Goal: Information Seeking & Learning: Find specific fact

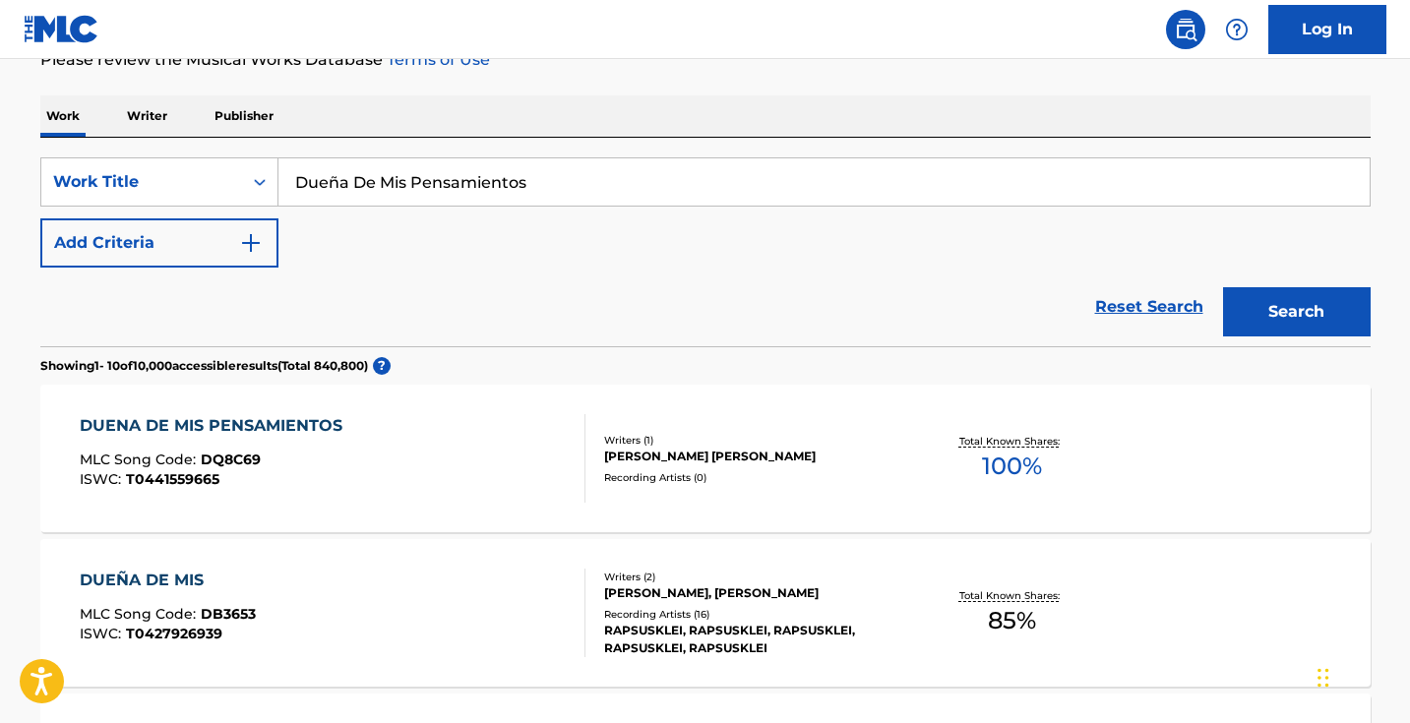
scroll to position [265, 0]
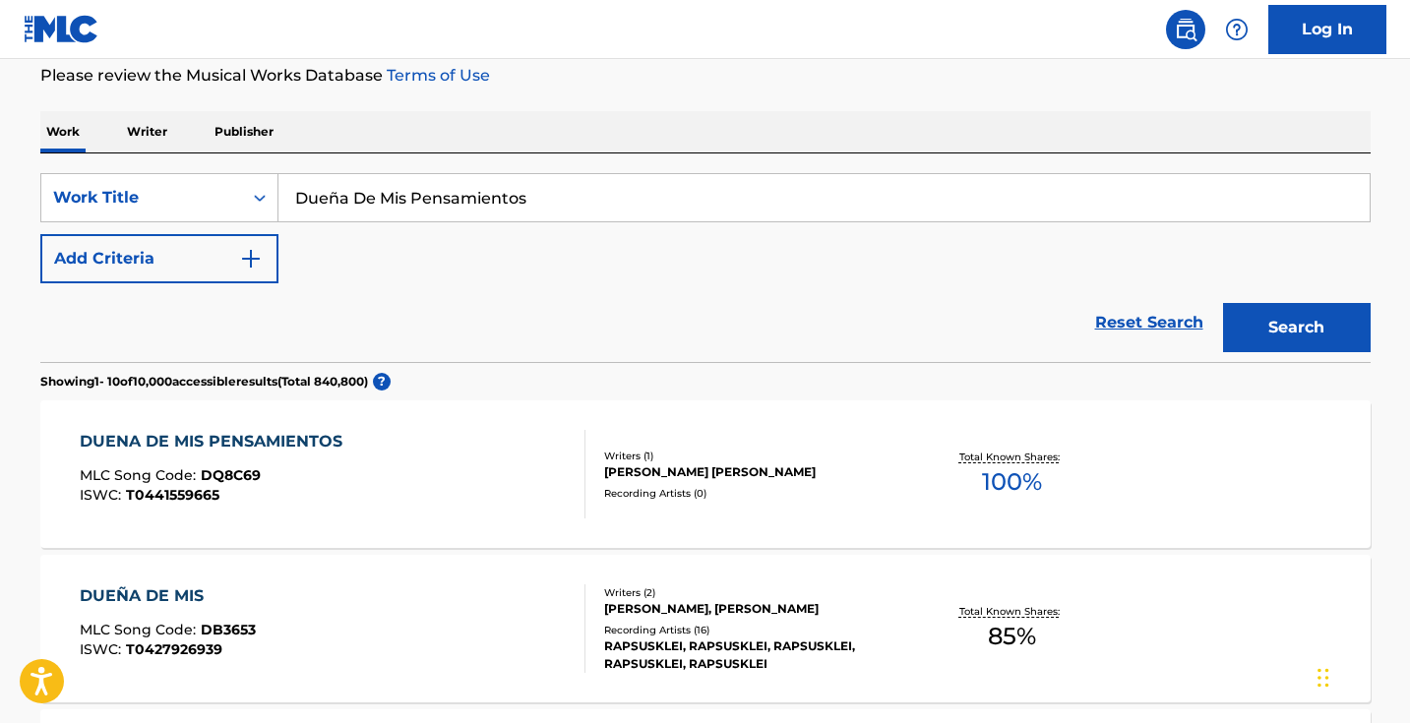
click at [170, 267] on button "Add Criteria" at bounding box center [159, 258] width 238 height 49
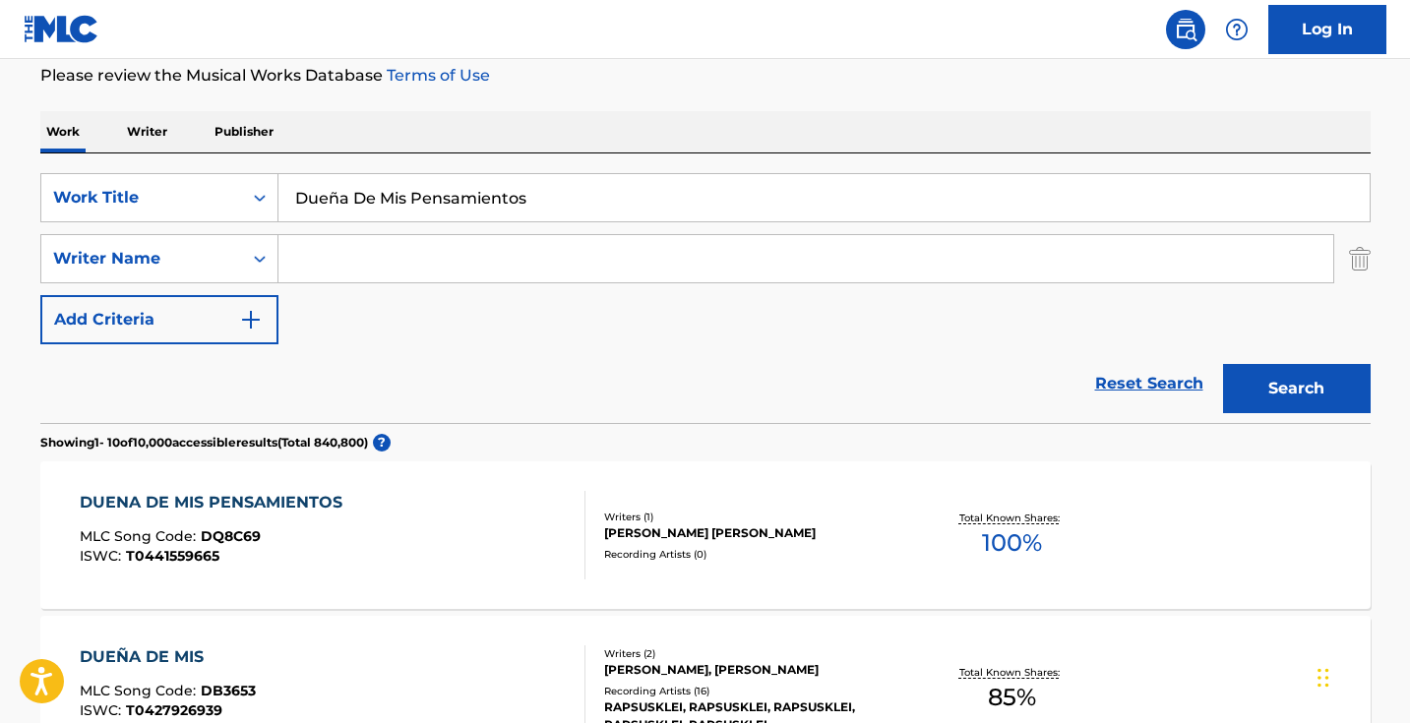
click at [459, 268] on input "Search Form" at bounding box center [805, 258] width 1054 height 47
type input "["
type input "philiberto"
click at [1295, 389] on button "Search" at bounding box center [1297, 388] width 148 height 49
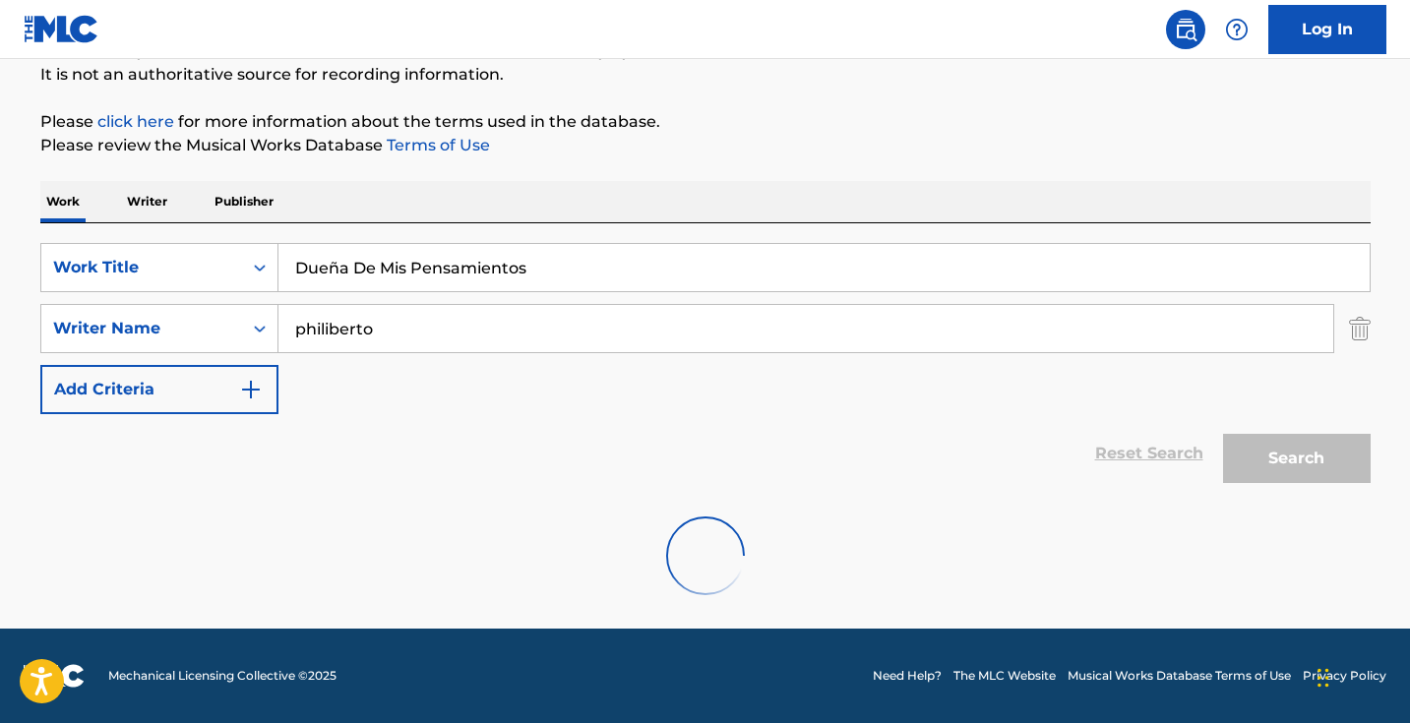
scroll to position [131, 0]
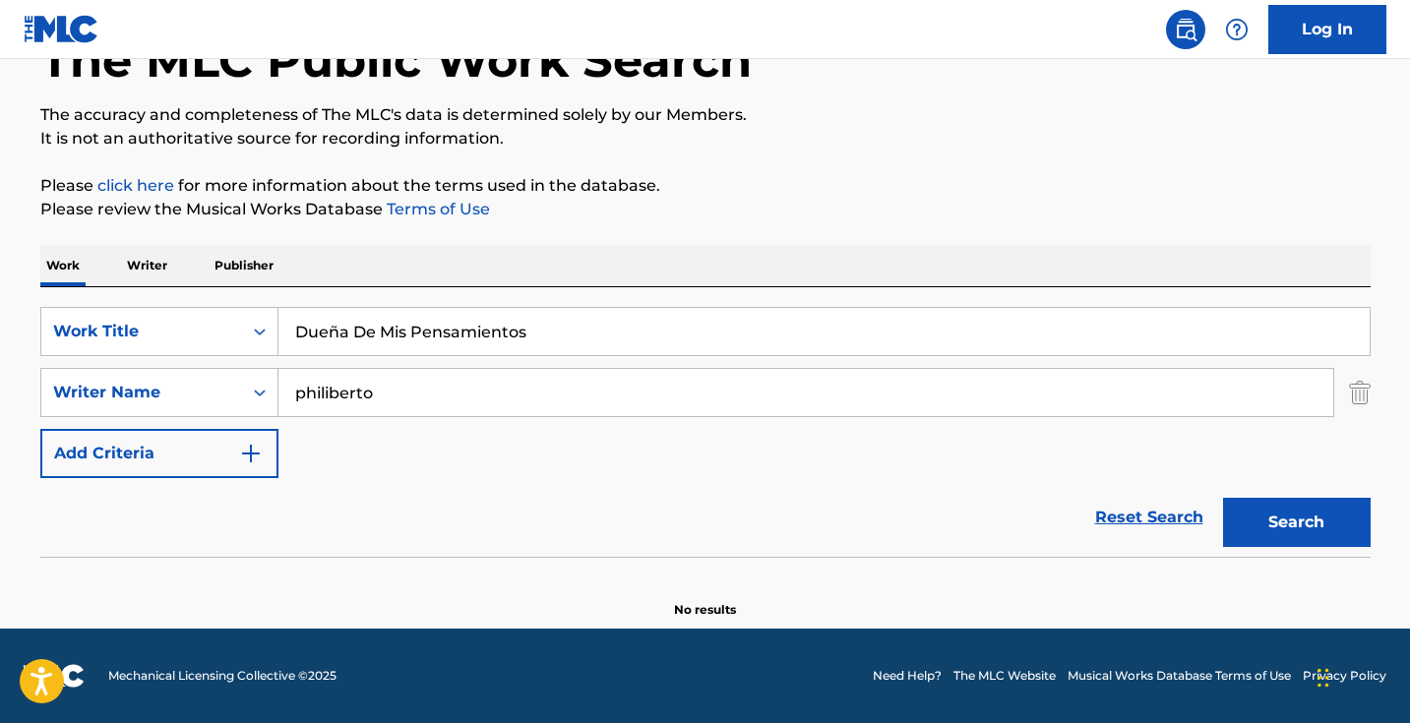
click at [456, 375] on input "philiberto" at bounding box center [805, 392] width 1054 height 47
click at [1295, 522] on button "Search" at bounding box center [1297, 522] width 148 height 49
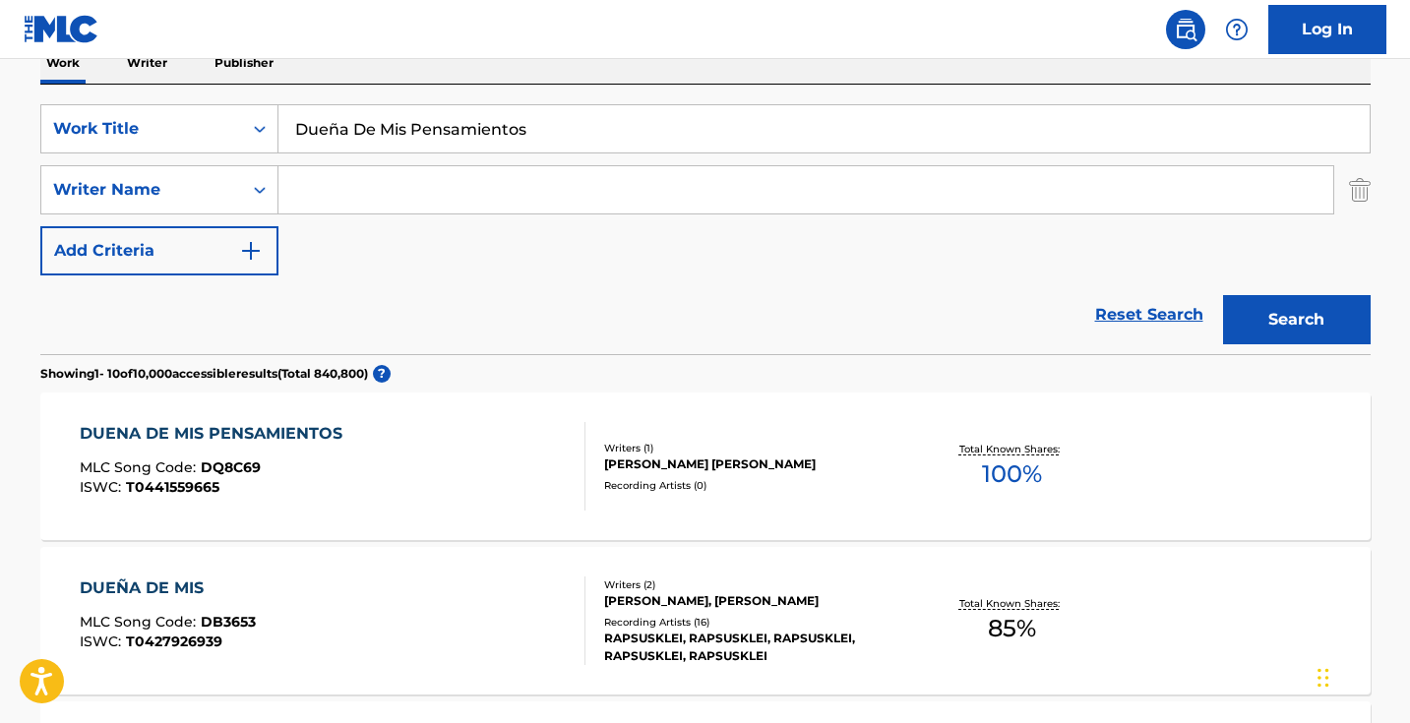
scroll to position [343, 0]
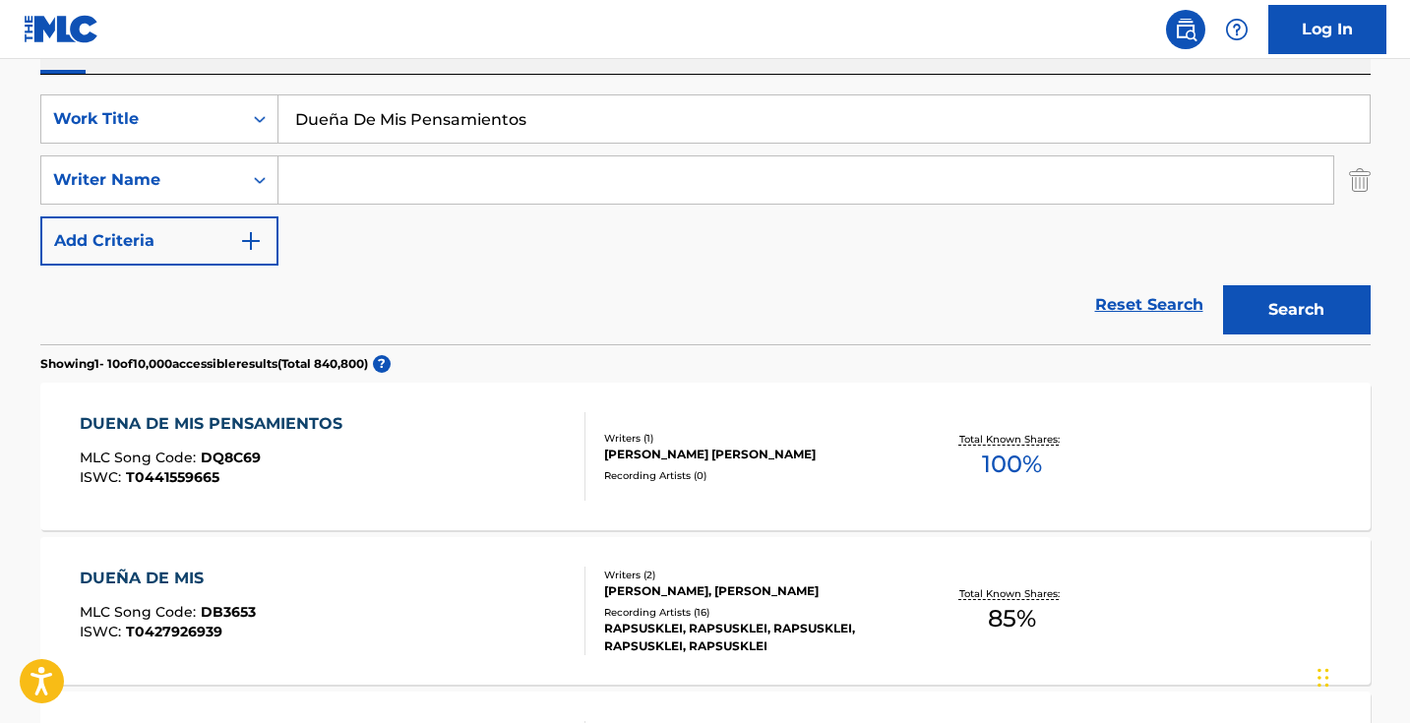
click at [535, 454] on div "DUENA DE MIS PENSAMIENTOS MLC Song Code : DQ8C69 ISWC : T0441559665" at bounding box center [333, 456] width 506 height 89
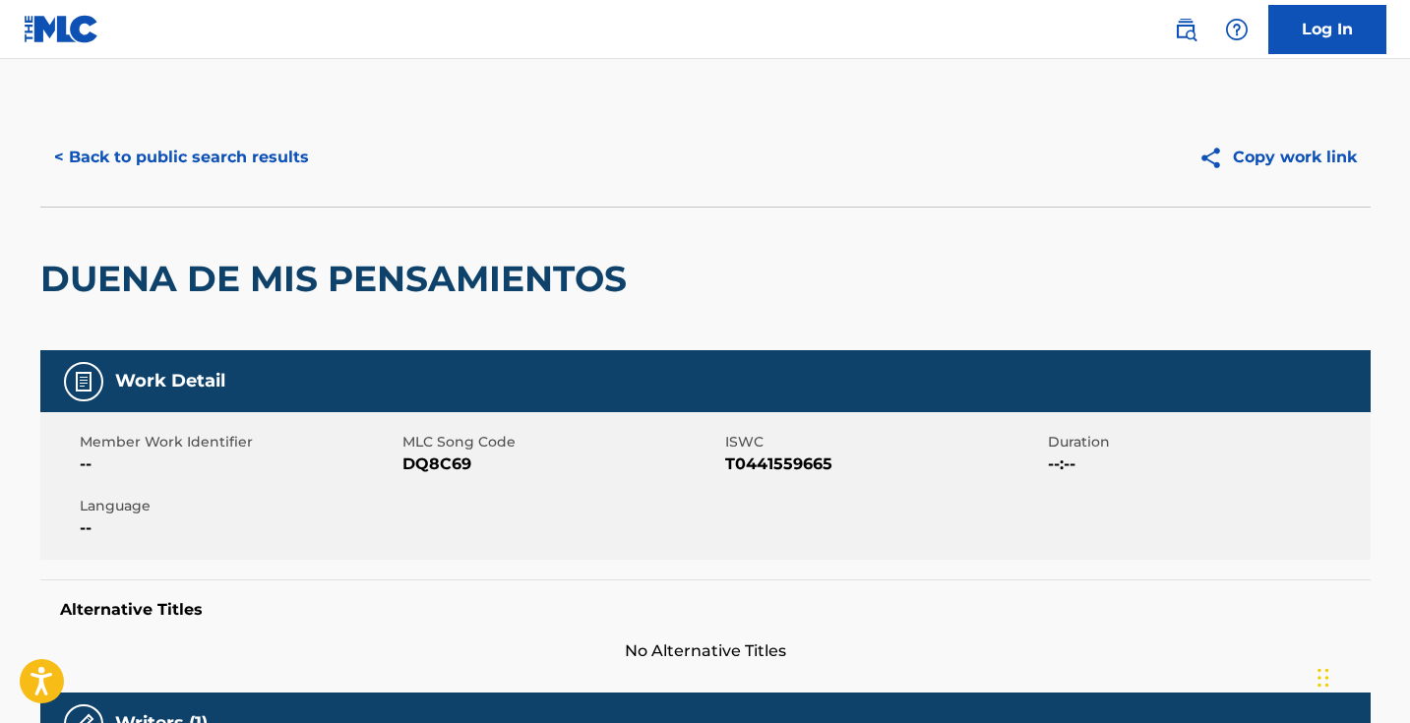
click at [194, 138] on button "< Back to public search results" at bounding box center [181, 157] width 282 height 49
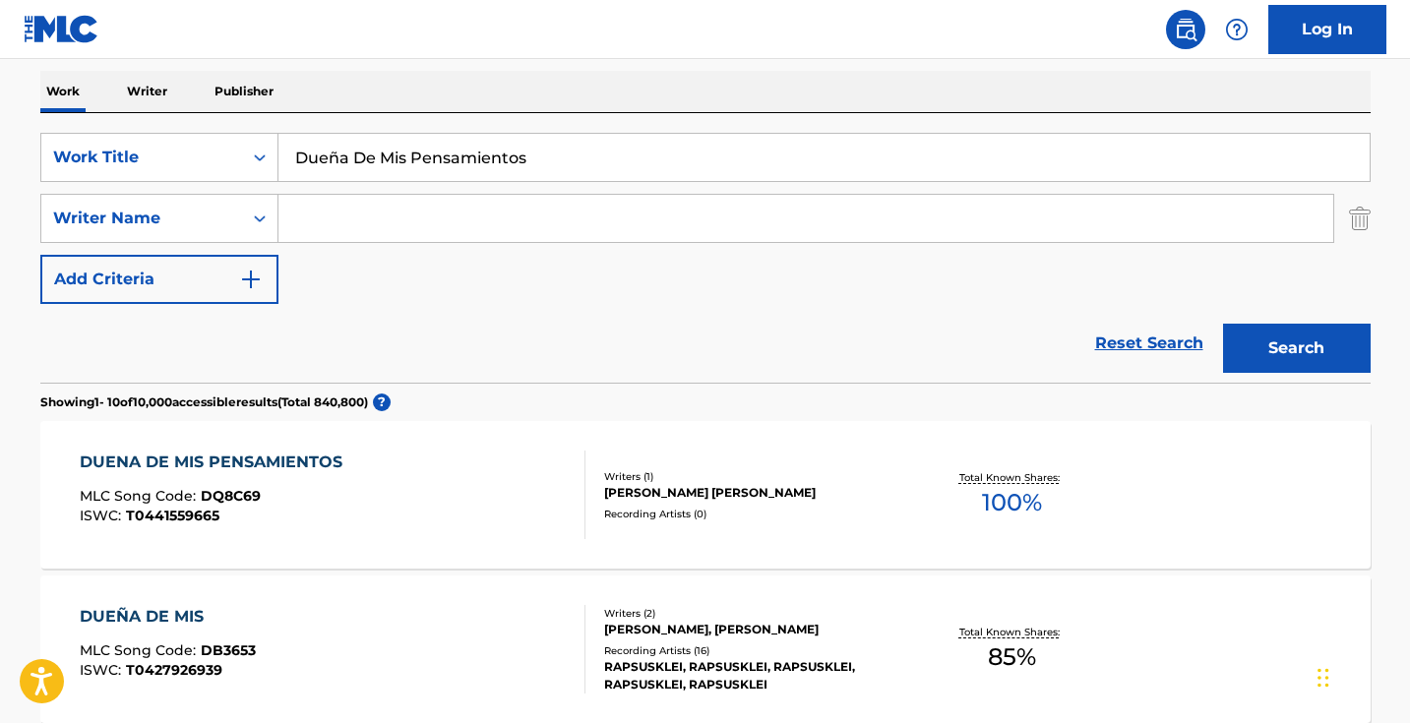
scroll to position [300, 0]
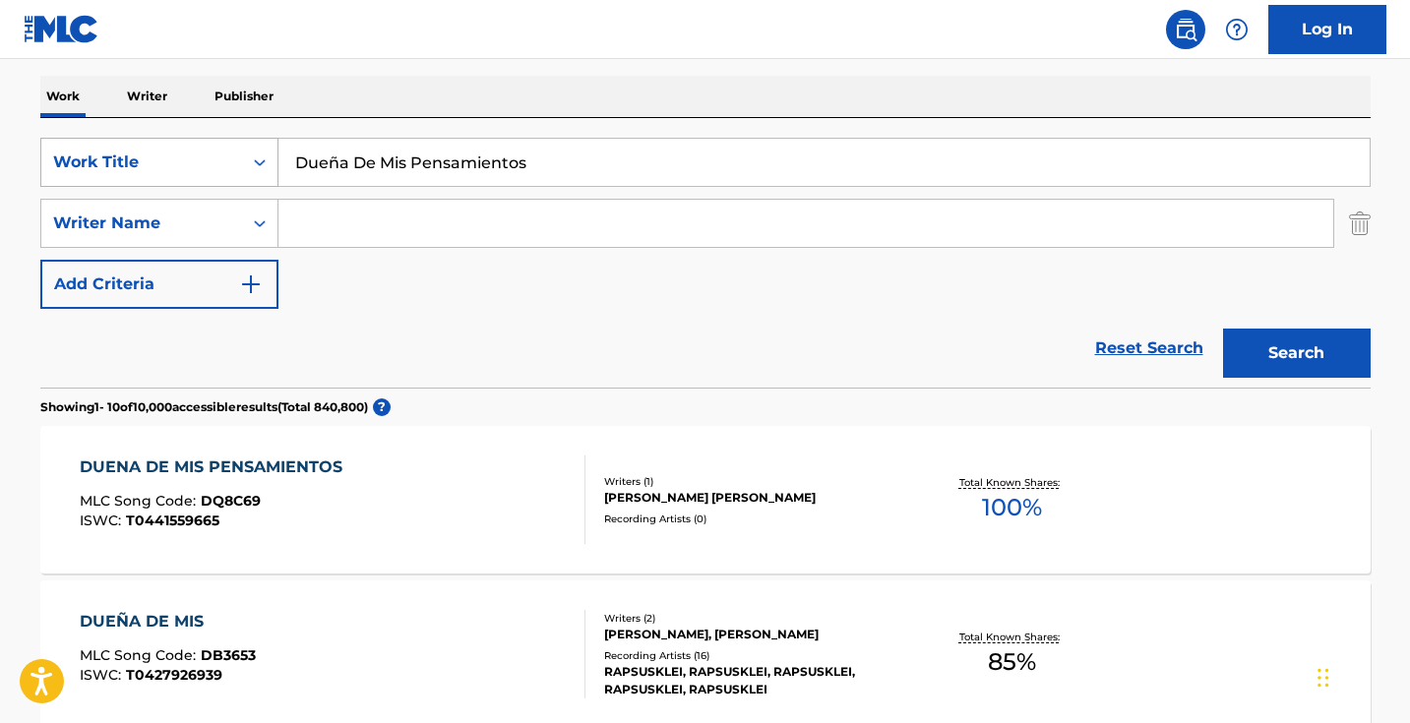
drag, startPoint x: 554, startPoint y: 160, endPoint x: 161, endPoint y: 144, distance: 392.8
click at [161, 144] on div "SearchWithCriteria6f196ebf-997e-4856-b7e8-e089a479c41e Work Title Dueña De Mis …" at bounding box center [705, 162] width 1330 height 49
paste input "Mi Ángel Se Fue"
type input "Mi Ángel Se Fue"
click at [1295, 353] on button "Search" at bounding box center [1297, 353] width 148 height 49
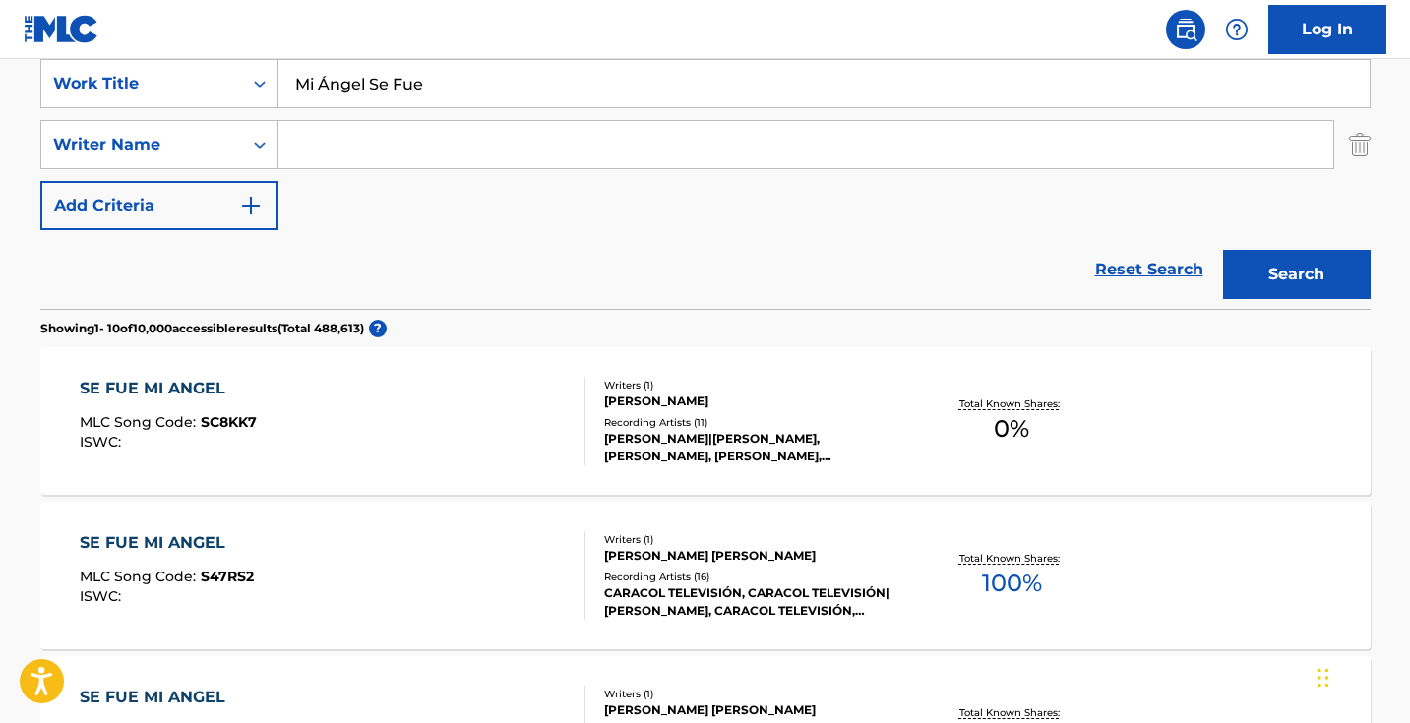
scroll to position [392, 0]
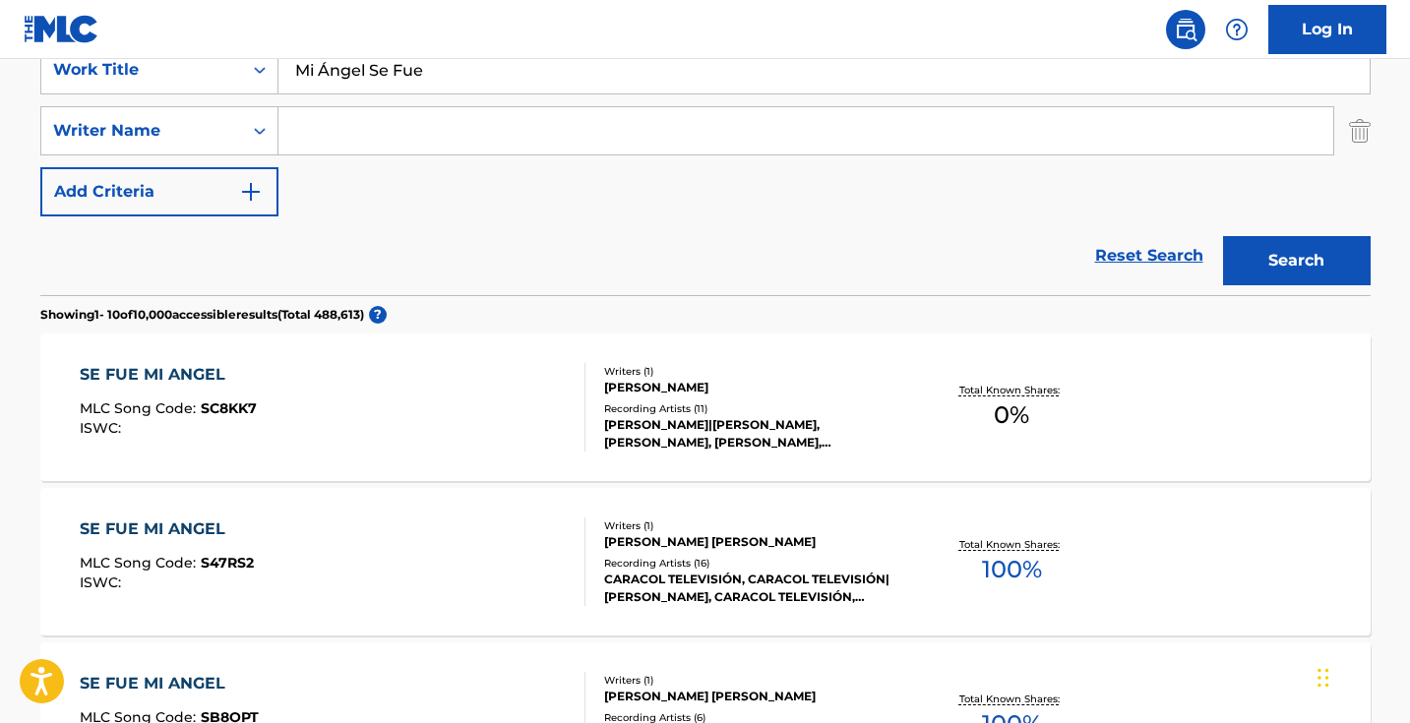
click at [497, 122] on input "Search Form" at bounding box center [805, 130] width 1054 height 47
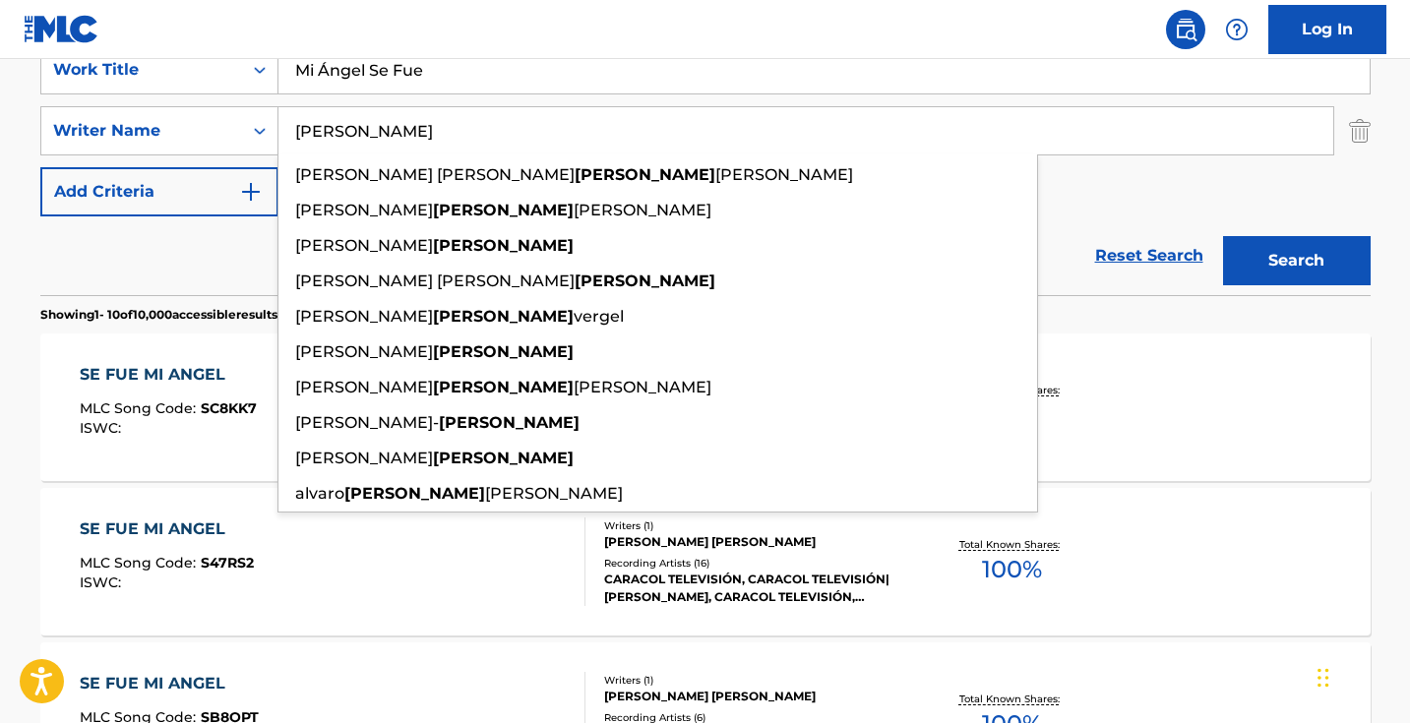
click at [1295, 261] on button "Search" at bounding box center [1297, 260] width 148 height 49
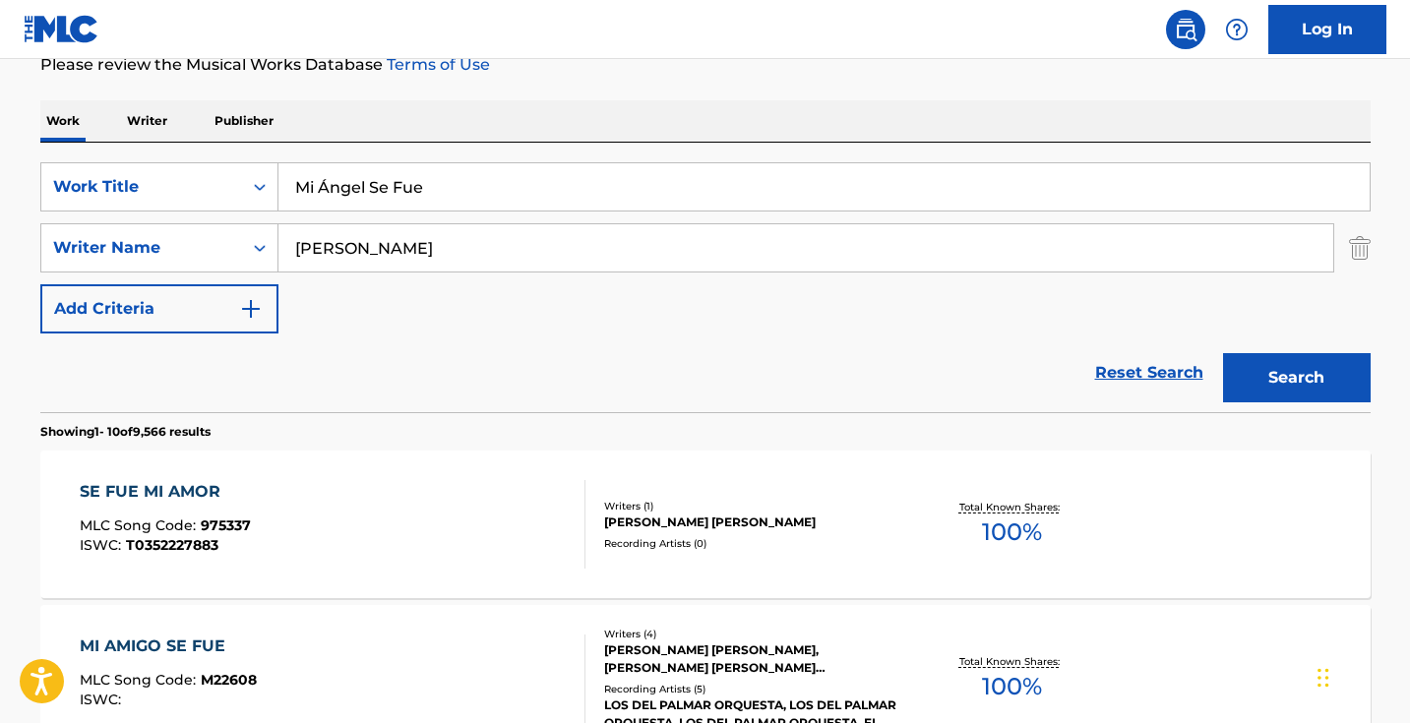
scroll to position [289, 0]
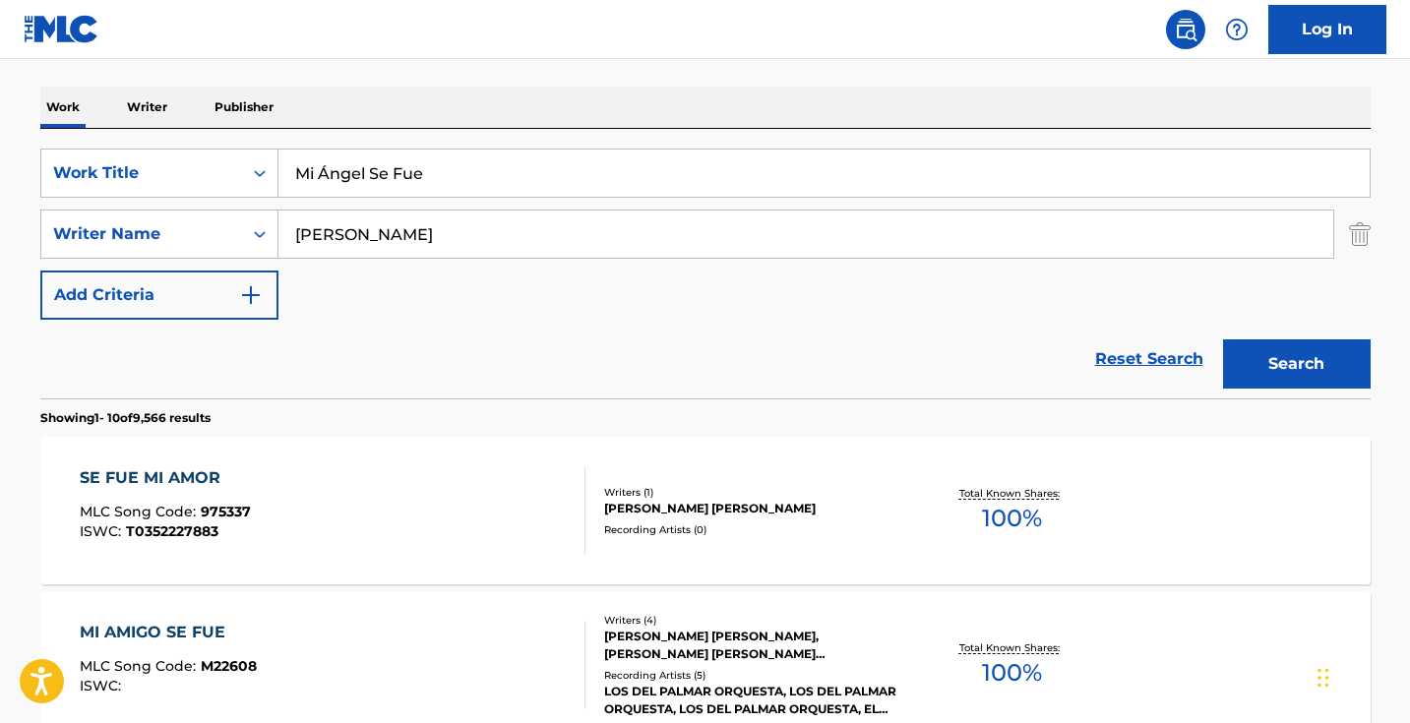
click at [456, 231] on input "[PERSON_NAME]" at bounding box center [805, 233] width 1054 height 47
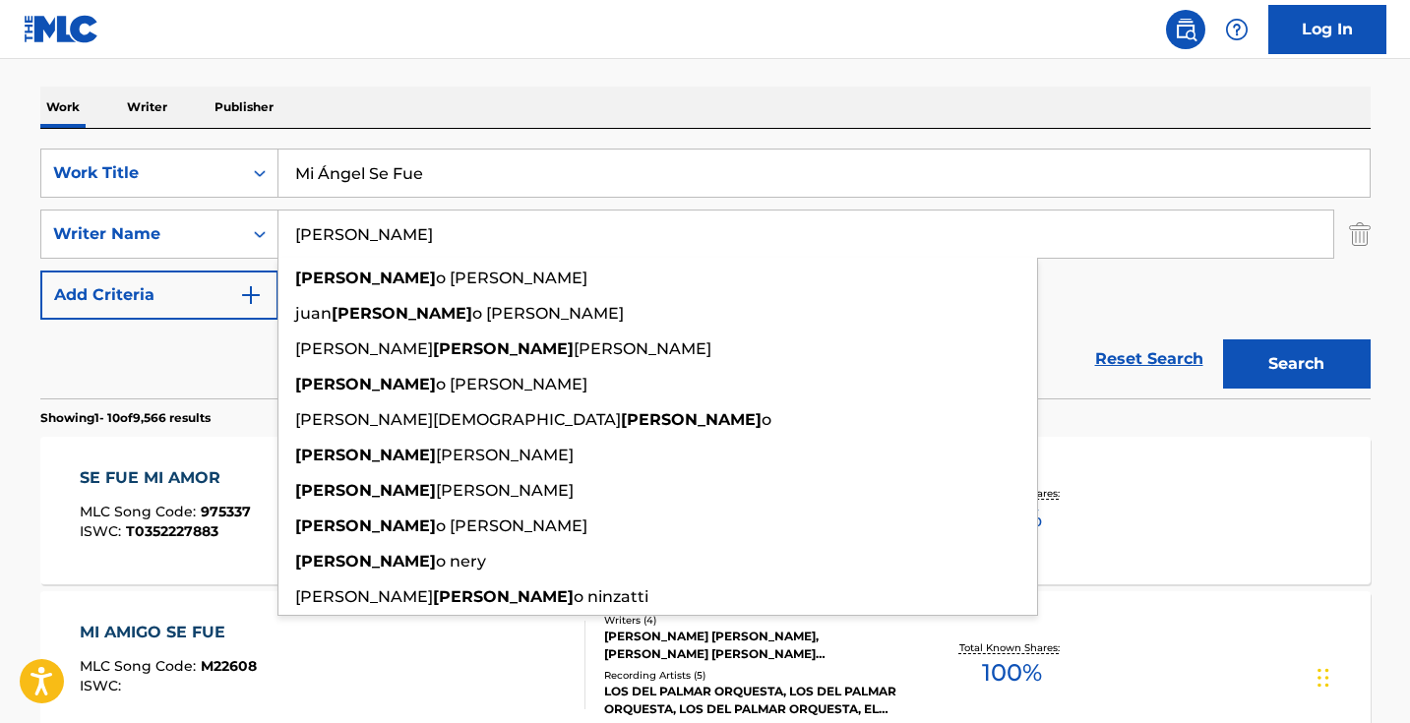
type input "[PERSON_NAME]"
click at [1295, 364] on button "Search" at bounding box center [1297, 363] width 148 height 49
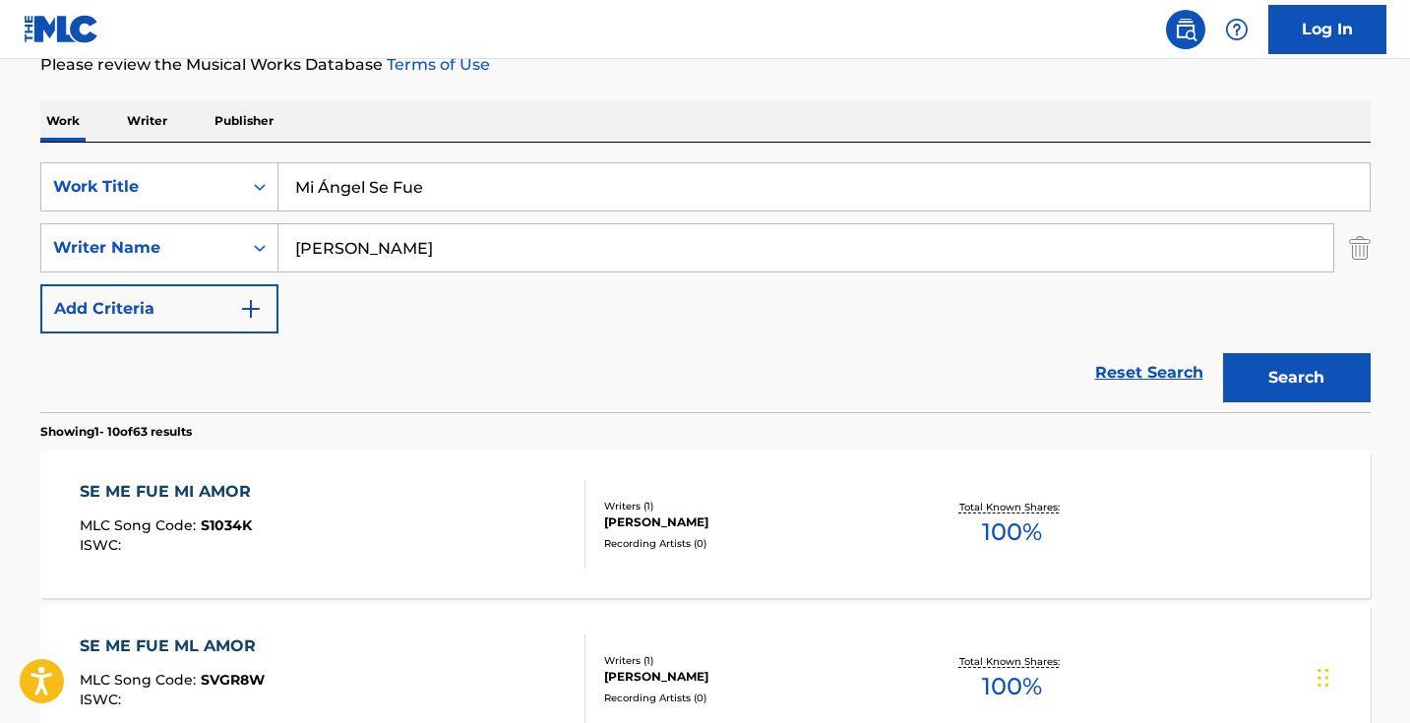
scroll to position [136, 0]
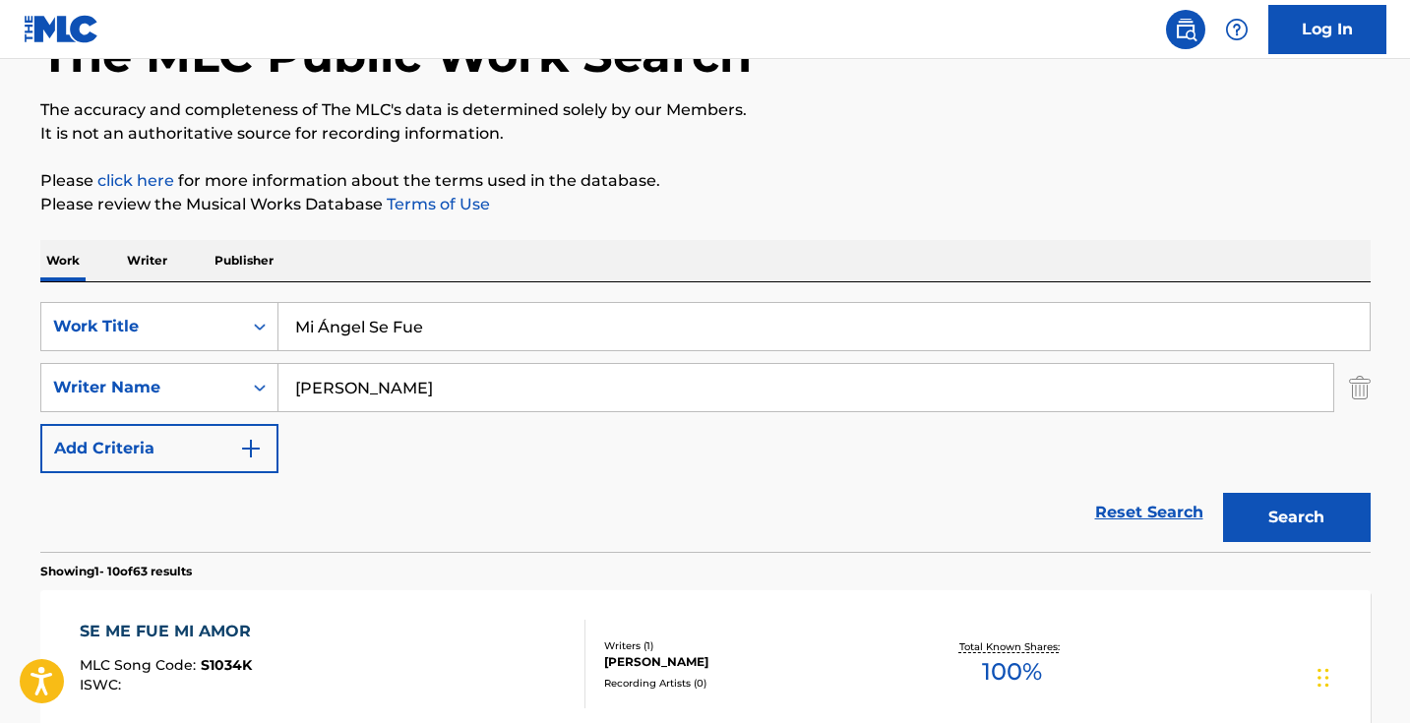
click at [435, 321] on input "Mi Ángel Se Fue" at bounding box center [823, 326] width 1091 height 47
paste input "Trigueña Hermosa"
type input "Trigueña Hermosa"
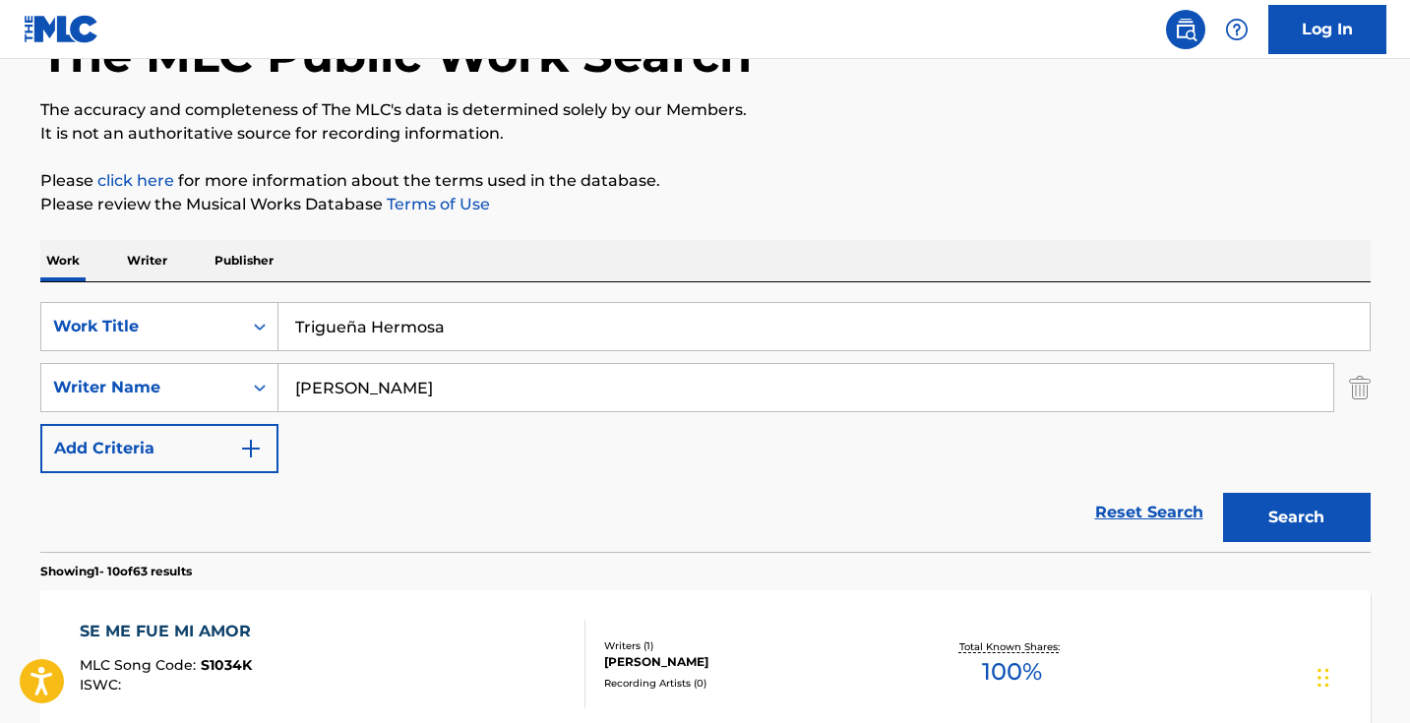
click at [1295, 517] on button "Search" at bounding box center [1297, 517] width 148 height 49
click at [433, 372] on input "[PERSON_NAME]" at bounding box center [805, 387] width 1054 height 47
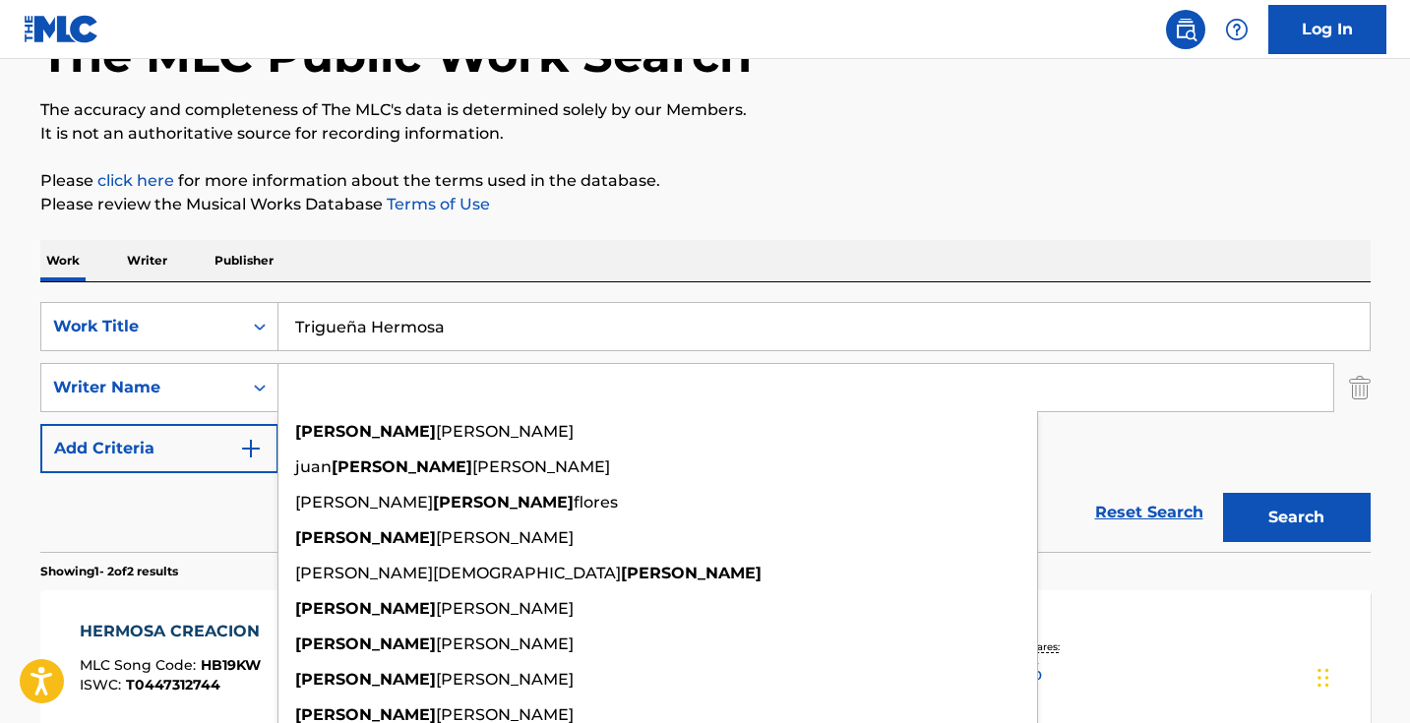
click at [1295, 517] on button "Search" at bounding box center [1297, 517] width 148 height 49
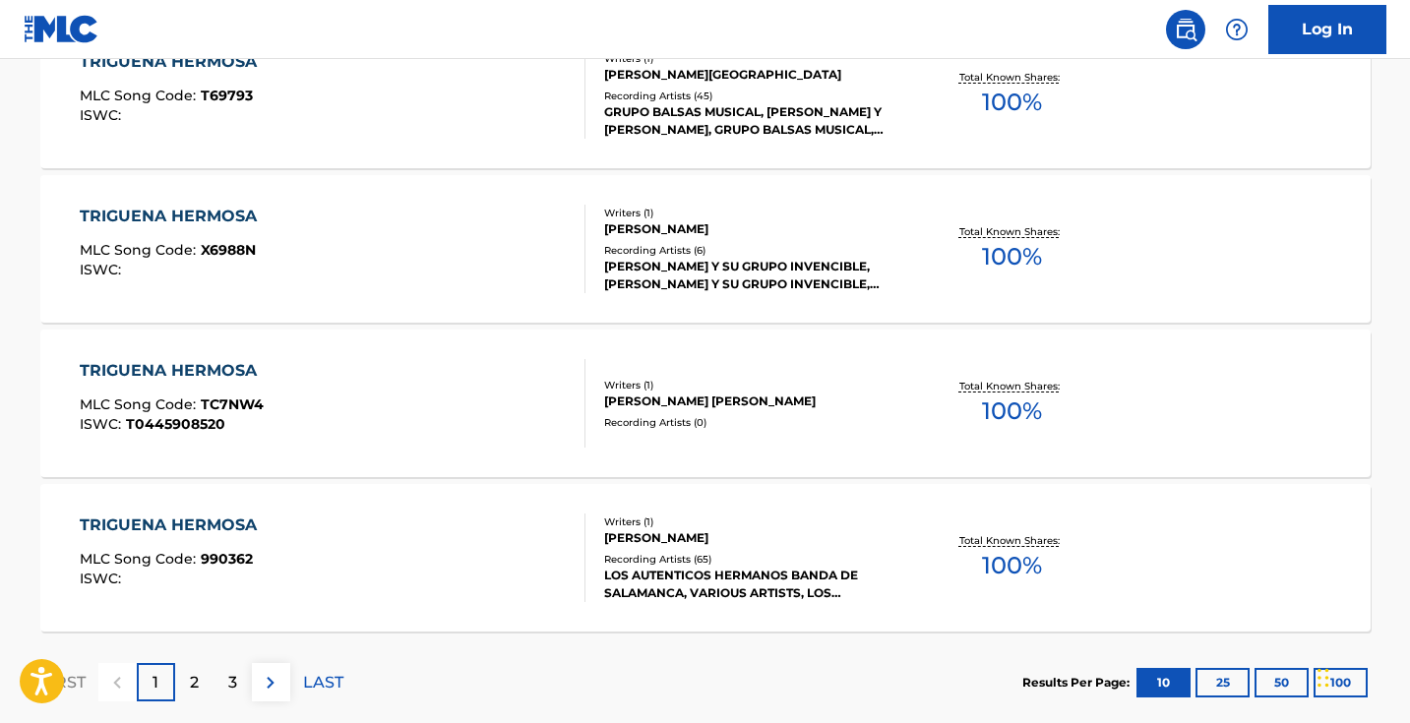
scroll to position [1639, 0]
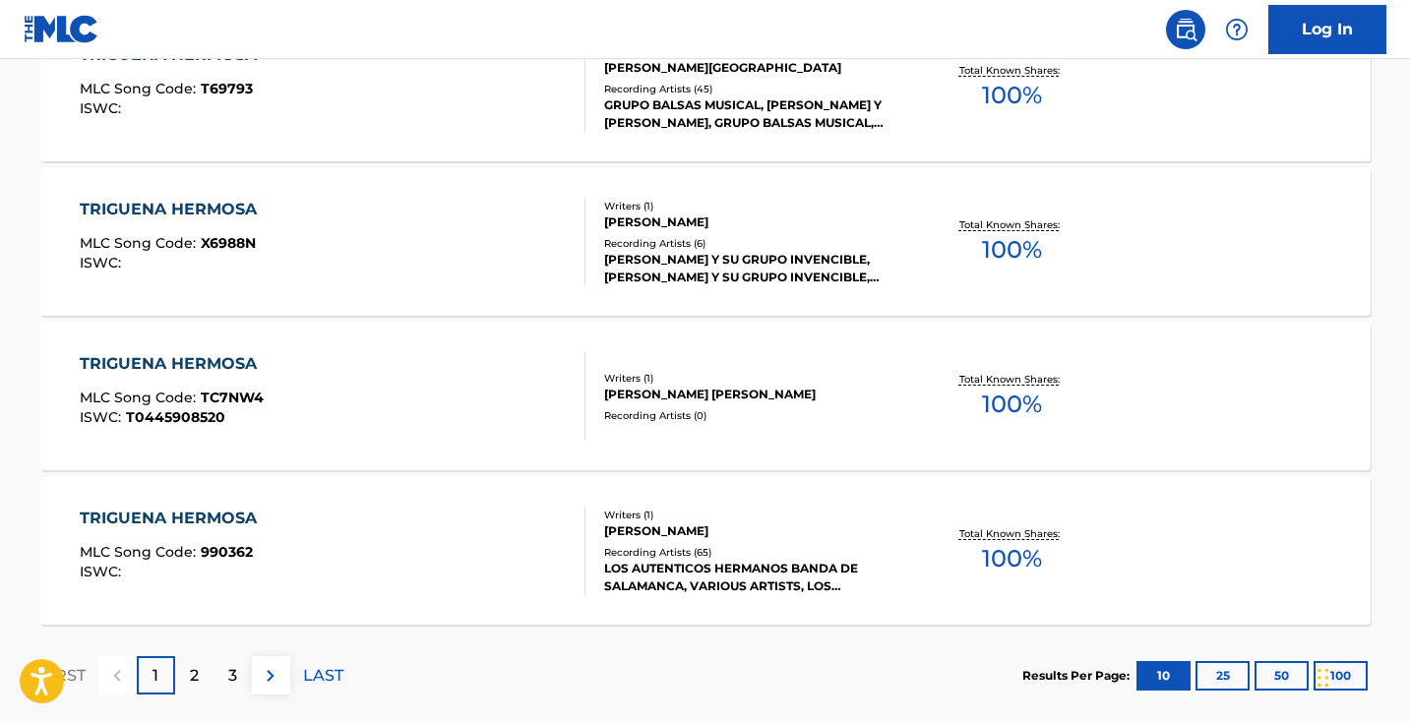
click at [269, 666] on img at bounding box center [271, 676] width 24 height 24
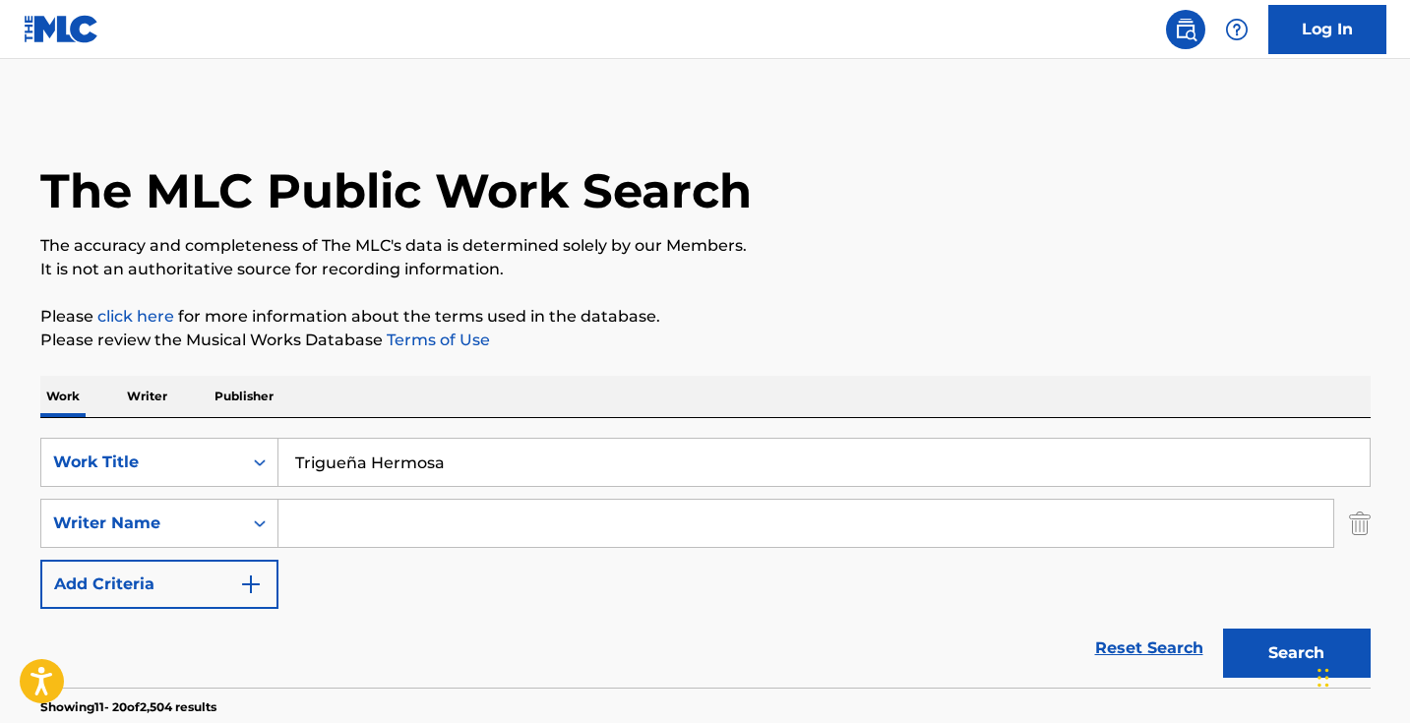
scroll to position [-1, 0]
click at [511, 477] on input "Trigueña Hermosa" at bounding box center [823, 462] width 1091 height 47
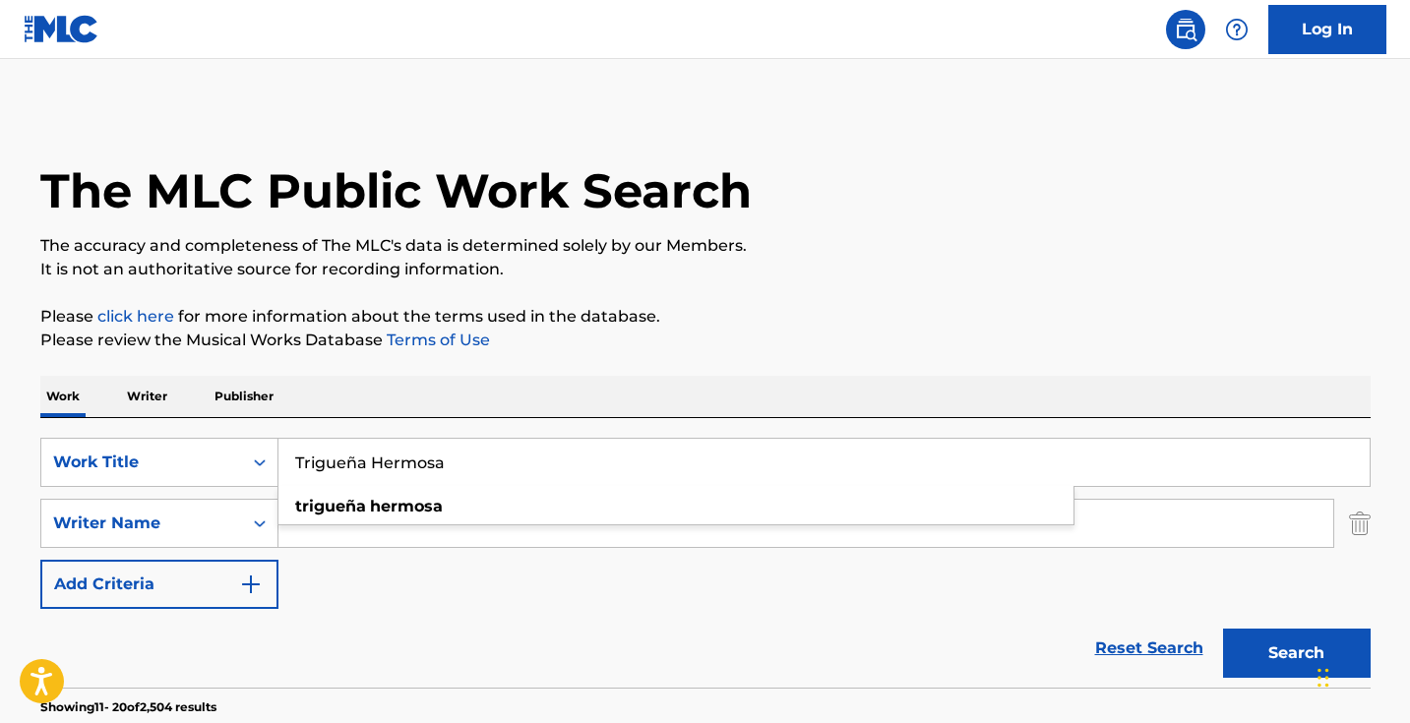
paste input "Un Cachito De Cielo"
type input "Un Cachito De Cielo"
click at [1295, 653] on button "Search" at bounding box center [1297, 653] width 148 height 49
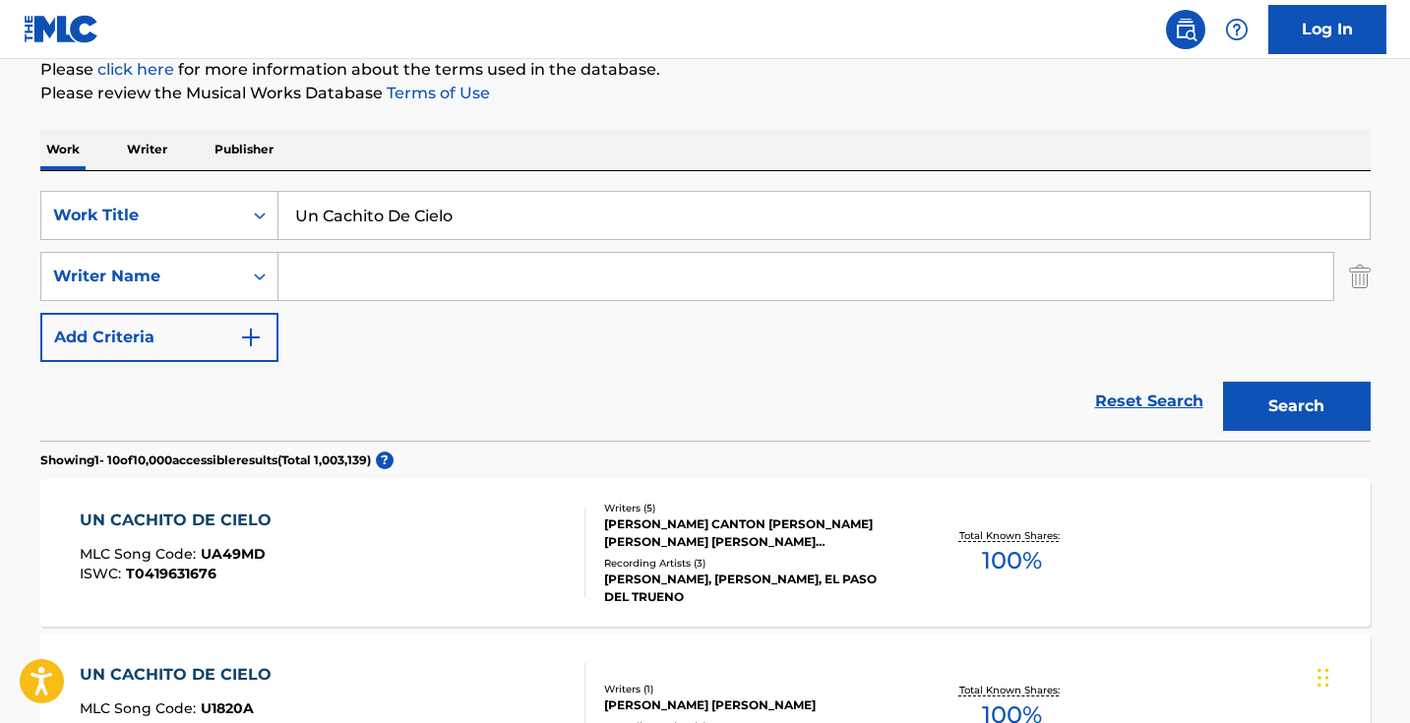
scroll to position [366, 0]
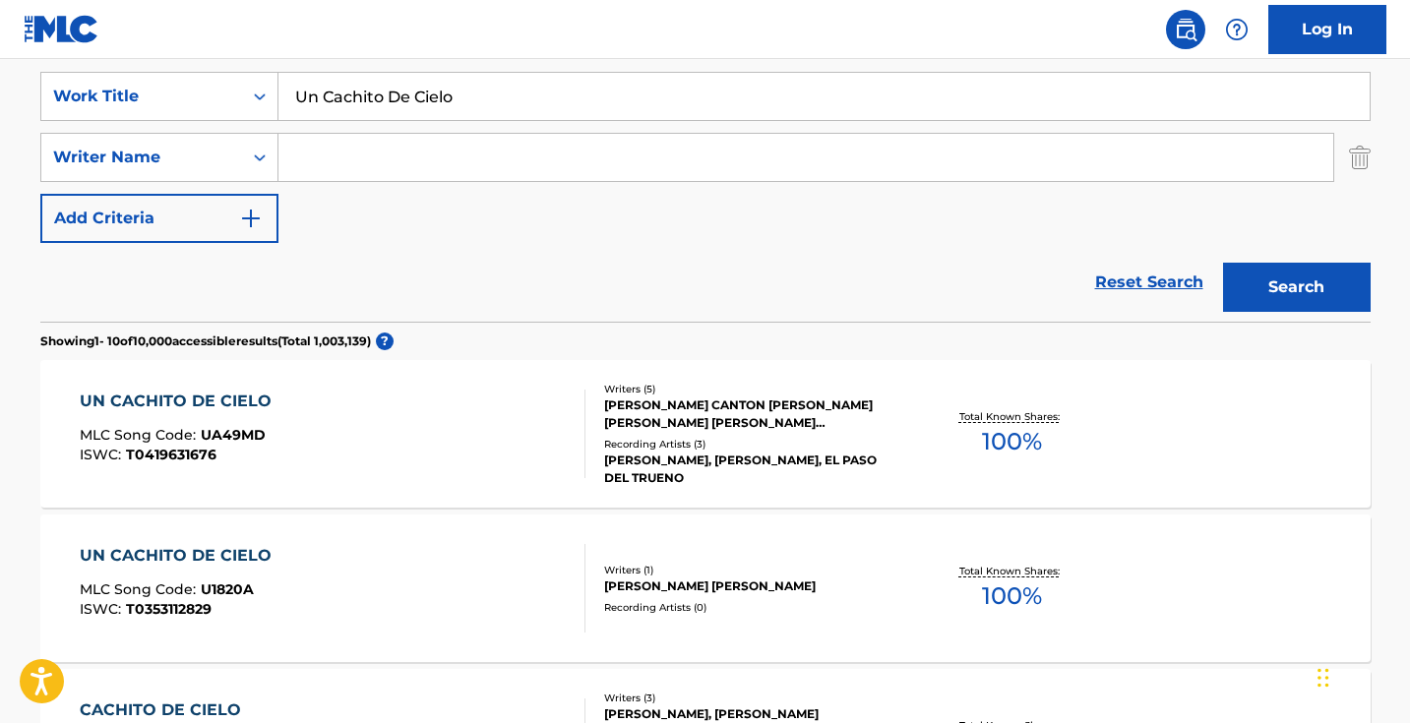
click at [537, 150] on input "Search Form" at bounding box center [805, 157] width 1054 height 47
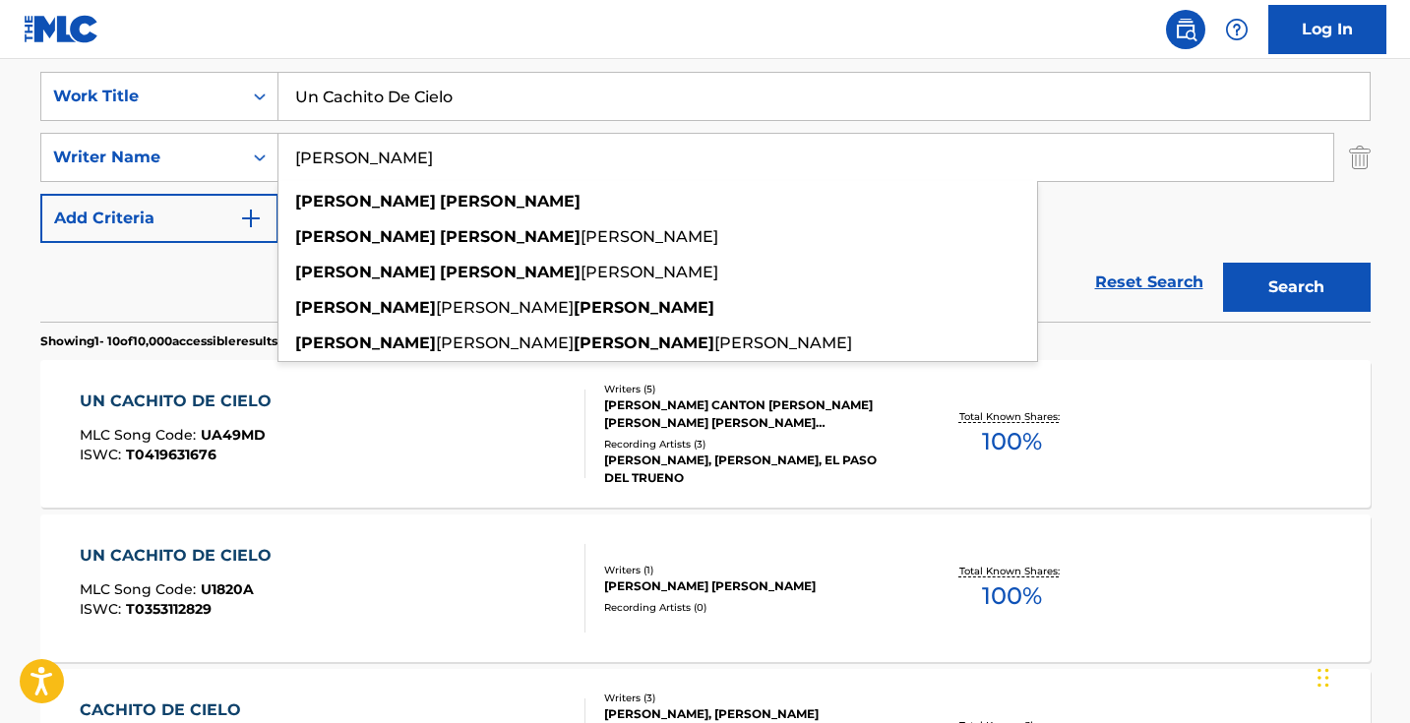
type input "[PERSON_NAME]"
click at [1295, 287] on button "Search" at bounding box center [1297, 287] width 148 height 49
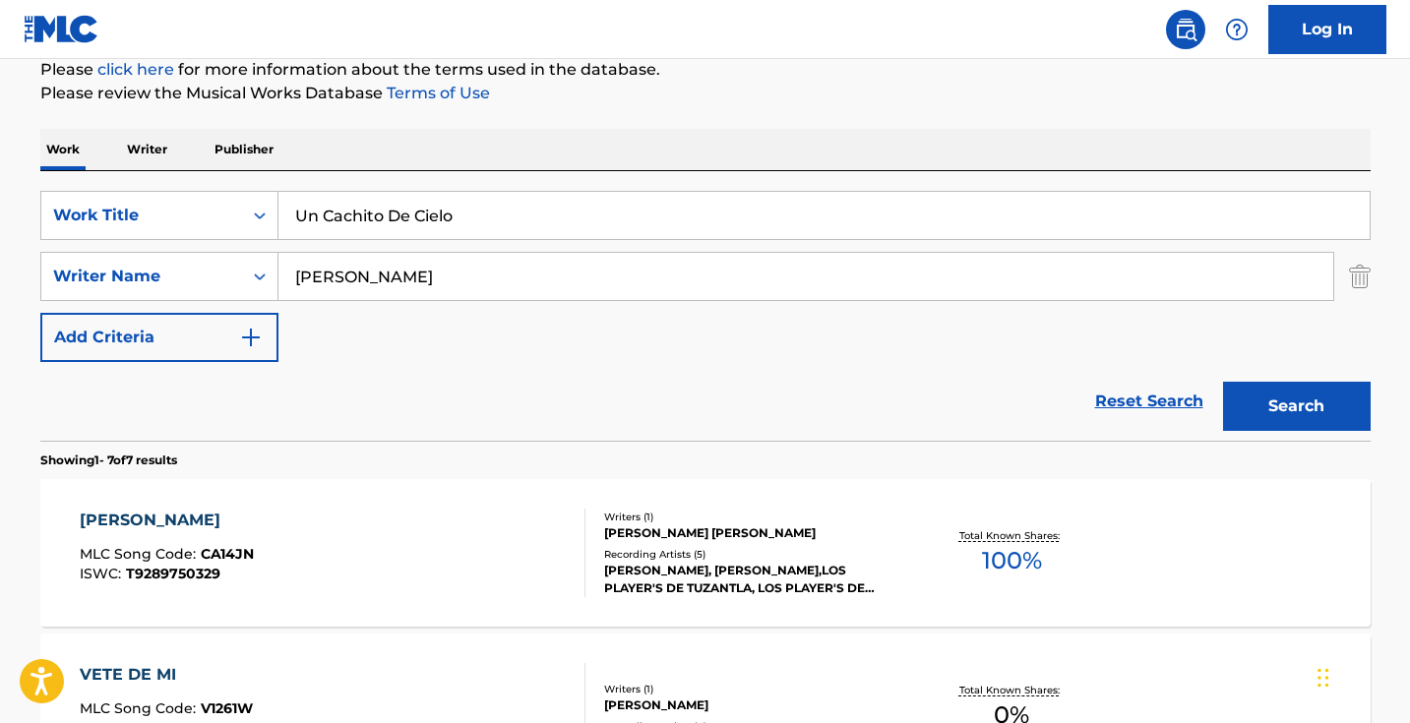
scroll to position [216, 0]
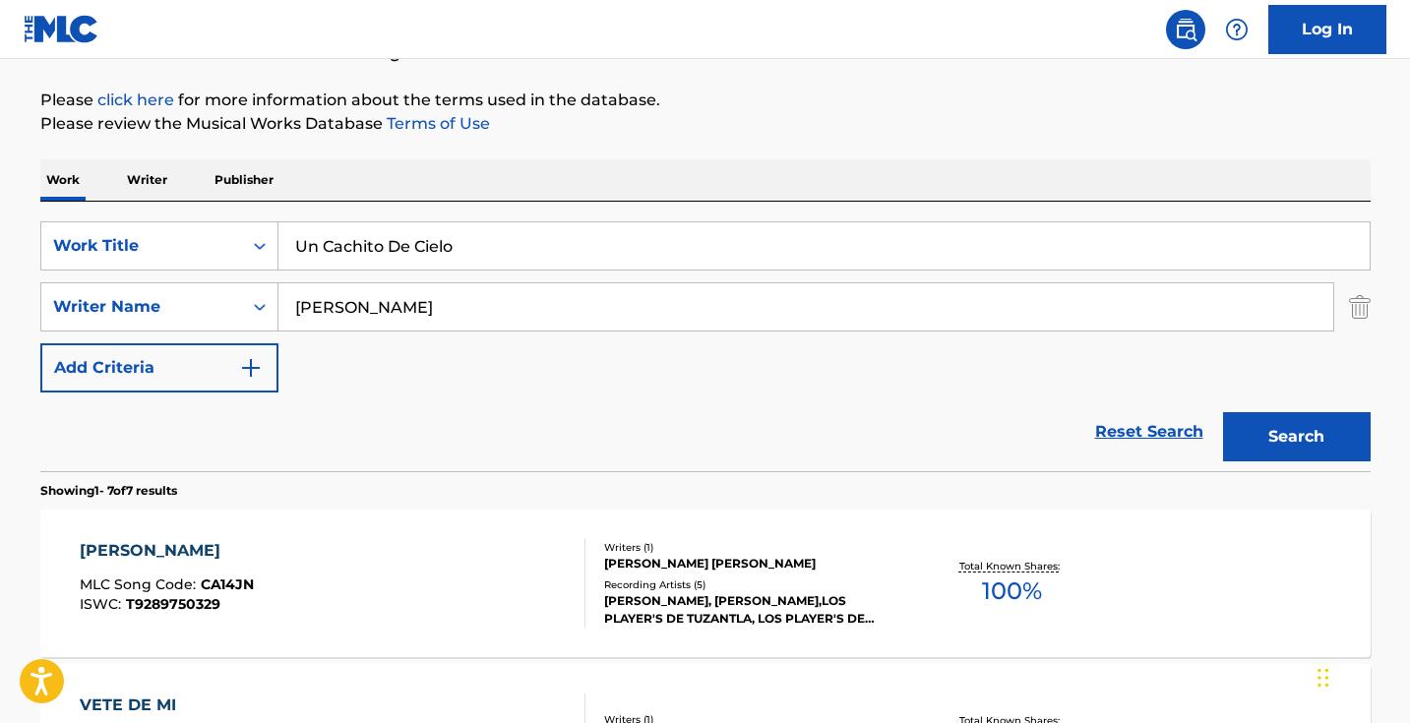
click at [512, 242] on input "Un Cachito De Cielo" at bounding box center [823, 245] width 1091 height 47
paste input "Y Lloré"
type input "Y Lloré"
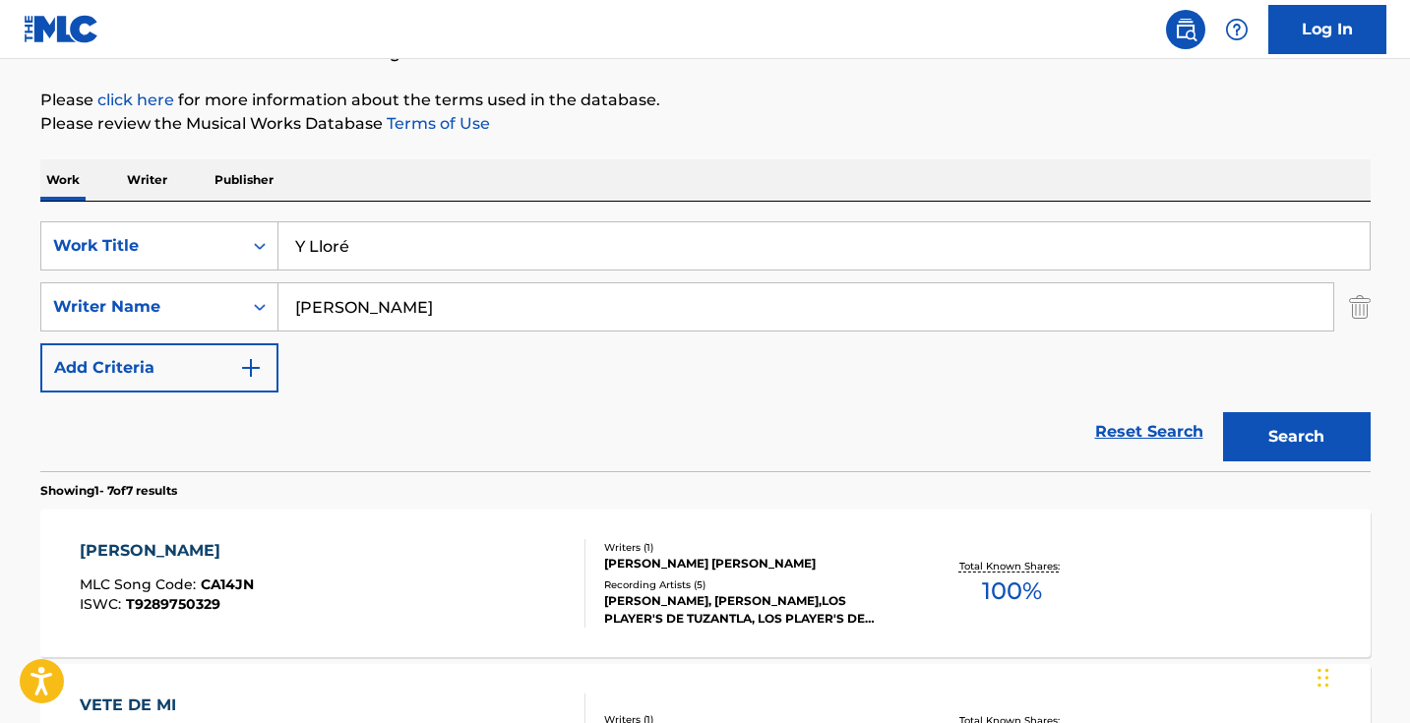
click at [1354, 301] on img "Search Form" at bounding box center [1360, 306] width 22 height 49
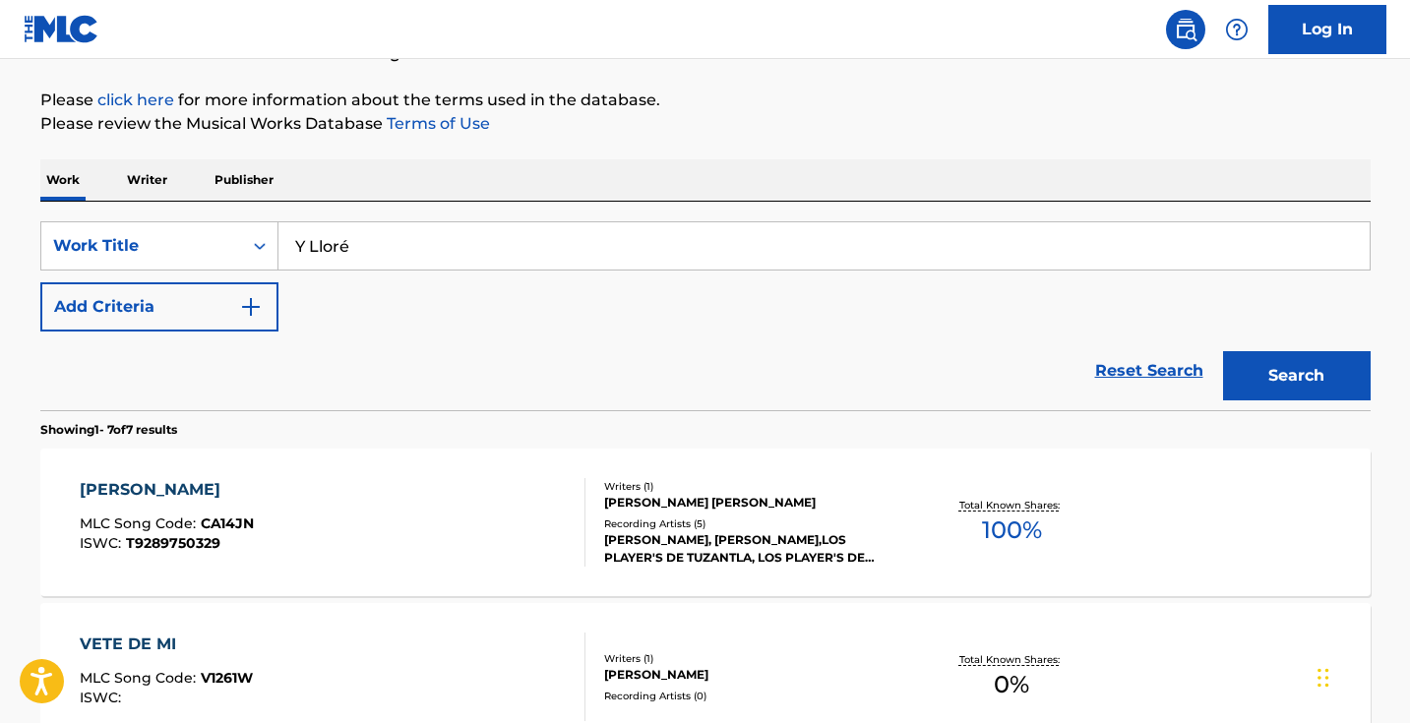
click at [1322, 411] on section "Showing 1 - 7 of 7 results" at bounding box center [705, 424] width 1330 height 29
click at [1293, 389] on button "Search" at bounding box center [1297, 375] width 148 height 49
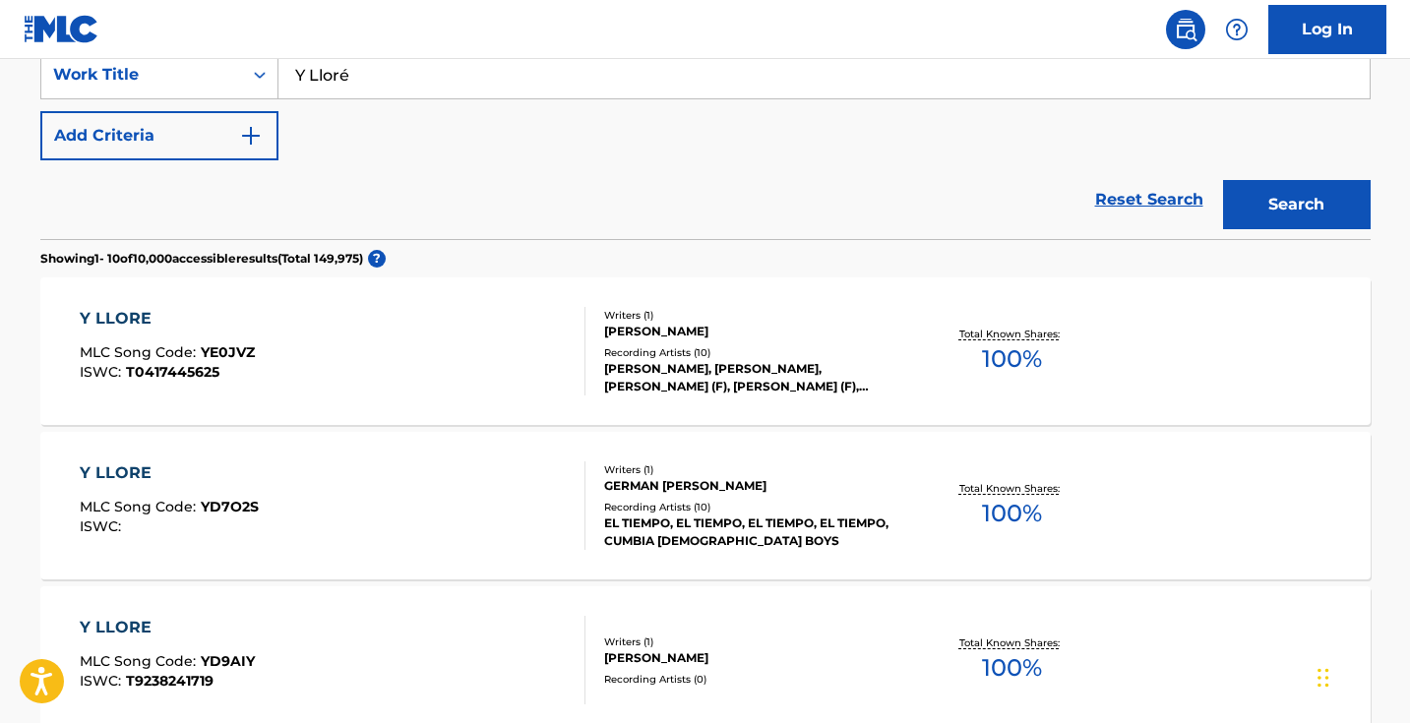
scroll to position [364, 0]
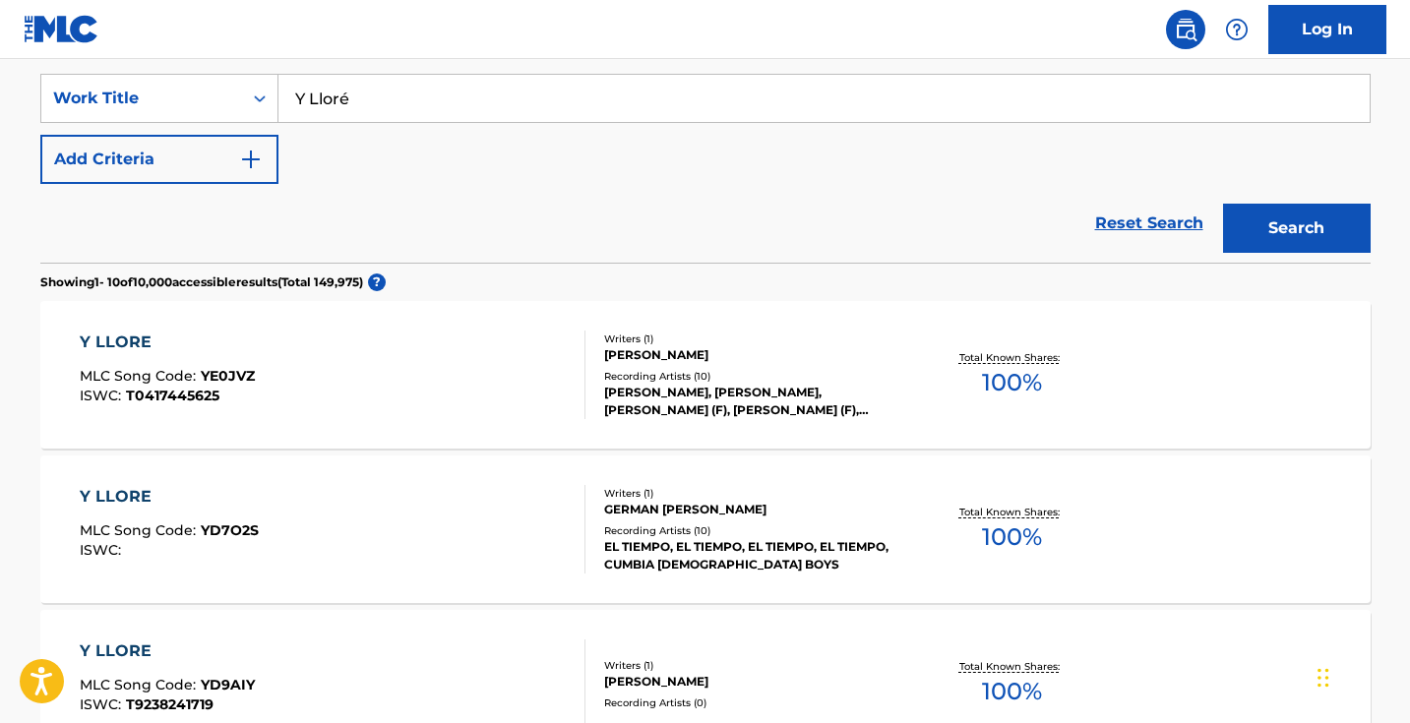
click at [471, 97] on input "Y Lloré" at bounding box center [823, 98] width 1091 height 47
click at [260, 158] on img "Search Form" at bounding box center [251, 160] width 24 height 24
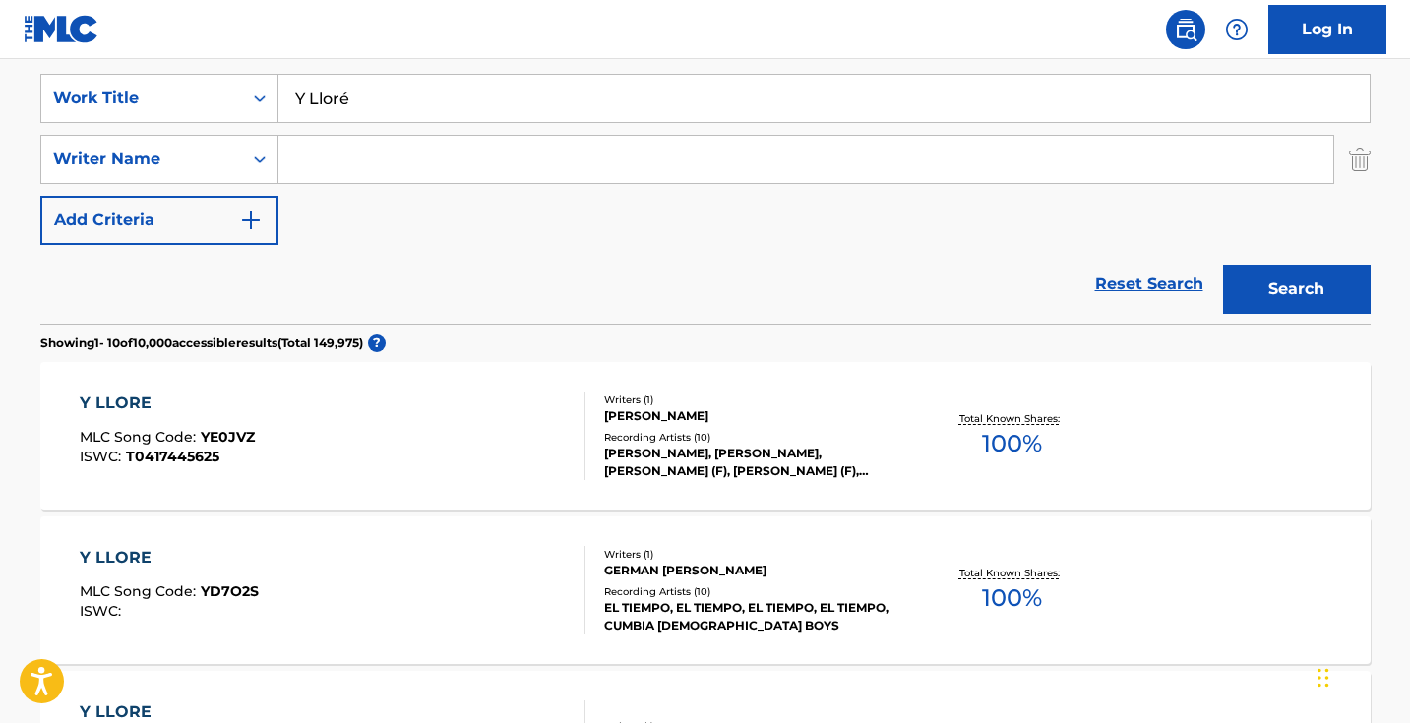
click at [424, 160] on input "Search Form" at bounding box center [805, 159] width 1054 height 47
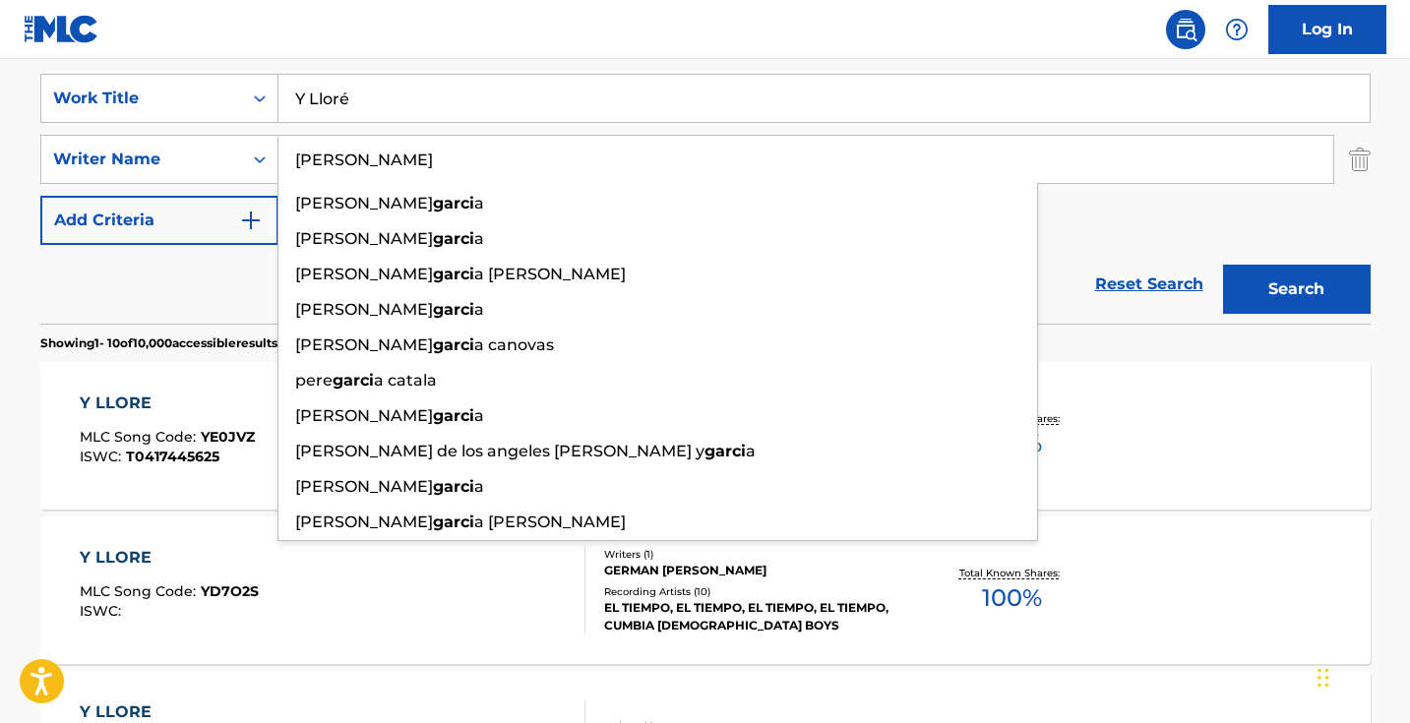
click at [1295, 289] on button "Search" at bounding box center [1297, 289] width 148 height 49
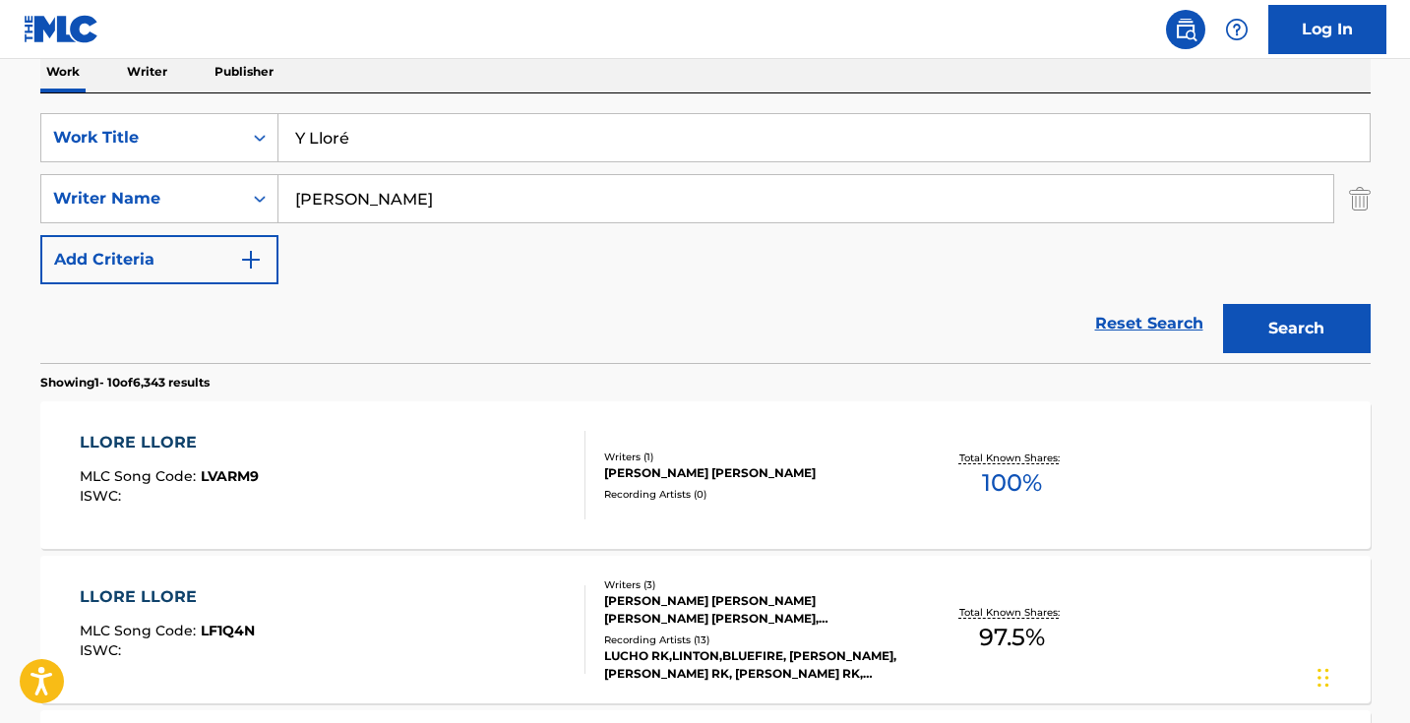
scroll to position [353, 0]
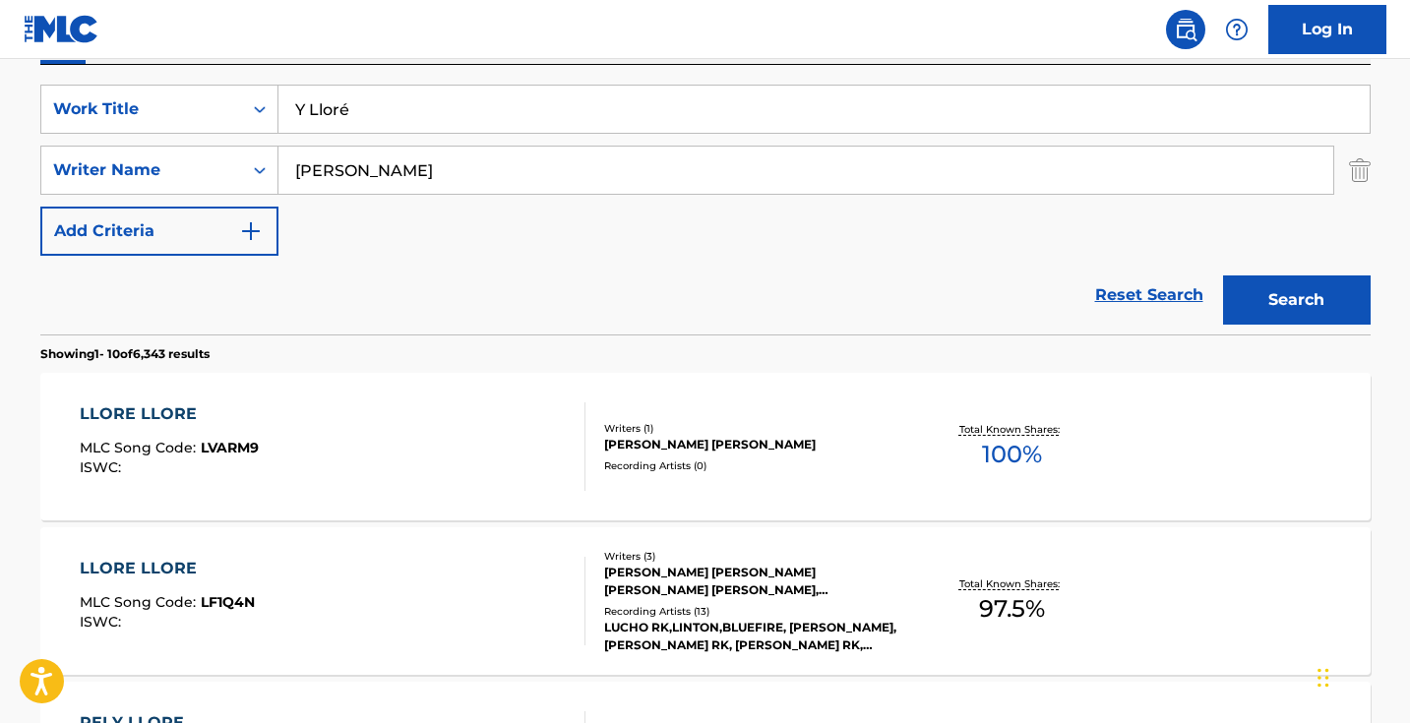
click at [447, 174] on input "[PERSON_NAME]" at bounding box center [805, 170] width 1054 height 47
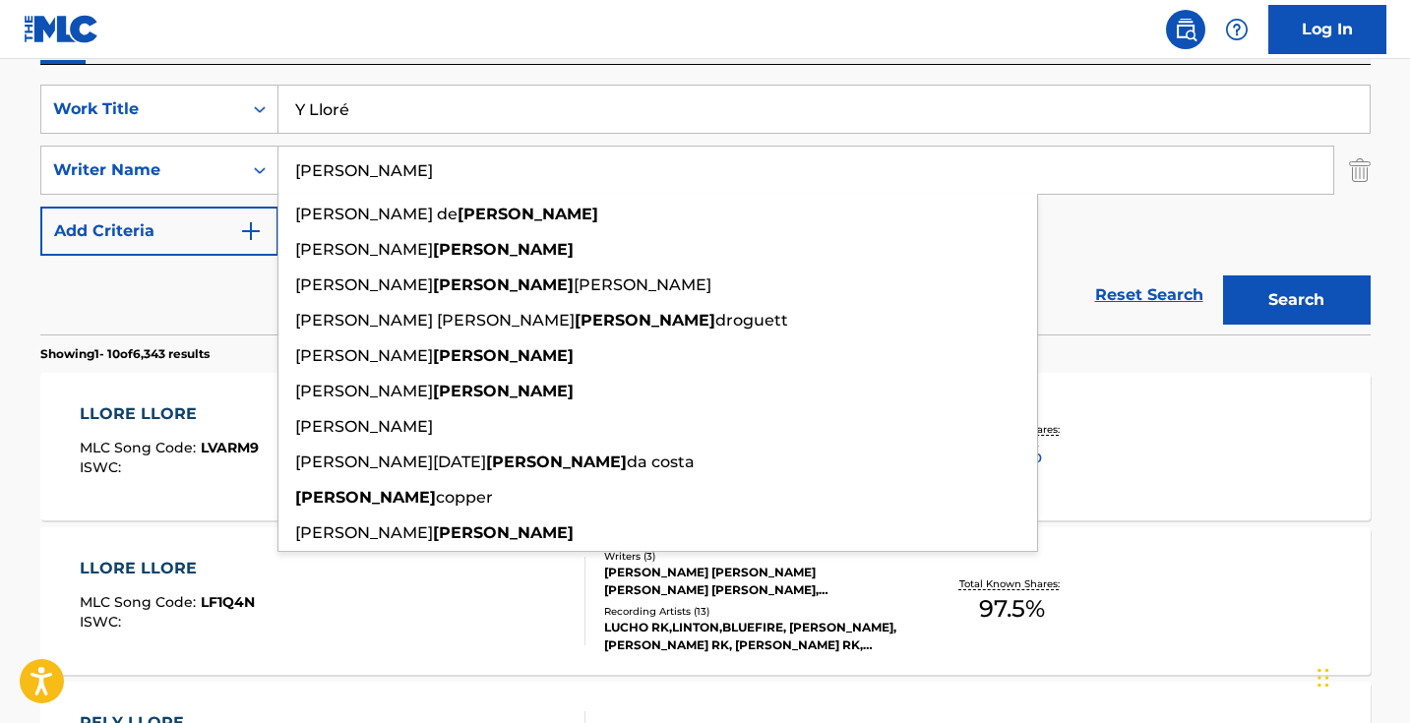
type input "[PERSON_NAME]"
click at [1295, 300] on button "Search" at bounding box center [1297, 299] width 148 height 49
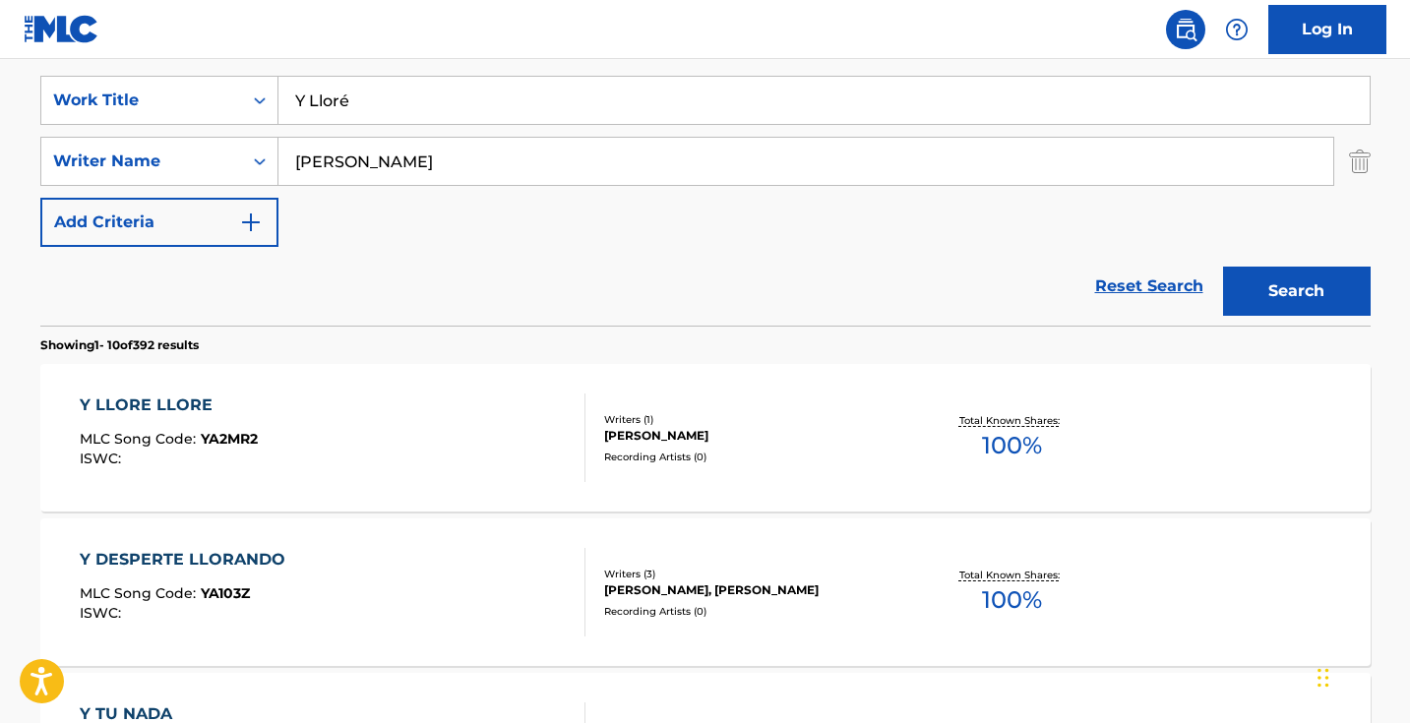
scroll to position [407, 0]
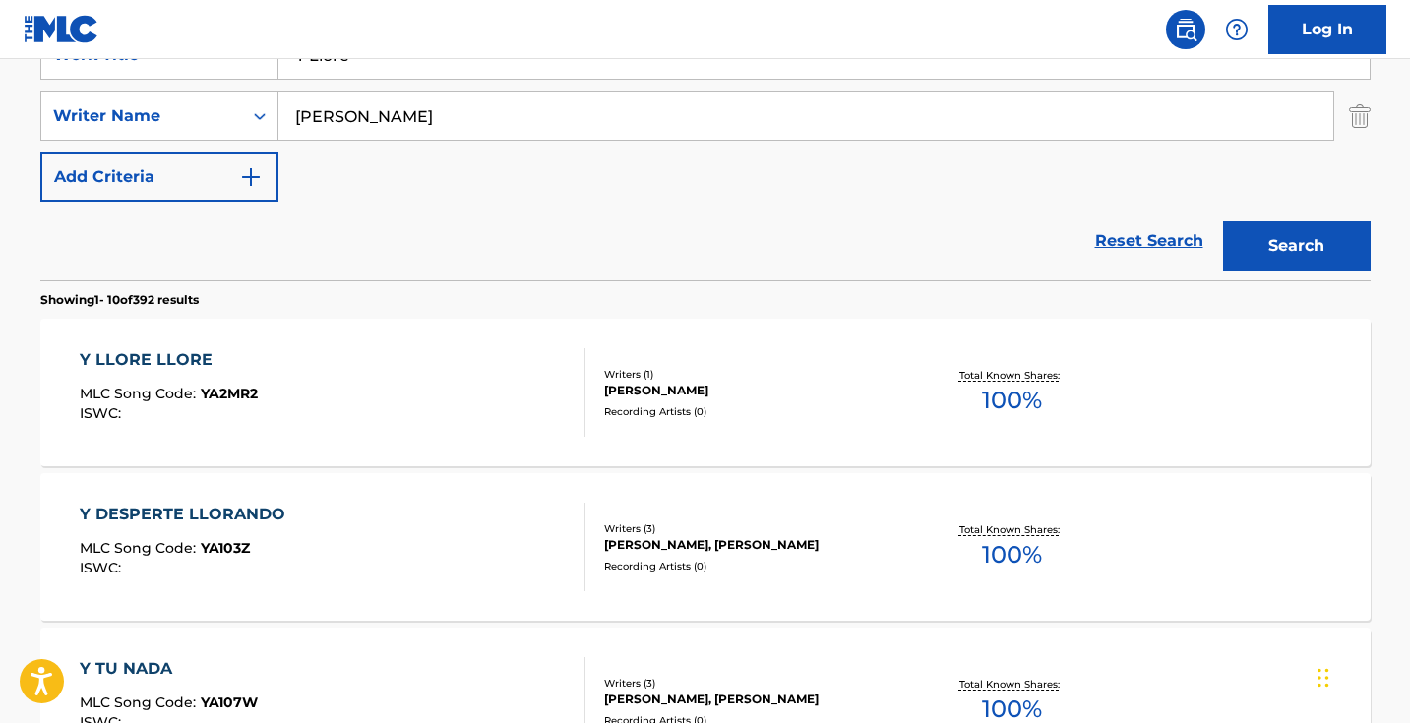
click at [427, 129] on input "[PERSON_NAME]" at bounding box center [805, 115] width 1054 height 47
click at [1295, 246] on button "Search" at bounding box center [1297, 245] width 148 height 49
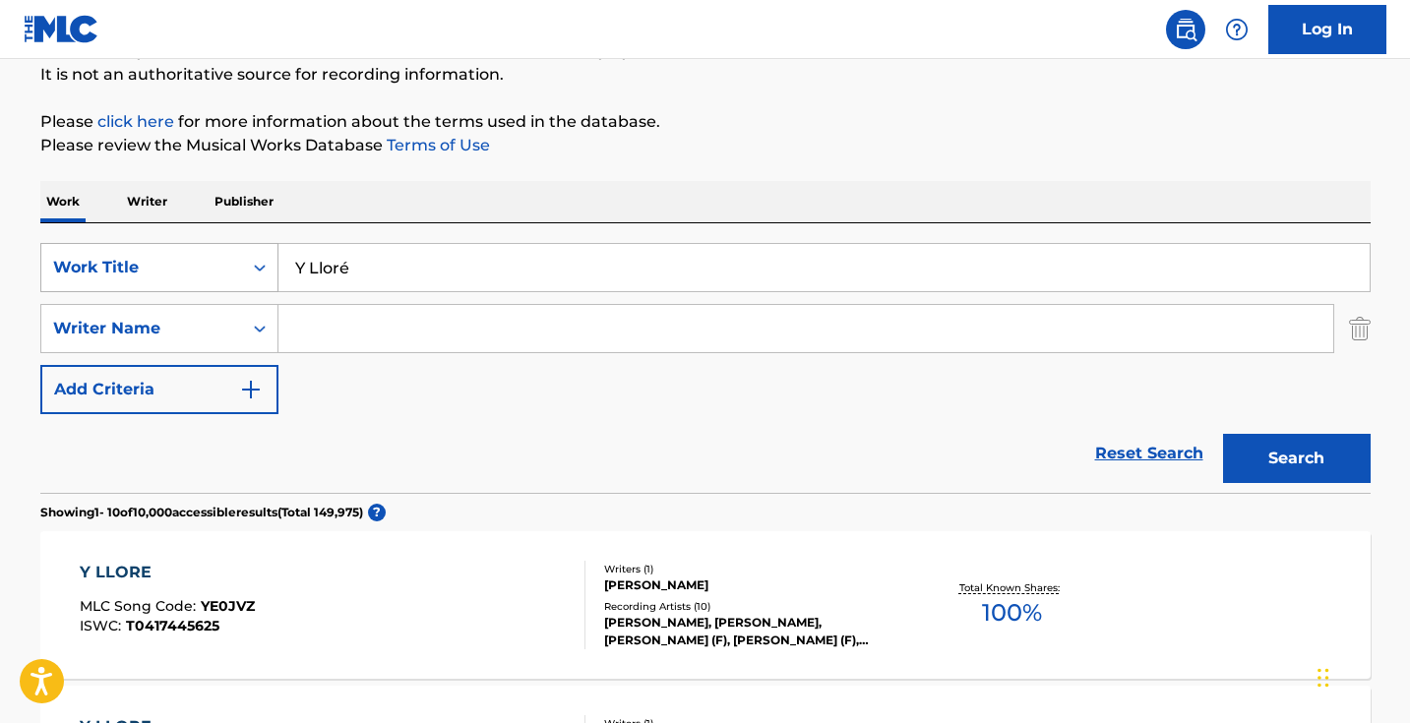
drag, startPoint x: 438, startPoint y: 269, endPoint x: 198, endPoint y: 259, distance: 240.2
click at [198, 259] on div "SearchWithCriteria6f196ebf-997e-4856-b7e8-e089a479c41e Work Title Y Lloré" at bounding box center [705, 267] width 1330 height 49
paste input "a No Hay Cariño"
type input "Ya No Hay Cariño"
click at [1295, 458] on button "Search" at bounding box center [1297, 458] width 148 height 49
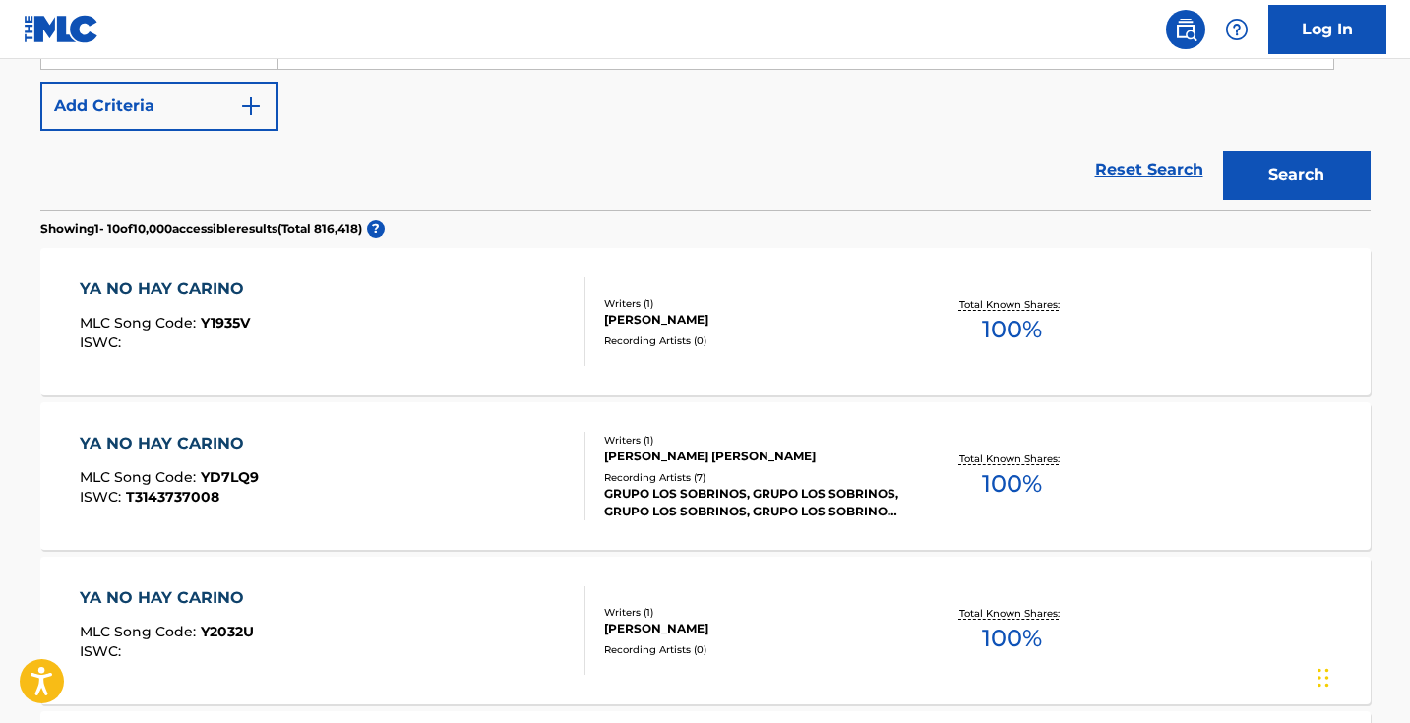
scroll to position [477, 0]
click at [489, 485] on div "YA NO HAY CARINO MLC Song Code : YD7LQ9 ISWC : T3143737008" at bounding box center [333, 477] width 506 height 89
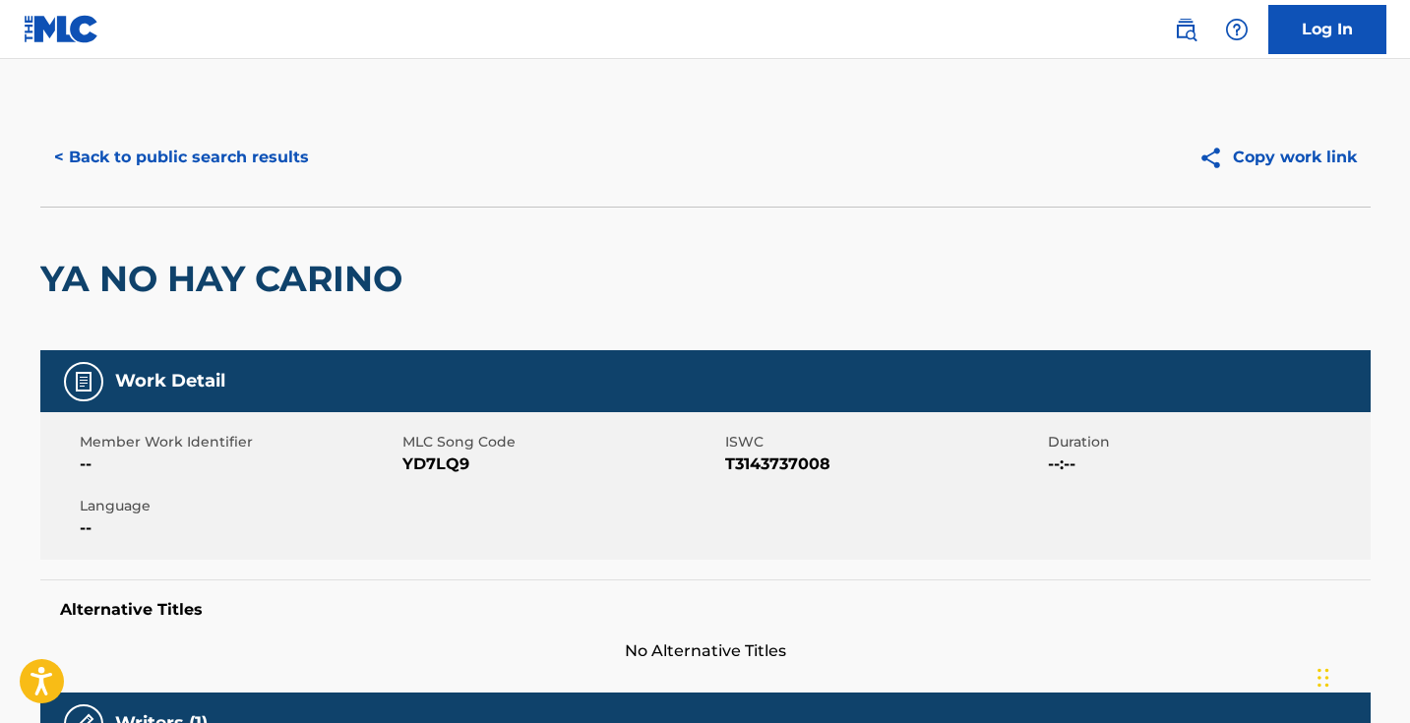
click at [262, 150] on button "< Back to public search results" at bounding box center [181, 157] width 282 height 49
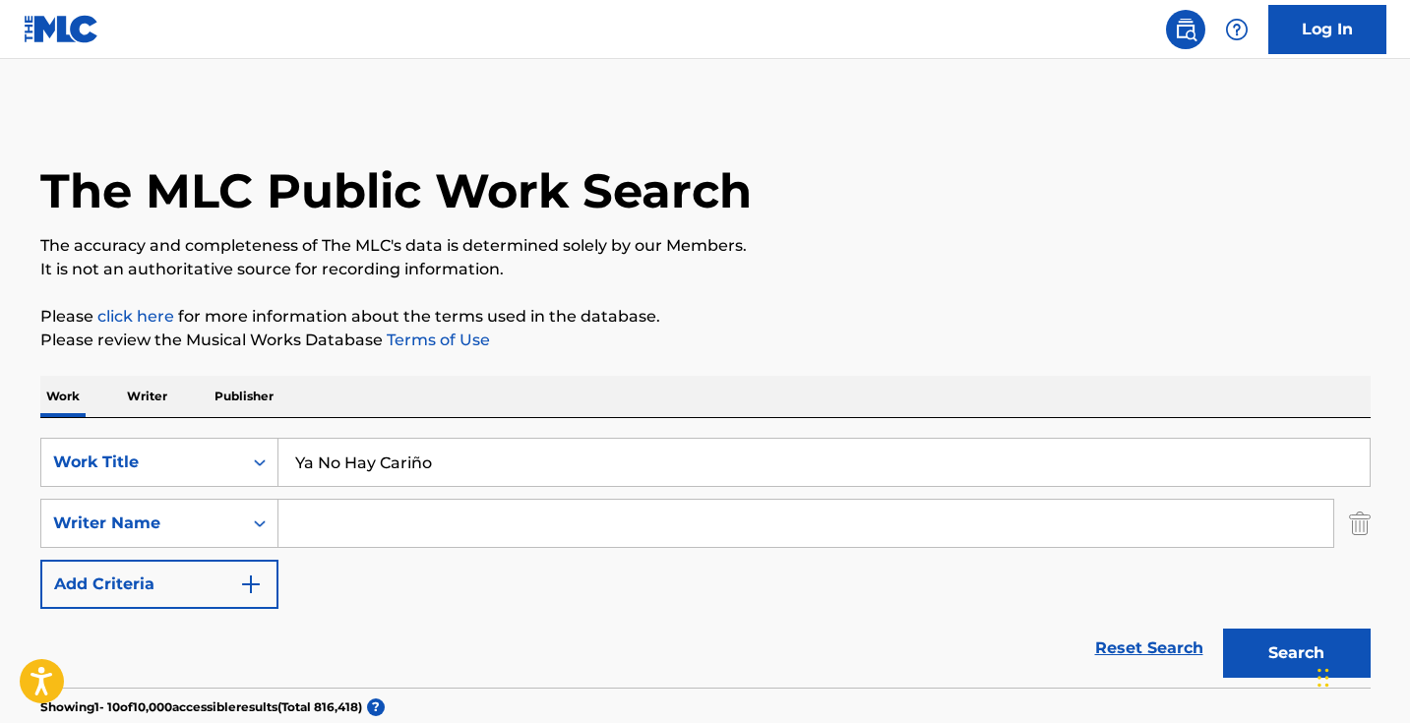
scroll to position [-1, 0]
click at [466, 462] on input "Ya No Hay Cariño" at bounding box center [823, 462] width 1091 height 47
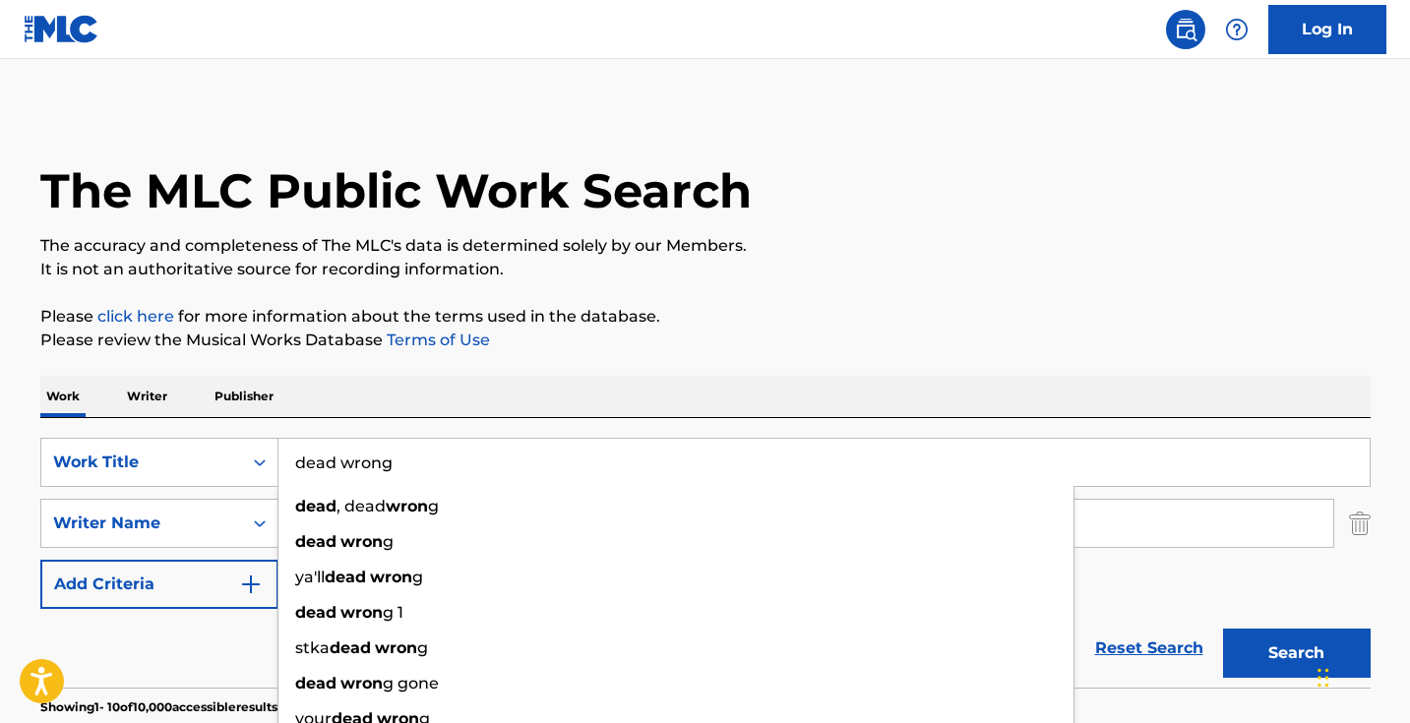
type input "dead wrong"
click at [1295, 653] on button "Search" at bounding box center [1297, 653] width 148 height 49
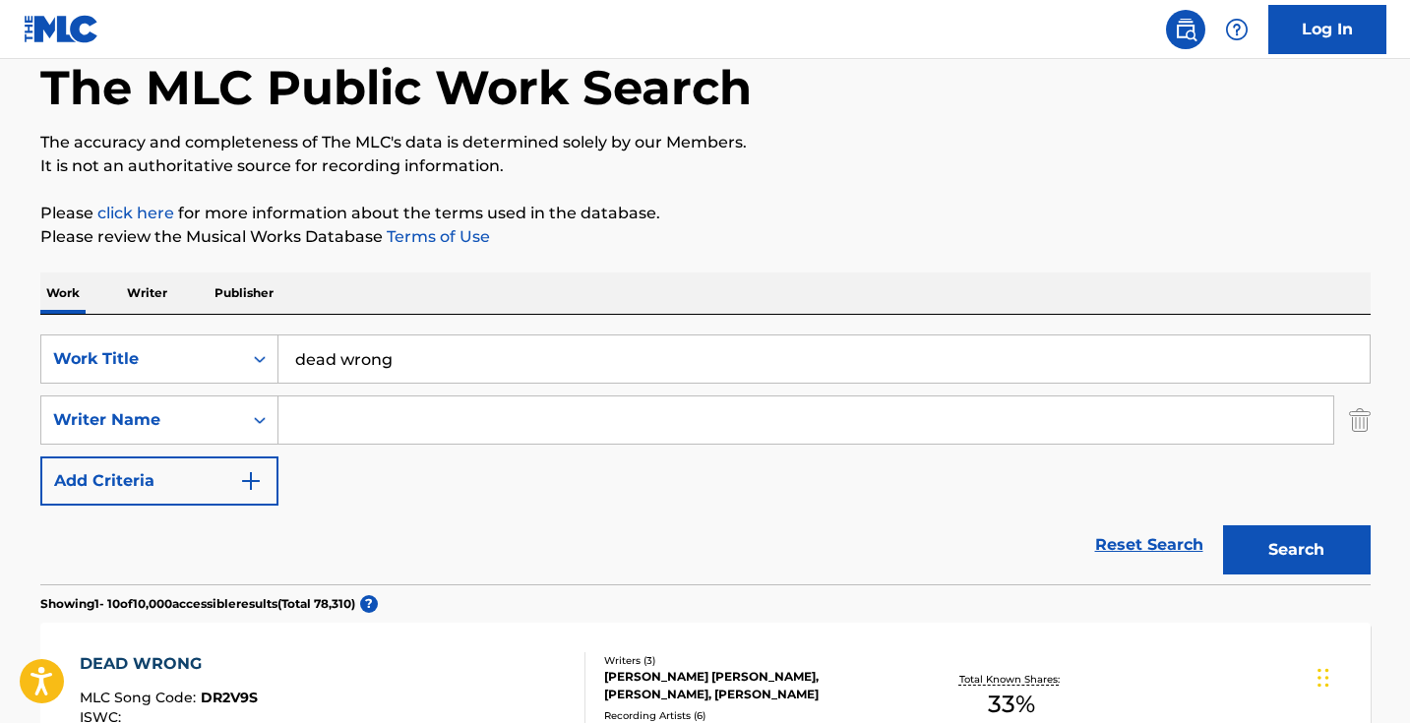
scroll to position [339, 0]
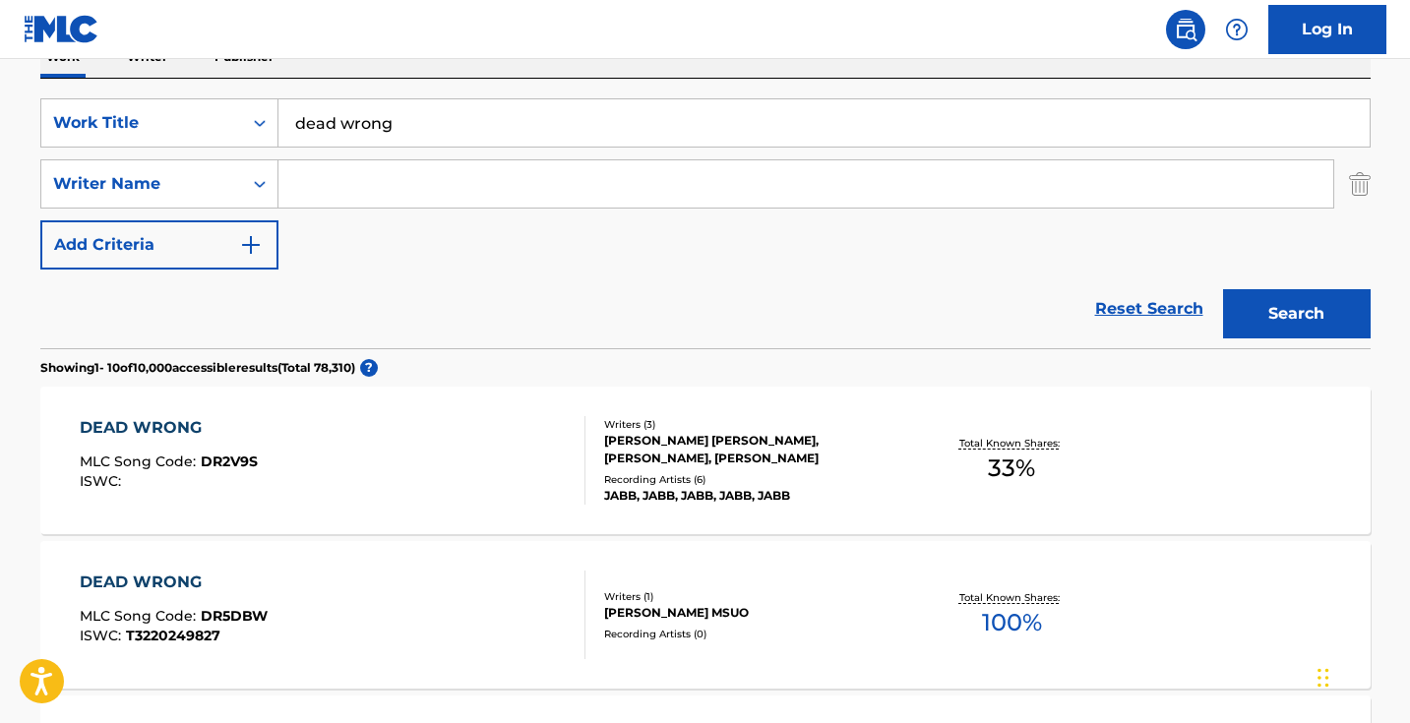
click at [719, 184] on input "Search Form" at bounding box center [805, 183] width 1054 height 47
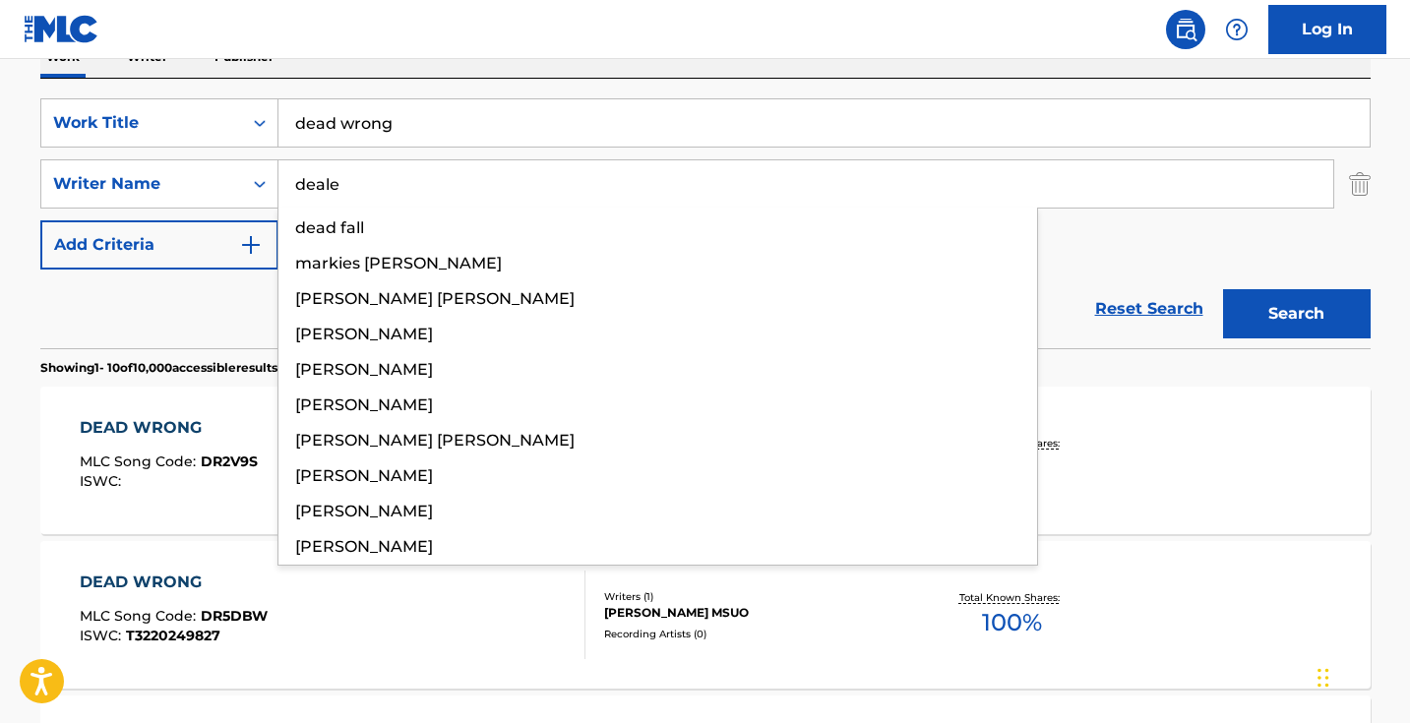
click at [1295, 314] on button "Search" at bounding box center [1297, 313] width 148 height 49
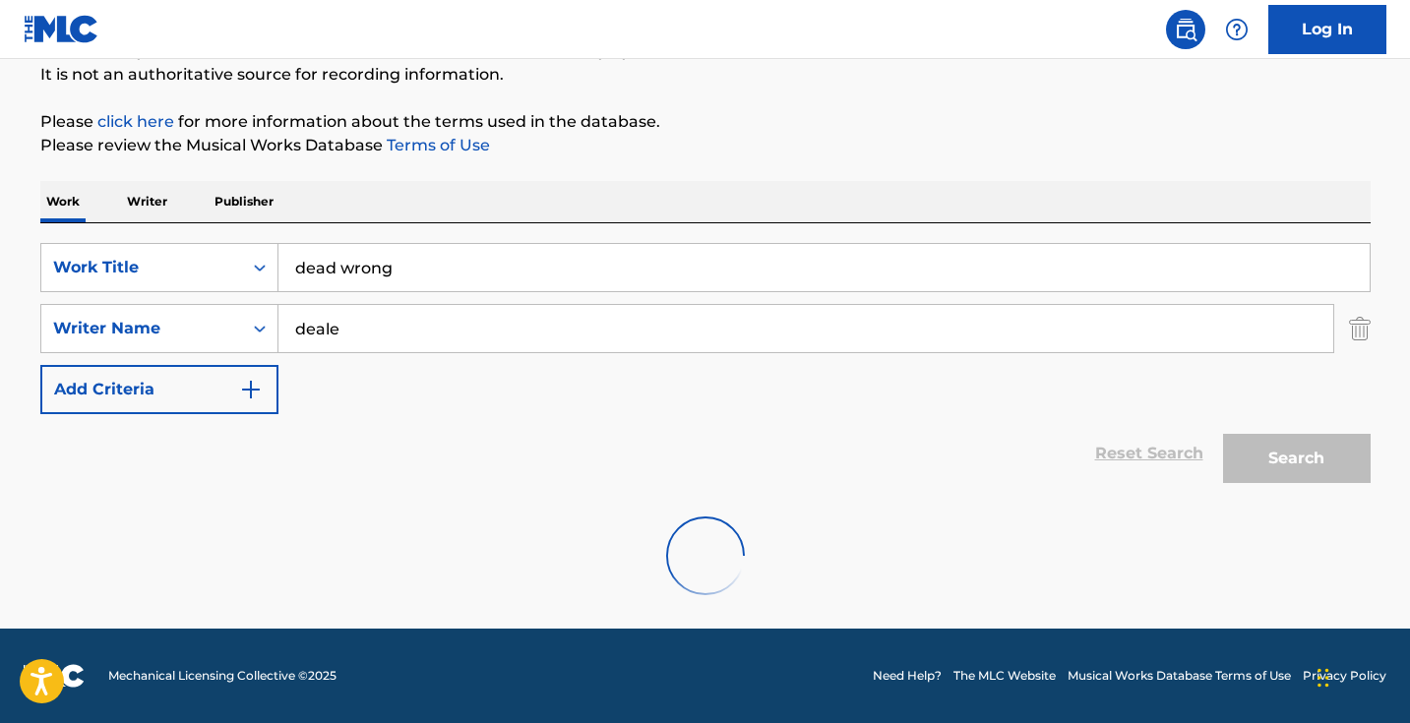
scroll to position [131, 0]
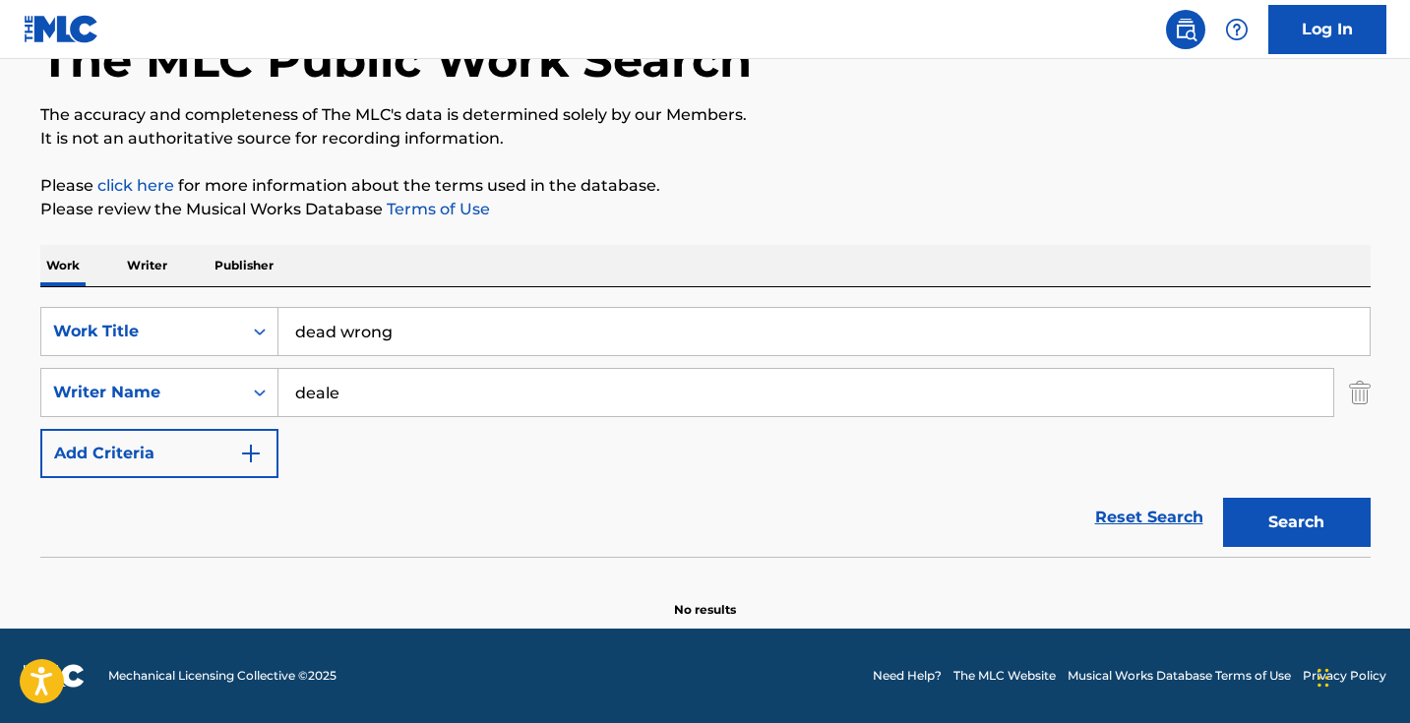
click at [476, 401] on input "deale" at bounding box center [805, 392] width 1054 height 47
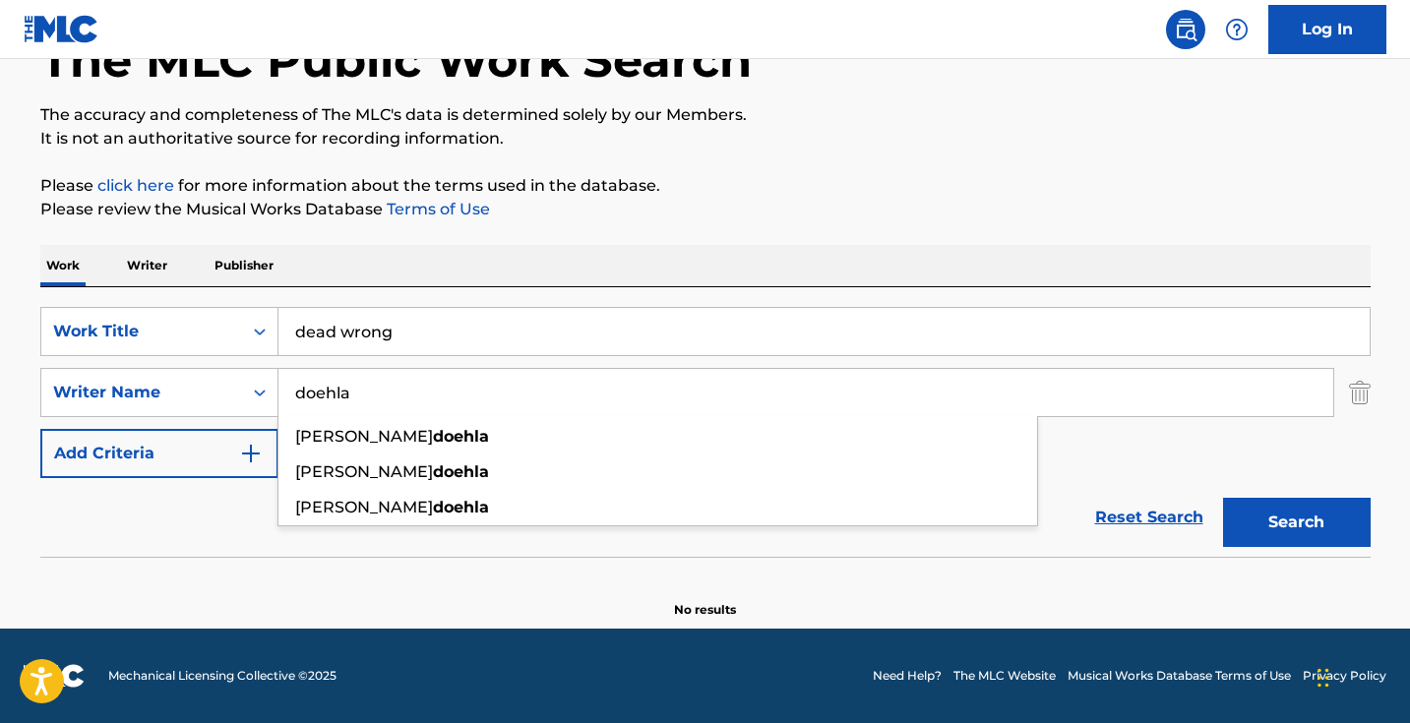
type input "doehla"
click at [1295, 522] on button "Search" at bounding box center [1297, 522] width 148 height 49
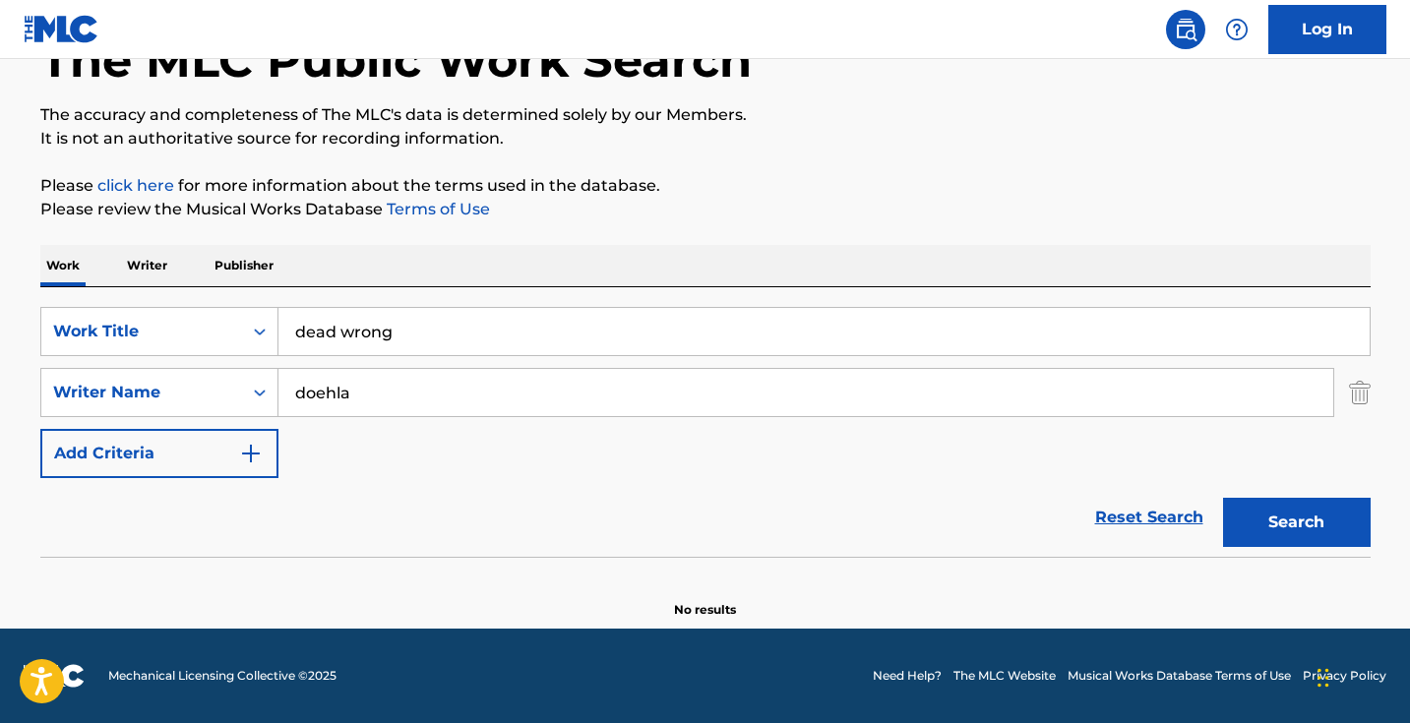
click at [807, 320] on input "dead wrong" at bounding box center [823, 331] width 1091 height 47
paste input "Demons in My Sheets"
type input "Demons in My Sheets"
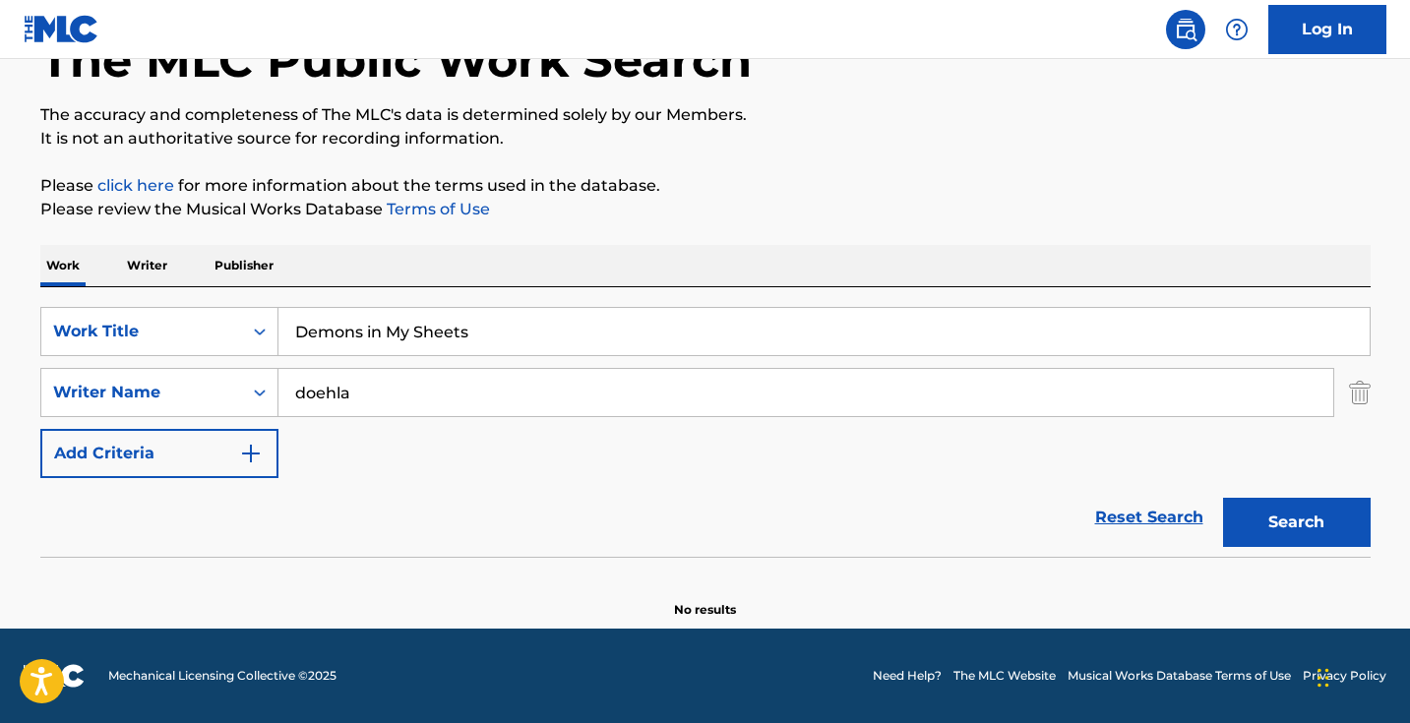
click at [1295, 522] on button "Search" at bounding box center [1297, 522] width 148 height 49
click at [465, 388] on input "doehla" at bounding box center [805, 392] width 1054 height 47
click at [1295, 522] on button "Search" at bounding box center [1297, 522] width 148 height 49
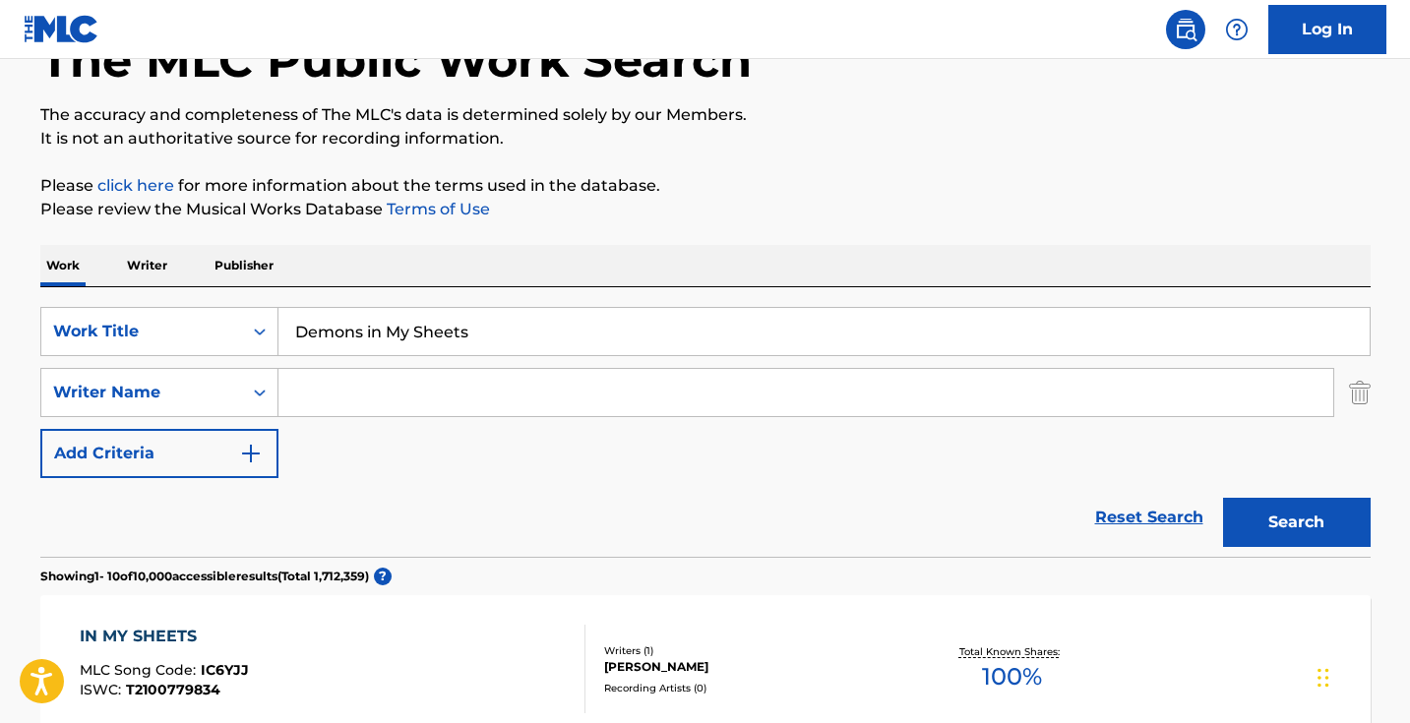
click at [534, 339] on input "Demons in My Sheets" at bounding box center [823, 331] width 1091 height 47
type input "drown my demons"
click at [1295, 522] on button "Search" at bounding box center [1297, 522] width 148 height 49
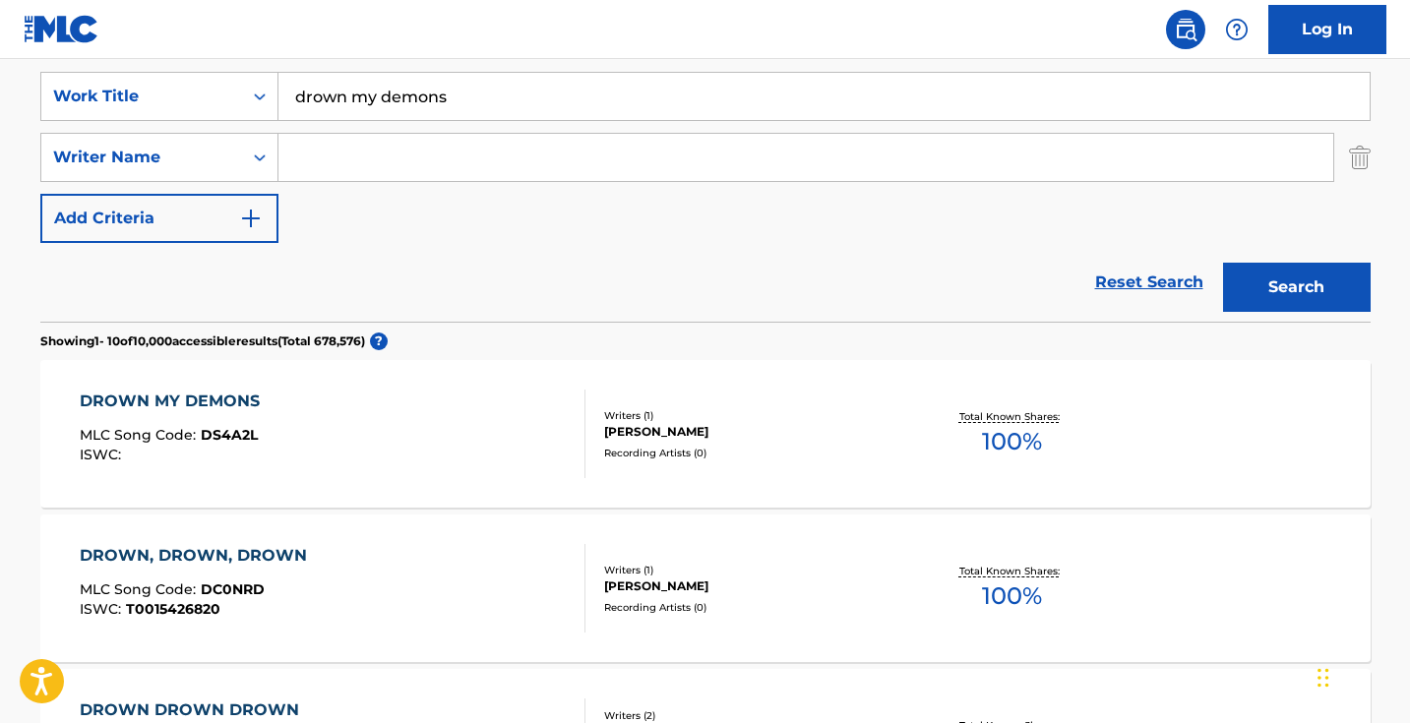
scroll to position [368, 0]
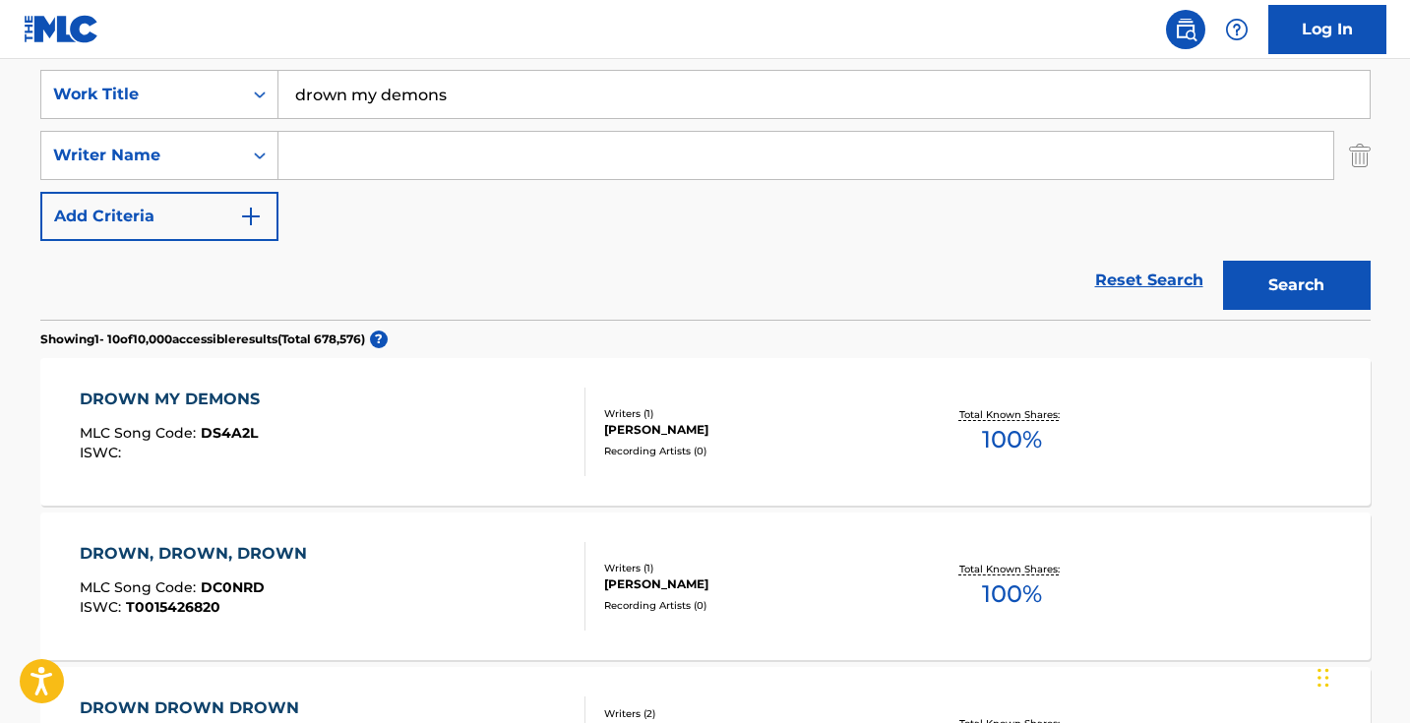
click at [578, 152] on input "Search Form" at bounding box center [805, 155] width 1054 height 47
click at [1295, 285] on button "Search" at bounding box center [1297, 285] width 148 height 49
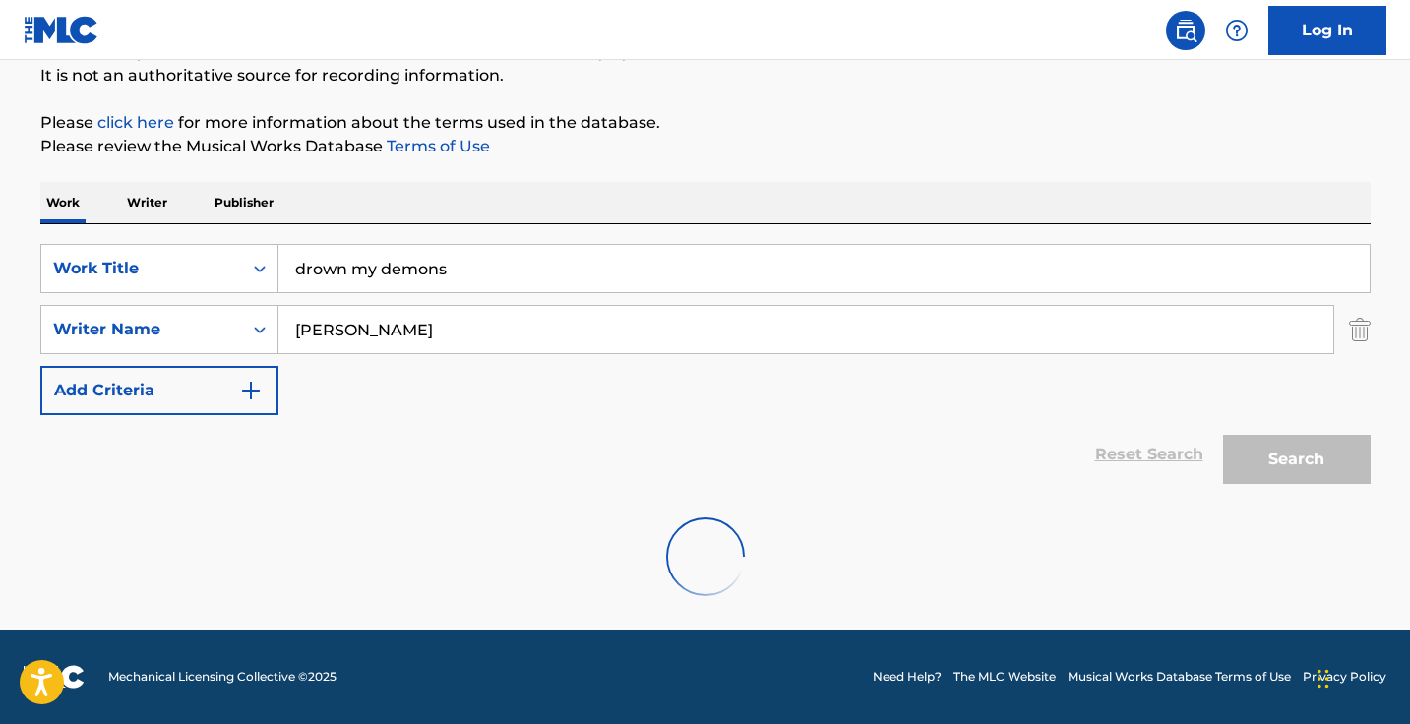
scroll to position [195, 0]
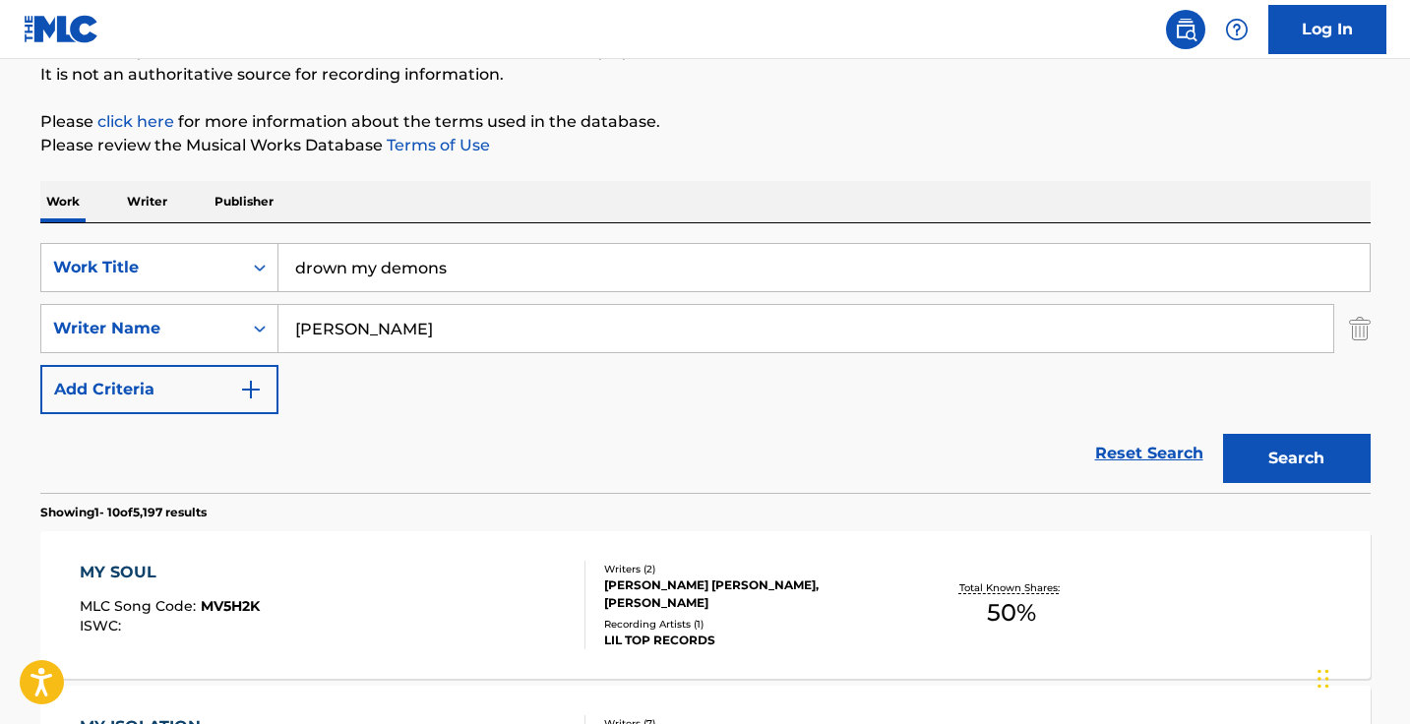
click at [424, 322] on input "[PERSON_NAME]" at bounding box center [805, 328] width 1054 height 47
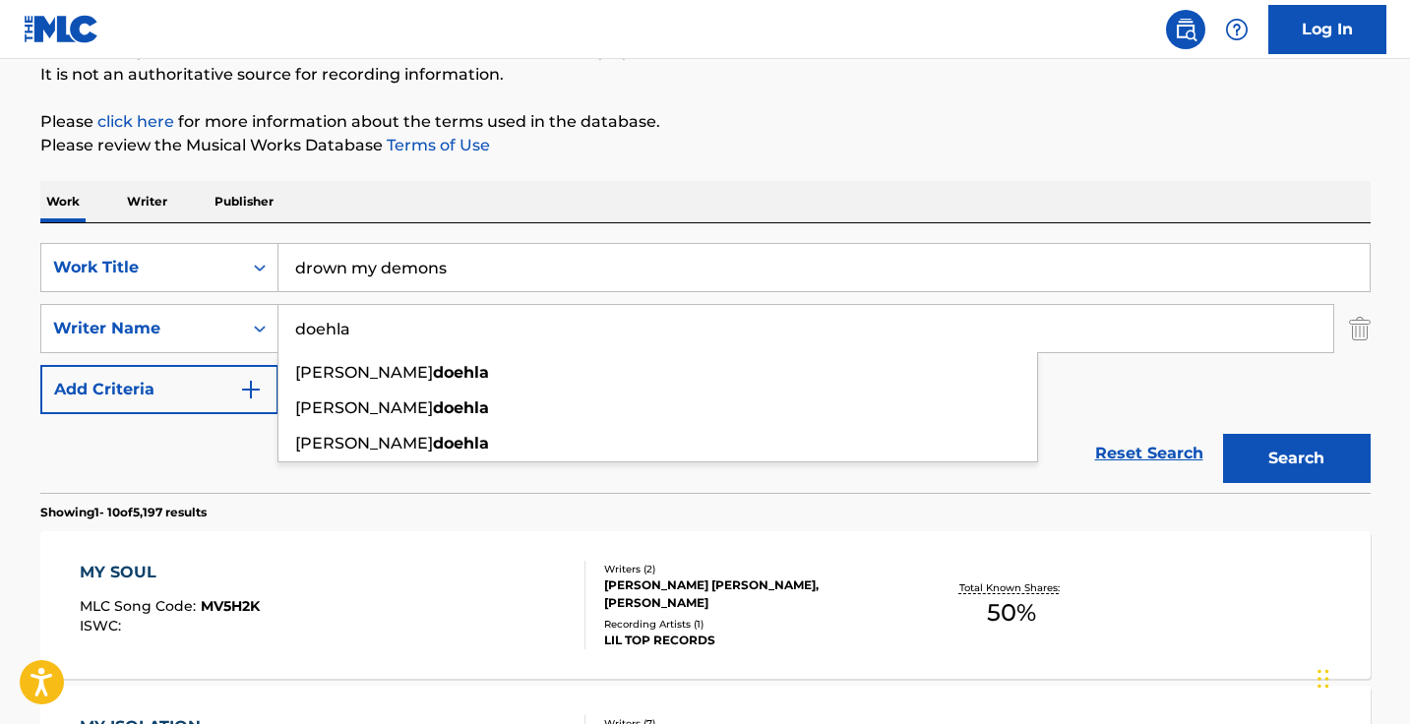
type input "doehla"
click at [461, 268] on input "drown my demons" at bounding box center [823, 267] width 1091 height 47
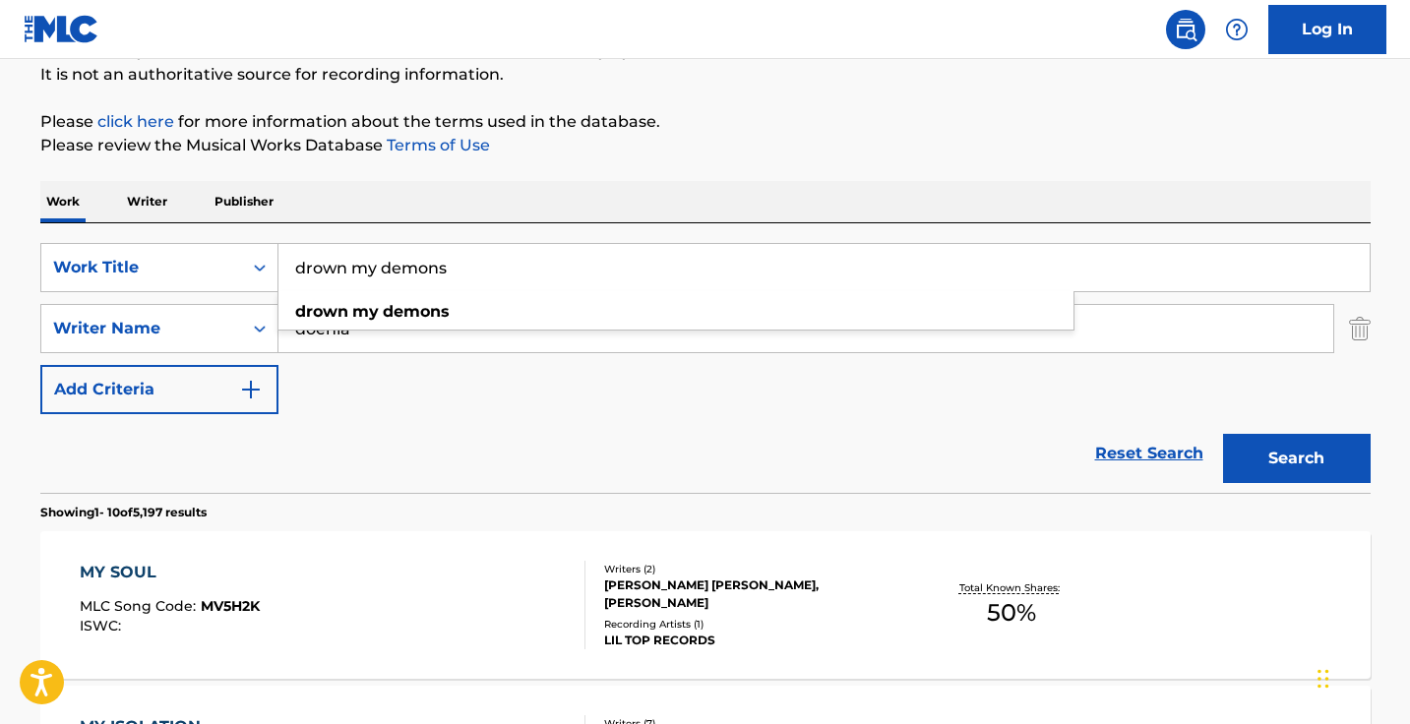
click at [461, 268] on input "drown my demons" at bounding box center [823, 267] width 1091 height 47
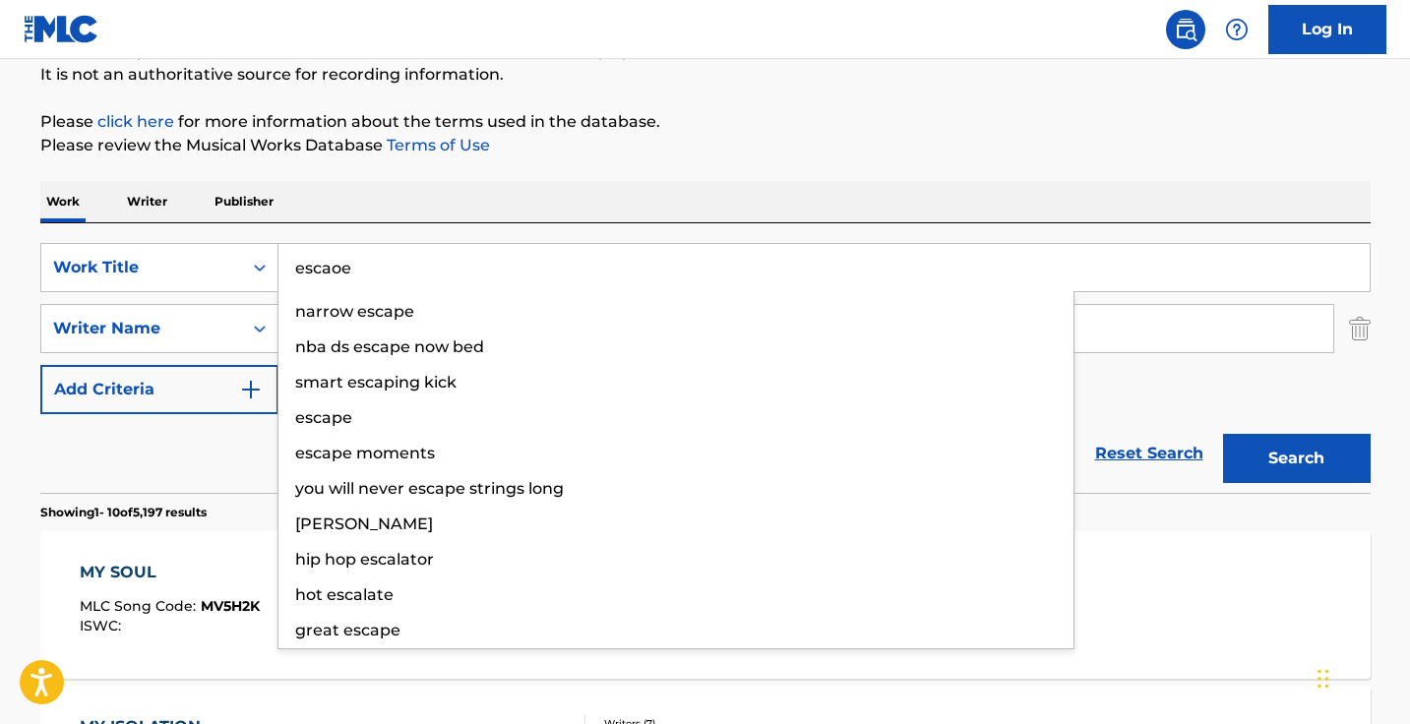
click at [1295, 458] on button "Search" at bounding box center [1297, 458] width 148 height 49
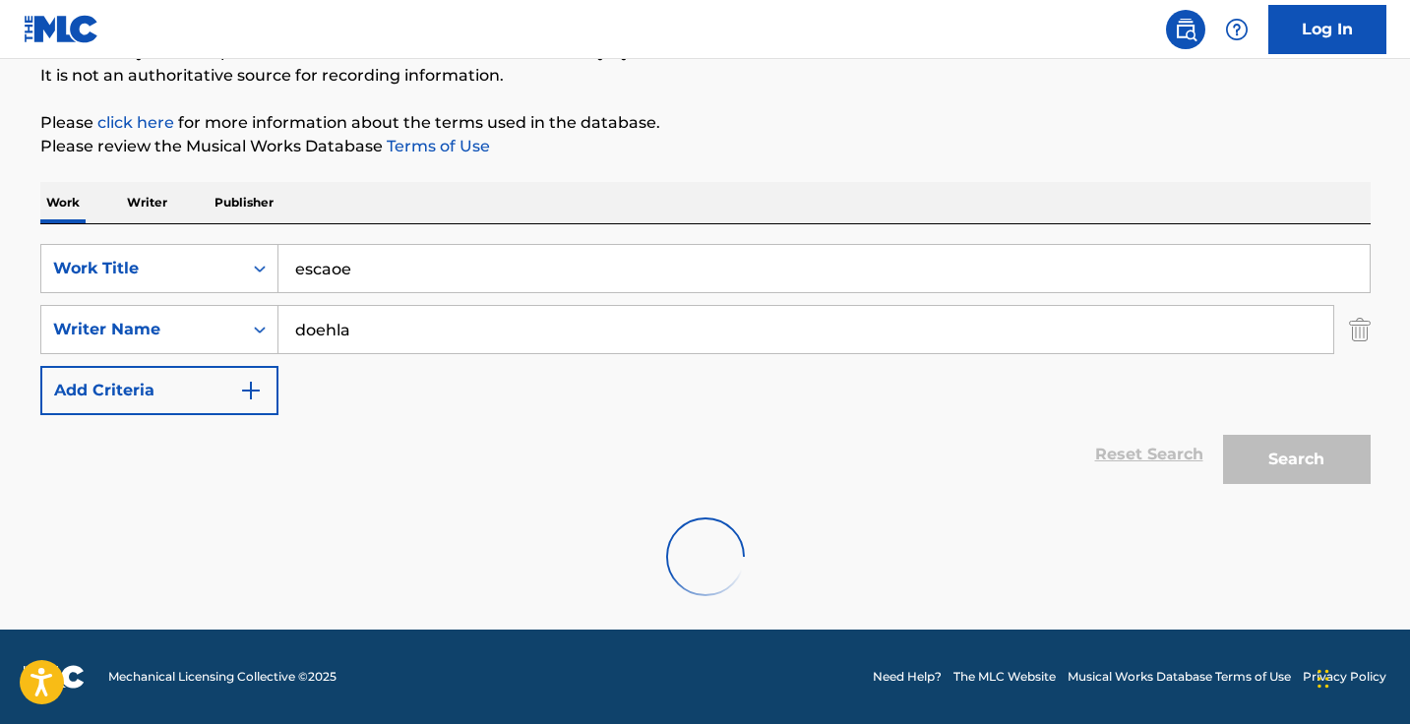
scroll to position [130, 0]
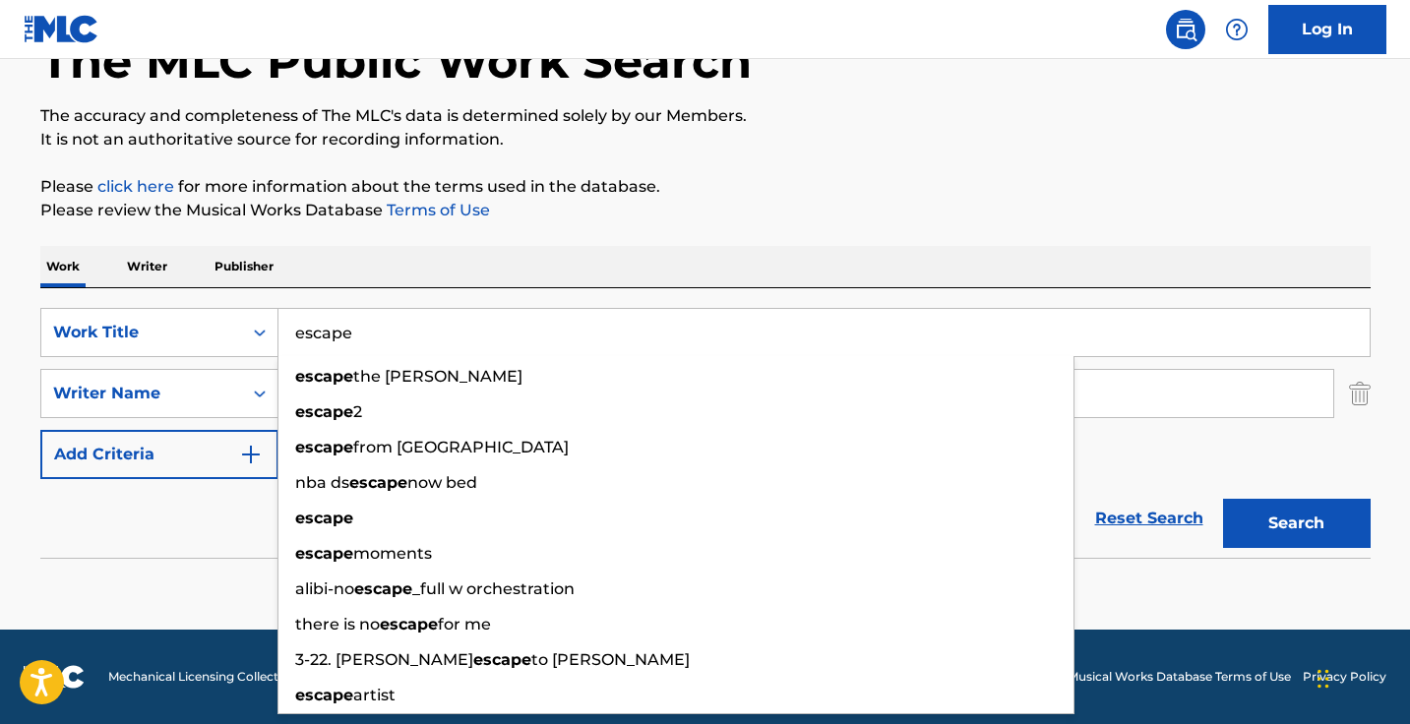
click at [1295, 523] on button "Search" at bounding box center [1297, 523] width 148 height 49
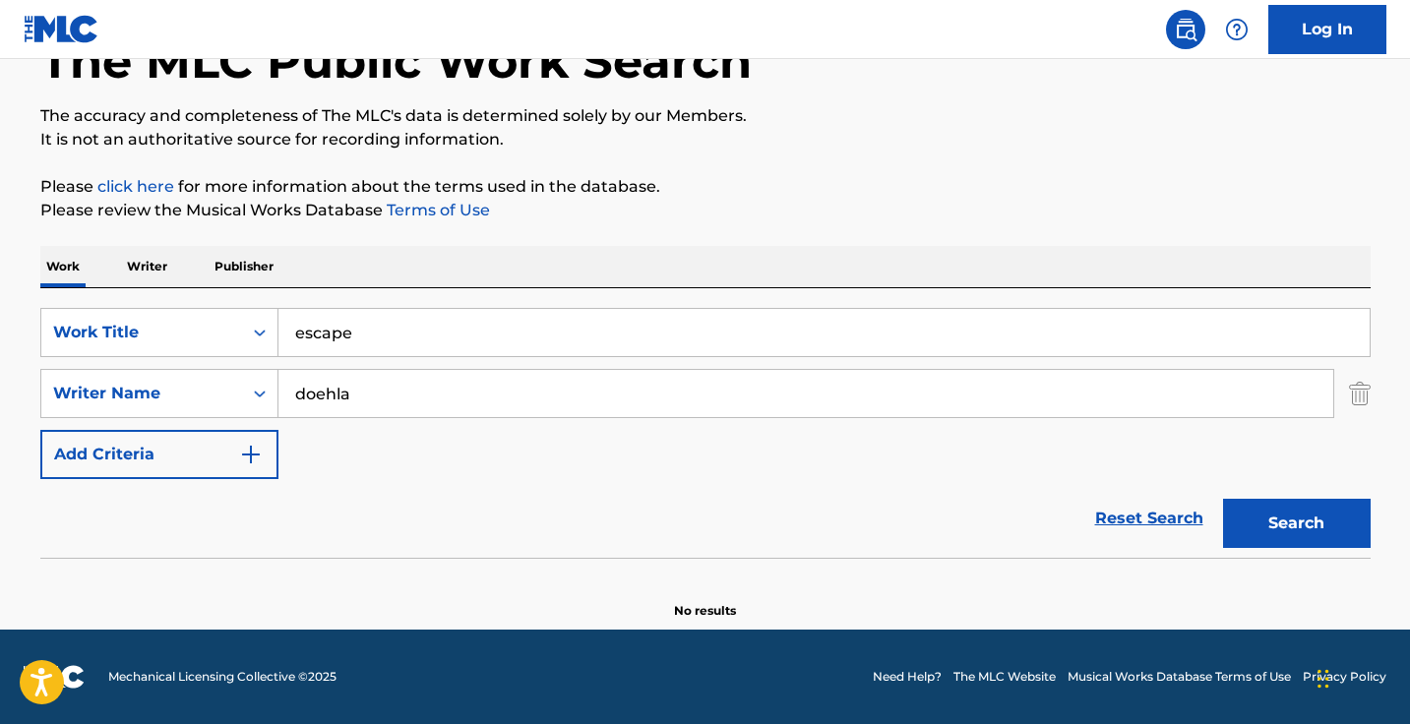
click at [693, 212] on p "Please review the Musical Works Database Terms of Use" at bounding box center [705, 211] width 1330 height 24
click at [405, 328] on input "escape" at bounding box center [823, 332] width 1091 height 47
type input "for some strange reason"
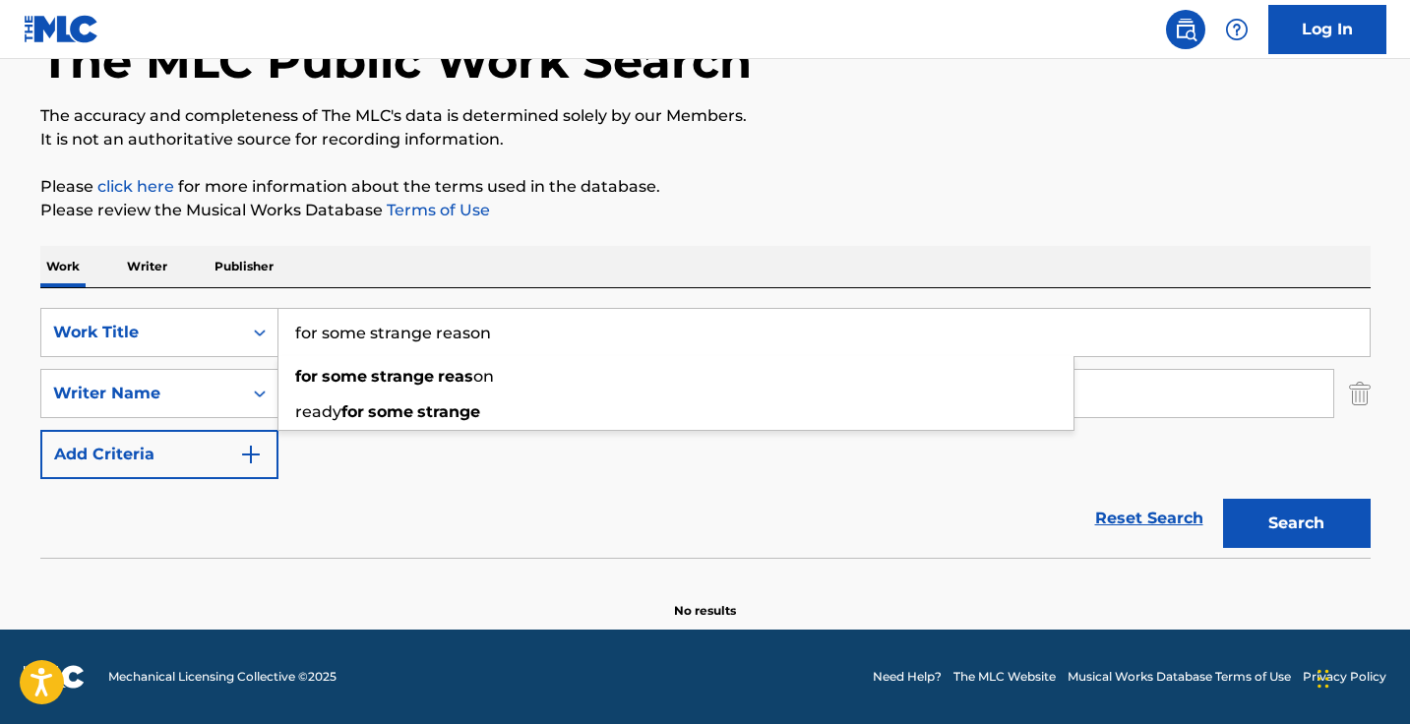
click at [1295, 523] on button "Search" at bounding box center [1297, 523] width 148 height 49
click at [518, 409] on input "doehla" at bounding box center [805, 393] width 1054 height 47
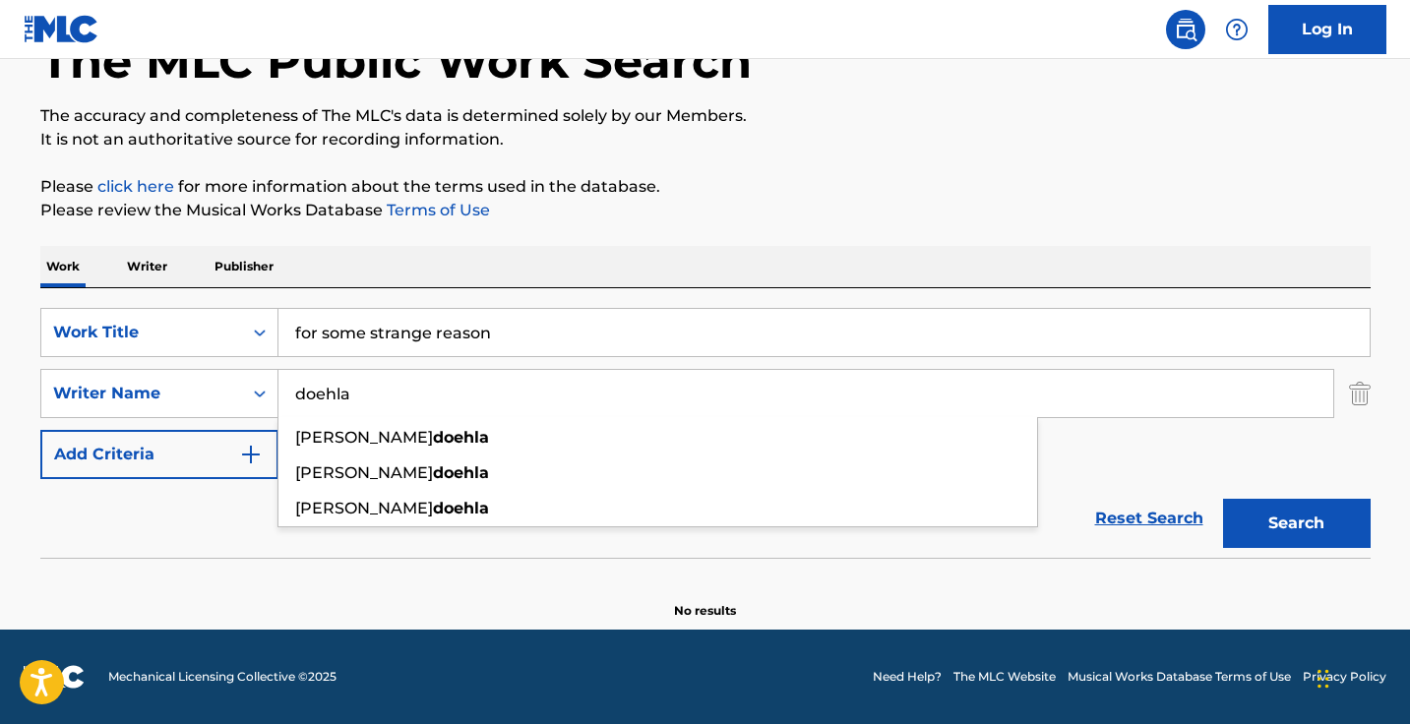
click at [518, 409] on input "doehla" at bounding box center [805, 393] width 1054 height 47
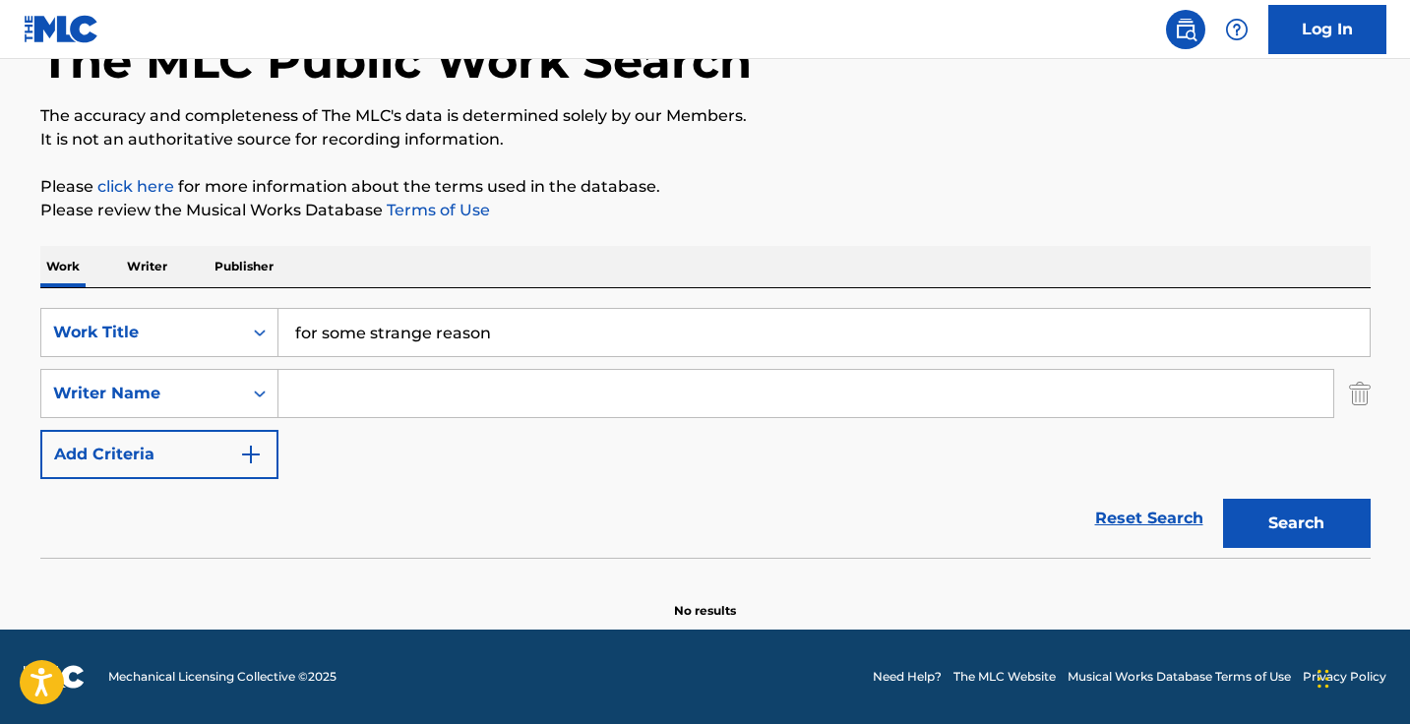
click at [1295, 523] on button "Search" at bounding box center [1297, 523] width 148 height 49
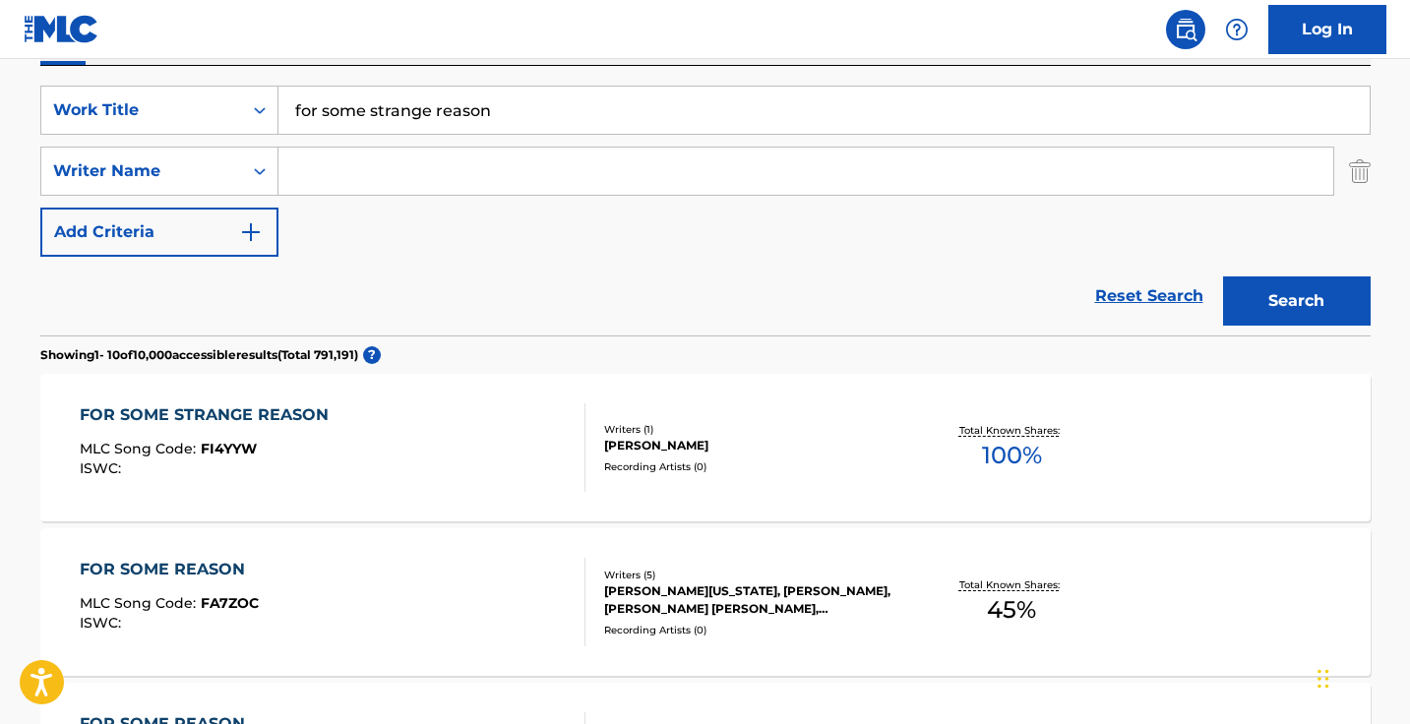
scroll to position [358, 0]
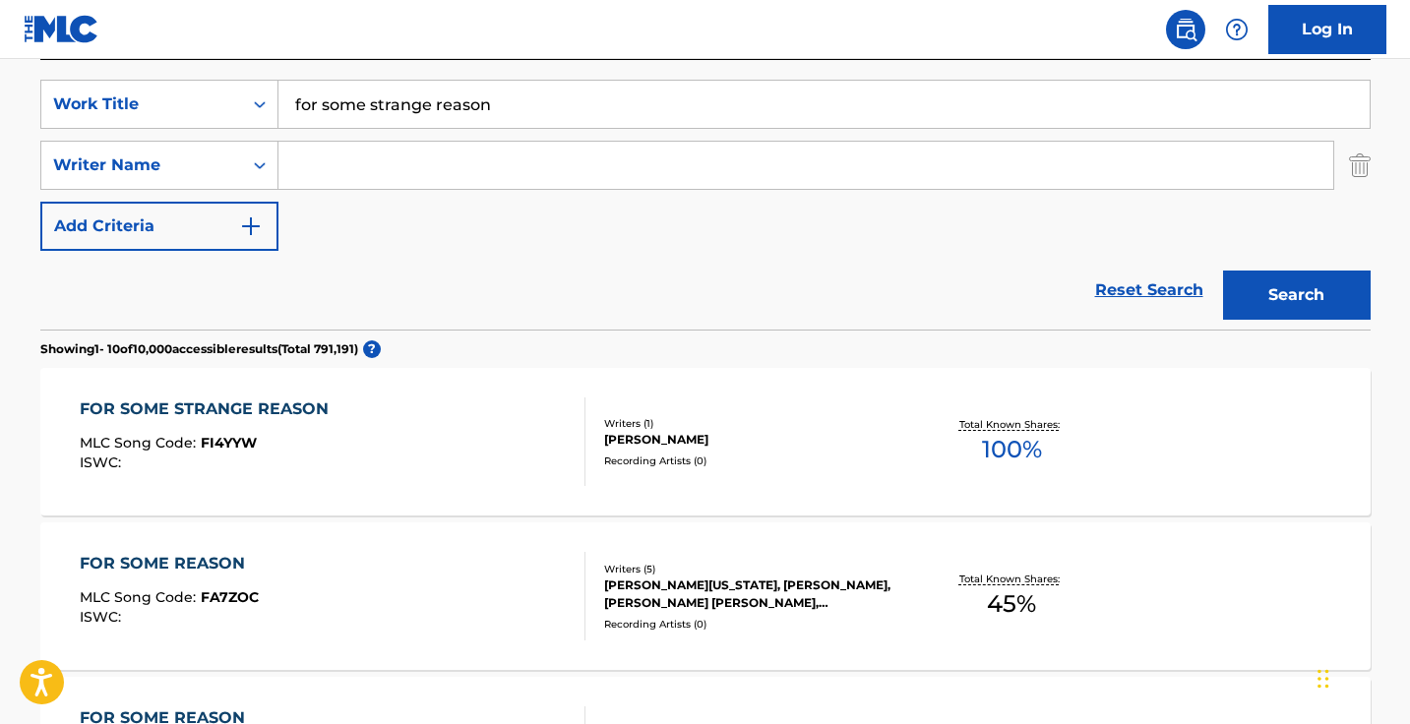
click at [521, 430] on div "FOR SOME STRANGE REASON MLC Song Code : FI4YYW ISWC :" at bounding box center [333, 441] width 506 height 89
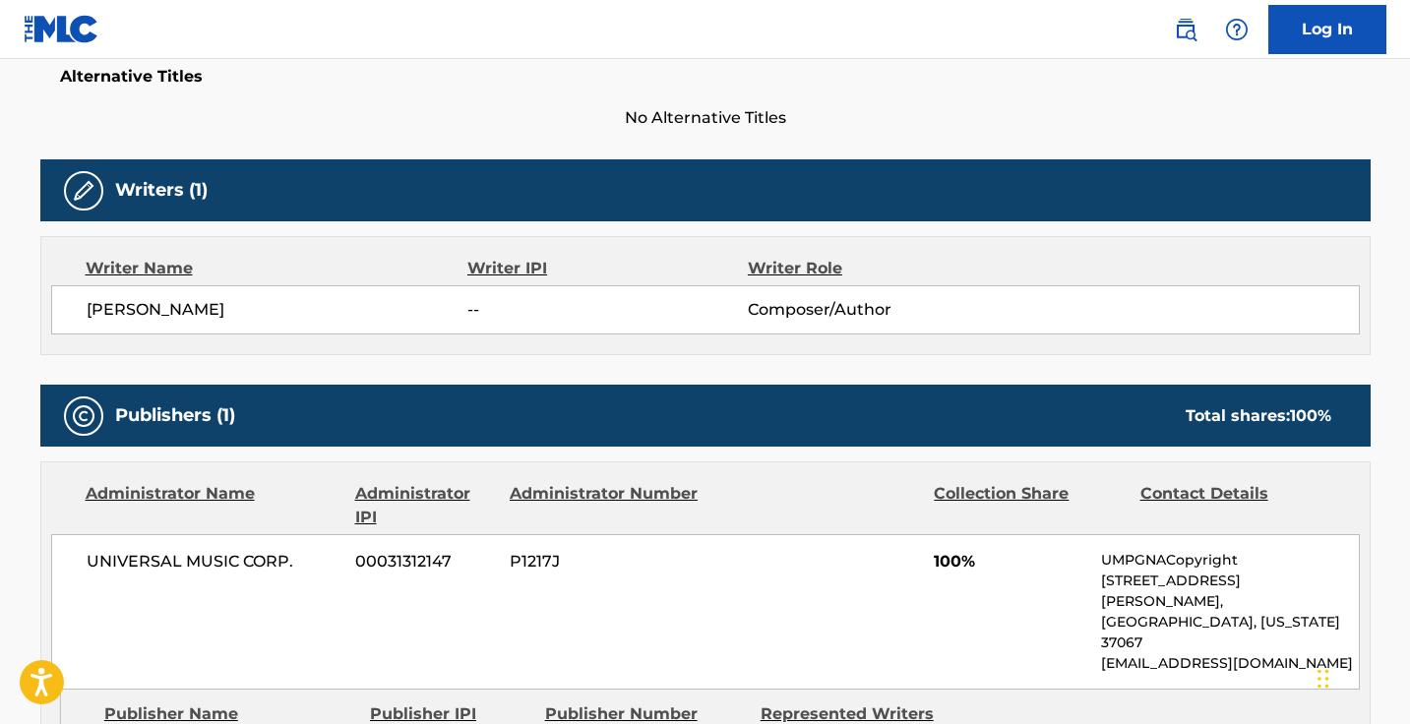
scroll to position [379, 0]
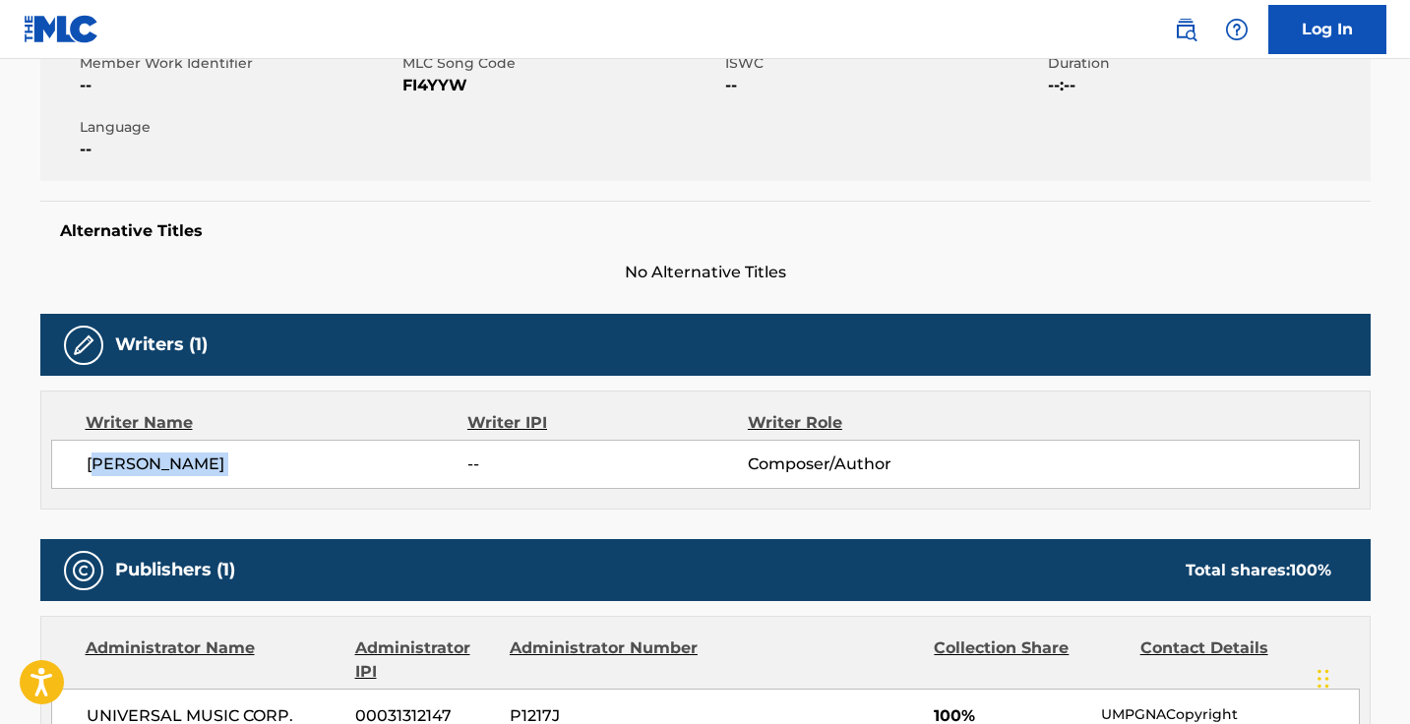
drag, startPoint x: 295, startPoint y: 476, endPoint x: 90, endPoint y: 464, distance: 204.9
click at [90, 464] on div "[PERSON_NAME] -- Composer/Author" at bounding box center [705, 464] width 1308 height 49
click at [90, 464] on span "[PERSON_NAME]" at bounding box center [278, 464] width 382 height 24
drag, startPoint x: 86, startPoint y: 464, endPoint x: 287, endPoint y: 460, distance: 201.7
click at [290, 460] on span "[PERSON_NAME]" at bounding box center [278, 464] width 382 height 24
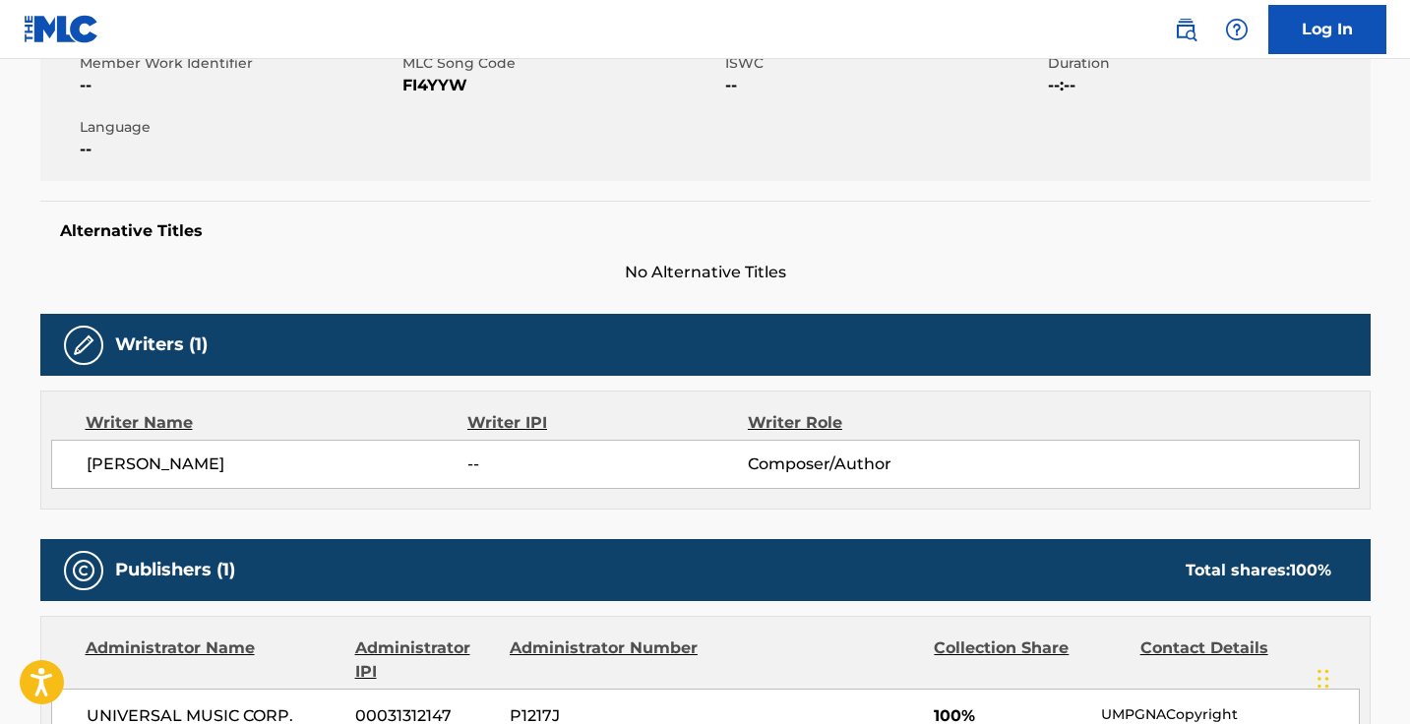
copy span "[PERSON_NAME]"
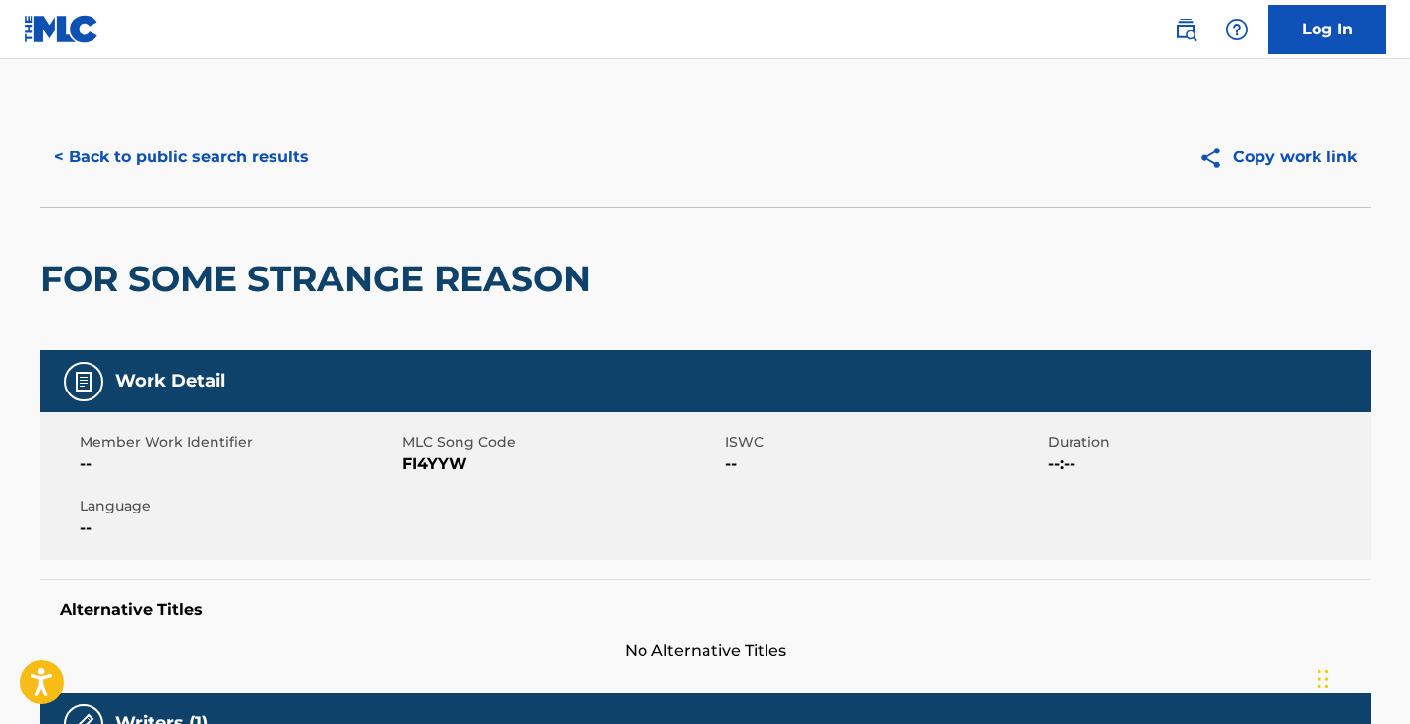
scroll to position [0, 0]
click at [265, 178] on button "< Back to public search results" at bounding box center [181, 157] width 282 height 49
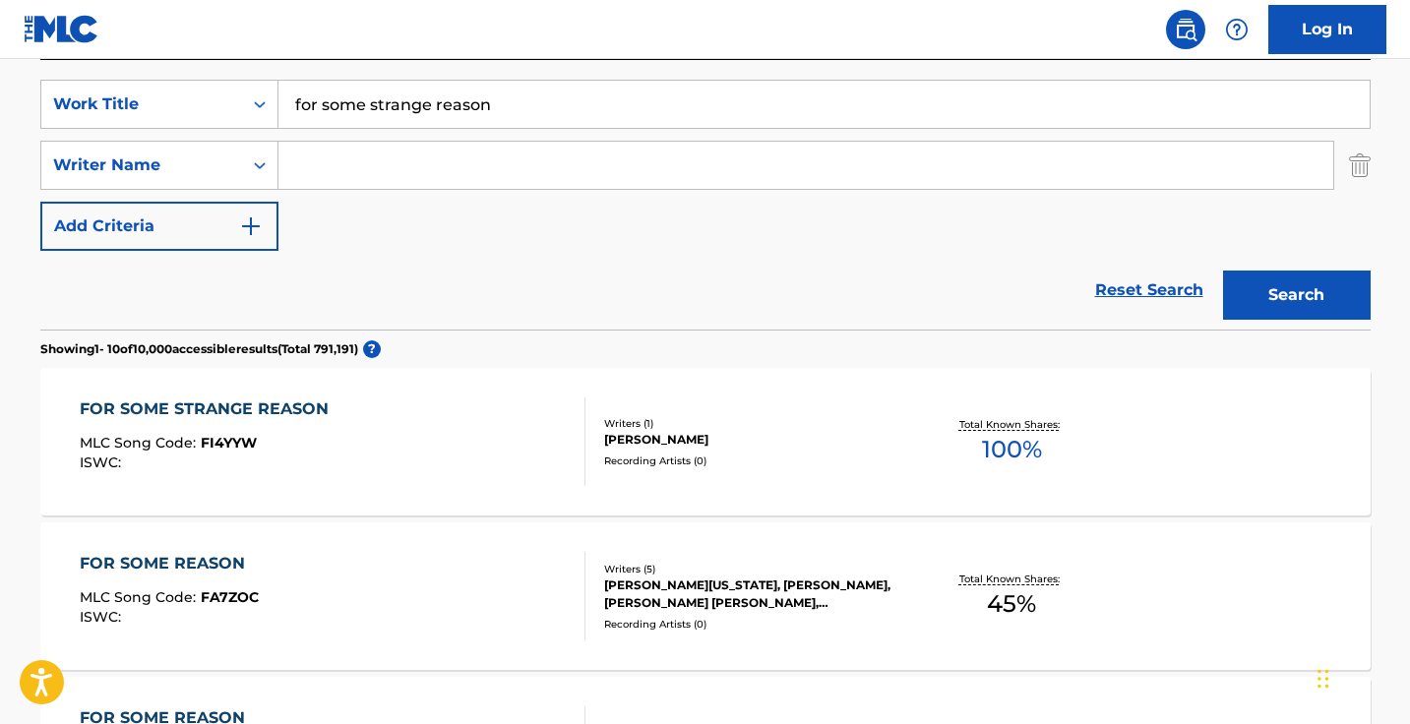
click at [543, 91] on input "for some strange reason" at bounding box center [823, 104] width 1091 height 47
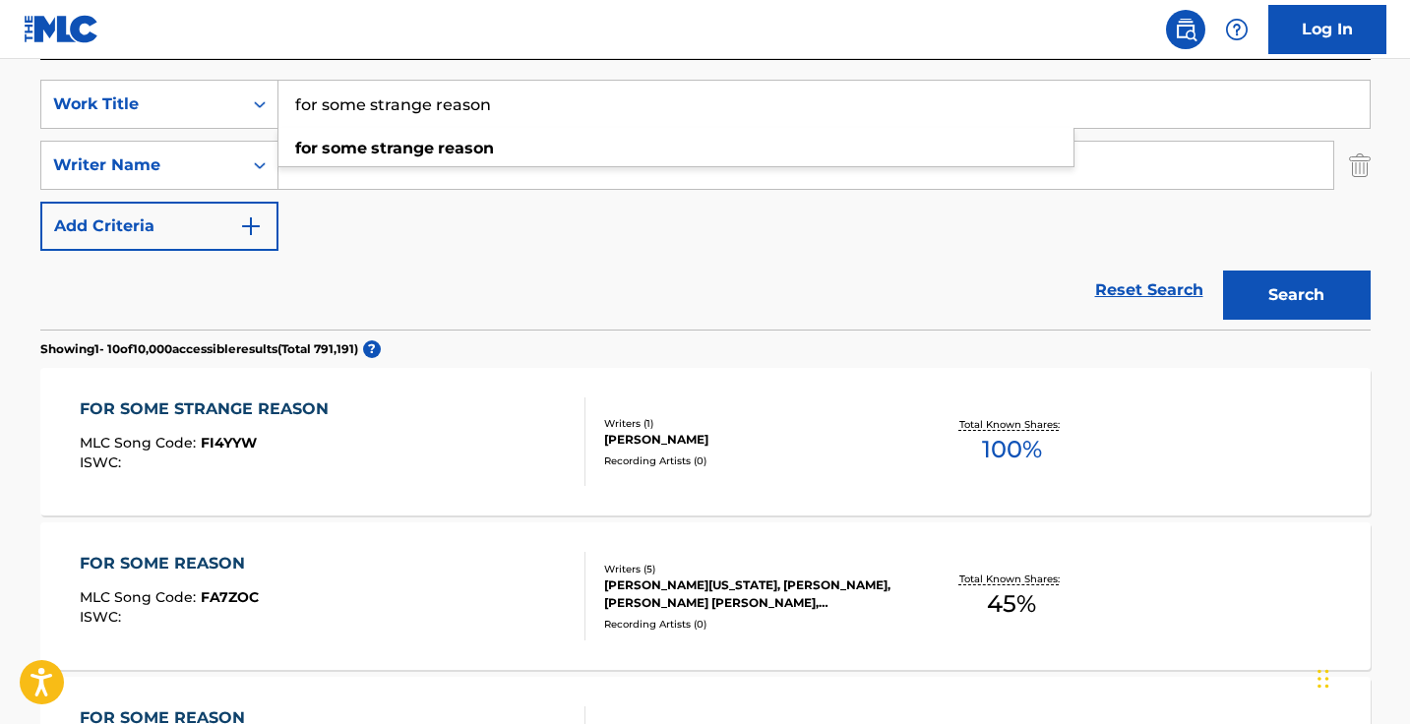
click at [543, 91] on input "for some strange reason" at bounding box center [823, 104] width 1091 height 47
paste input "I'd Rather Not"
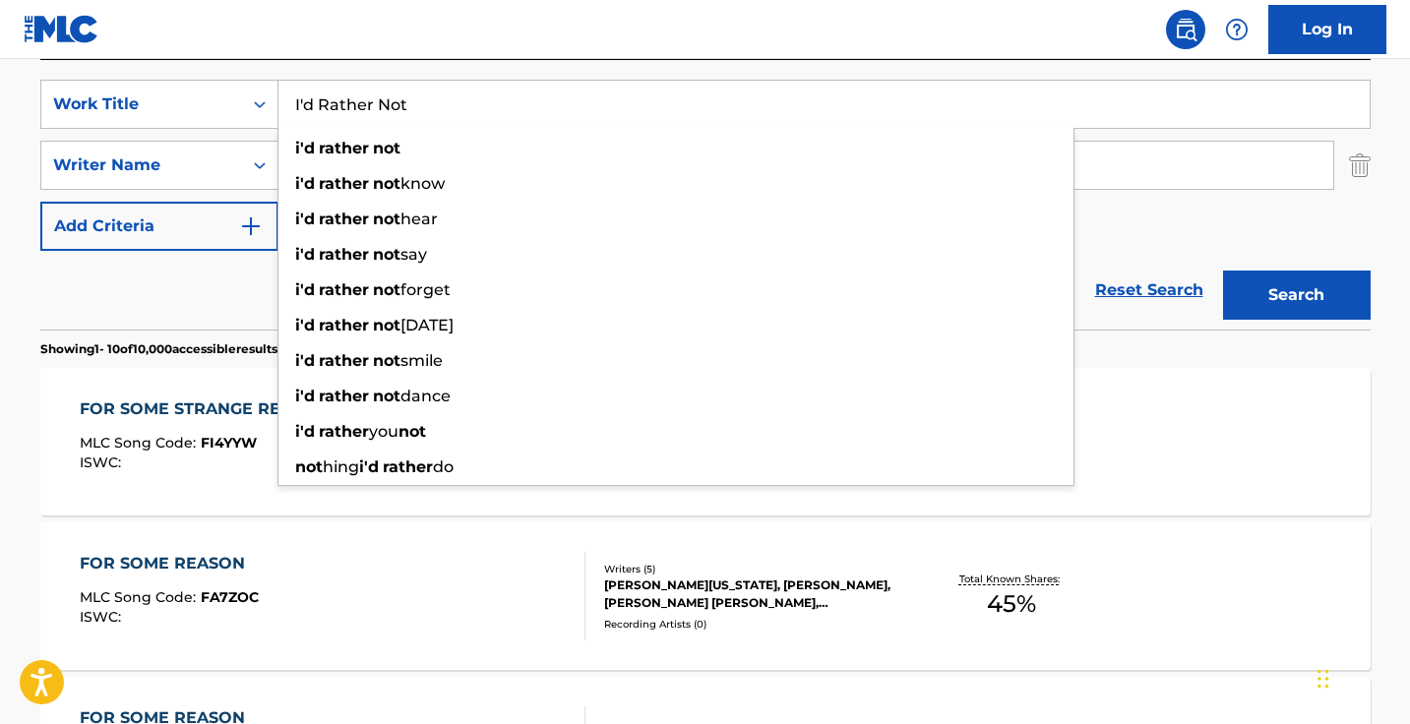
type input "I'd Rather Not"
click at [1295, 295] on button "Search" at bounding box center [1297, 294] width 148 height 49
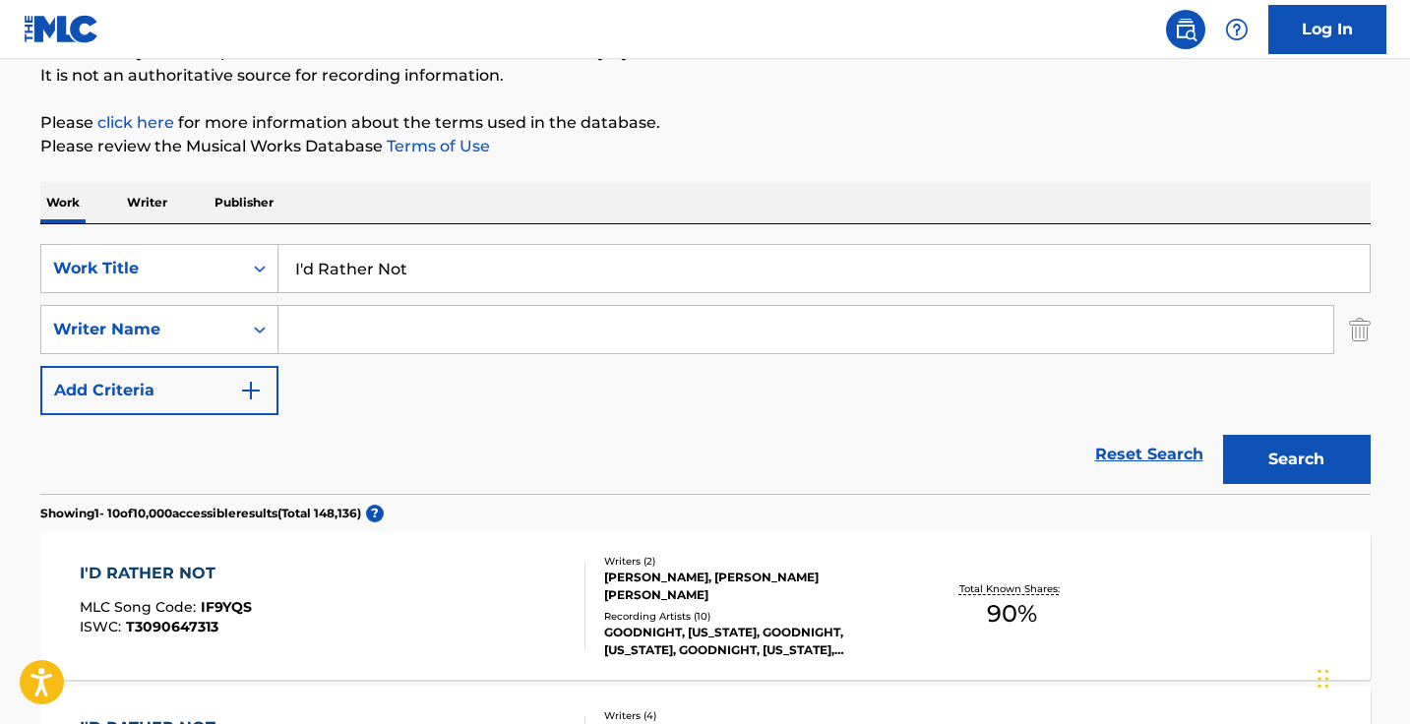
click at [631, 335] on input "Search Form" at bounding box center [805, 329] width 1054 height 47
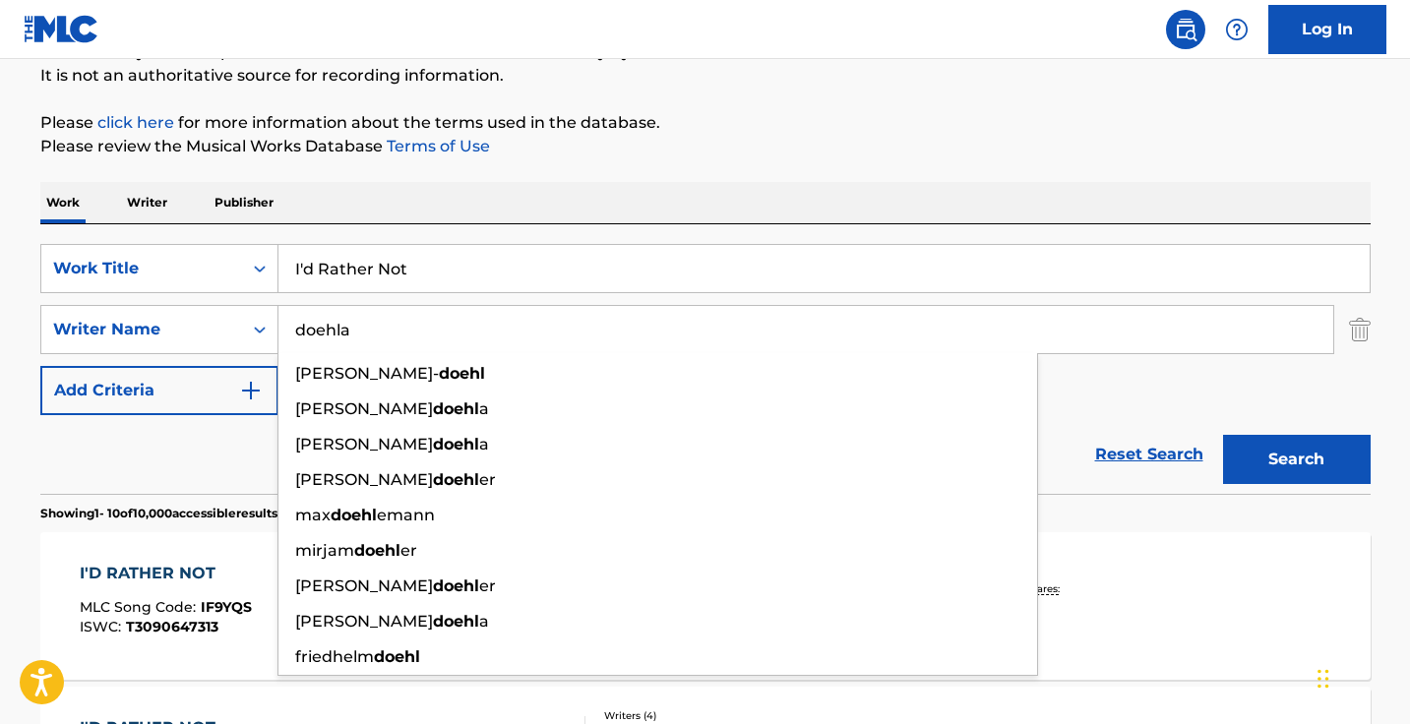
click at [1295, 459] on button "Search" at bounding box center [1297, 459] width 148 height 49
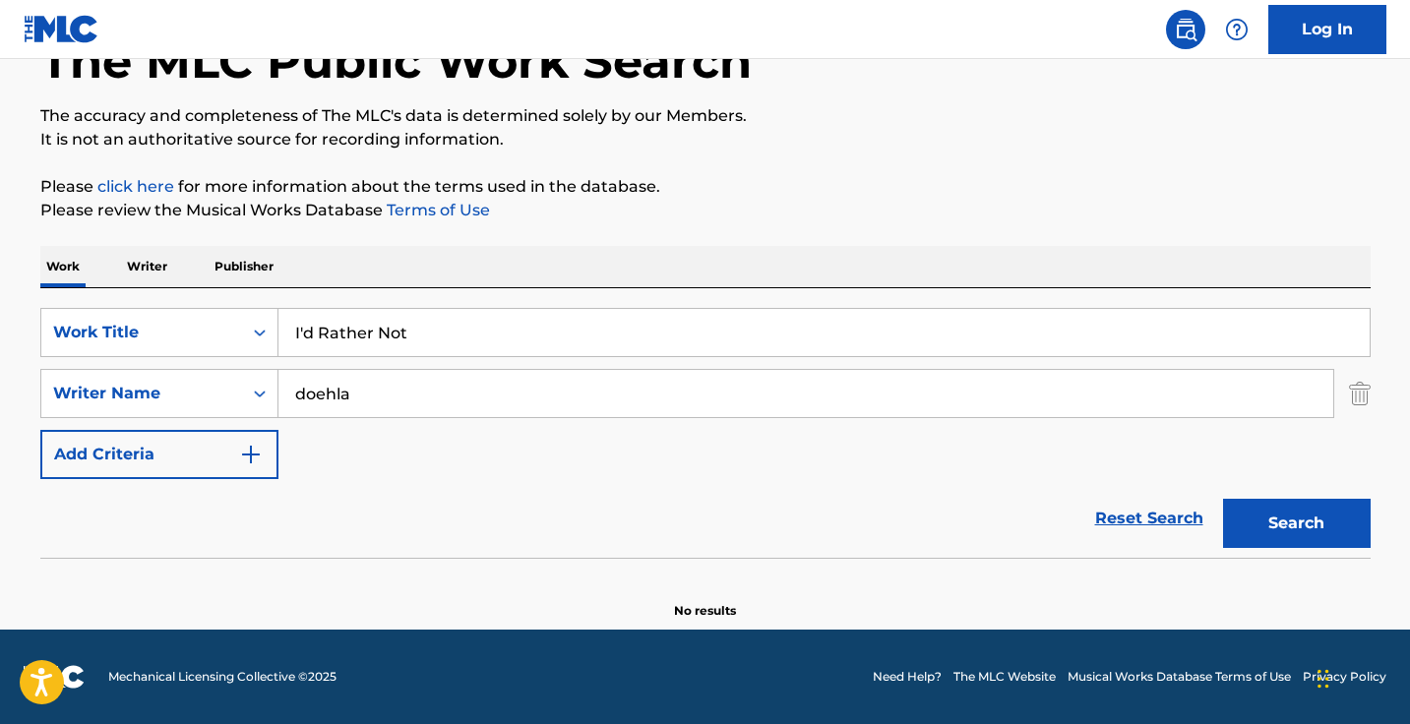
scroll to position [130, 0]
click at [413, 398] on input "doehla" at bounding box center [805, 393] width 1054 height 47
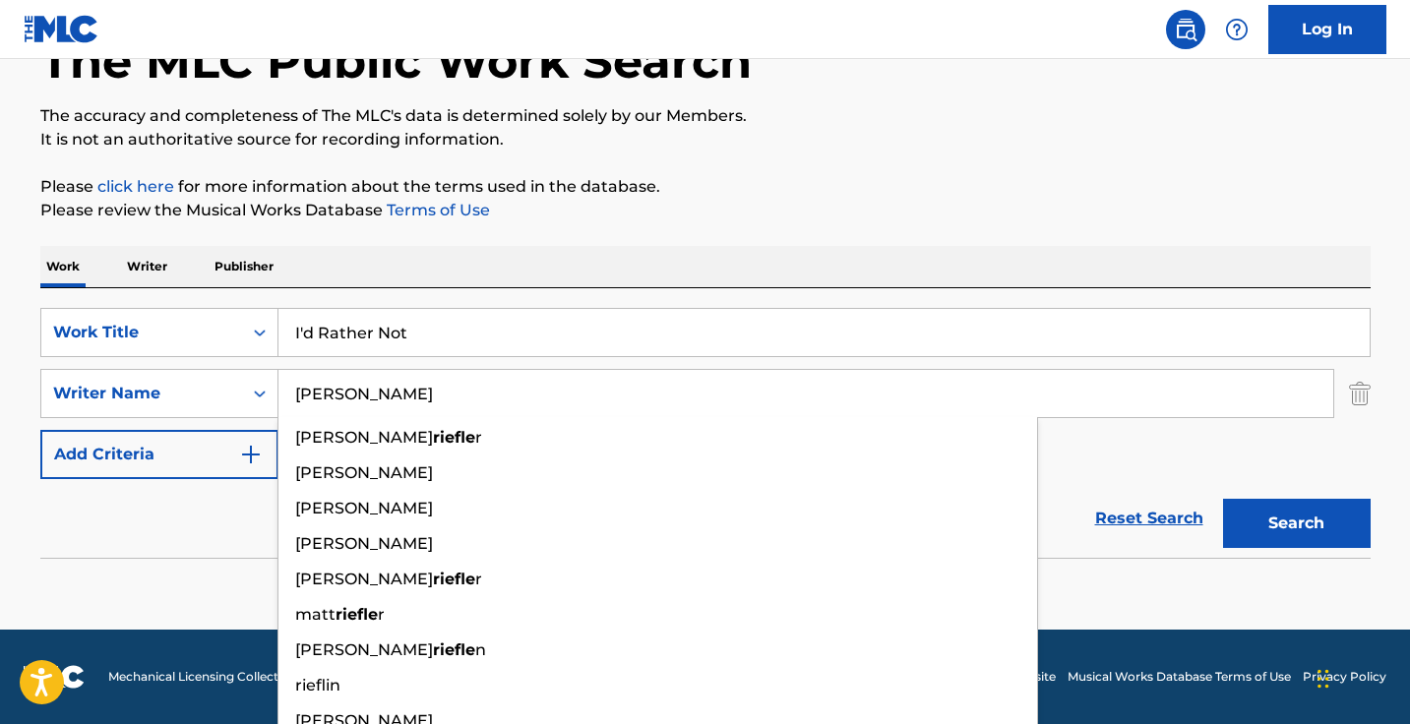
type input "[PERSON_NAME]"
click at [1295, 523] on button "Search" at bounding box center [1297, 523] width 148 height 49
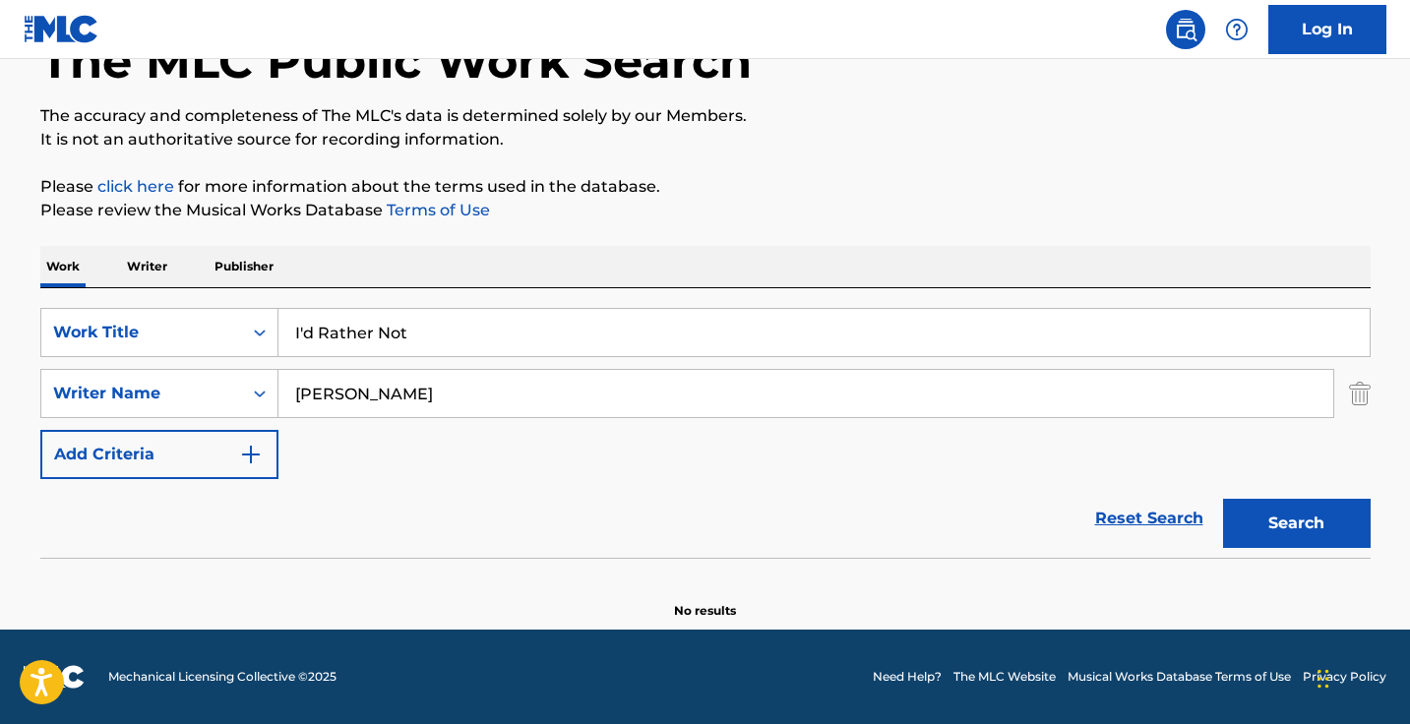
click at [421, 335] on input "I'd Rather Not" at bounding box center [823, 332] width 1091 height 47
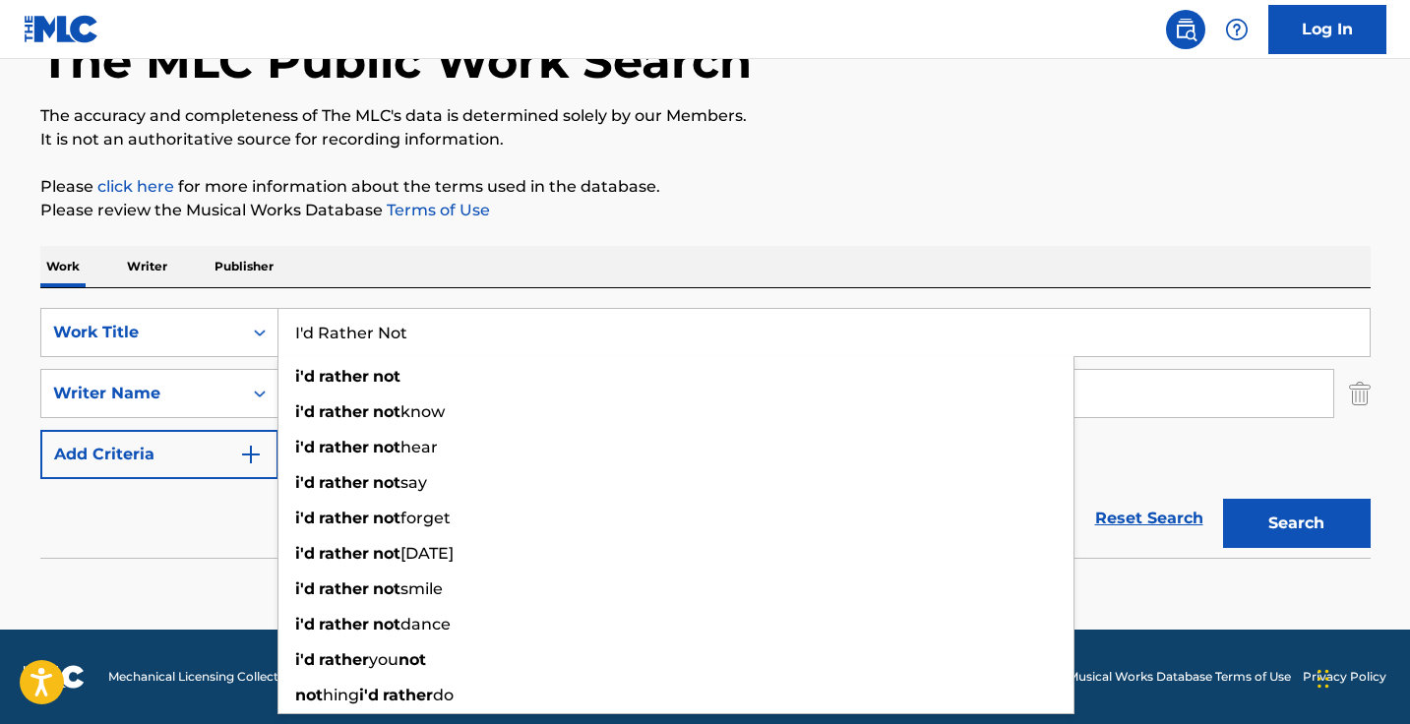
paste input "ssue"
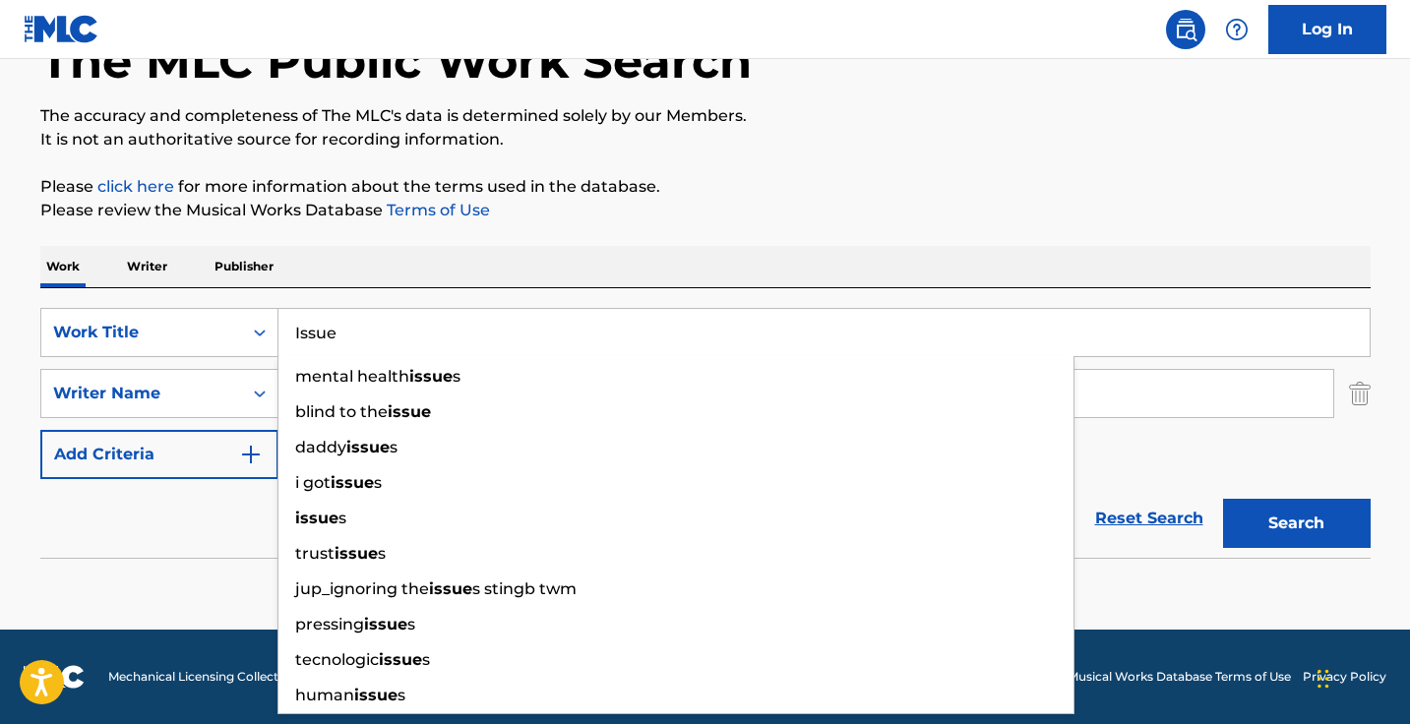
type input "Issue"
click at [1295, 523] on button "Search" at bounding box center [1297, 523] width 148 height 49
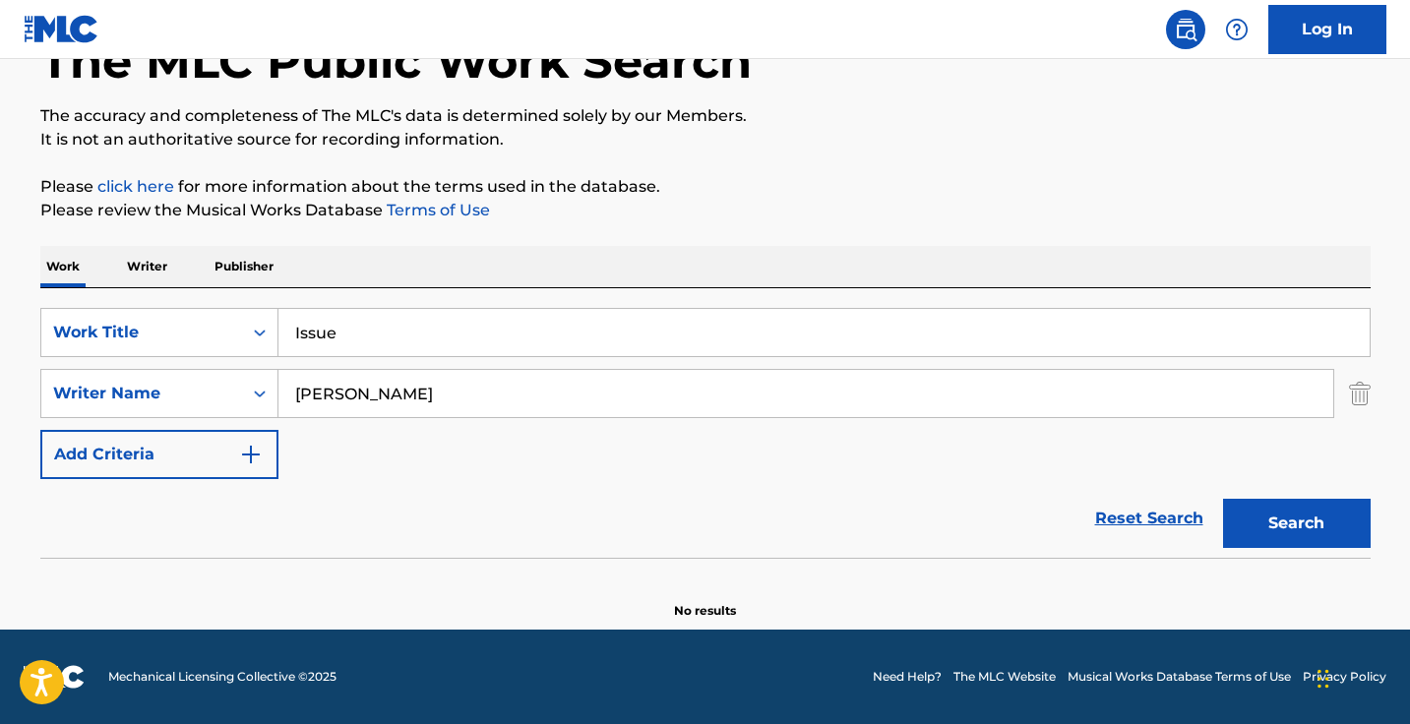
click at [408, 382] on input "[PERSON_NAME]" at bounding box center [805, 393] width 1054 height 47
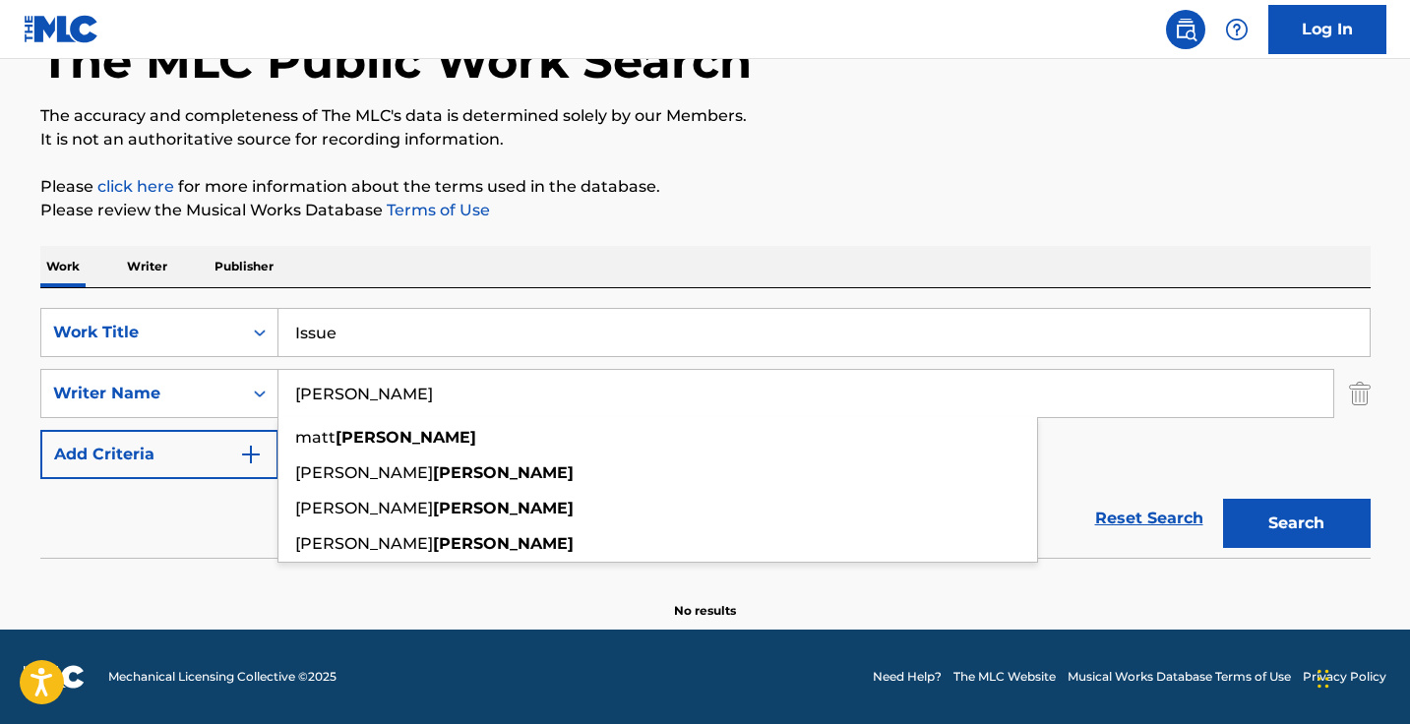
click at [408, 382] on input "[PERSON_NAME]" at bounding box center [805, 393] width 1054 height 47
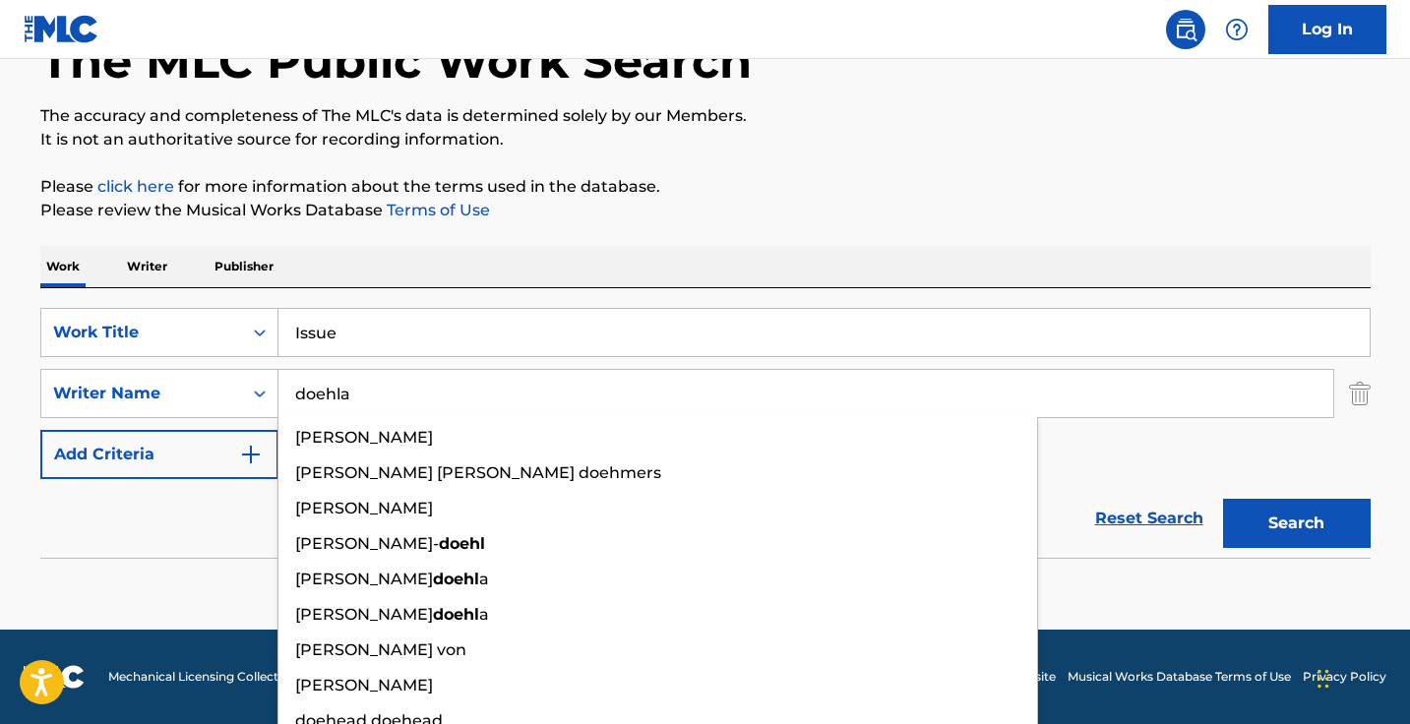
type input "doehla"
click at [1295, 523] on button "Search" at bounding box center [1297, 523] width 148 height 49
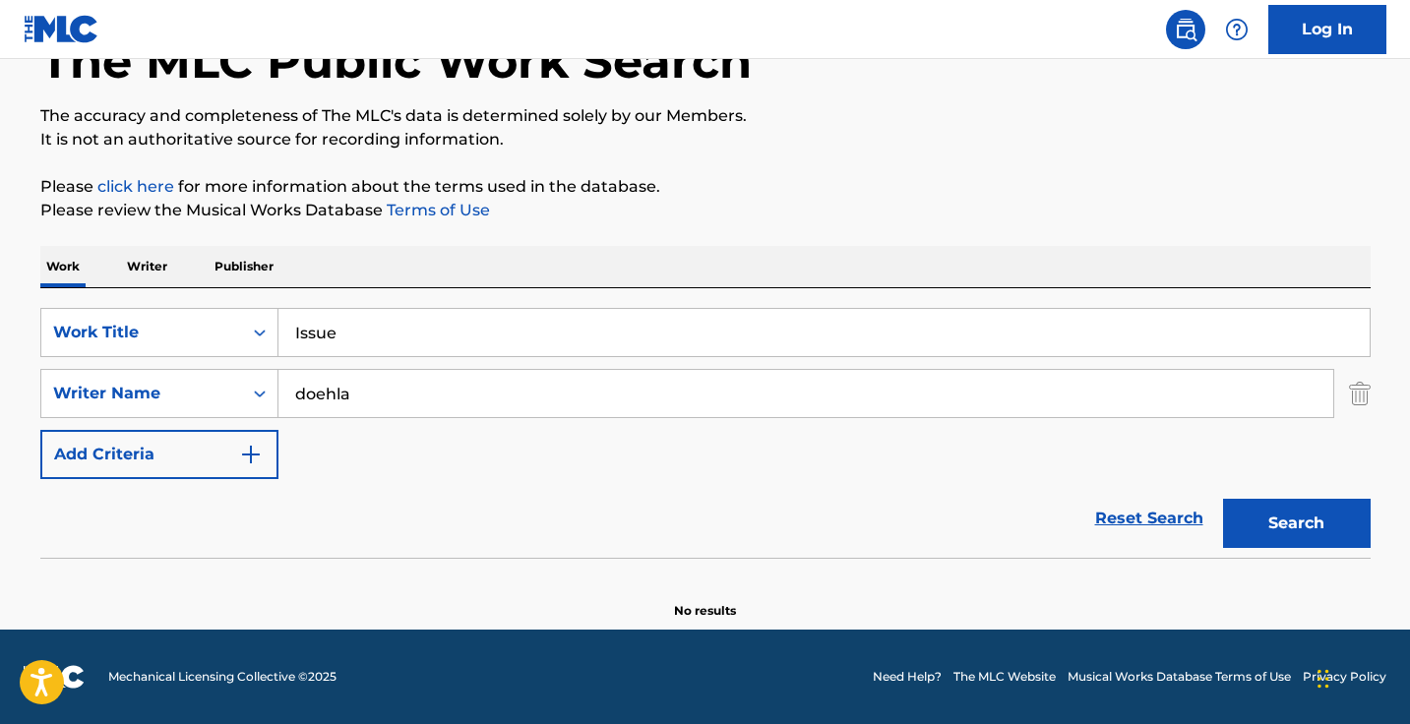
click at [461, 315] on input "Issue" at bounding box center [823, 332] width 1091 height 47
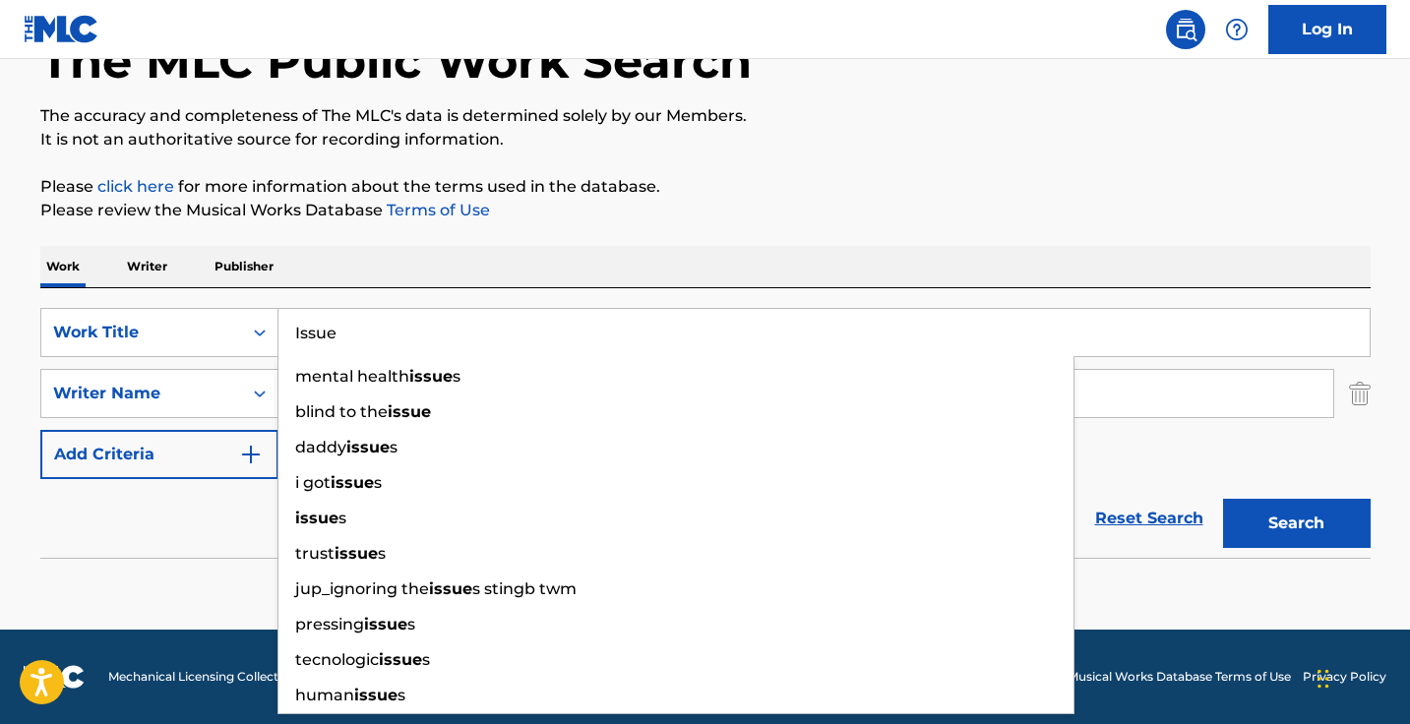
click at [461, 315] on input "Issue" at bounding box center [823, 332] width 1091 height 47
paste input "Speak of the Devil"
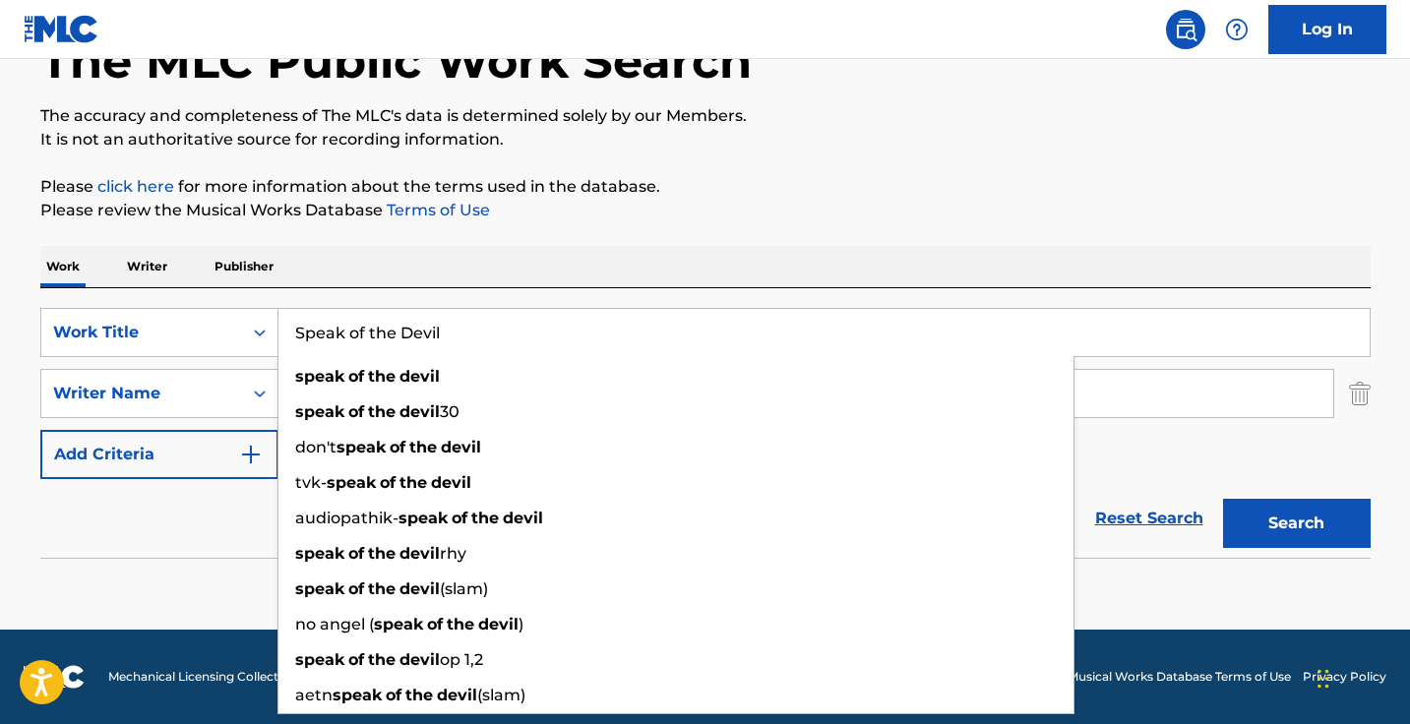
click at [1295, 523] on button "Search" at bounding box center [1297, 523] width 148 height 49
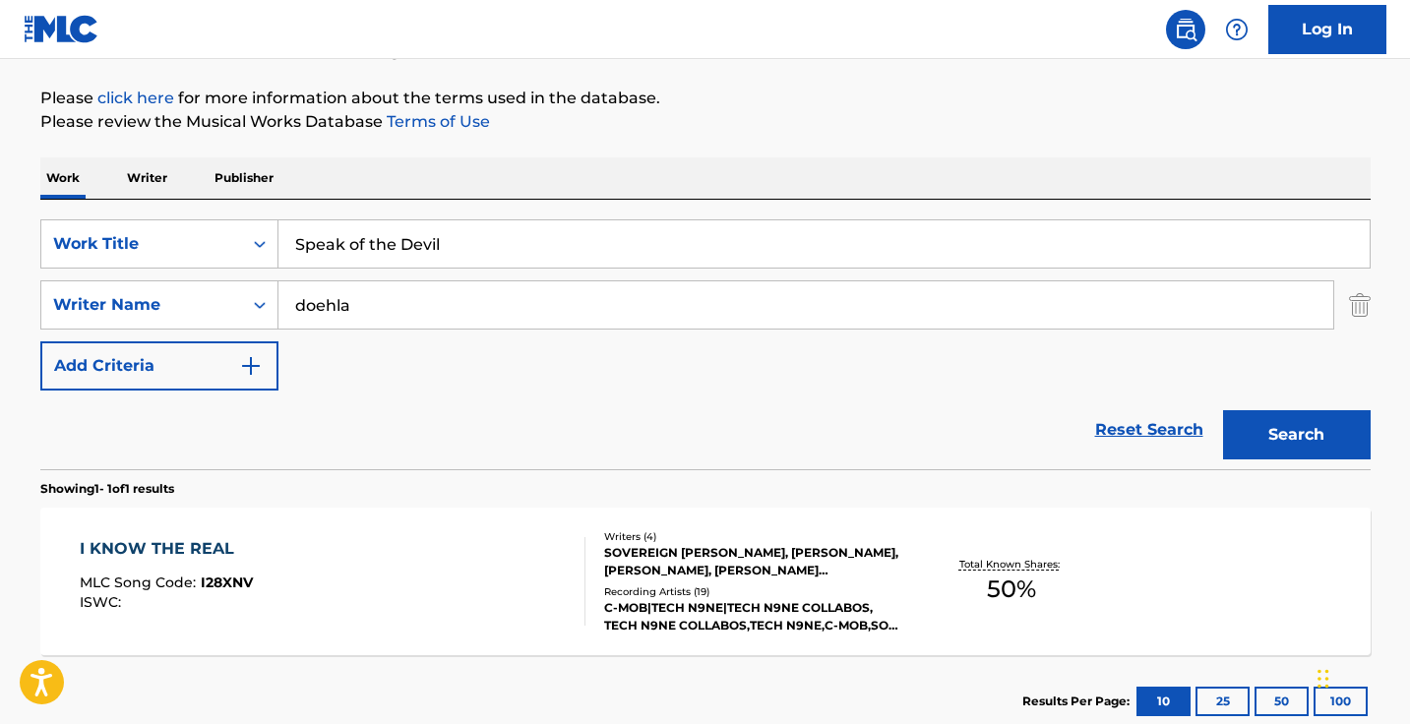
scroll to position [268, 0]
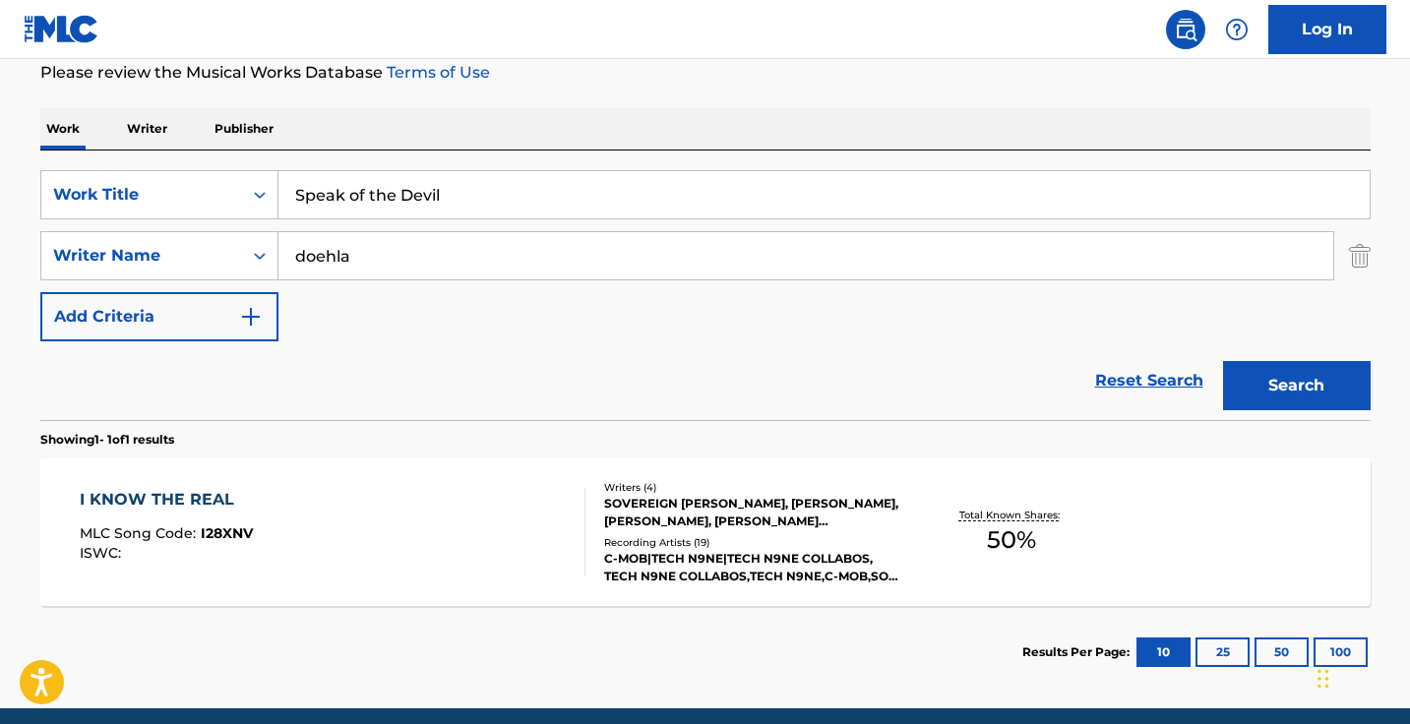
click at [672, 198] on input "Speak of the Devil" at bounding box center [823, 194] width 1091 height 47
paste input "This Road Alone"
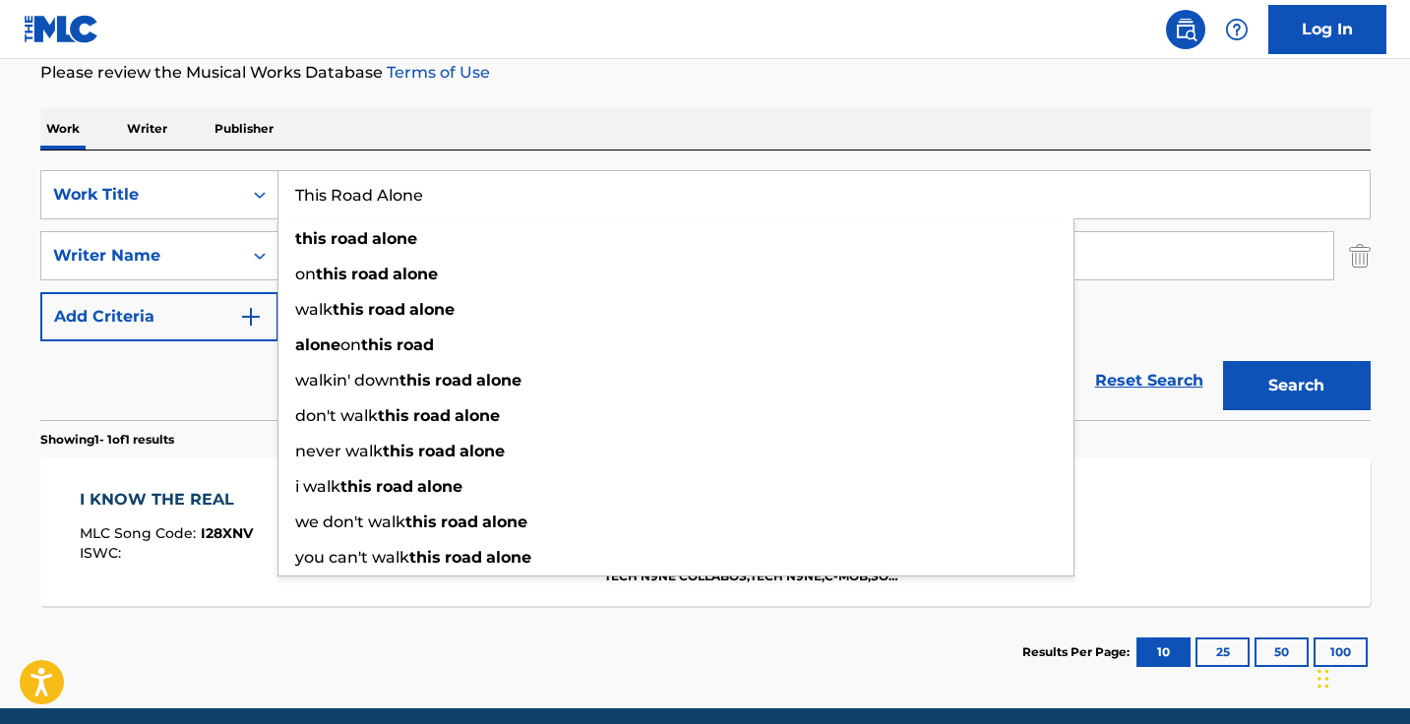
click at [1295, 386] on button "Search" at bounding box center [1297, 385] width 148 height 49
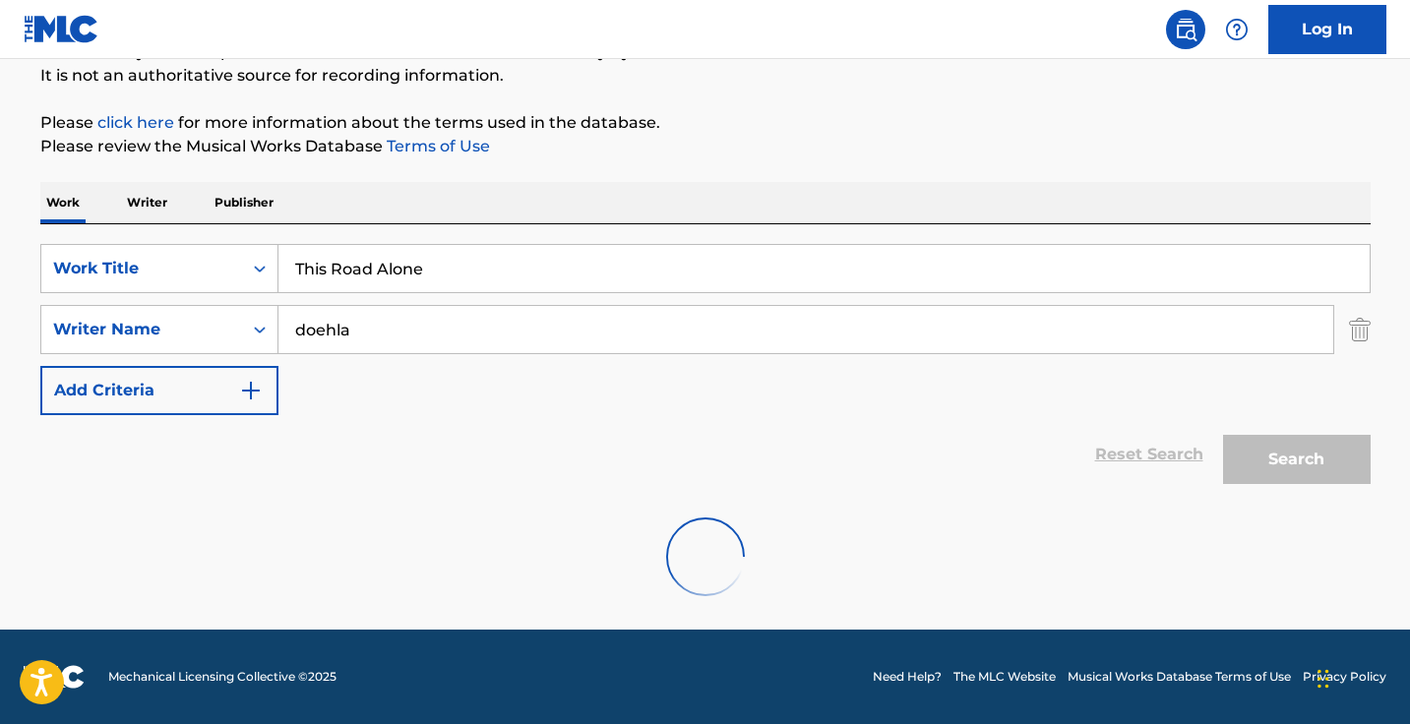
scroll to position [130, 0]
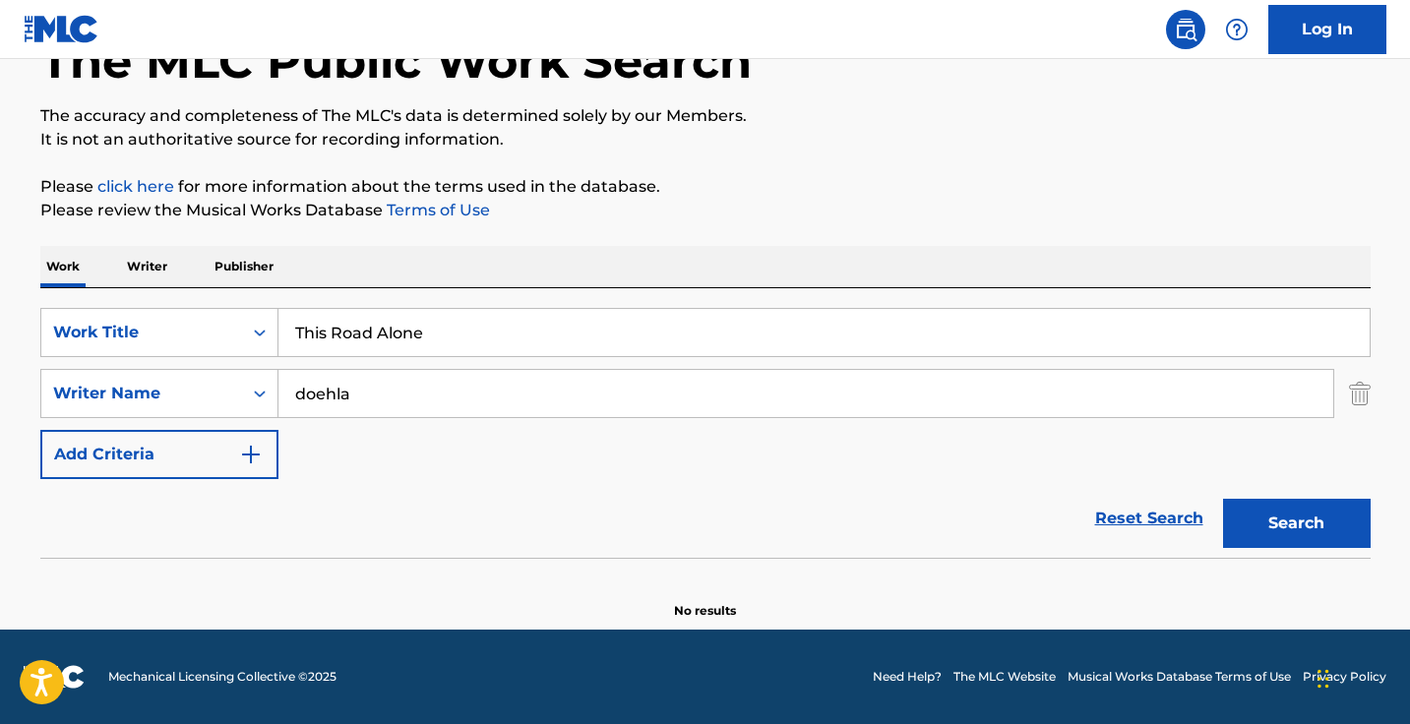
click at [509, 314] on input "This Road Alone" at bounding box center [823, 332] width 1091 height 47
paste input "Waltz Limp"
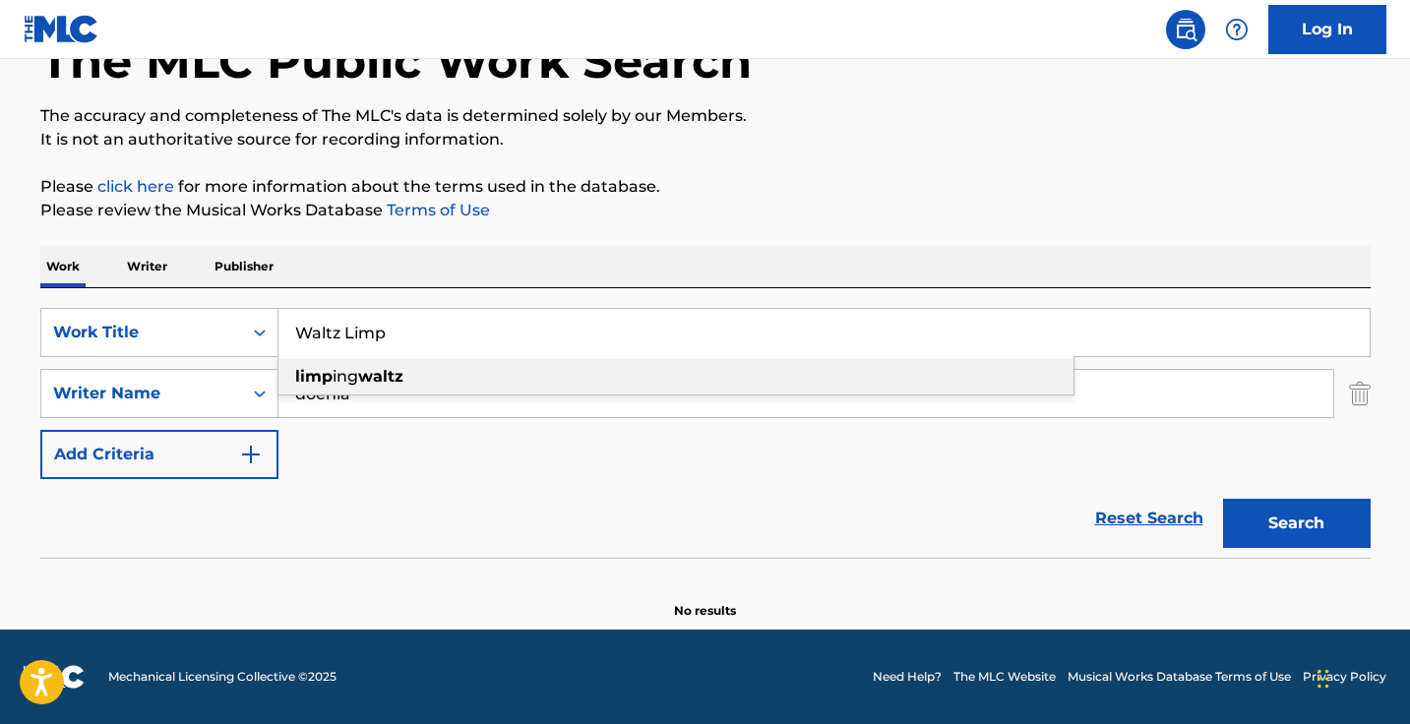
type input "Waltz Limp"
click at [567, 232] on div "The MLC Public Work Search The accuracy and completeness of The MLC's data is d…" at bounding box center [705, 298] width 1377 height 641
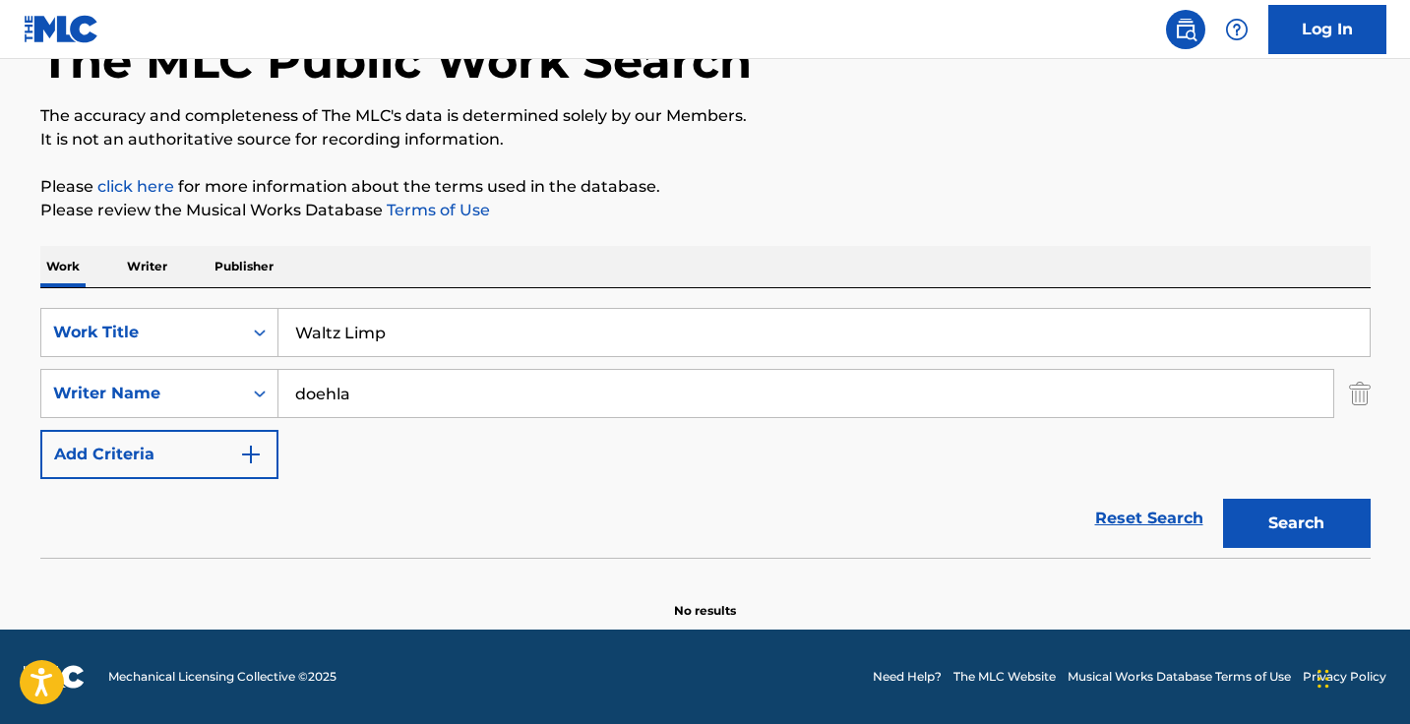
click at [471, 372] on input "doehla" at bounding box center [805, 393] width 1054 height 47
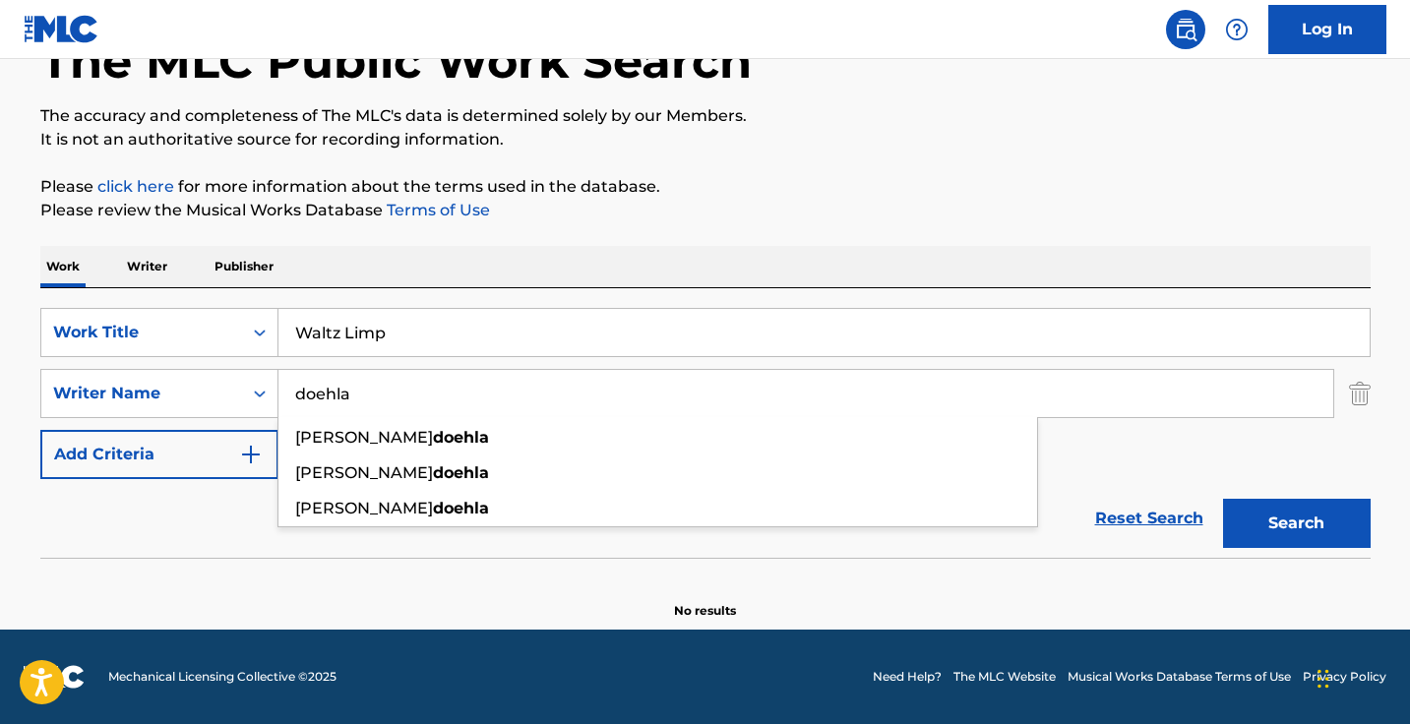
click at [471, 372] on input "doehla" at bounding box center [805, 393] width 1054 height 47
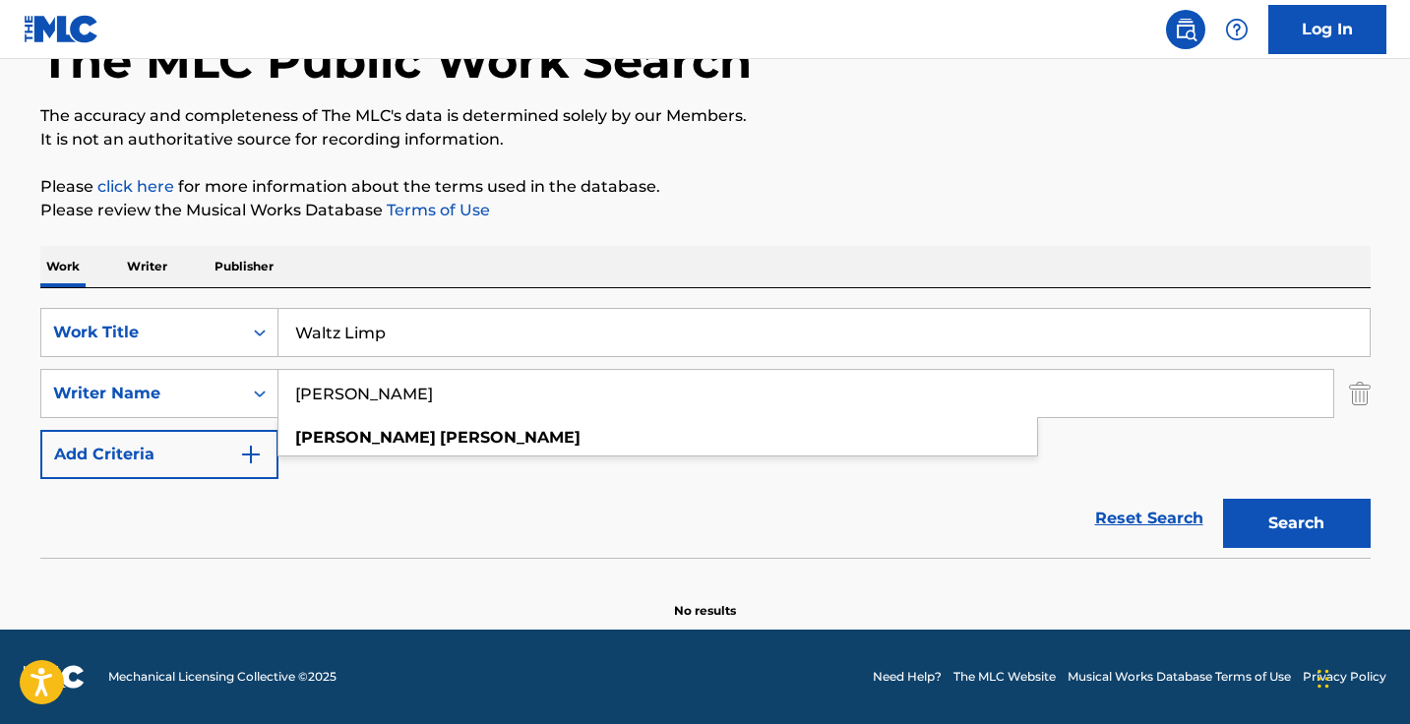
type input "[PERSON_NAME]"
click at [1295, 523] on button "Search" at bounding box center [1297, 523] width 148 height 49
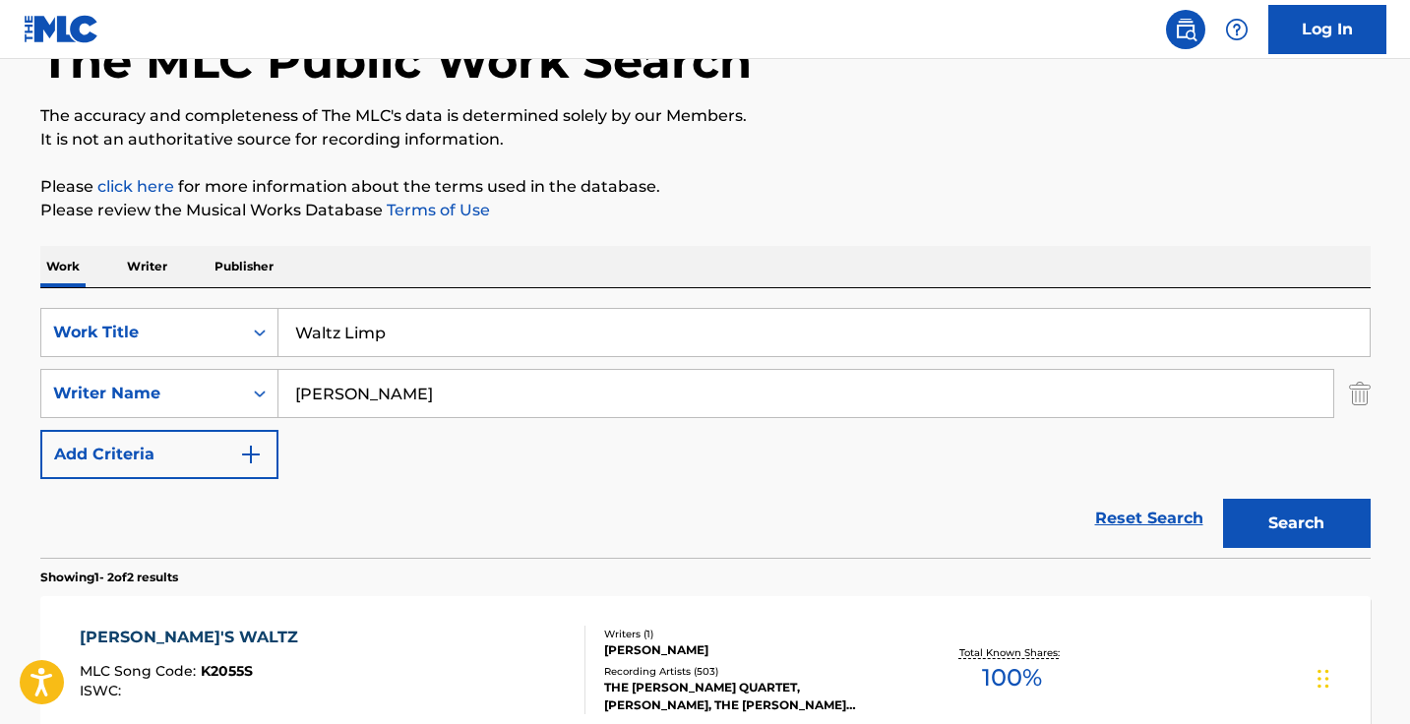
click at [454, 330] on input "Waltz Limp" at bounding box center [823, 332] width 1091 height 47
paste input "in A Few, Lose a Few"
type input "Win A Few, Lose a Few"
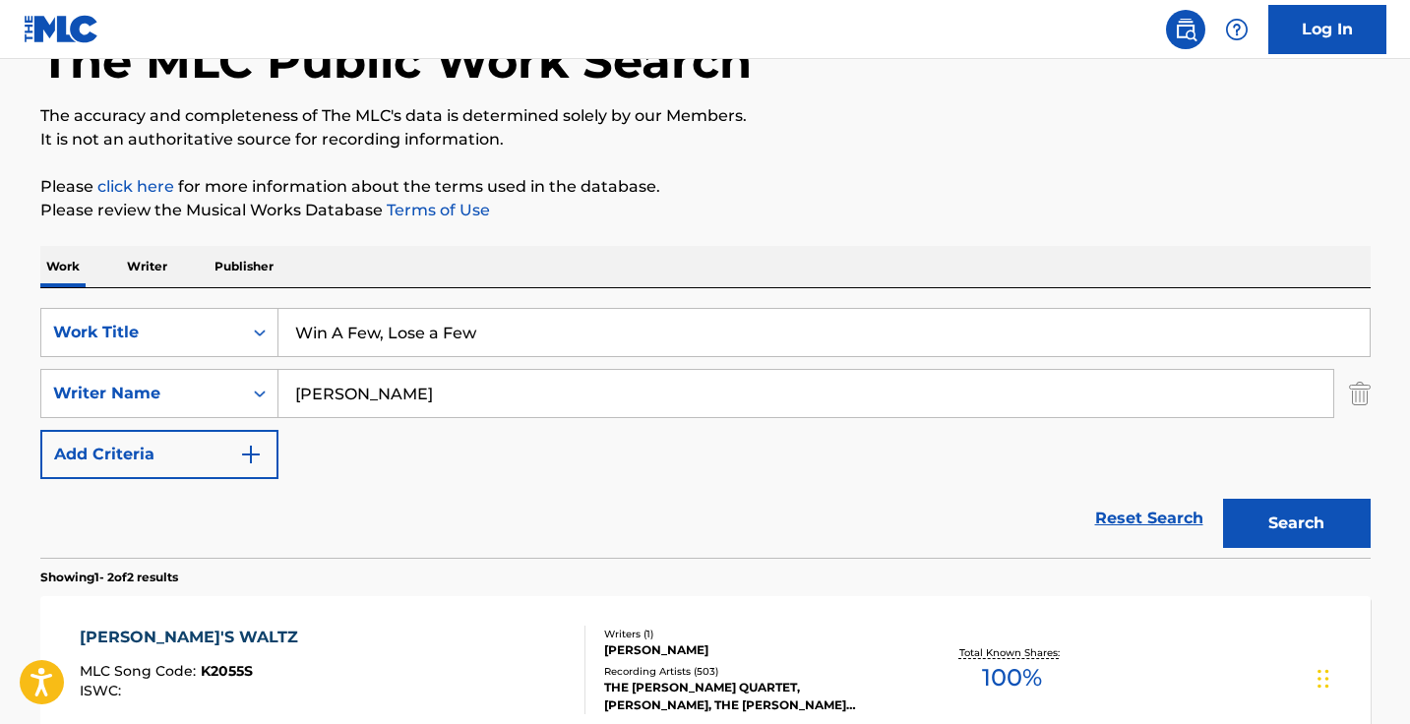
click at [1295, 523] on button "Search" at bounding box center [1297, 523] width 148 height 49
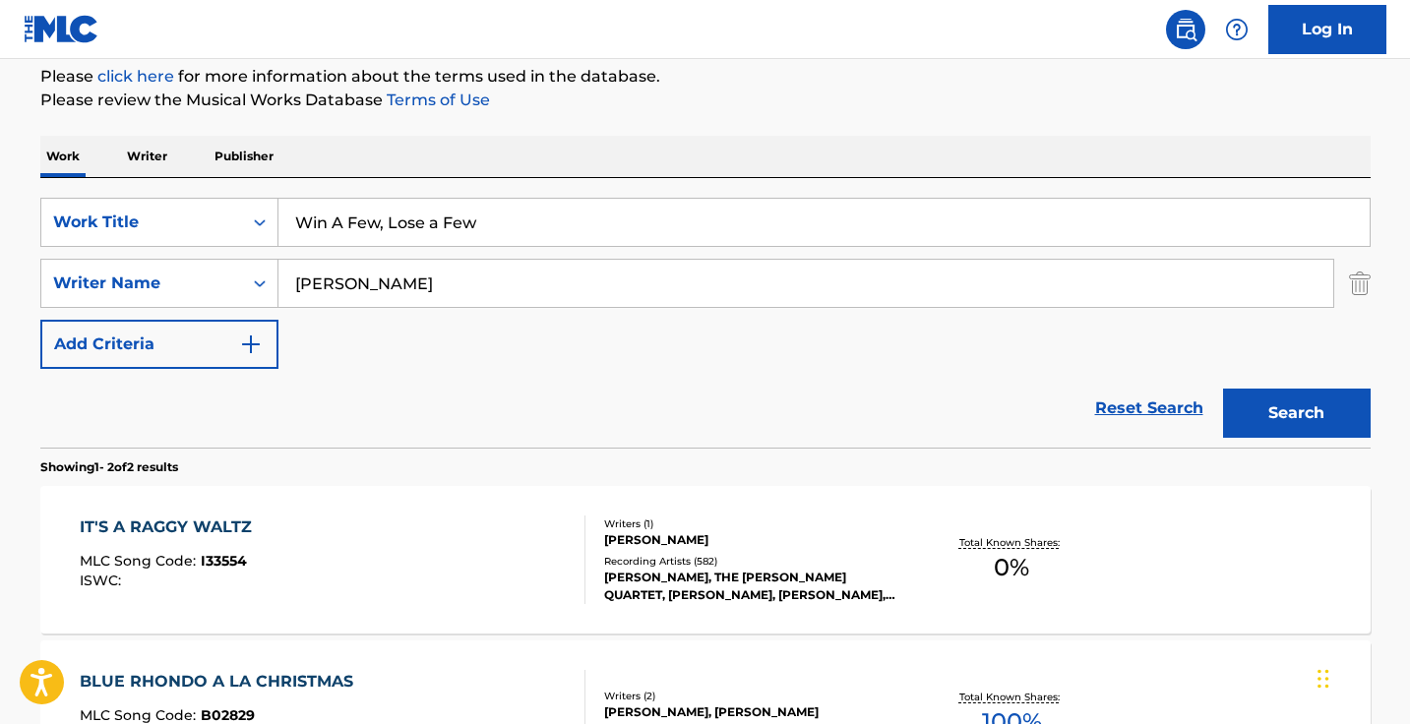
scroll to position [344, 0]
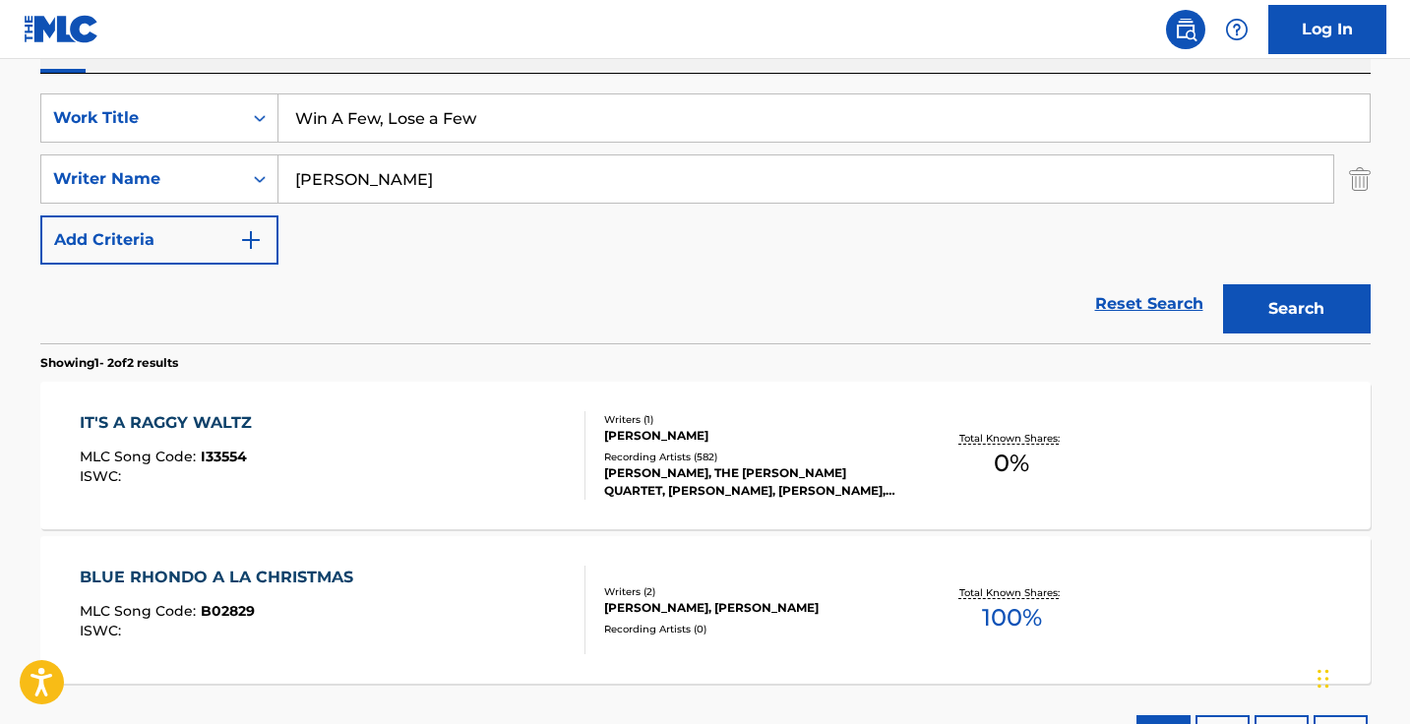
click at [407, 546] on div "BLUE RHONDO A LA CHRISTMAS MLC Song Code : B02829 ISWC : Writers ( 2 ) [PERSON_…" at bounding box center [705, 610] width 1330 height 148
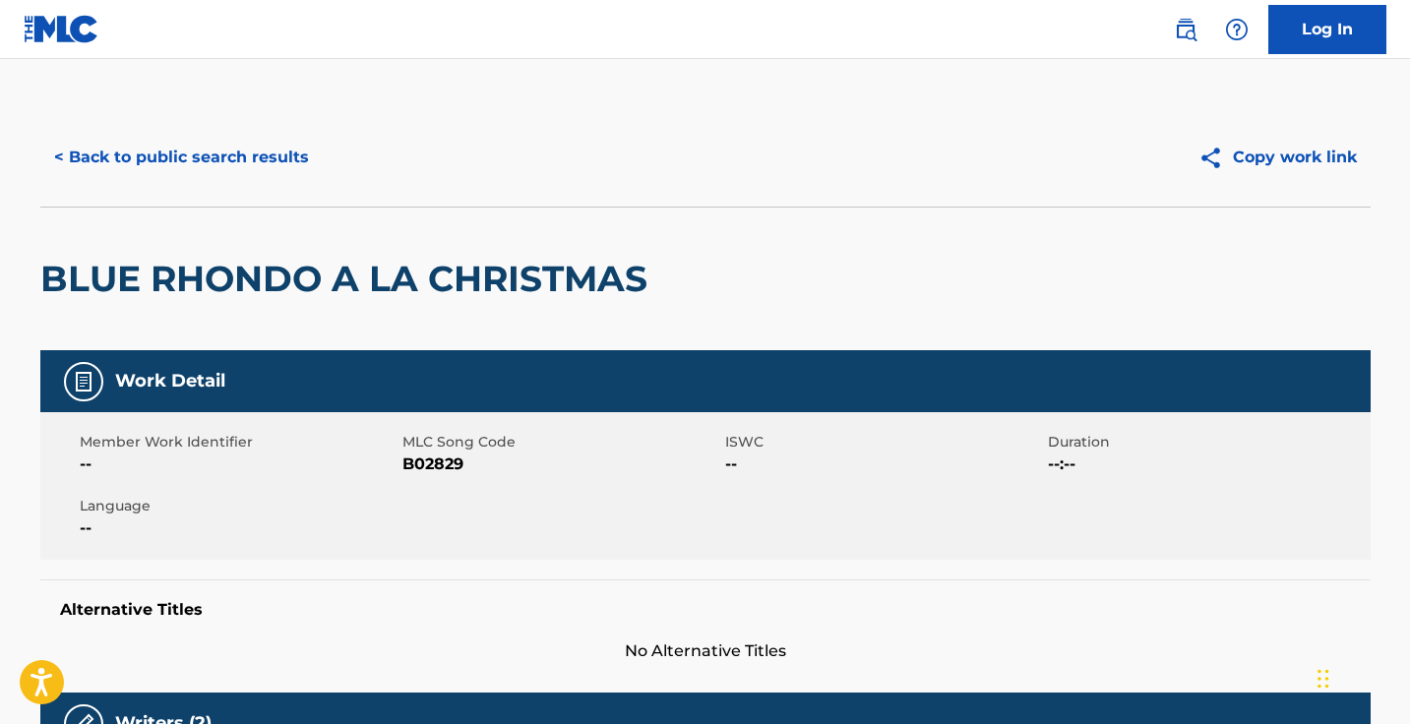
click at [225, 158] on button "< Back to public search results" at bounding box center [181, 157] width 282 height 49
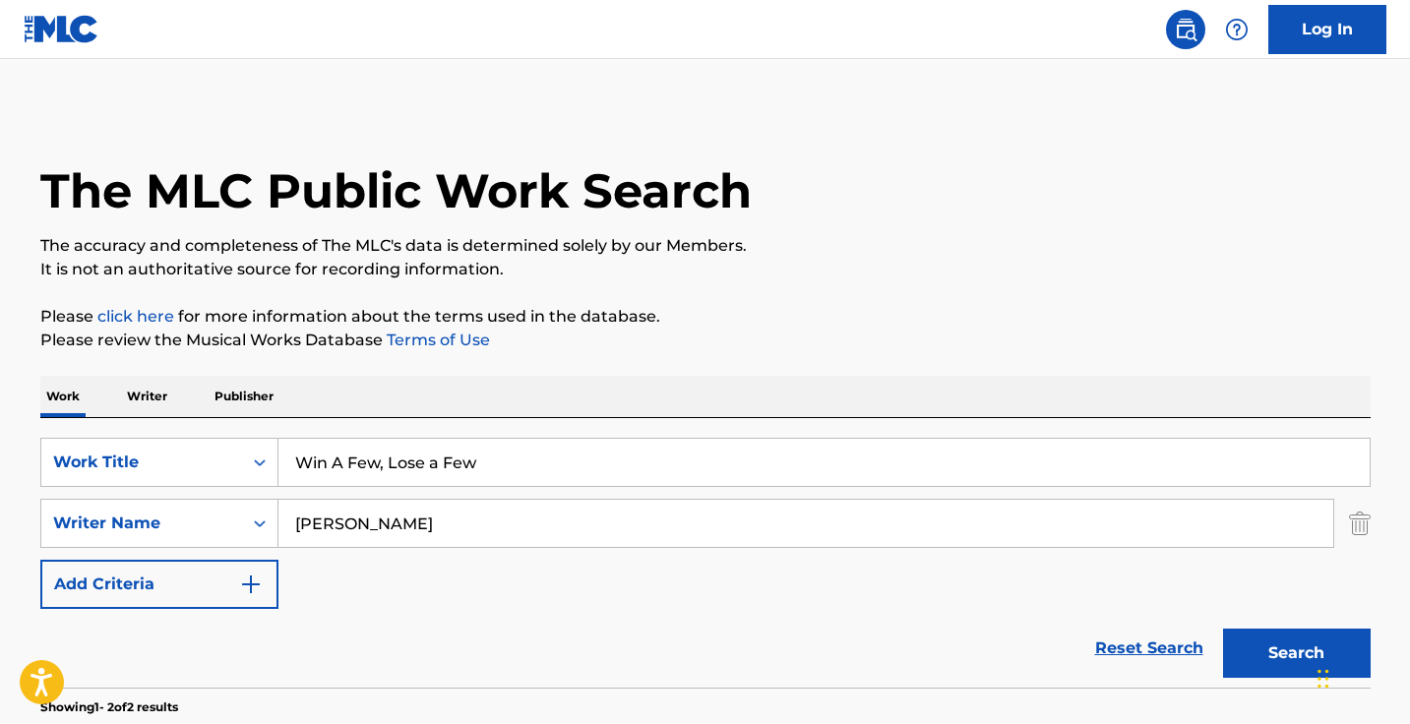
scroll to position [344, 0]
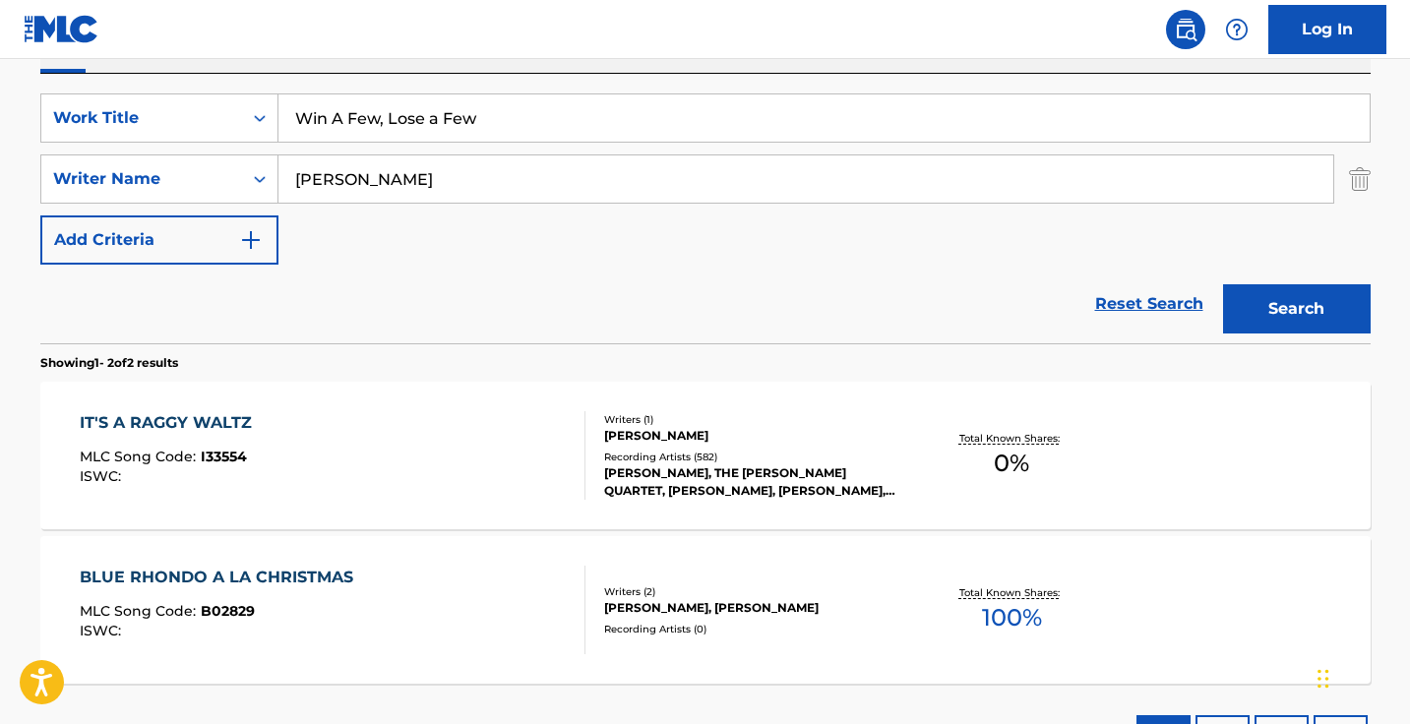
click at [585, 118] on input "Win A Few, Lose a Few" at bounding box center [823, 117] width 1091 height 47
paste input "Since Love Had Its Way"
type input "Since Love Had Its Way"
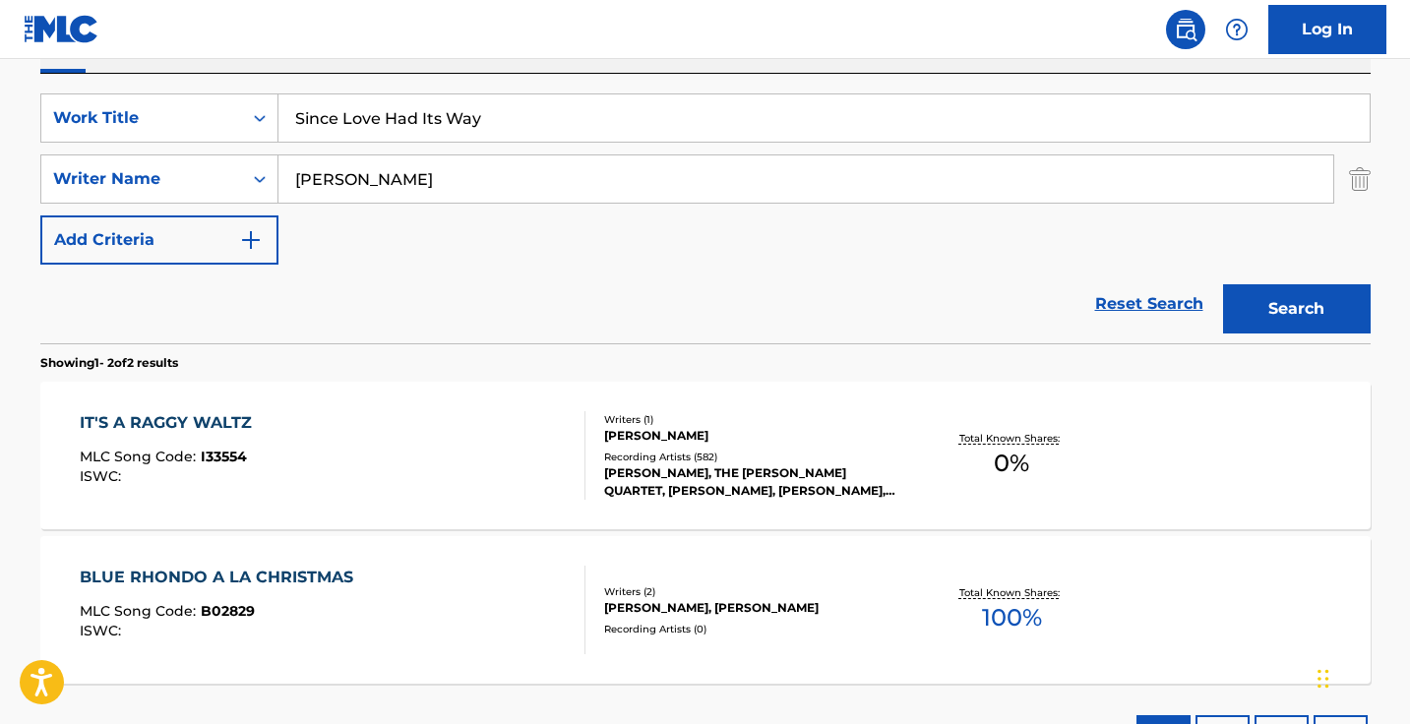
click at [1295, 309] on button "Search" at bounding box center [1297, 308] width 148 height 49
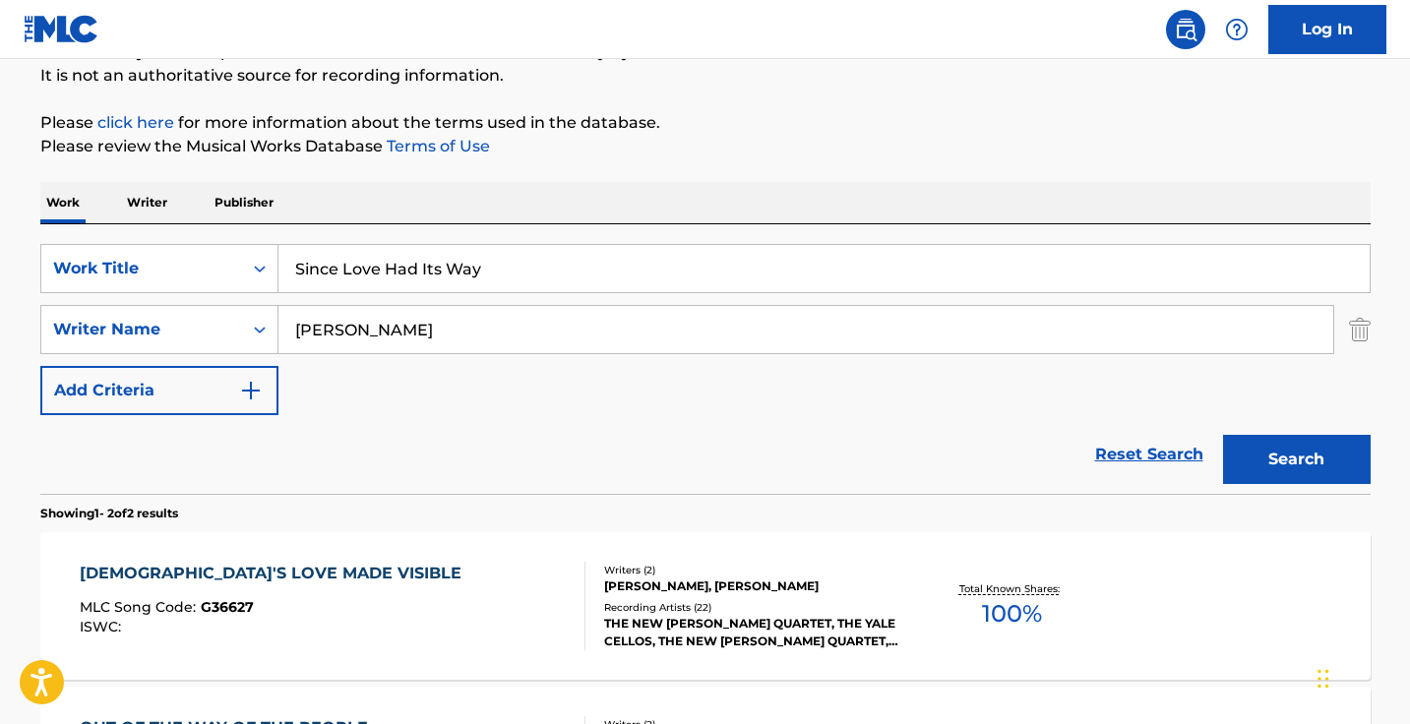
click at [719, 331] on input "[PERSON_NAME]" at bounding box center [805, 329] width 1054 height 47
click at [1295, 459] on button "Search" at bounding box center [1297, 459] width 148 height 49
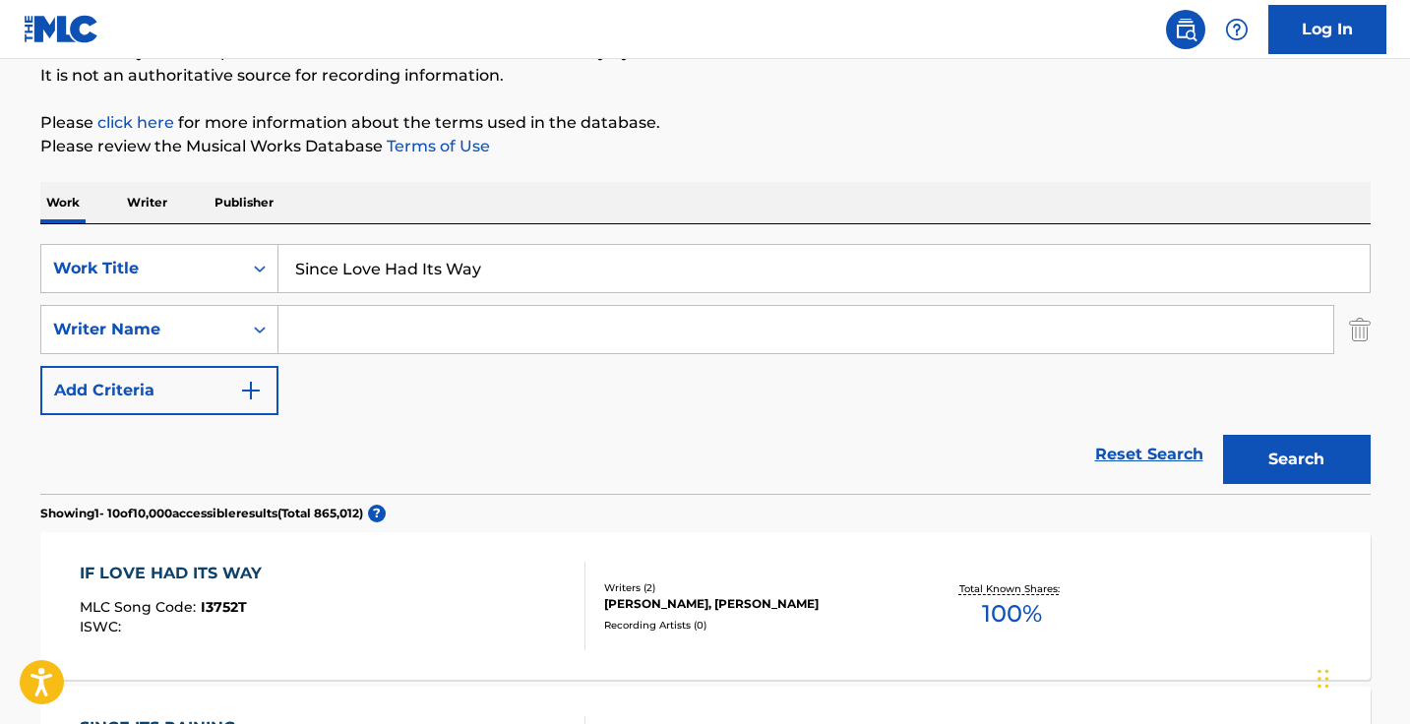
click at [485, 265] on input "Since Love Had Its Way" at bounding box center [823, 268] width 1091 height 47
paste input "La [PERSON_NAME]"
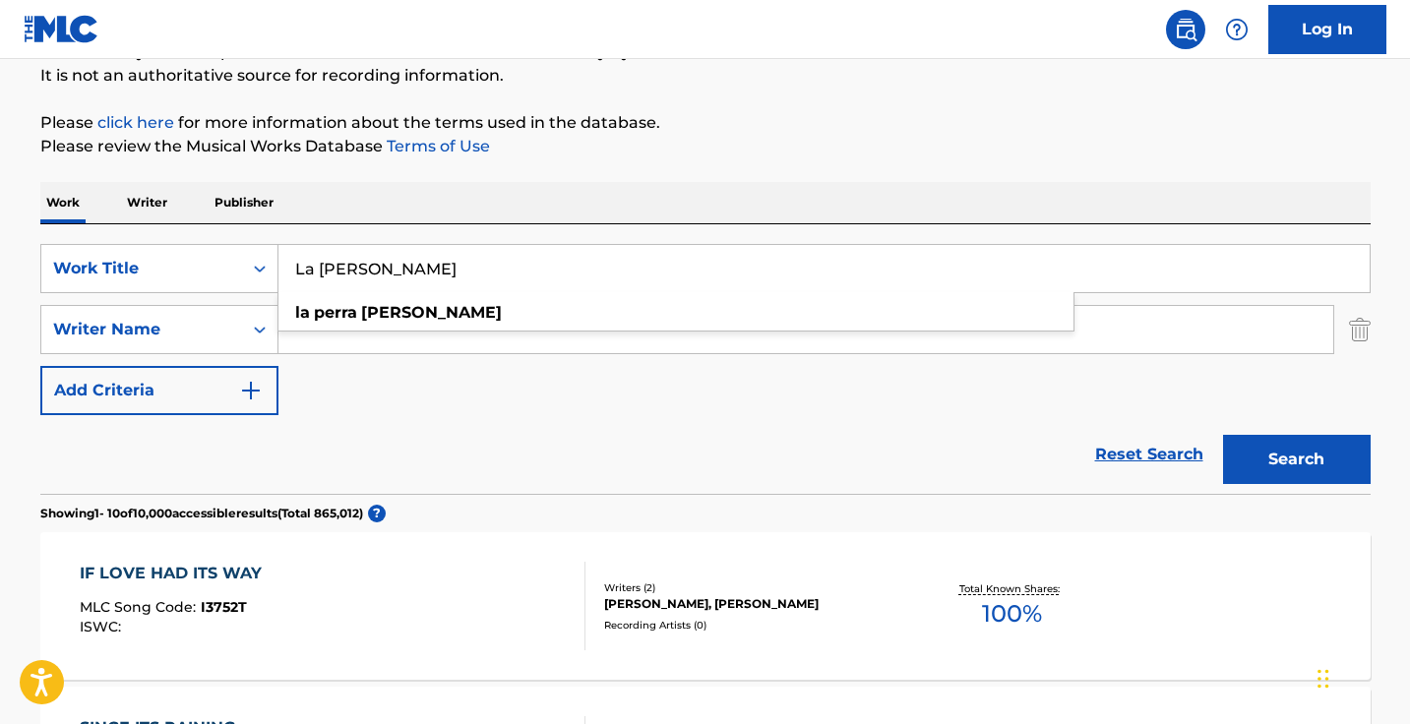
type input "La [PERSON_NAME]"
click at [1295, 459] on button "Search" at bounding box center [1297, 459] width 148 height 49
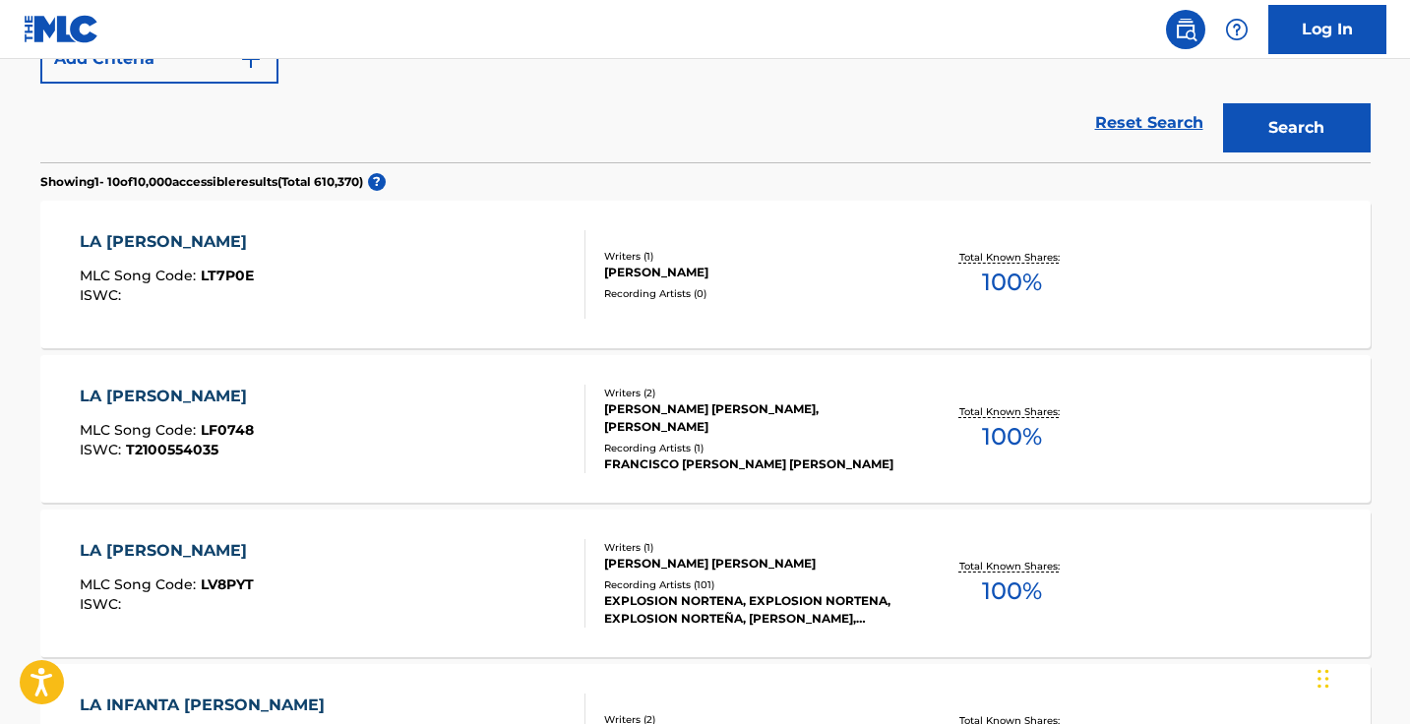
scroll to position [325, 0]
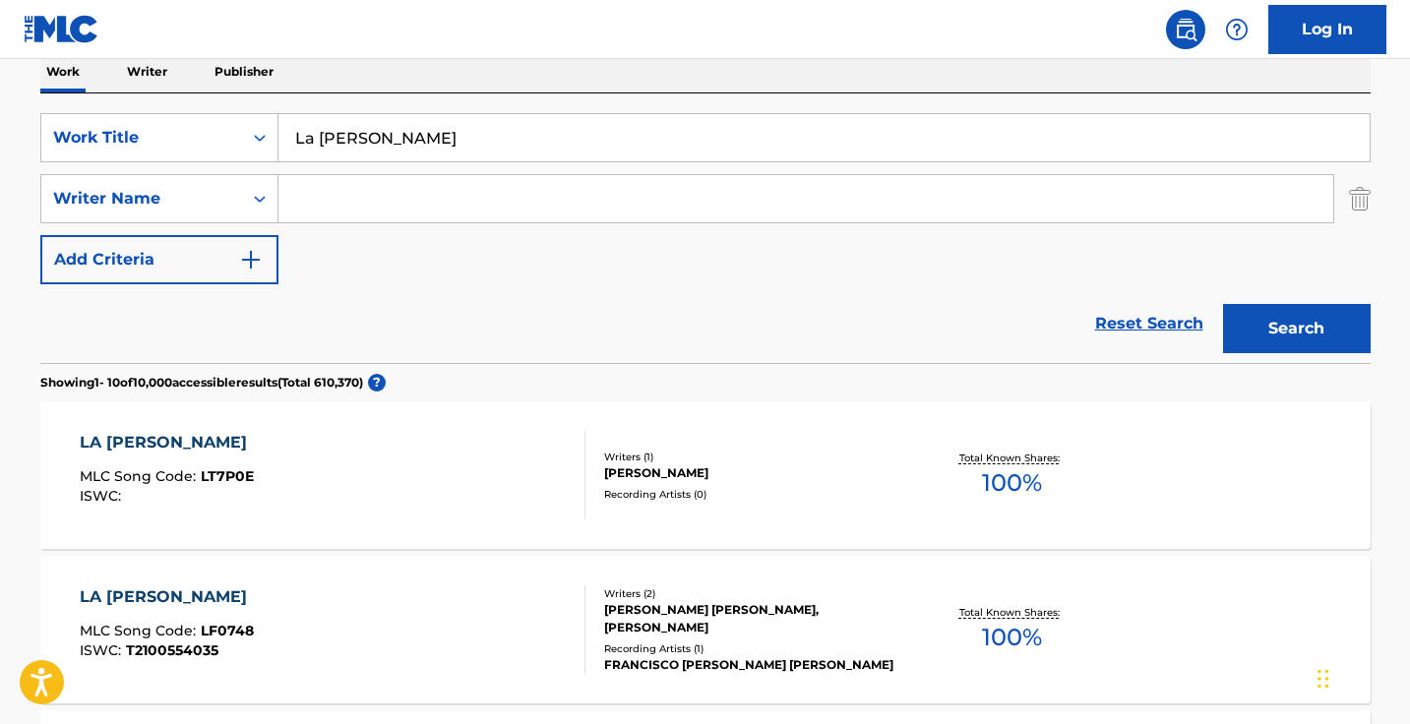
click at [651, 213] on input "Search Form" at bounding box center [805, 198] width 1054 height 47
type input "el ninni"
click at [1295, 329] on button "Search" at bounding box center [1297, 328] width 148 height 49
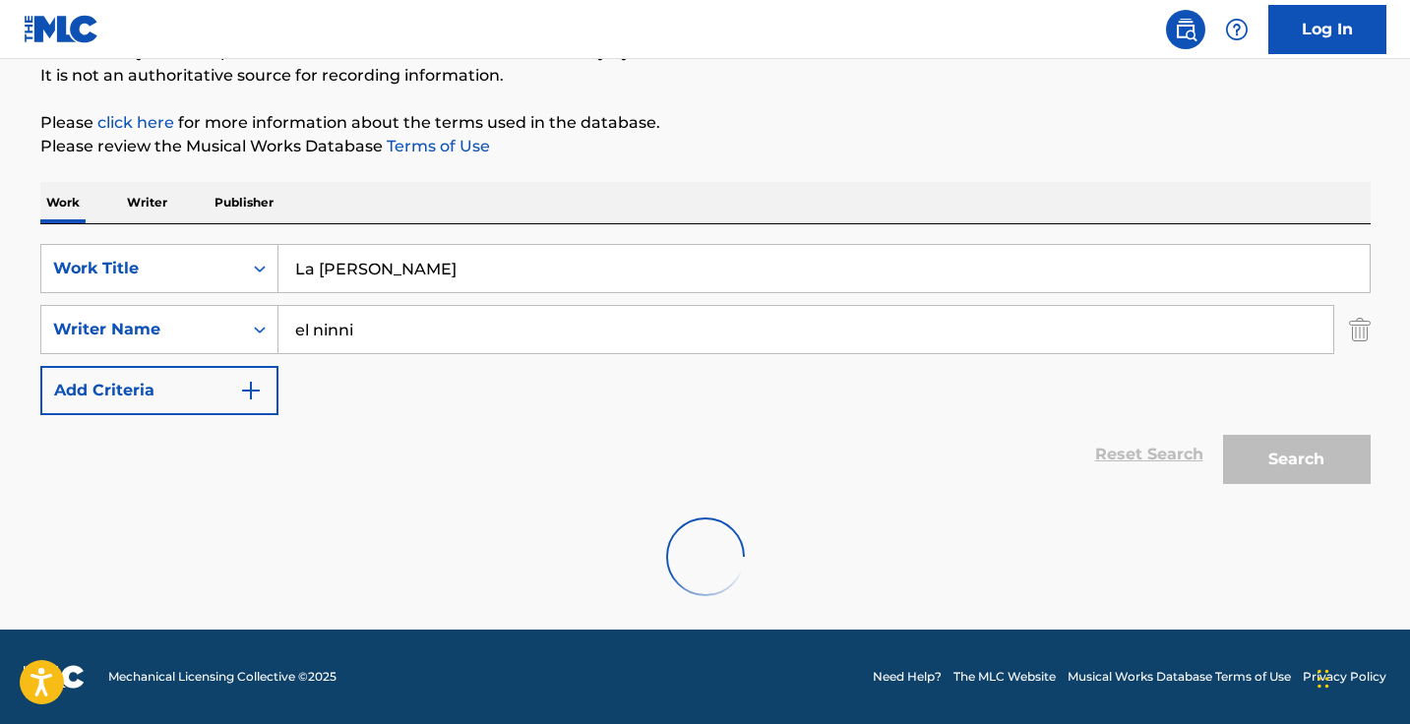
scroll to position [130, 0]
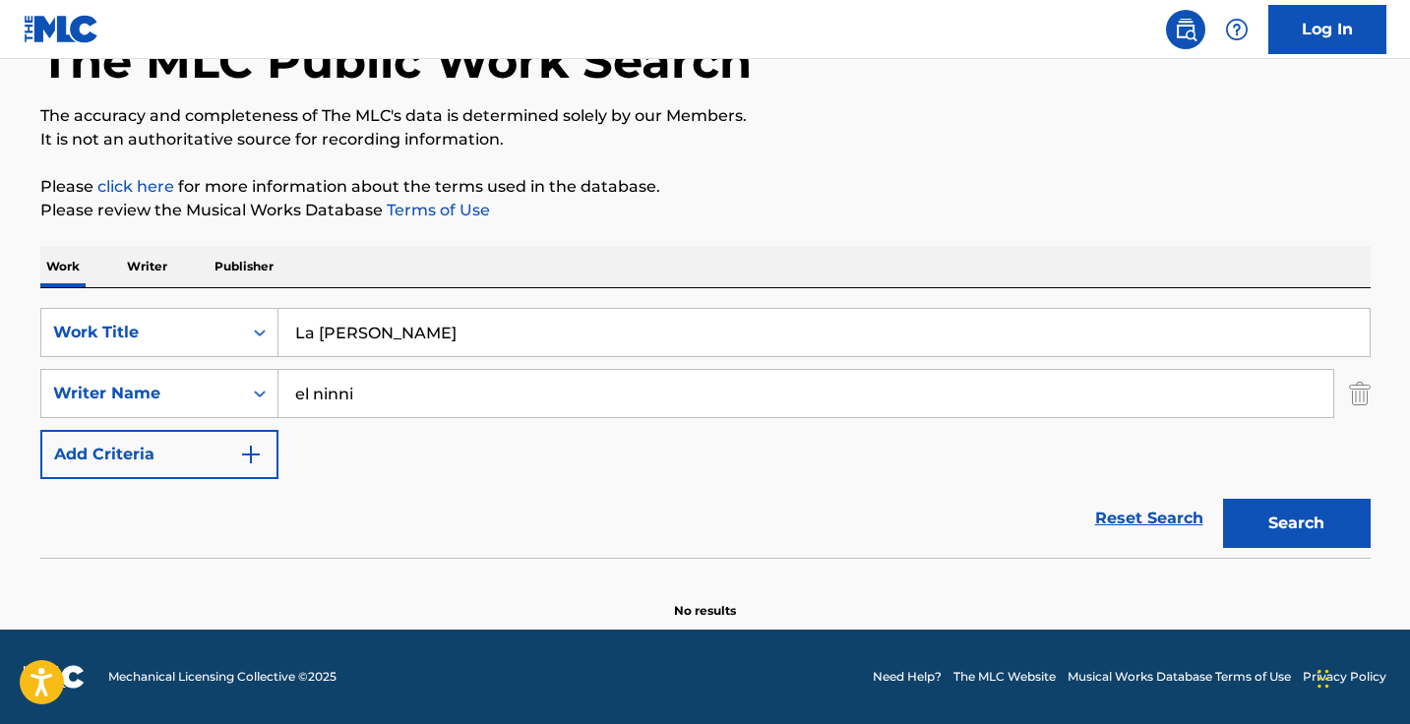
click at [651, 212] on p "Please review the Musical Works Database Terms of Use" at bounding box center [705, 211] width 1330 height 24
click at [641, 398] on input "el ninni" at bounding box center [805, 393] width 1054 height 47
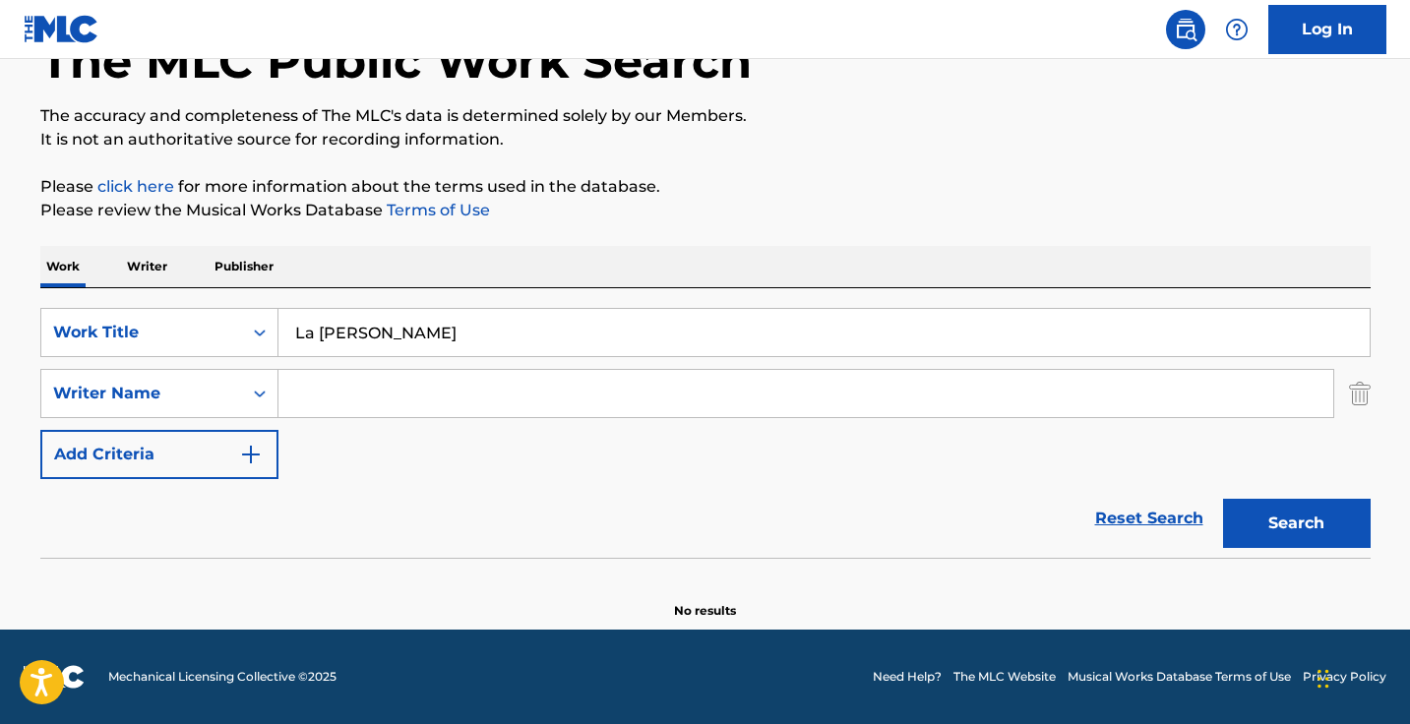
click at [1295, 523] on button "Search" at bounding box center [1297, 523] width 148 height 49
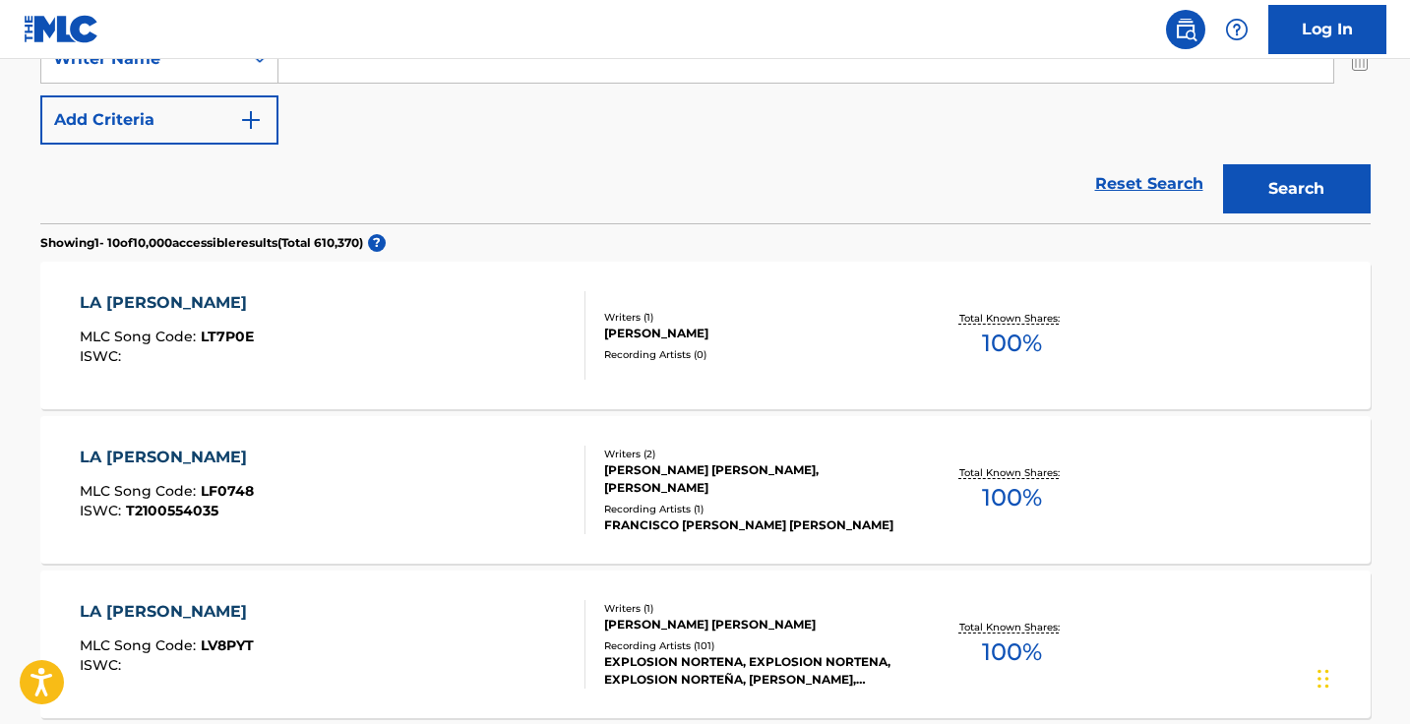
scroll to position [82, 0]
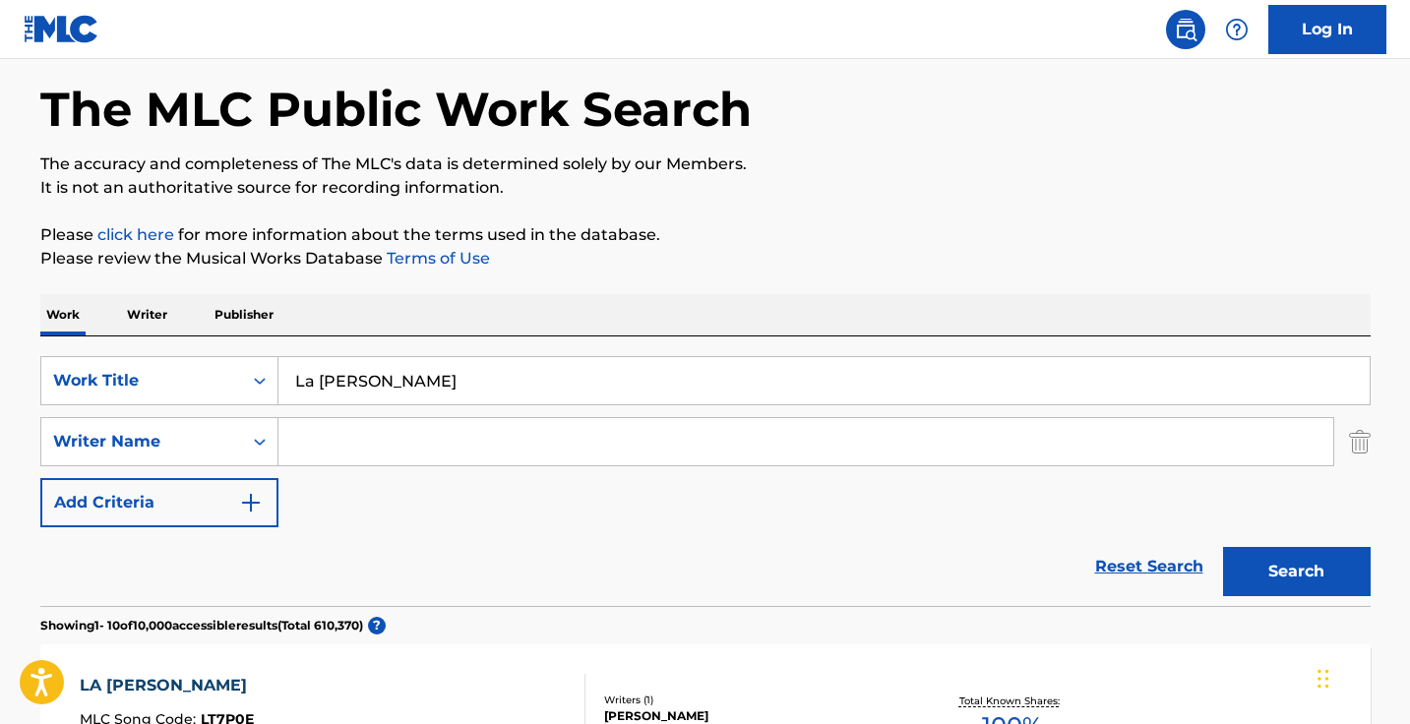
click at [447, 382] on input "La [PERSON_NAME]" at bounding box center [823, 380] width 1091 height 47
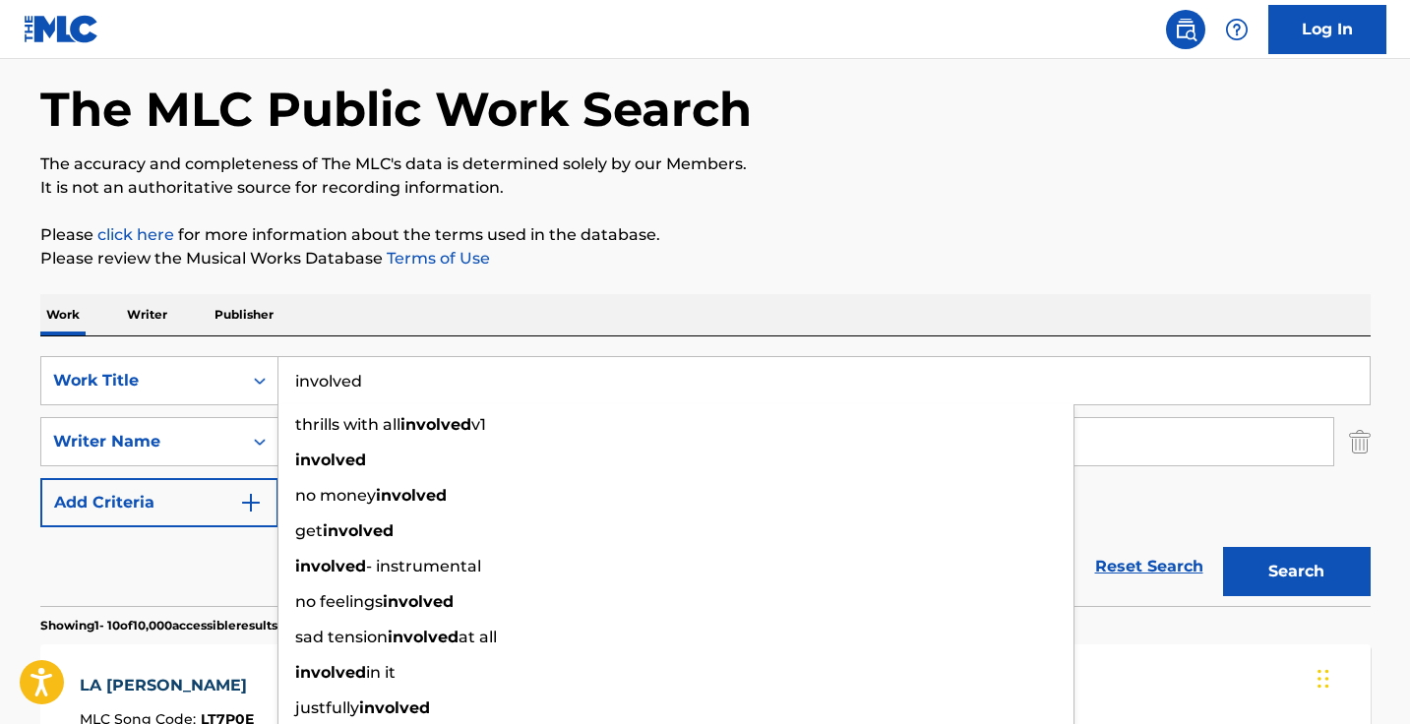
type input "involved"
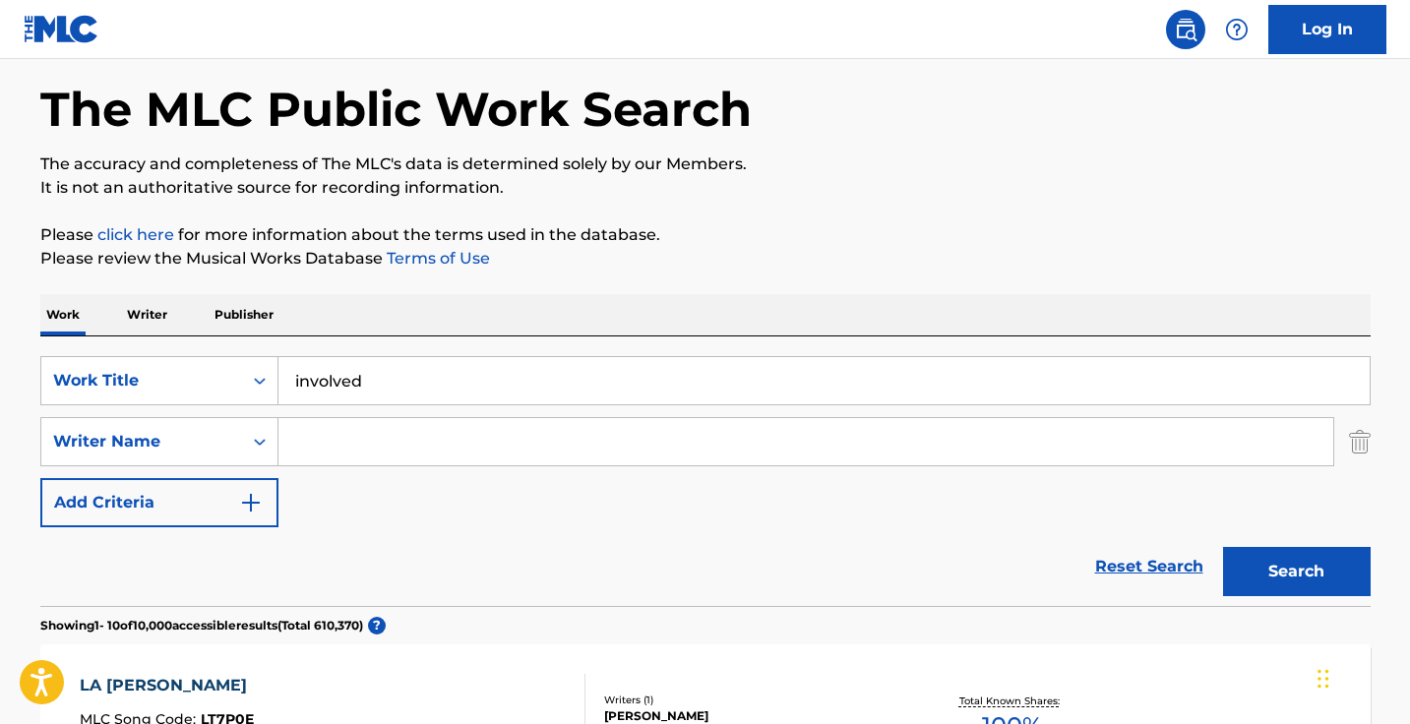
click at [576, 436] on input "Search Form" at bounding box center [805, 441] width 1054 height 47
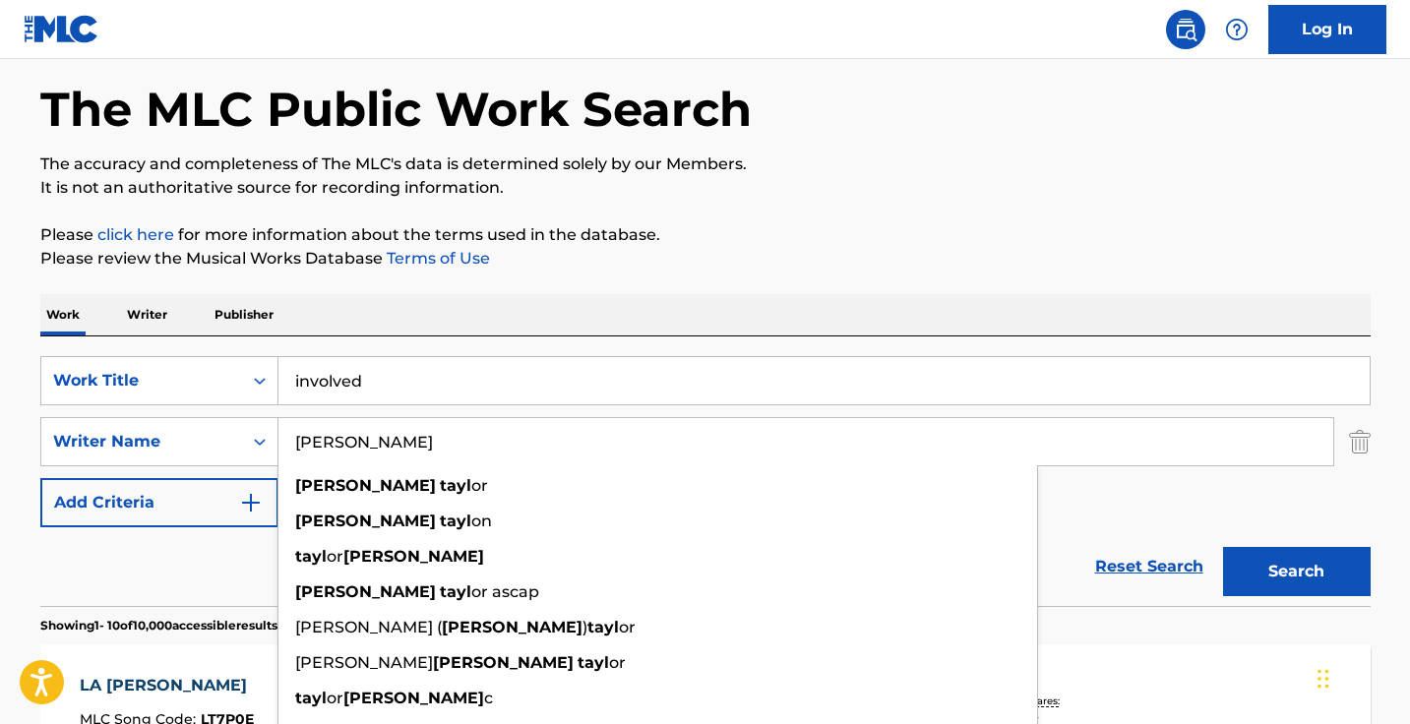
click at [1295, 571] on button "Search" at bounding box center [1297, 571] width 148 height 49
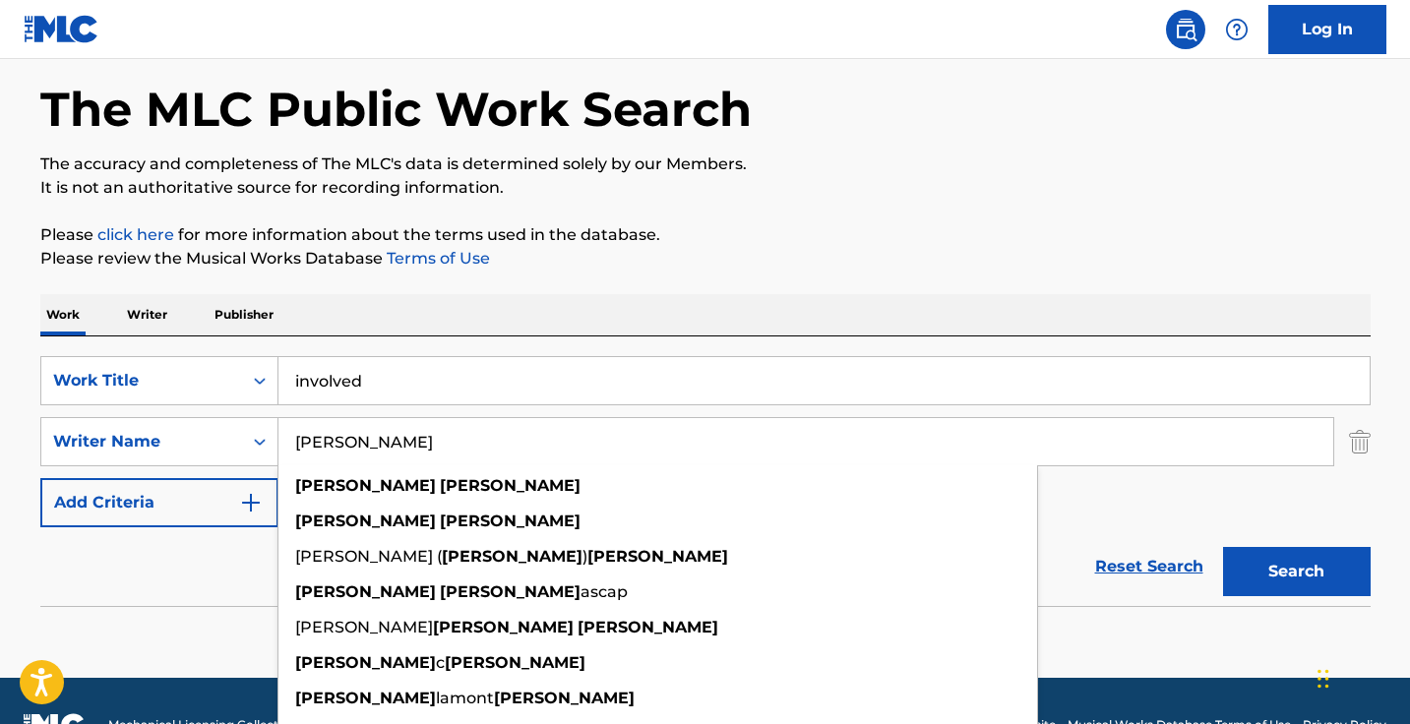
drag, startPoint x: 576, startPoint y: 436, endPoint x: 1294, endPoint y: 521, distance: 723.1
click at [1294, 521] on div "SearchWithCriteria6f196ebf-997e-4856-b7e8-e089a479c41e Work Title involved Sear…" at bounding box center [705, 441] width 1330 height 171
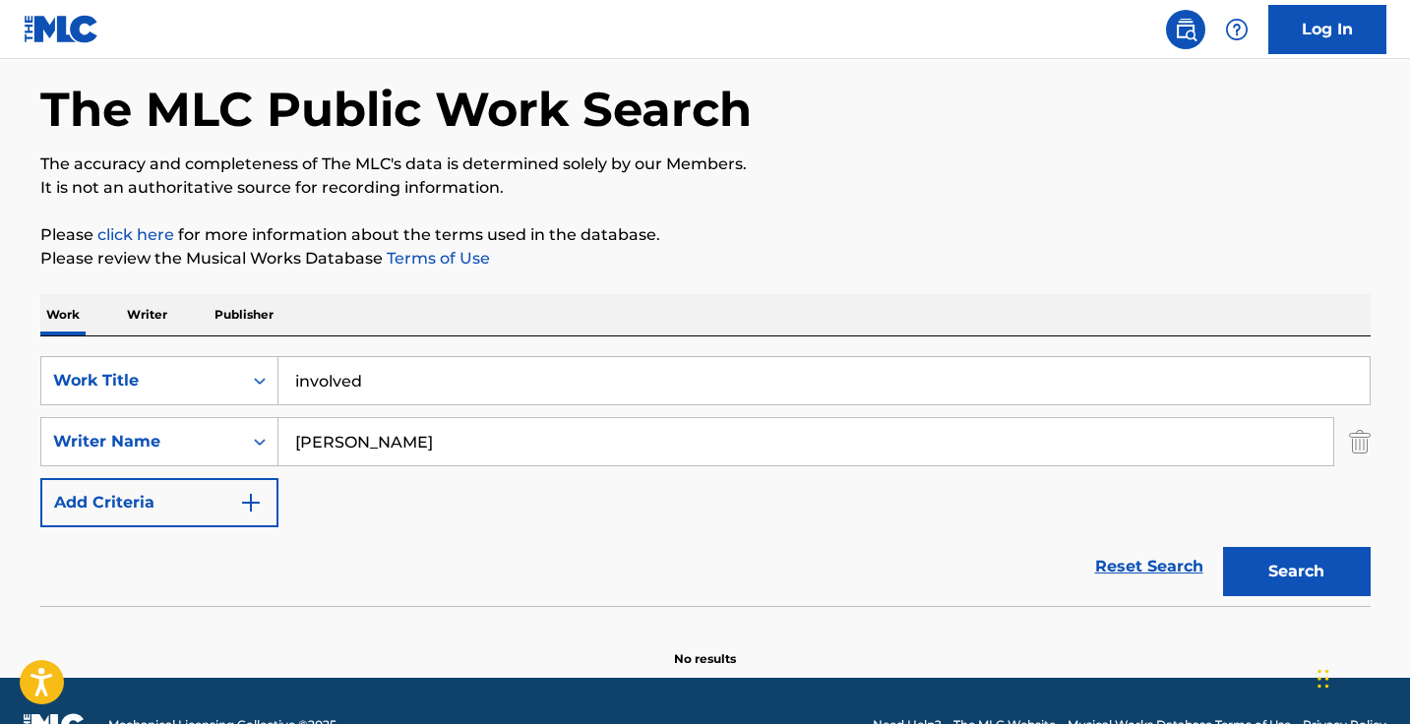
click at [596, 415] on div "SearchWithCriteria6f196ebf-997e-4856-b7e8-e089a479c41e Work Title involved Sear…" at bounding box center [705, 441] width 1330 height 171
click at [596, 434] on input "[PERSON_NAME]" at bounding box center [805, 441] width 1054 height 47
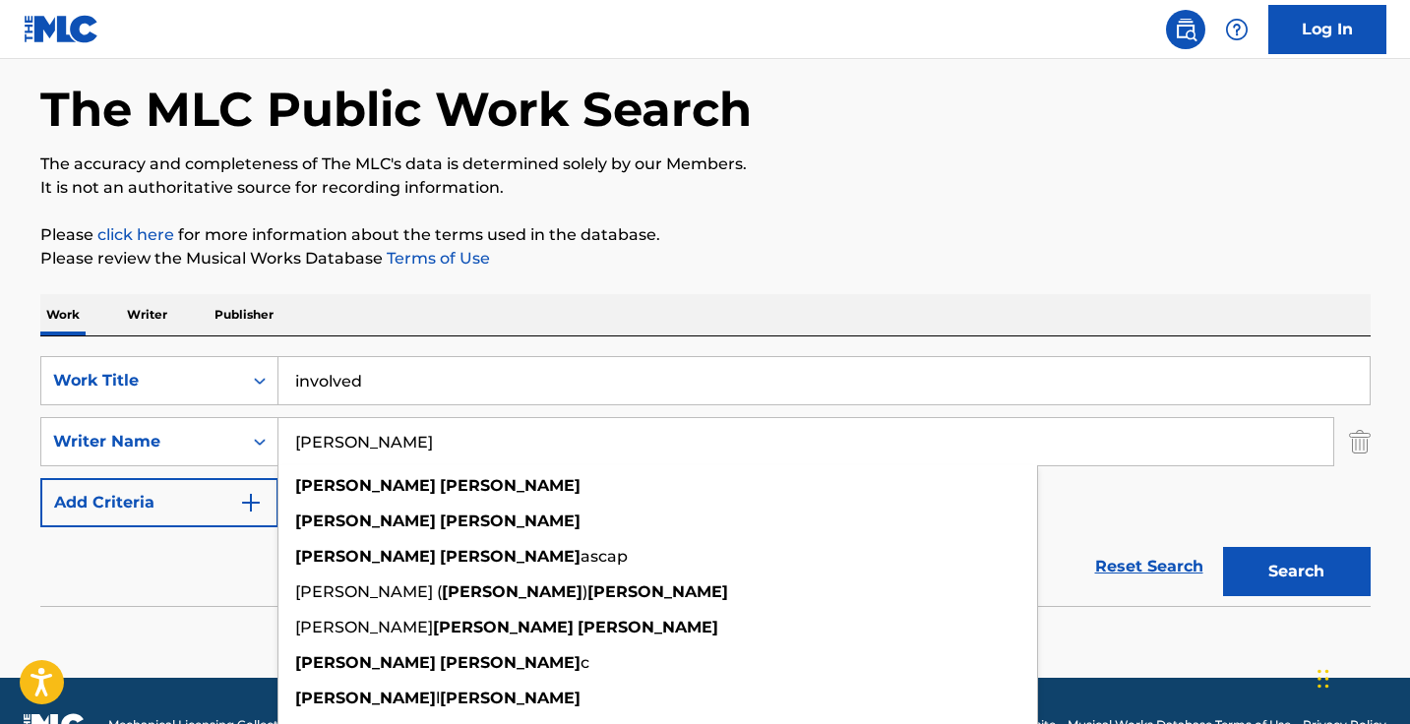
click at [596, 434] on input "[PERSON_NAME]" at bounding box center [805, 441] width 1054 height 47
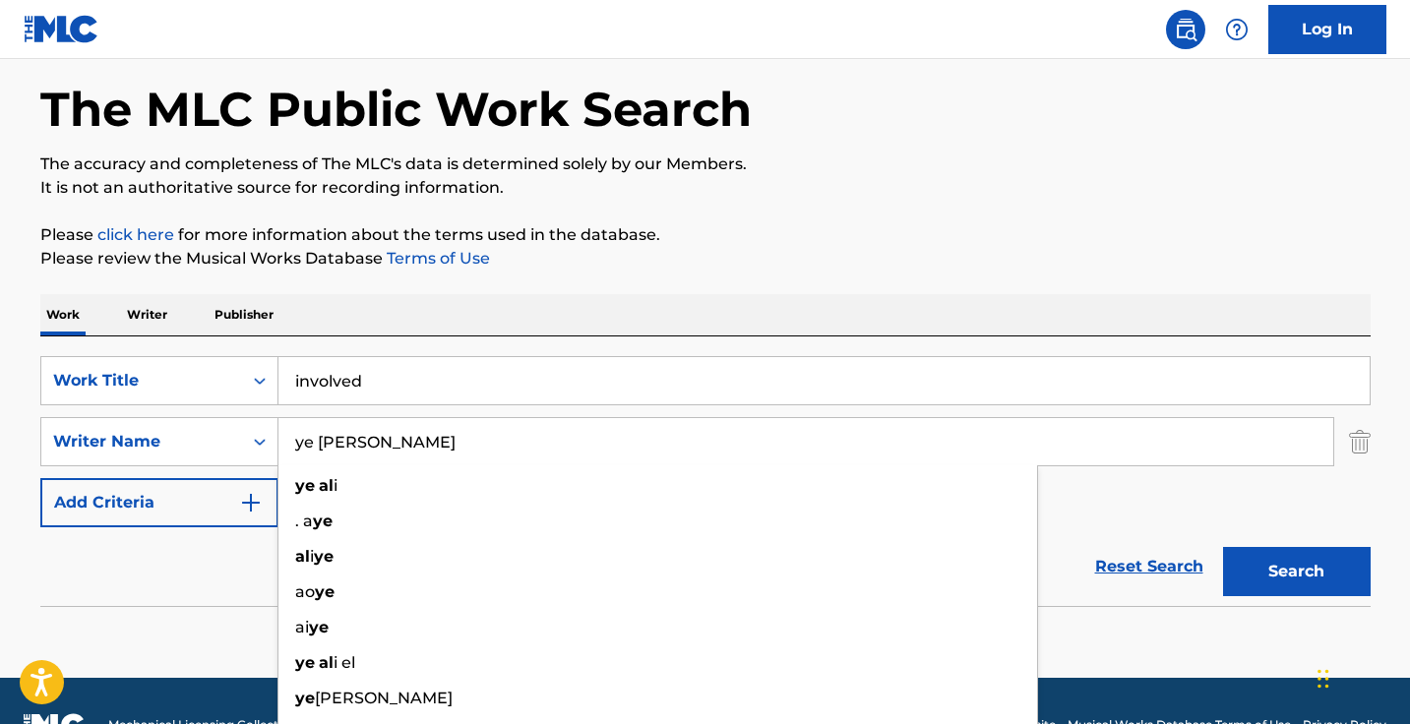
click at [1295, 571] on button "Search" at bounding box center [1297, 571] width 148 height 49
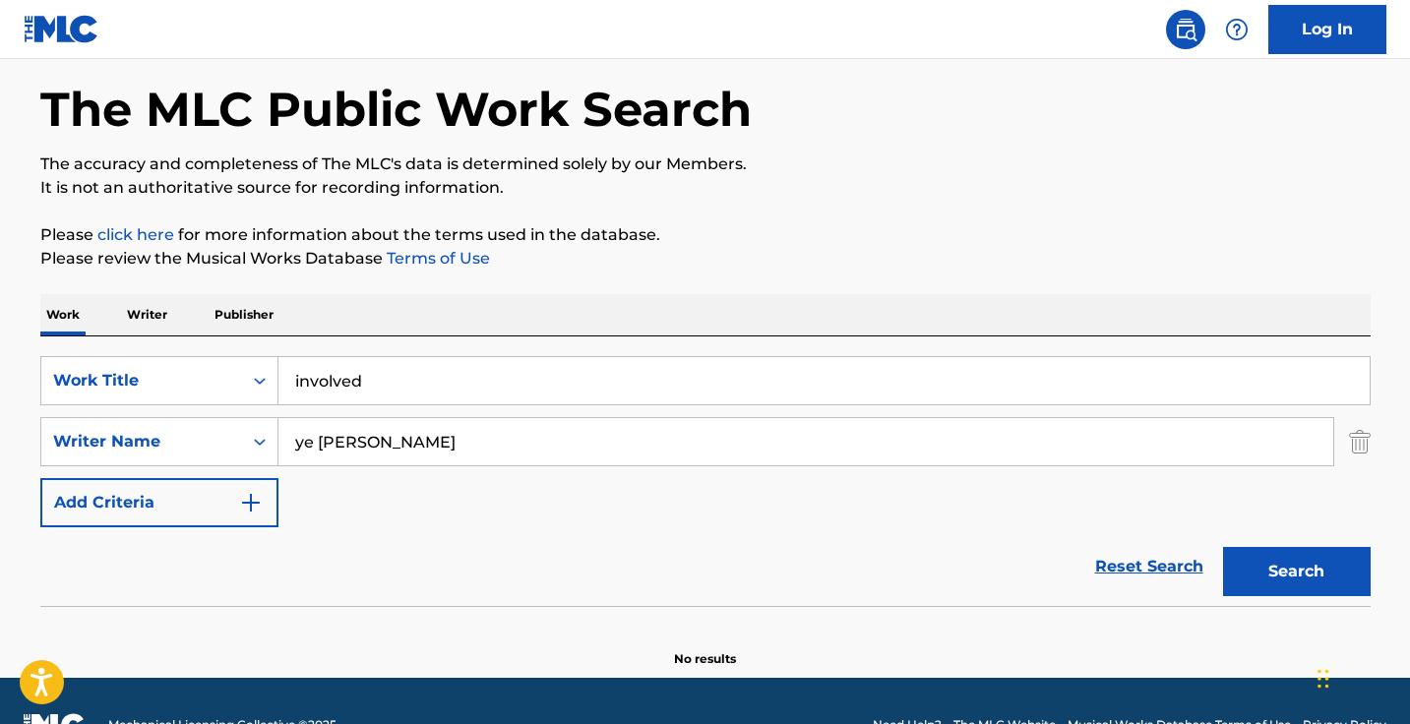
click at [606, 439] on input "ye [PERSON_NAME]" at bounding box center [805, 441] width 1054 height 47
click at [1295, 571] on button "Search" at bounding box center [1297, 571] width 148 height 49
click at [593, 452] on input "zae france" at bounding box center [805, 441] width 1054 height 47
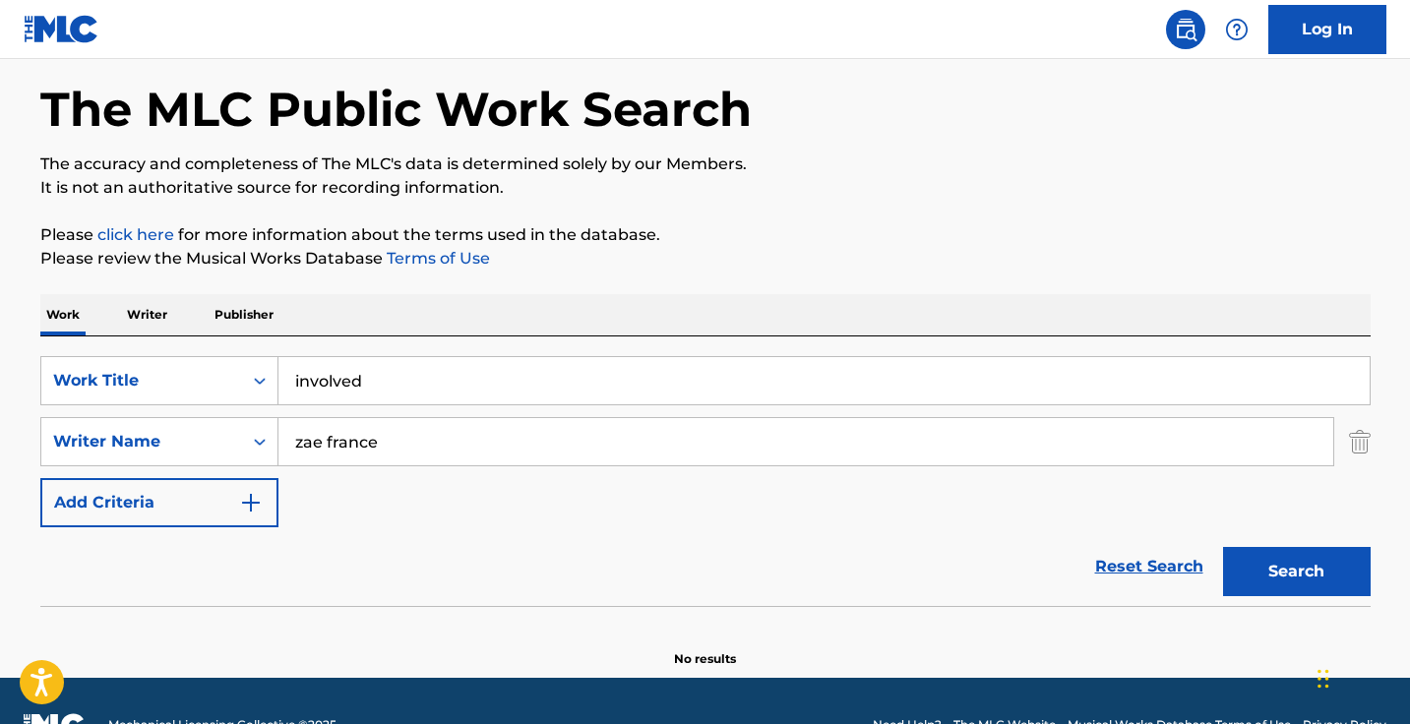
click at [593, 452] on input "zae france" at bounding box center [805, 441] width 1054 height 47
type input "a"
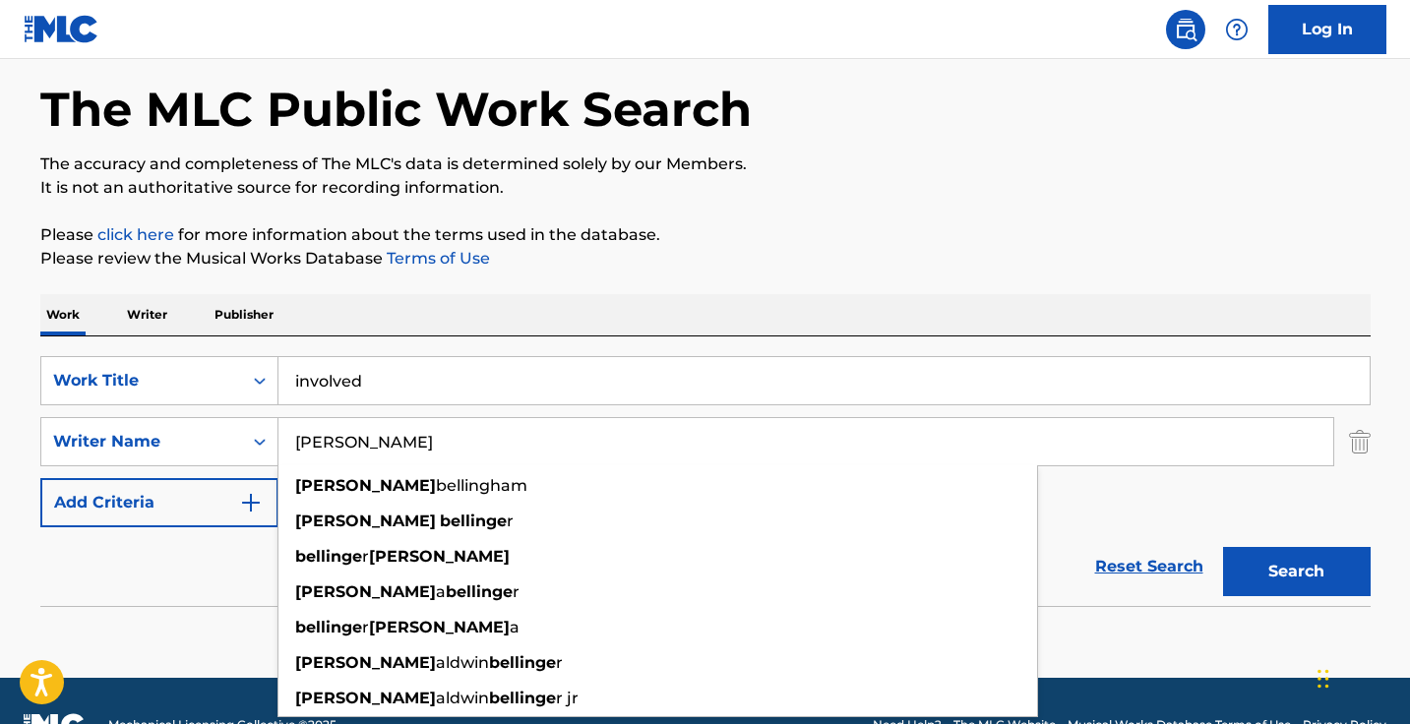
type input "[PERSON_NAME]"
click at [1295, 571] on button "Search" at bounding box center [1297, 571] width 148 height 49
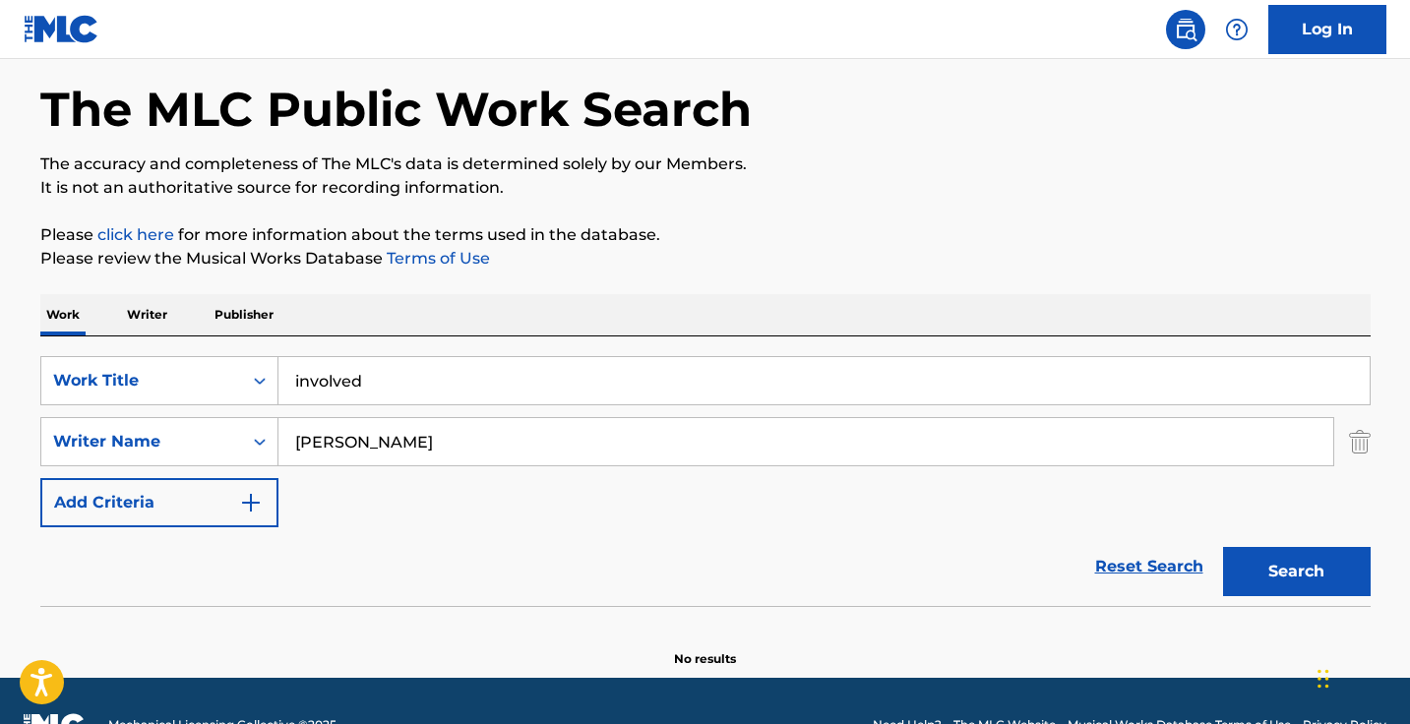
click at [431, 443] on input "[PERSON_NAME]" at bounding box center [805, 441] width 1054 height 47
click at [451, 396] on input "involved" at bounding box center [823, 380] width 1091 height 47
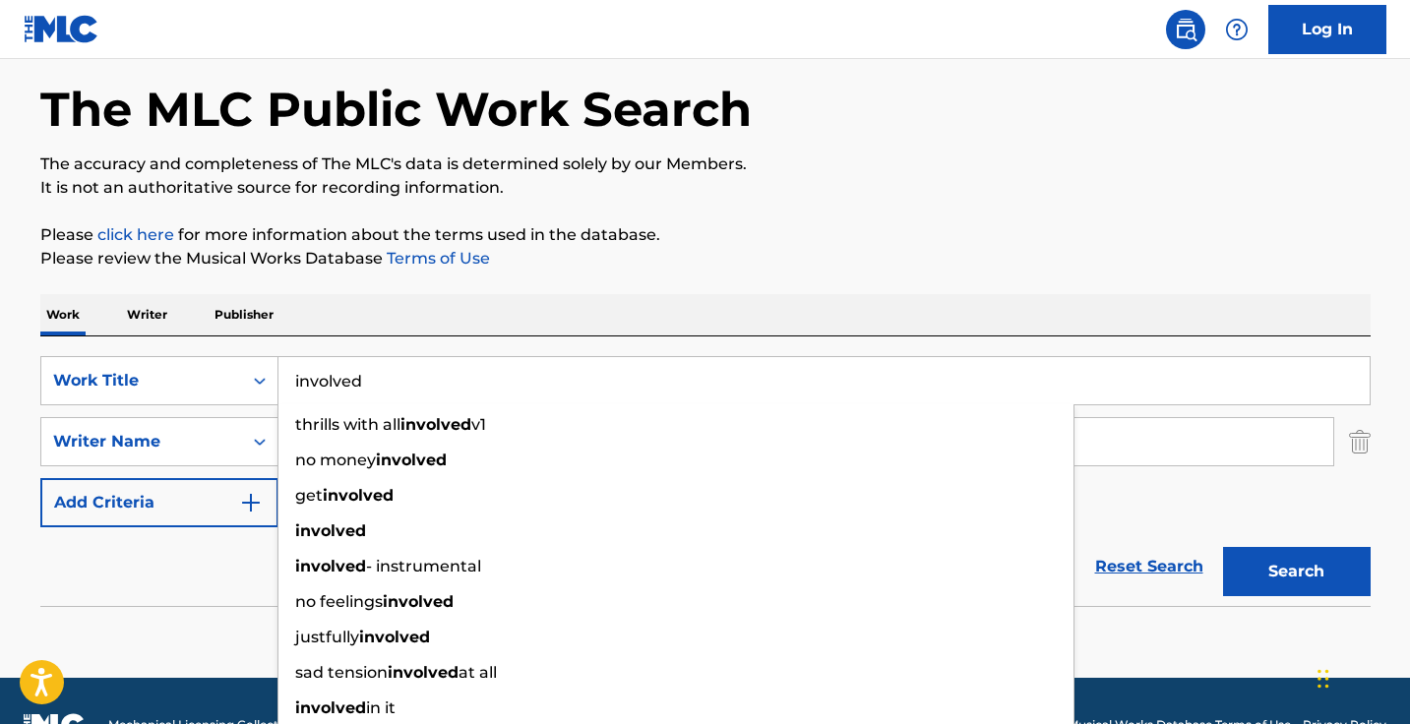
click at [451, 396] on input "involved" at bounding box center [823, 380] width 1091 height 47
paste input "If You Have My Voodoo Doll, Give Me A Hug"
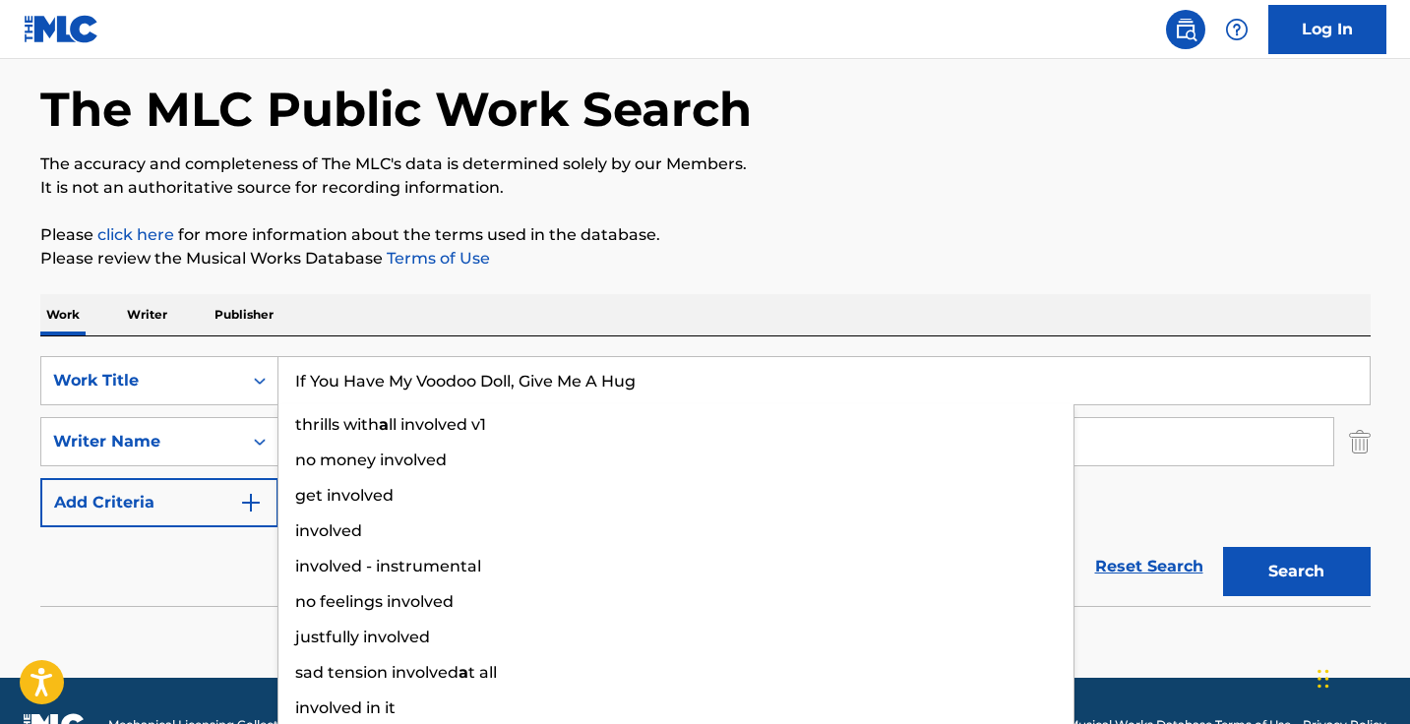
click at [1295, 571] on button "Search" at bounding box center [1297, 571] width 148 height 49
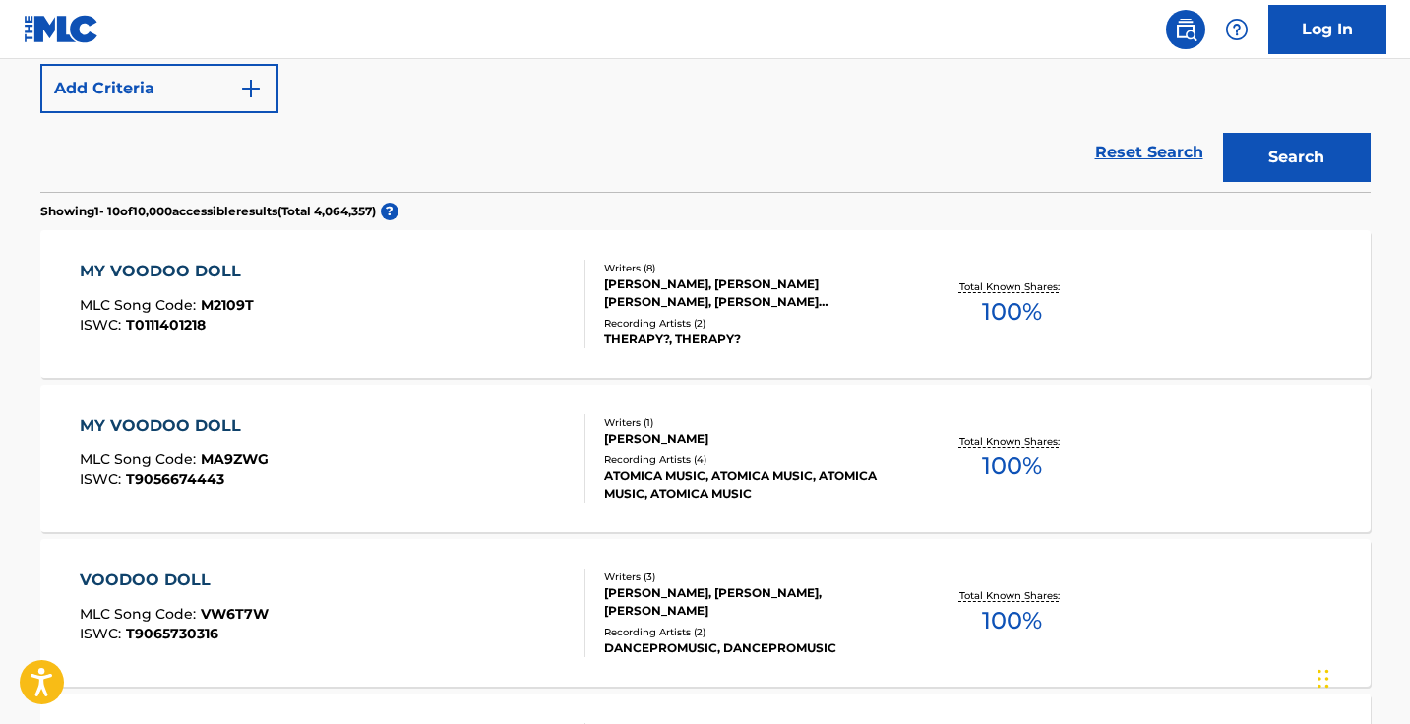
scroll to position [278, 0]
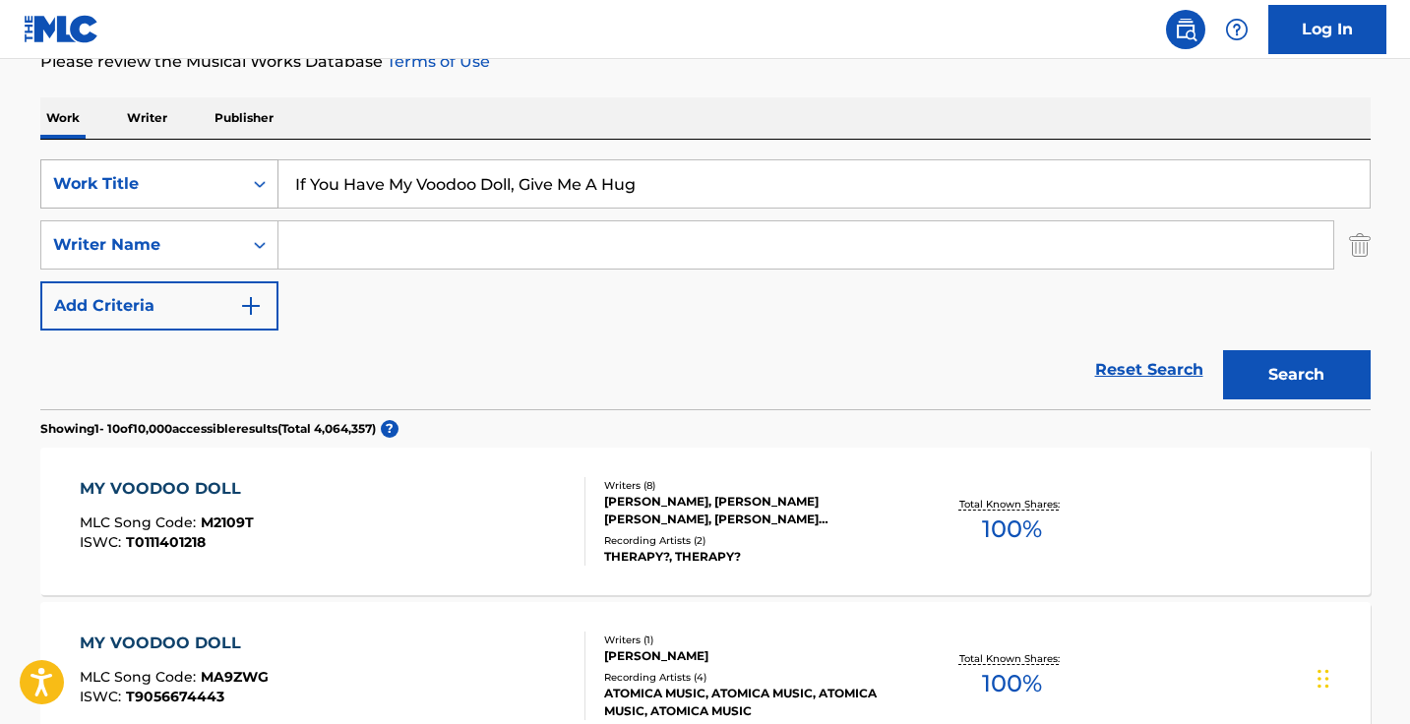
drag, startPoint x: 425, startPoint y: 180, endPoint x: 276, endPoint y: 181, distance: 148.5
click at [276, 181] on div "SearchWithCriteria6f196ebf-997e-4856-b7e8-e089a479c41e Work Title If You Have M…" at bounding box center [705, 183] width 1330 height 49
drag, startPoint x: 592, startPoint y: 180, endPoint x: 406, endPoint y: 179, distance: 185.9
click at [406, 179] on input "voodoo Doll, Give Me A Hug" at bounding box center [823, 183] width 1091 height 47
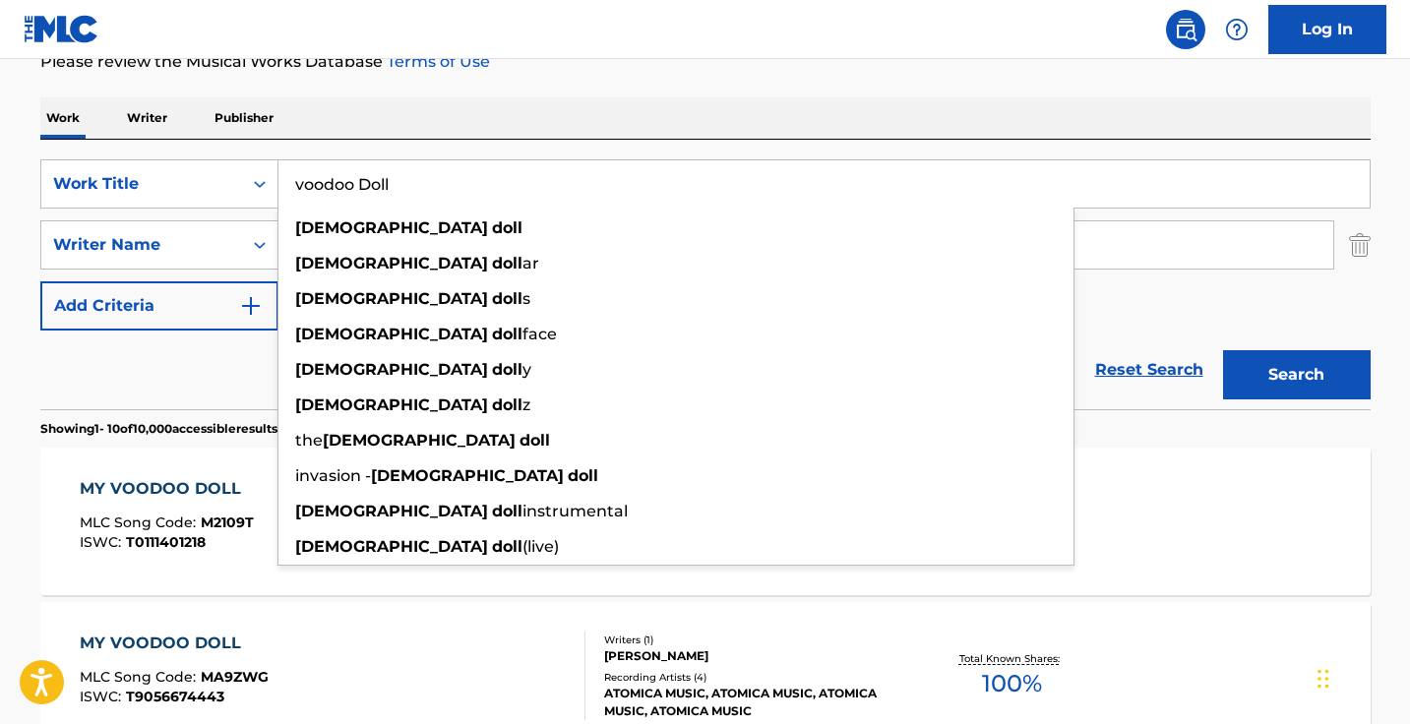
type input "voodoo Doll"
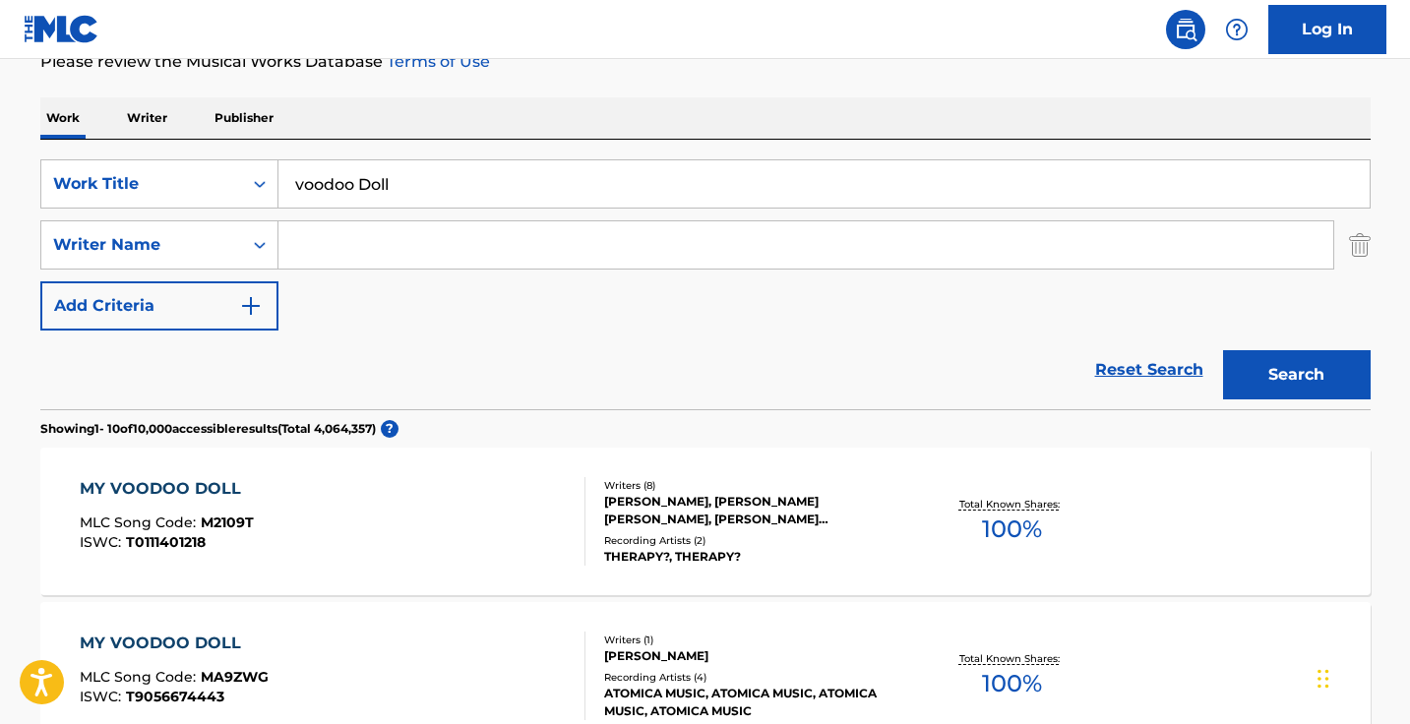
click at [598, 111] on div "Work Writer Publisher" at bounding box center [705, 117] width 1330 height 41
click at [506, 252] on input "Search Form" at bounding box center [805, 244] width 1054 height 47
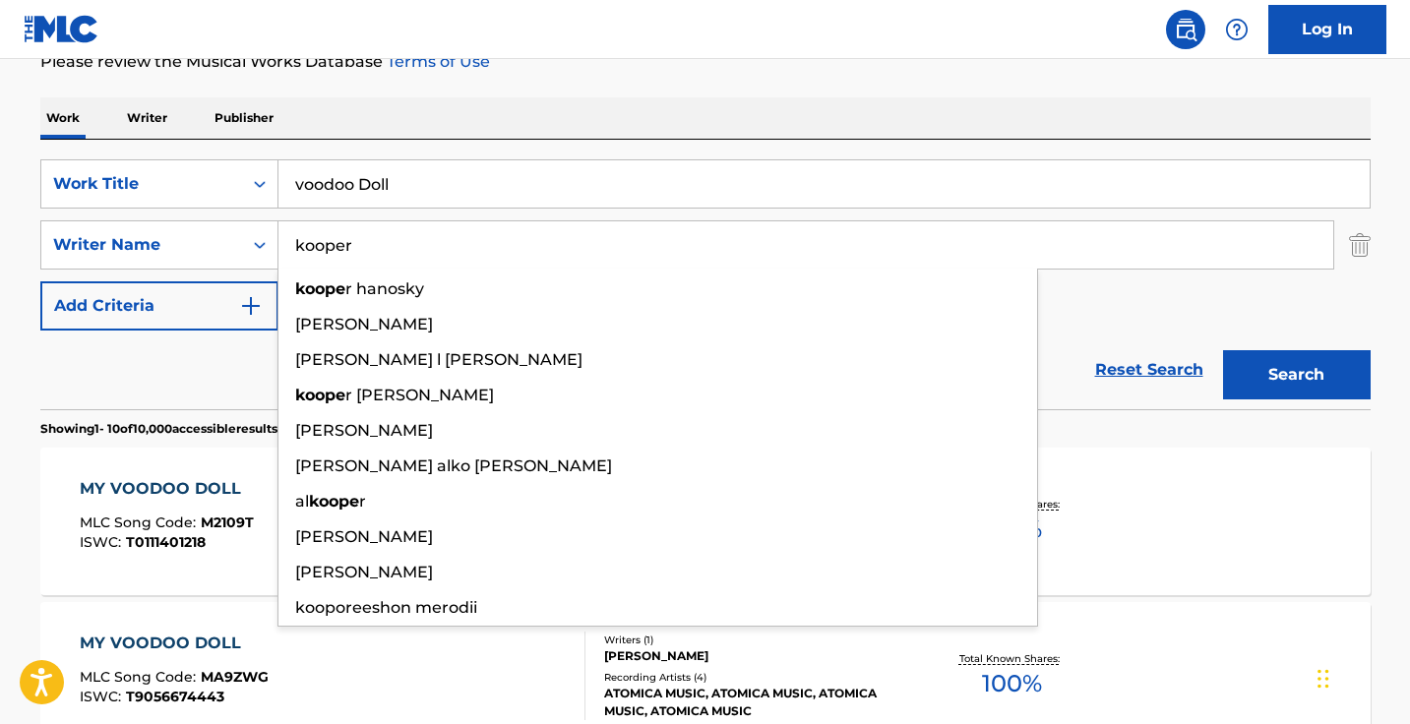
type input "kooper"
click at [1295, 375] on button "Search" at bounding box center [1297, 374] width 148 height 49
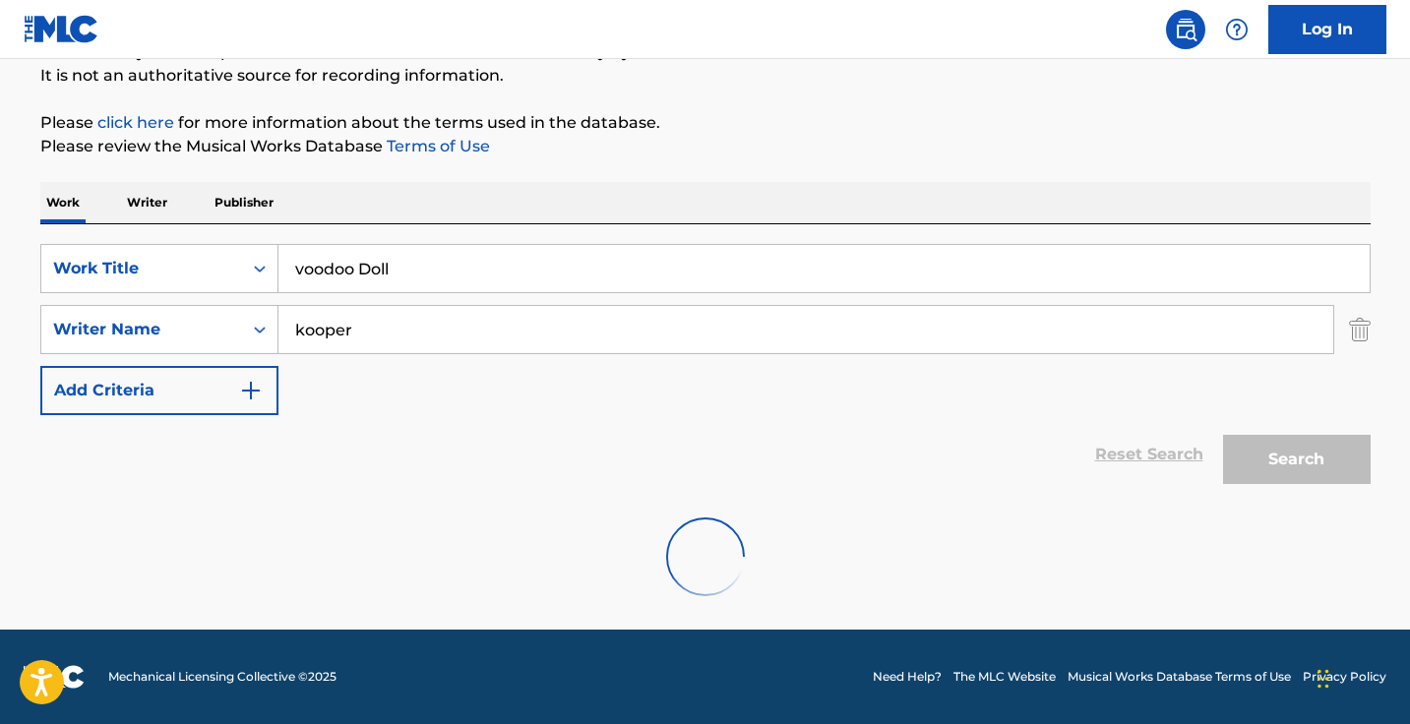
scroll to position [194, 0]
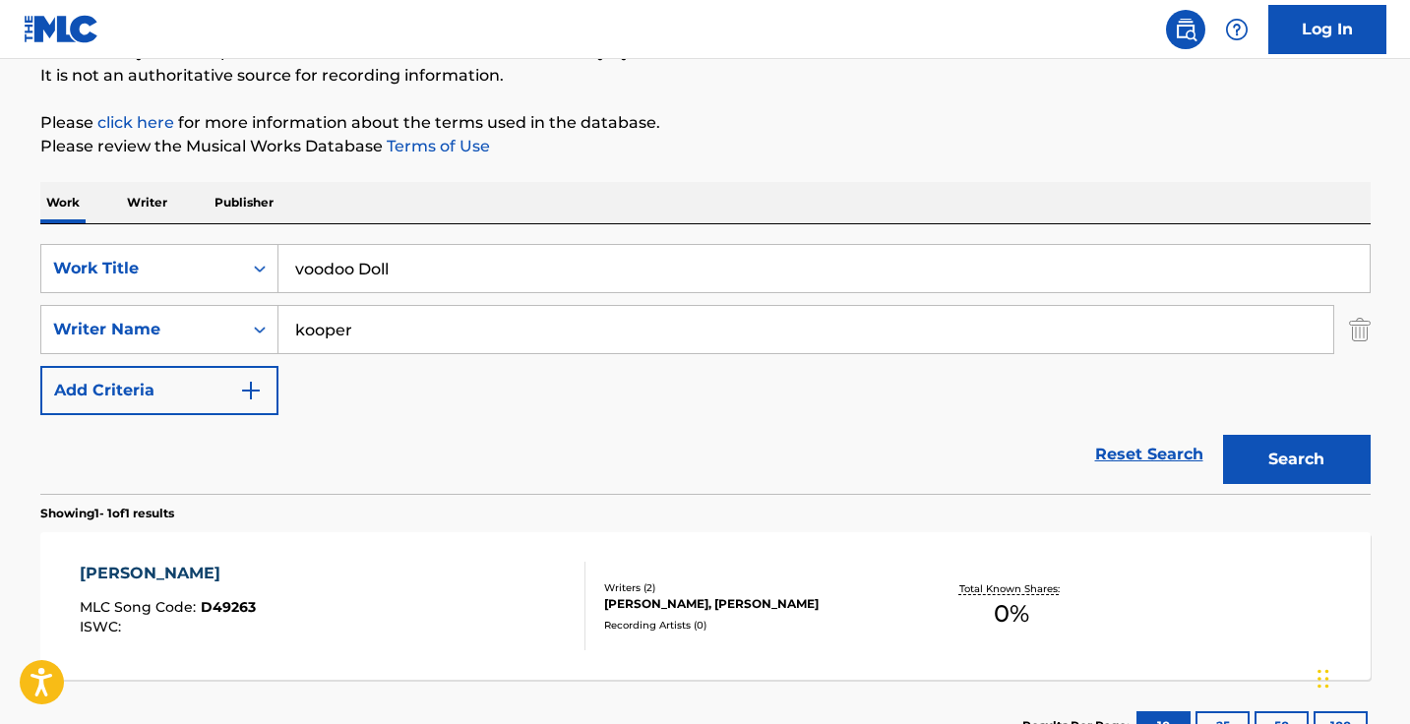
click at [594, 352] on input "kooper" at bounding box center [805, 329] width 1054 height 47
click at [434, 280] on input "voodoo Doll" at bounding box center [823, 268] width 1091 height 47
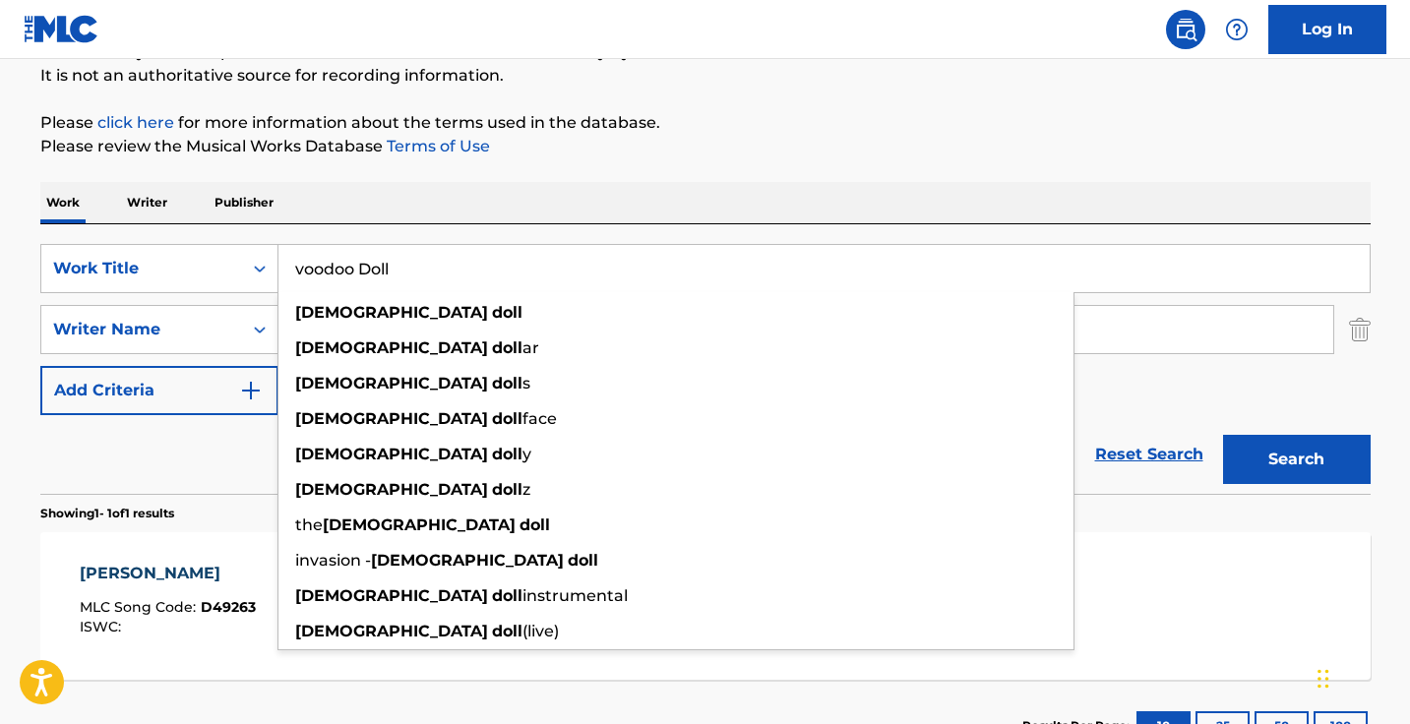
click at [434, 280] on input "voodoo Doll" at bounding box center [823, 268] width 1091 height 47
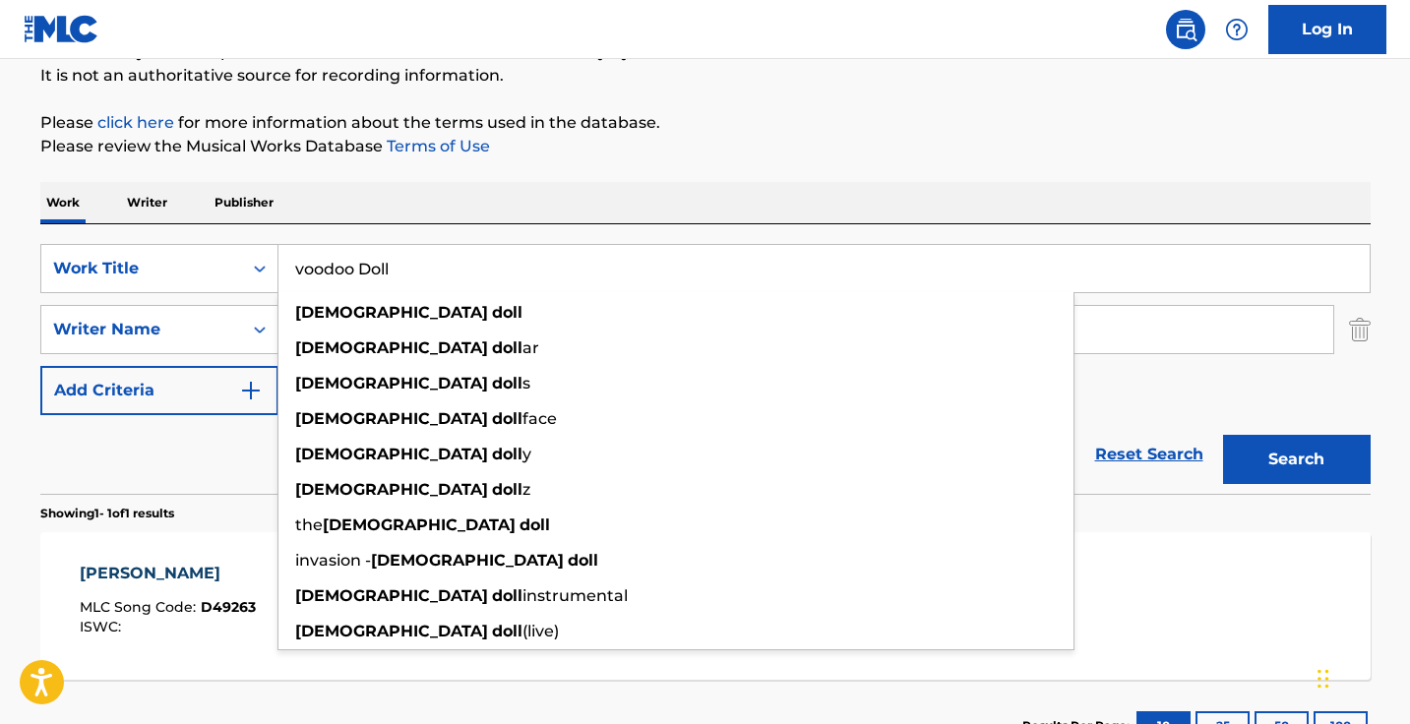
paste input "IS IT ME"
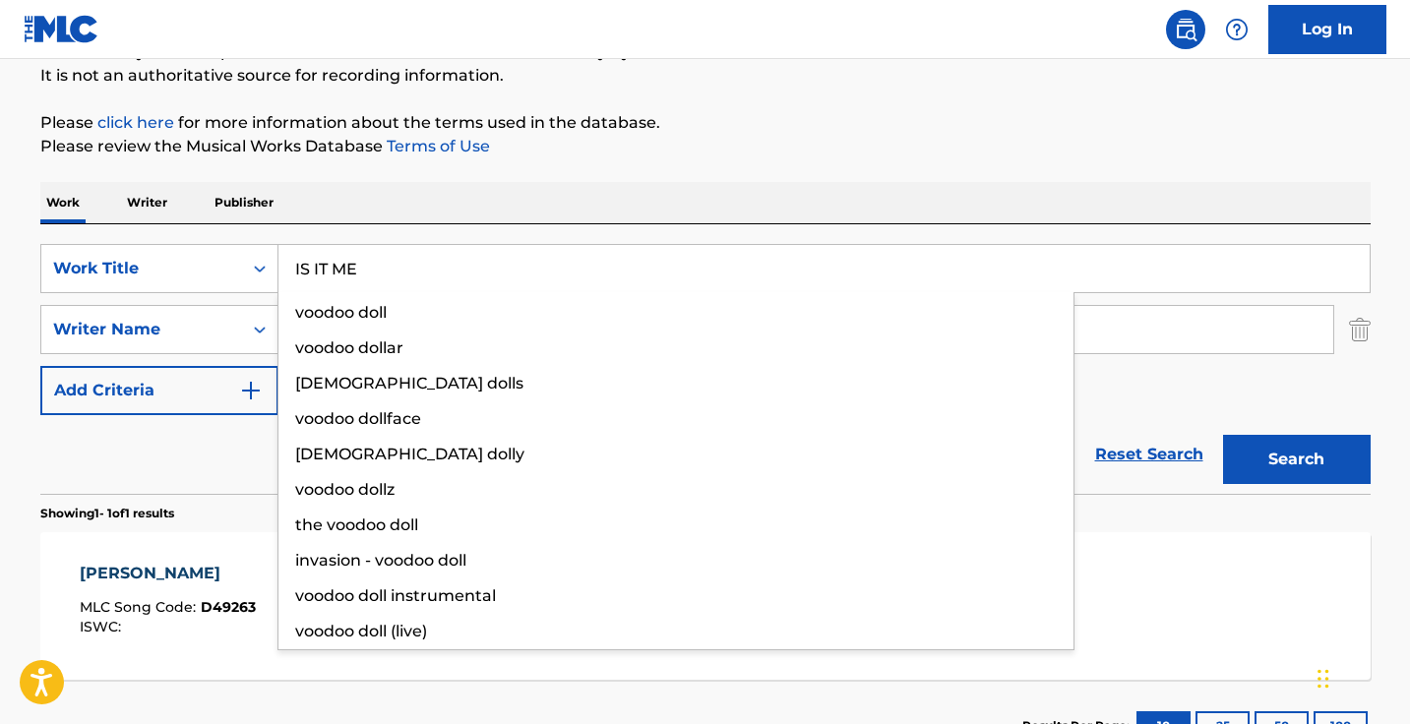
type input "IS IT ME"
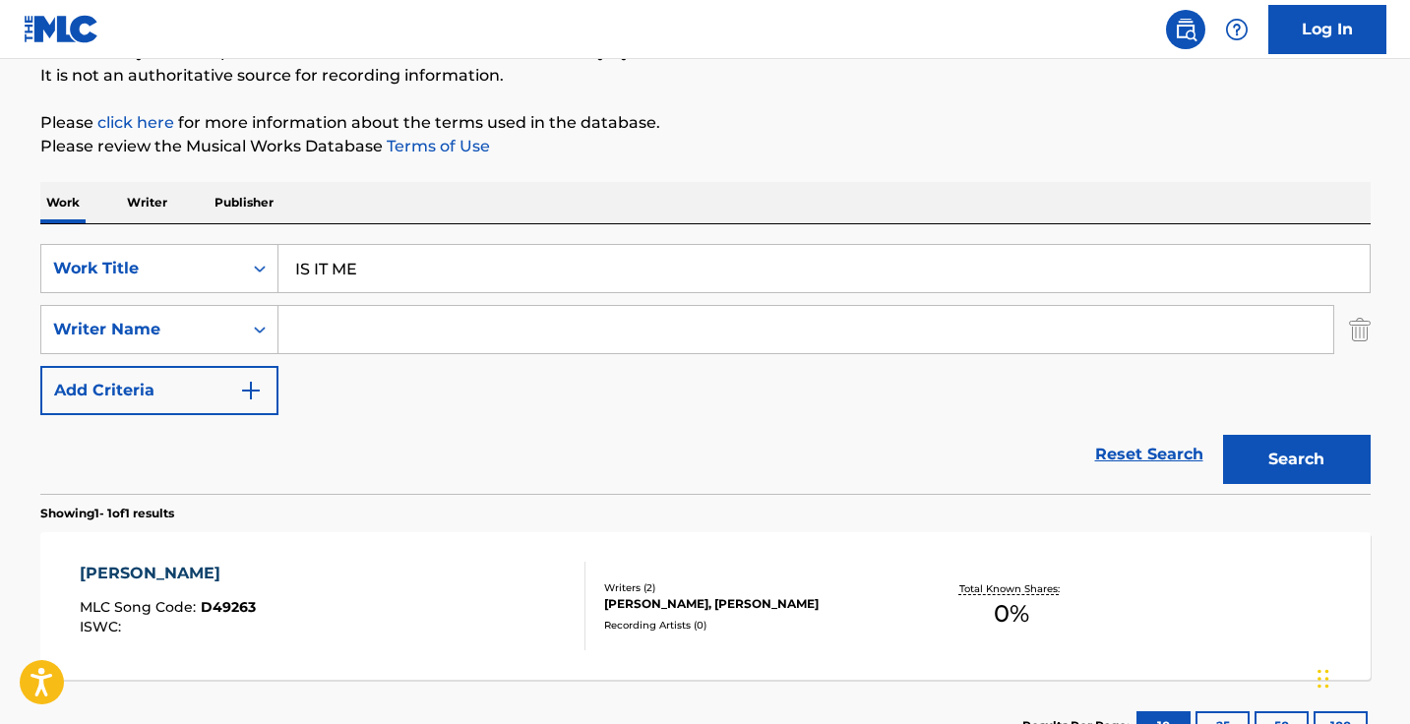
click at [695, 203] on div "Work Writer Publisher" at bounding box center [705, 202] width 1330 height 41
click at [609, 336] on input "Search Form" at bounding box center [805, 329] width 1054 height 47
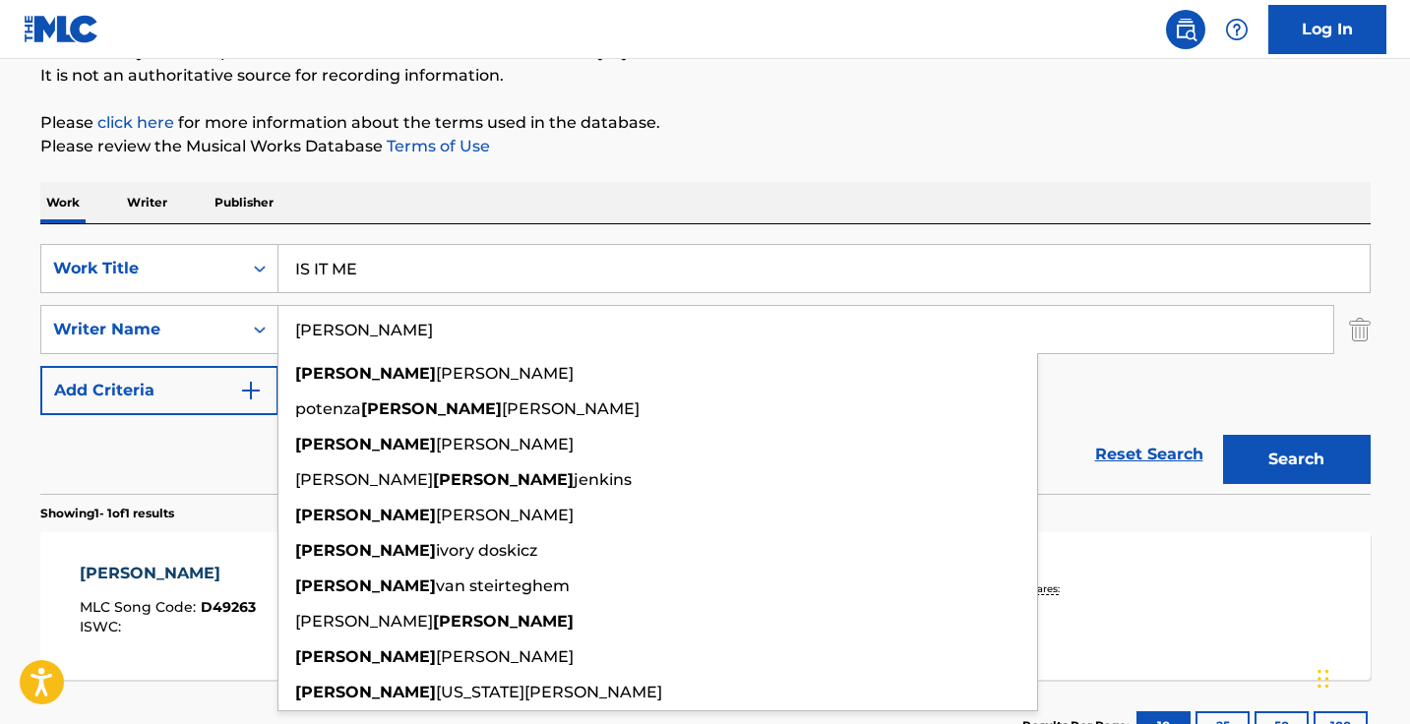
click at [1295, 459] on button "Search" at bounding box center [1297, 459] width 148 height 49
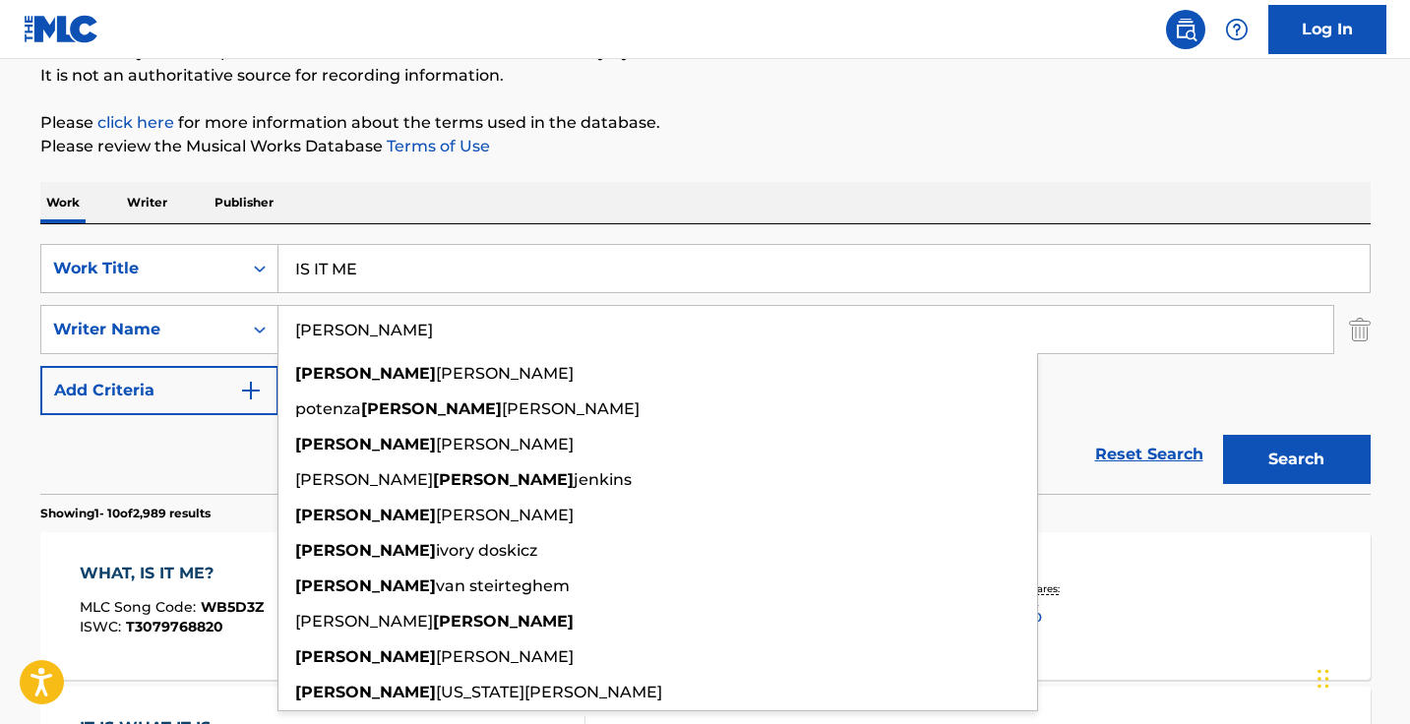
click at [401, 324] on input "[PERSON_NAME]" at bounding box center [805, 329] width 1054 height 47
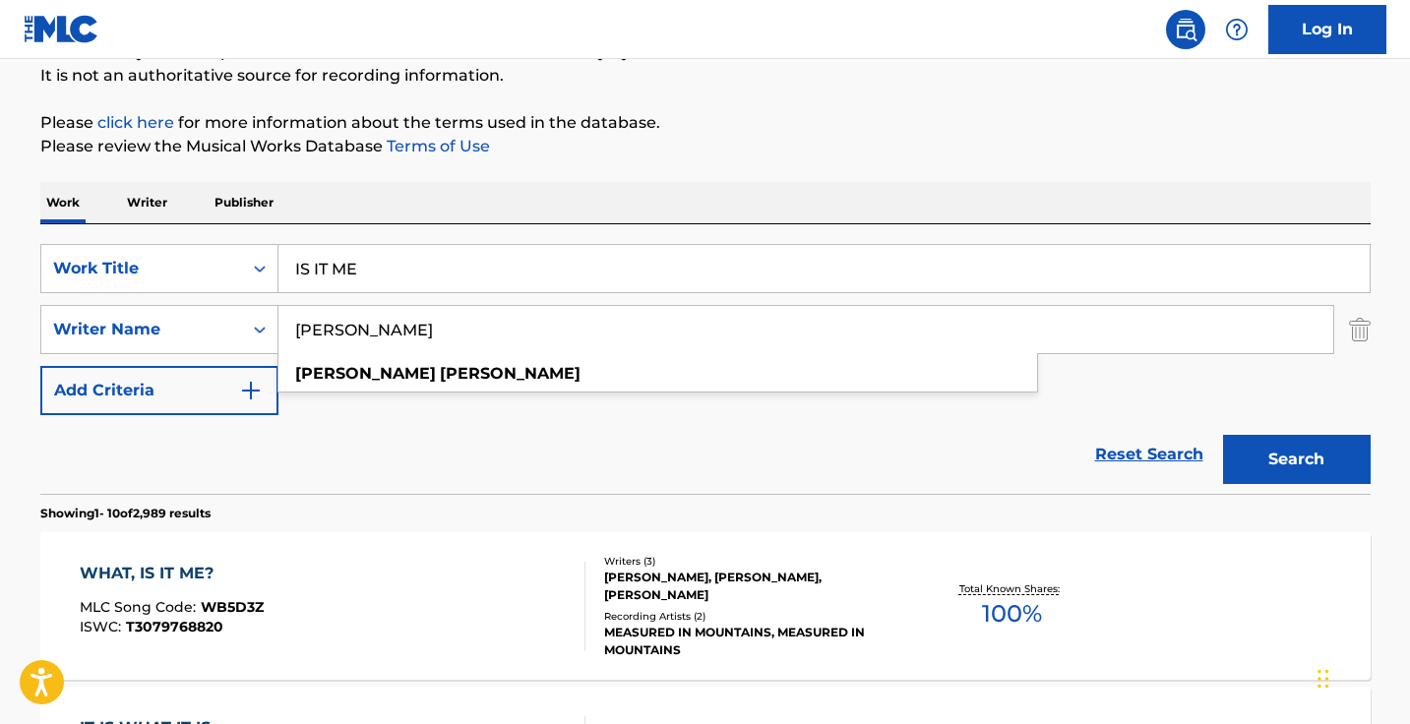
type input "[PERSON_NAME]"
click at [1295, 459] on button "Search" at bounding box center [1297, 459] width 148 height 49
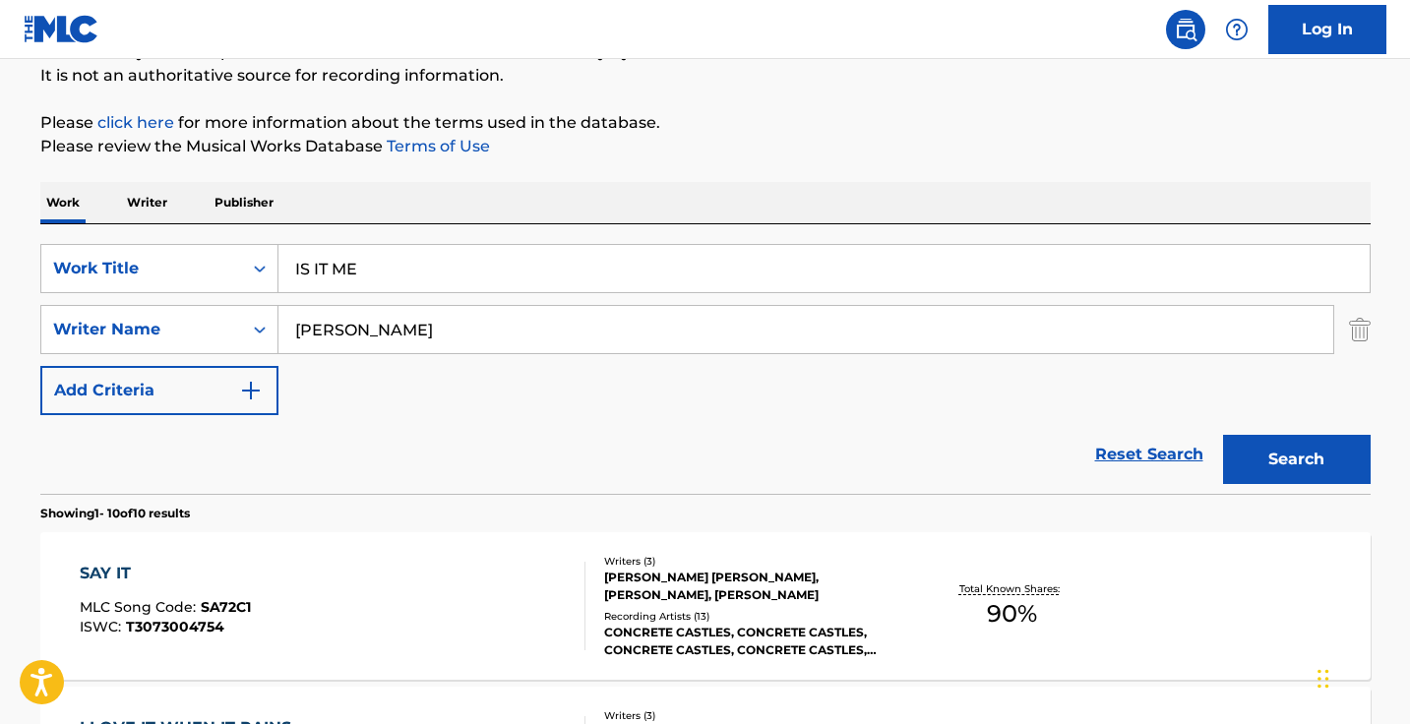
click at [428, 304] on div "SearchWithCriteria6f196ebf-997e-4856-b7e8-e089a479c41e Work Title IS IT ME Sear…" at bounding box center [705, 329] width 1330 height 171
click at [428, 258] on input "IS IT ME" at bounding box center [823, 268] width 1091 height 47
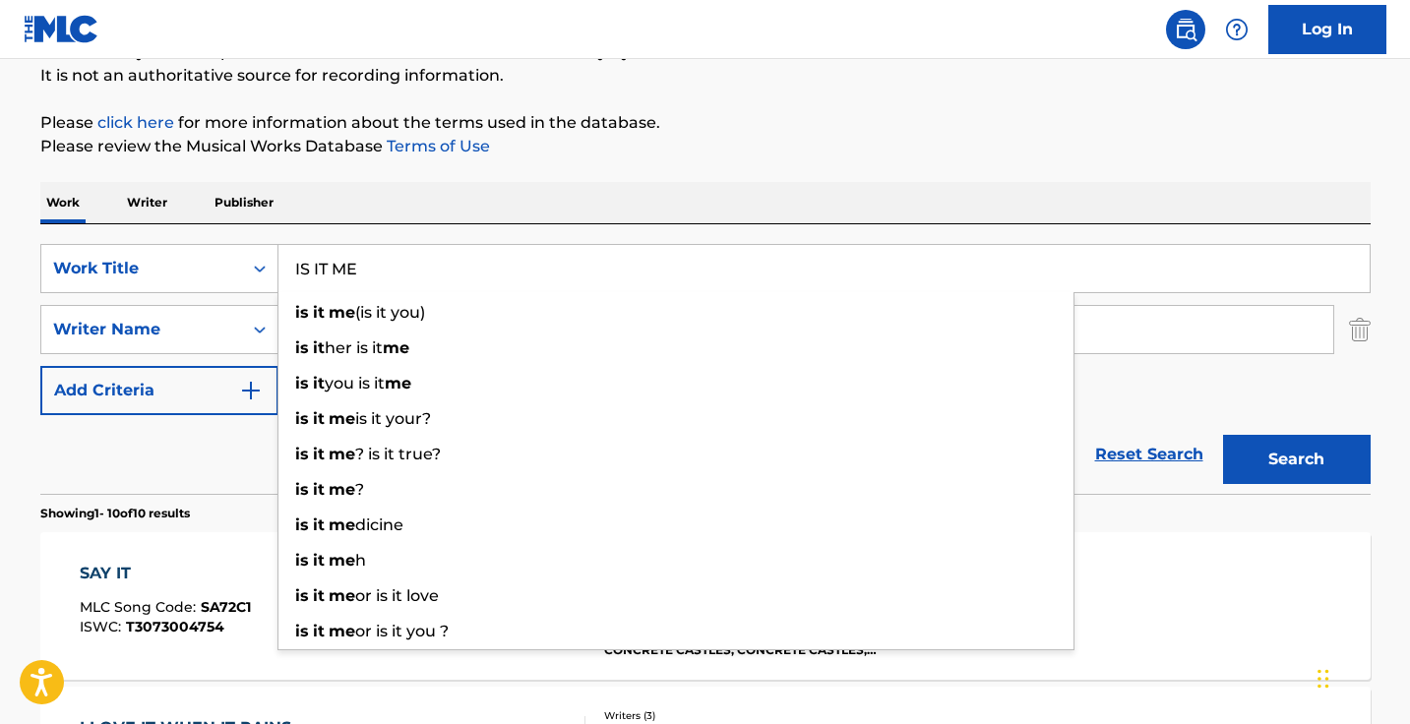
paste input "Picasso"
type input "Picasso"
click at [1295, 459] on button "Search" at bounding box center [1297, 459] width 148 height 49
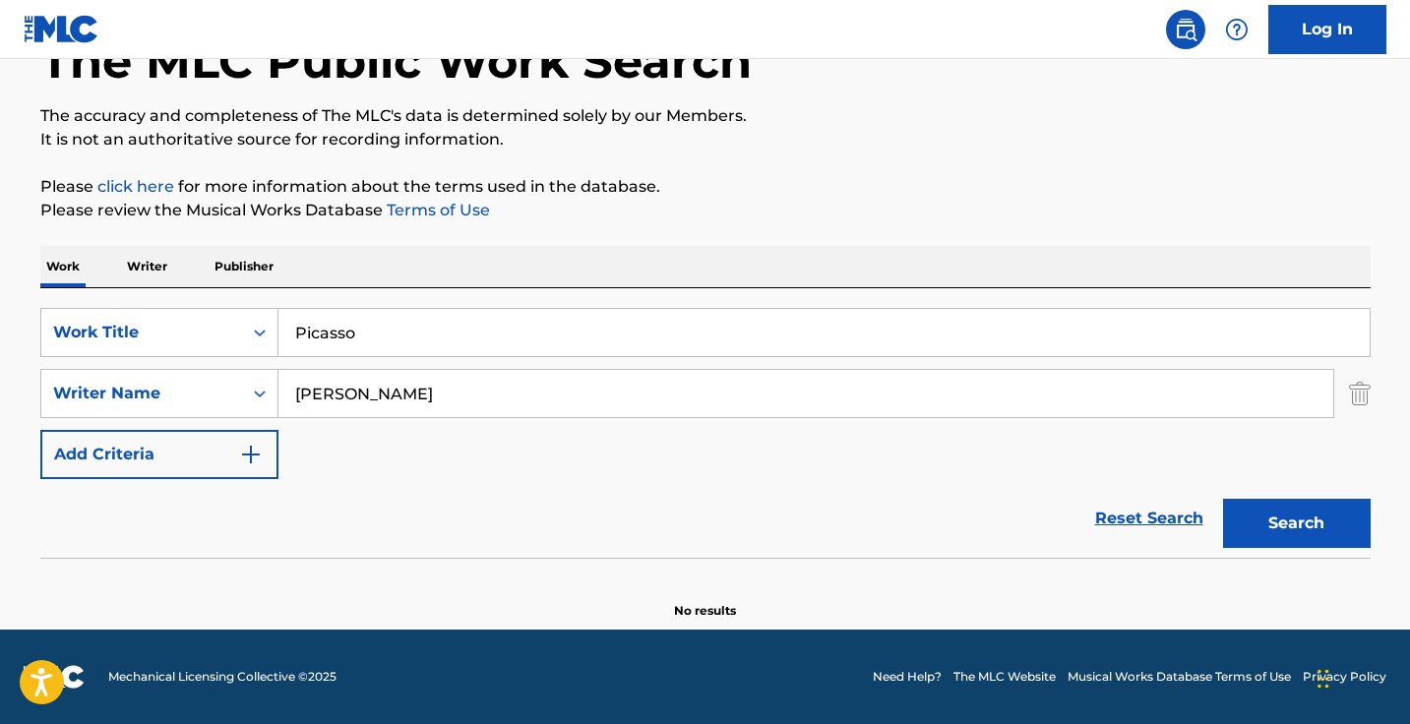
scroll to position [130, 0]
click at [440, 398] on input "[PERSON_NAME]" at bounding box center [805, 393] width 1054 height 47
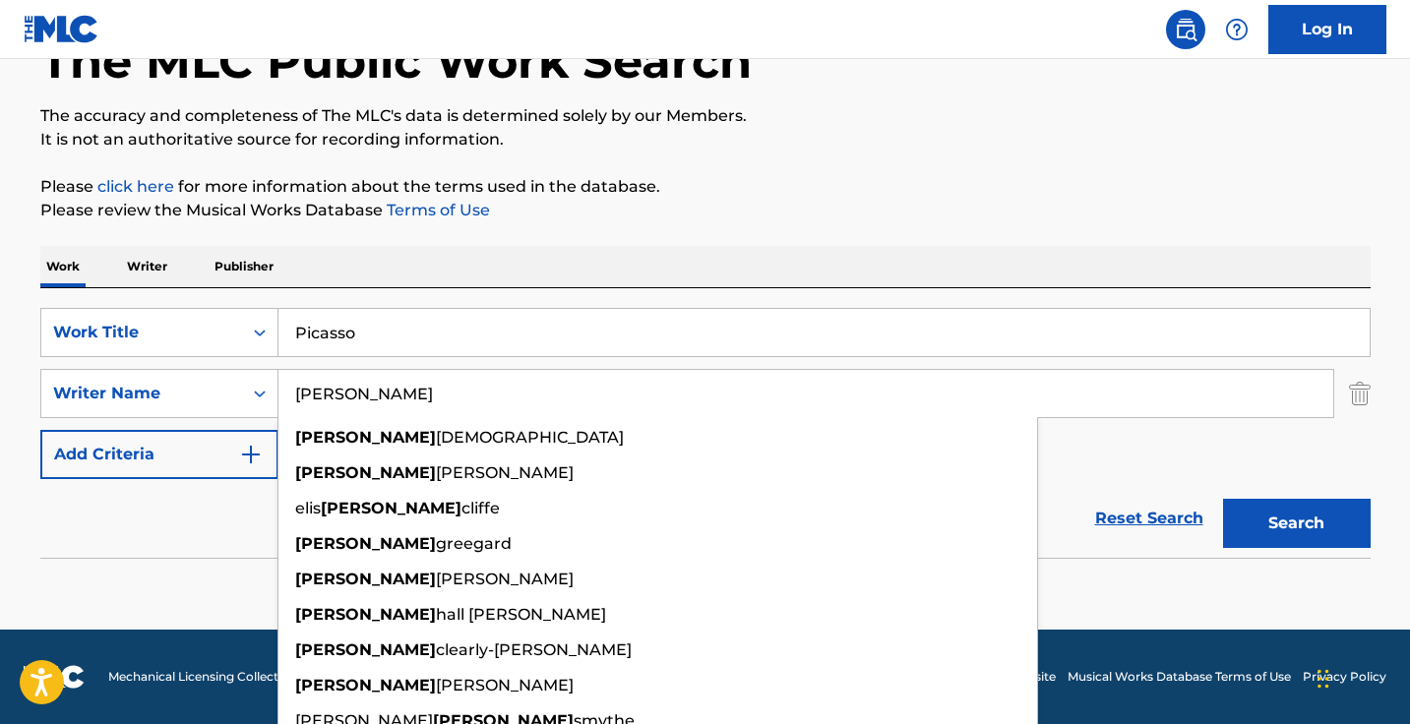
click at [1295, 523] on button "Search" at bounding box center [1297, 523] width 148 height 49
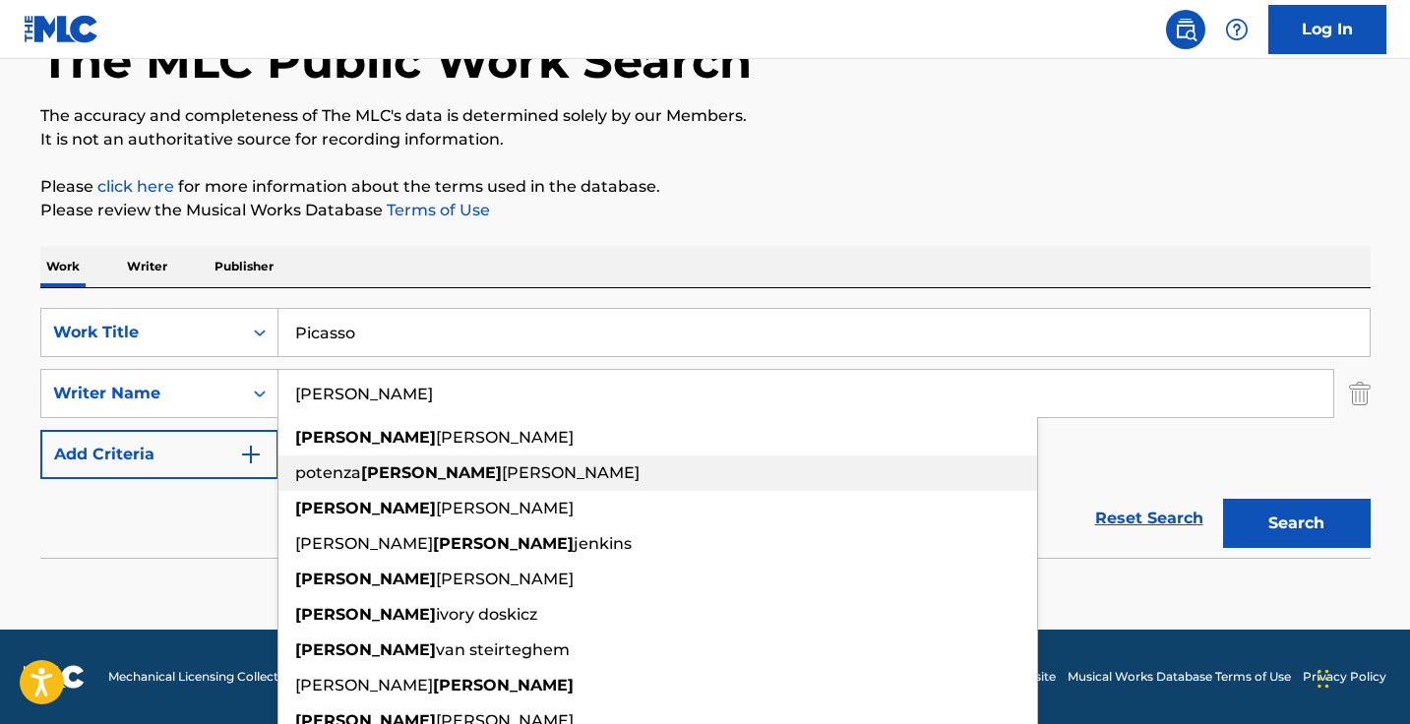
click at [749, 479] on div "potenza [PERSON_NAME]" at bounding box center [657, 472] width 758 height 35
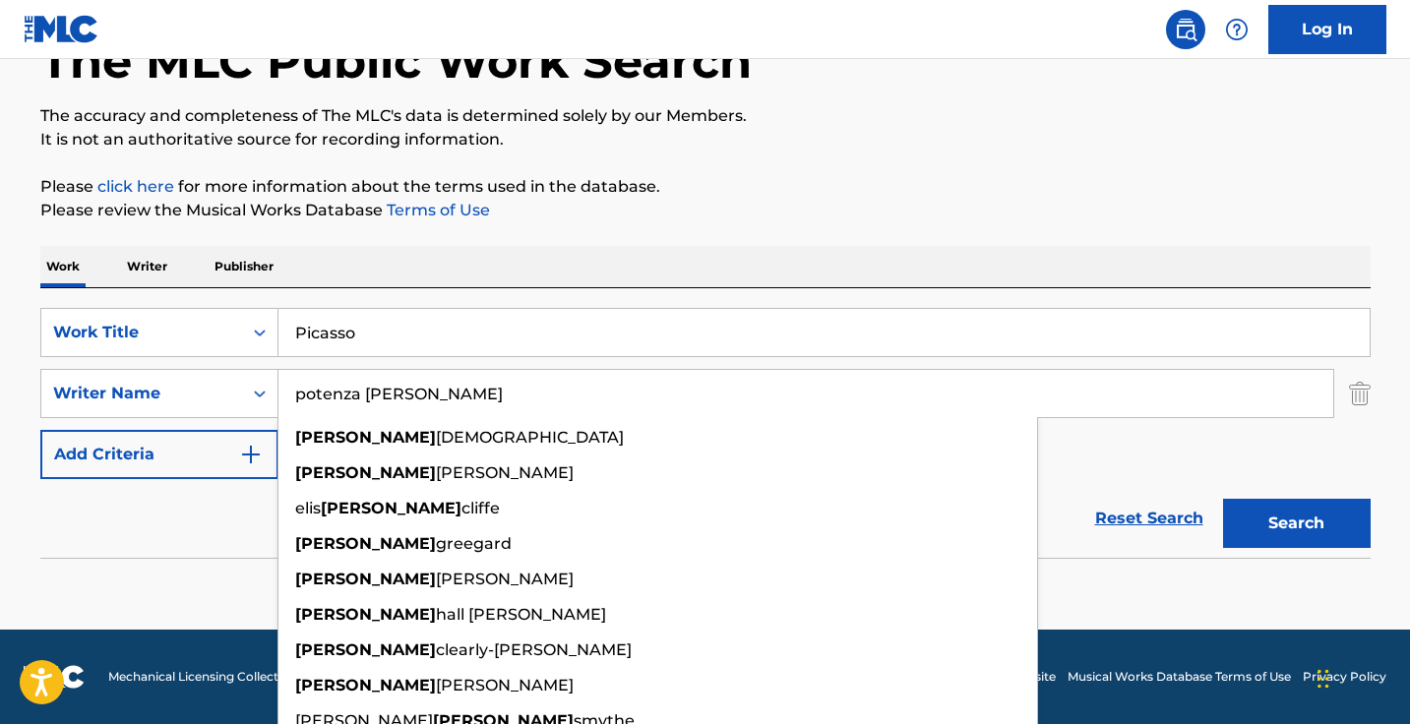
click at [757, 369] on div "[PERSON_NAME] [PERSON_NAME] [PERSON_NAME] [PERSON_NAME] [PERSON_NAME] [PERSON_N…" at bounding box center [805, 393] width 1055 height 49
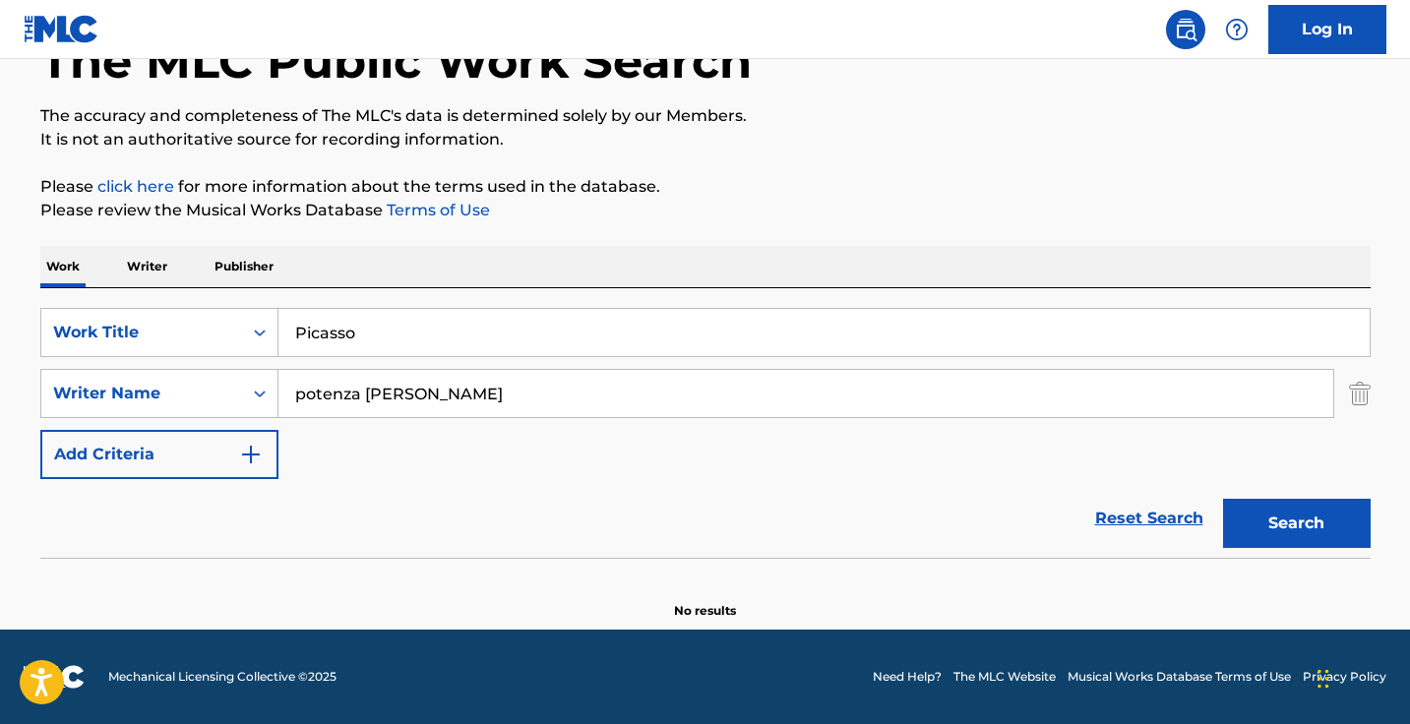
click at [757, 369] on div "potenza [PERSON_NAME]" at bounding box center [805, 393] width 1055 height 49
click at [738, 388] on input "potenza [PERSON_NAME]" at bounding box center [805, 393] width 1054 height 47
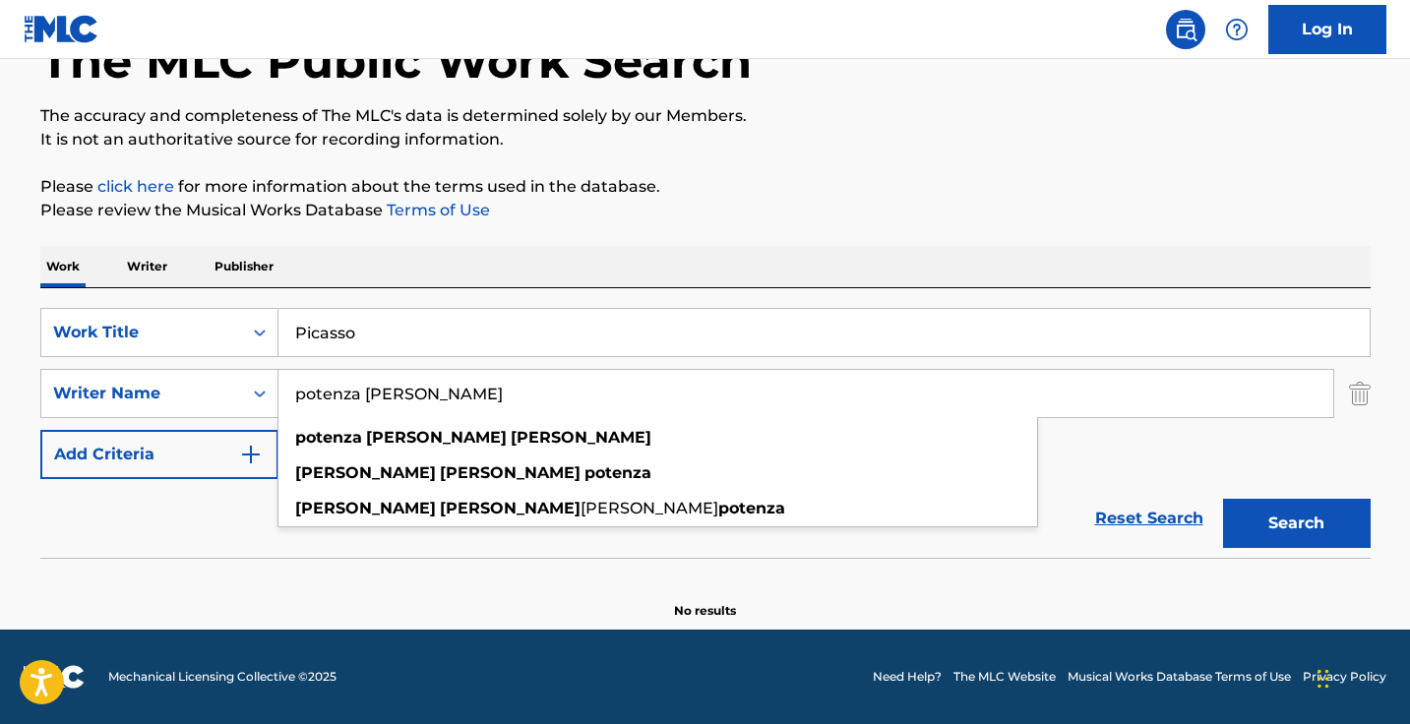
click at [738, 388] on input "potenza [PERSON_NAME]" at bounding box center [805, 393] width 1054 height 47
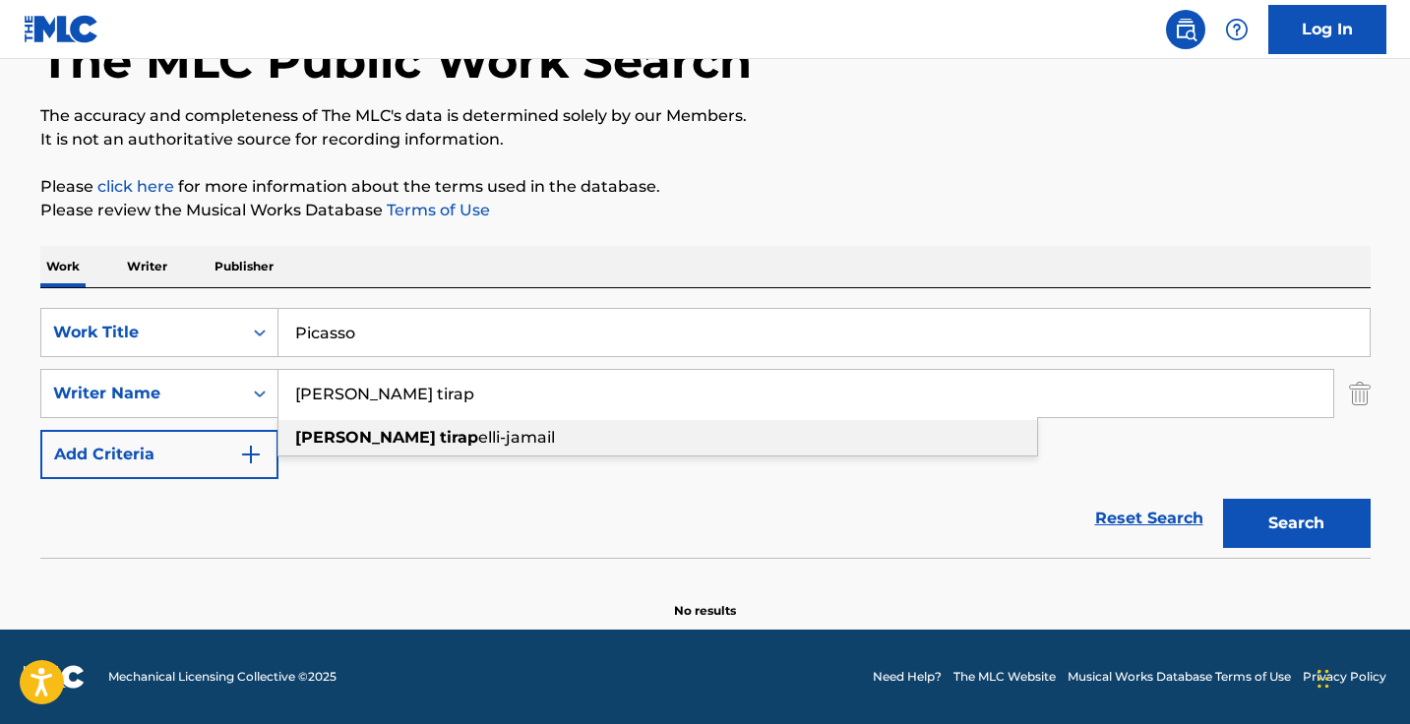
click at [478, 429] on span "elli-jamail" at bounding box center [516, 437] width 77 height 19
type input "[PERSON_NAME]"
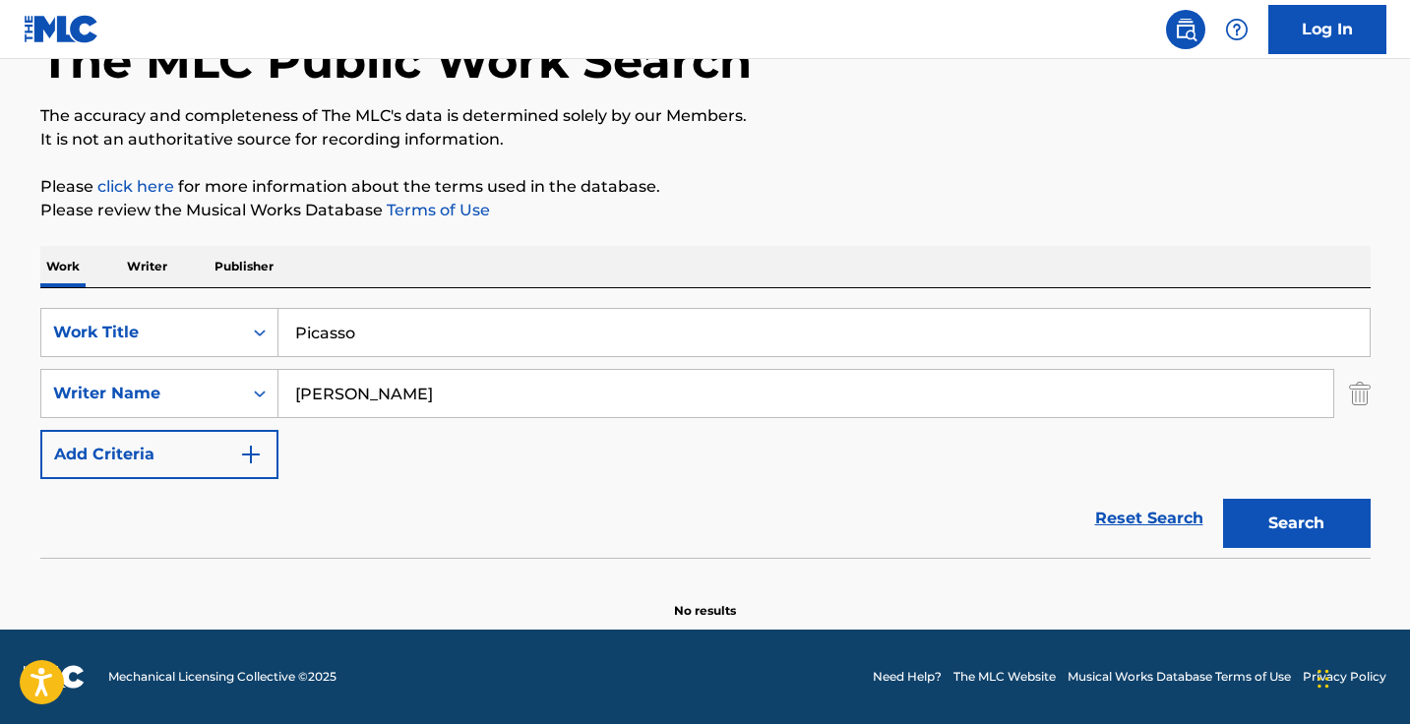
click at [1295, 523] on button "Search" at bounding box center [1297, 523] width 148 height 49
click at [546, 336] on input "Picasso" at bounding box center [823, 332] width 1091 height 47
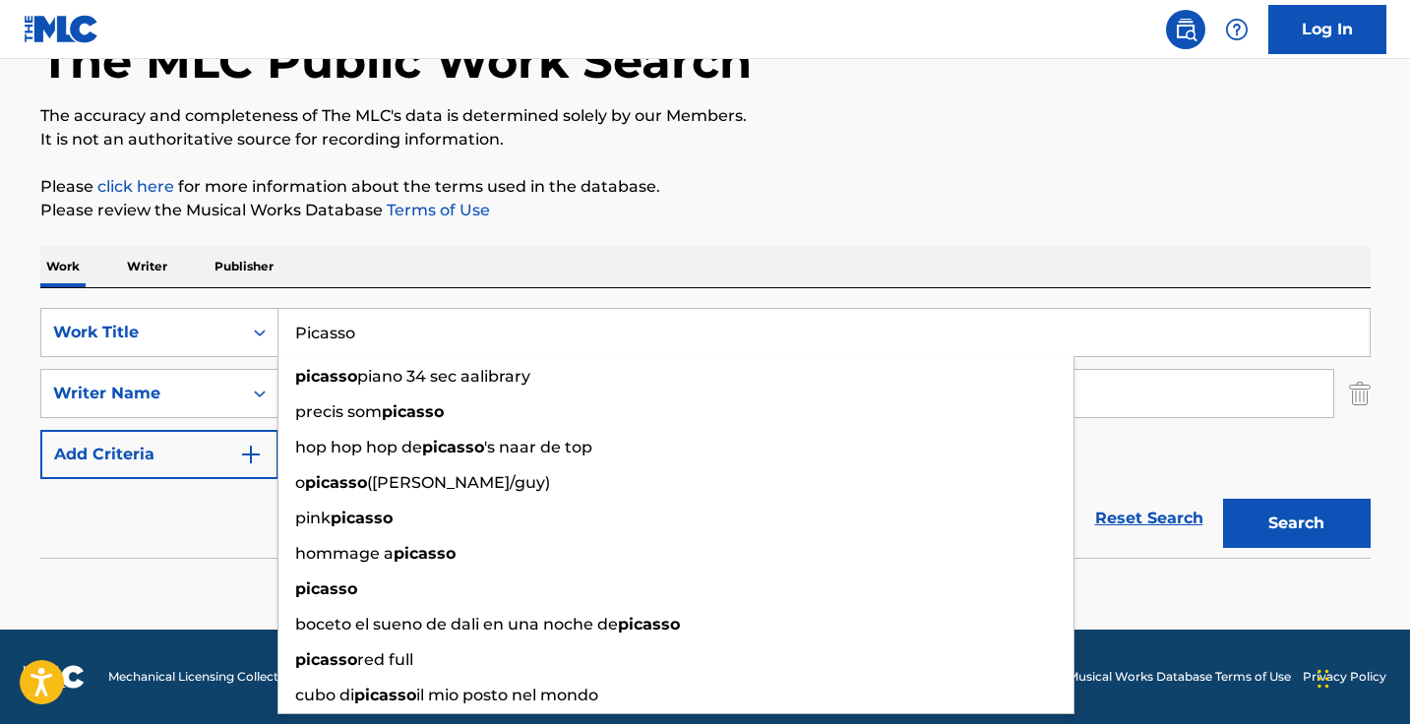
click at [546, 336] on input "Picasso" at bounding box center [823, 332] width 1091 height 47
paste input "Sun"
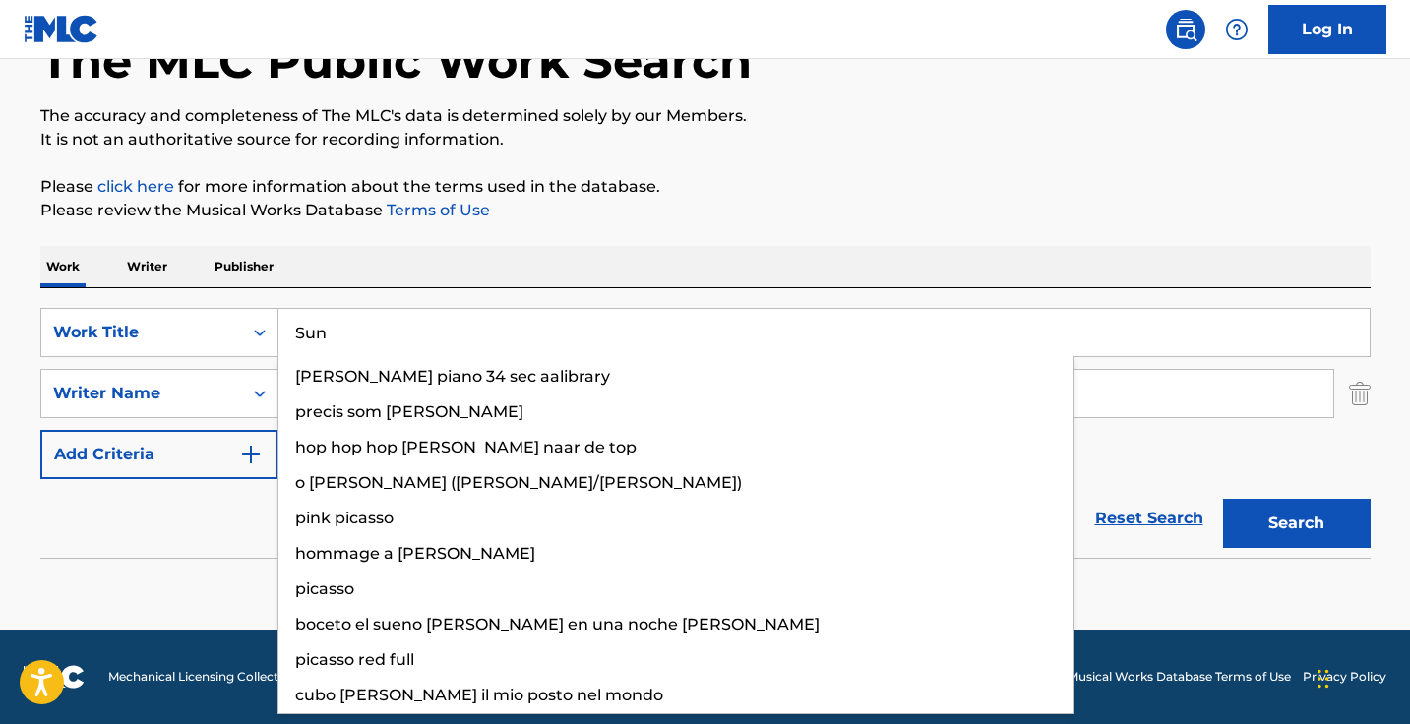
type input "Sun"
click at [1295, 523] on button "Search" at bounding box center [1297, 523] width 148 height 49
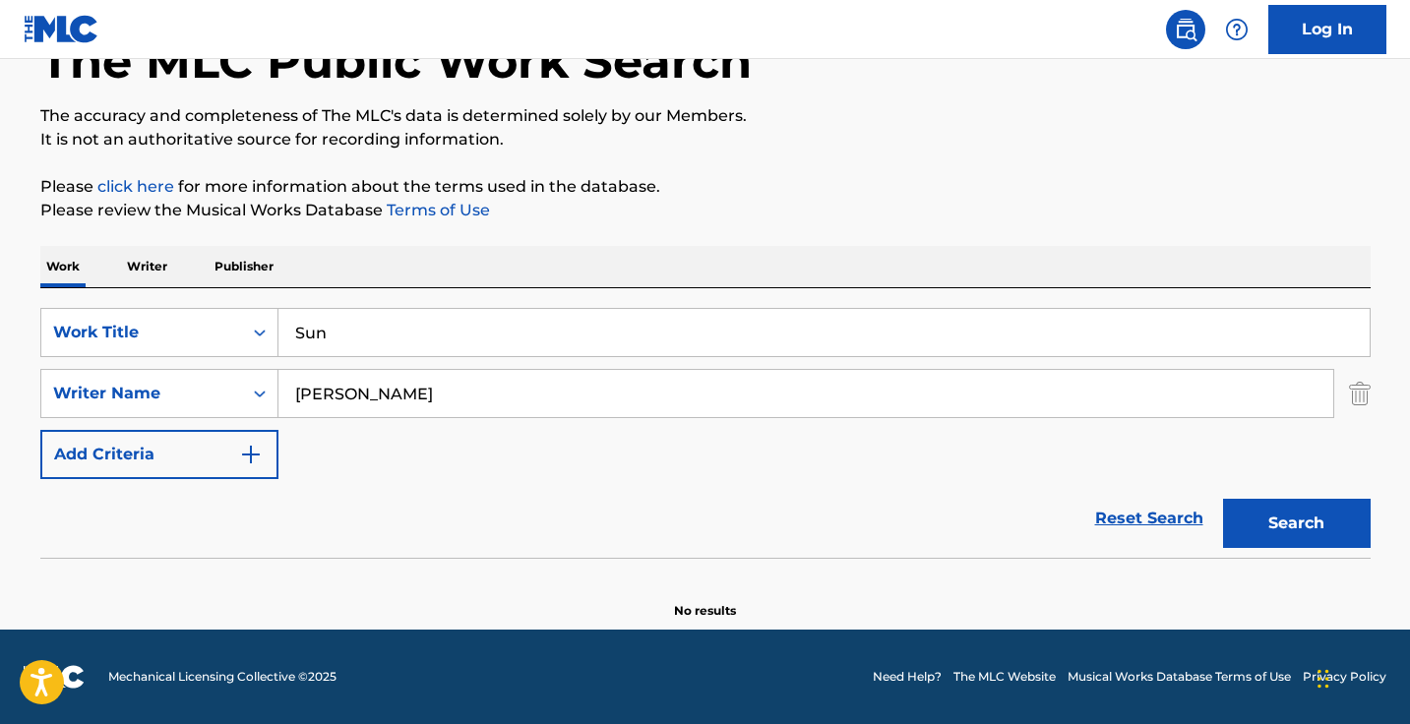
click at [580, 405] on input "[PERSON_NAME]" at bounding box center [805, 393] width 1054 height 47
type input "[PERSON_NAME]"
click at [1295, 523] on button "Search" at bounding box center [1297, 523] width 148 height 49
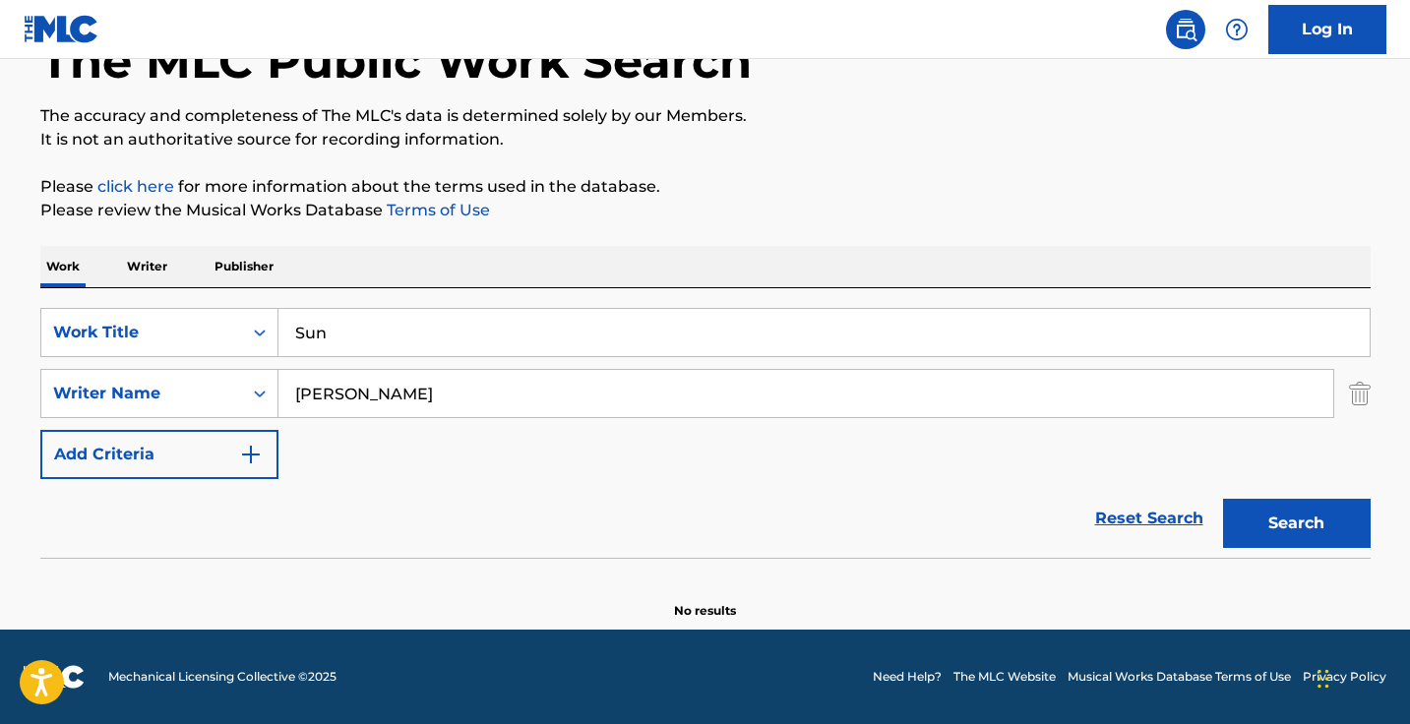
click at [478, 334] on input "Sun" at bounding box center [823, 332] width 1091 height 47
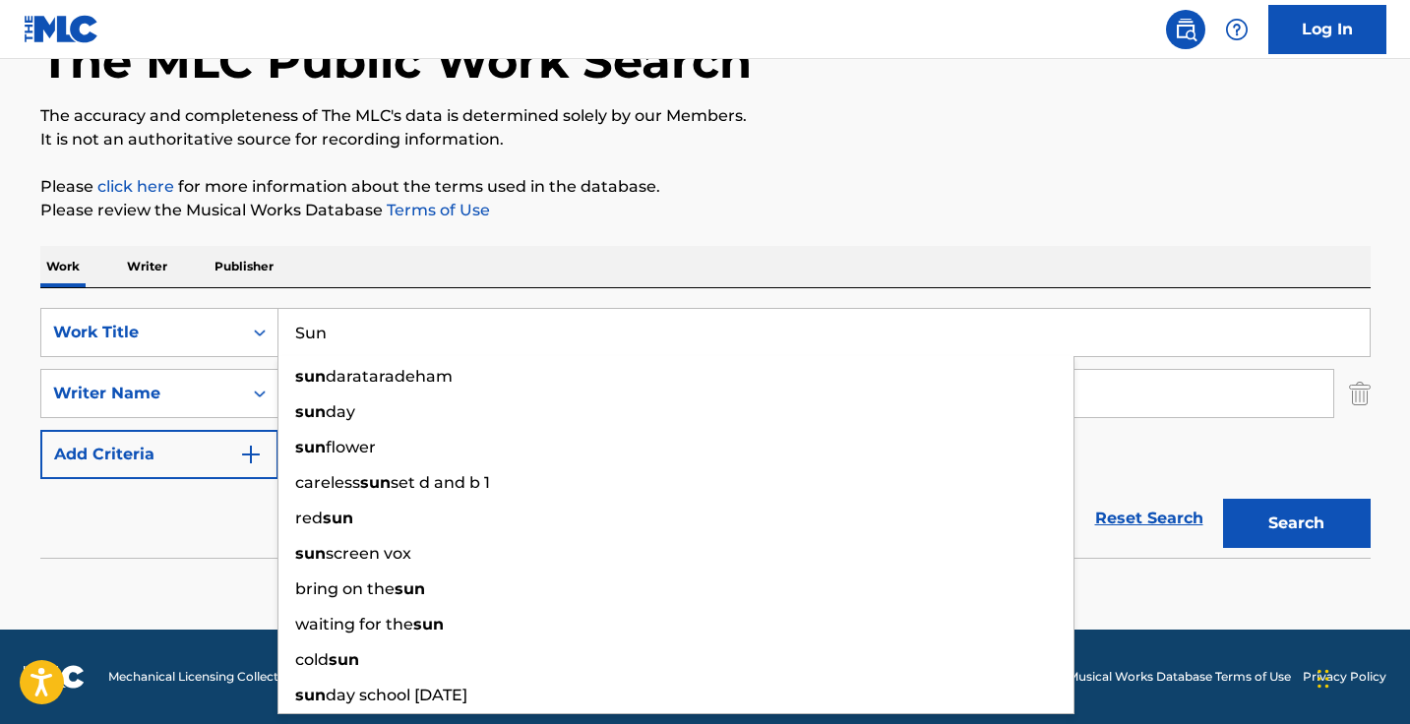
paste input "potify"
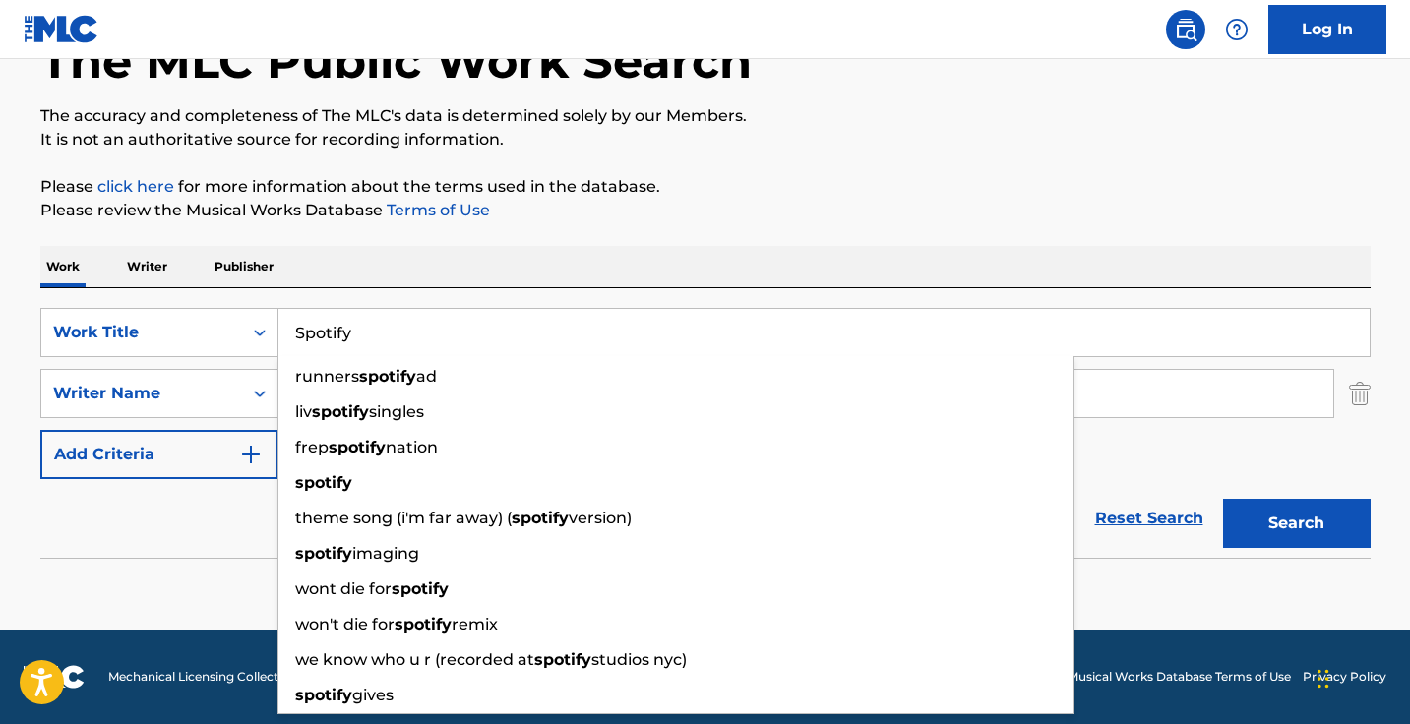
click at [478, 334] on input "Spotify" at bounding box center [823, 332] width 1091 height 47
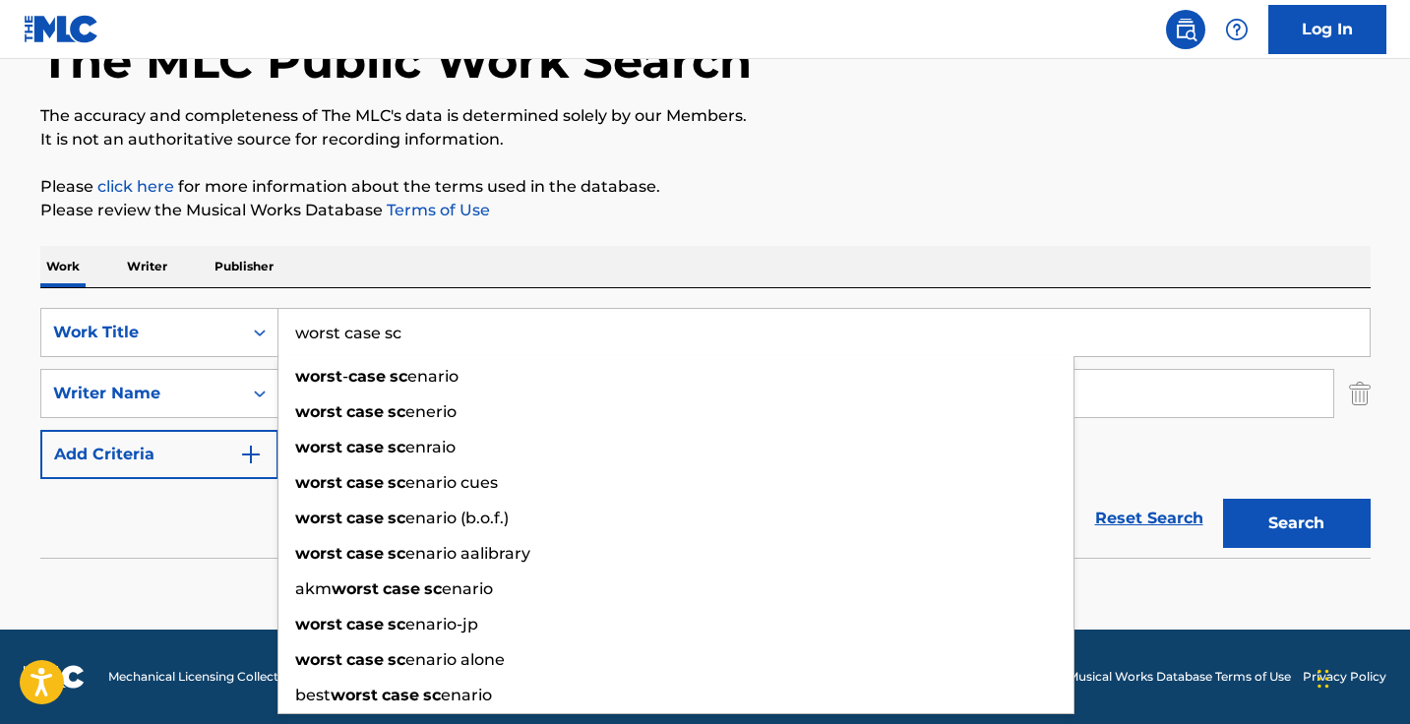
click at [464, 366] on div "worst - case sc enario" at bounding box center [675, 376] width 795 height 35
type input "worst-case scenario"
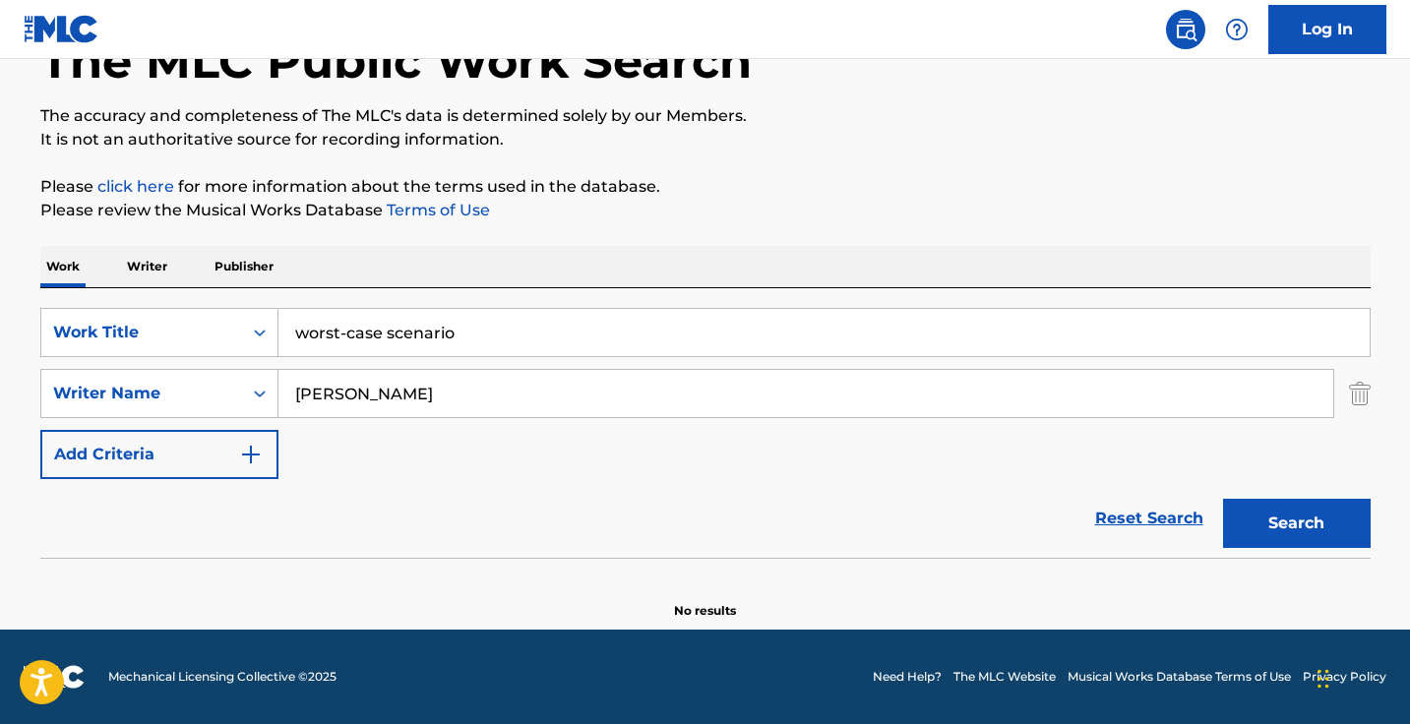
click at [1295, 523] on button "Search" at bounding box center [1297, 523] width 148 height 49
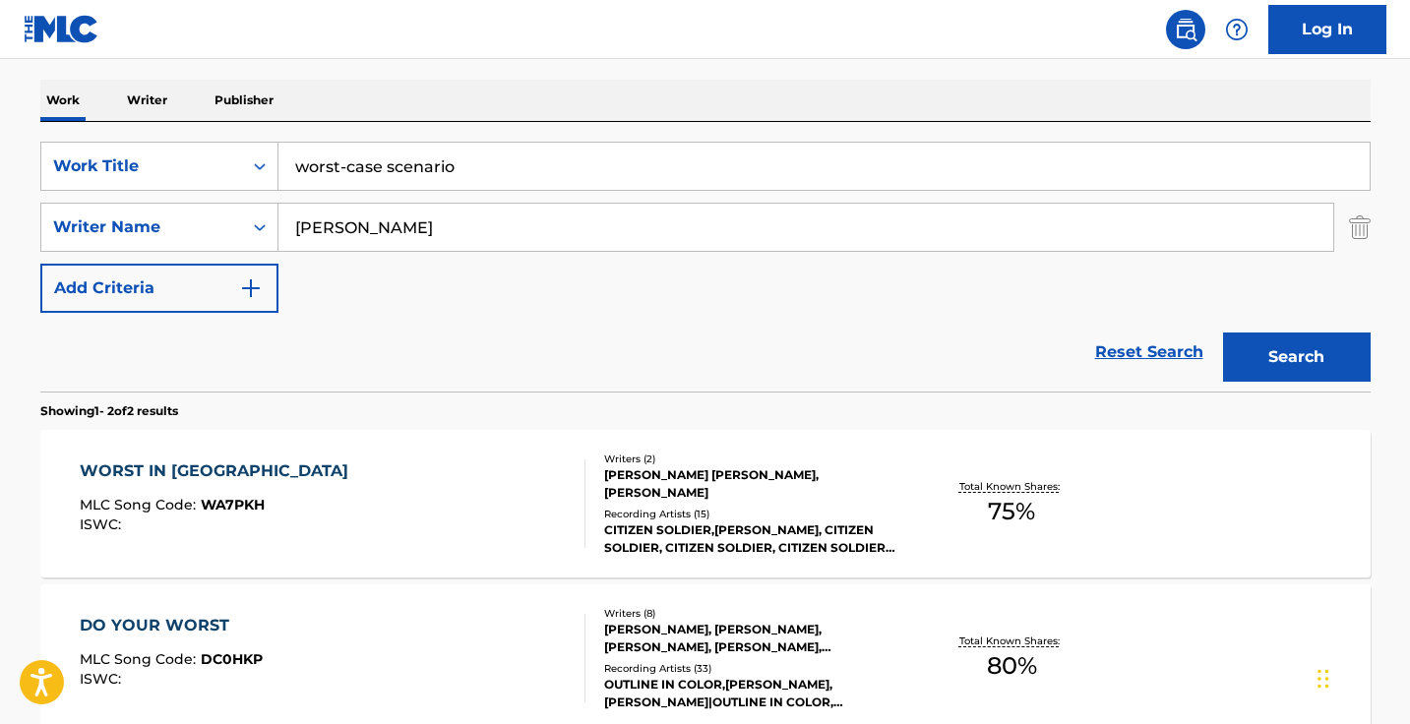
scroll to position [298, 0]
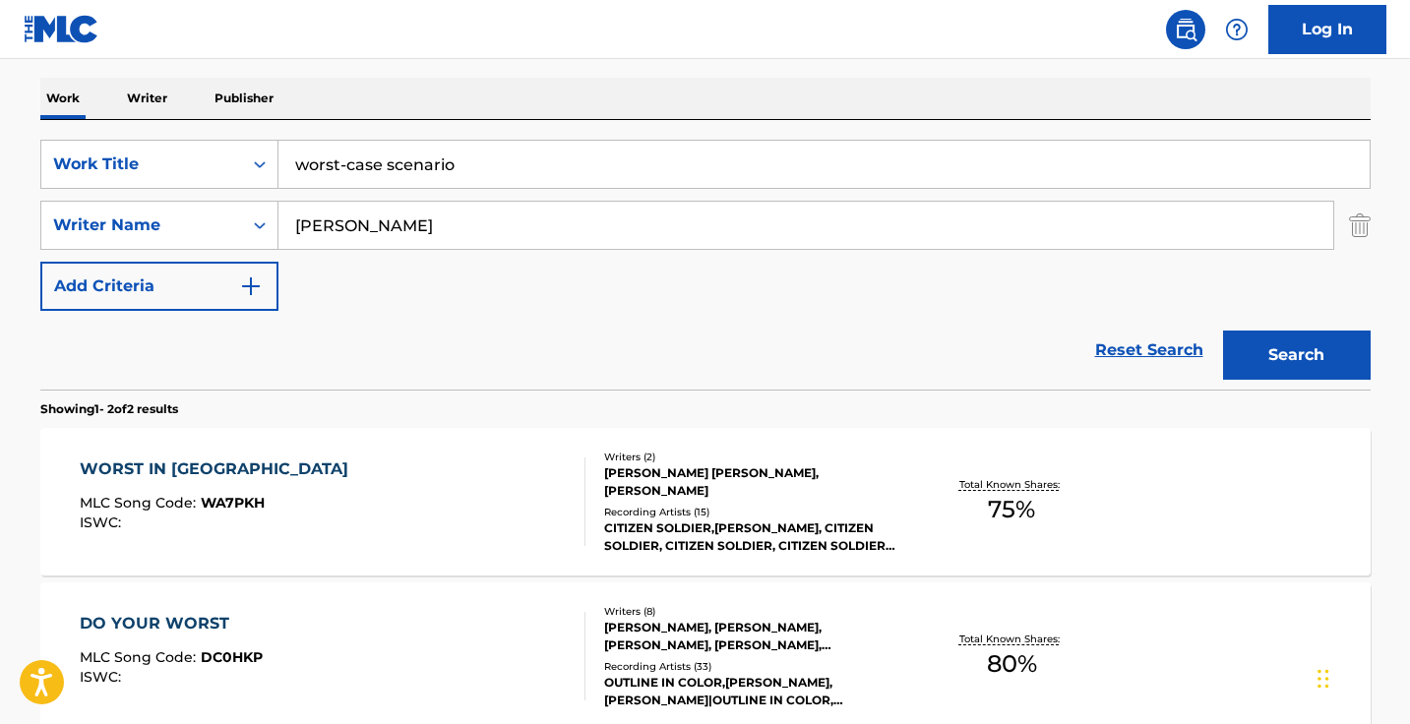
click at [434, 214] on input "[PERSON_NAME]" at bounding box center [805, 225] width 1054 height 47
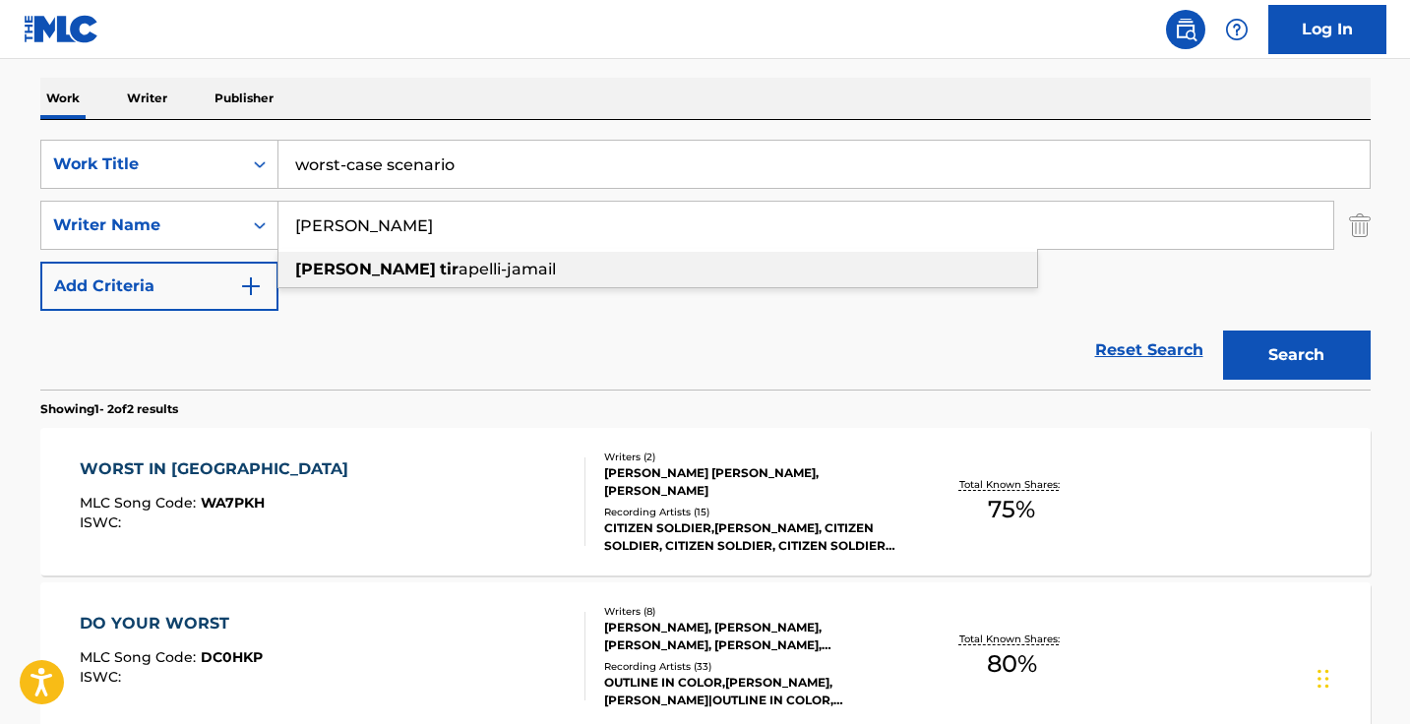
click at [464, 259] on div "[PERSON_NAME] apelli-jamail" at bounding box center [657, 269] width 758 height 35
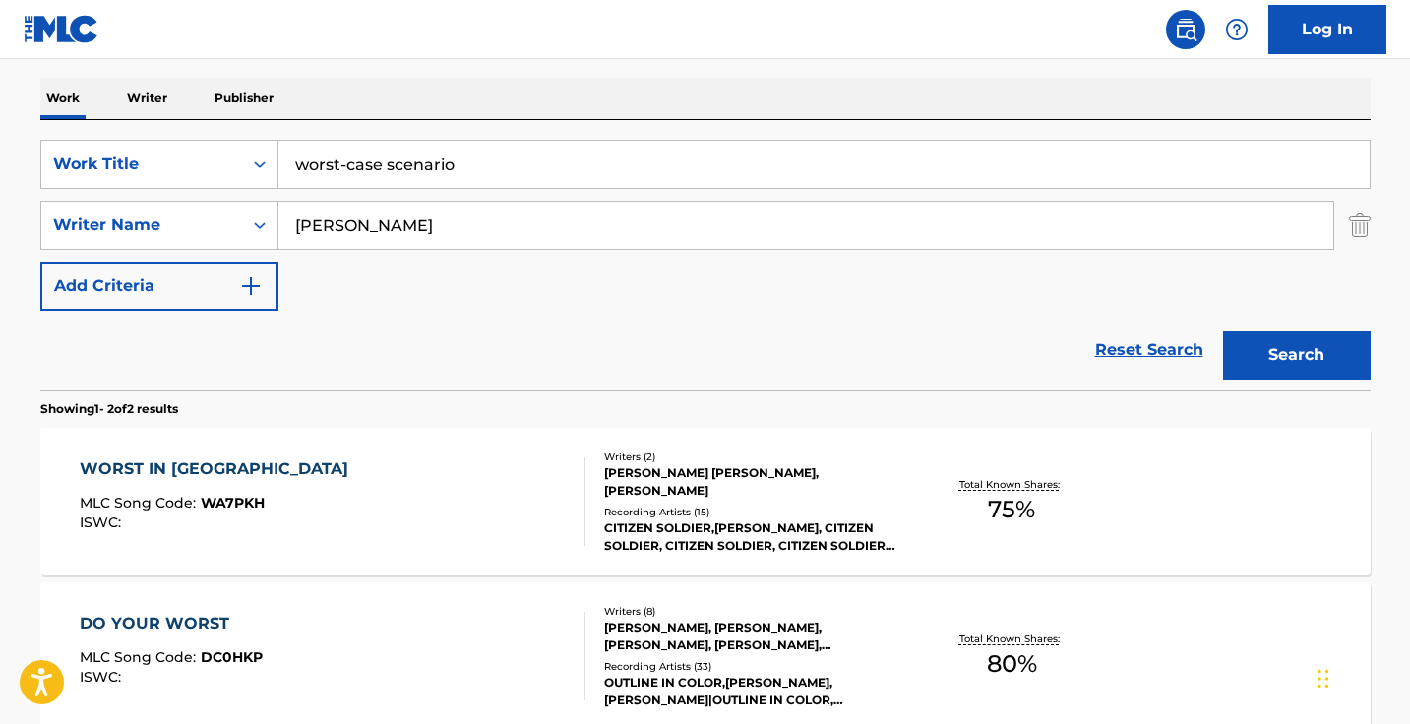
click at [1295, 355] on button "Search" at bounding box center [1297, 355] width 148 height 49
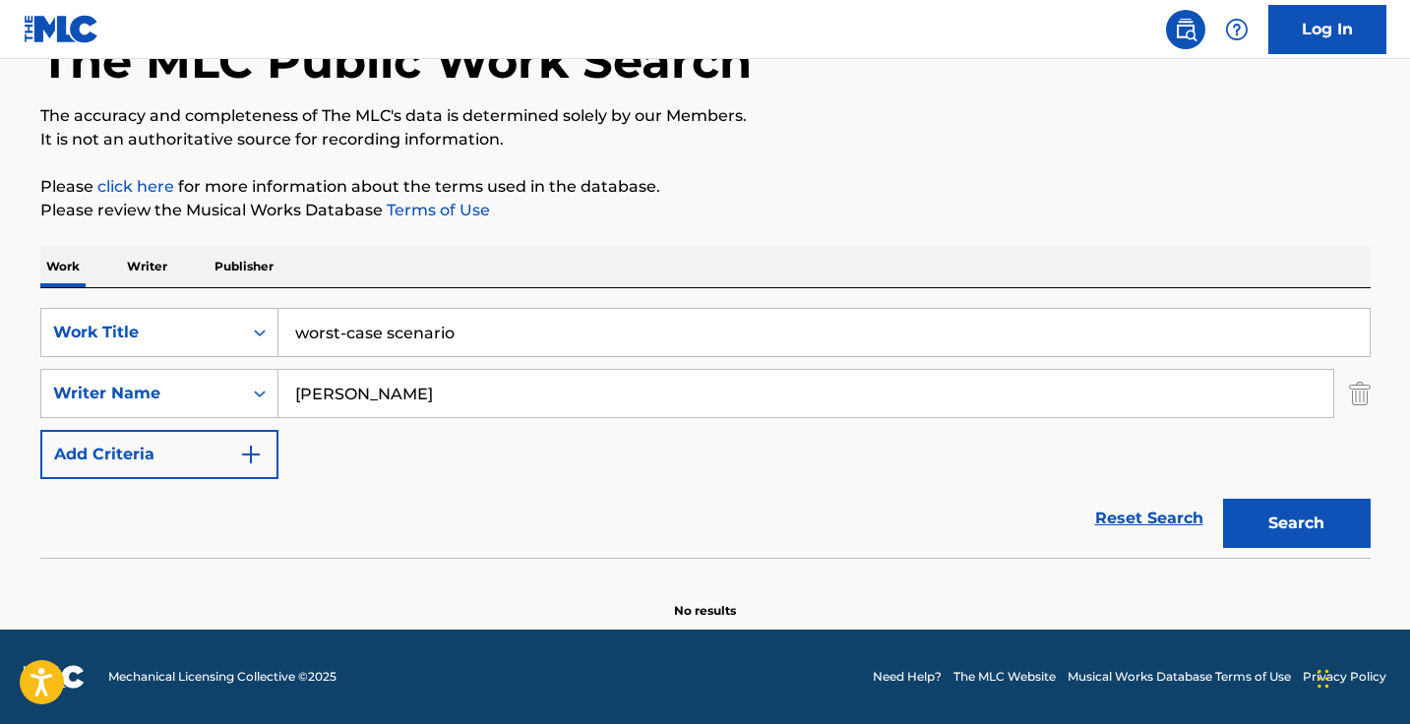
scroll to position [130, 0]
click at [492, 390] on input "[PERSON_NAME]" at bounding box center [805, 393] width 1054 height 47
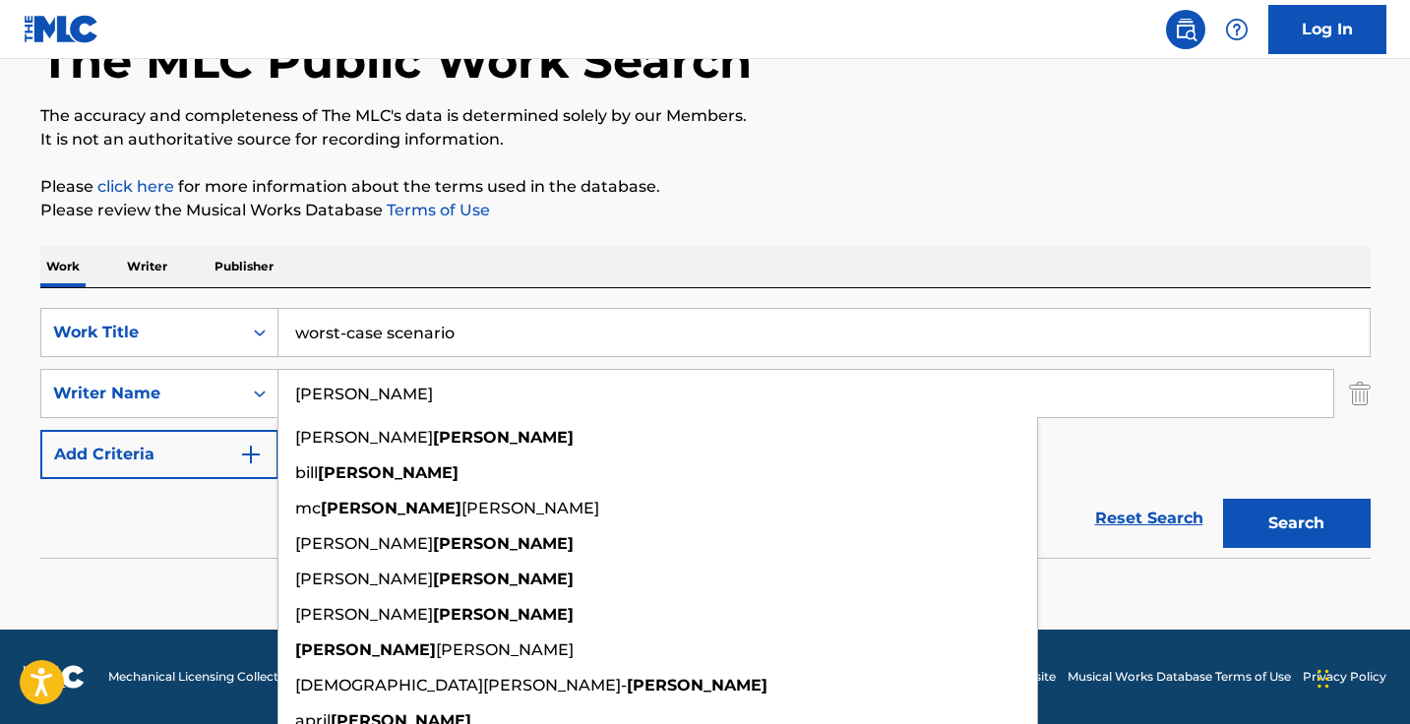
type input "[PERSON_NAME]"
click at [1295, 523] on button "Search" at bounding box center [1297, 523] width 148 height 49
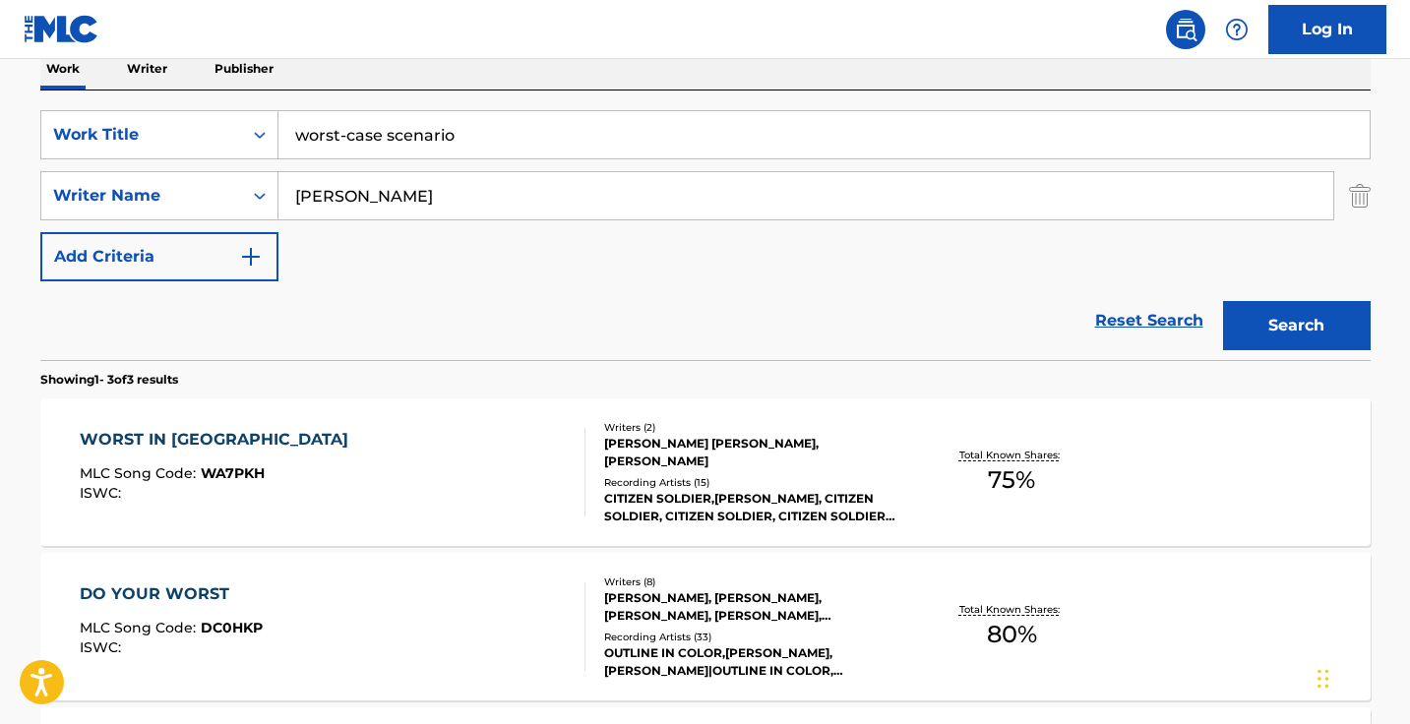
scroll to position [132, 0]
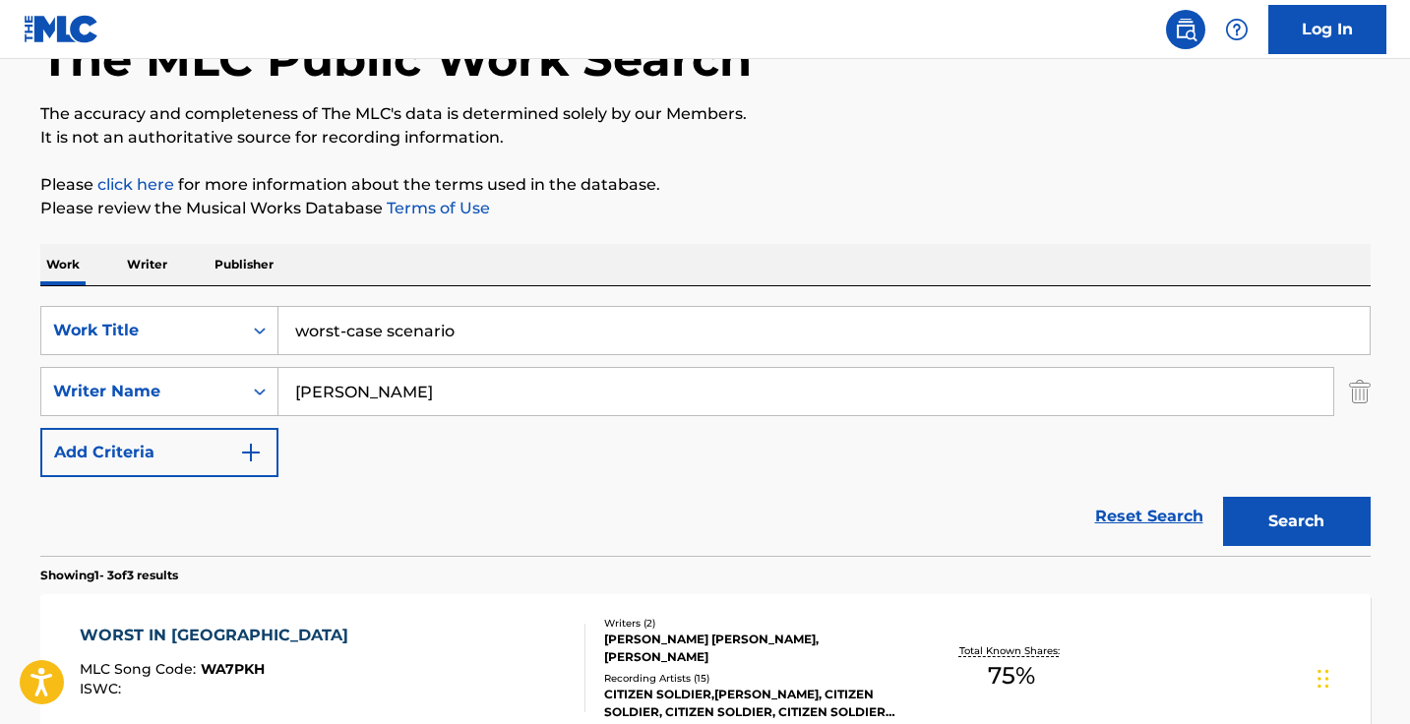
click at [477, 337] on input "worst-case scenario" at bounding box center [823, 330] width 1091 height 47
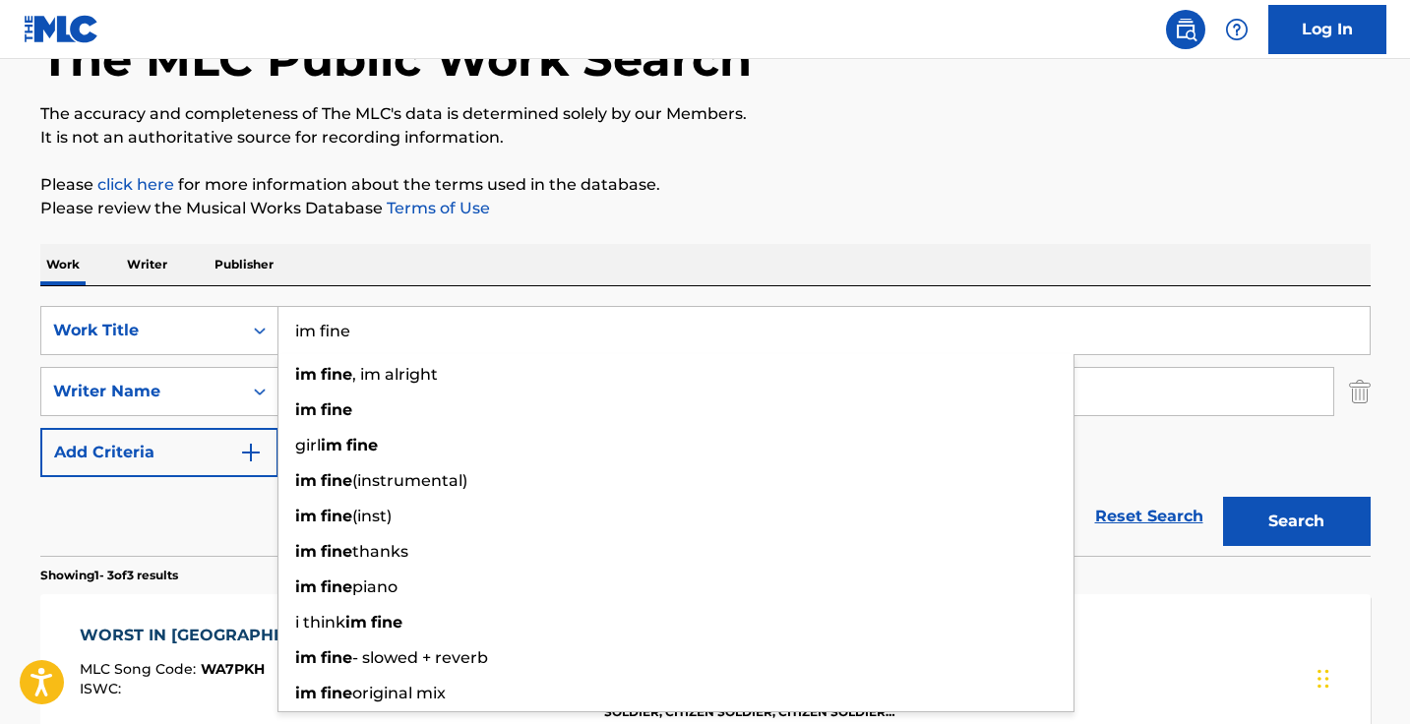
type input "im fine"
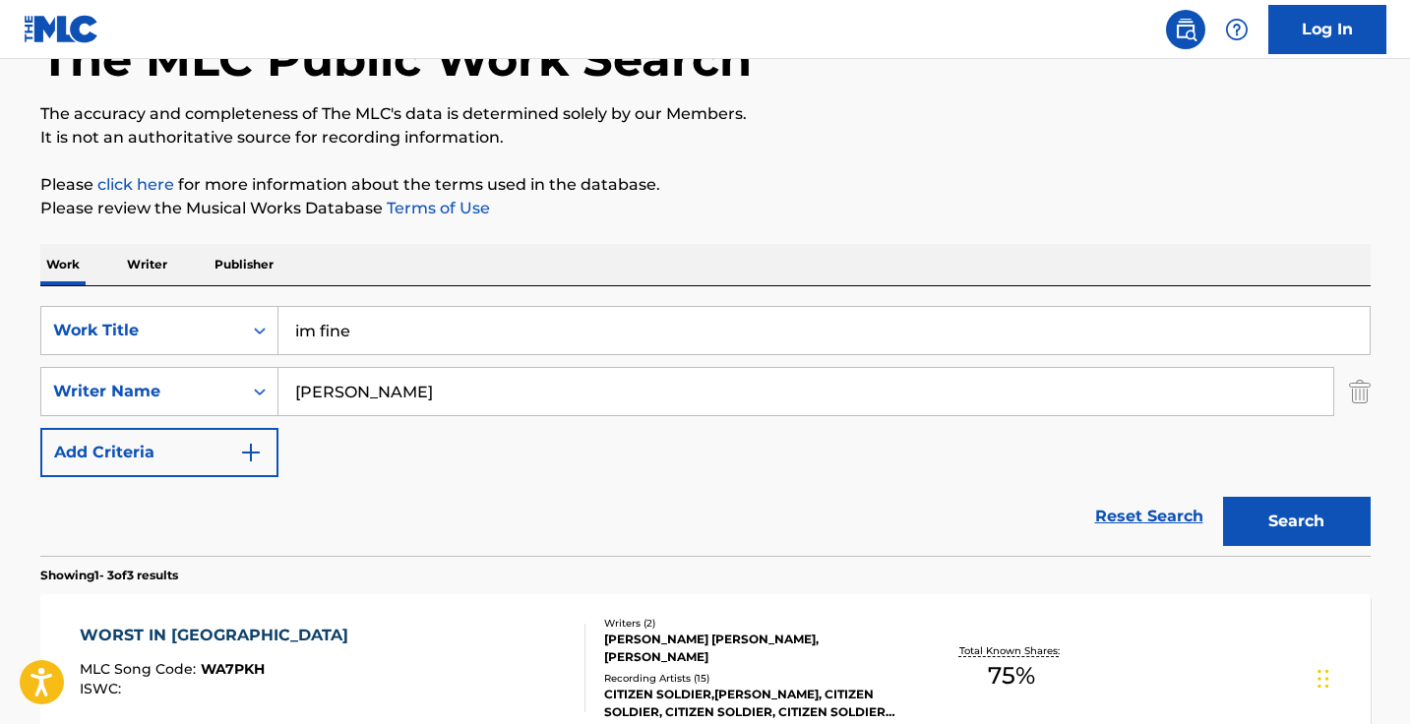
click at [592, 271] on div "Work Writer Publisher" at bounding box center [705, 264] width 1330 height 41
click at [512, 386] on input "[PERSON_NAME]" at bounding box center [805, 391] width 1054 height 47
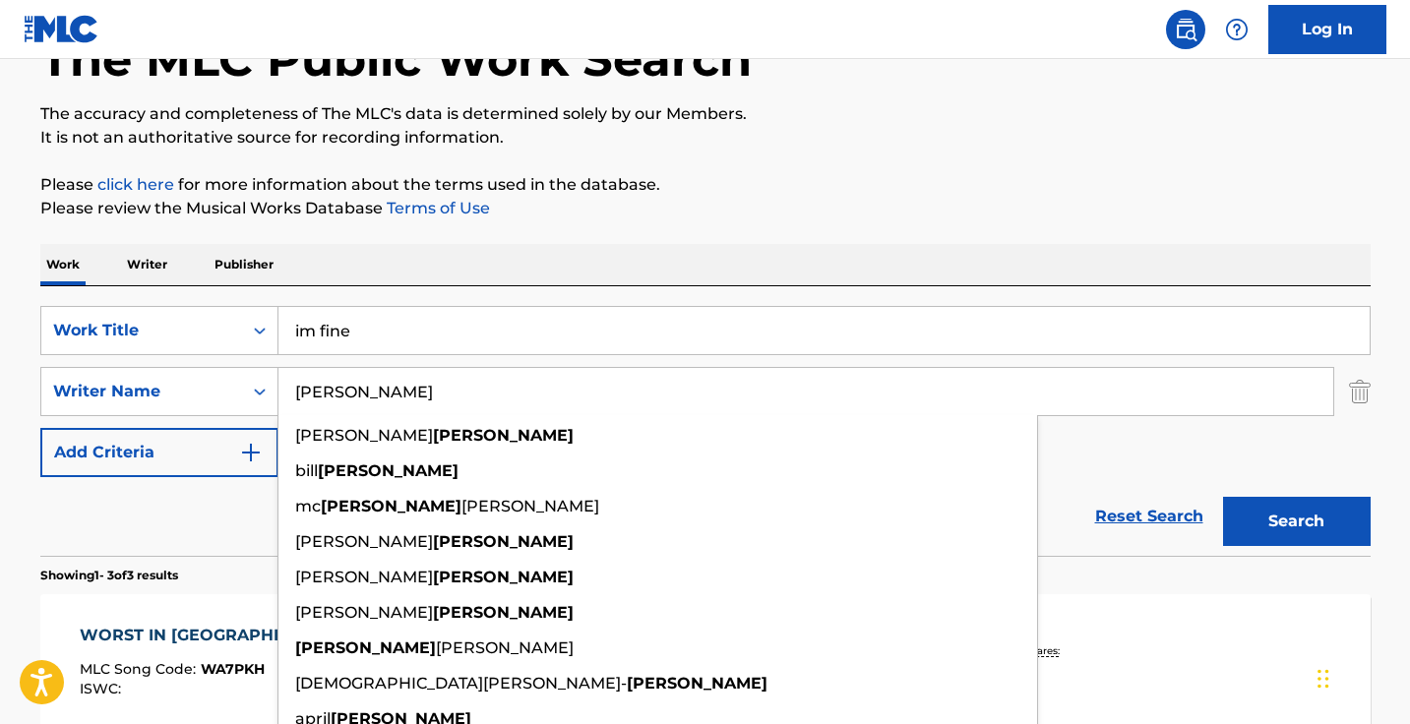
click at [512, 386] on input "[PERSON_NAME]" at bounding box center [805, 391] width 1054 height 47
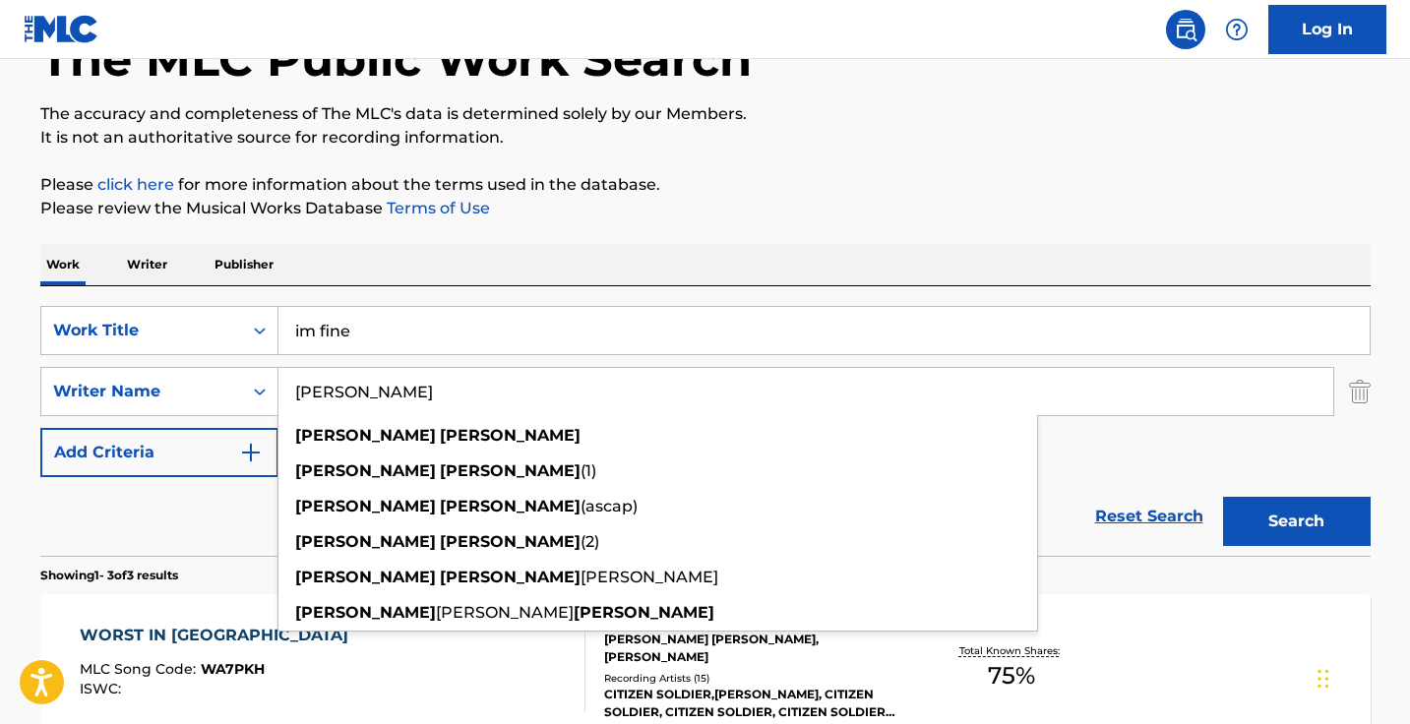
type input "[PERSON_NAME]"
click at [1295, 521] on button "Search" at bounding box center [1297, 521] width 148 height 49
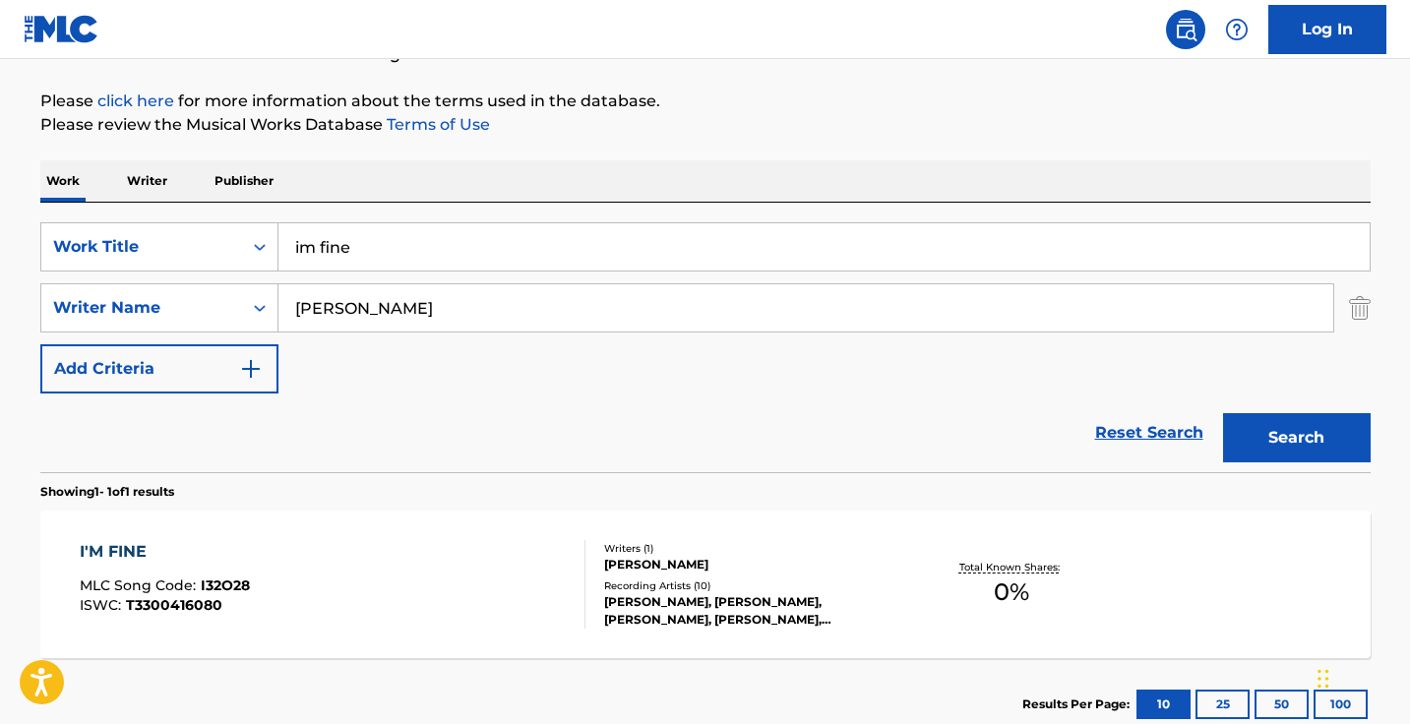
scroll to position [236, 0]
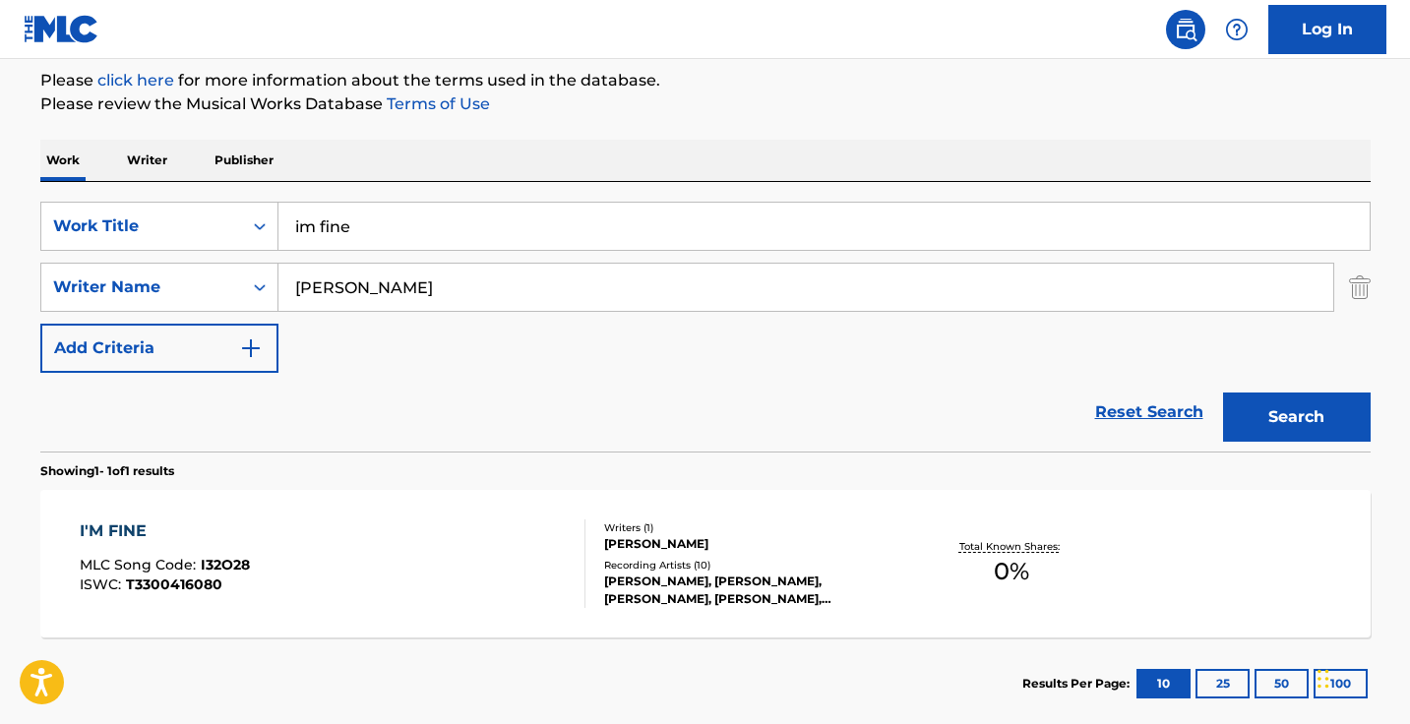
click at [551, 578] on div "I'M FINE MLC Song Code : I32O28 ISWC : T3300416080" at bounding box center [333, 563] width 506 height 89
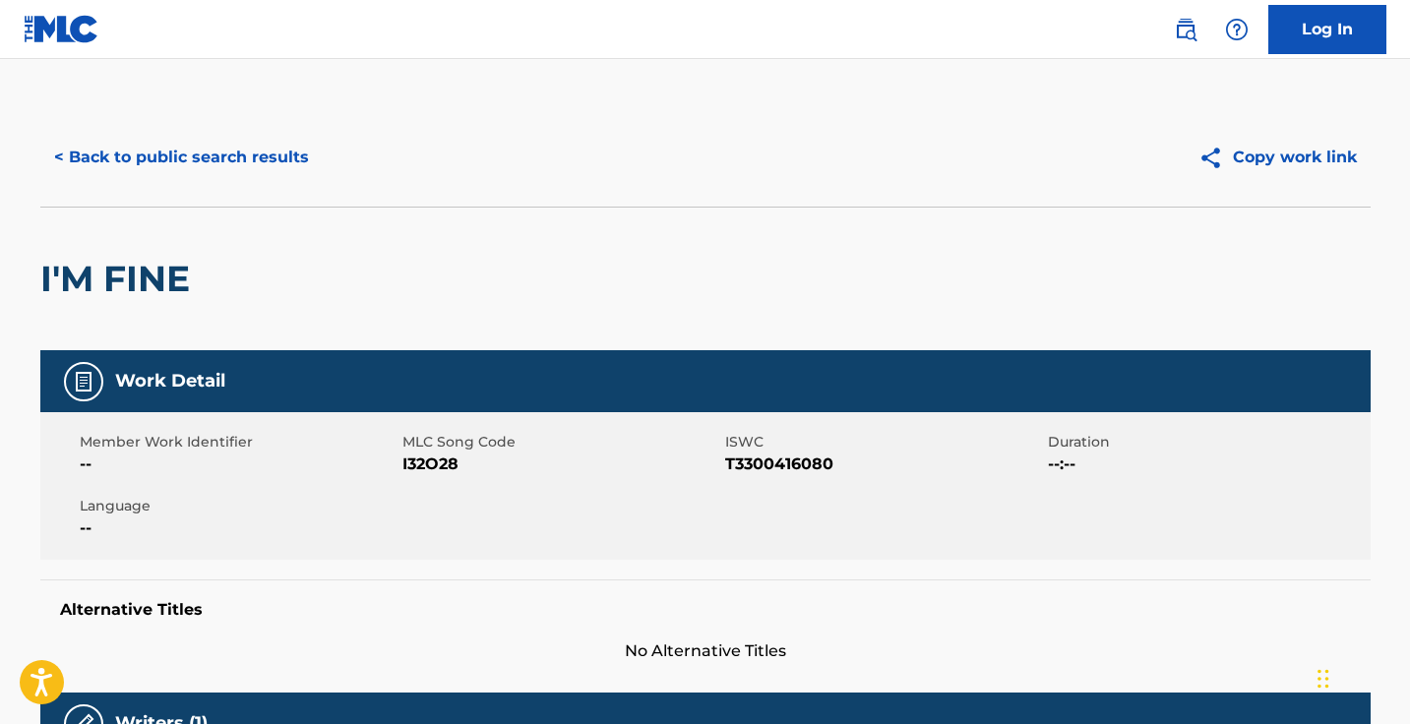
click at [437, 465] on span "I32O28" at bounding box center [561, 464] width 318 height 24
copy span "I32O28"
click at [290, 152] on button "< Back to public search results" at bounding box center [181, 157] width 282 height 49
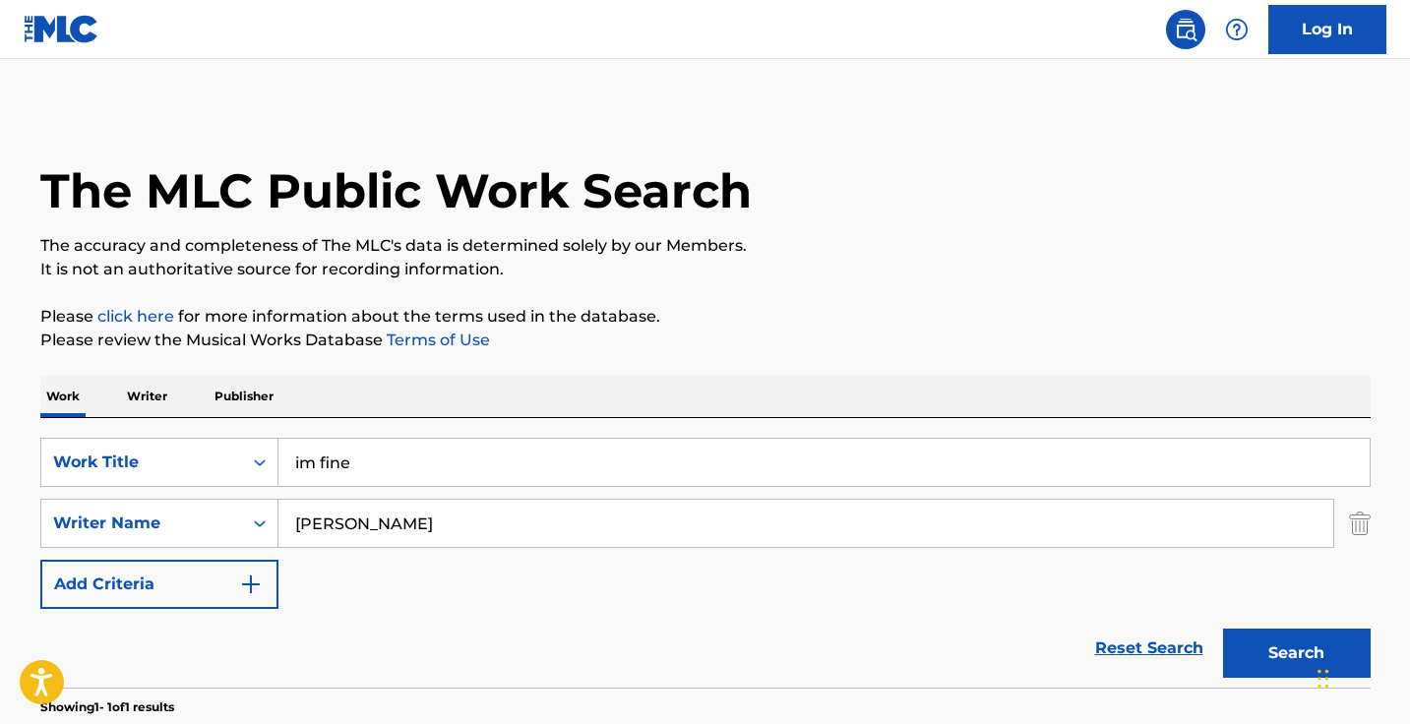
scroll to position [234, 0]
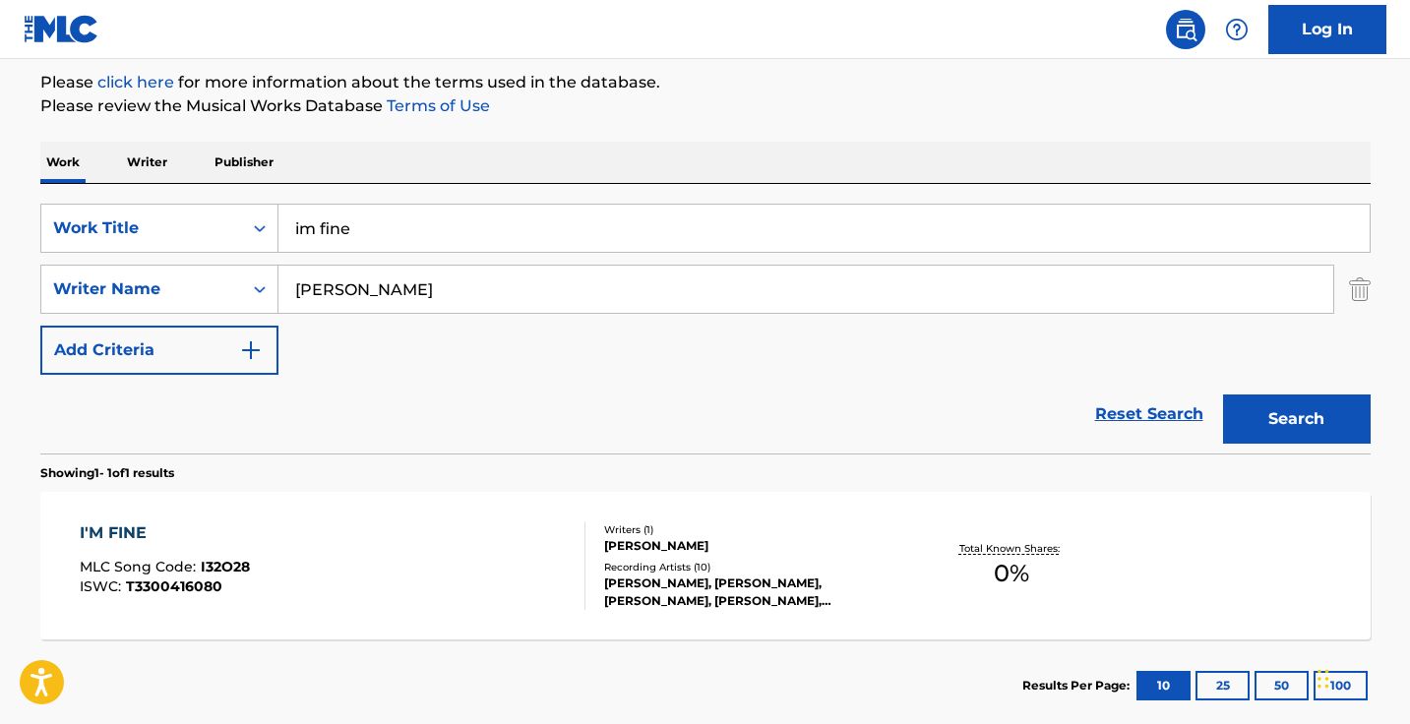
click at [477, 229] on input "im fine" at bounding box center [823, 228] width 1091 height 47
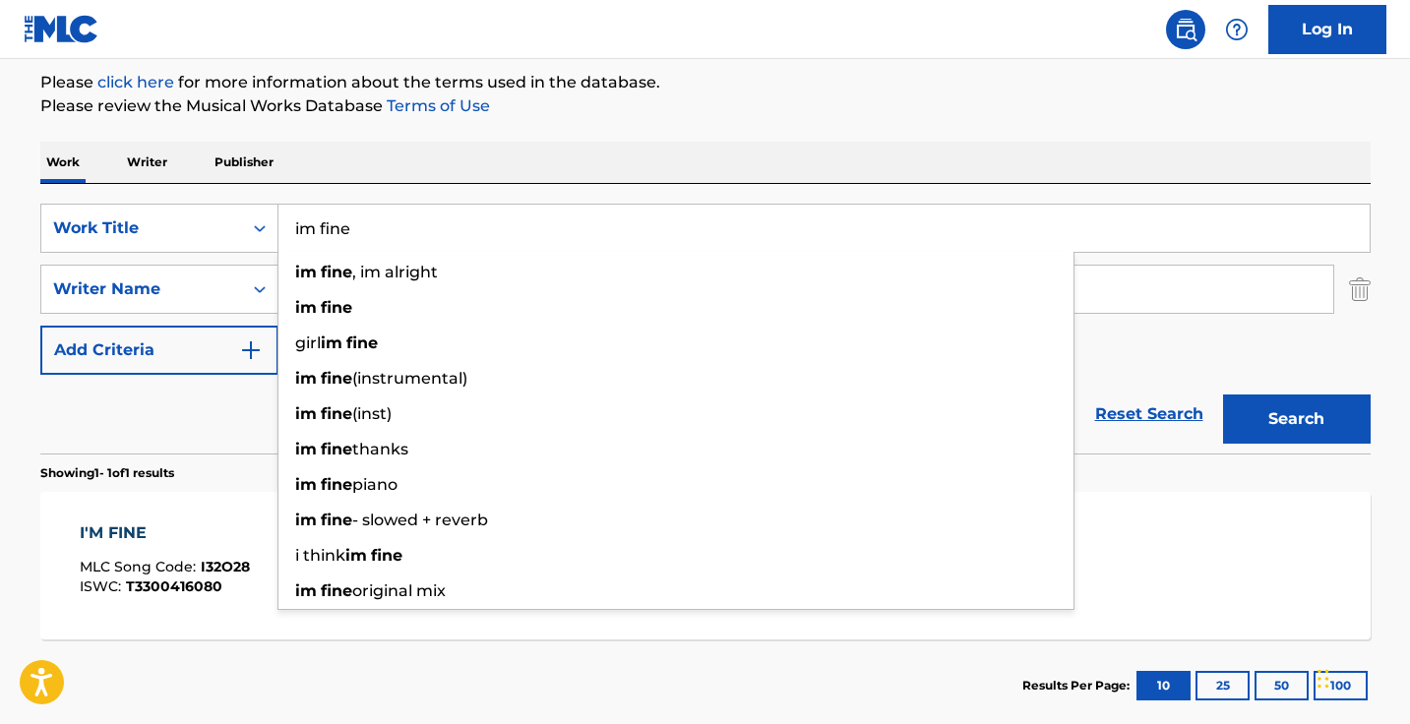
click at [477, 229] on input "im fine" at bounding box center [823, 228] width 1091 height 47
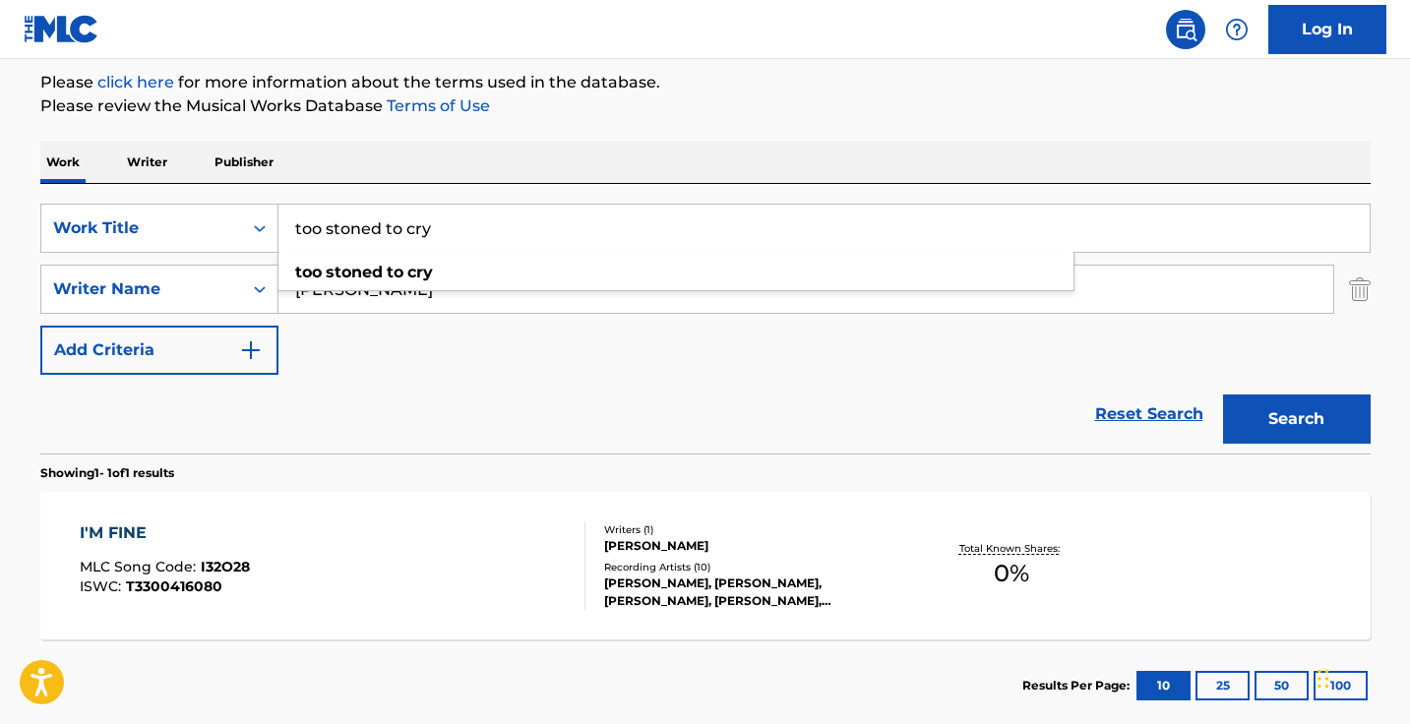
type input "too stoned to cry"
click at [1295, 419] on button "Search" at bounding box center [1297, 418] width 148 height 49
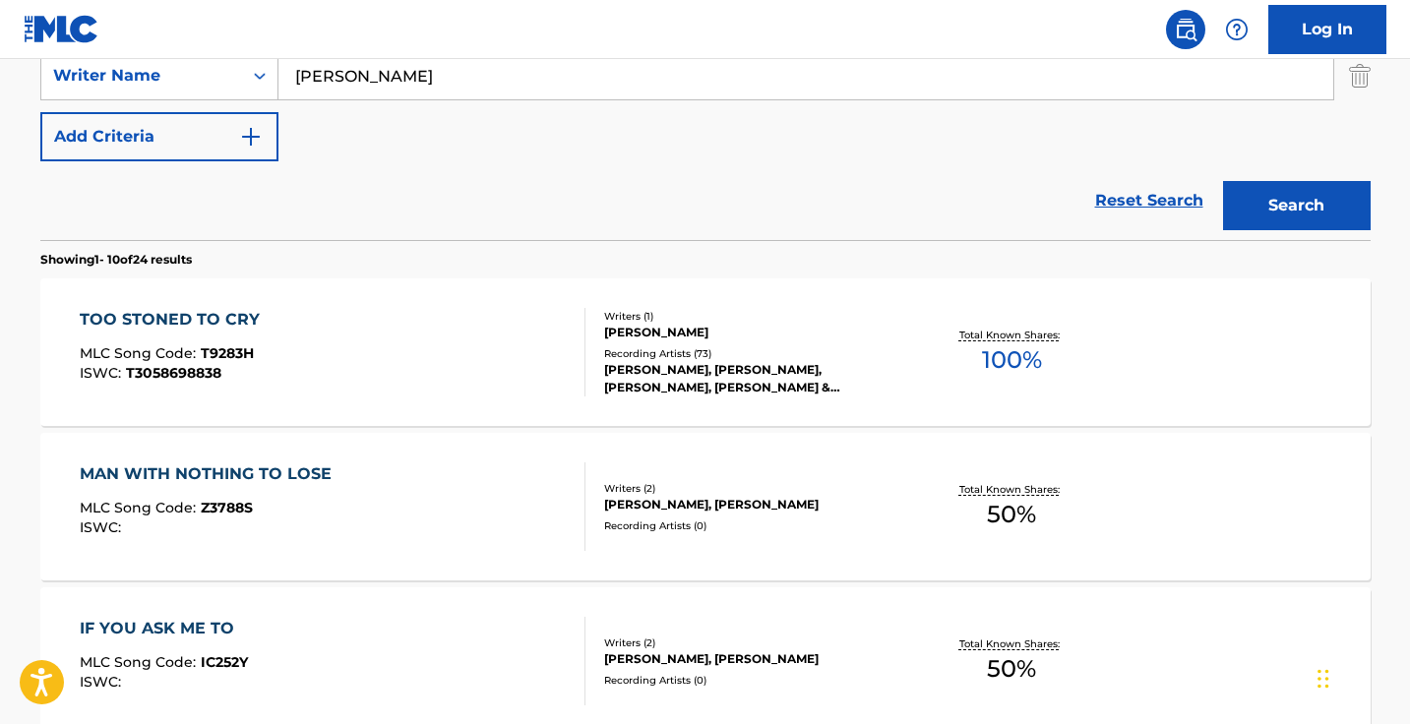
scroll to position [540, 0]
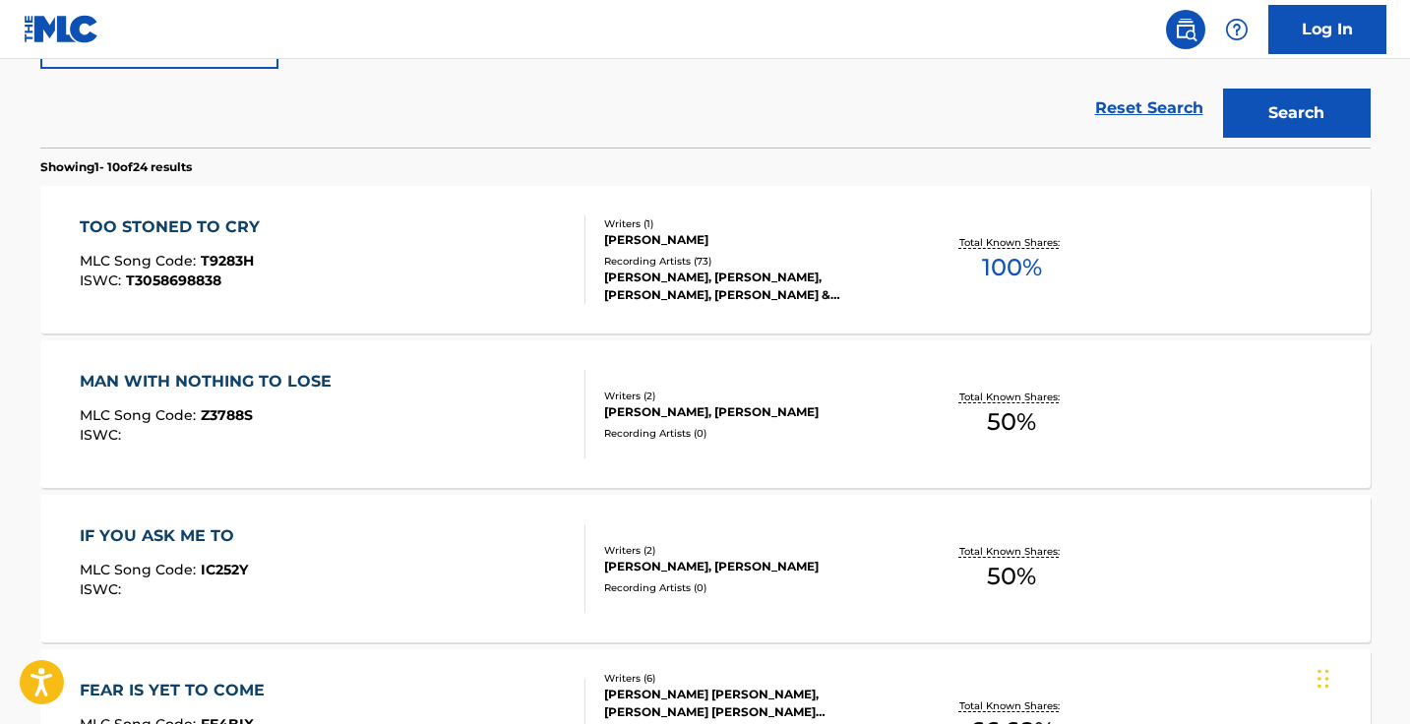
click at [636, 270] on div "[PERSON_NAME], [PERSON_NAME],[PERSON_NAME], [PERSON_NAME] & [PERSON_NAME], [PER…" at bounding box center [752, 286] width 297 height 35
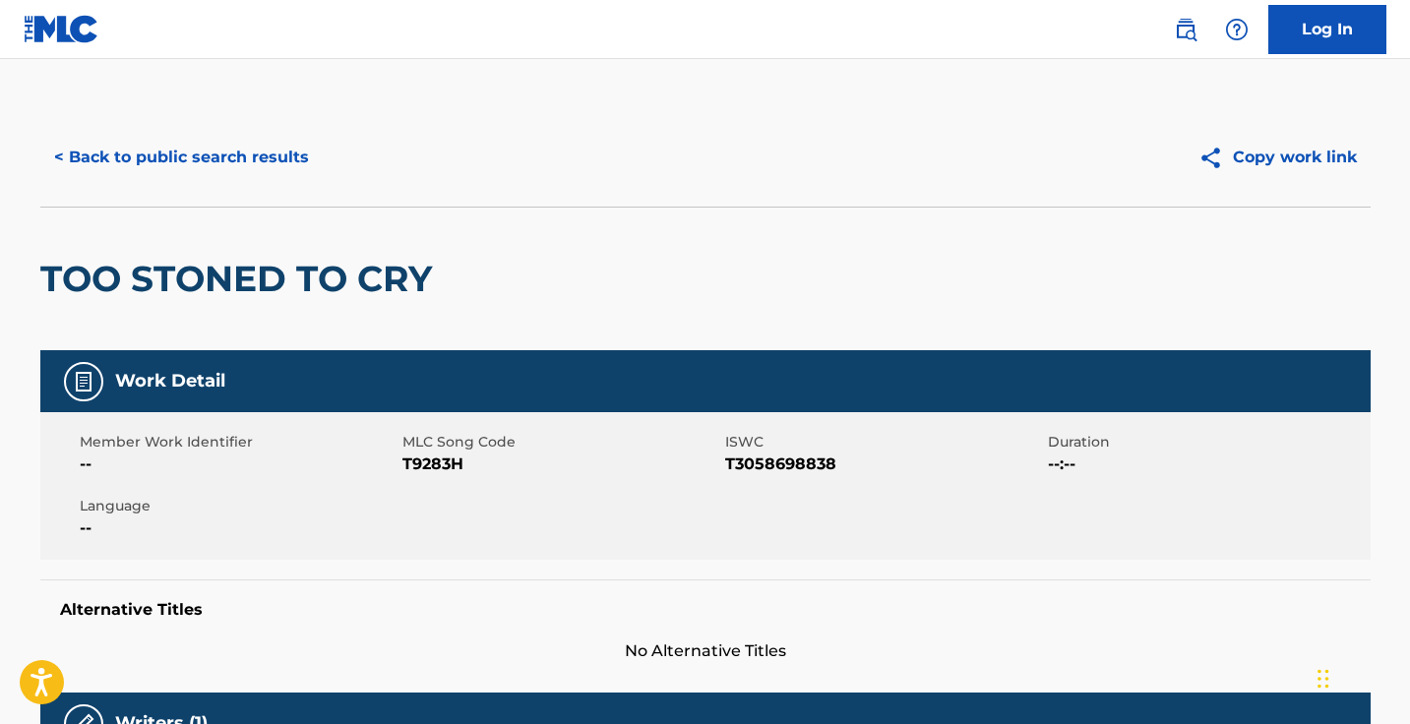
click at [433, 464] on span "T9283H" at bounding box center [561, 464] width 318 height 24
copy span "T9283H"
click at [277, 165] on button "< Back to public search results" at bounding box center [181, 157] width 282 height 49
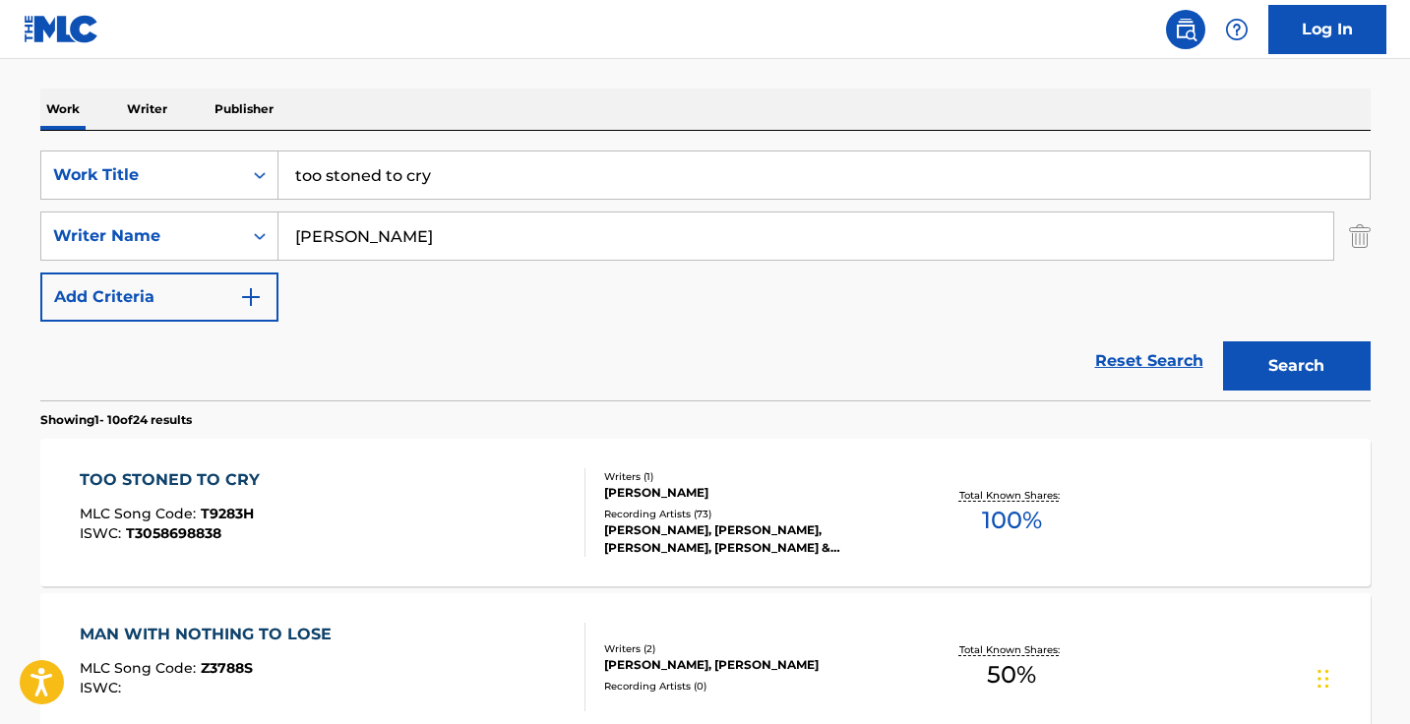
scroll to position [227, 0]
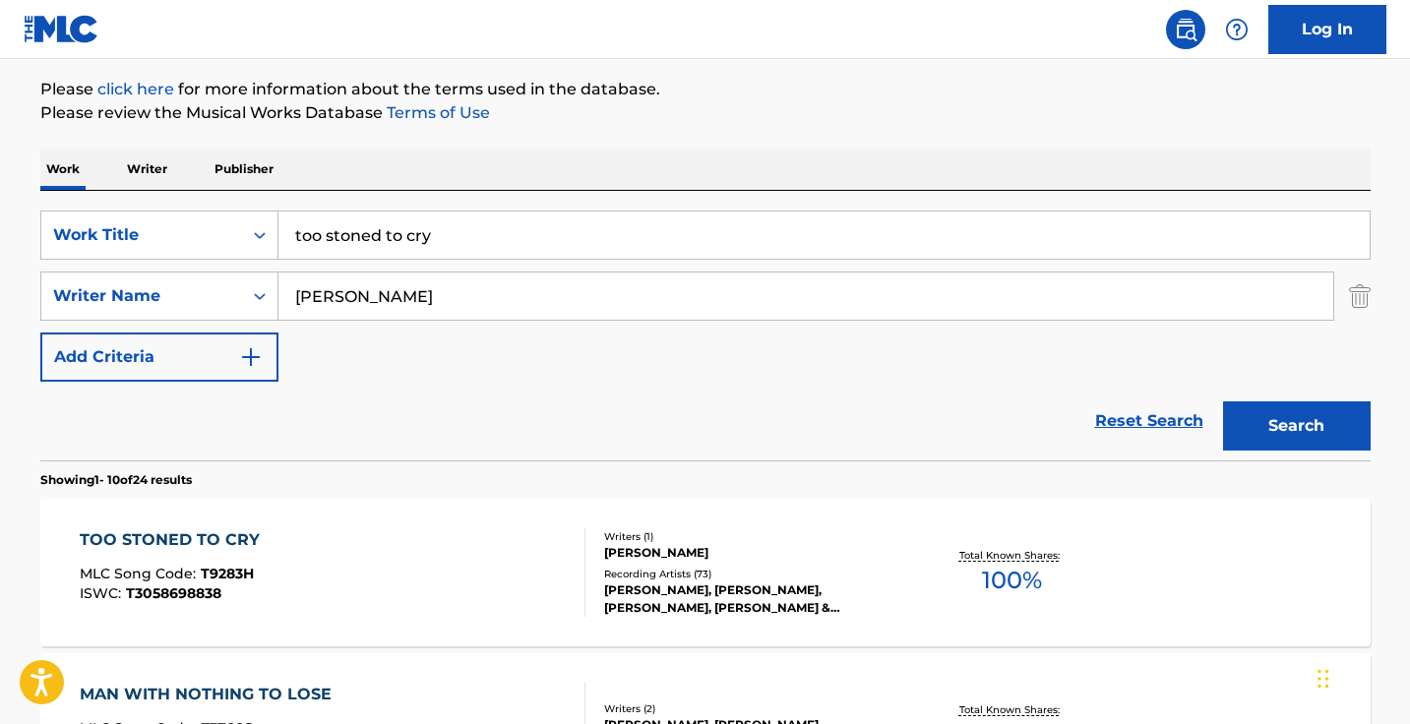
click at [465, 256] on input "too stoned to cry" at bounding box center [823, 234] width 1091 height 47
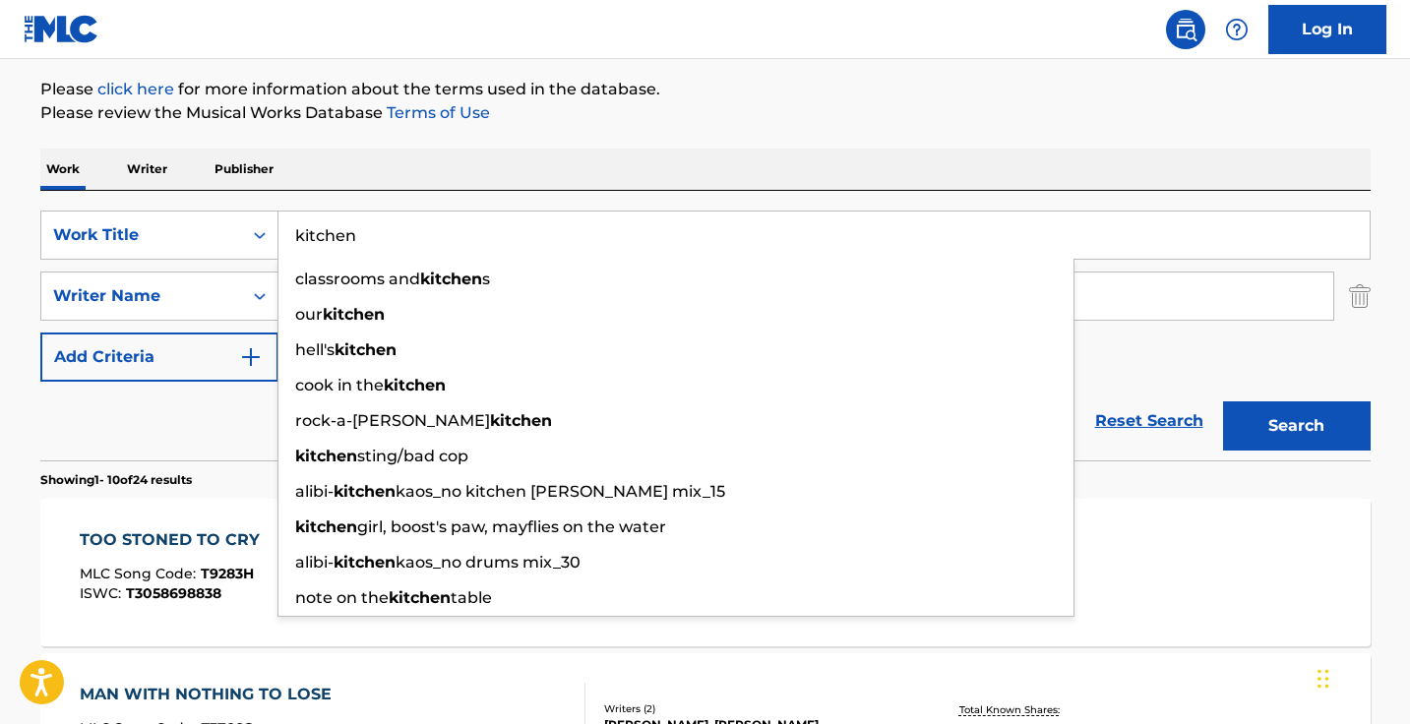
click at [731, 175] on div "Work Writer Publisher" at bounding box center [705, 169] width 1330 height 41
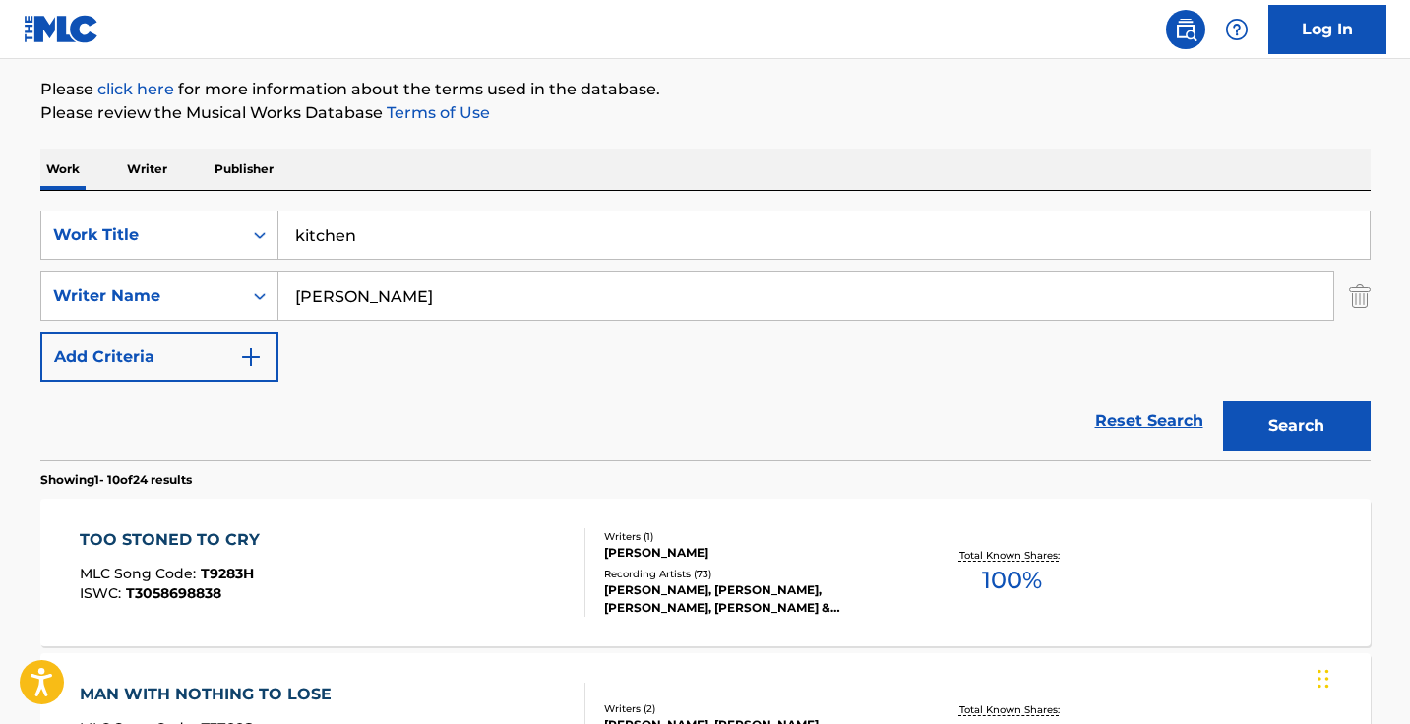
click at [474, 209] on div "SearchWithCriteria6f196ebf-997e-4856-b7e8-e089a479c41e Work Title kitchen Searc…" at bounding box center [705, 326] width 1330 height 270
click at [469, 236] on input "kitchen" at bounding box center [823, 234] width 1091 height 47
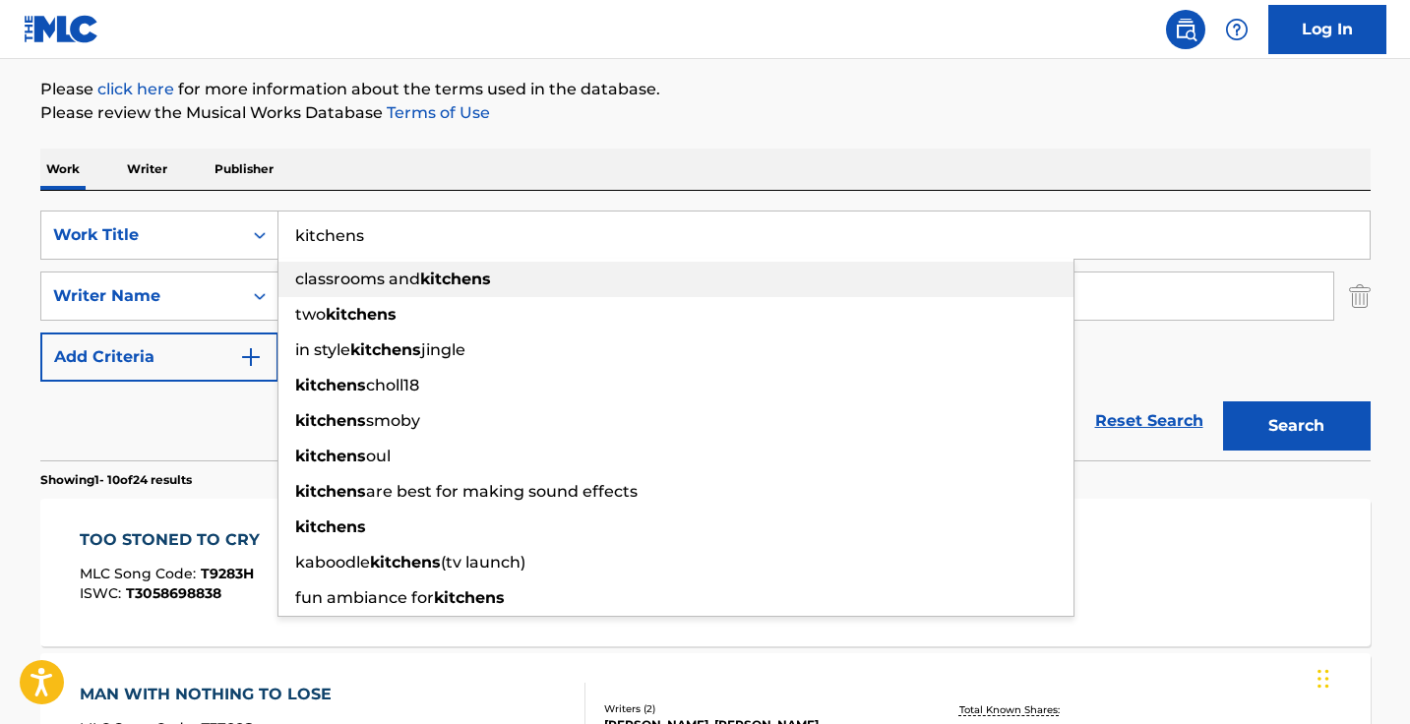
type input "kitchens"
click at [578, 113] on p "Please review the Musical Works Database Terms of Use" at bounding box center [705, 113] width 1330 height 24
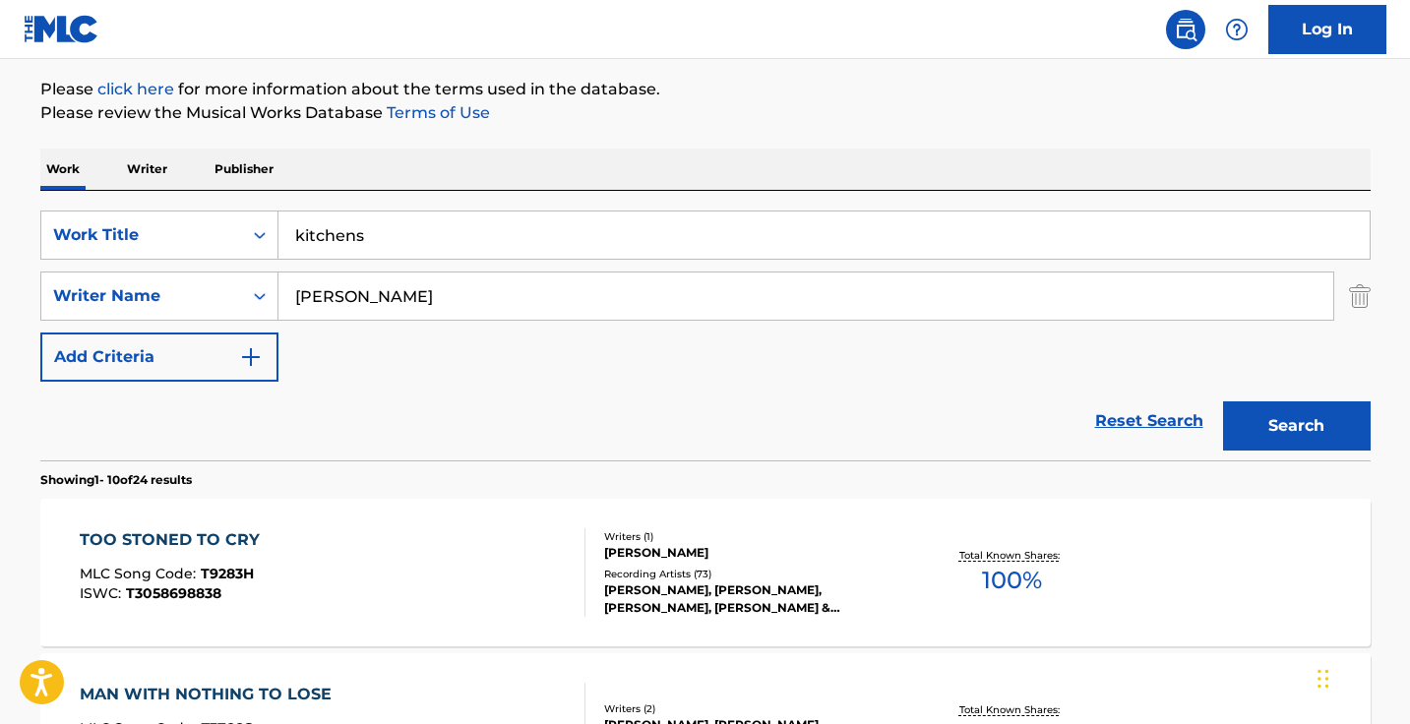
click at [482, 292] on input "[PERSON_NAME]" at bounding box center [805, 295] width 1054 height 47
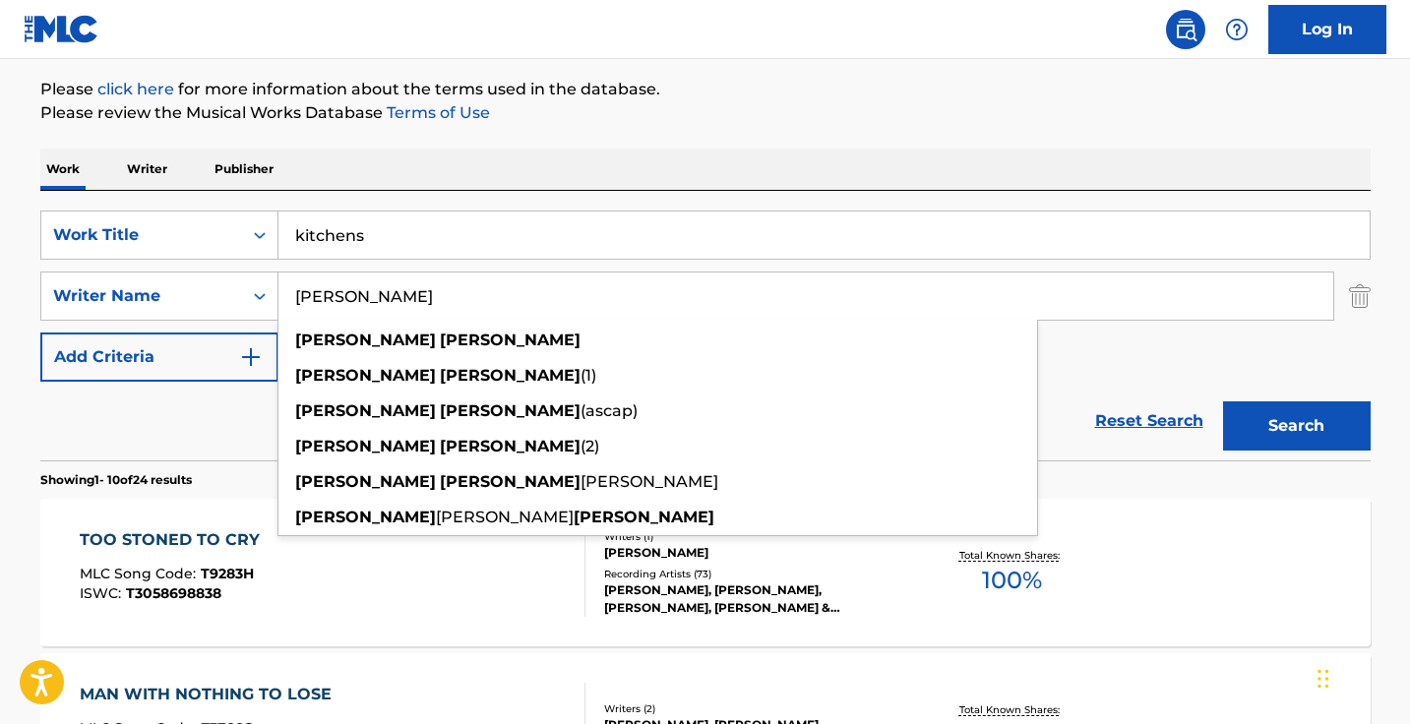
click at [482, 292] on input "[PERSON_NAME]" at bounding box center [805, 295] width 1054 height 47
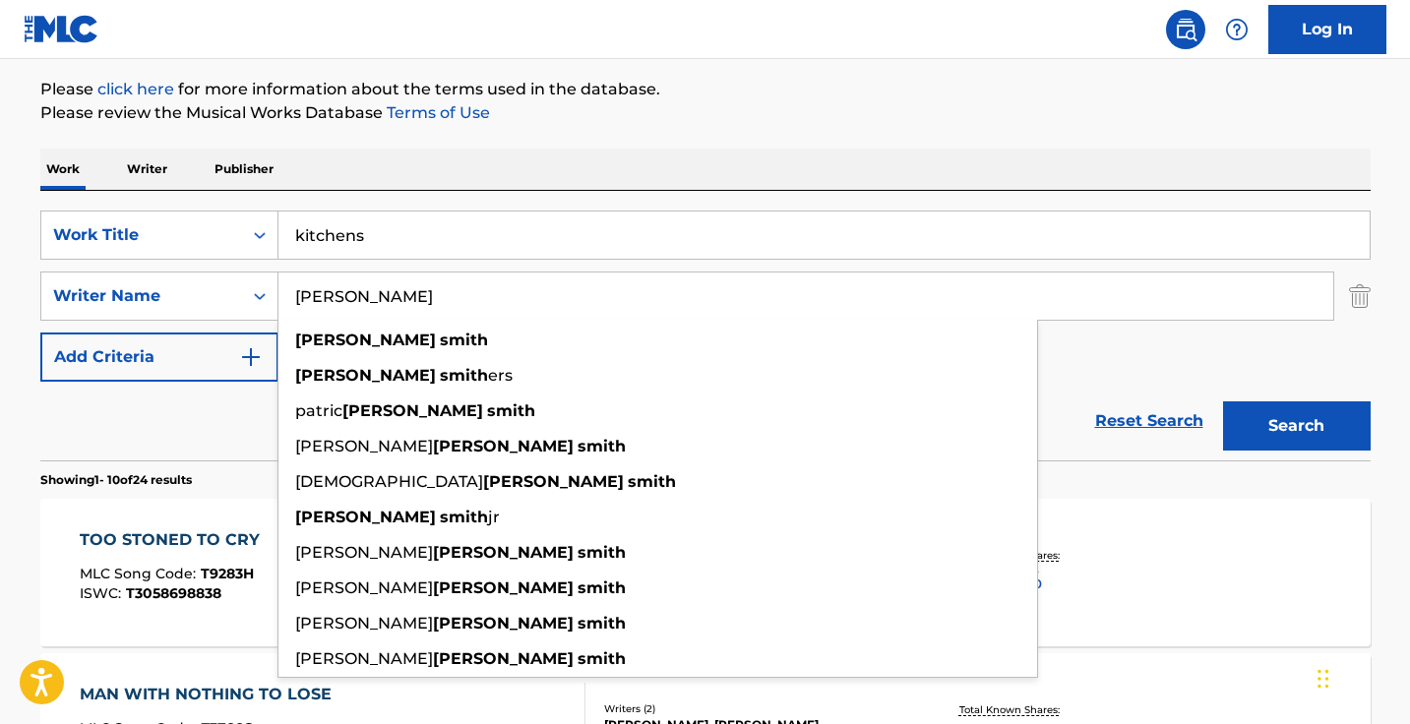
click at [1295, 426] on button "Search" at bounding box center [1297, 425] width 148 height 49
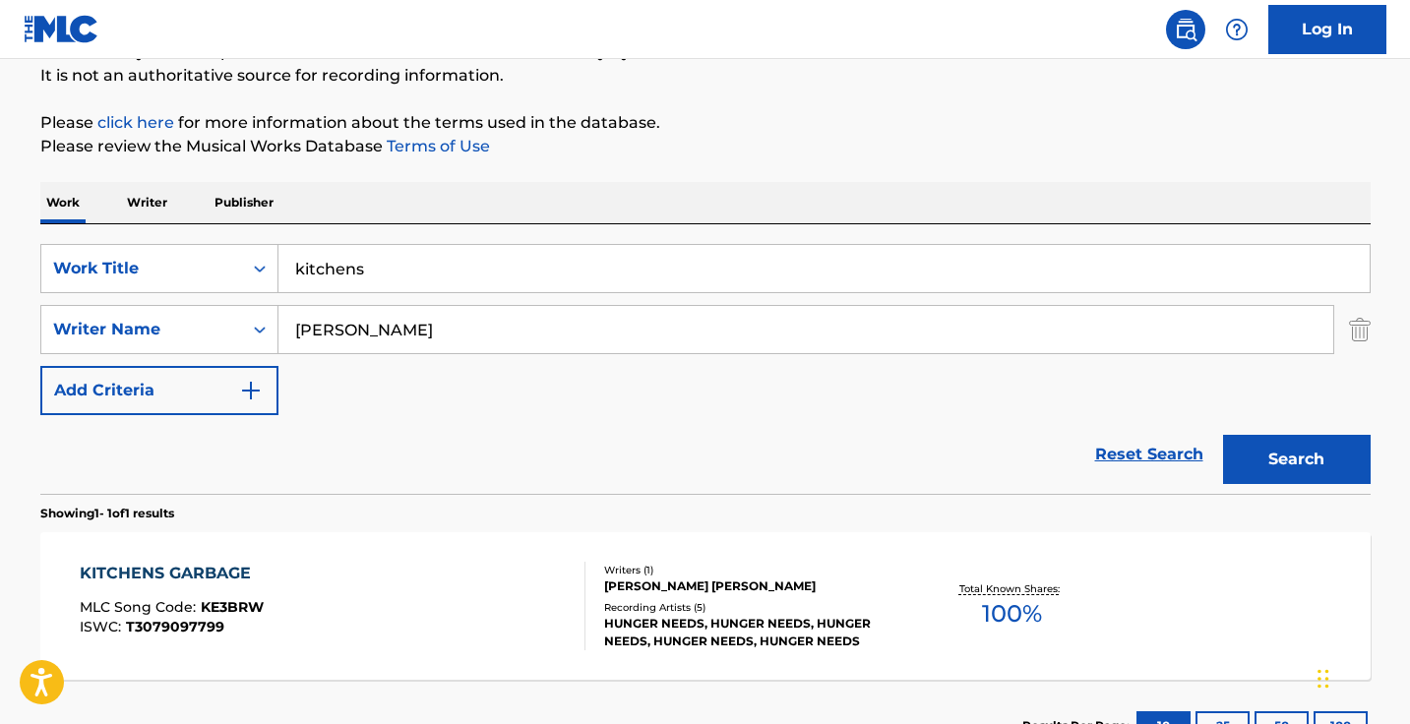
click at [379, 347] on input "[PERSON_NAME]" at bounding box center [805, 329] width 1054 height 47
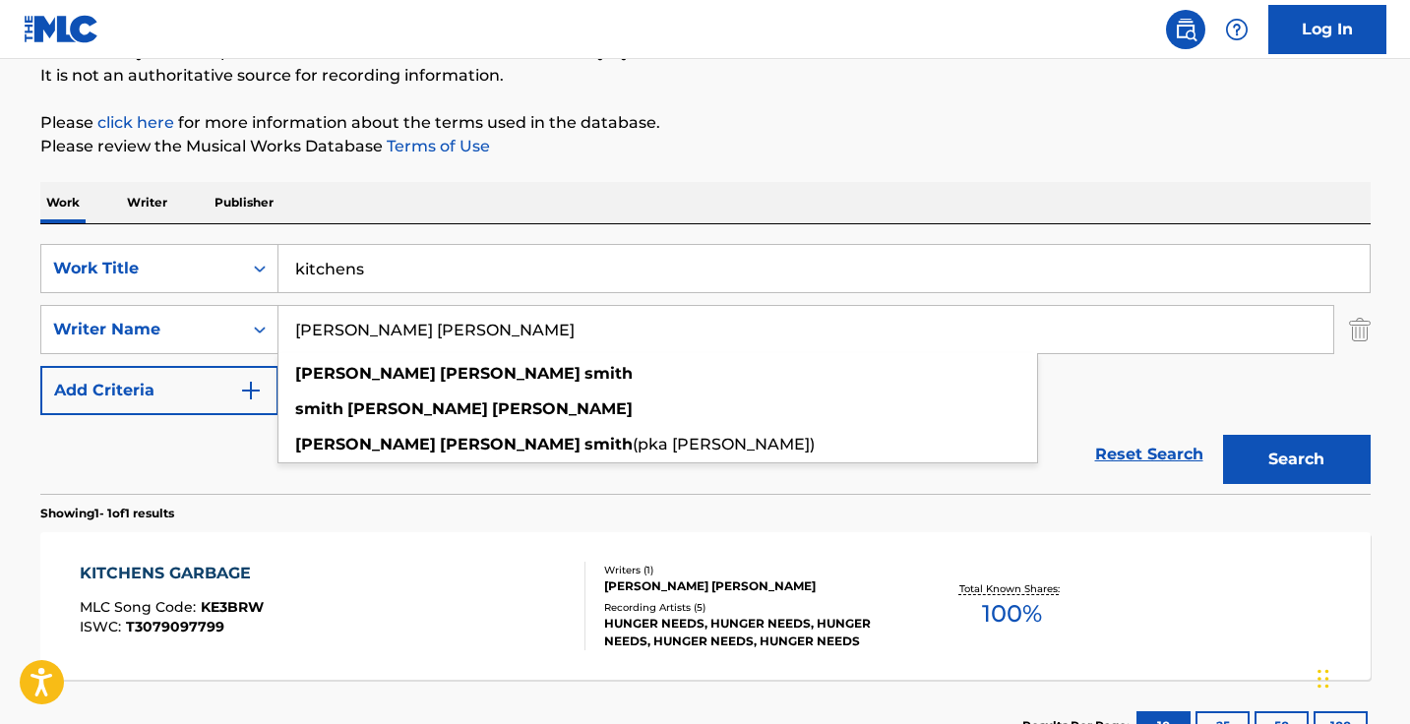
click at [1295, 459] on button "Search" at bounding box center [1297, 459] width 148 height 49
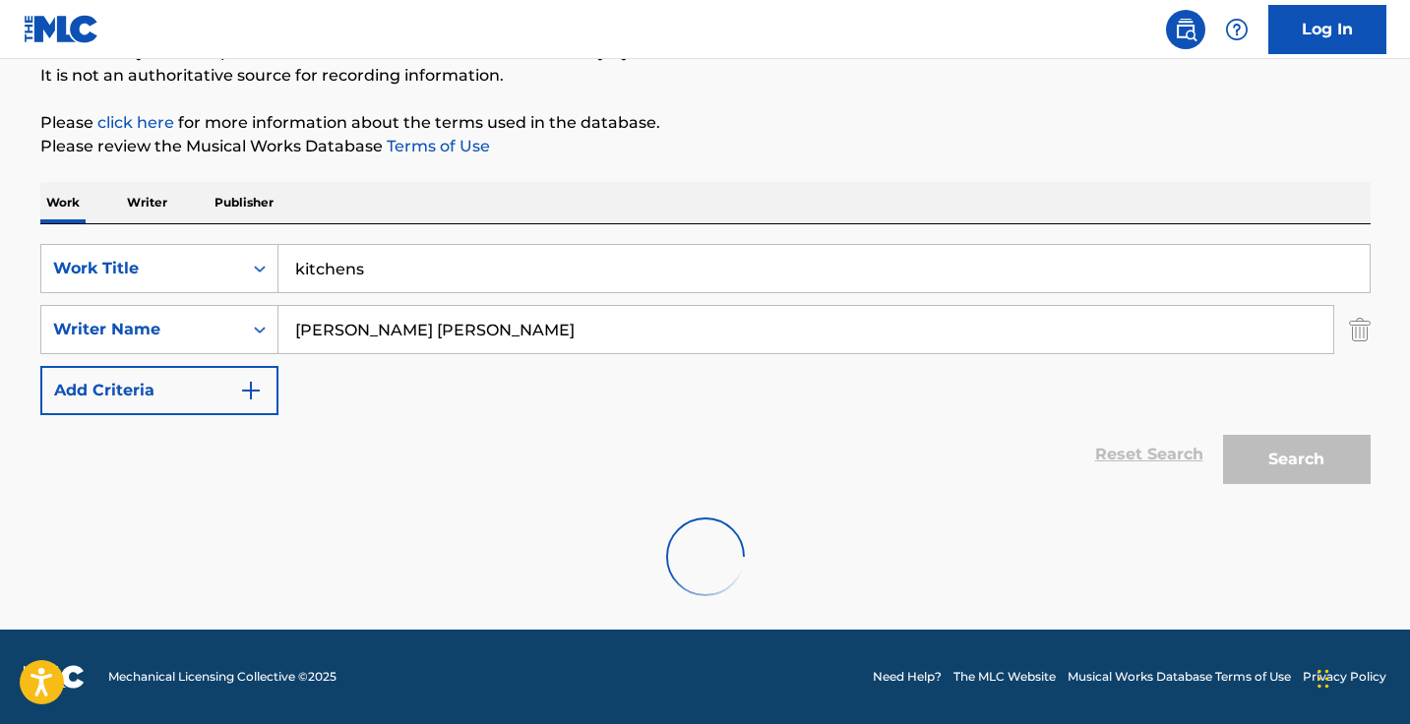
scroll to position [130, 0]
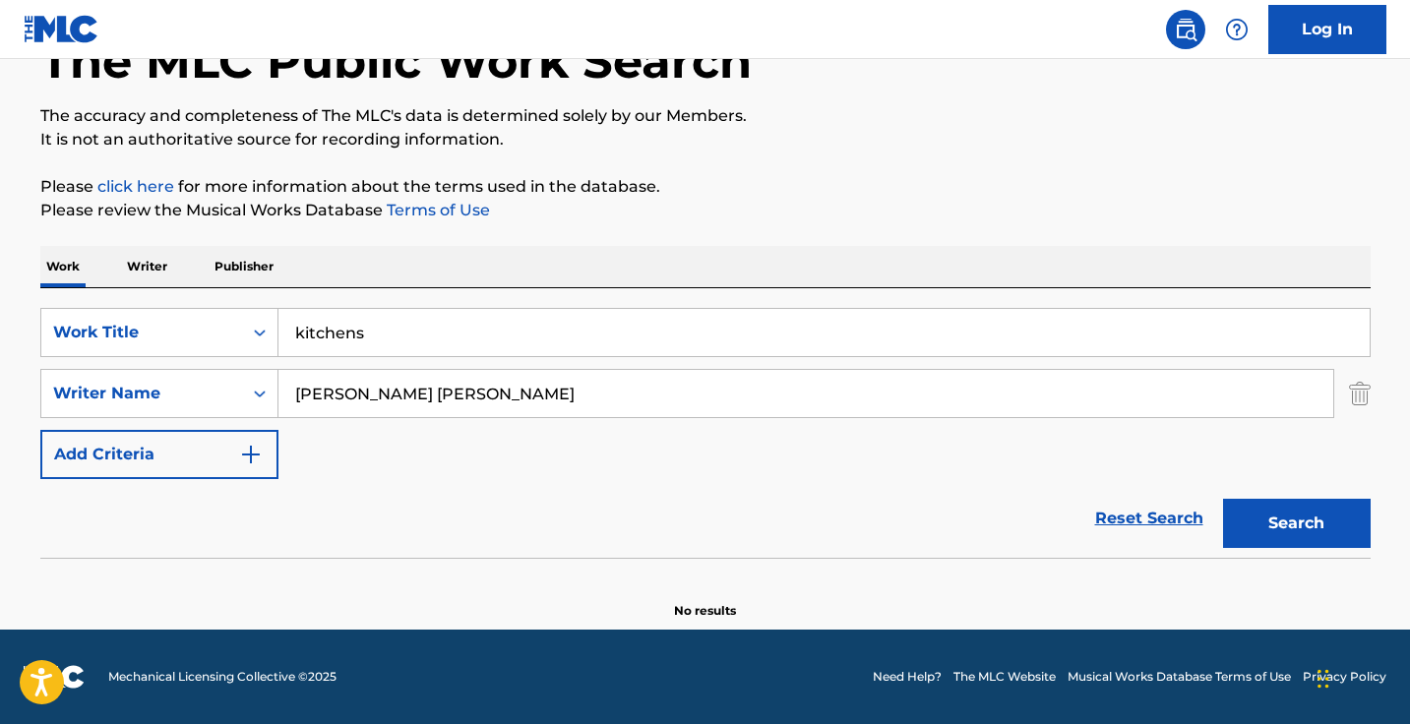
click at [382, 350] on input "kitchens" at bounding box center [823, 332] width 1091 height 47
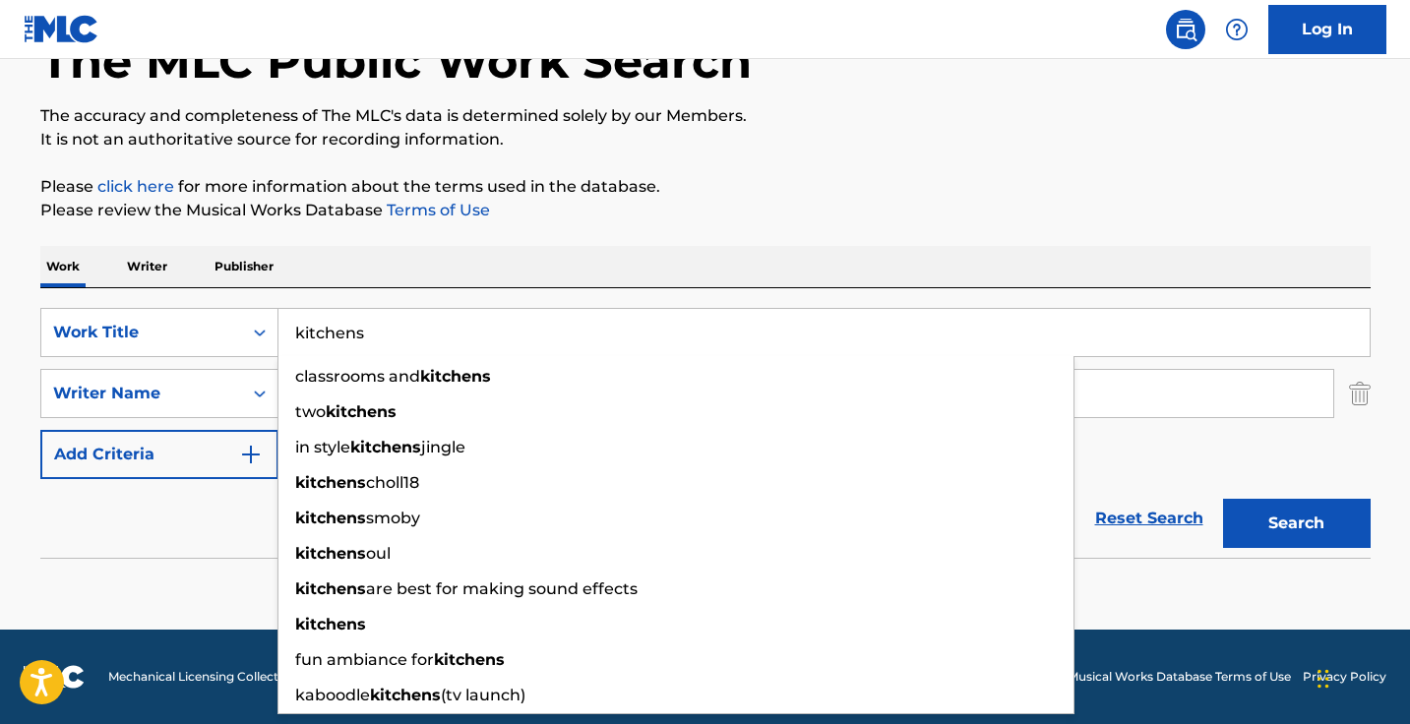
click at [382, 350] on input "kitchens" at bounding box center [823, 332] width 1091 height 47
click at [689, 215] on p "Please review the Musical Works Database Terms of Use" at bounding box center [705, 211] width 1330 height 24
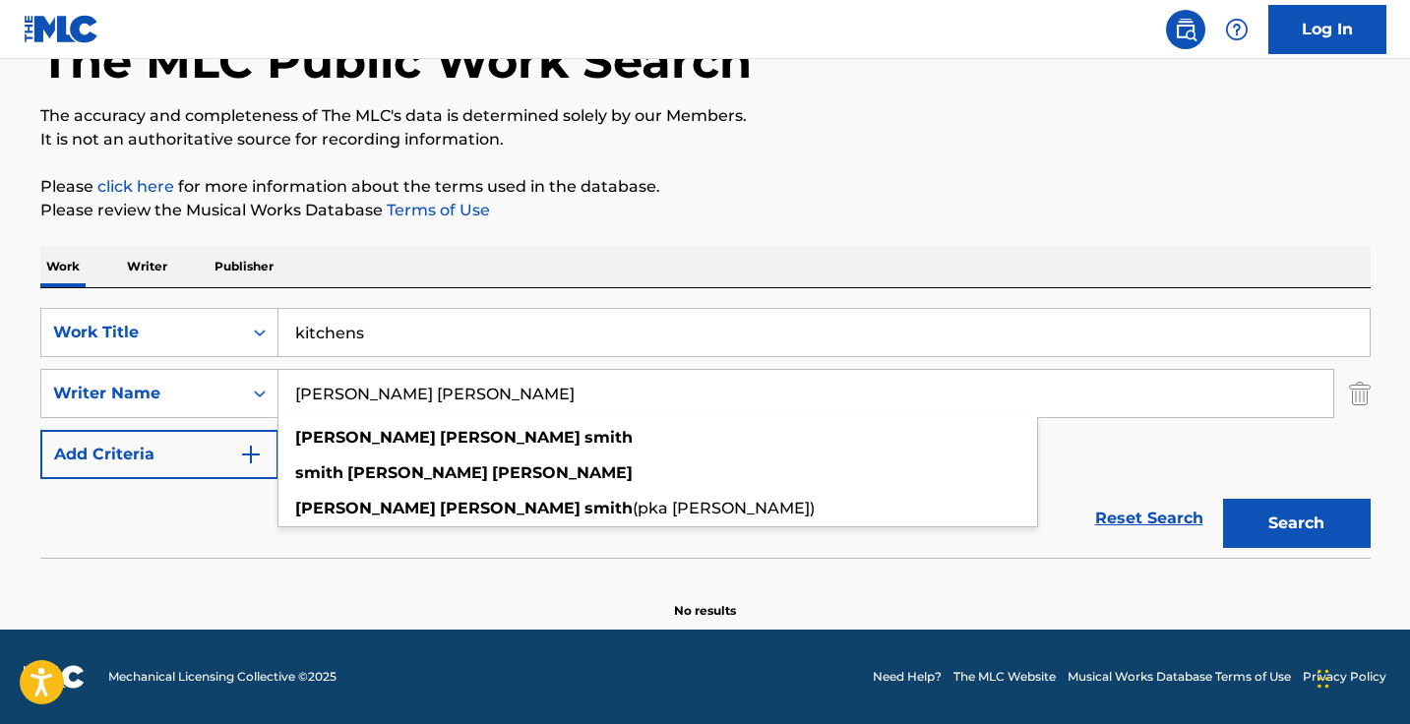
click at [497, 385] on input "[PERSON_NAME] [PERSON_NAME]" at bounding box center [805, 393] width 1054 height 47
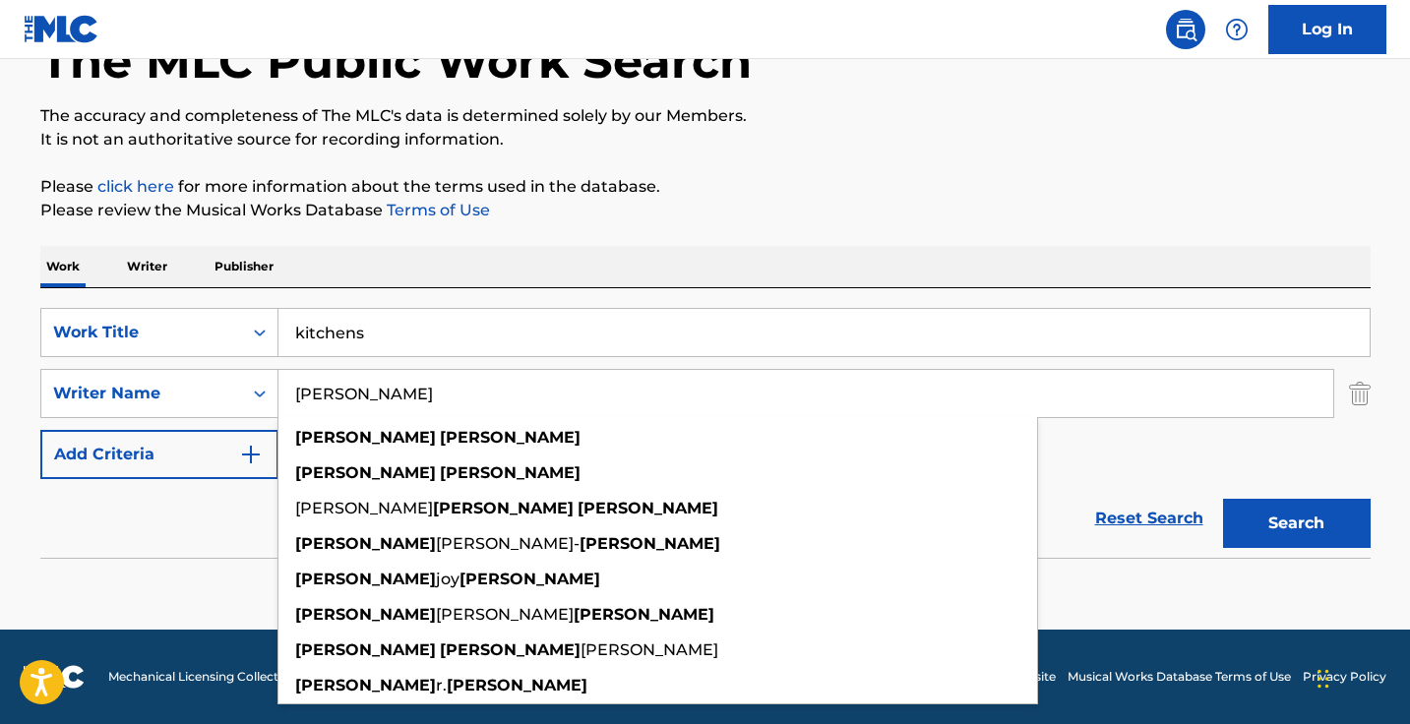
type input "[PERSON_NAME]"
click at [1295, 523] on button "Search" at bounding box center [1297, 523] width 148 height 49
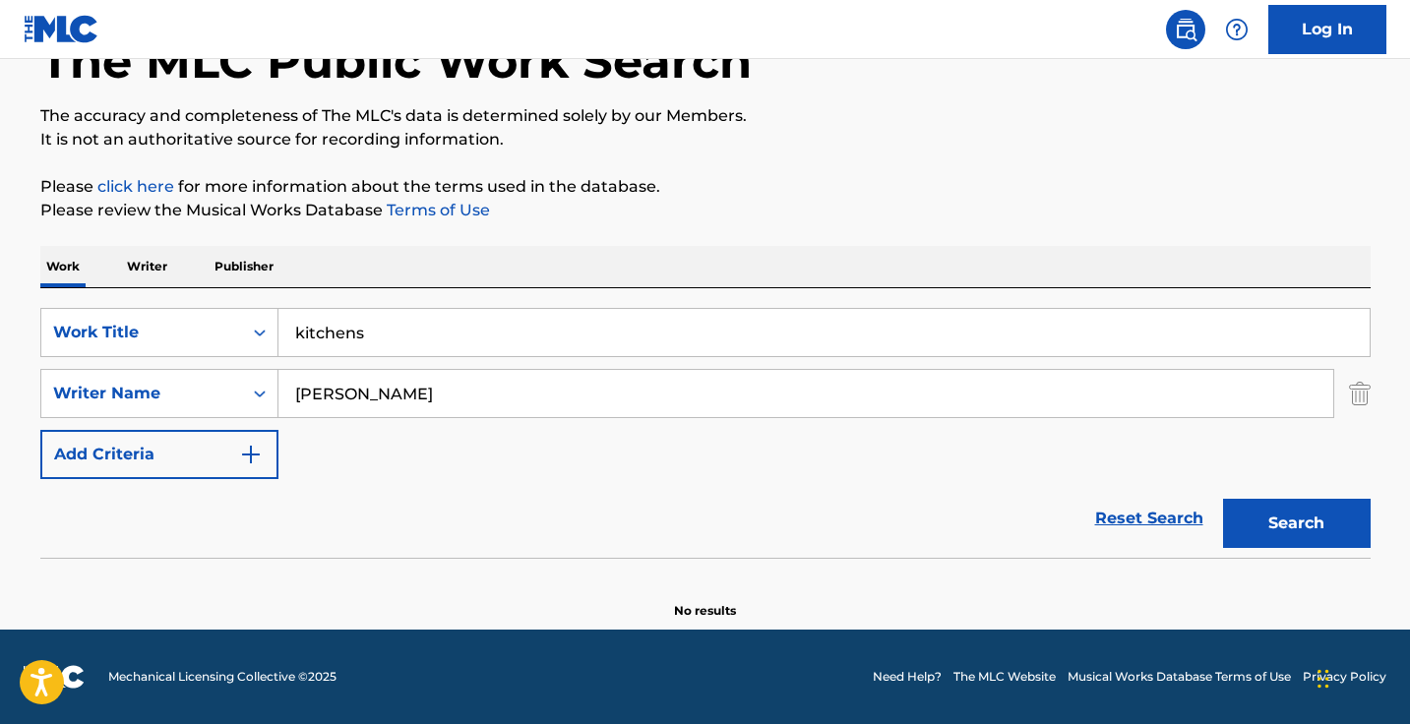
click at [462, 400] on input "[PERSON_NAME]" at bounding box center [805, 393] width 1054 height 47
click at [1295, 523] on button "Search" at bounding box center [1297, 523] width 148 height 49
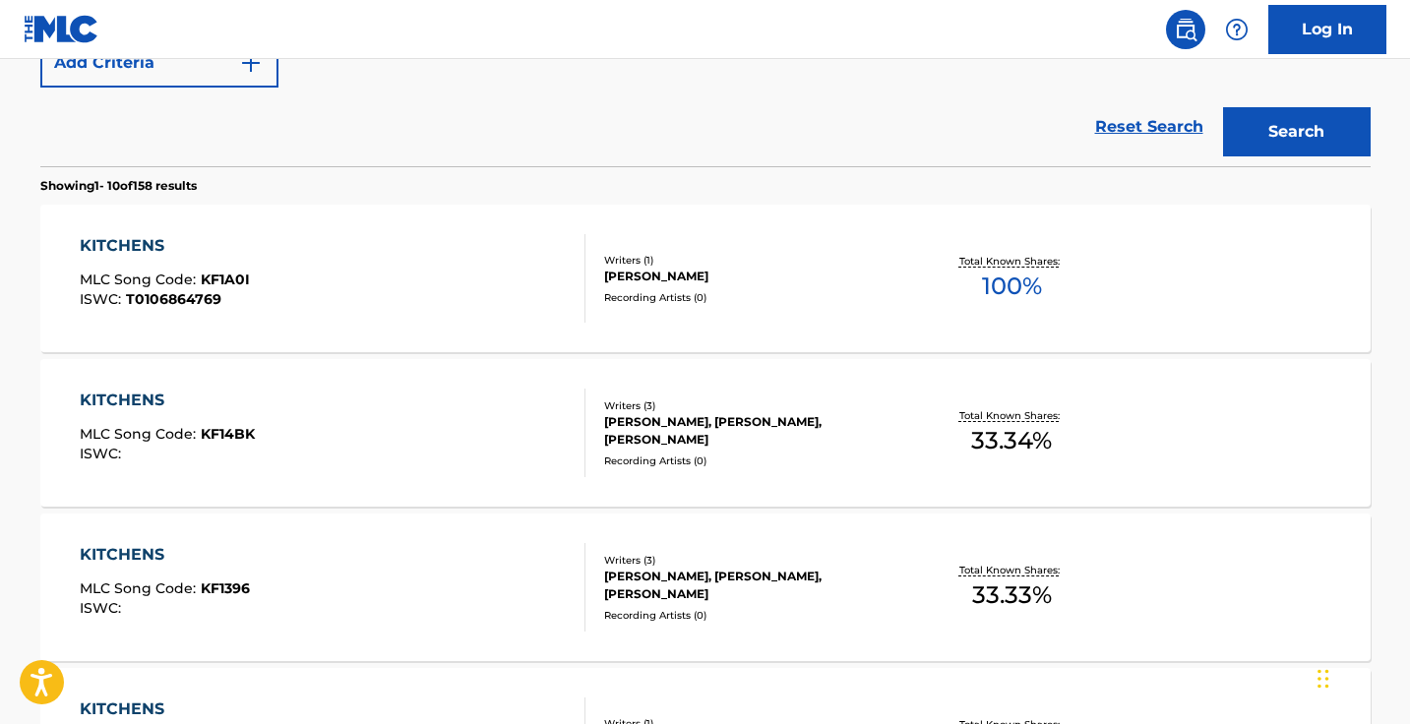
scroll to position [286, 0]
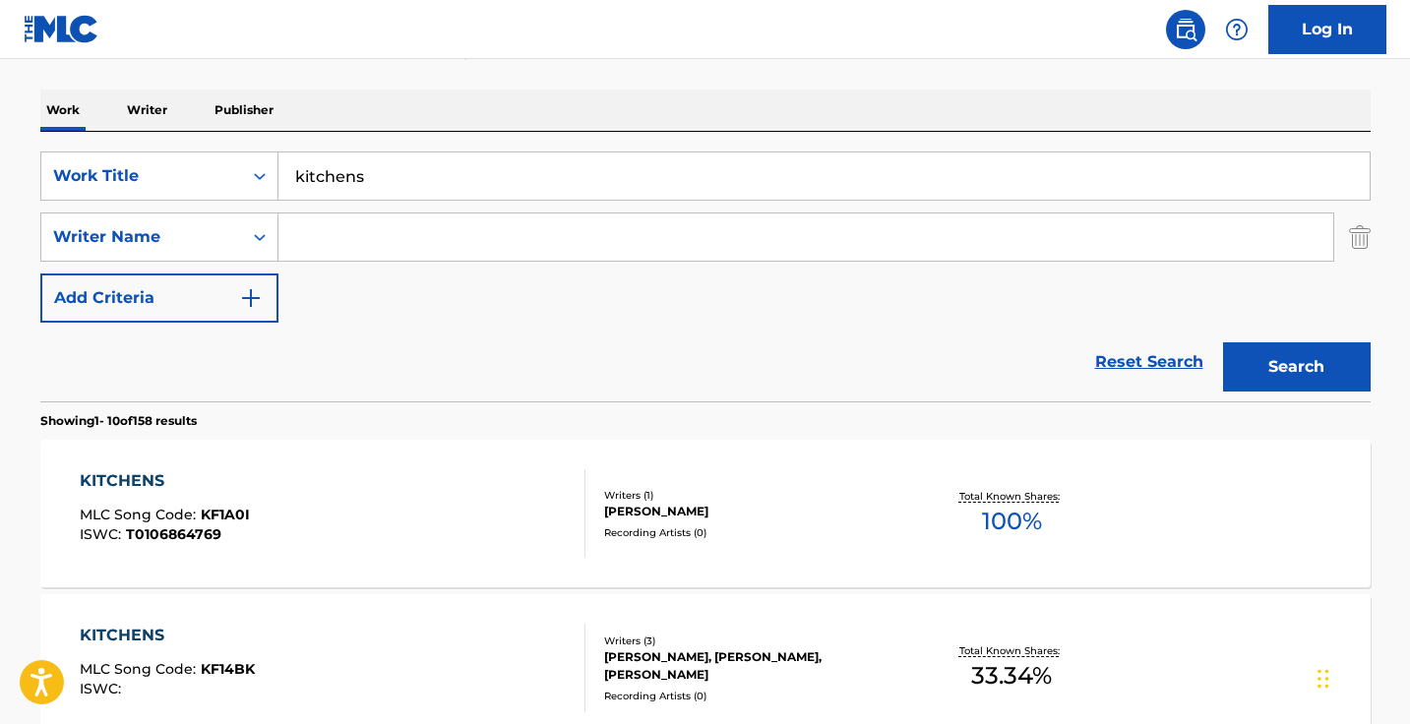
click at [579, 170] on input "kitchens" at bounding box center [823, 175] width 1091 height 47
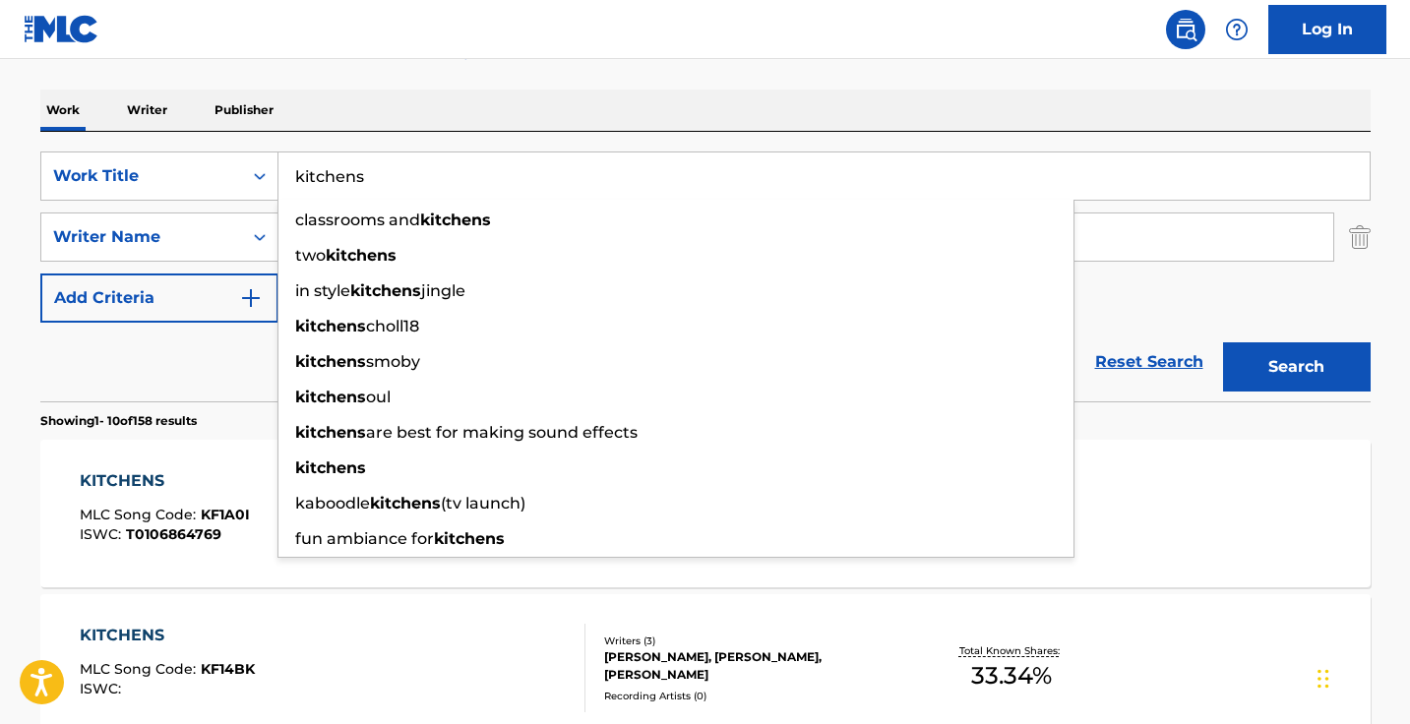
click at [579, 170] on input "kitchens" at bounding box center [823, 175] width 1091 height 47
paste input "Dino Dance: Blaze and the Monster Machine"
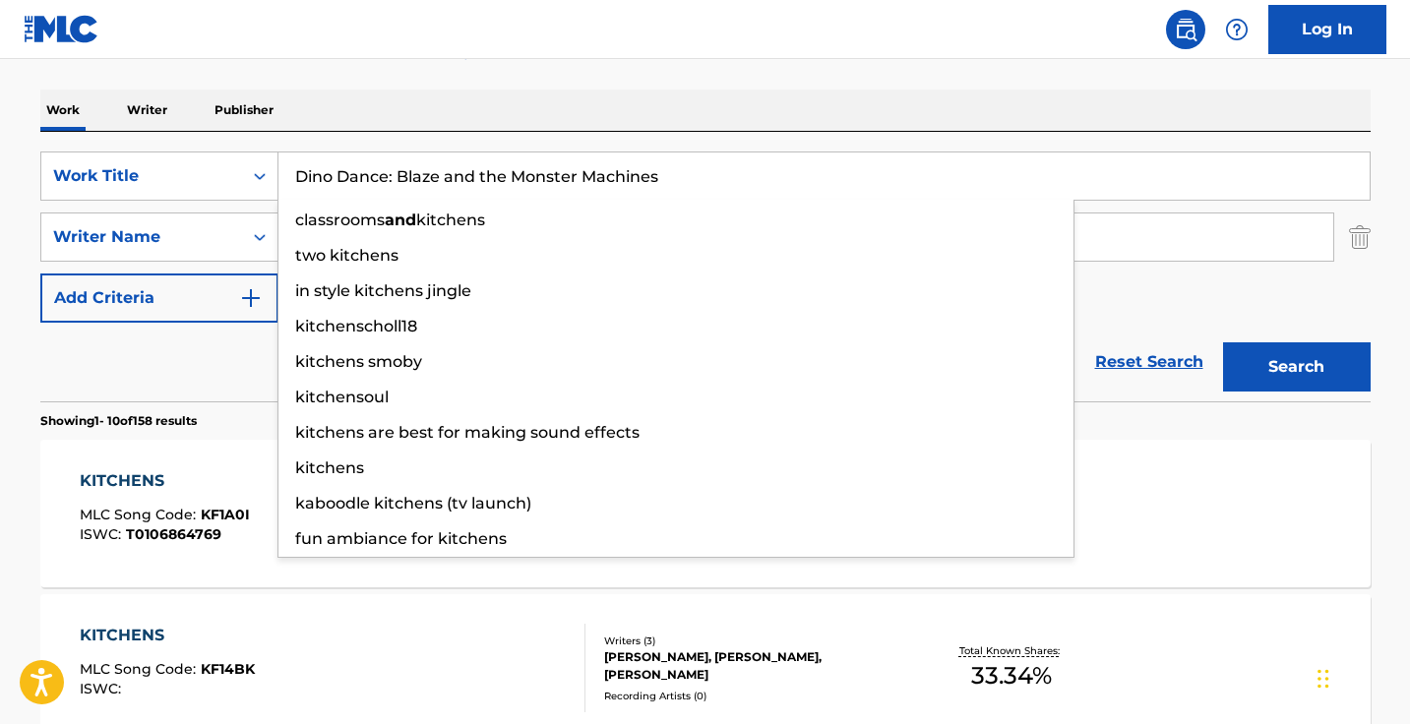
type input "Dino Dance: Blaze and the Monster Machines"
click at [1295, 367] on button "Search" at bounding box center [1297, 366] width 148 height 49
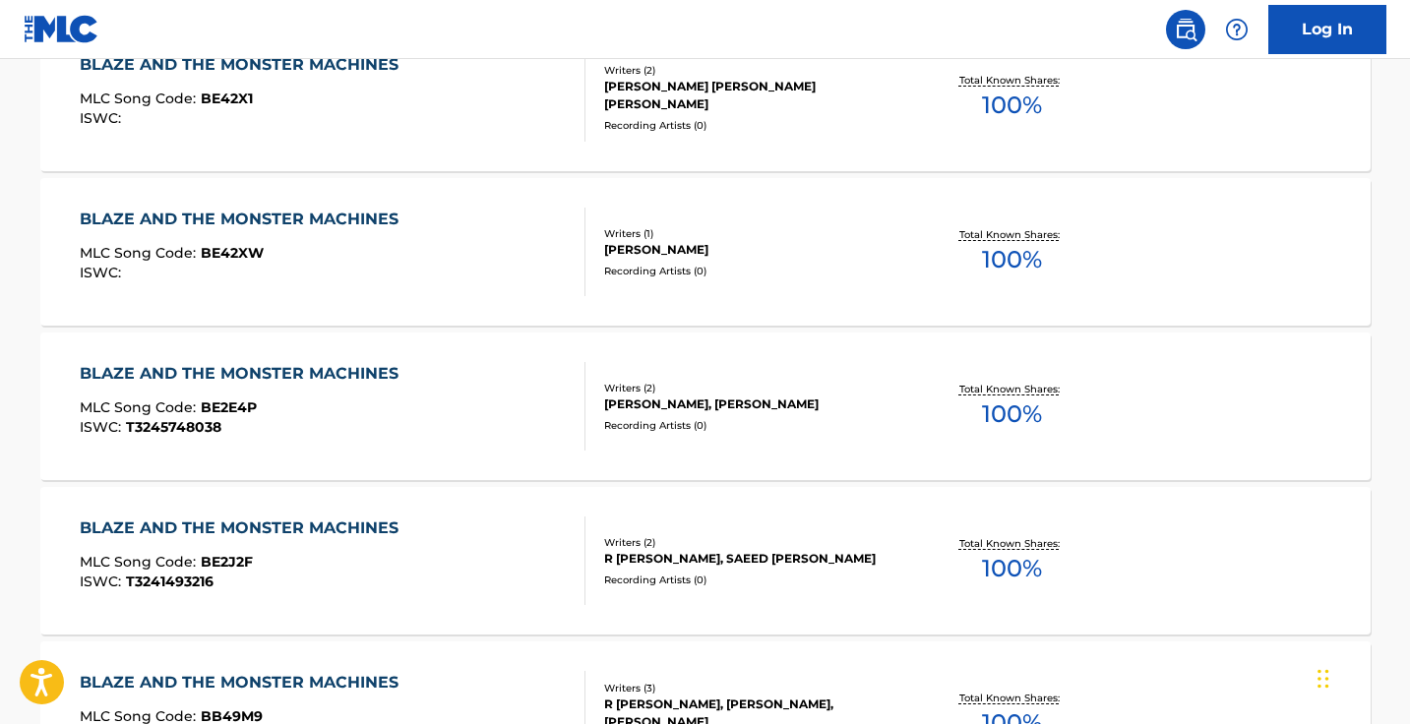
scroll to position [467, 0]
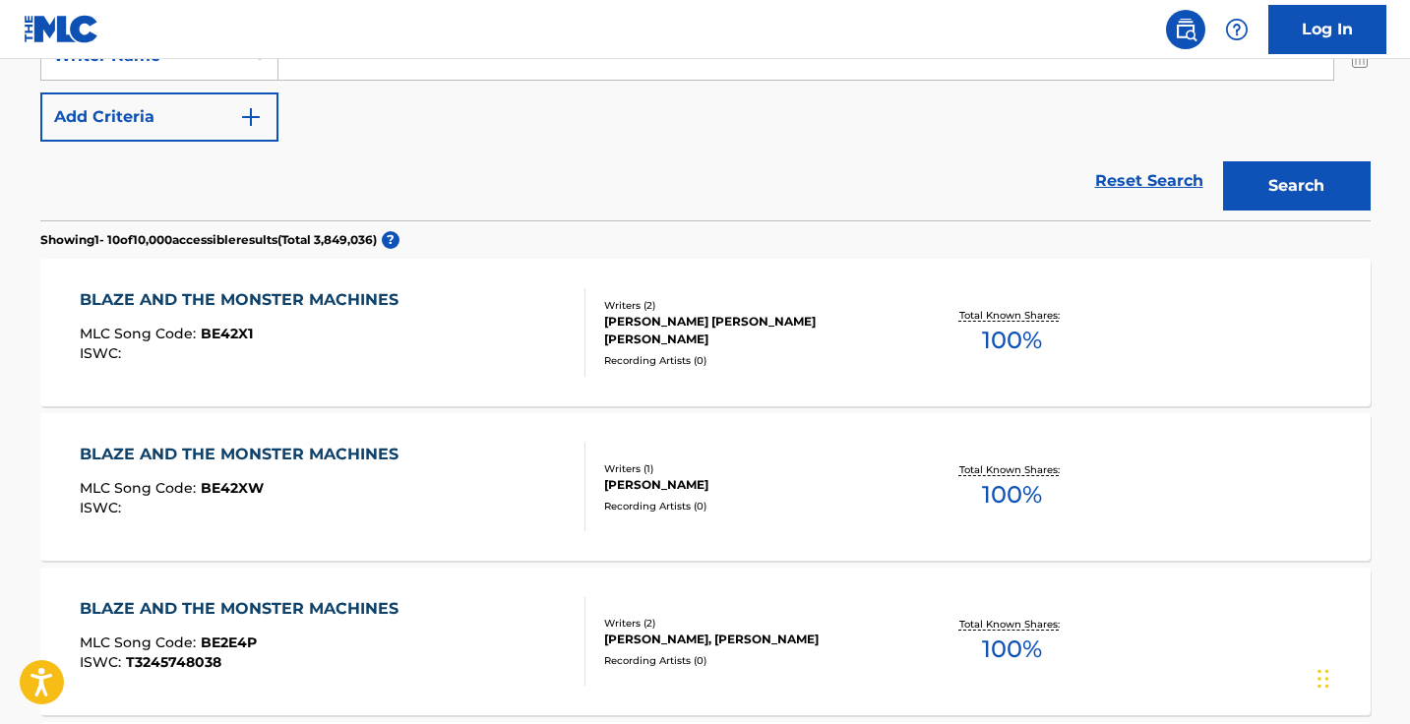
click at [444, 339] on div "BLAZE AND THE MONSTER MACHINES MLC Song Code : BE42X1 ISWC :" at bounding box center [333, 332] width 506 height 89
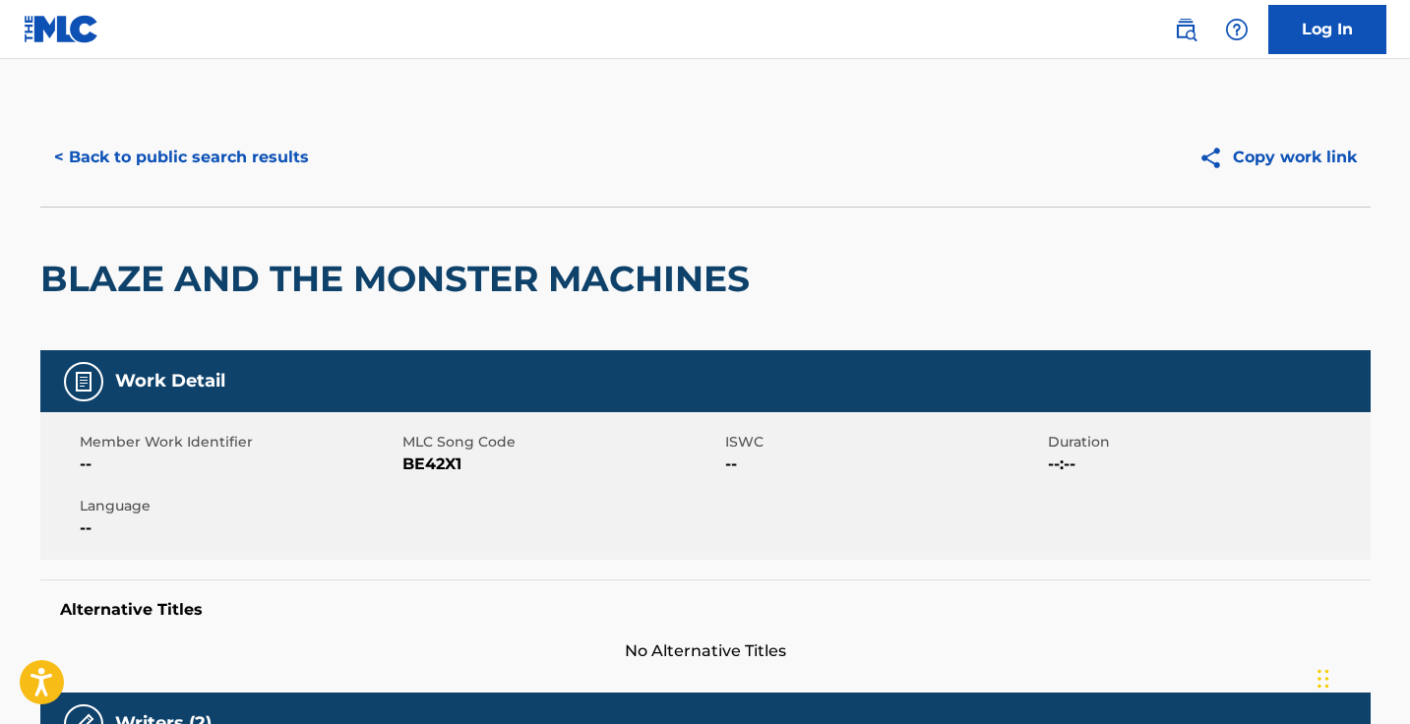
click at [184, 147] on button "< Back to public search results" at bounding box center [181, 157] width 282 height 49
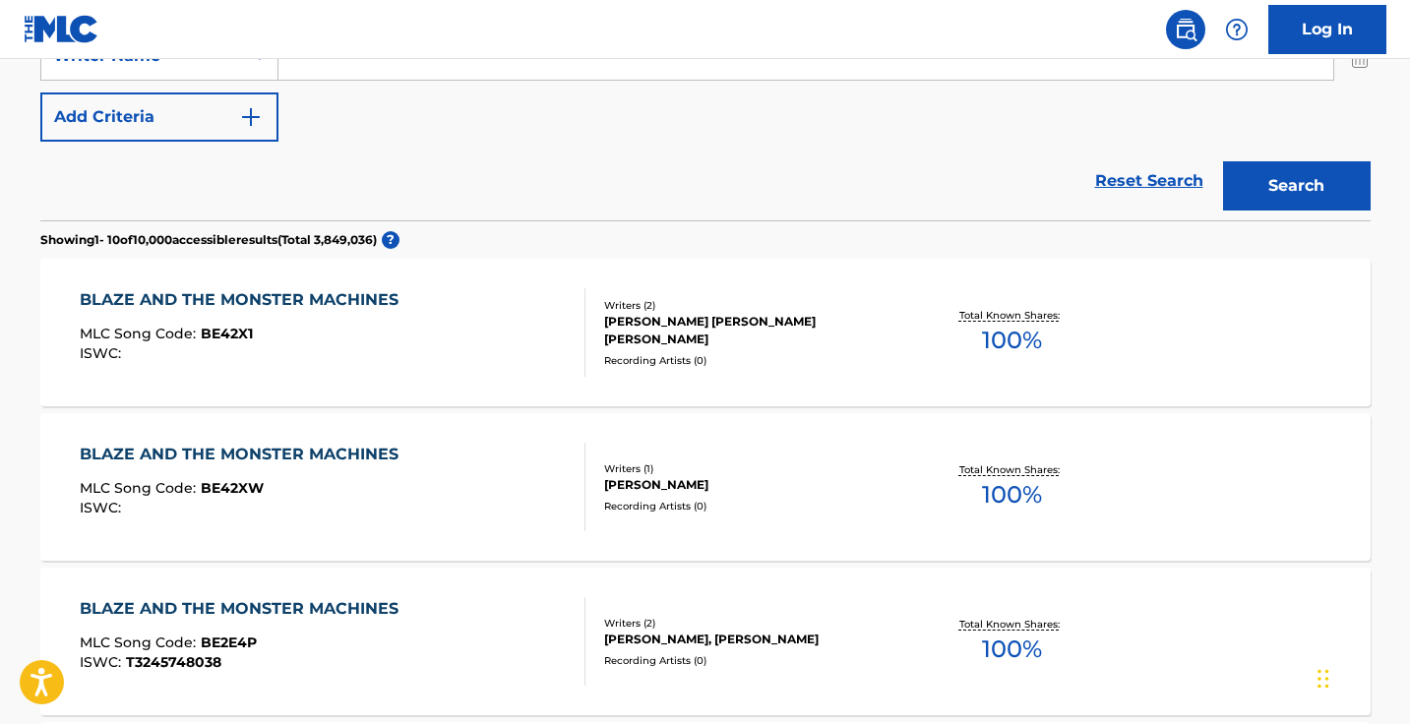
scroll to position [516, 0]
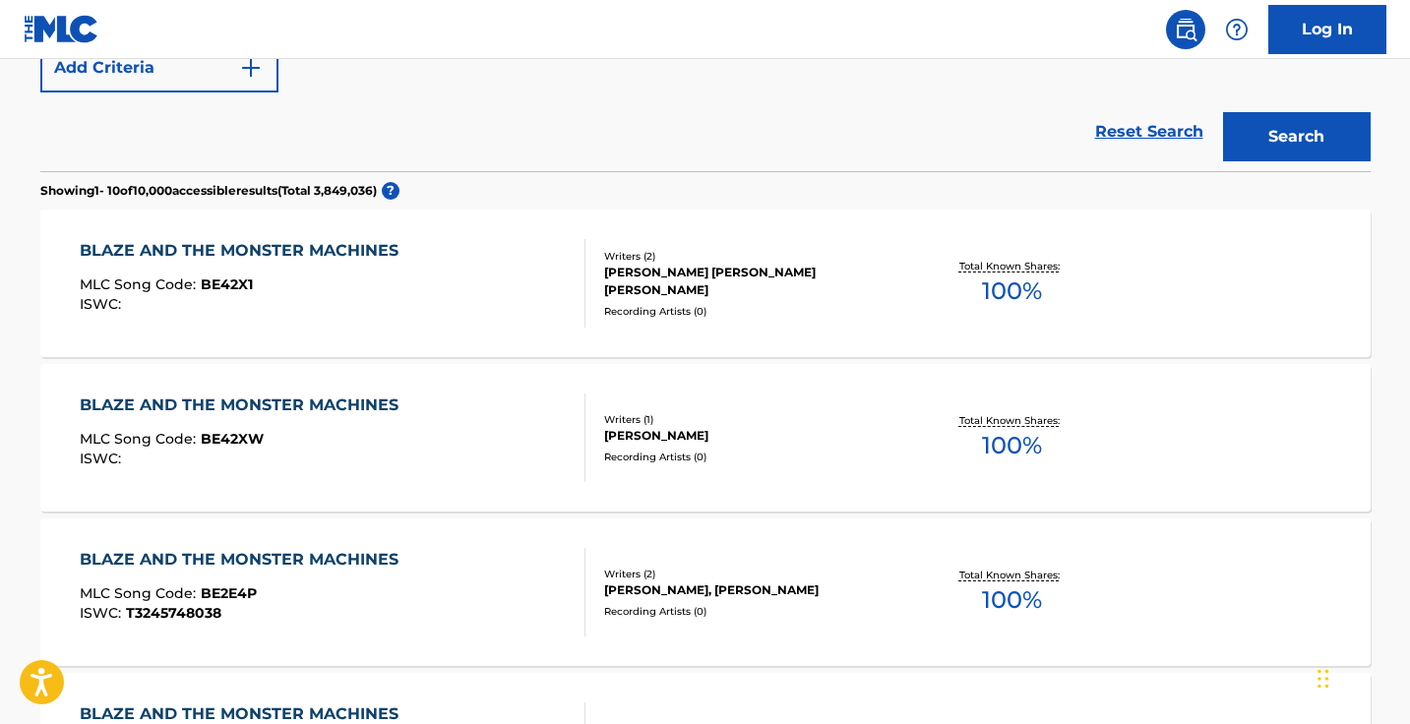
click at [467, 407] on div "BLAZE AND THE MONSTER MACHINES MLC Song Code : BE42XW ISWC :" at bounding box center [333, 437] width 506 height 89
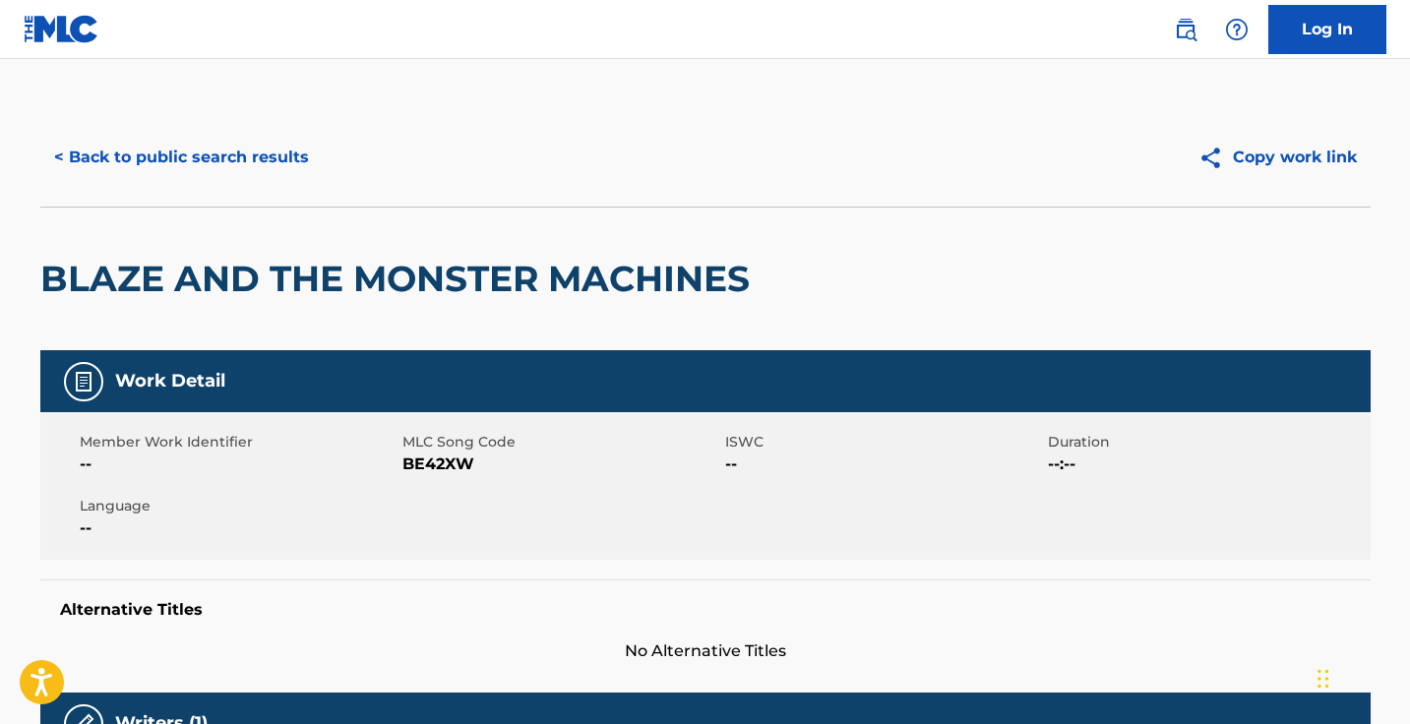
click at [262, 158] on button "< Back to public search results" at bounding box center [181, 157] width 282 height 49
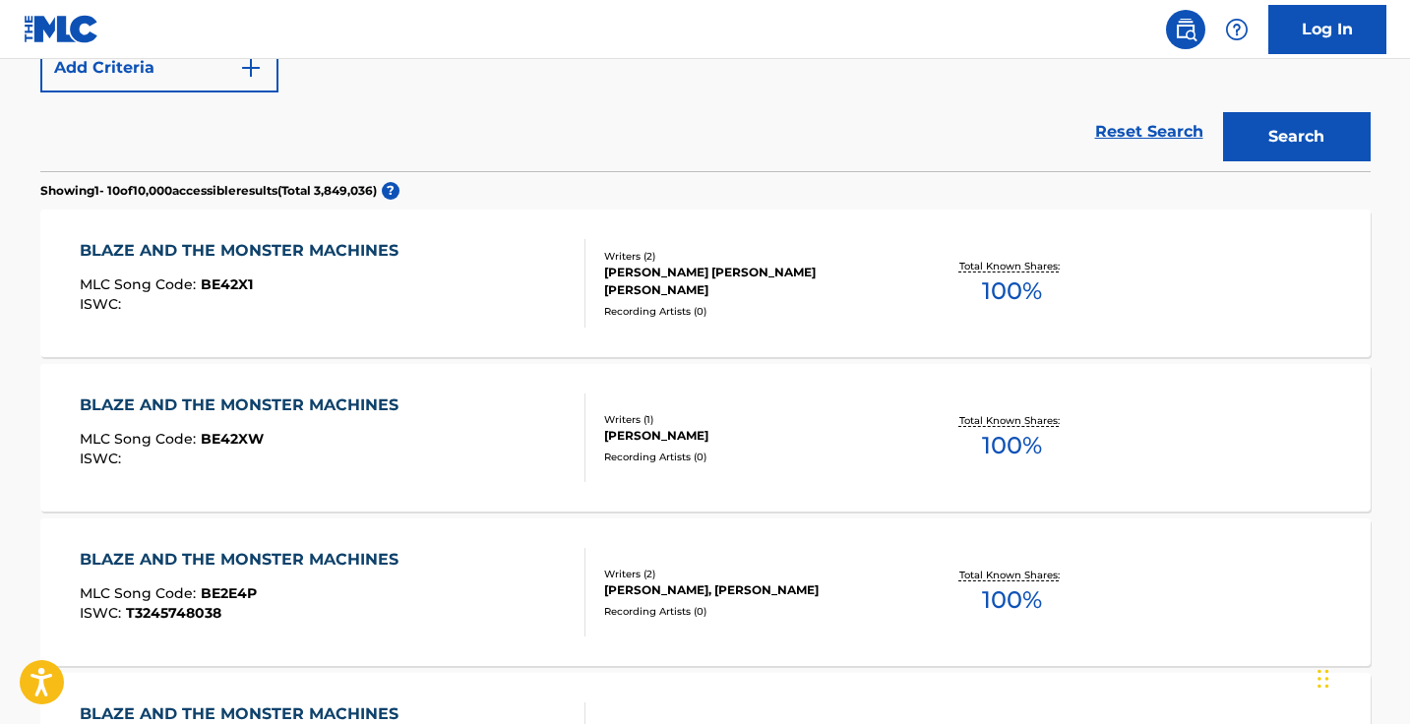
scroll to position [577, 0]
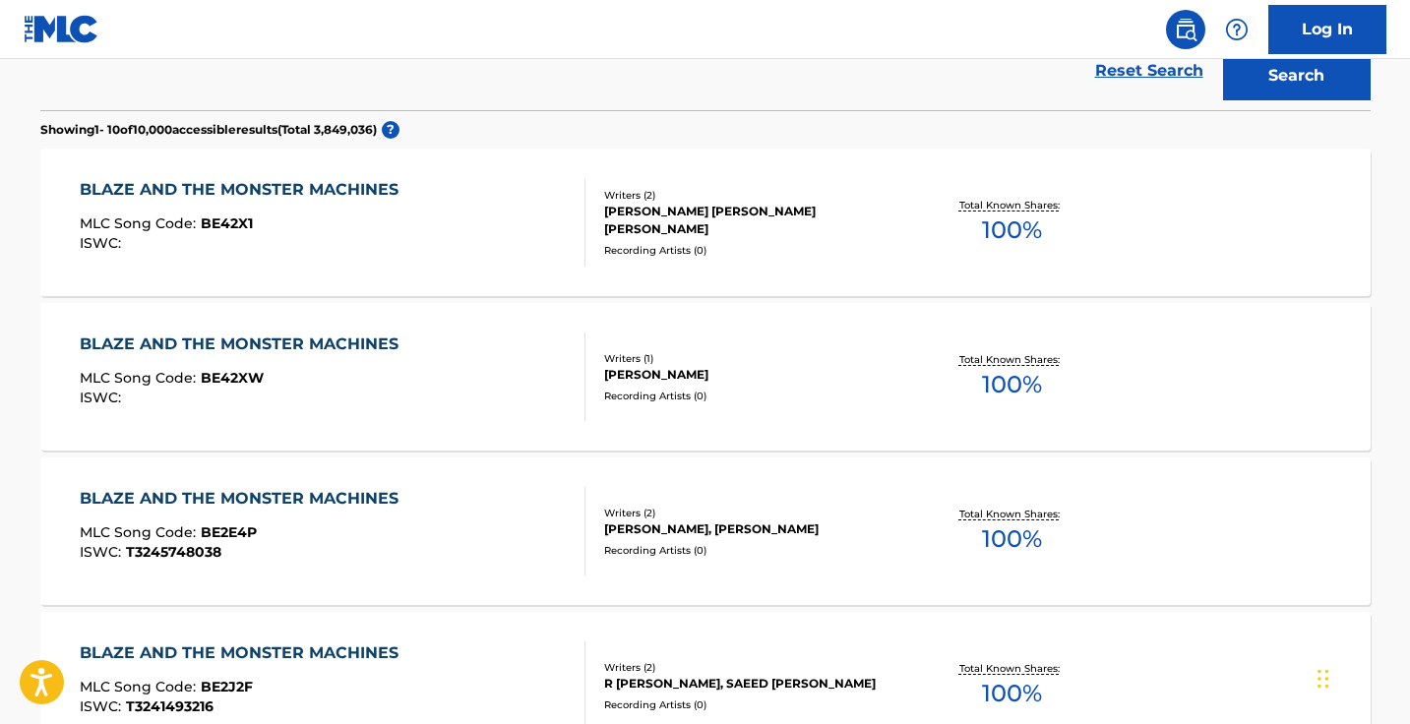
click at [523, 516] on div "BLAZE AND THE MONSTER MACHINES MLC Song Code : BE2E4P ISWC : T3245748038" at bounding box center [333, 531] width 506 height 89
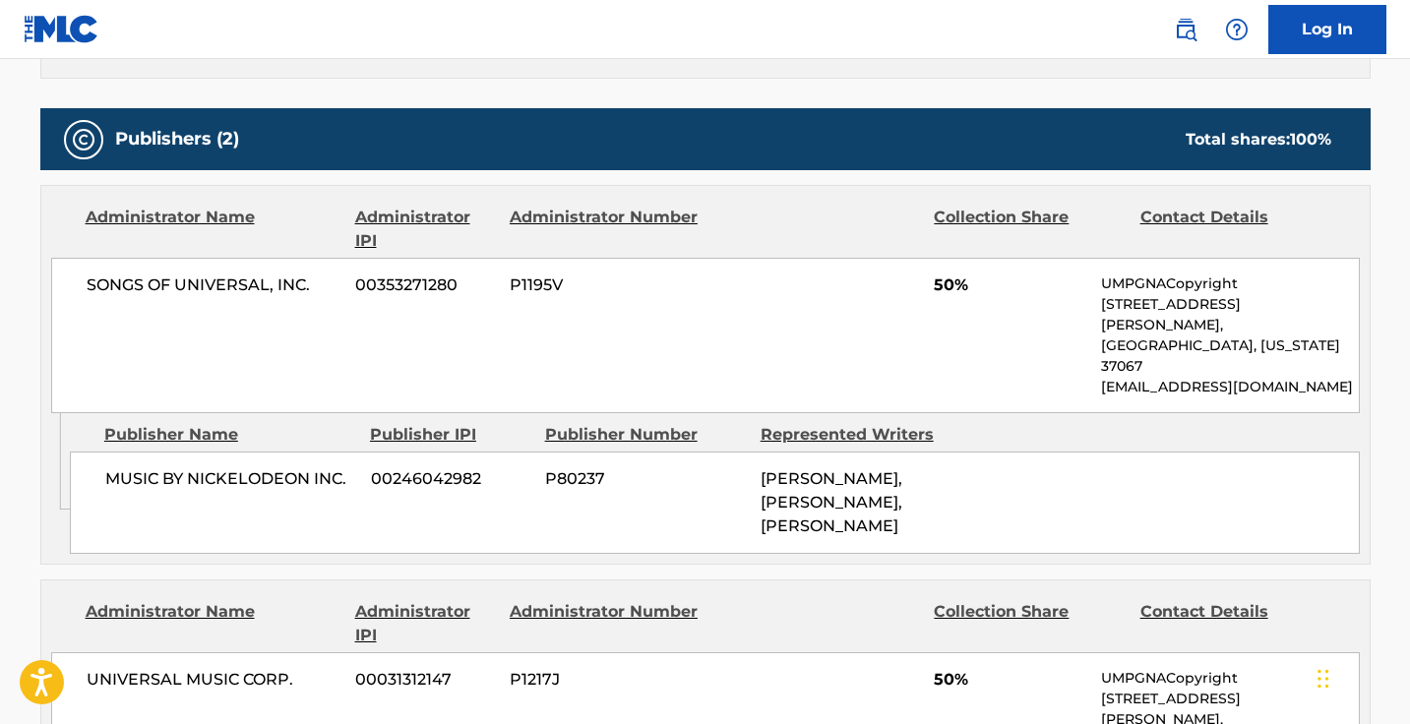
scroll to position [843, 0]
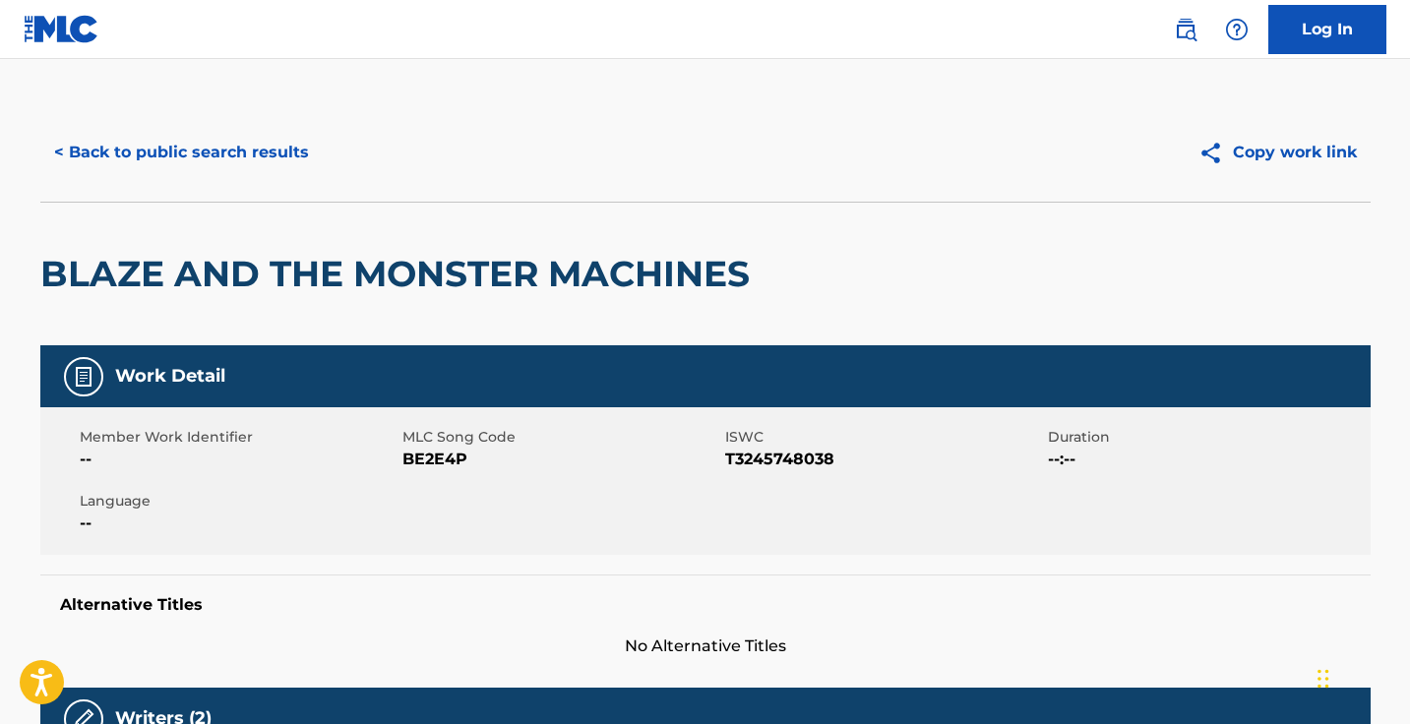
click at [255, 159] on button "< Back to public search results" at bounding box center [181, 152] width 282 height 49
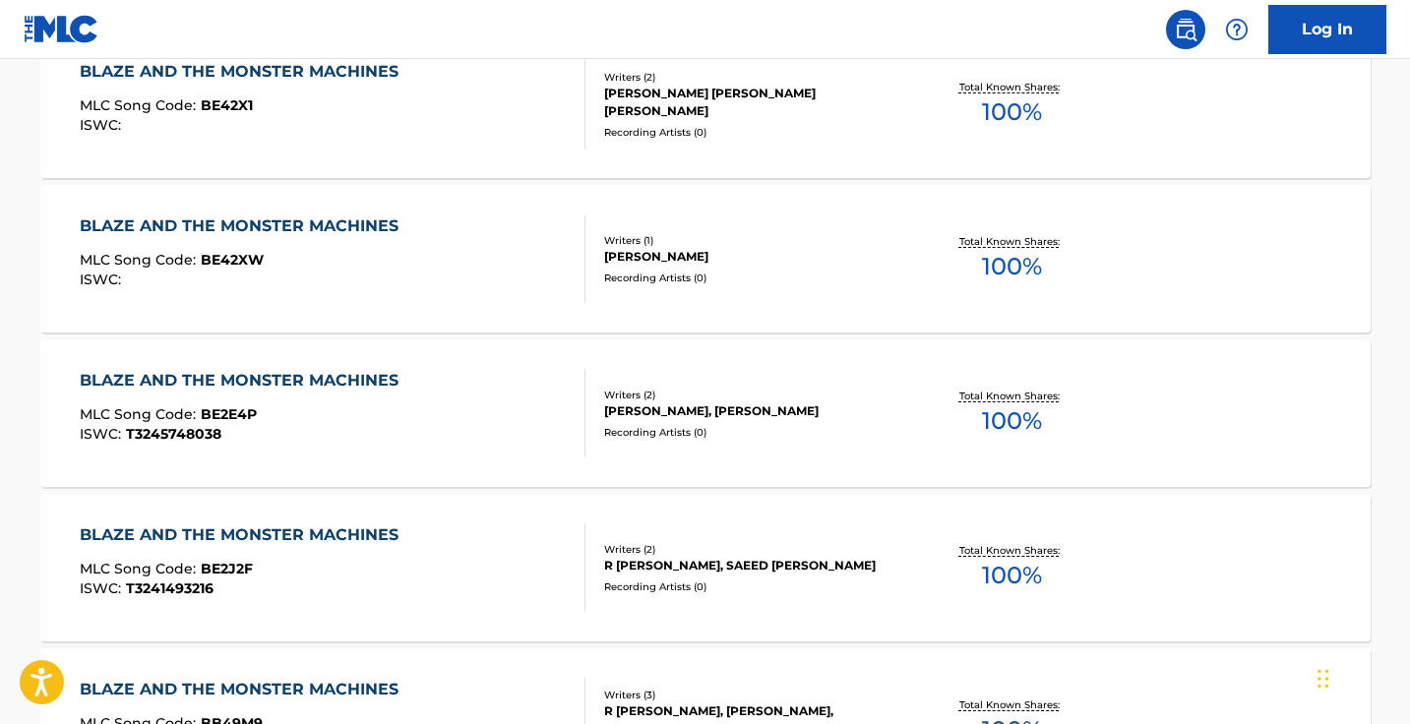
scroll to position [750, 0]
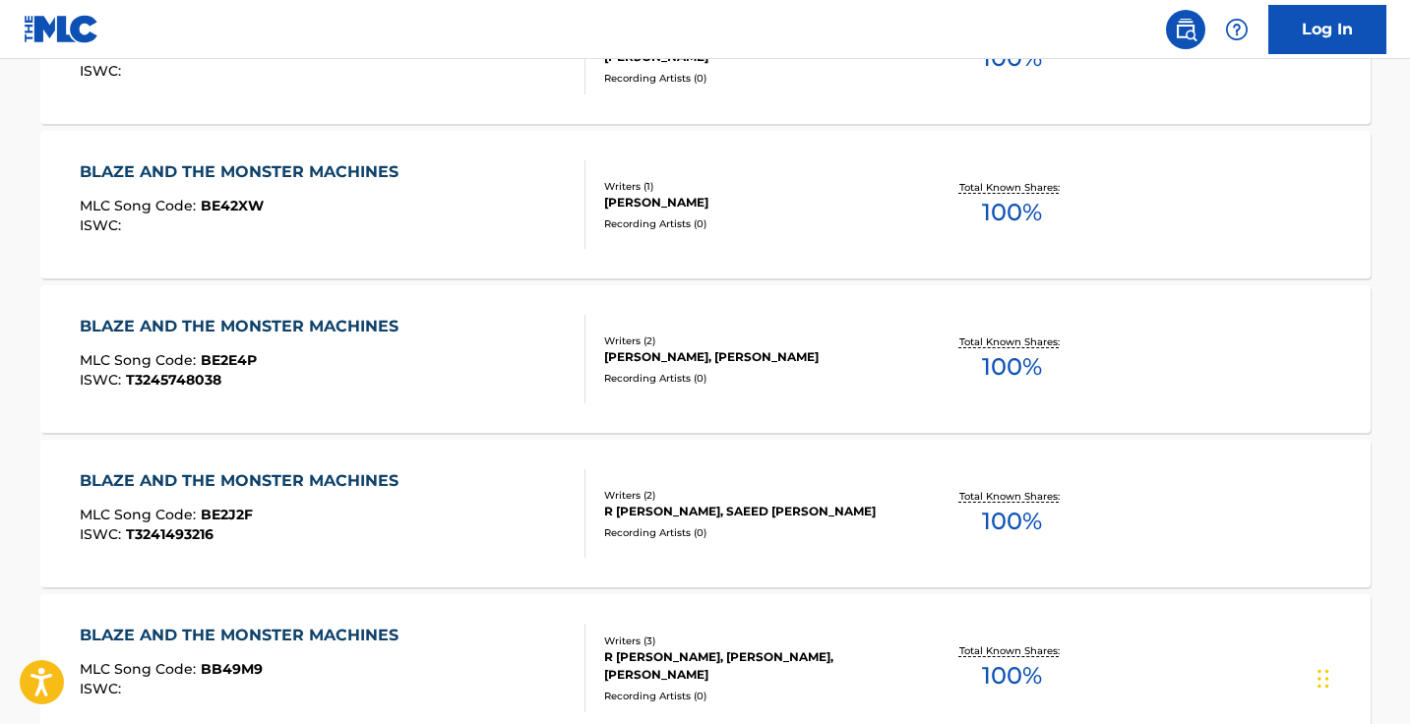
click at [502, 540] on div "BLAZE AND THE MONSTER MACHINES MLC Song Code : BE2J2F ISWC : T3241493216" at bounding box center [333, 513] width 506 height 89
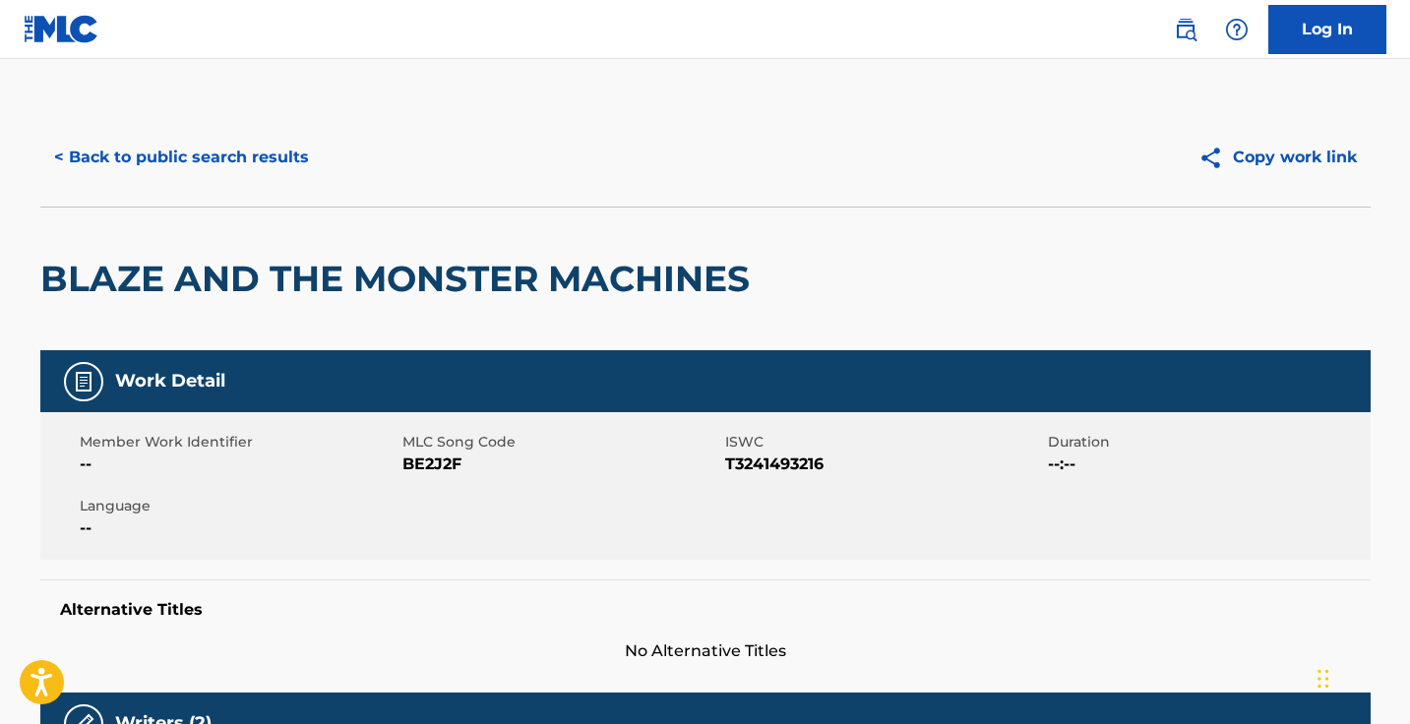
click at [256, 180] on button "< Back to public search results" at bounding box center [181, 157] width 282 height 49
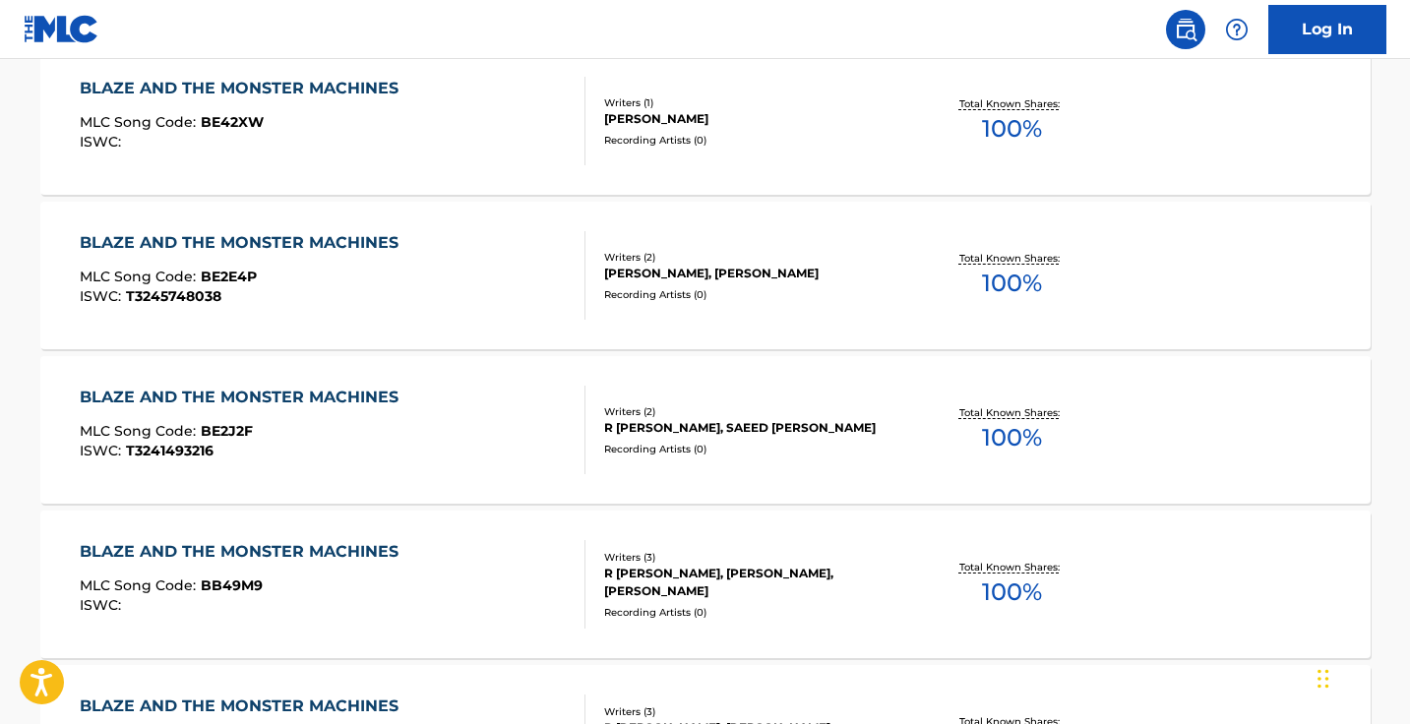
scroll to position [919, 0]
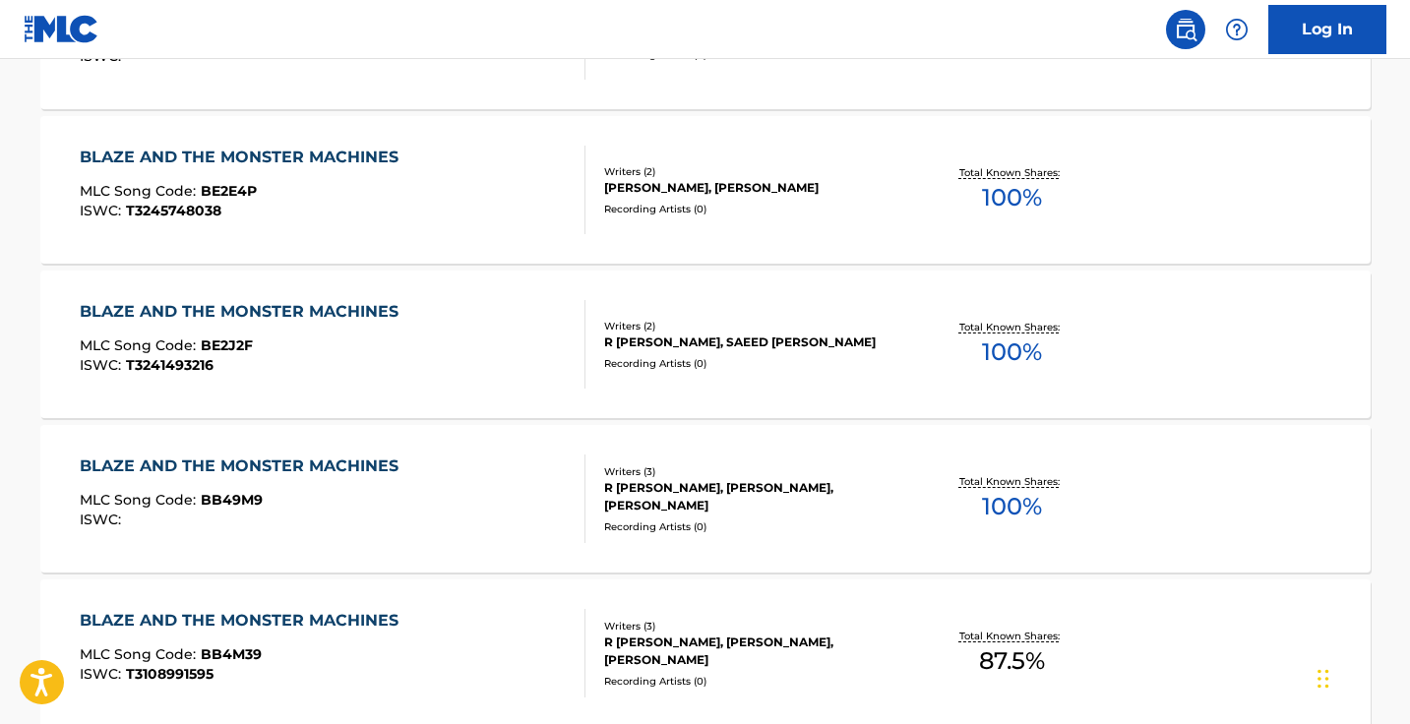
click at [468, 513] on div "BLAZE AND THE MONSTER MACHINES MLC Song Code : BB49M9 ISWC :" at bounding box center [333, 498] width 506 height 89
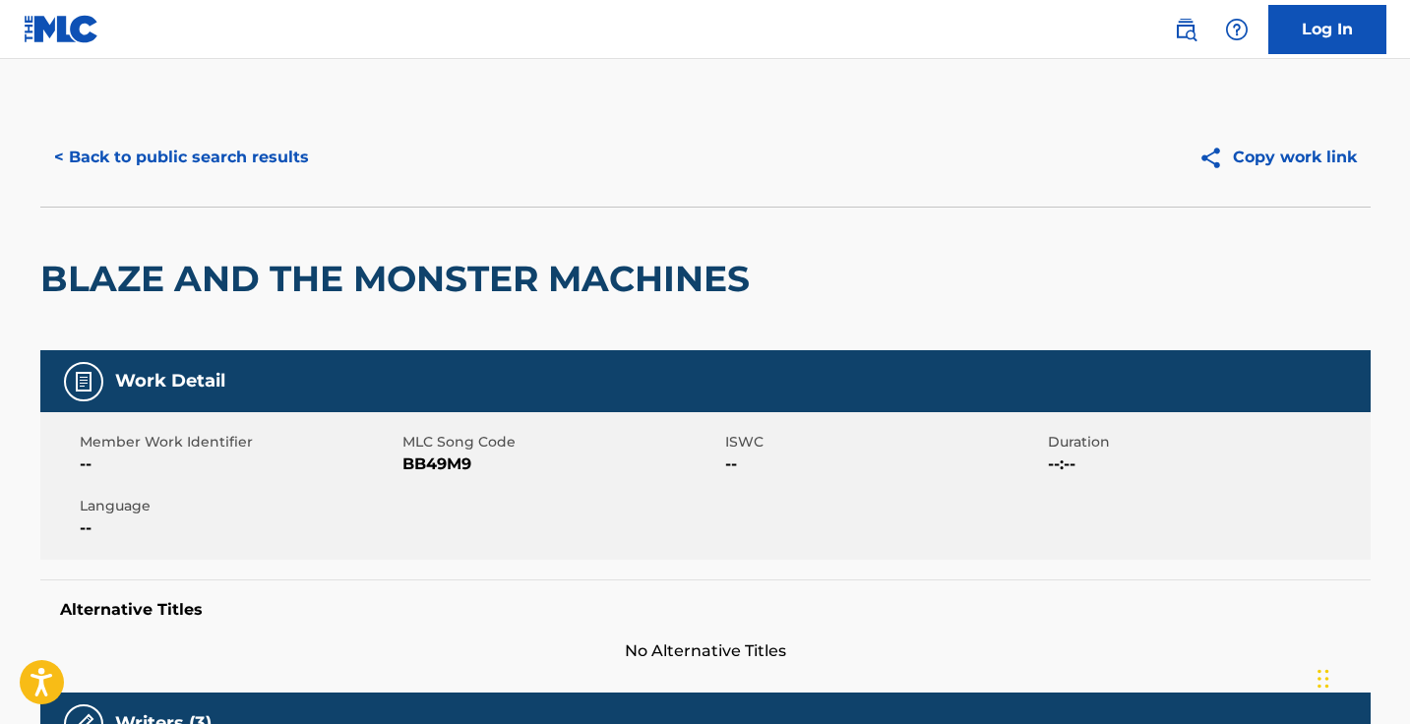
click at [288, 153] on button "< Back to public search results" at bounding box center [181, 157] width 282 height 49
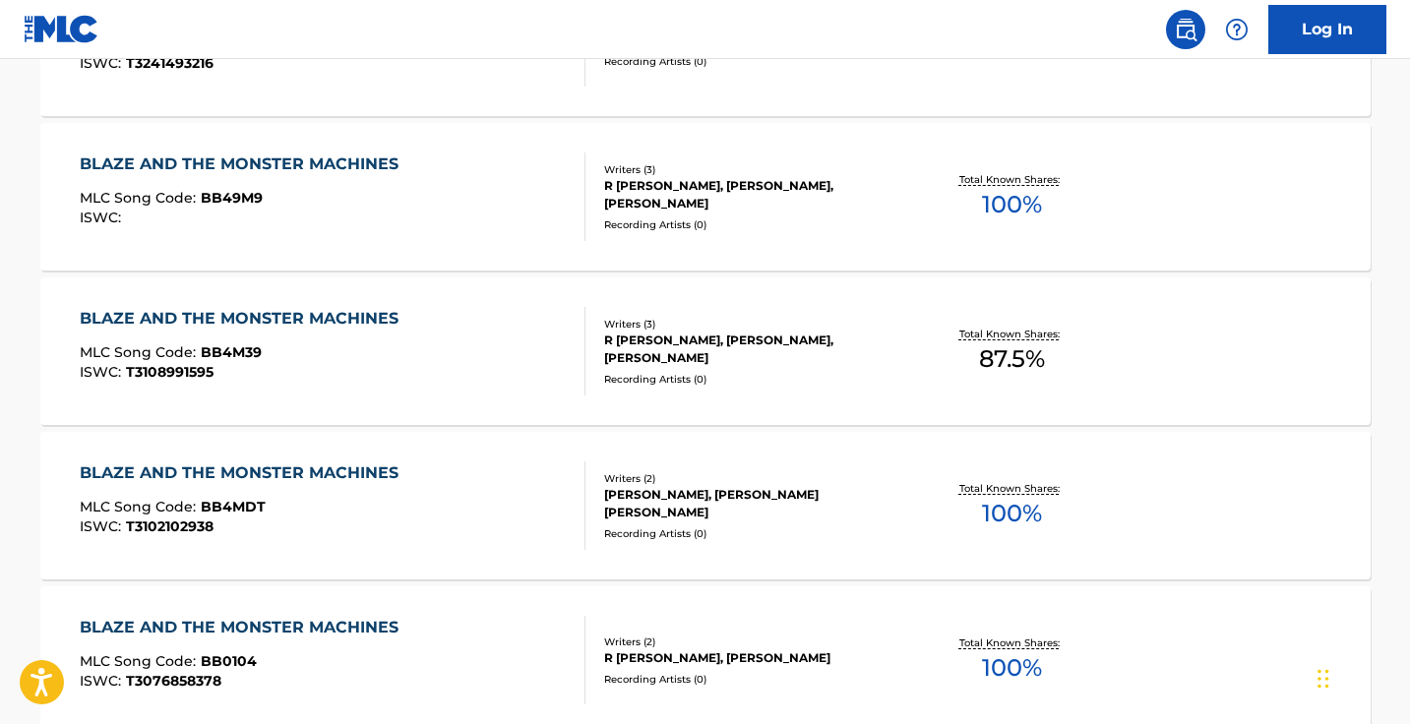
scroll to position [1245, 0]
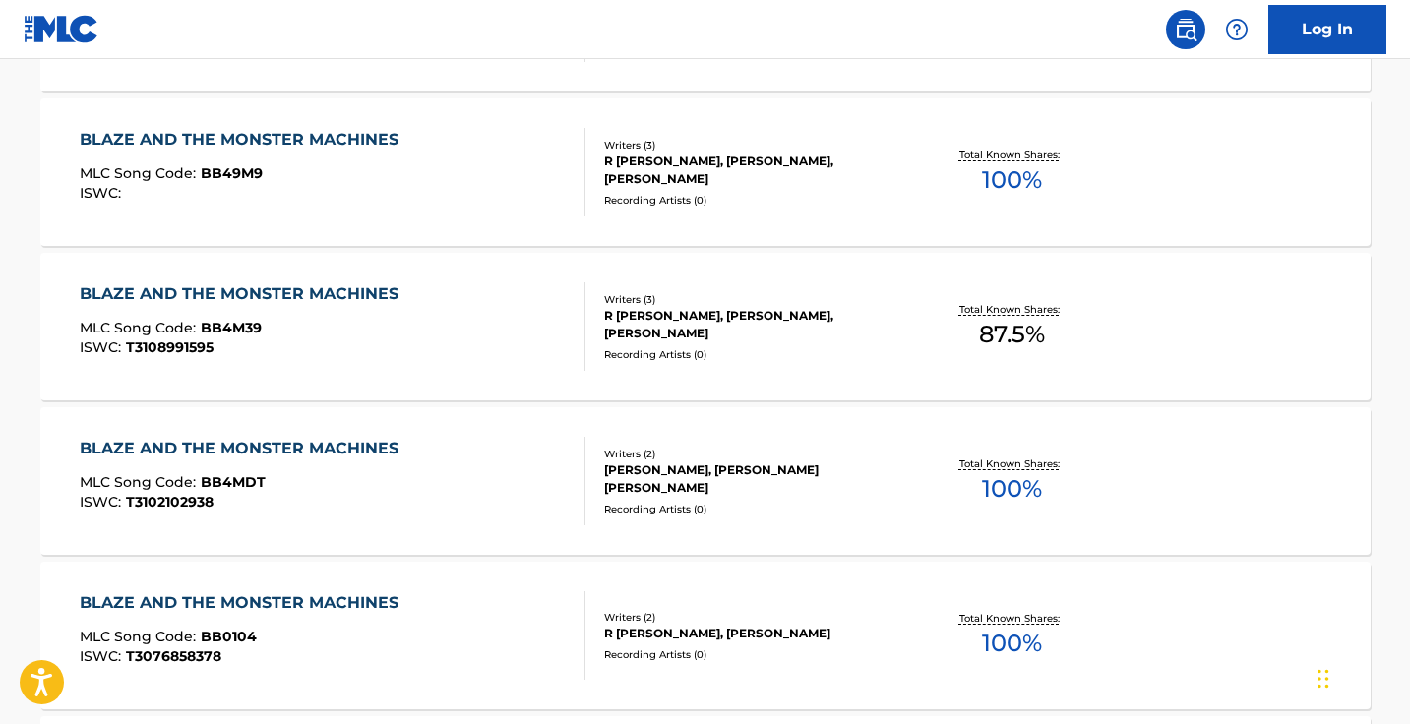
click at [443, 375] on div "BLAZE AND THE MONSTER MACHINES MLC Song Code : BB4M39 ISWC : T3108991595 Writer…" at bounding box center [705, 327] width 1330 height 148
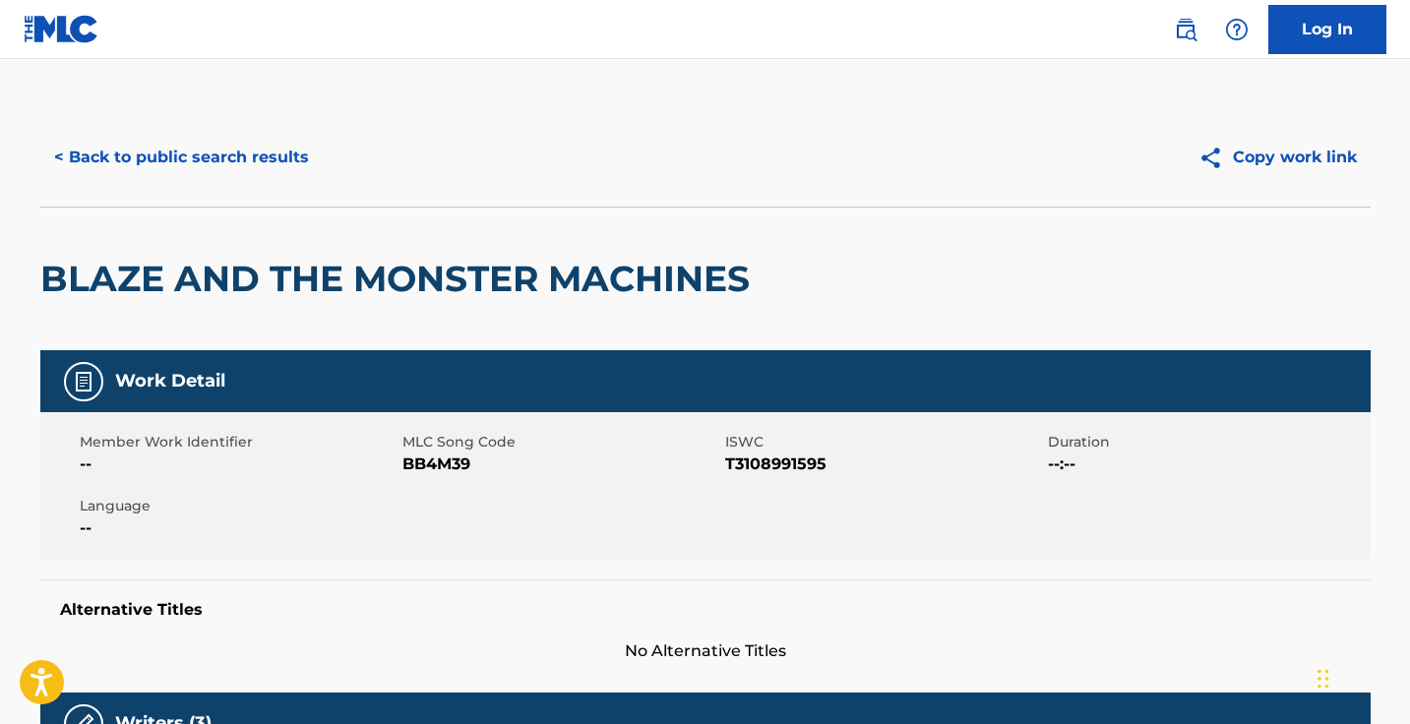
click at [280, 153] on button "< Back to public search results" at bounding box center [181, 157] width 282 height 49
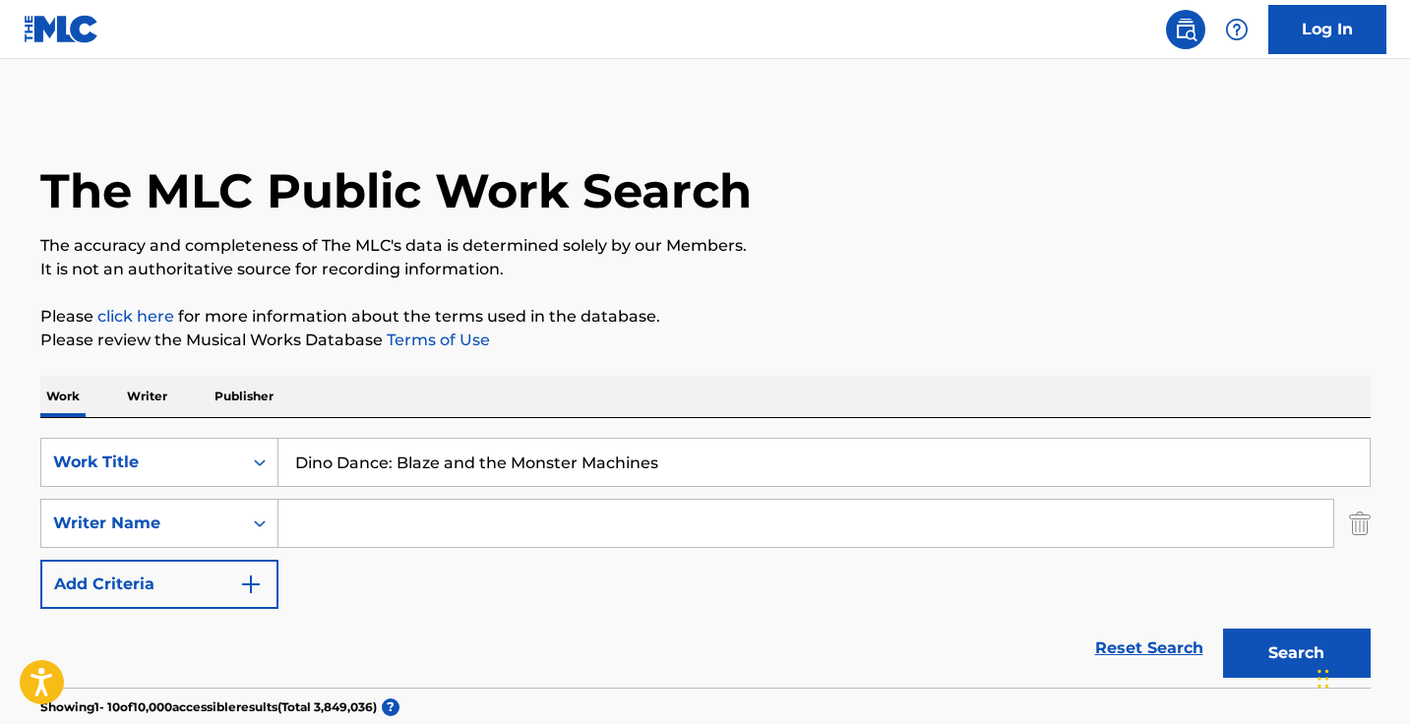
click at [472, 450] on input "Dino Dance: Blaze and the Monster Machines" at bounding box center [823, 462] width 1091 height 47
click at [406, 456] on input "Dino Dance: Blaze and the Monster Machines" at bounding box center [823, 462] width 1091 height 47
drag, startPoint x: 389, startPoint y: 456, endPoint x: 716, endPoint y: 464, distance: 327.6
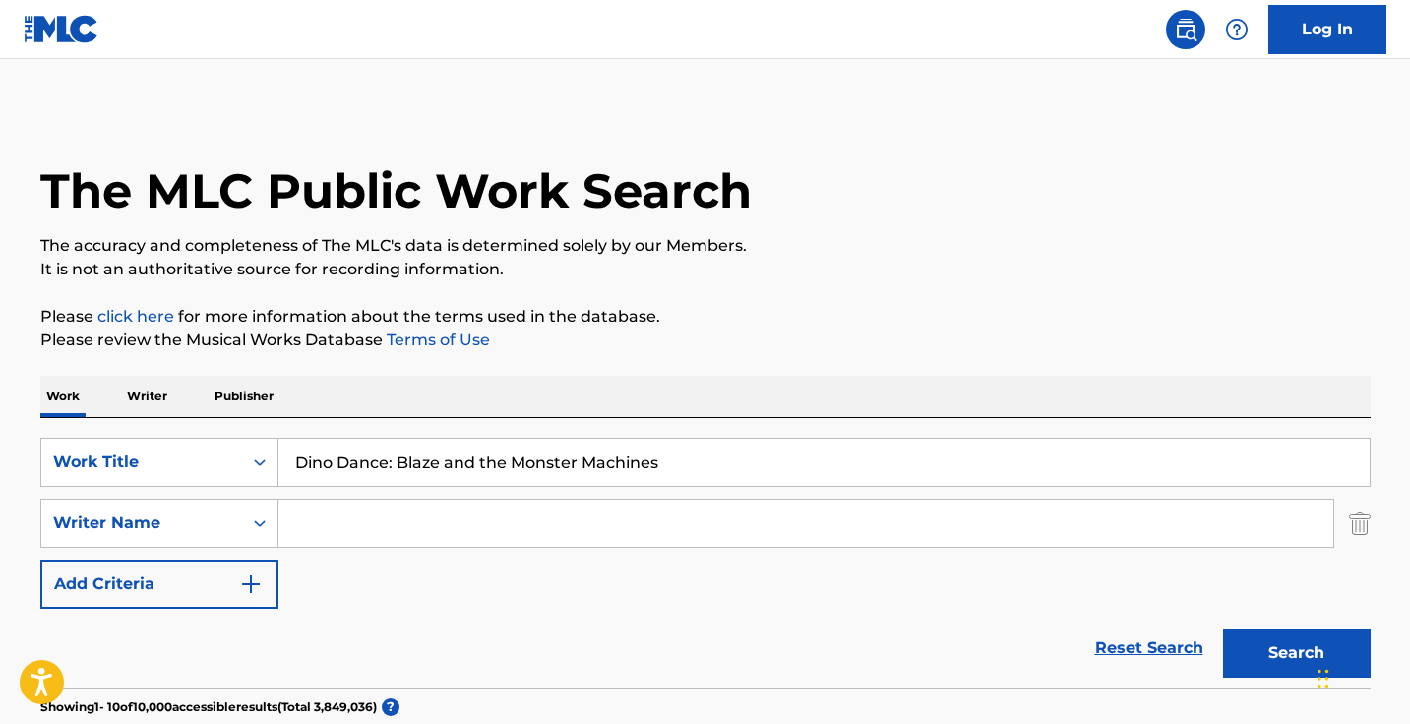
click at [716, 464] on input "Dino Dance: Blaze and the Monster Machines" at bounding box center [823, 462] width 1091 height 47
type input "Dino Dance"
click at [1295, 653] on button "Search" at bounding box center [1297, 653] width 148 height 49
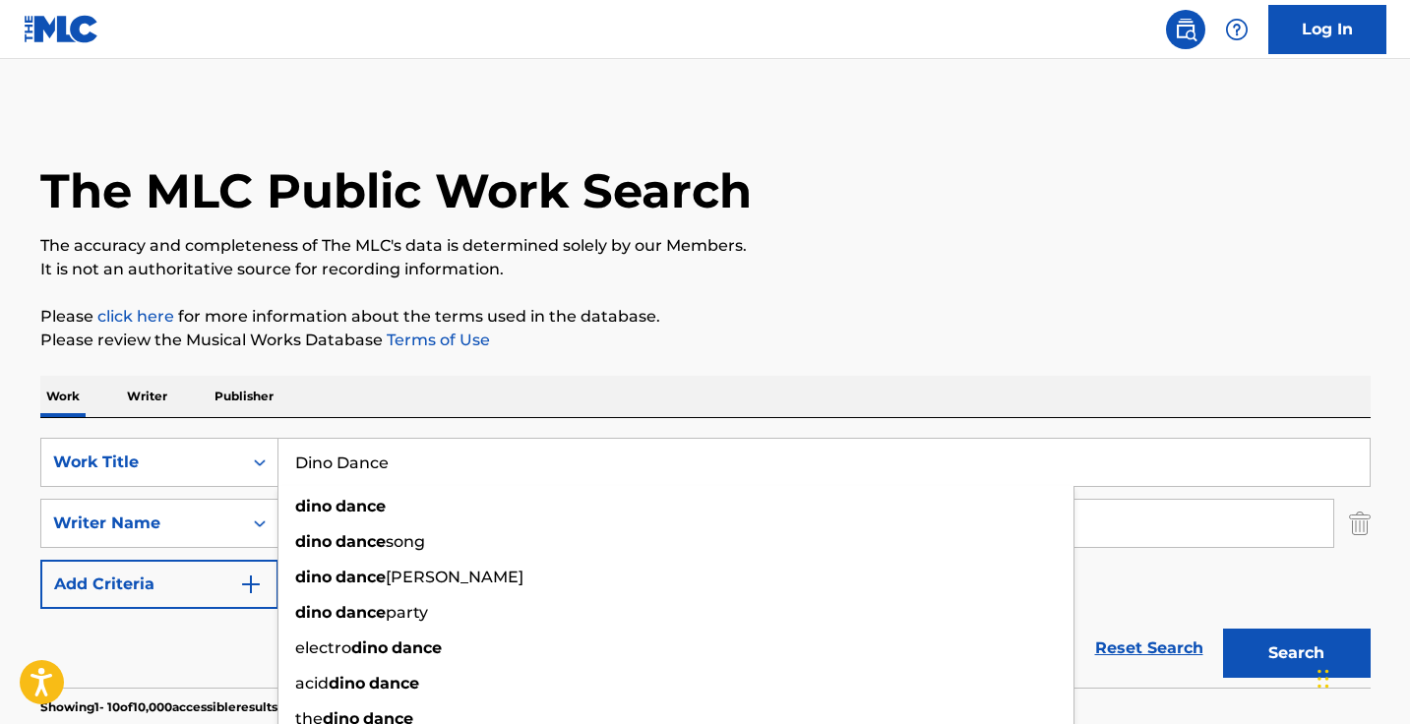
click at [700, 396] on div "Work Writer Publisher" at bounding box center [705, 396] width 1330 height 41
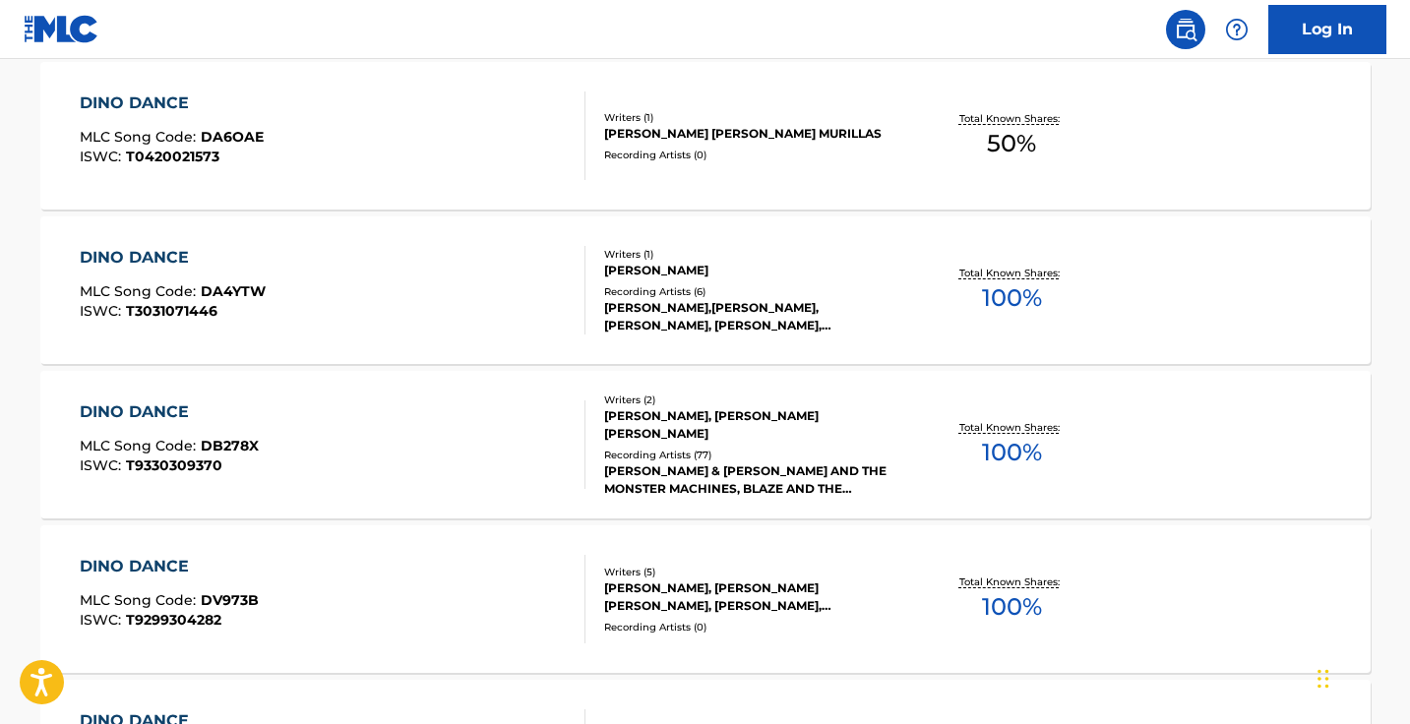
scroll to position [822, 0]
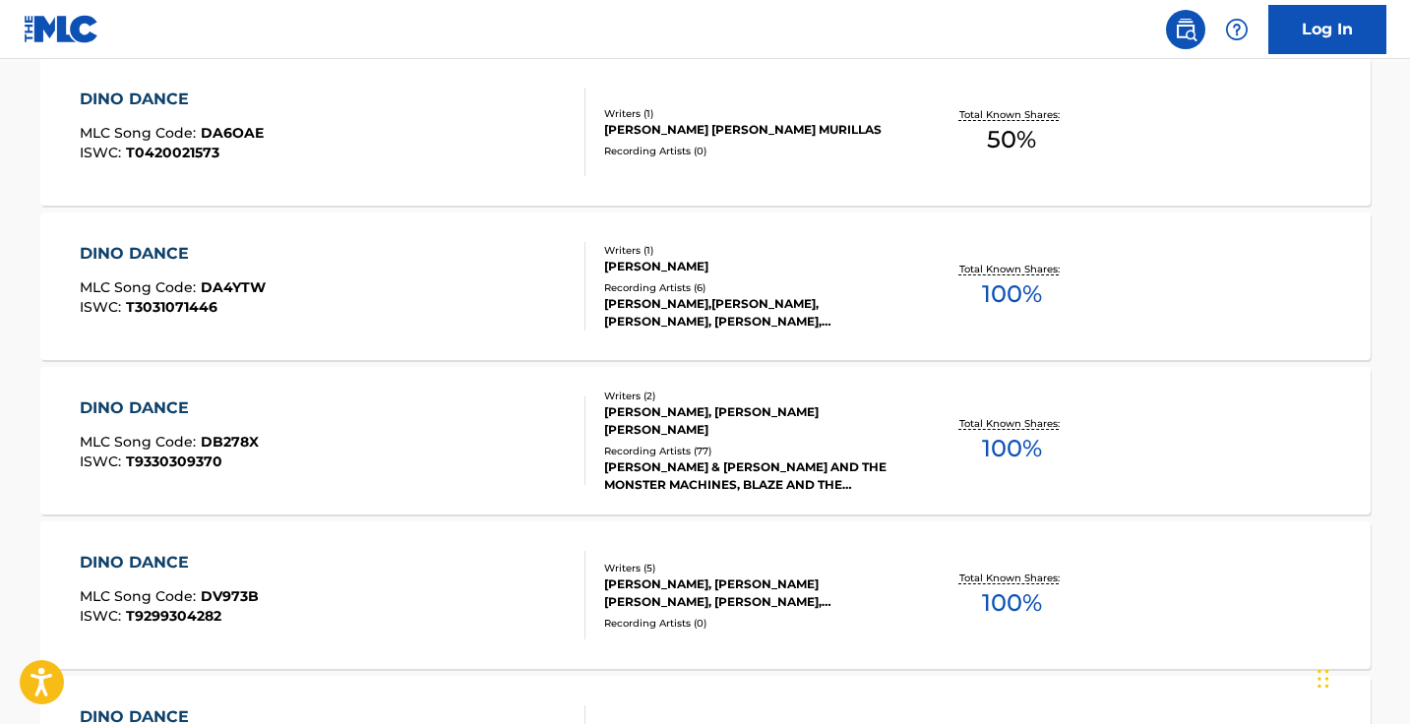
click at [509, 438] on div "DINO DANCE MLC Song Code : DB278X ISWC : T9330309370" at bounding box center [333, 440] width 506 height 89
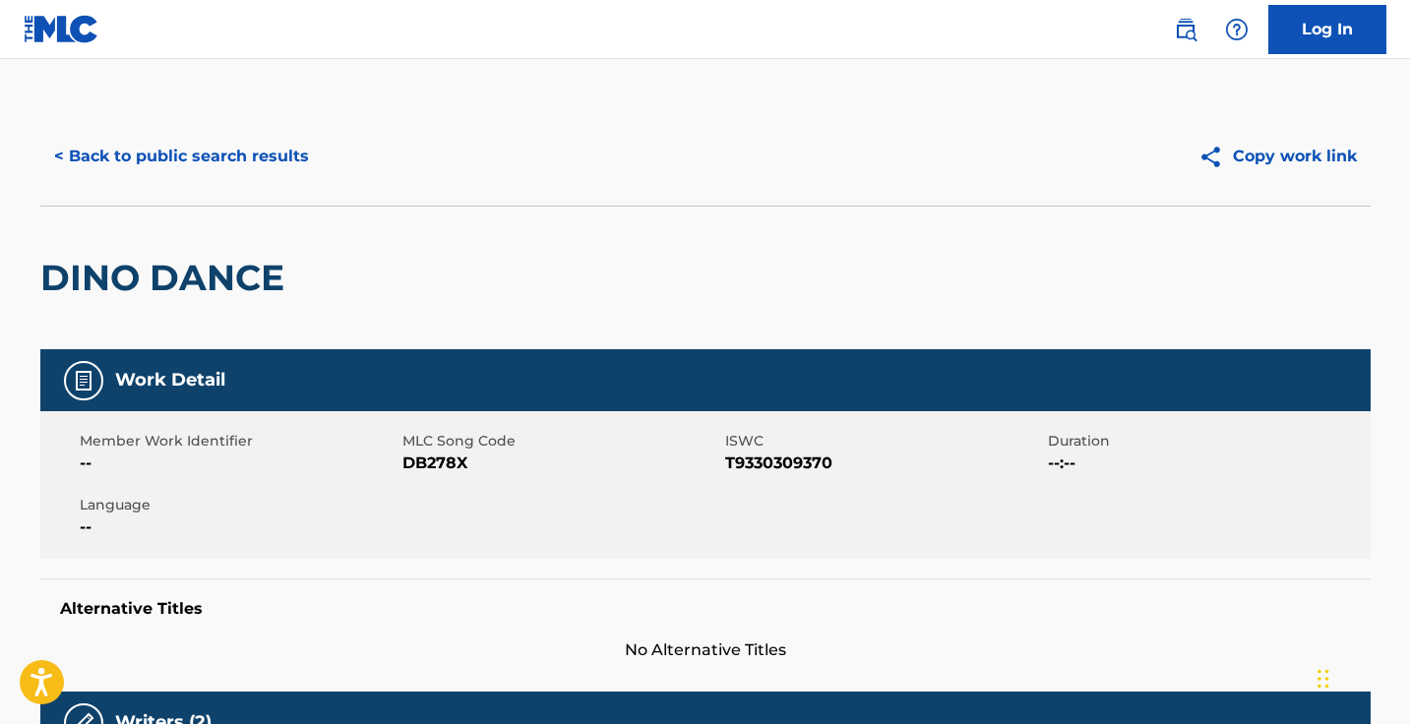
click at [438, 460] on span "DB278X" at bounding box center [561, 463] width 318 height 24
copy span "DB278X"
click at [255, 168] on button "< Back to public search results" at bounding box center [181, 156] width 282 height 49
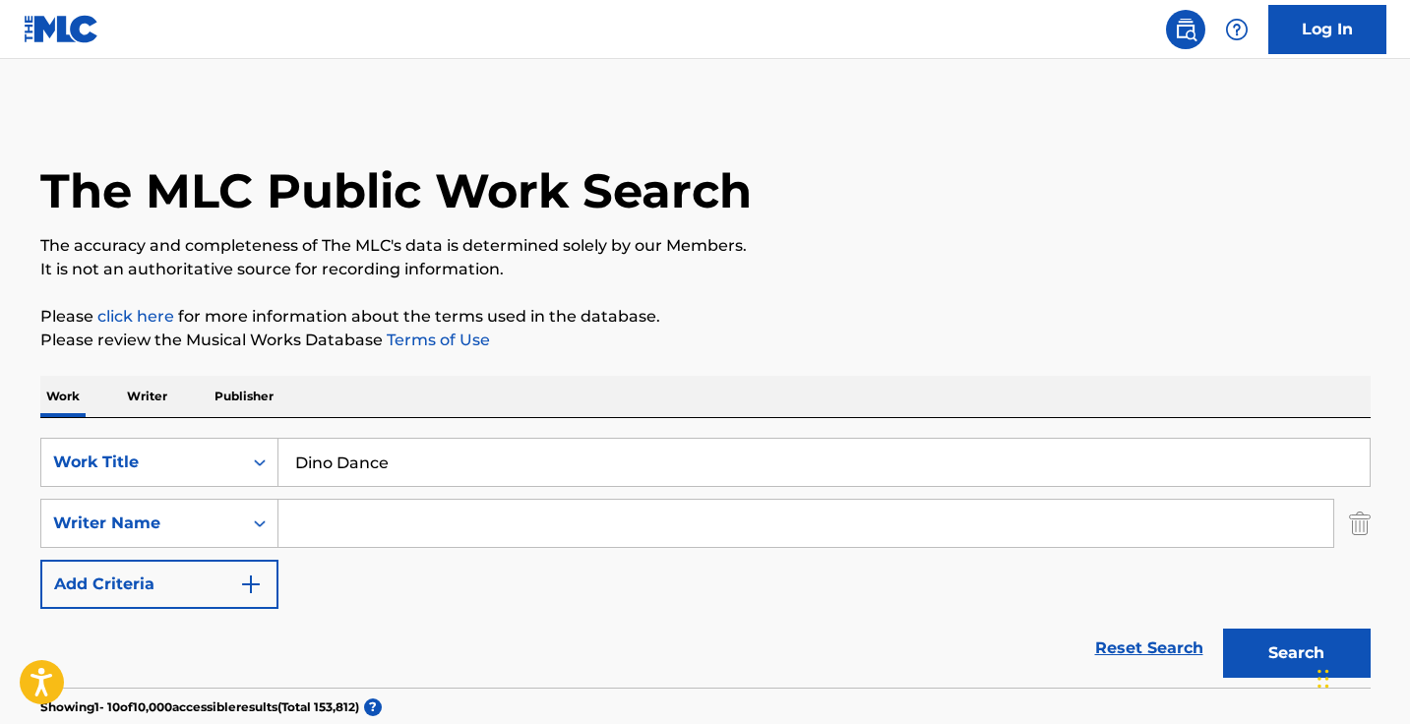
scroll to position [-1, 0]
click at [484, 446] on input "Dino Dance" at bounding box center [823, 462] width 1091 height 47
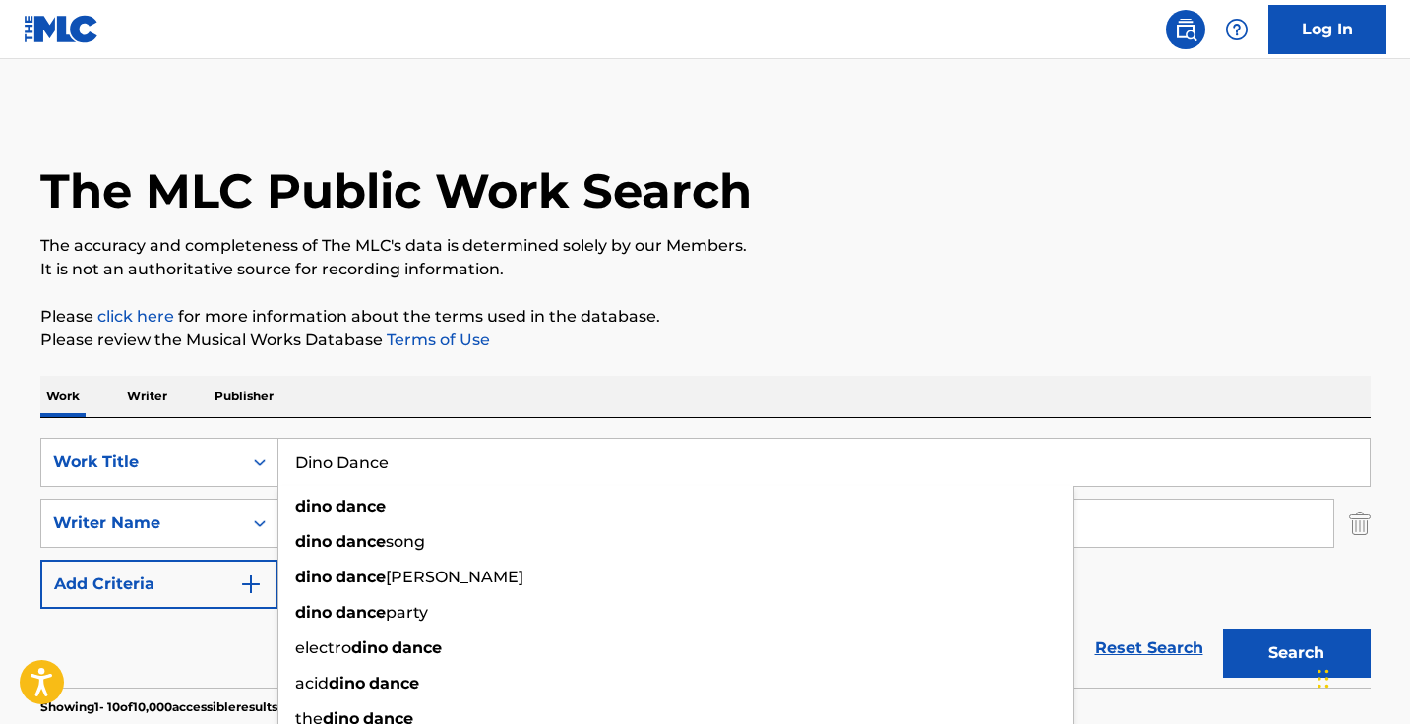
paste input "Hope Is the Thing With Feathers"
click at [1295, 653] on button "Search" at bounding box center [1297, 653] width 148 height 49
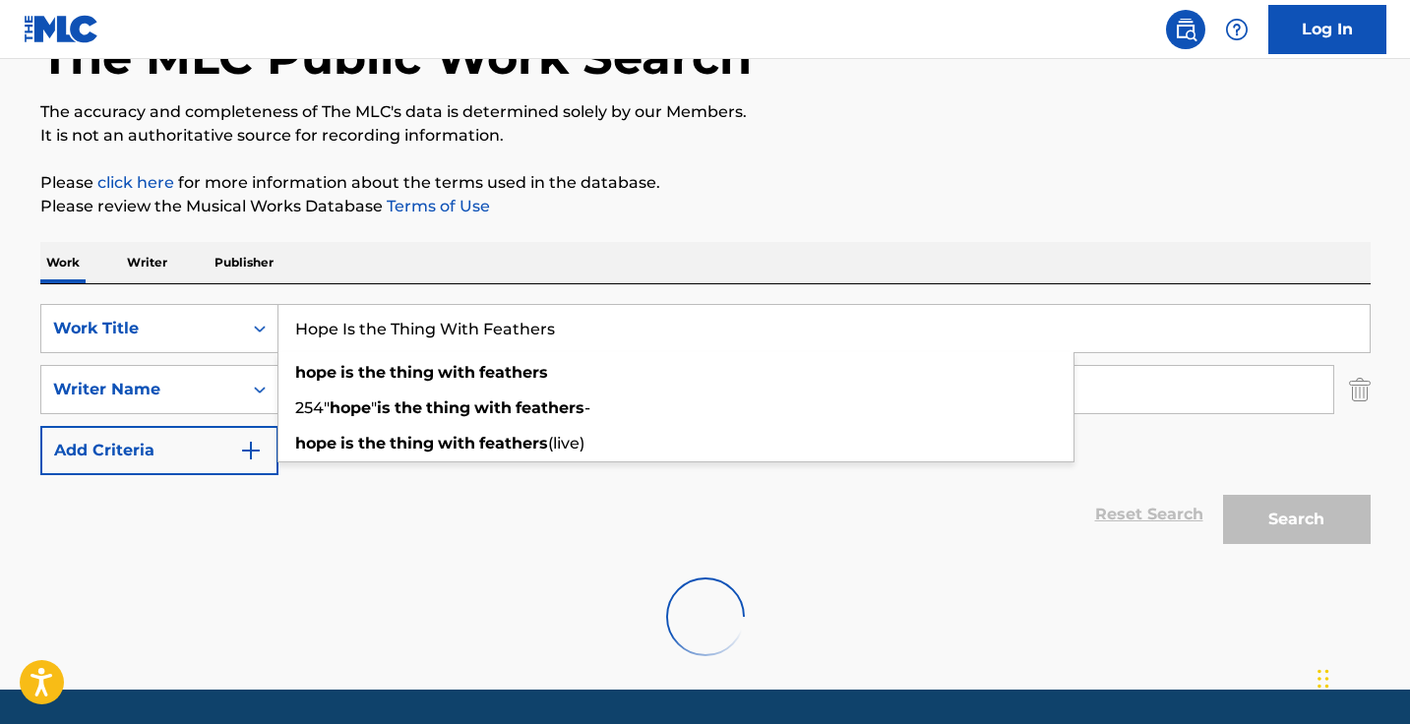
scroll to position [194, 0]
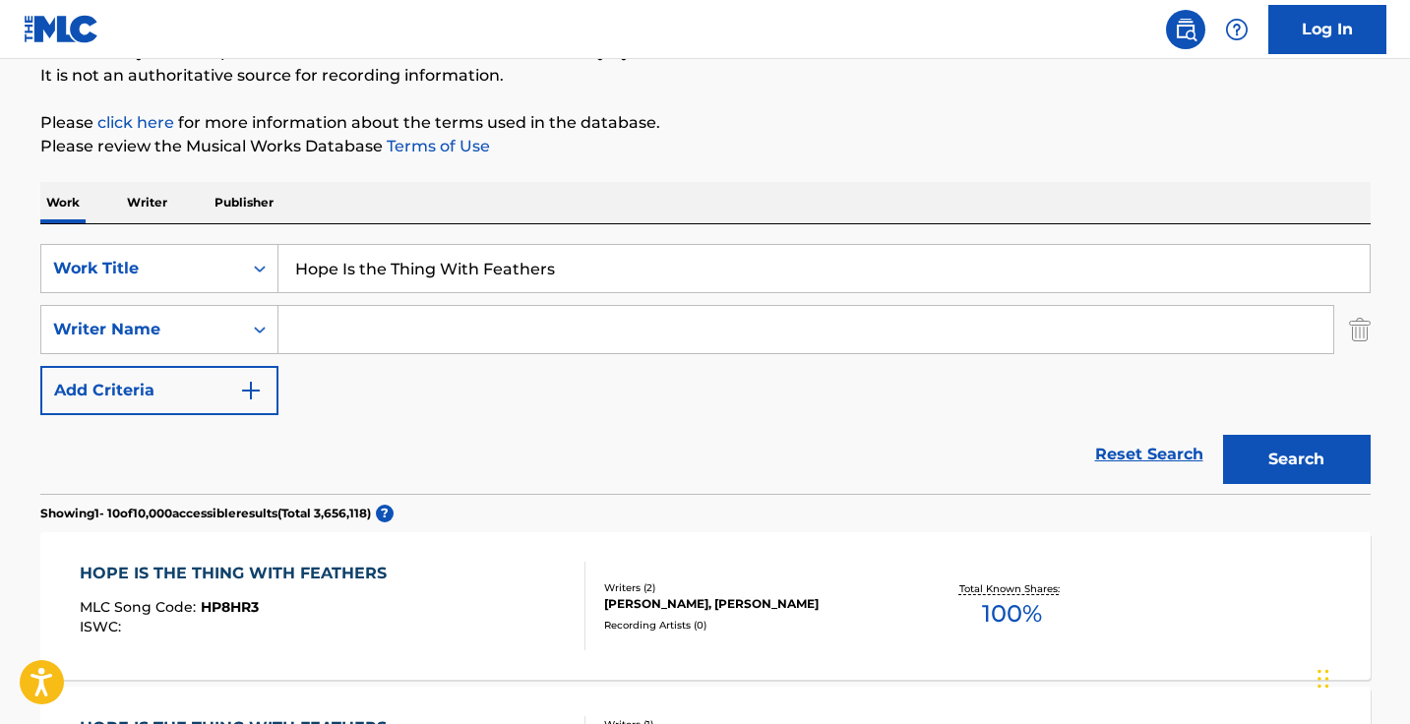
click at [803, 485] on div "Reset Search Search" at bounding box center [705, 454] width 1330 height 79
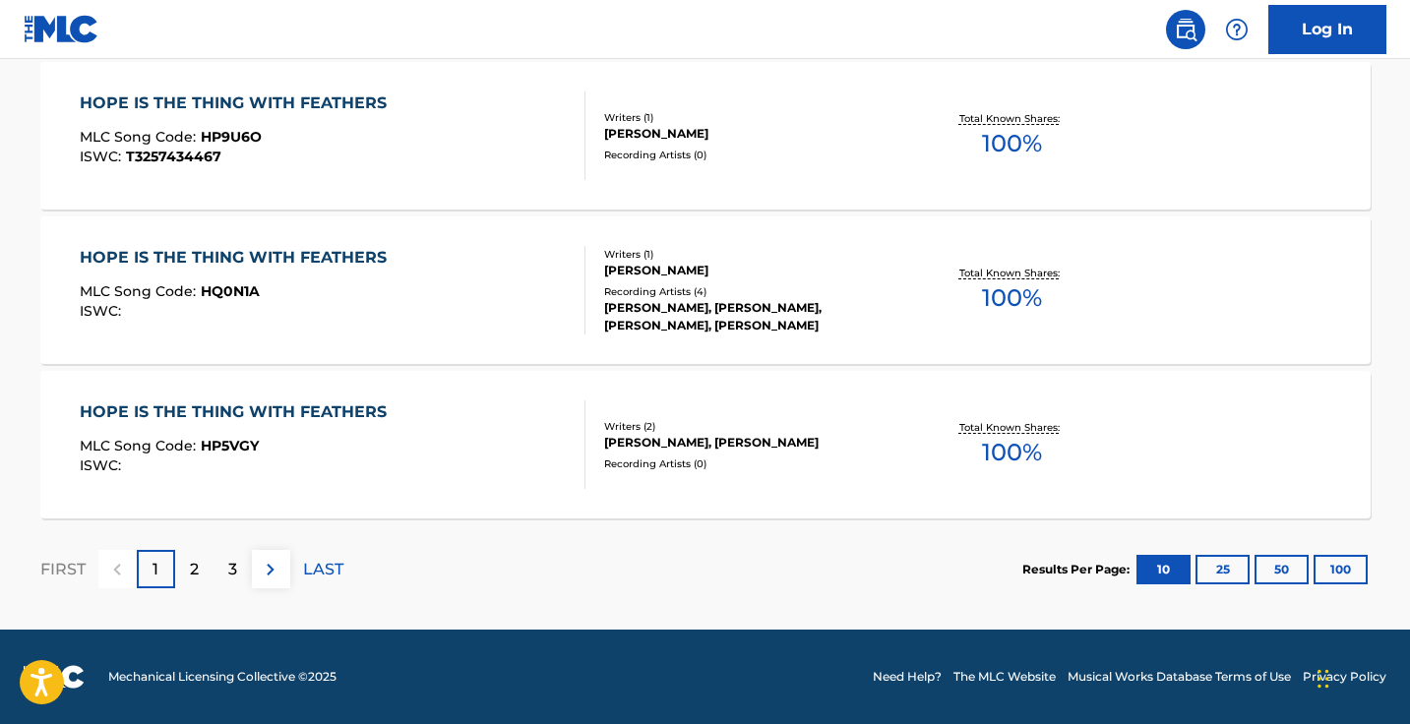
scroll to position [1745, 0]
click at [276, 562] on img at bounding box center [271, 570] width 24 height 24
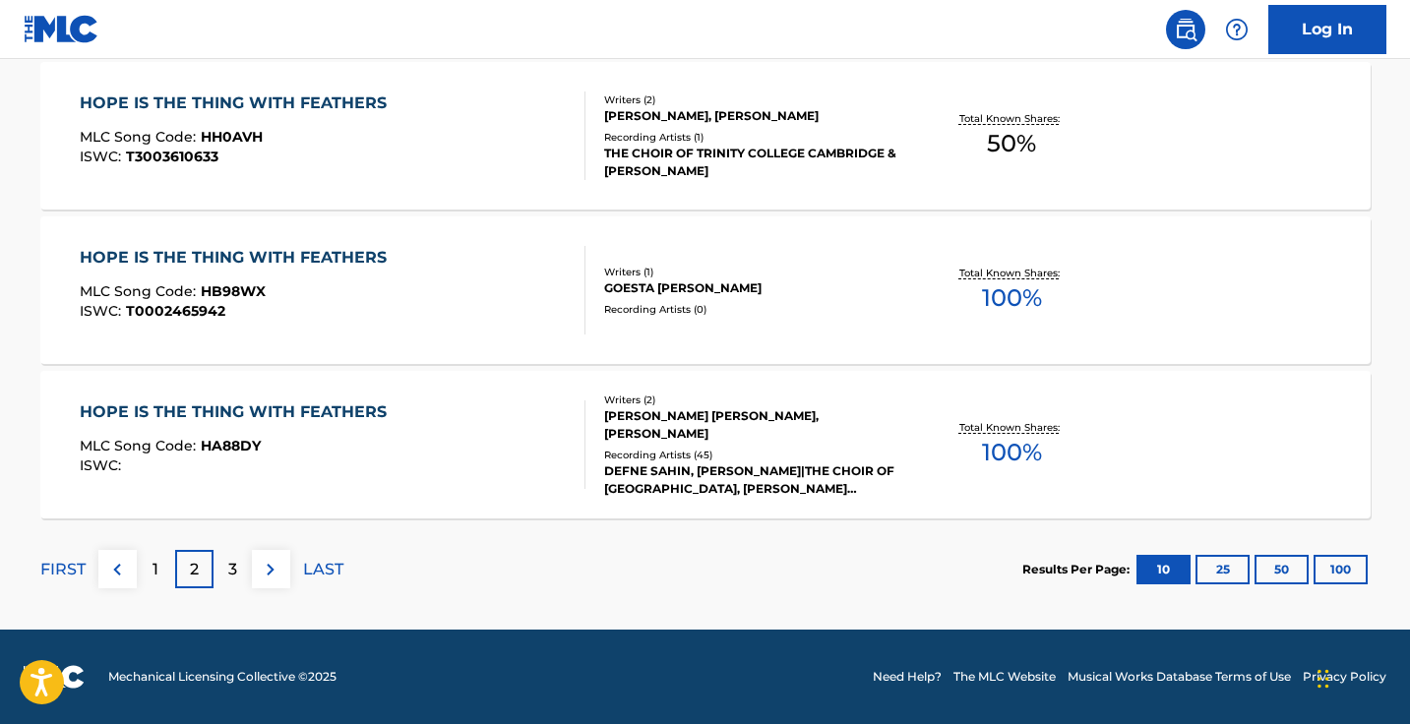
click at [283, 584] on button at bounding box center [271, 569] width 38 height 38
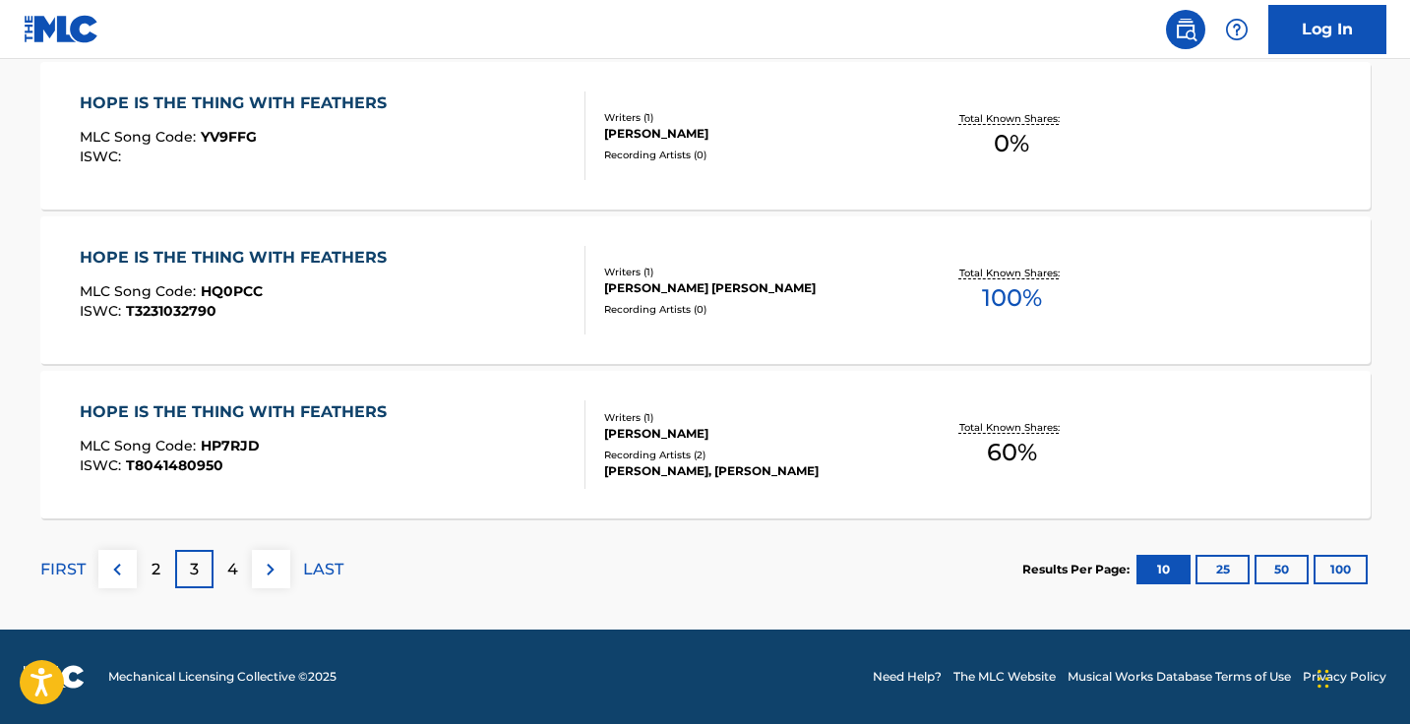
click at [267, 573] on img at bounding box center [271, 570] width 24 height 24
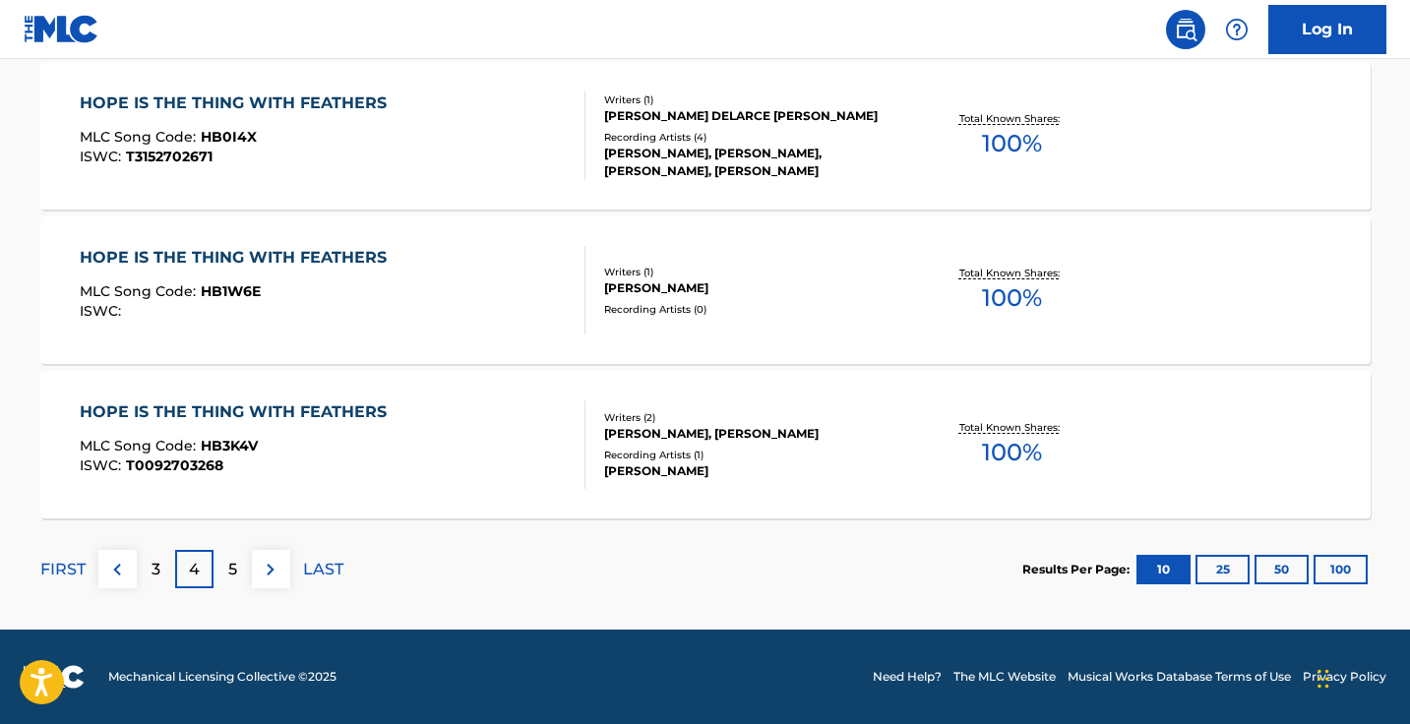
click at [266, 576] on img at bounding box center [271, 570] width 24 height 24
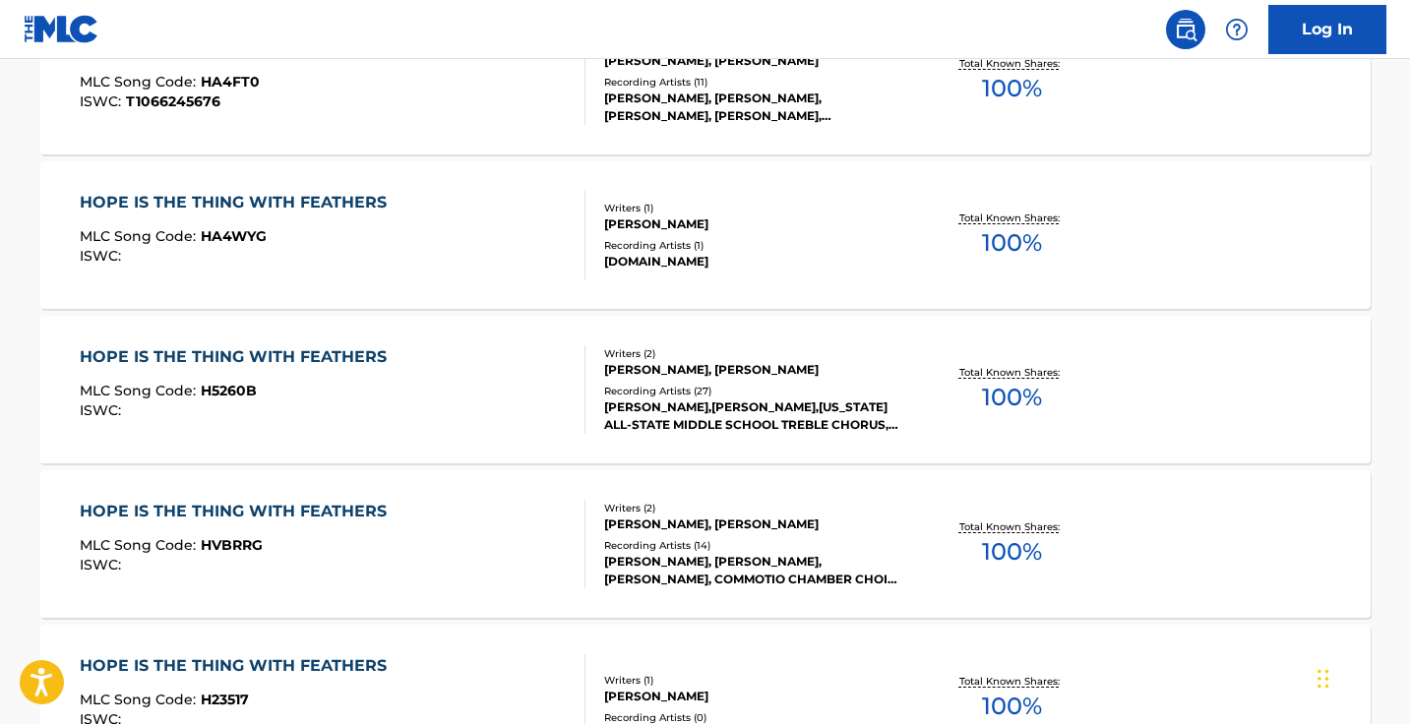
scroll to position [1367, 0]
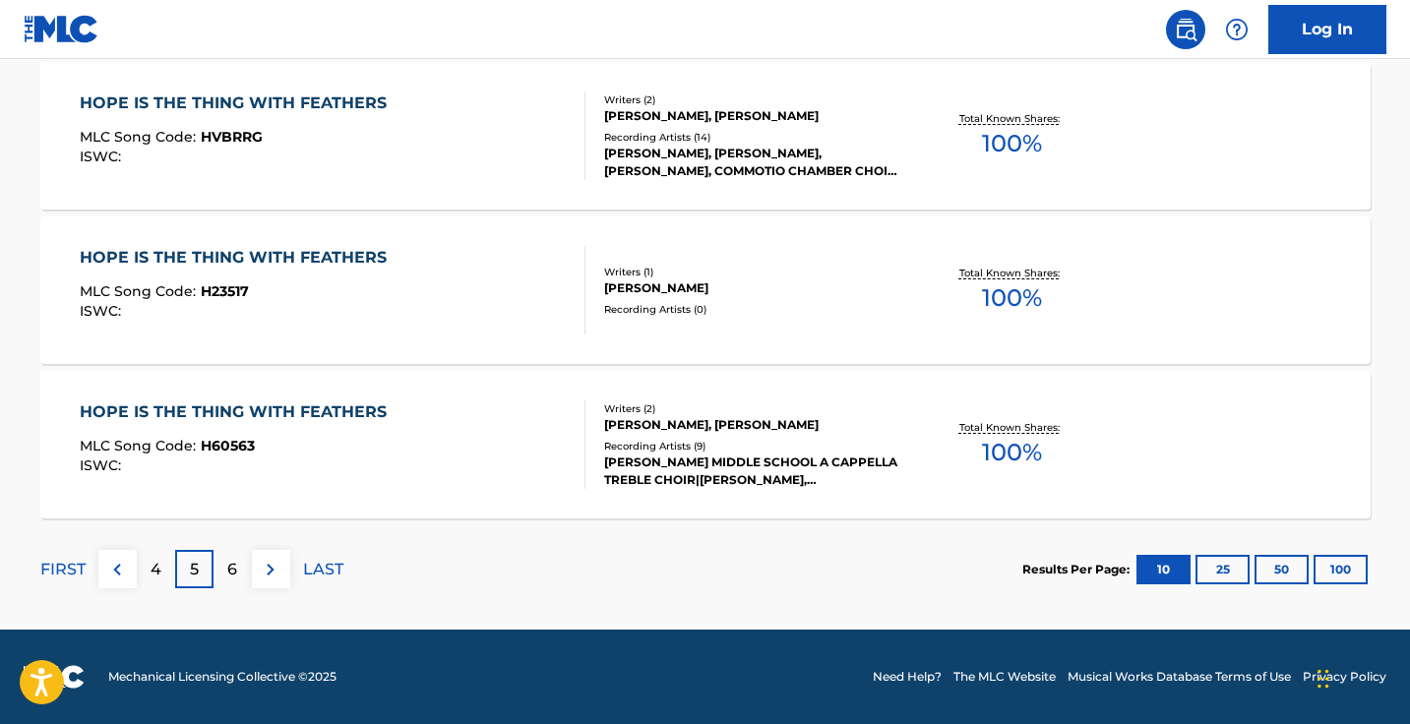
click at [267, 571] on img at bounding box center [271, 570] width 24 height 24
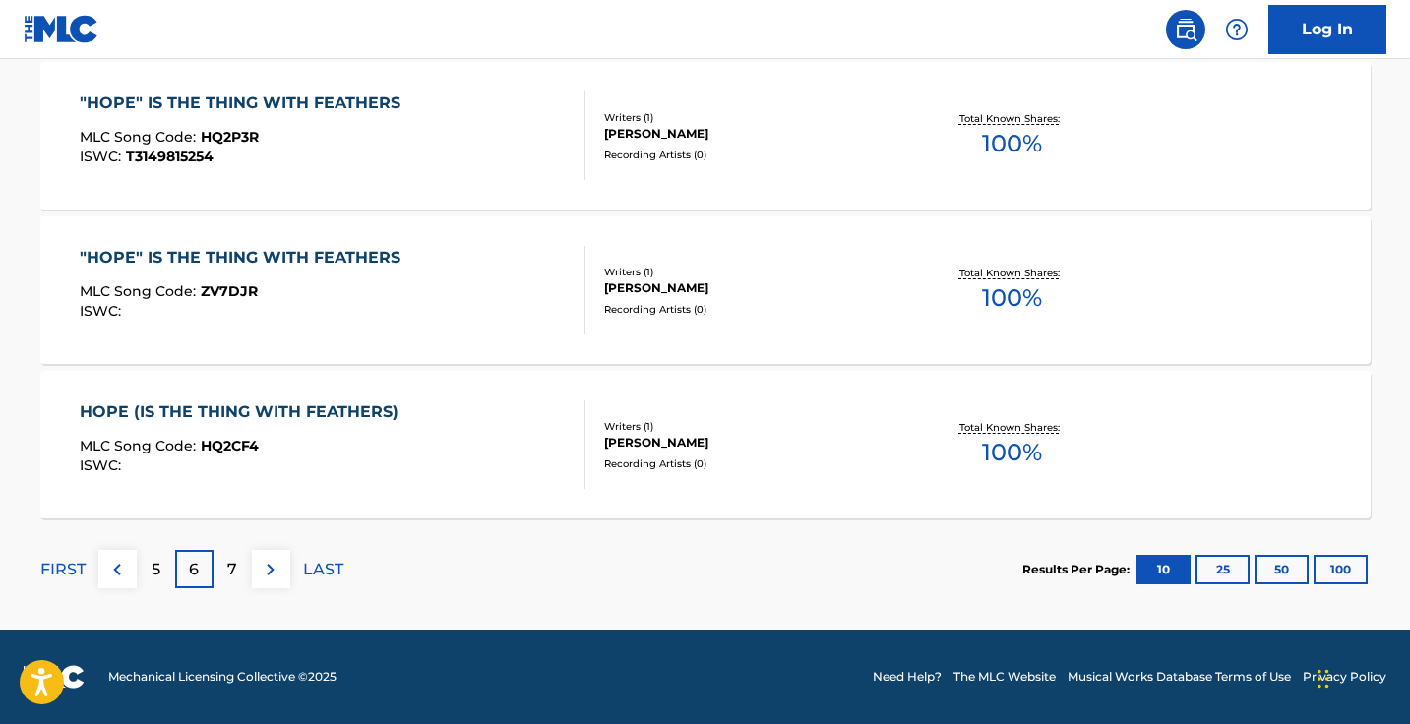
scroll to position [1745, 0]
click at [274, 569] on img at bounding box center [271, 570] width 24 height 24
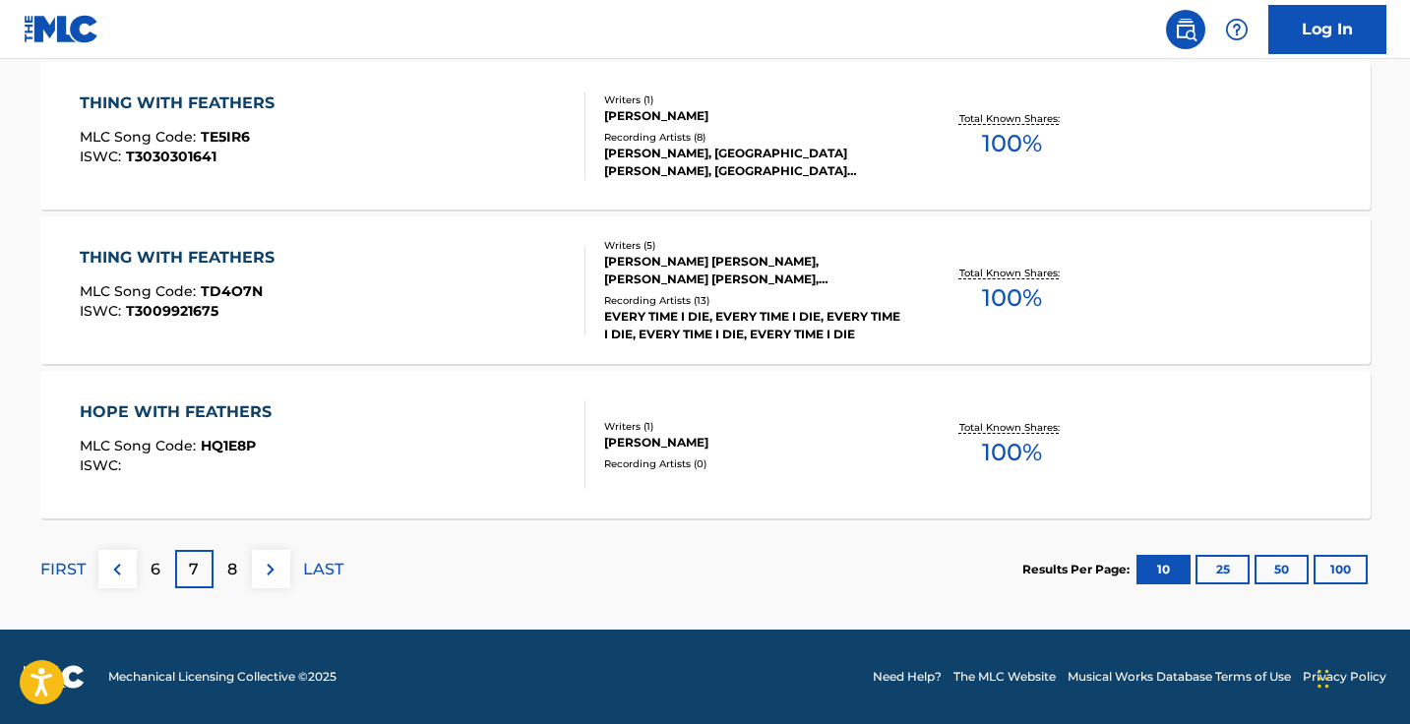
click at [72, 571] on p "FIRST" at bounding box center [62, 570] width 45 height 24
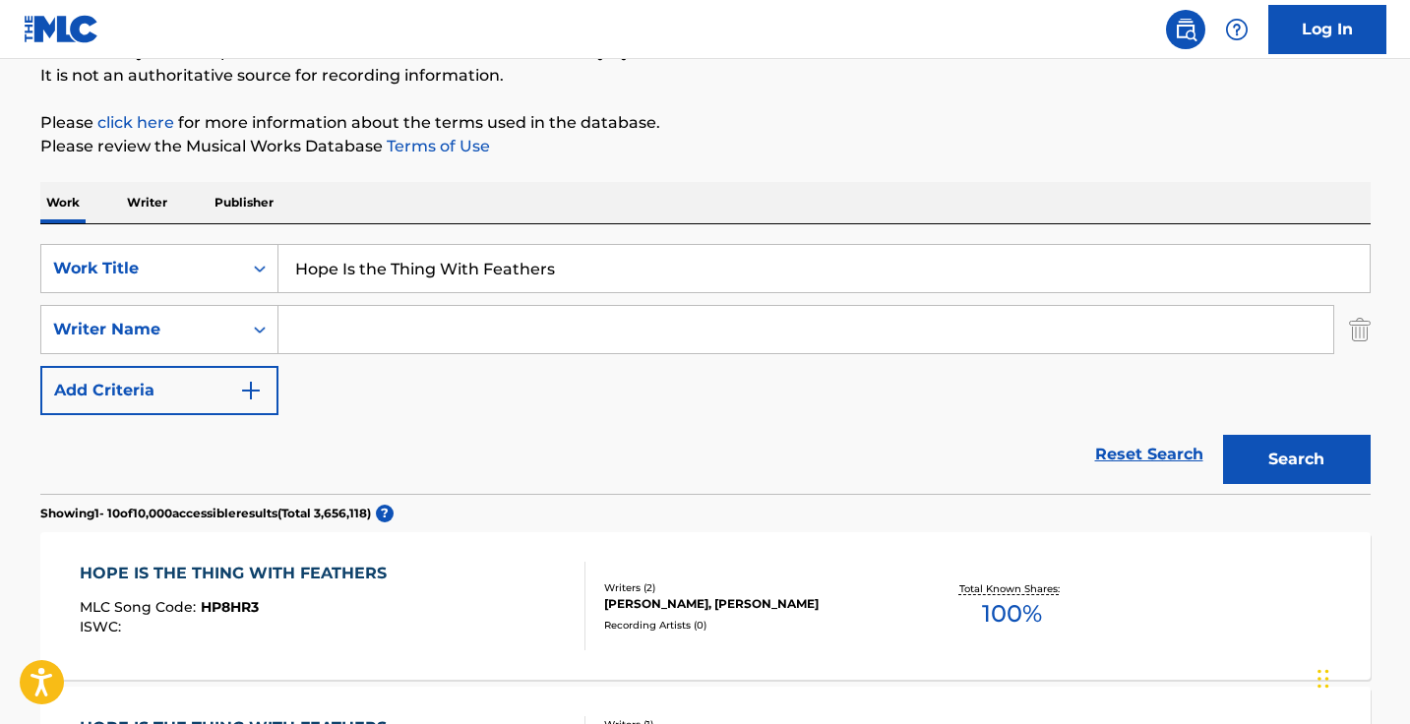
click at [534, 246] on input "Hope Is the Thing With Feathers" at bounding box center [823, 268] width 1091 height 47
click at [534, 248] on input "Hope Is the Thing With Feathers" at bounding box center [823, 268] width 1091 height 47
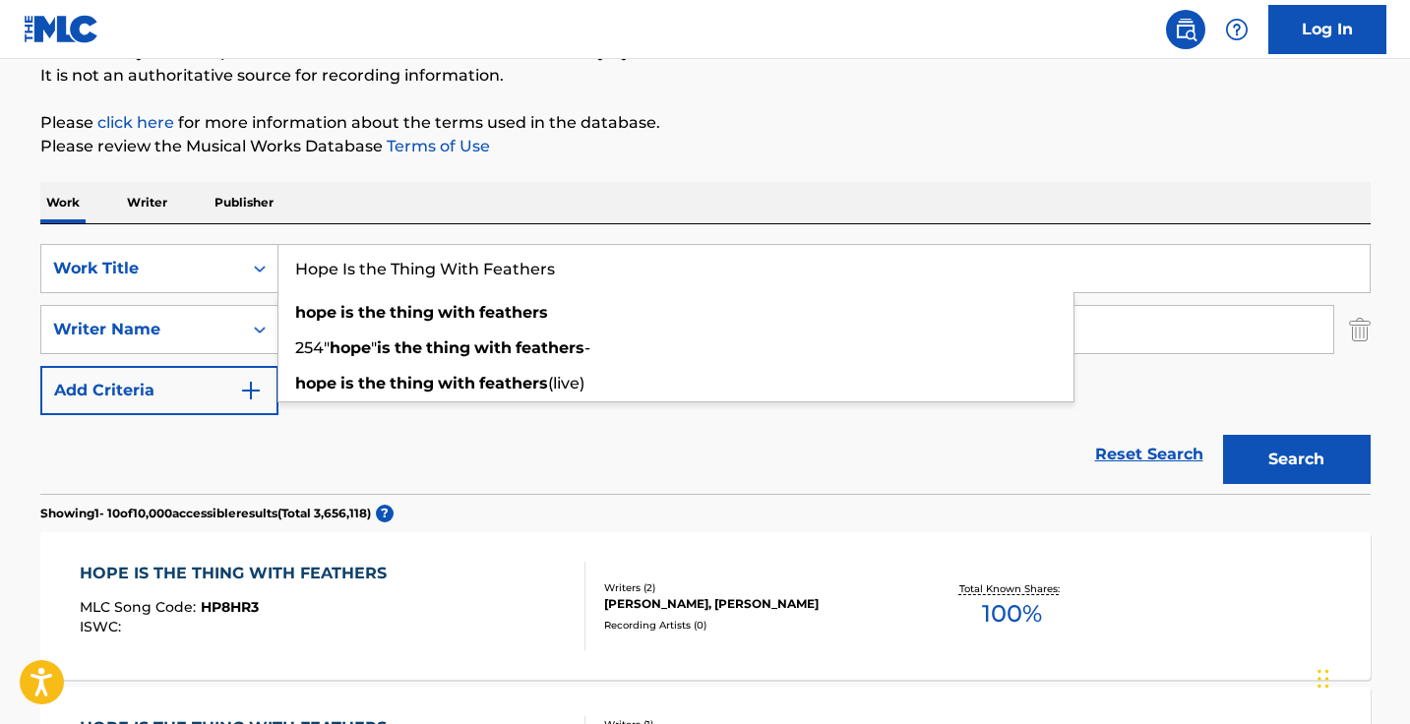
click at [534, 248] on input "Hope Is the Thing With Feathers" at bounding box center [823, 268] width 1091 height 47
paste input "If I Can Stop One Heart From Breaking - Instrumental"
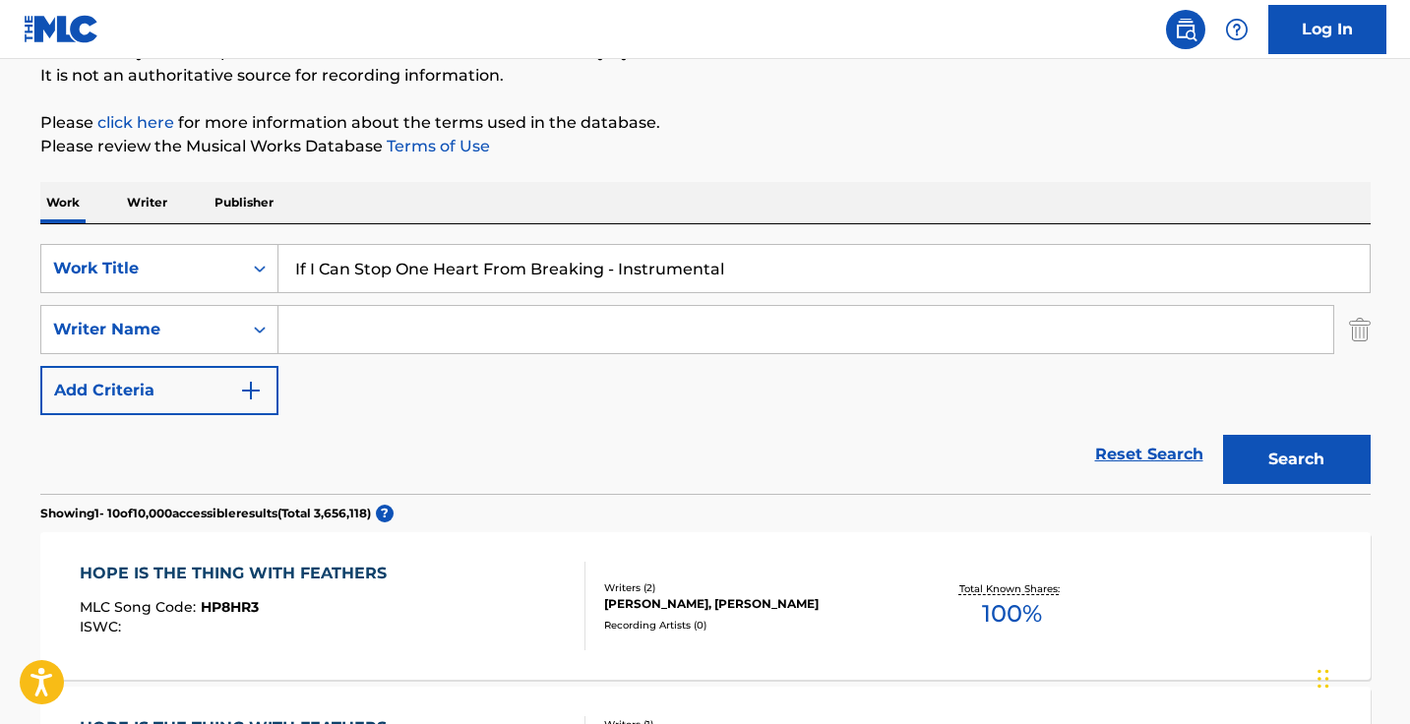
click at [1295, 459] on button "Search" at bounding box center [1297, 459] width 148 height 49
drag, startPoint x: 770, startPoint y: 270, endPoint x: 606, endPoint y: 277, distance: 164.4
click at [606, 277] on input "If I Can Stop One Heart From Breaking - Instrumental" at bounding box center [823, 268] width 1091 height 47
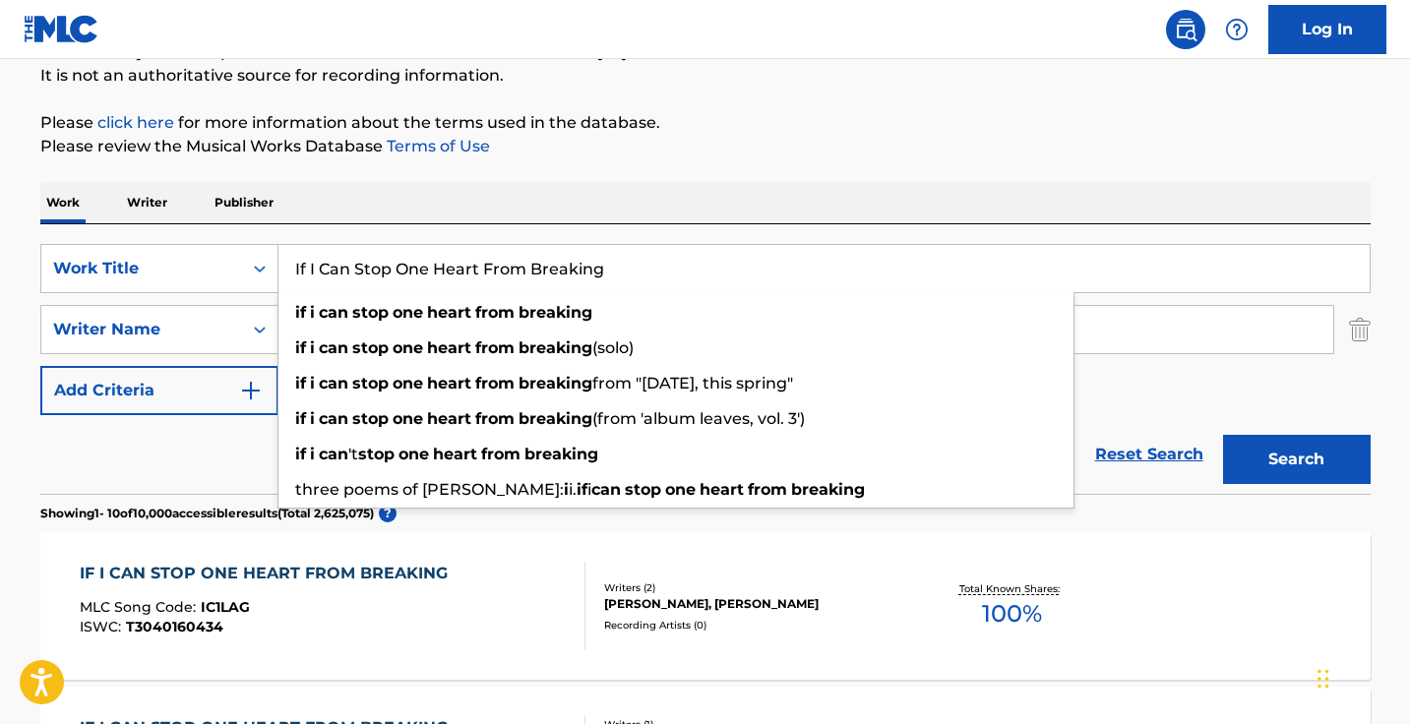
type input "If I Can Stop One Heart From Breaking"
click at [1295, 459] on button "Search" at bounding box center [1297, 459] width 148 height 49
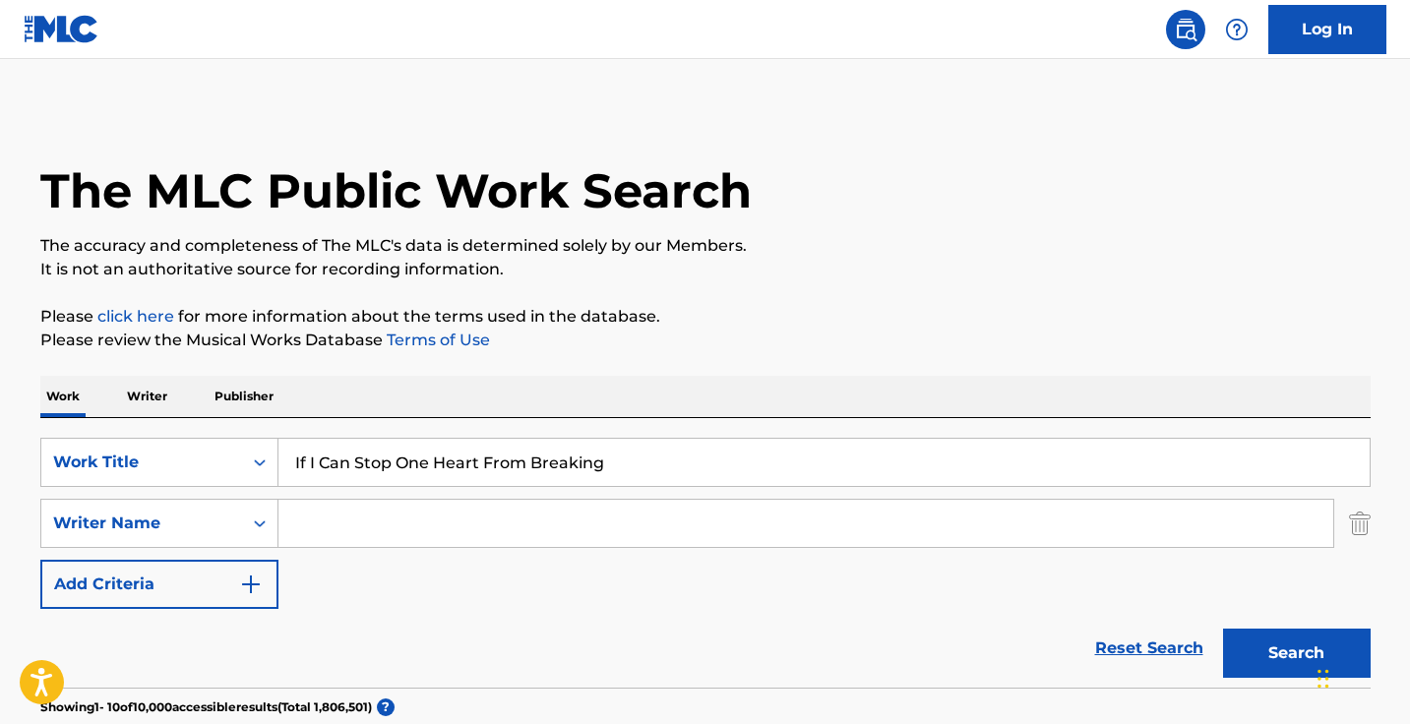
scroll to position [0, 0]
click at [482, 537] on input "Search Form" at bounding box center [805, 523] width 1054 height 47
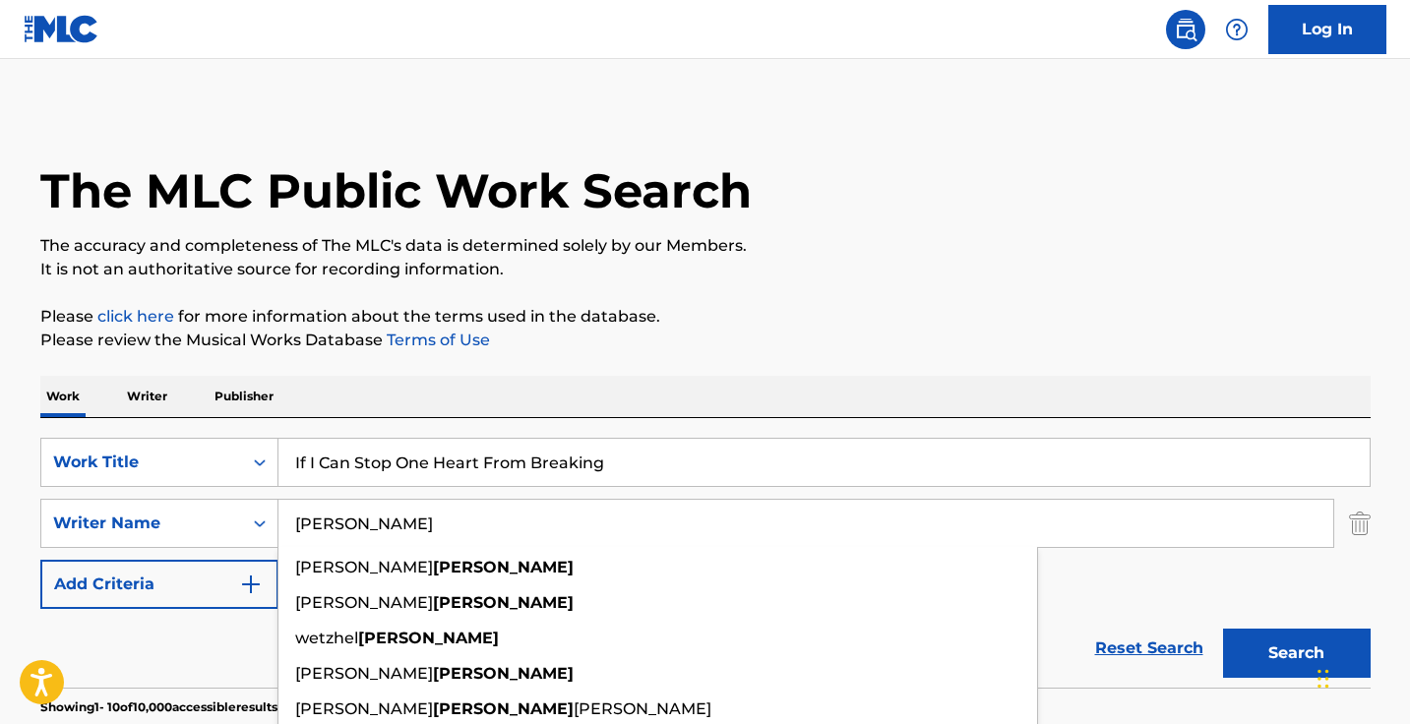
type input "[PERSON_NAME]"
click at [795, 381] on div "Work Writer Publisher" at bounding box center [705, 396] width 1330 height 41
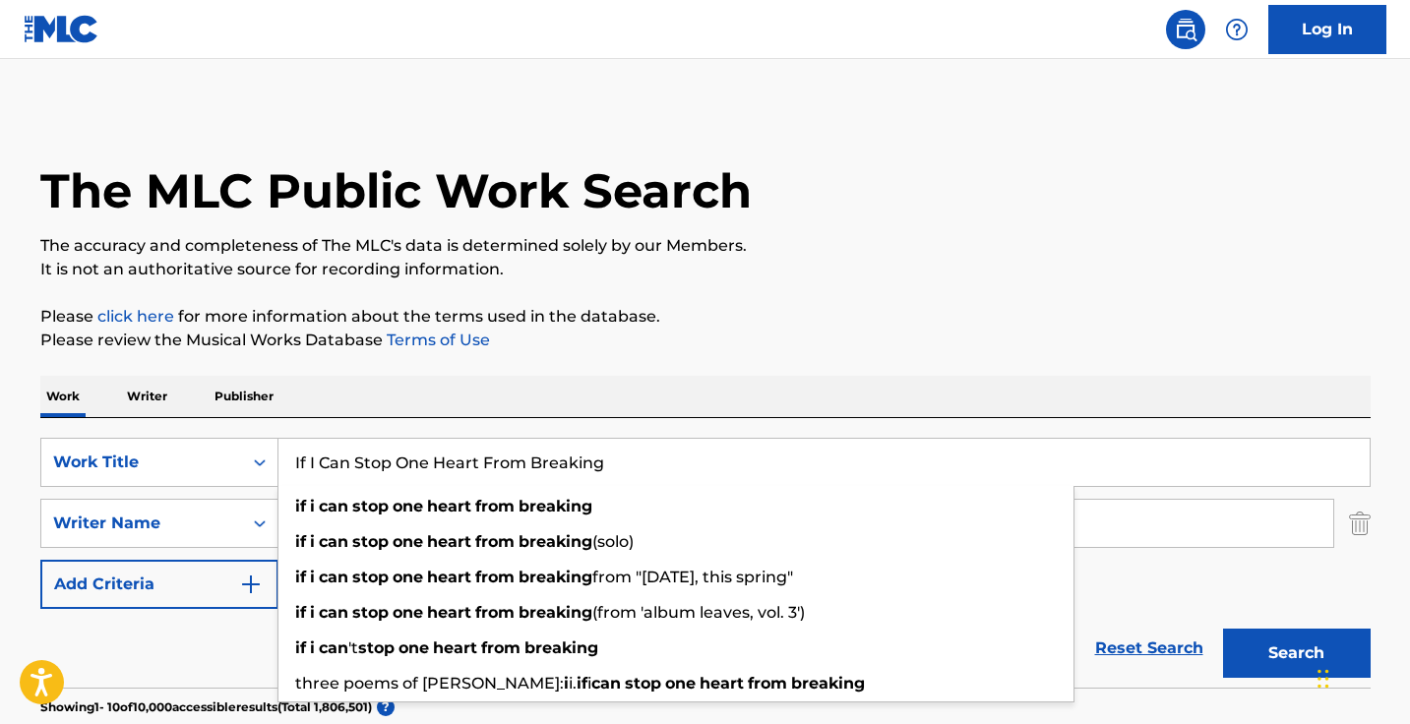
drag, startPoint x: 669, startPoint y: 461, endPoint x: 303, endPoint y: 437, distance: 366.7
click at [304, 437] on div "SearchWithCriteria6f196ebf-997e-4856-b7e8-e089a479c41e Work Title If I Can Stop…" at bounding box center [705, 553] width 1330 height 270
paste input "Dile"
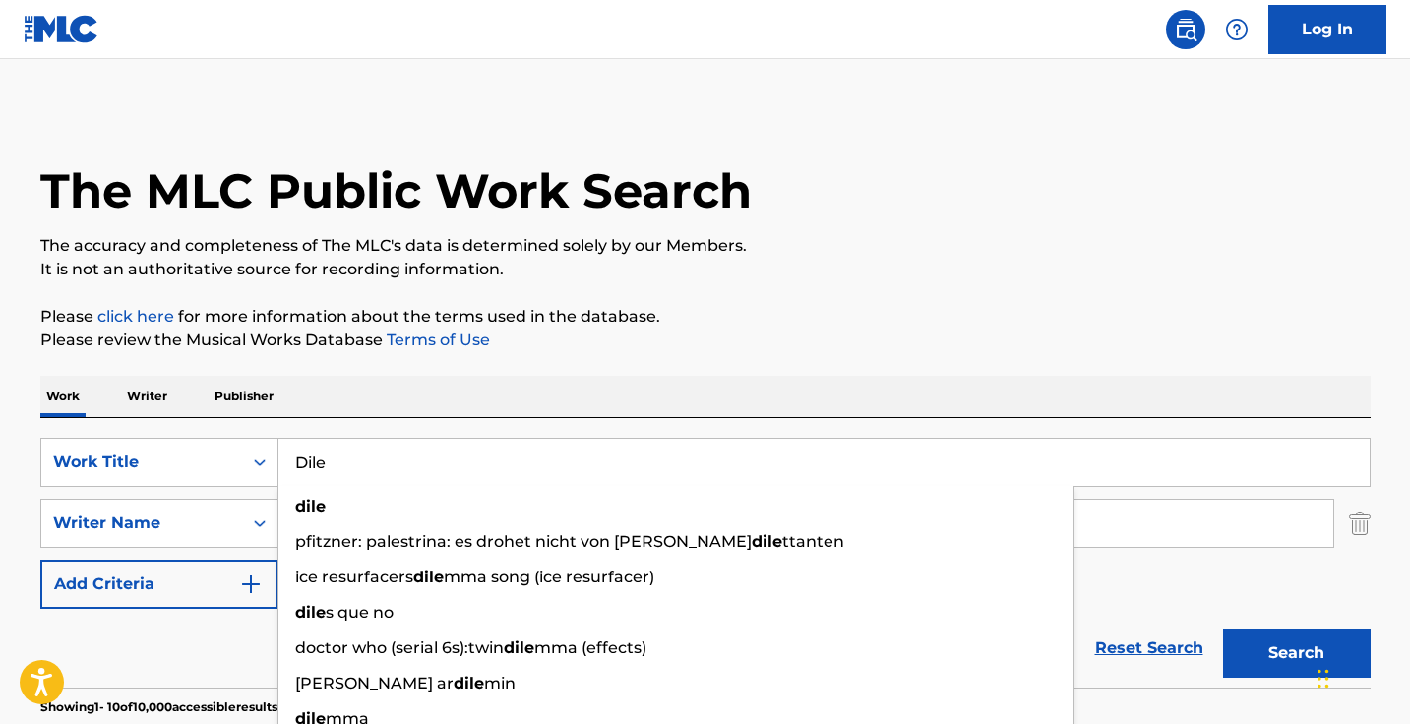
click at [1295, 653] on button "Search" at bounding box center [1297, 653] width 148 height 49
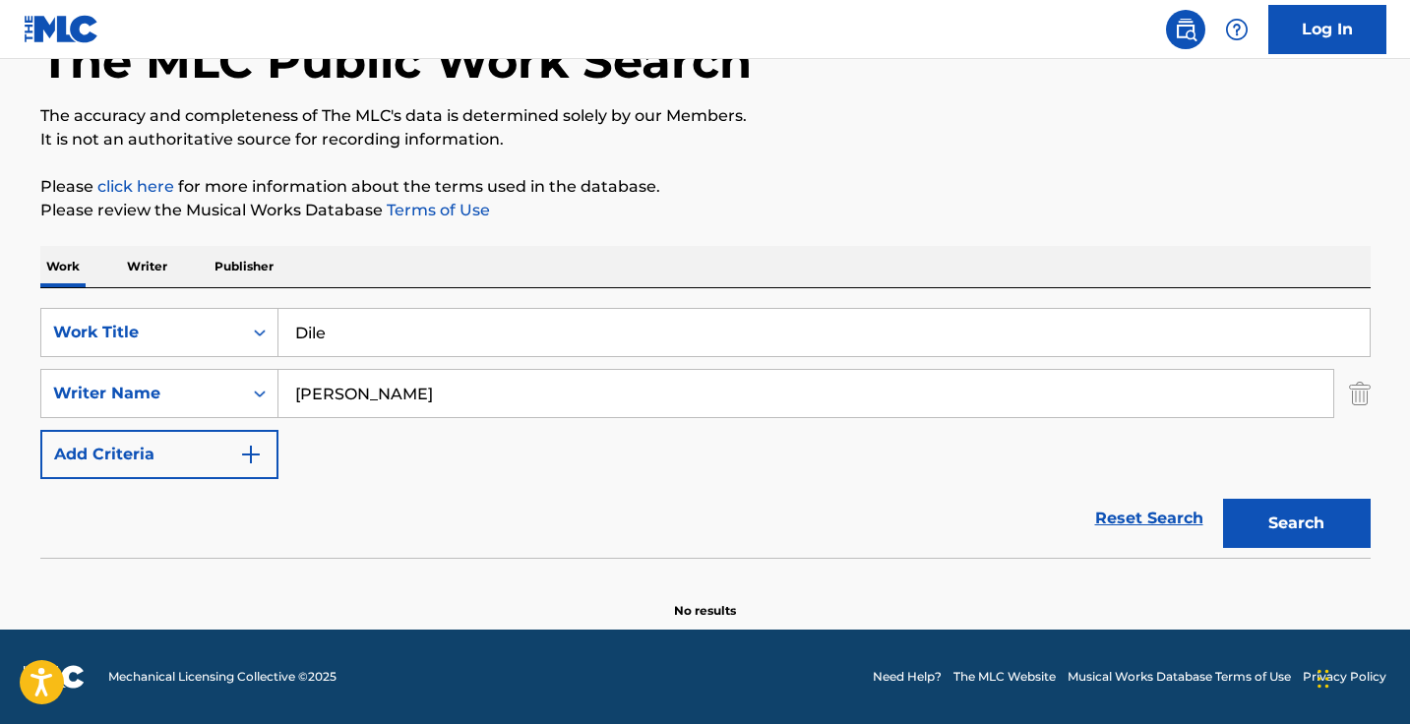
scroll to position [130, 0]
click at [535, 317] on input "Dile" at bounding box center [823, 332] width 1091 height 47
paste input "e Puntitas"
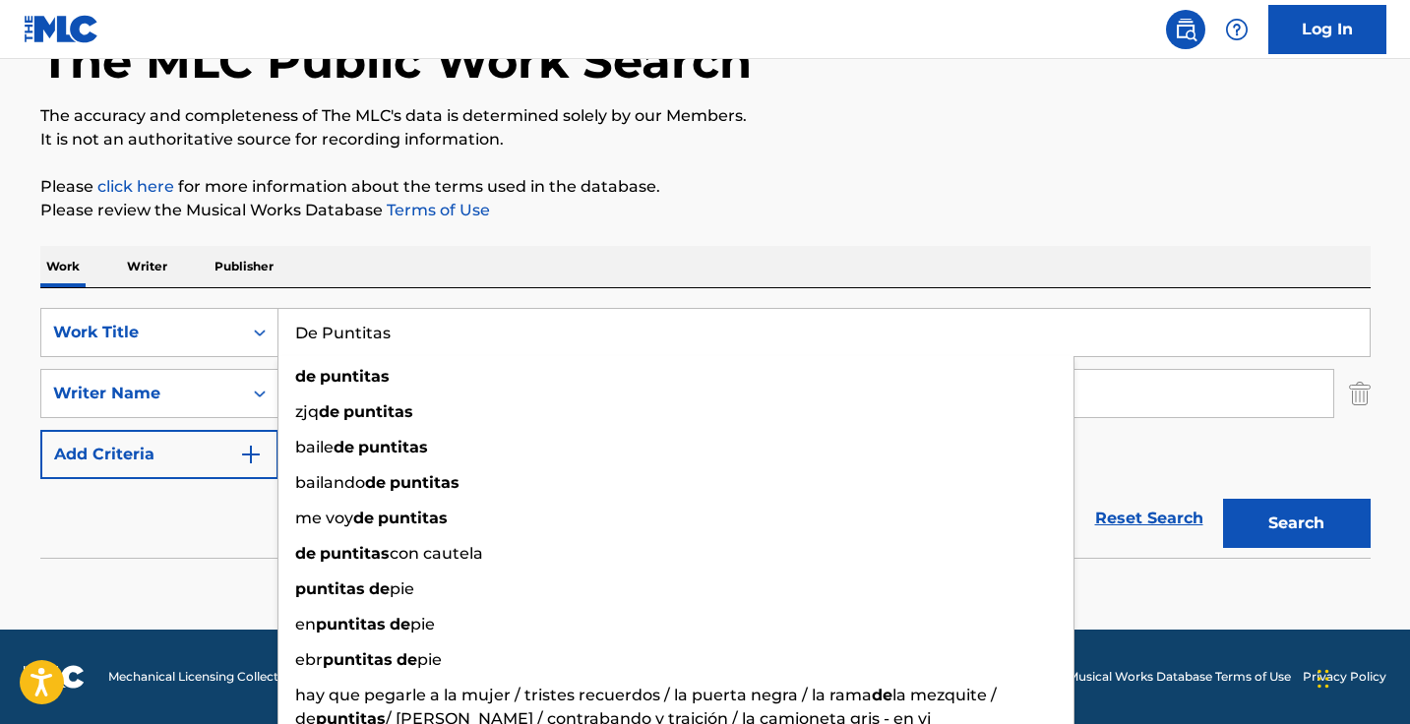
click at [1295, 523] on button "Search" at bounding box center [1297, 523] width 148 height 49
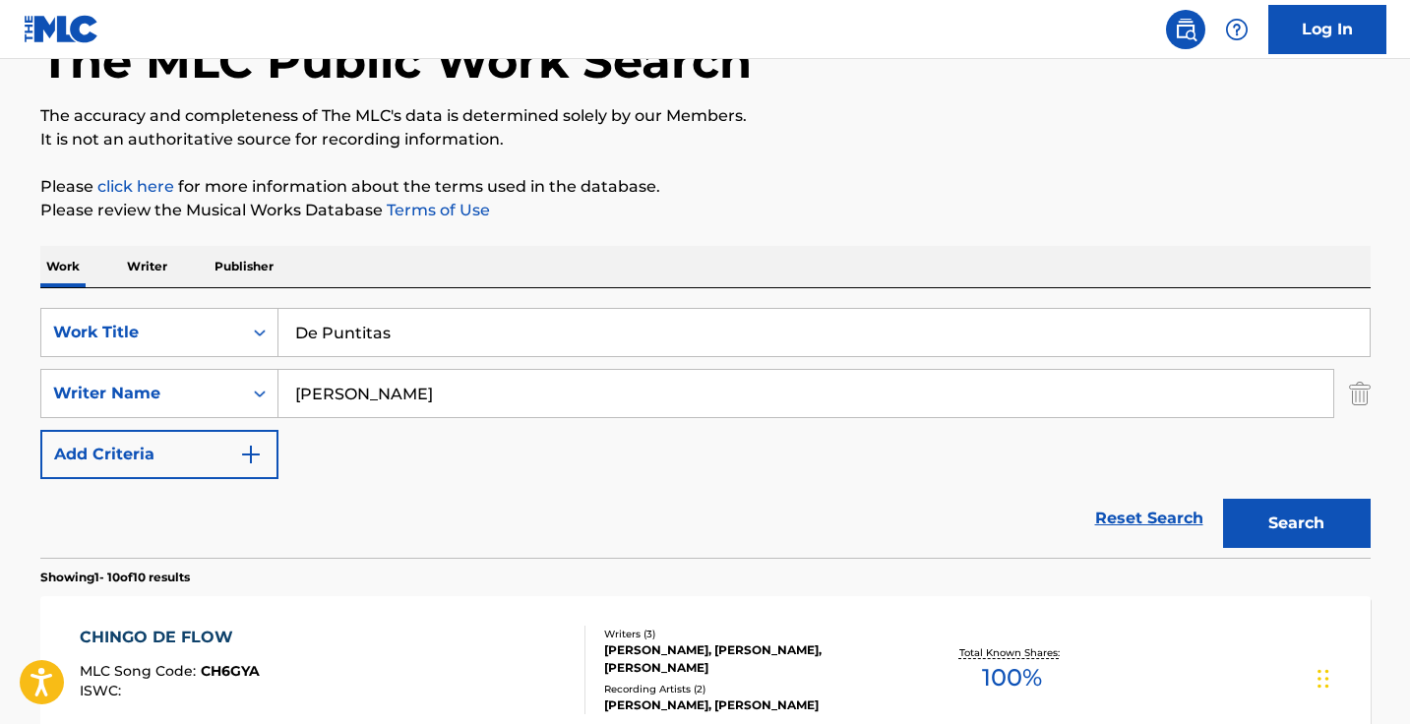
click at [396, 353] on input "De Puntitas" at bounding box center [823, 332] width 1091 height 47
click at [396, 343] on input "De Puntitas" at bounding box center [823, 332] width 1091 height 47
paste input "Hoy Voy a Ponerme Pedo"
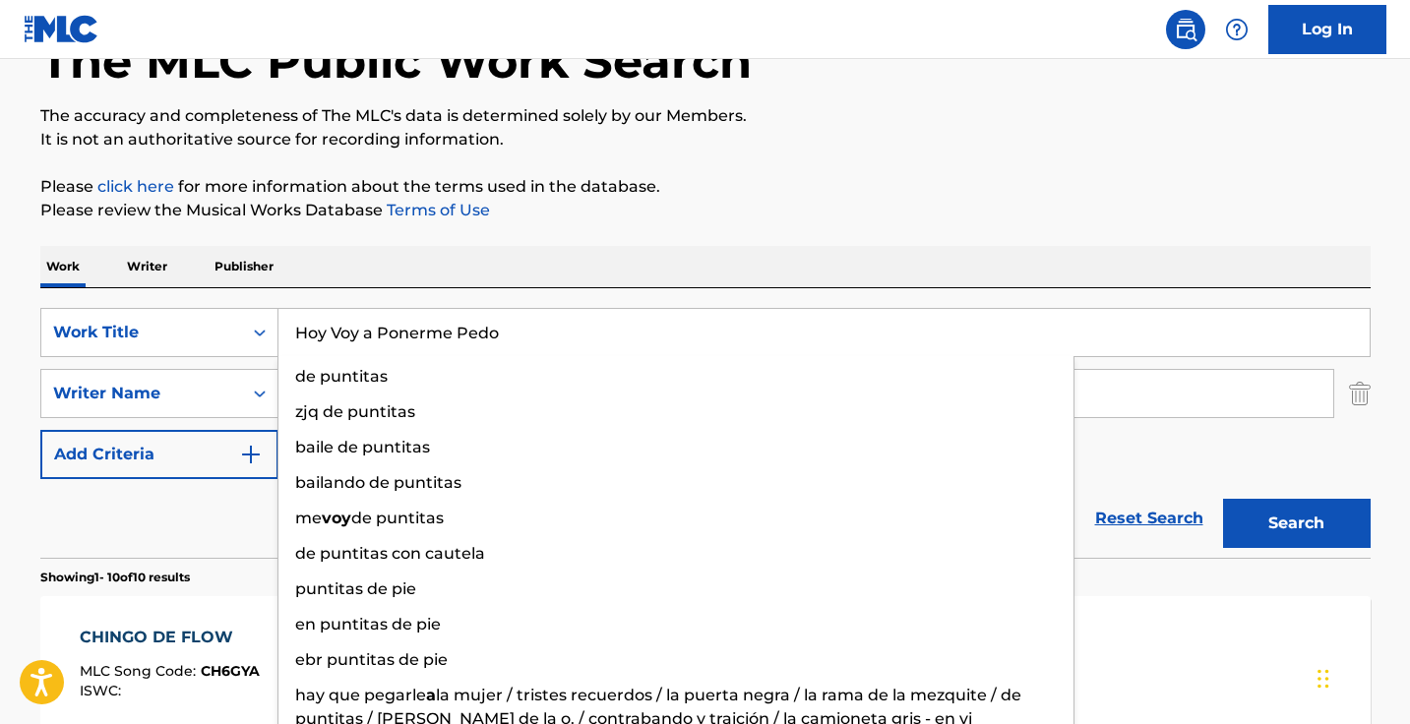
type input "Hoy Voy a Ponerme Pedo"
click at [1295, 523] on button "Search" at bounding box center [1297, 523] width 148 height 49
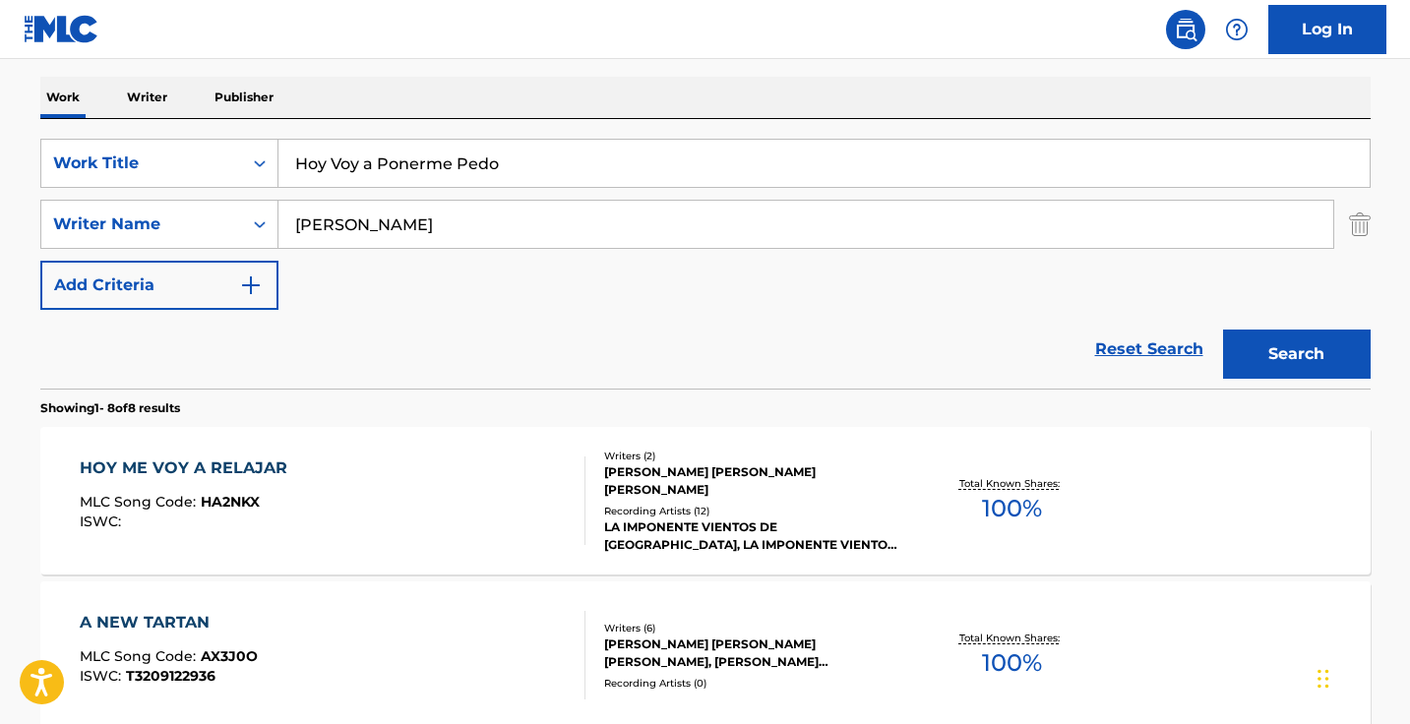
scroll to position [305, 0]
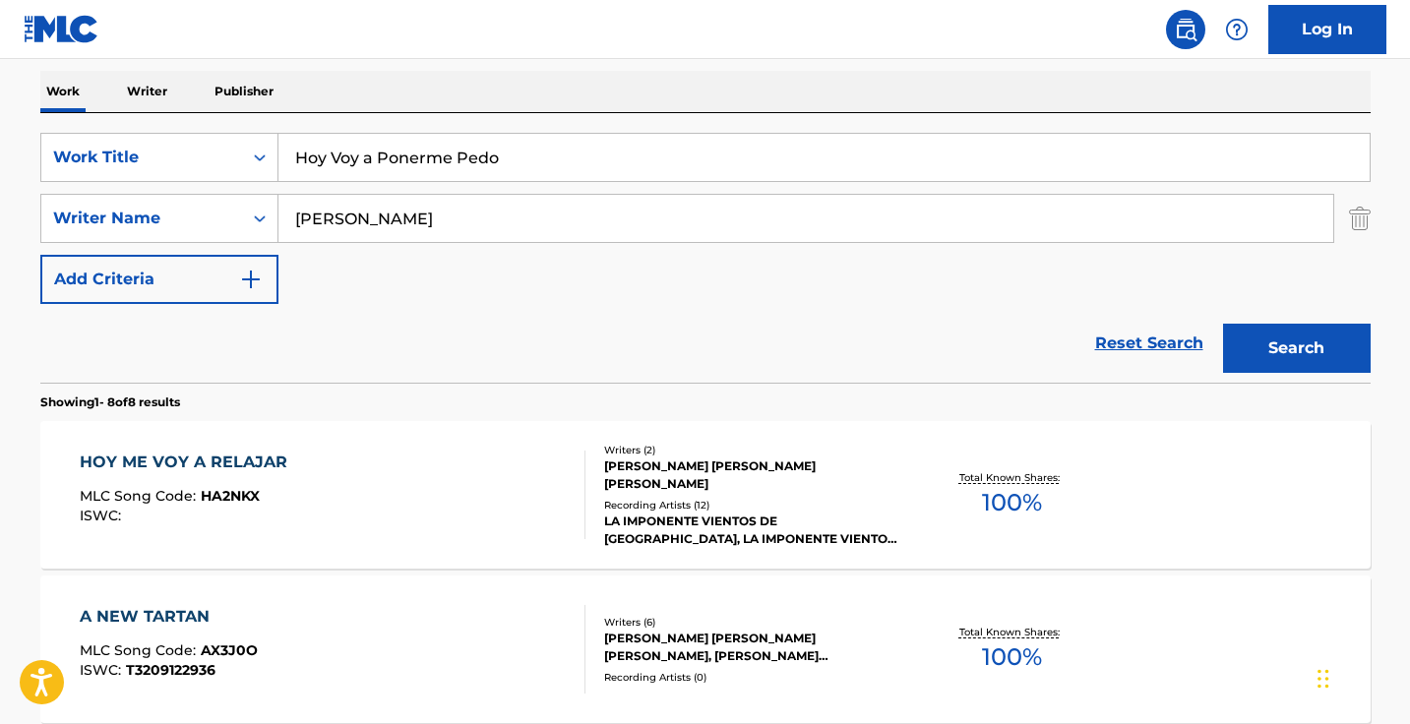
click at [426, 217] on input "[PERSON_NAME]" at bounding box center [805, 218] width 1054 height 47
click at [426, 217] on input "miramontes" at bounding box center [805, 218] width 1054 height 47
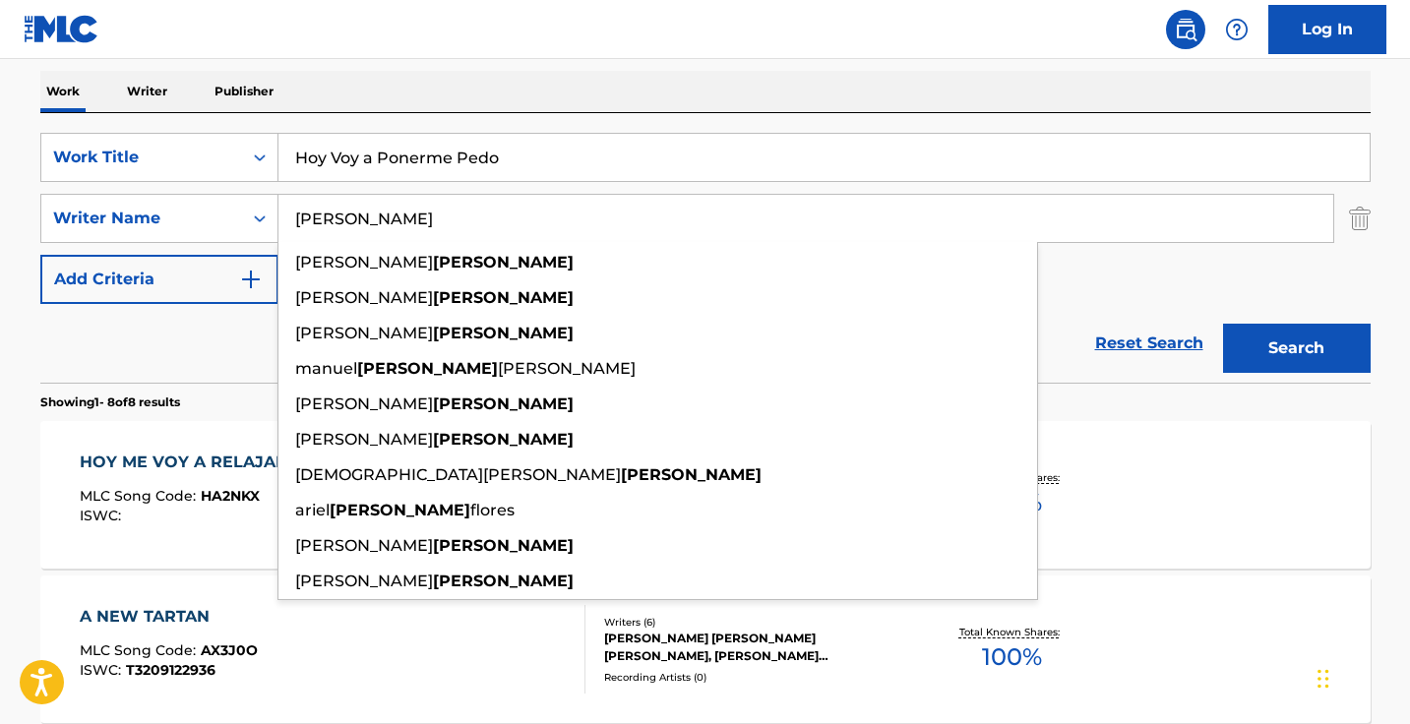
click at [426, 217] on input "miramontes" at bounding box center [805, 218] width 1054 height 47
click at [1295, 348] on button "Search" at bounding box center [1297, 348] width 148 height 49
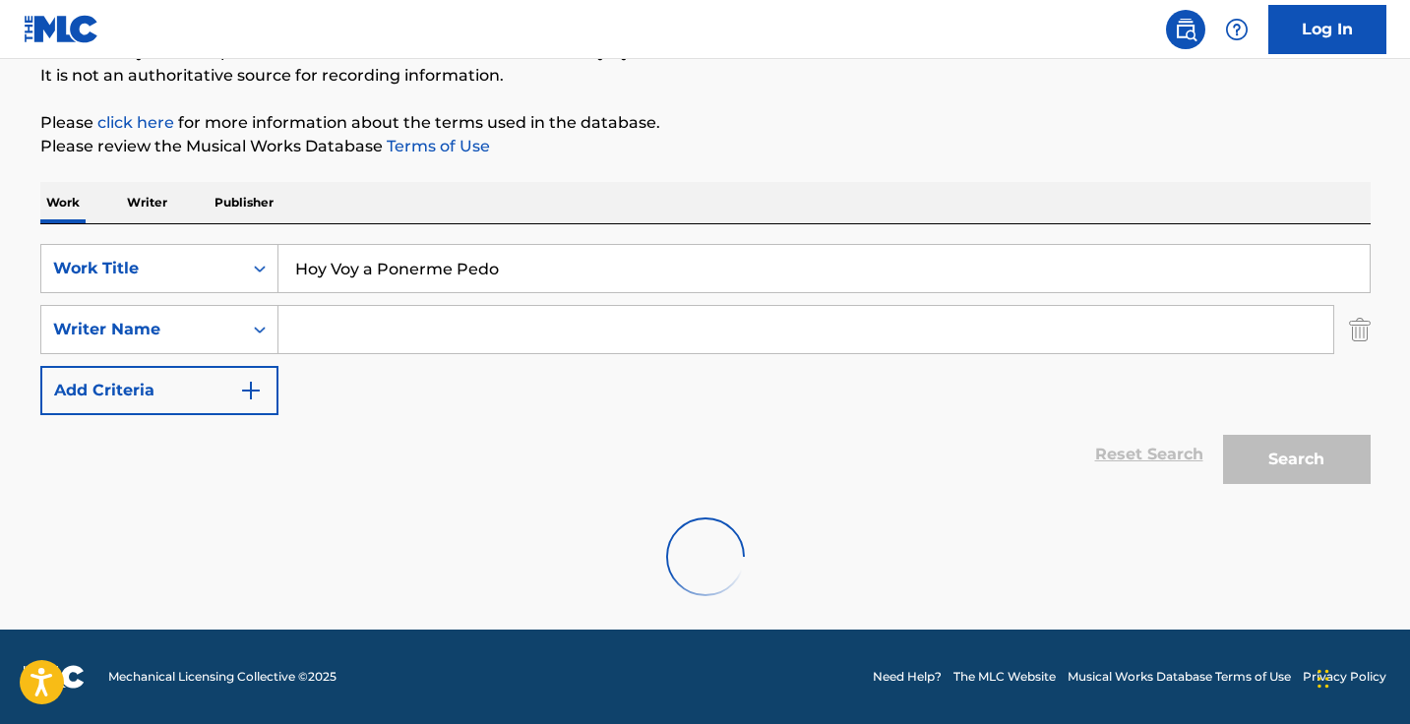
scroll to position [194, 0]
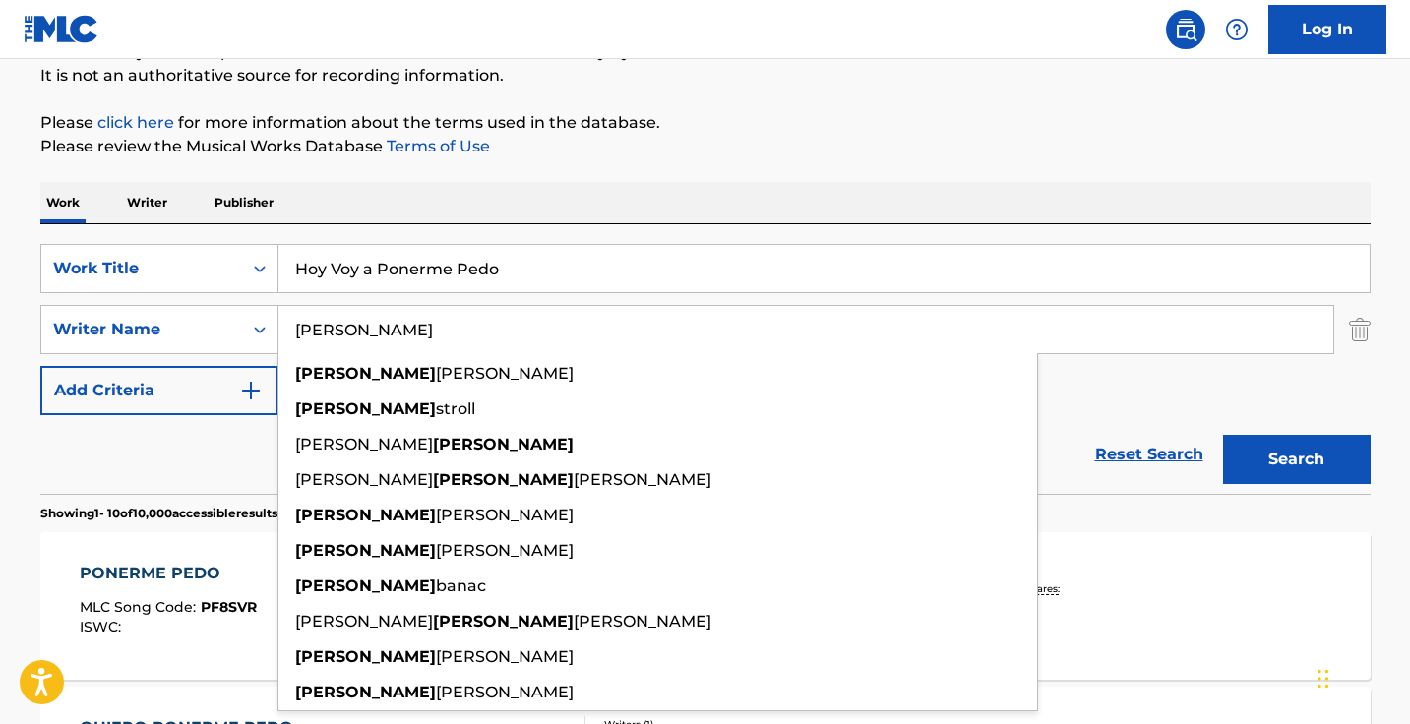
click at [1295, 459] on button "Search" at bounding box center [1297, 459] width 148 height 49
click at [404, 326] on input "johnathan stroll" at bounding box center [805, 329] width 1054 height 47
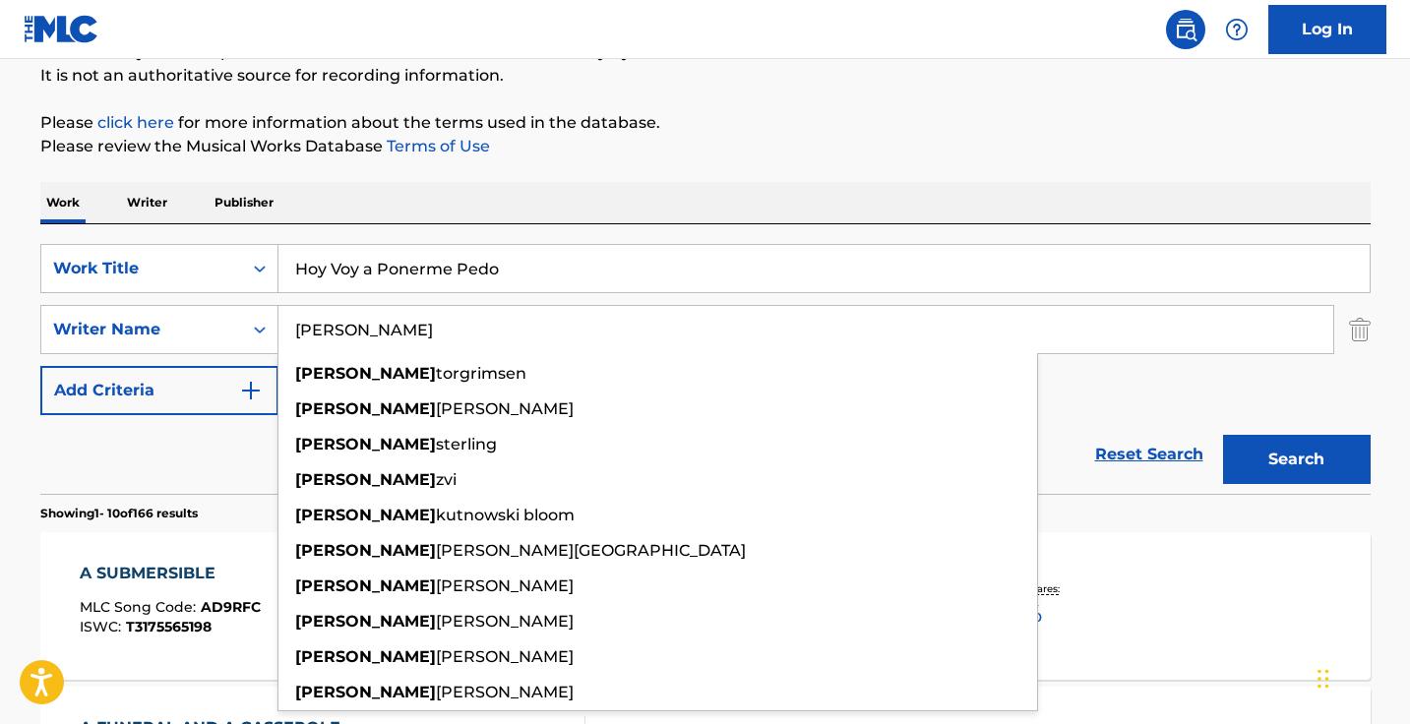
click at [1295, 459] on button "Search" at bounding box center [1297, 459] width 148 height 49
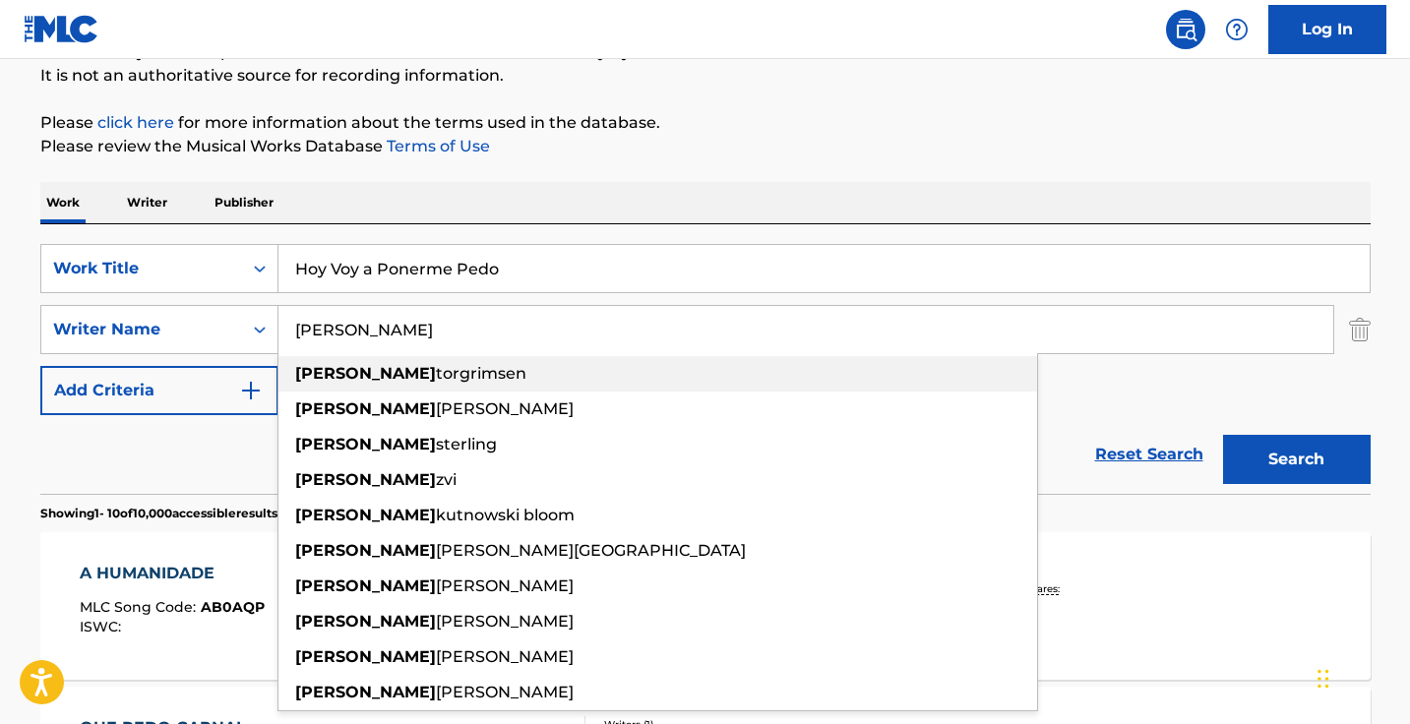
click at [620, 368] on div "jonathan torgrimsen" at bounding box center [657, 373] width 758 height 35
click at [476, 337] on input "jonathan torgrimsen" at bounding box center [805, 329] width 1054 height 47
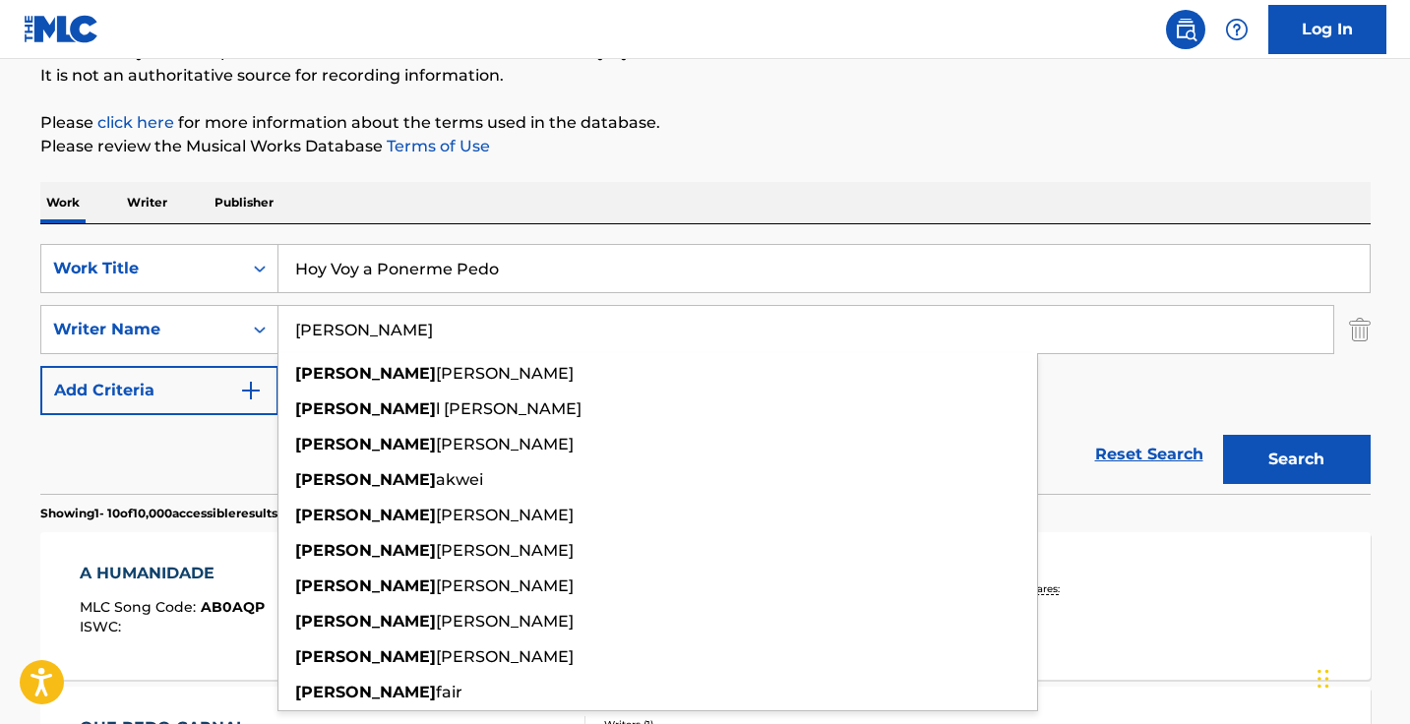
click at [476, 337] on input "jonathan torgrimsen" at bounding box center [805, 329] width 1054 height 47
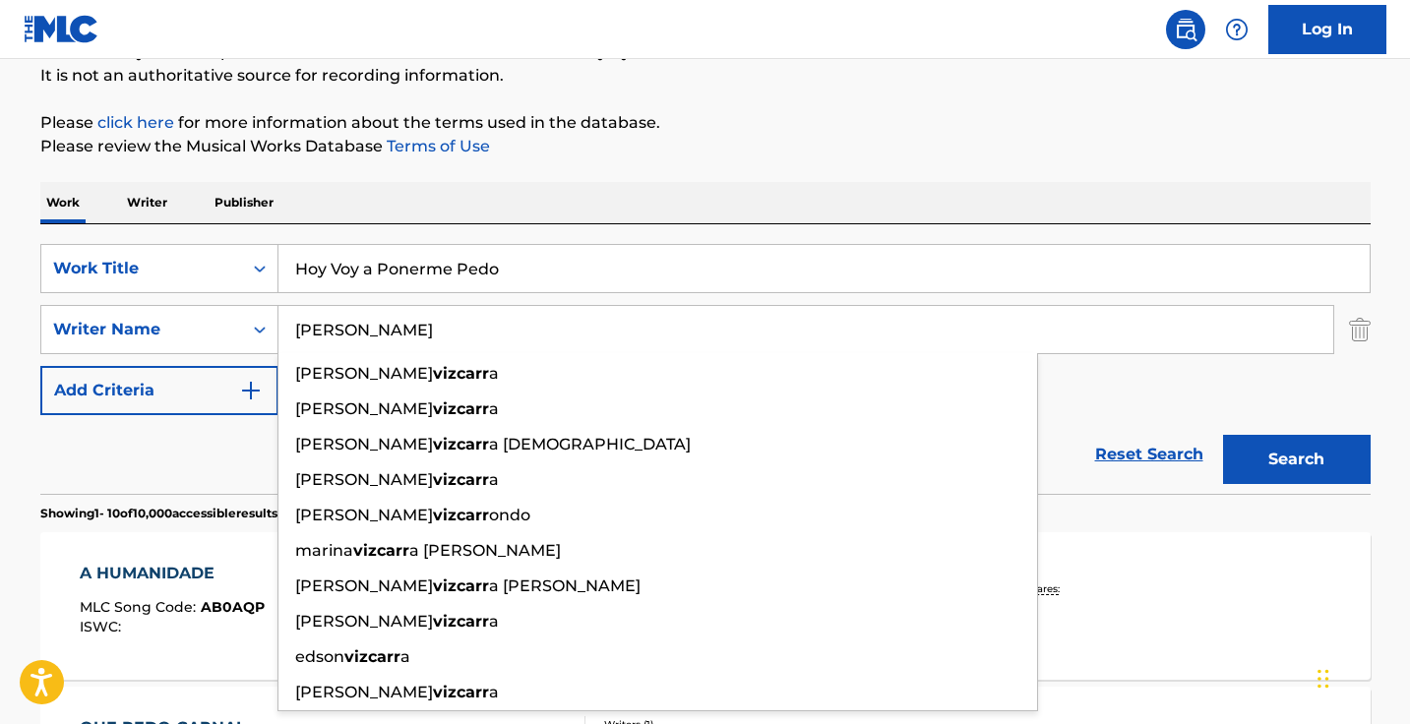
click at [1295, 459] on button "Search" at bounding box center [1297, 459] width 148 height 49
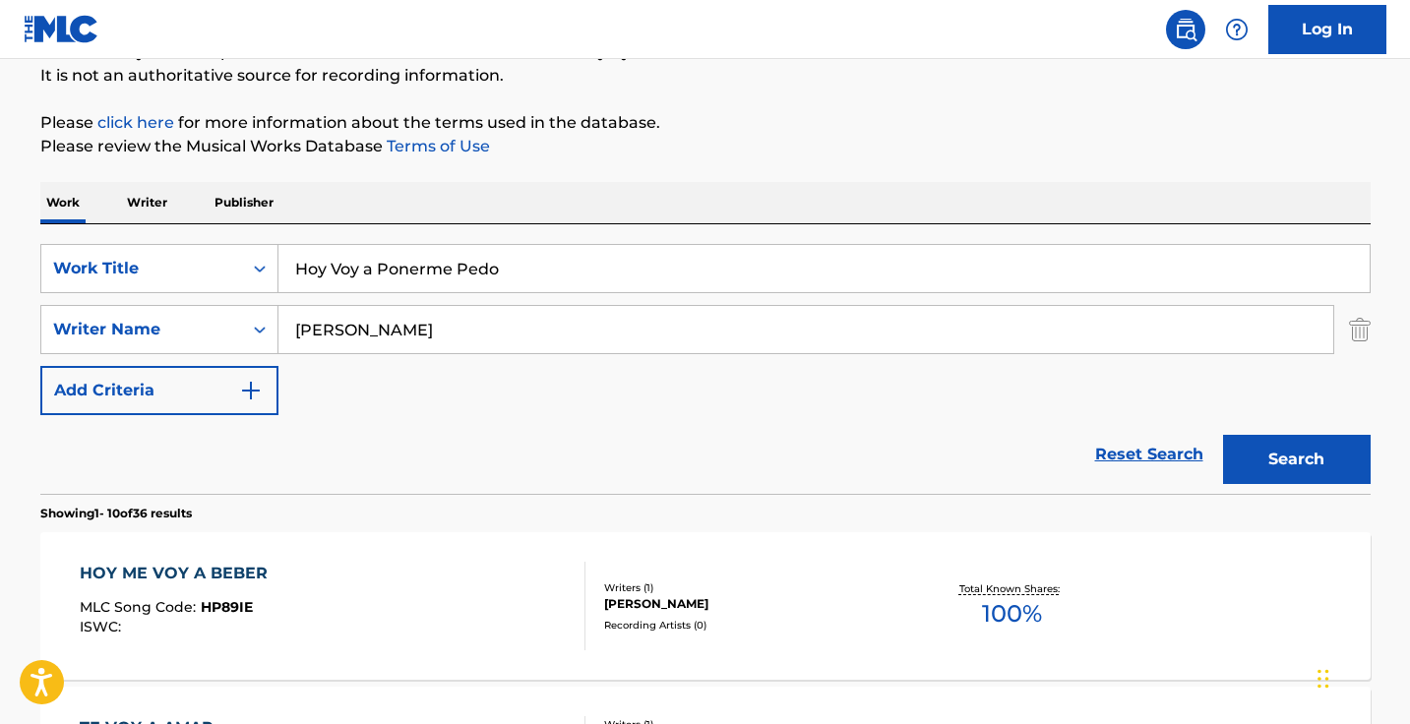
click at [488, 327] on input "vizcarra" at bounding box center [805, 329] width 1054 height 47
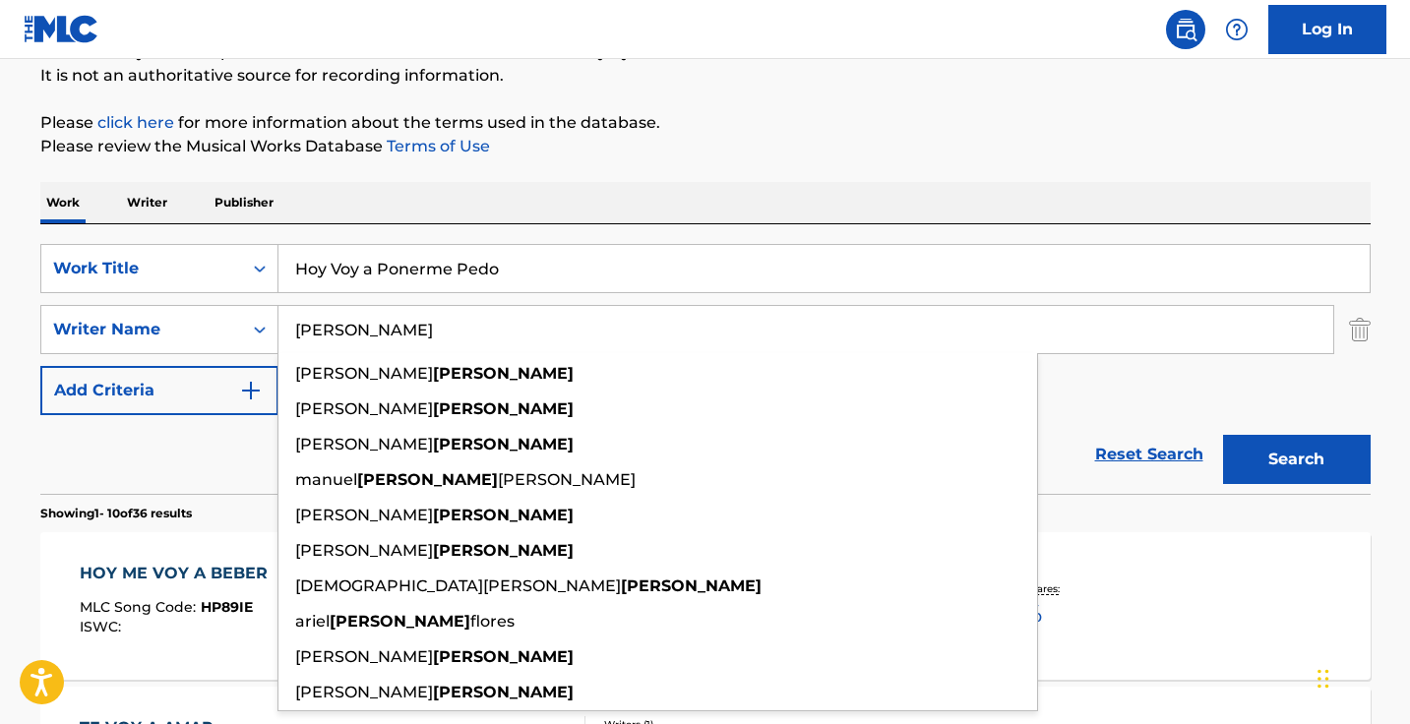
type input "miramontes"
click at [1295, 459] on button "Search" at bounding box center [1297, 459] width 148 height 49
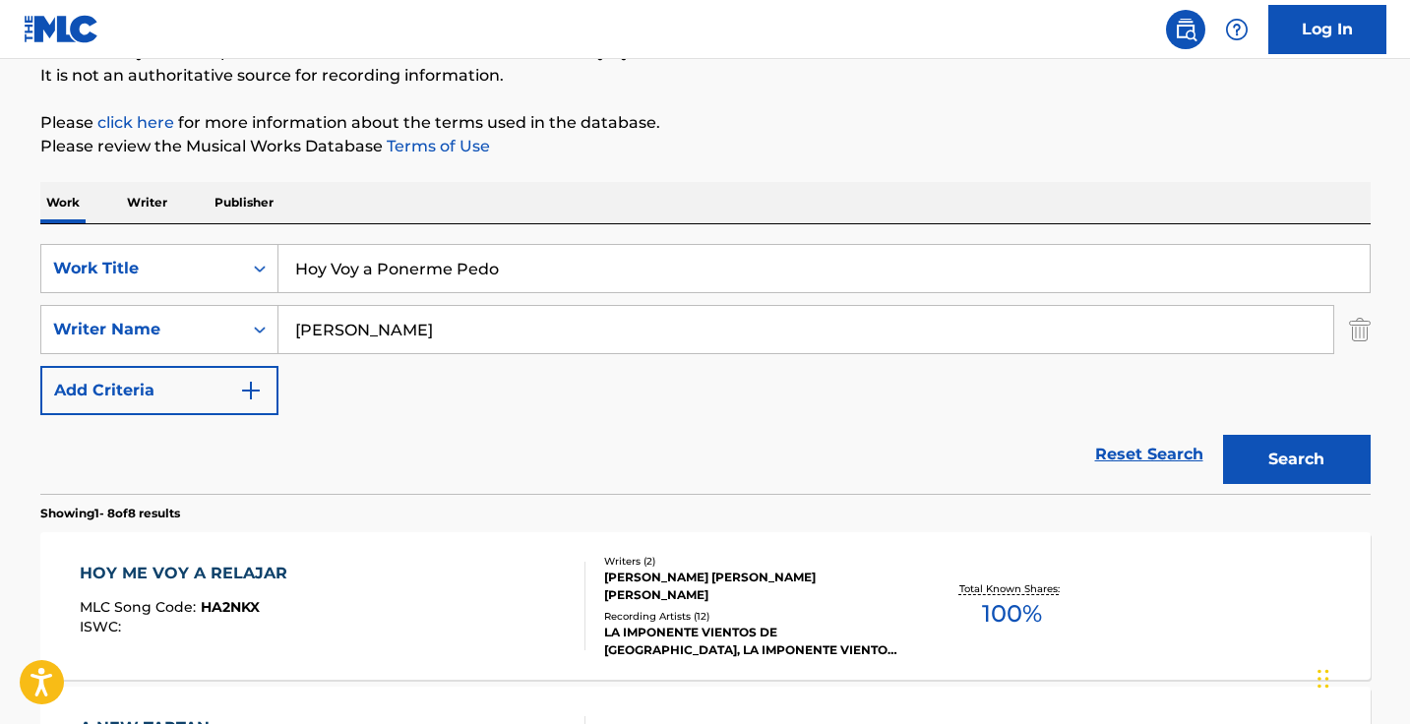
click at [492, 537] on div "HOY ME VOY A RELAJAR MLC Song Code : HA2NKX ISWC : Writers ( 2 ) RODOLFO MARQUE…" at bounding box center [705, 606] width 1330 height 148
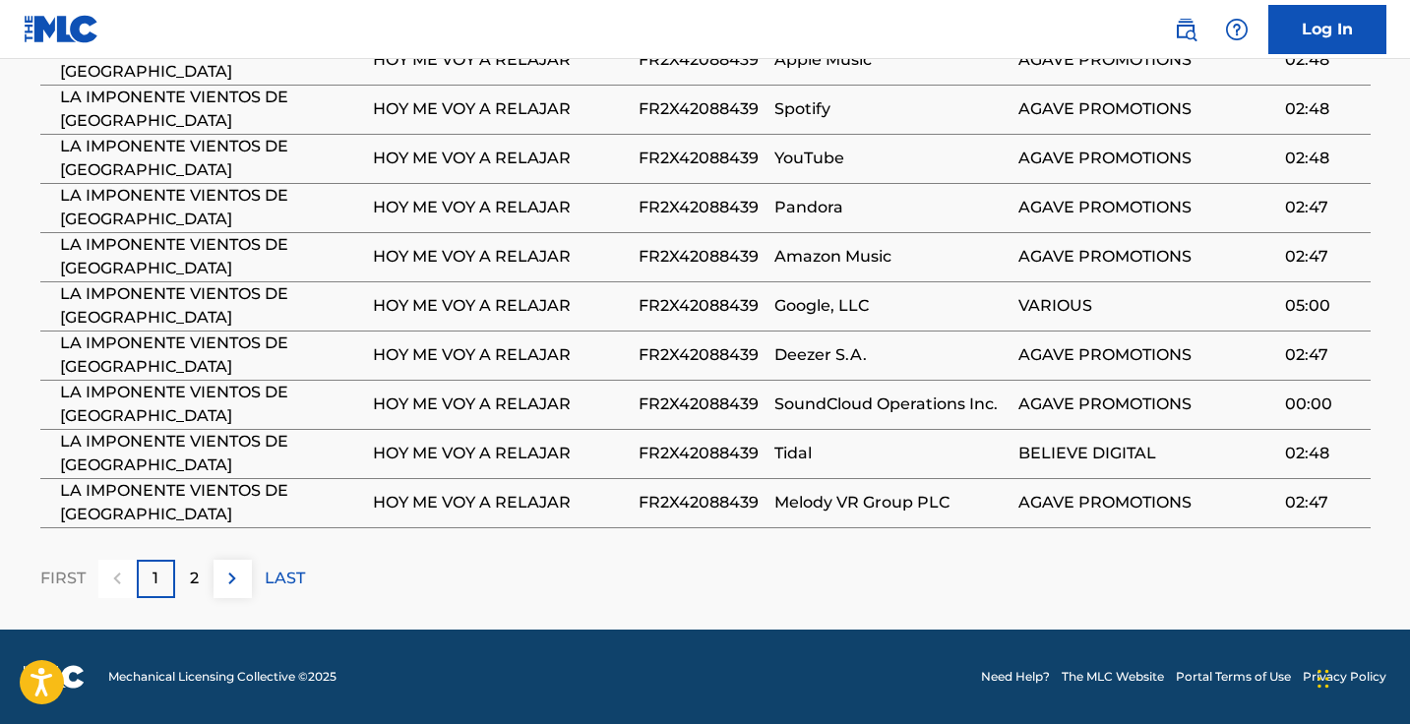
click at [226, 583] on img at bounding box center [232, 579] width 24 height 24
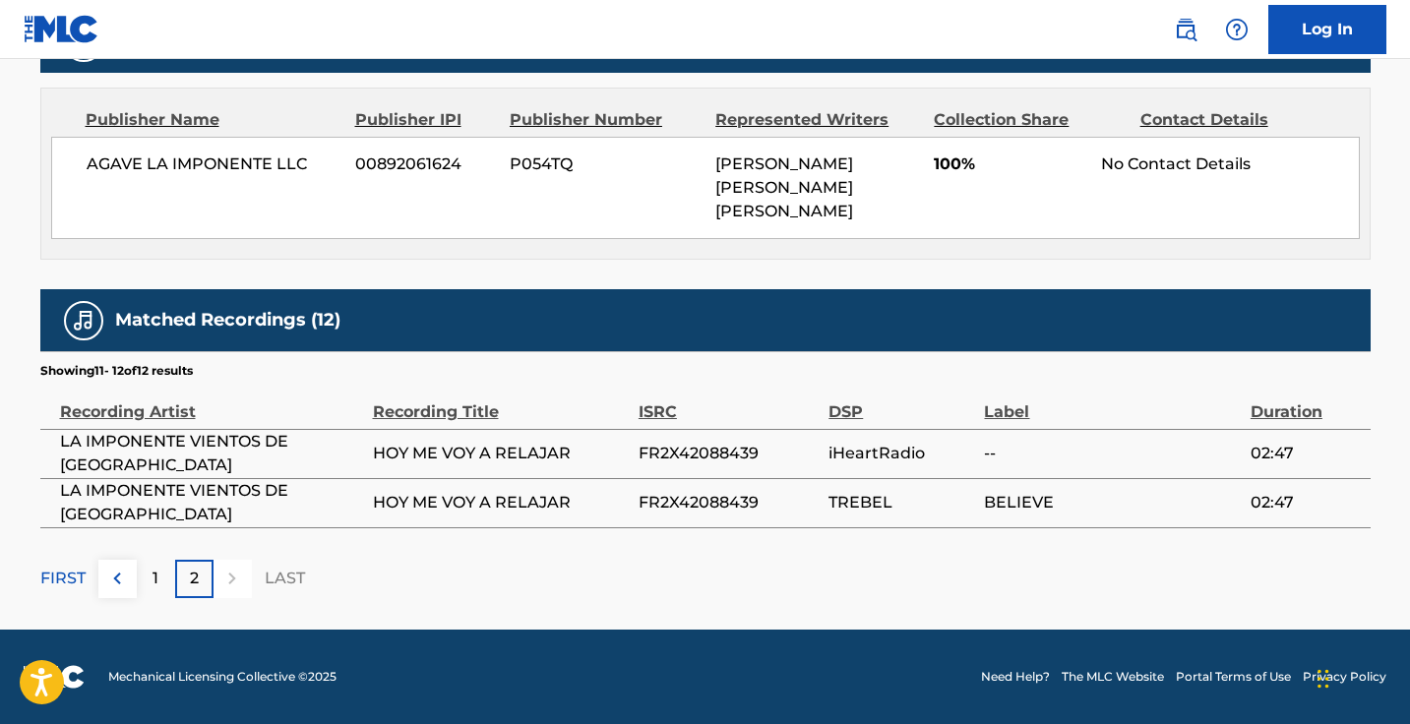
click at [57, 560] on div "FIRST" at bounding box center [62, 579] width 45 height 38
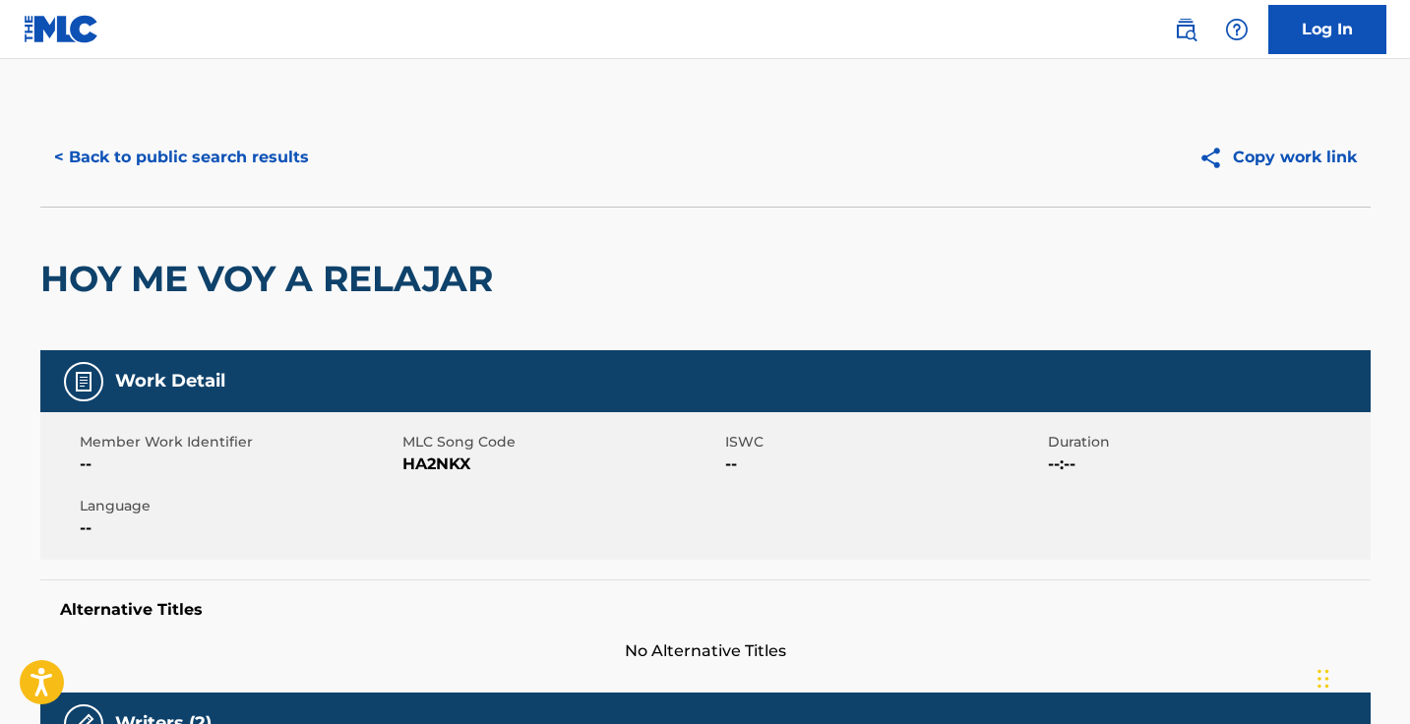
click at [144, 181] on button "< Back to public search results" at bounding box center [181, 157] width 282 height 49
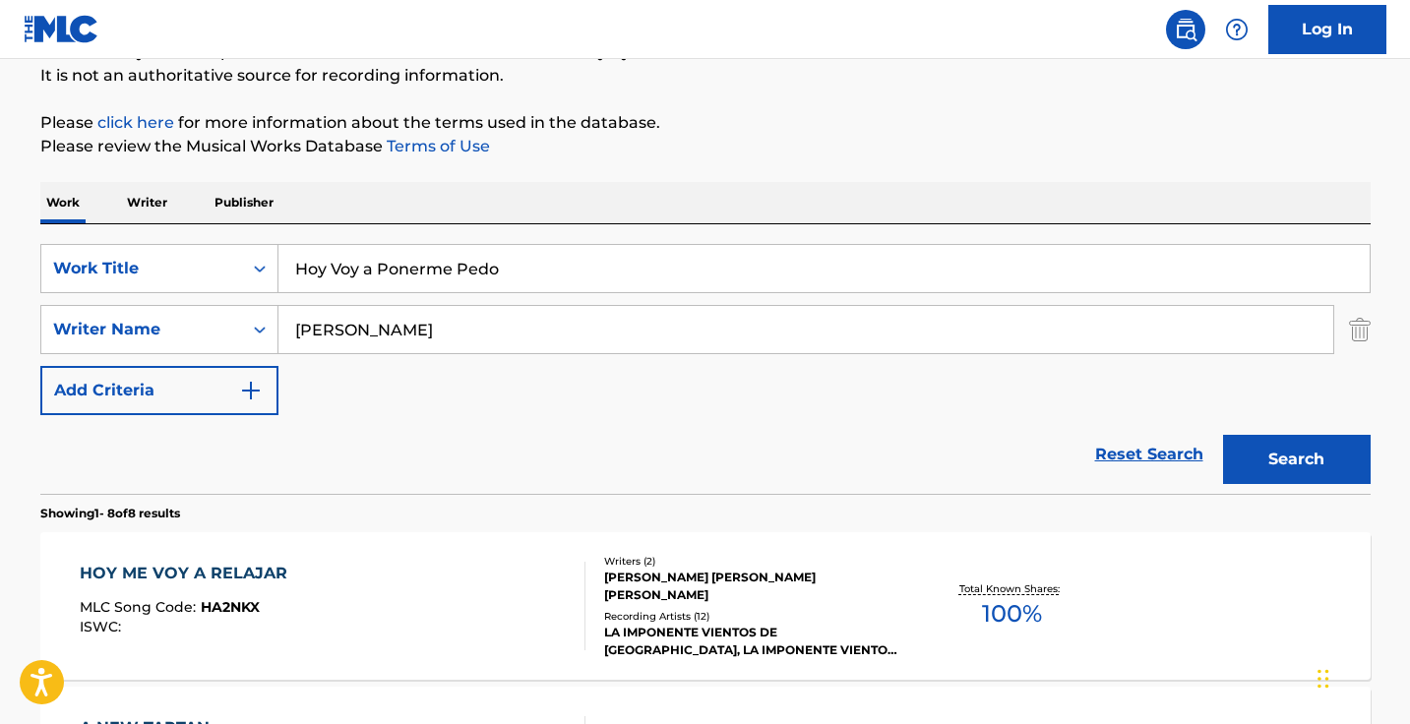
click at [494, 253] on input "Hoy Voy a Ponerme Pedo" at bounding box center [823, 268] width 1091 height 47
paste input "Más Daño Me Hiciste Tú"
type input "Más Daño Me Hiciste Tú"
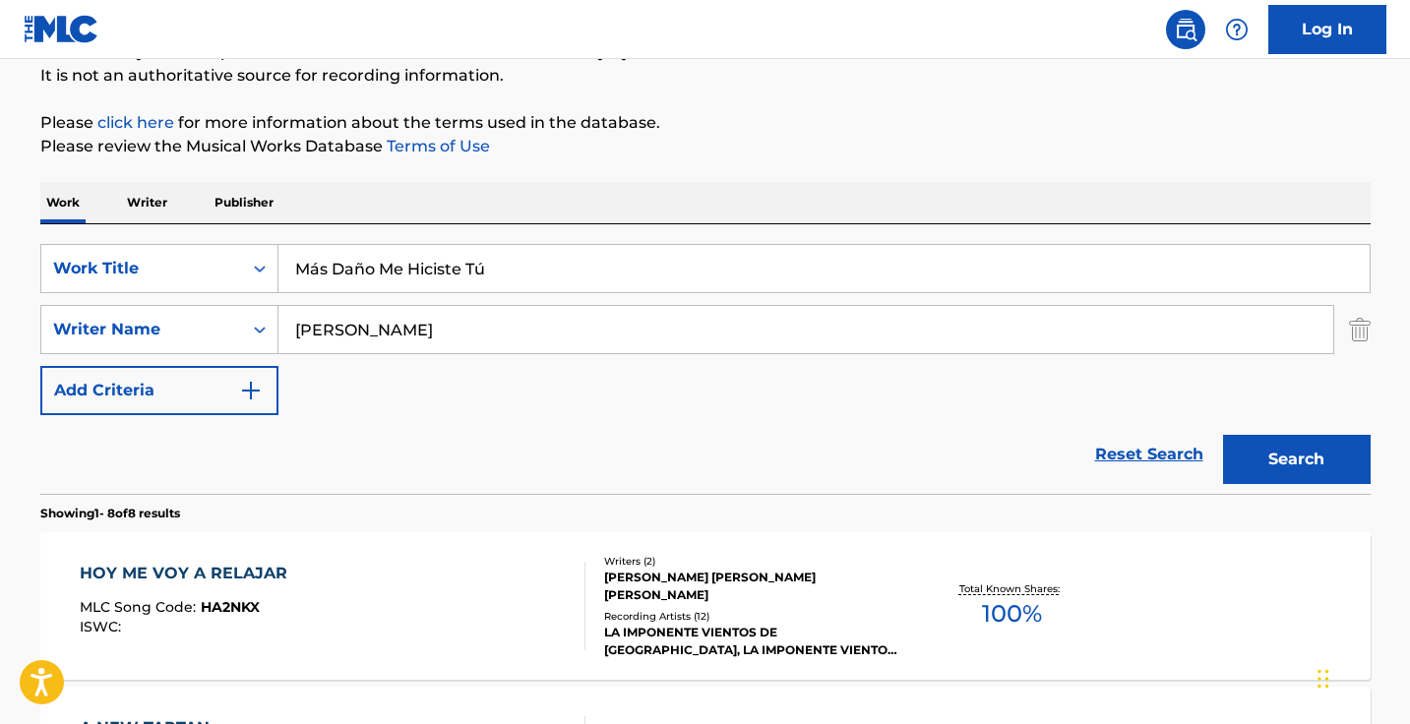
click at [1295, 459] on button "Search" at bounding box center [1297, 459] width 148 height 49
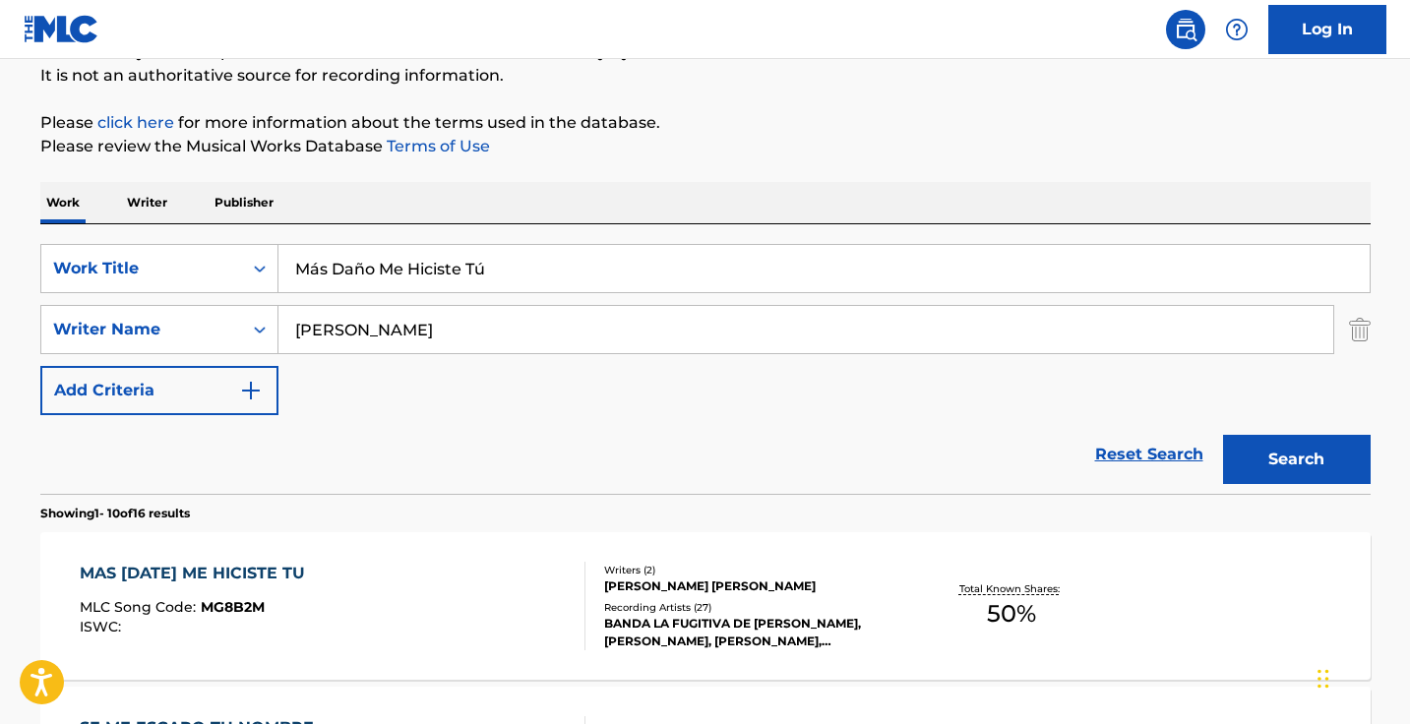
scroll to position [201, 0]
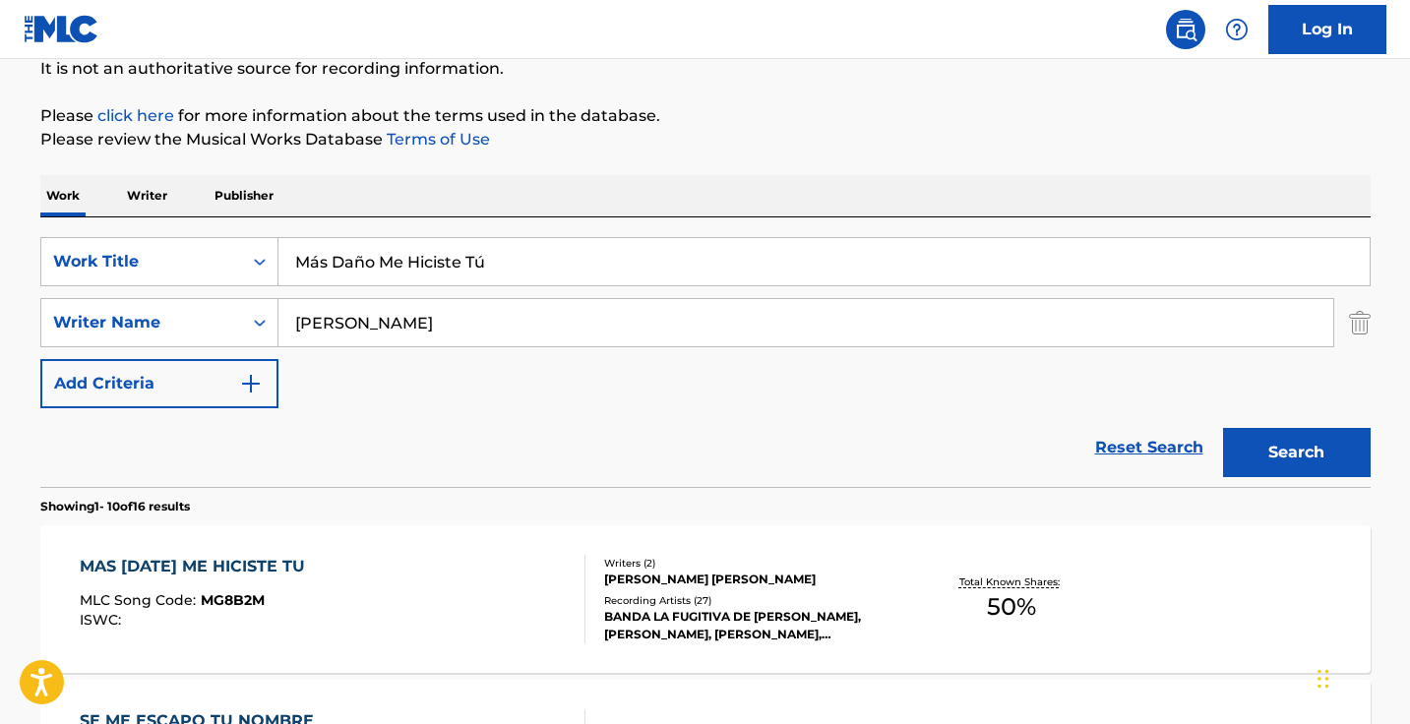
click at [451, 331] on input "miramontes" at bounding box center [805, 322] width 1054 height 47
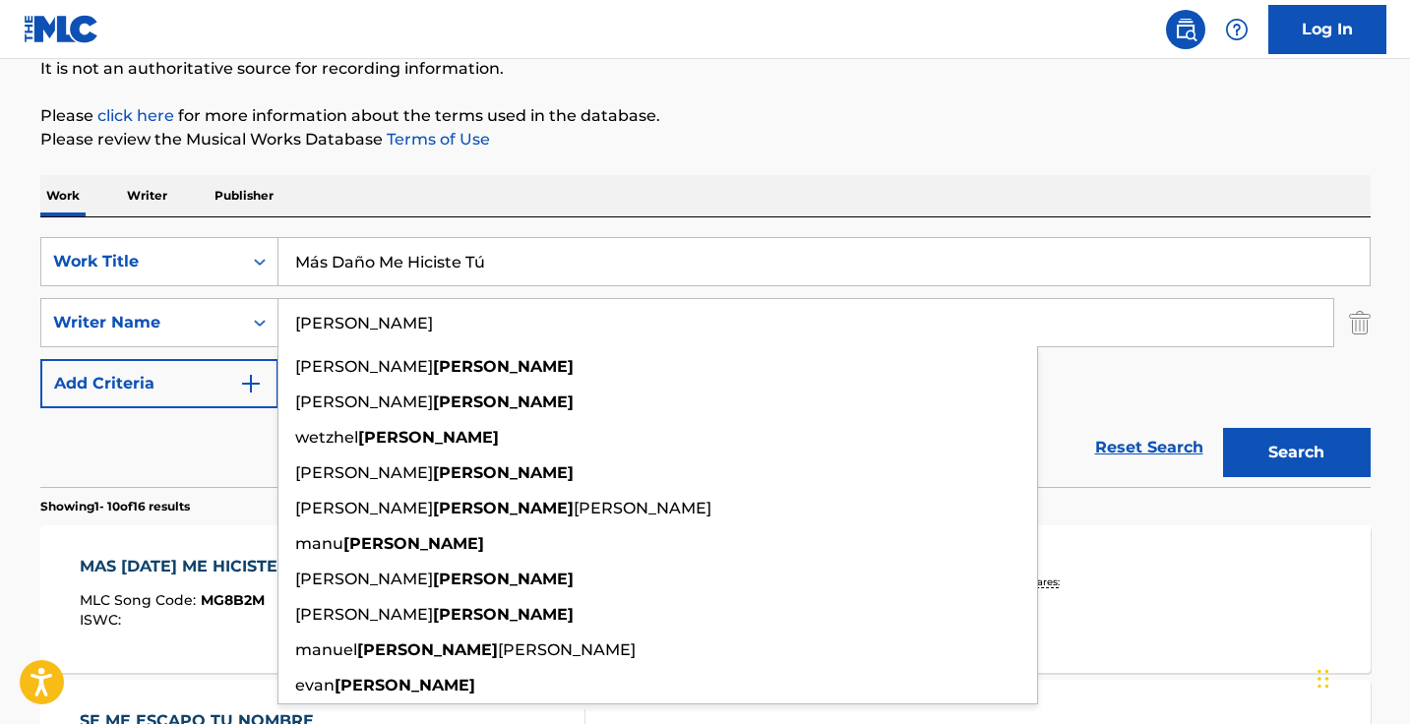
click at [451, 331] on input "miramontes" at bounding box center [805, 322] width 1054 height 47
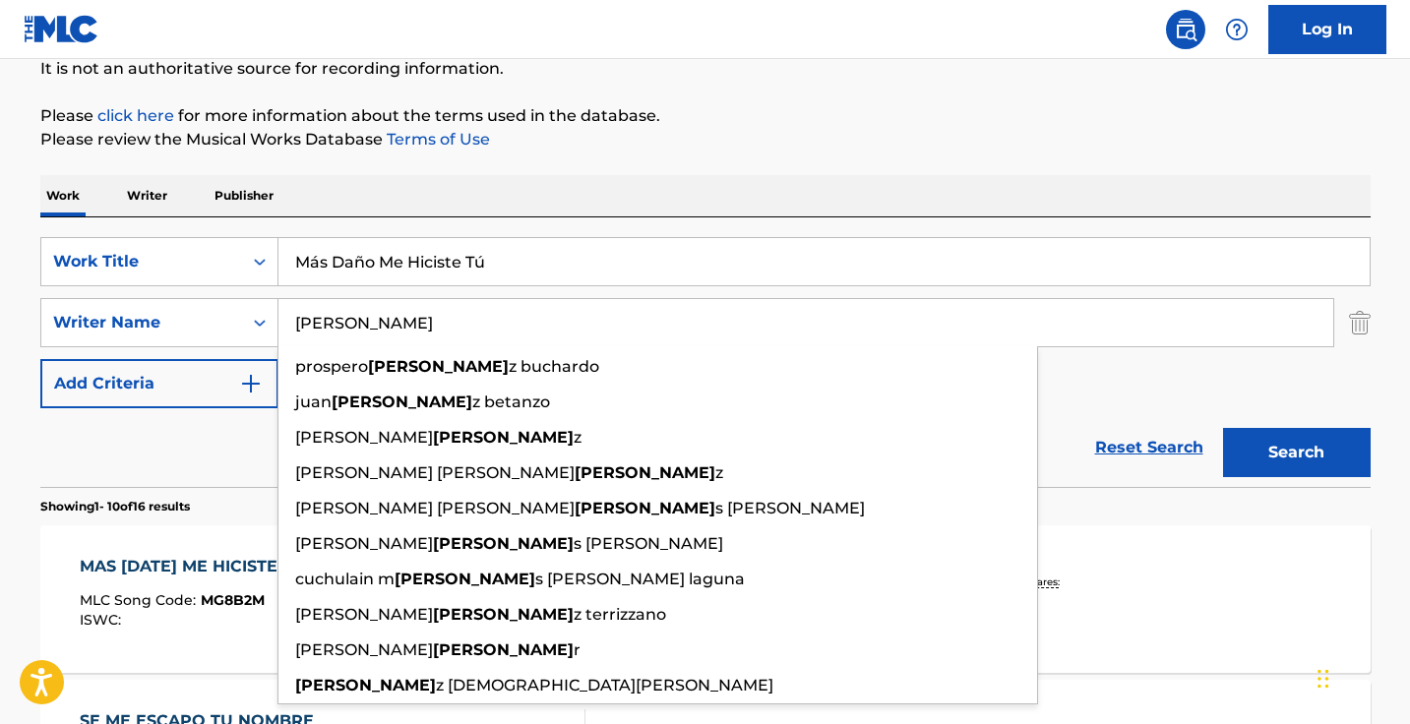
type input "lopez"
click at [1295, 452] on button "Search" at bounding box center [1297, 452] width 148 height 49
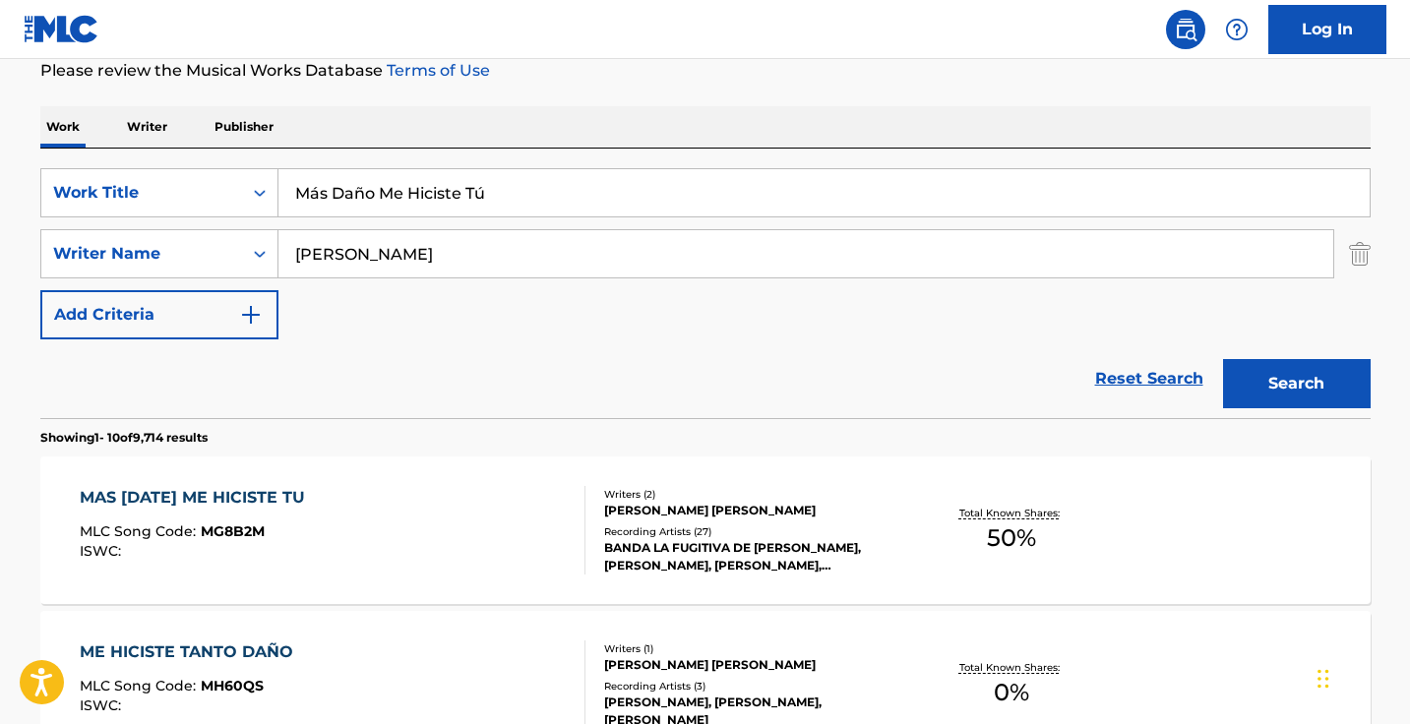
scroll to position [320, 0]
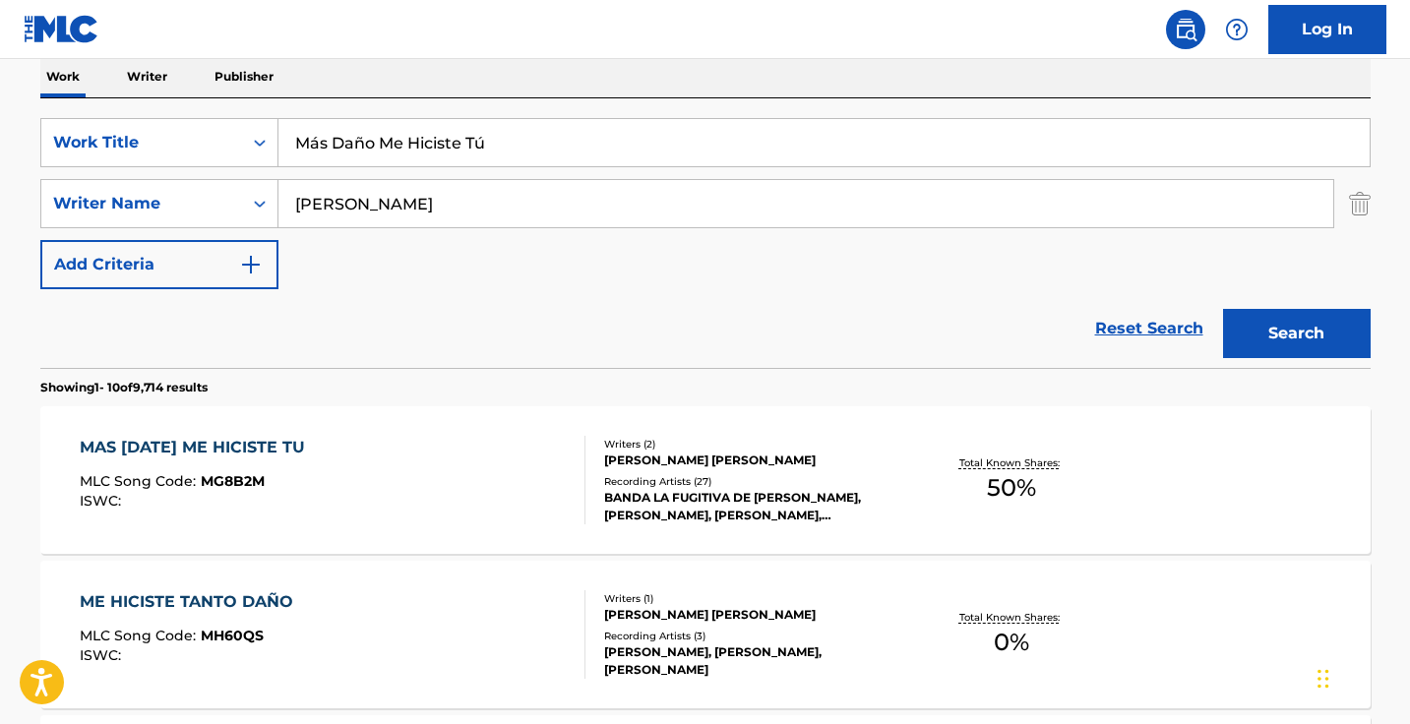
click at [469, 449] on div "MAS DANO ME HICISTE TU MLC Song Code : MG8B2M ISWC :" at bounding box center [333, 480] width 506 height 89
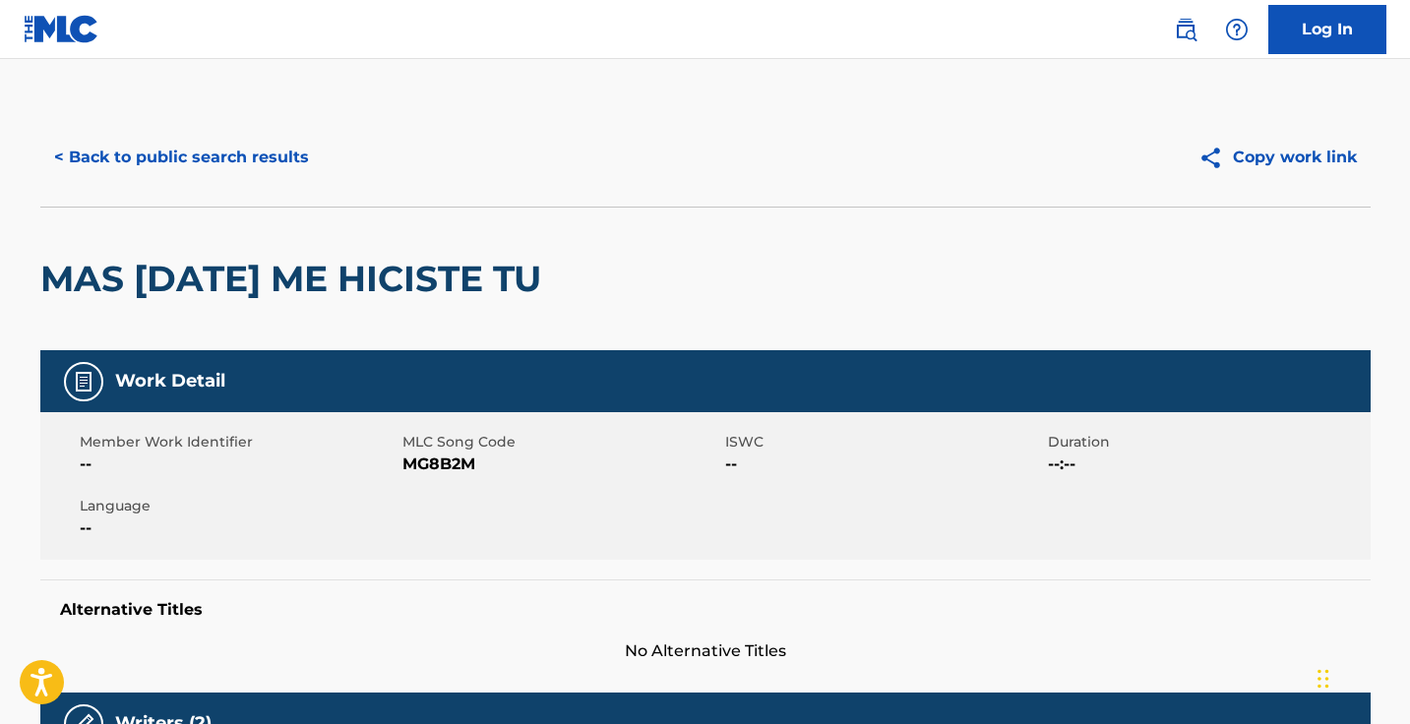
click at [459, 462] on span "MG8B2M" at bounding box center [561, 464] width 318 height 24
copy span "MG8B2M"
click at [271, 167] on button "< Back to public search results" at bounding box center [181, 157] width 282 height 49
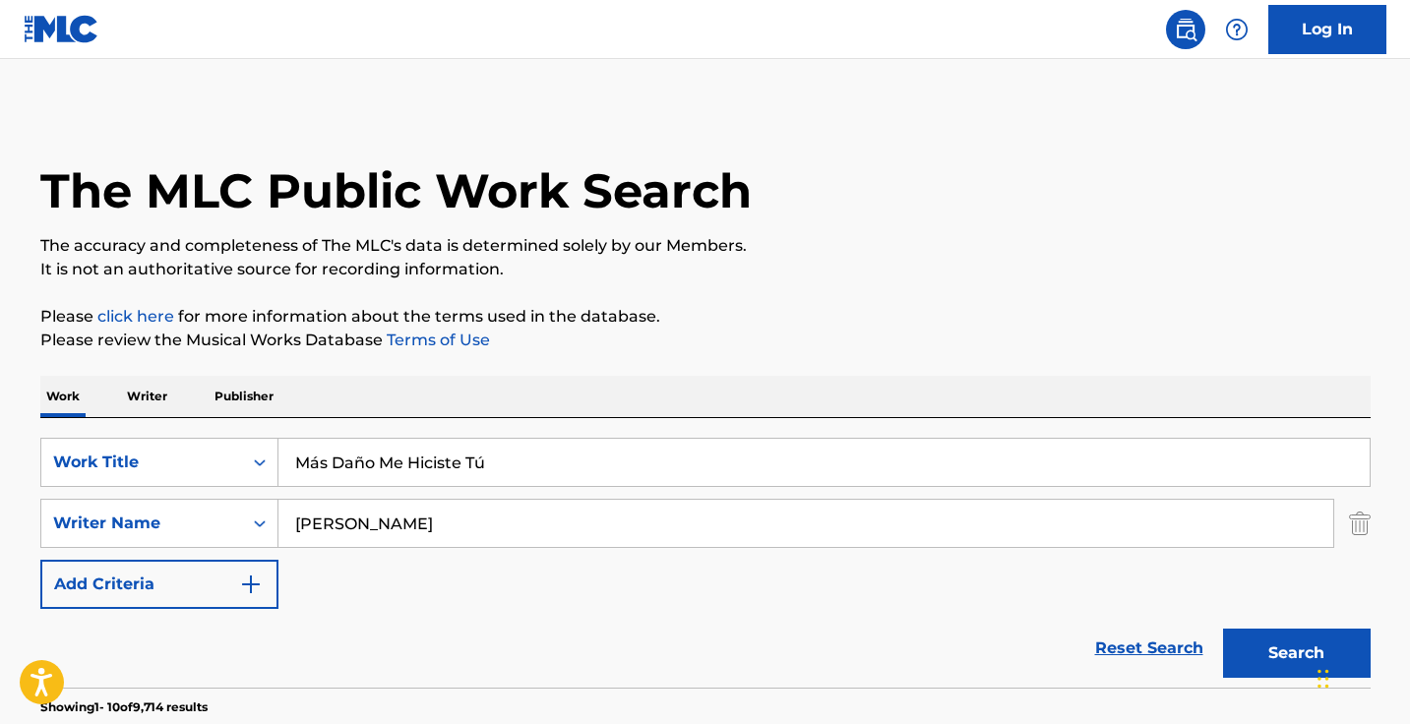
scroll to position [320, 0]
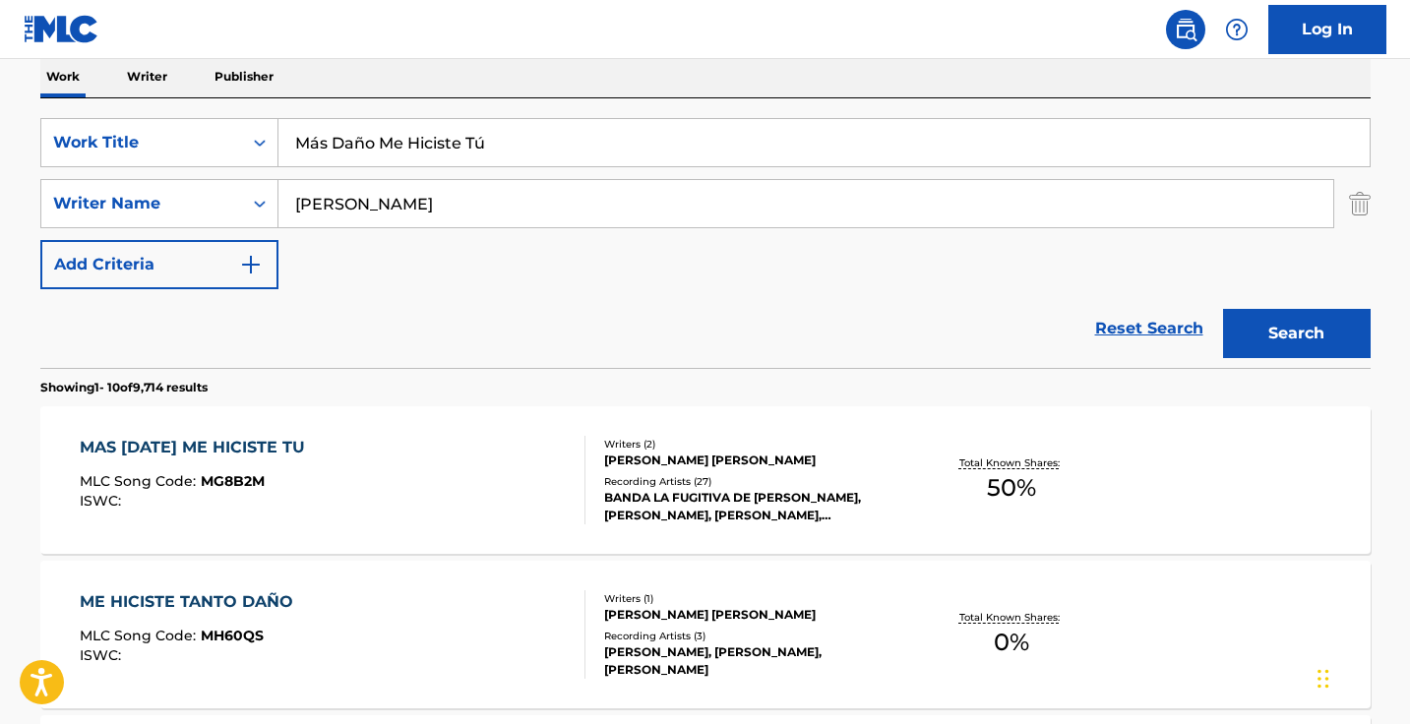
click at [437, 211] on input "lopez" at bounding box center [805, 203] width 1054 height 47
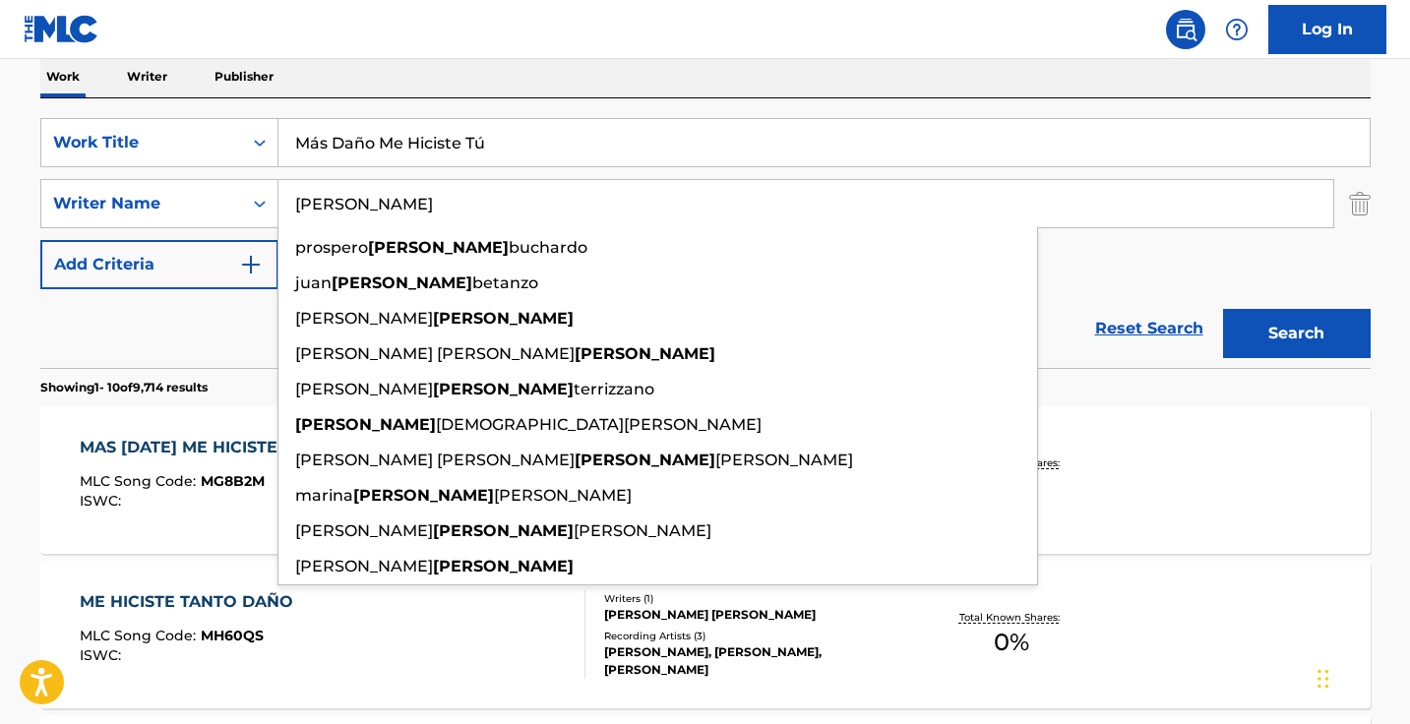
click at [437, 211] on input "lopez" at bounding box center [805, 203] width 1054 height 47
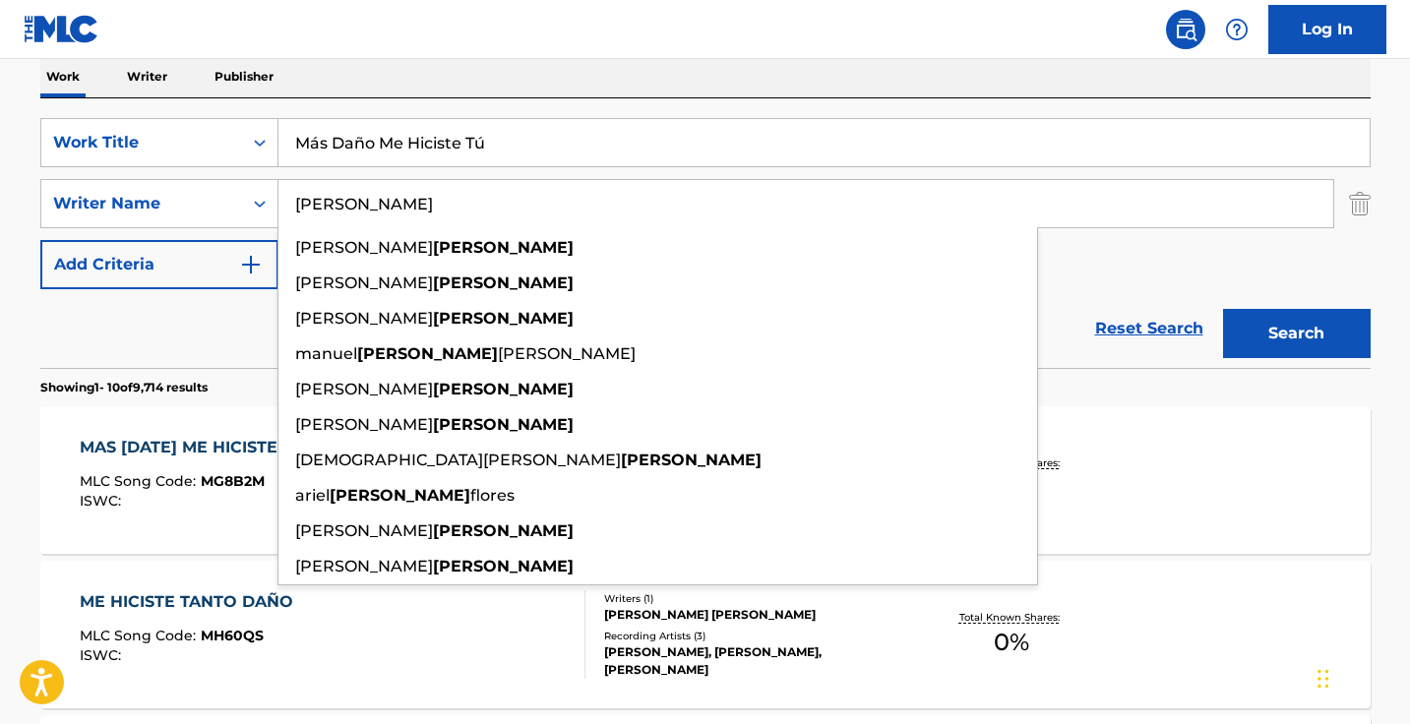
type input "miramontes"
click at [1295, 333] on button "Search" at bounding box center [1297, 333] width 148 height 49
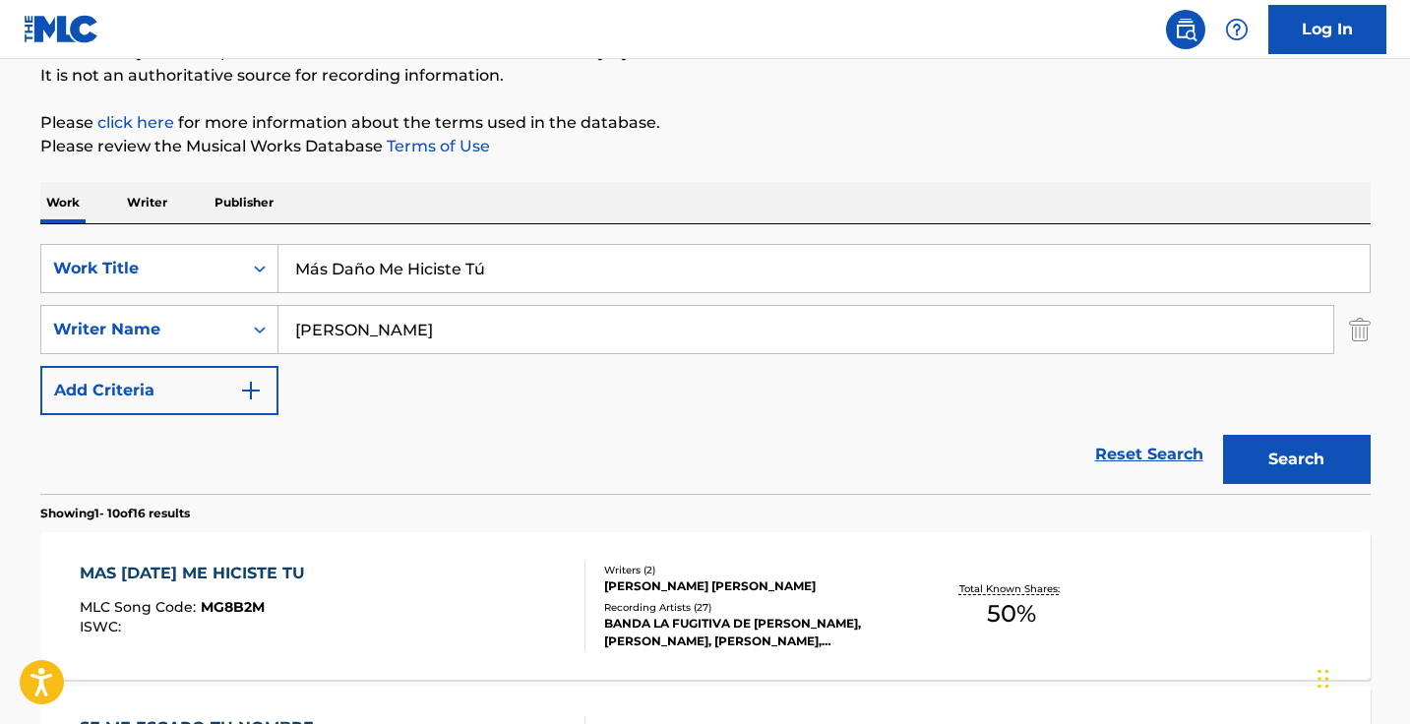
click at [592, 267] on input "Más Daño Me Hiciste Tú" at bounding box center [823, 268] width 1091 height 47
paste input "e Estaba Tardando"
type input "Me Estaba Tardando"
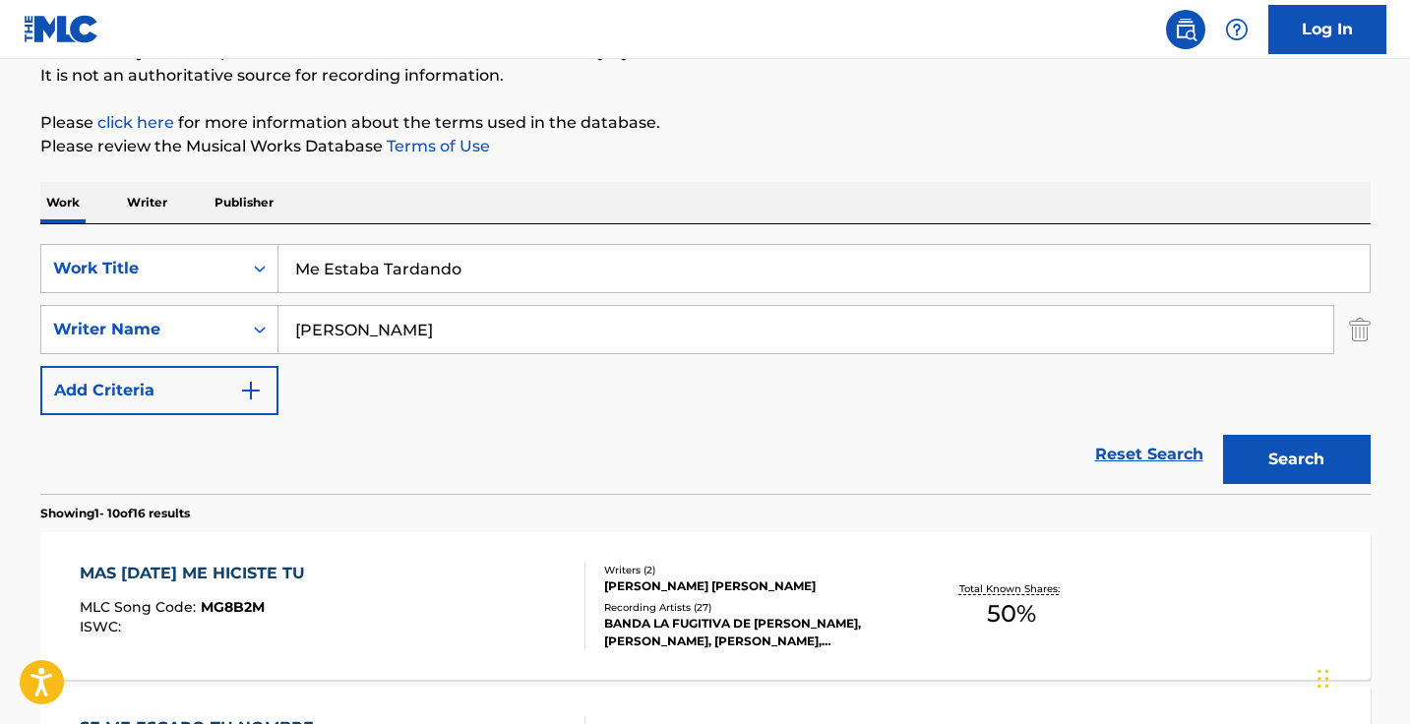
click at [1295, 459] on button "Search" at bounding box center [1297, 459] width 148 height 49
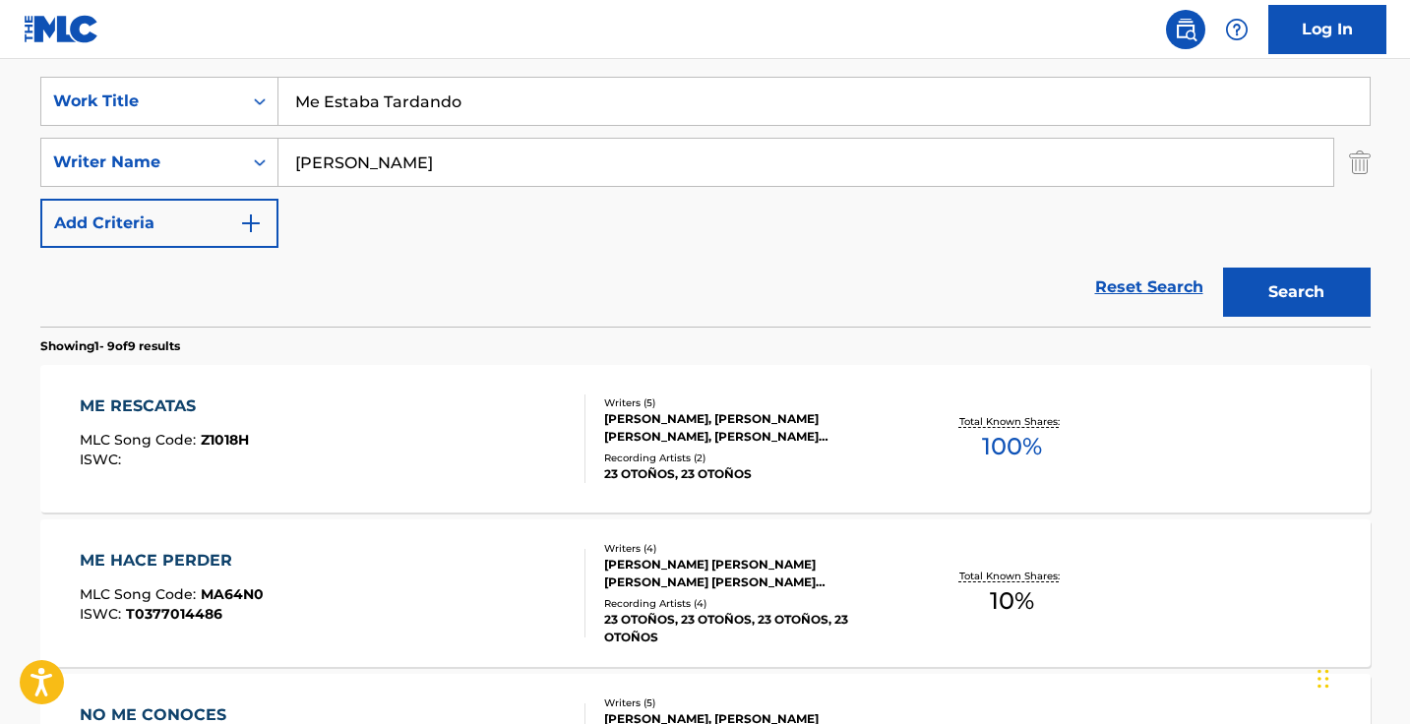
scroll to position [362, 0]
click at [504, 150] on input "miramontes" at bounding box center [805, 161] width 1054 height 47
click at [1295, 291] on button "Search" at bounding box center [1297, 291] width 148 height 49
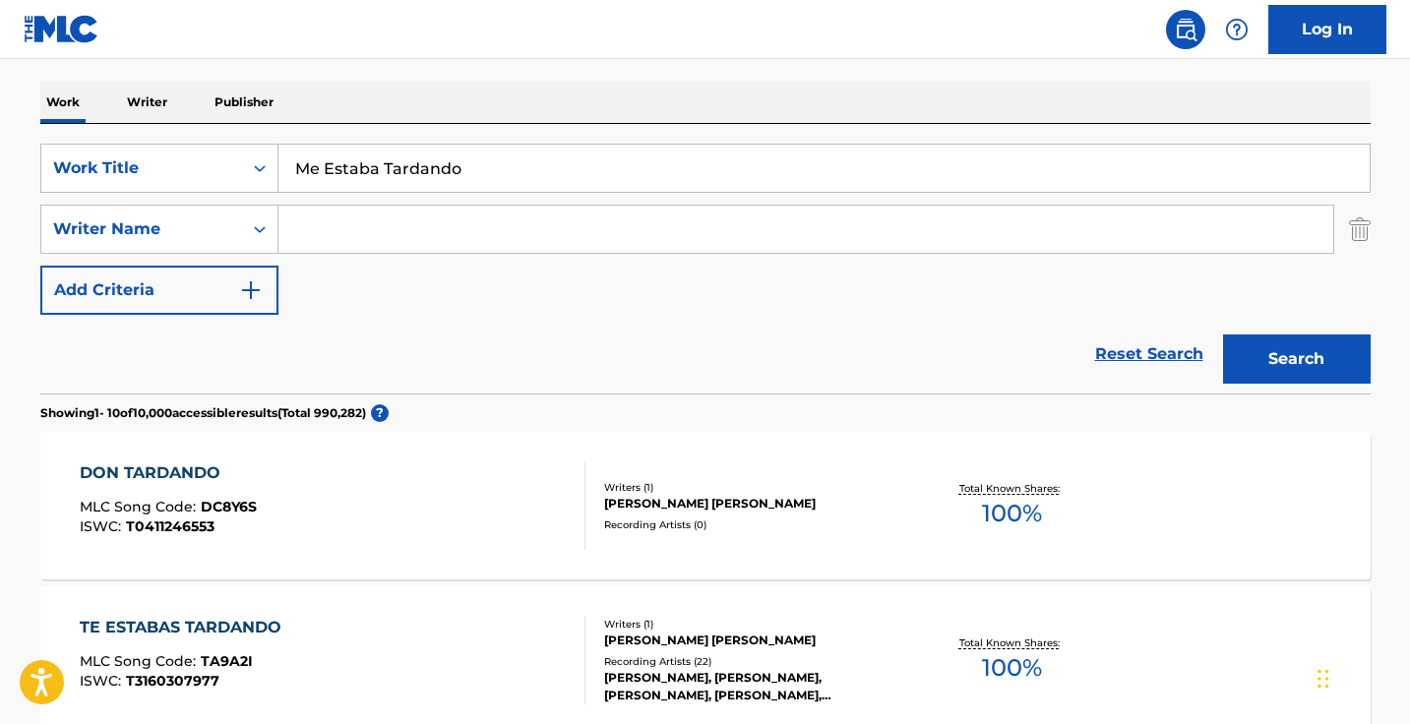
scroll to position [309, 0]
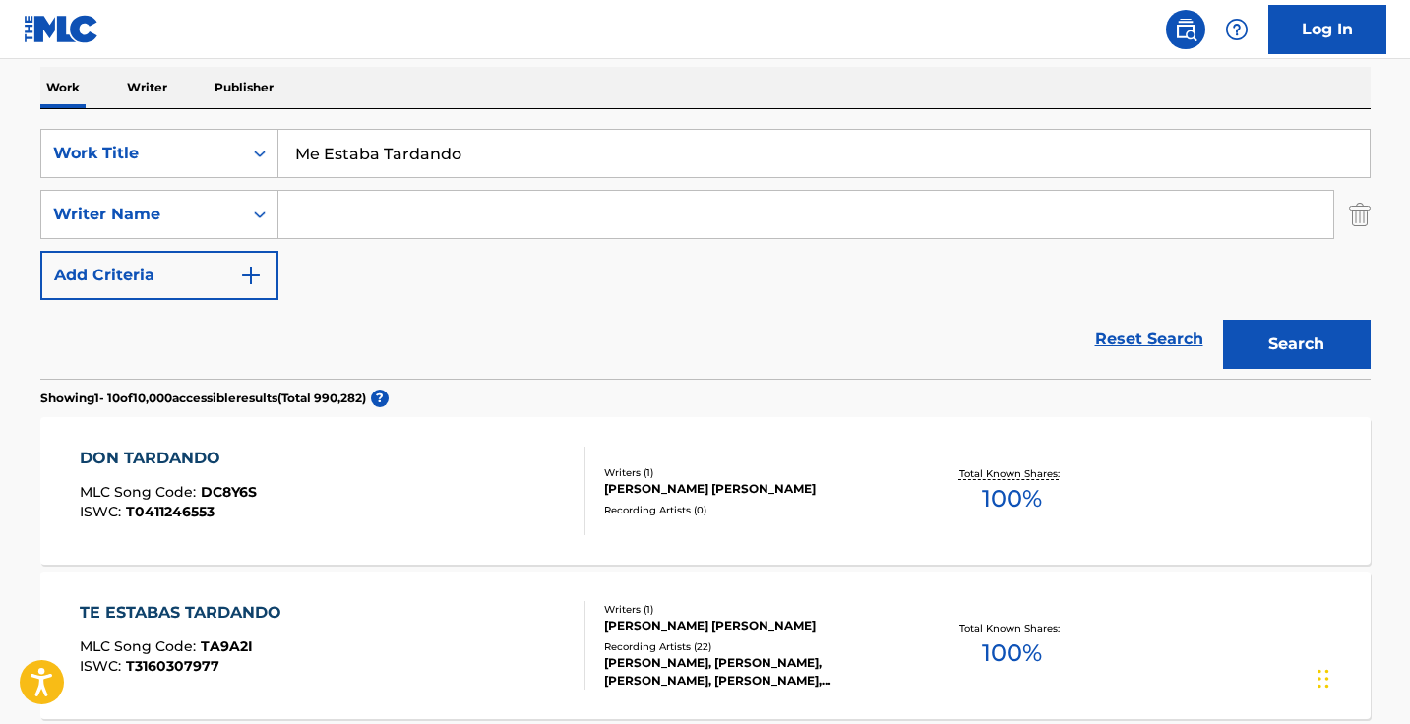
click at [572, 158] on input "Me Estaba Tardando" at bounding box center [823, 153] width 1091 height 47
paste input "Se Me Escapó Tu Nombre"
click at [572, 158] on input "Me Estaba Se Me Escapó Tu Nombre" at bounding box center [823, 153] width 1091 height 47
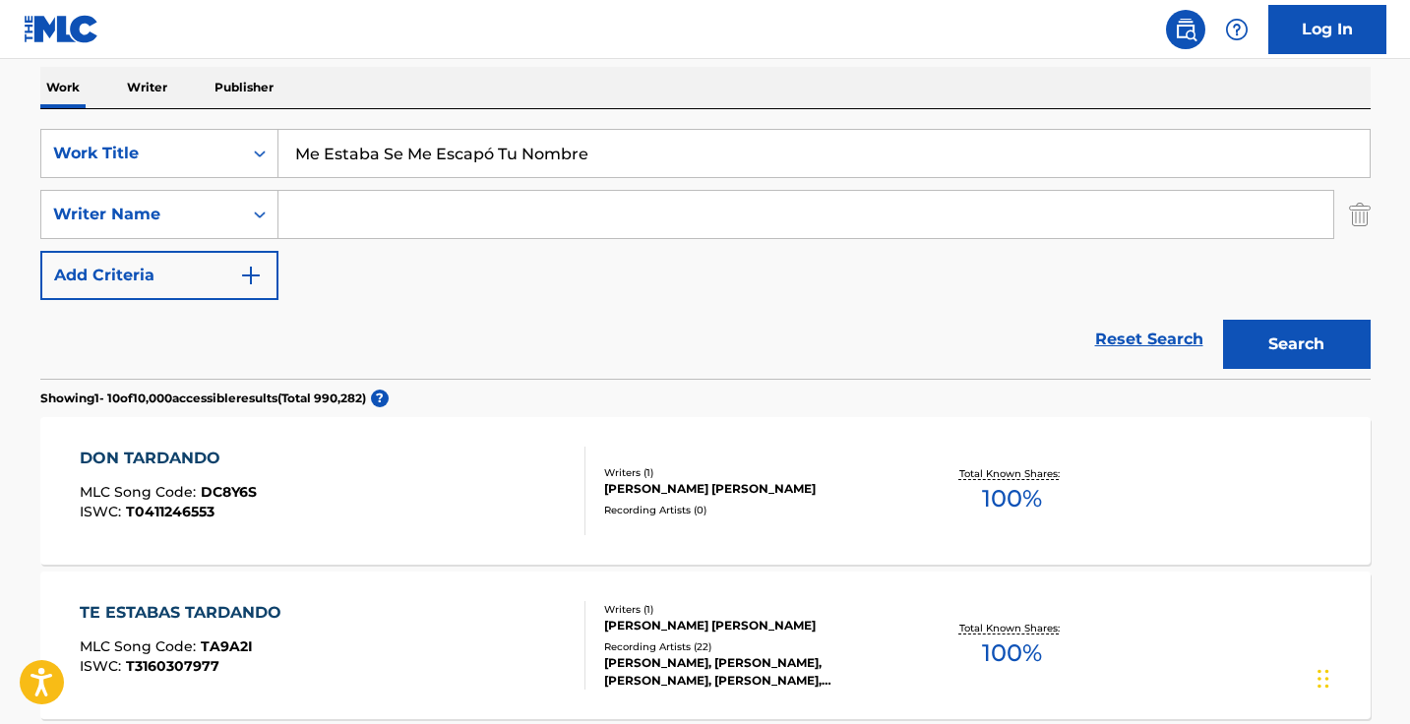
click at [572, 158] on input "Me Estaba Se Me Escapó Tu Nombre" at bounding box center [823, 153] width 1091 height 47
paste input "Search Form"
type input "Se Me Escapó Tu Nombre"
click at [1295, 344] on button "Search" at bounding box center [1297, 344] width 148 height 49
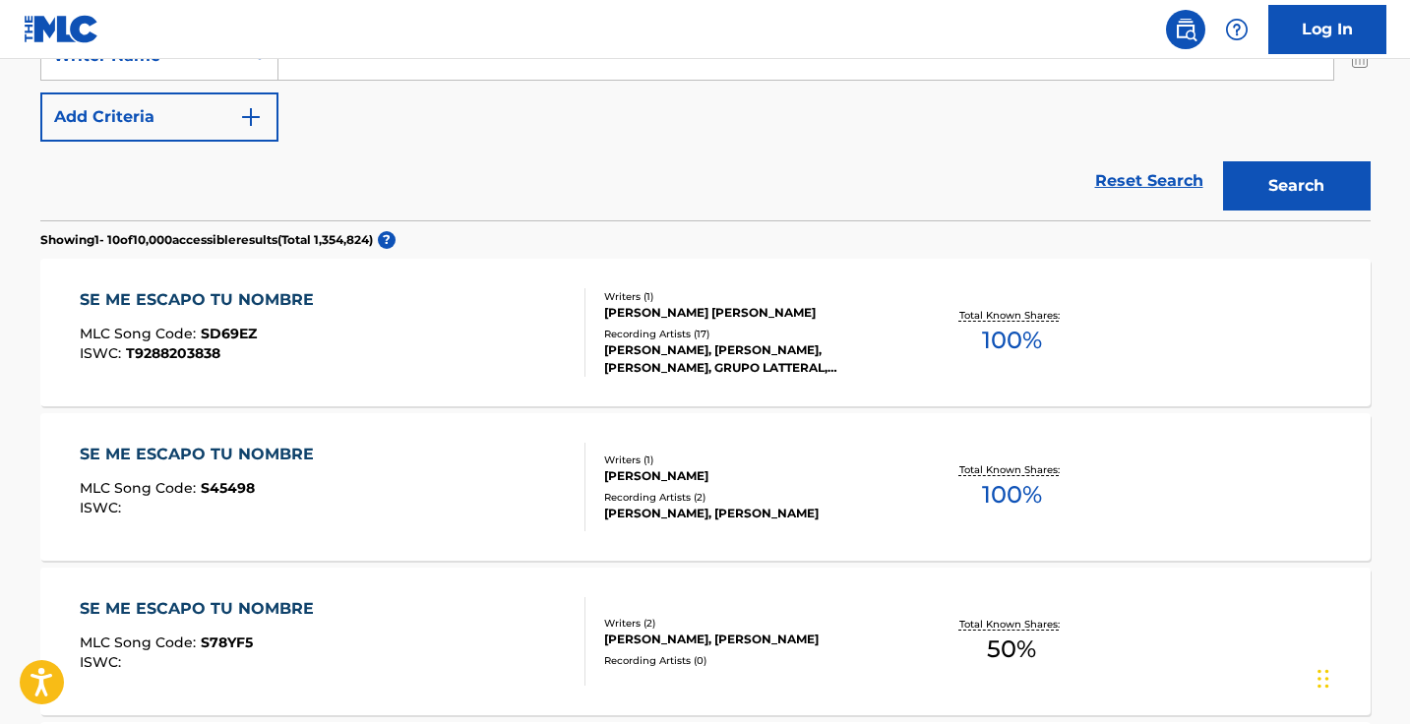
scroll to position [446, 0]
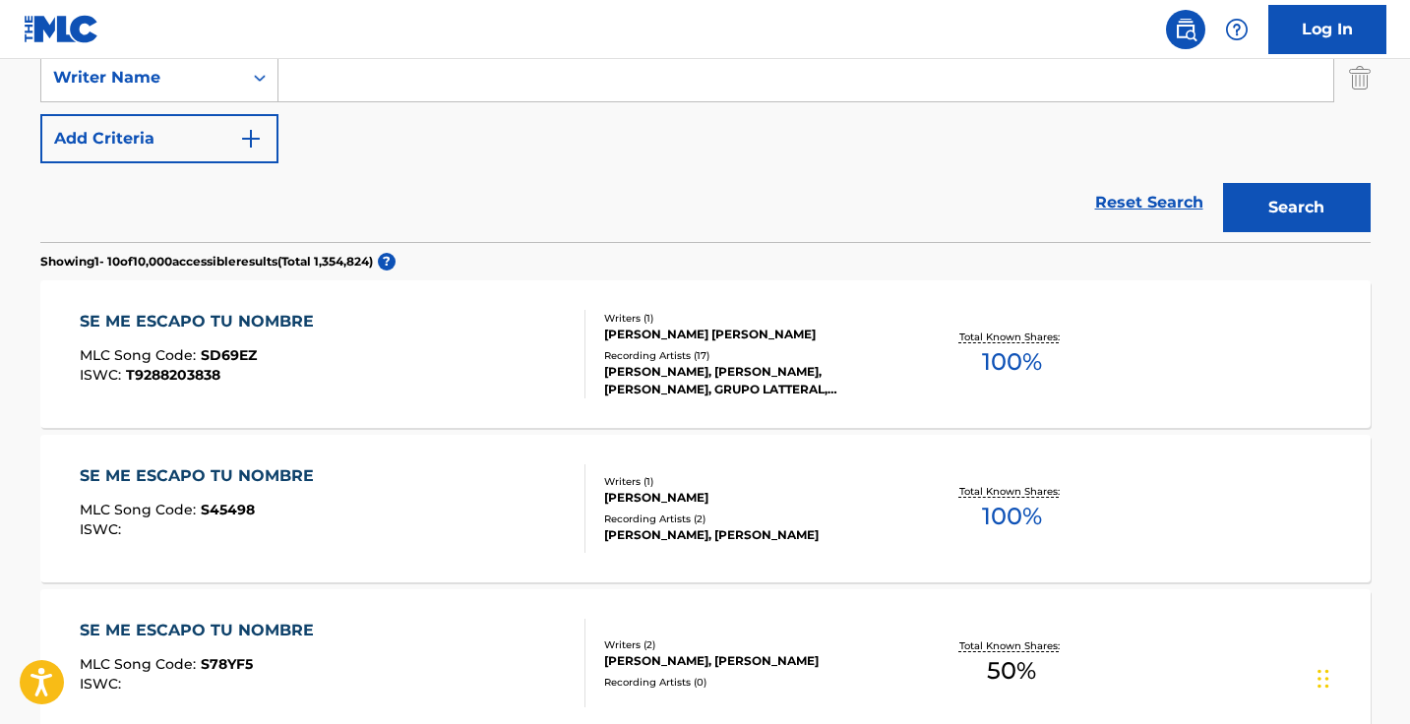
click at [572, 85] on input "Search Form" at bounding box center [805, 77] width 1054 height 47
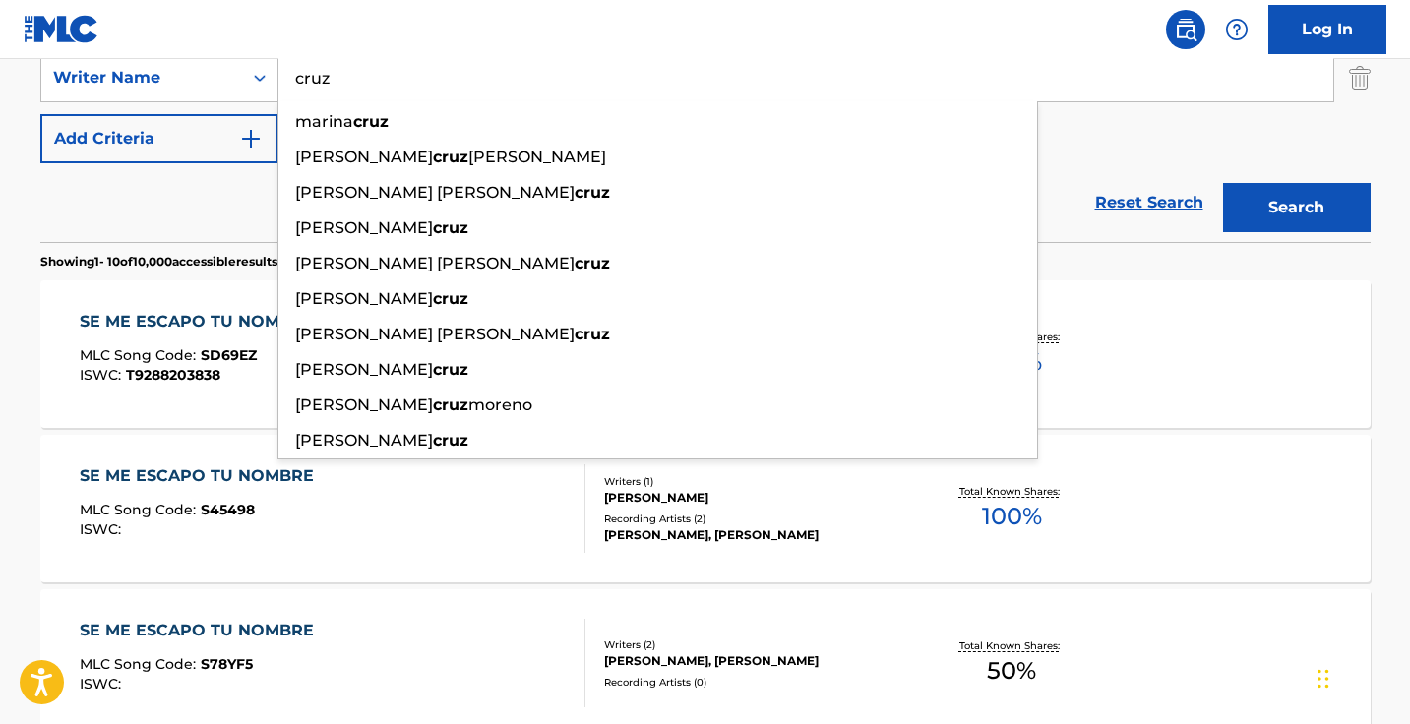
type input "cruz"
click at [520, 635] on div "SE ME ESCAPO TU NOMBRE MLC Song Code : S78YF5 ISWC :" at bounding box center [333, 663] width 506 height 89
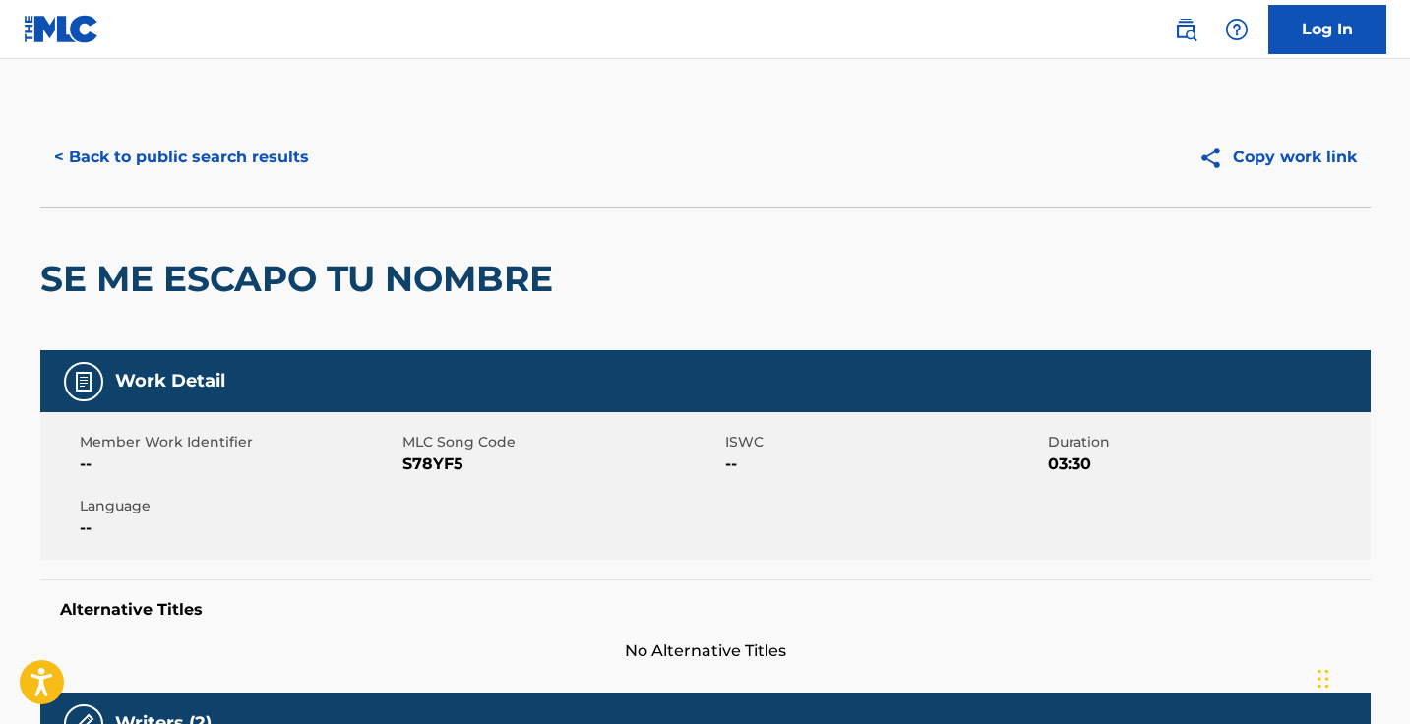
click at [437, 463] on span "S78YF5" at bounding box center [561, 464] width 318 height 24
copy span "S78YF5"
click at [270, 167] on button "< Back to public search results" at bounding box center [181, 157] width 282 height 49
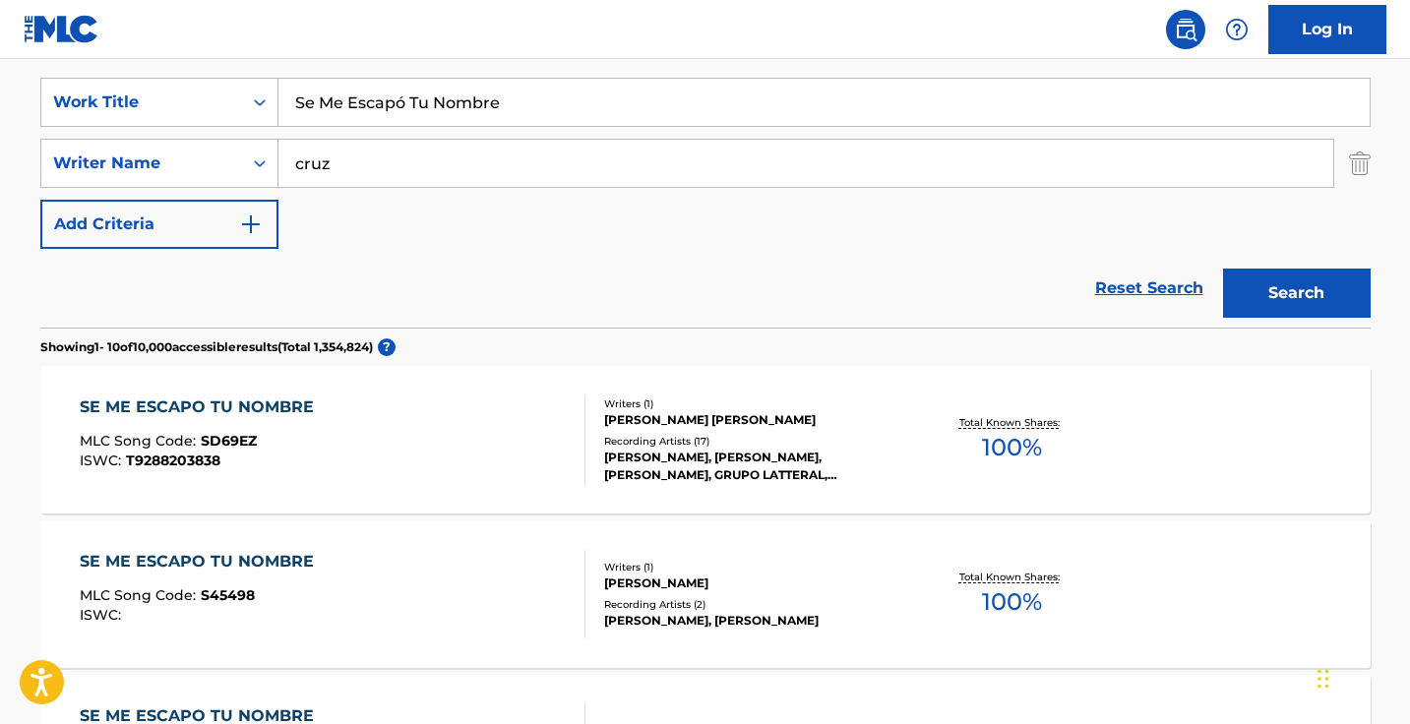
scroll to position [344, 0]
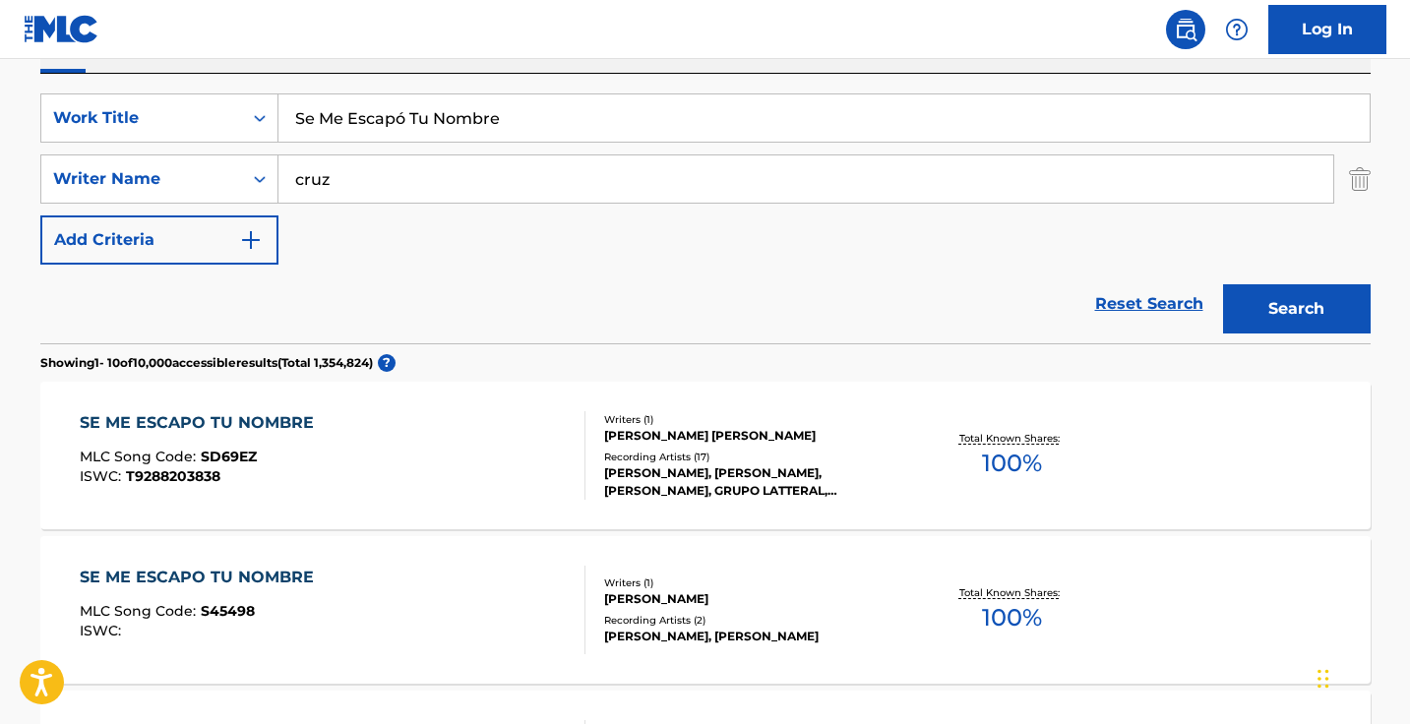
click at [483, 128] on input "Se Me Escapó Tu Nombre" at bounding box center [823, 117] width 1091 height 47
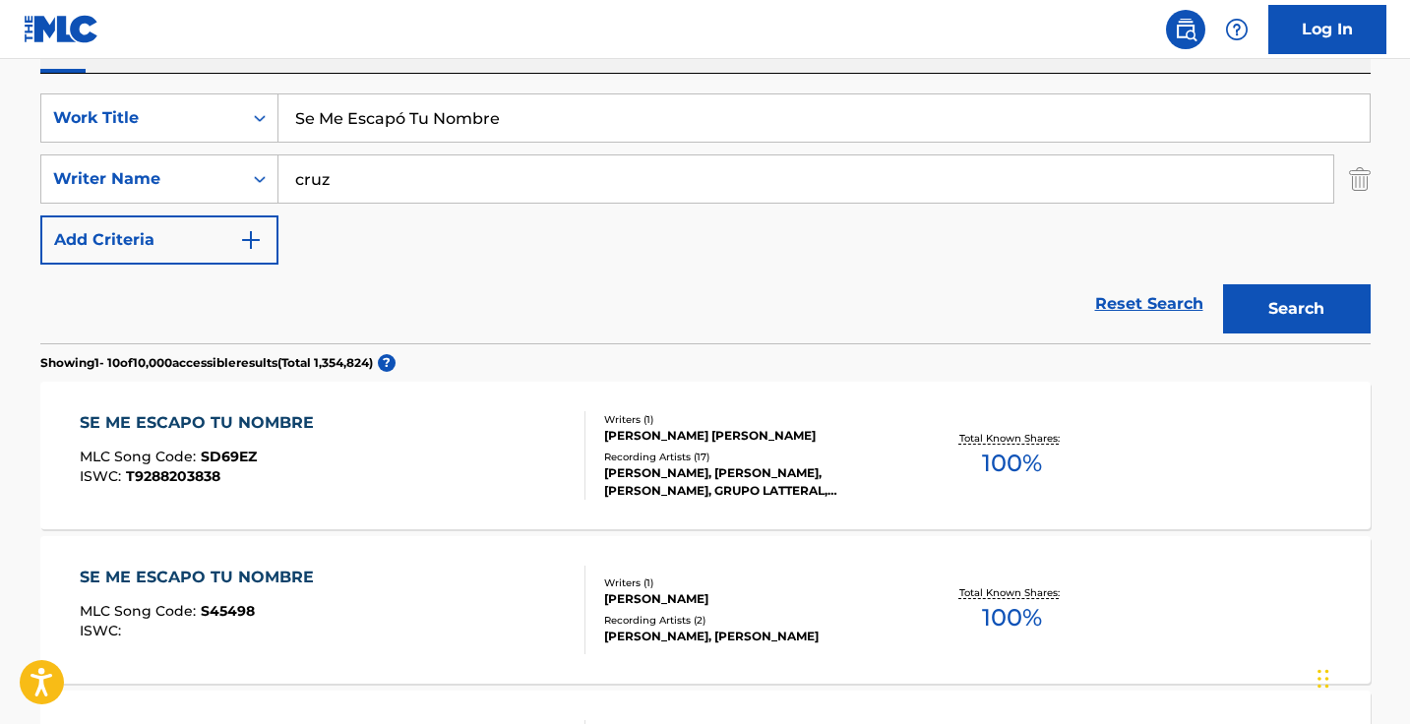
click at [483, 128] on input "Se Me Escapó Tu Nombre" at bounding box center [823, 117] width 1091 height 47
paste input "Va Acordar De Mi"
click at [438, 180] on input "cruz" at bounding box center [805, 178] width 1054 height 47
click at [489, 118] on input "se va acordar de mi" at bounding box center [823, 117] width 1091 height 47
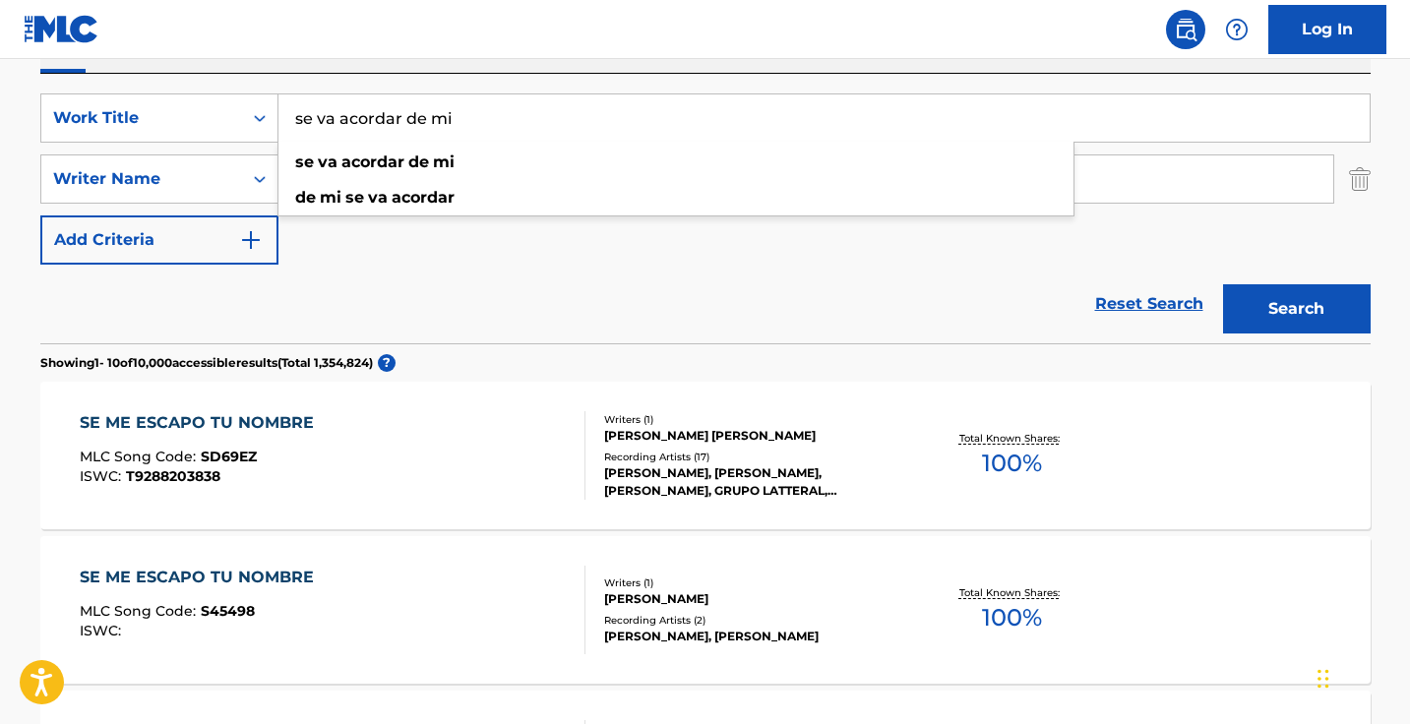
click at [489, 118] on input "se va acordar de mi" at bounding box center [823, 117] width 1091 height 47
paste input "Se Va Acordar De M"
type input "Se Va Acordar De Mi"
click at [438, 300] on div "Reset Search Search" at bounding box center [705, 304] width 1330 height 79
click at [464, 204] on div "SearchWithCriteria6f196ebf-997e-4856-b7e8-e089a479c41e Work Title Se Va Acordar…" at bounding box center [705, 178] width 1330 height 171
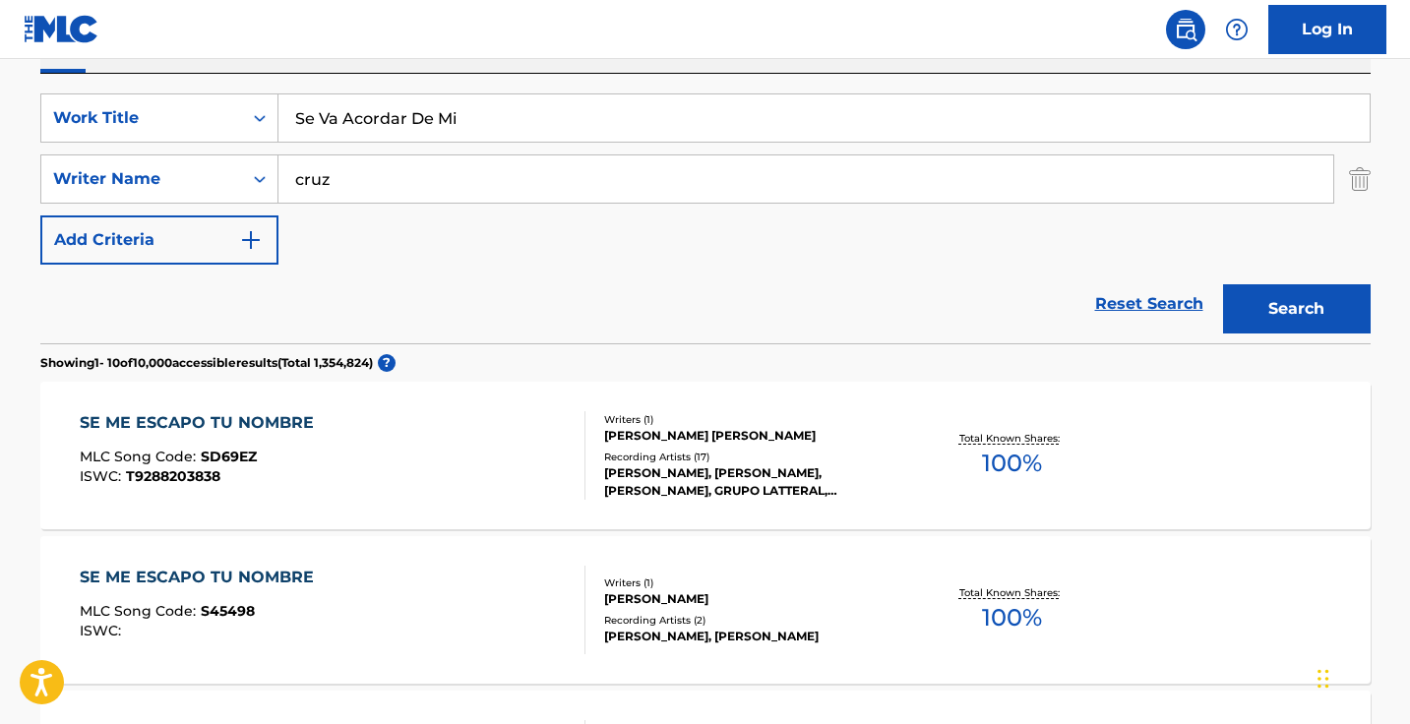
click at [464, 204] on div "SearchWithCriteria6f196ebf-997e-4856-b7e8-e089a479c41e Work Title Se Va Acordar…" at bounding box center [705, 178] width 1330 height 171
click at [466, 187] on input "cruz" at bounding box center [805, 178] width 1054 height 47
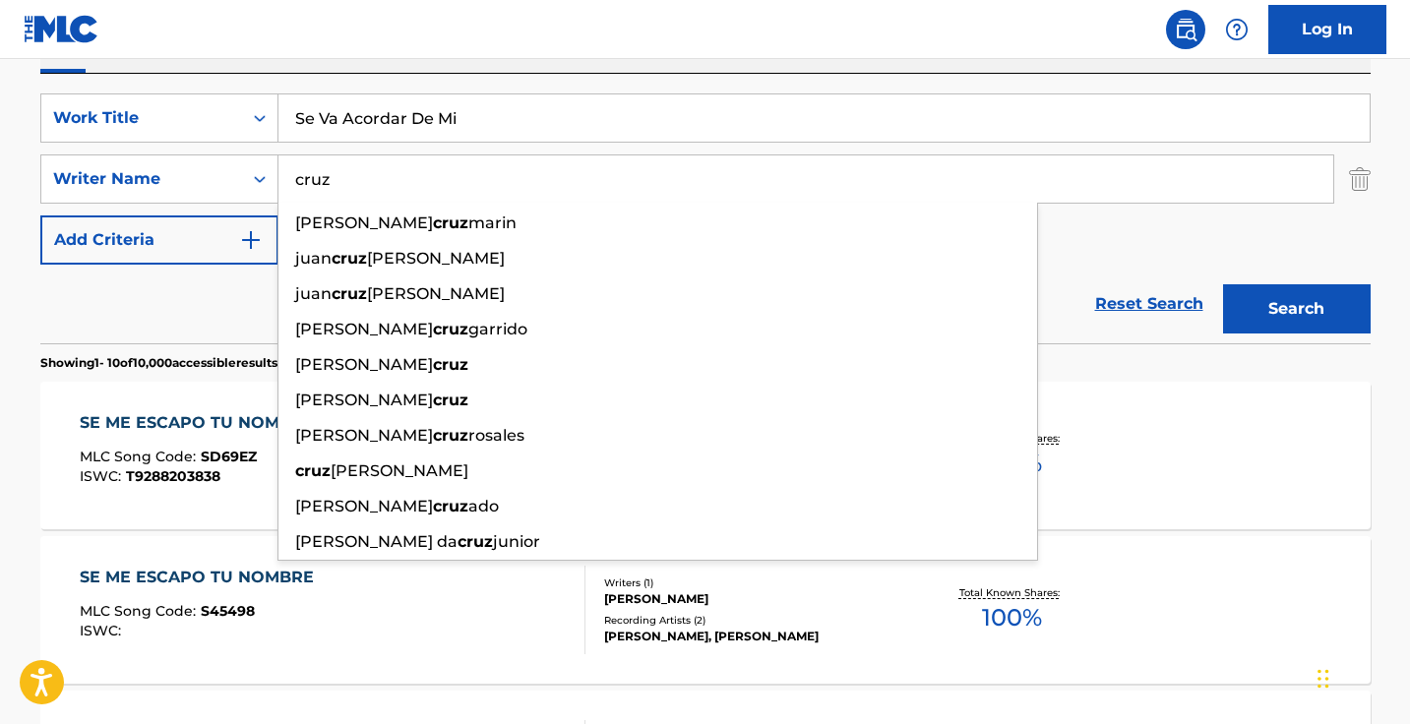
click at [466, 187] on input "cruz" at bounding box center [805, 178] width 1054 height 47
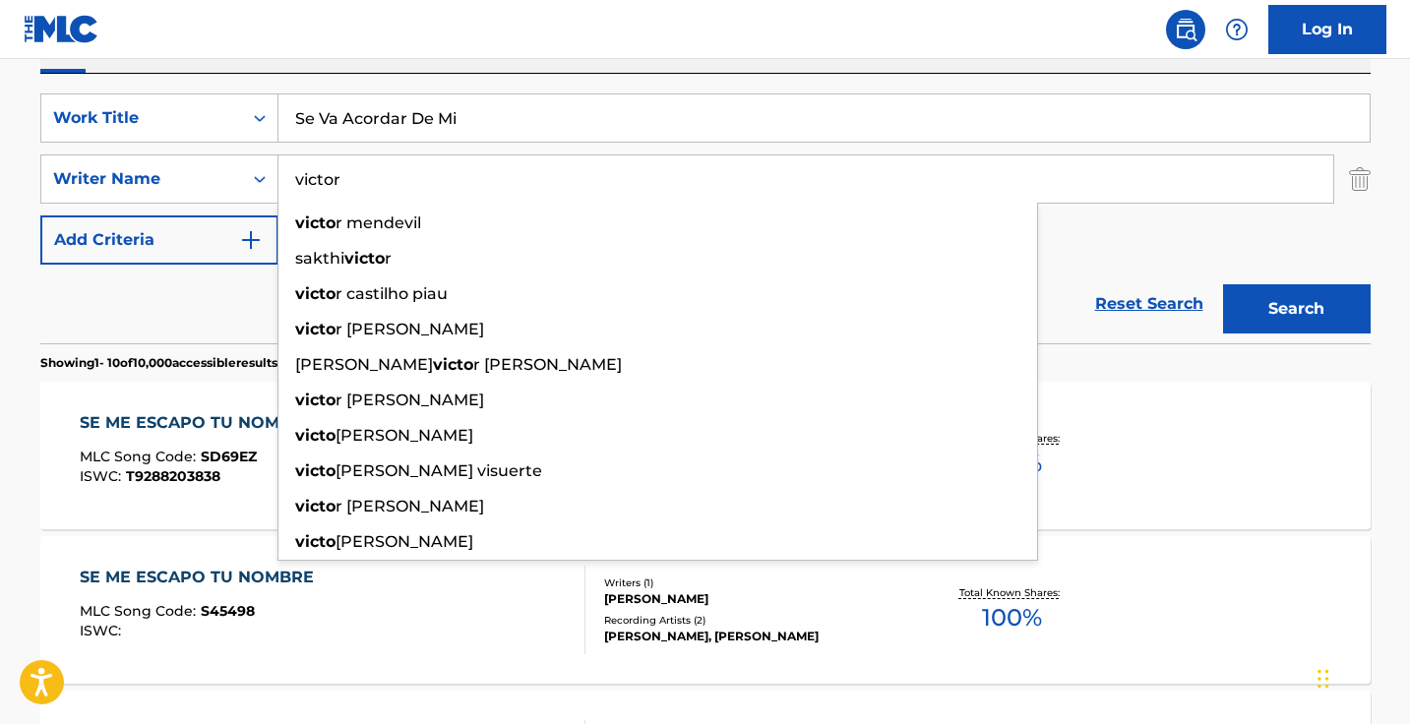
type input "victor"
click at [1295, 309] on button "Search" at bounding box center [1297, 308] width 148 height 49
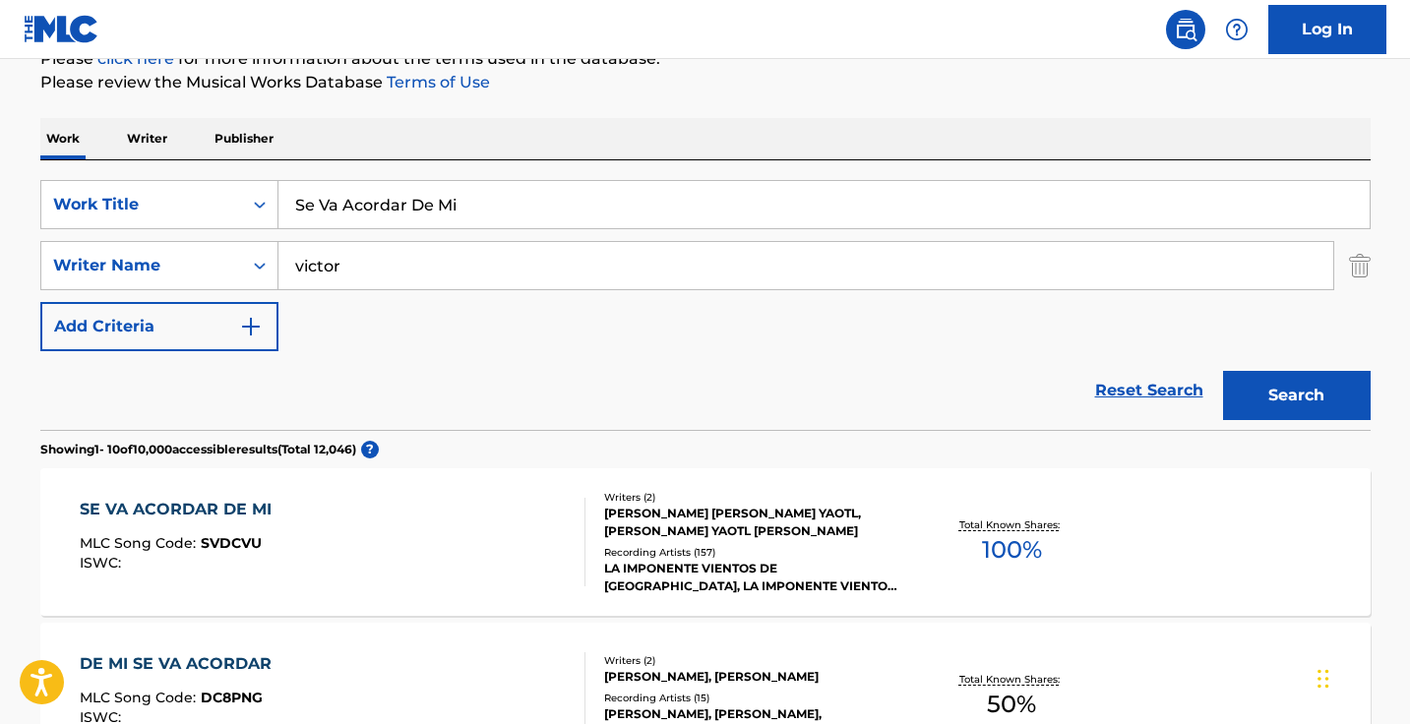
scroll to position [269, 0]
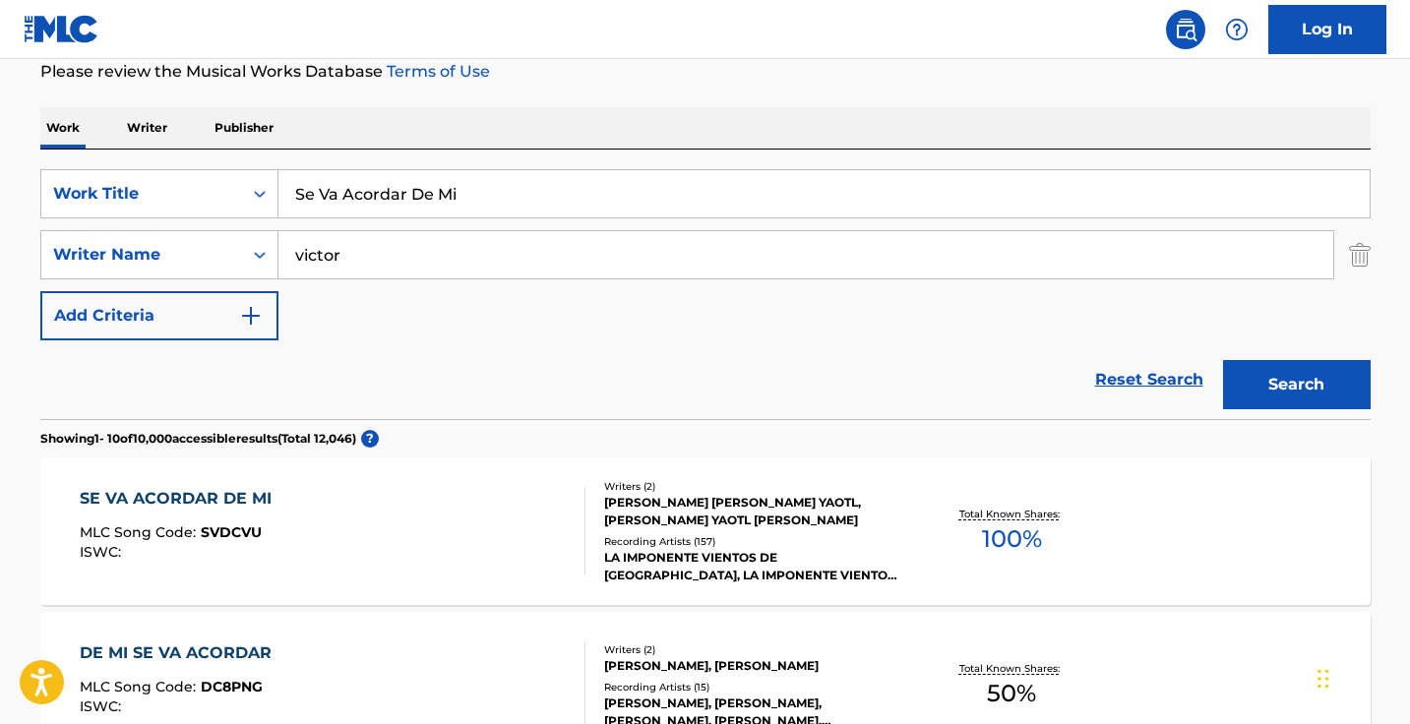
click at [542, 528] on div "SE VA ACORDAR DE MI MLC Song Code : SVDCVU ISWC :" at bounding box center [333, 531] width 506 height 89
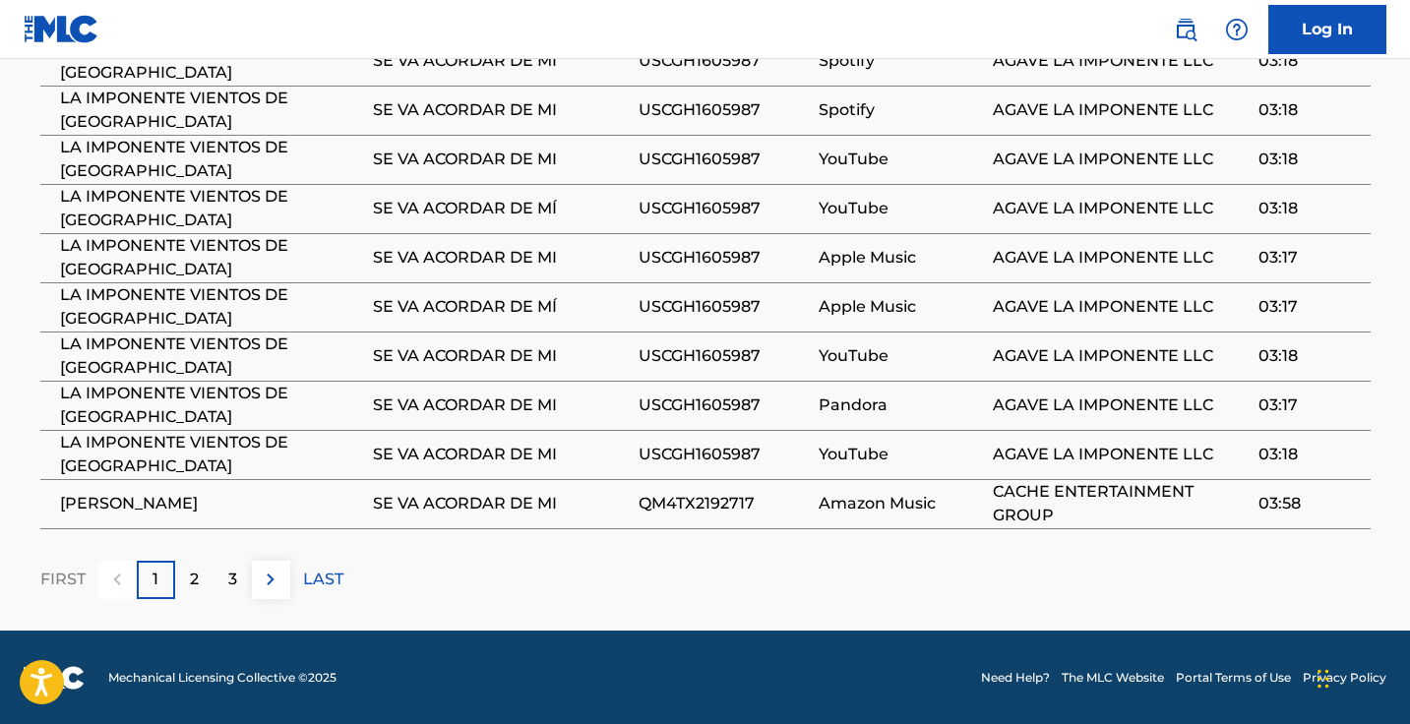
scroll to position [1505, 0]
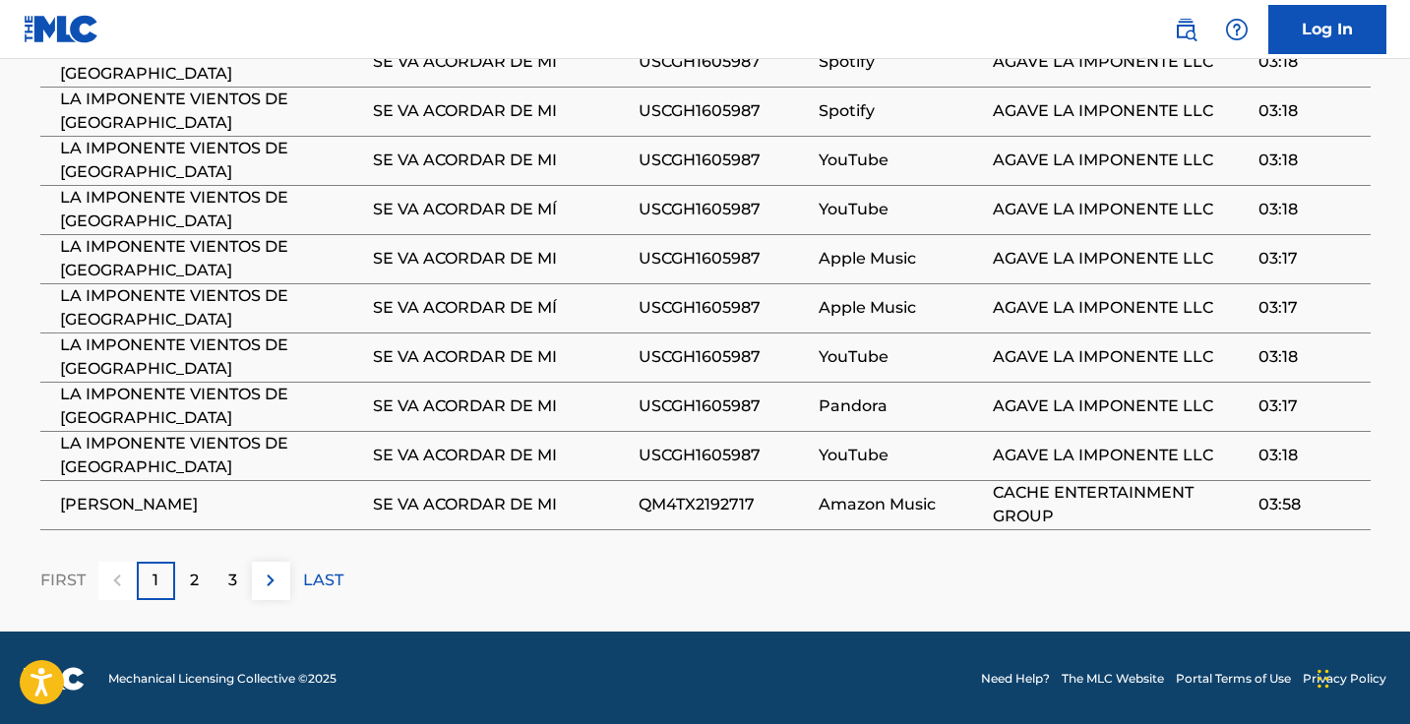
click at [228, 582] on p "3" at bounding box center [232, 581] width 9 height 24
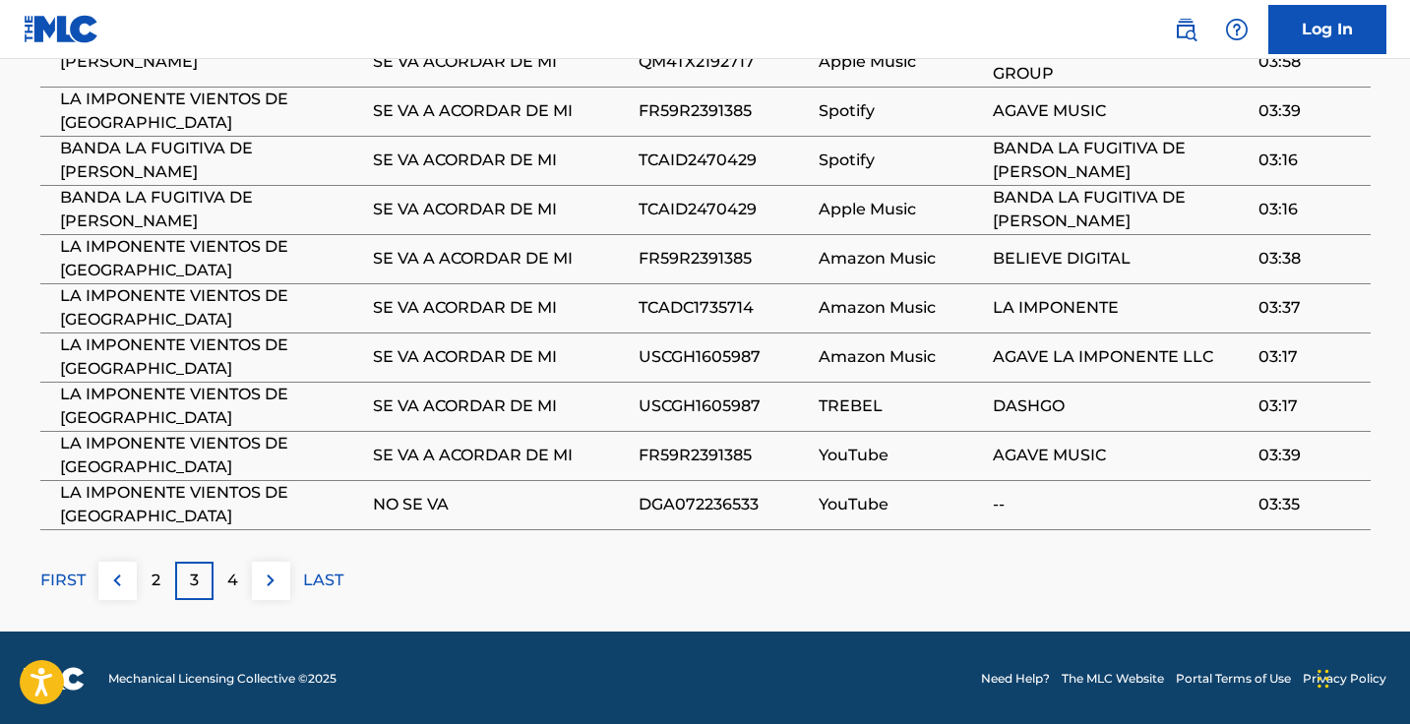
click at [243, 589] on div "4" at bounding box center [232, 581] width 38 height 38
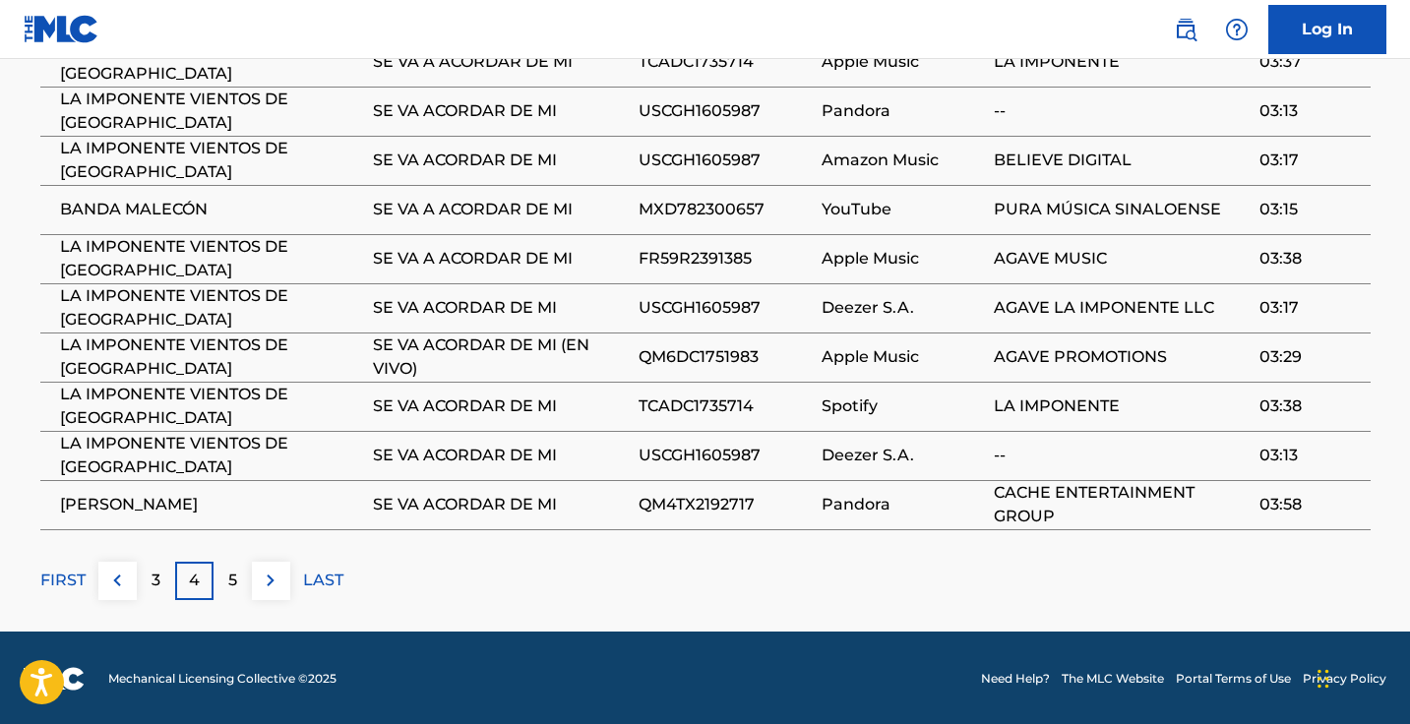
click at [165, 589] on div "3" at bounding box center [156, 581] width 38 height 38
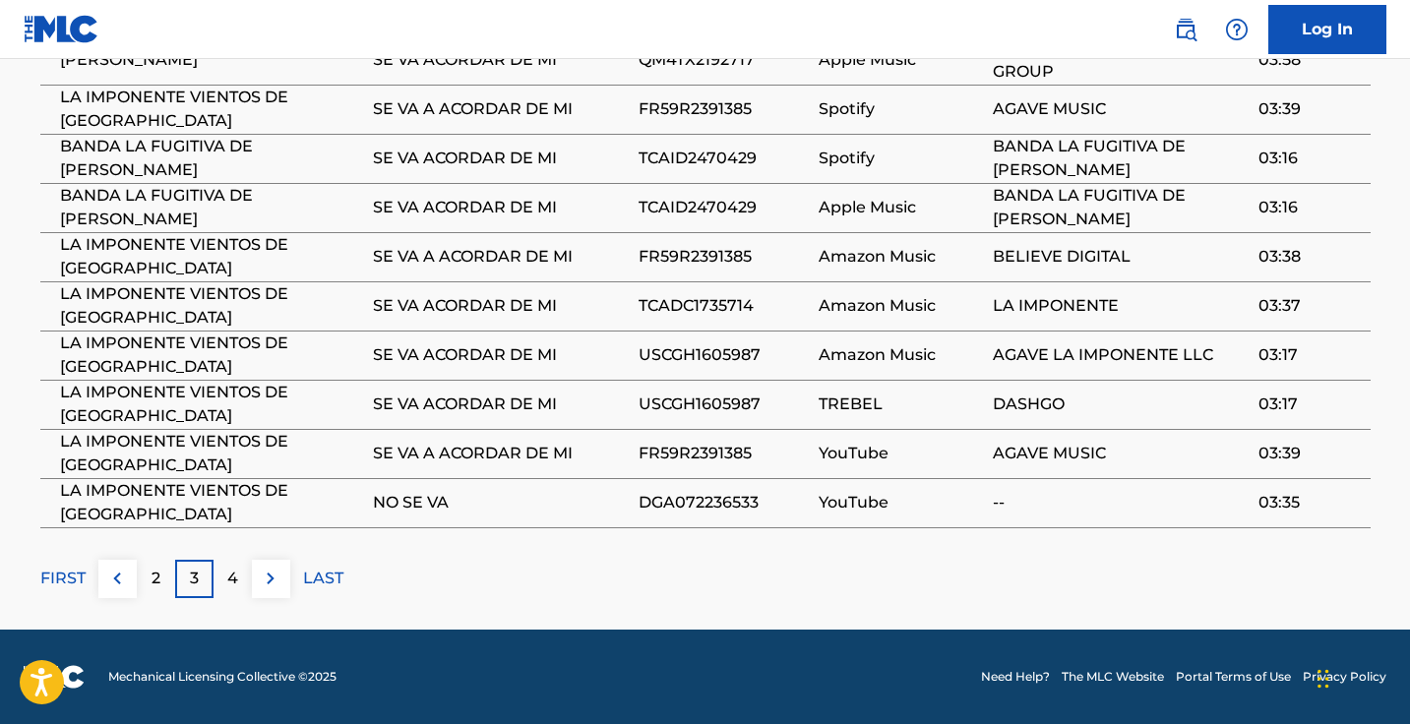
click at [163, 577] on div "2" at bounding box center [156, 579] width 38 height 38
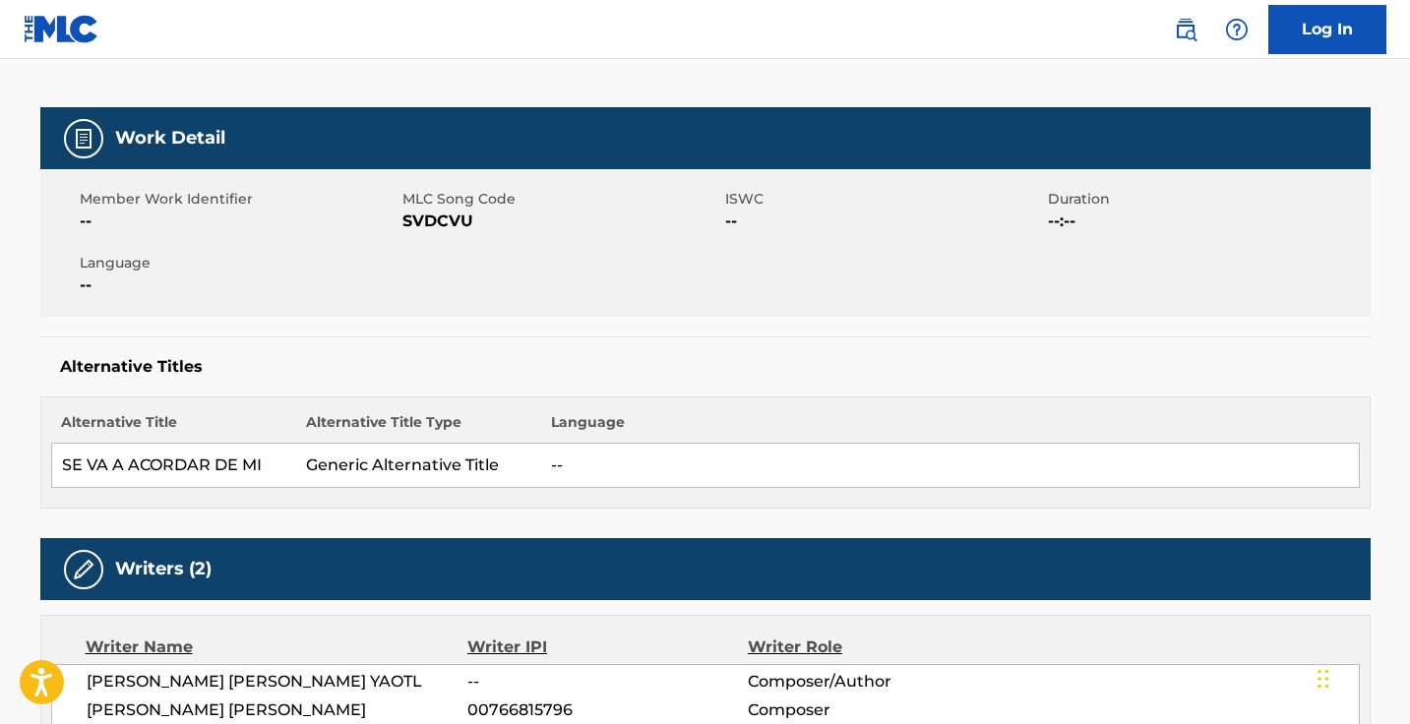
scroll to position [81, 0]
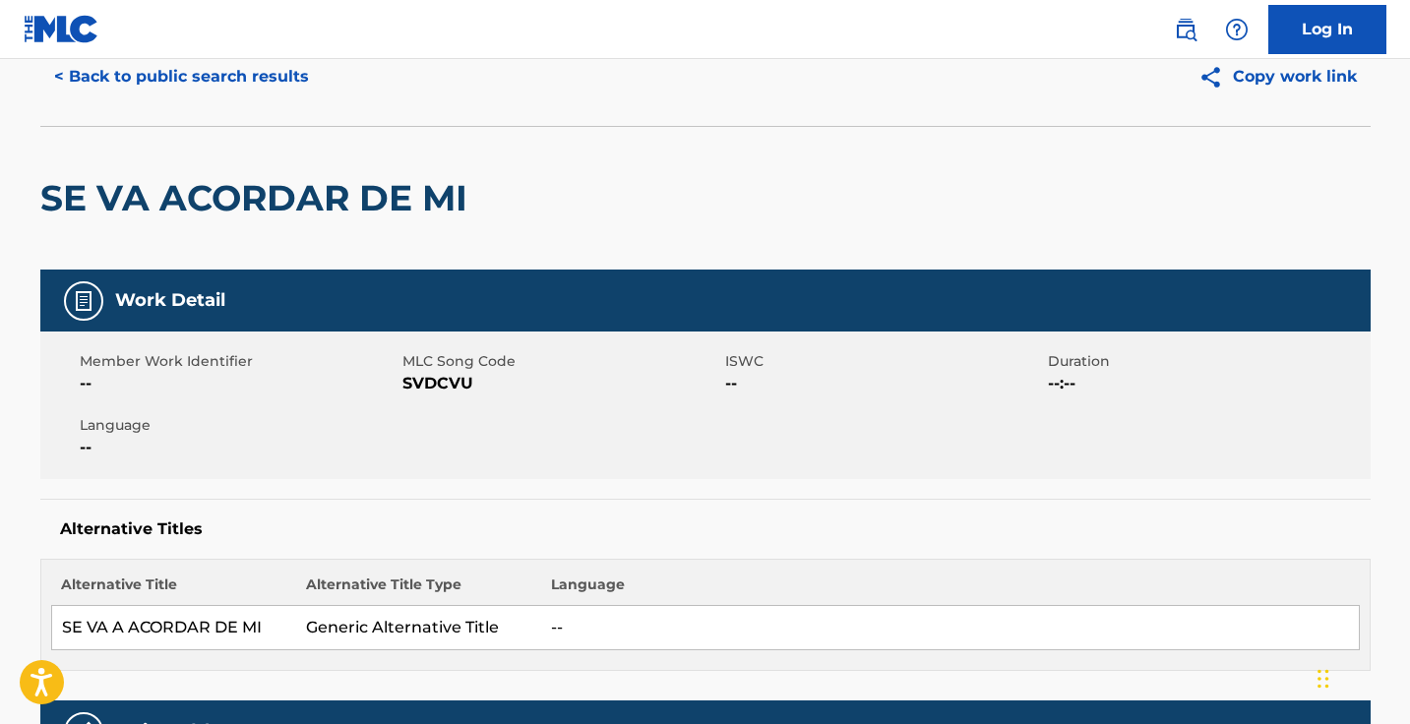
click at [447, 377] on span "SVDCVU" at bounding box center [561, 384] width 318 height 24
copy span "SVDCVU"
click at [270, 38] on nav "Log In" at bounding box center [705, 29] width 1410 height 59
click at [270, 81] on button "< Back to public search results" at bounding box center [181, 76] width 282 height 49
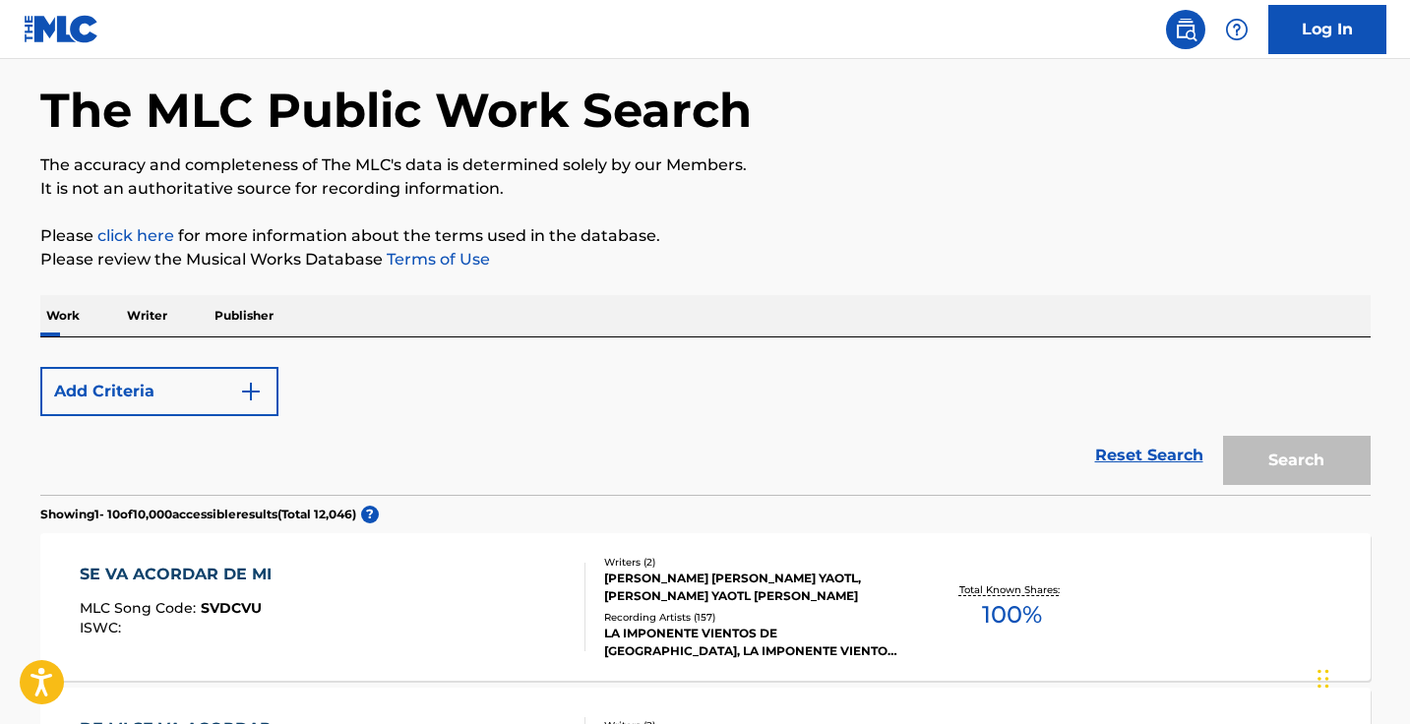
scroll to position [269, 0]
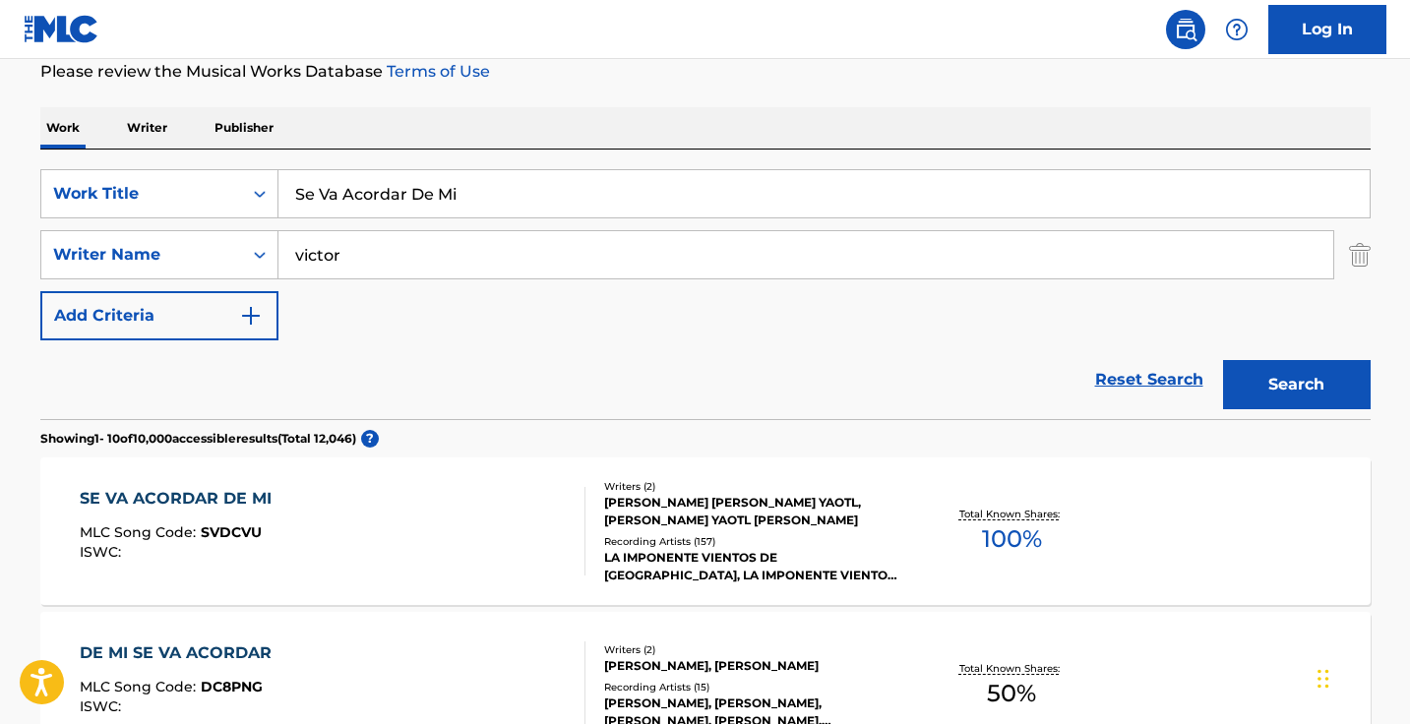
click at [495, 235] on input "victor" at bounding box center [805, 254] width 1054 height 47
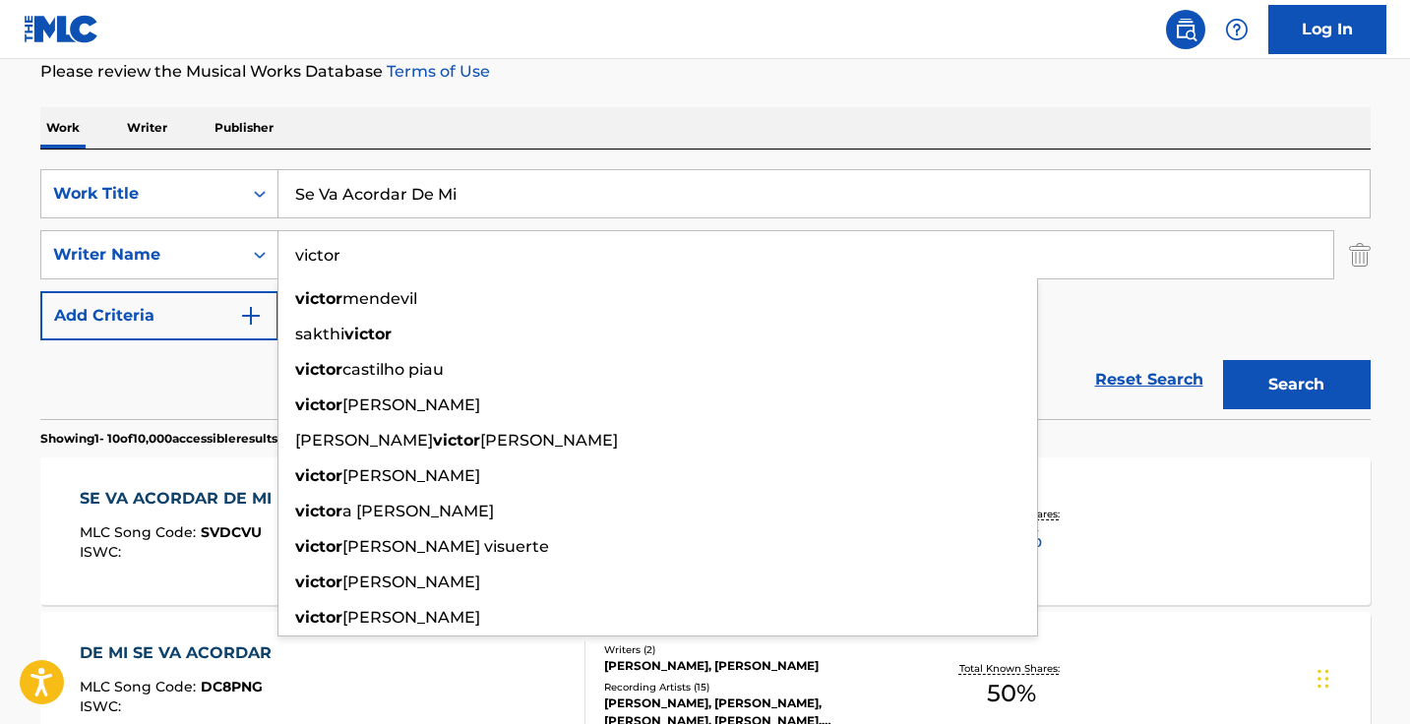
click at [495, 235] on input "victor" at bounding box center [805, 254] width 1054 height 47
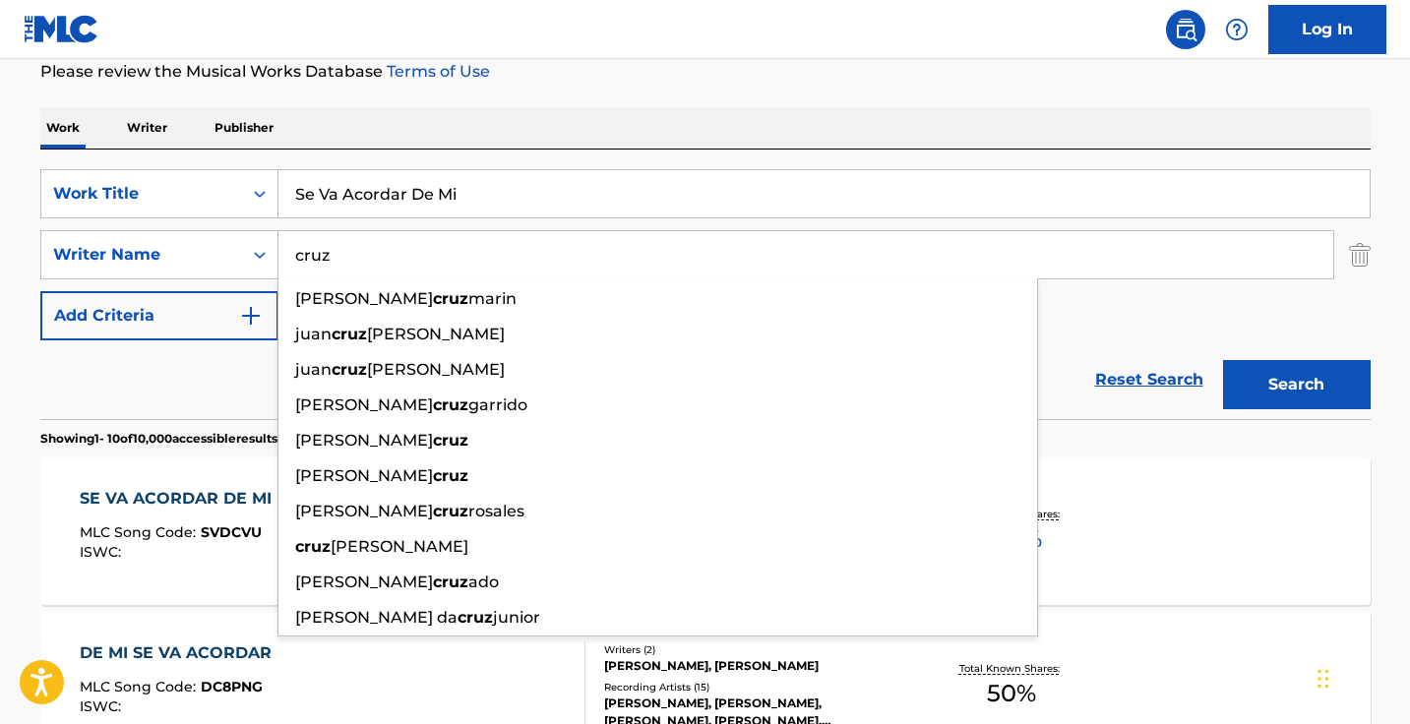
type input "cruz"
click at [461, 176] on input "Se Va Acordar De Mi" at bounding box center [823, 193] width 1091 height 47
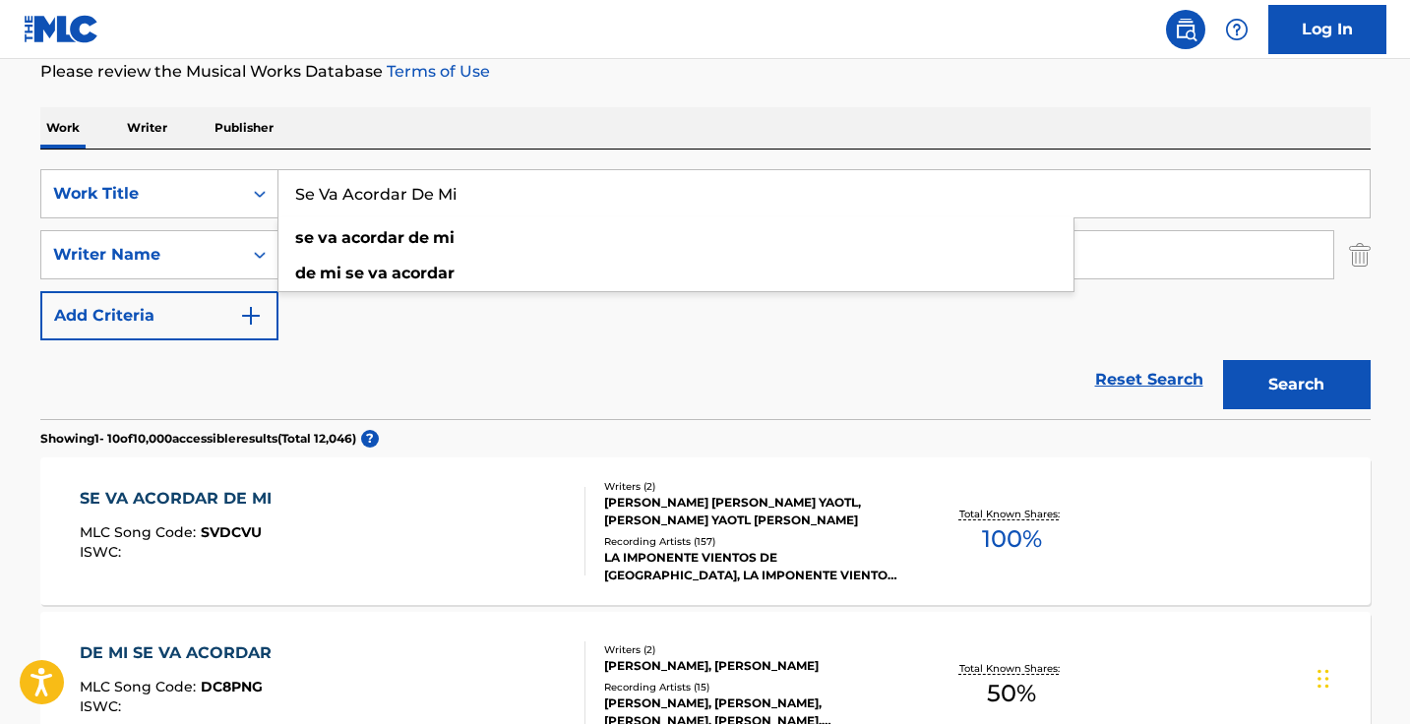
click at [461, 176] on input "Se Va Acordar De Mi" at bounding box center [823, 193] width 1091 height 47
paste input "Te Voy a Rogar"
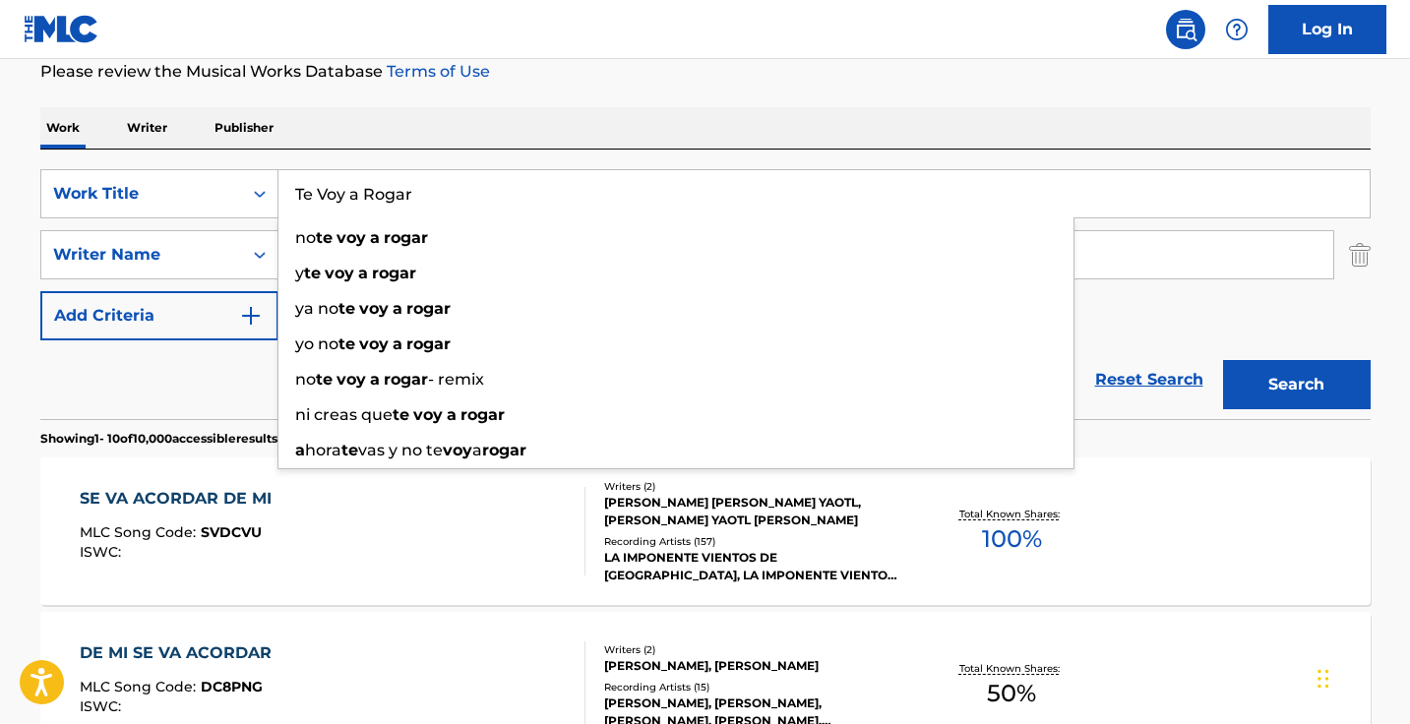
type input "Te Voy a Rogar"
click at [1295, 385] on button "Search" at bounding box center [1297, 384] width 148 height 49
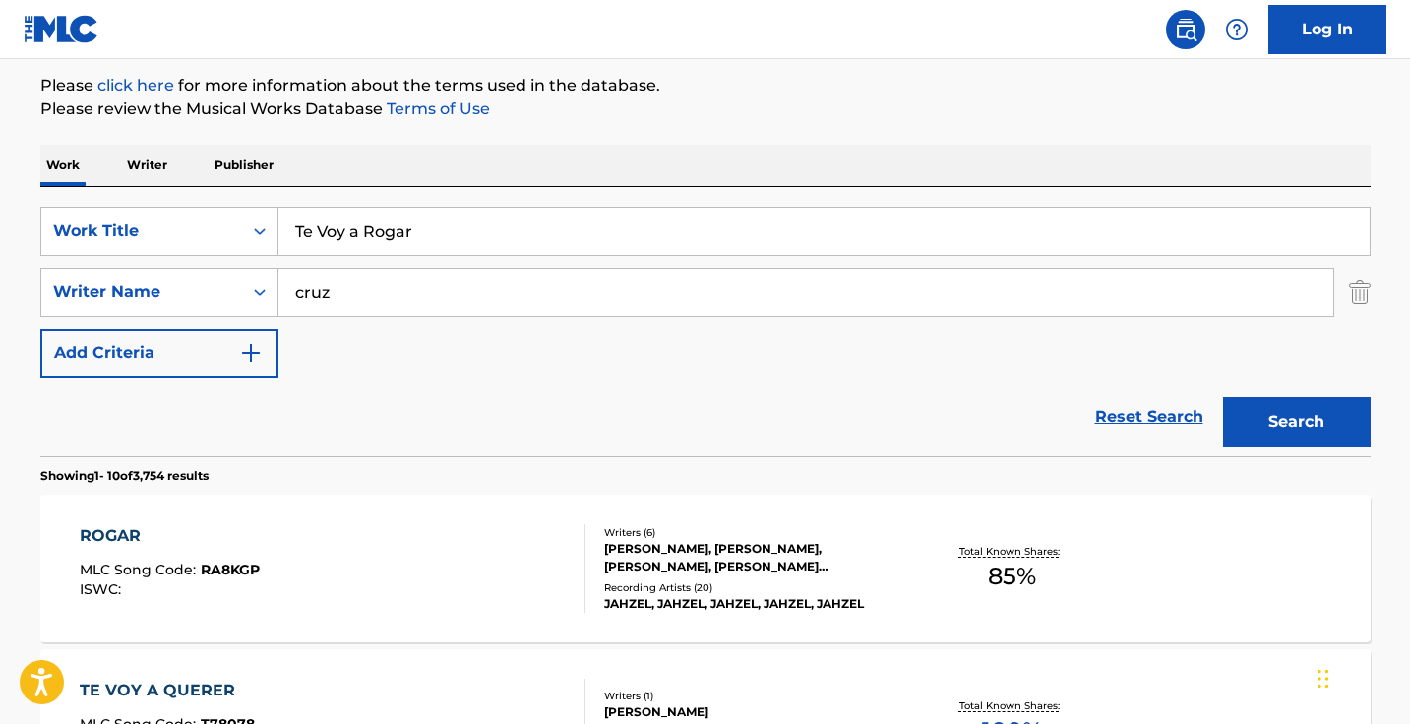
scroll to position [369, 0]
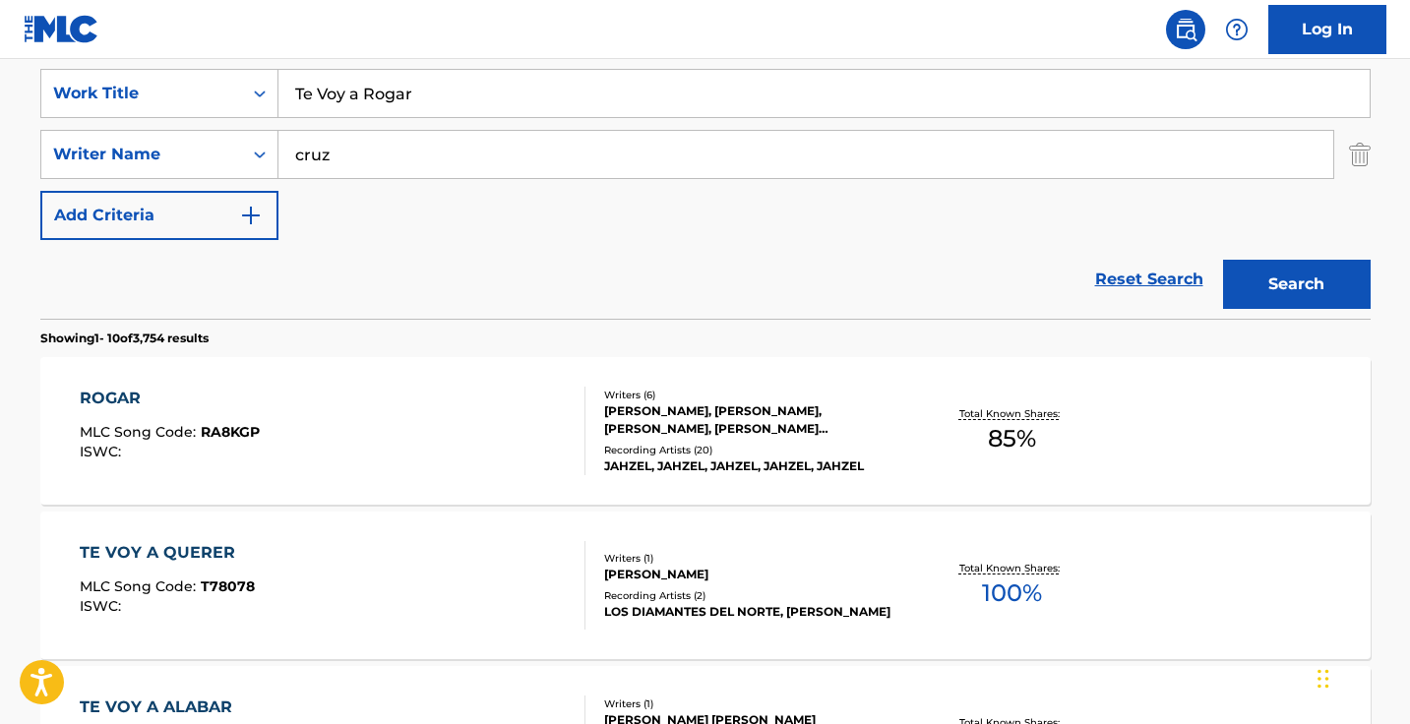
click at [434, 153] on input "cruz" at bounding box center [805, 154] width 1054 height 47
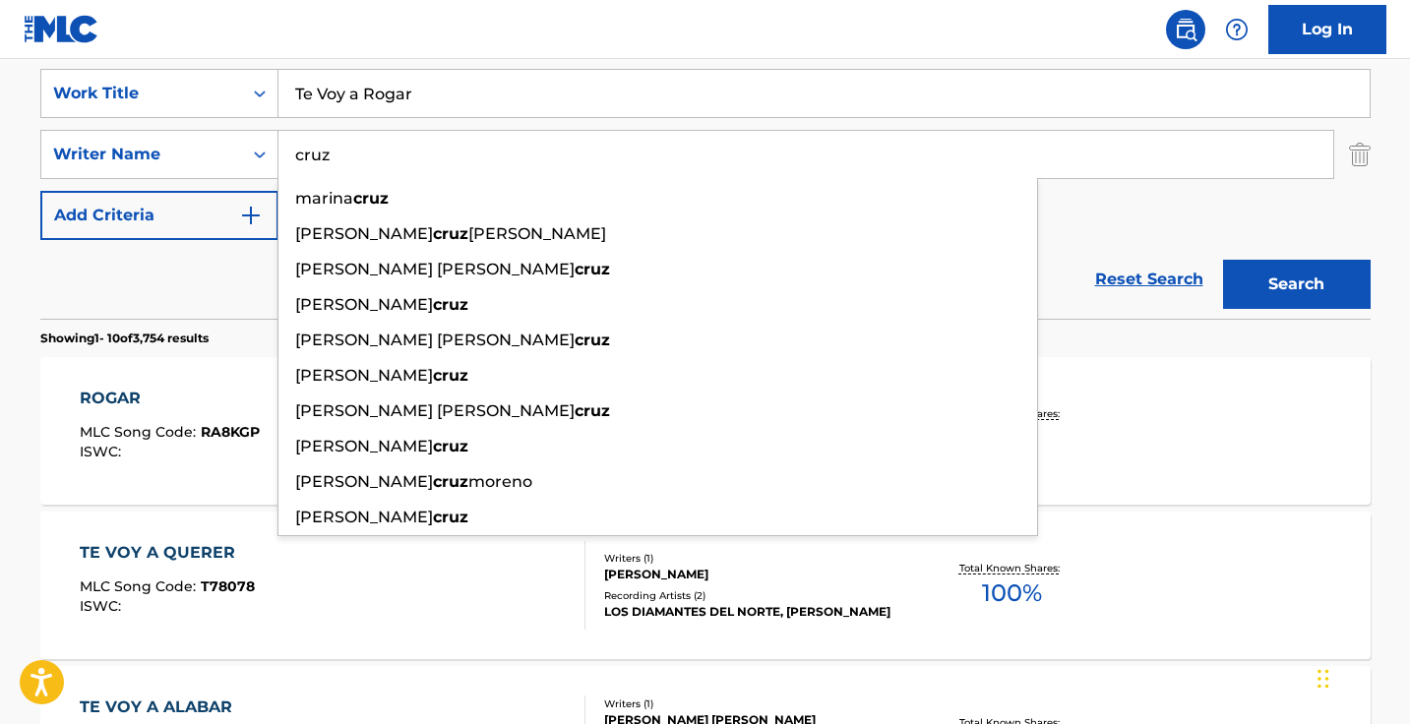
click at [434, 153] on input "cruz" at bounding box center [805, 154] width 1054 height 47
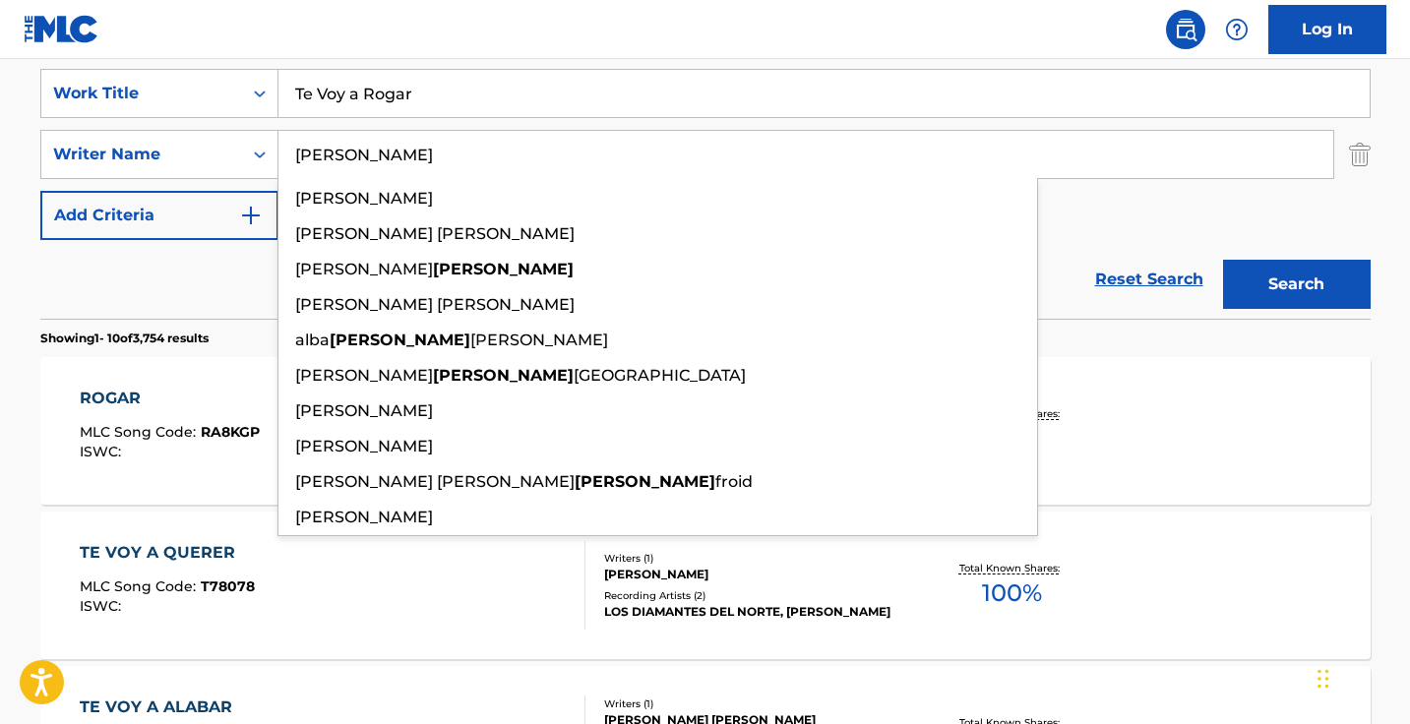
type input "barreto"
click at [1295, 284] on button "Search" at bounding box center [1297, 284] width 148 height 49
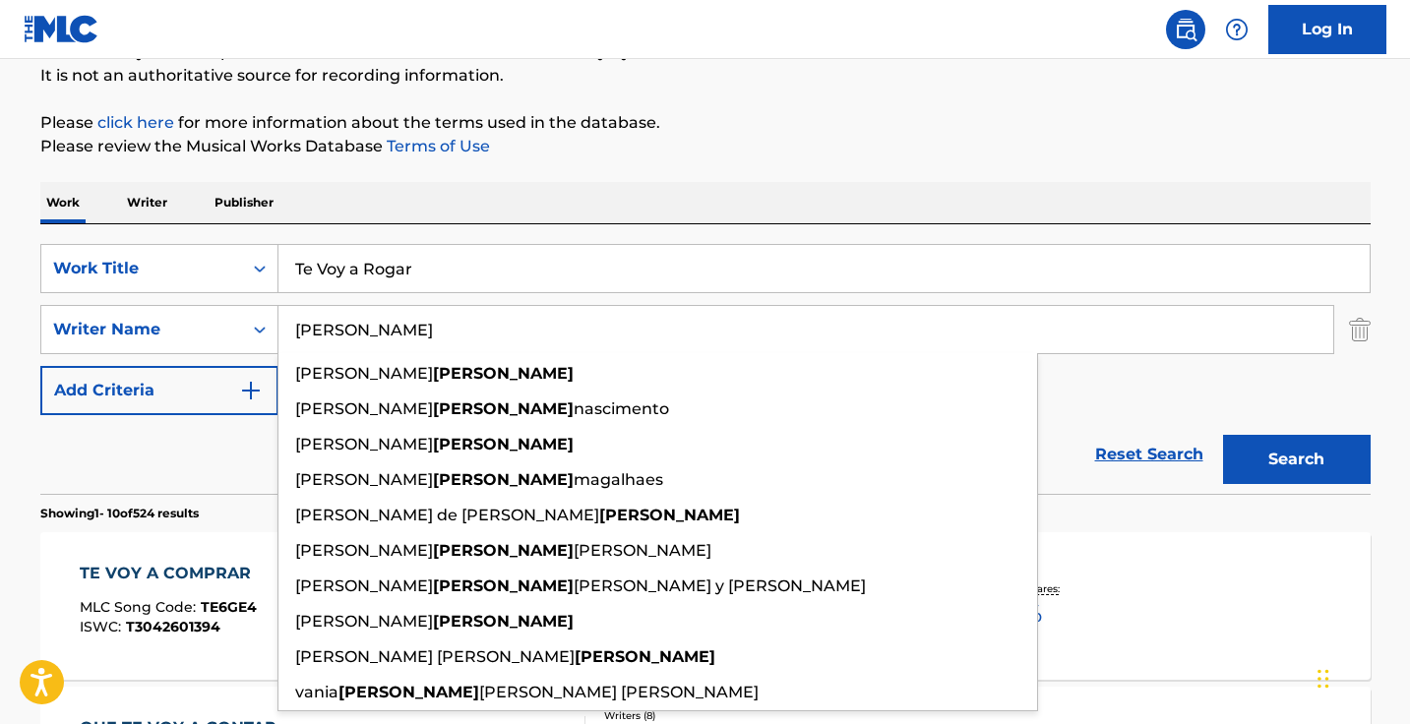
click at [621, 216] on div "Work Writer Publisher" at bounding box center [705, 202] width 1330 height 41
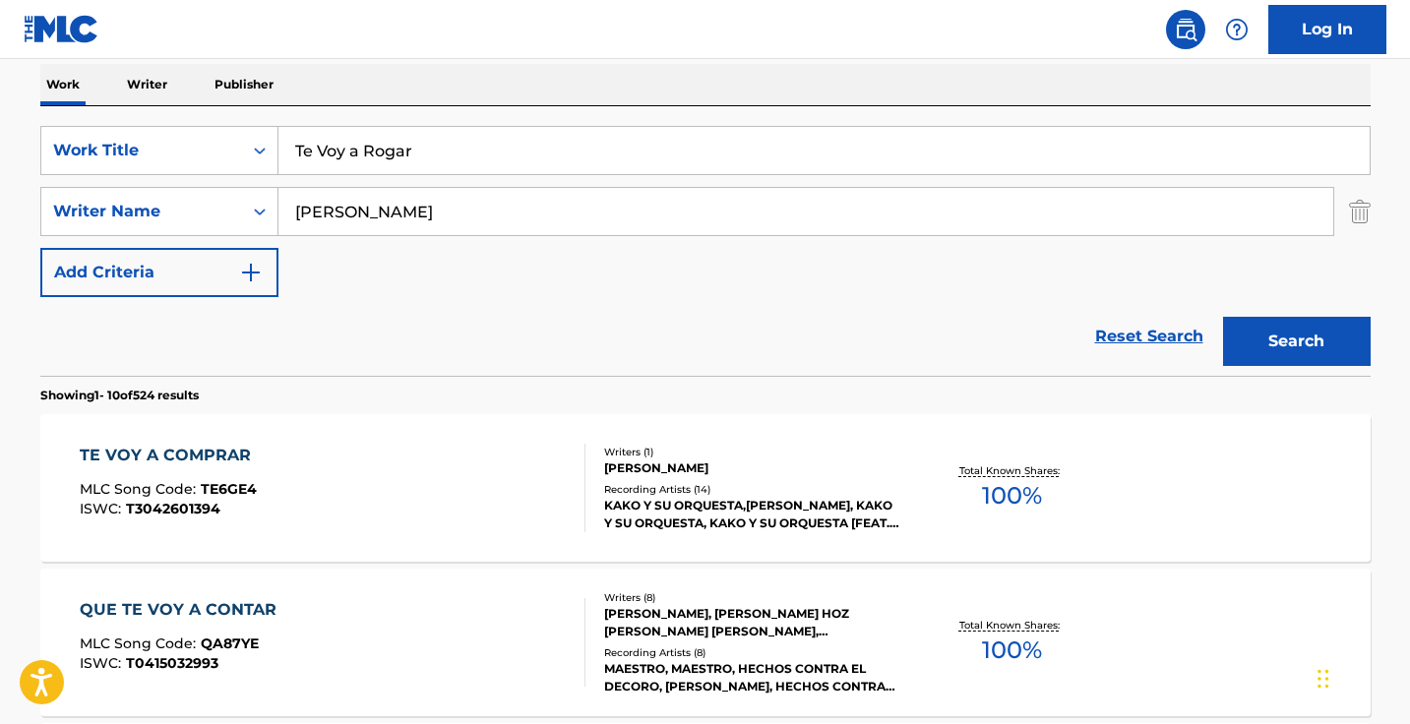
scroll to position [364, 0]
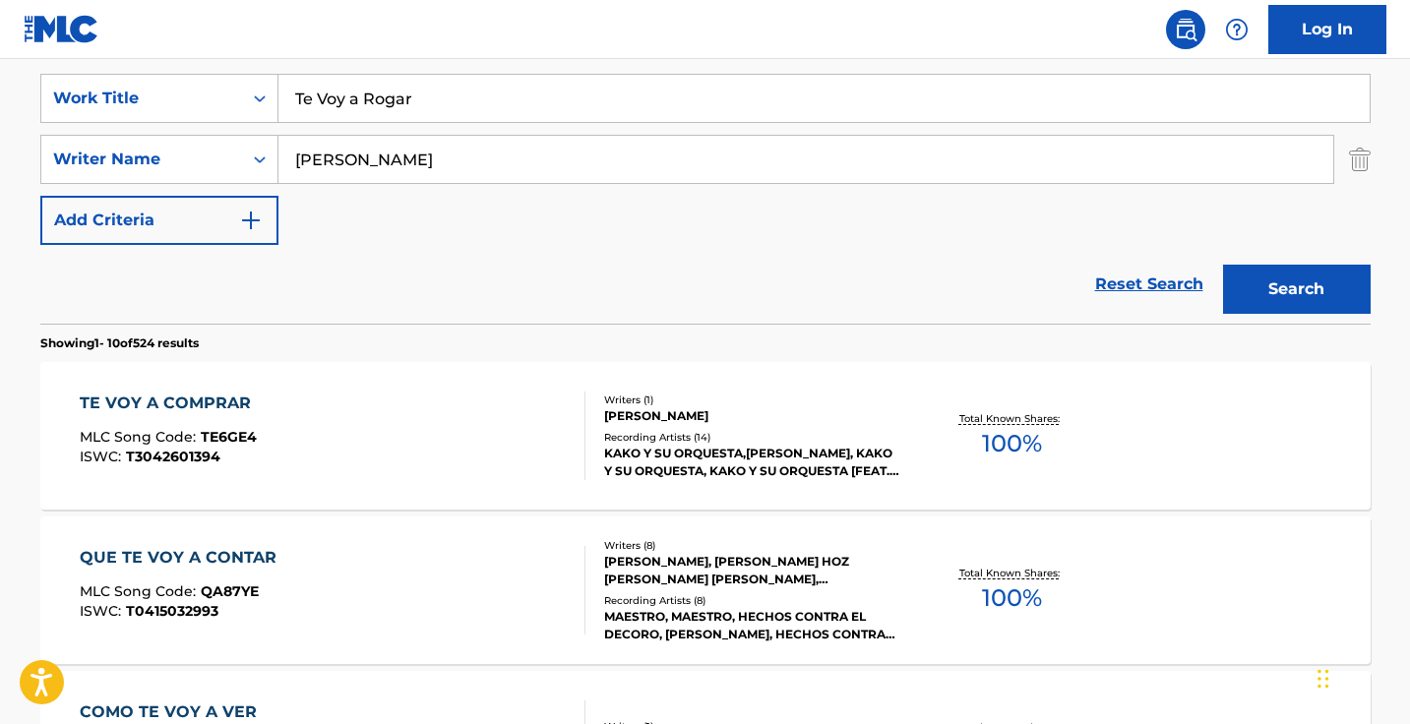
click at [452, 100] on input "Te Voy a Rogar" at bounding box center [823, 98] width 1091 height 47
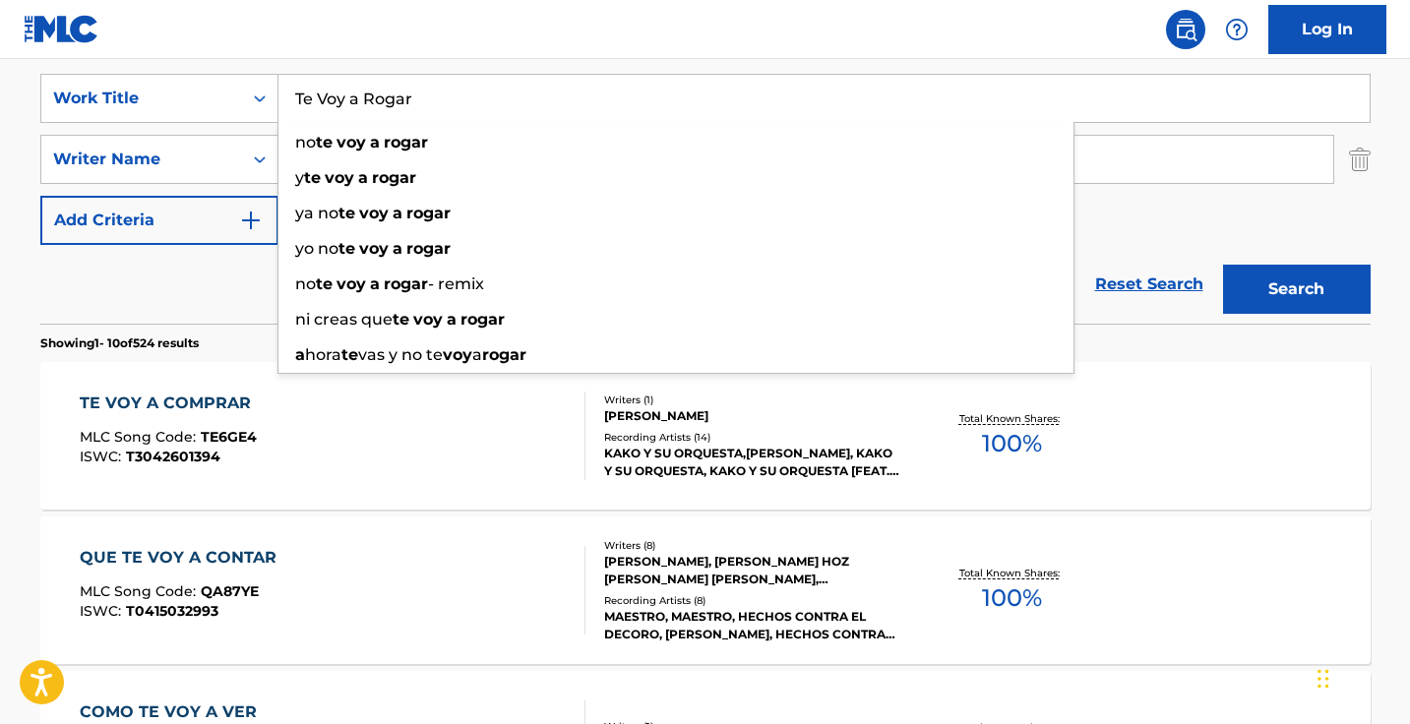
paste input "I'm a Bad Man"
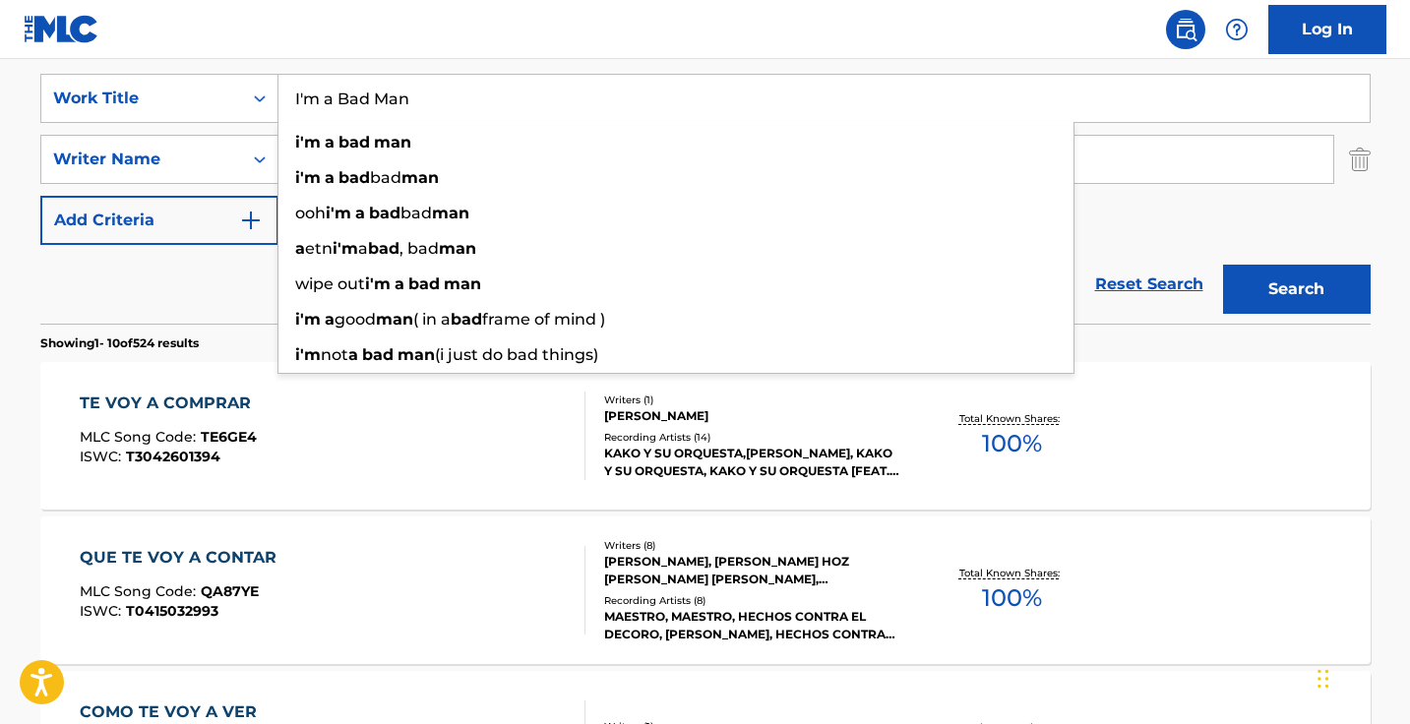
type input "I'm a Bad Man"
click at [162, 342] on p "Showing 1 - 10 of 524 results" at bounding box center [119, 343] width 158 height 18
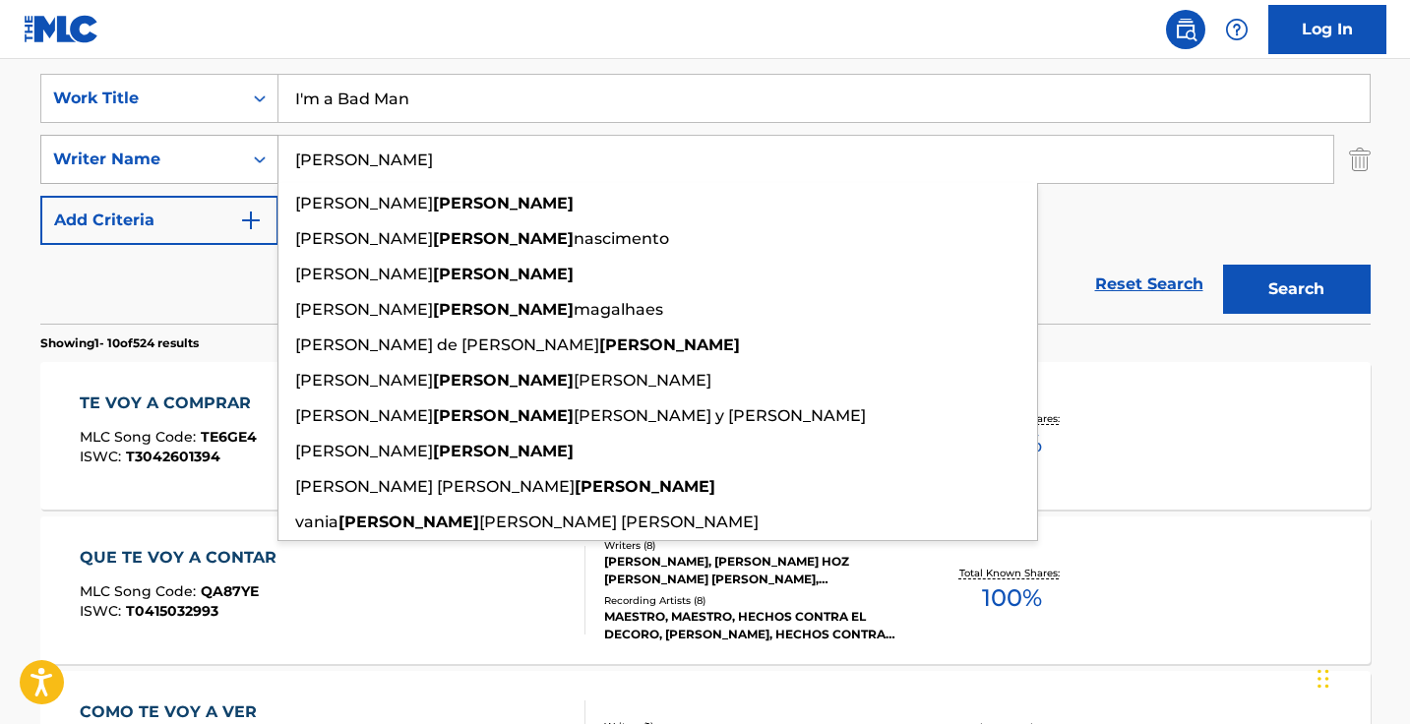
drag, startPoint x: 507, startPoint y: 155, endPoint x: 265, endPoint y: 146, distance: 242.2
click at [265, 146] on div "SearchWithCriteria8573487d-403a-4b70-a3f6-c29e5bc0c61b Writer Name barreto rica…" at bounding box center [705, 159] width 1330 height 49
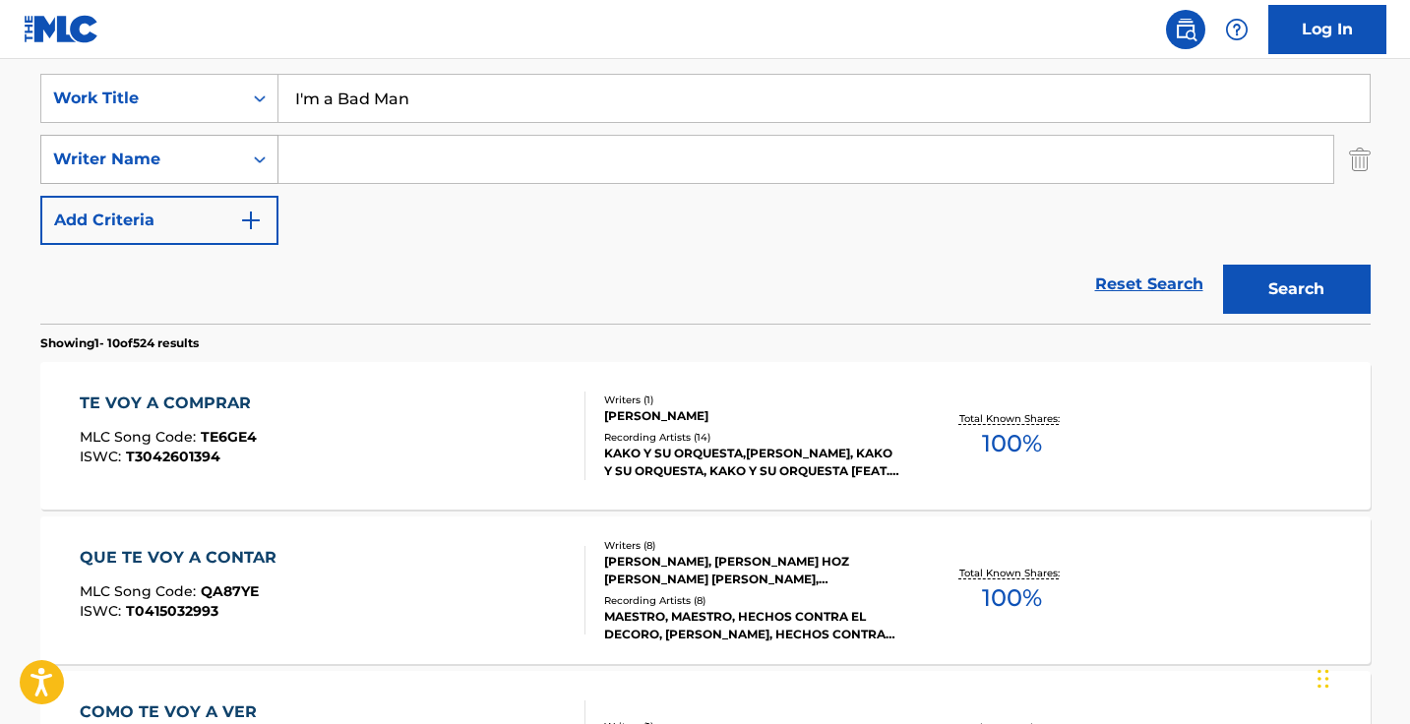
click at [1295, 289] on button "Search" at bounding box center [1297, 289] width 148 height 49
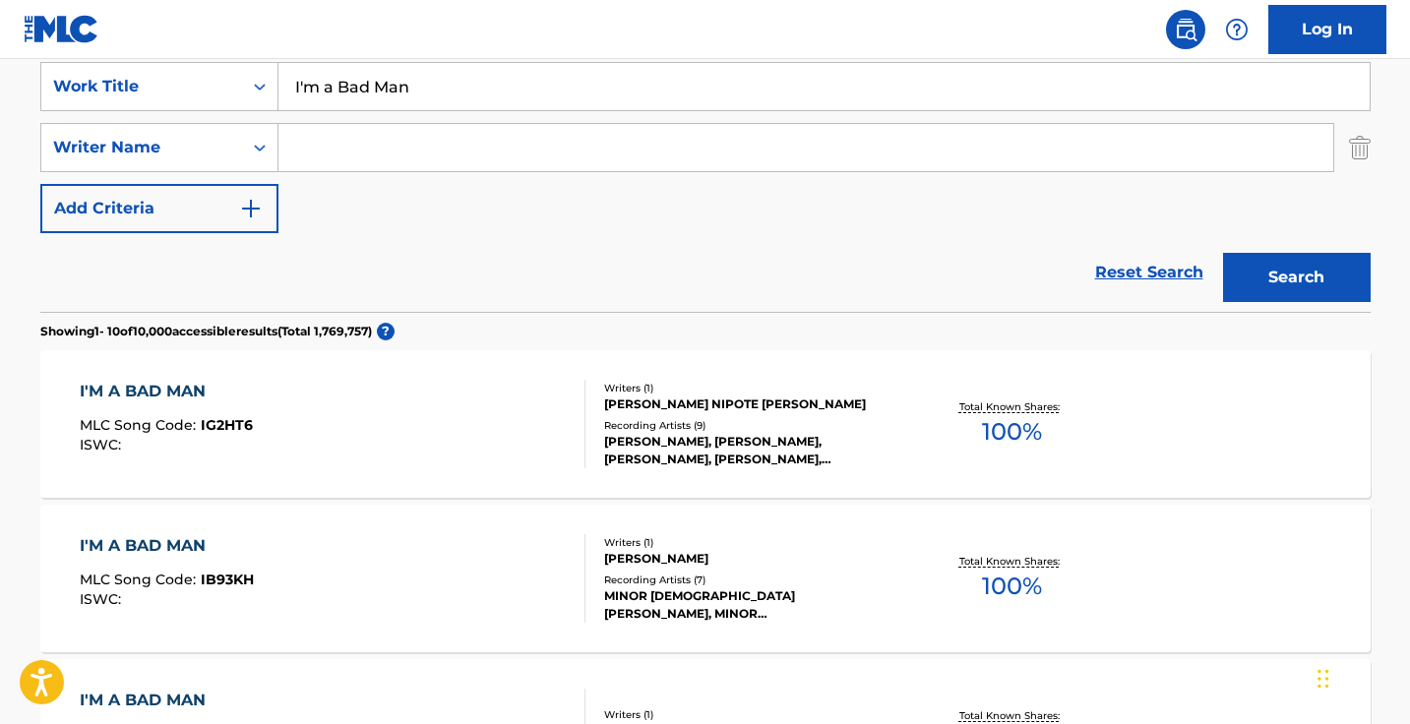
scroll to position [288, 0]
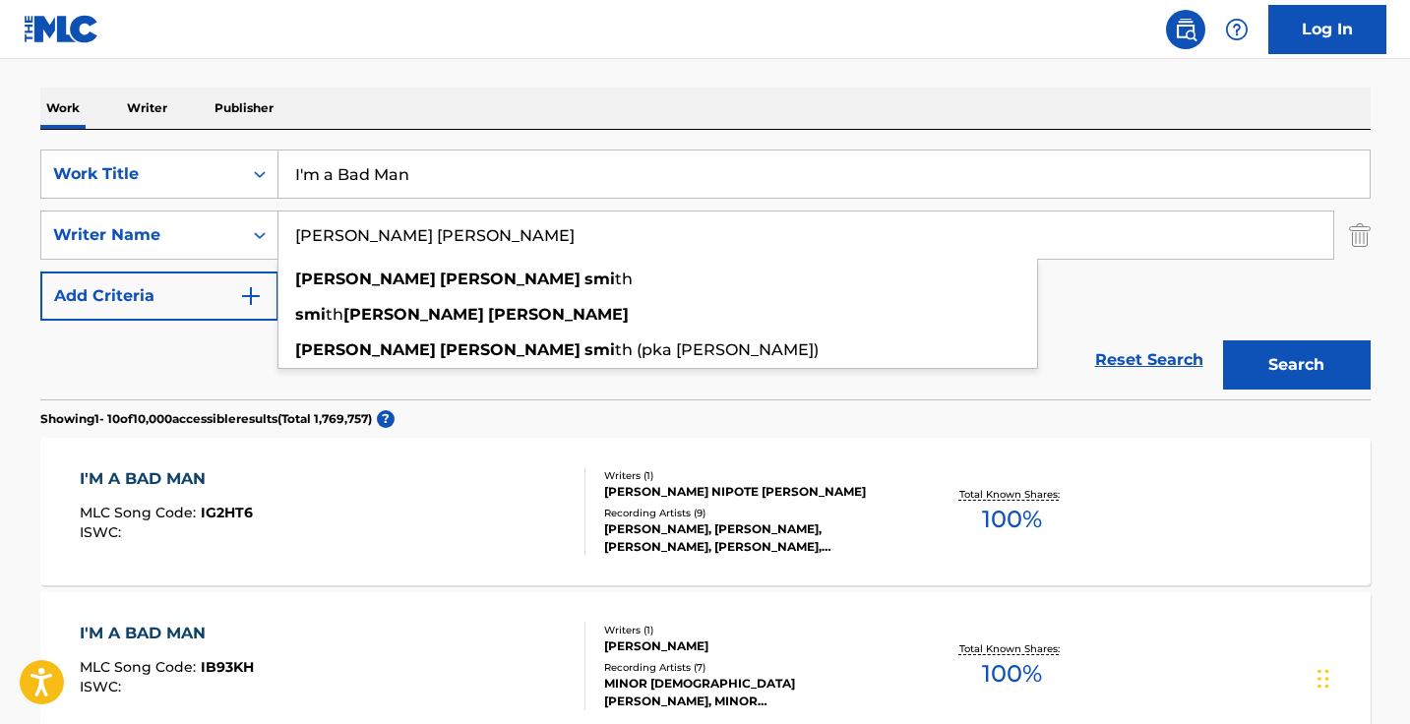
click at [1295, 365] on button "Search" at bounding box center [1297, 364] width 148 height 49
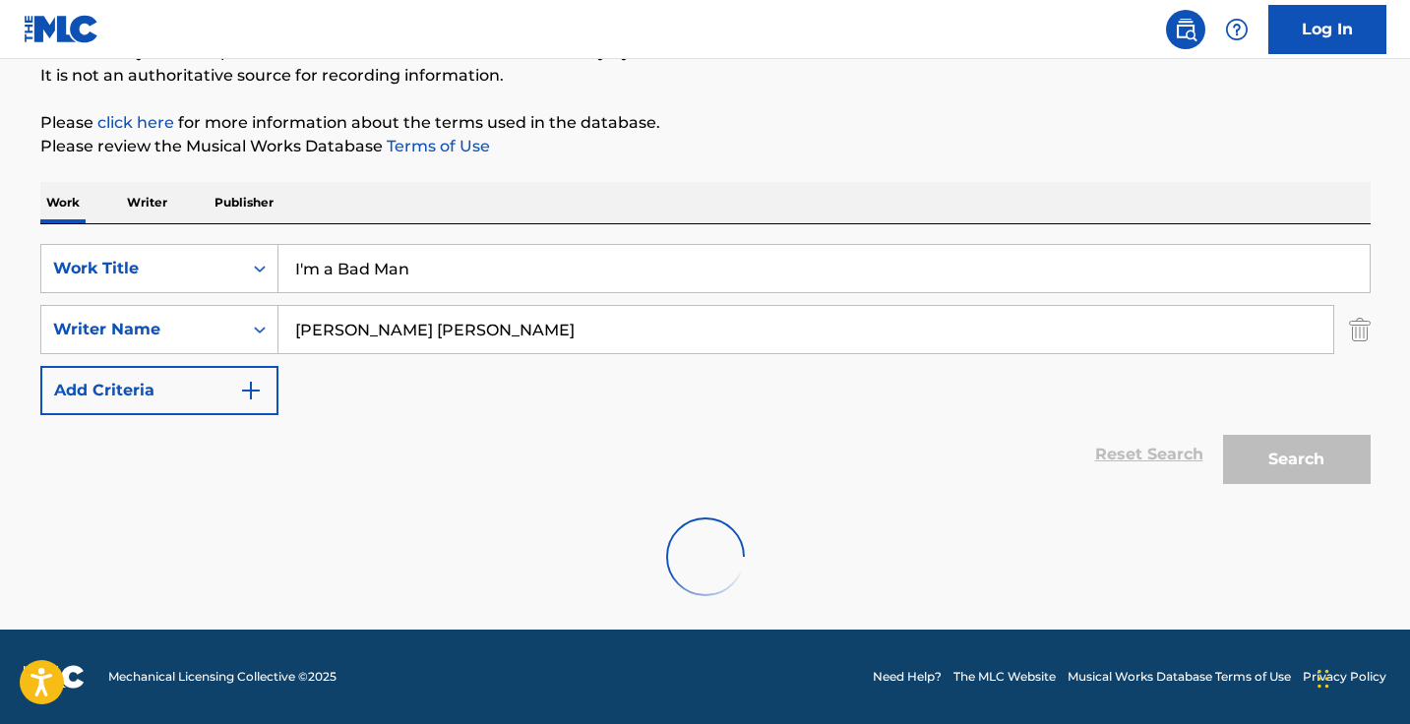
scroll to position [194, 0]
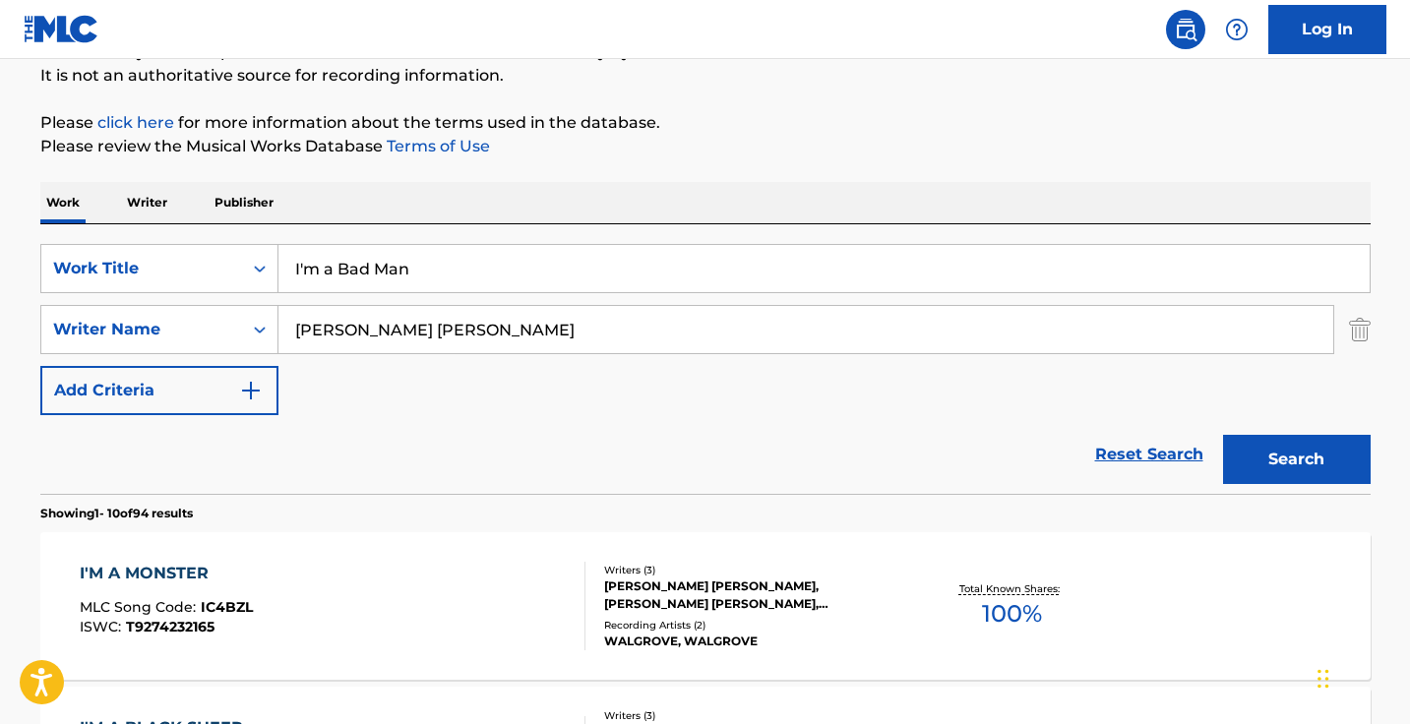
click at [535, 350] on input "michael dennis smith" at bounding box center [805, 329] width 1054 height 47
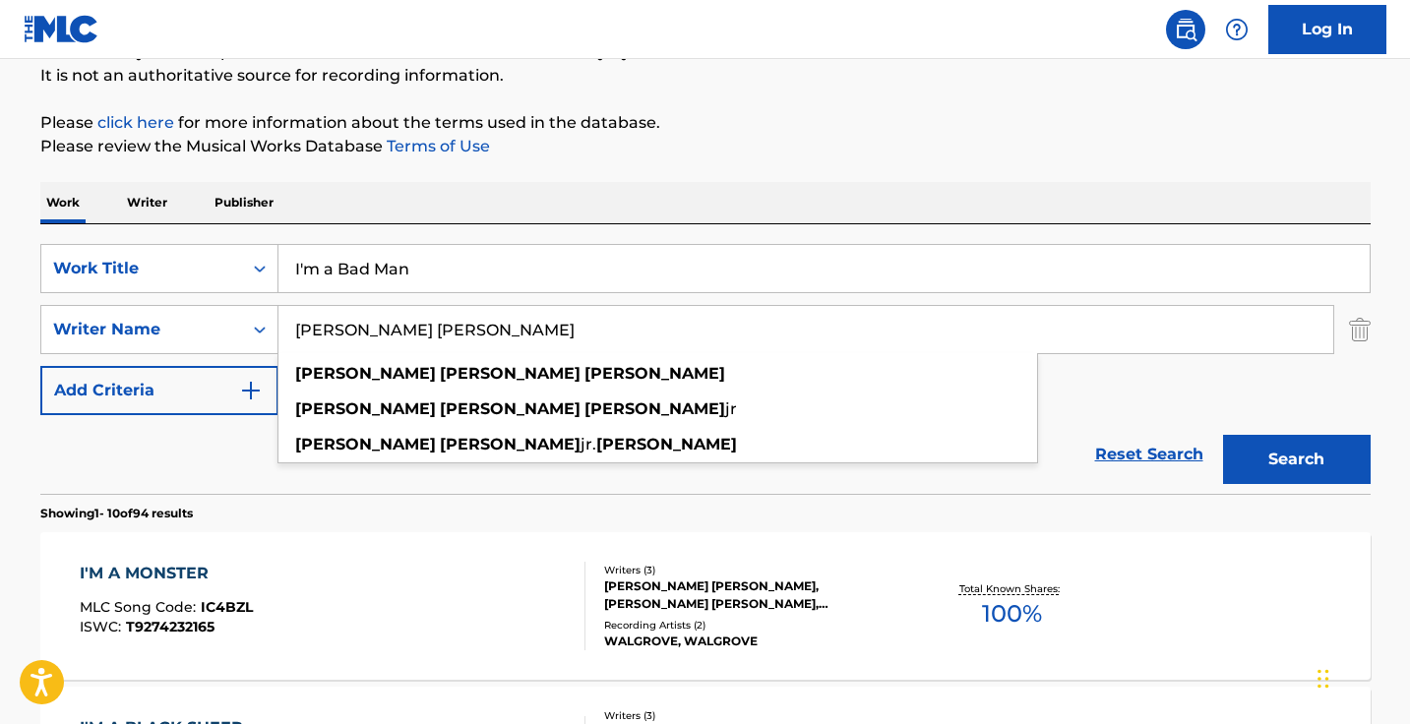
click at [1295, 459] on button "Search" at bounding box center [1297, 459] width 148 height 49
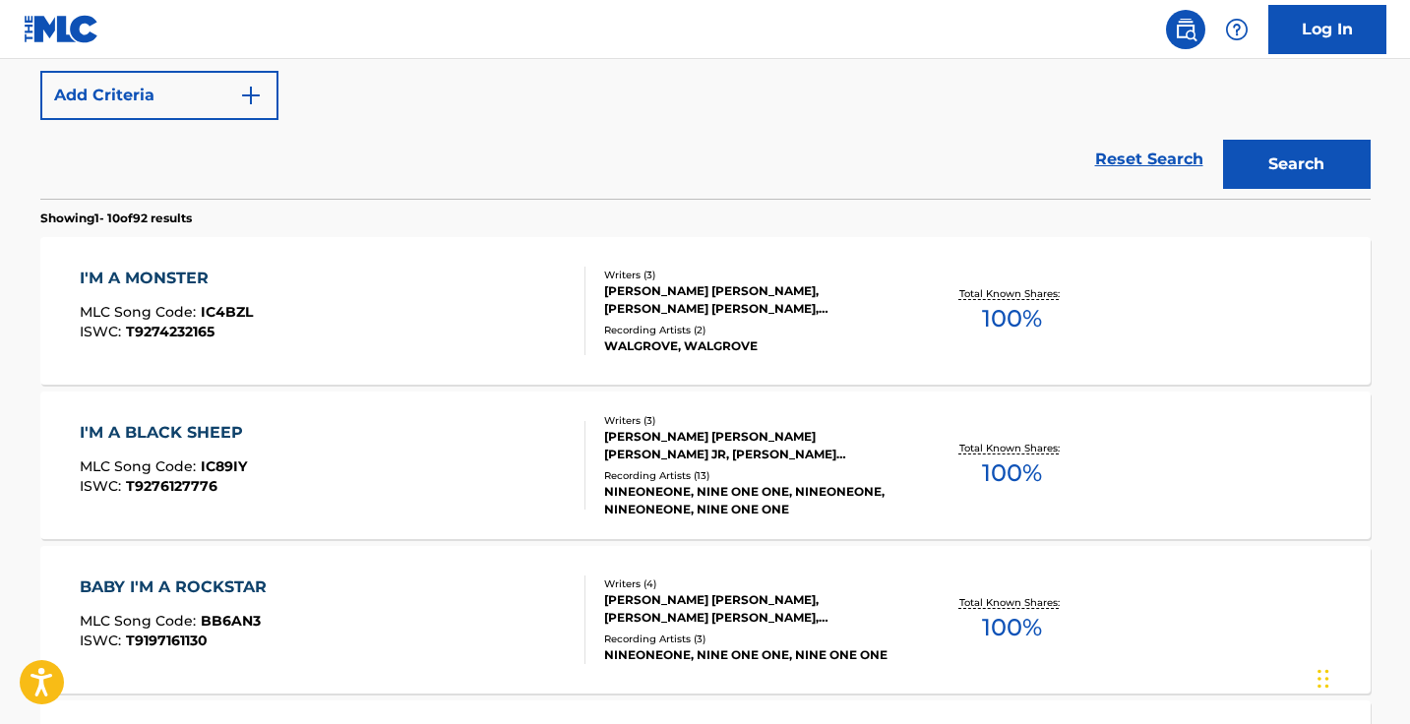
scroll to position [17, 0]
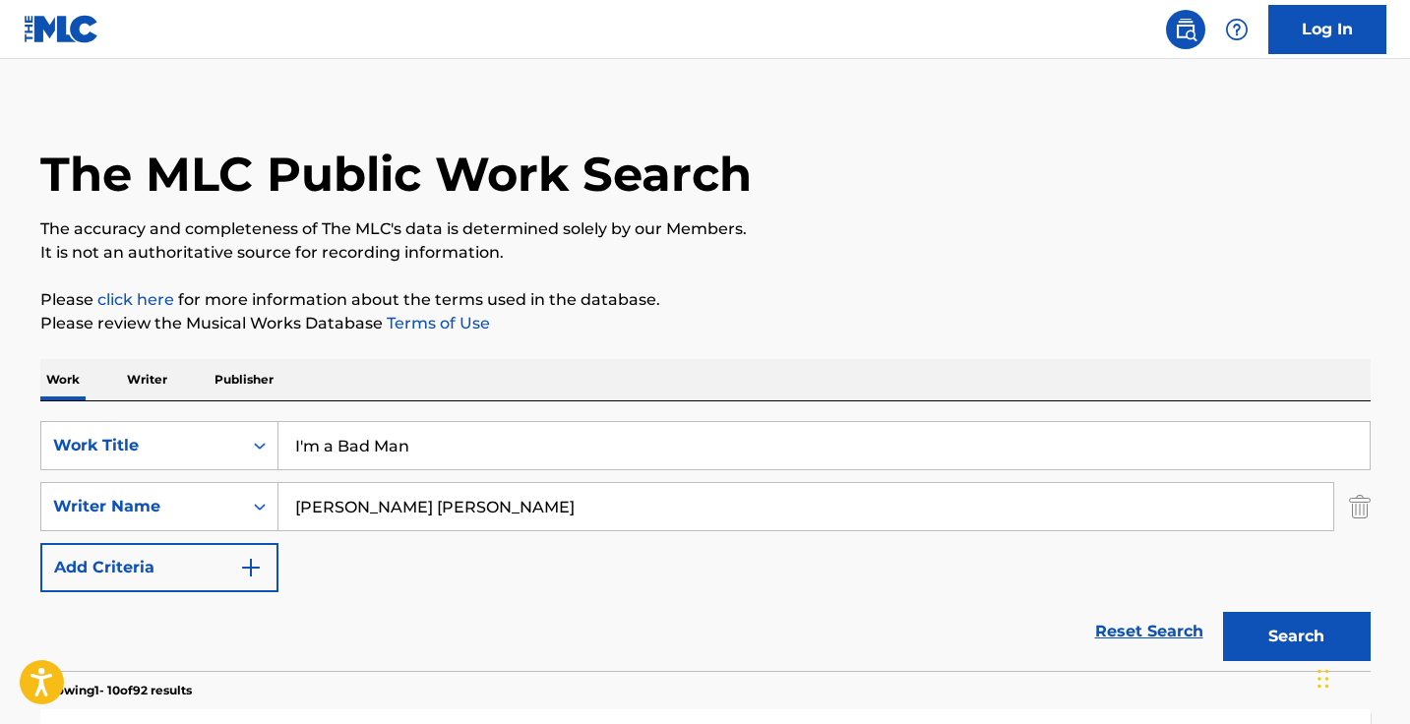
click at [479, 492] on input "tony lee stafford" at bounding box center [805, 506] width 1054 height 47
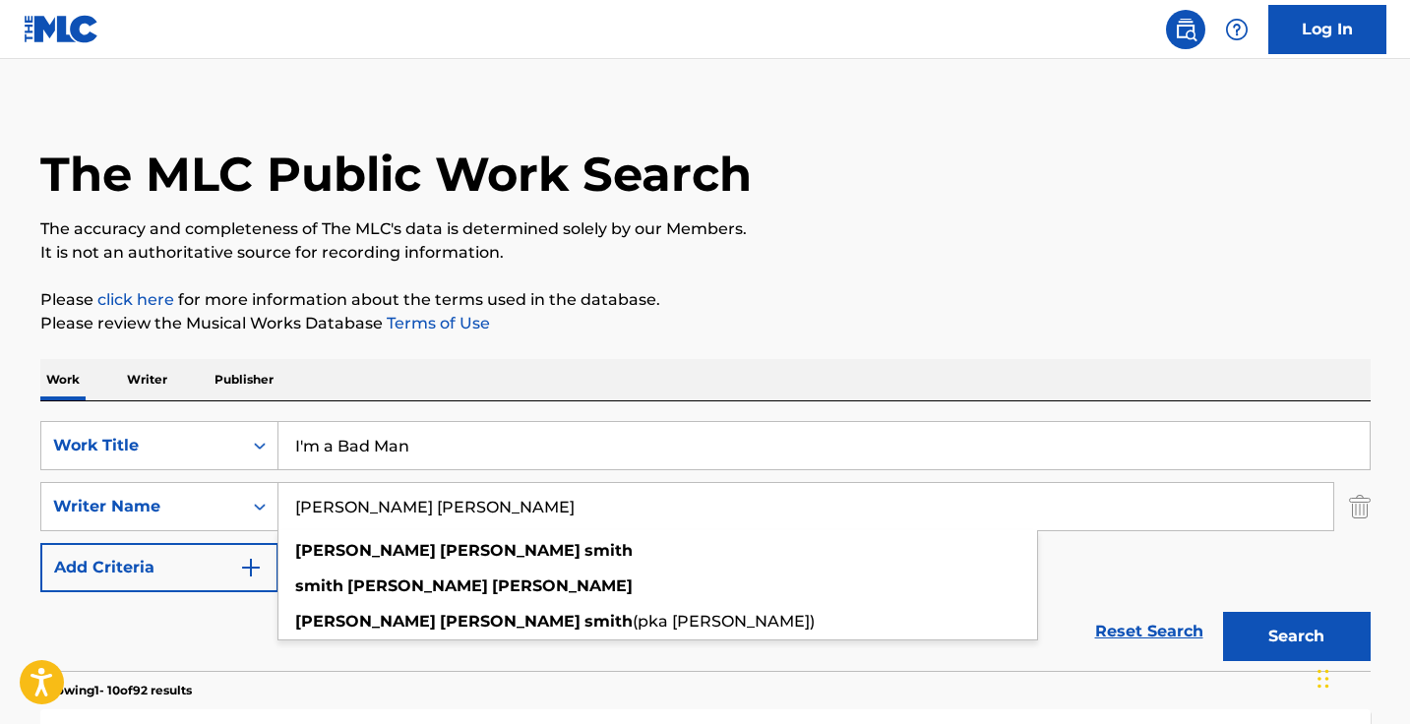
type input "michael dennis smith"
click at [534, 441] on input "I'm a Bad Man" at bounding box center [823, 445] width 1091 height 47
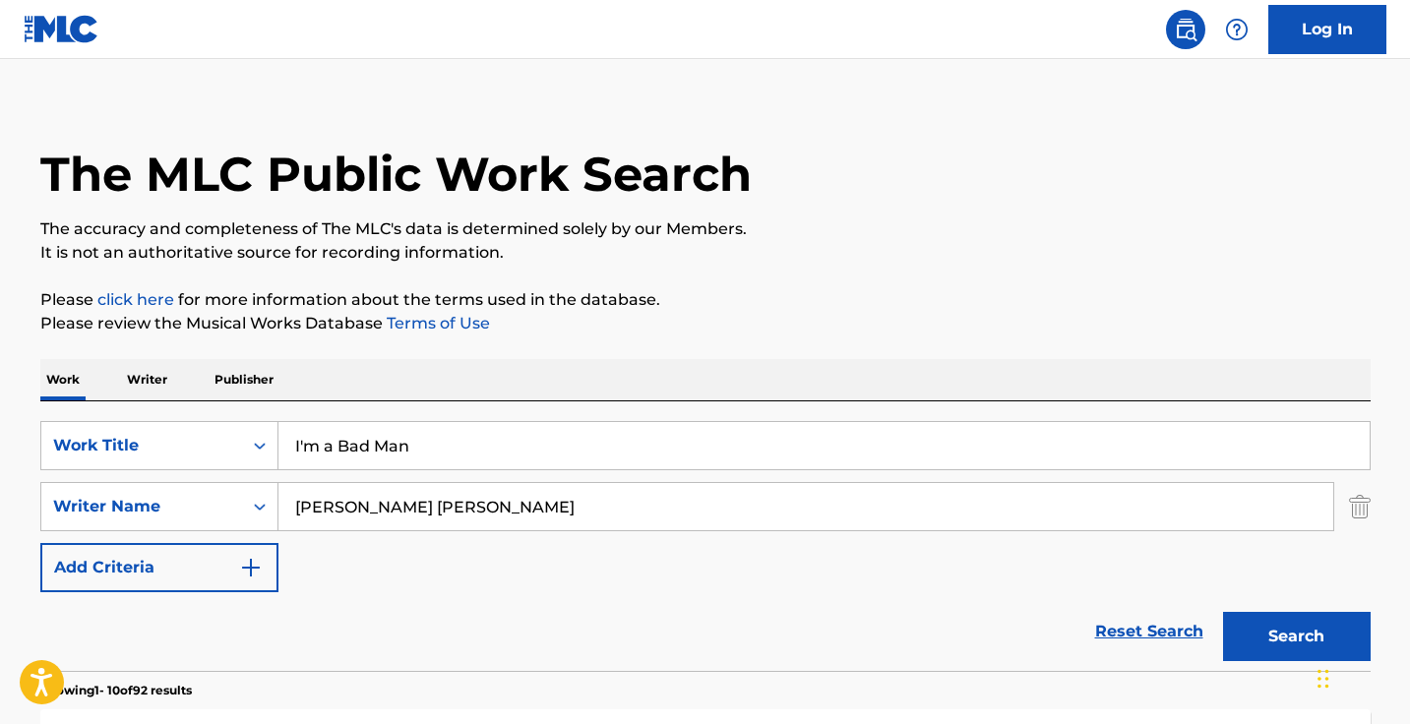
click at [534, 441] on input "I'm a Bad Man" at bounding box center [823, 445] width 1091 height 47
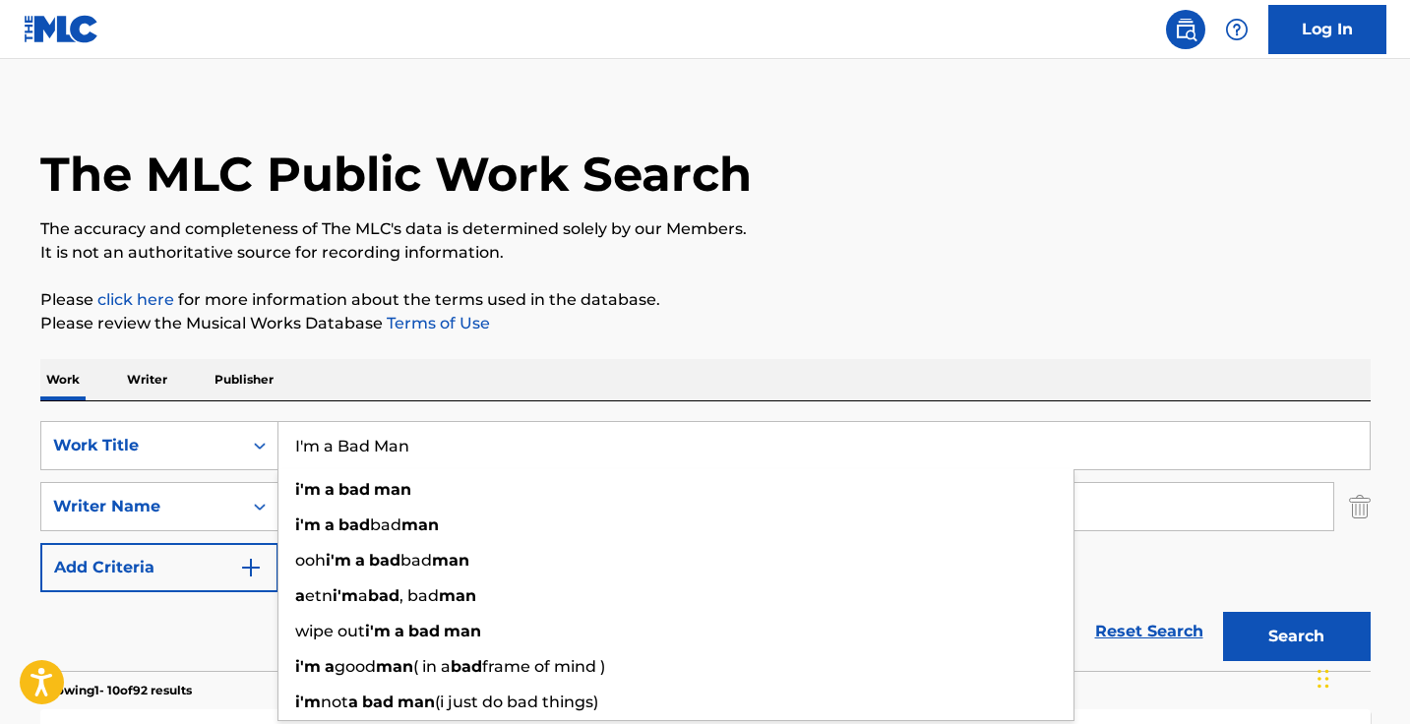
click at [534, 441] on input "I'm a Bad Man" at bounding box center [823, 445] width 1091 height 47
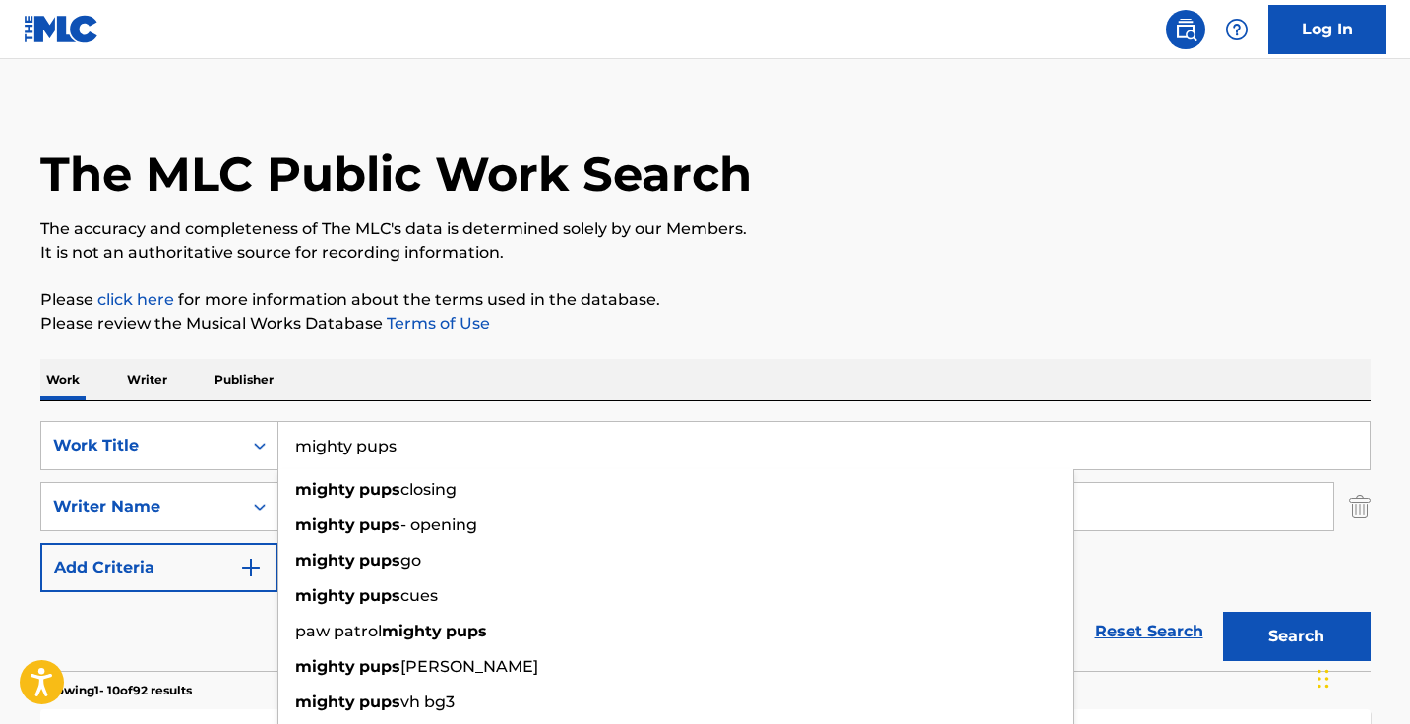
type input "mighty pups"
click at [1295, 636] on button "Search" at bounding box center [1297, 636] width 148 height 49
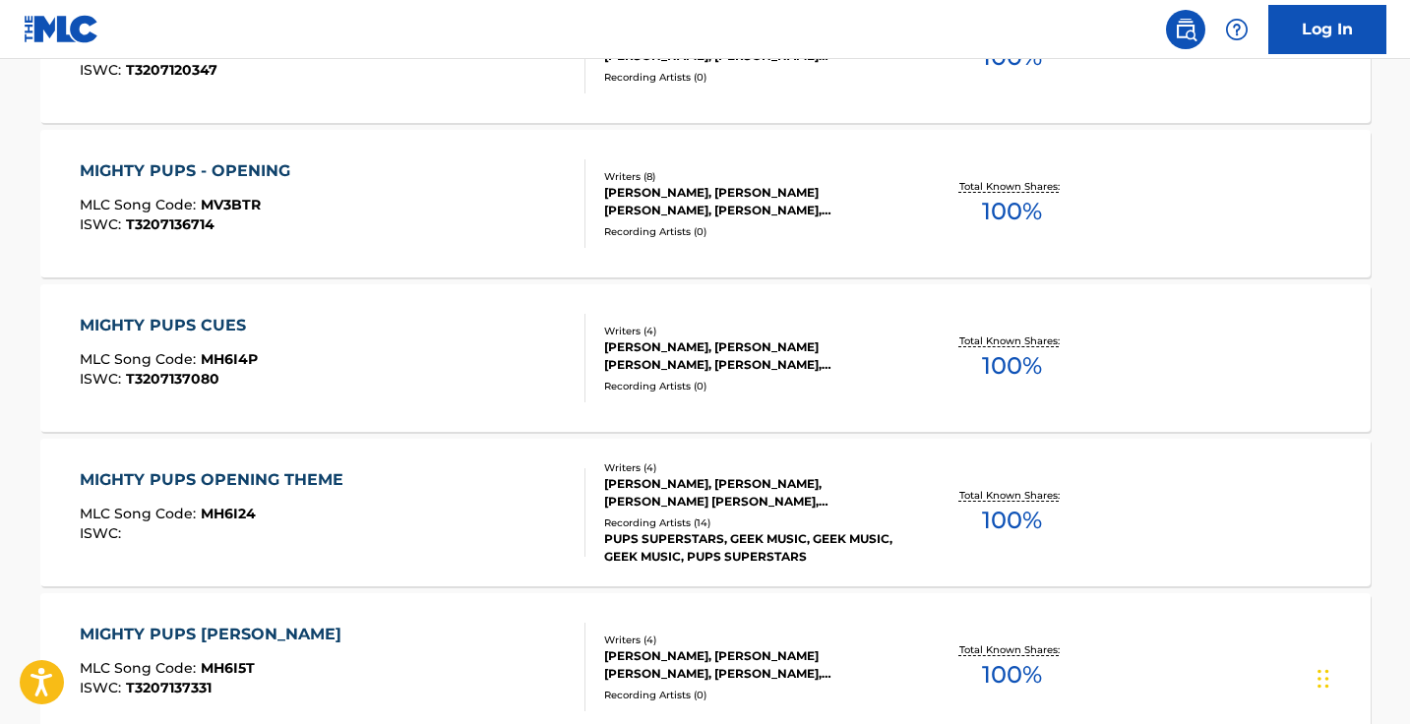
scroll to position [759, 0]
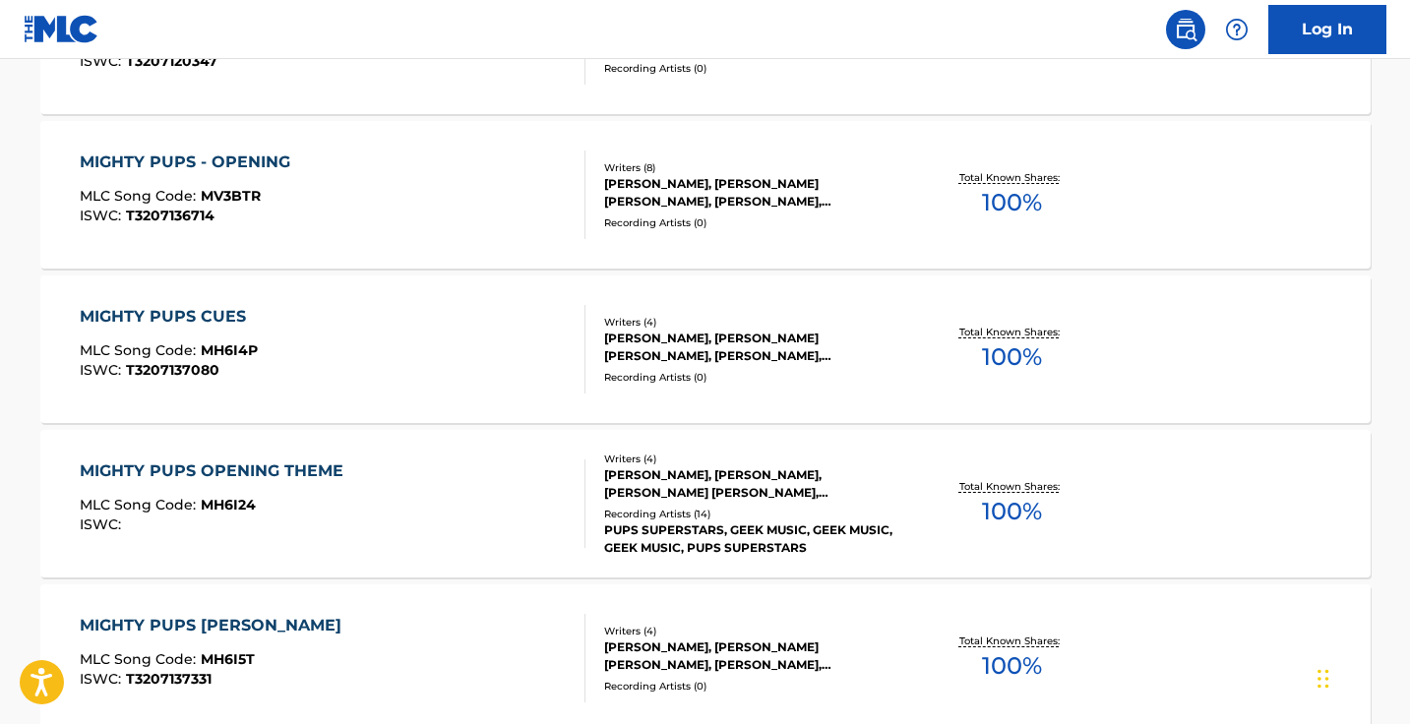
click at [390, 532] on div "MIGHTY PUPS OPENING THEME MLC Song Code : MH6I24 ISWC :" at bounding box center [333, 503] width 506 height 89
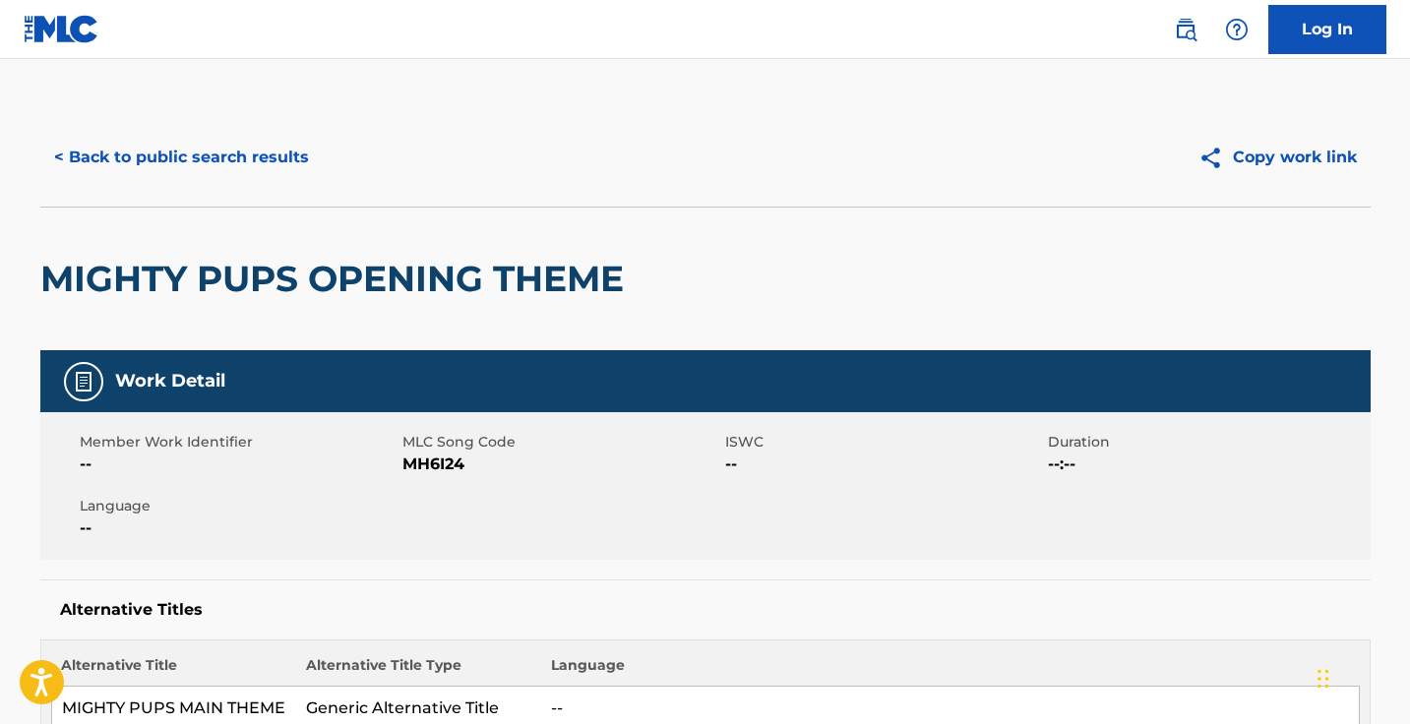
click at [459, 462] on span "MH6I24" at bounding box center [561, 464] width 318 height 24
copy span
click at [435, 463] on span "MH6I24" at bounding box center [561, 464] width 318 height 24
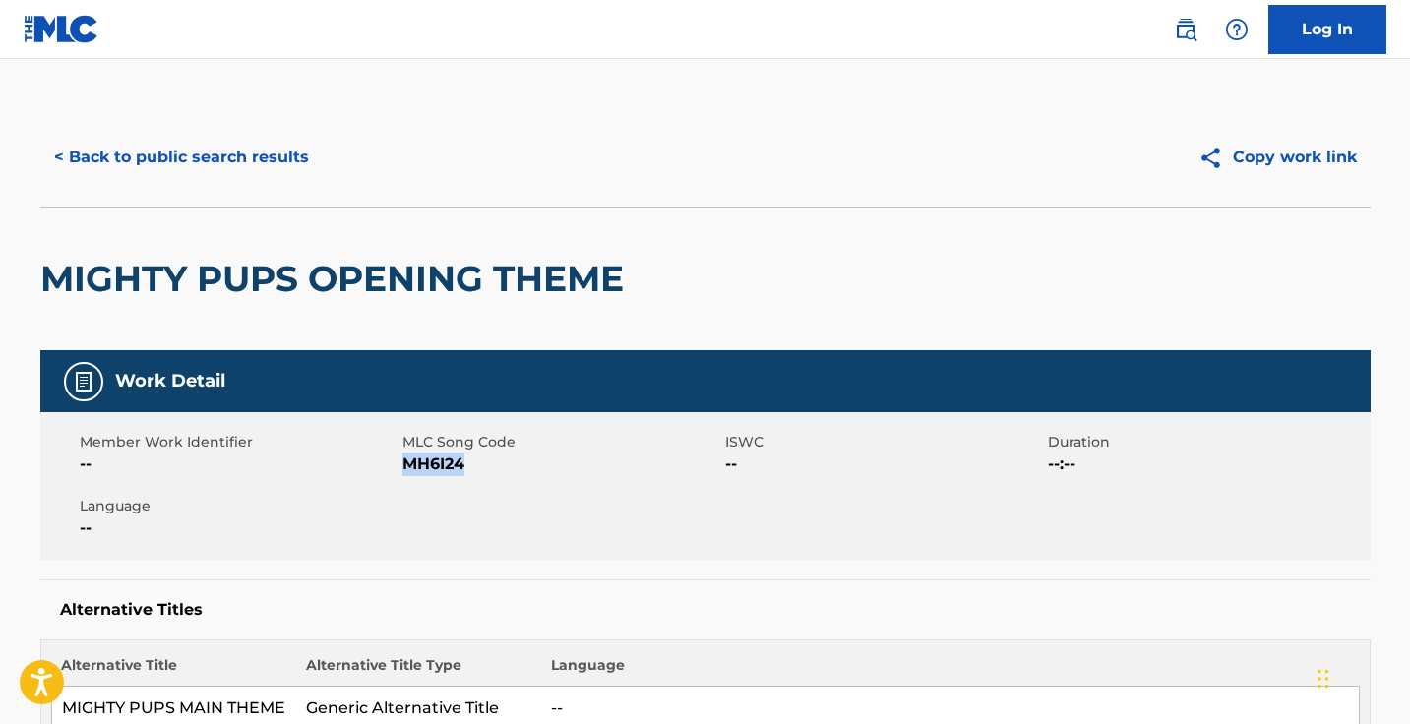
copy span "MH6I24"
click at [240, 171] on button "< Back to public search results" at bounding box center [181, 157] width 282 height 49
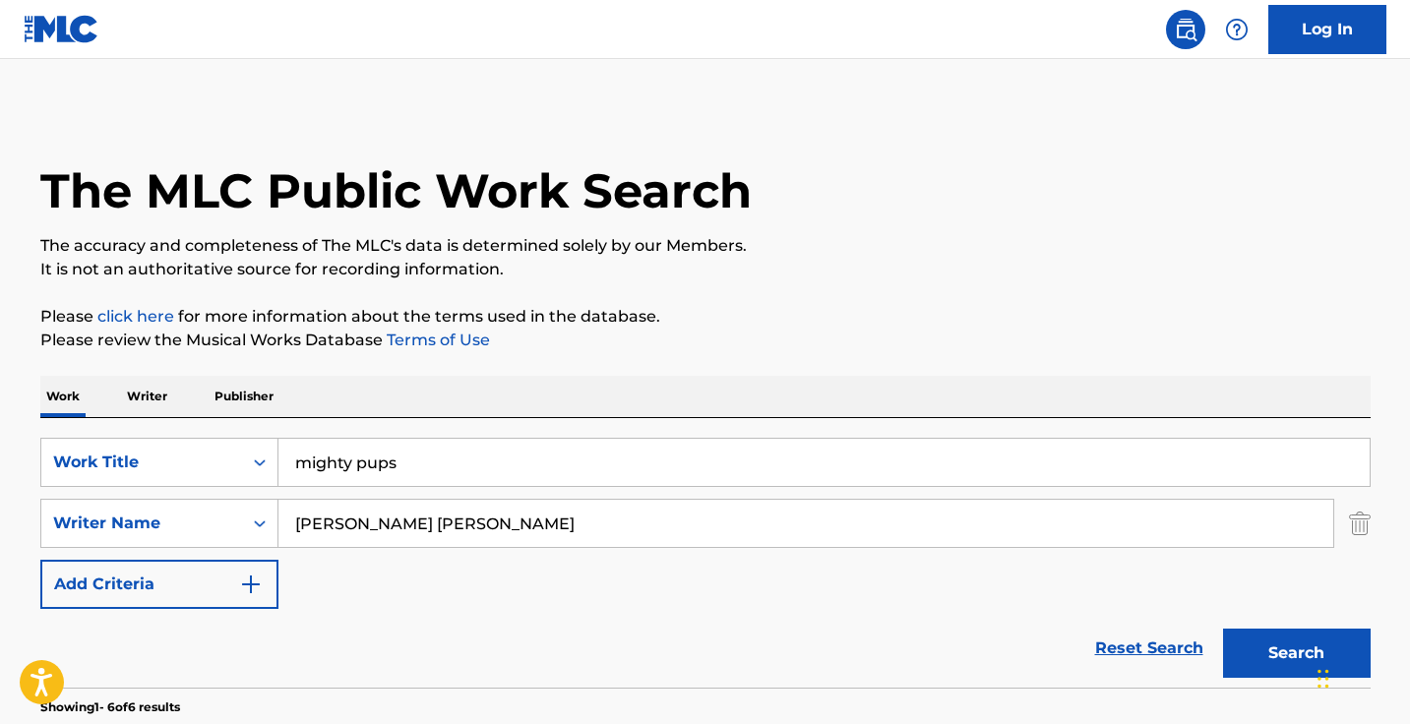
scroll to position [759, 0]
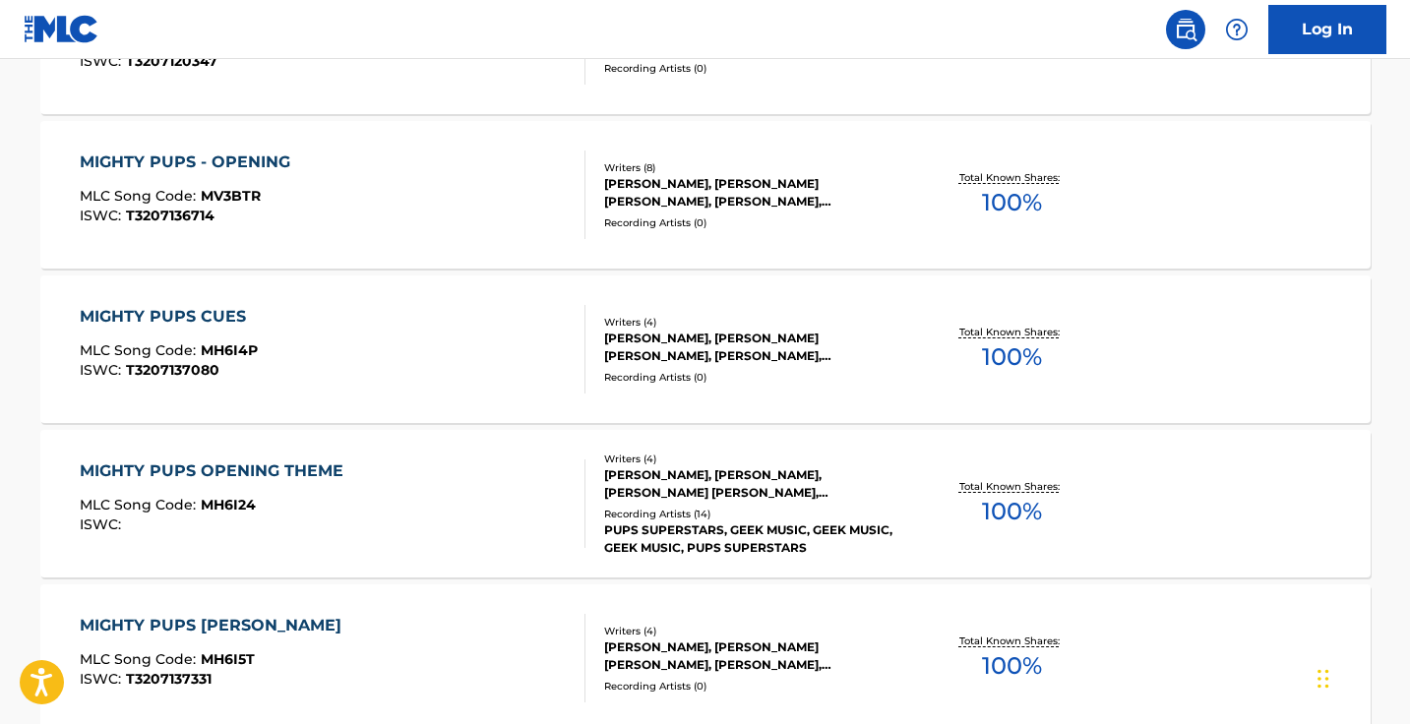
click at [483, 0] on nav "Log In" at bounding box center [705, 29] width 1410 height 59
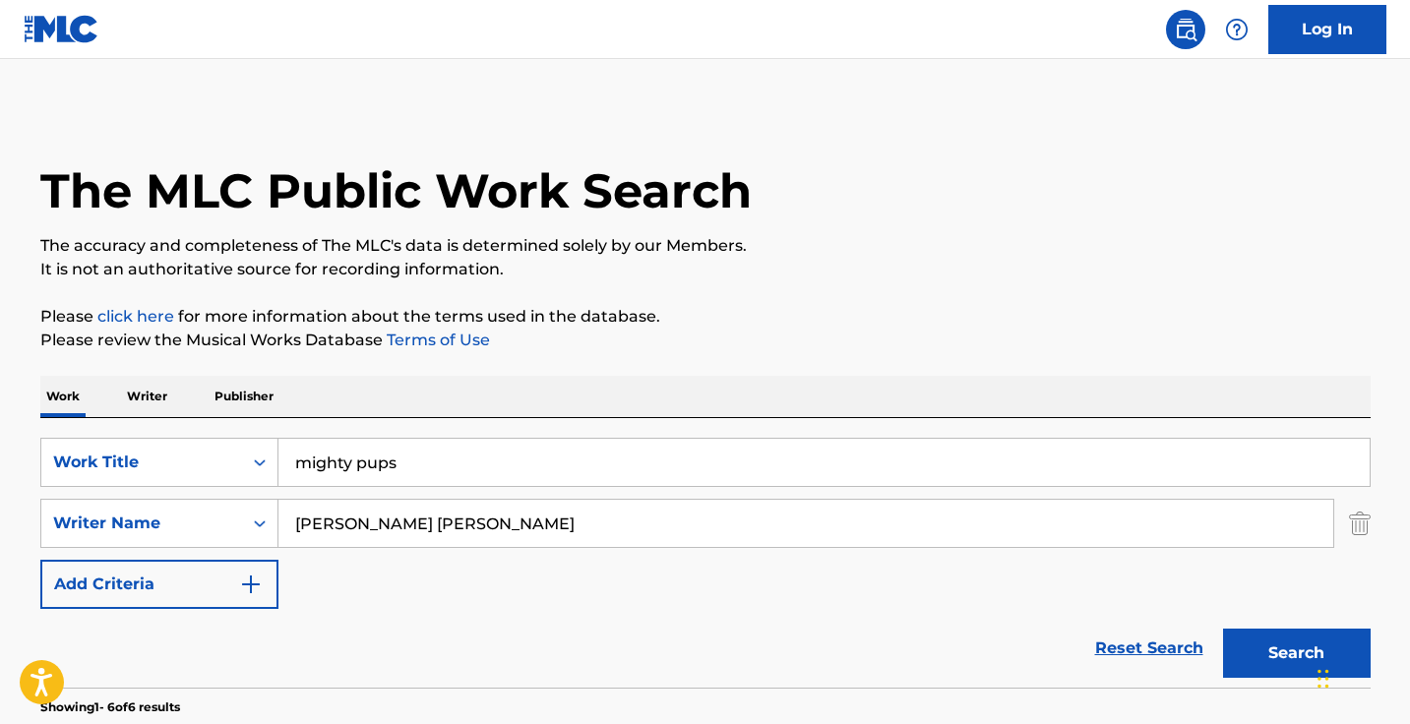
scroll to position [-1, 0]
click at [441, 479] on input "mighty pups" at bounding box center [823, 462] width 1091 height 47
click at [441, 468] on input "mighty pups" at bounding box center [823, 462] width 1091 height 47
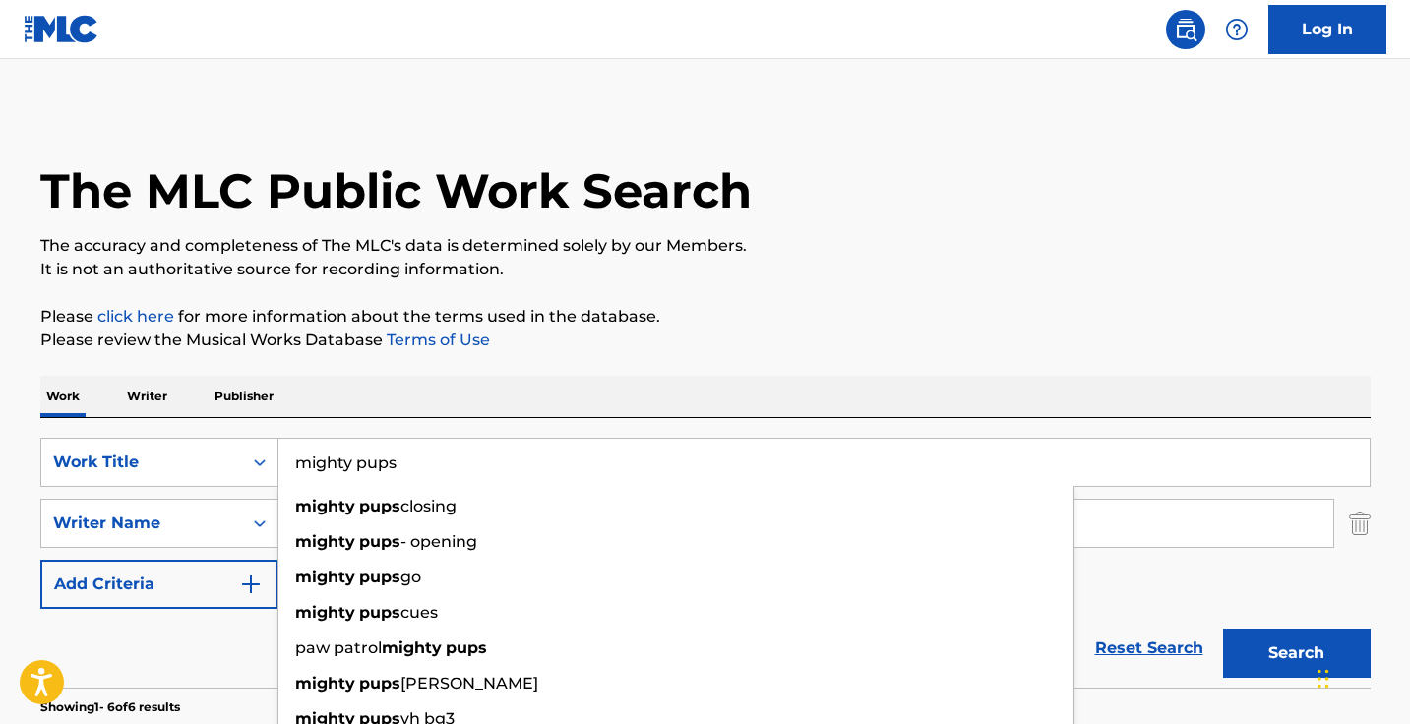
click at [441, 468] on input "mighty pups" at bounding box center [823, 462] width 1091 height 47
paste input "If I Can Stop One Heart From Breaking"
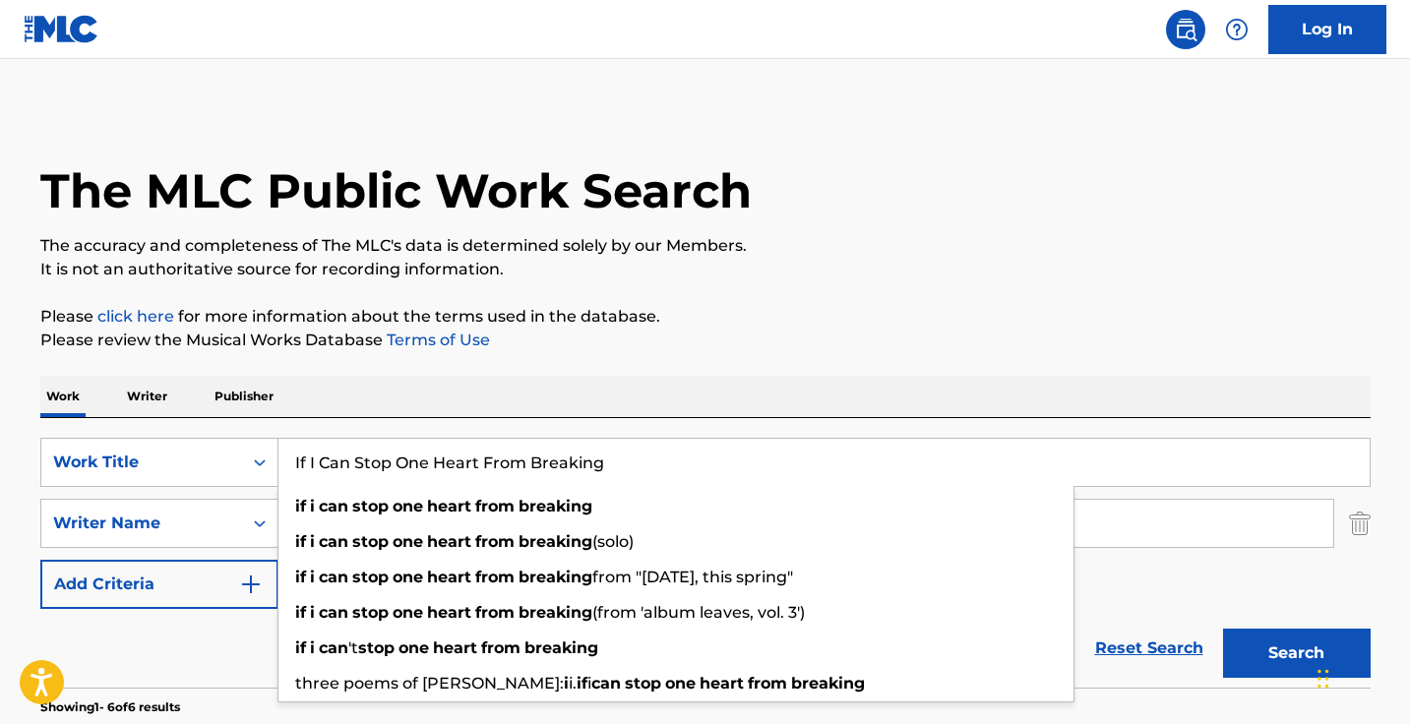
type input "If I Can Stop One Heart From Breaking"
click at [621, 382] on div "Work Writer Publisher" at bounding box center [705, 396] width 1330 height 41
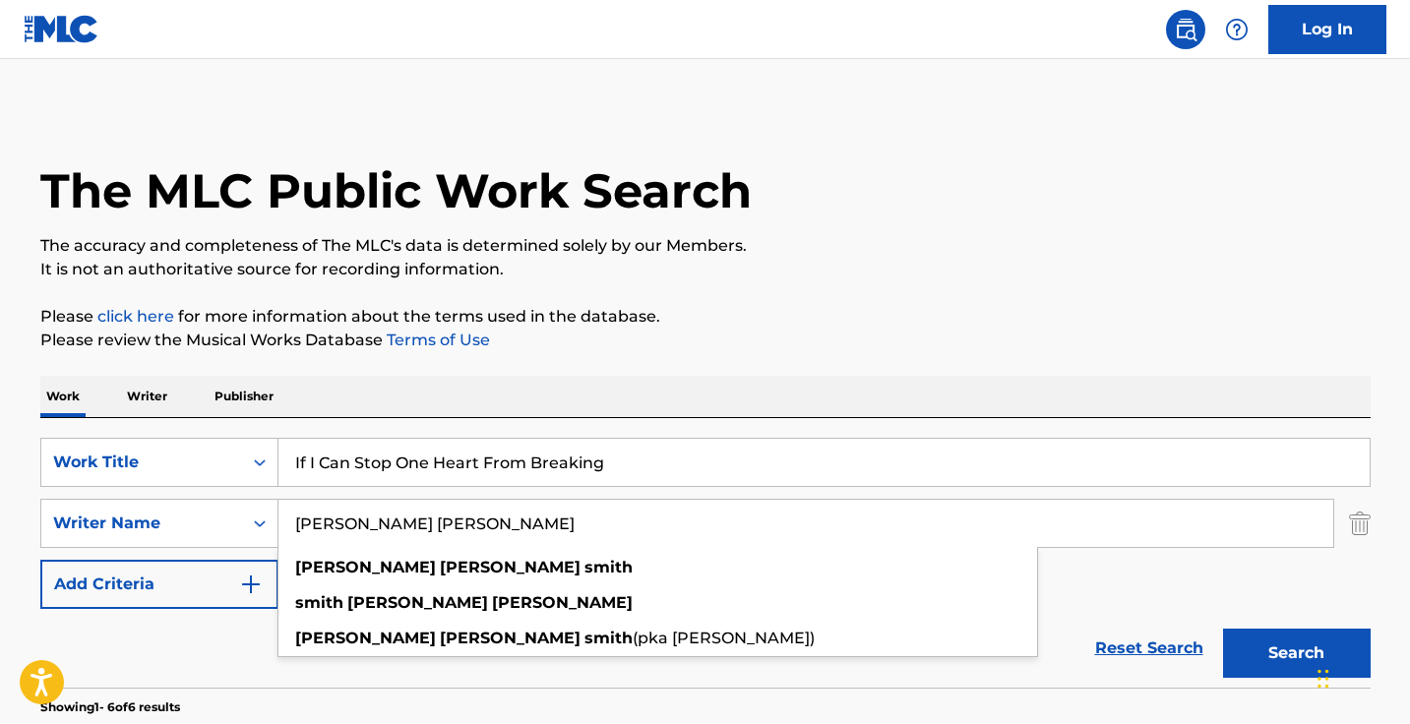
click at [607, 504] on input "michael dennis smith" at bounding box center [805, 523] width 1054 height 47
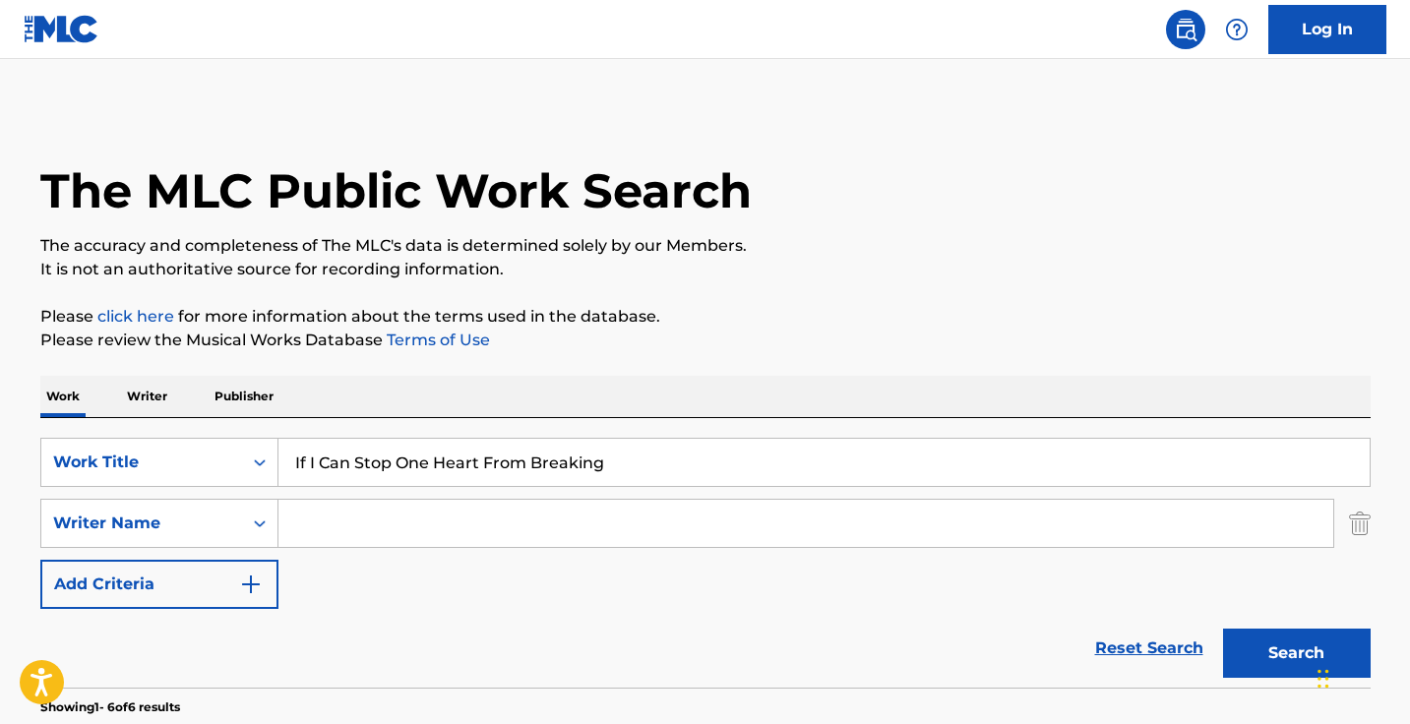
click at [1295, 653] on button "Search" at bounding box center [1297, 653] width 148 height 49
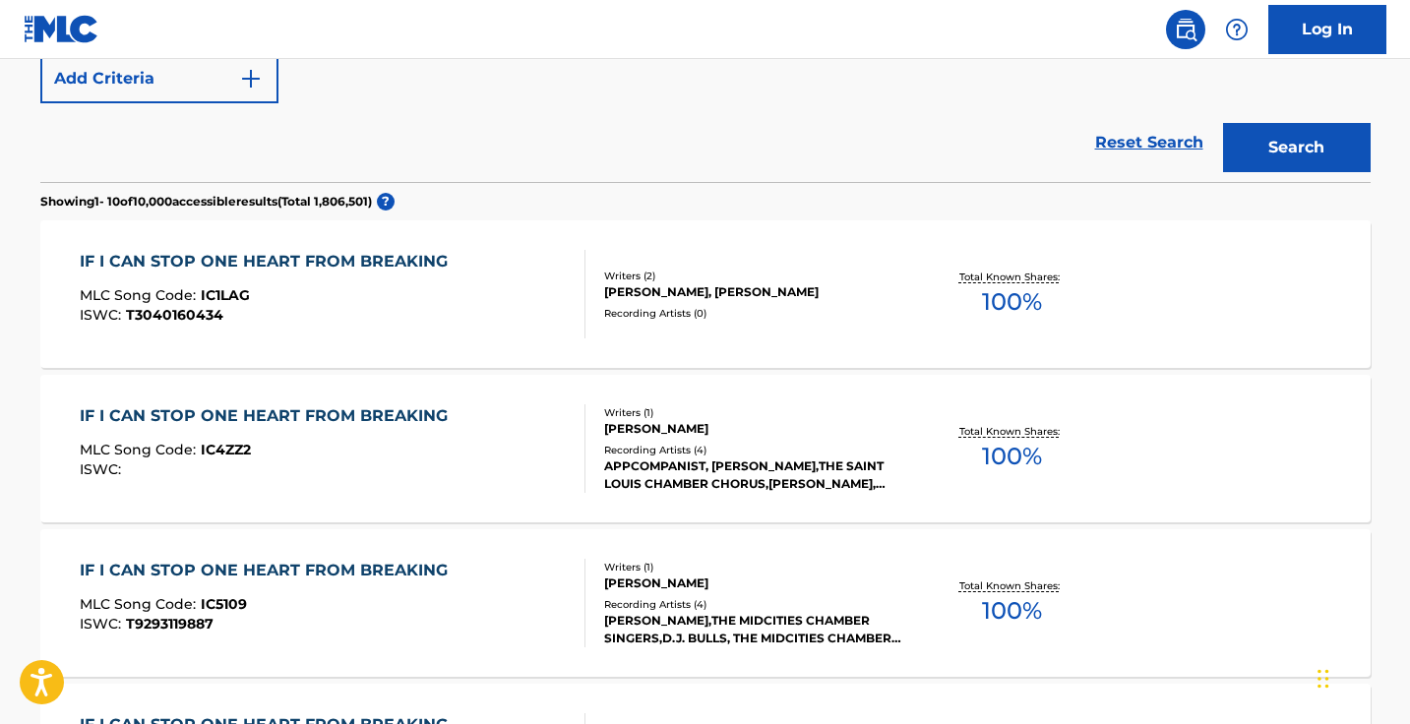
scroll to position [100, 0]
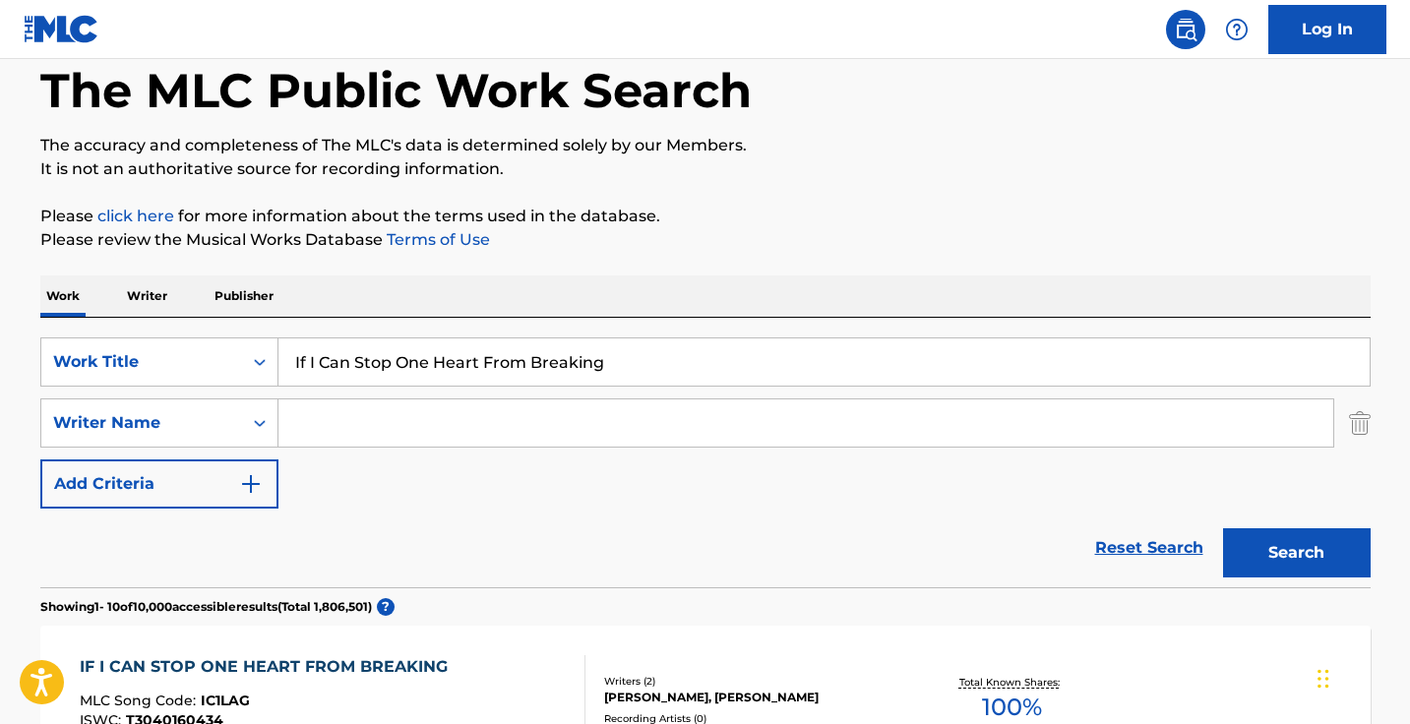
click at [527, 413] on input "Search Form" at bounding box center [805, 422] width 1054 height 47
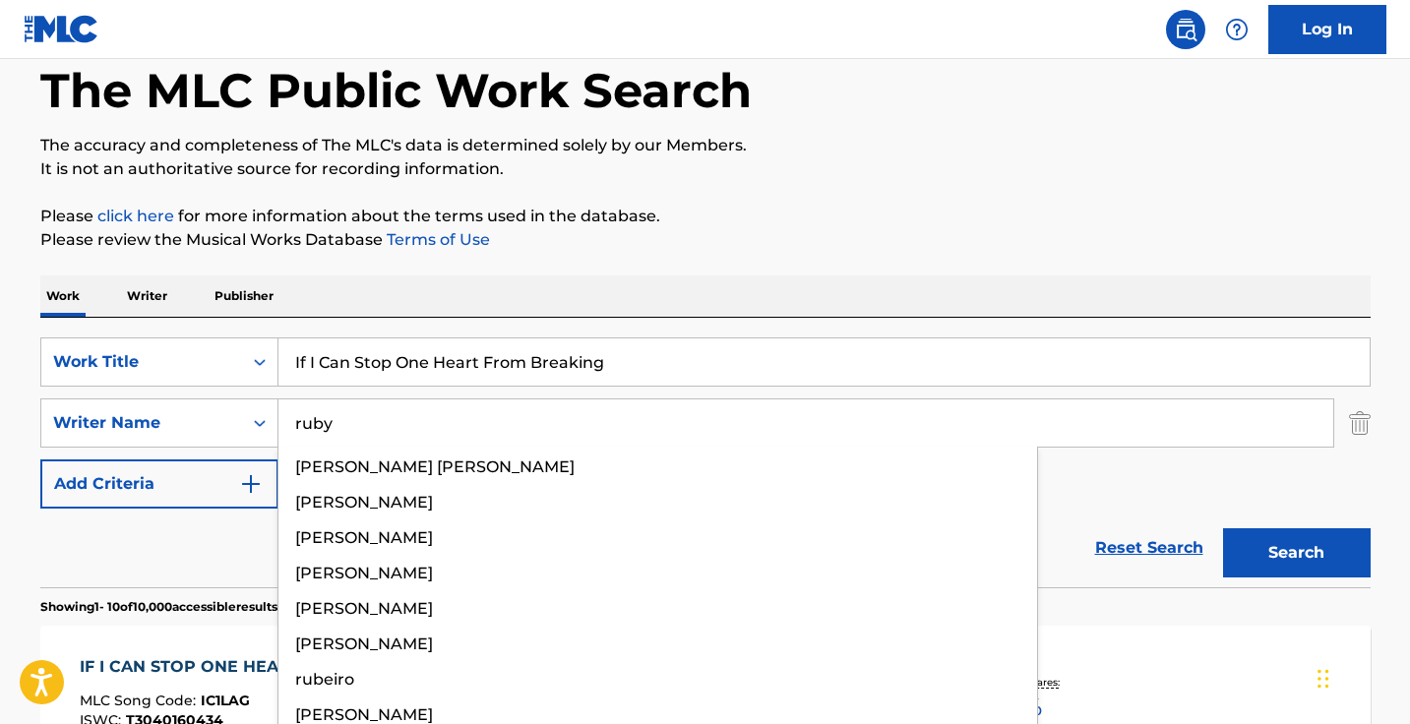
type input "ruby"
click at [1295, 553] on button "Search" at bounding box center [1297, 552] width 148 height 49
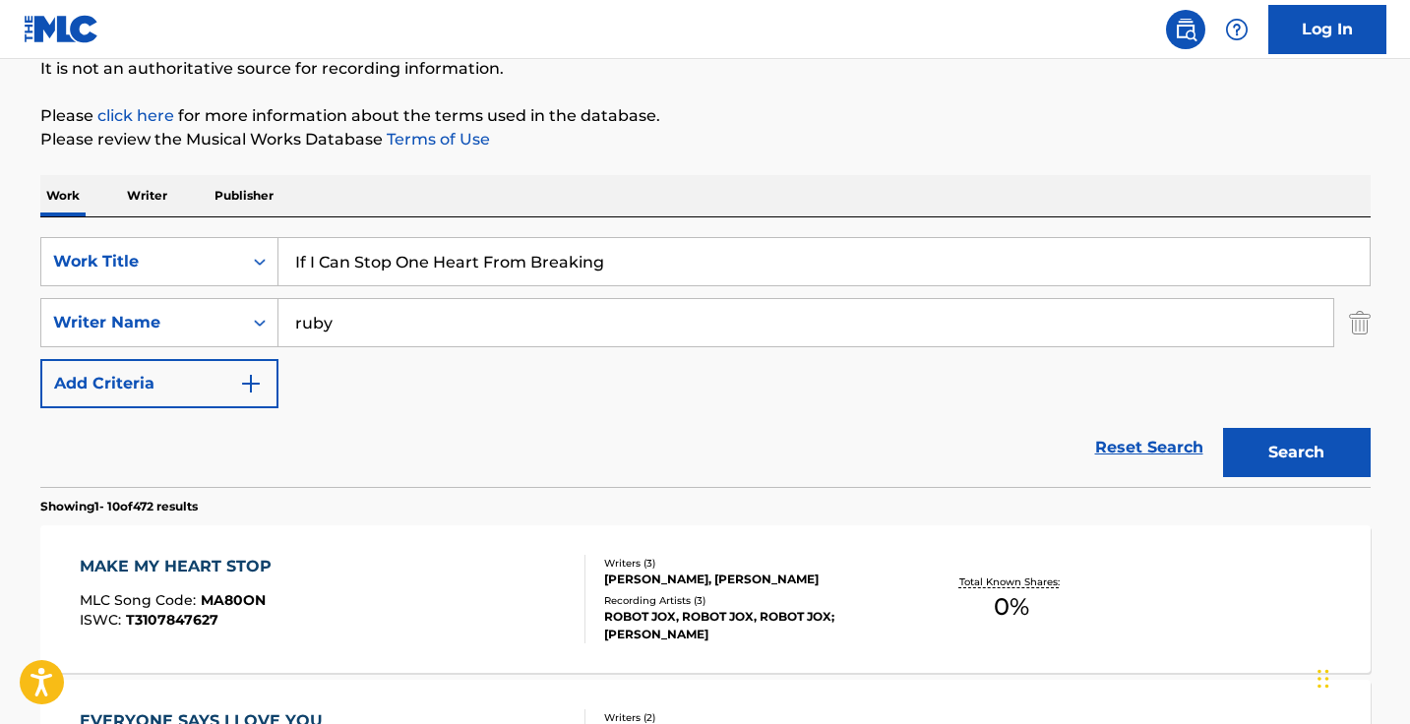
scroll to position [223, 0]
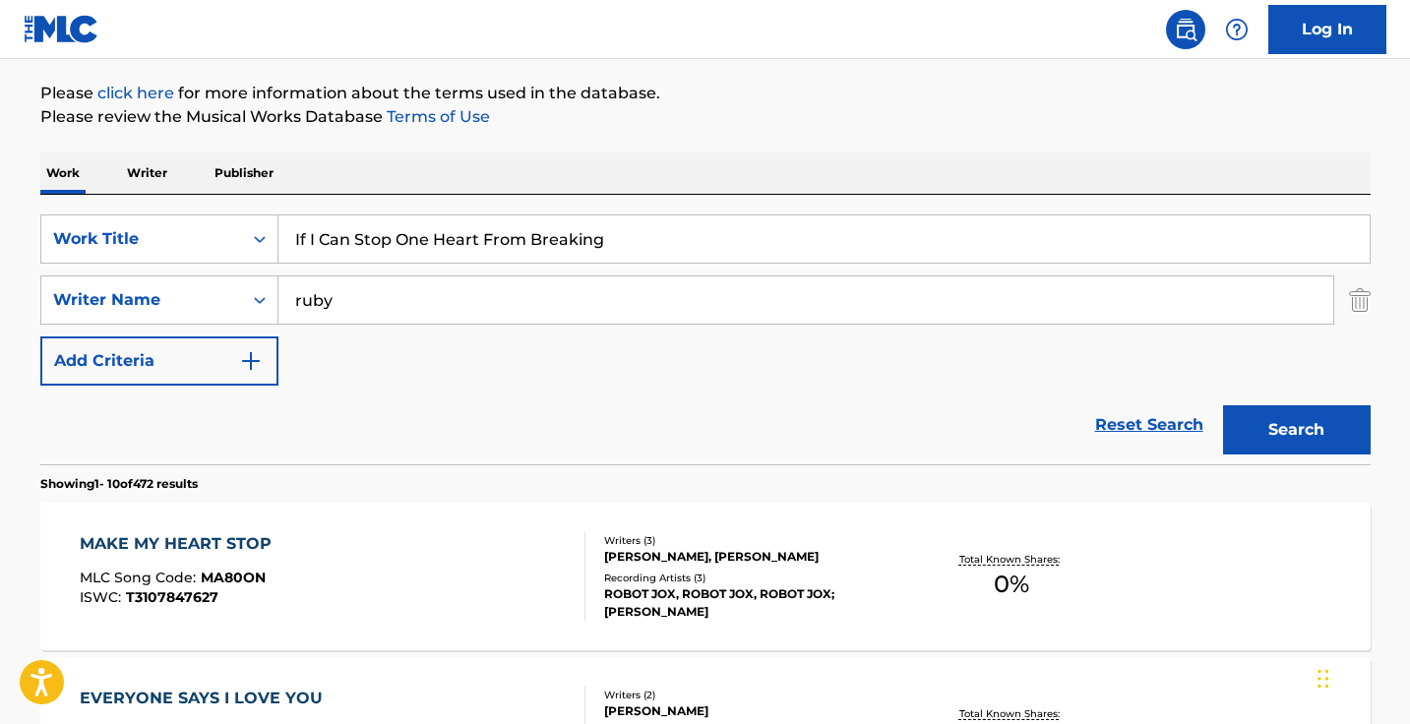
click at [523, 324] on div "ruby" at bounding box center [805, 299] width 1055 height 49
click at [523, 299] on input "ruby" at bounding box center [805, 299] width 1054 height 47
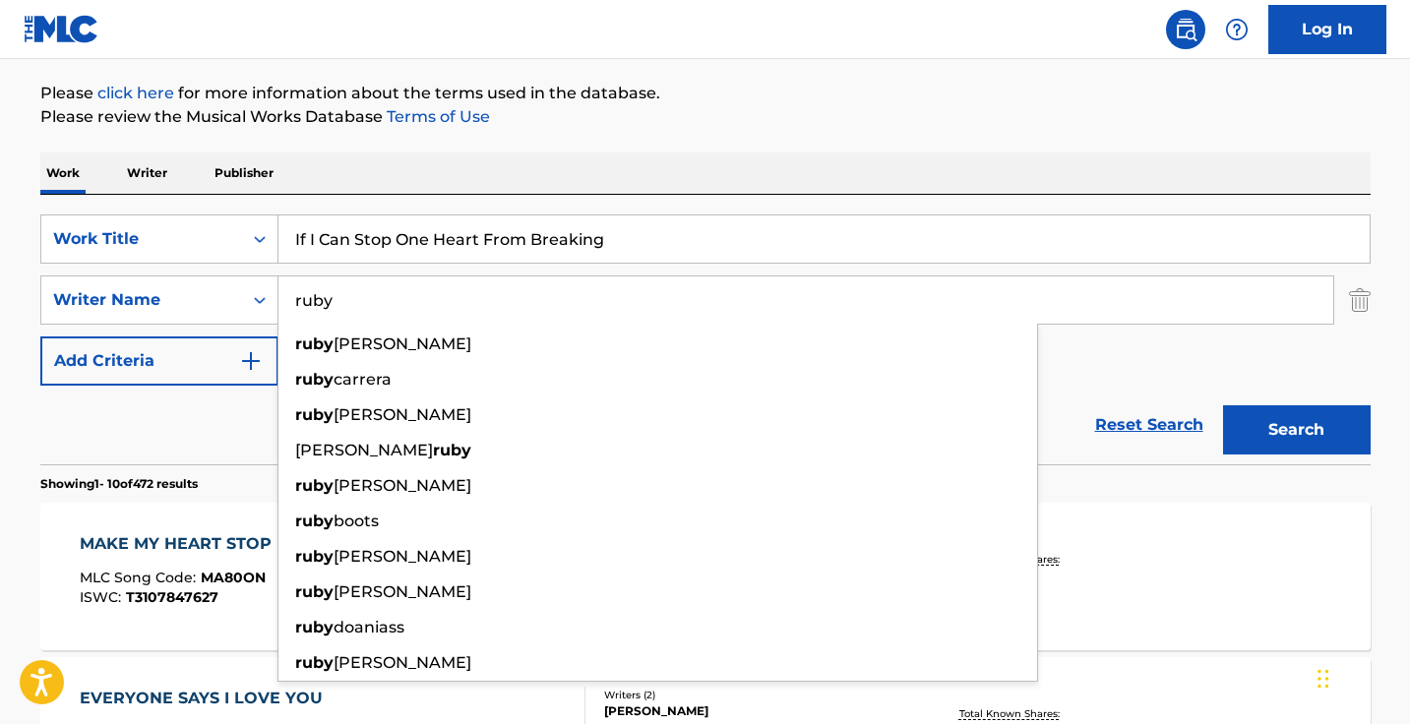
click at [523, 299] on input "ruby" at bounding box center [805, 299] width 1054 height 47
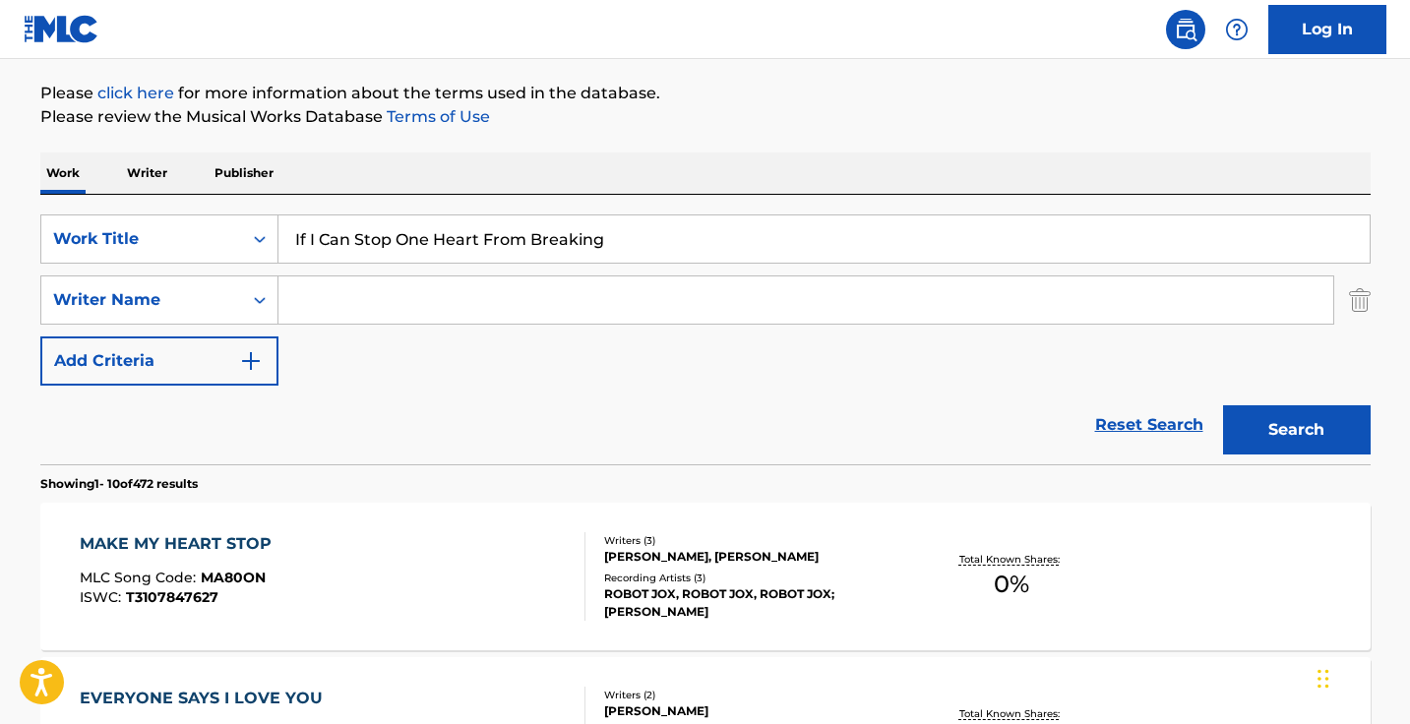
click at [1295, 430] on button "Search" at bounding box center [1297, 429] width 148 height 49
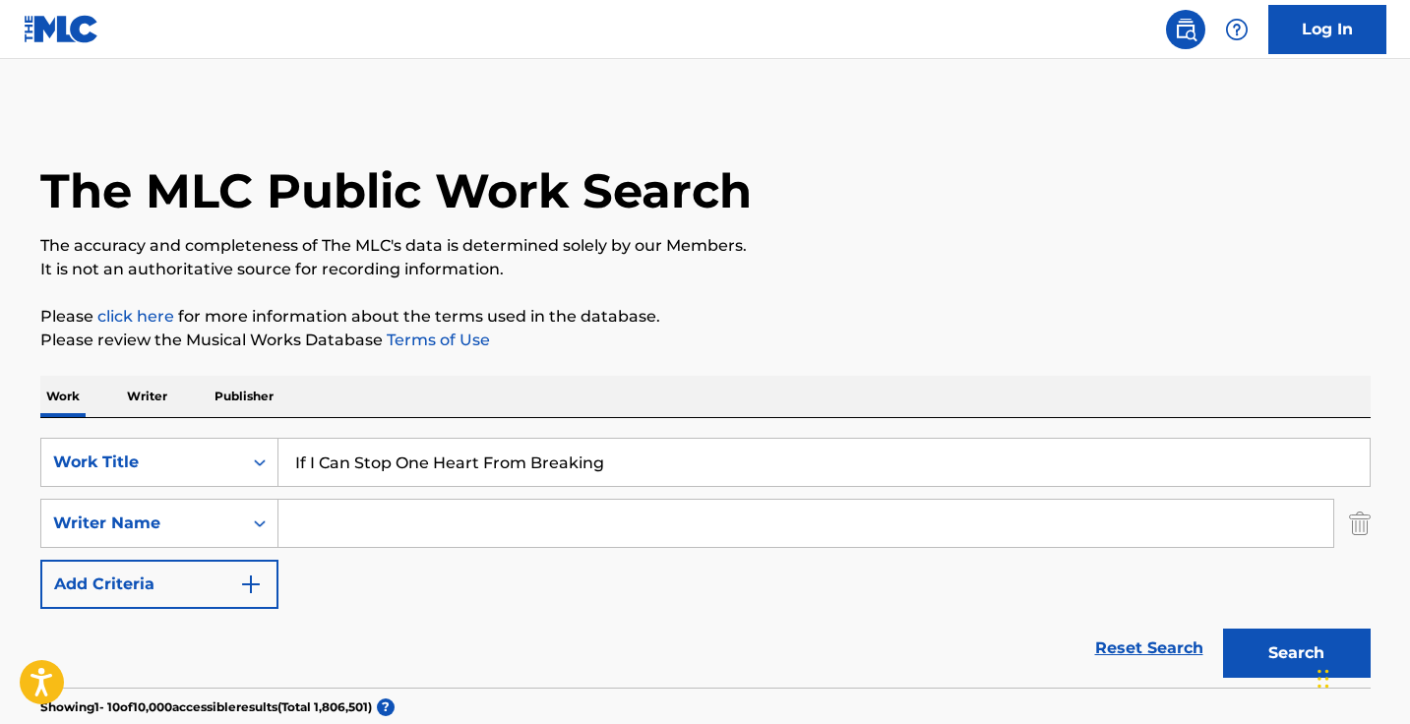
scroll to position [0, 0]
click at [452, 430] on div "SearchWithCriteria6f196ebf-997e-4856-b7e8-e089a479c41e Work Title If I Can Stop…" at bounding box center [705, 553] width 1330 height 270
click at [451, 440] on input "If I Can Stop One Heart From Breaking" at bounding box center [823, 462] width 1091 height 47
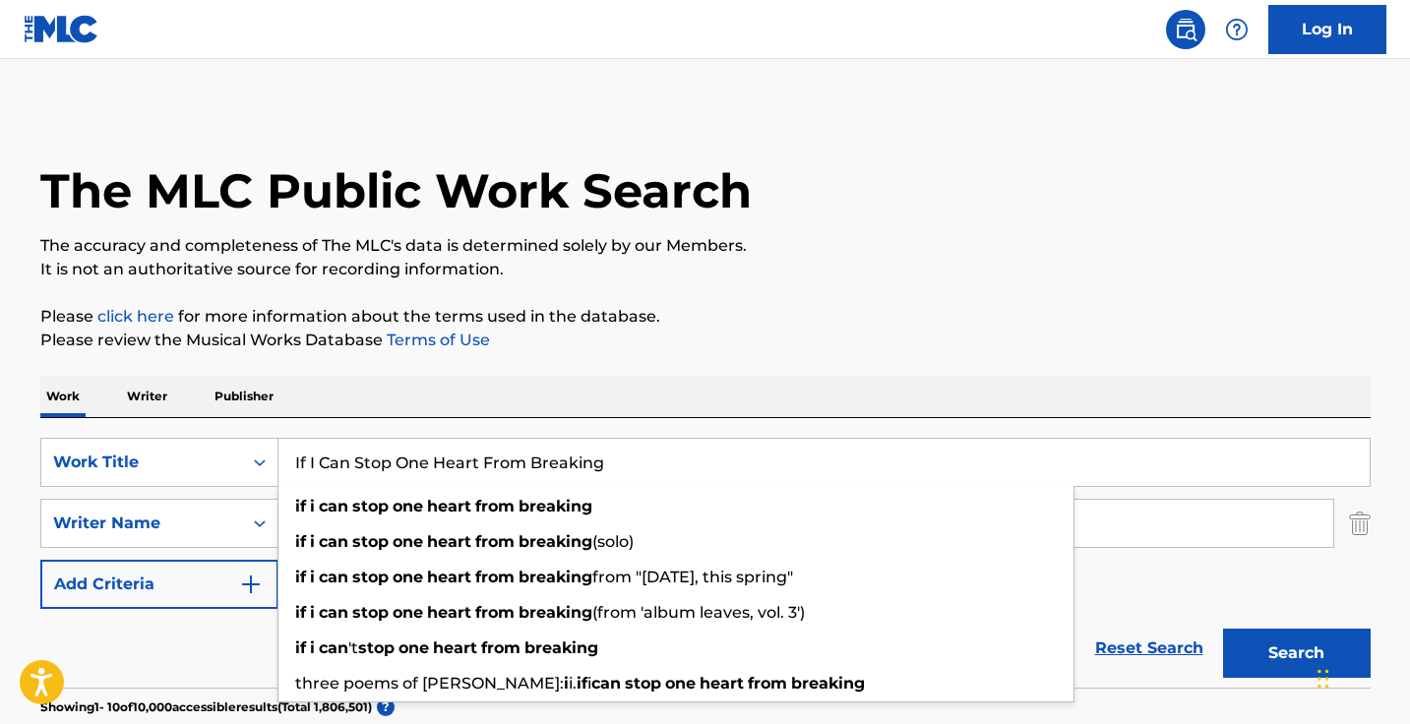
click at [451, 440] on input "If I Can Stop One Heart From Breaking" at bounding box center [823, 462] width 1091 height 47
paste input "Sway to My Beat in Cosmos"
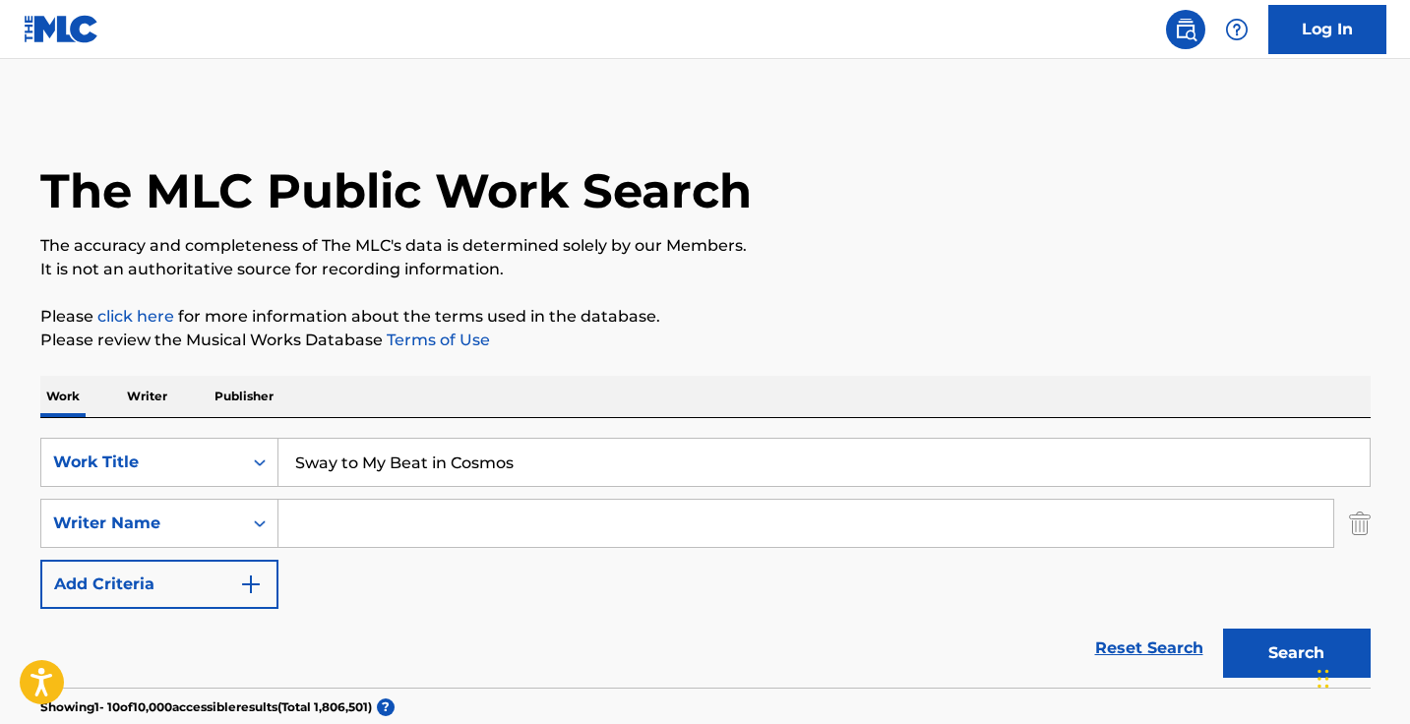
click at [1295, 653] on button "Search" at bounding box center [1297, 653] width 148 height 49
click at [559, 476] on input "Sway to My Beat in Cosmos" at bounding box center [823, 462] width 1091 height 47
paste input "在 Cosmos 中跟随我的节奏摇摆"
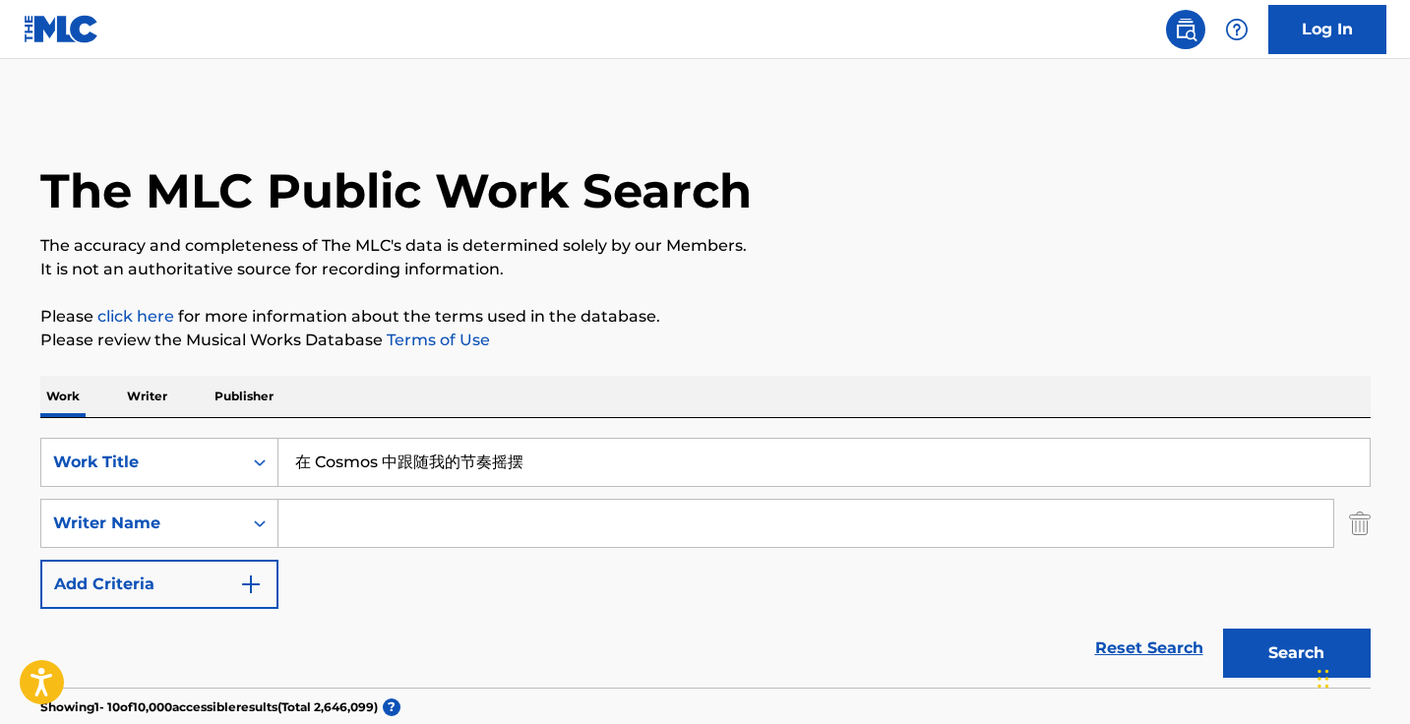
click at [1295, 653] on button "Search" at bounding box center [1297, 653] width 148 height 49
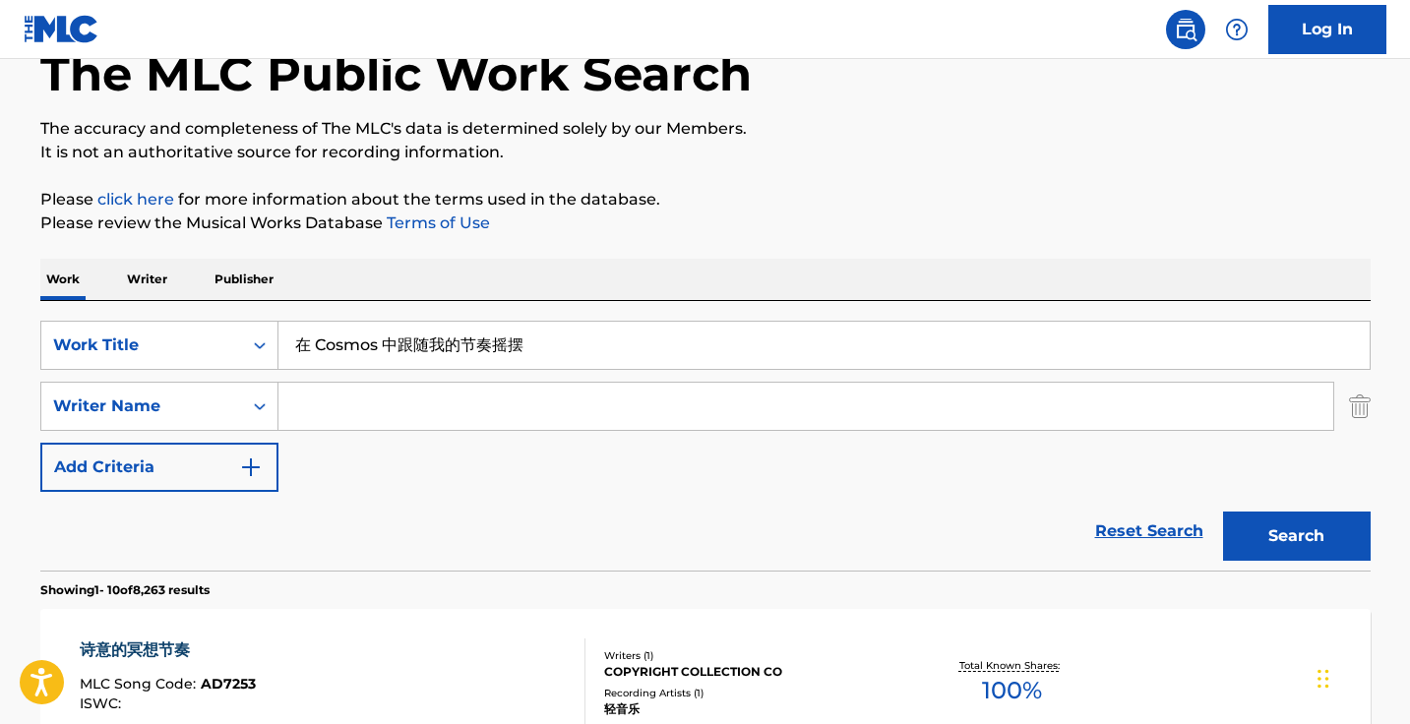
scroll to position [284, 0]
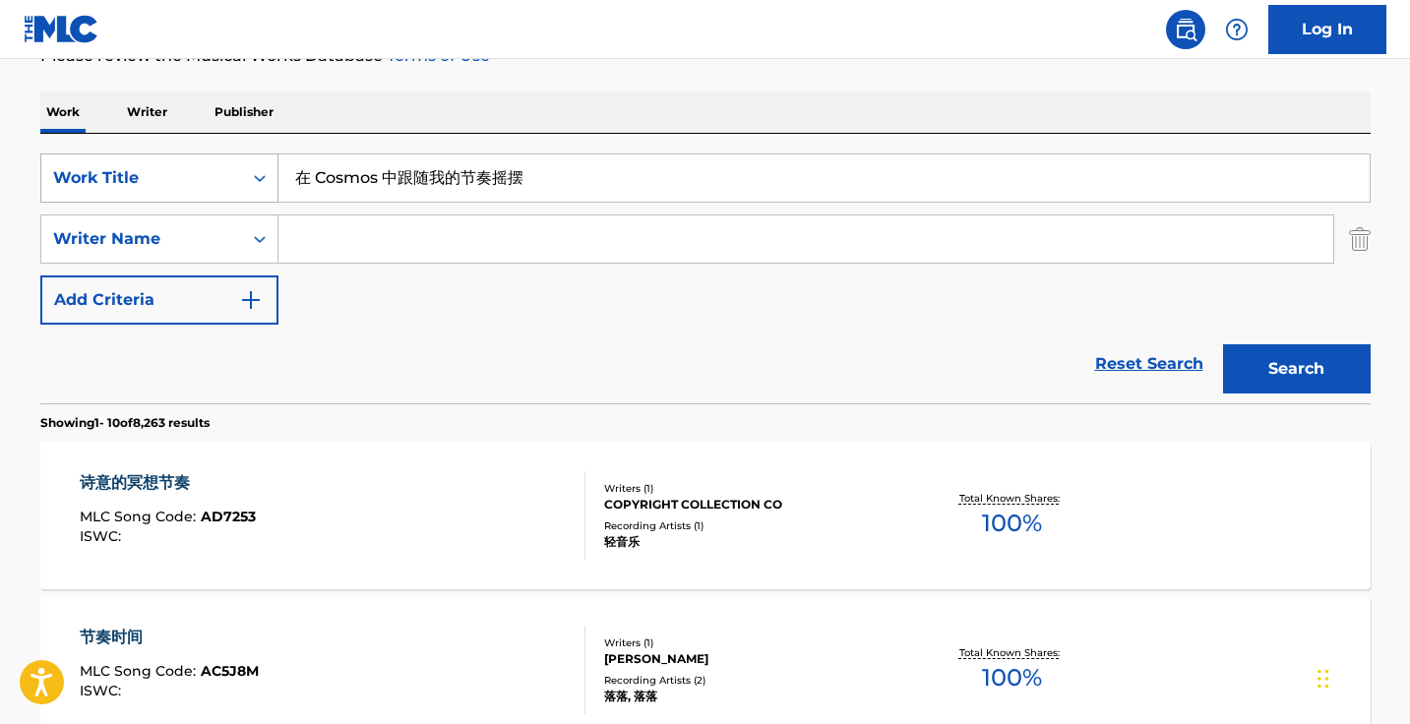
drag, startPoint x: 384, startPoint y: 179, endPoint x: 237, endPoint y: 172, distance: 146.7
click at [237, 172] on div "SearchWithCriteria6f196ebf-997e-4856-b7e8-e089a479c41e Work Title 在 Cosmos 中跟随我…" at bounding box center [705, 177] width 1330 height 49
type input "中跟随我的节奏摇摆"
click at [1295, 369] on button "Search" at bounding box center [1297, 368] width 148 height 49
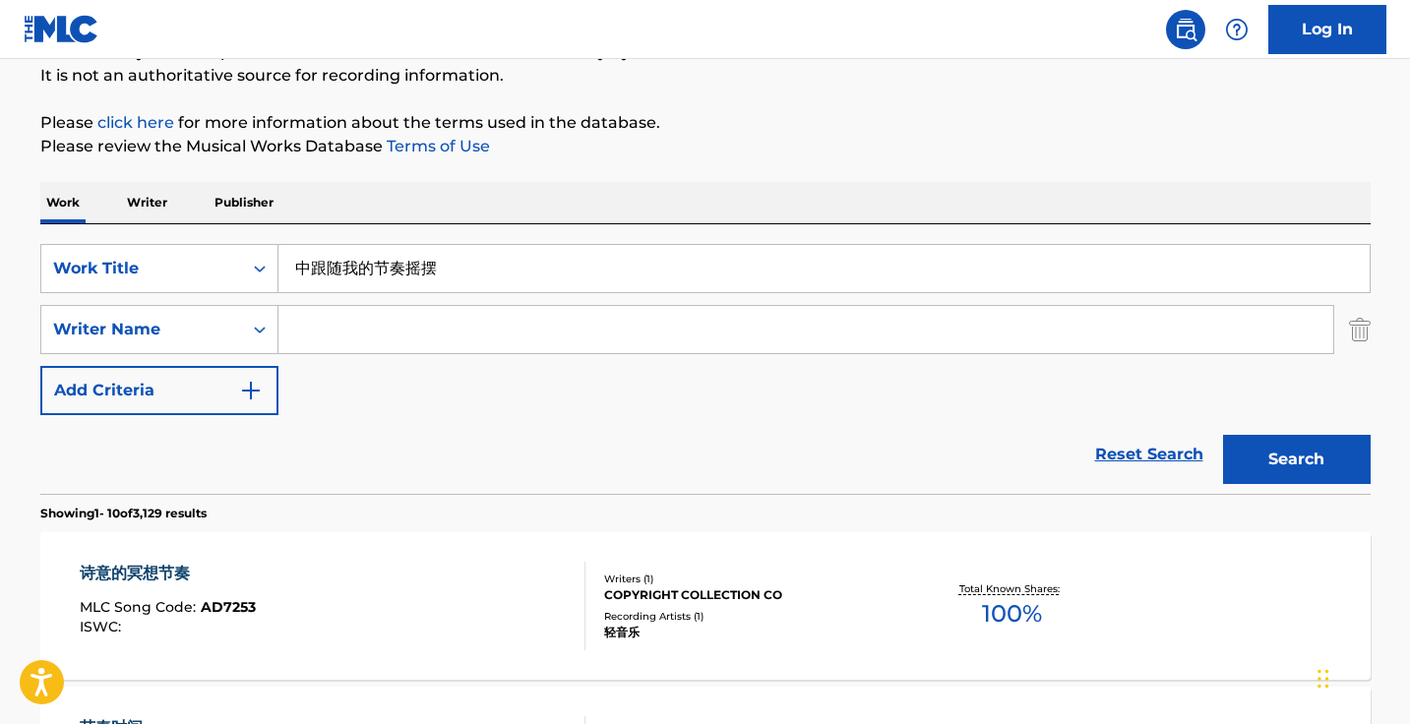
click at [490, 269] on input "中跟随我的节奏摇摆" at bounding box center [823, 268] width 1091 height 47
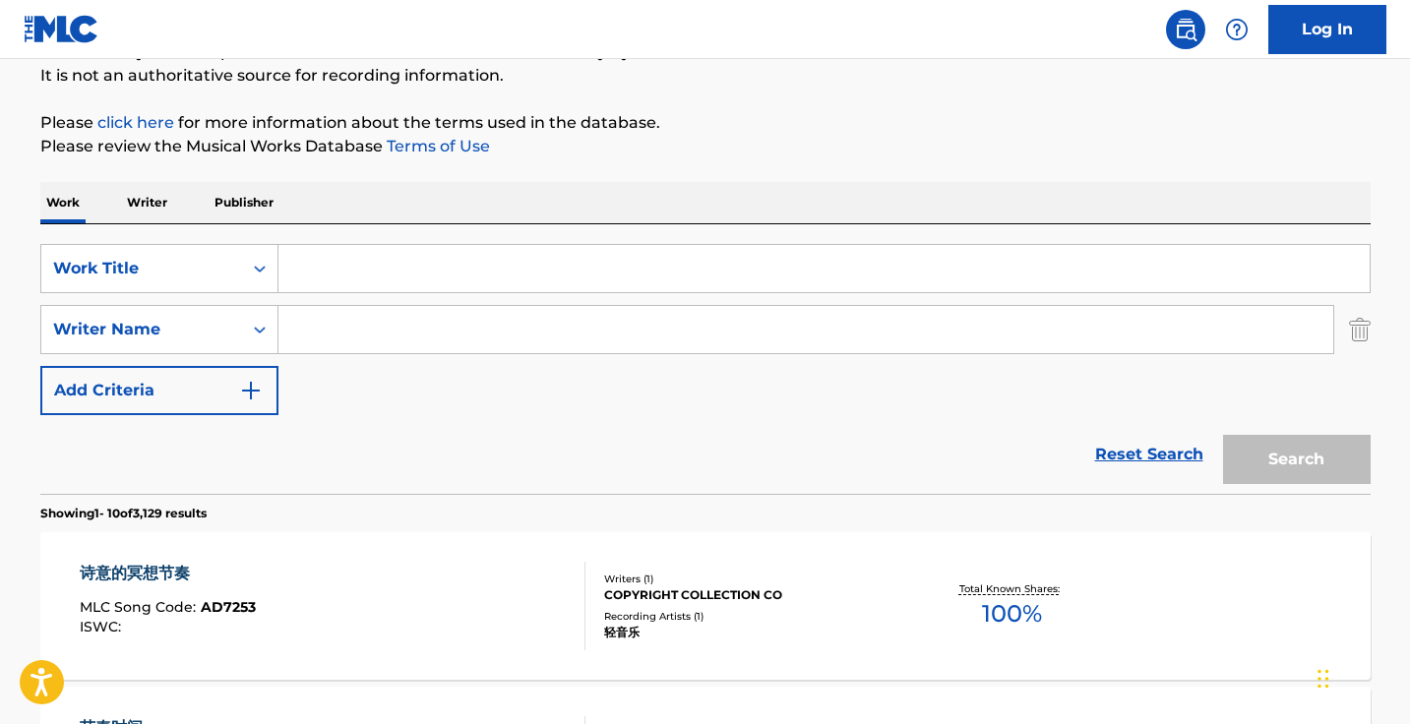
paste input "Had I Not Seen the Sun"
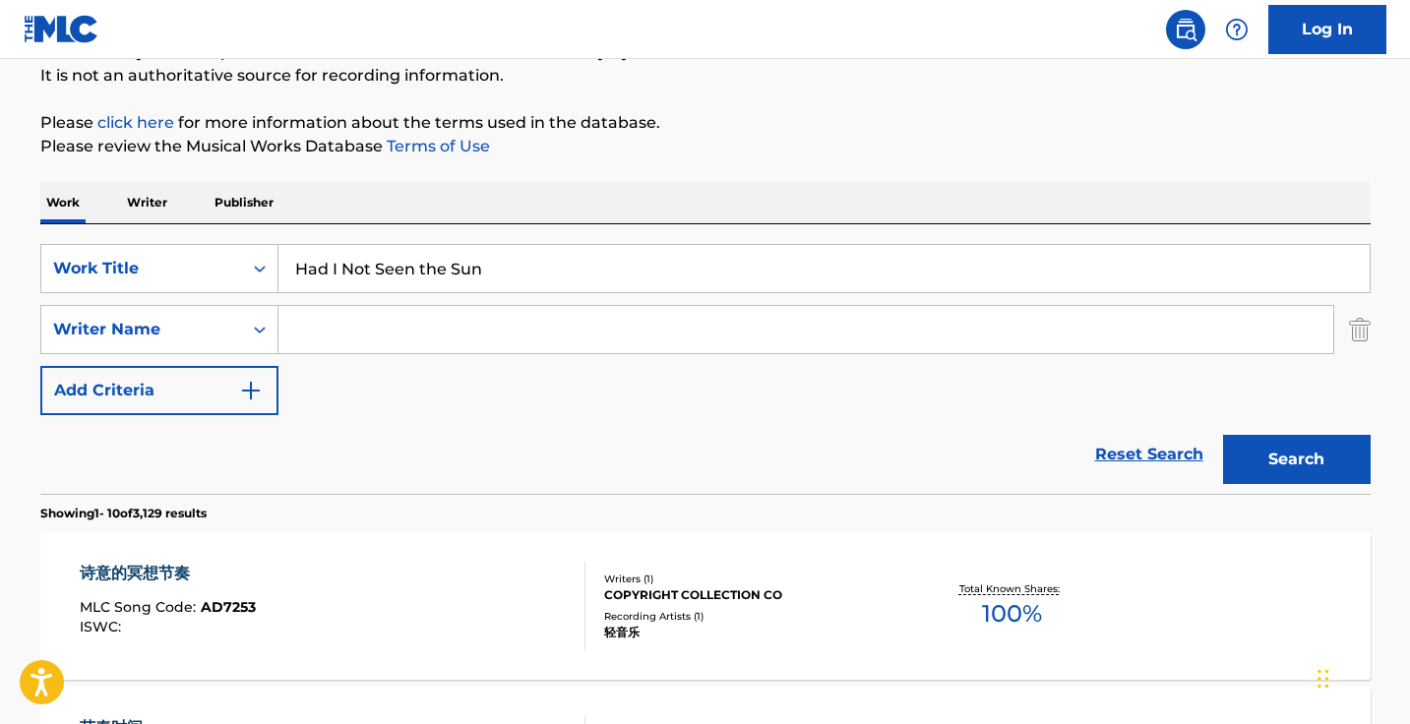
type input "Had I Not Seen the Sun"
click at [1295, 459] on button "Search" at bounding box center [1297, 459] width 148 height 49
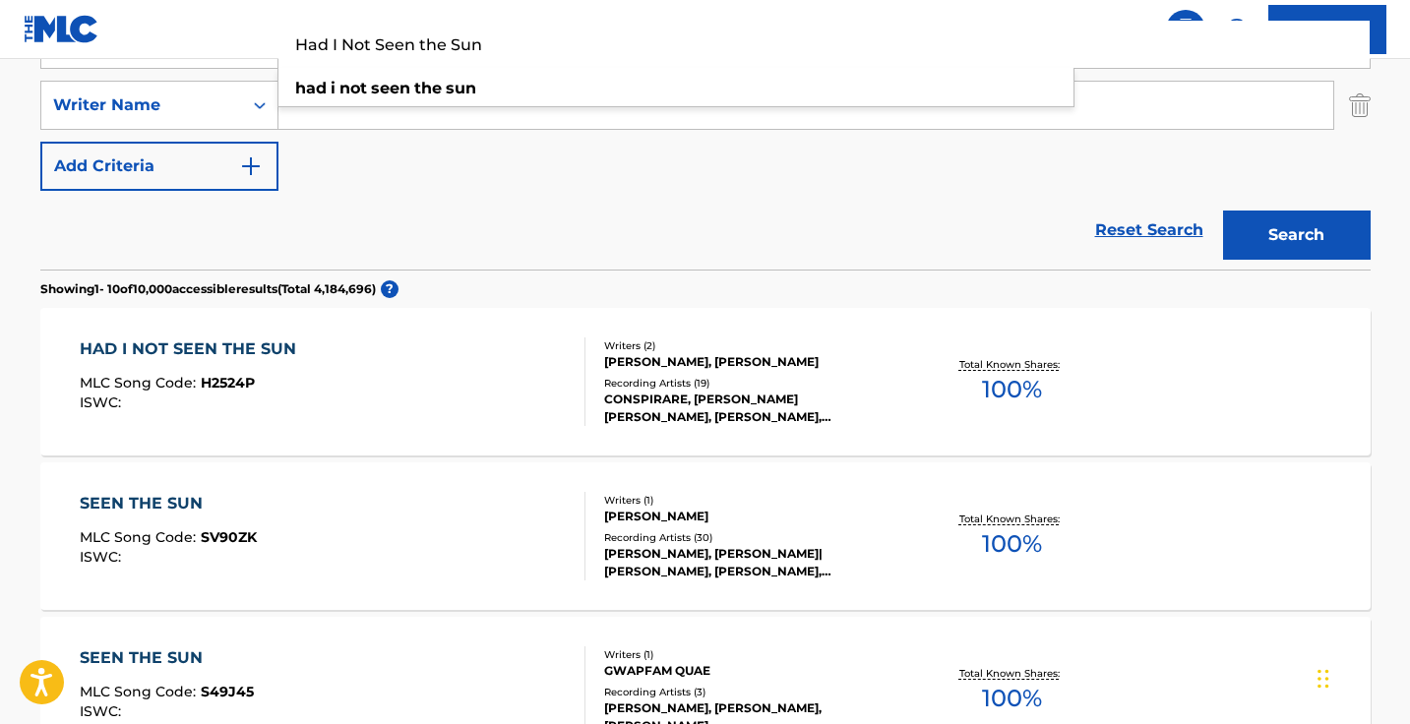
scroll to position [428, 0]
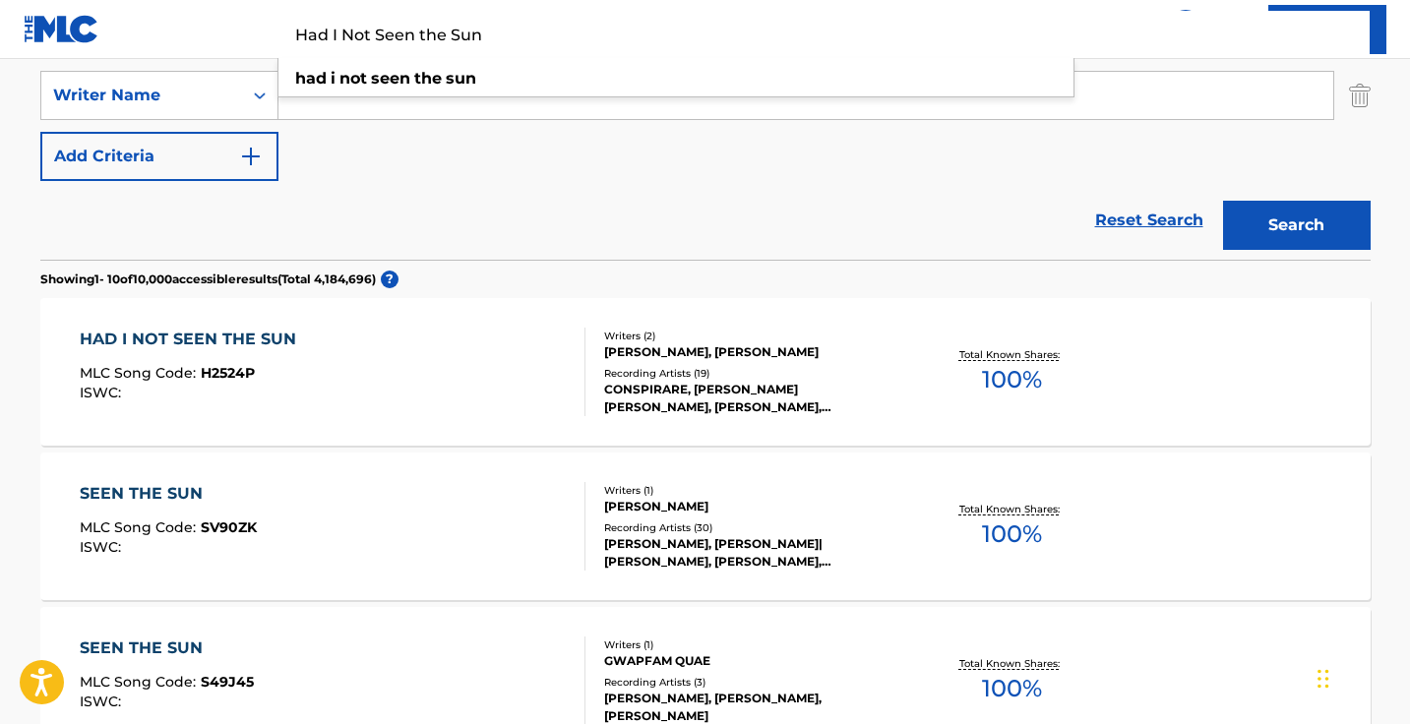
click at [535, 334] on div "HAD I NOT SEEN THE SUN MLC Song Code : H2524P ISWC :" at bounding box center [333, 372] width 506 height 89
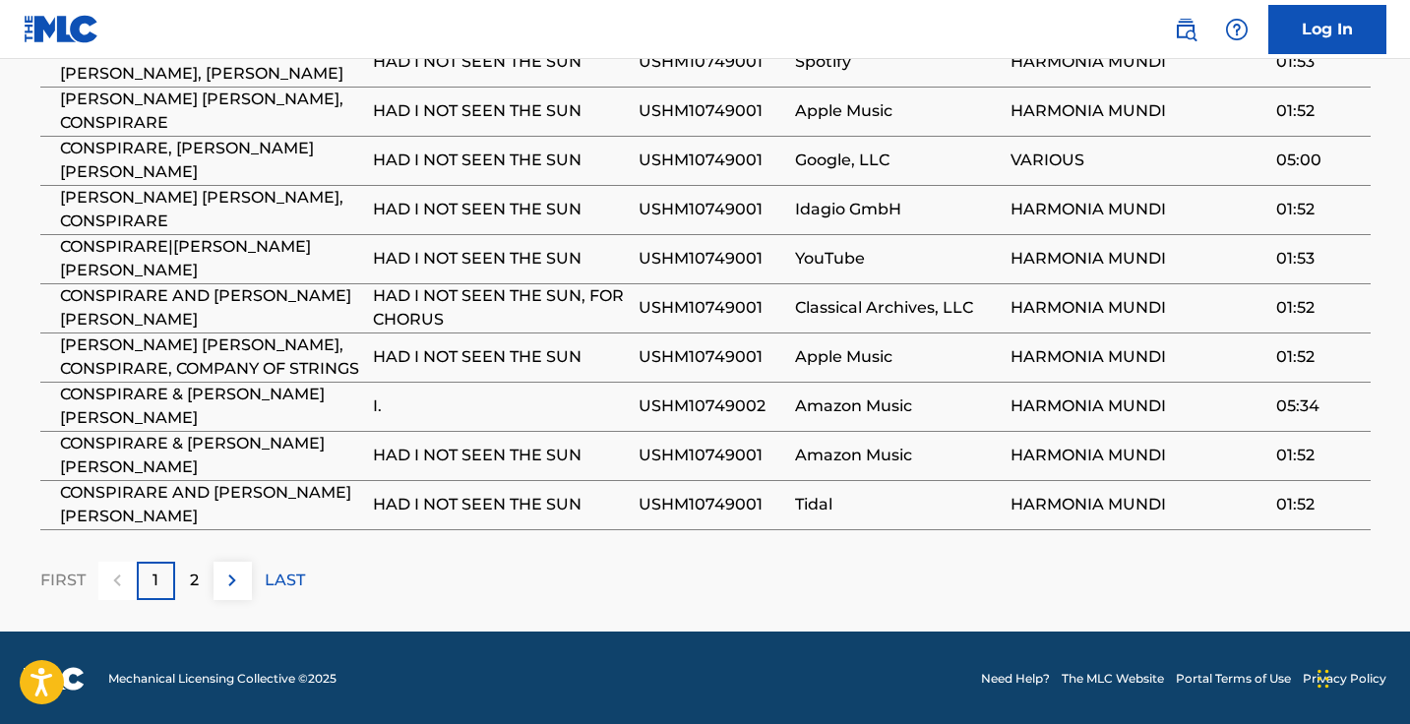
click at [229, 570] on img at bounding box center [232, 581] width 24 height 24
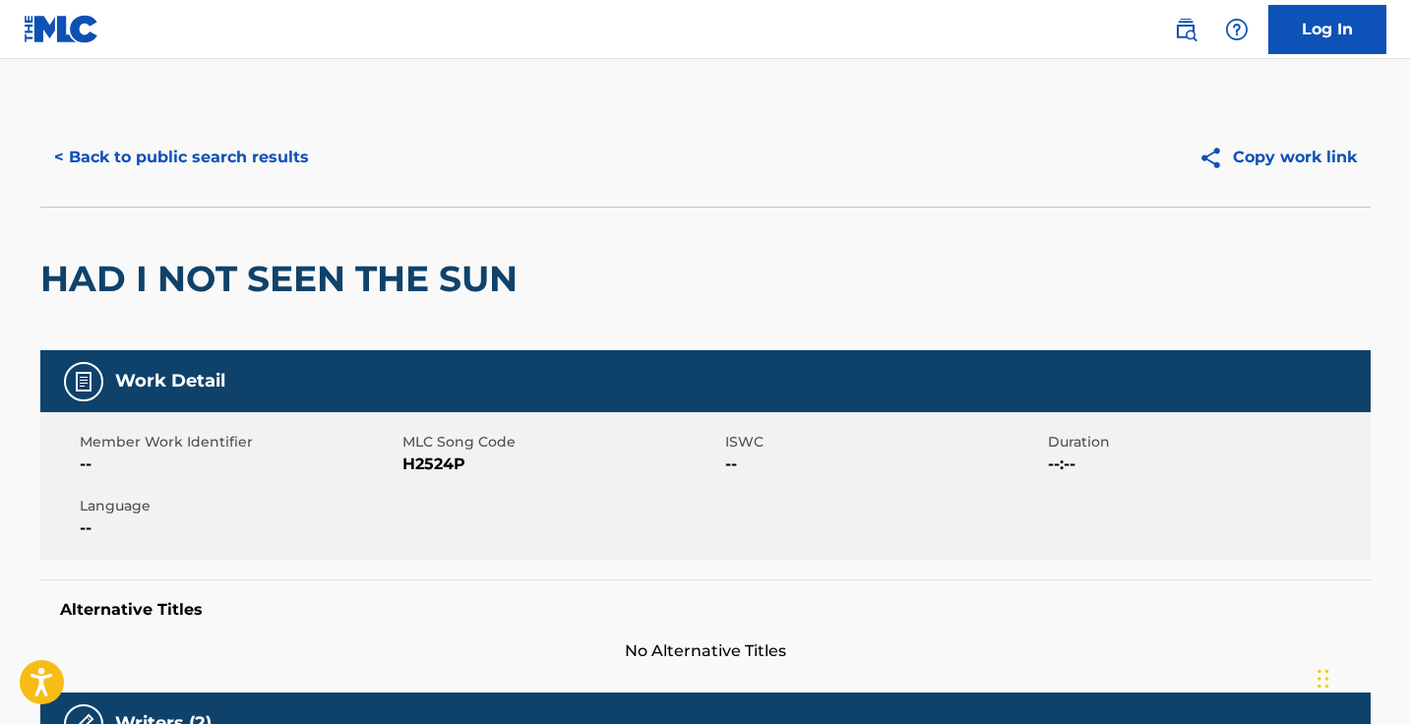
click at [200, 167] on button "< Back to public search results" at bounding box center [181, 157] width 282 height 49
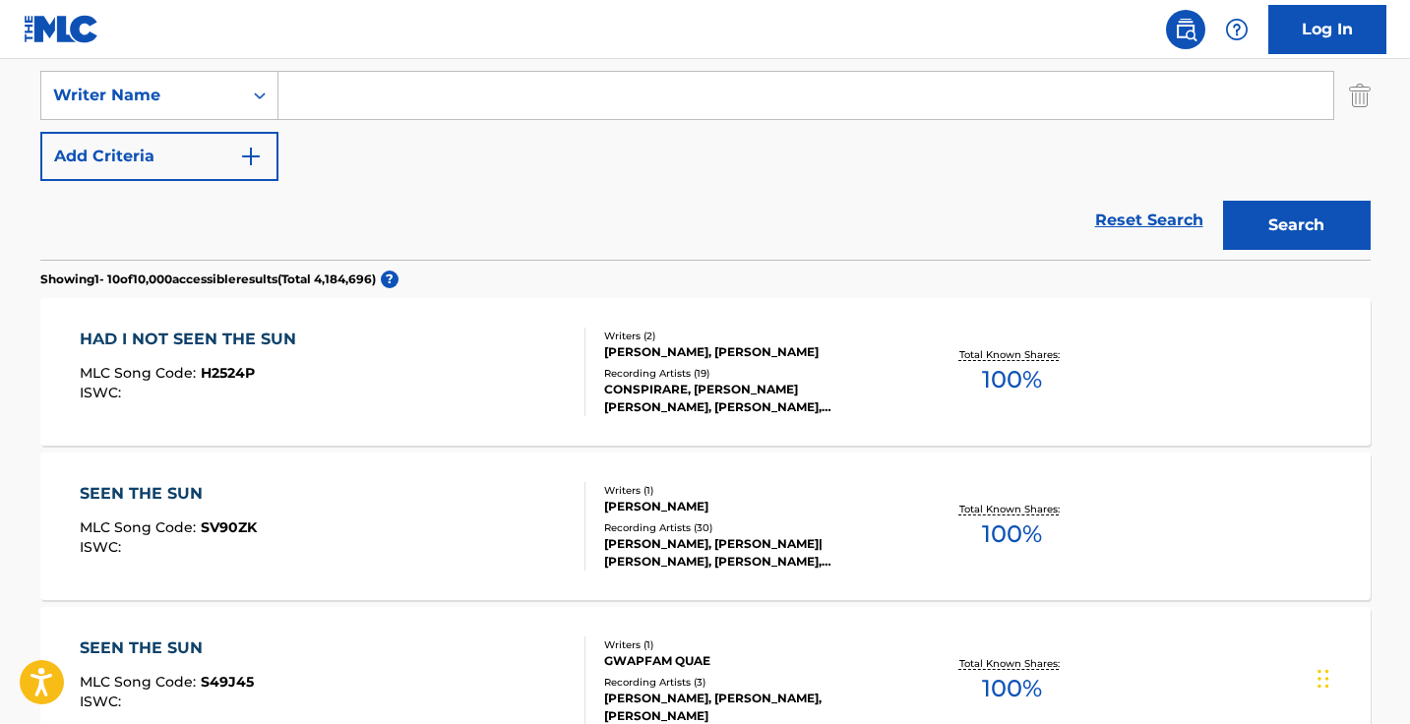
scroll to position [266, 0]
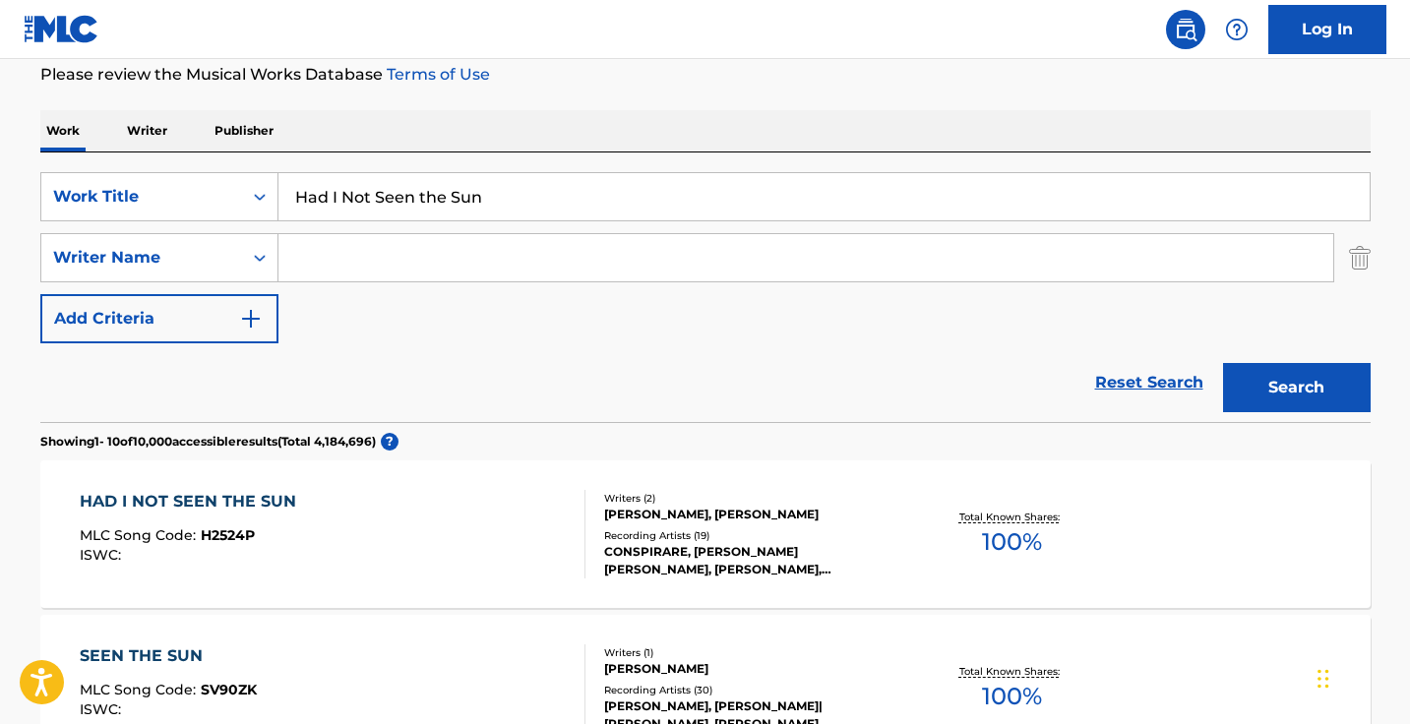
click at [488, 213] on input "Had I Not Seen the Sun" at bounding box center [823, 196] width 1091 height 47
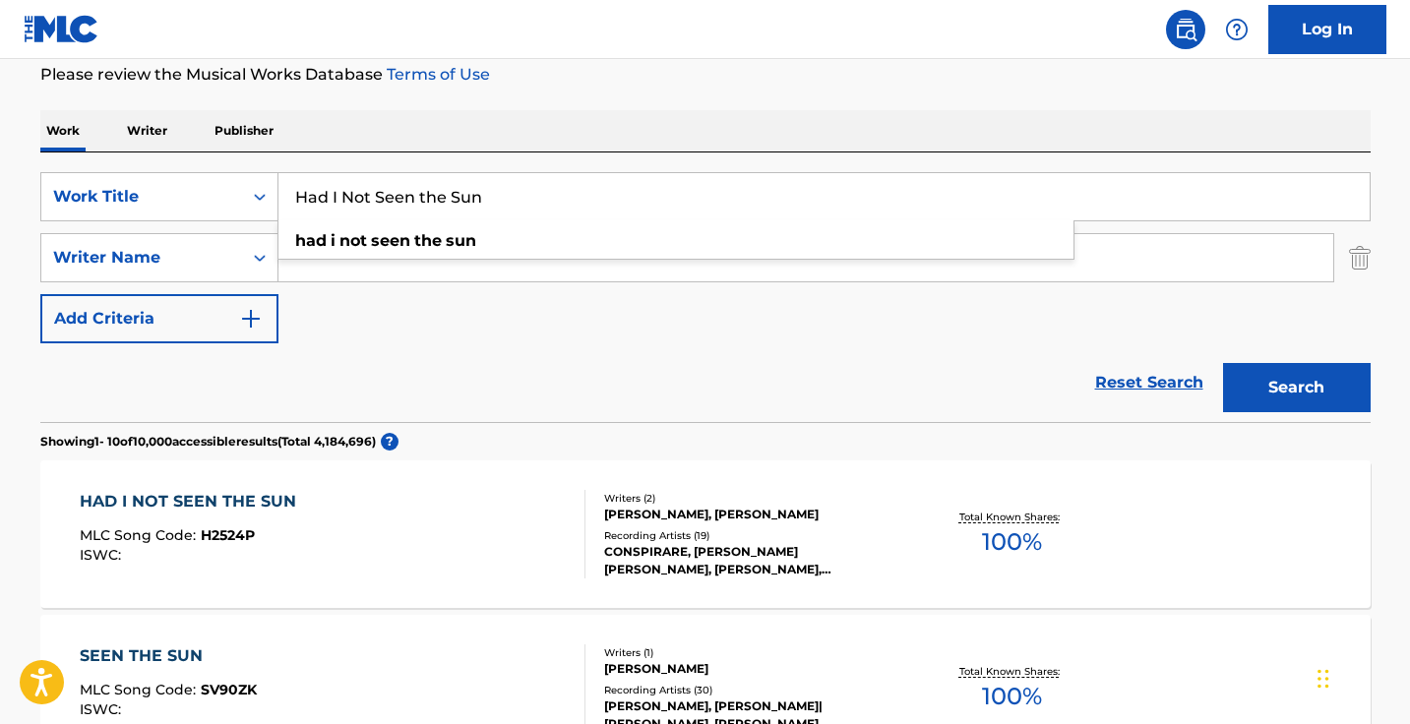
click at [488, 213] on input "Had I Not Seen the Sun" at bounding box center [823, 196] width 1091 height 47
paste input "ope Is the Thing With Feathers"
type input "Hope Is the Thing With Feathers"
click at [1295, 388] on button "Search" at bounding box center [1297, 387] width 148 height 49
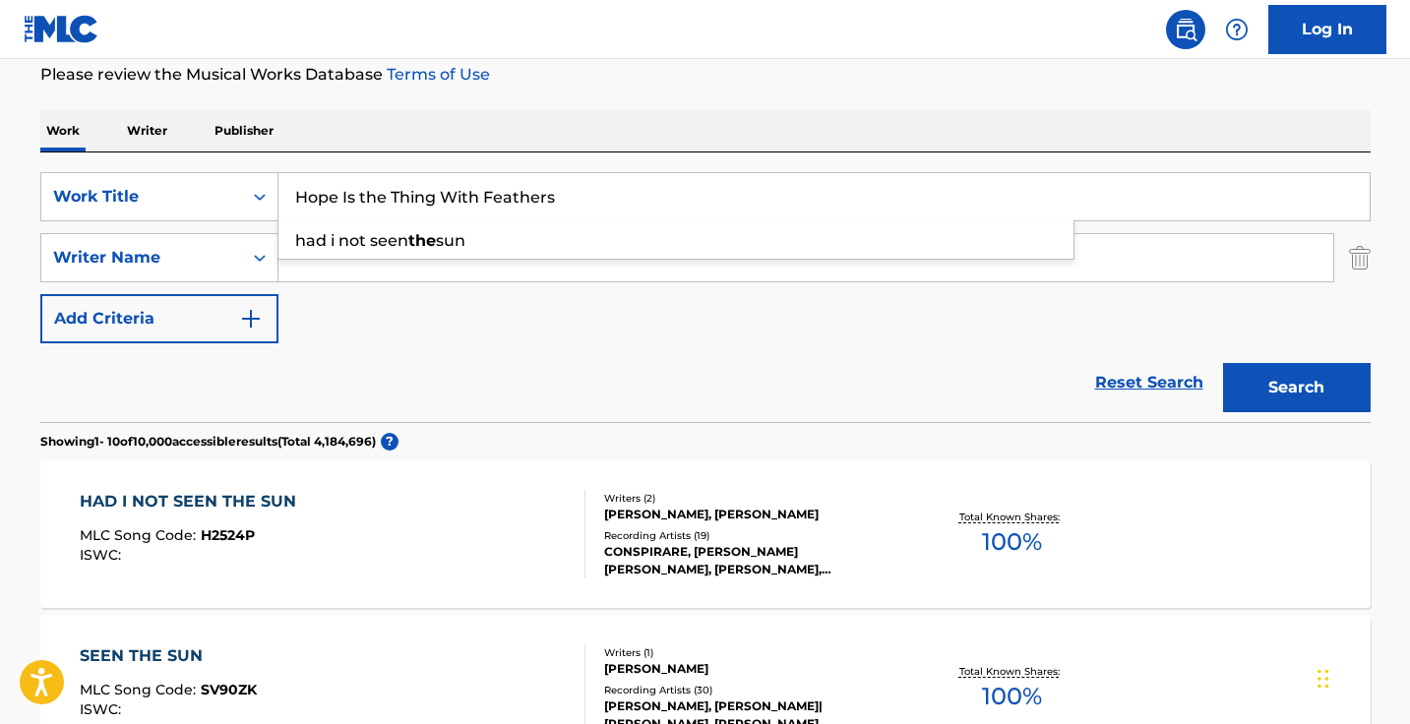
scroll to position [194, 0]
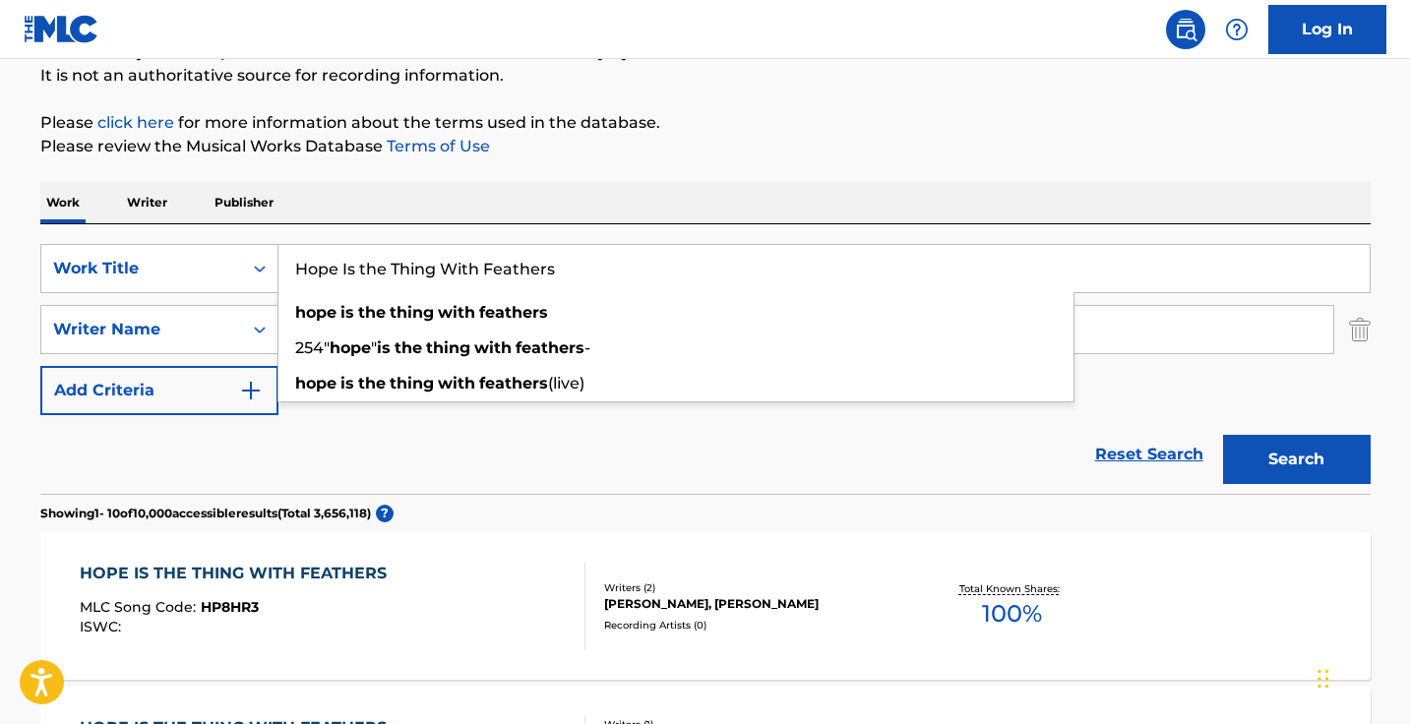
click at [730, 210] on div "Work Writer Publisher" at bounding box center [705, 202] width 1330 height 41
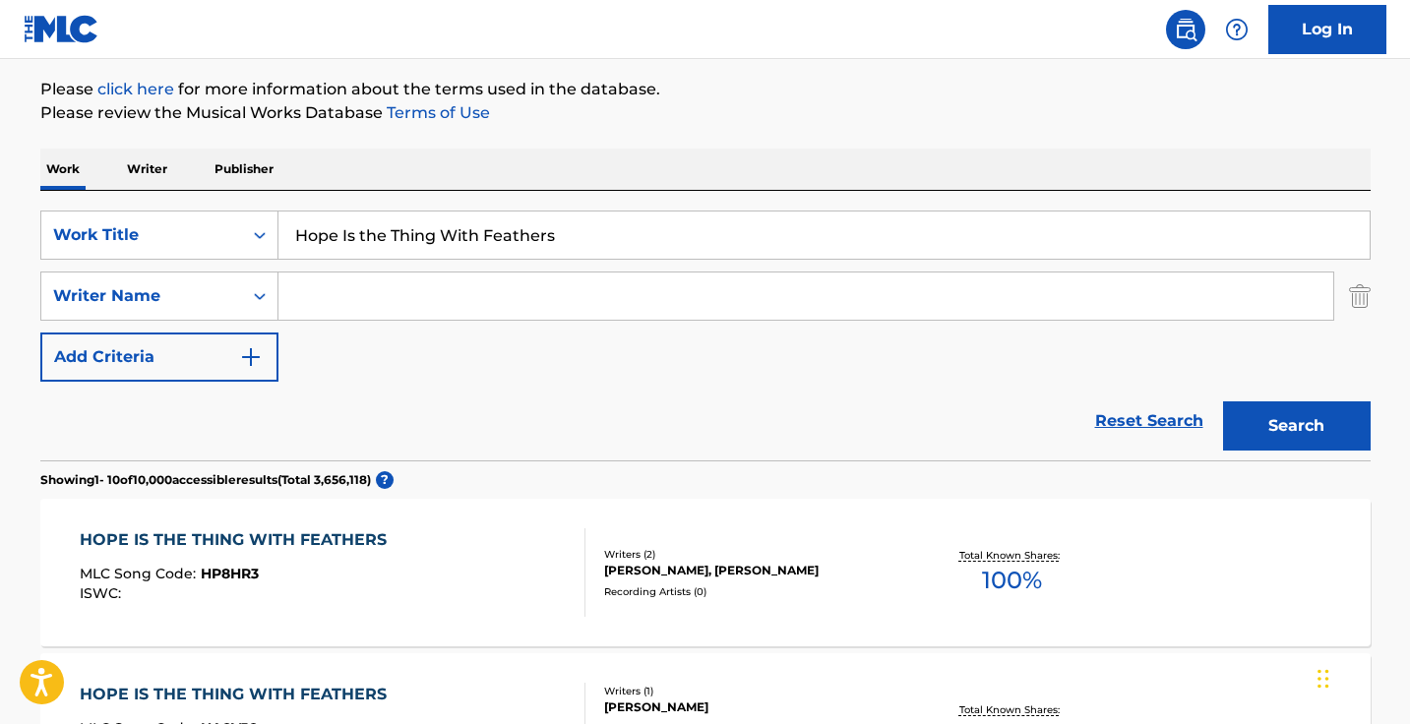
scroll to position [228, 0]
click at [546, 288] on input "Search Form" at bounding box center [805, 294] width 1054 height 47
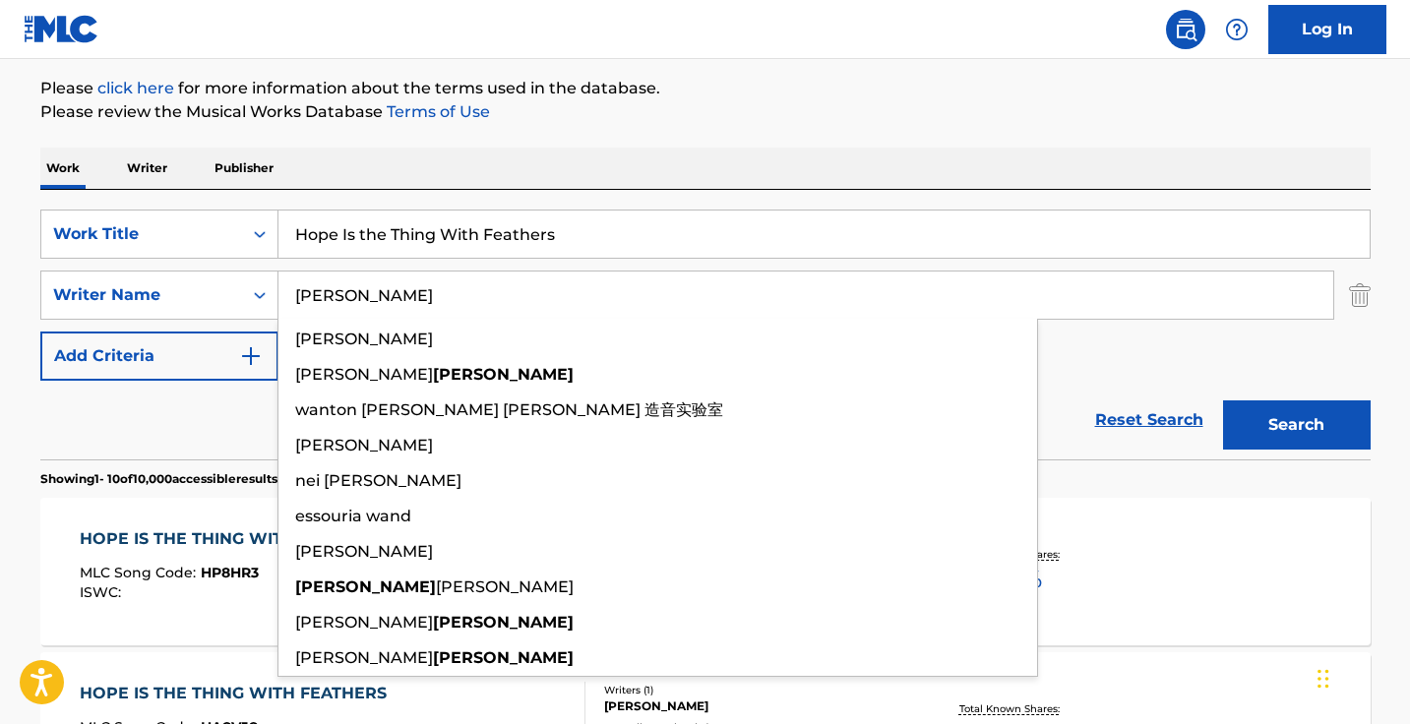
type input "wang"
click at [1295, 425] on button "Search" at bounding box center [1297, 424] width 148 height 49
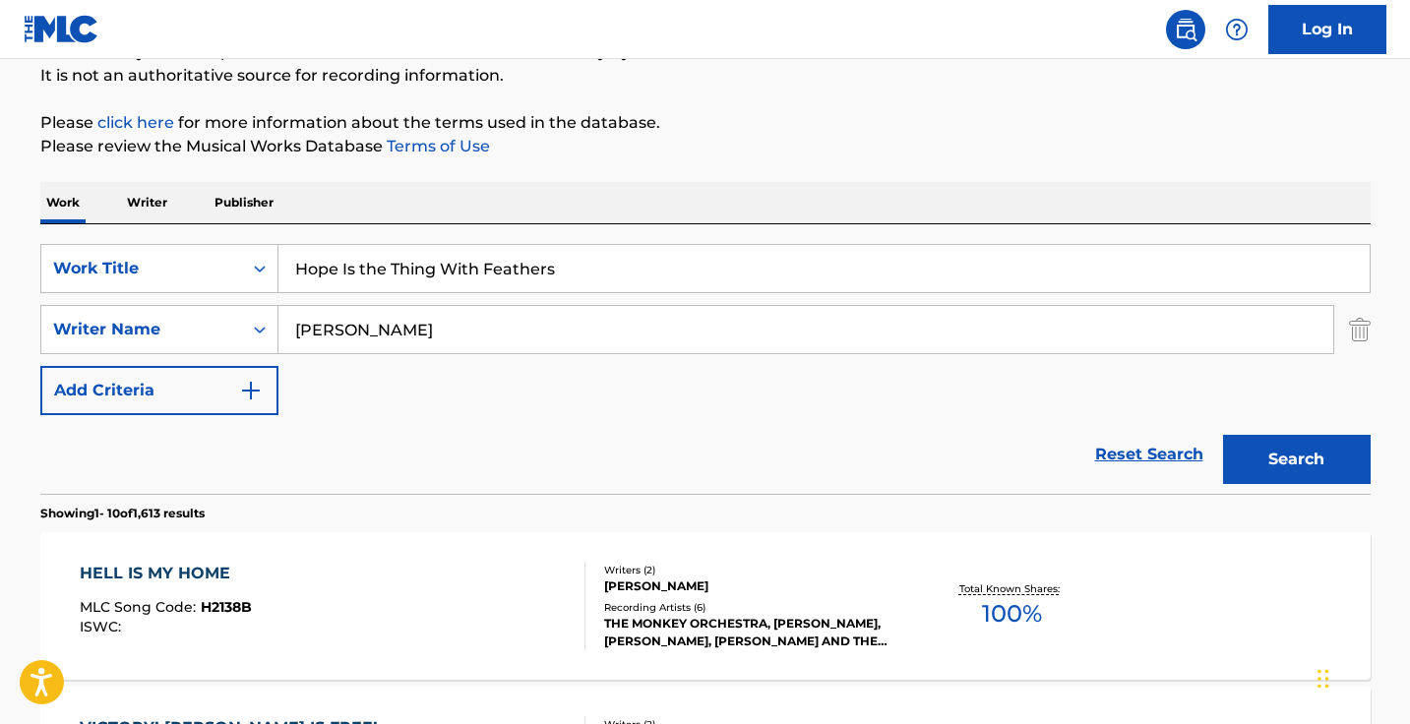
click at [526, 328] on input "wang" at bounding box center [805, 329] width 1054 height 47
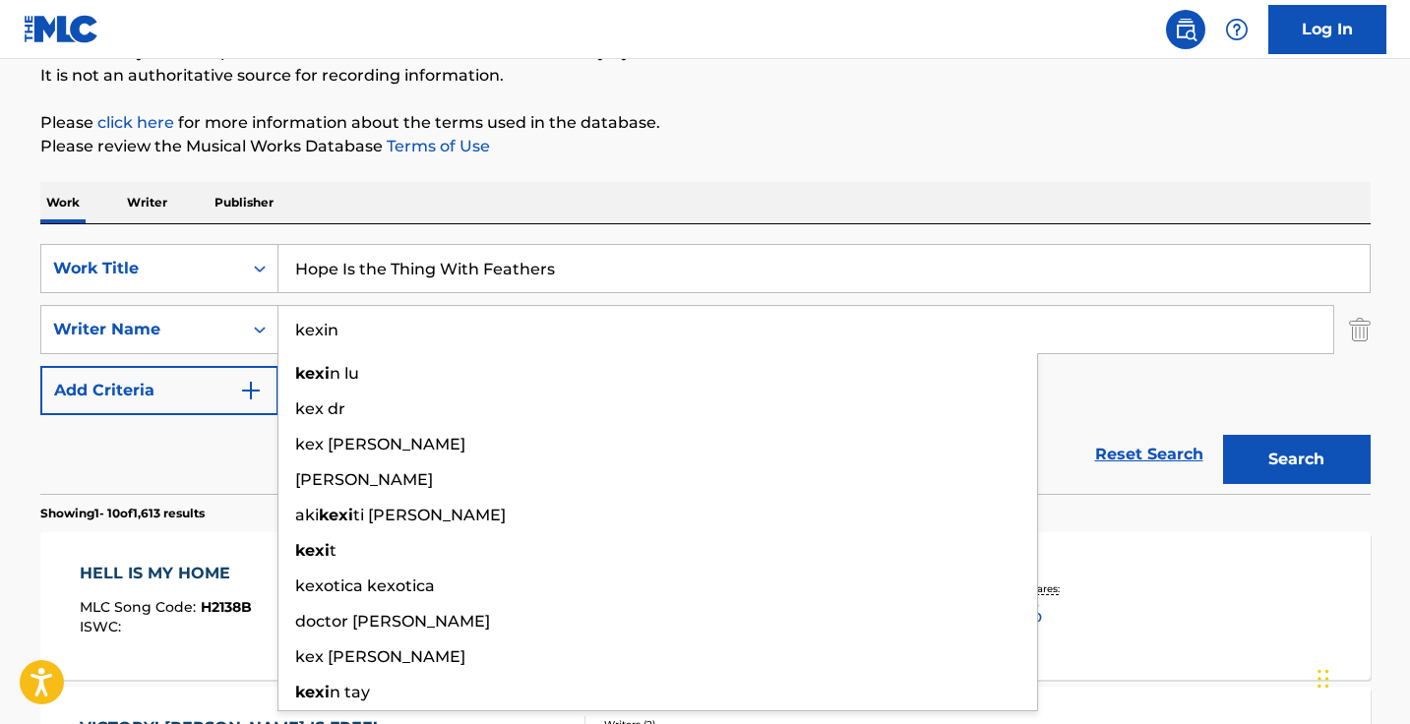
type input "kexin"
click at [1295, 459] on button "Search" at bounding box center [1297, 459] width 148 height 49
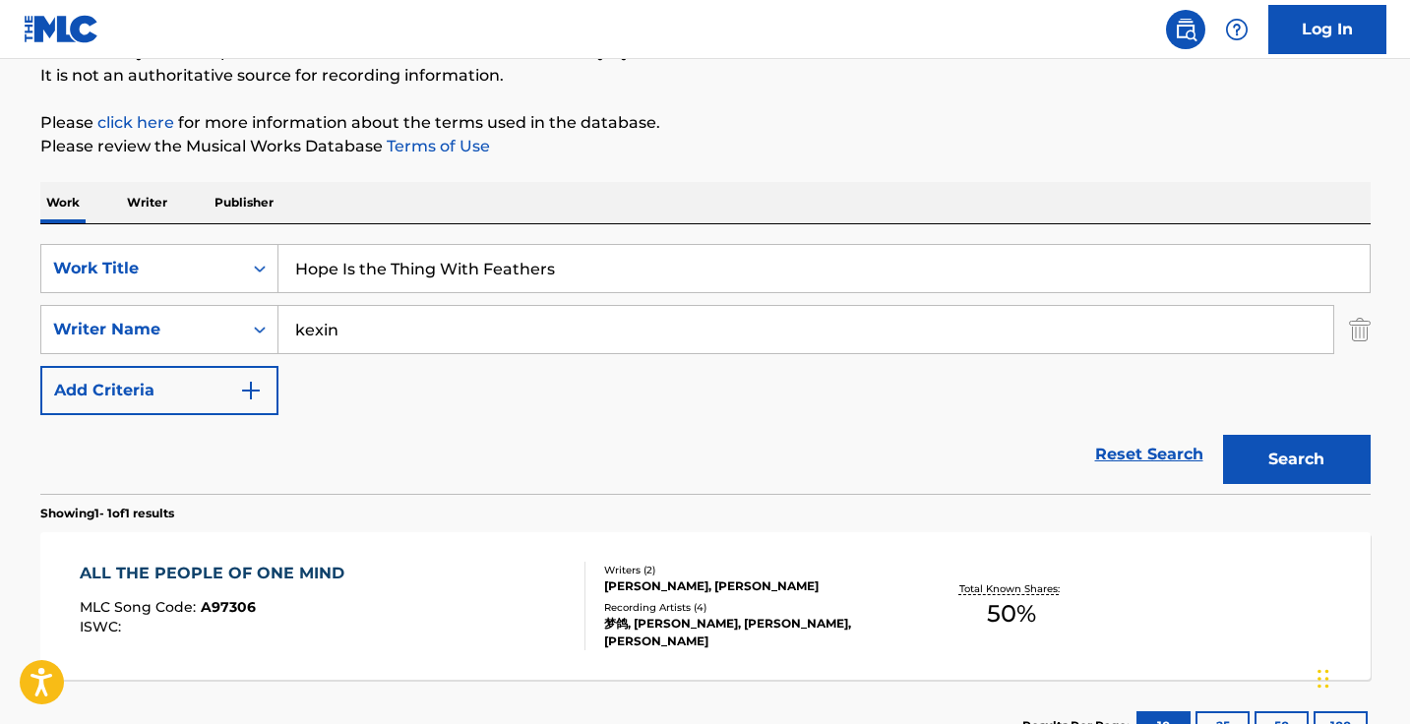
click at [524, 334] on input "kexin" at bounding box center [805, 329] width 1054 height 47
click at [1295, 459] on button "Search" at bounding box center [1297, 459] width 148 height 49
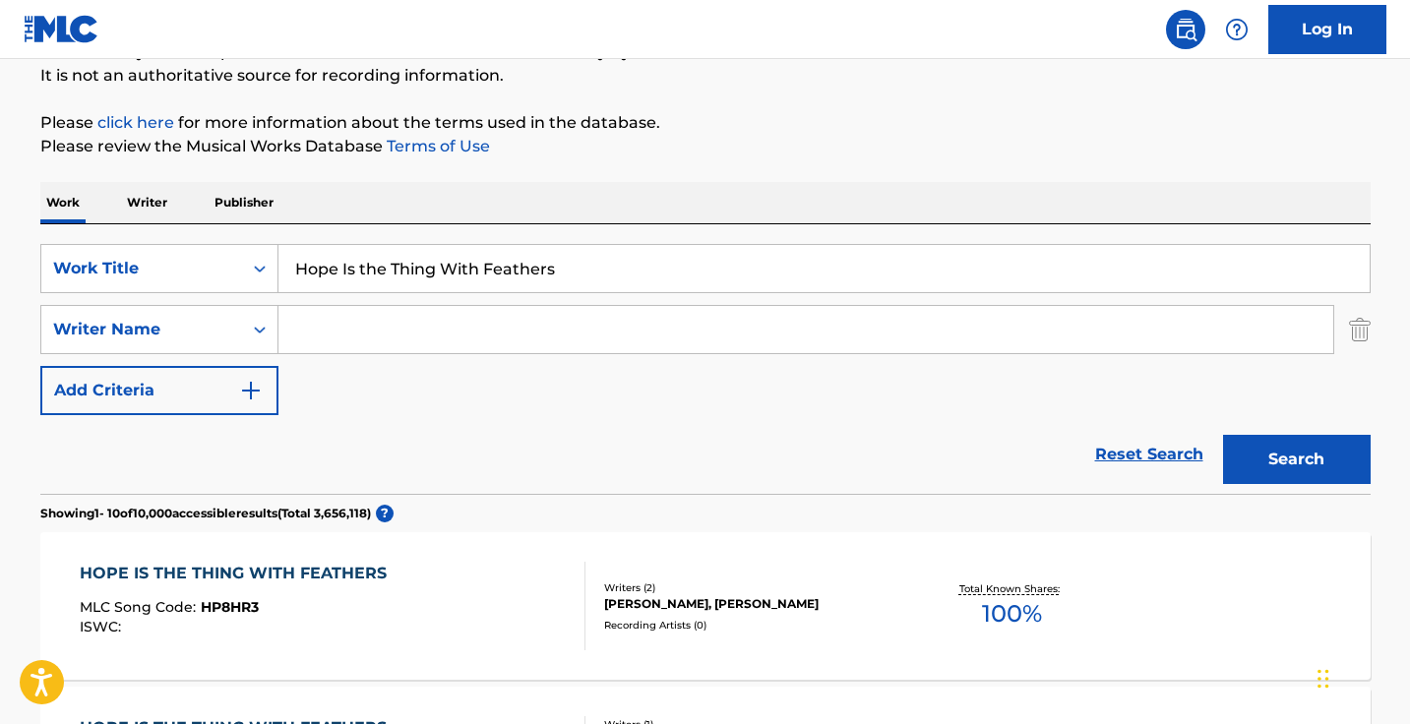
click at [567, 276] on input "Hope Is the Thing With Feathers" at bounding box center [823, 268] width 1091 height 47
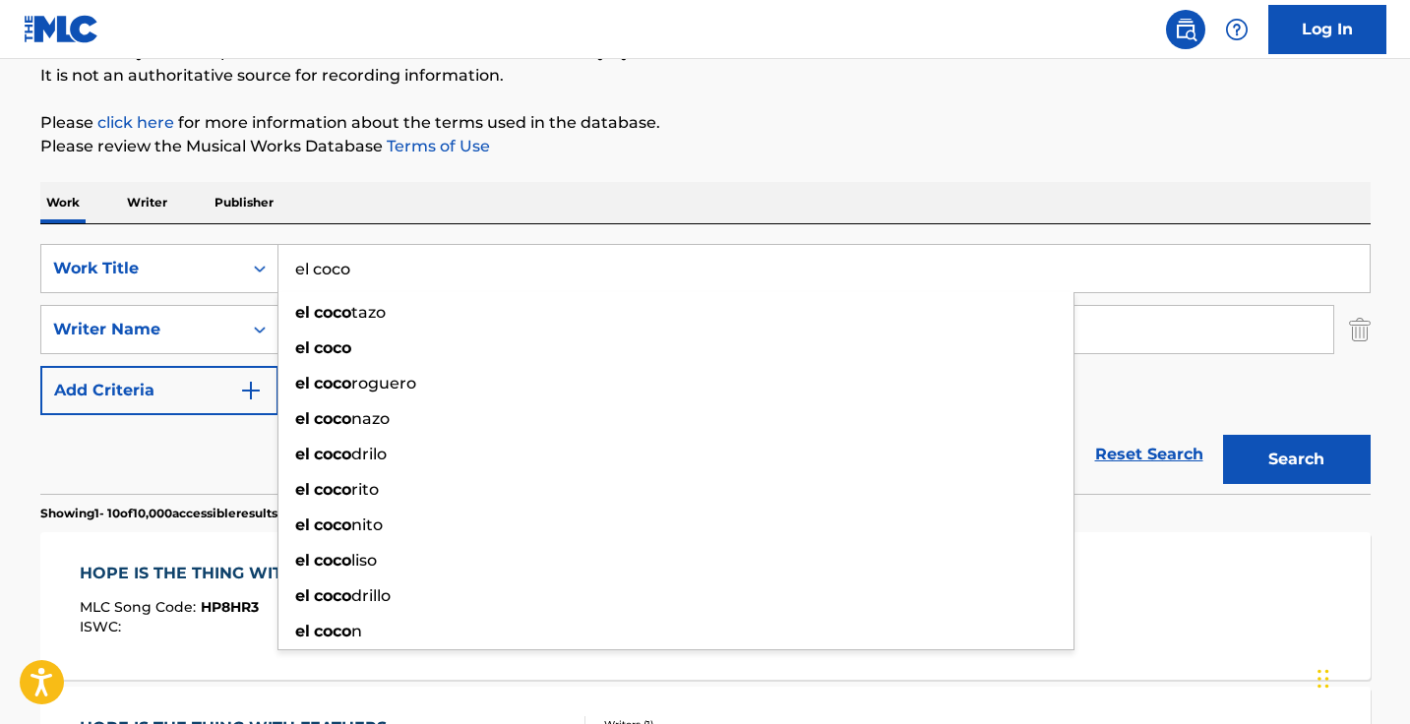
type input "el coco"
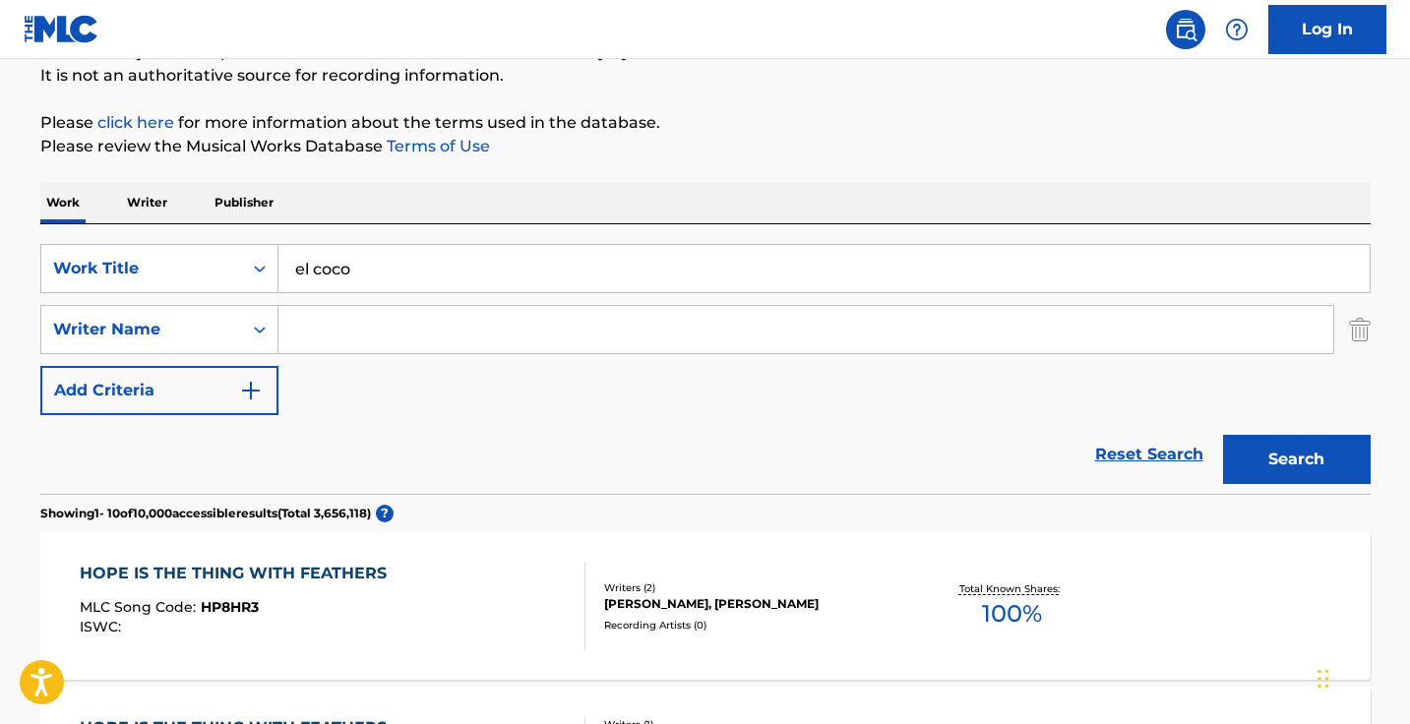
click at [547, 327] on input "Search Form" at bounding box center [805, 329] width 1054 height 47
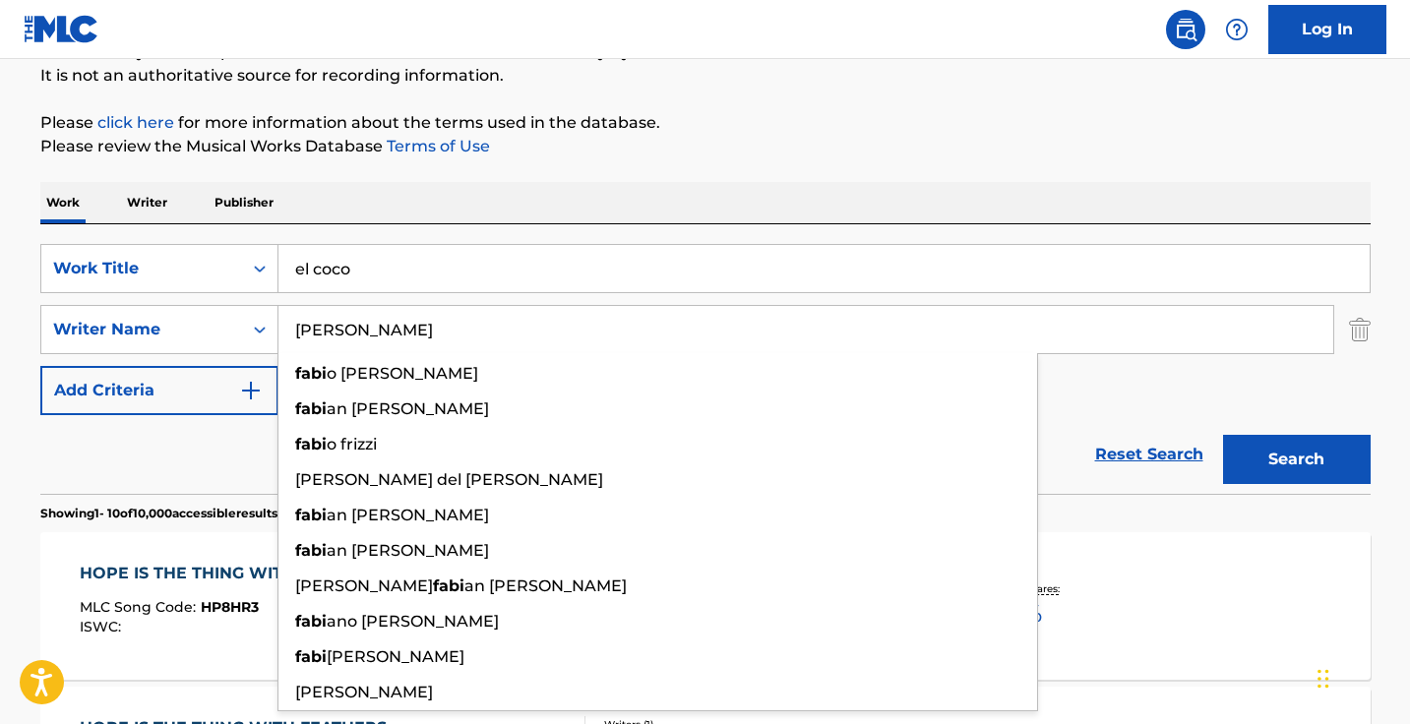
type input "fabian"
click at [1295, 459] on button "Search" at bounding box center [1297, 459] width 148 height 49
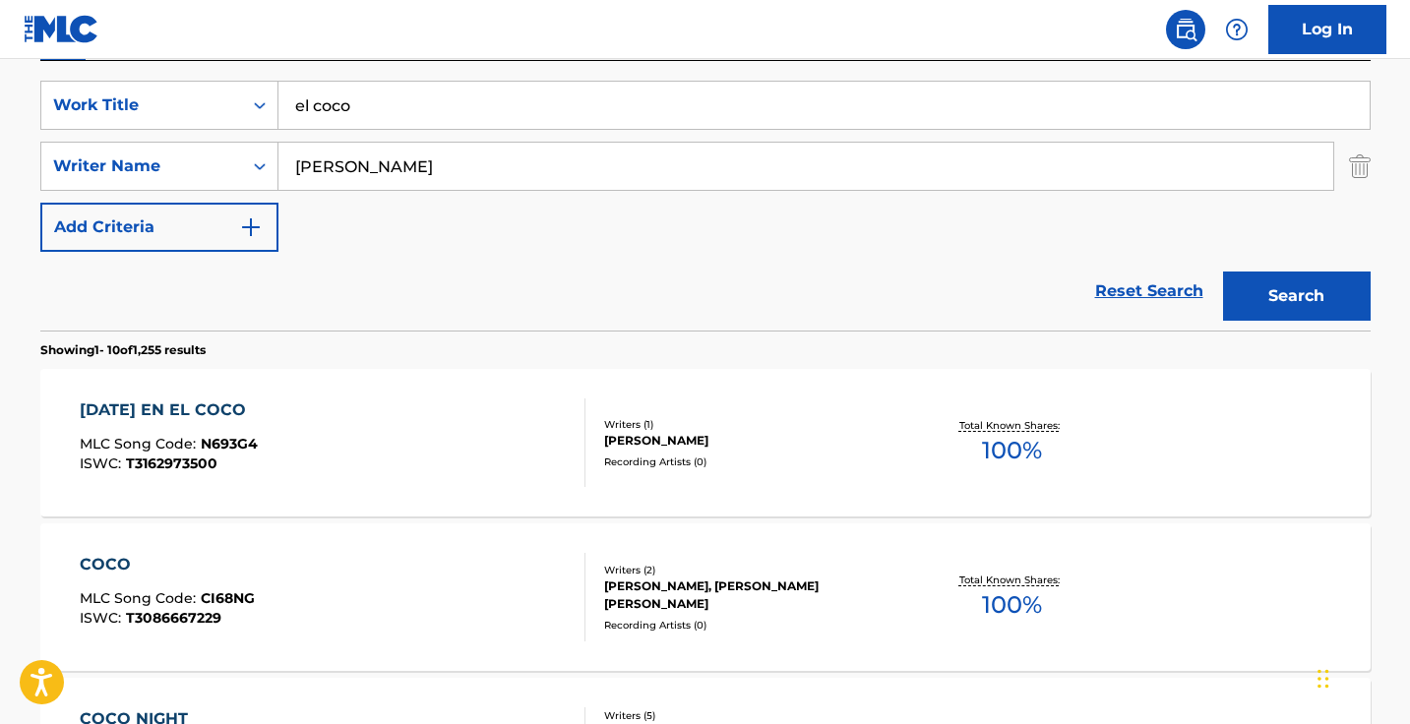
scroll to position [376, 0]
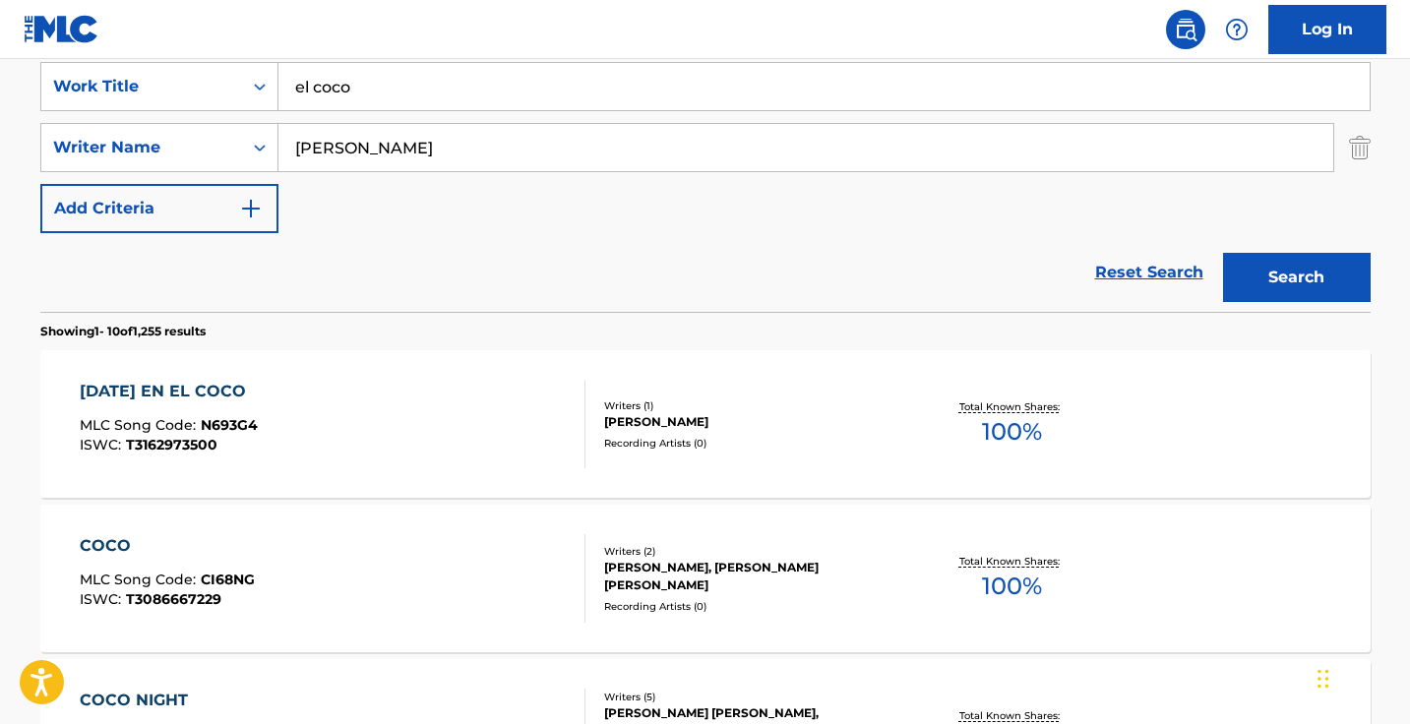
click at [419, 144] on input "fabian" at bounding box center [805, 147] width 1054 height 47
click at [1295, 277] on button "Search" at bounding box center [1297, 277] width 148 height 49
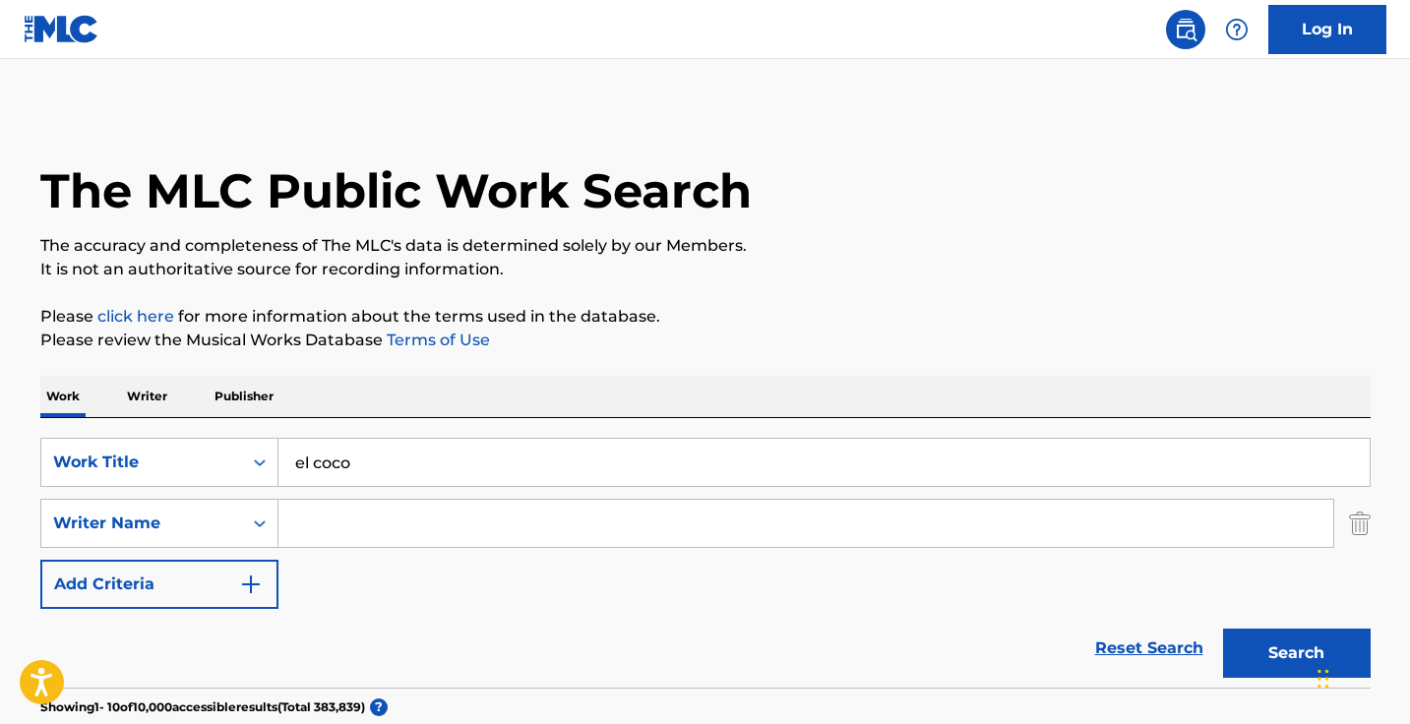
scroll to position [0, 0]
click at [443, 459] on input "el coco" at bounding box center [823, 462] width 1091 height 47
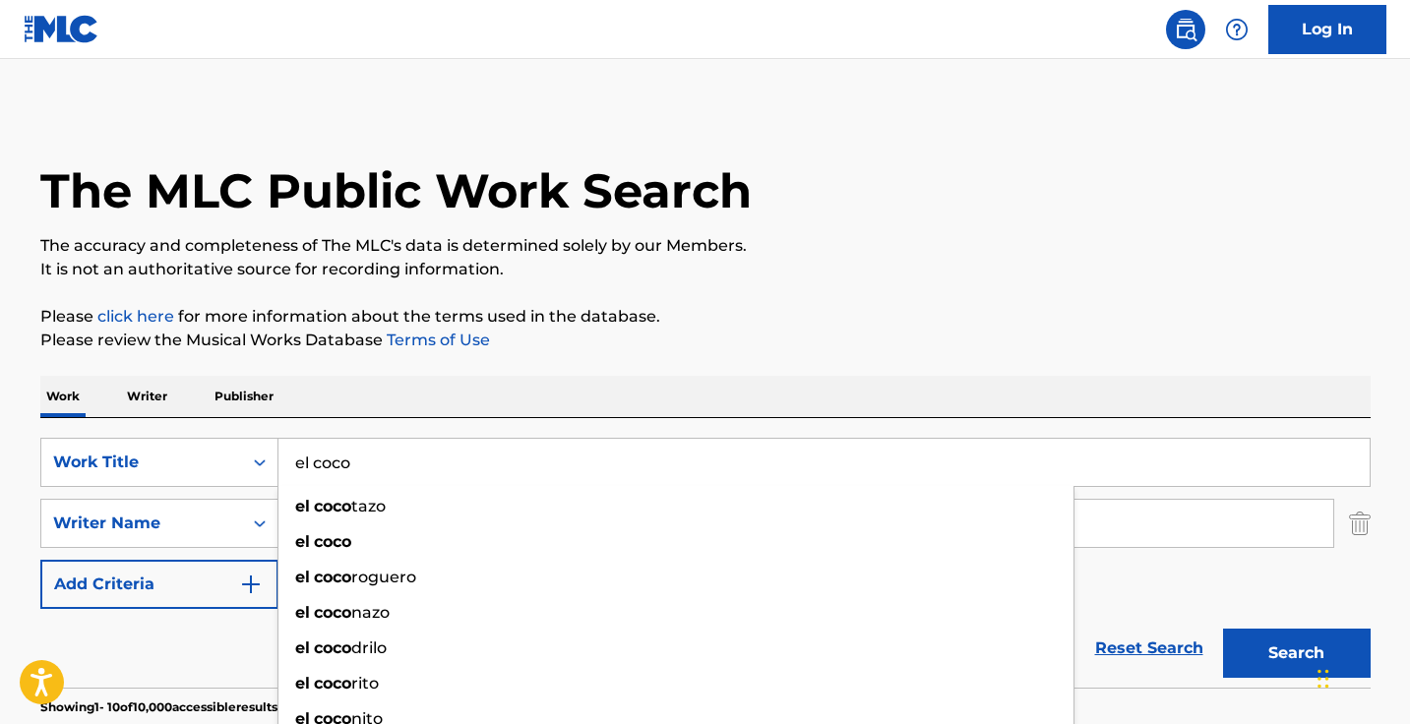
paste input "Hoy Te Confieso"
type input "Hoy Te Confieso"
click at [1295, 653] on button "Search" at bounding box center [1297, 653] width 148 height 49
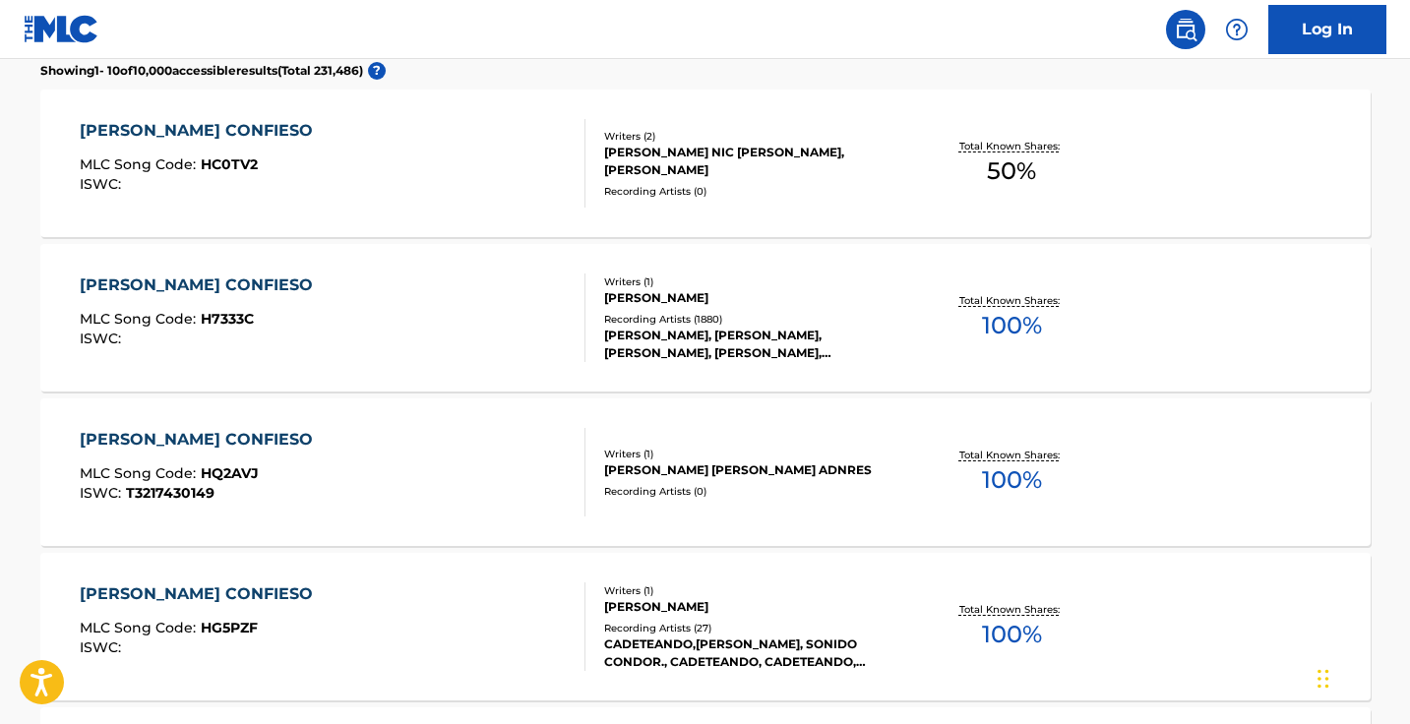
scroll to position [662, 0]
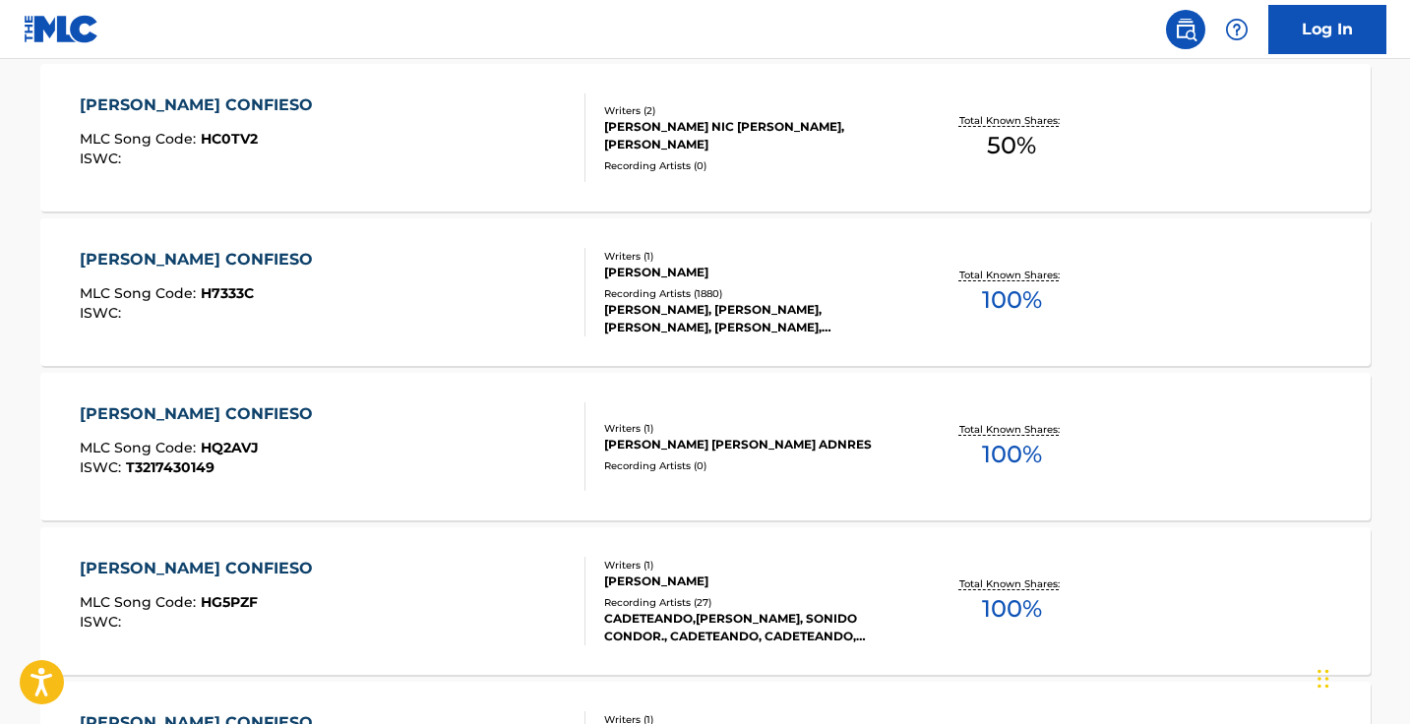
click at [507, 298] on div "HOY TE CONFIESO MLC Song Code : H7333C ISWC :" at bounding box center [333, 292] width 506 height 89
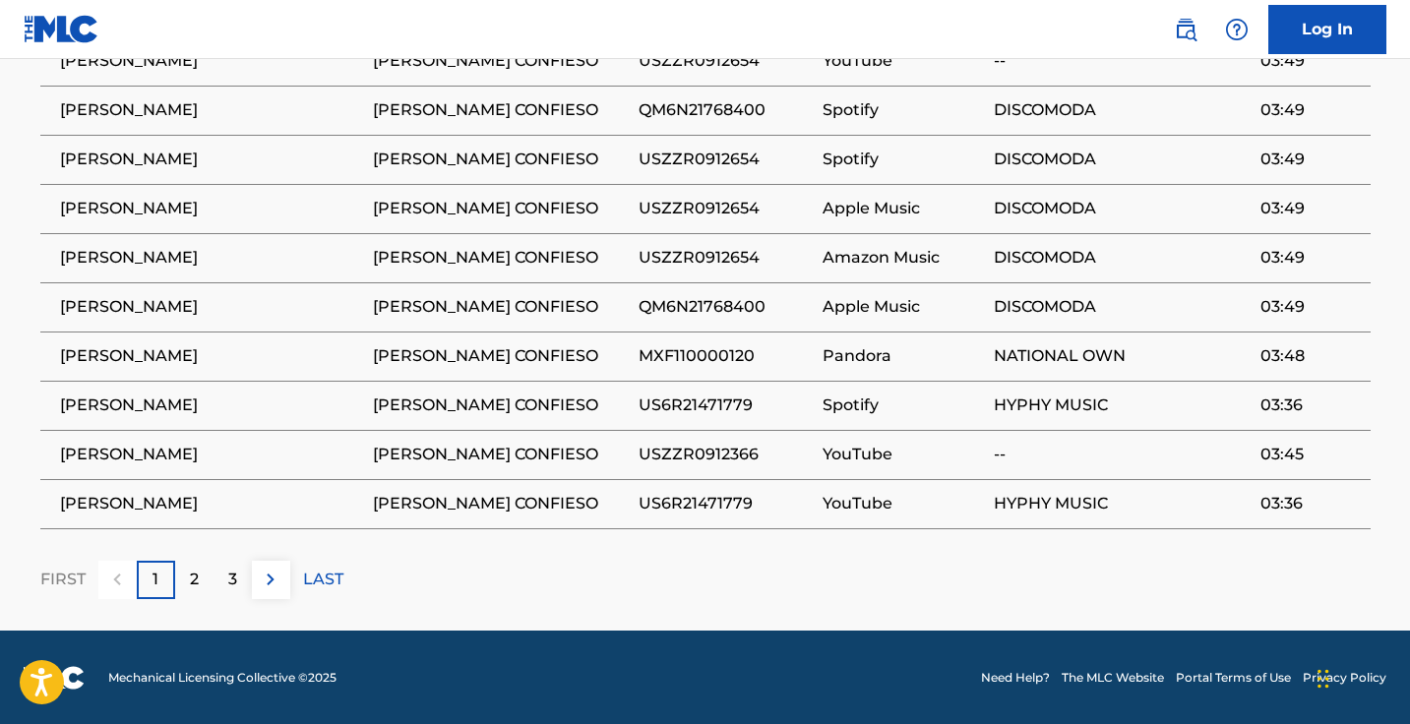
click at [231, 582] on p "3" at bounding box center [232, 580] width 9 height 24
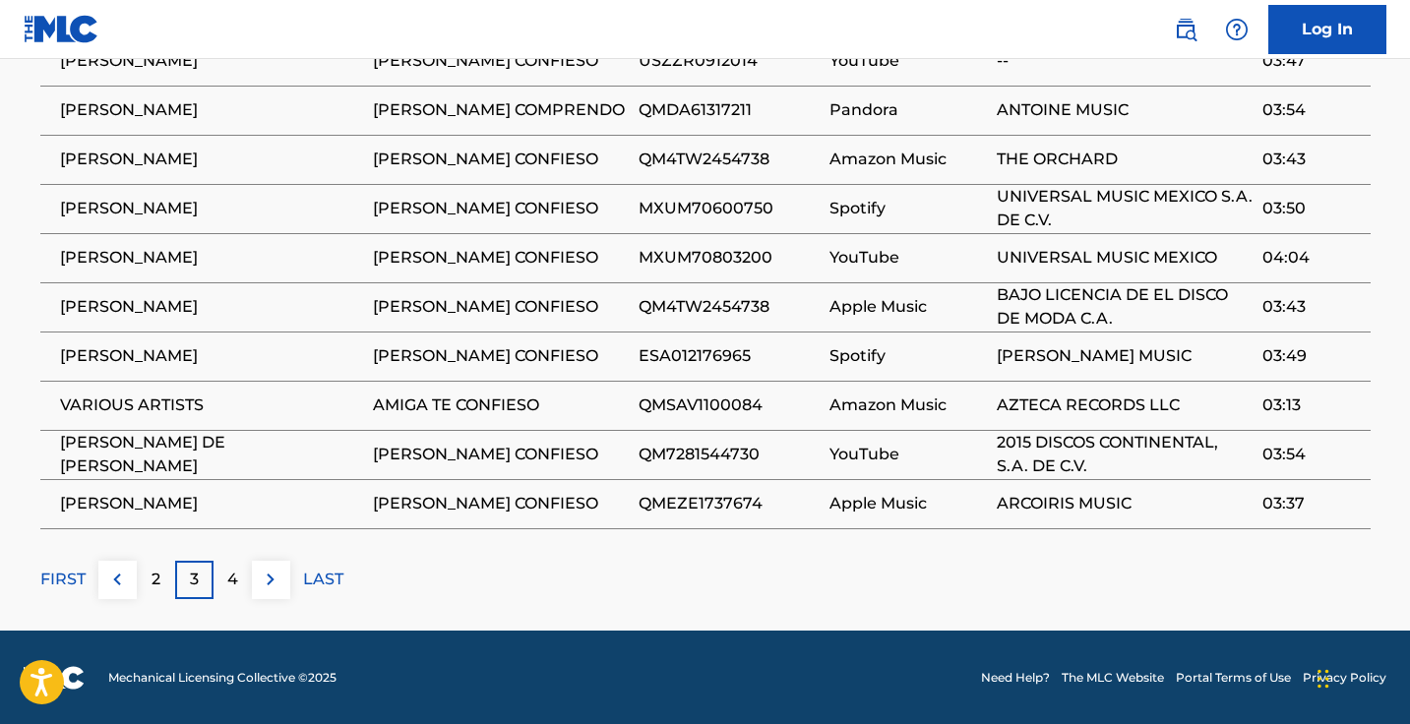
click at [239, 577] on div "4" at bounding box center [232, 580] width 38 height 38
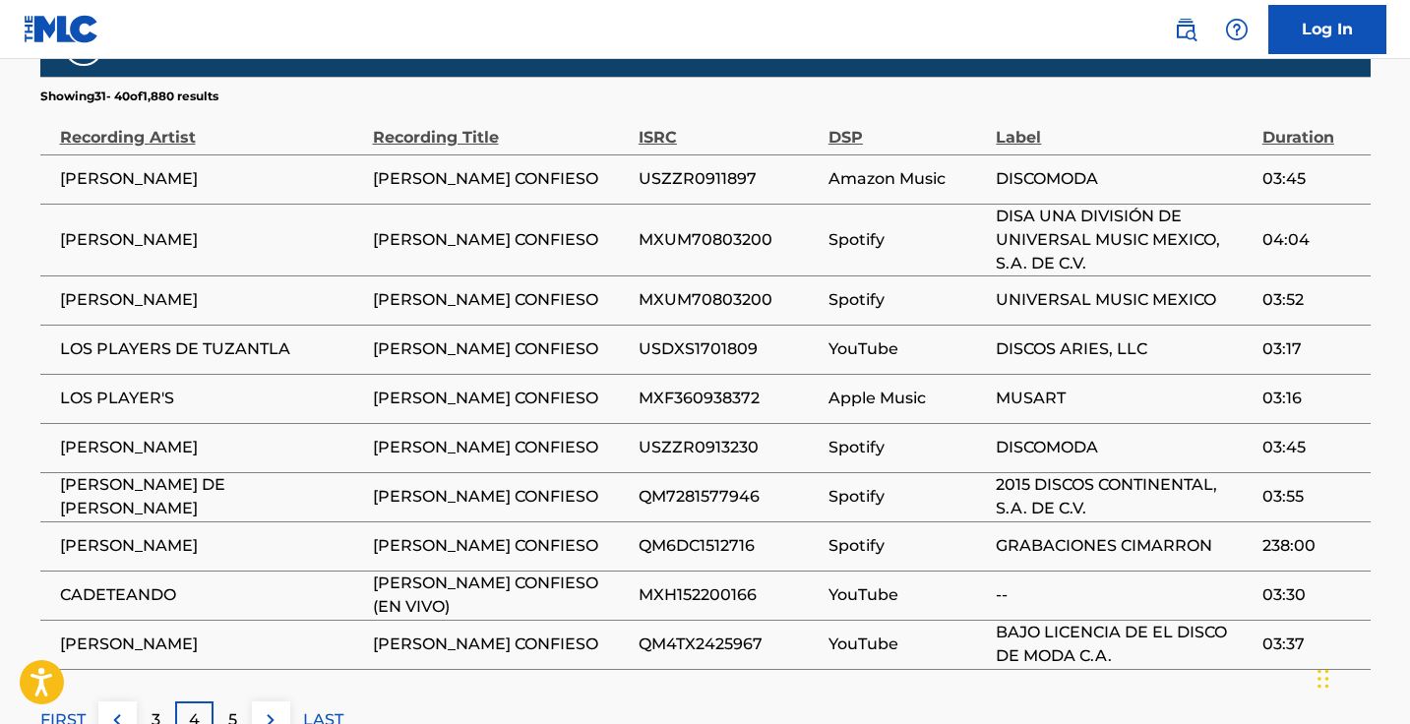
click at [239, 701] on div "5" at bounding box center [232, 720] width 38 height 38
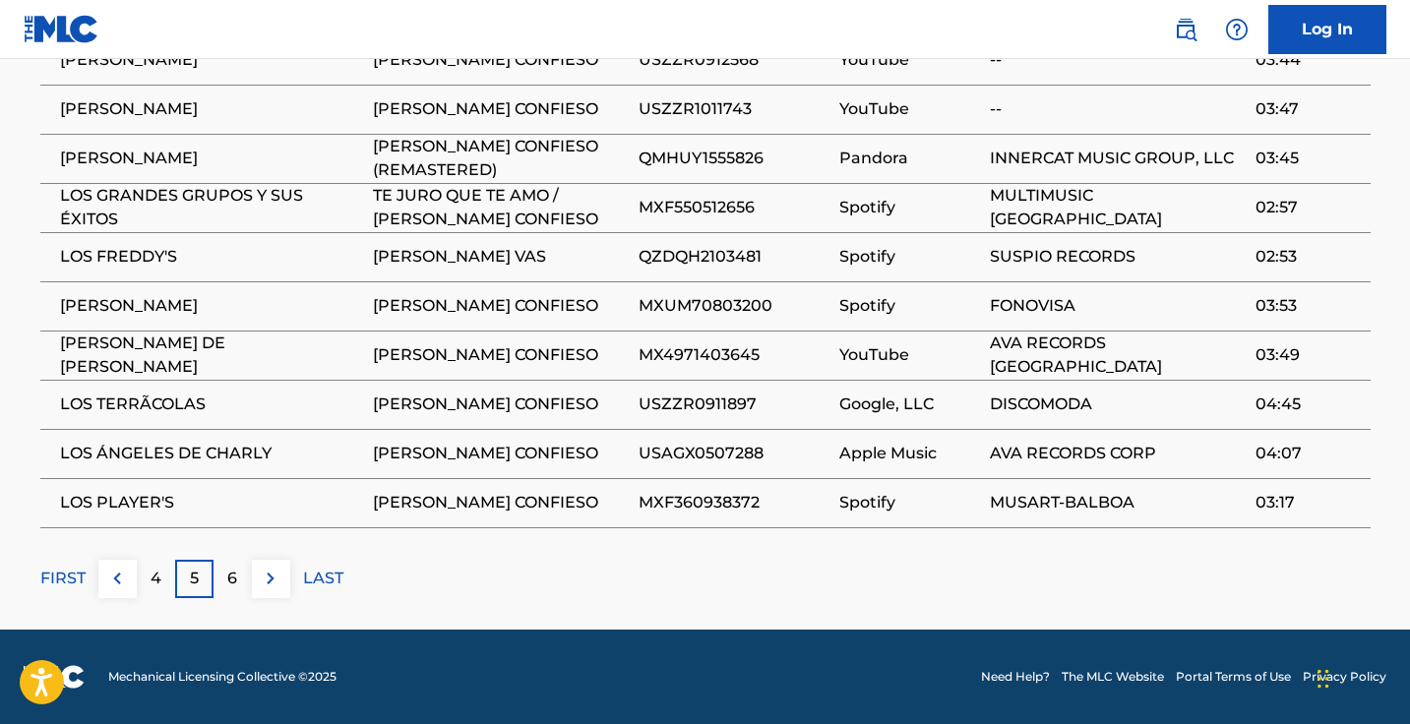
click at [239, 581] on div "6" at bounding box center [232, 579] width 38 height 38
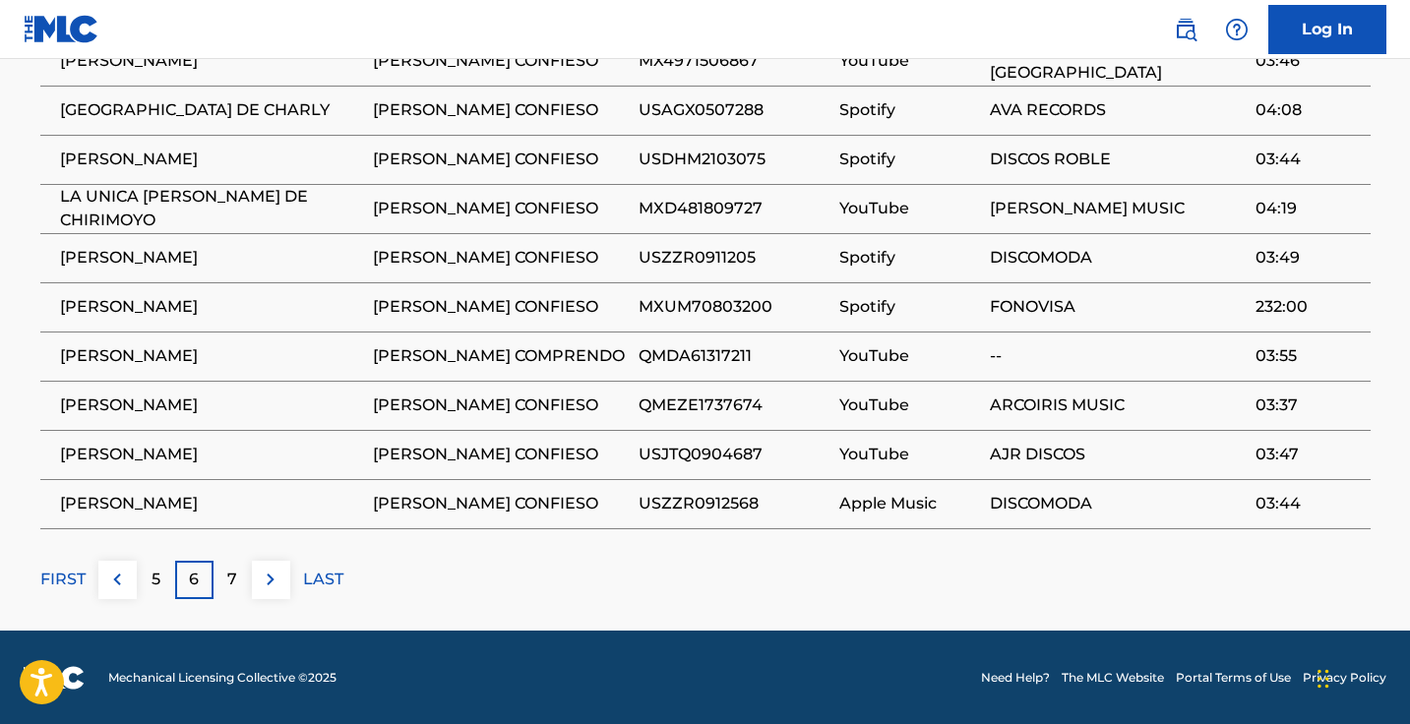
click at [60, 571] on p "FIRST" at bounding box center [62, 580] width 45 height 24
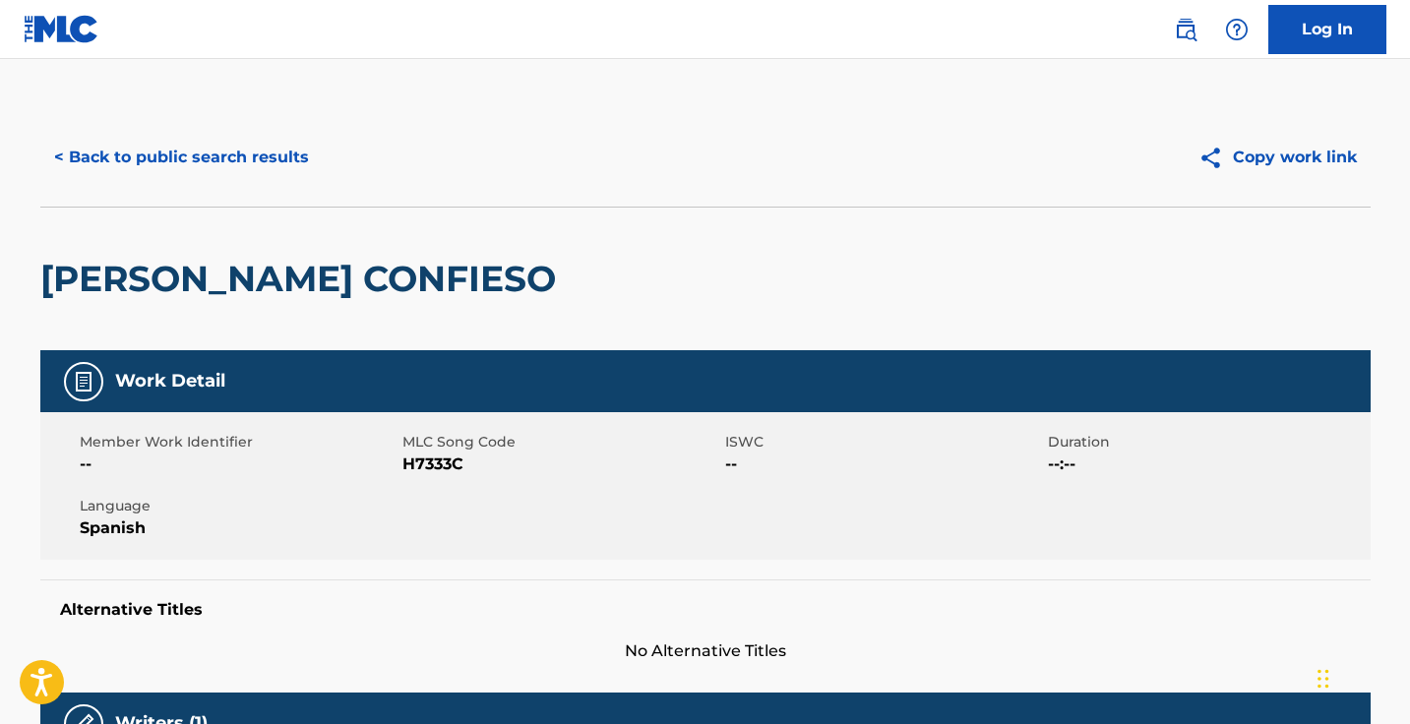
click at [419, 464] on span "H7333C" at bounding box center [561, 464] width 318 height 24
copy span "H7333C"
click at [254, 170] on button "< Back to public search results" at bounding box center [181, 157] width 282 height 49
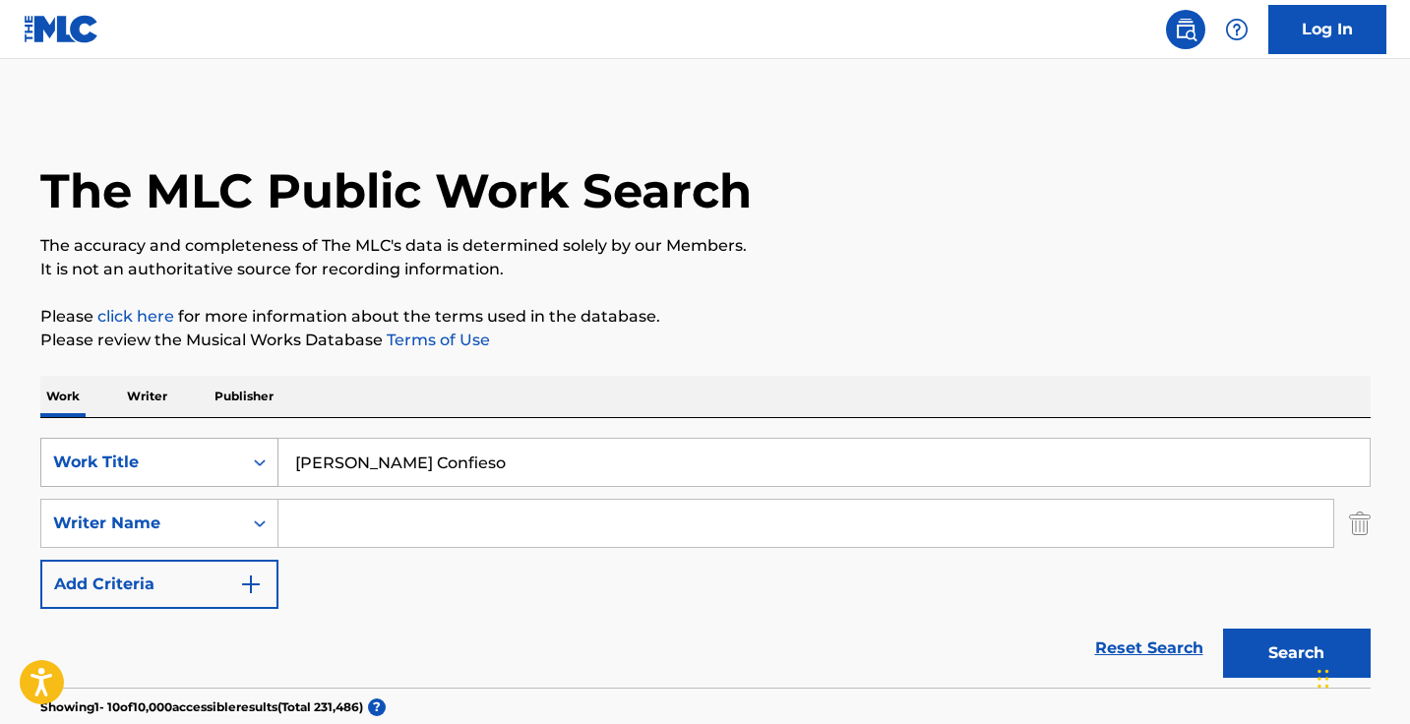
drag, startPoint x: 459, startPoint y: 468, endPoint x: 244, endPoint y: 466, distance: 215.4
click at [248, 468] on div "SearchWithCriteria6f196ebf-997e-4856-b7e8-e089a479c41e Work Title Hoy Te Confie…" at bounding box center [705, 462] width 1330 height 49
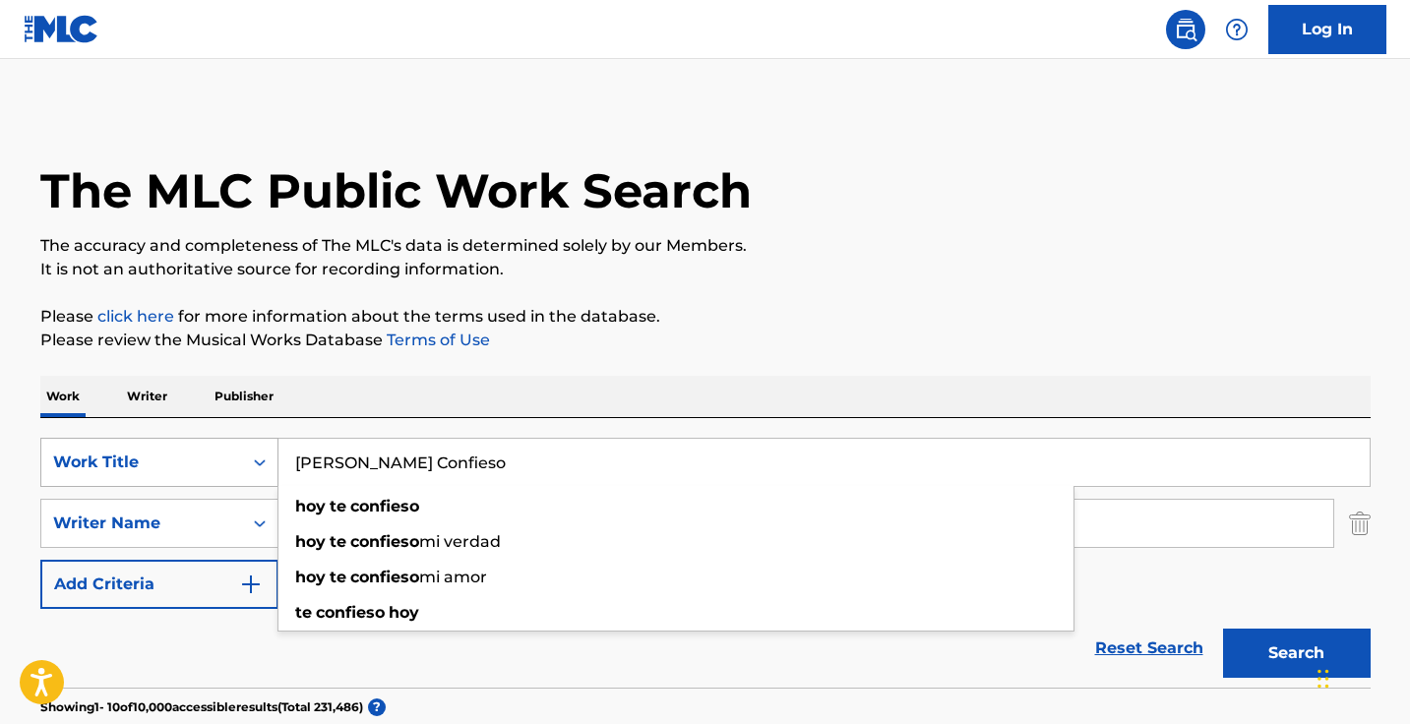
paste input "Algo Bien"
click at [1295, 653] on button "Search" at bounding box center [1297, 653] width 148 height 49
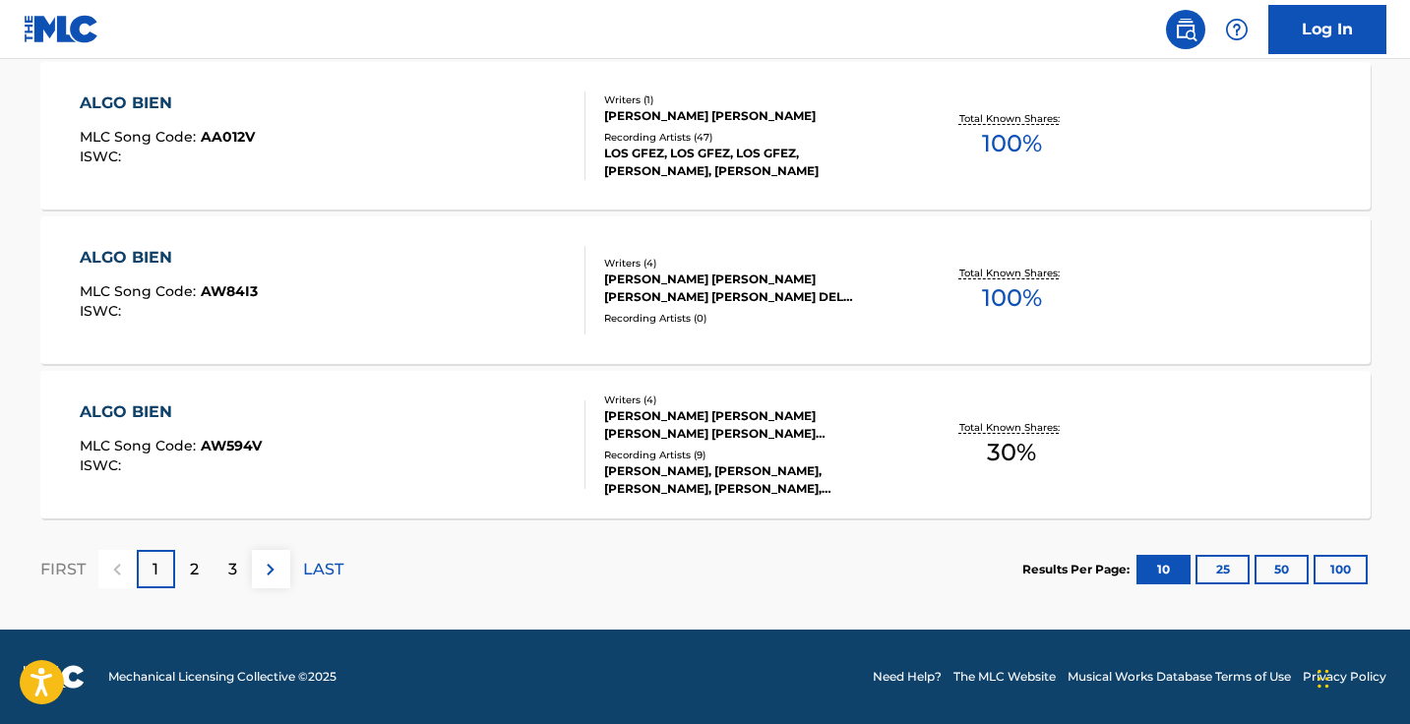
scroll to position [1745, 0]
click at [272, 565] on img at bounding box center [271, 570] width 24 height 24
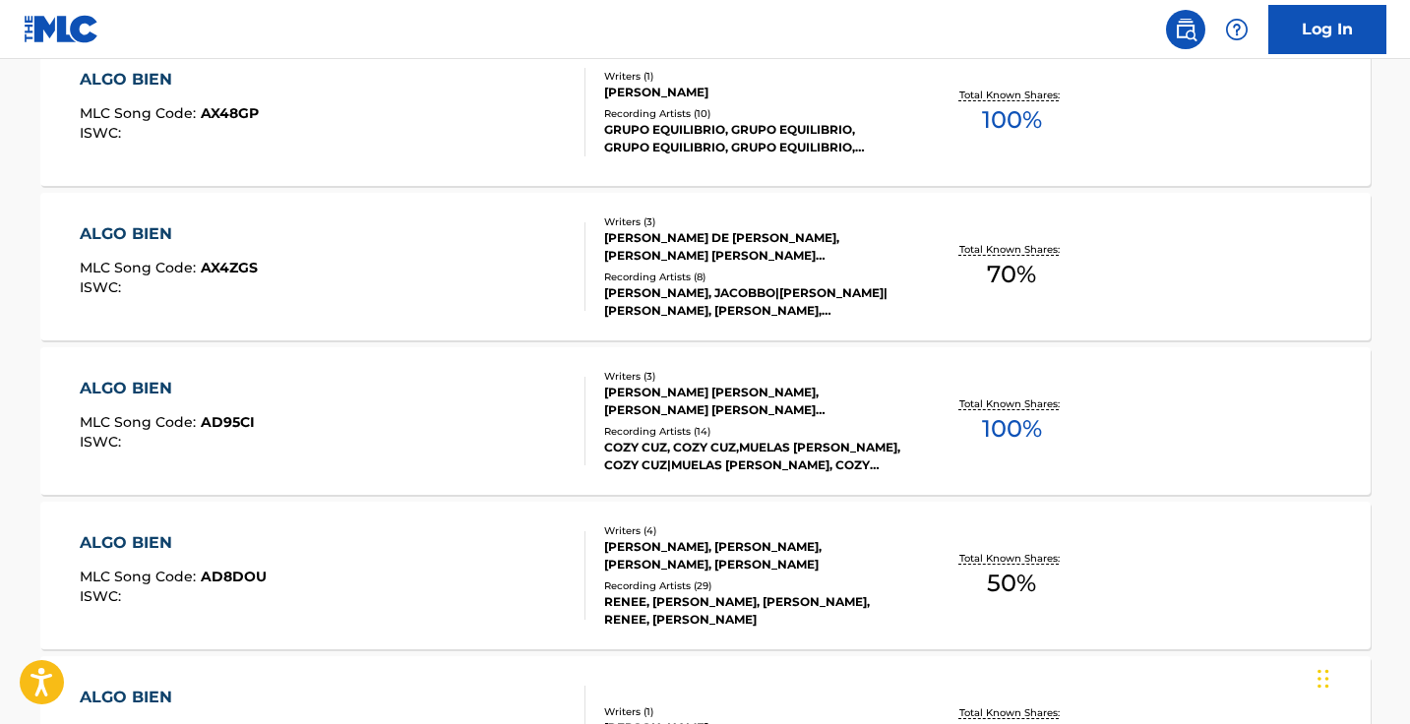
scroll to position [838, 0]
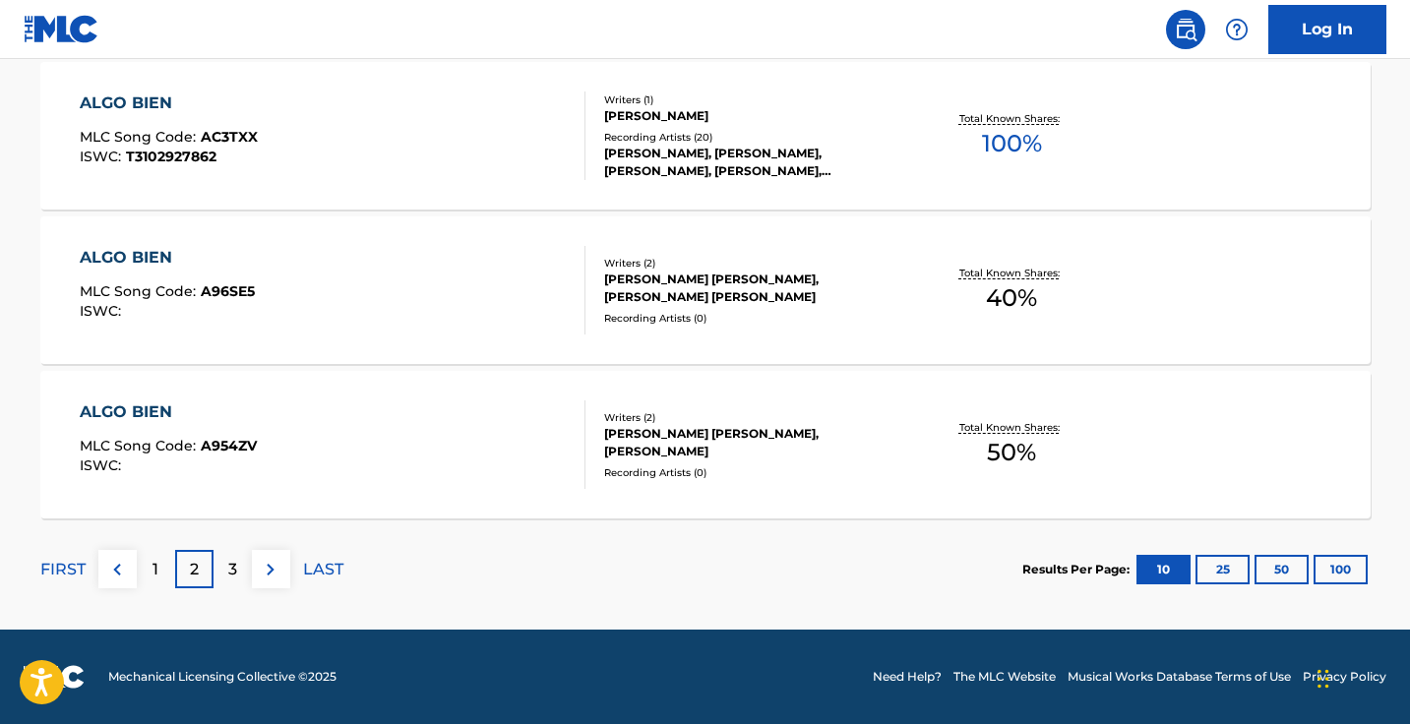
click at [268, 571] on img at bounding box center [271, 570] width 24 height 24
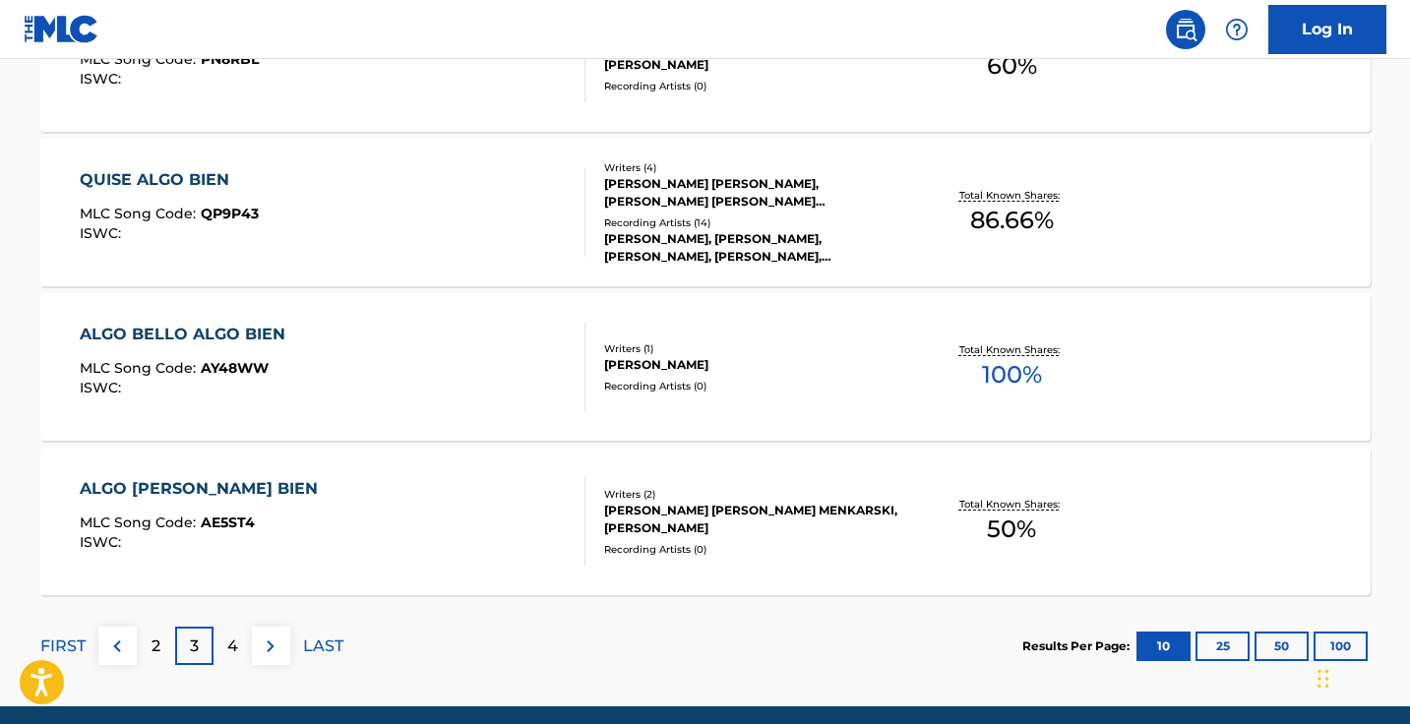
scroll to position [1673, 0]
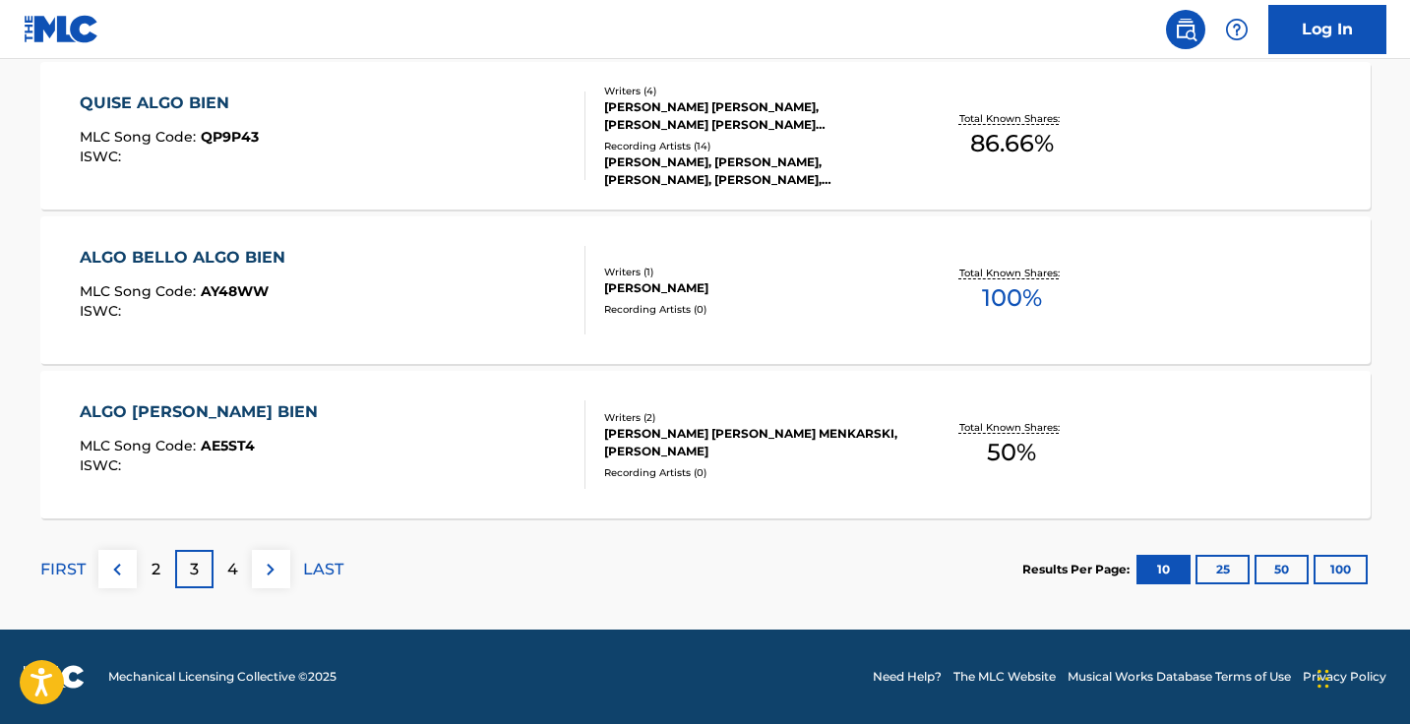
click at [270, 569] on img at bounding box center [271, 570] width 24 height 24
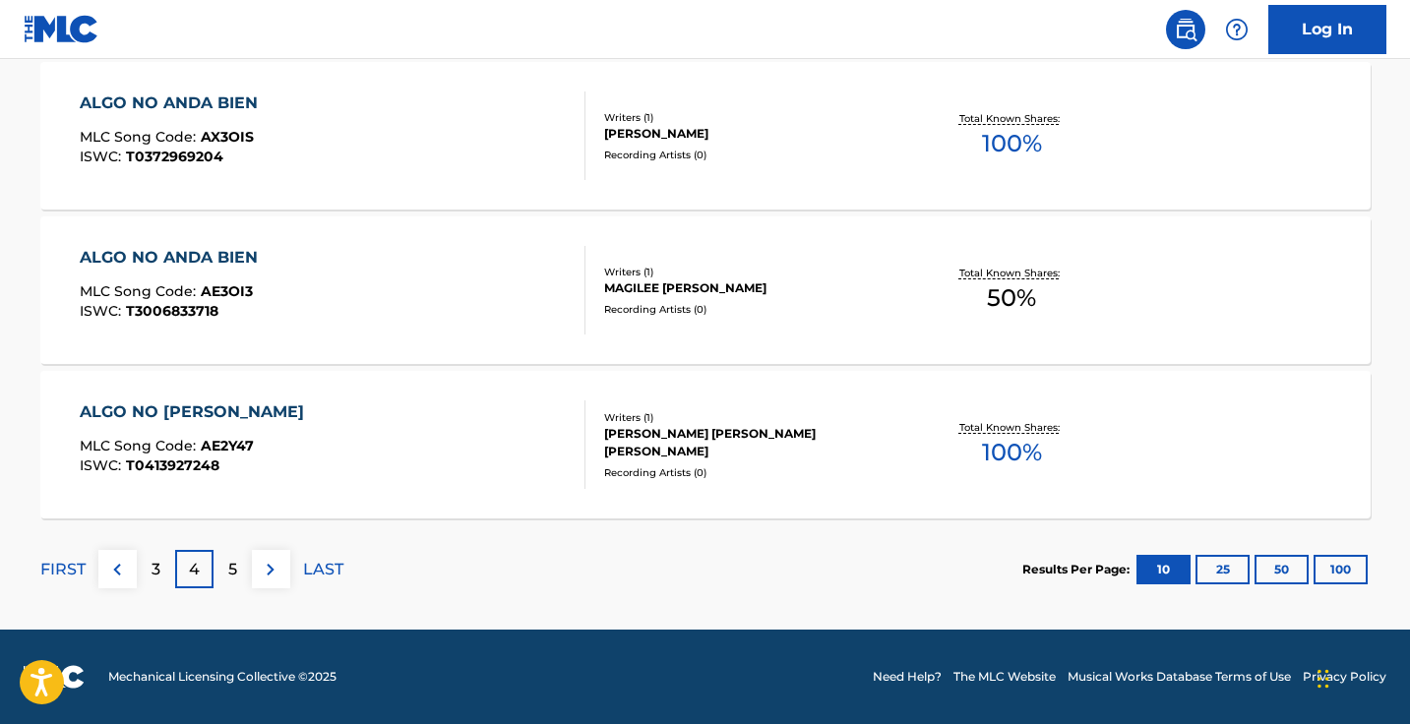
click at [156, 562] on p "3" at bounding box center [155, 570] width 9 height 24
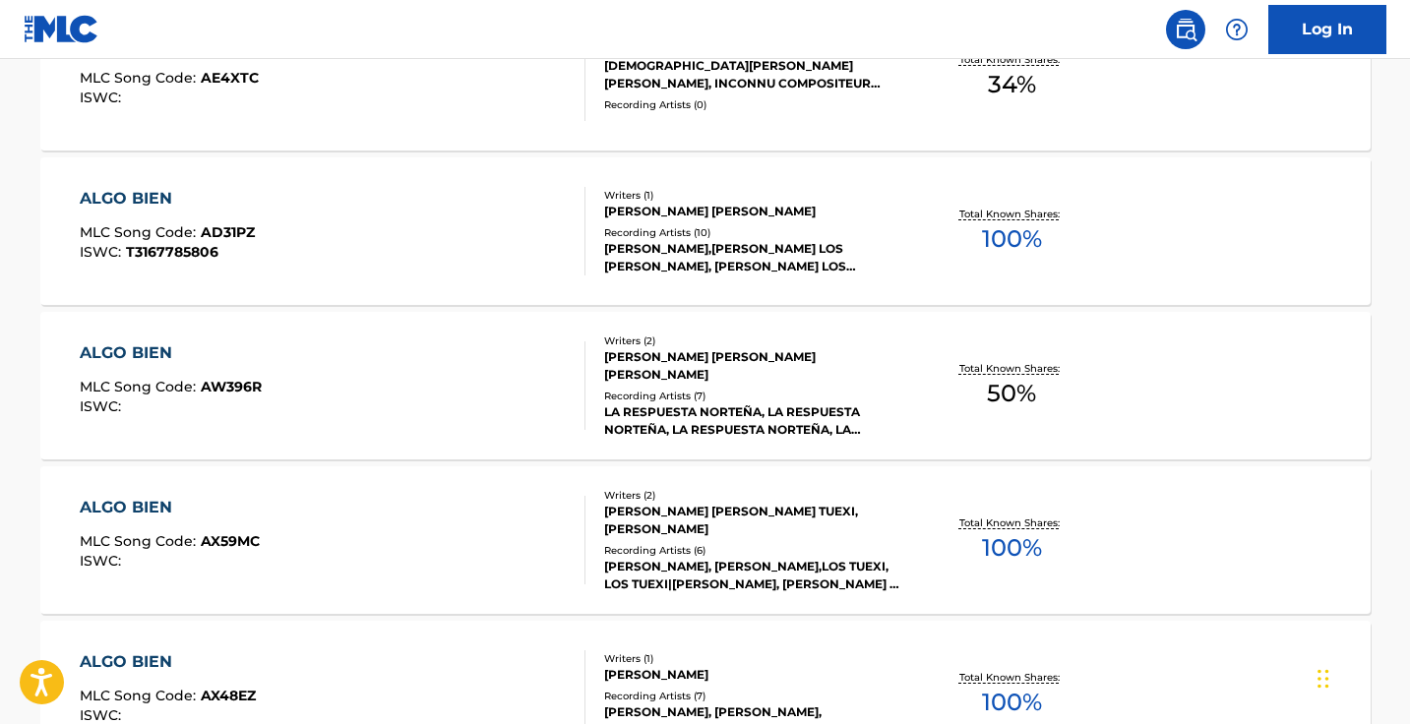
scroll to position [0, 0]
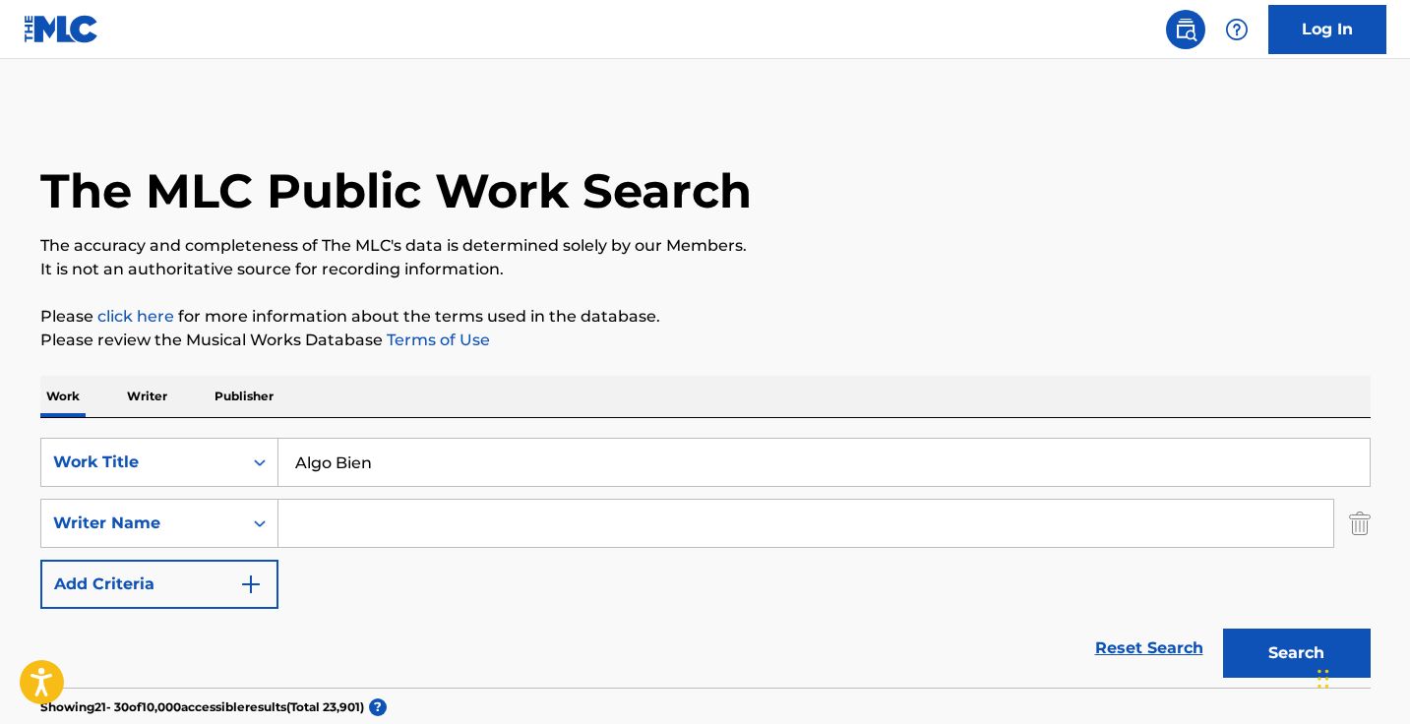
click at [428, 460] on input "Algo Bien" at bounding box center [823, 462] width 1091 height 47
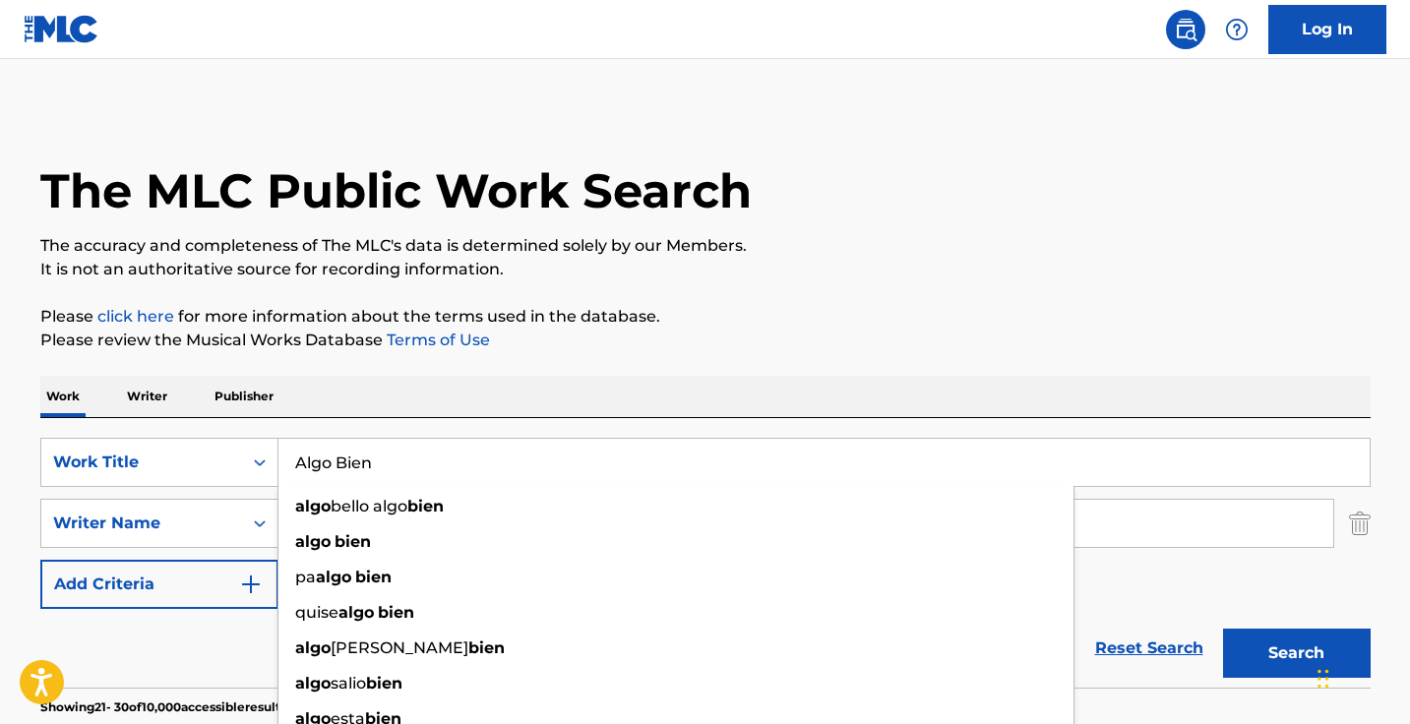
paste input "Amigos Pa Que"
click at [428, 460] on input "Algo Amigos Pa Que" at bounding box center [823, 462] width 1091 height 47
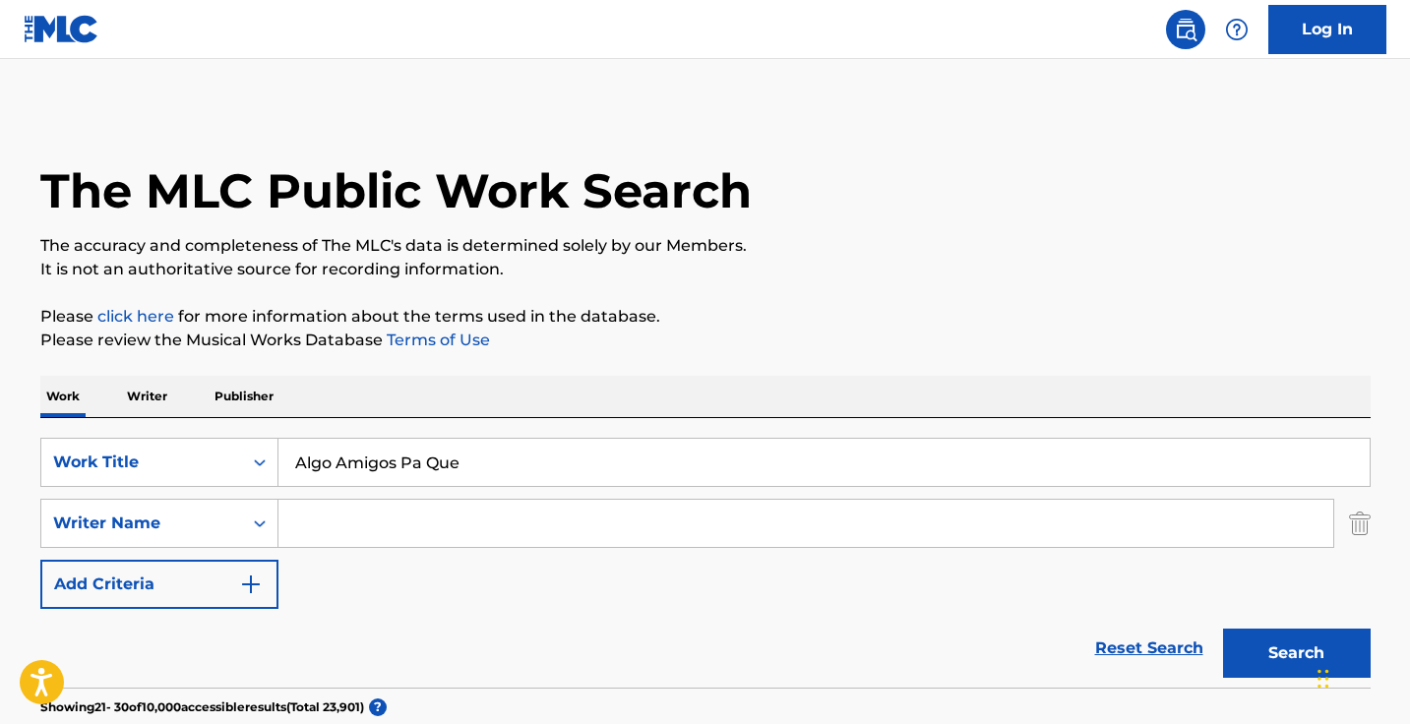
click at [428, 460] on input "Algo Amigos Pa Que" at bounding box center [823, 462] width 1091 height 47
paste input "Search Form"
click at [1295, 653] on button "Search" at bounding box center [1297, 653] width 148 height 49
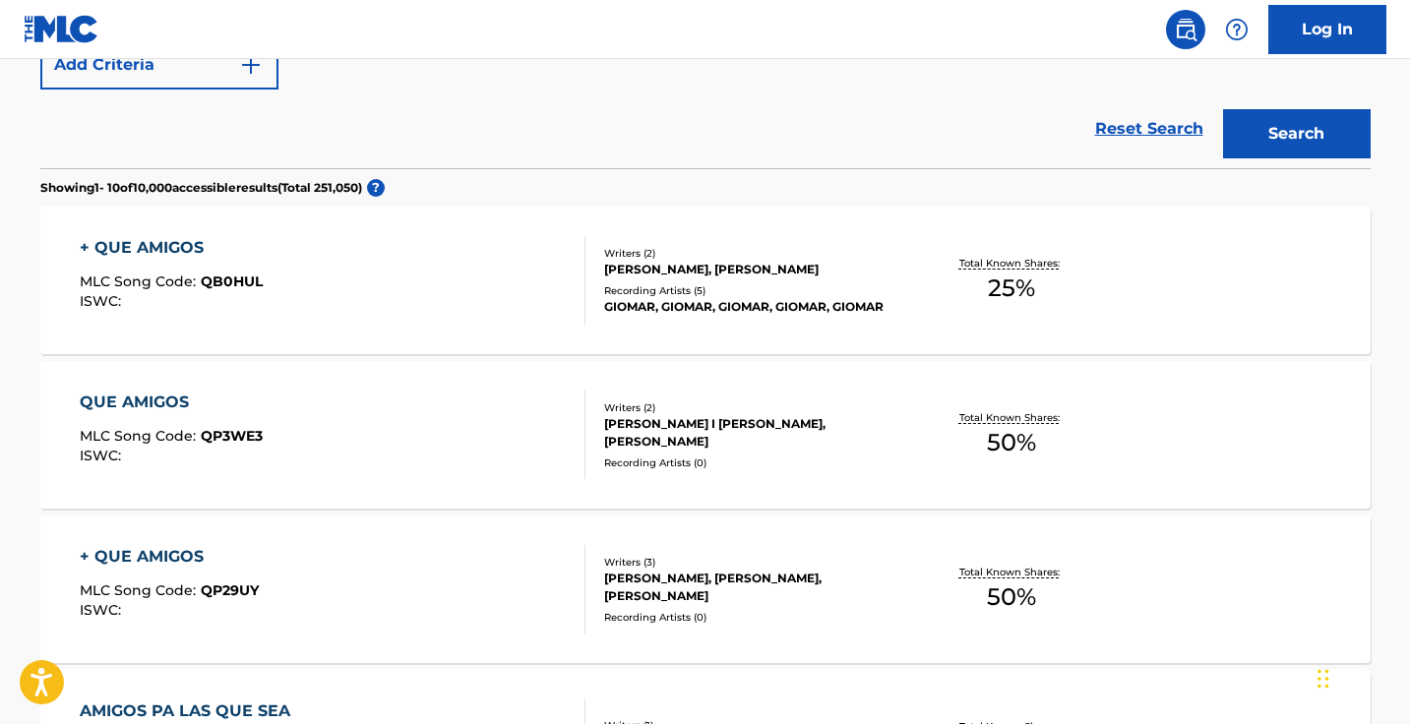
scroll to position [184, 0]
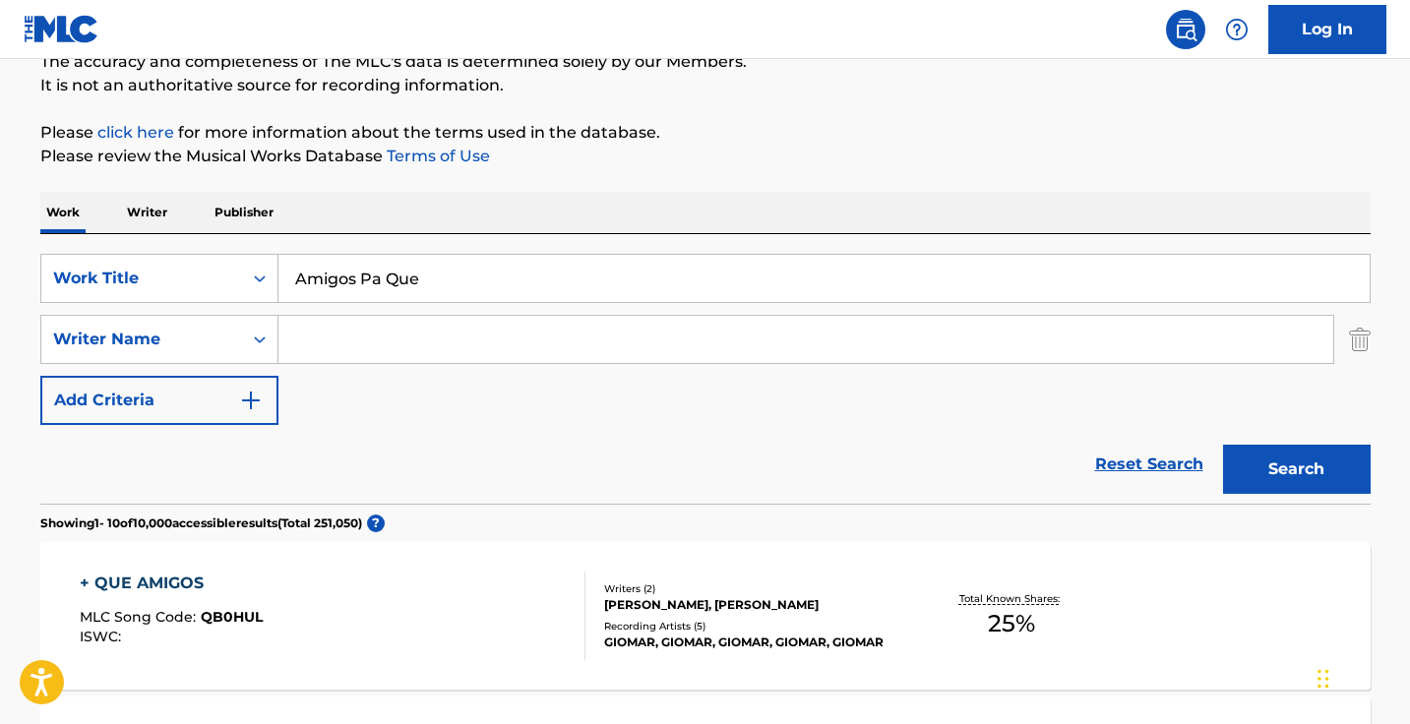
click at [470, 269] on input "Amigos Pa Que" at bounding box center [823, 278] width 1091 height 47
paste input "unque Te Enamores"
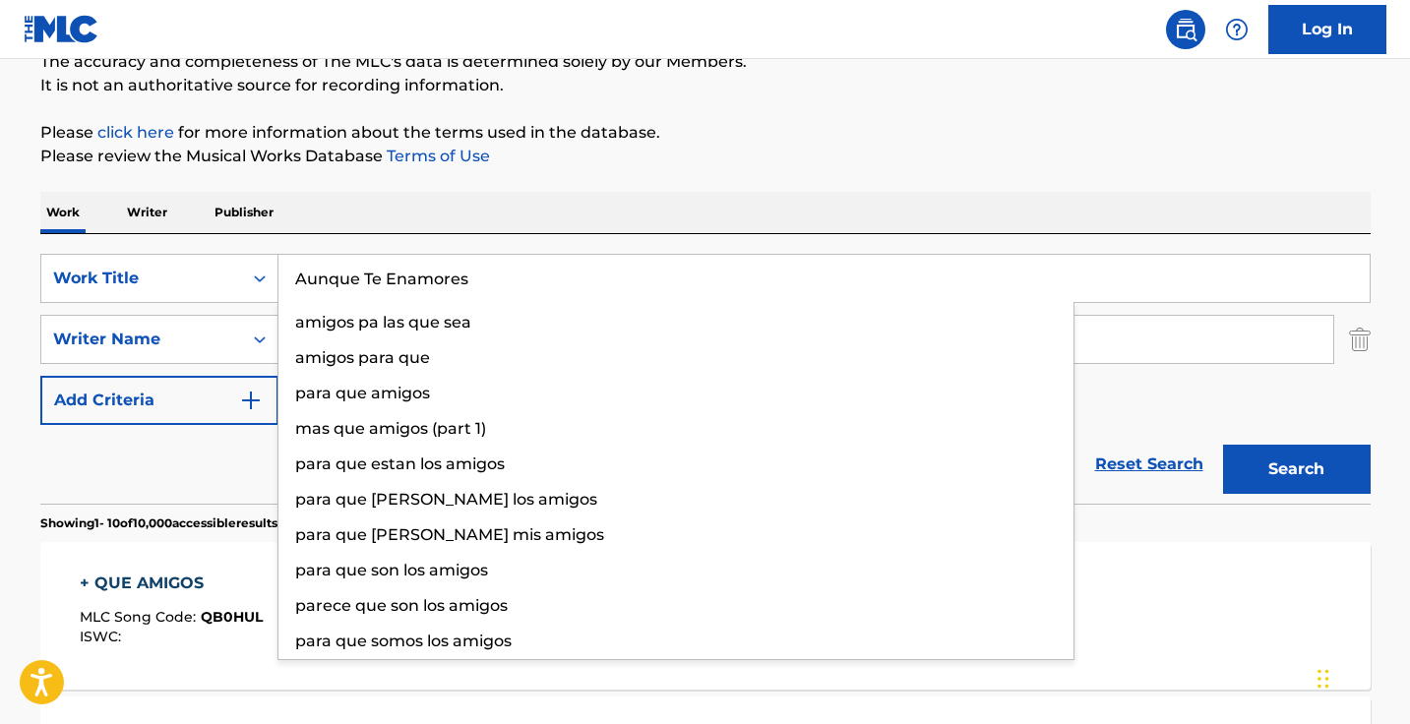
click at [1295, 469] on button "Search" at bounding box center [1297, 469] width 148 height 49
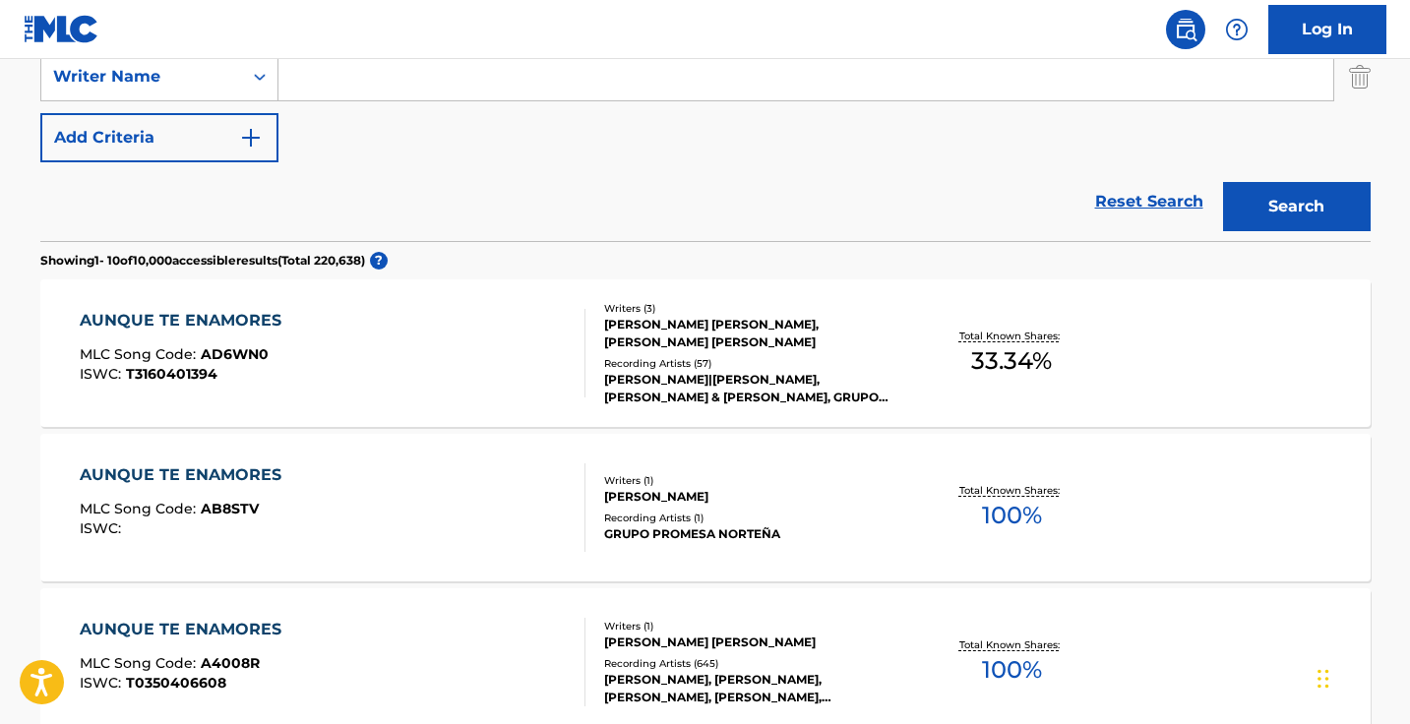
scroll to position [350, 0]
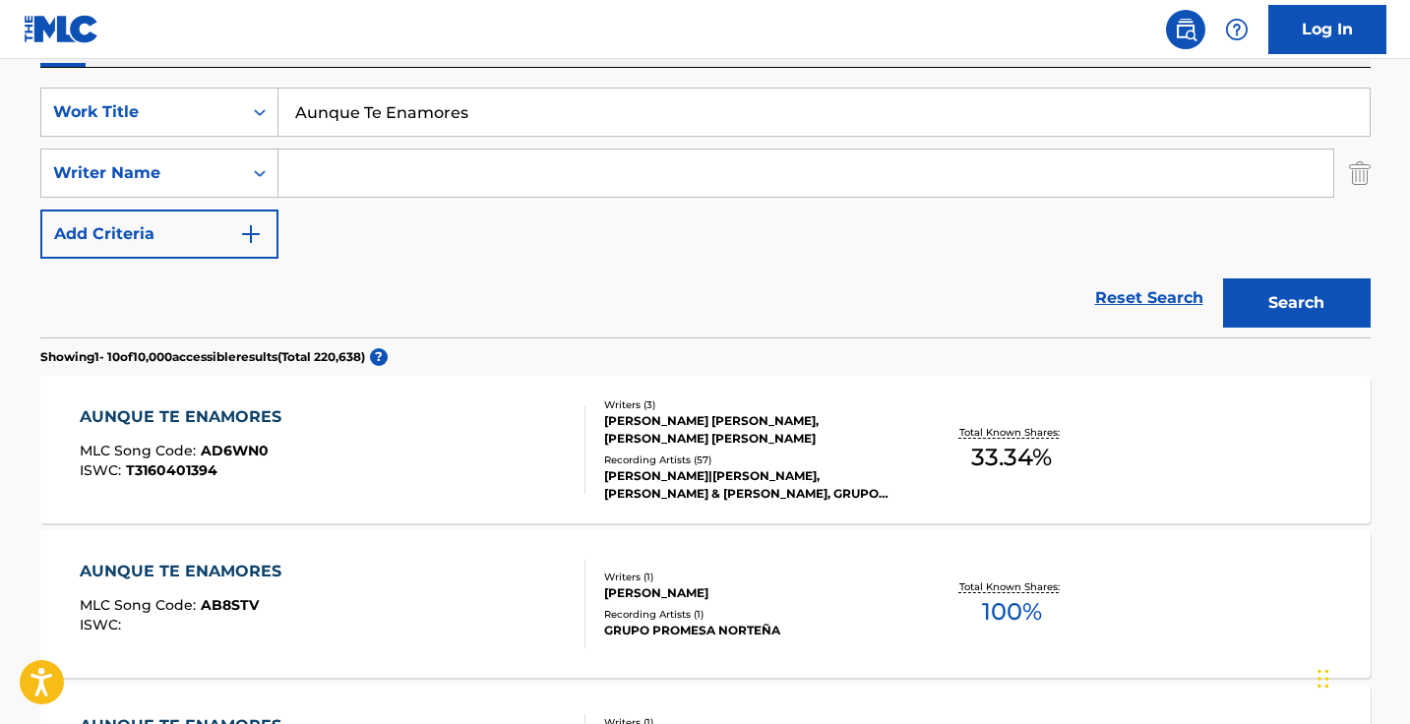
click at [503, 114] on input "Aunque Te Enamores" at bounding box center [823, 112] width 1091 height 47
paste input "Eso Y Ma"
click at [1295, 303] on button "Search" at bounding box center [1297, 302] width 148 height 49
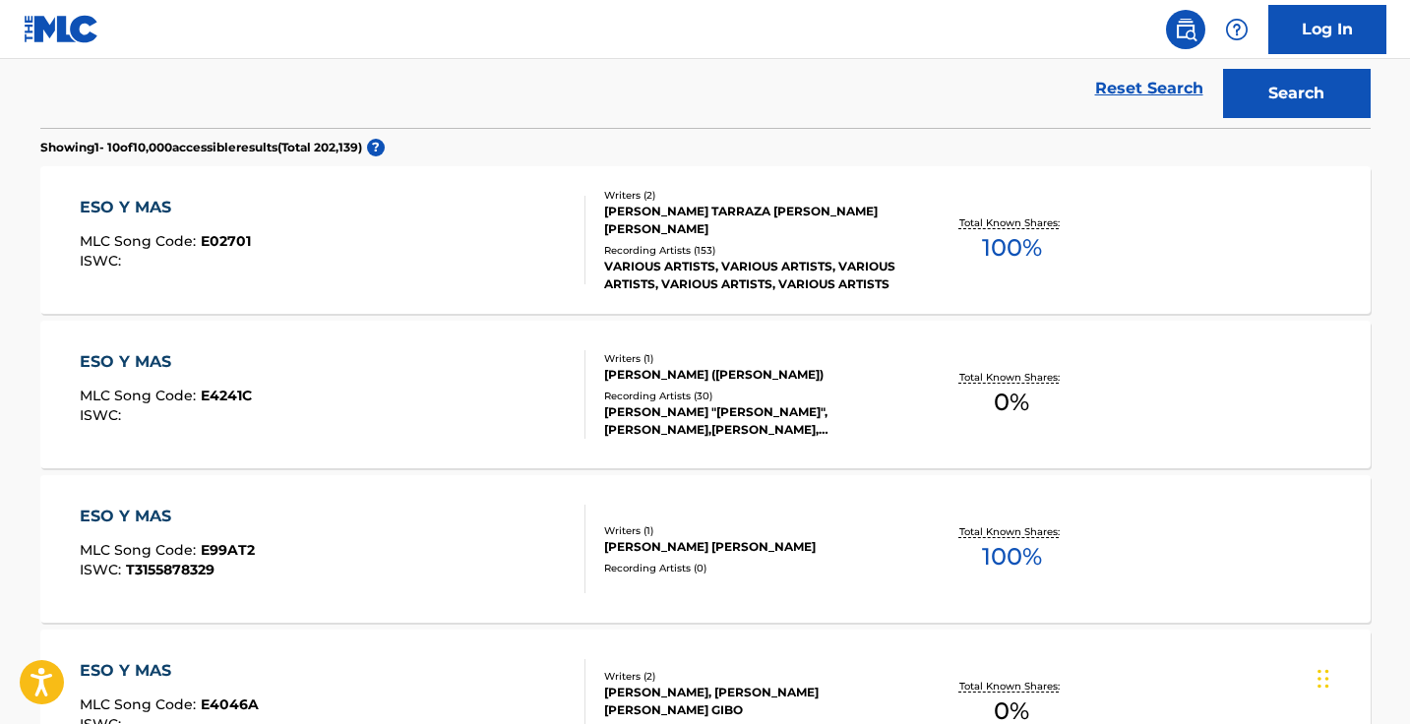
scroll to position [170, 0]
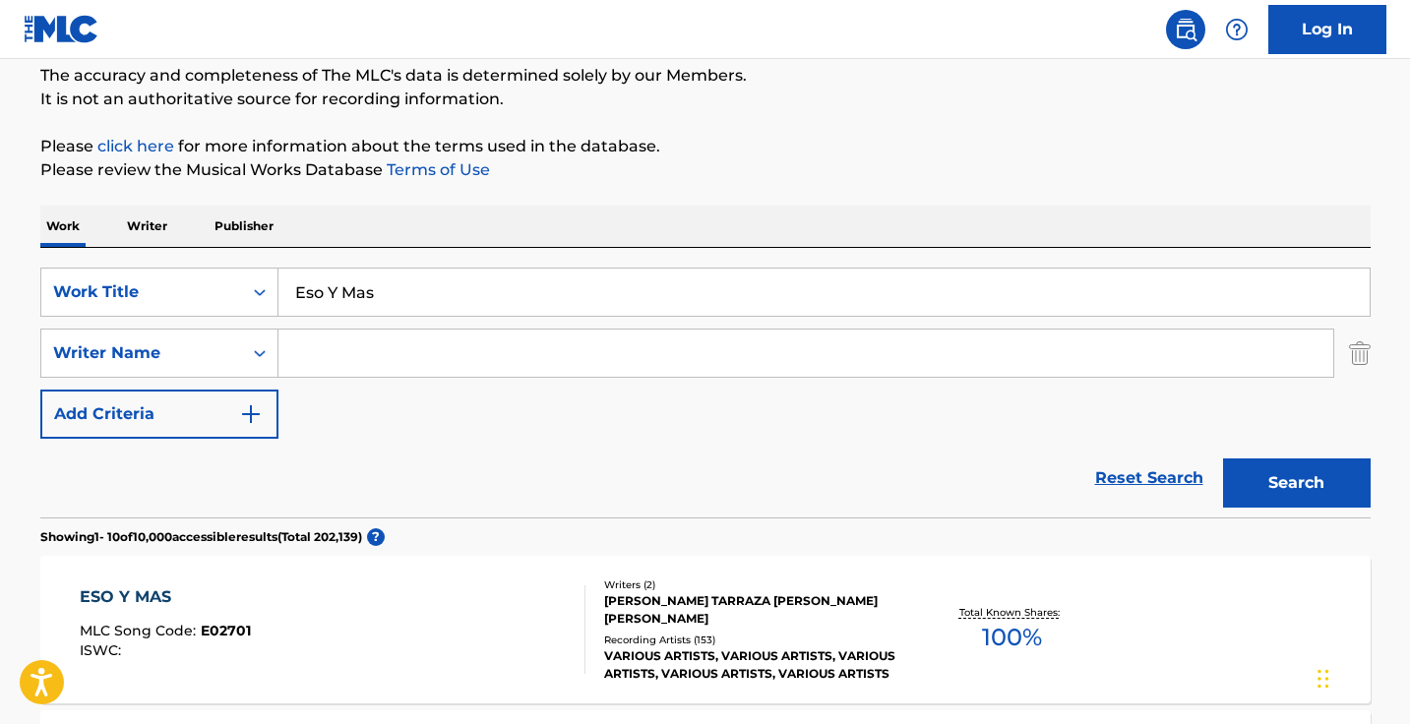
click at [422, 302] on input "Eso Y Mas" at bounding box center [823, 292] width 1091 height 47
paste input "That and More"
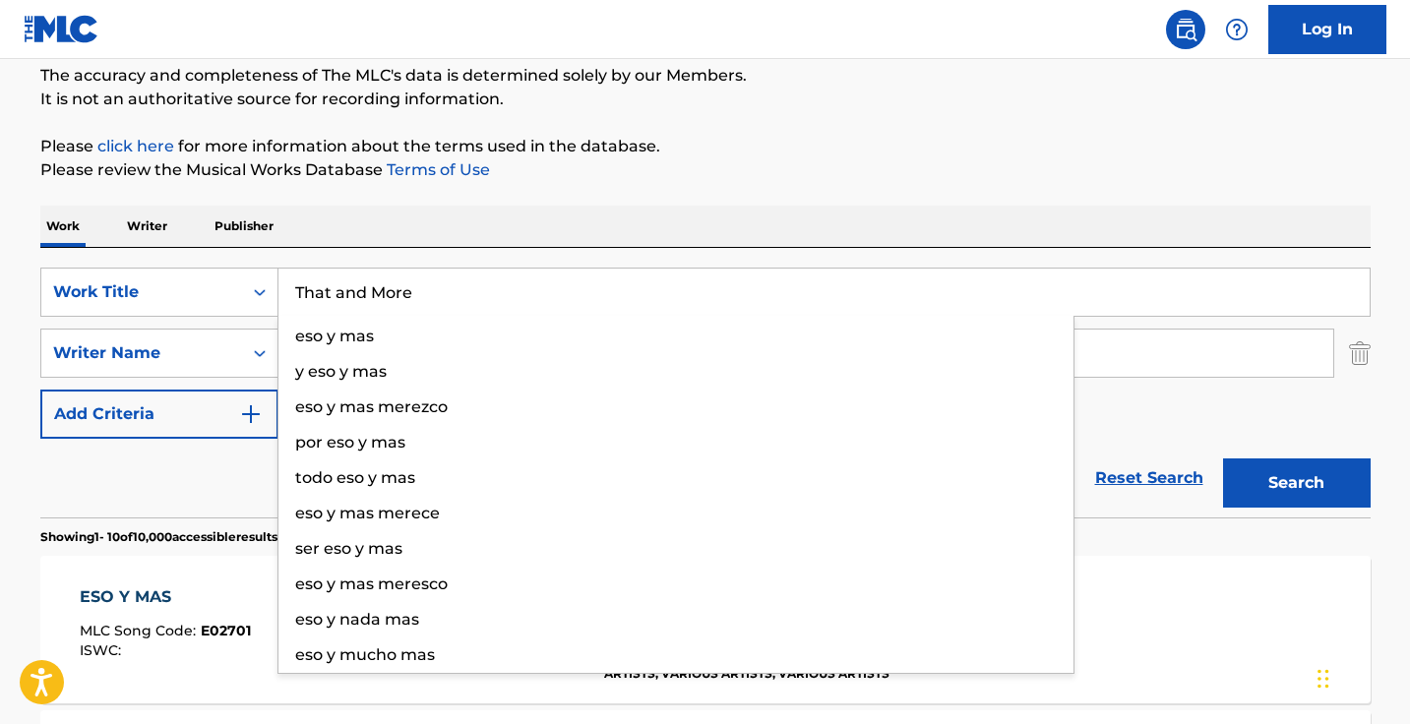
click at [1295, 483] on button "Search" at bounding box center [1297, 482] width 148 height 49
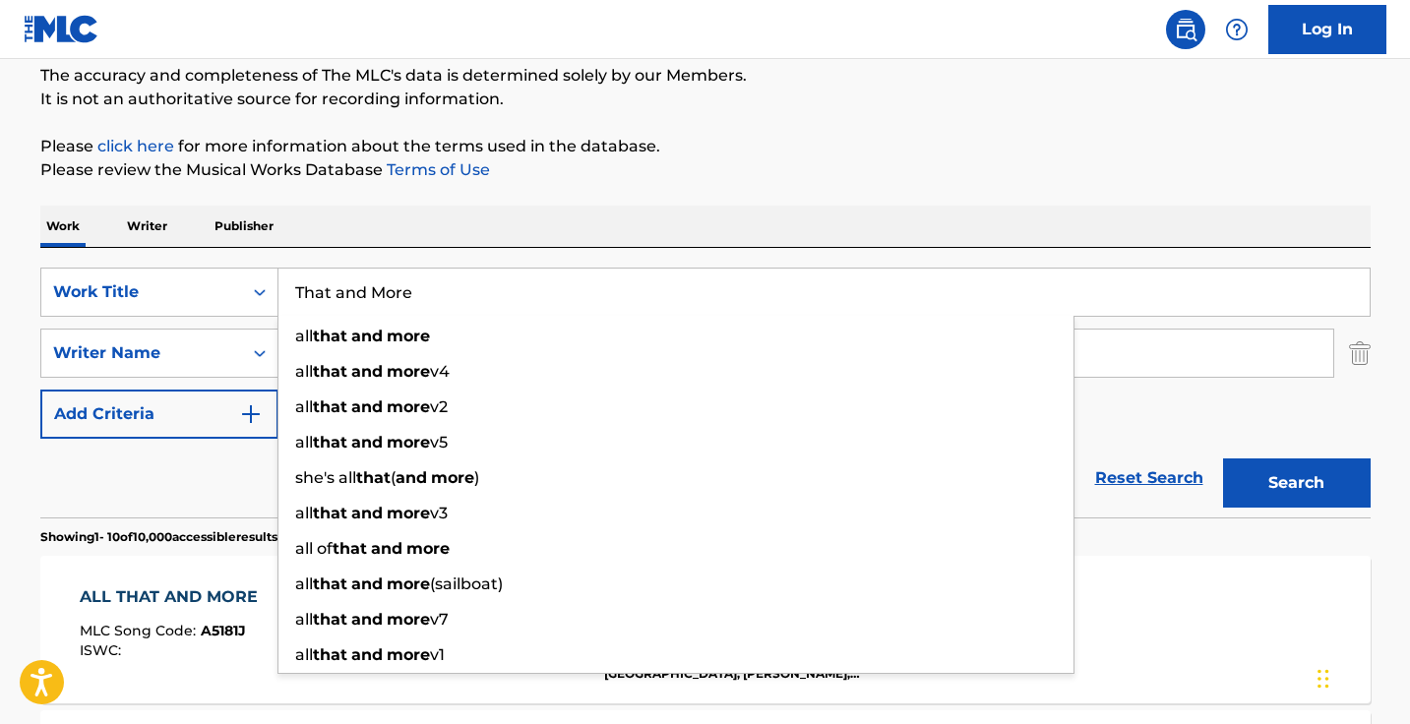
click at [555, 225] on div "Work Writer Publisher" at bounding box center [705, 226] width 1330 height 41
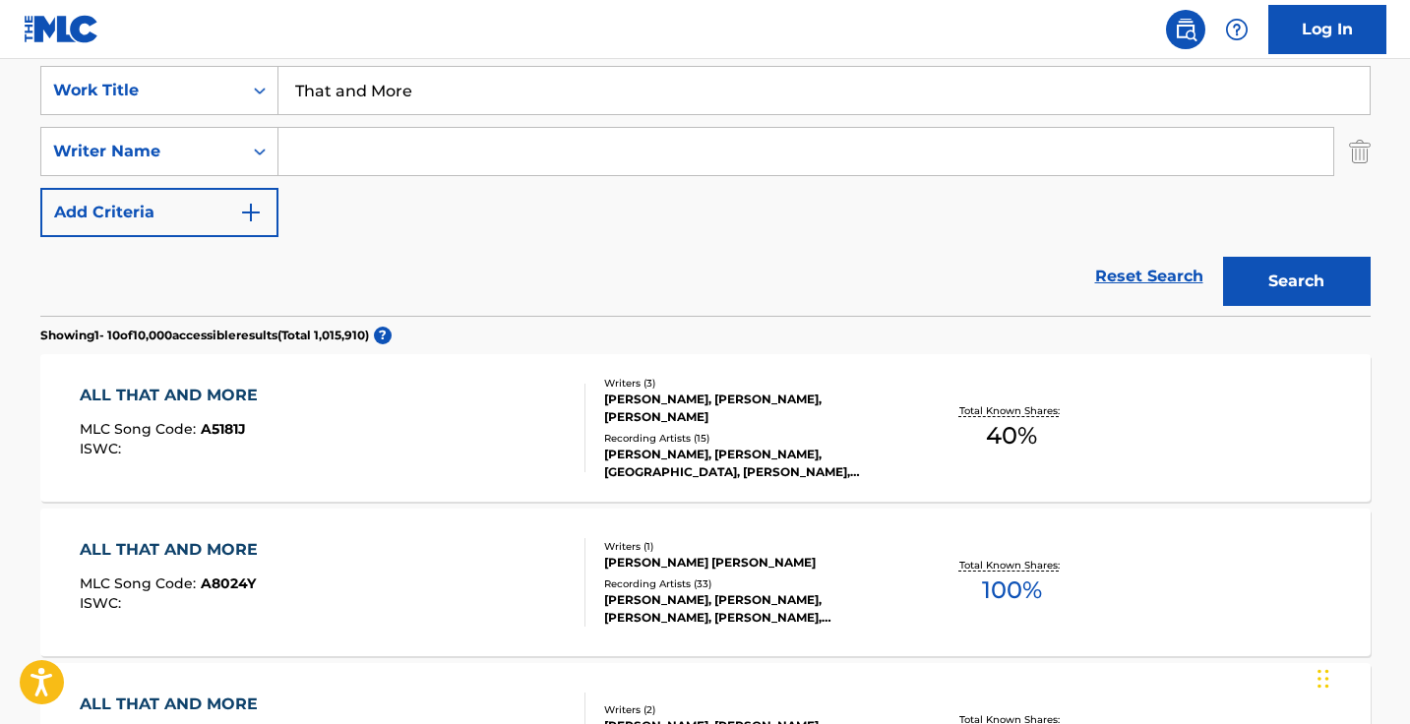
scroll to position [303, 0]
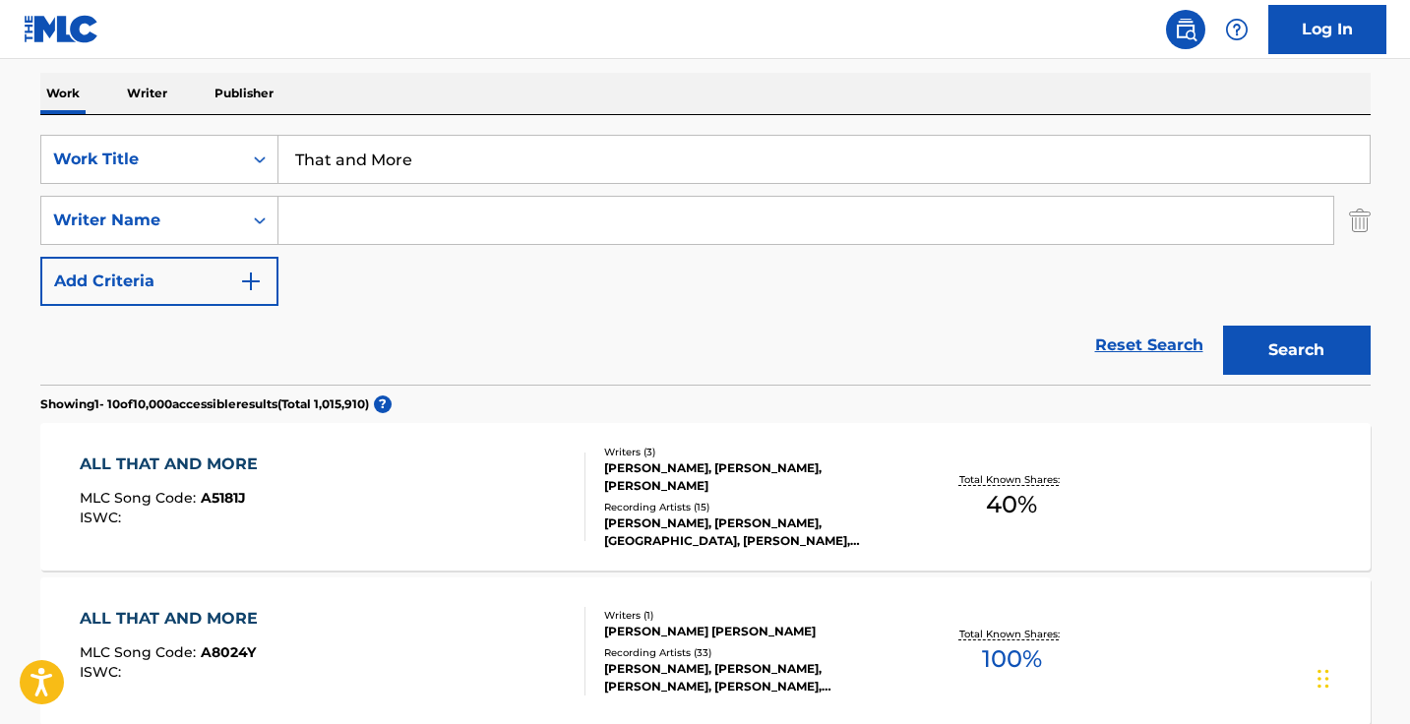
click at [480, 146] on input "That and More" at bounding box center [823, 159] width 1091 height 47
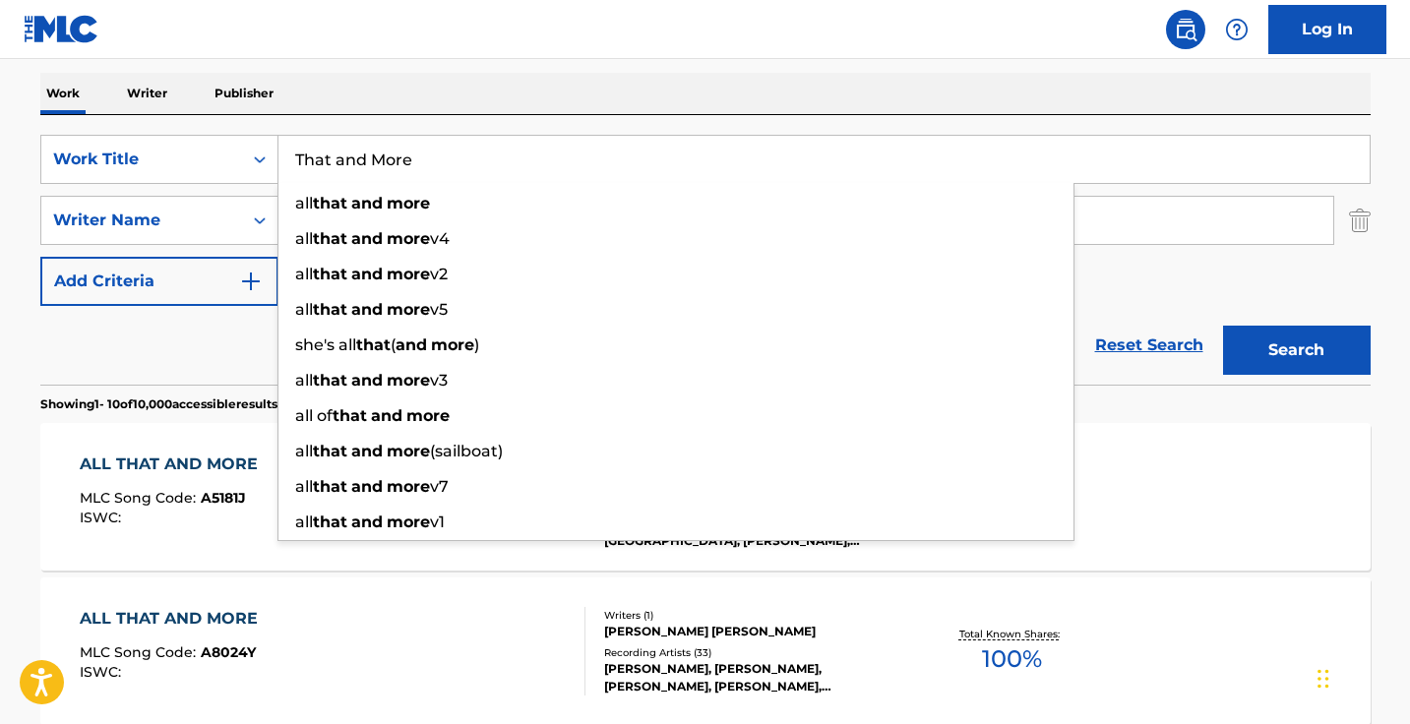
click at [480, 146] on input "That and More" at bounding box center [823, 159] width 1091 height 47
paste input "Se Olvidó De Olvidarla"
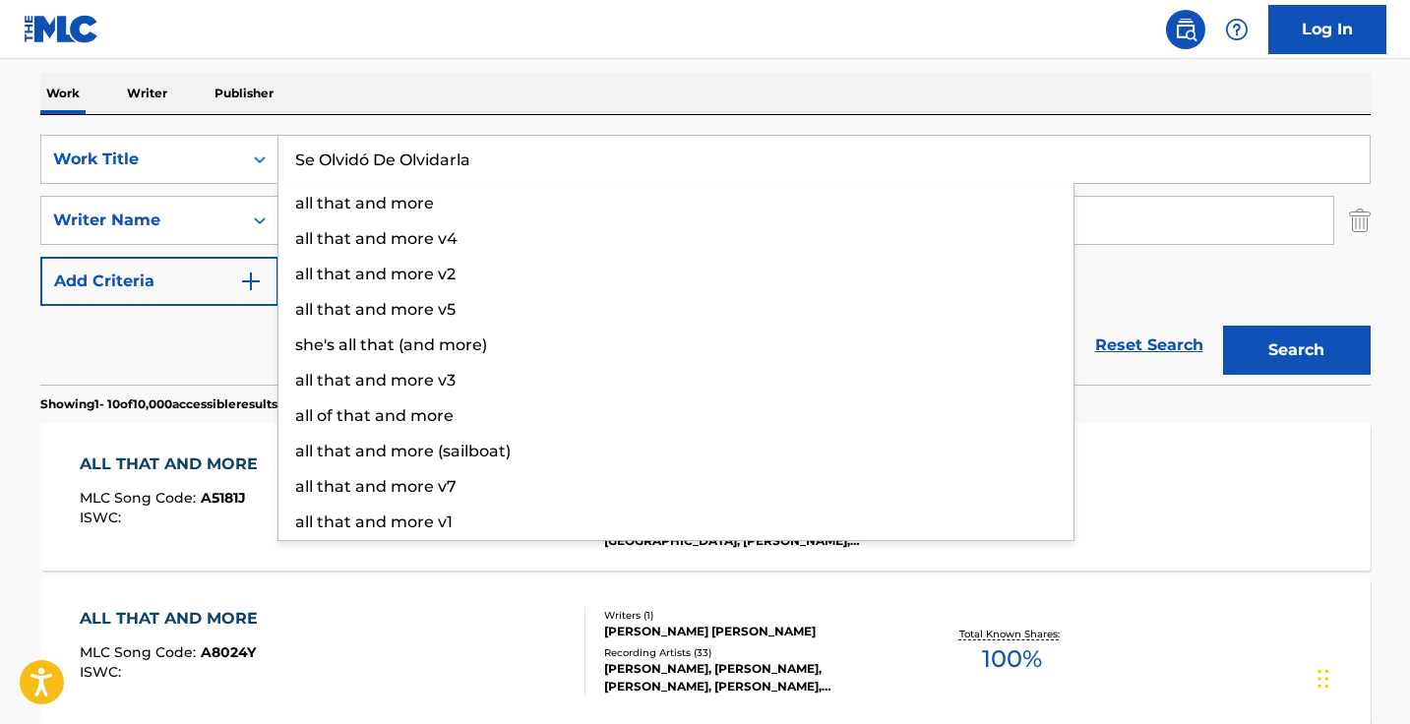
click at [1295, 350] on button "Search" at bounding box center [1297, 350] width 148 height 49
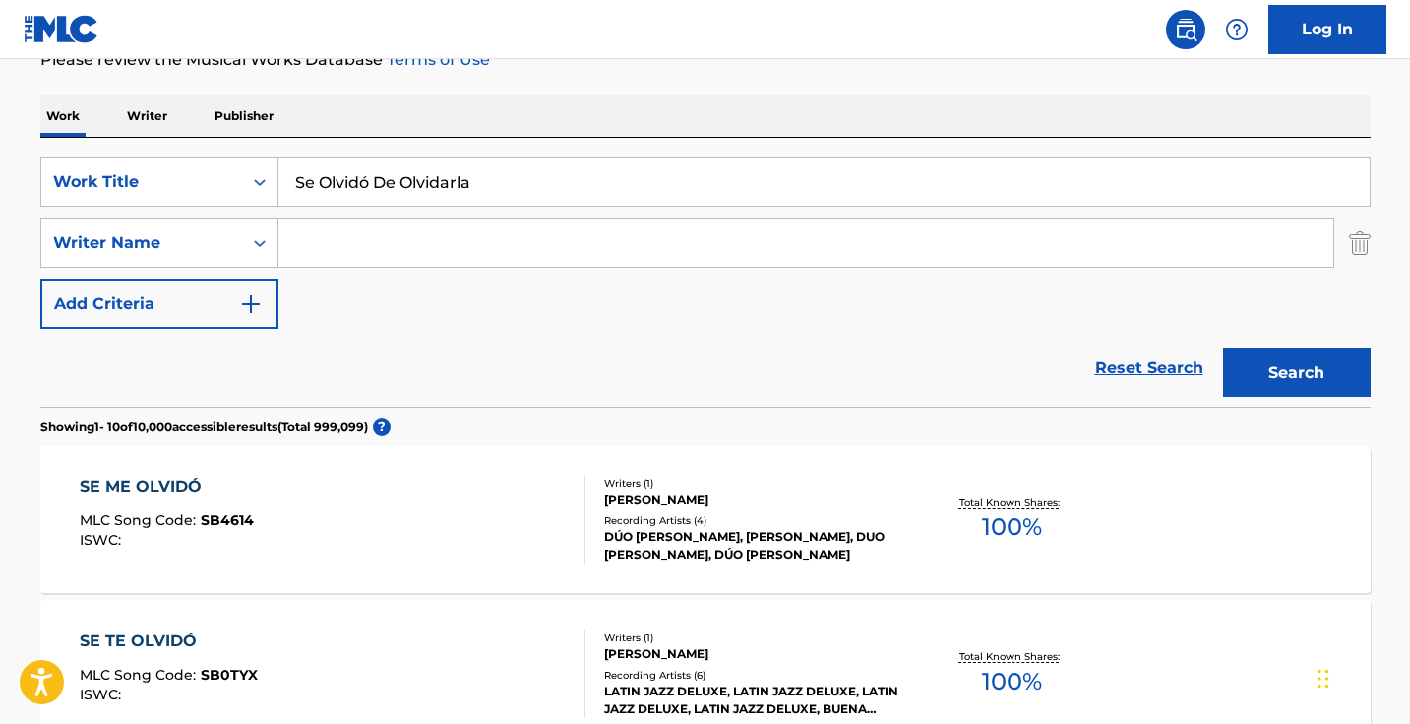
scroll to position [350, 0]
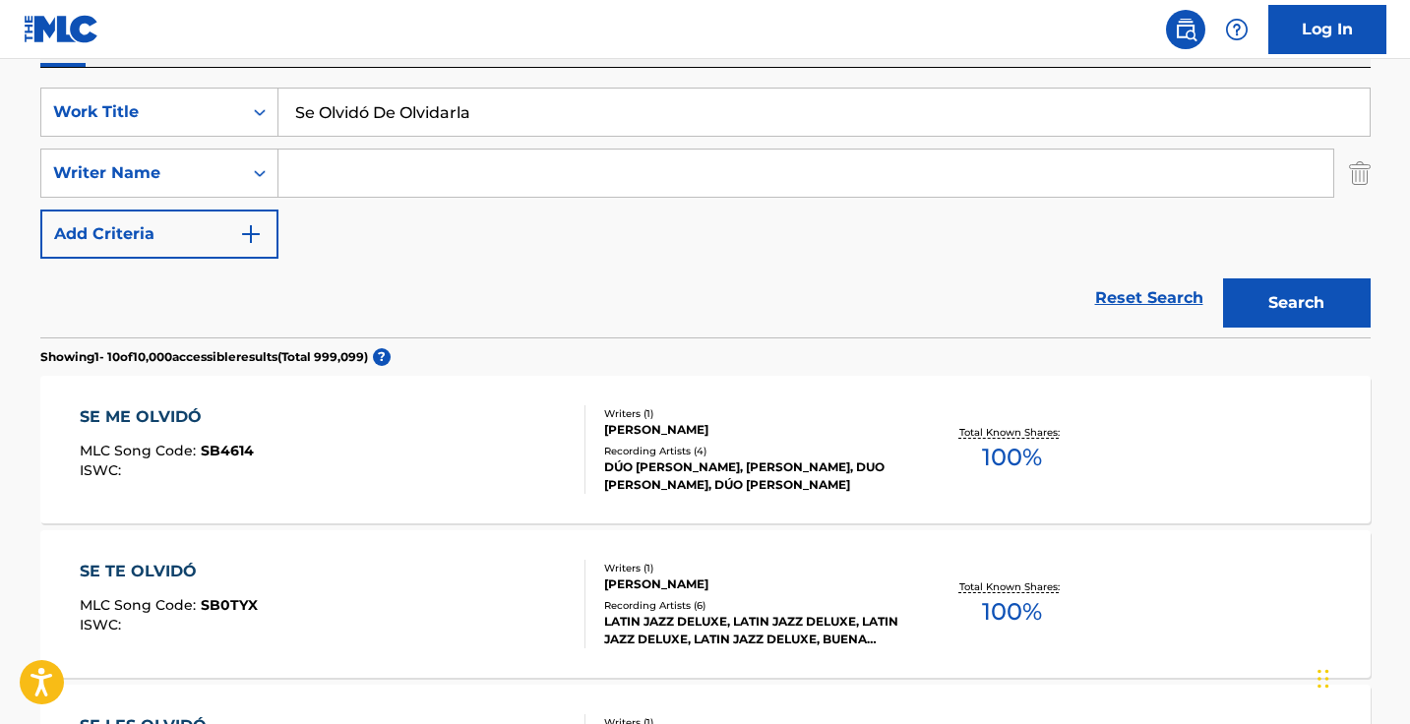
click at [546, 135] on input "Se Olvidó De Olvidarla" at bounding box center [823, 112] width 1091 height 47
paste input "He Forgot To Forget Her"
click at [1295, 303] on button "Search" at bounding box center [1297, 302] width 148 height 49
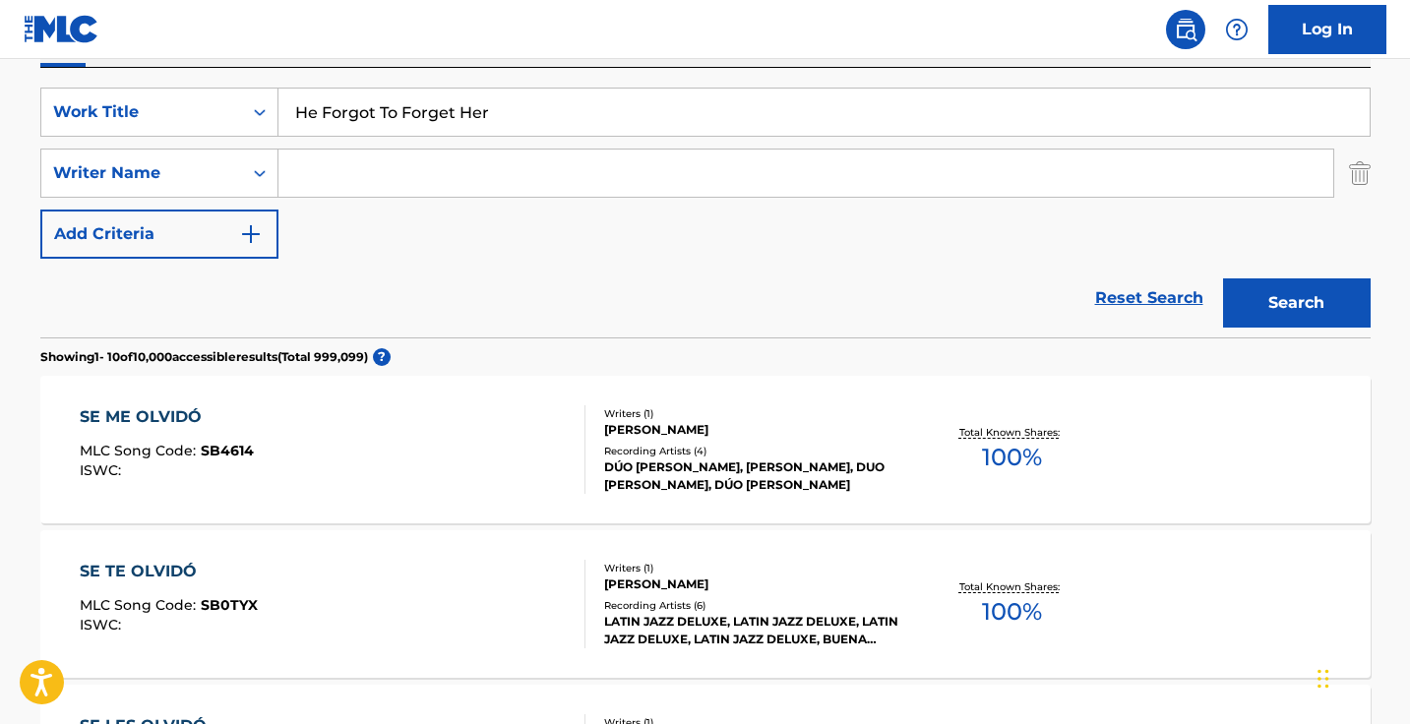
scroll to position [194, 0]
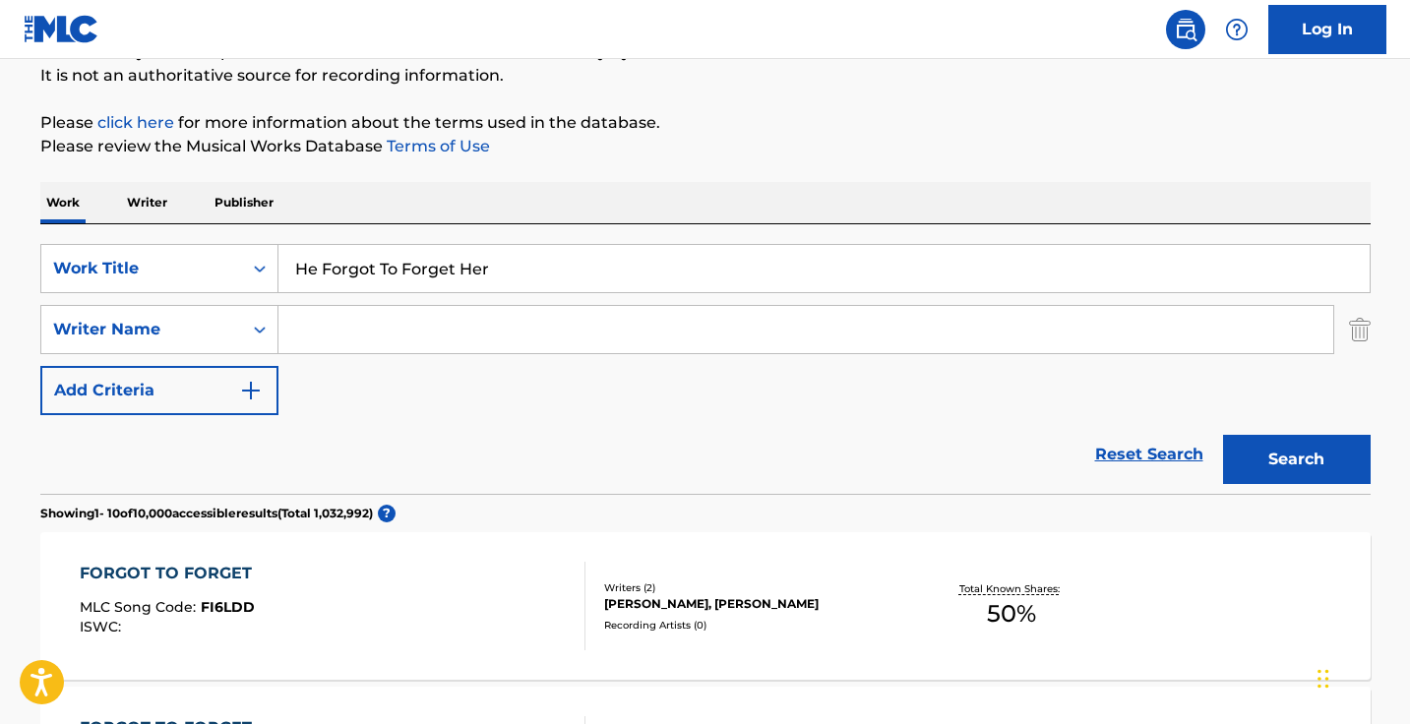
click at [567, 291] on input "He Forgot To Forget Her" at bounding box center [823, 268] width 1091 height 47
paste input "Si No Te Hubieras Ido"
type input "Si No Te Hubieras Ido"
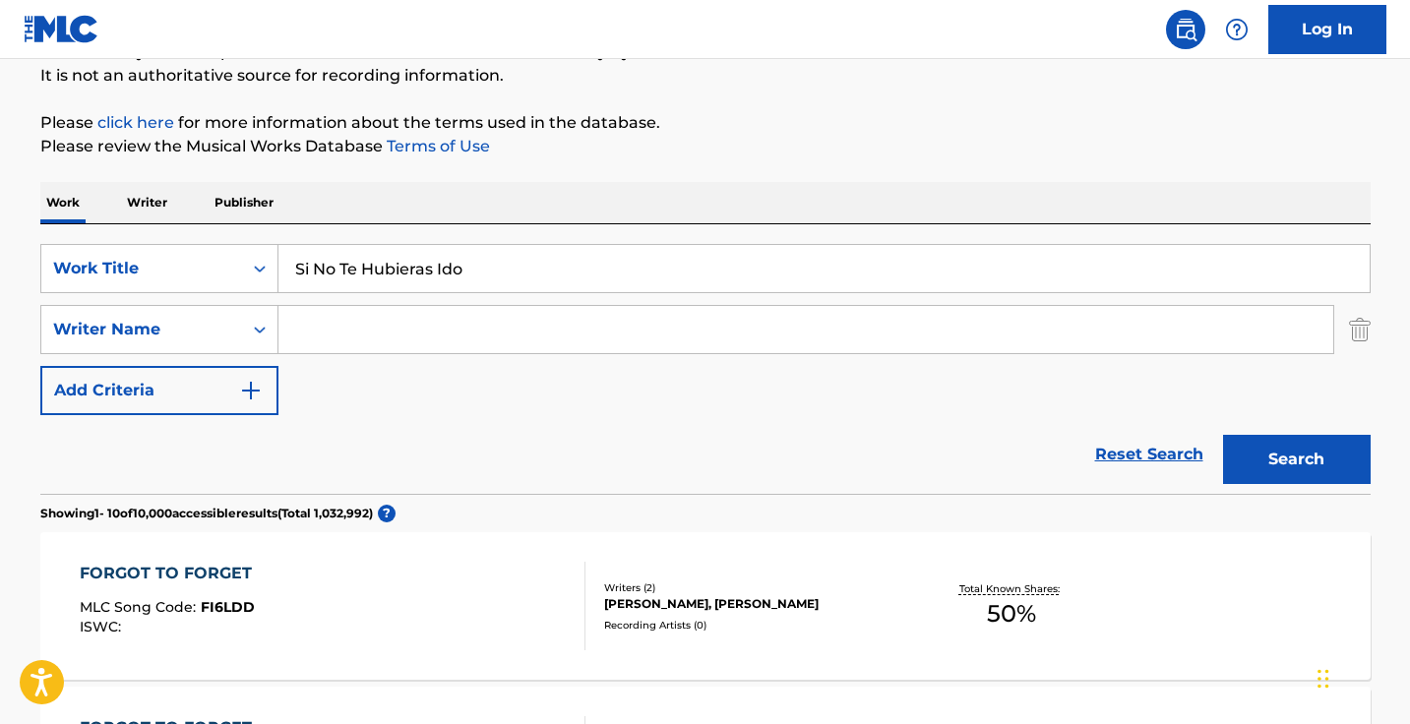
click at [1295, 459] on button "Search" at bounding box center [1297, 459] width 148 height 49
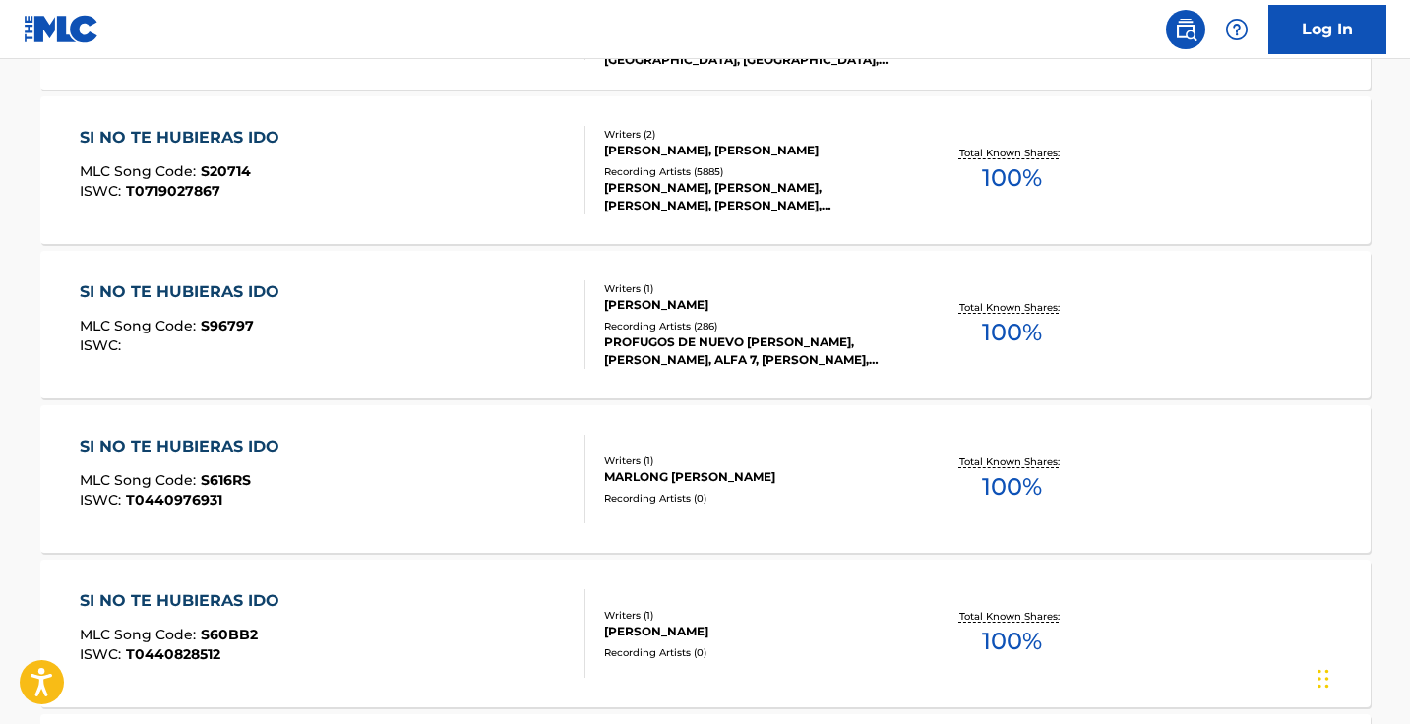
scroll to position [785, 0]
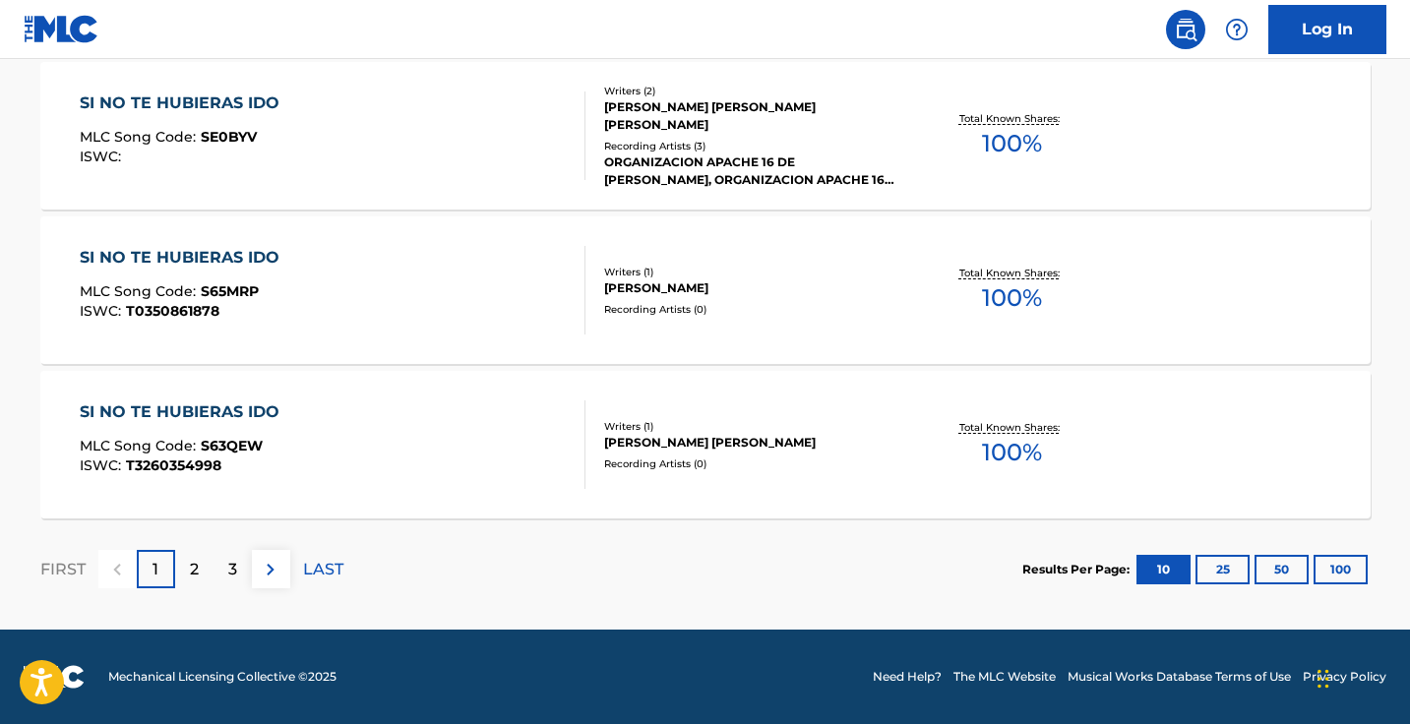
click at [277, 568] on img at bounding box center [271, 570] width 24 height 24
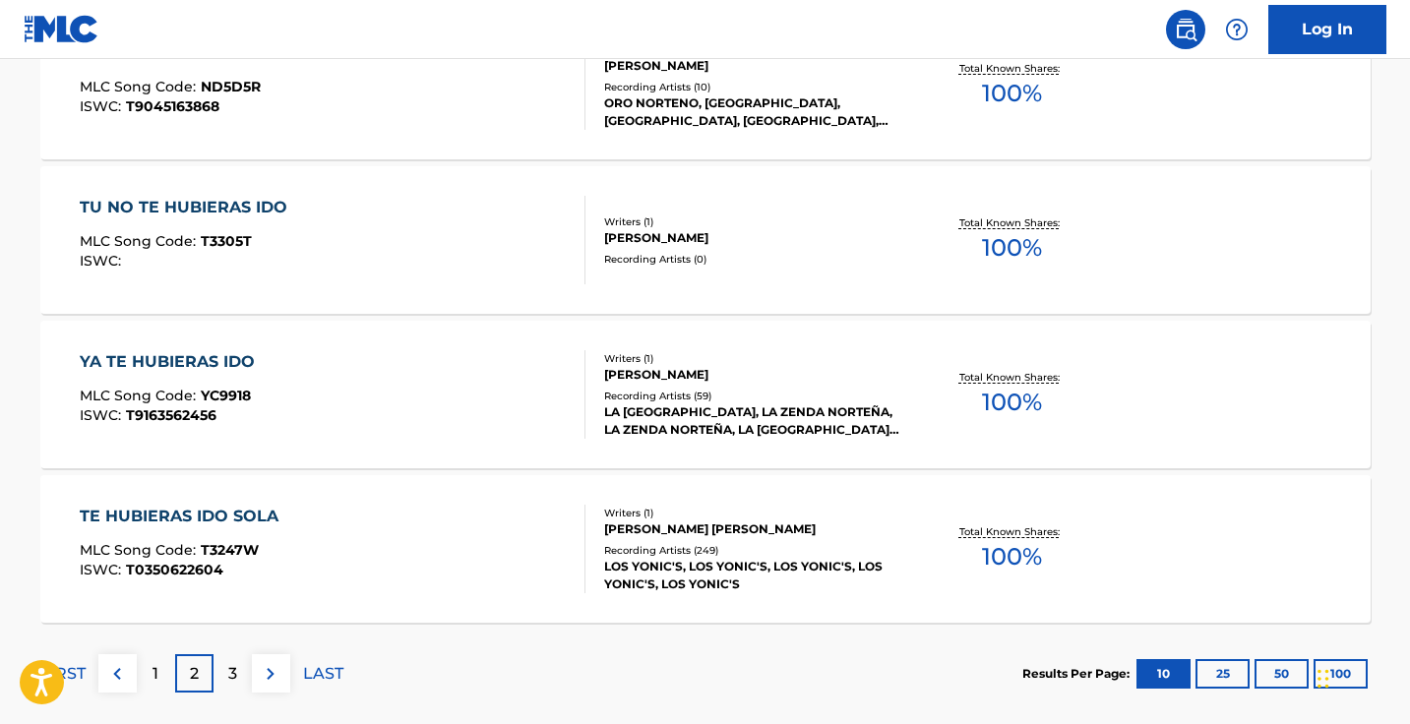
scroll to position [1694, 0]
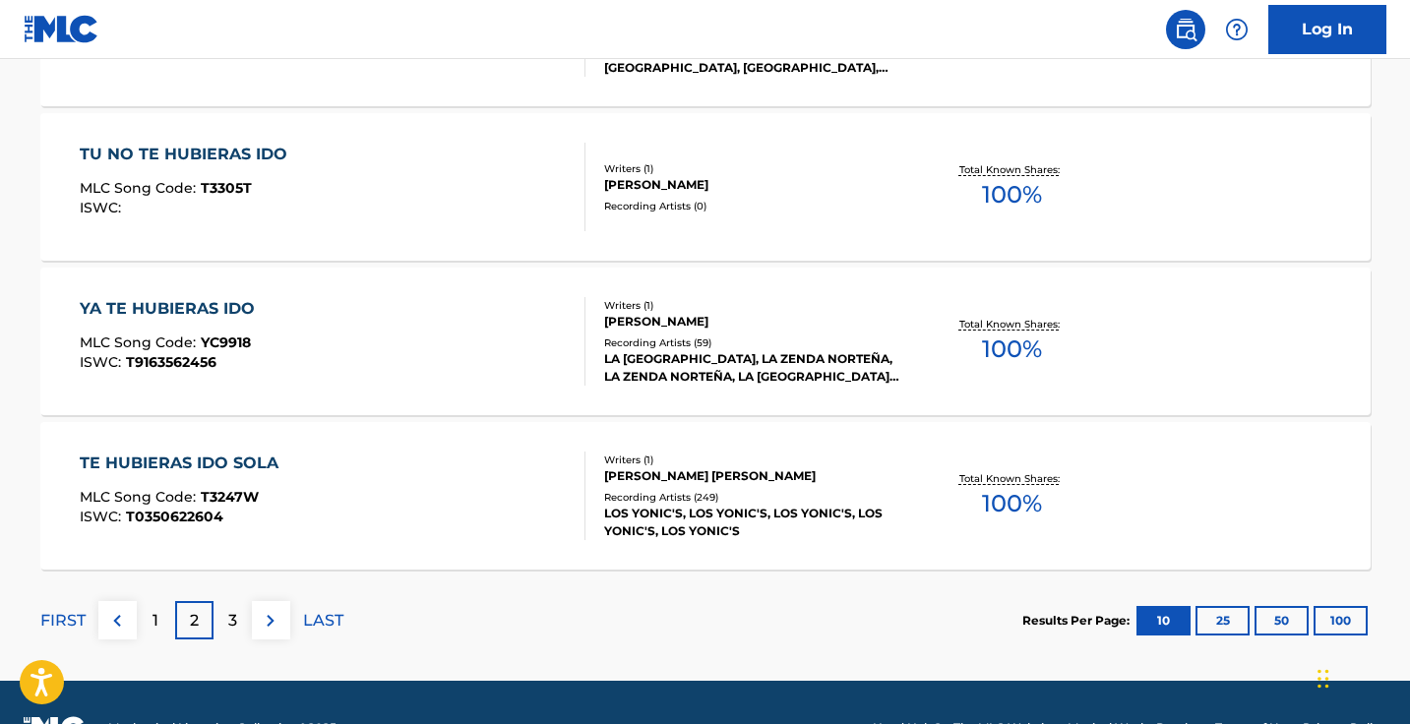
click at [54, 617] on p "FIRST" at bounding box center [62, 621] width 45 height 24
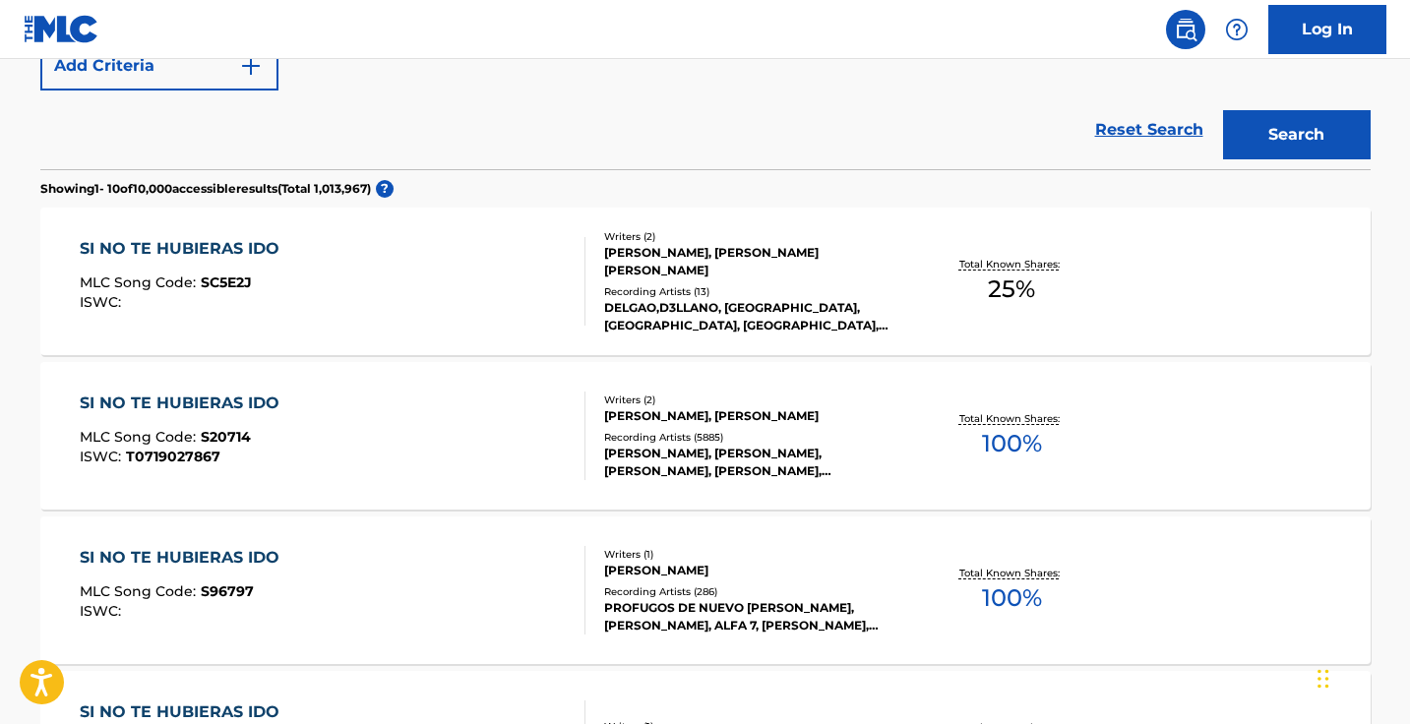
scroll to position [592, 0]
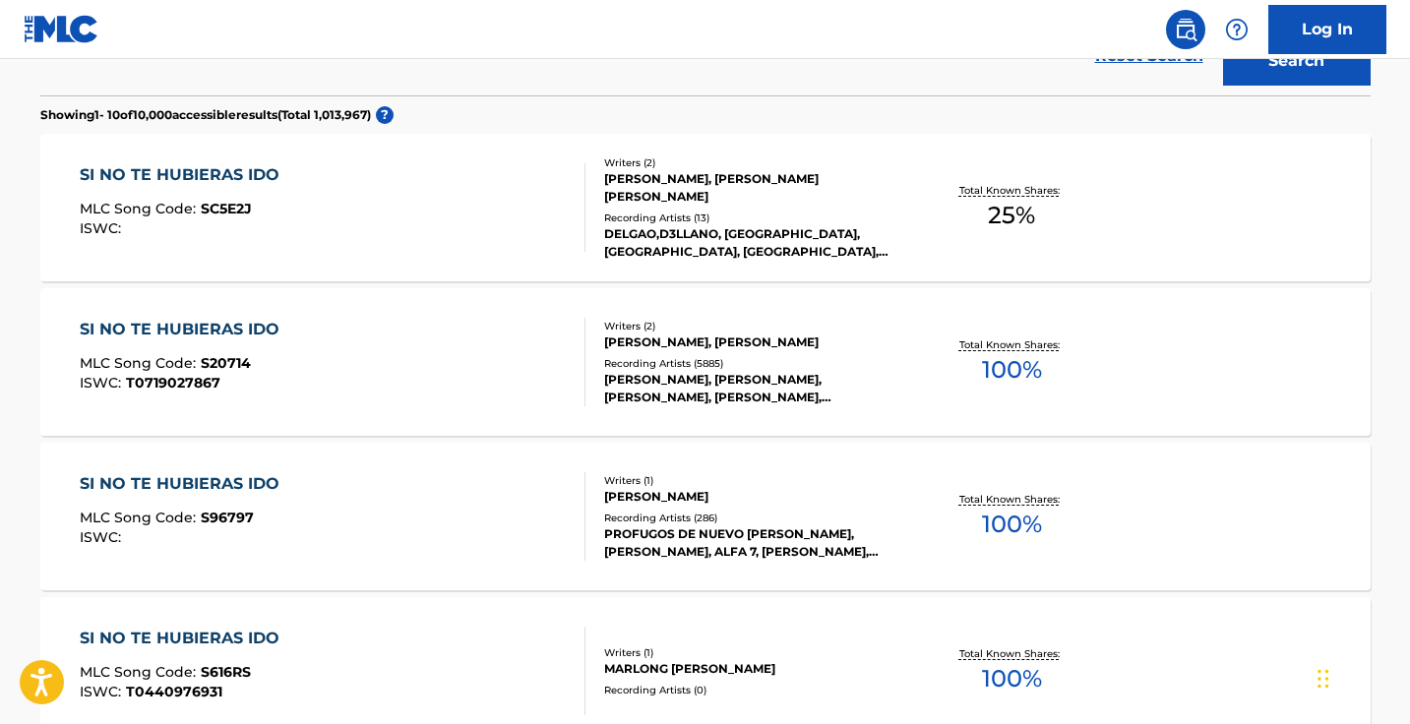
click at [506, 359] on div "SI NO TE HUBIERAS IDO MLC Song Code : S20714 ISWC : T0719027867" at bounding box center [333, 362] width 506 height 89
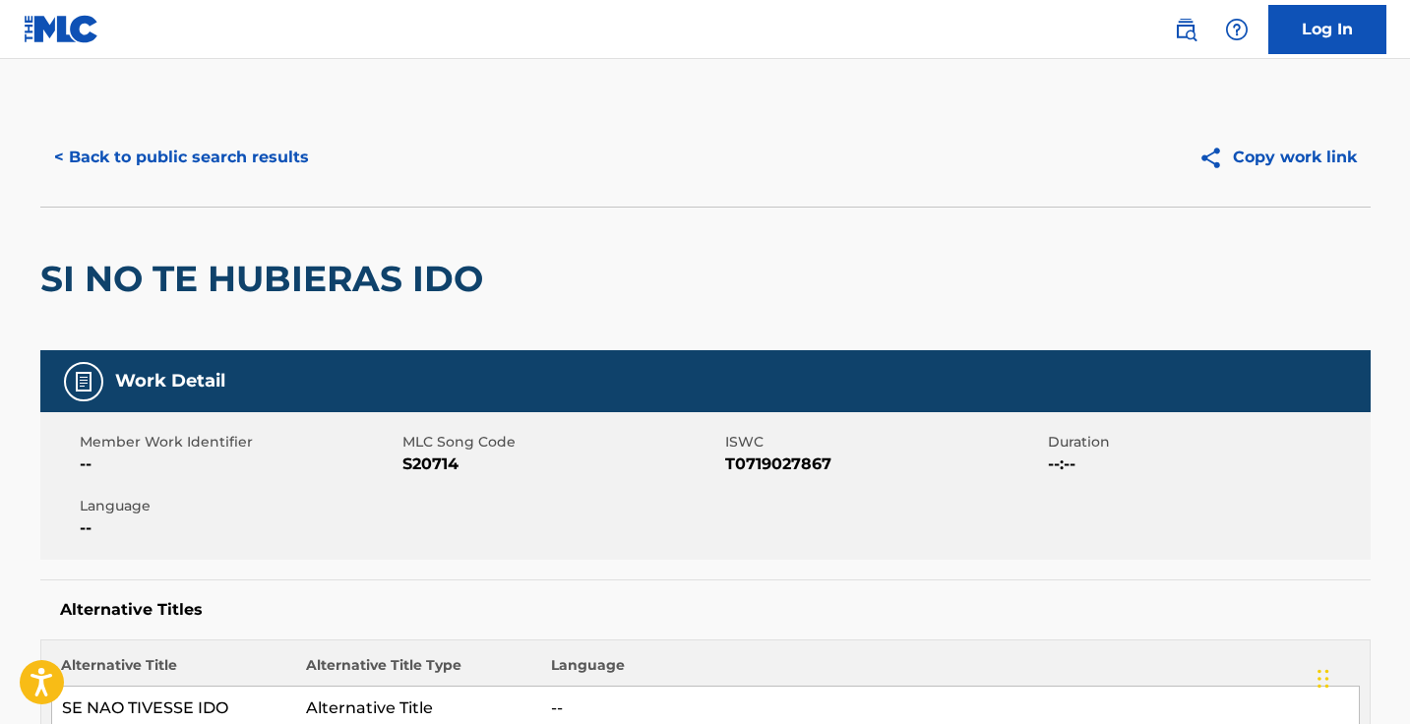
click at [427, 469] on span "S20714" at bounding box center [561, 464] width 318 height 24
click at [295, 156] on button "< Back to public search results" at bounding box center [181, 157] width 282 height 49
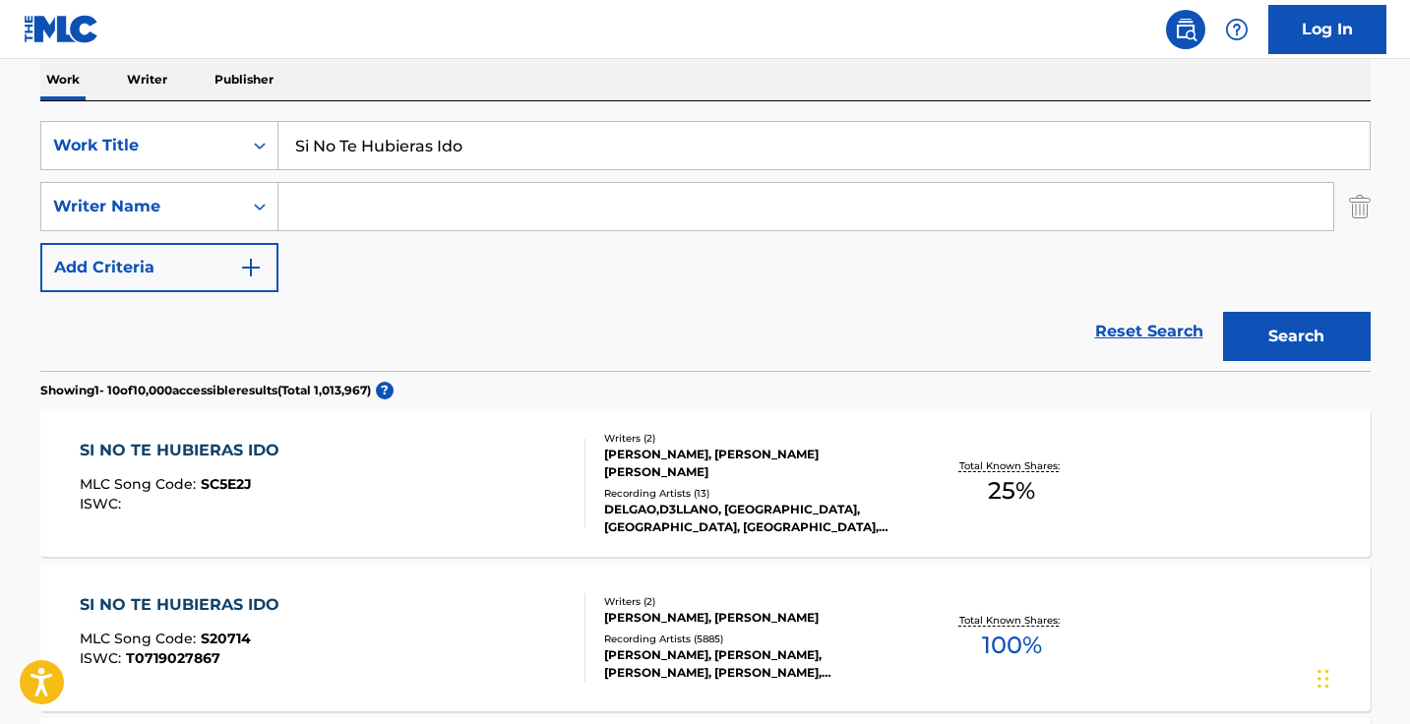
scroll to position [101, 0]
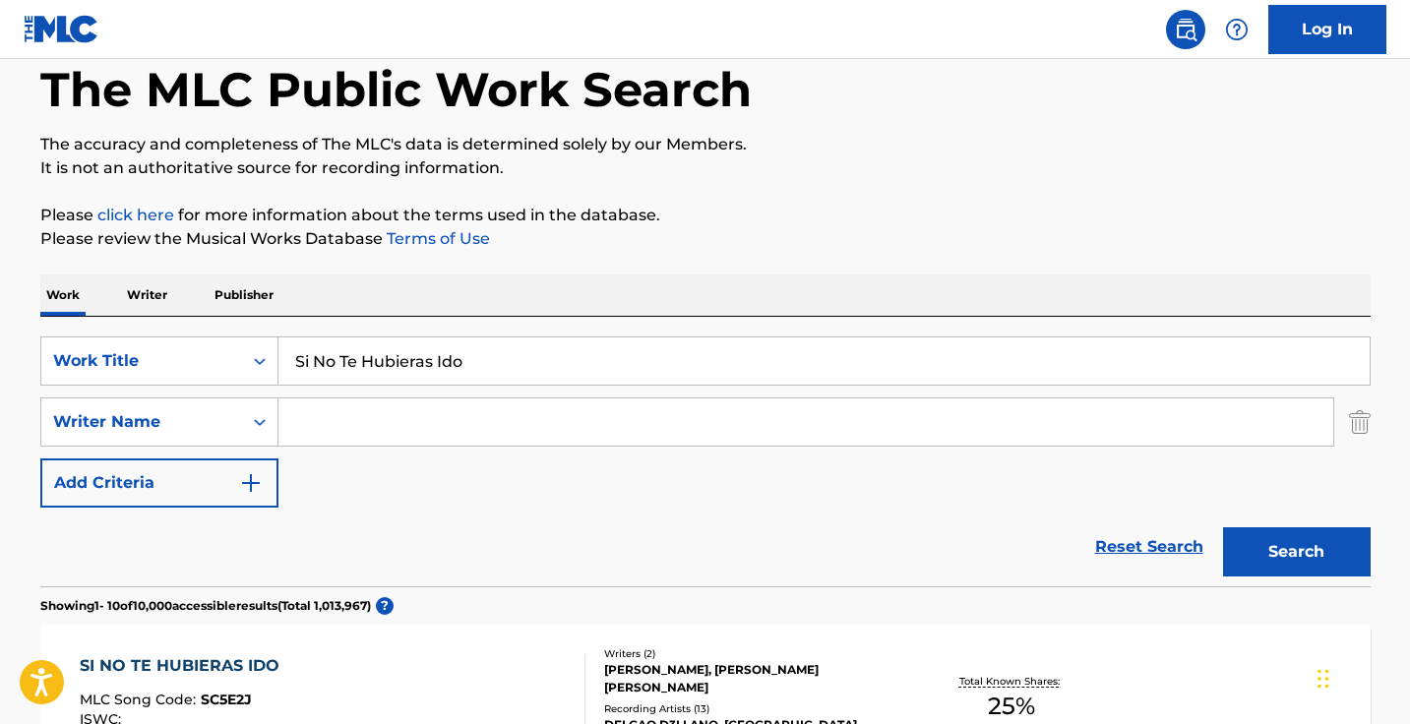
click at [477, 388] on div "SearchWithCriteria6f196ebf-997e-4856-b7e8-e089a479c41e Work Title Si No Te Hubi…" at bounding box center [705, 421] width 1330 height 171
click at [477, 377] on input "Si No Te Hubieras Ido" at bounding box center [823, 360] width 1091 height 47
paste input "Tu Retrat"
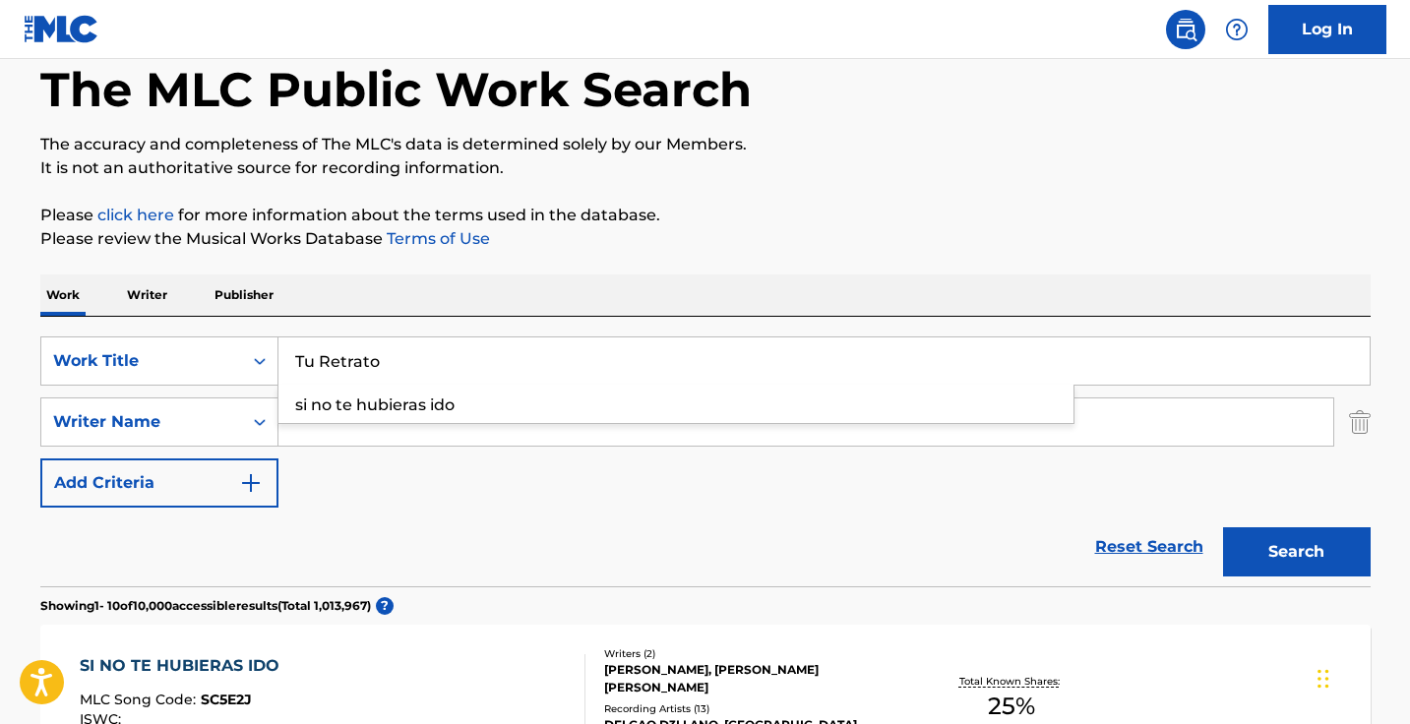
type input "Tu Retrato"
click at [1295, 552] on button "Search" at bounding box center [1297, 551] width 148 height 49
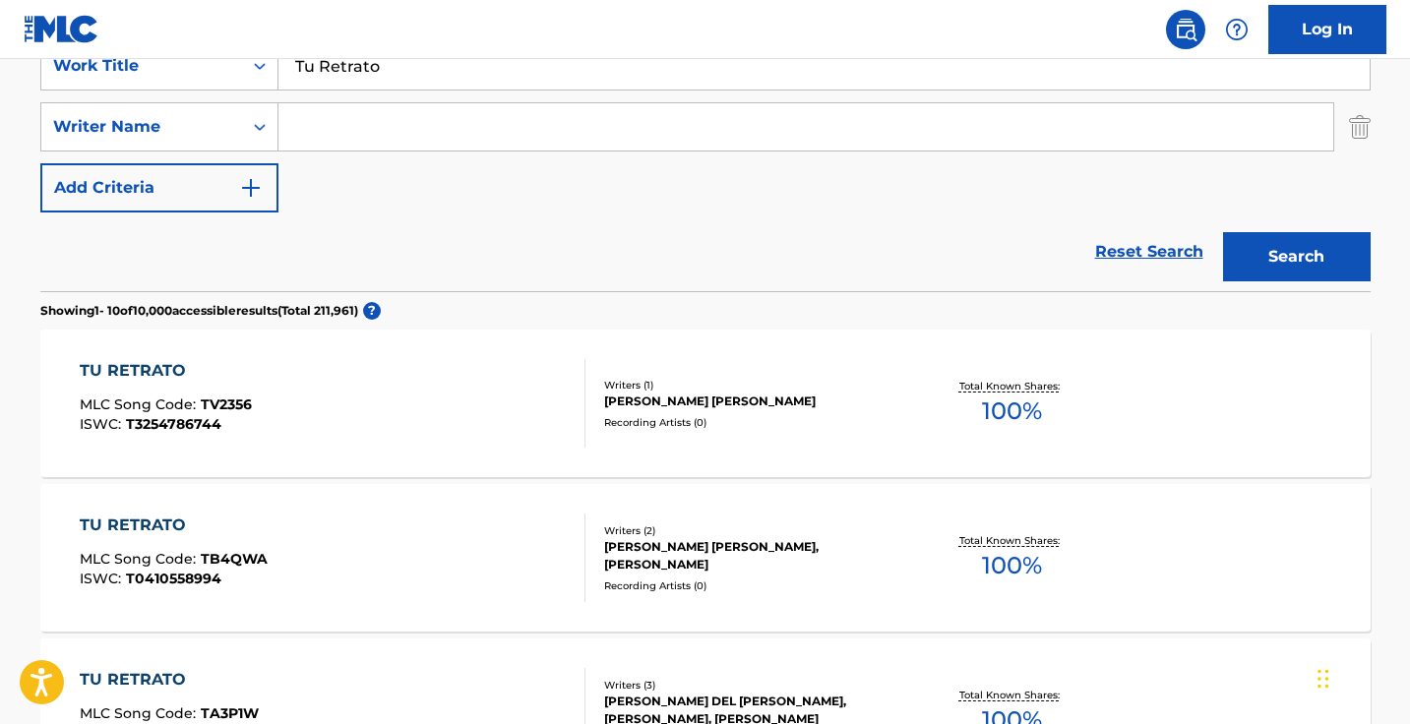
scroll to position [257, 0]
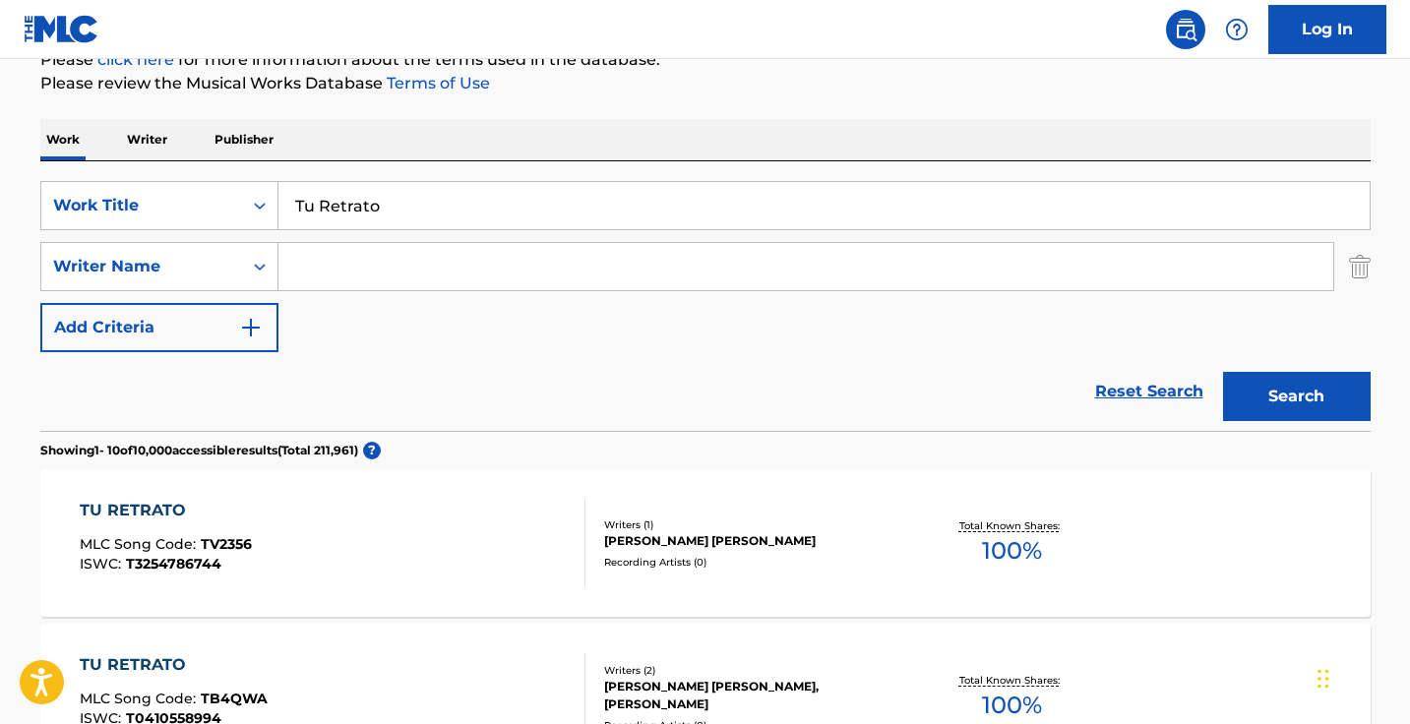
click at [426, 245] on input "Search Form" at bounding box center [805, 266] width 1054 height 47
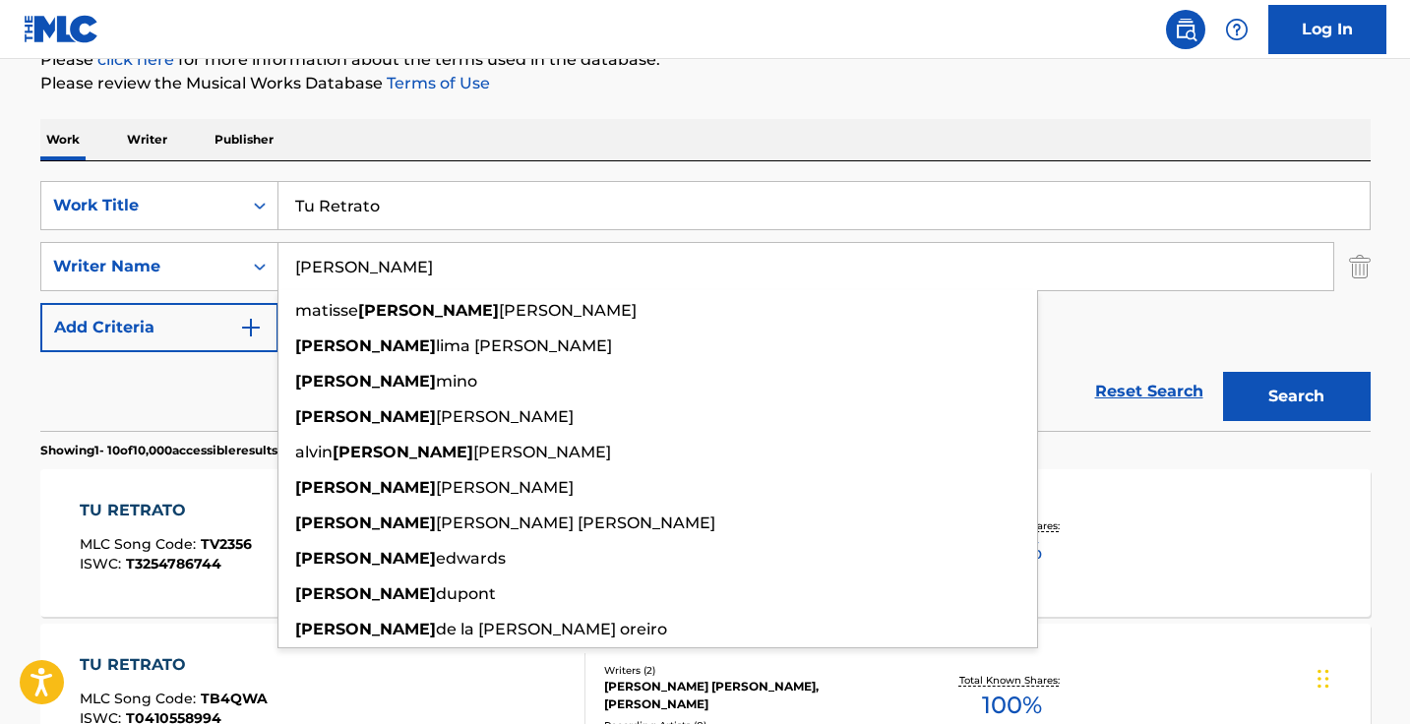
type input "ricardo"
click at [1295, 396] on button "Search" at bounding box center [1297, 396] width 148 height 49
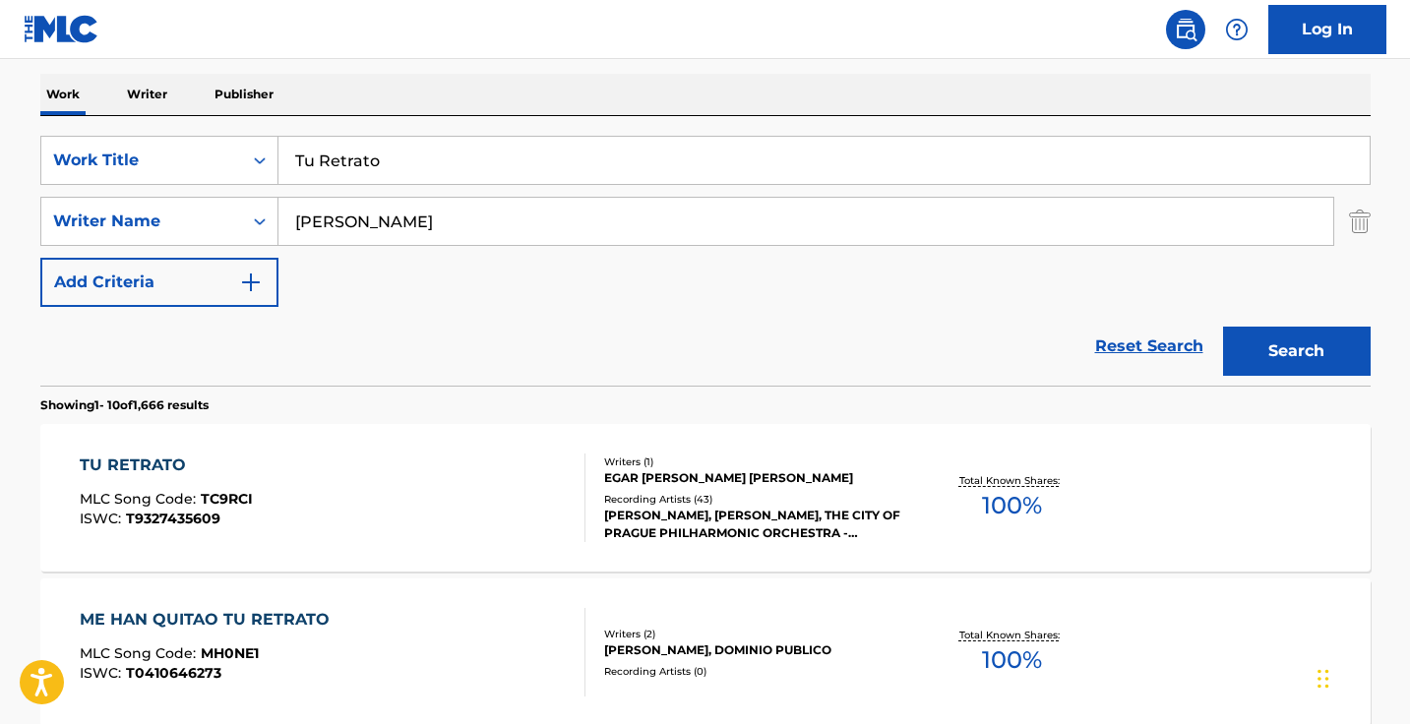
scroll to position [319, 0]
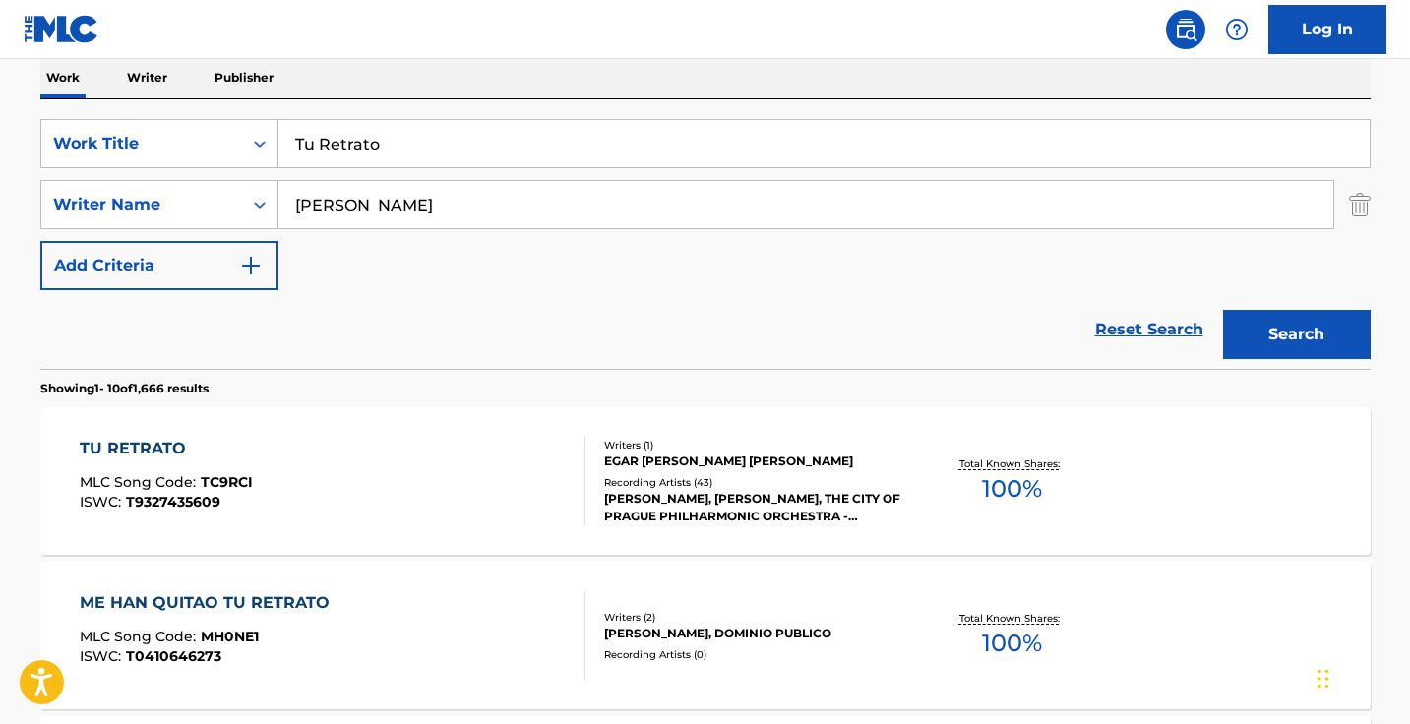
click at [446, 202] on input "ricardo" at bounding box center [805, 204] width 1054 height 47
click at [1295, 334] on button "Search" at bounding box center [1297, 334] width 148 height 49
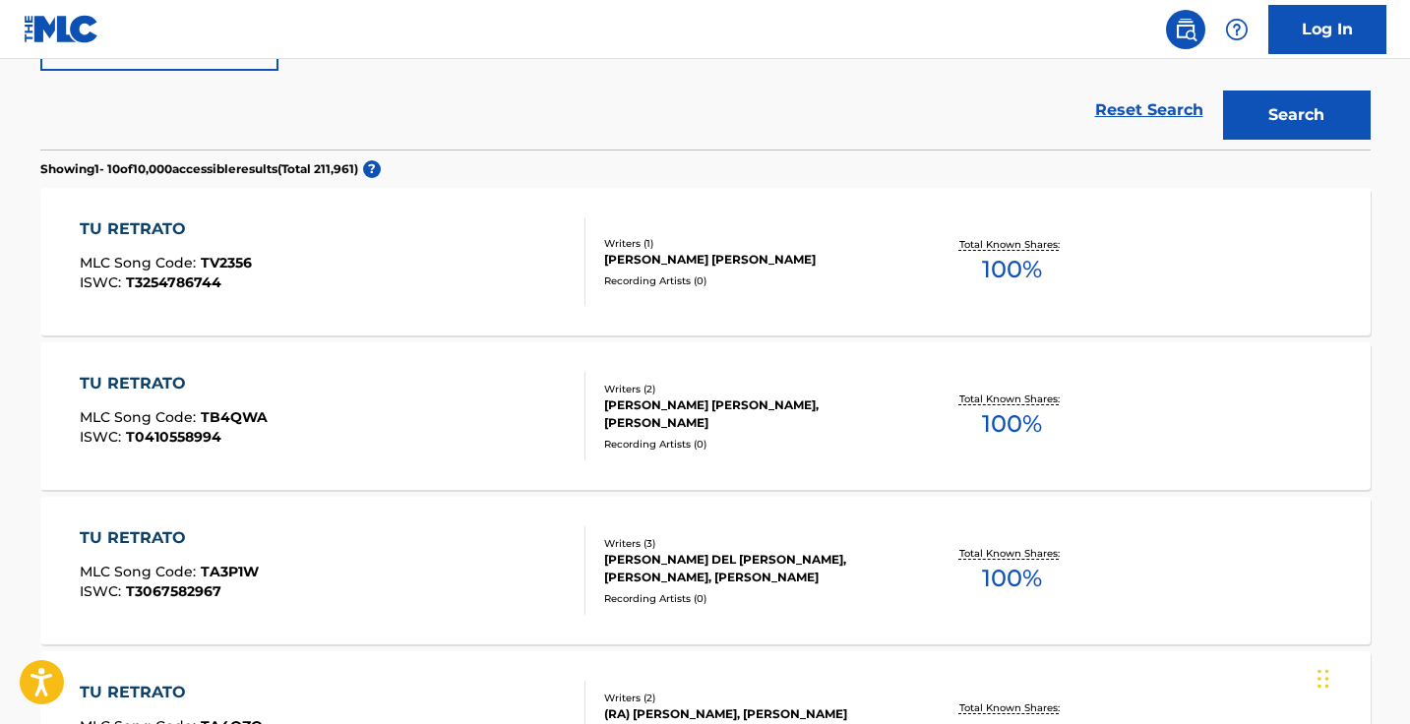
scroll to position [365, 0]
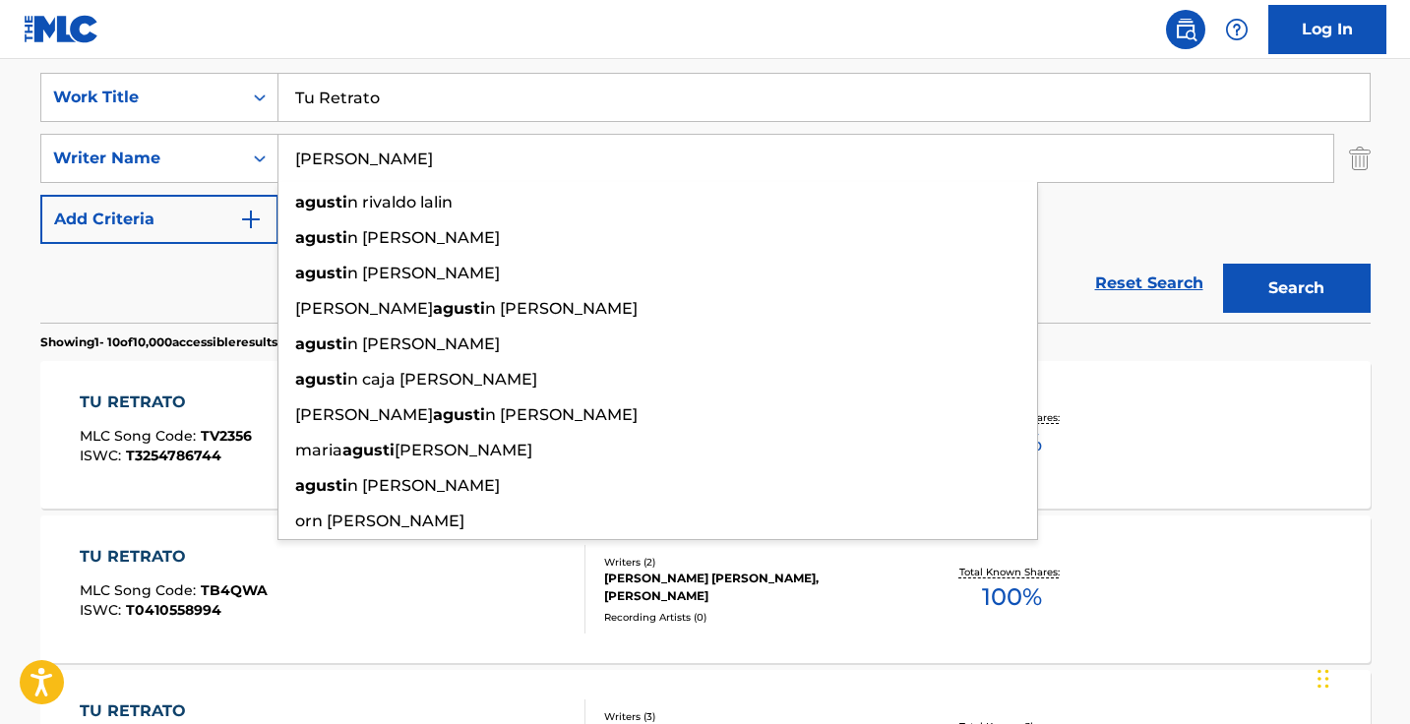
click at [1295, 288] on button "Search" at bounding box center [1297, 288] width 148 height 49
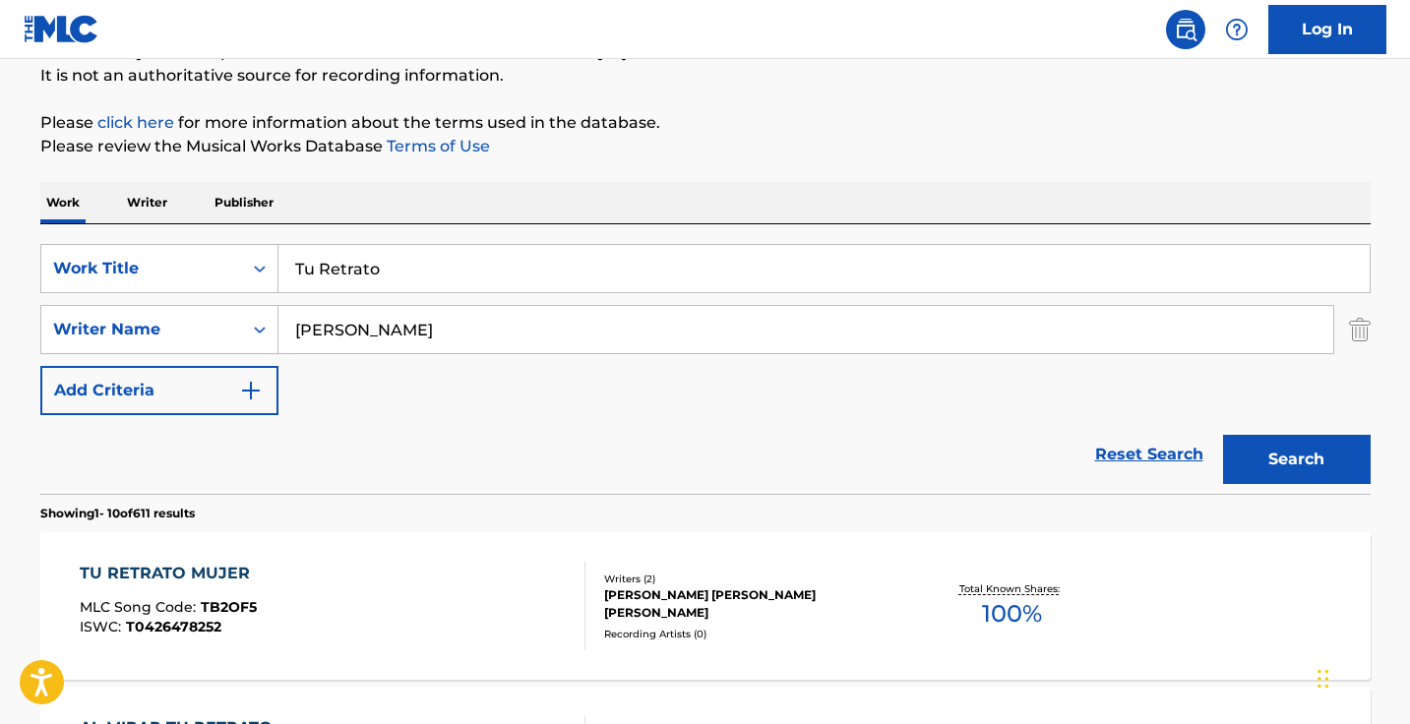
click at [564, 341] on input "agustin" at bounding box center [805, 329] width 1054 height 47
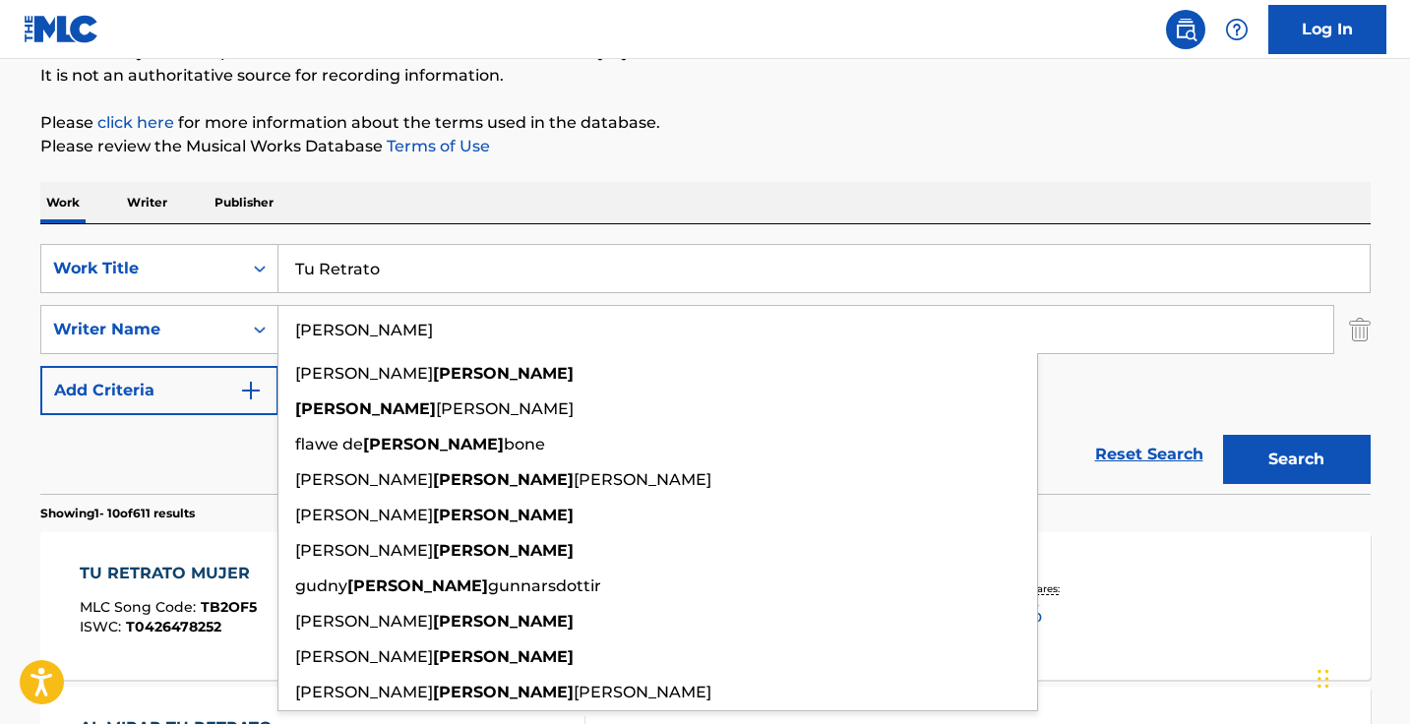
type input "lara"
click at [1295, 459] on button "Search" at bounding box center [1297, 459] width 148 height 49
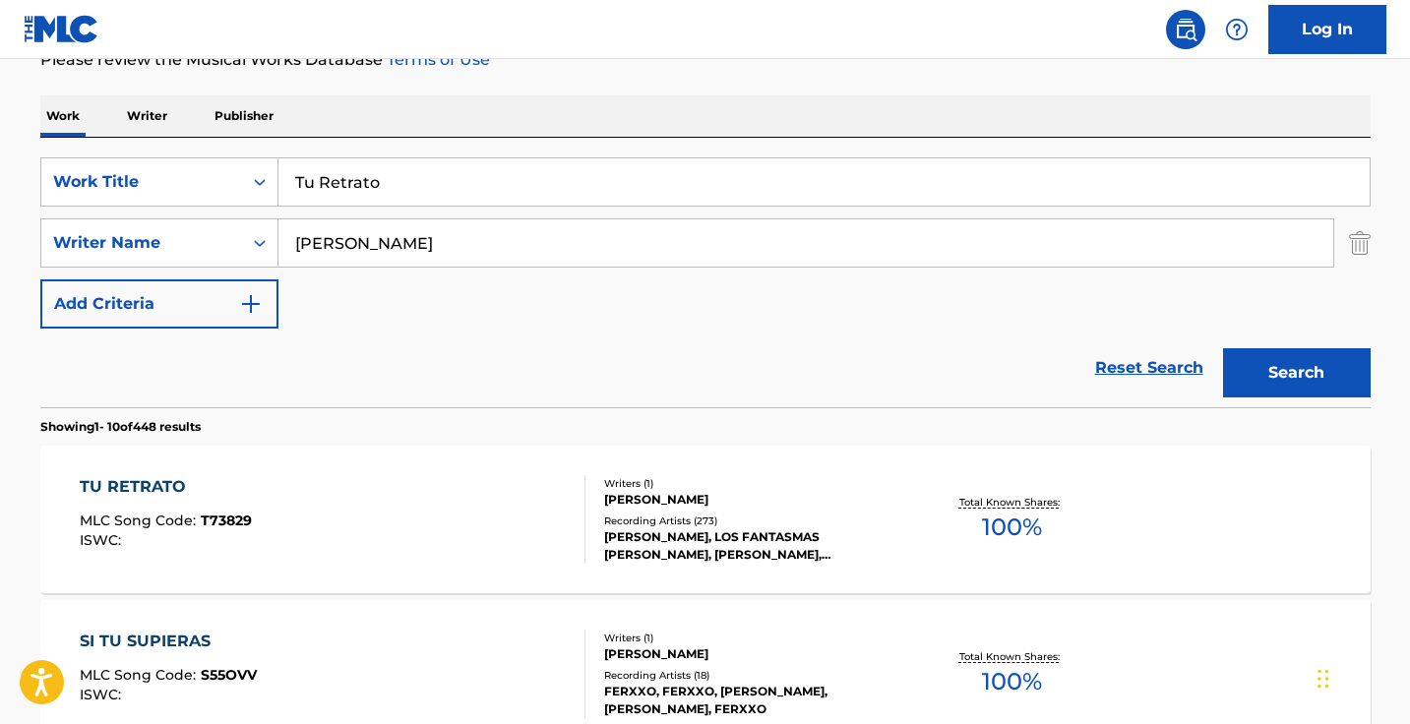
scroll to position [343, 0]
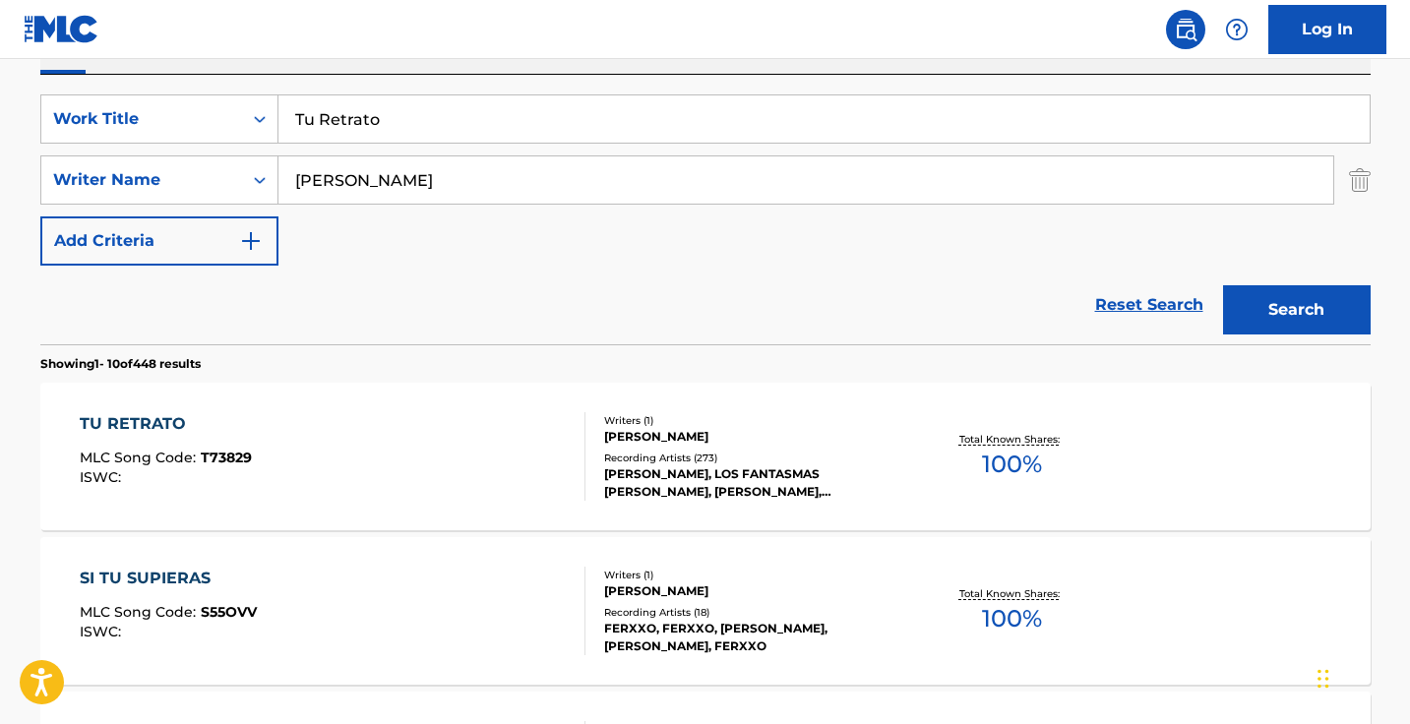
click at [450, 183] on input "lara" at bounding box center [805, 179] width 1054 height 47
type input "i"
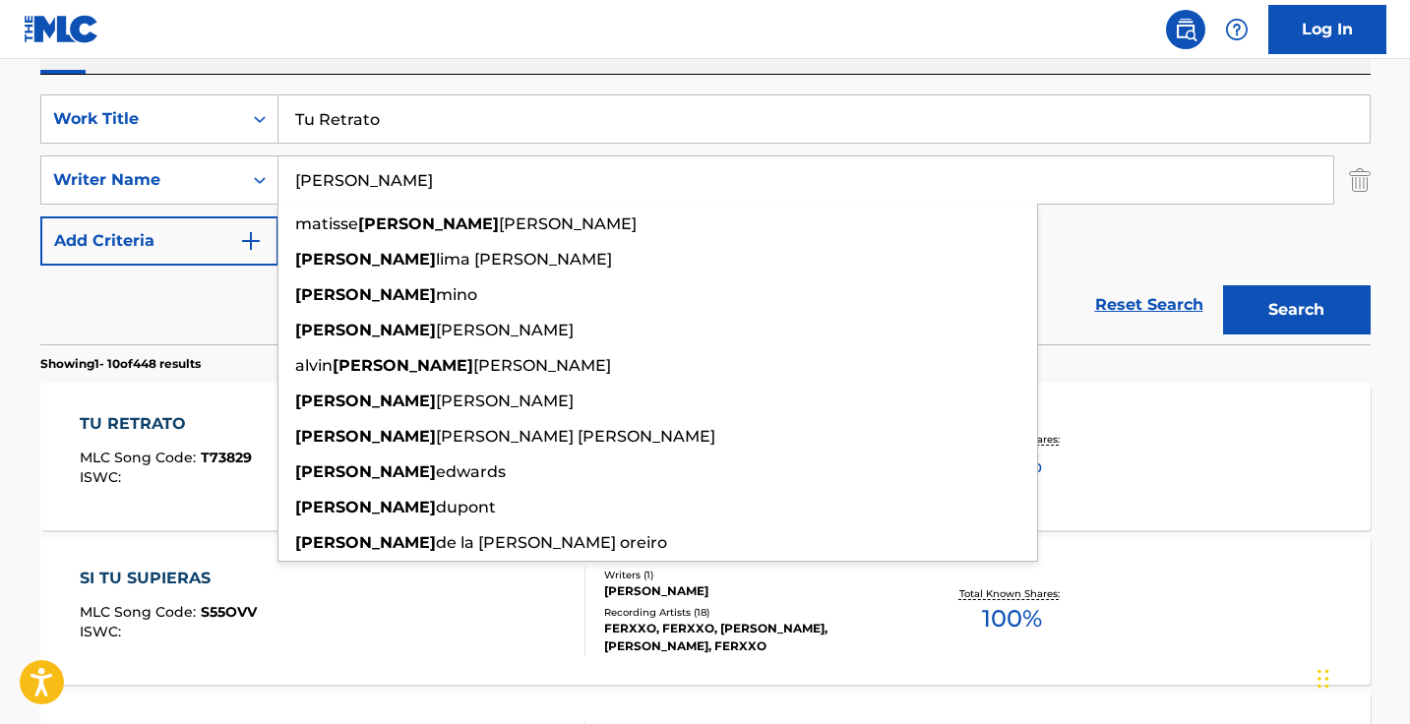
click at [1295, 310] on button "Search" at bounding box center [1297, 309] width 148 height 49
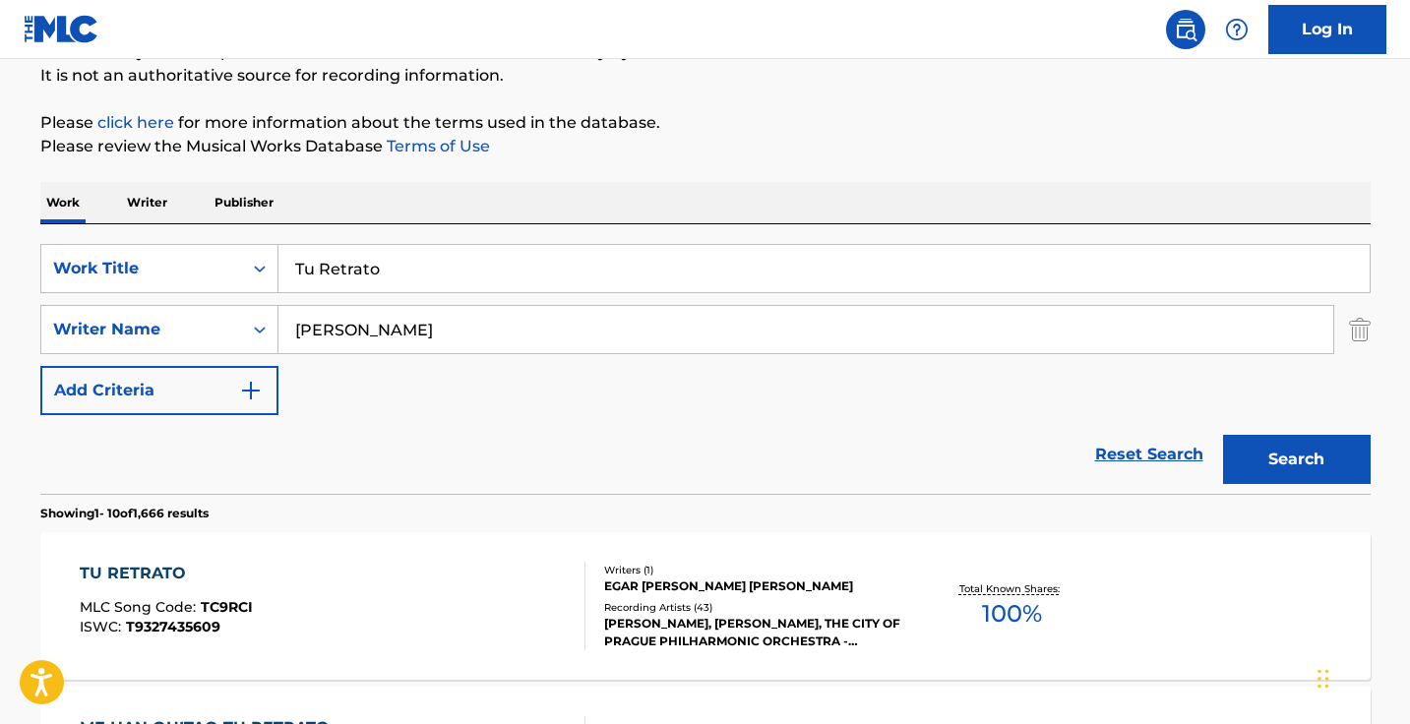
type input "paulo ricardo paes"
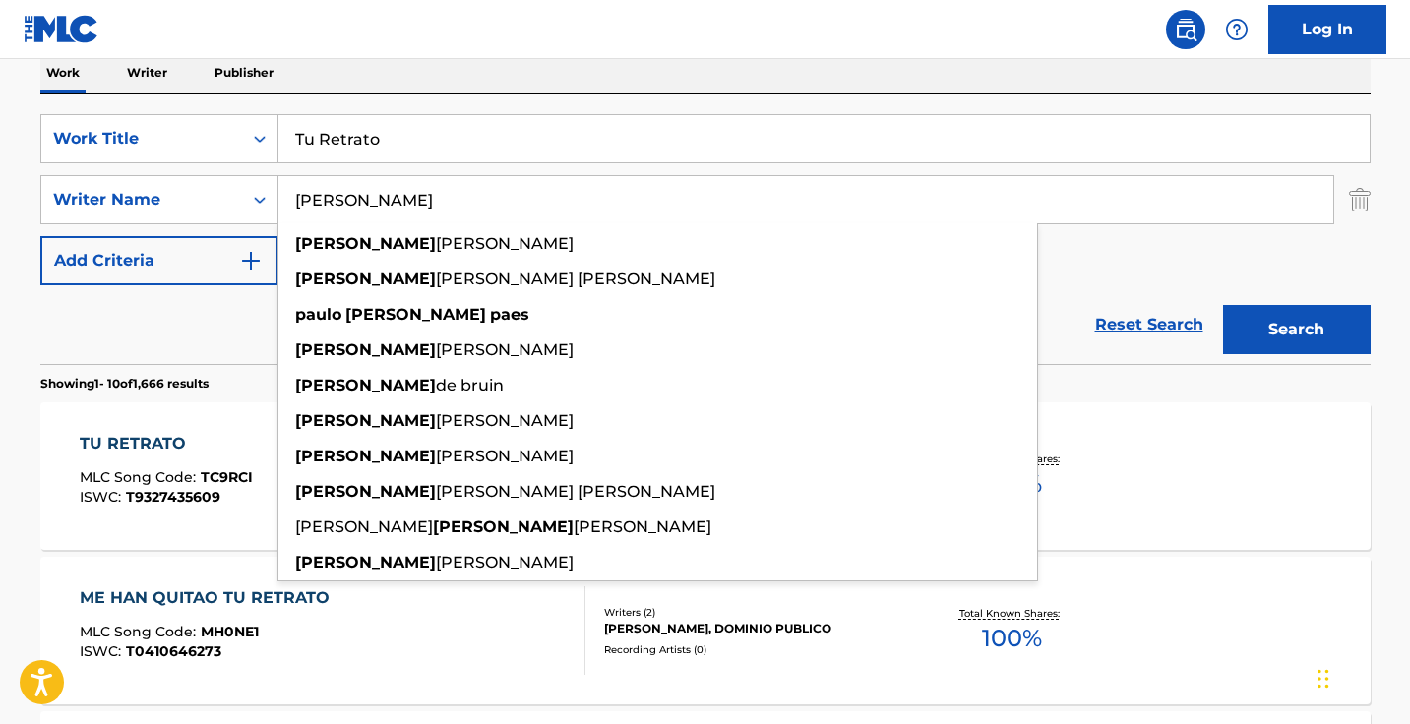
scroll to position [396, 0]
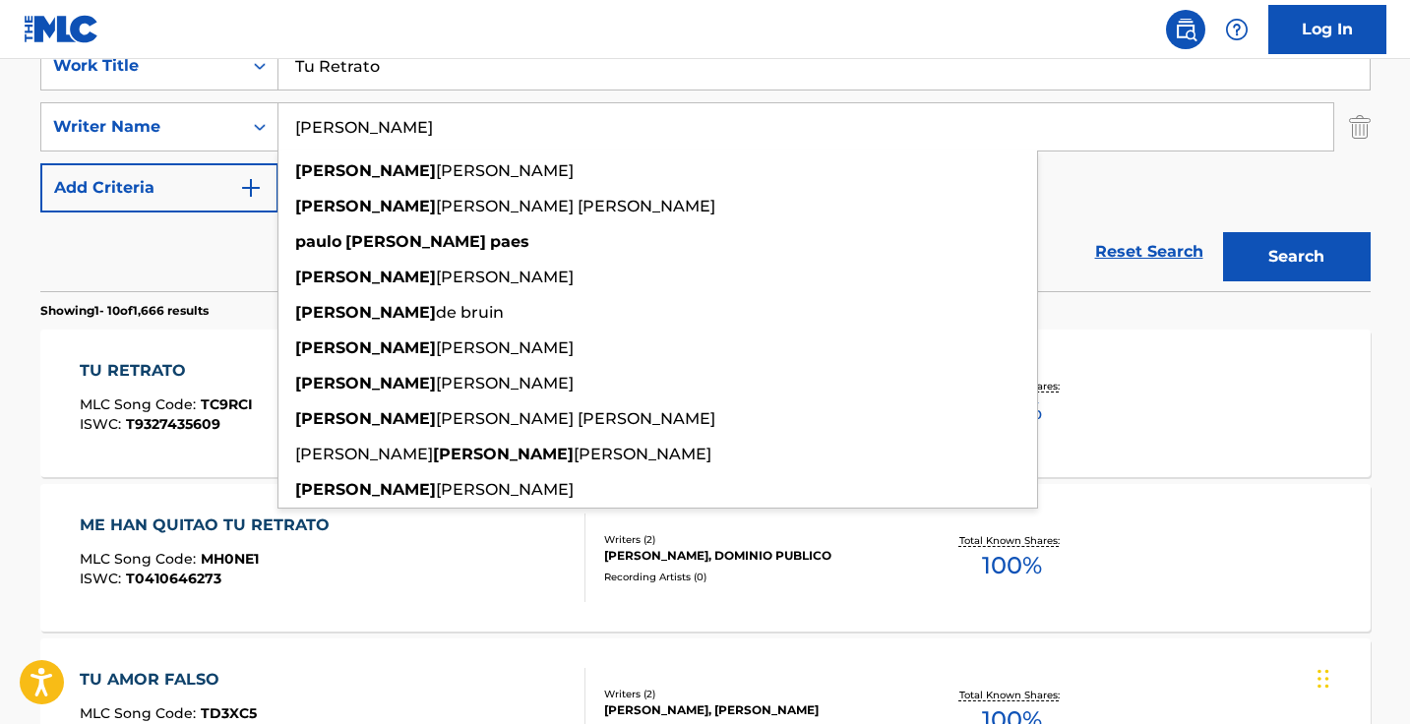
click at [1071, 217] on div "Reset Search Search" at bounding box center [705, 251] width 1330 height 79
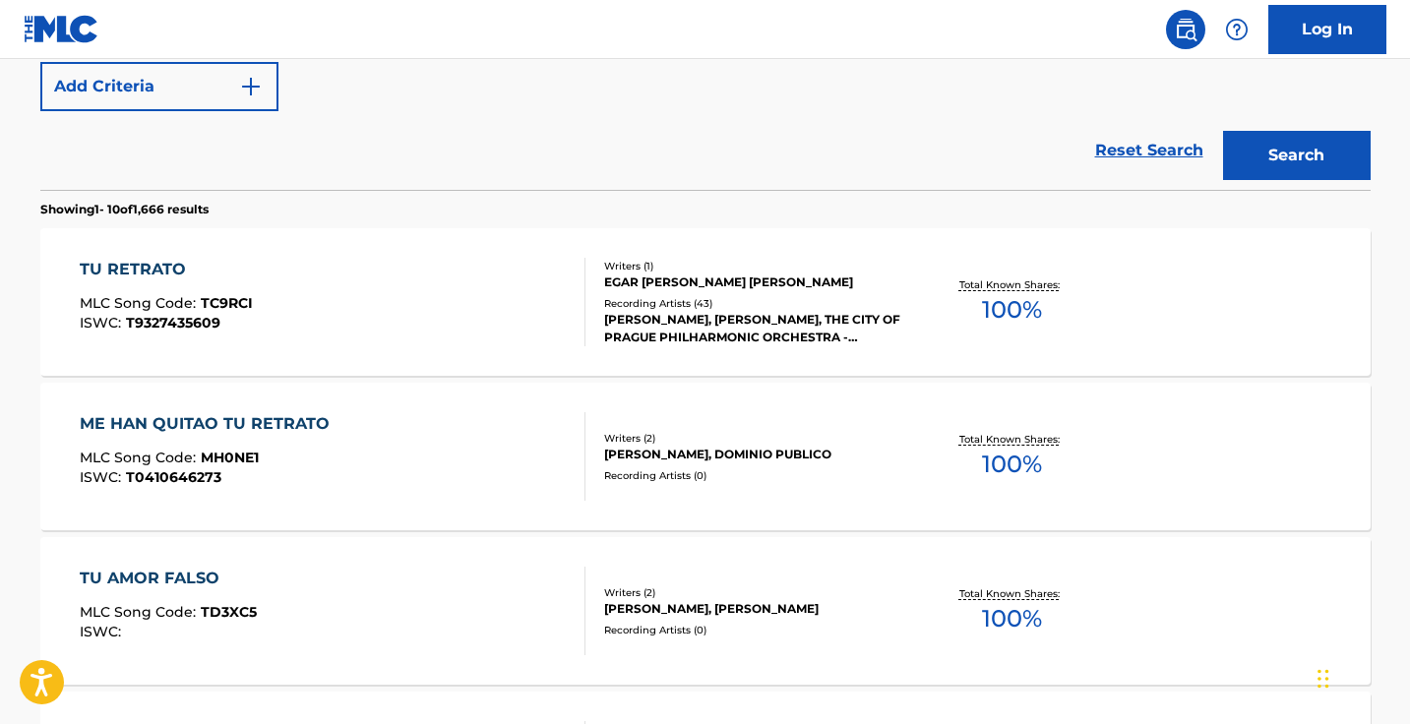
scroll to position [507, 0]
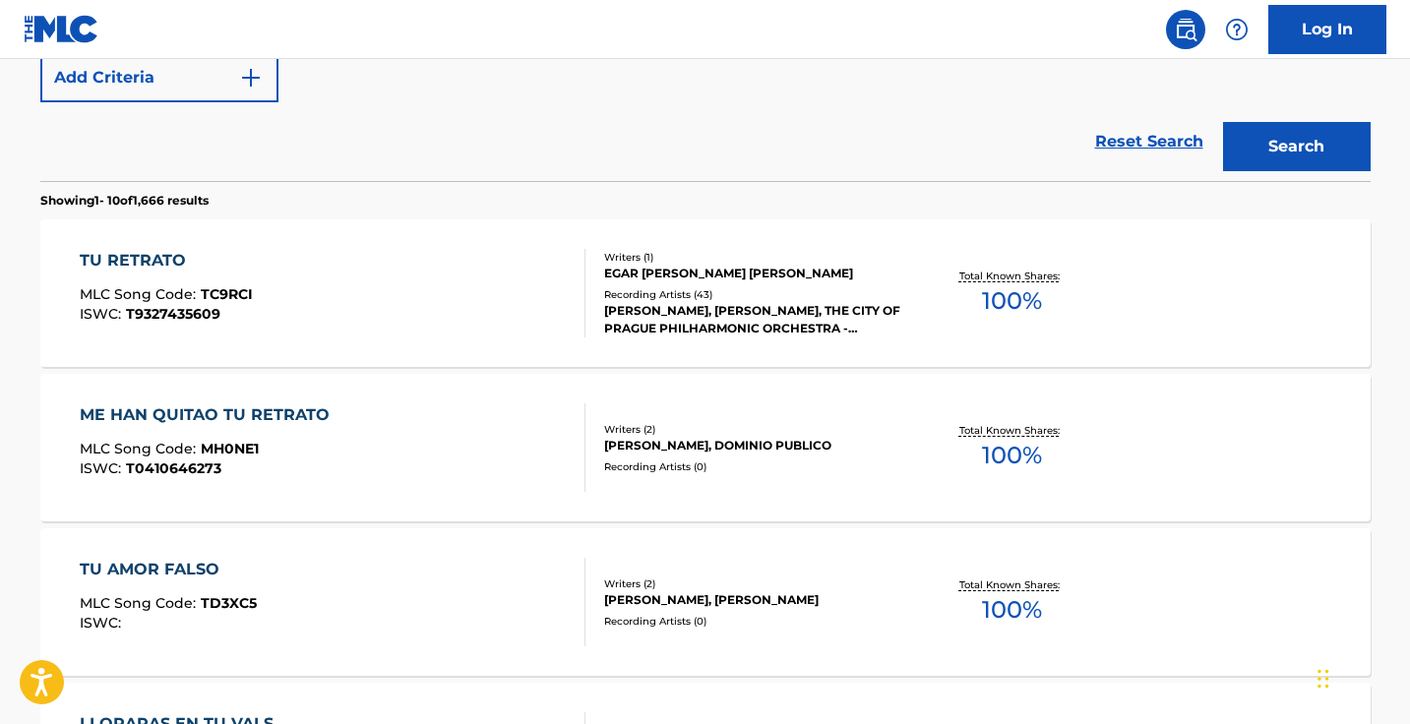
click at [534, 300] on div "TU RETRATO MLC Song Code : TC9RCI ISWC : T9327435609" at bounding box center [333, 293] width 506 height 89
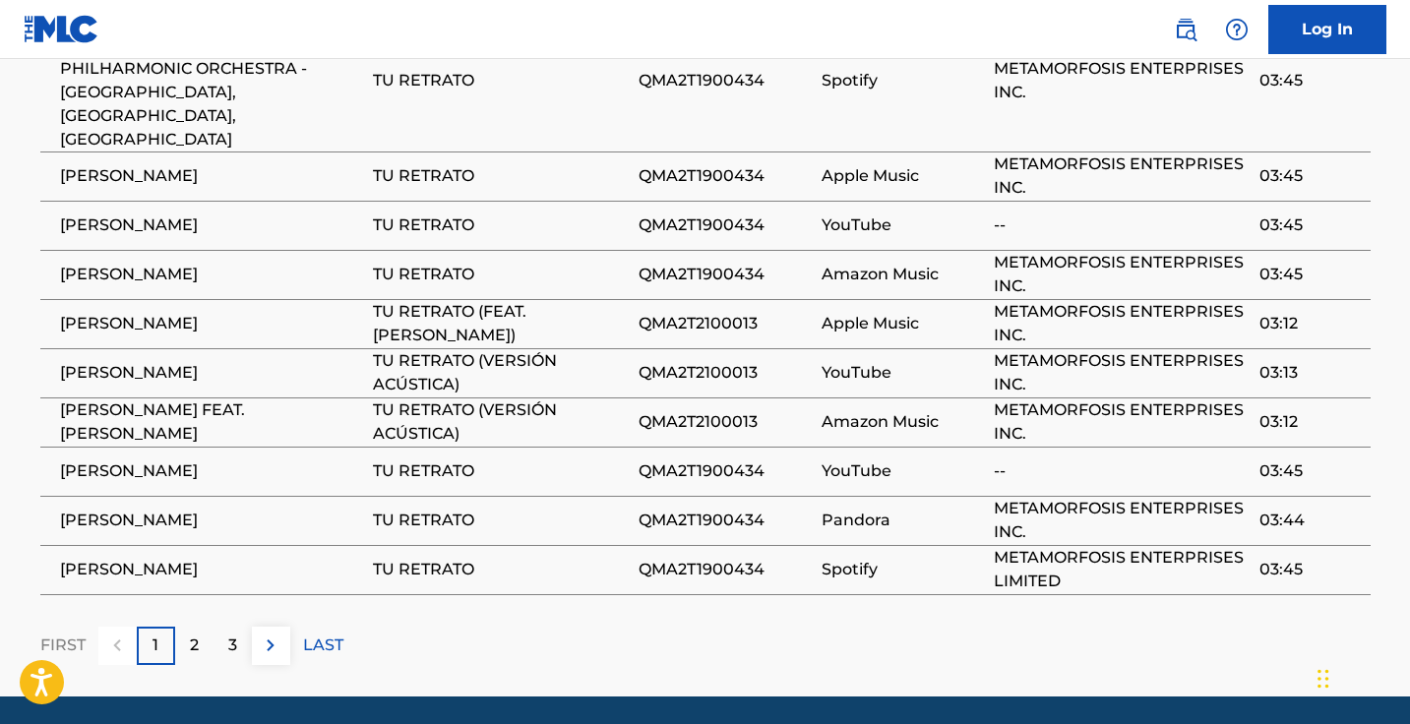
click at [235, 633] on p "3" at bounding box center [232, 645] width 9 height 24
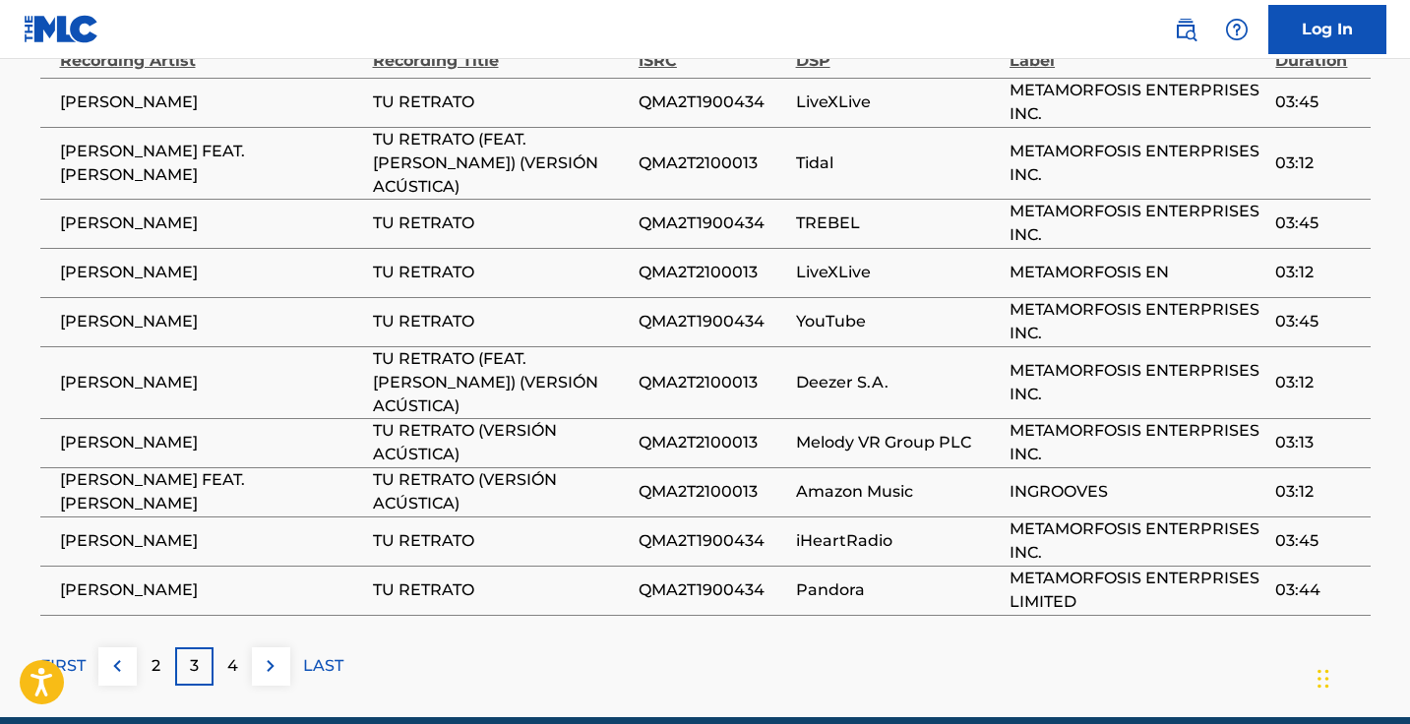
click at [225, 647] on div "4" at bounding box center [232, 666] width 38 height 38
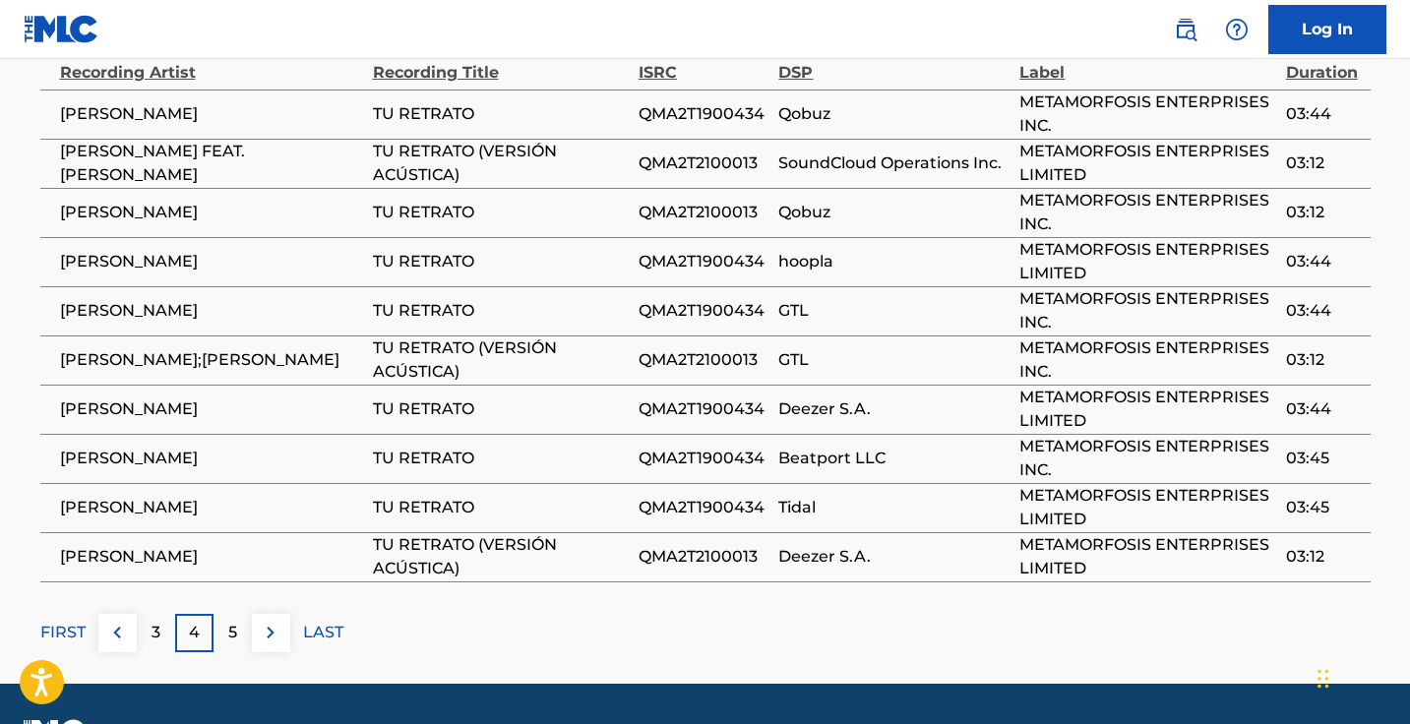
click at [229, 621] on p "5" at bounding box center [232, 633] width 9 height 24
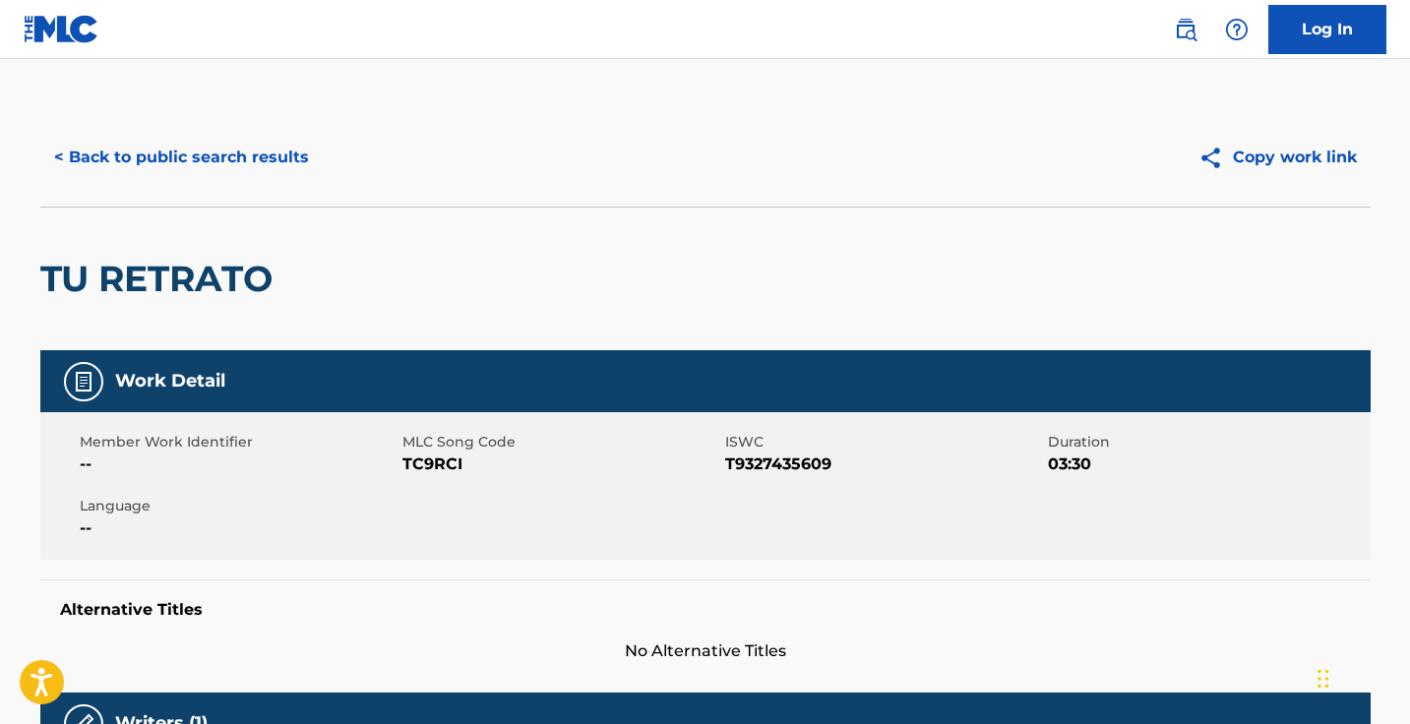
click at [283, 159] on button "< Back to public search results" at bounding box center [181, 157] width 282 height 49
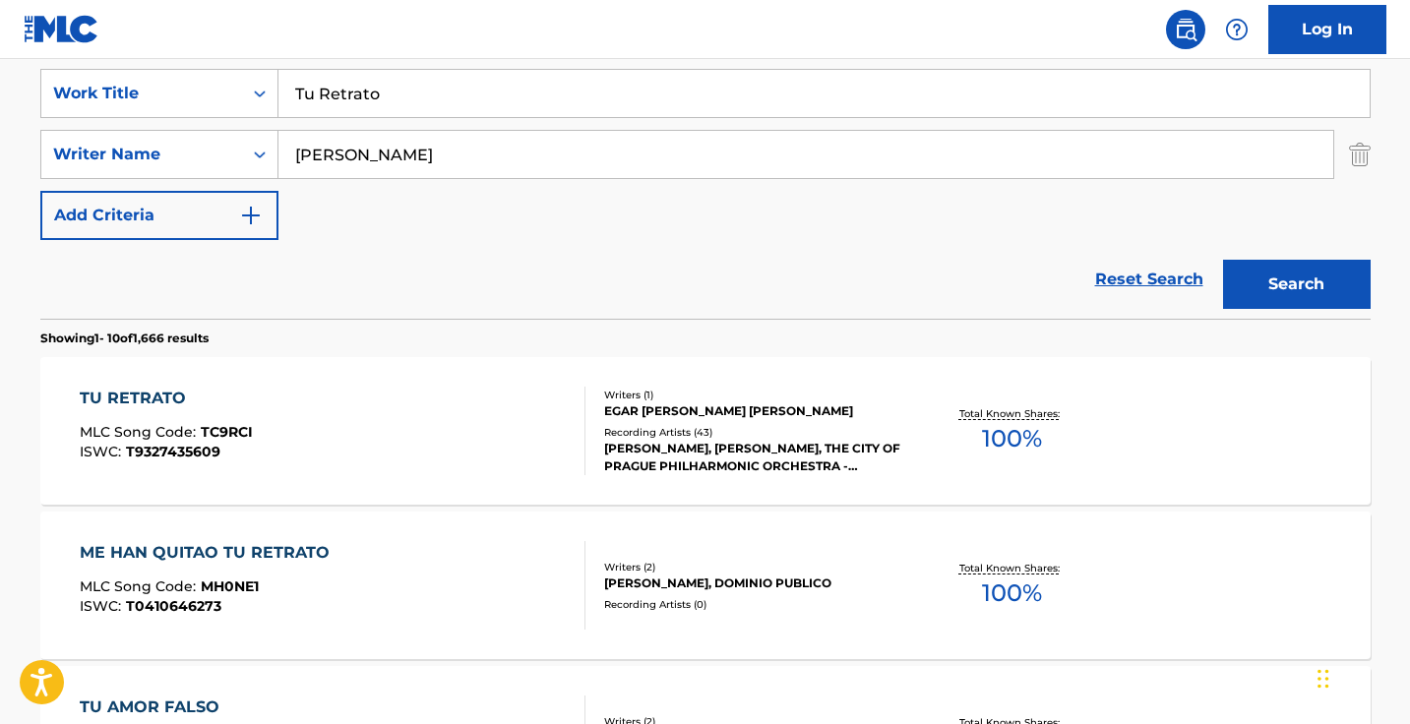
scroll to position [222, 0]
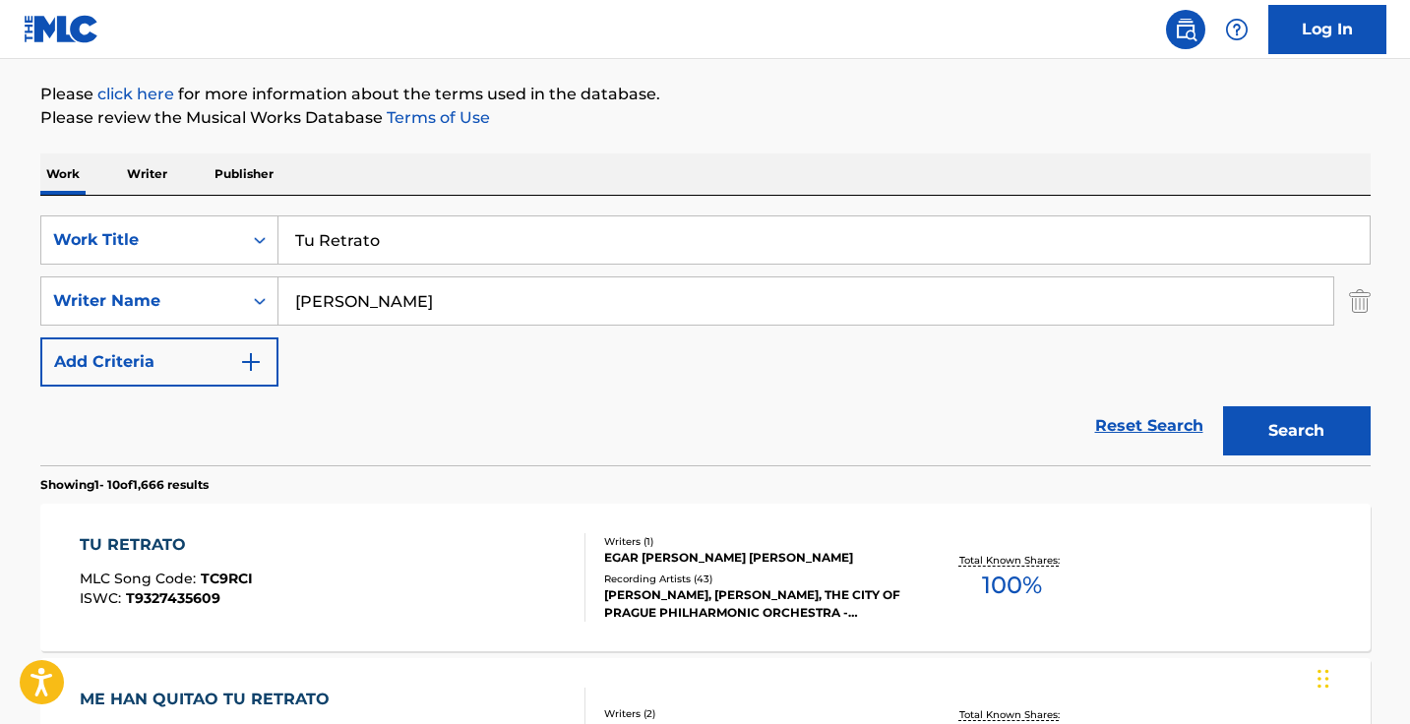
click at [460, 277] on input "paulo ricardo paes" at bounding box center [805, 300] width 1054 height 47
click at [467, 245] on input "Tu Retrato" at bounding box center [823, 239] width 1091 height 47
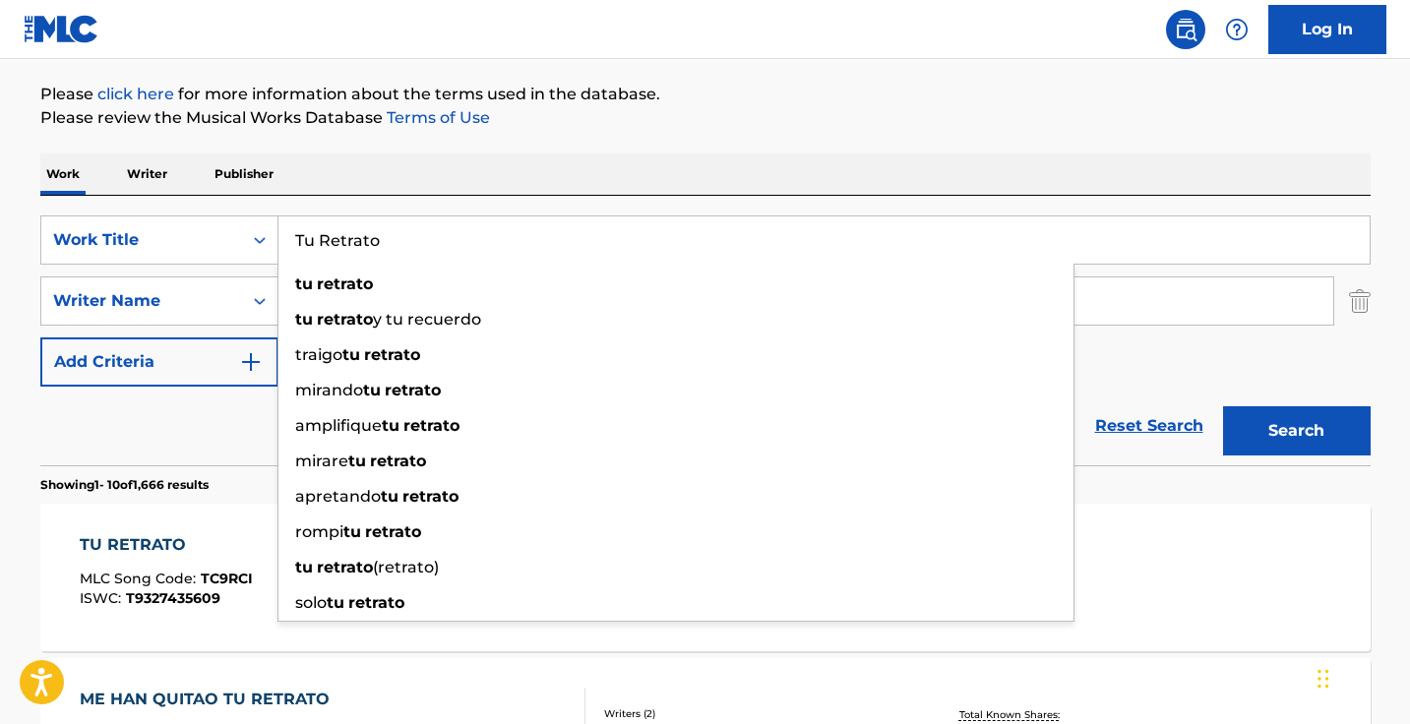
click at [467, 245] on input "Tu Retrato" at bounding box center [823, 239] width 1091 height 47
paste input "不眠之夜"
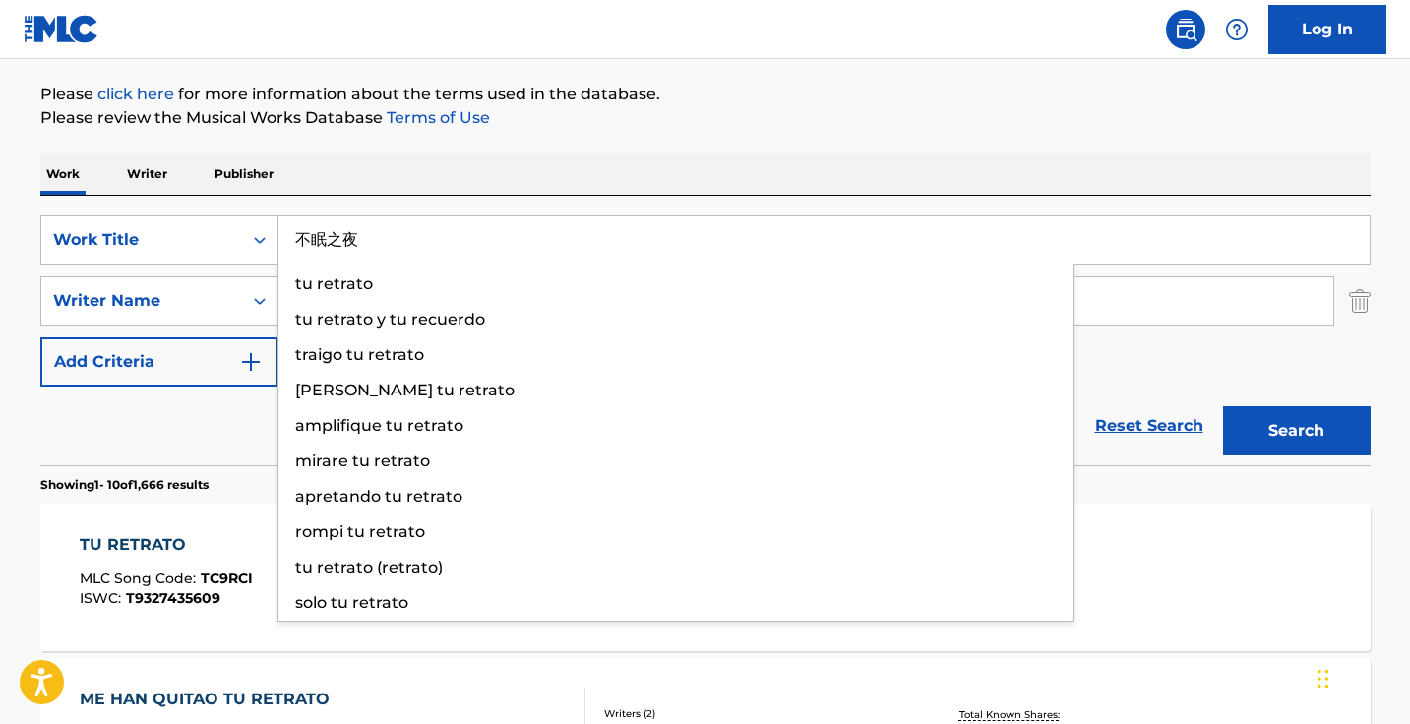
click at [1295, 431] on button "Search" at bounding box center [1297, 430] width 148 height 49
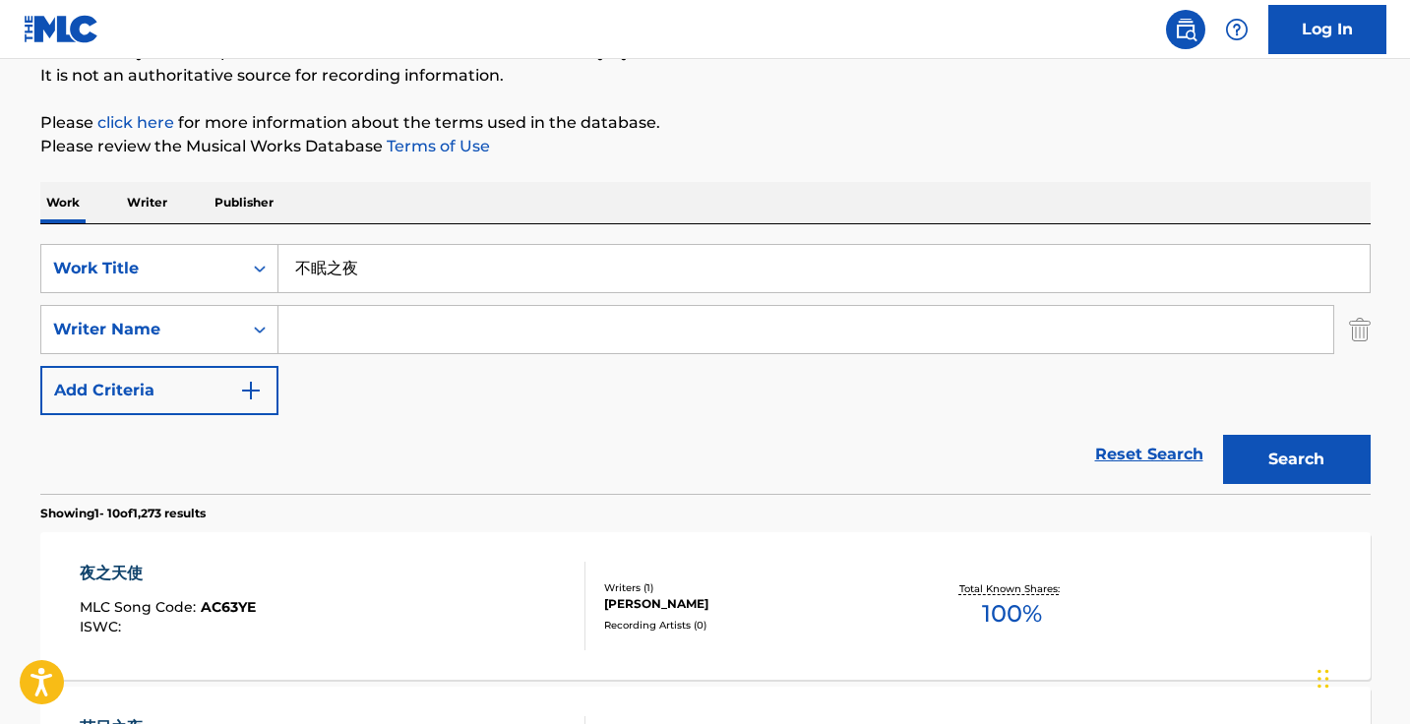
click at [438, 259] on input "不眠之夜" at bounding box center [823, 268] width 1091 height 47
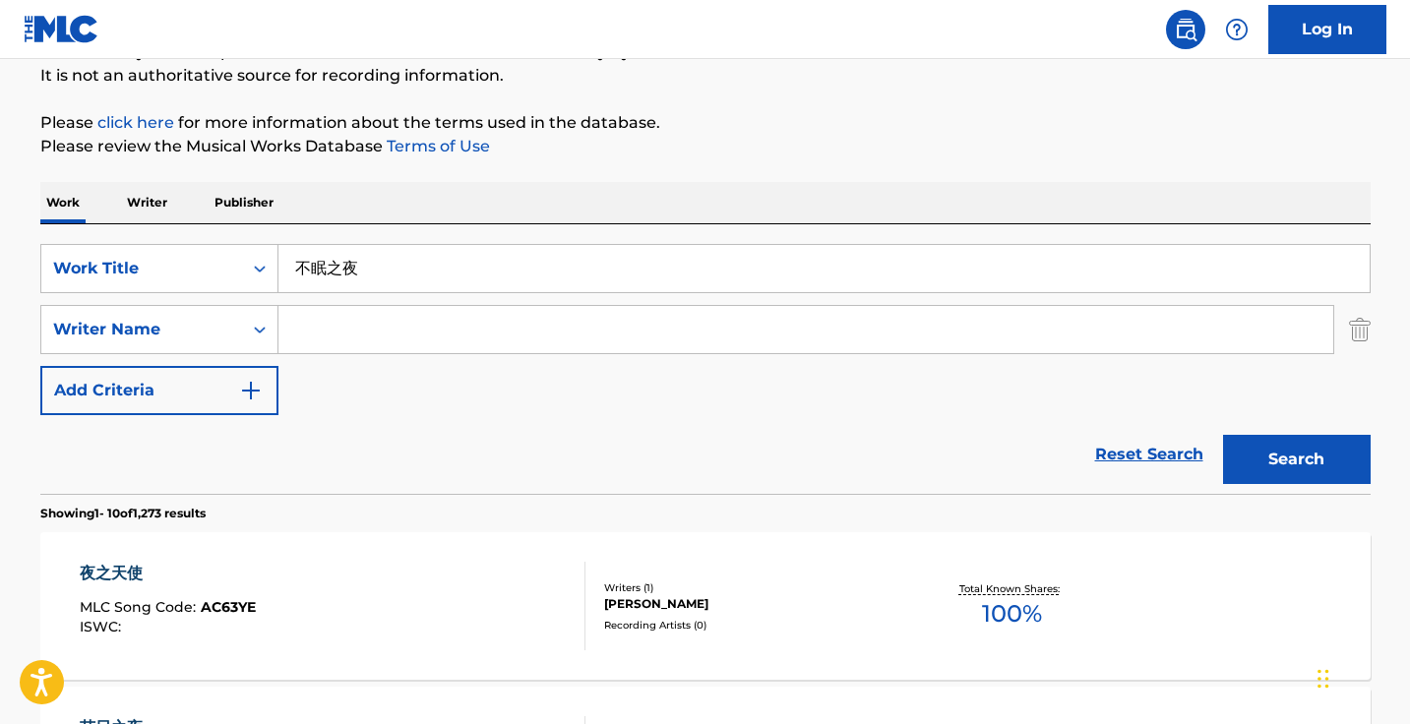
paste input "sleepless nights"
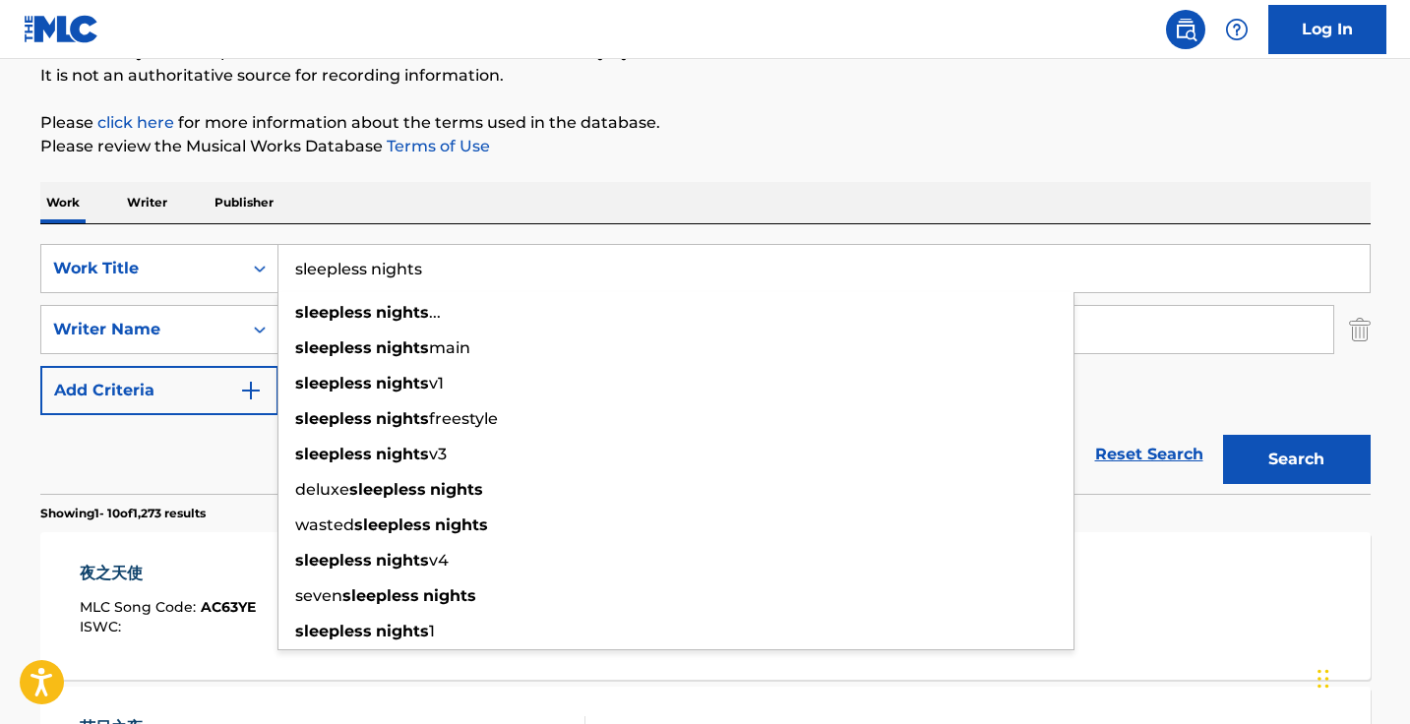
type input "sleepless nights"
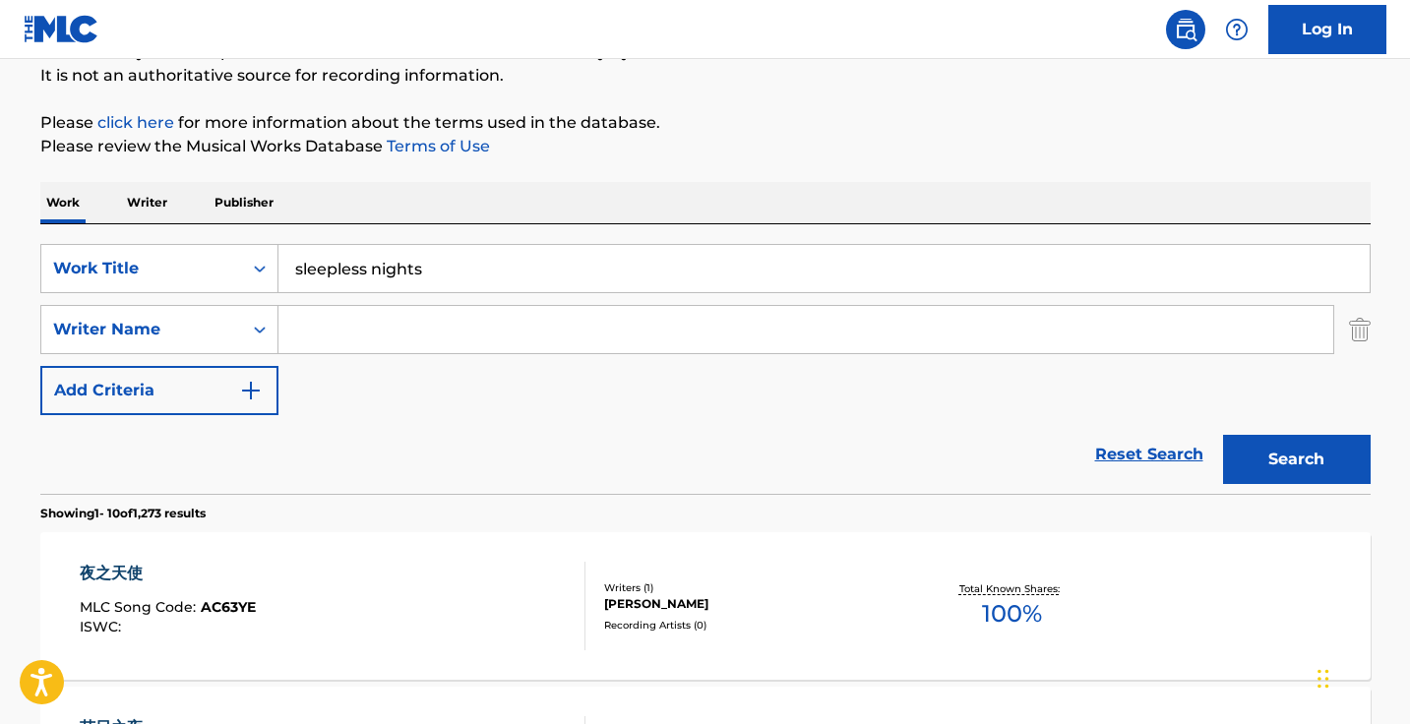
click at [478, 337] on input "Search Form" at bounding box center [805, 329] width 1054 height 47
click at [1295, 459] on button "Search" at bounding box center [1297, 459] width 148 height 49
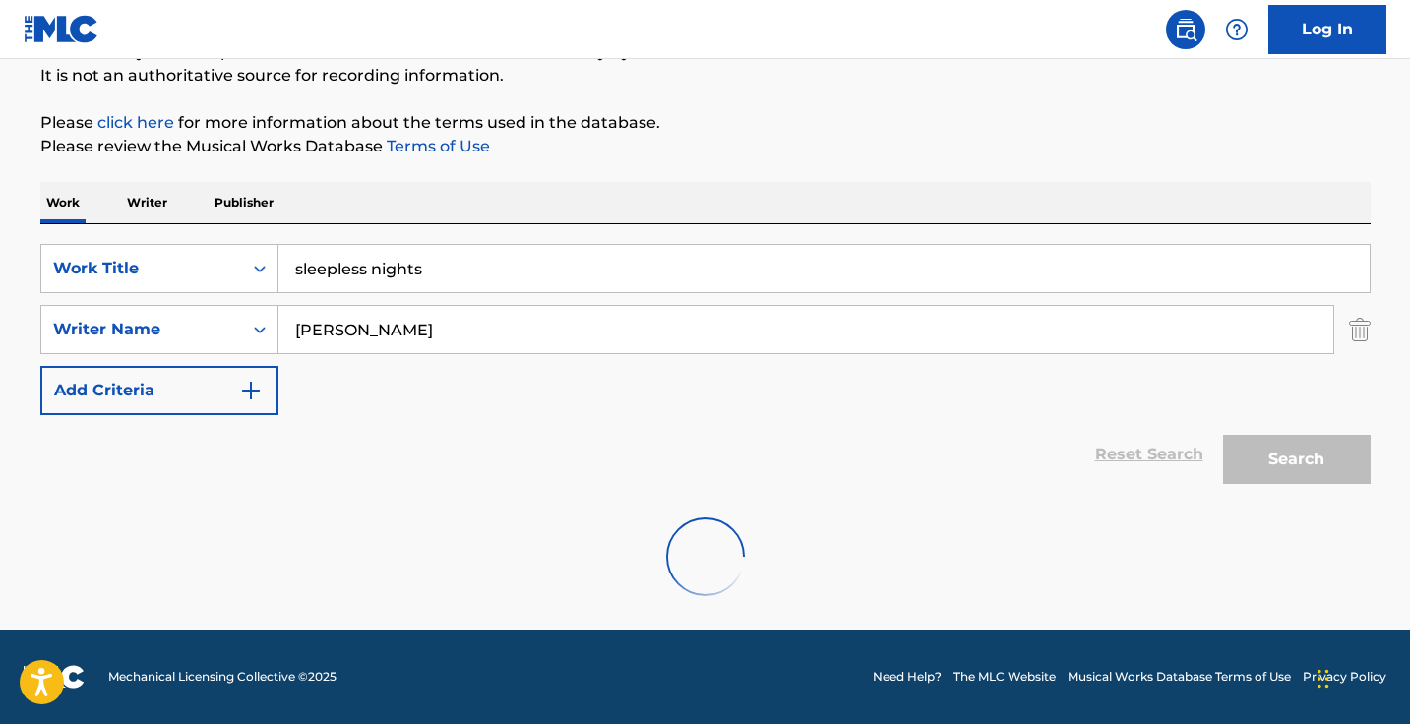
scroll to position [130, 0]
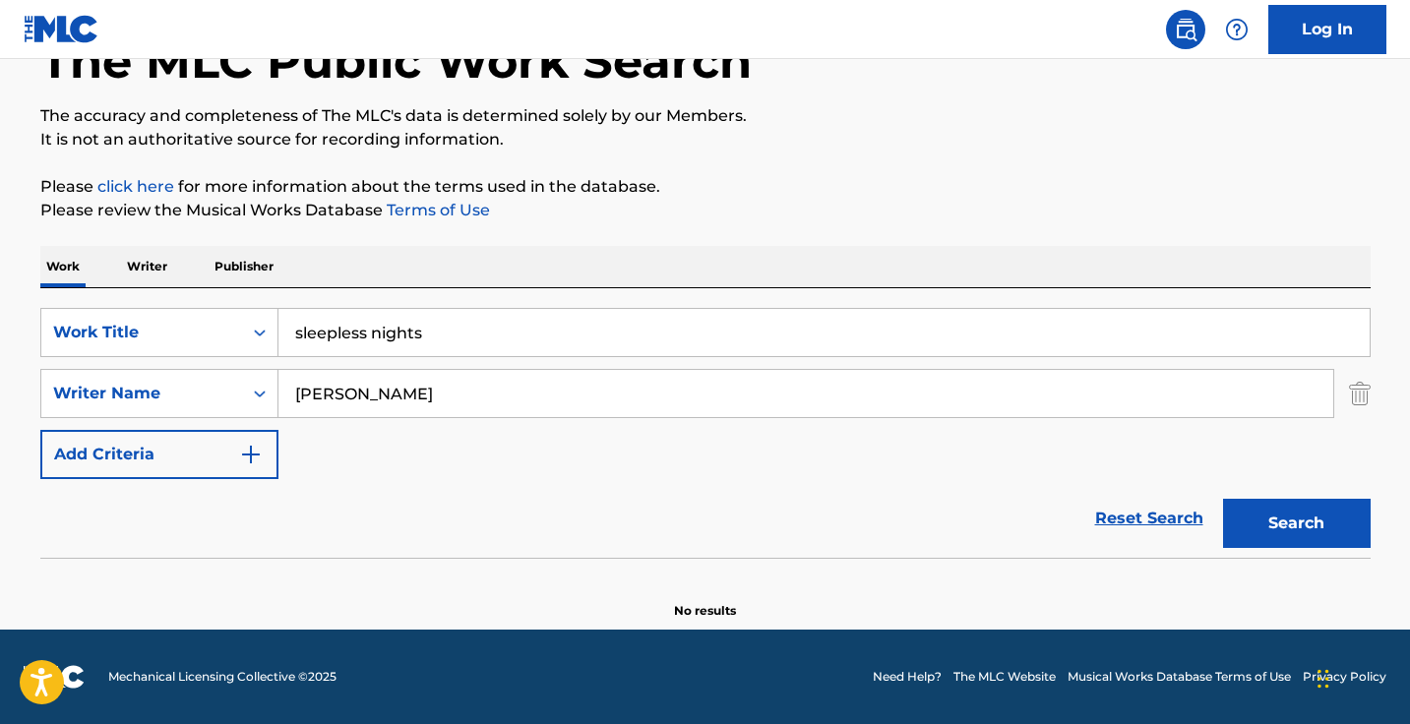
click at [542, 385] on input "wang kexin" at bounding box center [805, 393] width 1054 height 47
click at [333, 389] on input "wang kexin" at bounding box center [805, 393] width 1054 height 47
type input "kexin"
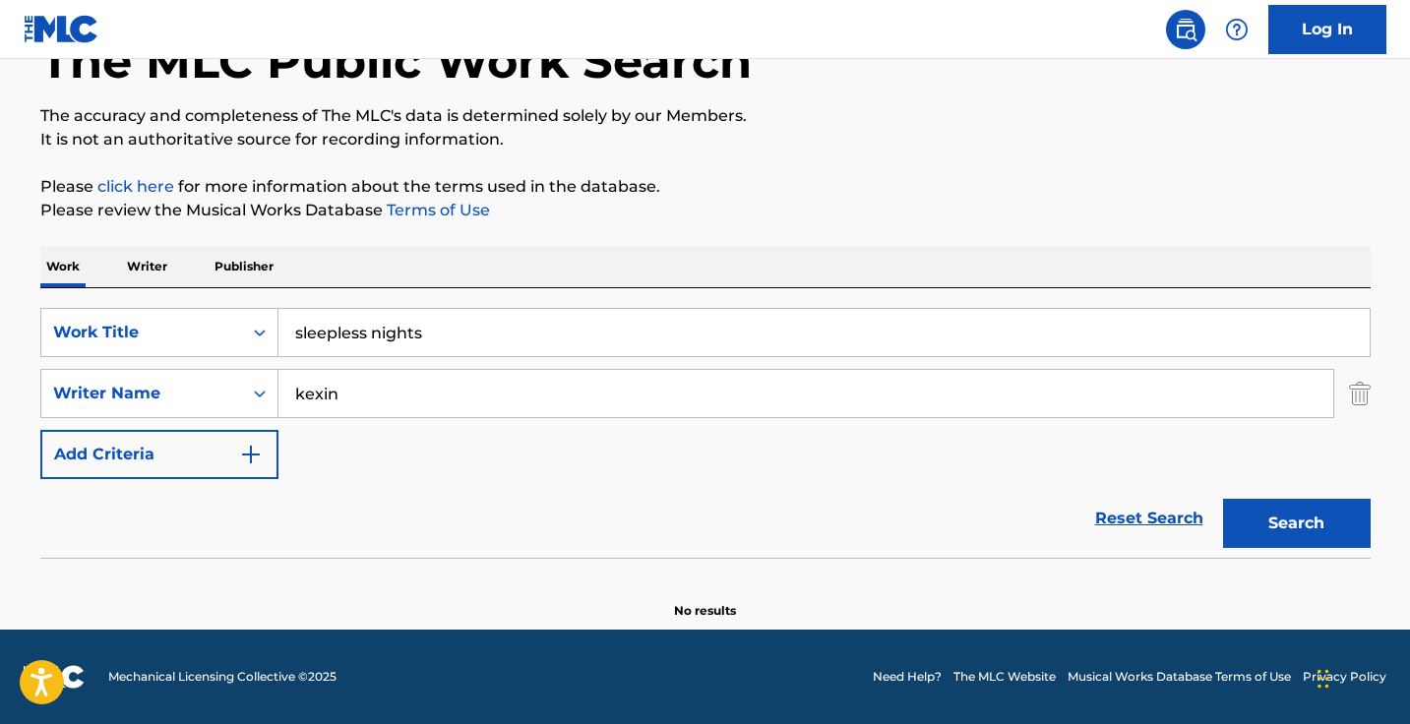
click at [1295, 523] on button "Search" at bounding box center [1297, 523] width 148 height 49
click at [348, 396] on input "kexin" at bounding box center [805, 393] width 1054 height 47
paste input ""王可鑫""
click at [302, 396] on input ""王可鑫" at bounding box center [805, 393] width 1054 height 47
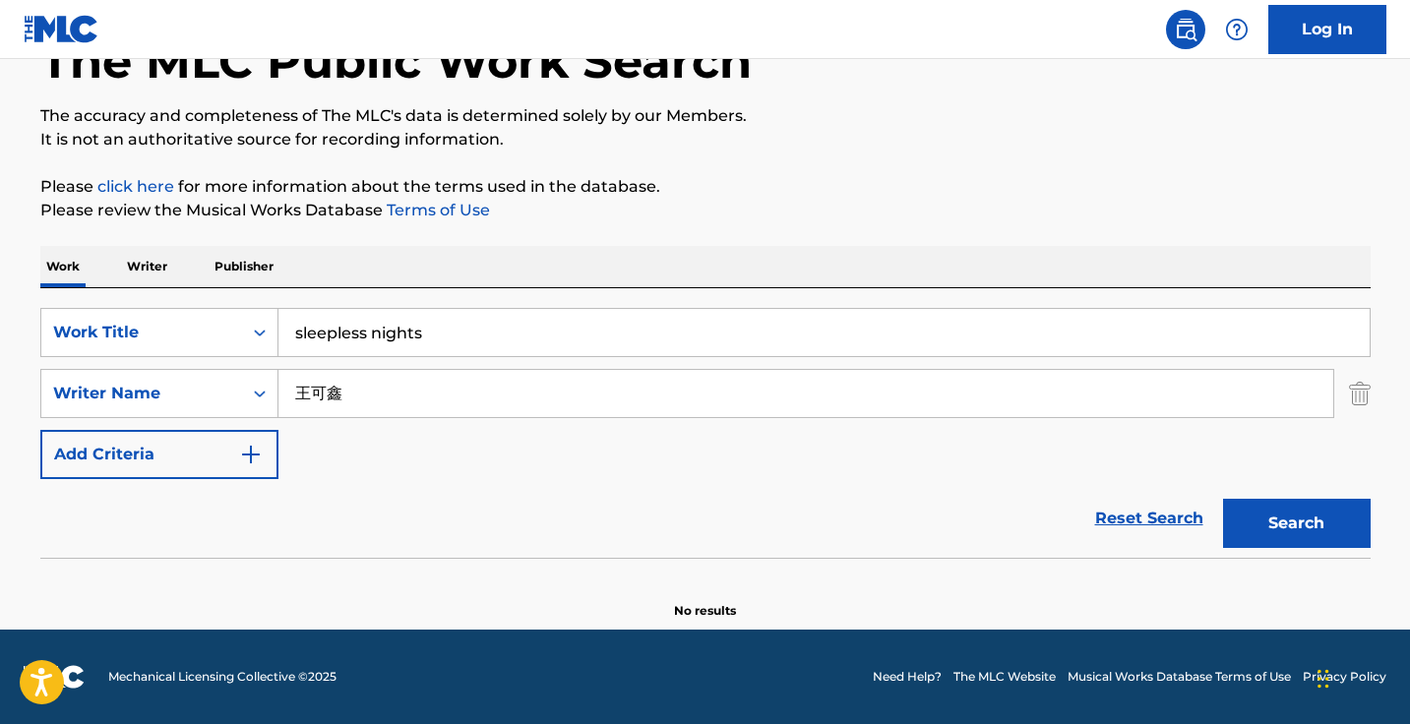
type input "王可鑫"
click at [1295, 523] on button "Search" at bounding box center [1297, 523] width 148 height 49
click at [474, 331] on input "sleepless nights" at bounding box center [823, 332] width 1091 height 47
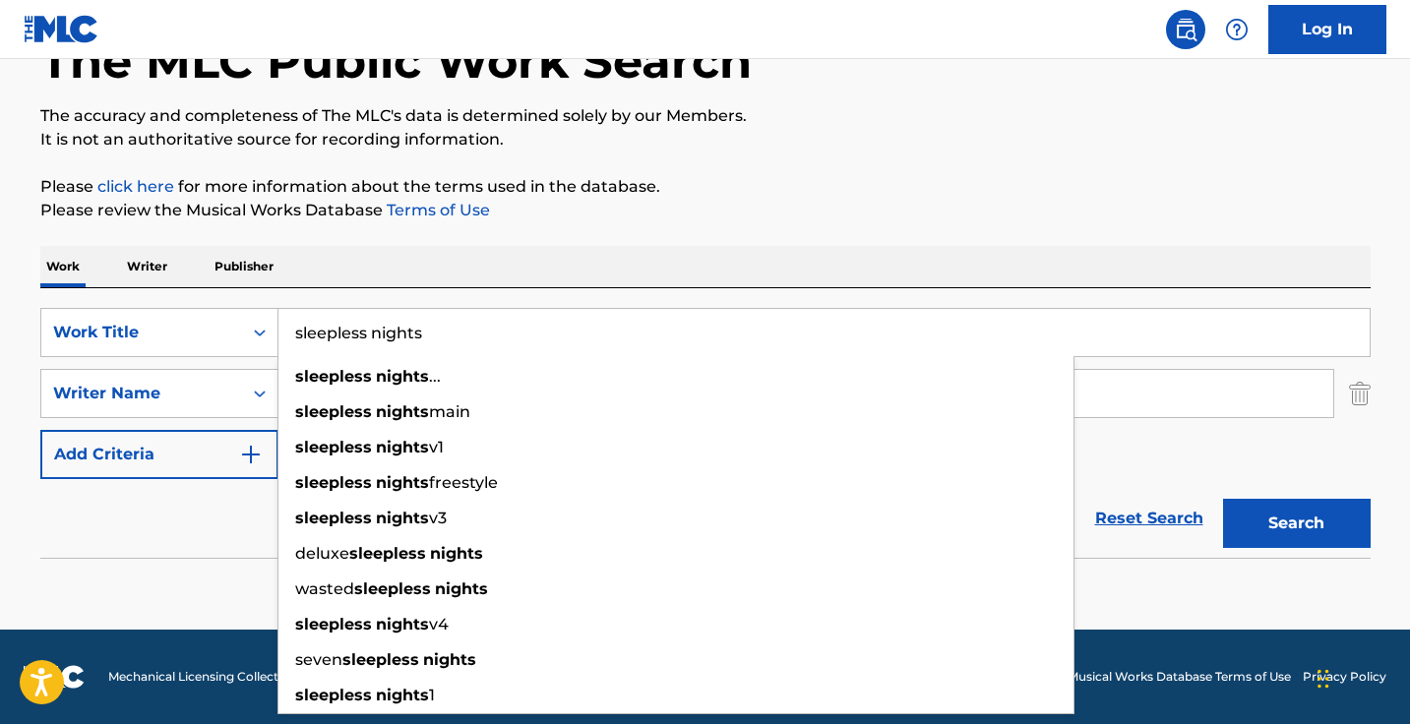
click at [474, 331] on input "sleepless nights" at bounding box center [823, 332] width 1091 height 47
paste input "不眠之夜"
type input "不眠之夜"
click at [1295, 523] on button "Search" at bounding box center [1297, 523] width 148 height 49
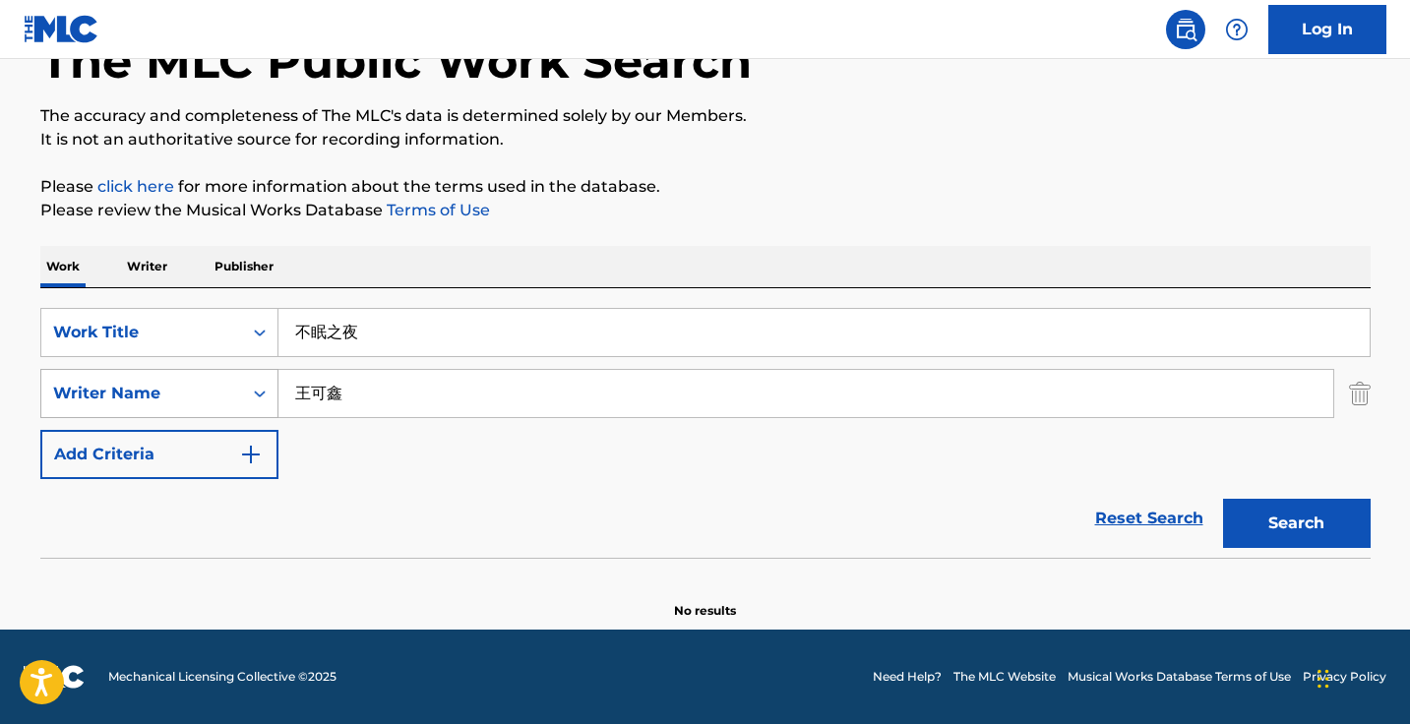
drag, startPoint x: 451, startPoint y: 381, endPoint x: 255, endPoint y: 380, distance: 196.7
click at [255, 380] on div "SearchWithCriteria8573487d-403a-4b70-a3f6-c29e5bc0c61b Writer Name 王可鑫" at bounding box center [705, 393] width 1330 height 49
click at [337, 391] on input "王可鑫" at bounding box center [805, 393] width 1054 height 47
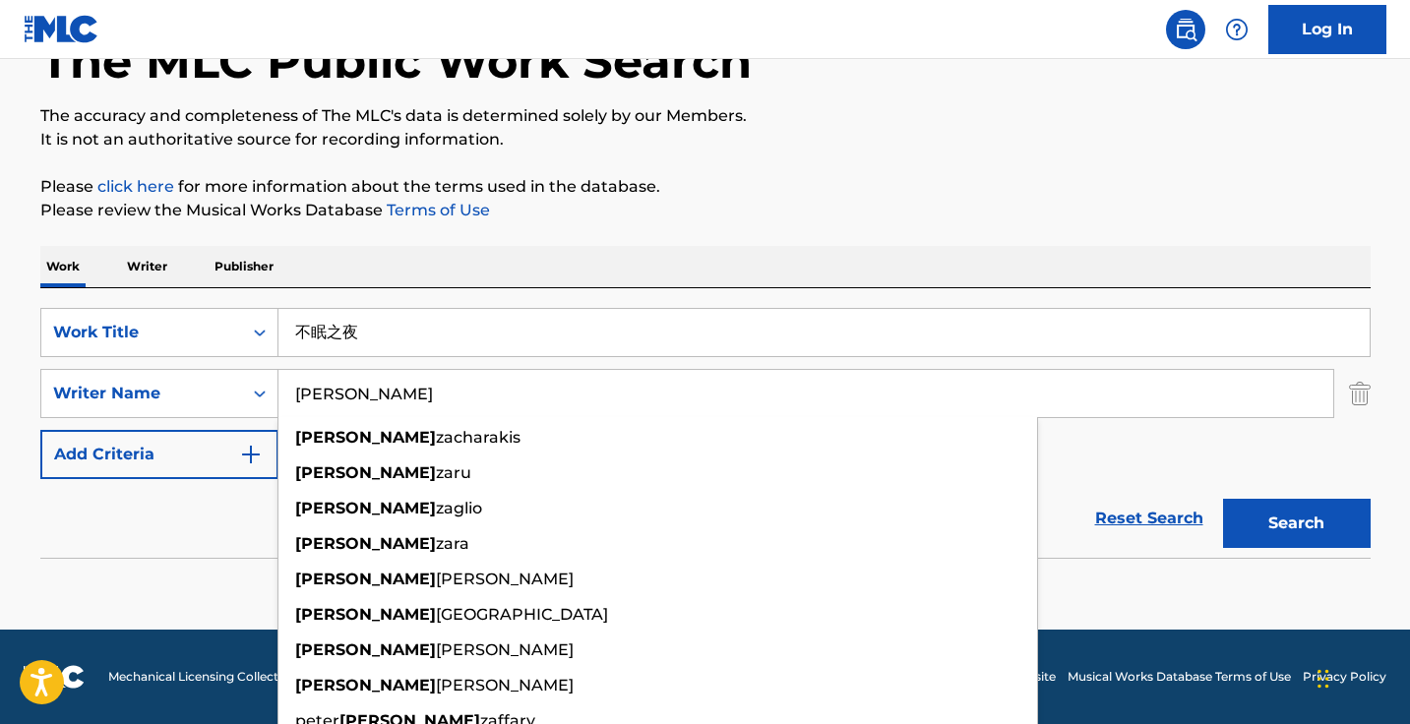
type input "jason zang"
click at [1295, 523] on button "Search" at bounding box center [1297, 523] width 148 height 49
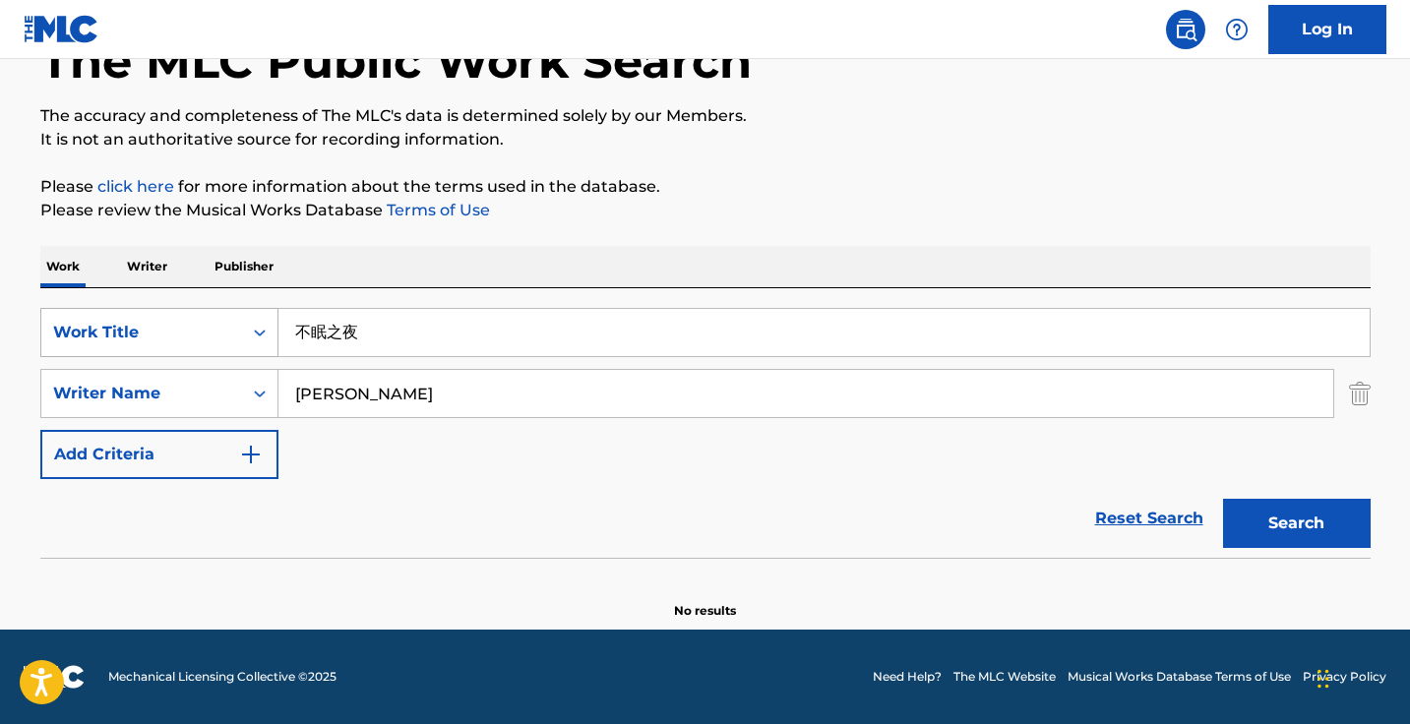
drag, startPoint x: 378, startPoint y: 334, endPoint x: 207, endPoint y: 314, distance: 172.4
click at [207, 314] on div "SearchWithCriteria6f196ebf-997e-4856-b7e8-e089a479c41e Work Title 不眠之夜" at bounding box center [705, 332] width 1330 height 49
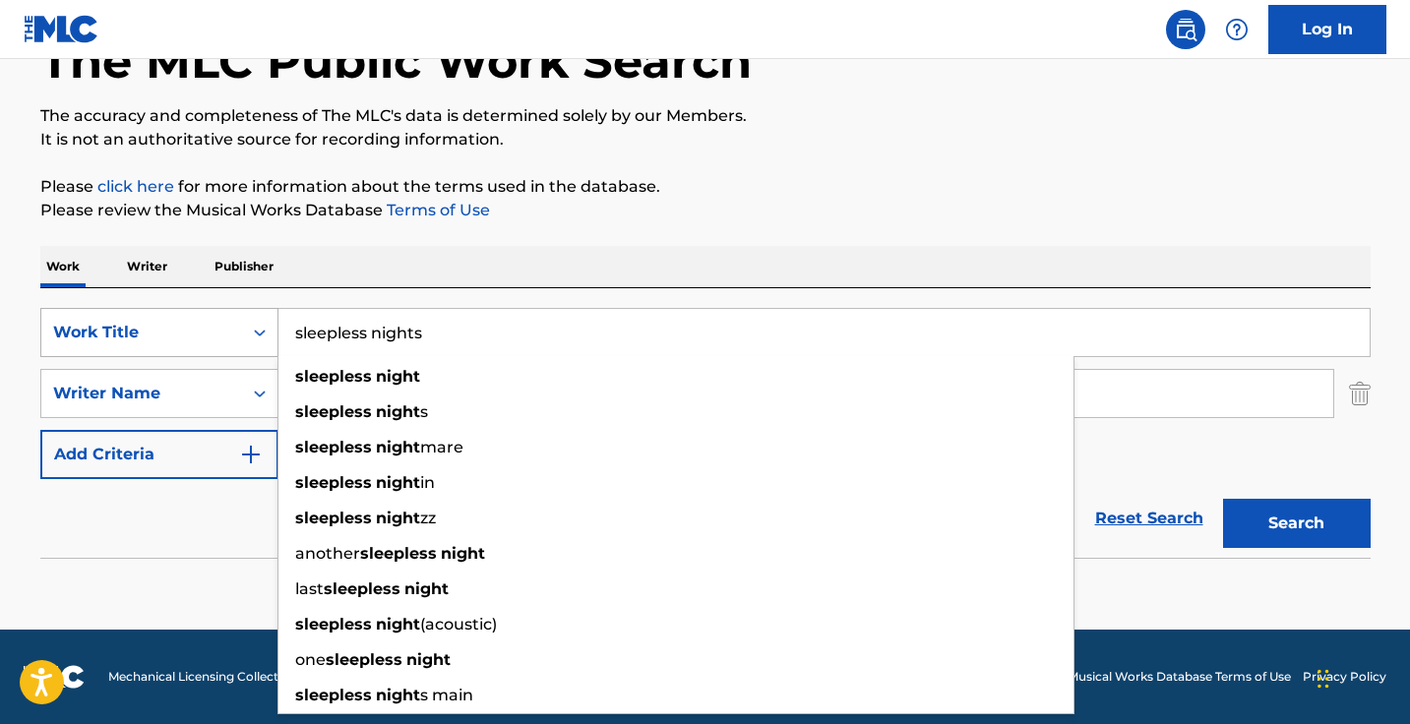
click at [1295, 523] on button "Search" at bounding box center [1297, 523] width 148 height 49
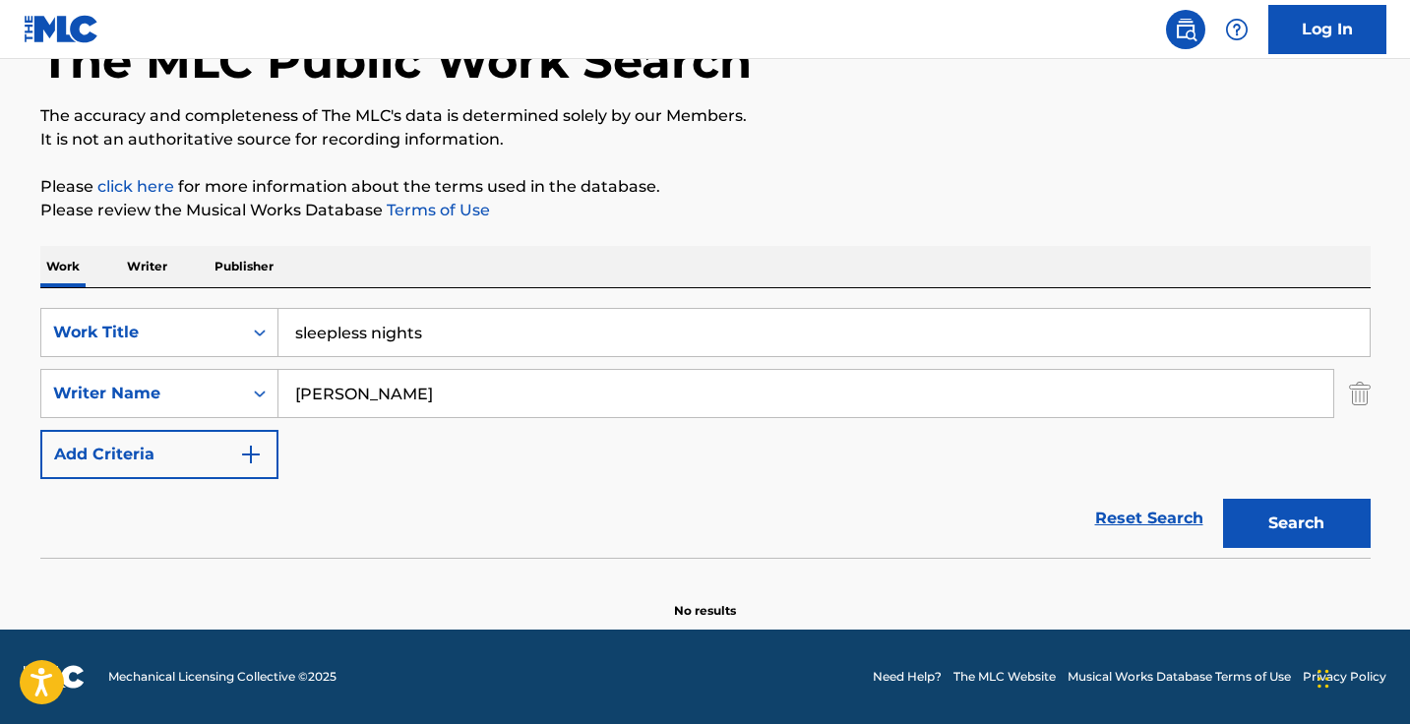
click at [449, 320] on input "sleepless nights" at bounding box center [823, 332] width 1091 height 47
paste input "WHITE NIGHT"
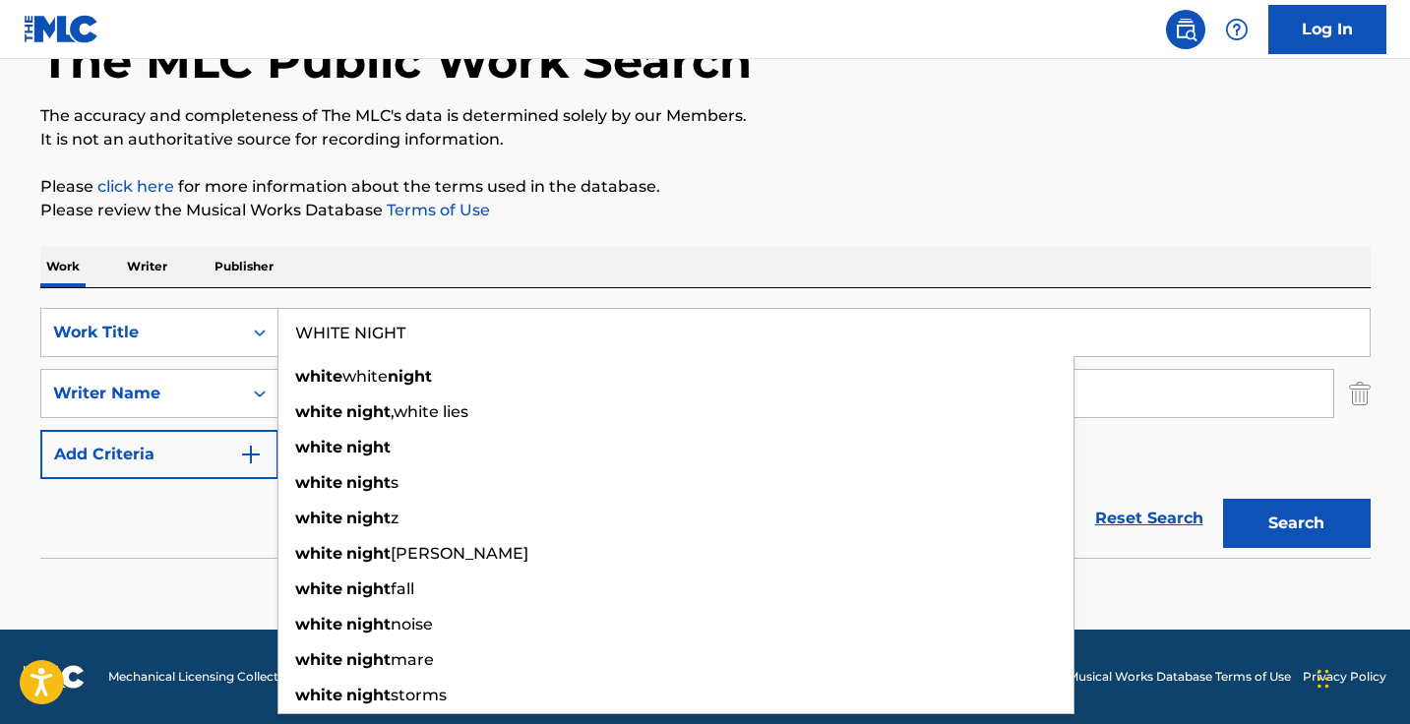
type input "WHITE NIGHT"
click at [1295, 523] on button "Search" at bounding box center [1297, 523] width 148 height 49
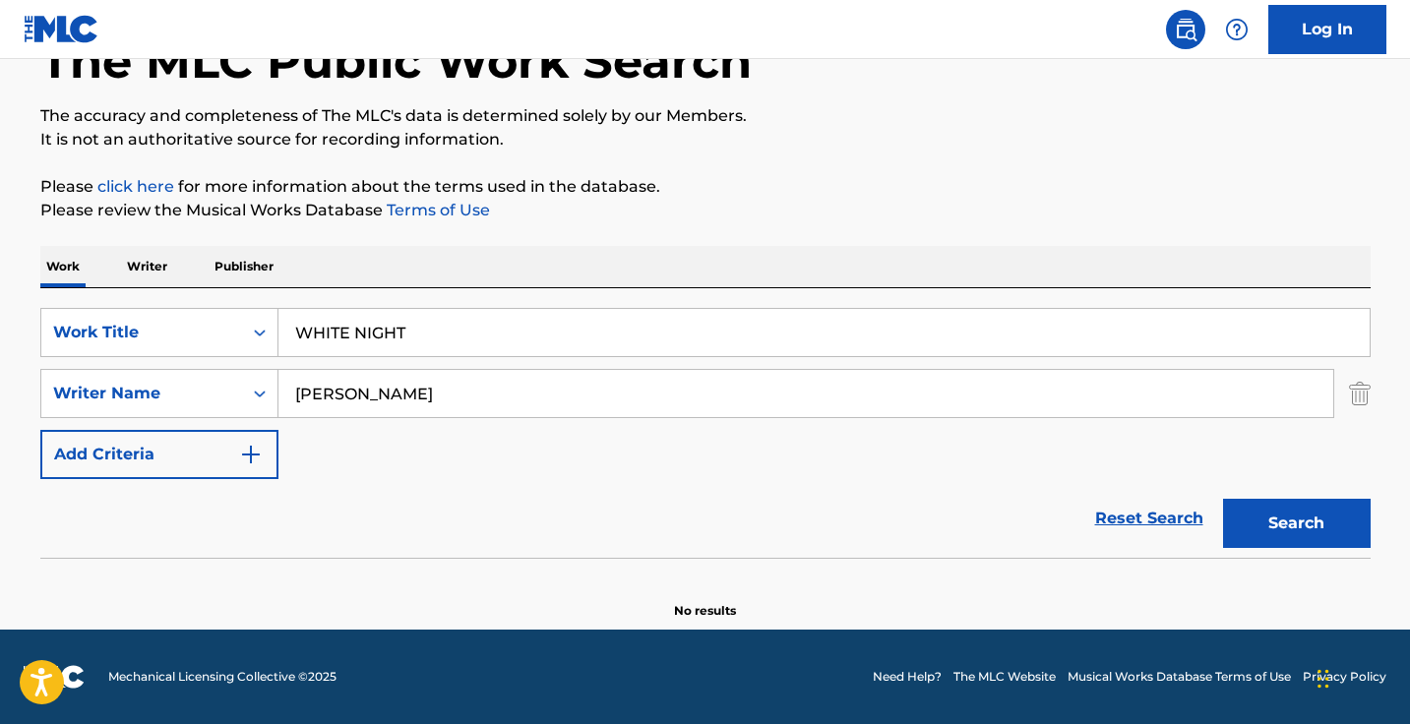
click at [460, 390] on input "jason zang" at bounding box center [805, 393] width 1054 height 47
type input "j"
click at [1295, 523] on button "Search" at bounding box center [1297, 523] width 148 height 49
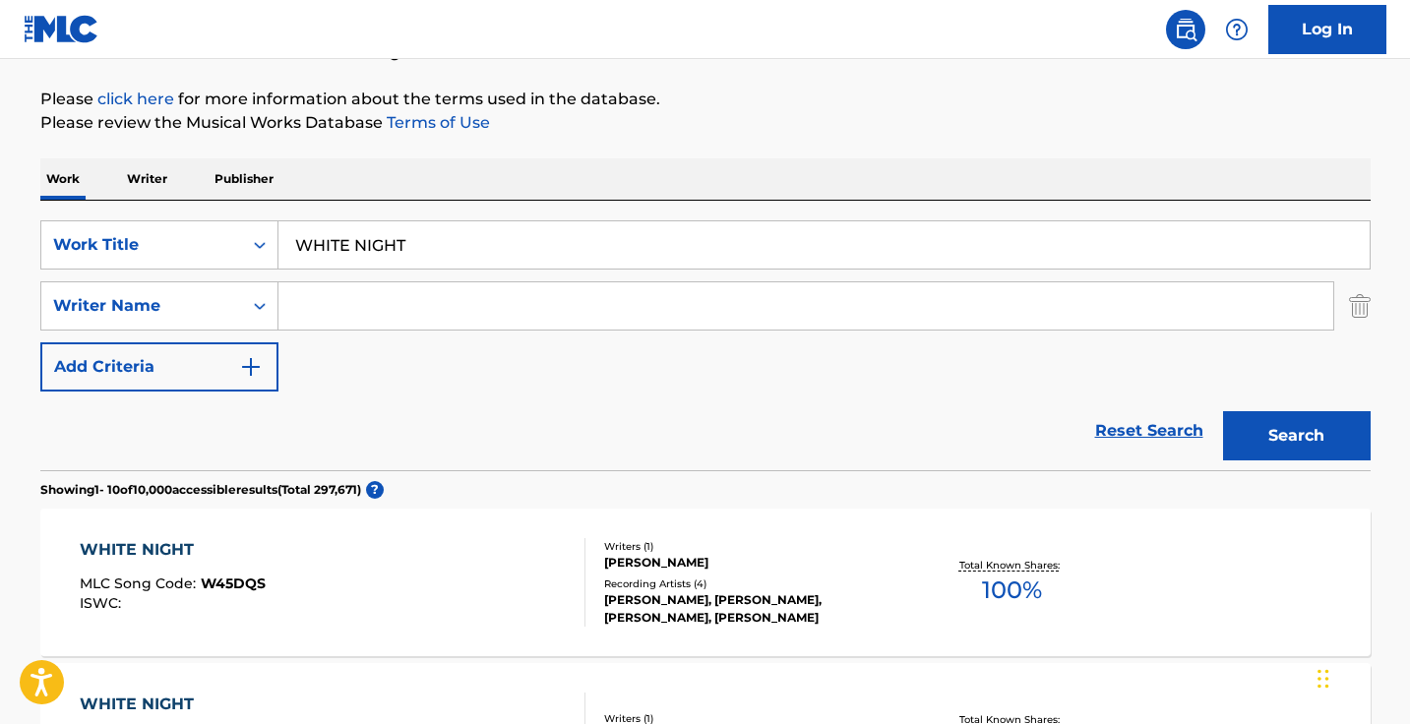
scroll to position [309, 0]
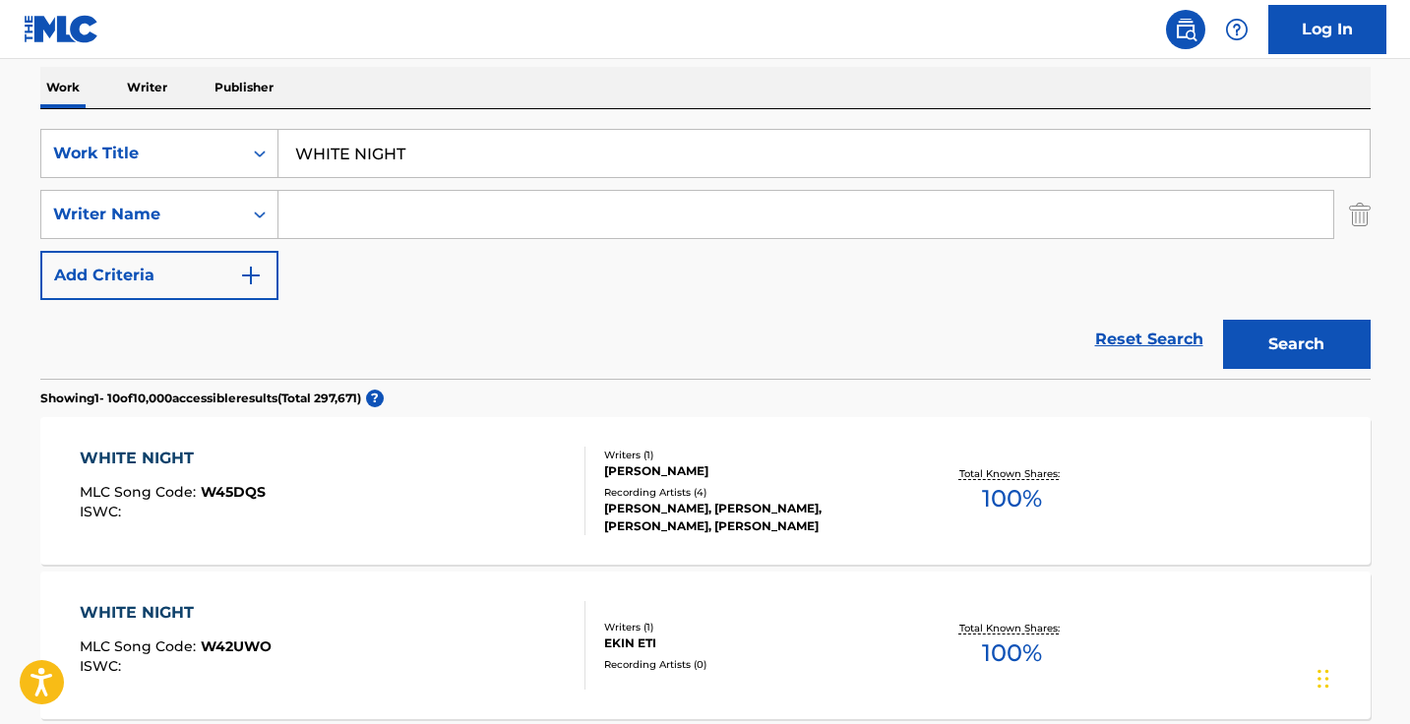
paste input "西山晃世"
type input "西山晃世"
click at [1295, 344] on button "Search" at bounding box center [1297, 344] width 148 height 49
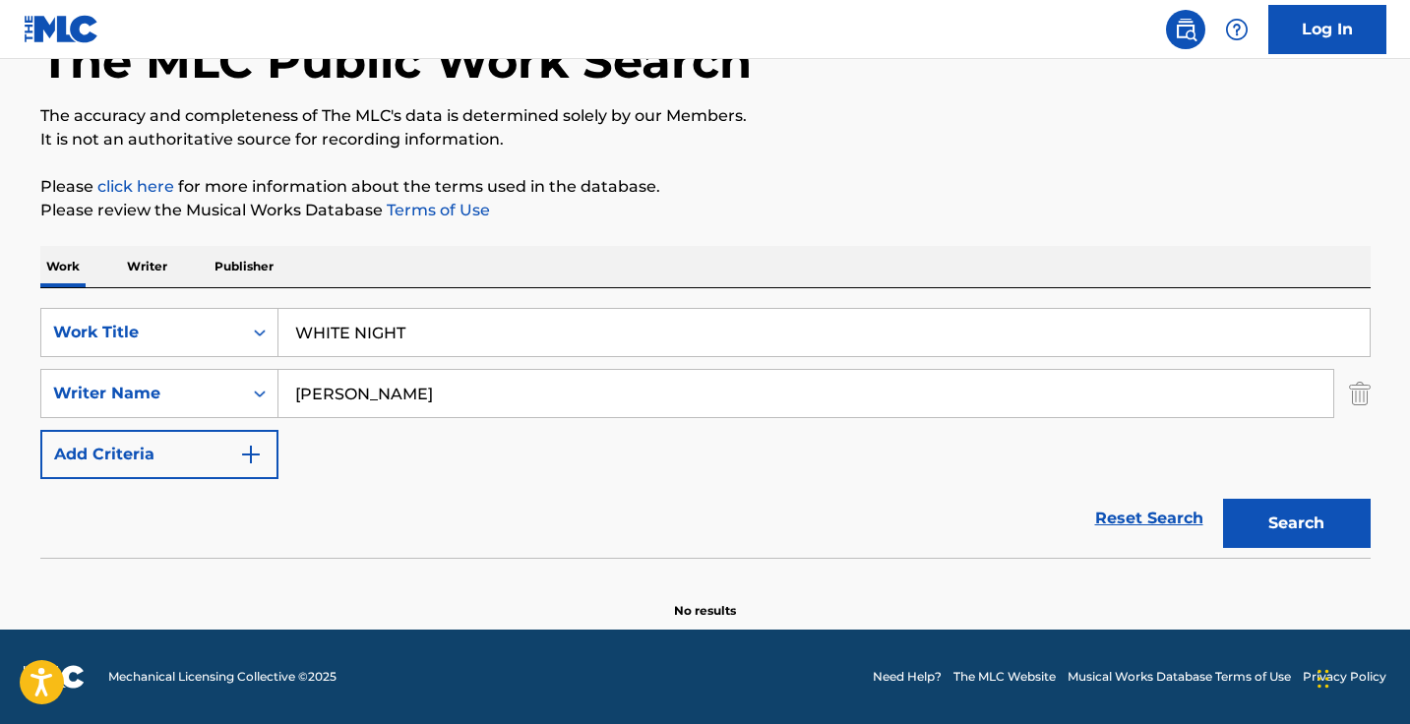
click at [457, 384] on input "西山晃世" at bounding box center [805, 393] width 1054 height 47
paste input "Search Form"
click at [1295, 523] on button "Search" at bounding box center [1297, 523] width 148 height 49
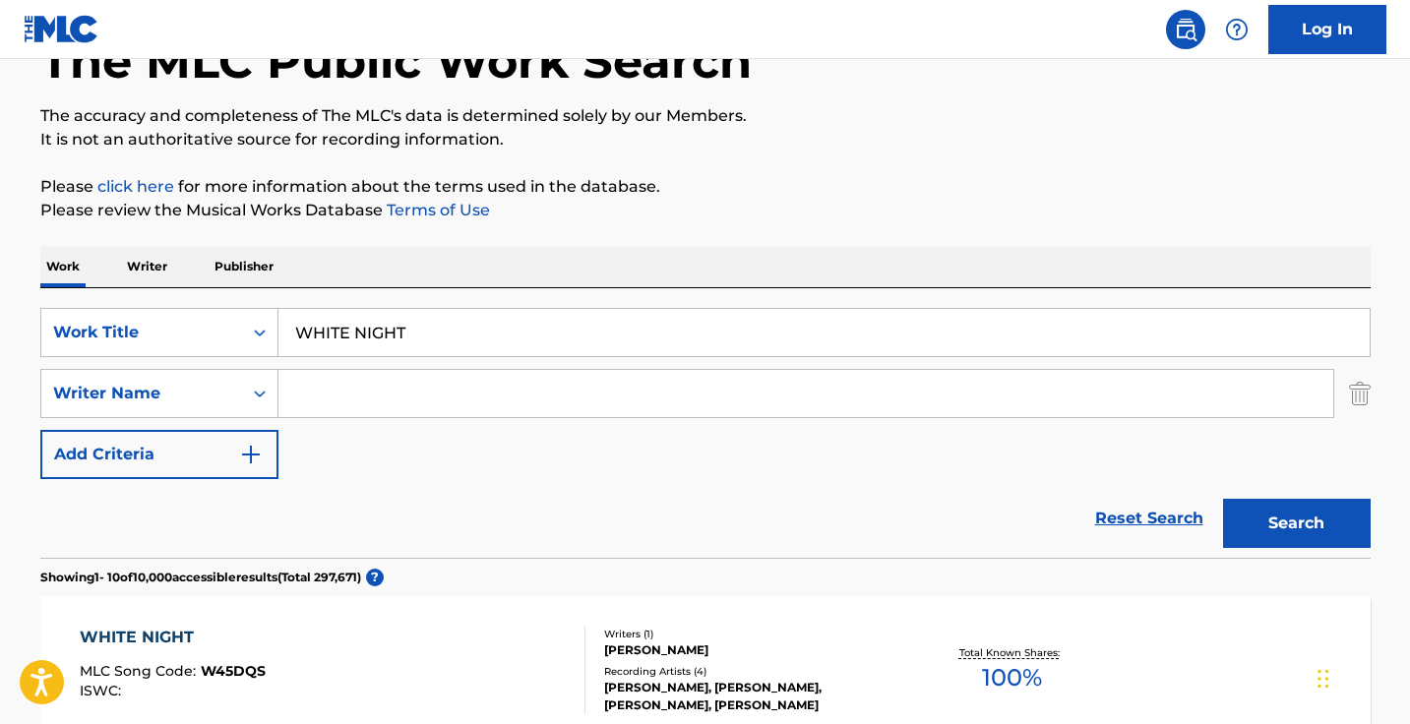
paste input "Nishiyama Akie"
click at [1295, 523] on button "Search" at bounding box center [1297, 523] width 148 height 49
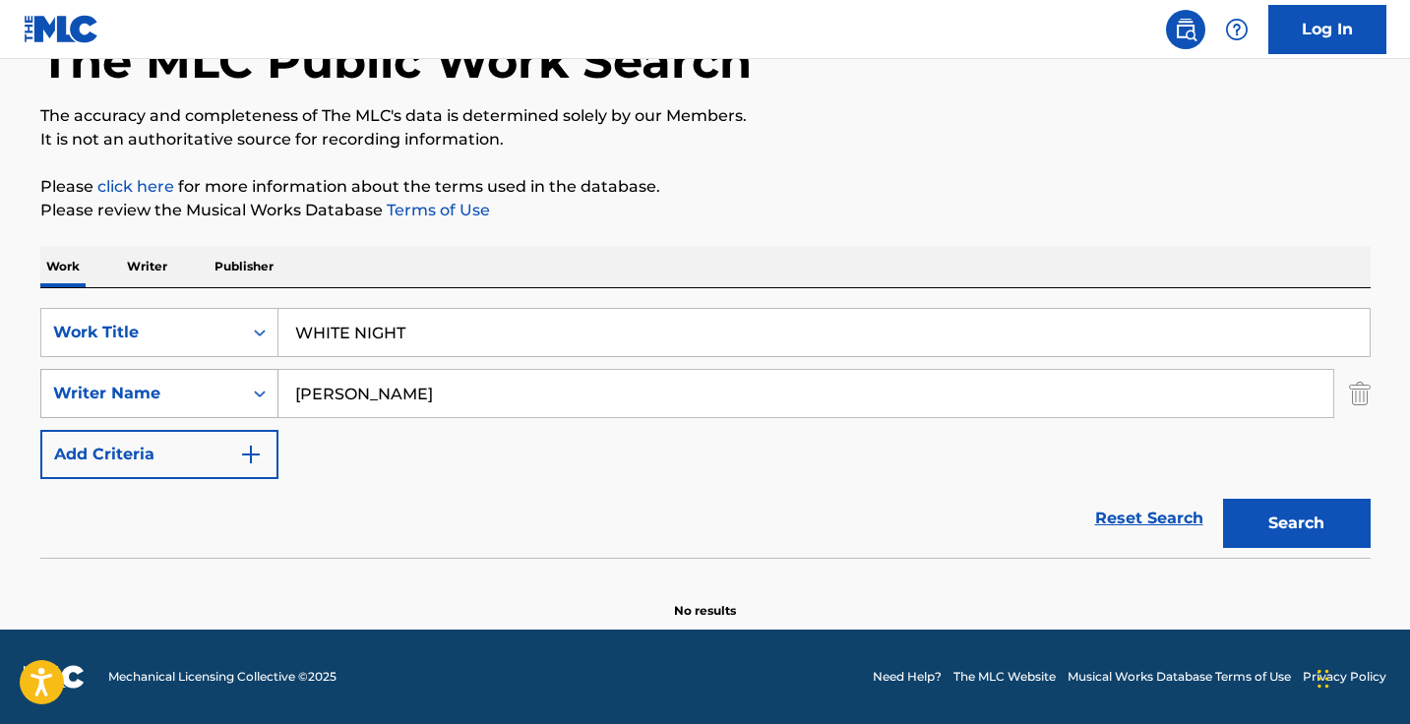
drag, startPoint x: 533, startPoint y: 380, endPoint x: 264, endPoint y: 381, distance: 269.5
click at [266, 381] on div "SearchWithCriteria8573487d-403a-4b70-a3f6-c29e5bc0c61b Writer Name Nishiyama Ak…" at bounding box center [705, 393] width 1330 height 49
click at [306, 386] on input "Nishiyama Akie" at bounding box center [805, 393] width 1054 height 47
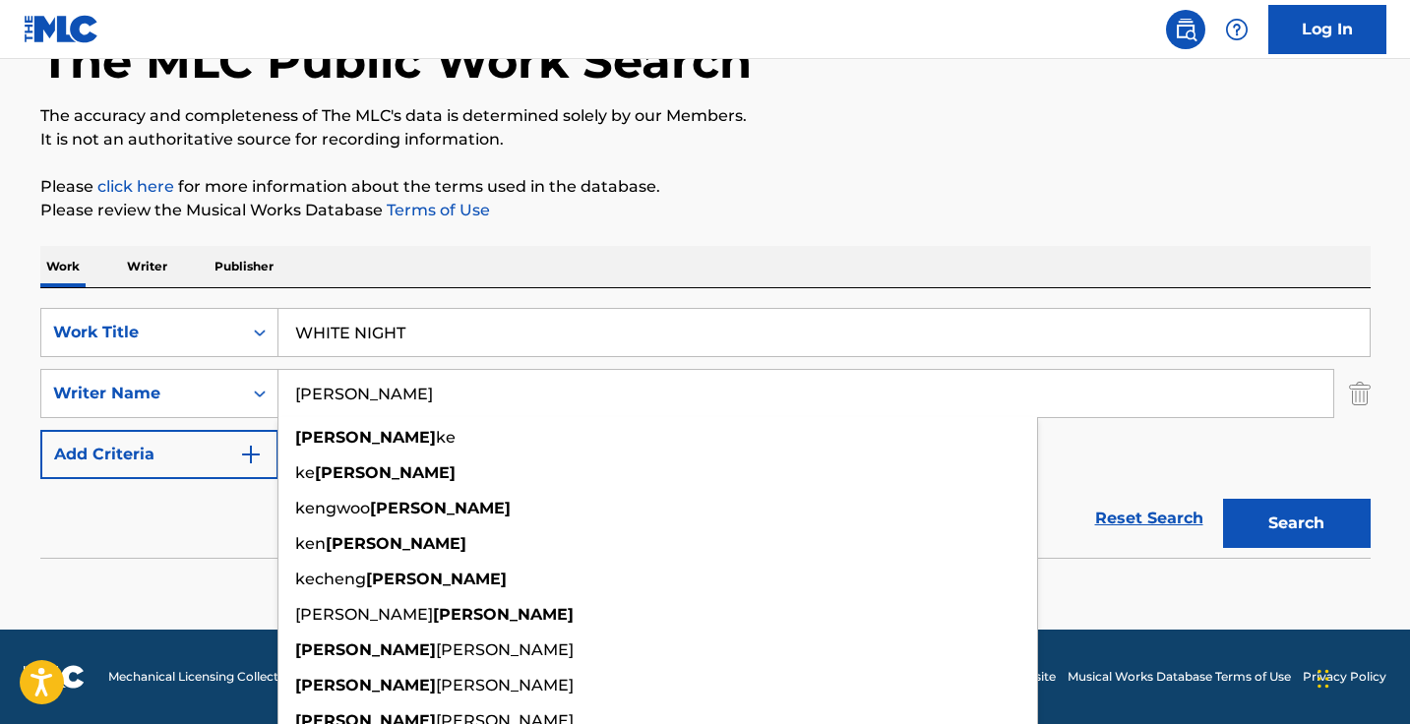
click at [1295, 523] on button "Search" at bounding box center [1297, 523] width 148 height 49
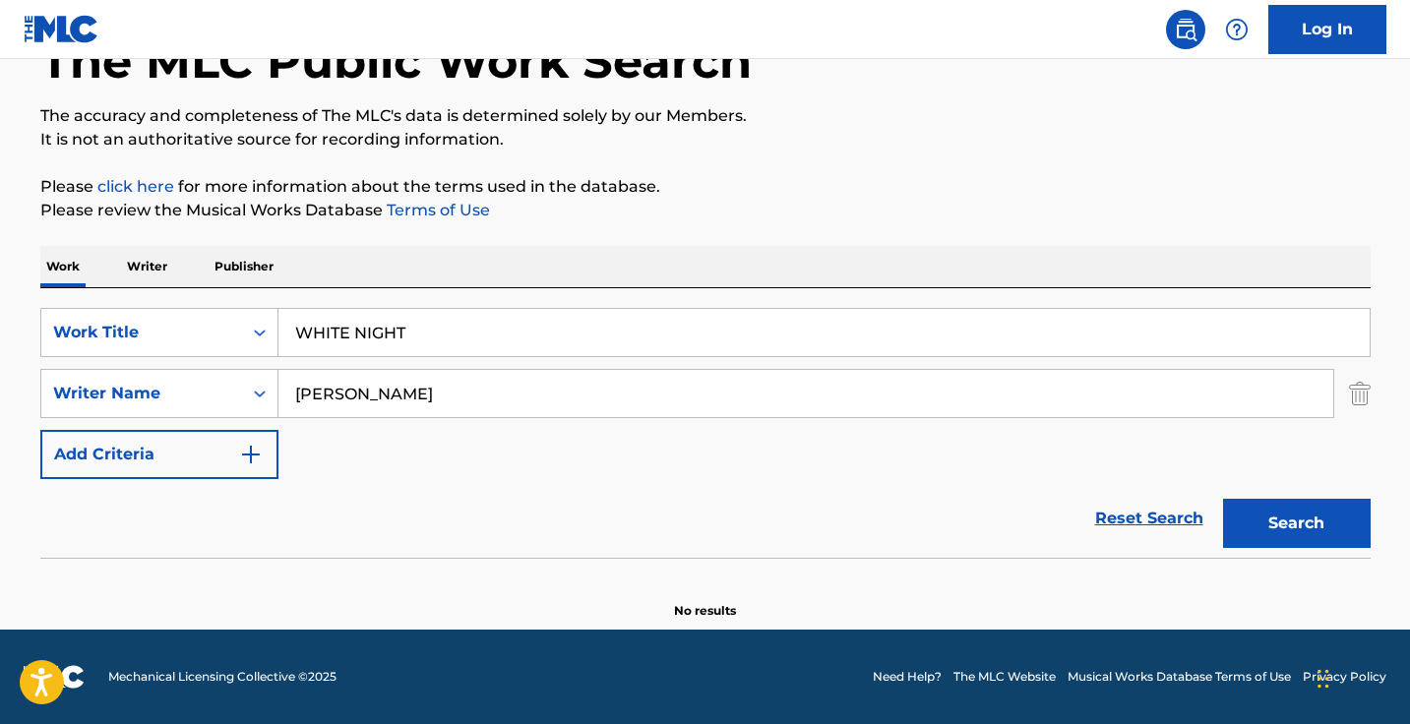
click at [324, 388] on input "wang kexin" at bounding box center [805, 393] width 1054 height 47
click at [1295, 523] on button "Search" at bounding box center [1297, 523] width 148 height 49
click at [502, 376] on input "kexin" at bounding box center [805, 393] width 1054 height 47
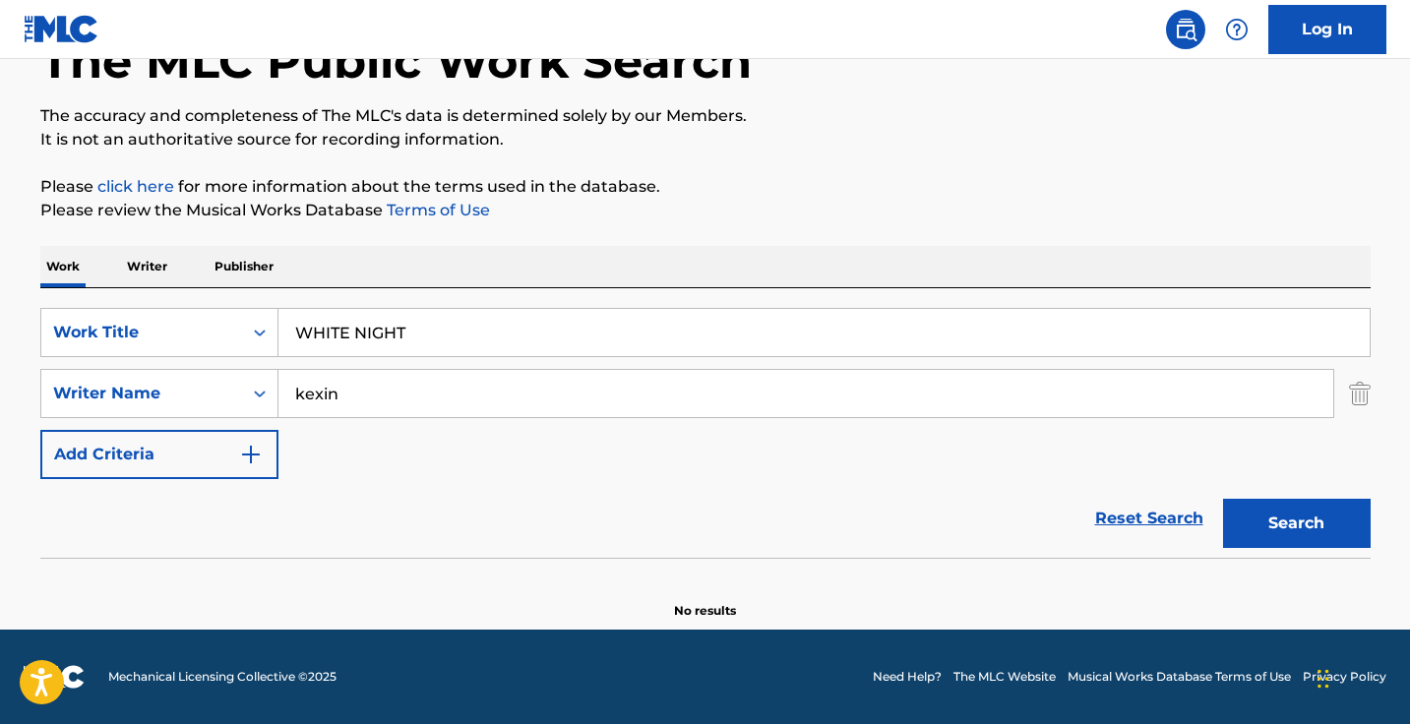
click at [502, 376] on input "kexin" at bounding box center [805, 393] width 1054 height 47
paste input ""王可鑫""
click at [300, 388] on input ""王可鑫" at bounding box center [805, 393] width 1054 height 47
type input "王可鑫"
click at [1295, 523] on button "Search" at bounding box center [1297, 523] width 148 height 49
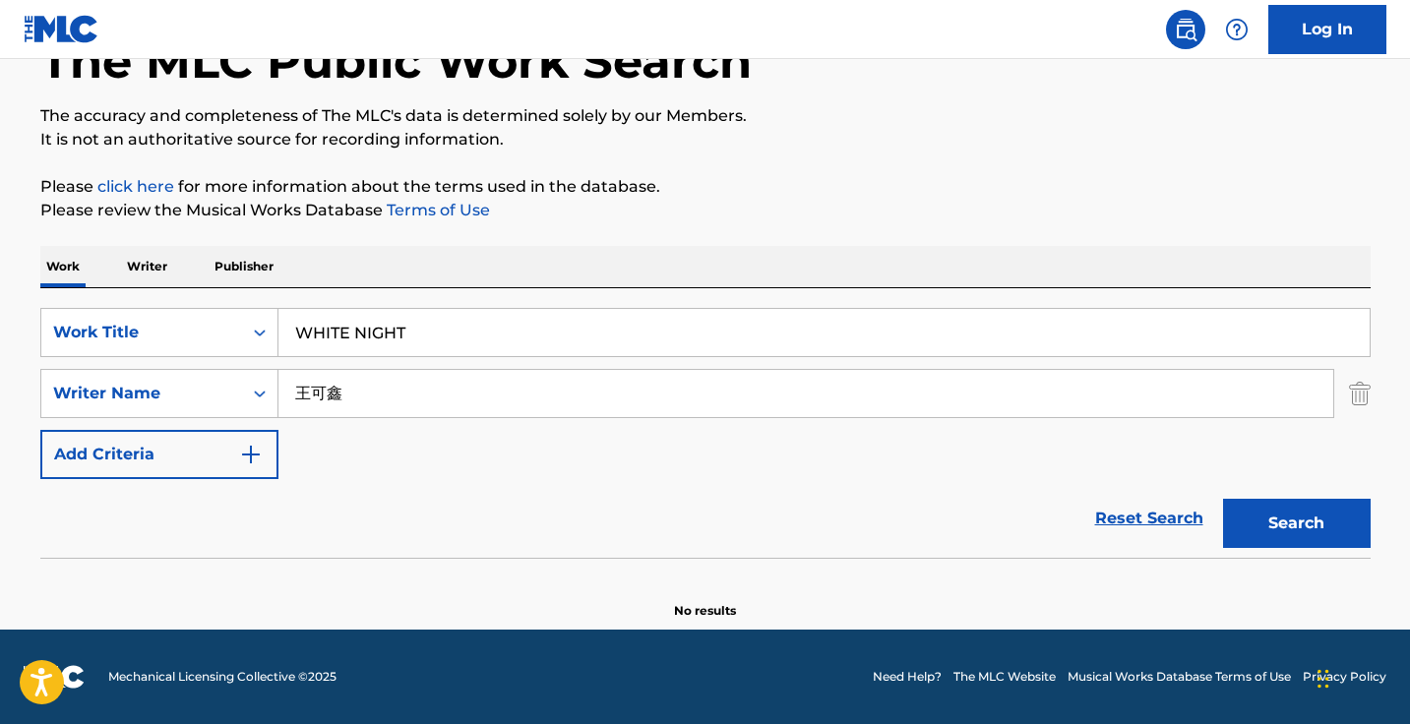
click at [419, 320] on input "WHITE NIGHT" at bounding box center [823, 332] width 1091 height 47
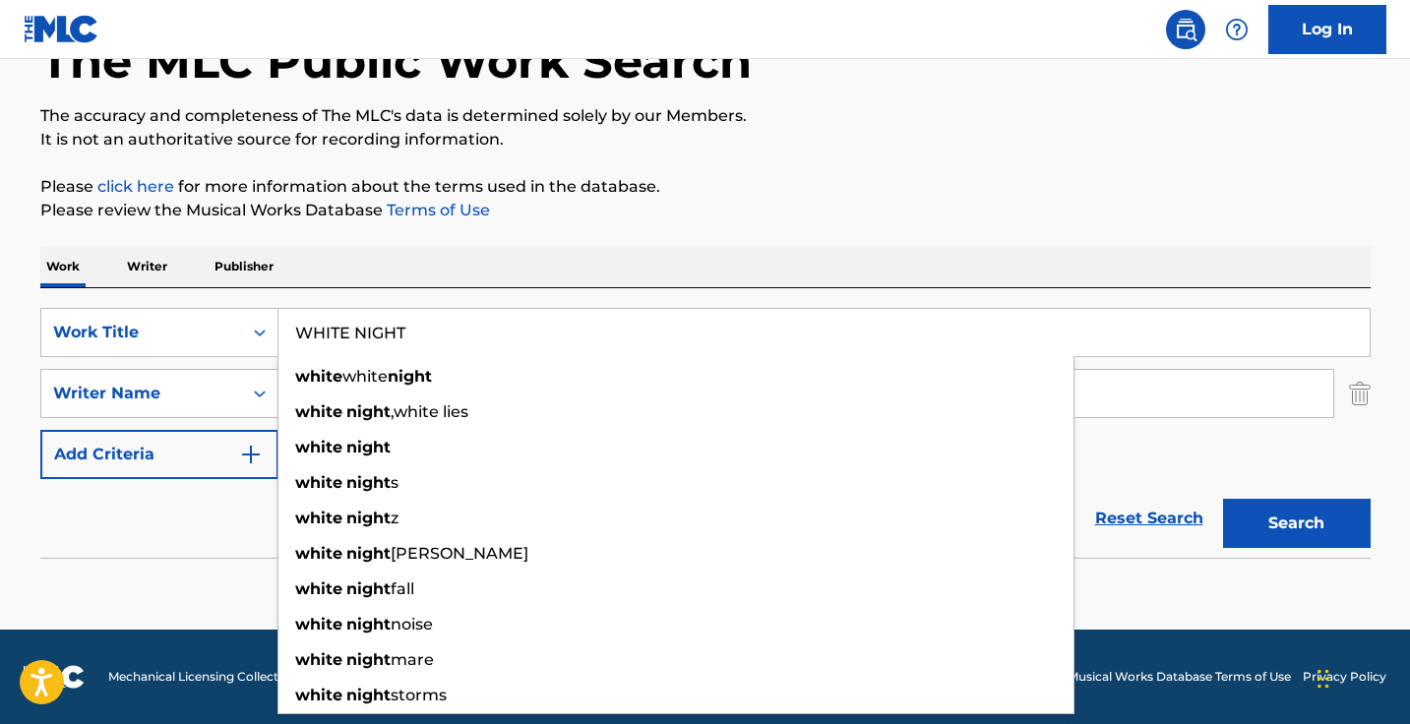
click at [419, 320] on input "WHITE NIGHT" at bounding box center [823, 332] width 1091 height 47
paste input "ホワイトナイト"
type input "ホワイトナイト"
click at [1295, 523] on button "Search" at bounding box center [1297, 523] width 148 height 49
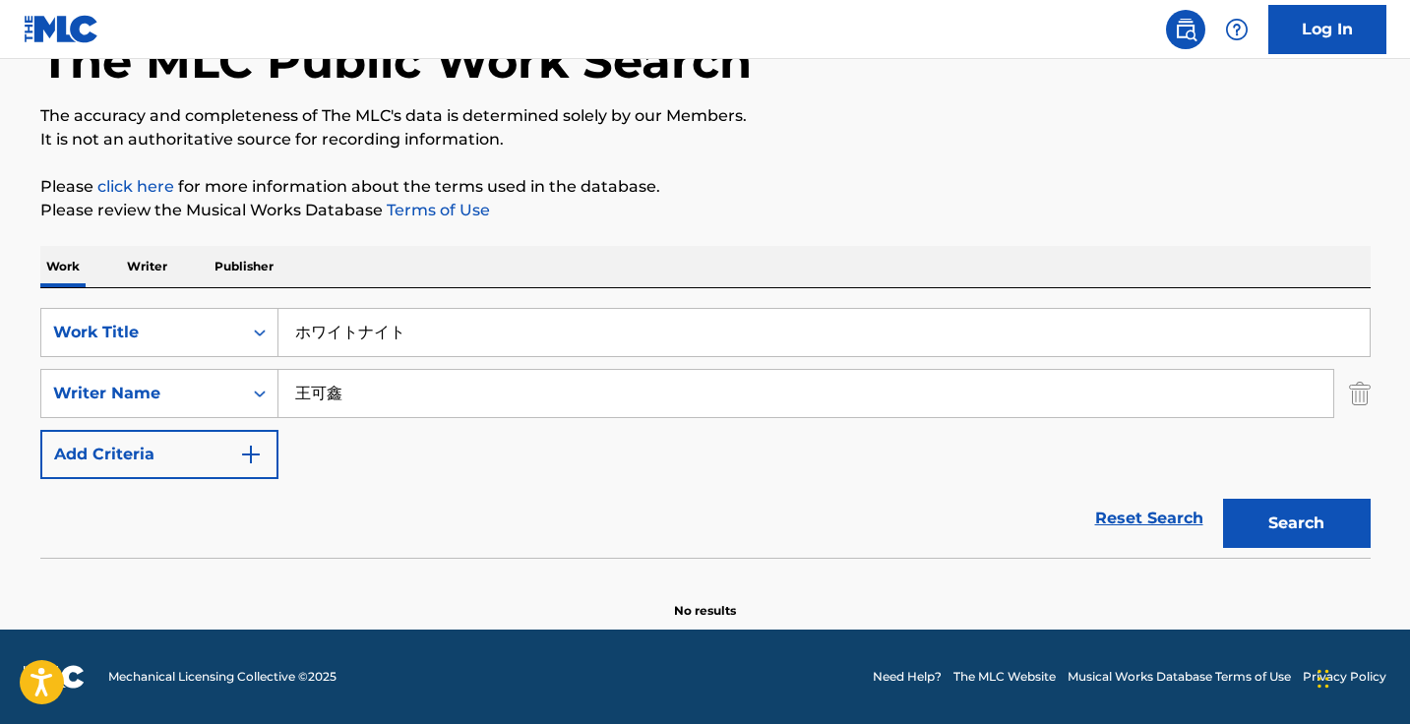
click at [419, 392] on input "王可鑫" at bounding box center [805, 393] width 1054 height 47
click at [1295, 523] on button "Search" at bounding box center [1297, 523] width 148 height 49
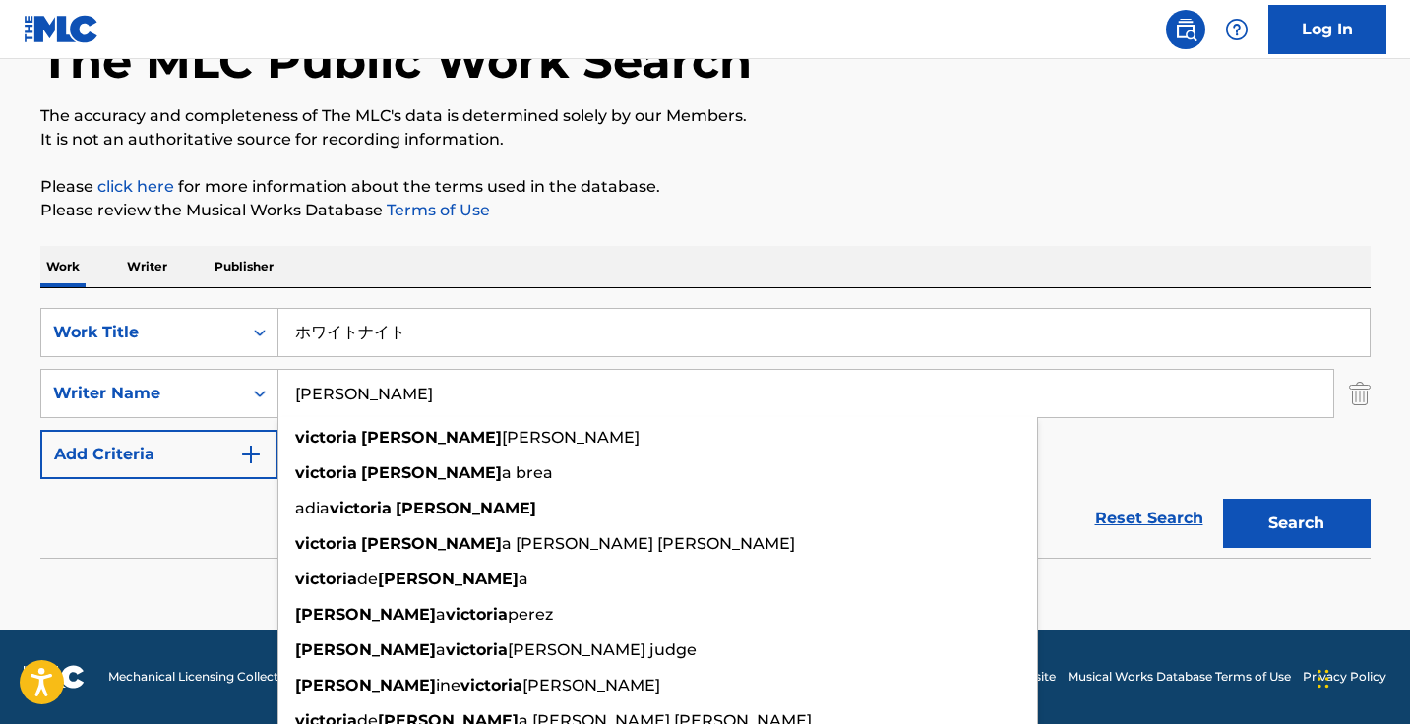
type input "victoria paul"
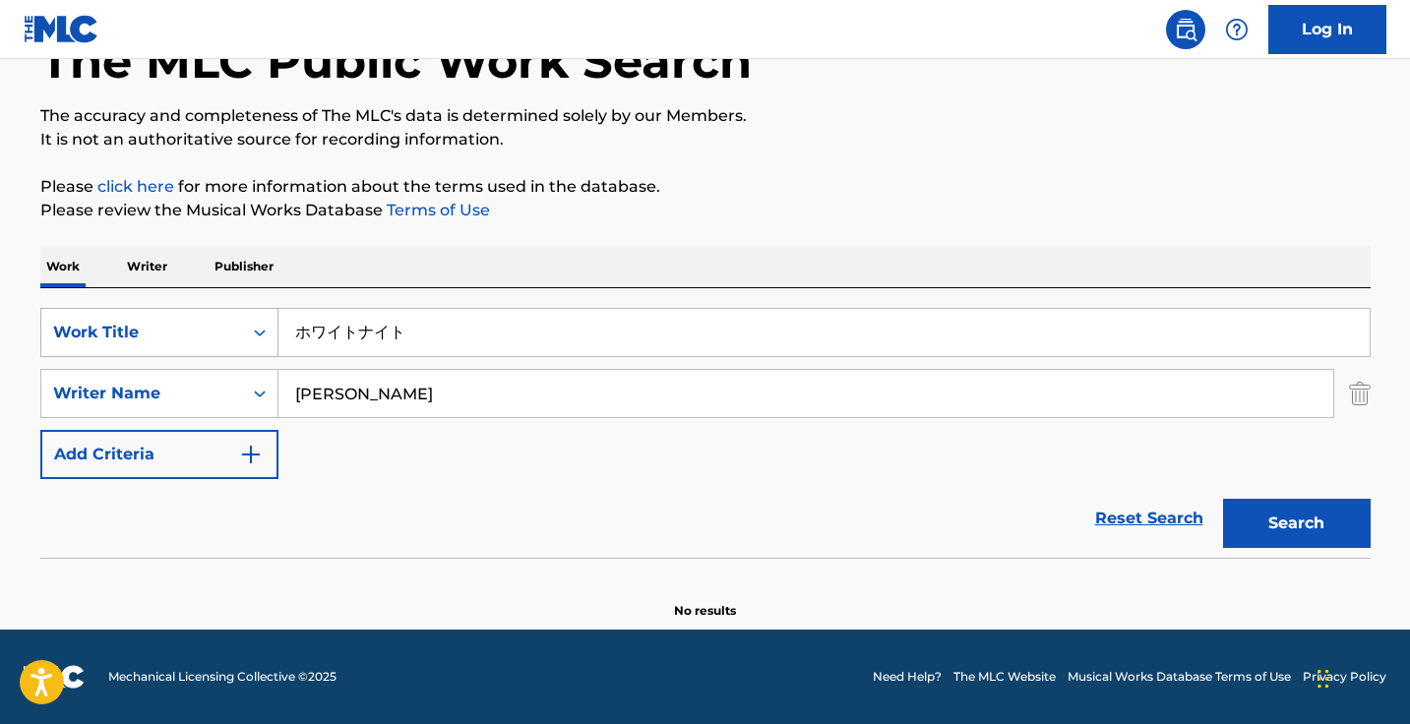
drag, startPoint x: 495, startPoint y: 337, endPoint x: 188, endPoint y: 331, distance: 307.0
click at [188, 332] on div "SearchWithCriteria6f196ebf-997e-4856-b7e8-e089a479c41e Work Title ホワイトナイト" at bounding box center [705, 332] width 1330 height 49
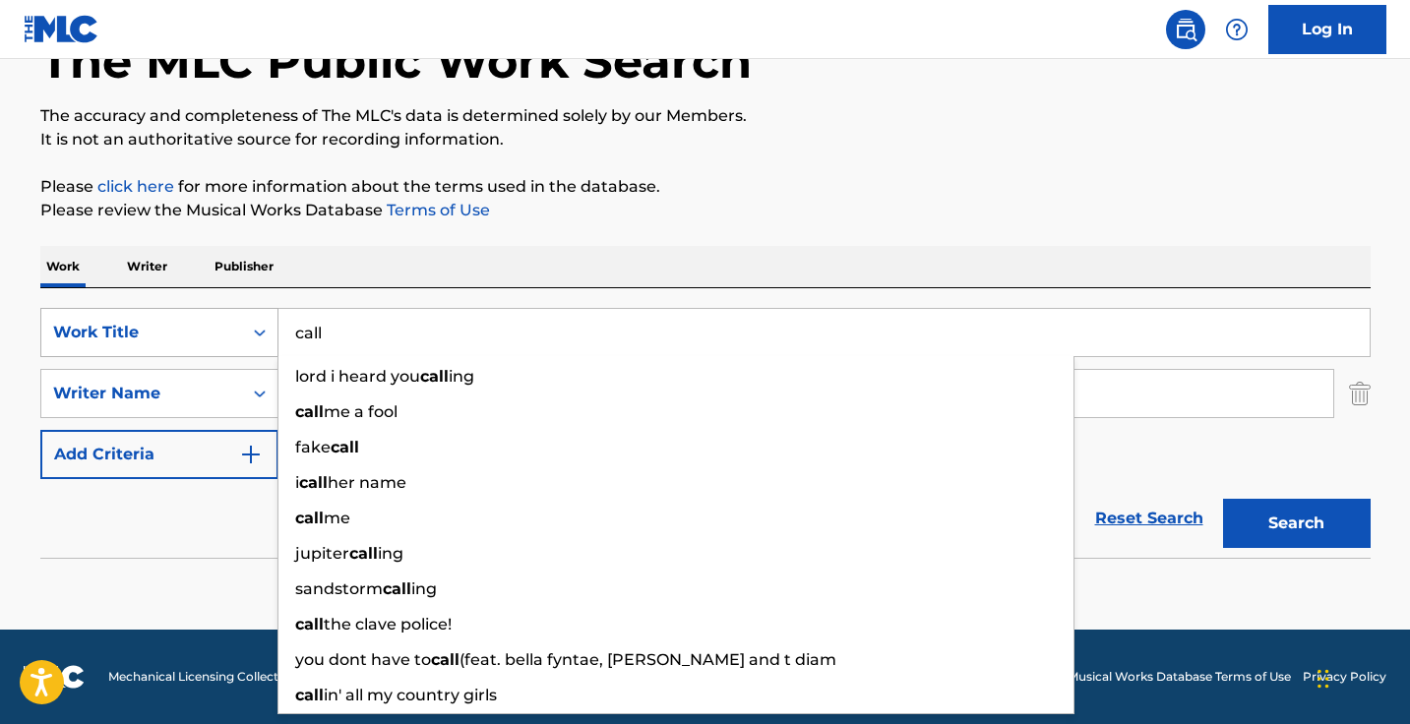
click at [1295, 523] on button "Search" at bounding box center [1297, 523] width 148 height 49
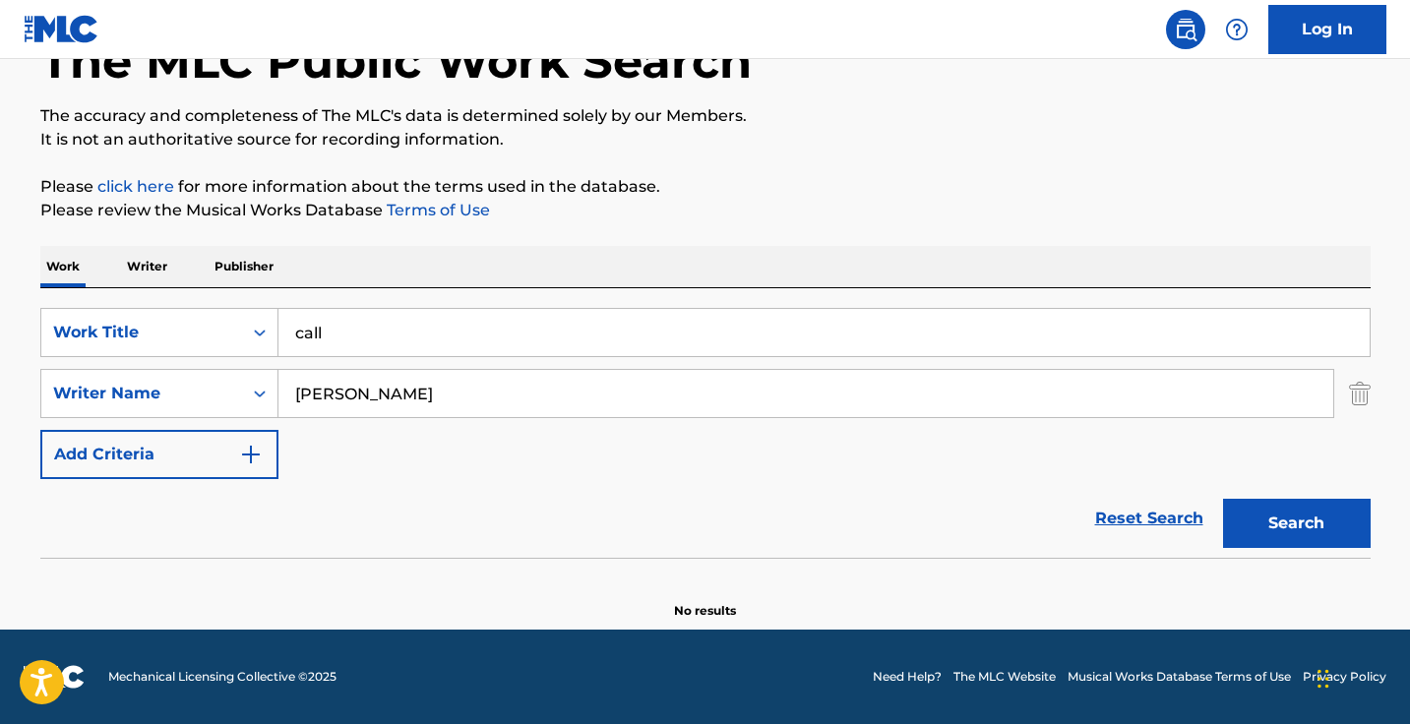
click at [400, 331] on input "call" at bounding box center [823, 332] width 1091 height 47
click at [1295, 523] on button "Search" at bounding box center [1297, 523] width 148 height 49
click at [400, 331] on input "chop" at bounding box center [823, 332] width 1091 height 47
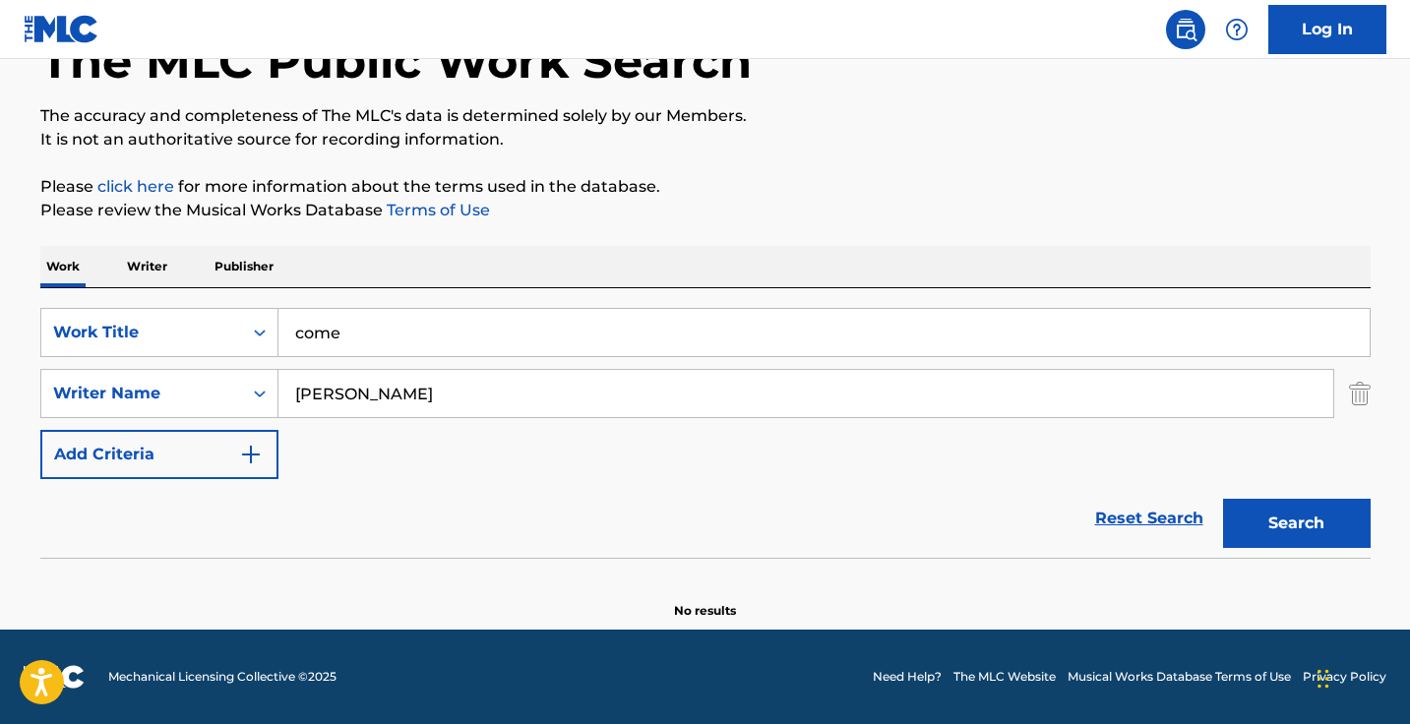
click at [1295, 523] on button "Search" at bounding box center [1297, 523] width 148 height 49
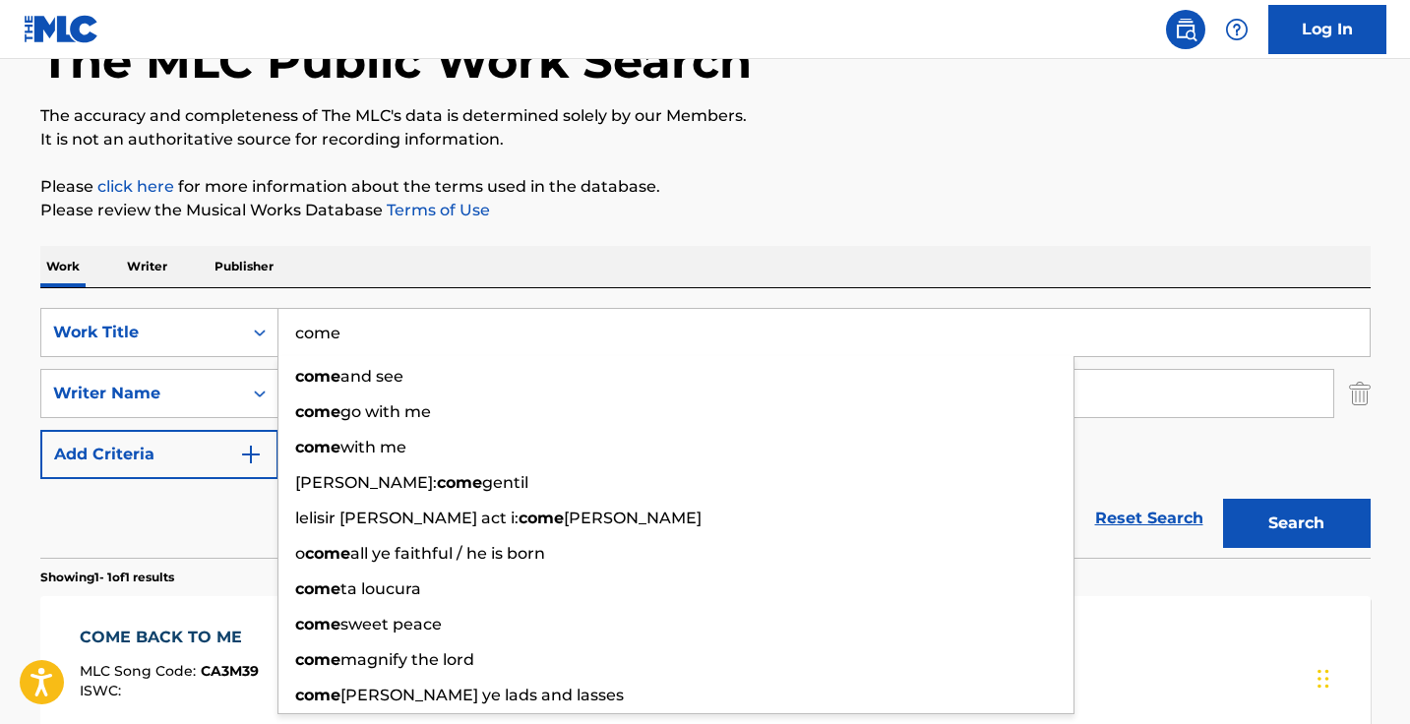
click at [723, 219] on p "Please review the Musical Works Database Terms of Use" at bounding box center [705, 211] width 1330 height 24
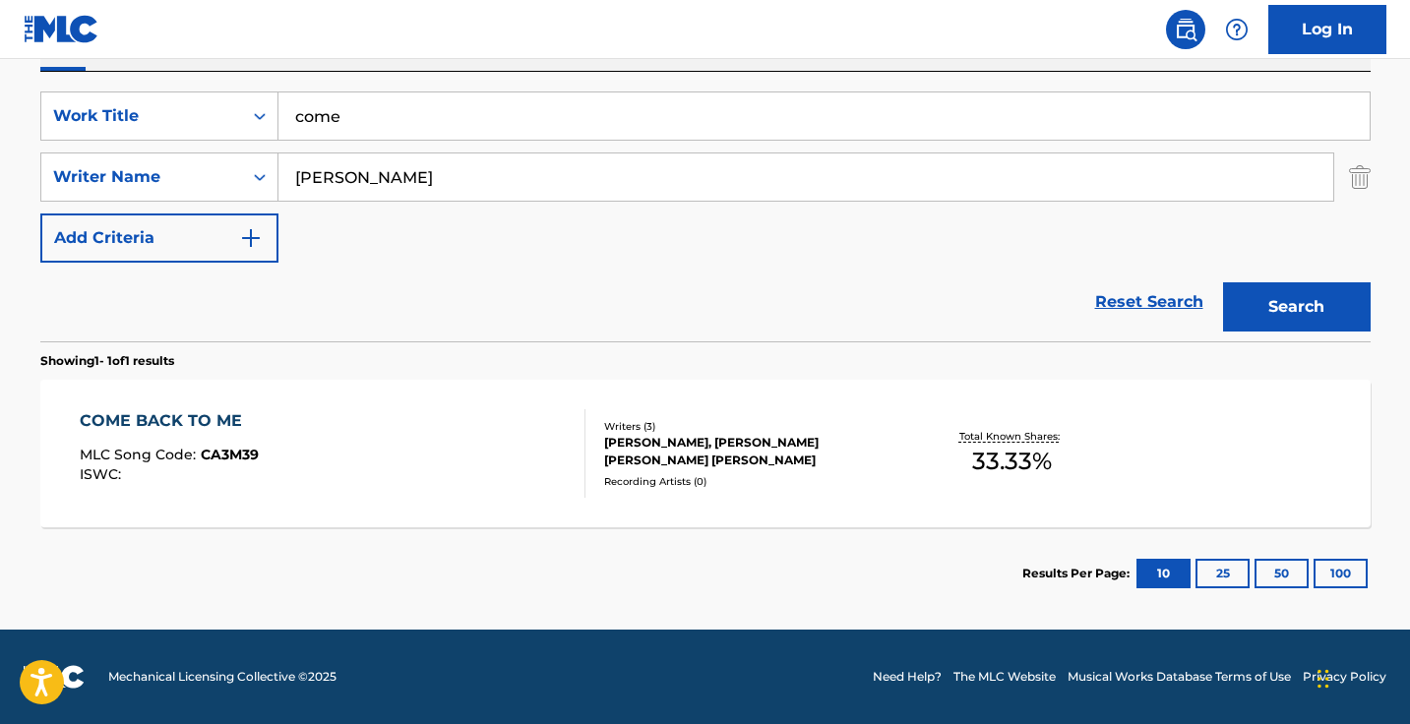
scroll to position [346, 0]
click at [534, 1] on nav "Log In" at bounding box center [705, 29] width 1410 height 59
click at [491, 110] on input "come" at bounding box center [823, 115] width 1091 height 47
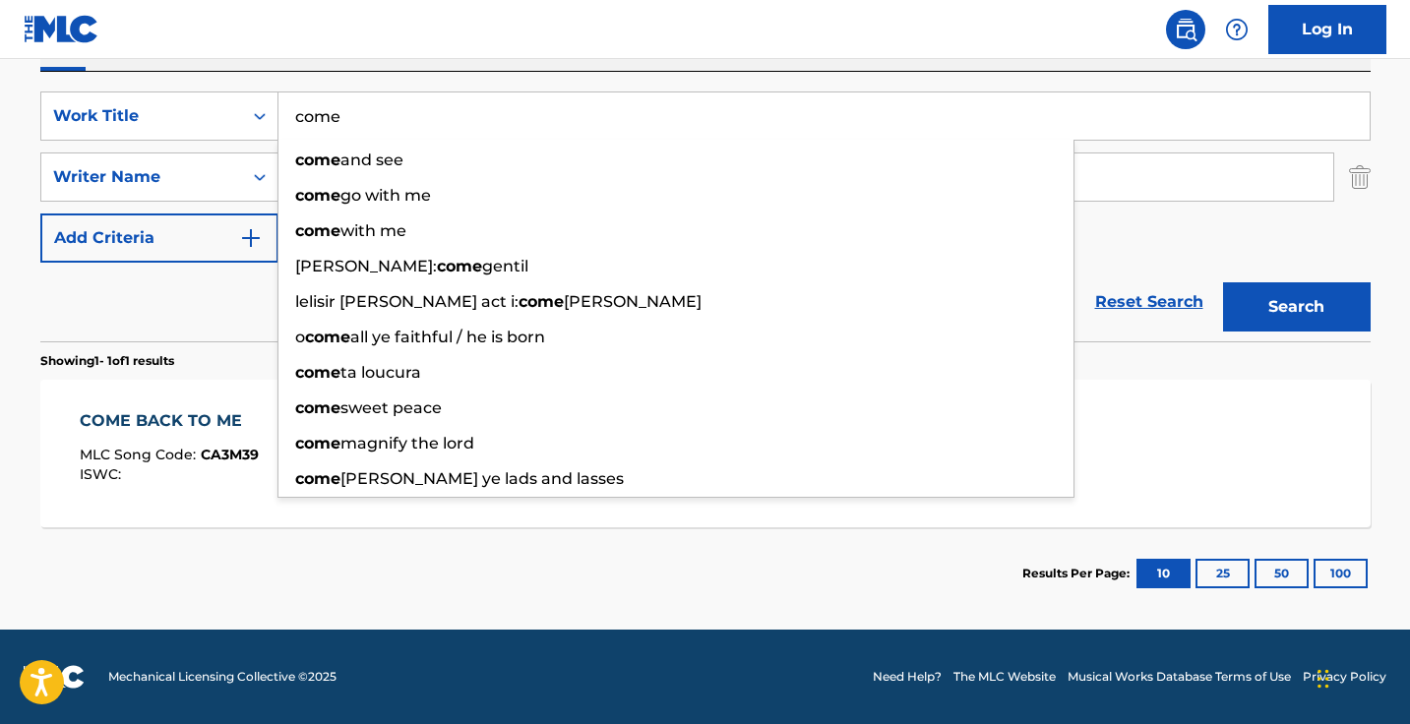
click at [491, 110] on input "come" at bounding box center [823, 115] width 1091 height 47
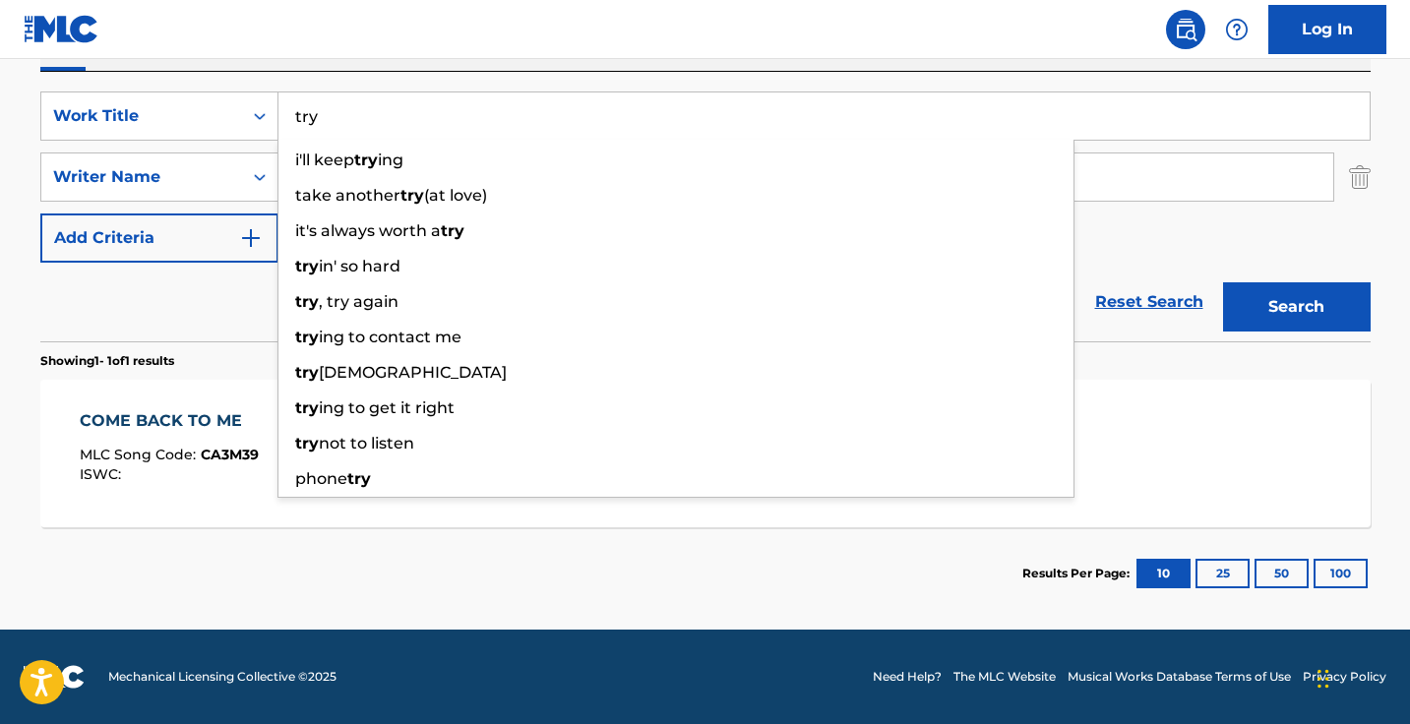
click at [1295, 307] on button "Search" at bounding box center [1297, 306] width 148 height 49
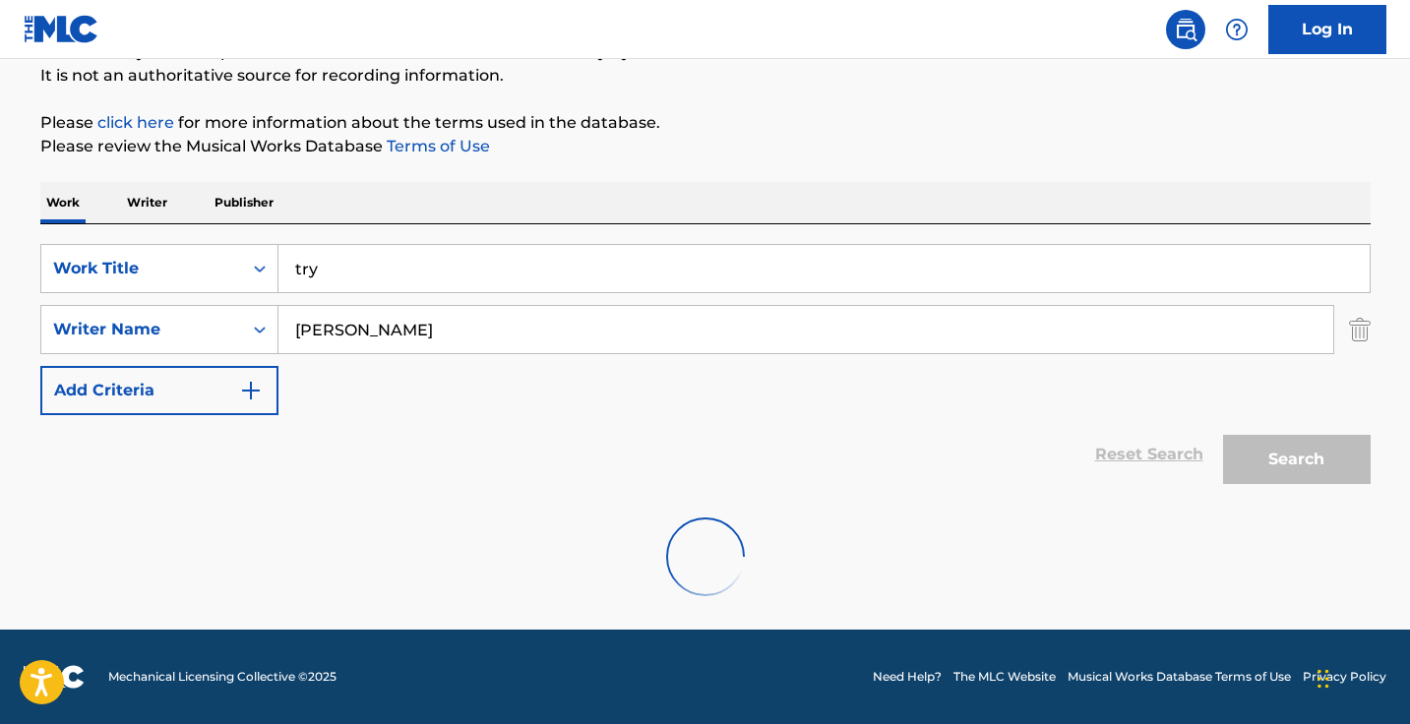
scroll to position [130, 0]
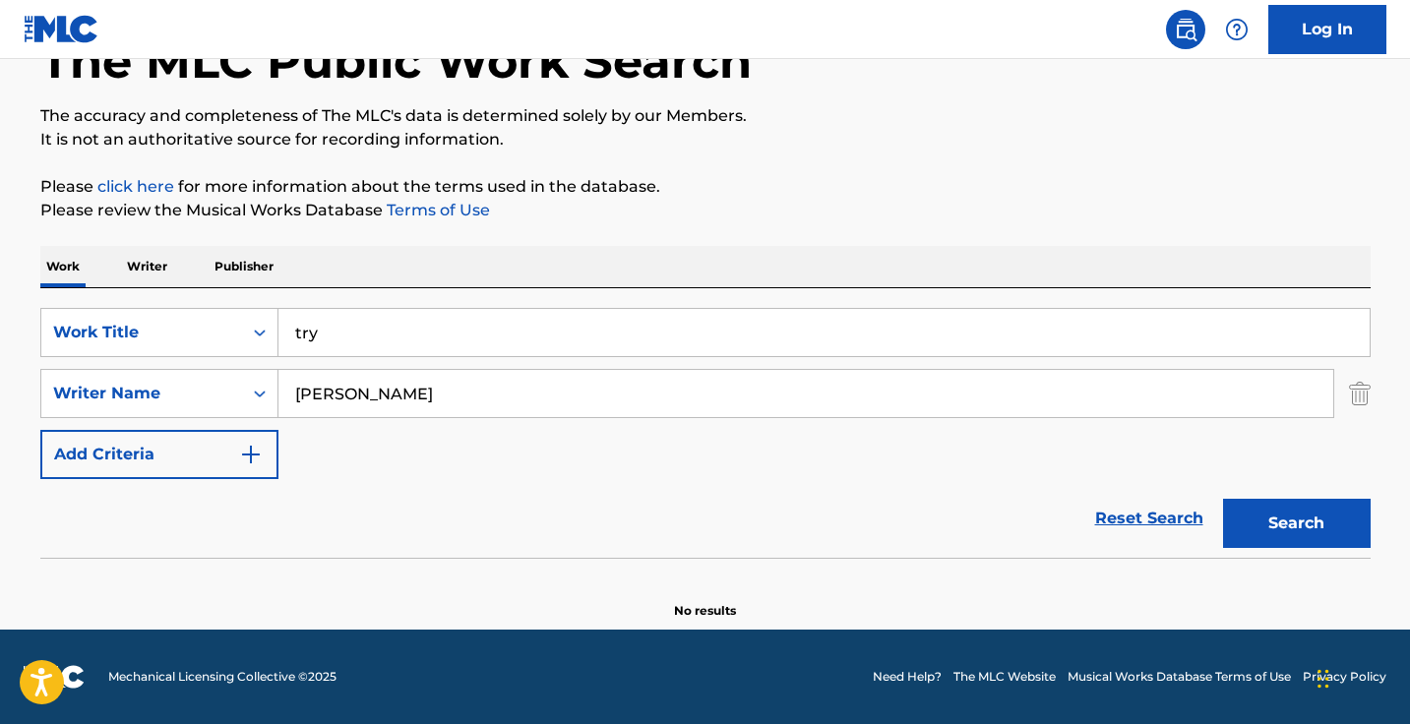
click at [429, 329] on input "try" at bounding box center [823, 332] width 1091 height 47
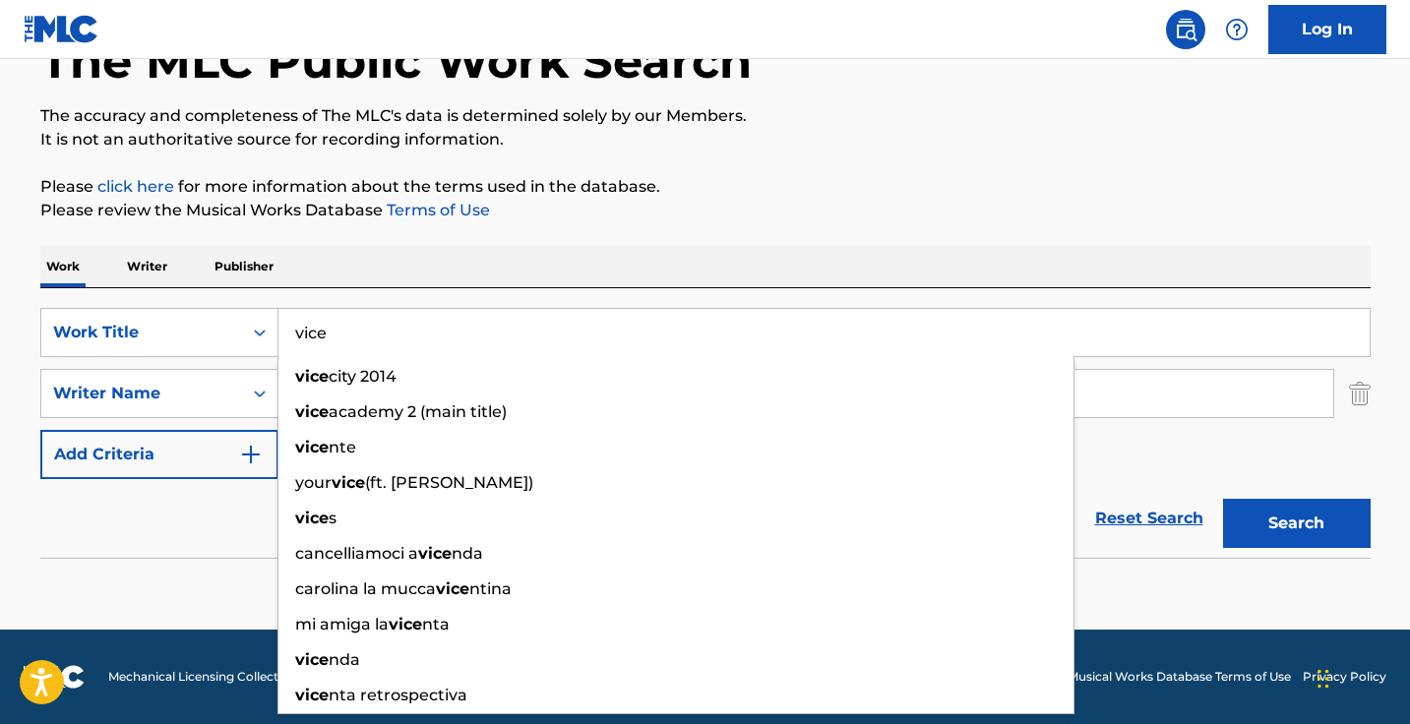
click at [1295, 523] on button "Search" at bounding box center [1297, 523] width 148 height 49
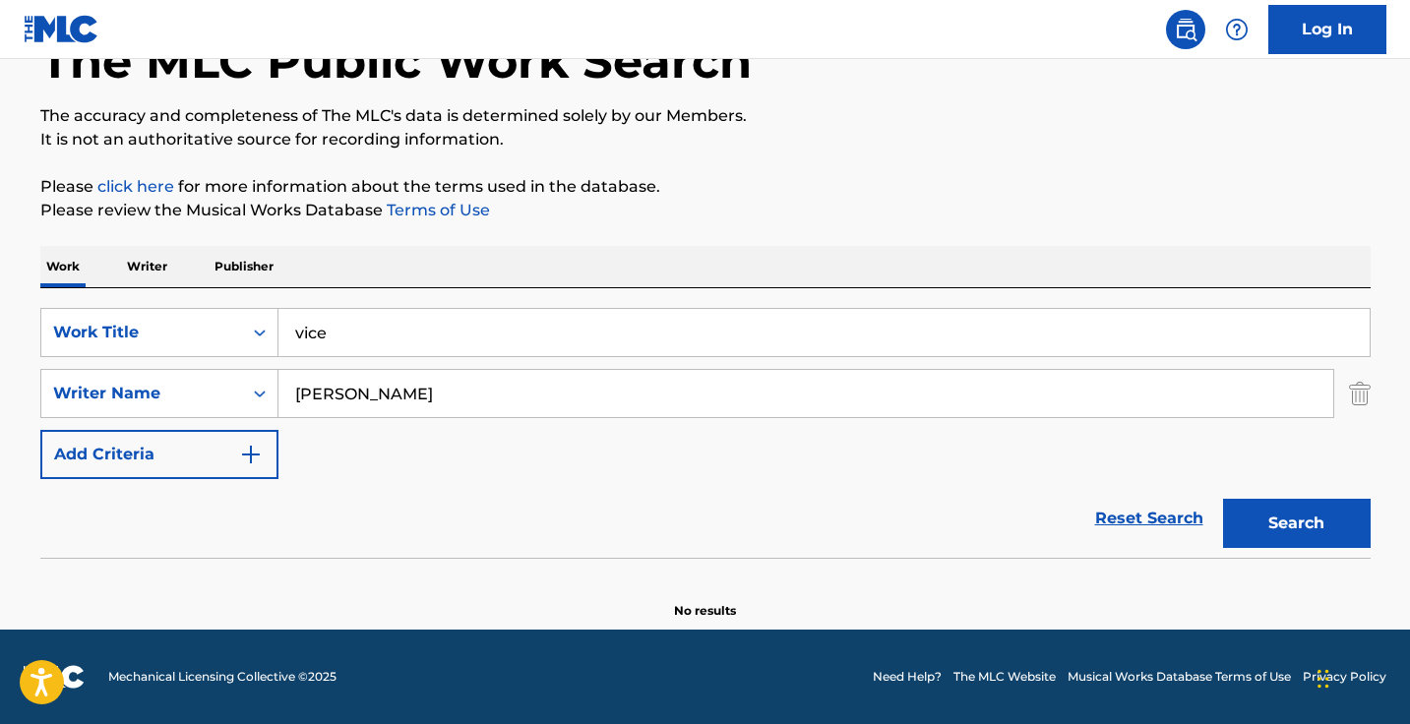
click at [476, 329] on input "vice" at bounding box center [823, 332] width 1091 height 47
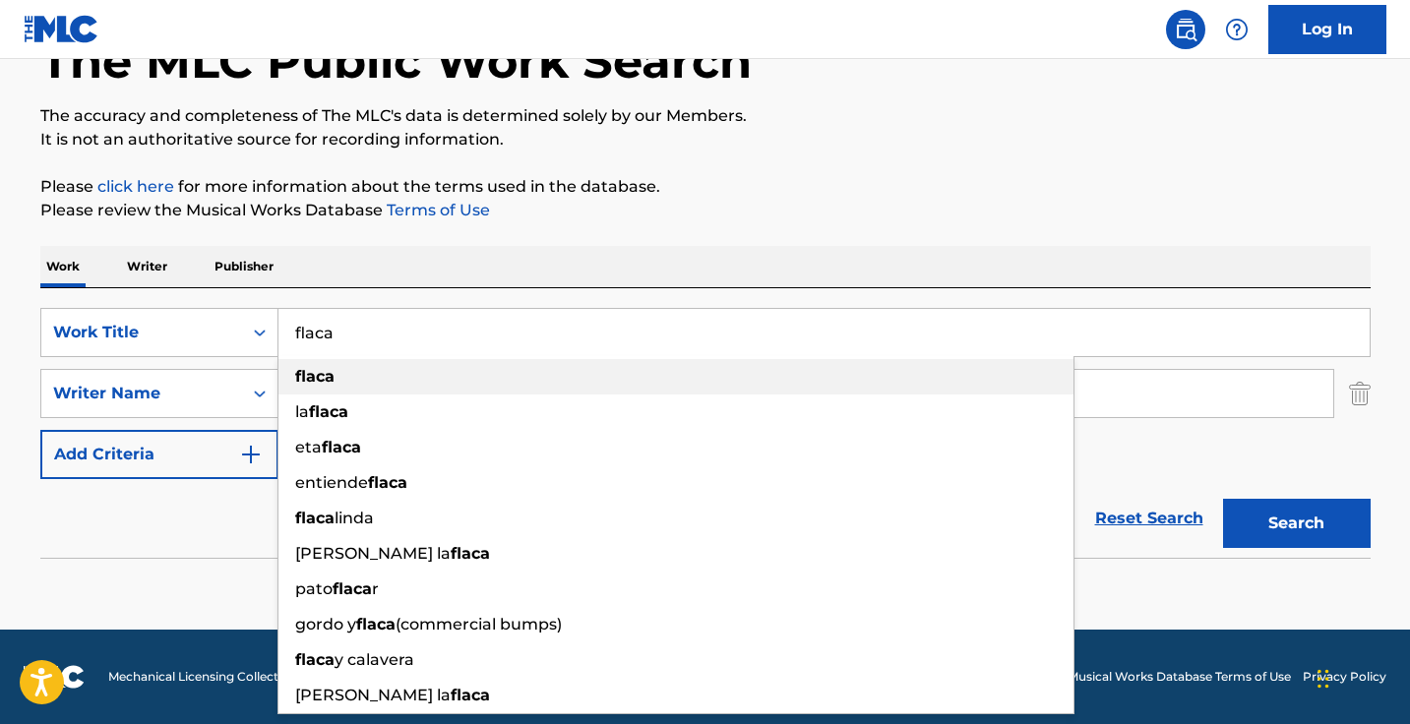
type input "flaca"
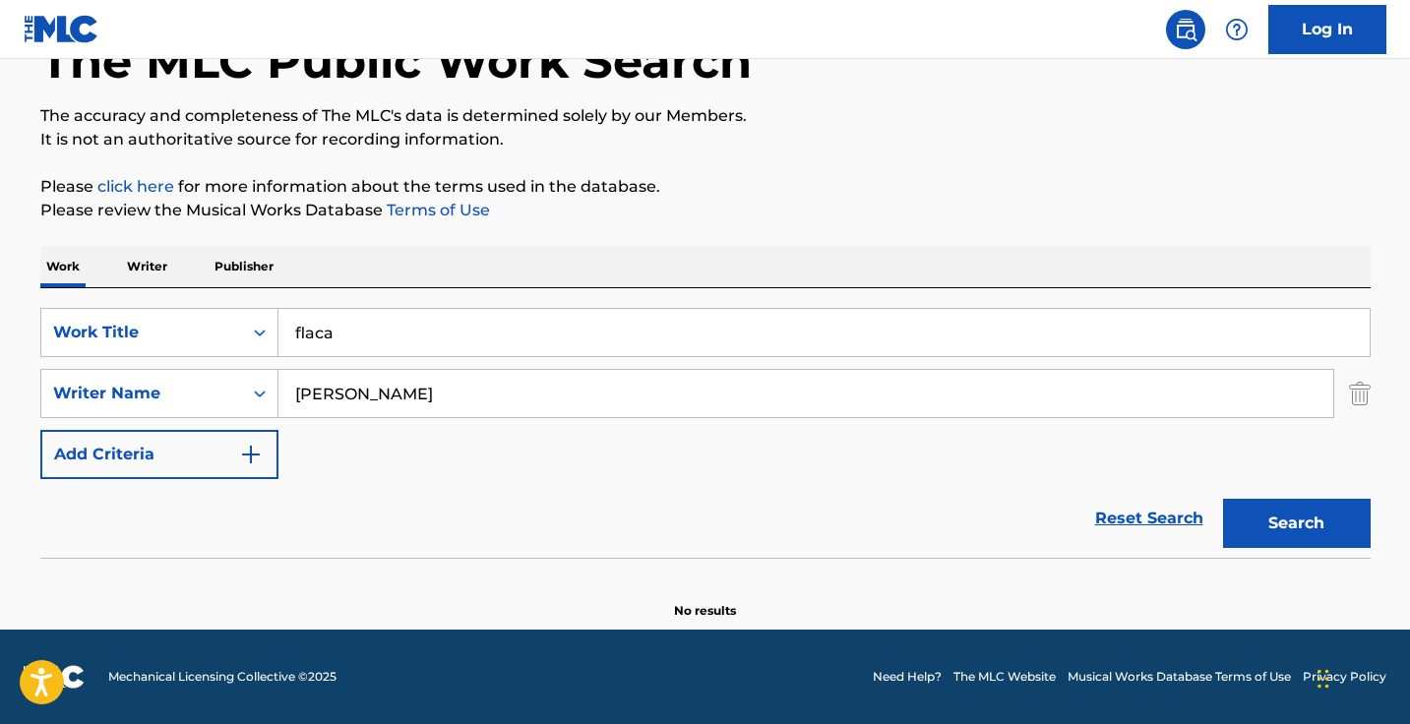
click at [630, 256] on div "Work Writer Publisher" at bounding box center [705, 266] width 1330 height 41
click at [536, 378] on input "victoria paul" at bounding box center [805, 393] width 1054 height 47
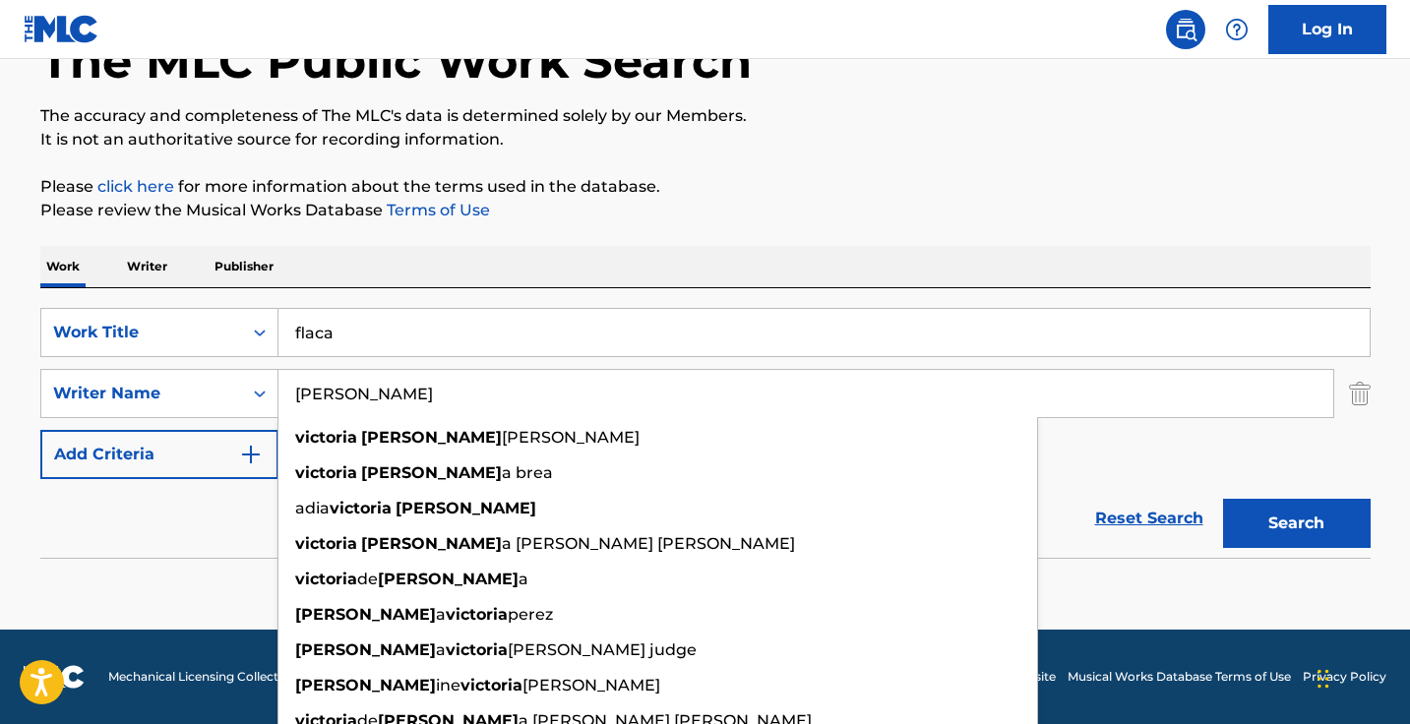
click at [536, 378] on input "victoria paul" at bounding box center [805, 393] width 1054 height 47
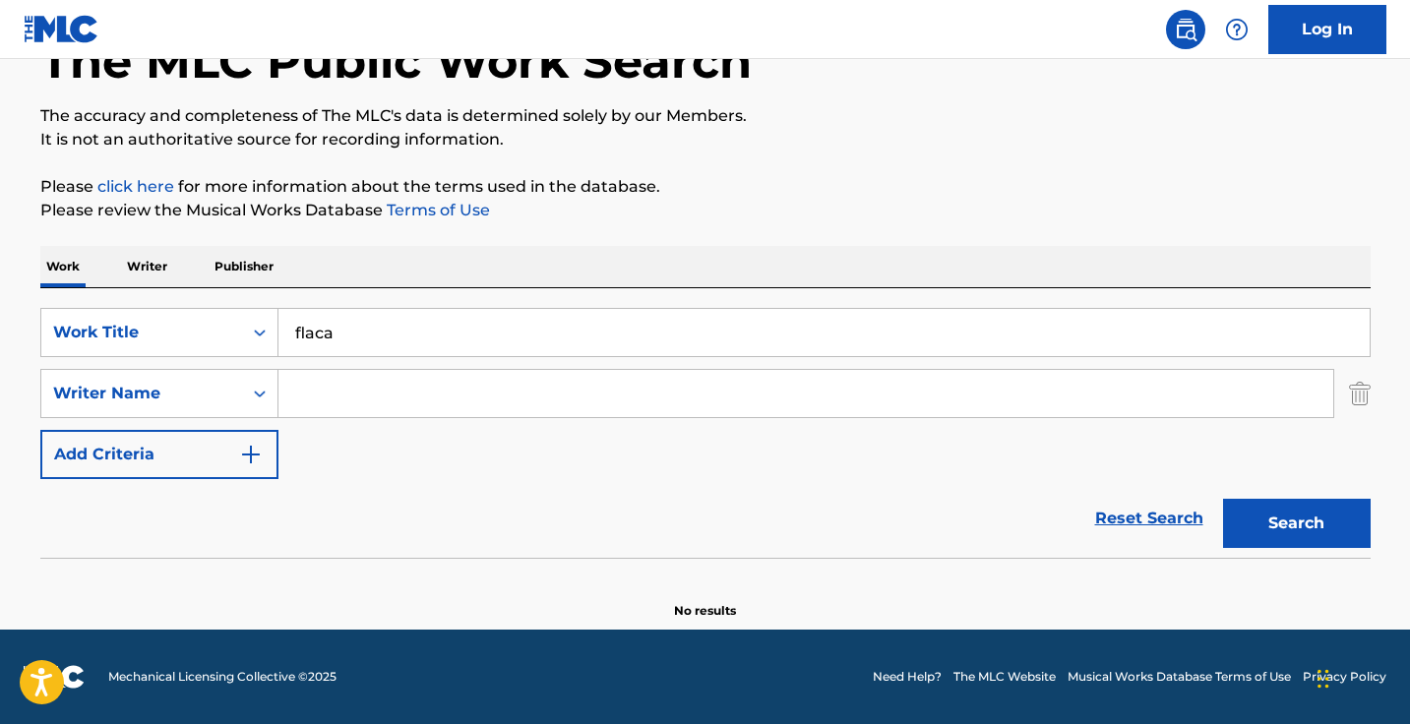
click at [1295, 523] on button "Search" at bounding box center [1297, 523] width 148 height 49
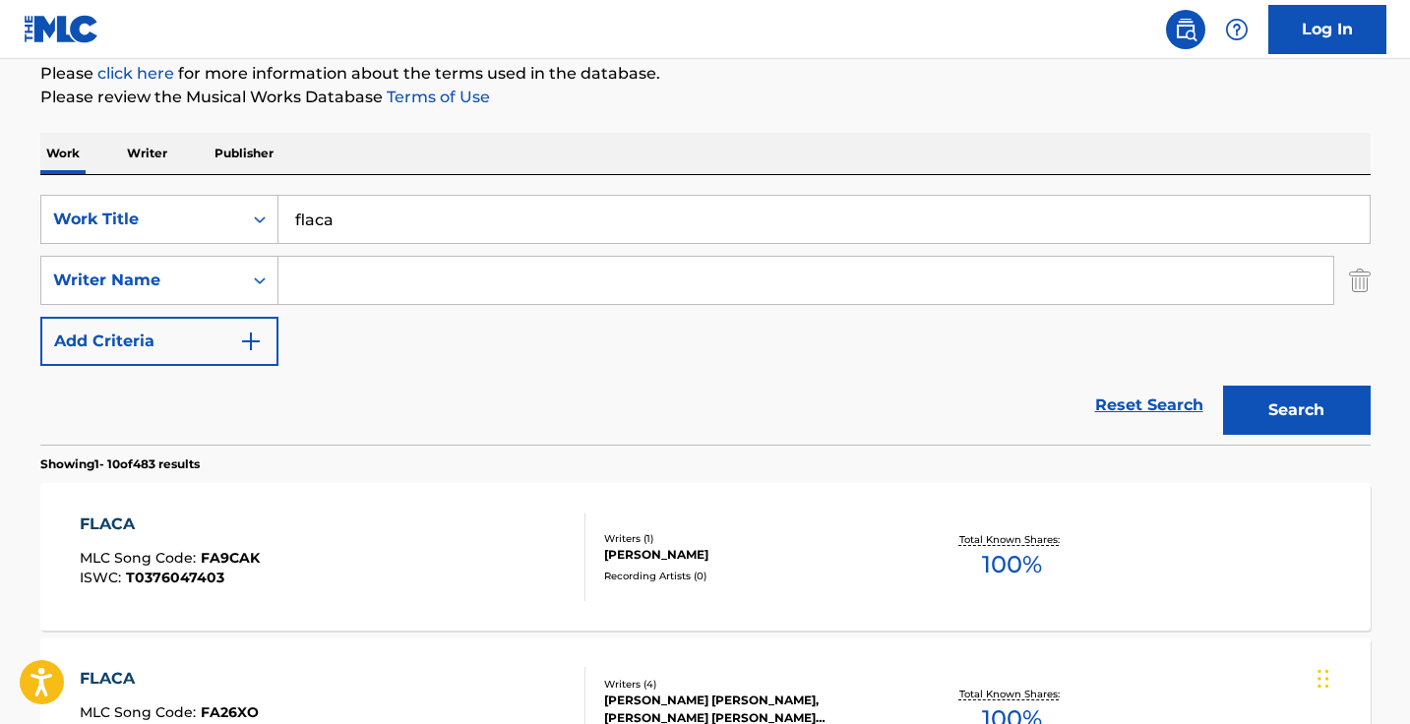
scroll to position [257, 0]
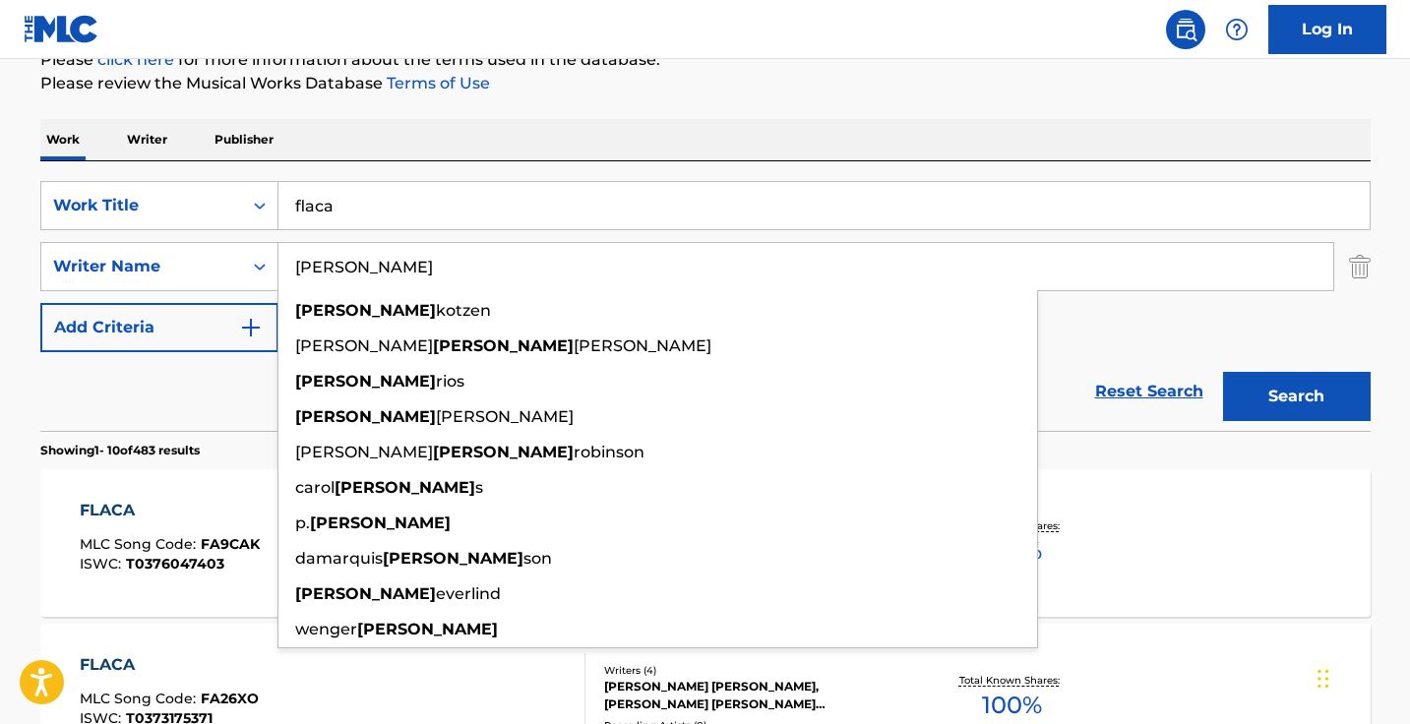
click at [1295, 396] on button "Search" at bounding box center [1297, 396] width 148 height 49
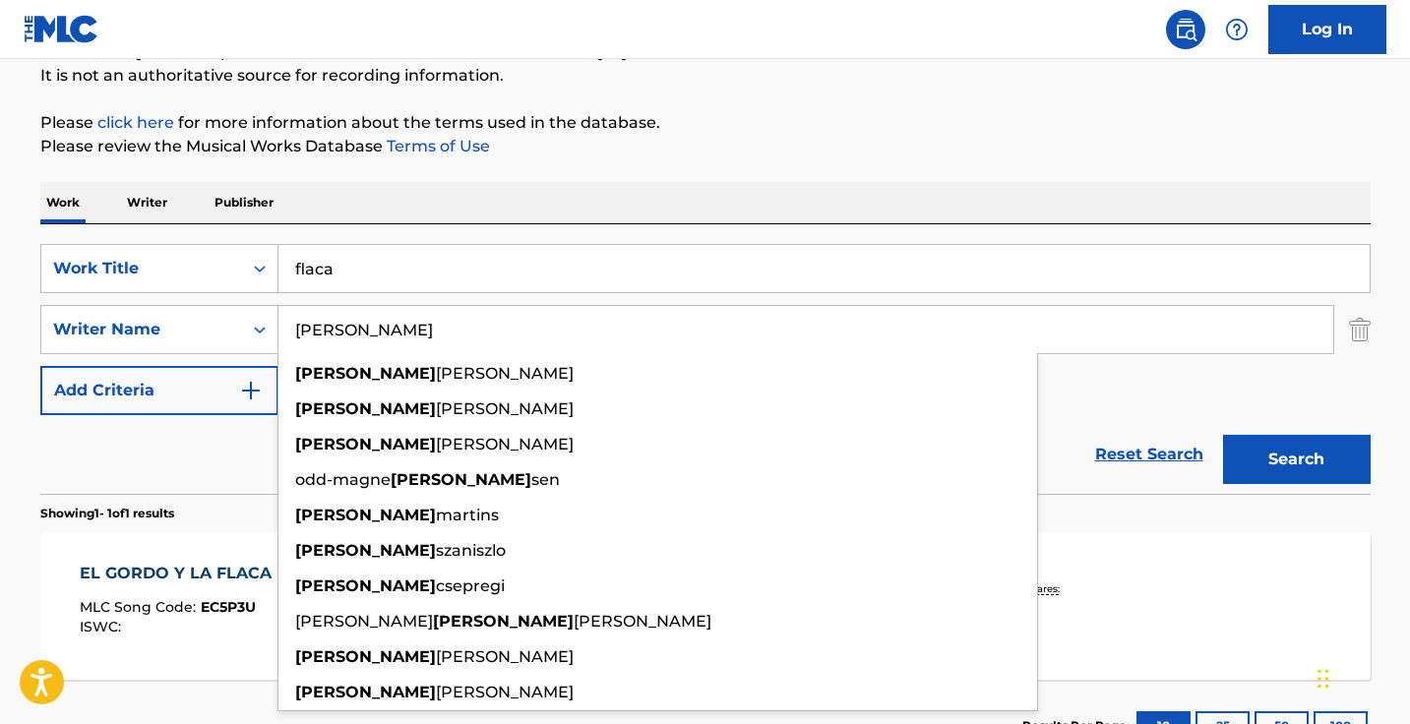
click at [380, 322] on input "john richard hayter" at bounding box center [805, 329] width 1054 height 47
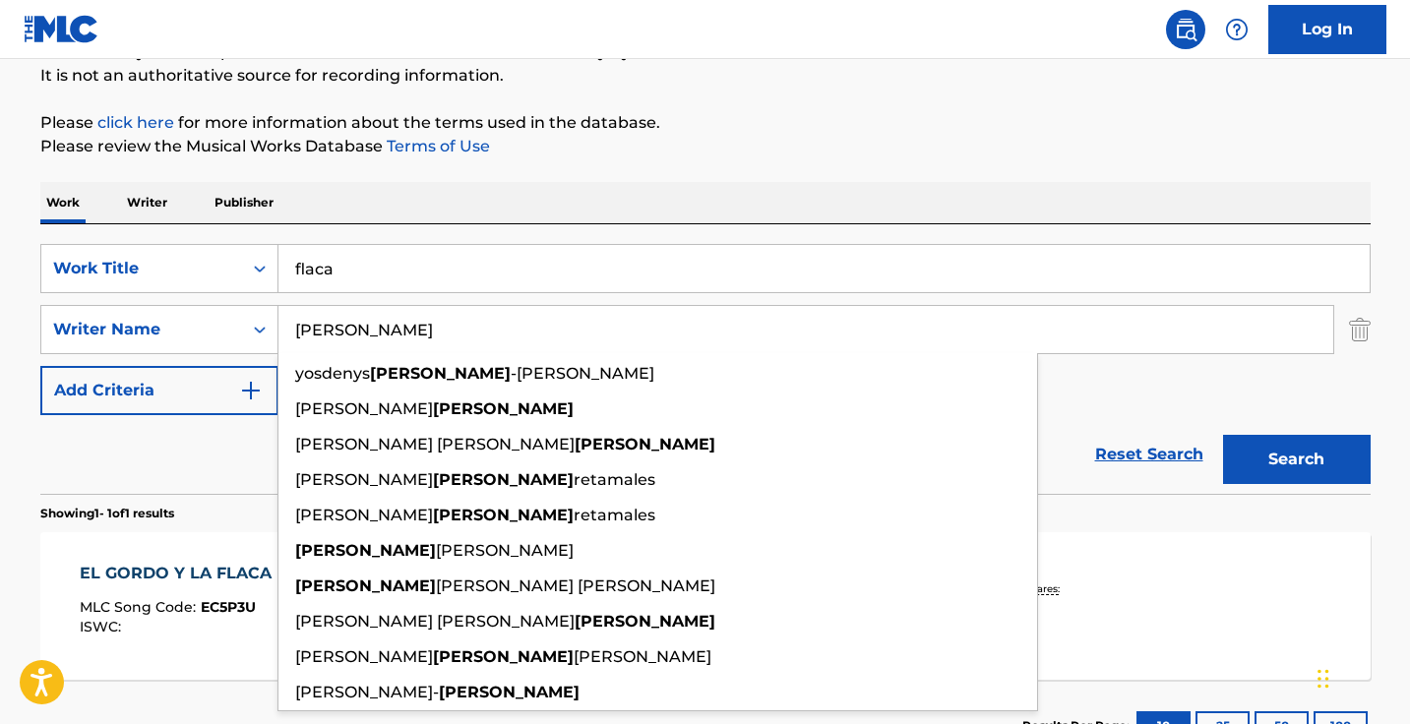
type input "ahumada"
click at [1295, 459] on button "Search" at bounding box center [1297, 459] width 148 height 49
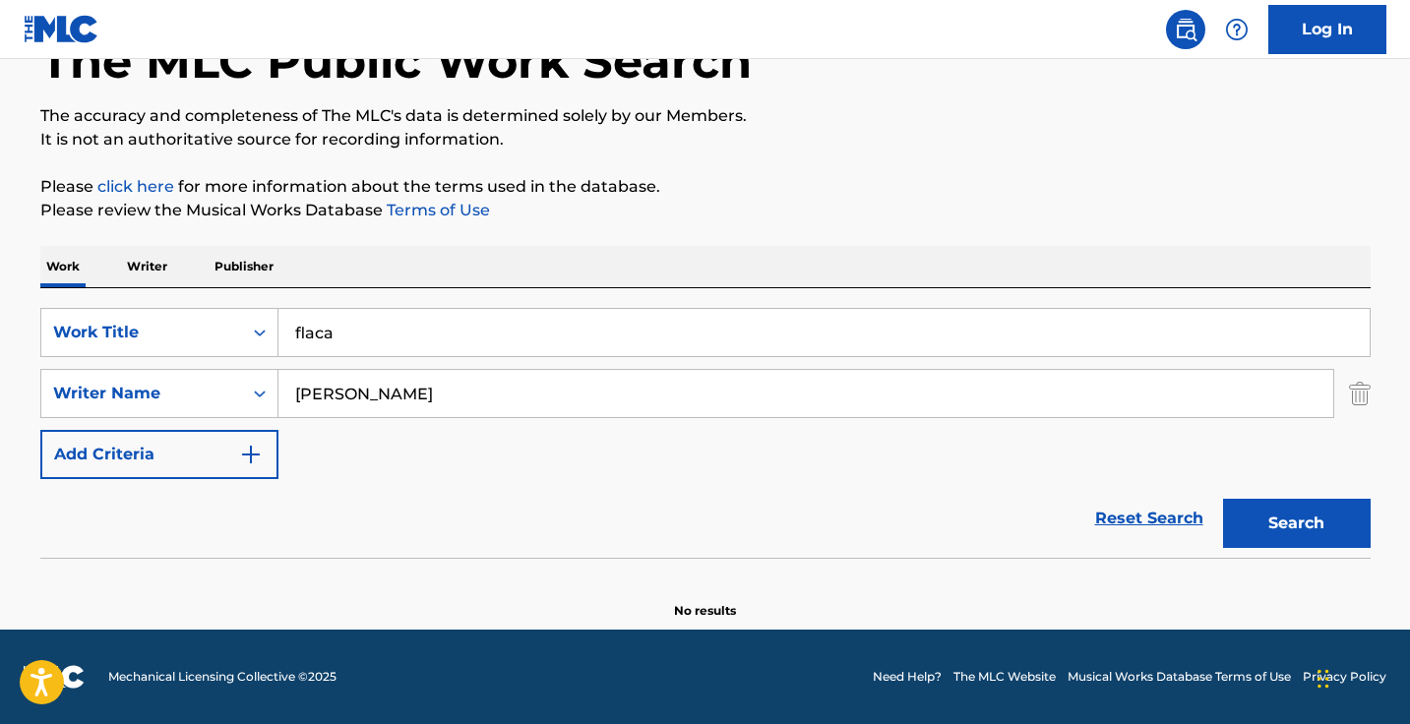
click at [520, 351] on input "flaca" at bounding box center [823, 332] width 1091 height 47
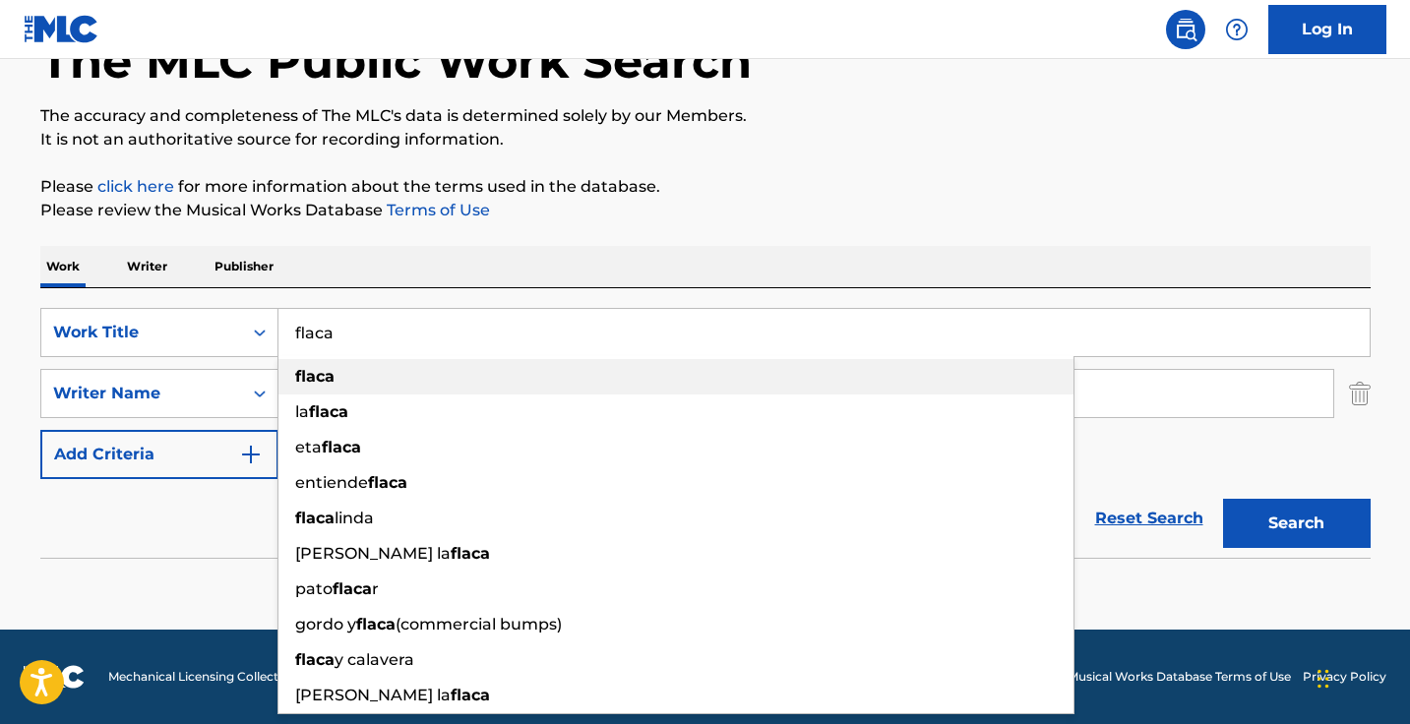
click at [520, 376] on div "flaca" at bounding box center [675, 376] width 795 height 35
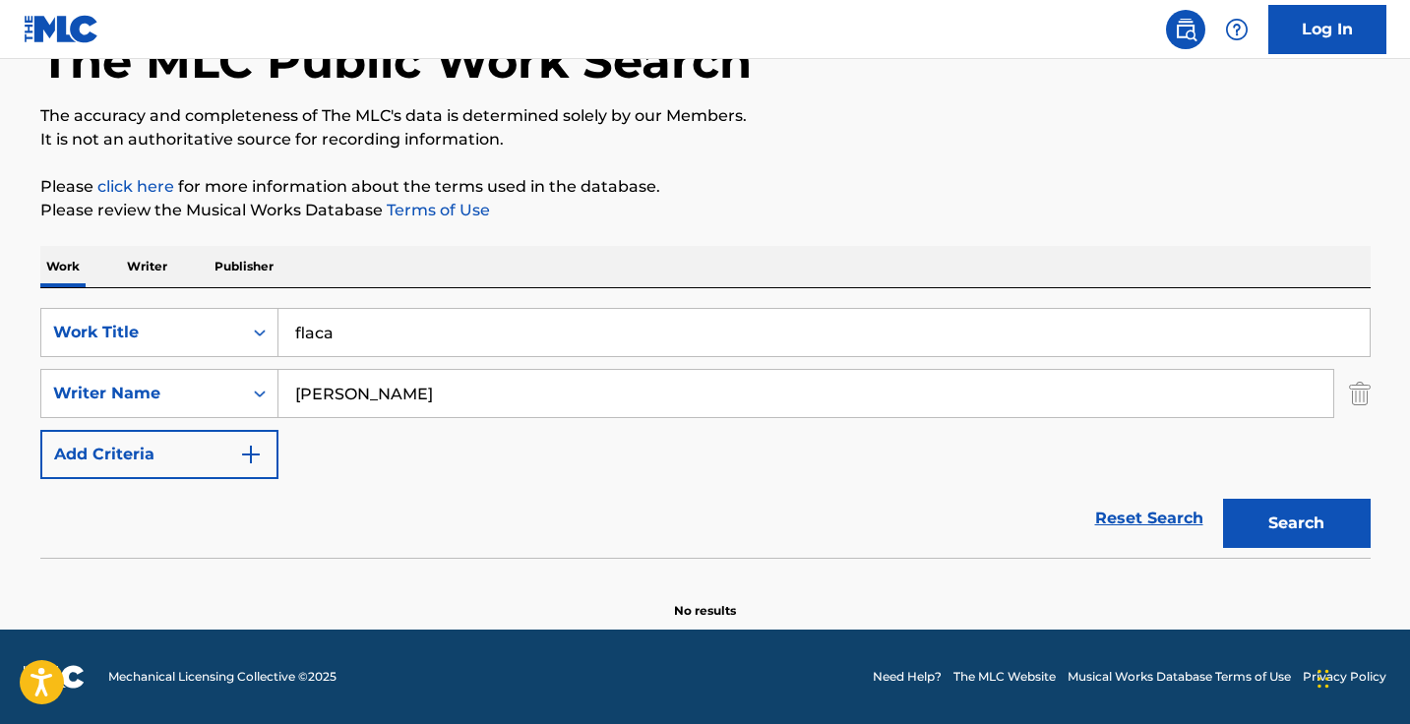
click at [497, 391] on input "ahumada" at bounding box center [805, 393] width 1054 height 47
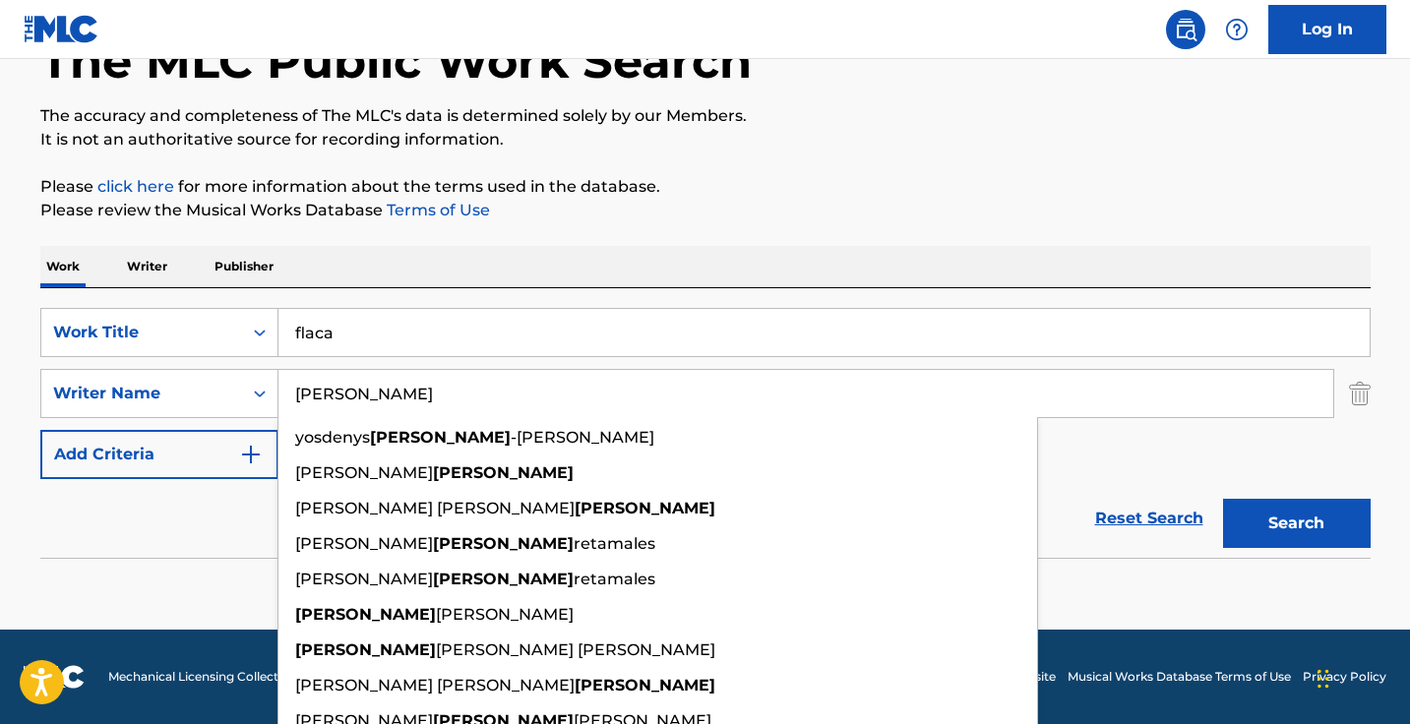
click at [497, 391] on input "ahumada" at bounding box center [805, 393] width 1054 height 47
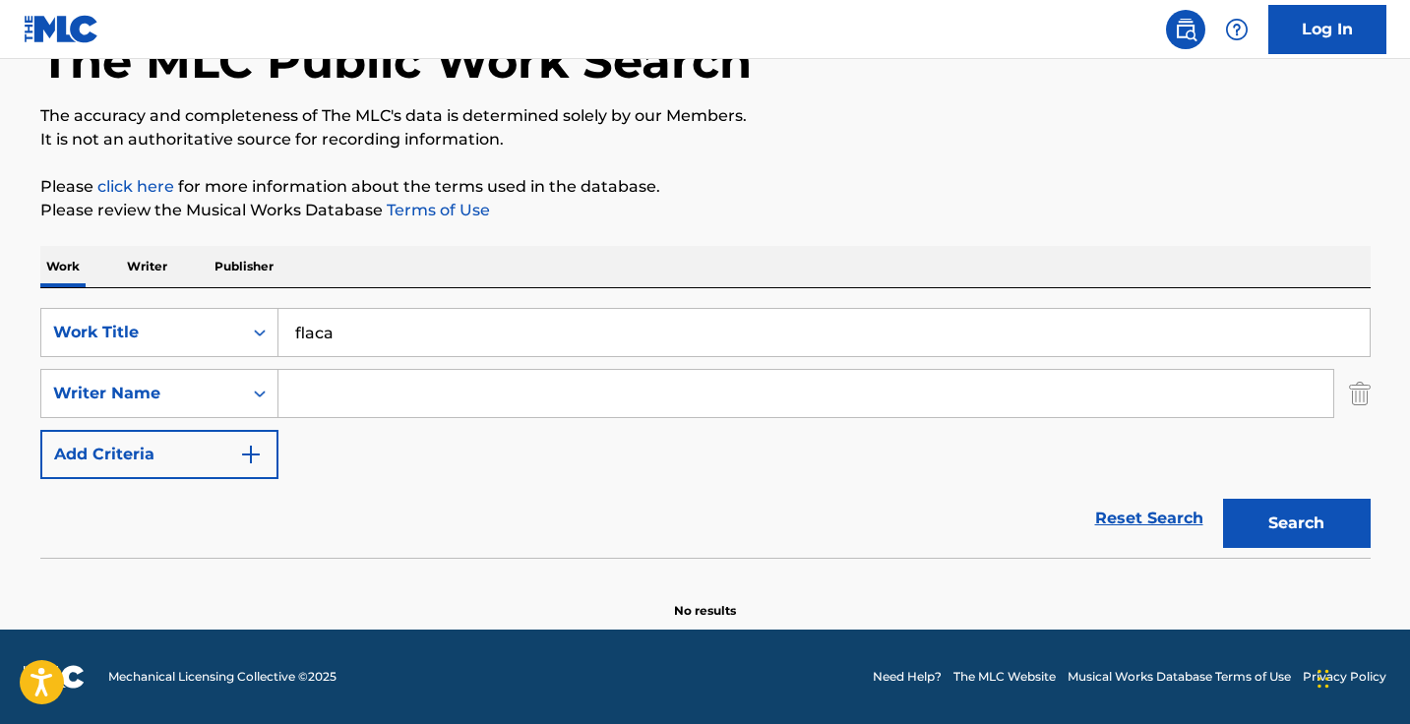
click at [1295, 523] on button "Search" at bounding box center [1297, 523] width 148 height 49
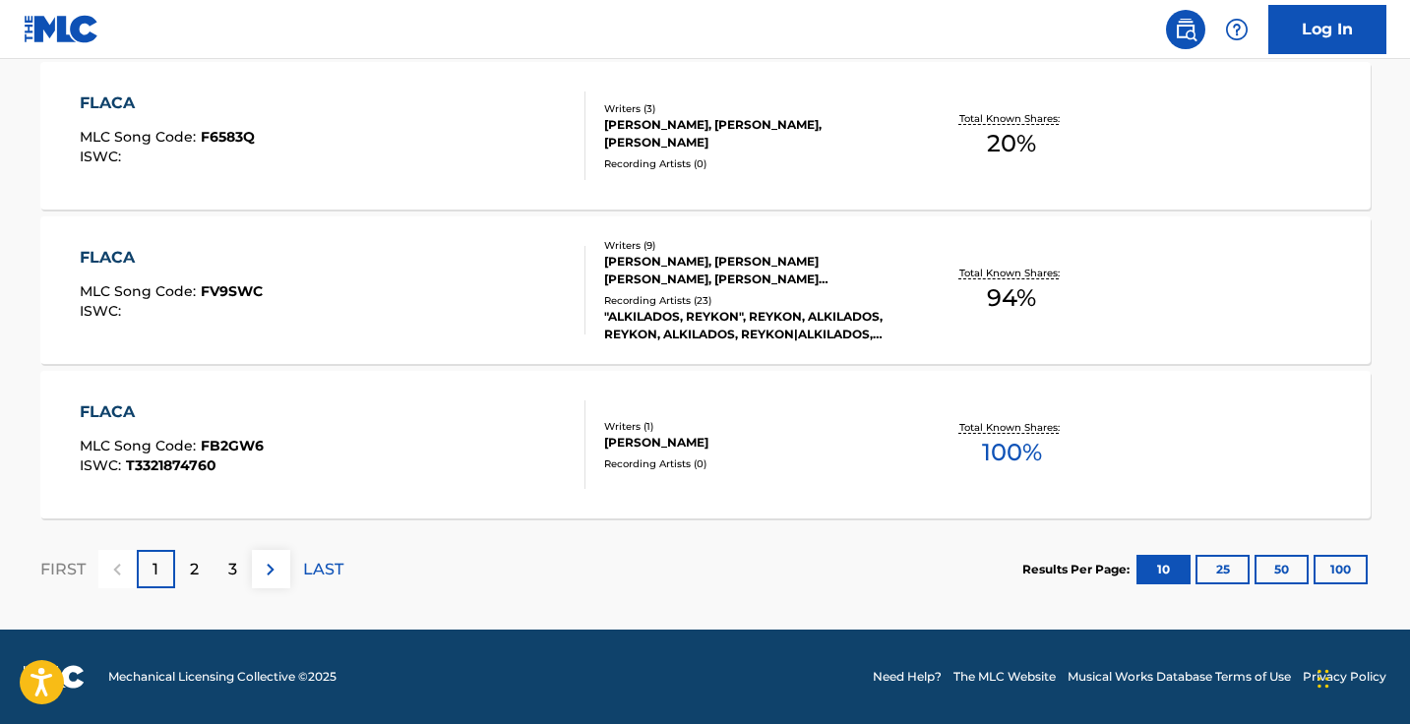
click at [272, 573] on img at bounding box center [271, 570] width 24 height 24
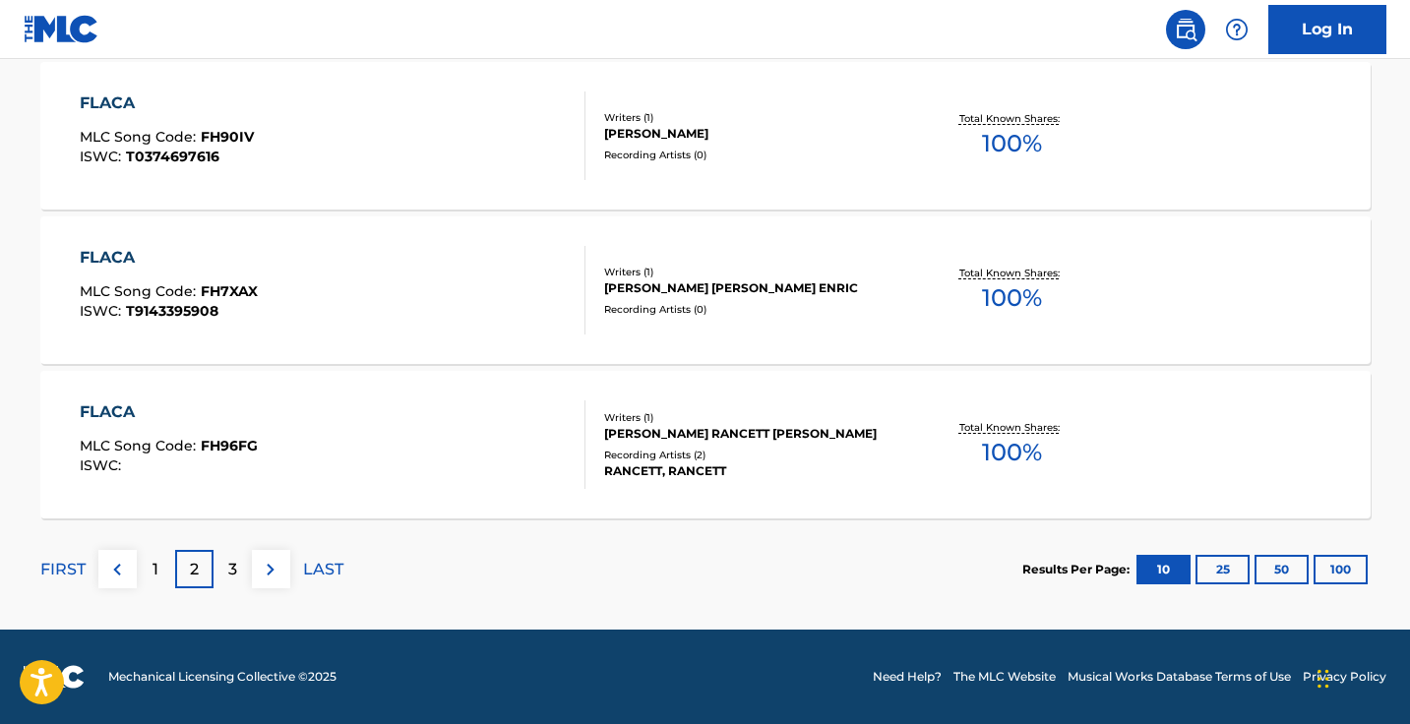
scroll to position [1745, 0]
click at [271, 574] on img at bounding box center [271, 570] width 24 height 24
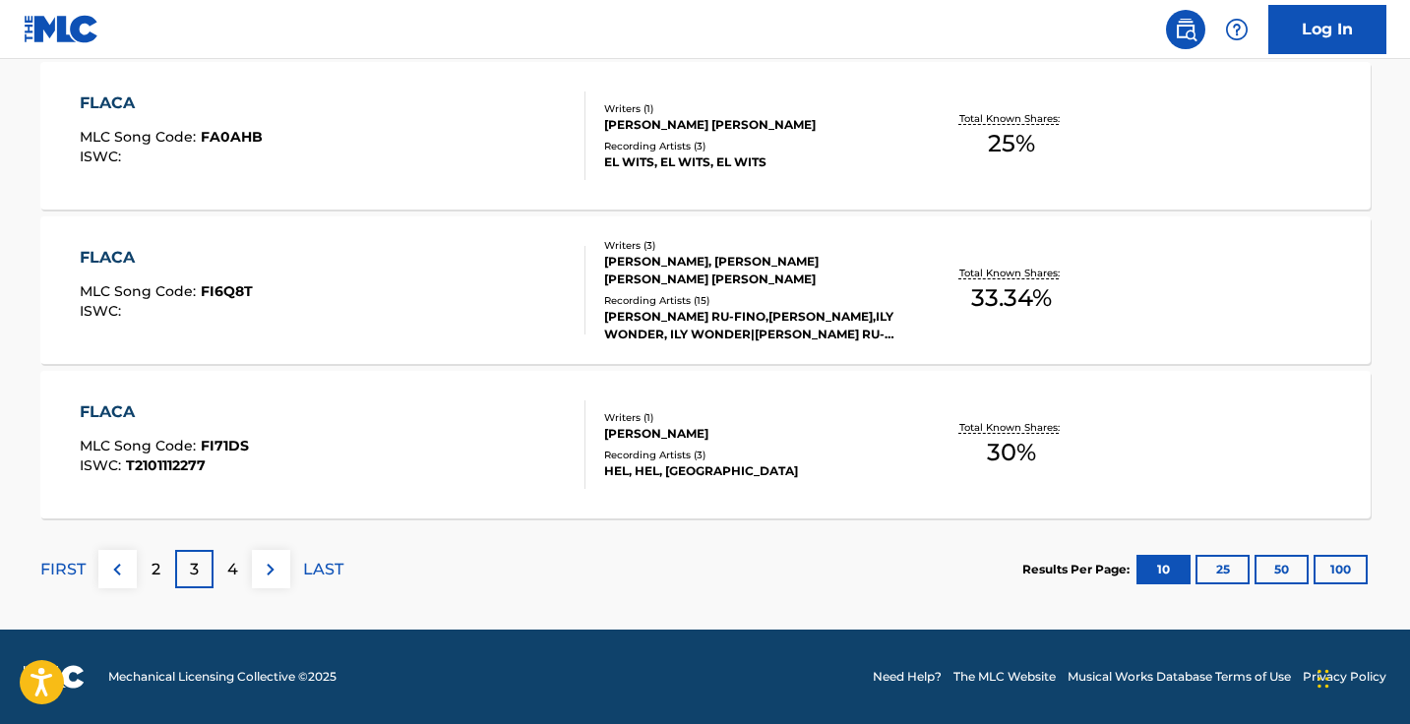
click at [263, 589] on div "FIRST 2 3 4 LAST" at bounding box center [191, 568] width 303 height 101
click at [267, 589] on div "FIRST 2 3 4 LAST" at bounding box center [191, 568] width 303 height 101
click at [268, 575] on img at bounding box center [271, 570] width 24 height 24
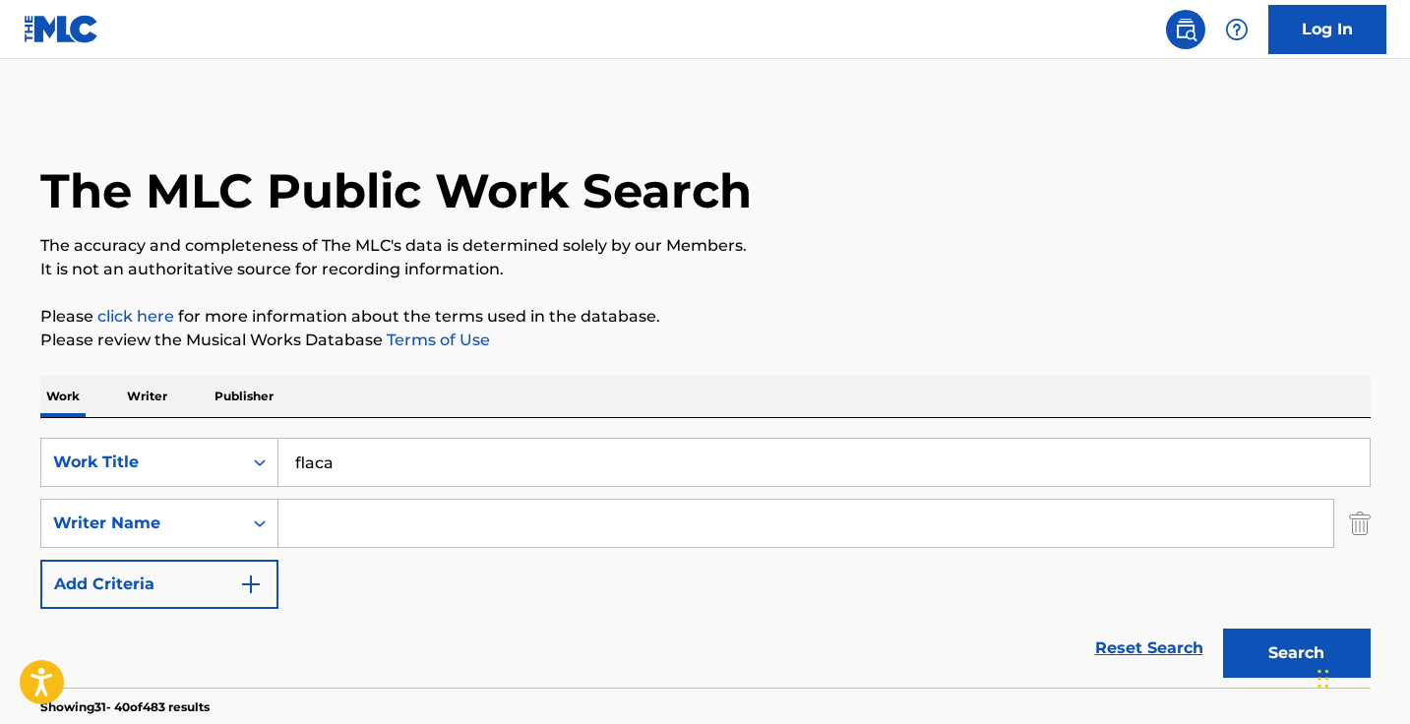
scroll to position [0, 0]
click at [439, 470] on input "flaca" at bounding box center [823, 462] width 1091 height 47
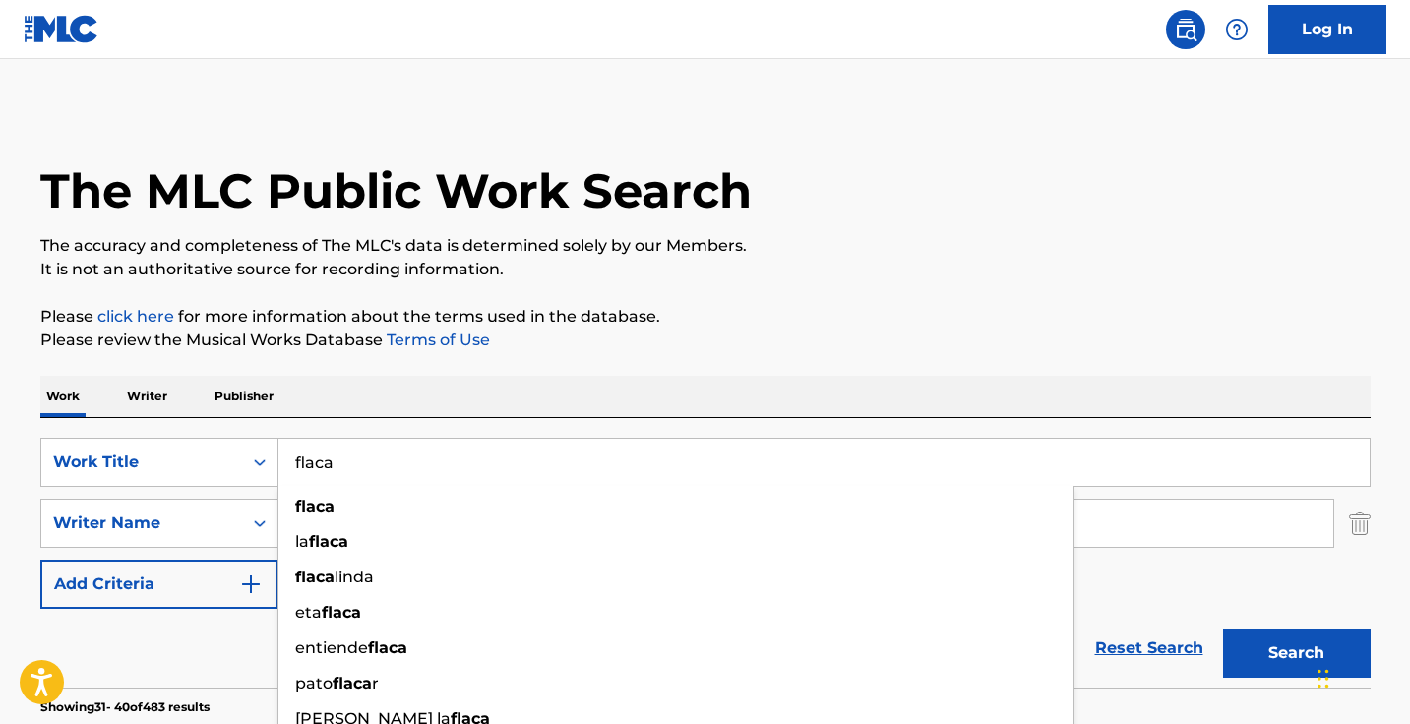
paste input "Me Brinque Para Culiacan"
click at [1295, 653] on button "Search" at bounding box center [1297, 653] width 148 height 49
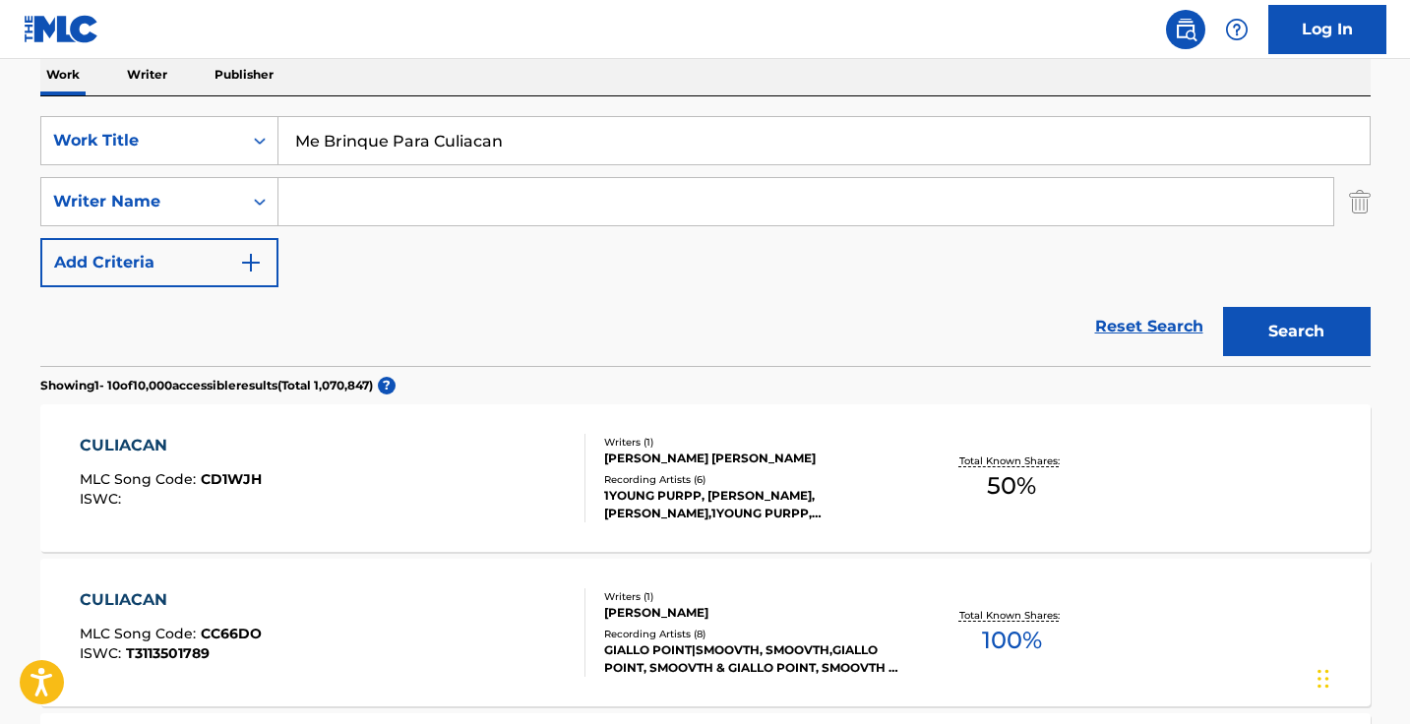
scroll to position [328, 0]
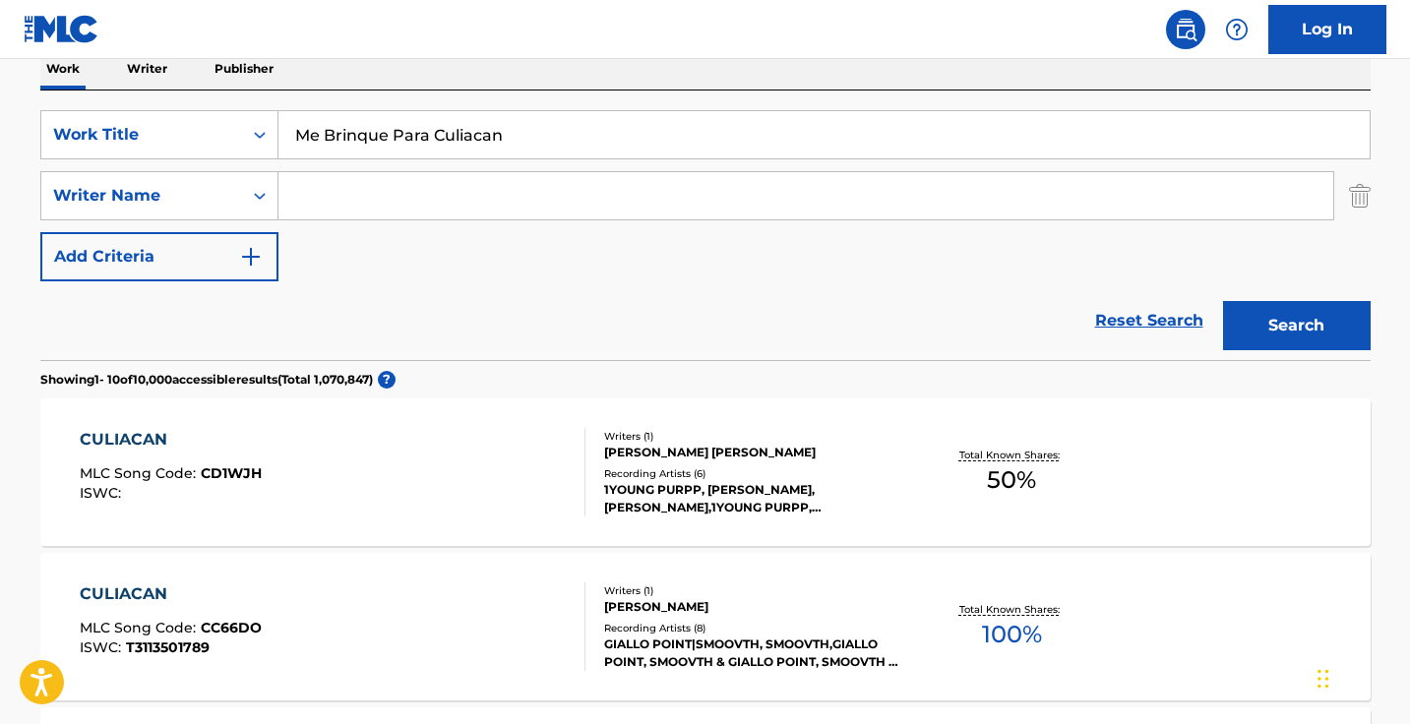
click at [476, 136] on input "Me Brinque Para Culiacan" at bounding box center [823, 134] width 1091 height 47
paste input "La Nota"
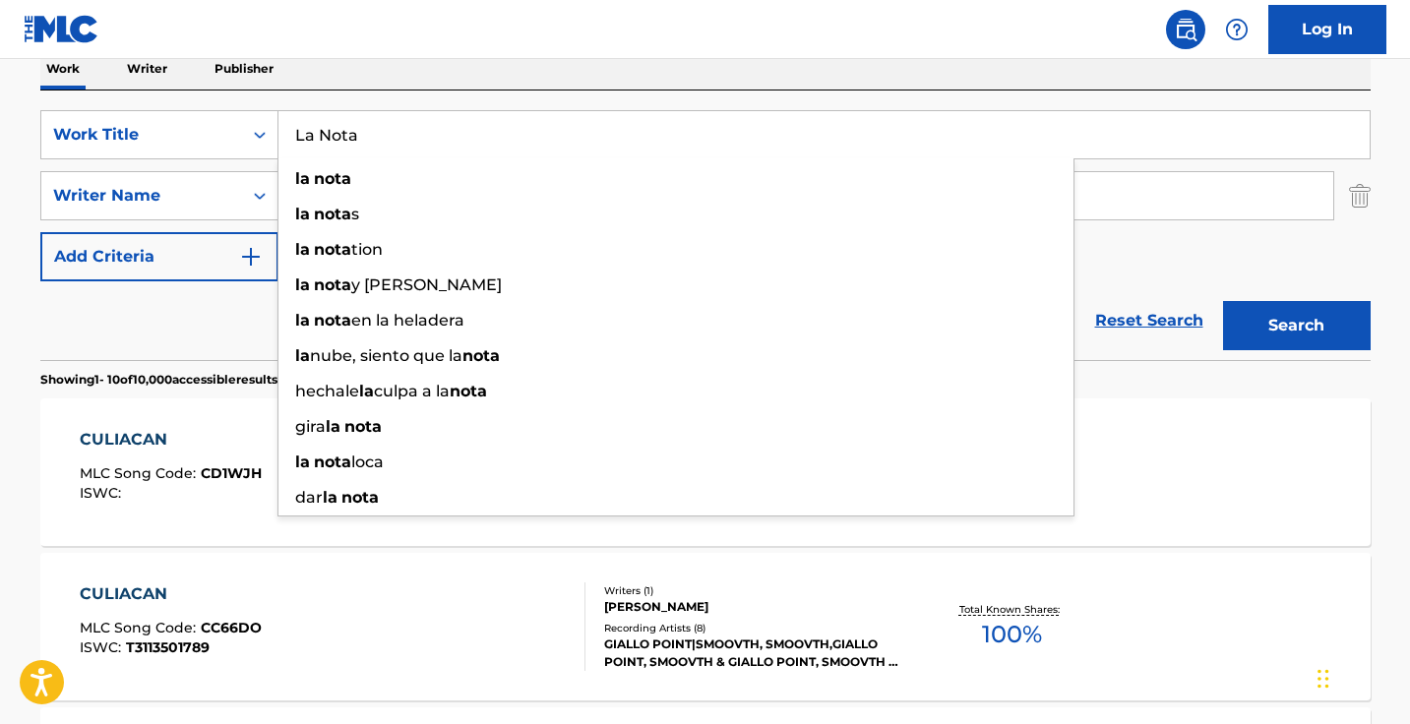
type input "La Nota"
click at [1295, 326] on button "Search" at bounding box center [1297, 325] width 148 height 49
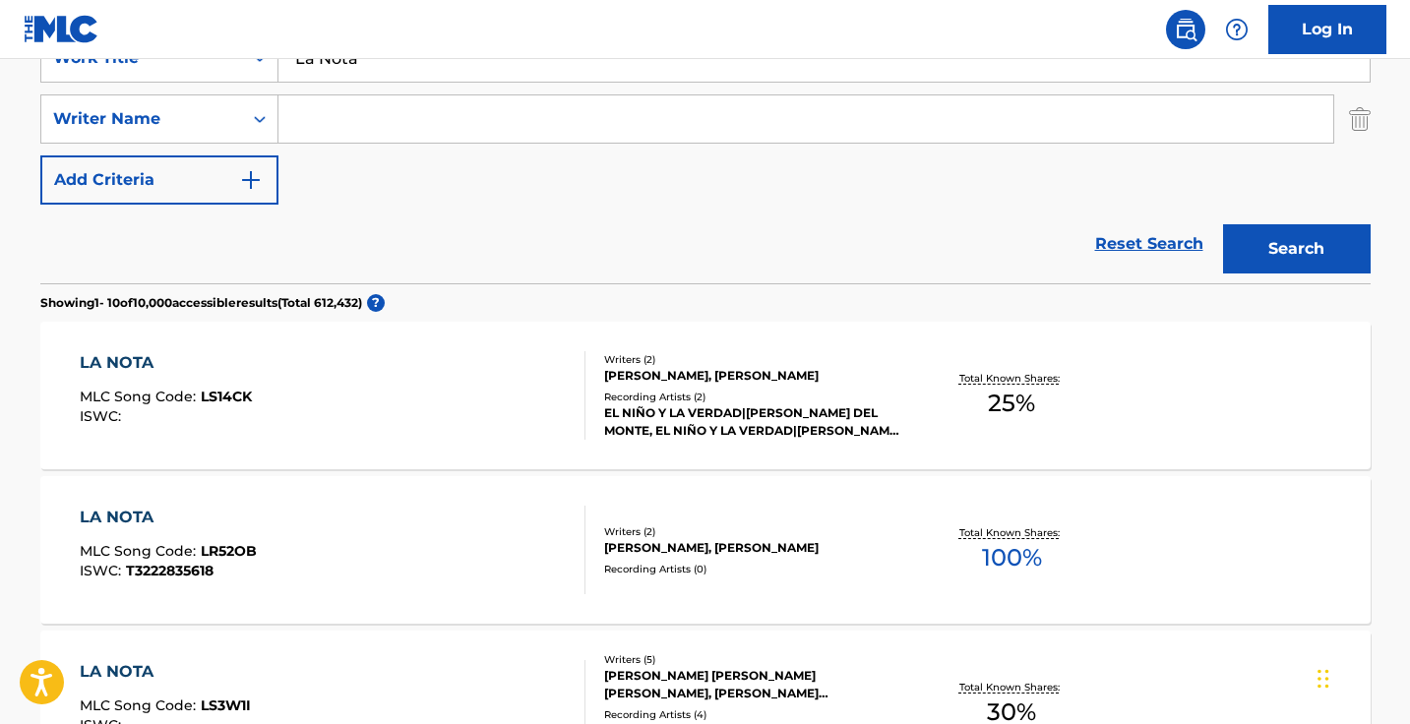
scroll to position [215, 0]
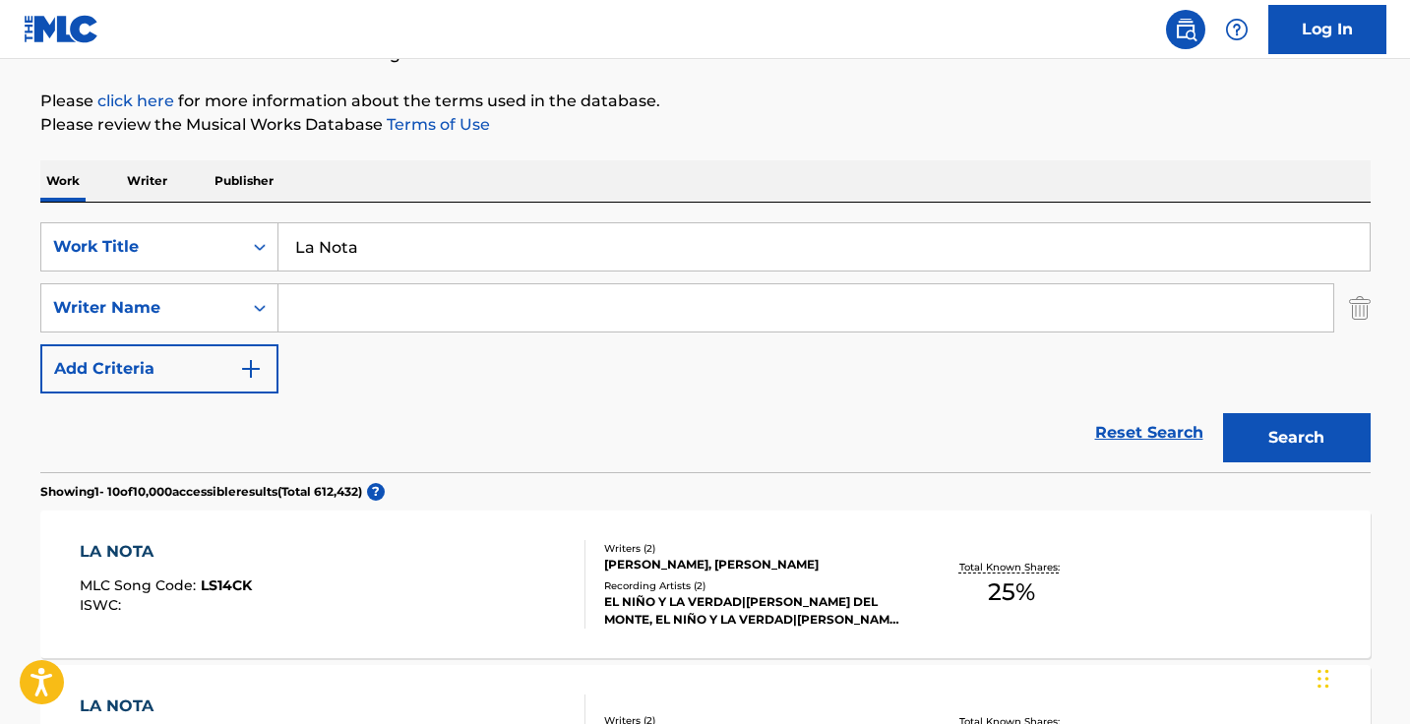
click at [445, 301] on input "Search Form" at bounding box center [805, 307] width 1054 height 47
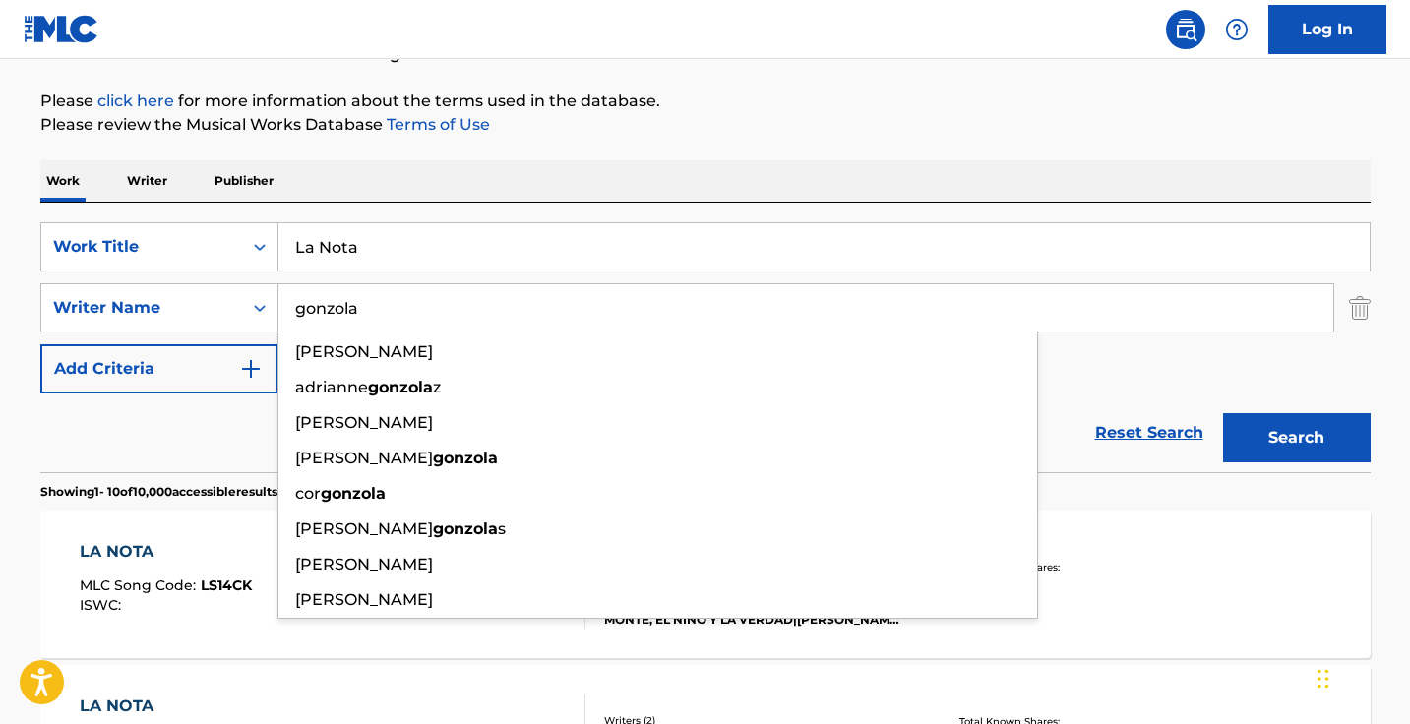
type input "gonzola"
click at [1295, 438] on button "Search" at bounding box center [1297, 437] width 148 height 49
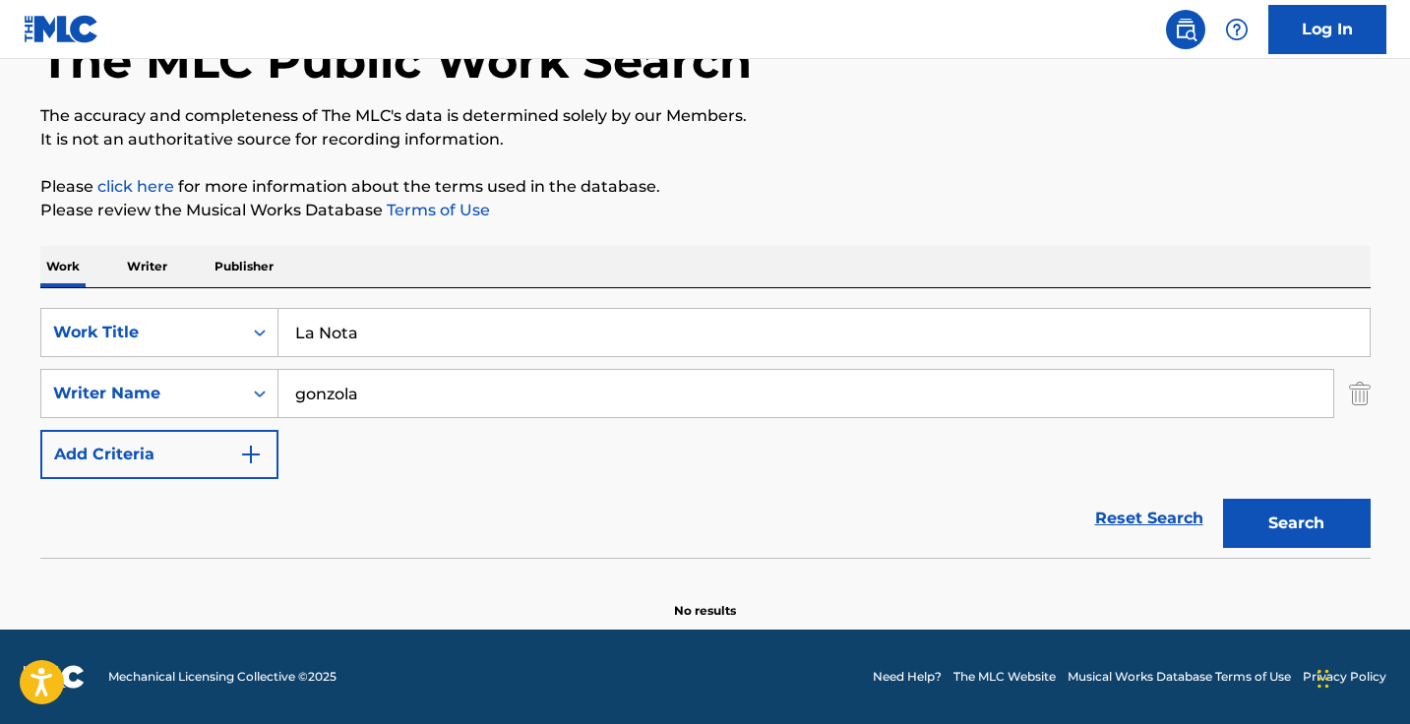
scroll to position [130, 0]
click at [610, 392] on input "gonzola" at bounding box center [805, 393] width 1054 height 47
click at [602, 349] on input "La Nota" at bounding box center [823, 332] width 1091 height 47
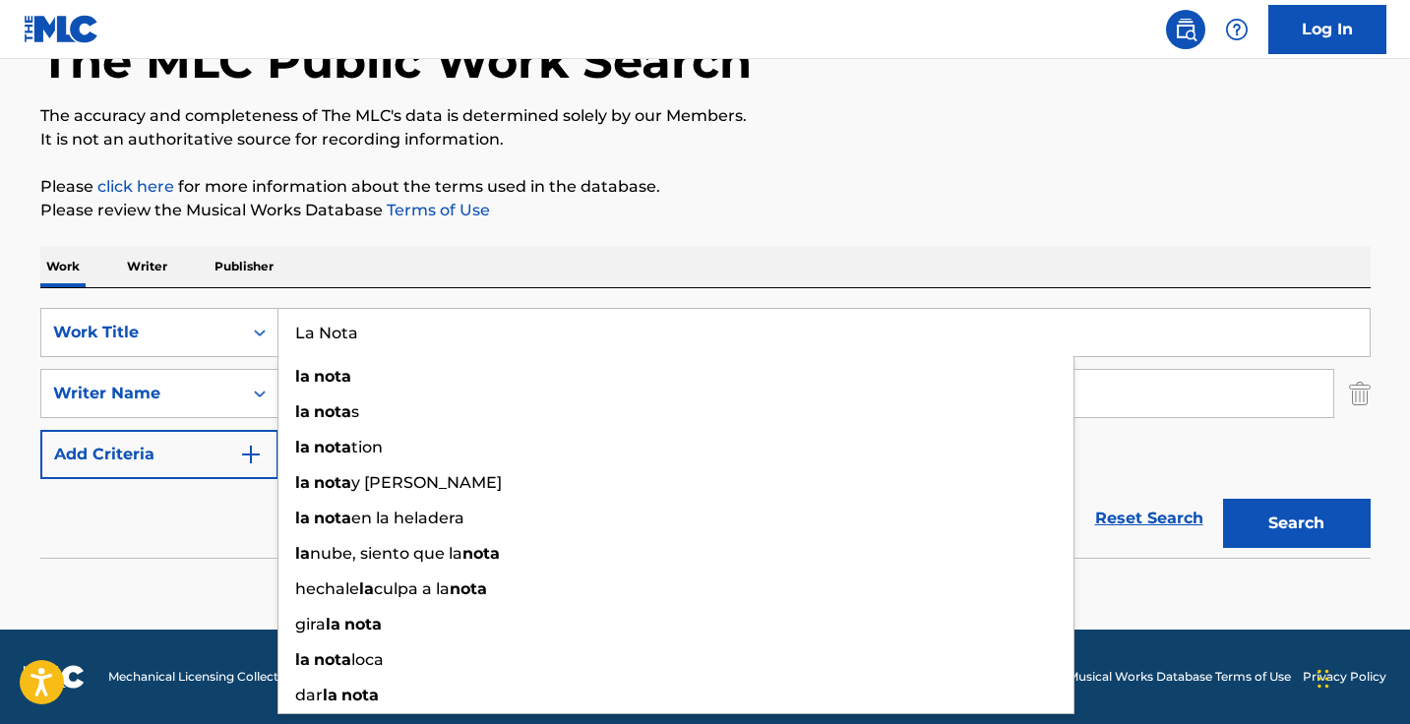
paste input "Girls Just Wanna Have Some"
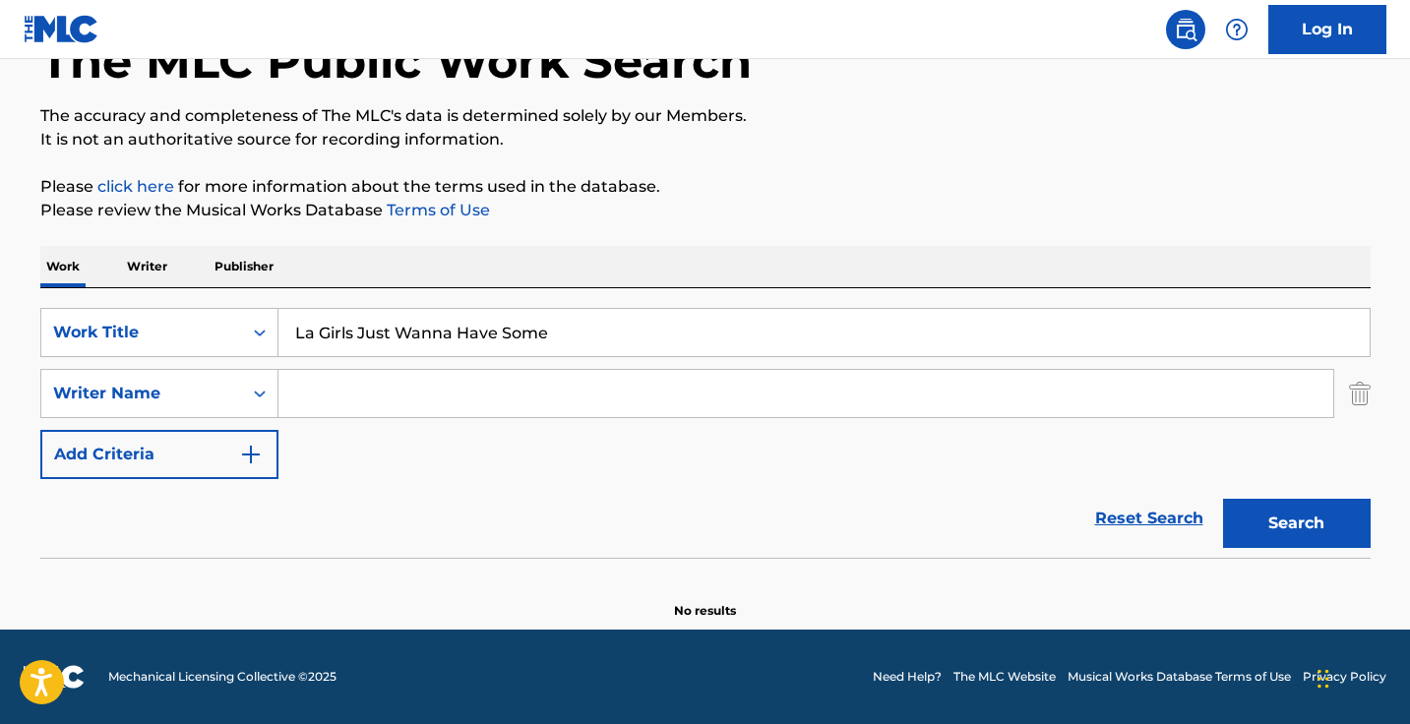
click at [602, 349] on input "La Girls Just Wanna Have Some" at bounding box center [823, 332] width 1091 height 47
paste input "Search Form"
click at [1295, 523] on button "Search" at bounding box center [1297, 523] width 148 height 49
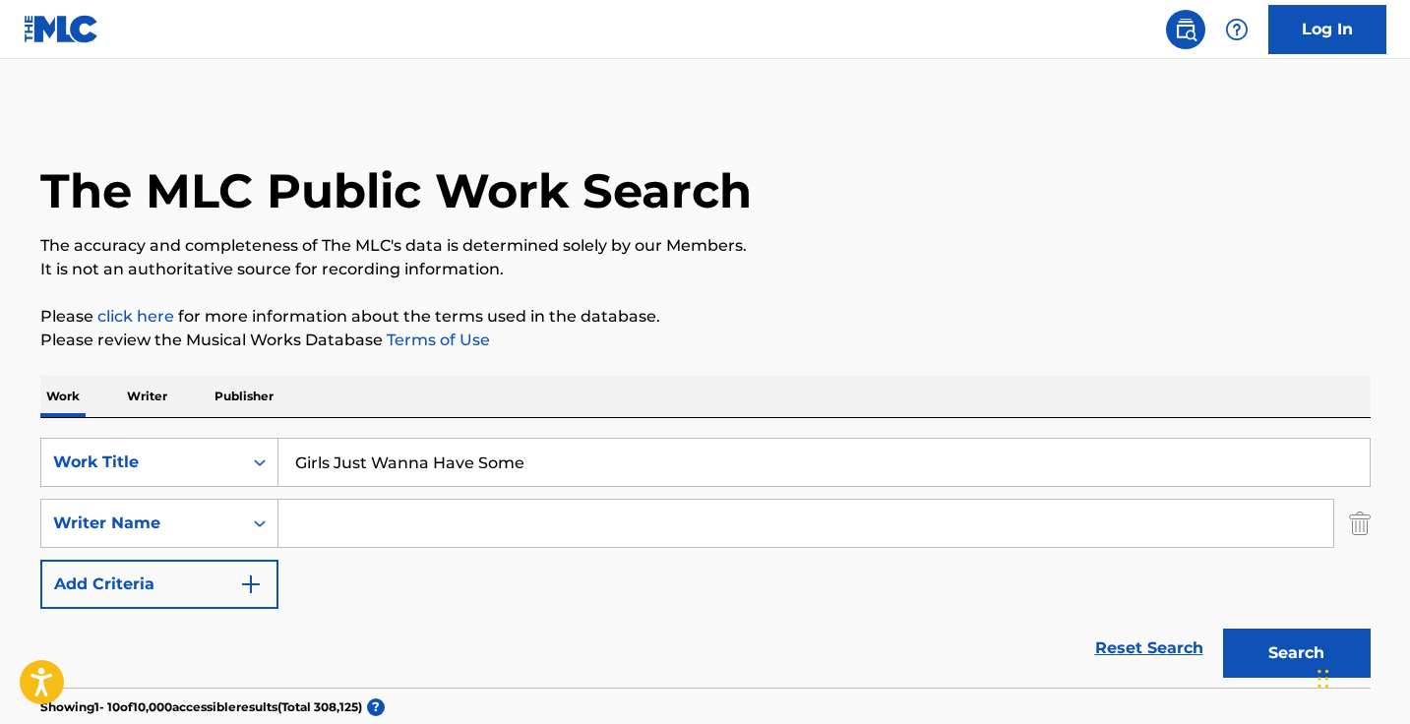
scroll to position [0, 0]
click at [501, 460] on input "Girls Just Wanna Have Some" at bounding box center [823, 462] width 1091 height 47
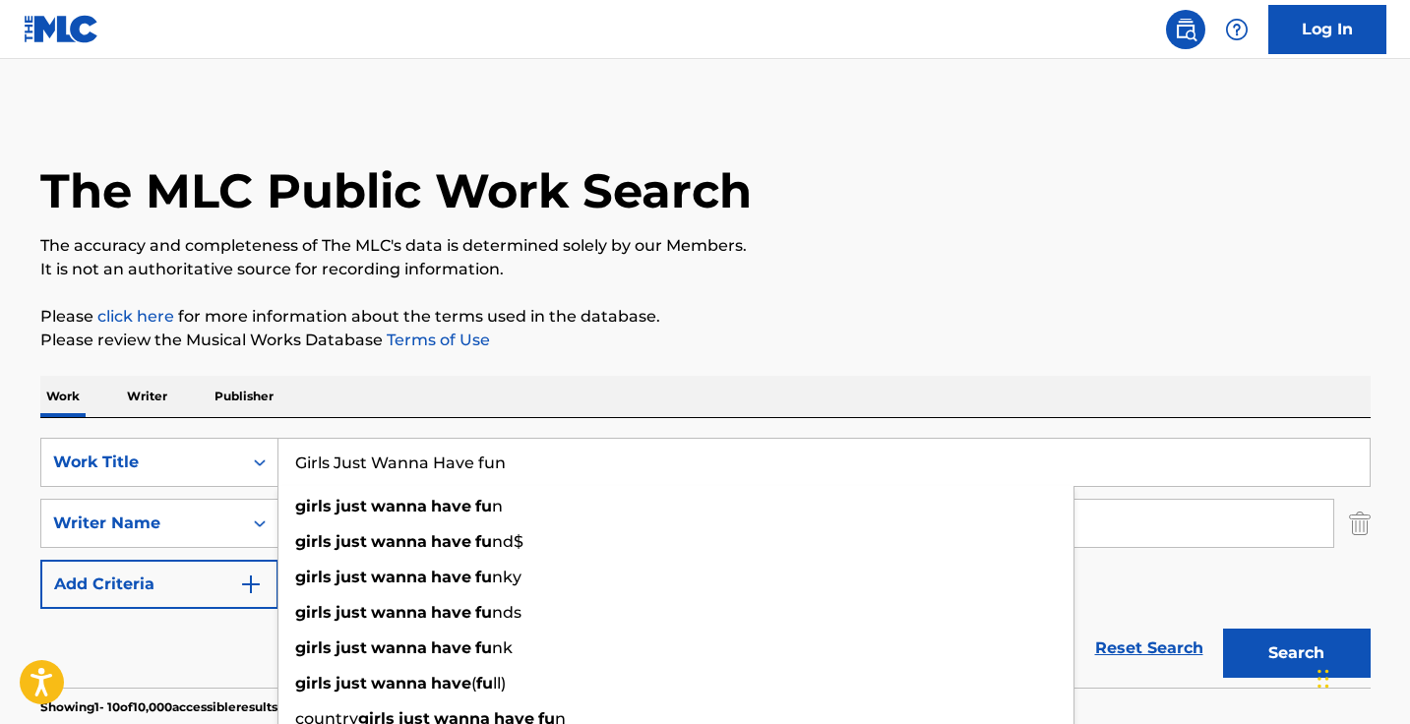
click at [1295, 653] on button "Search" at bounding box center [1297, 653] width 148 height 49
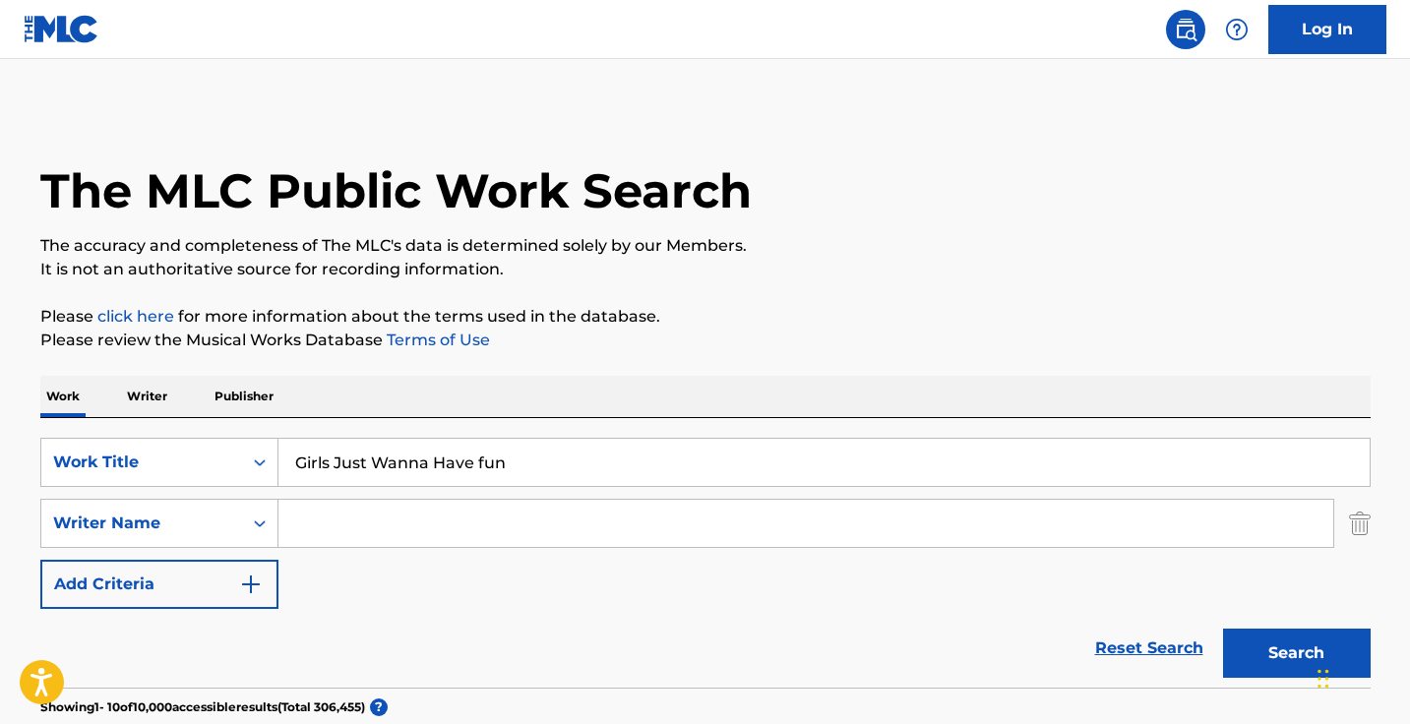
click at [418, 473] on input "Girls Just Wanna Have fun" at bounding box center [823, 462] width 1091 height 47
click at [1295, 653] on button "Search" at bounding box center [1297, 653] width 148 height 49
click at [477, 468] on input "Girls Just Want to haev fun" at bounding box center [823, 462] width 1091 height 47
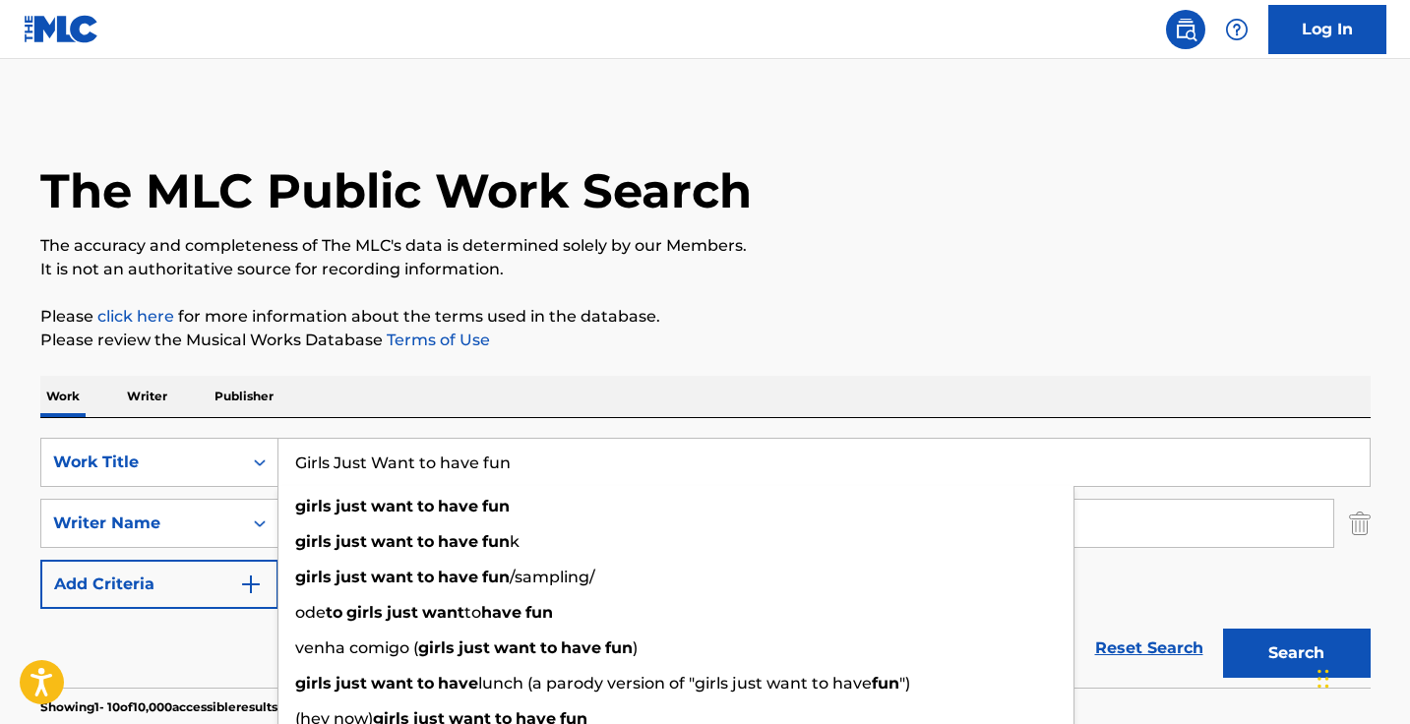
type input "Girls Just Want to have fun"
click at [1295, 653] on button "Search" at bounding box center [1297, 653] width 148 height 49
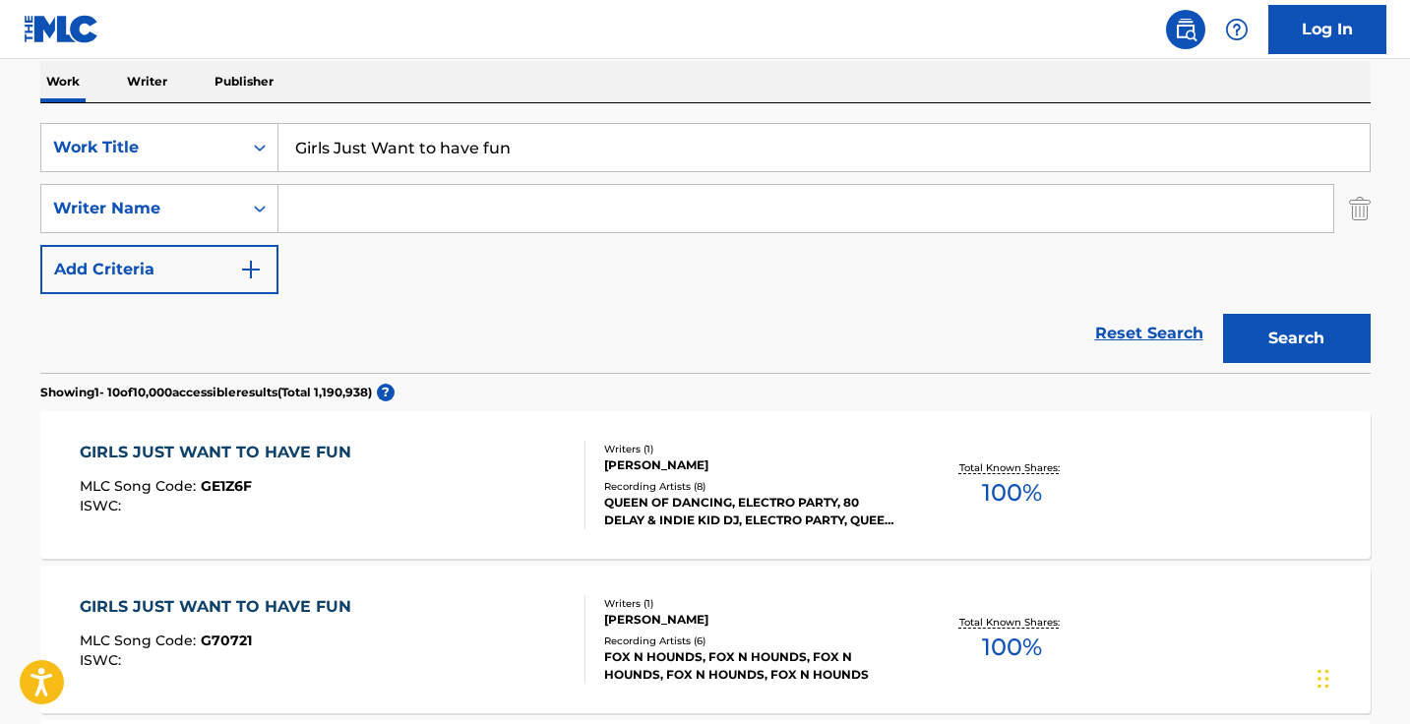
scroll to position [11, 0]
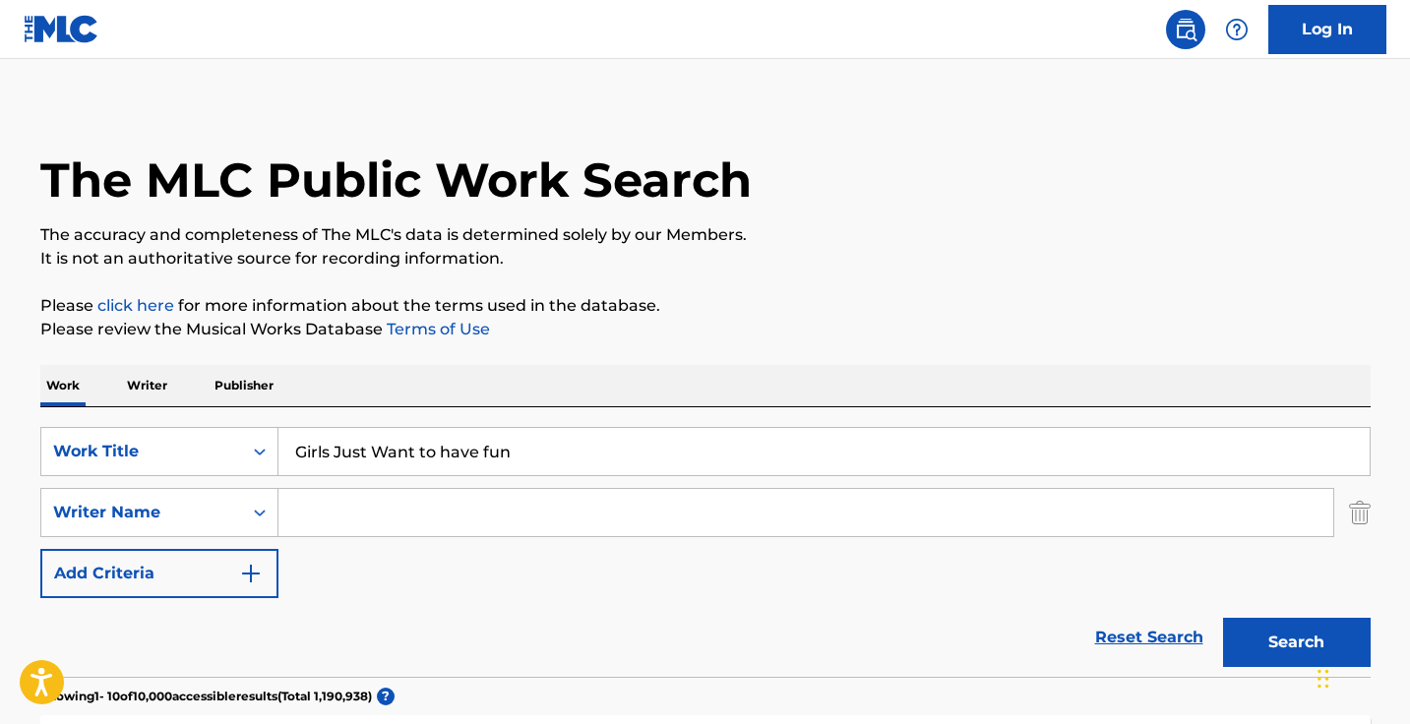
click at [544, 498] on input "Search Form" at bounding box center [805, 512] width 1054 height 47
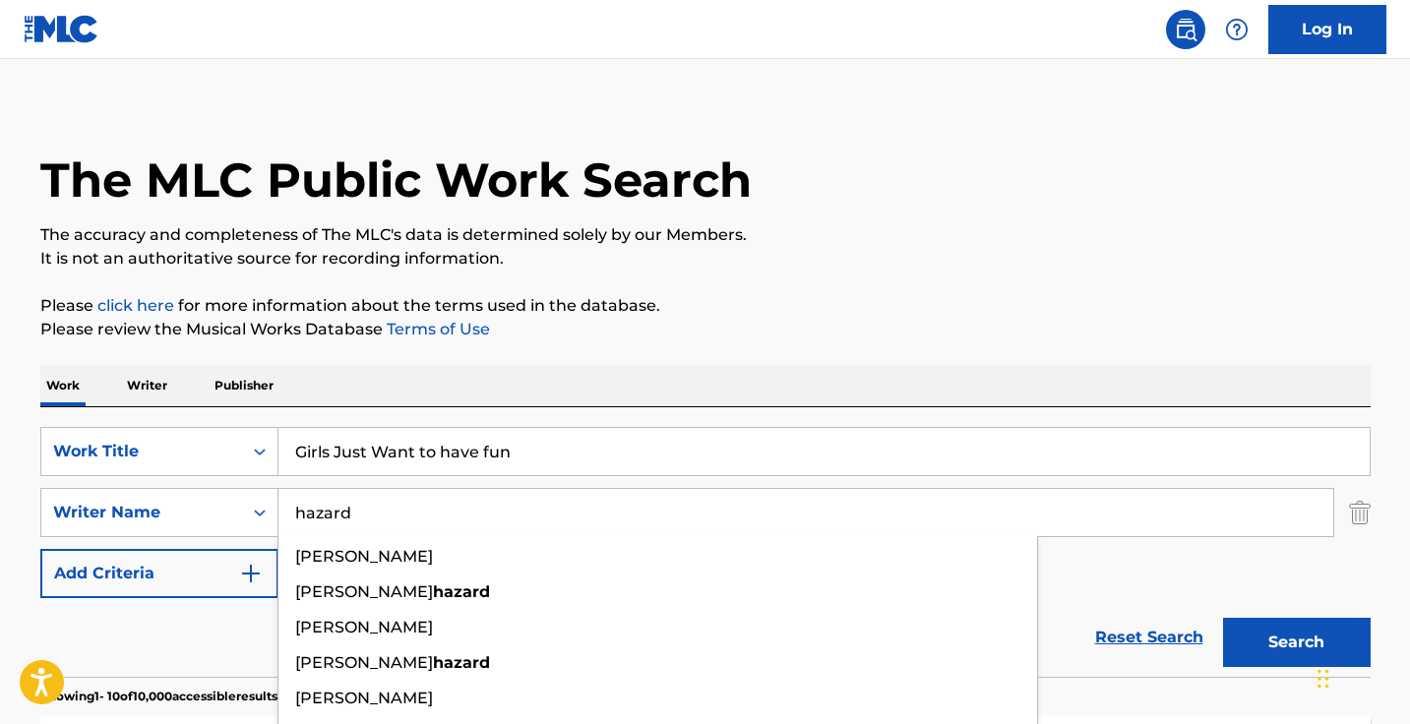
type input "hazard"
click at [1295, 642] on button "Search" at bounding box center [1297, 642] width 148 height 49
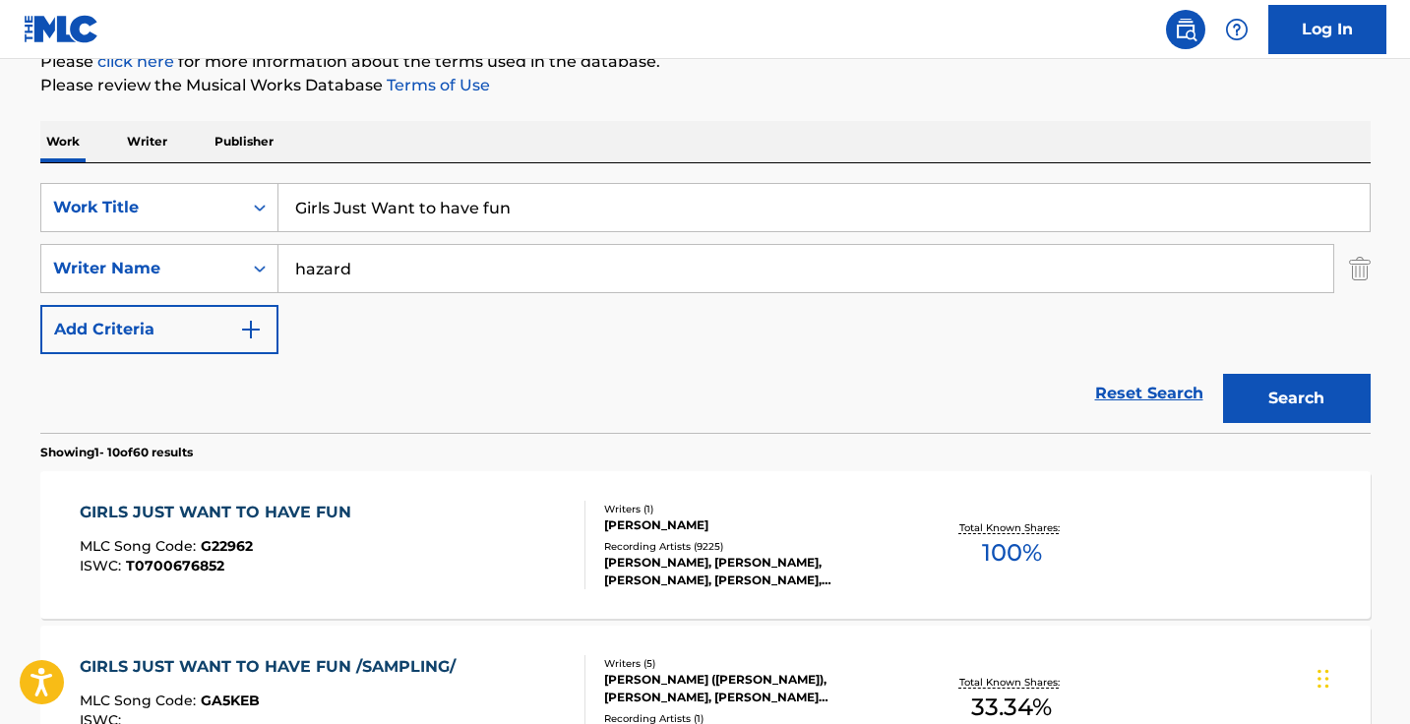
scroll to position [316, 0]
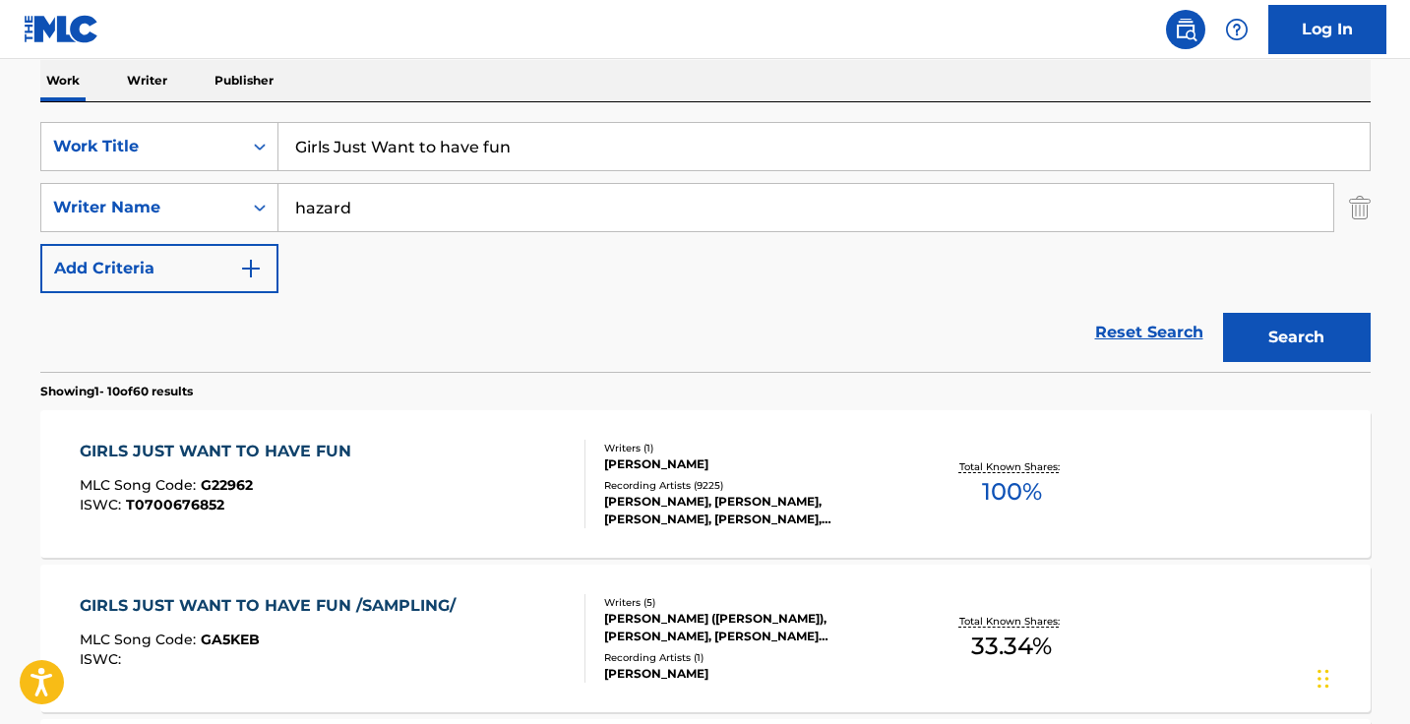
click at [544, 481] on div "GIRLS JUST WANT TO HAVE FUN MLC Song Code : G22962 ISWC : T0700676852" at bounding box center [333, 484] width 506 height 89
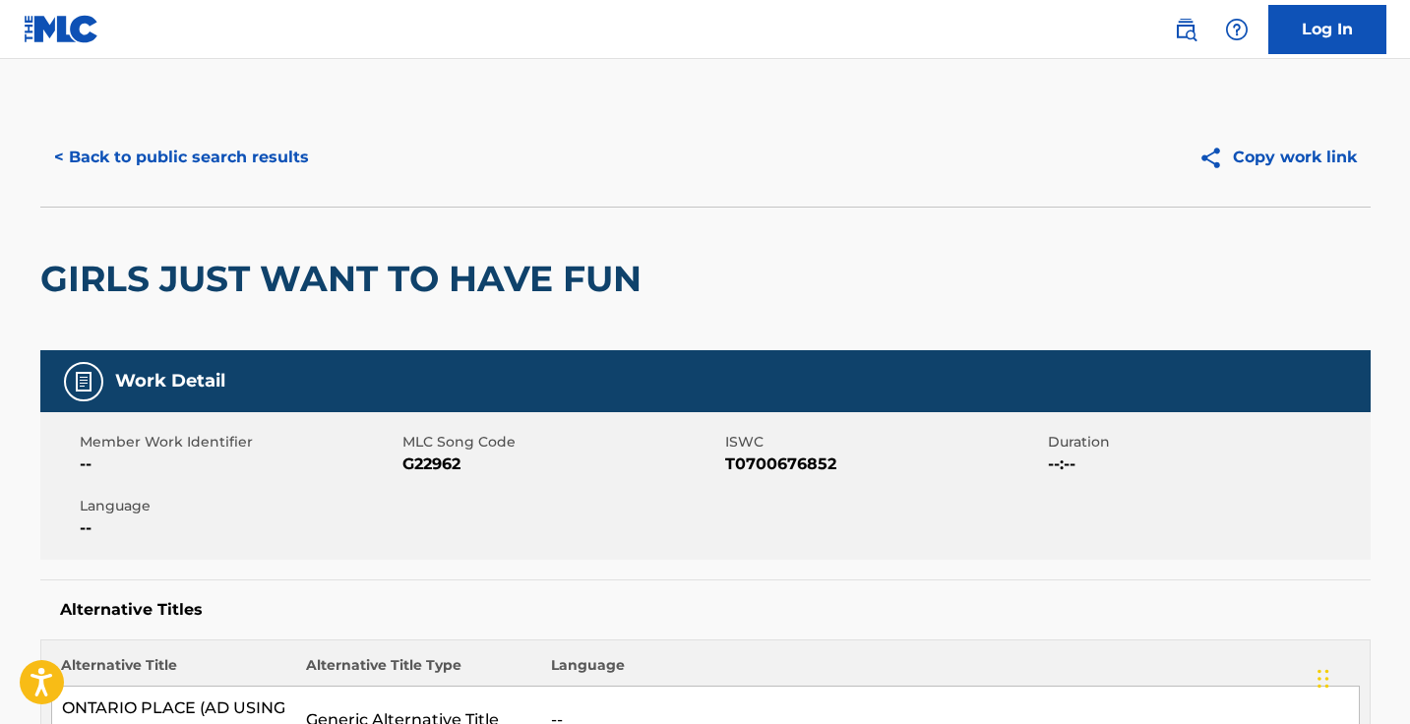
click at [445, 457] on span "G22962" at bounding box center [561, 464] width 318 height 24
click at [206, 154] on button "< Back to public search results" at bounding box center [181, 157] width 282 height 49
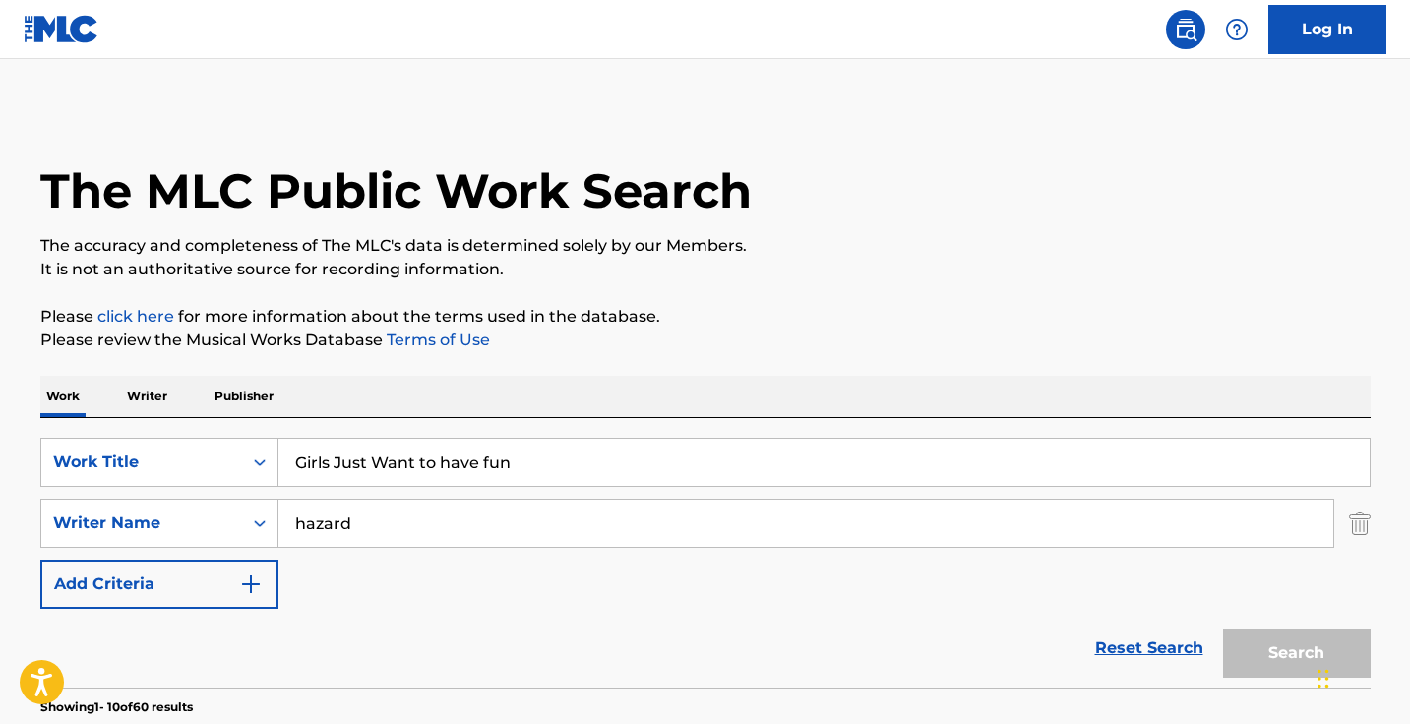
scroll to position [316, 0]
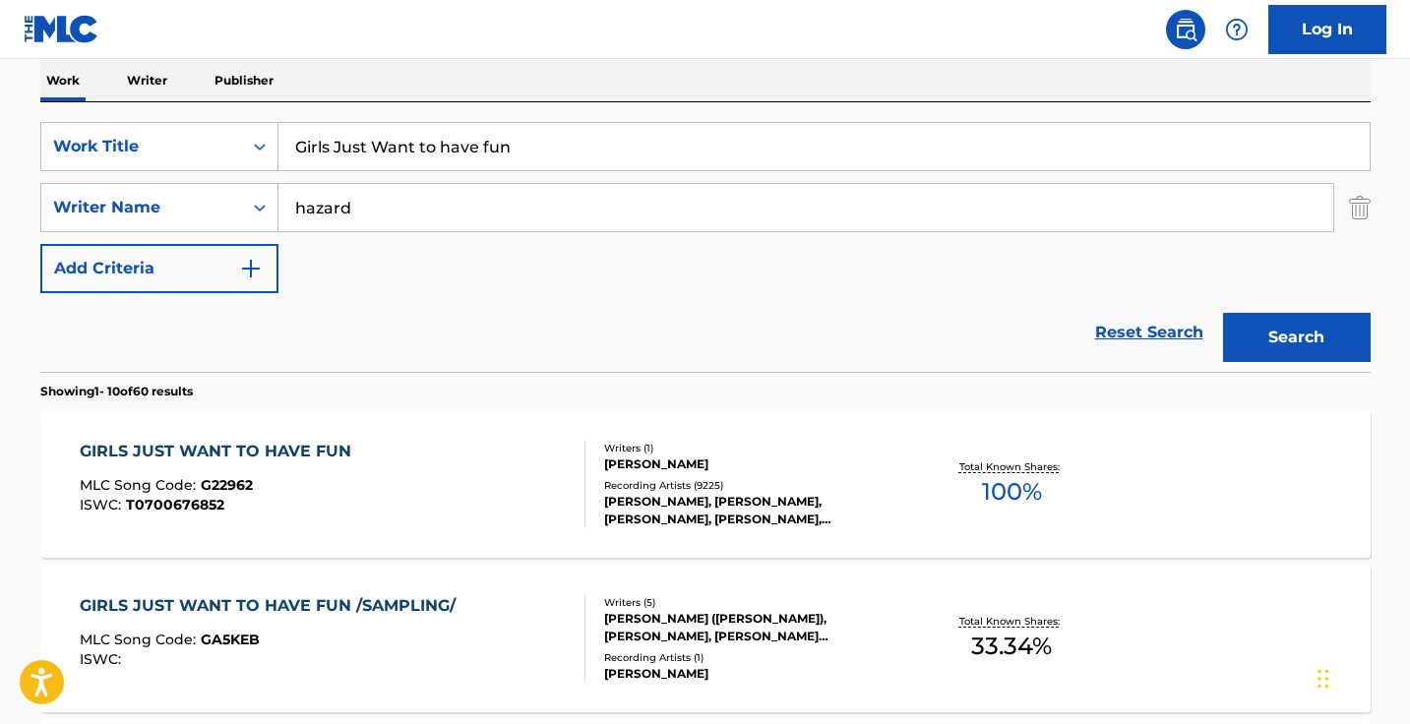
click at [477, 162] on input "Girls Just Want to have fun" at bounding box center [823, 146] width 1091 height 47
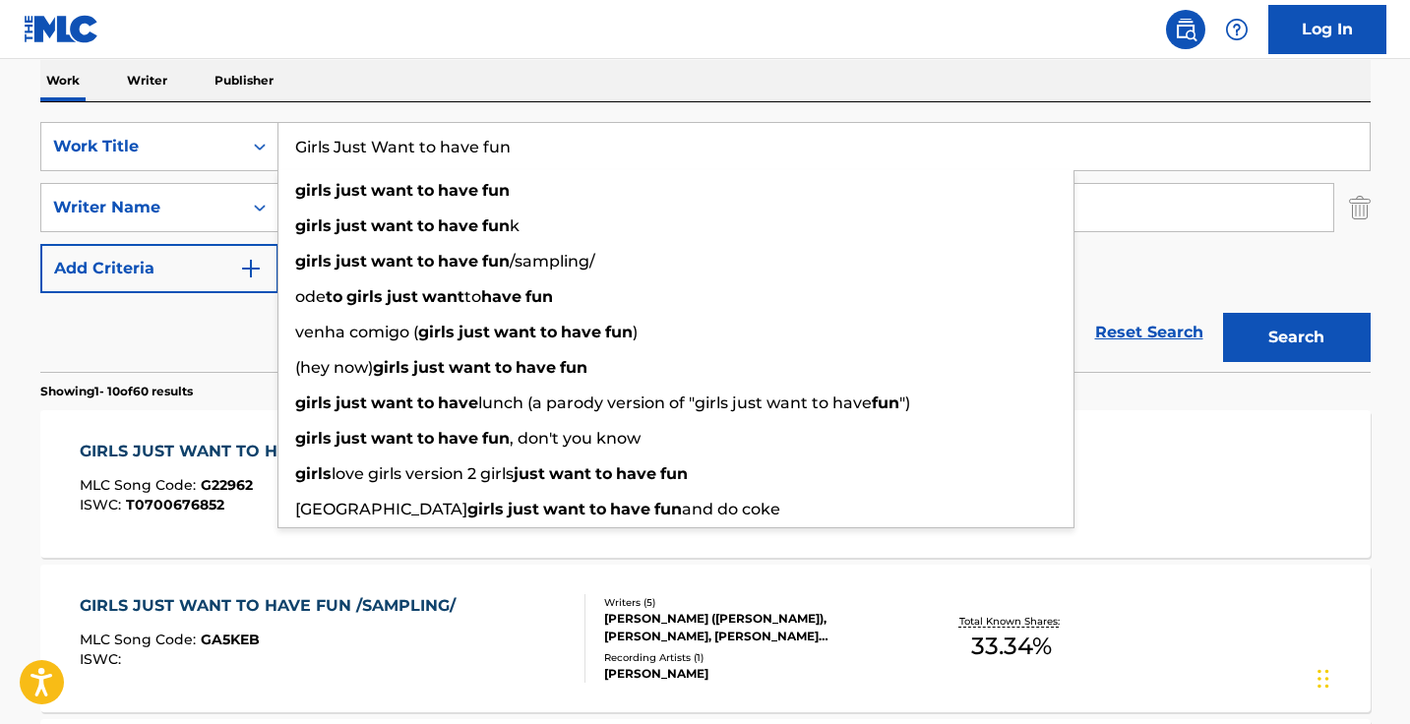
click at [477, 162] on input "Girls Just Want to have fun" at bounding box center [823, 146] width 1091 height 47
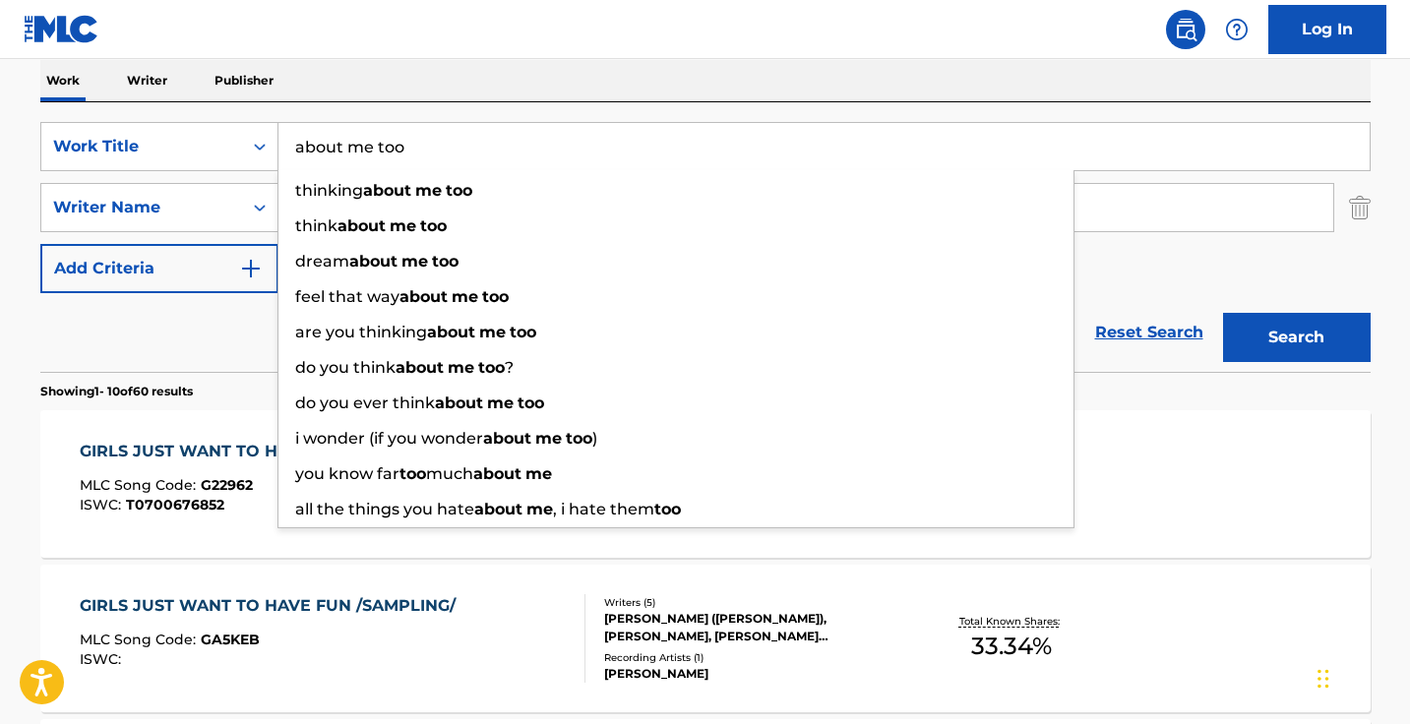
type input "about me too"
drag, startPoint x: 210, startPoint y: 316, endPoint x: 266, endPoint y: 294, distance: 59.2
click at [210, 316] on div "Reset Search Search" at bounding box center [705, 332] width 1330 height 79
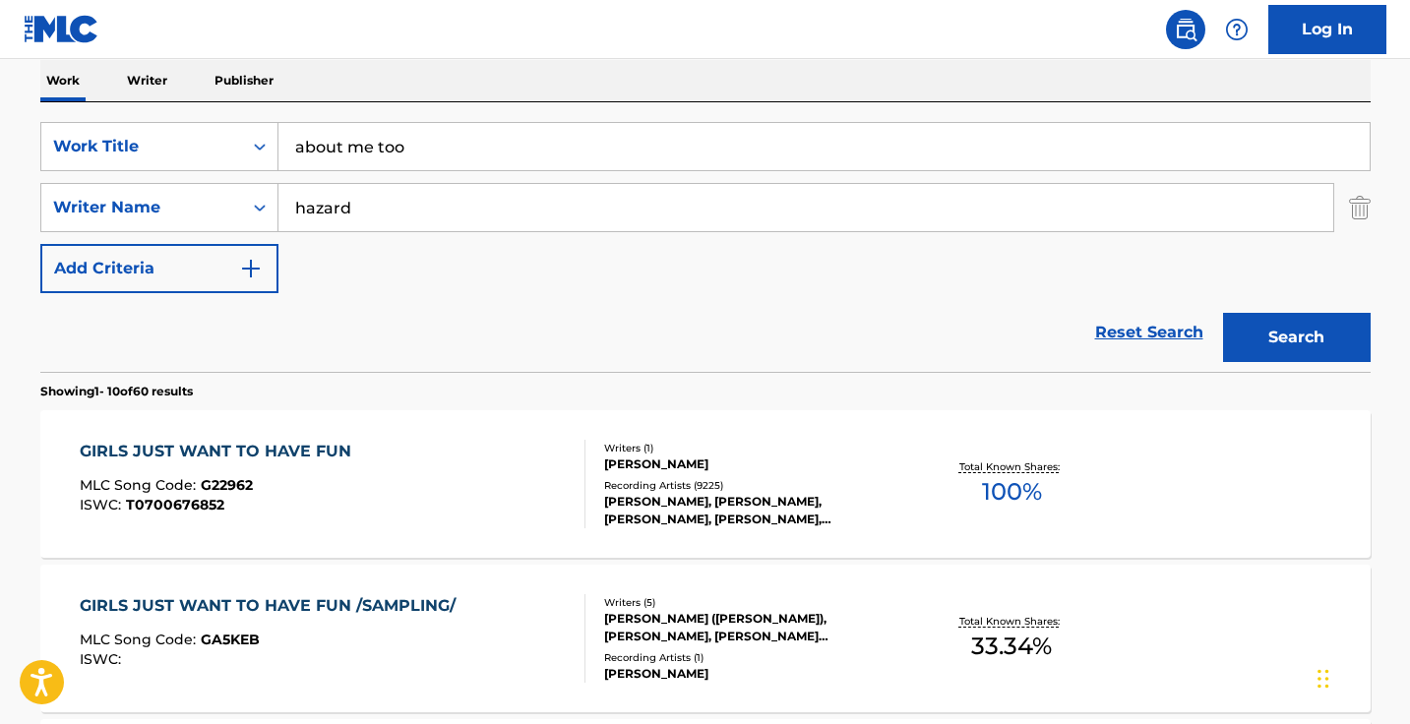
click at [414, 228] on input "hazard" at bounding box center [805, 207] width 1054 height 47
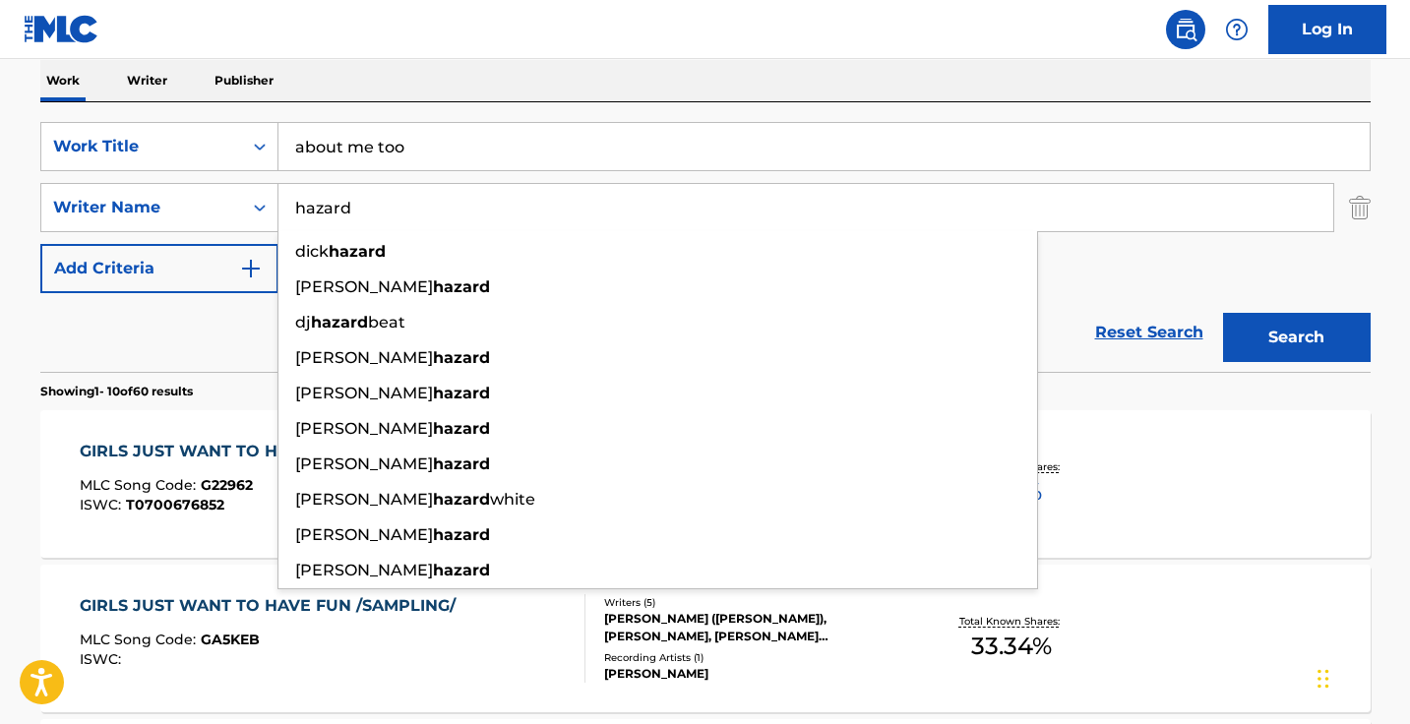
click at [414, 228] on input "hazard" at bounding box center [805, 207] width 1054 height 47
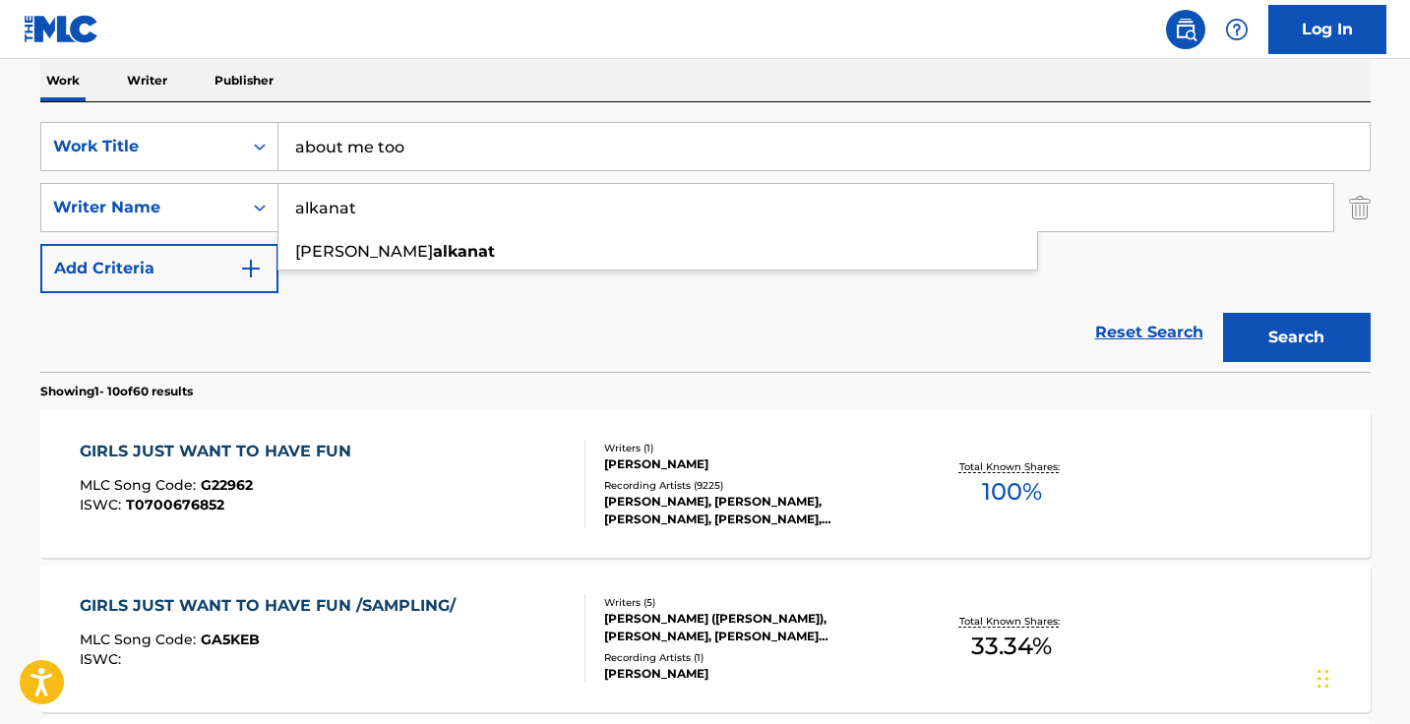
type input "alkanat"
click at [1295, 337] on button "Search" at bounding box center [1297, 337] width 148 height 49
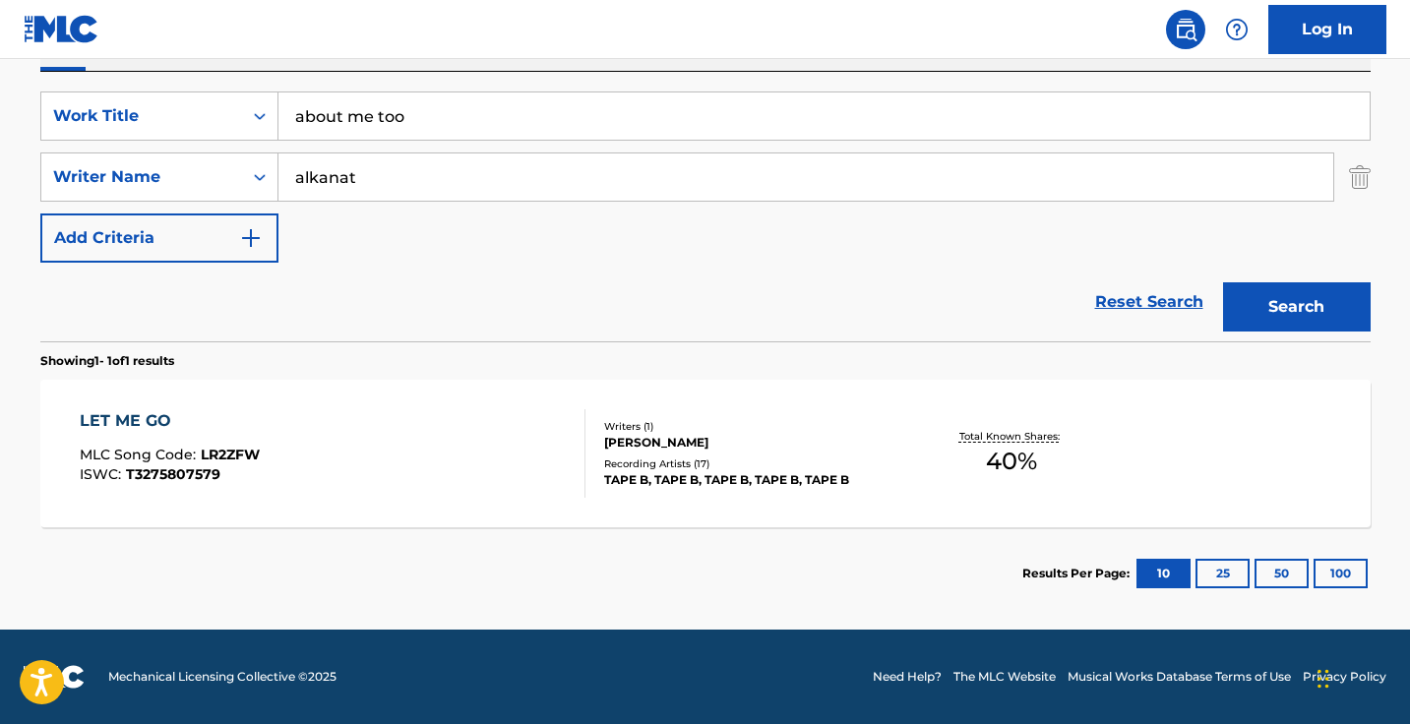
scroll to position [346, 0]
click at [460, 90] on div "SearchWithCriteria6f196ebf-997e-4856-b7e8-e089a479c41e Work Title about me too …" at bounding box center [705, 207] width 1330 height 270
click at [459, 119] on input "about me too" at bounding box center [823, 115] width 1091 height 47
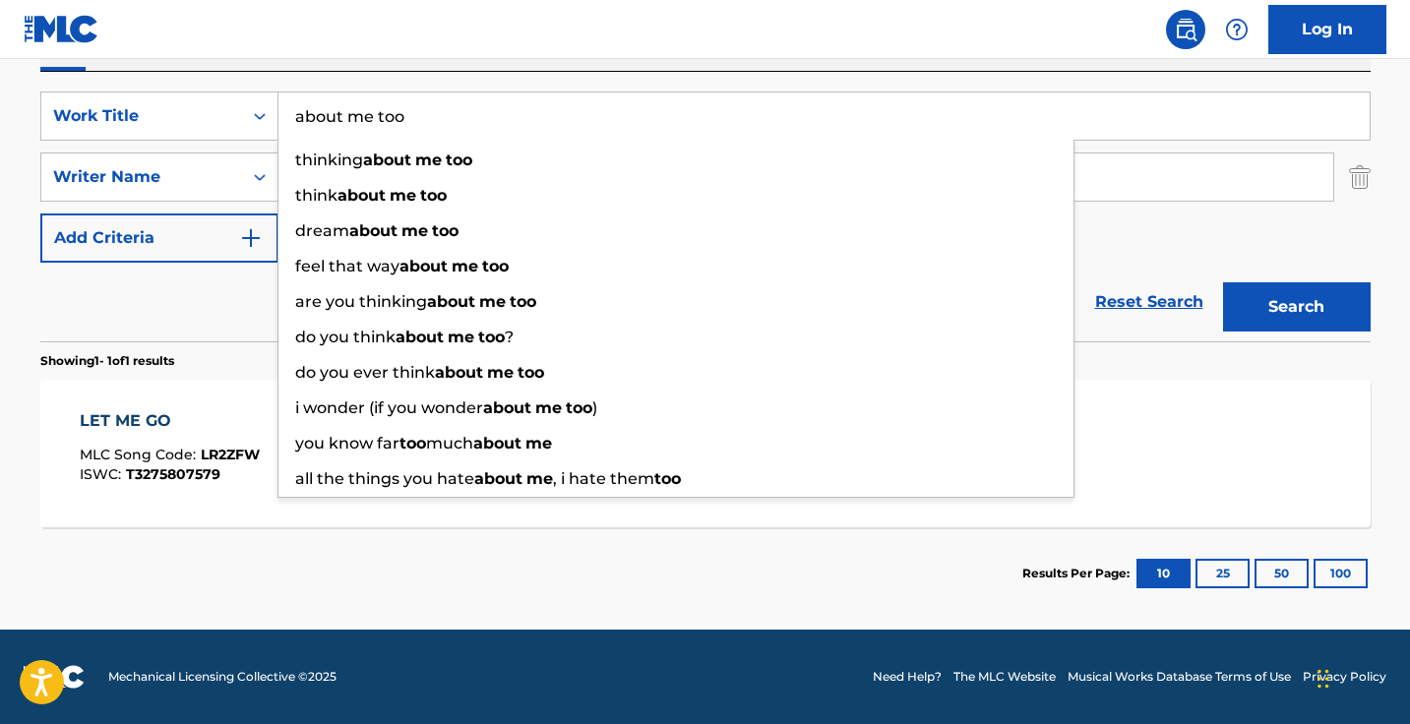
click at [459, 119] on input "about me too" at bounding box center [823, 115] width 1091 height 47
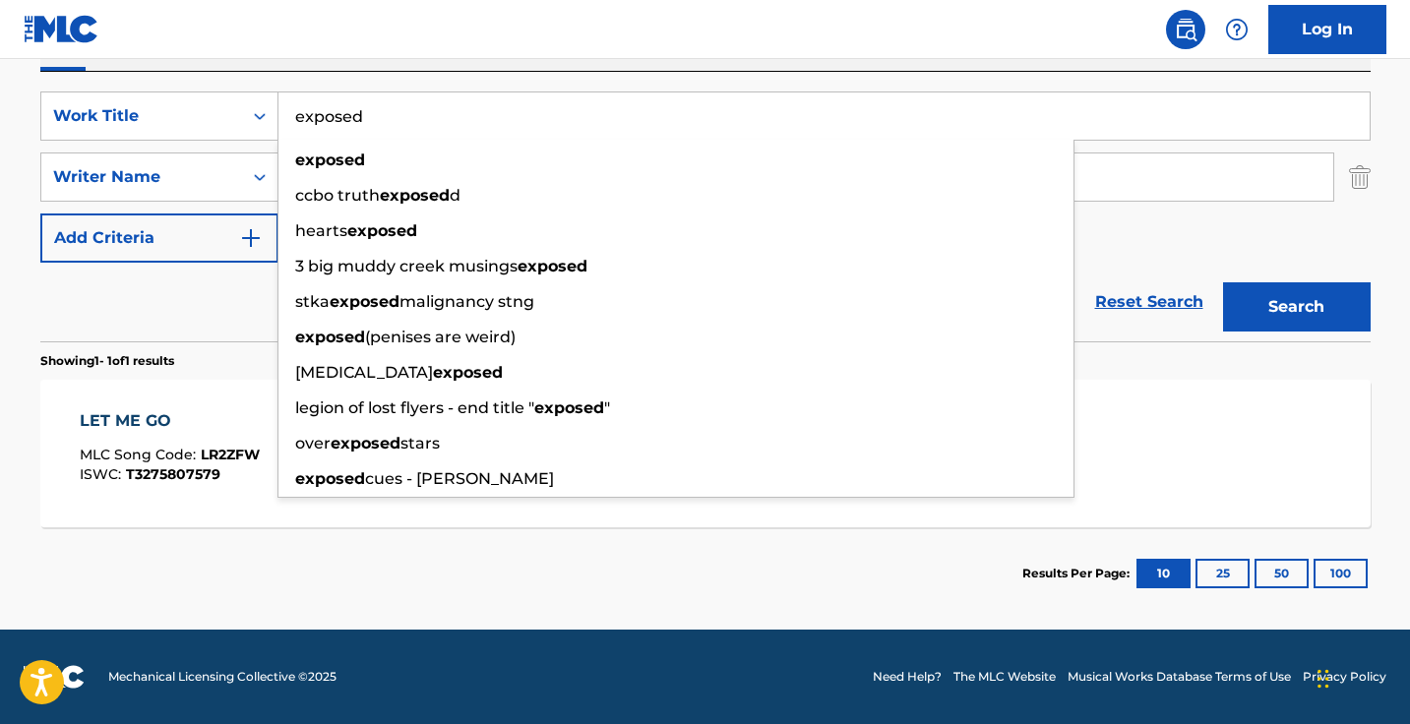
click at [1295, 307] on button "Search" at bounding box center [1297, 306] width 148 height 49
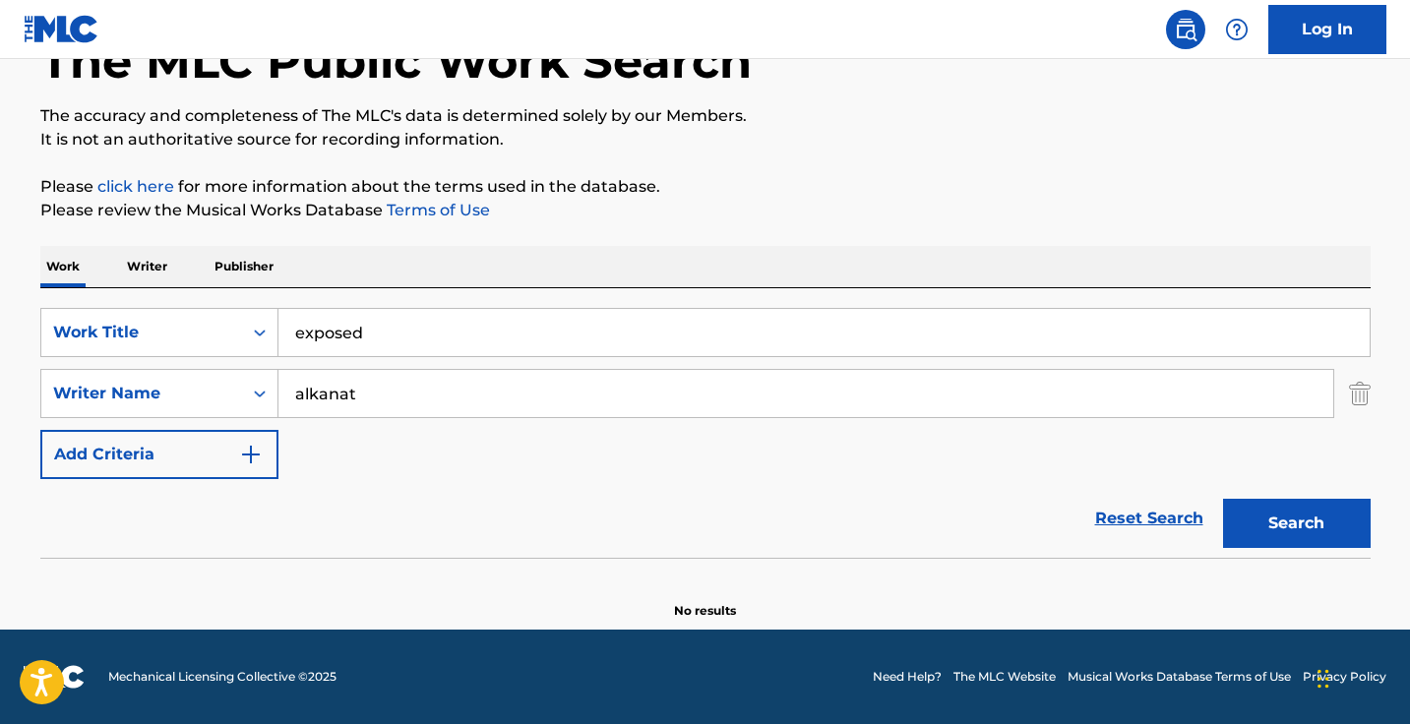
click at [516, 323] on input "exposed" at bounding box center [823, 332] width 1091 height 47
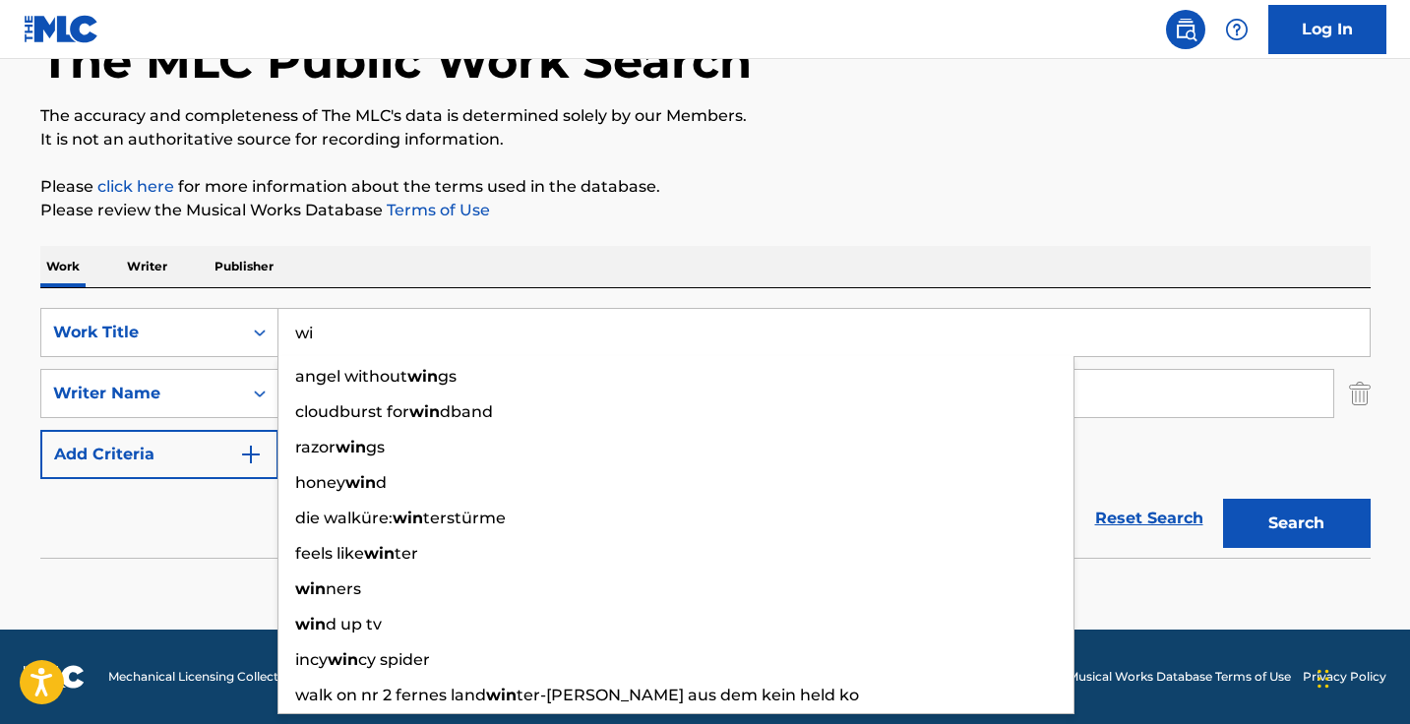
type input "w"
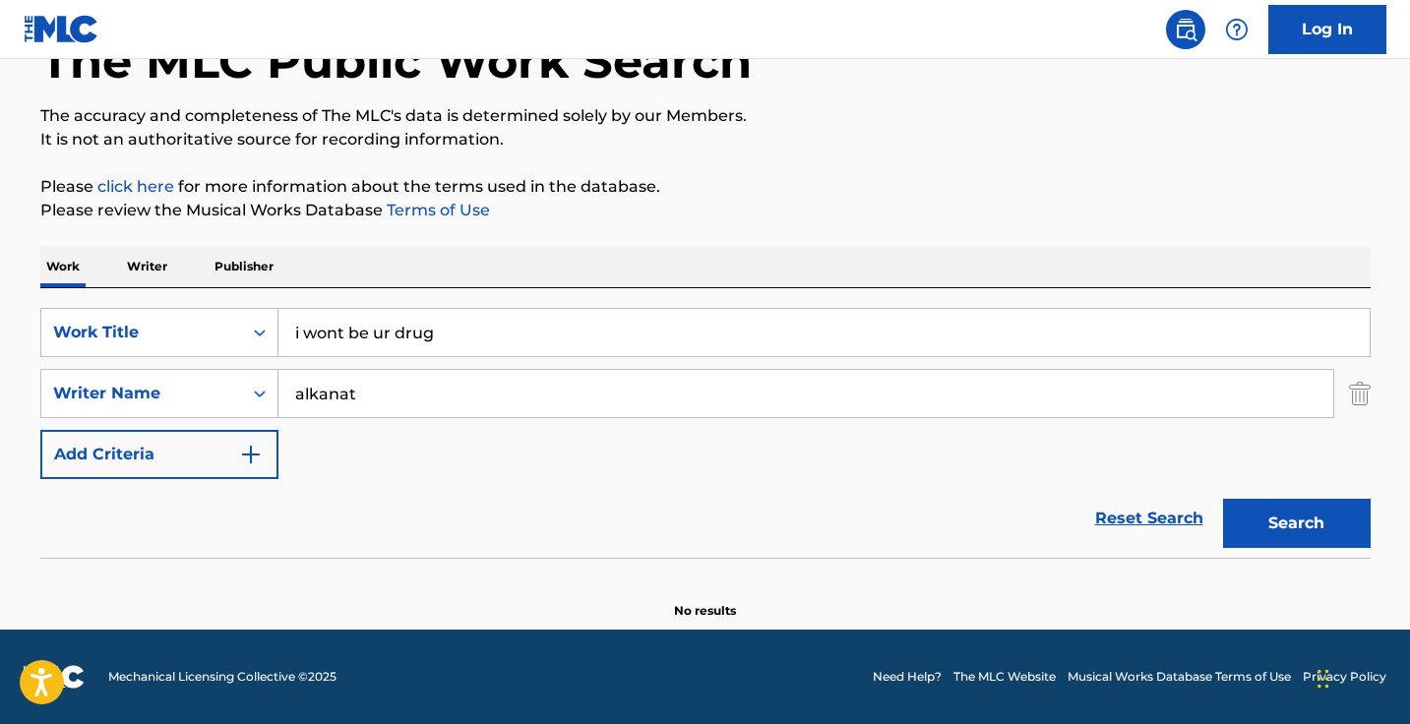
type input "i wont be ur drug"
click at [1295, 523] on button "Search" at bounding box center [1297, 523] width 148 height 49
click at [437, 378] on input "alkanat" at bounding box center [805, 393] width 1054 height 47
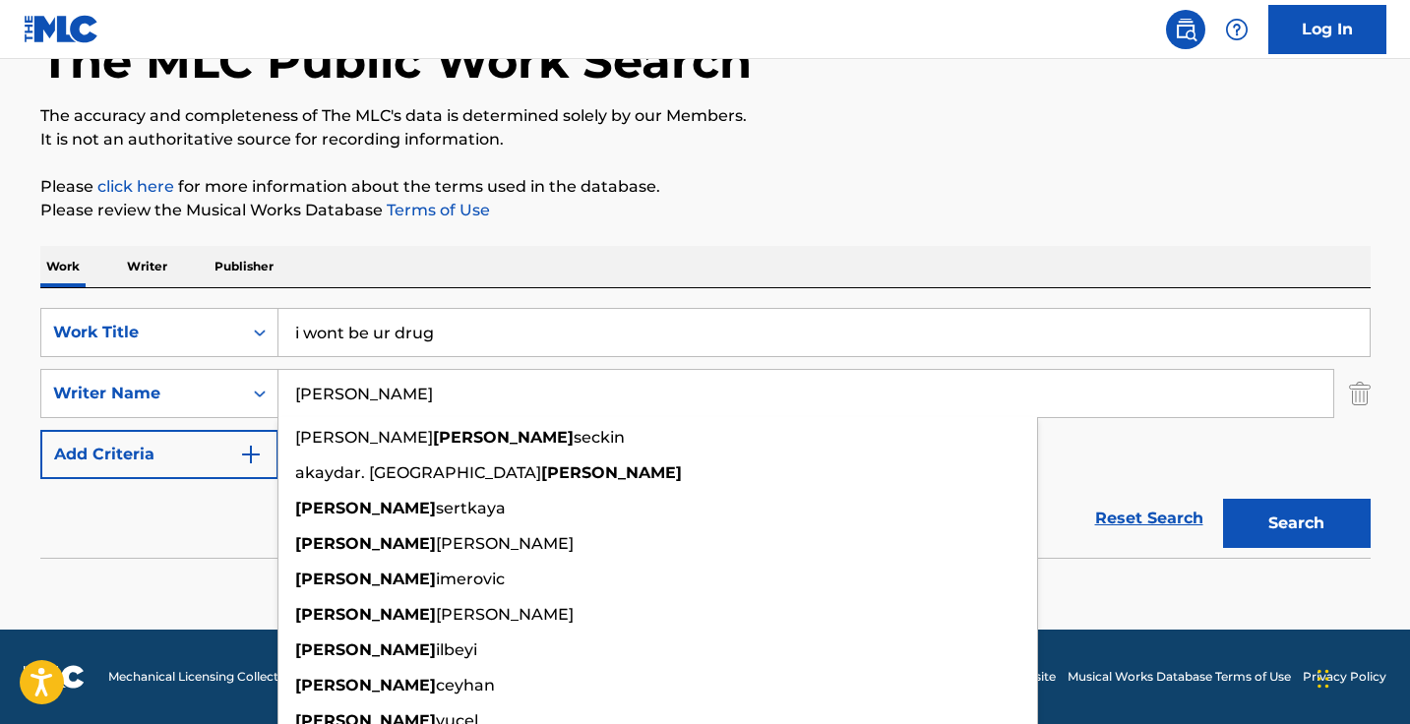
type input "kemal"
click at [1295, 523] on button "Search" at bounding box center [1297, 523] width 148 height 49
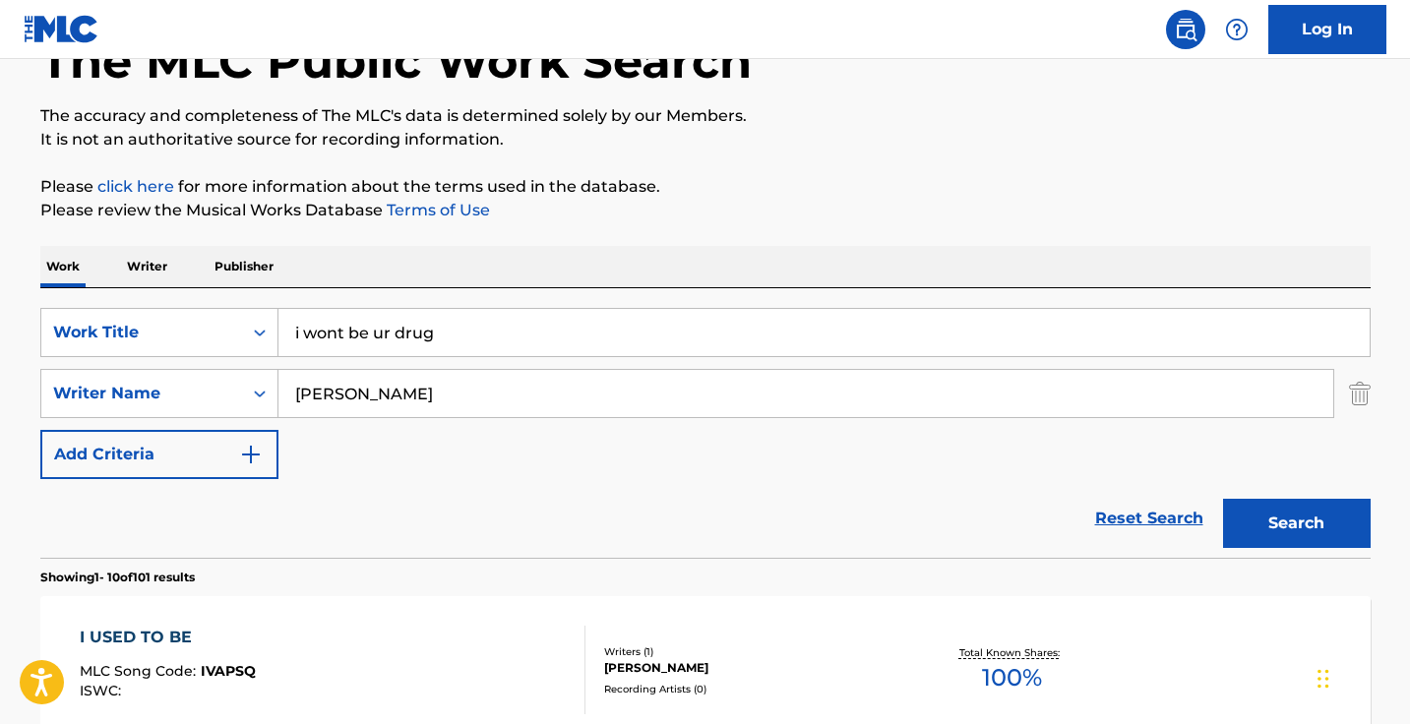
click at [571, 314] on input "i wont be ur drug" at bounding box center [823, 332] width 1091 height 47
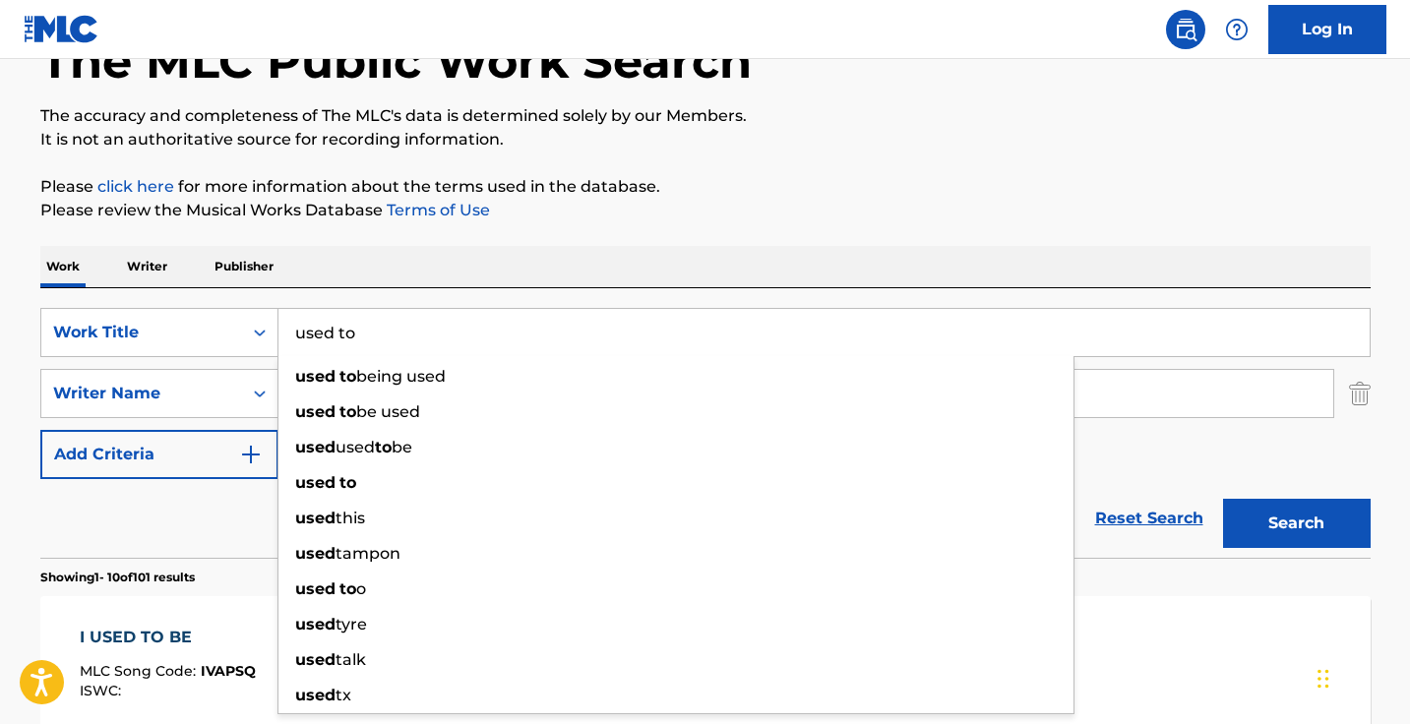
type input "used to"
click at [1295, 523] on button "Search" at bounding box center [1297, 523] width 148 height 49
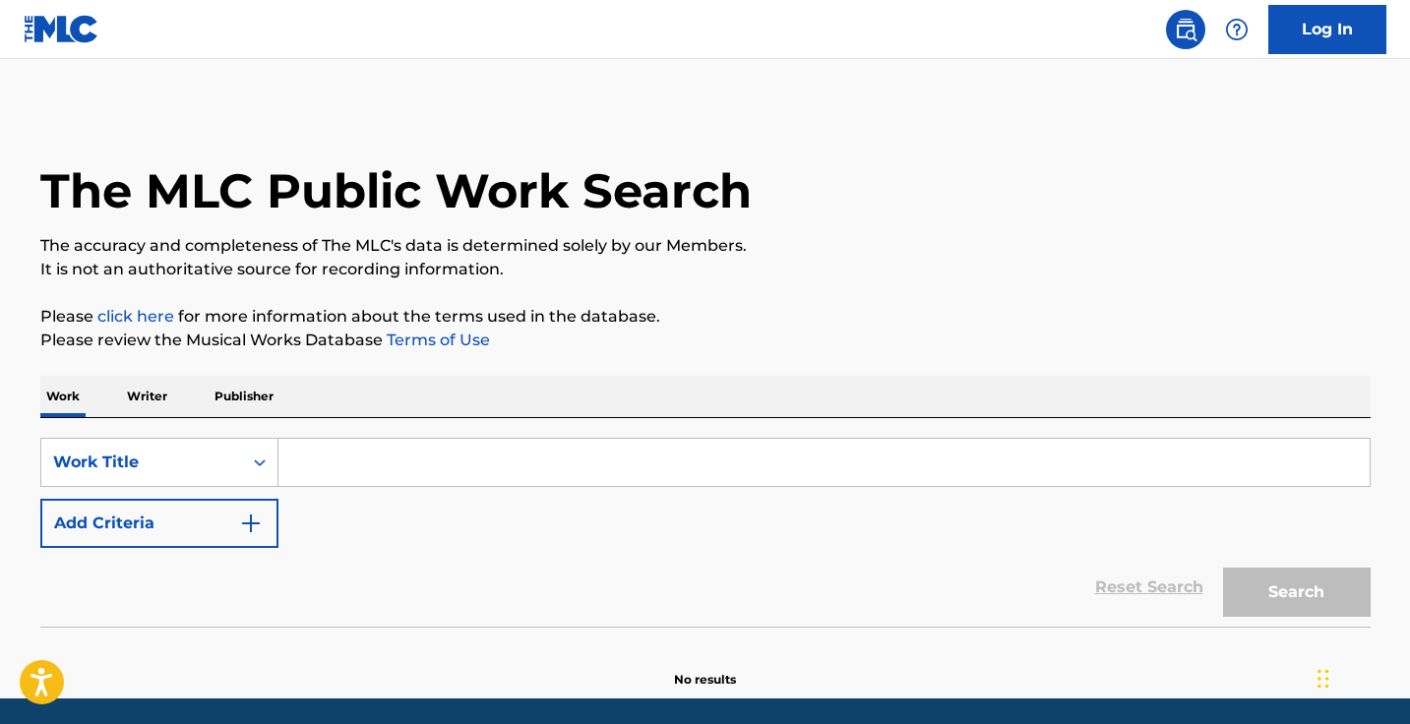
click at [243, 542] on button "Add Criteria" at bounding box center [159, 523] width 238 height 49
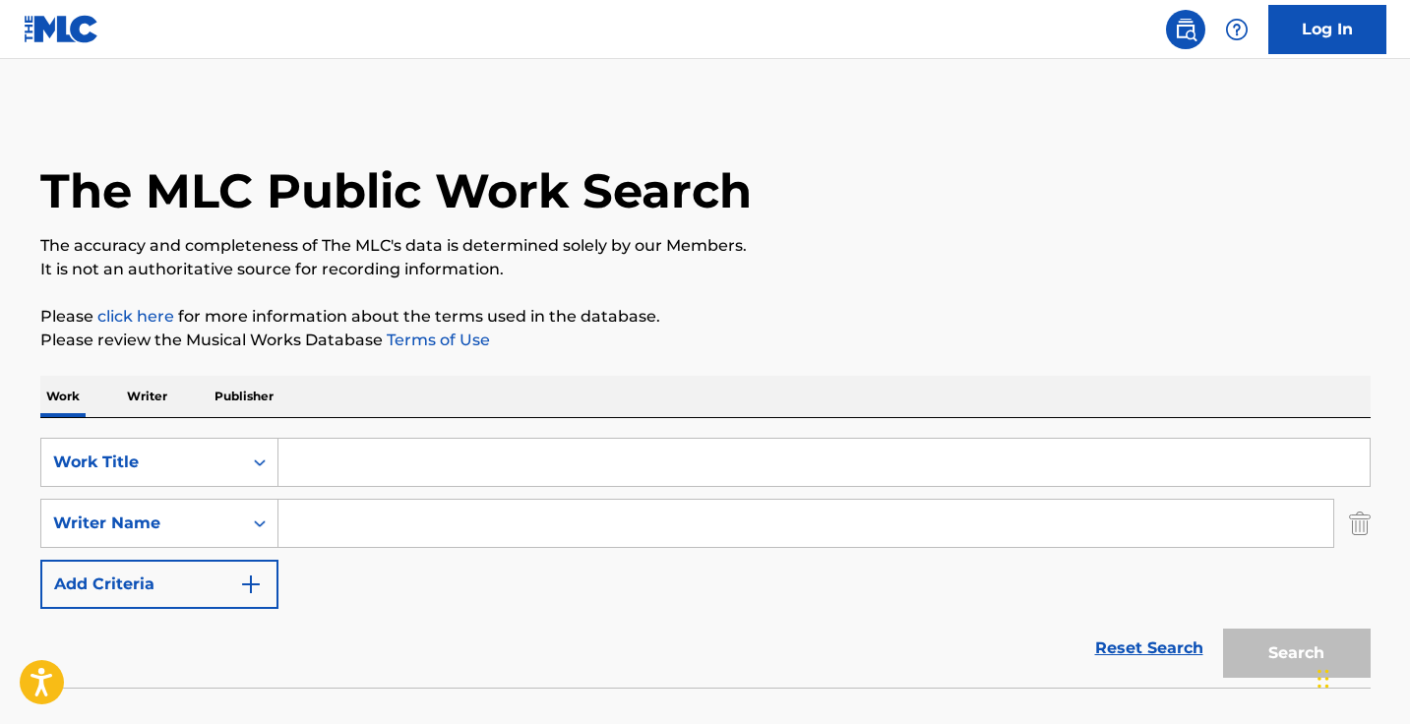
click at [410, 445] on input "Search Form" at bounding box center [823, 462] width 1091 height 47
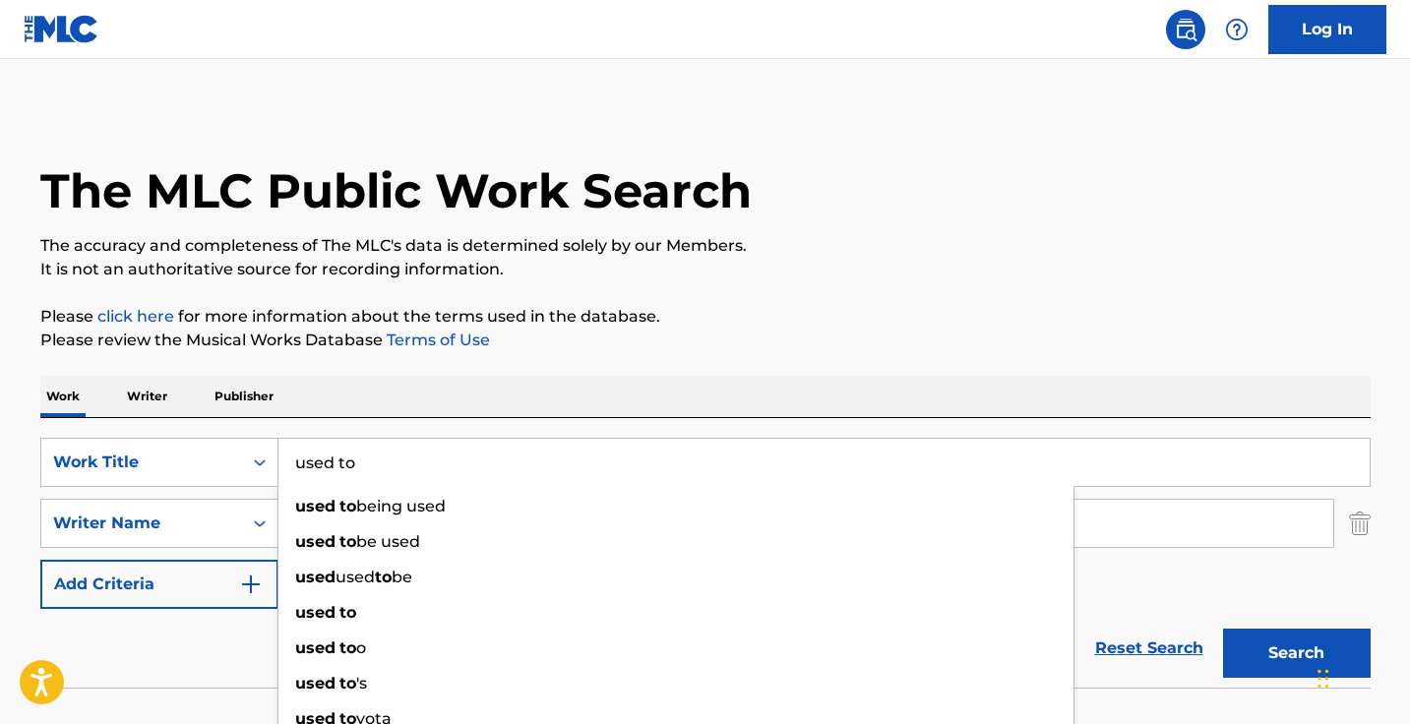
type input "used to"
click at [501, 391] on div "Work Writer Publisher" at bounding box center [705, 396] width 1330 height 41
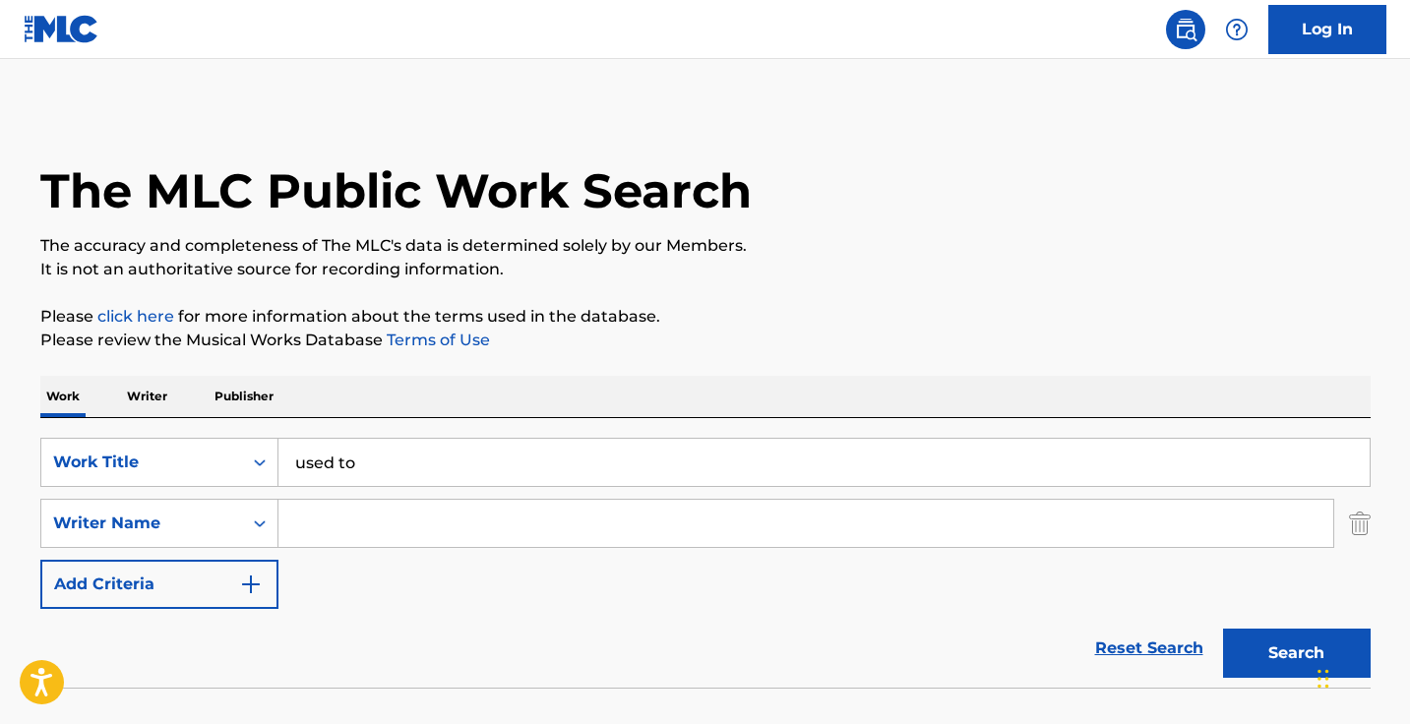
click at [472, 526] on input "Search Form" at bounding box center [805, 523] width 1054 height 47
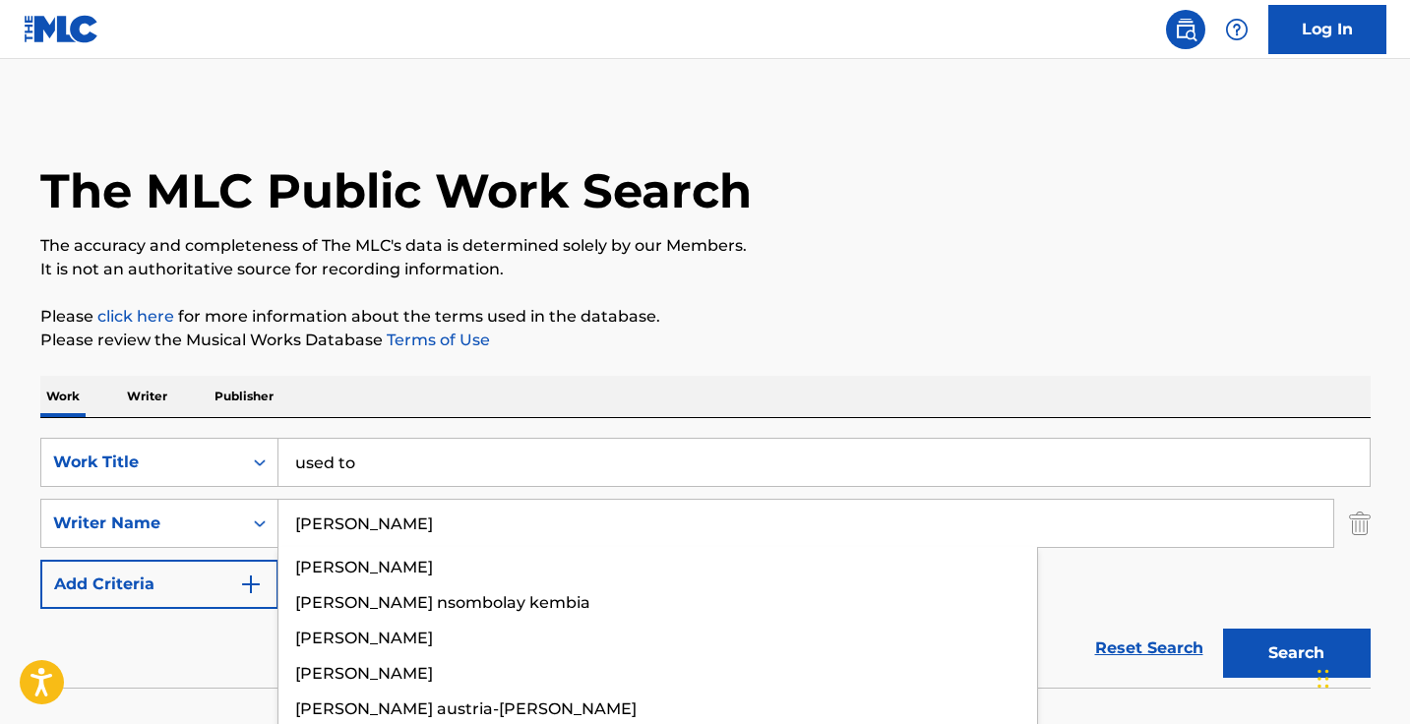
click at [1295, 653] on button "Search" at bounding box center [1297, 653] width 148 height 49
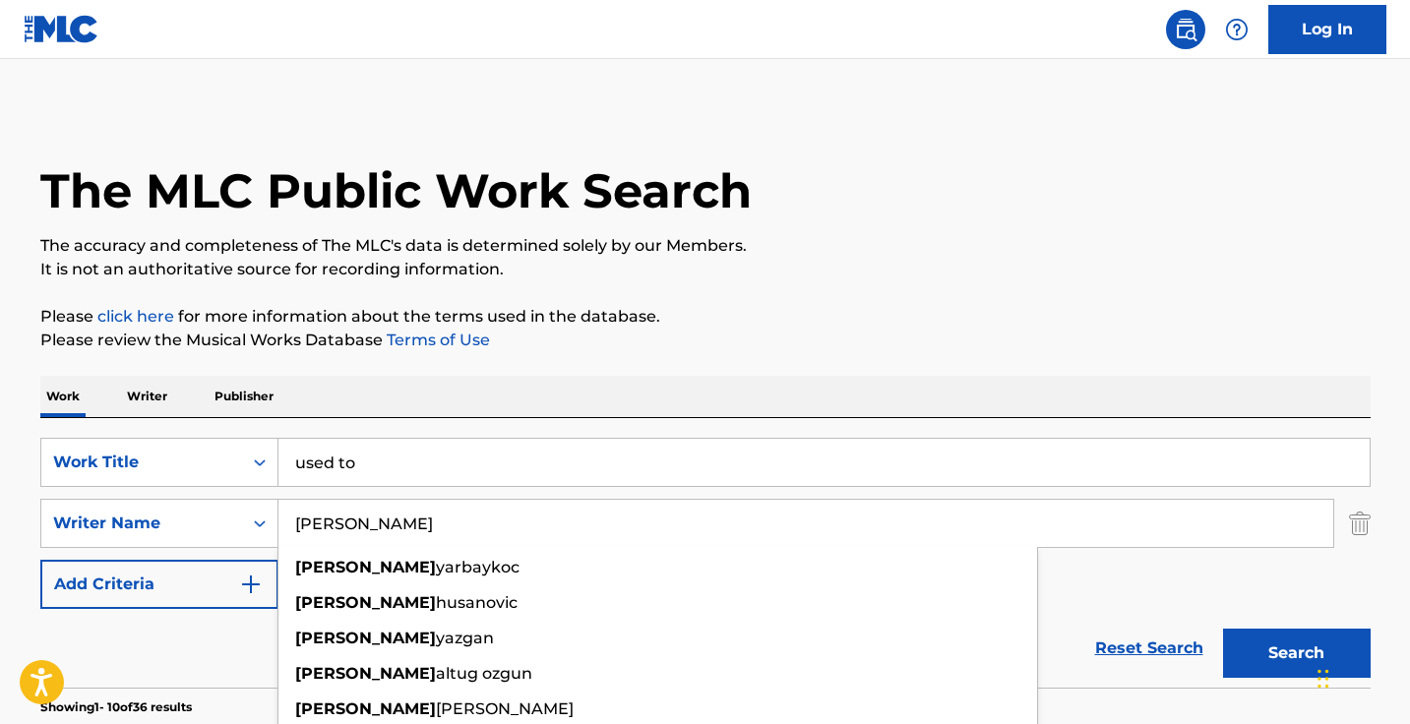
click at [642, 389] on div "Work Writer Publisher" at bounding box center [705, 396] width 1330 height 41
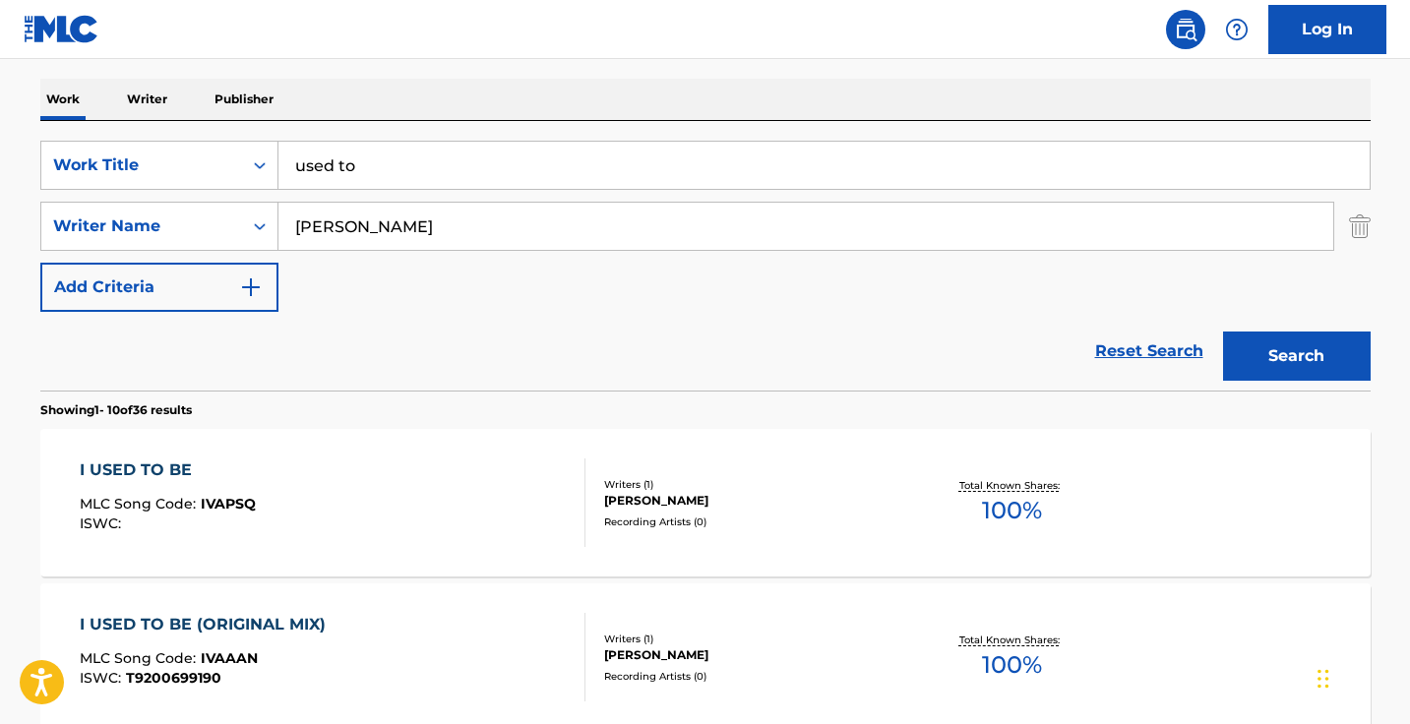
scroll to position [301, 0]
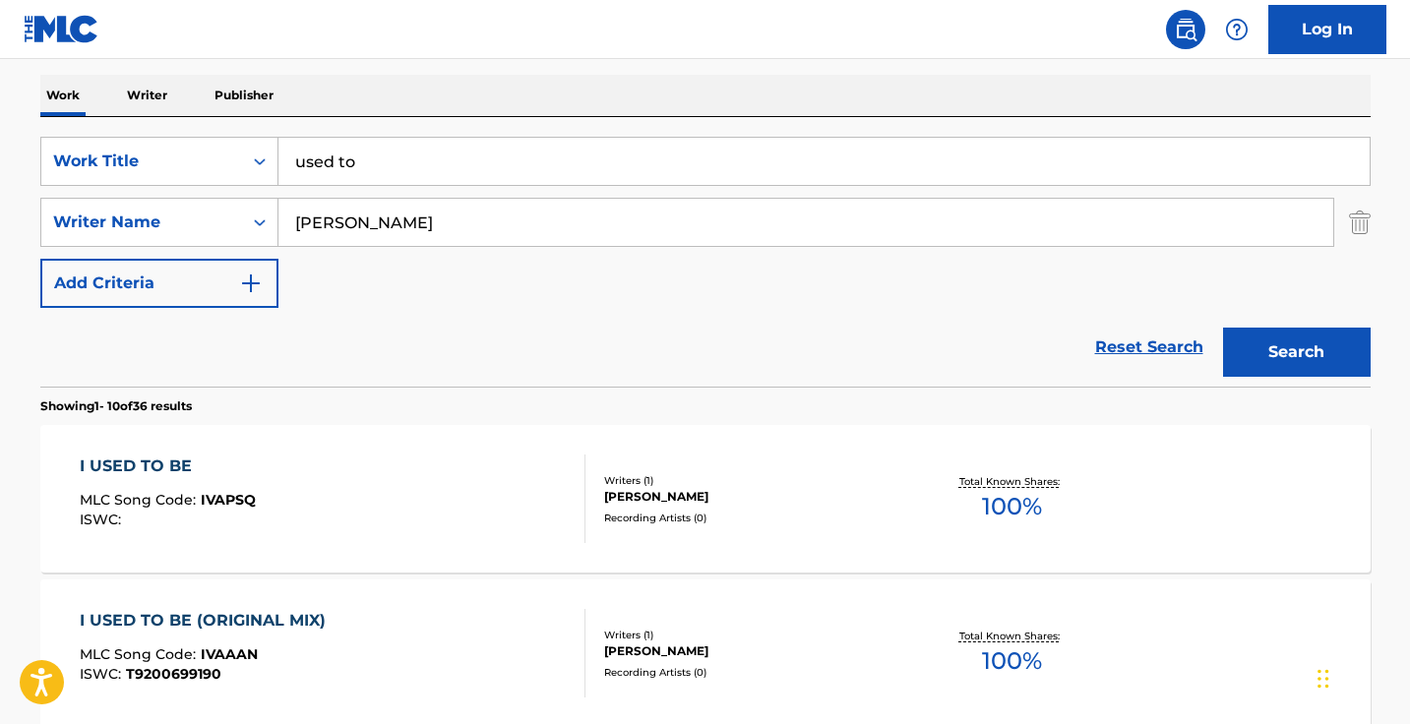
click at [428, 227] on input "[PERSON_NAME]" at bounding box center [805, 222] width 1054 height 47
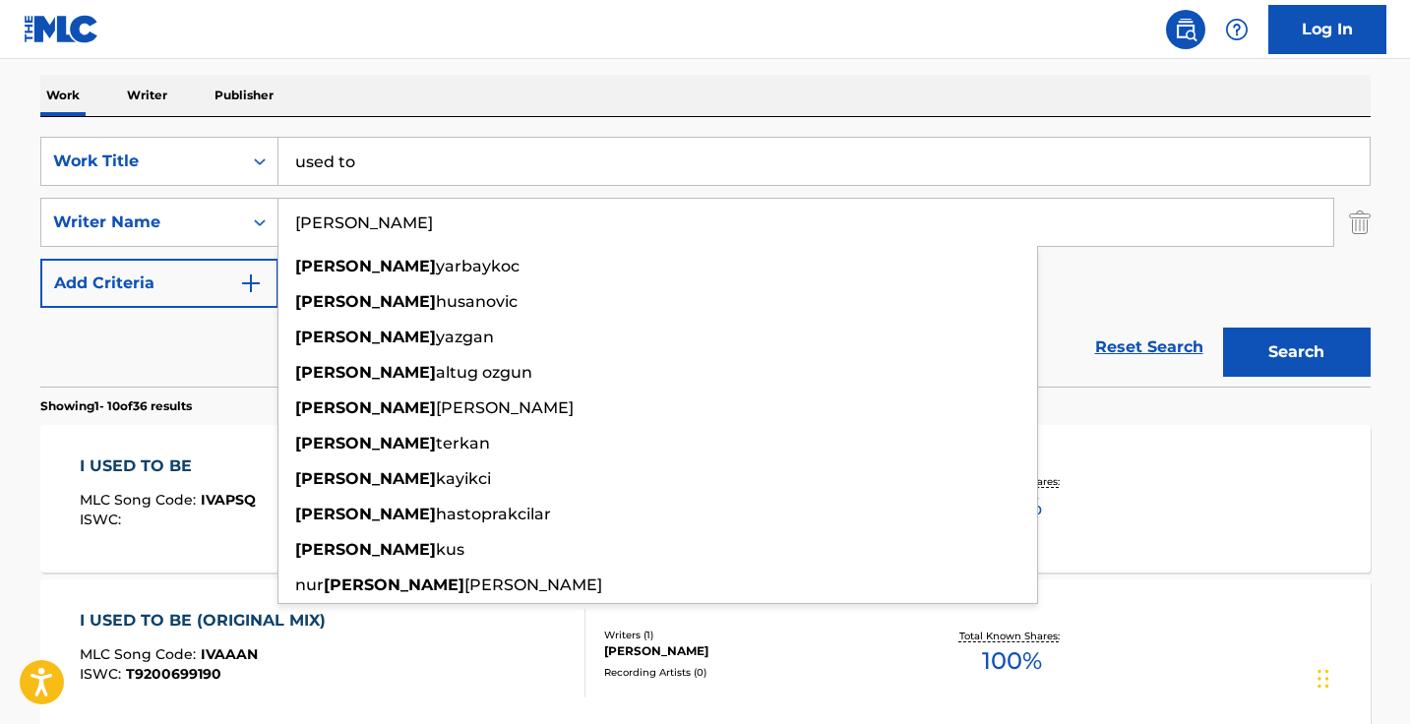
click at [428, 227] on input "[PERSON_NAME]" at bounding box center [805, 222] width 1054 height 47
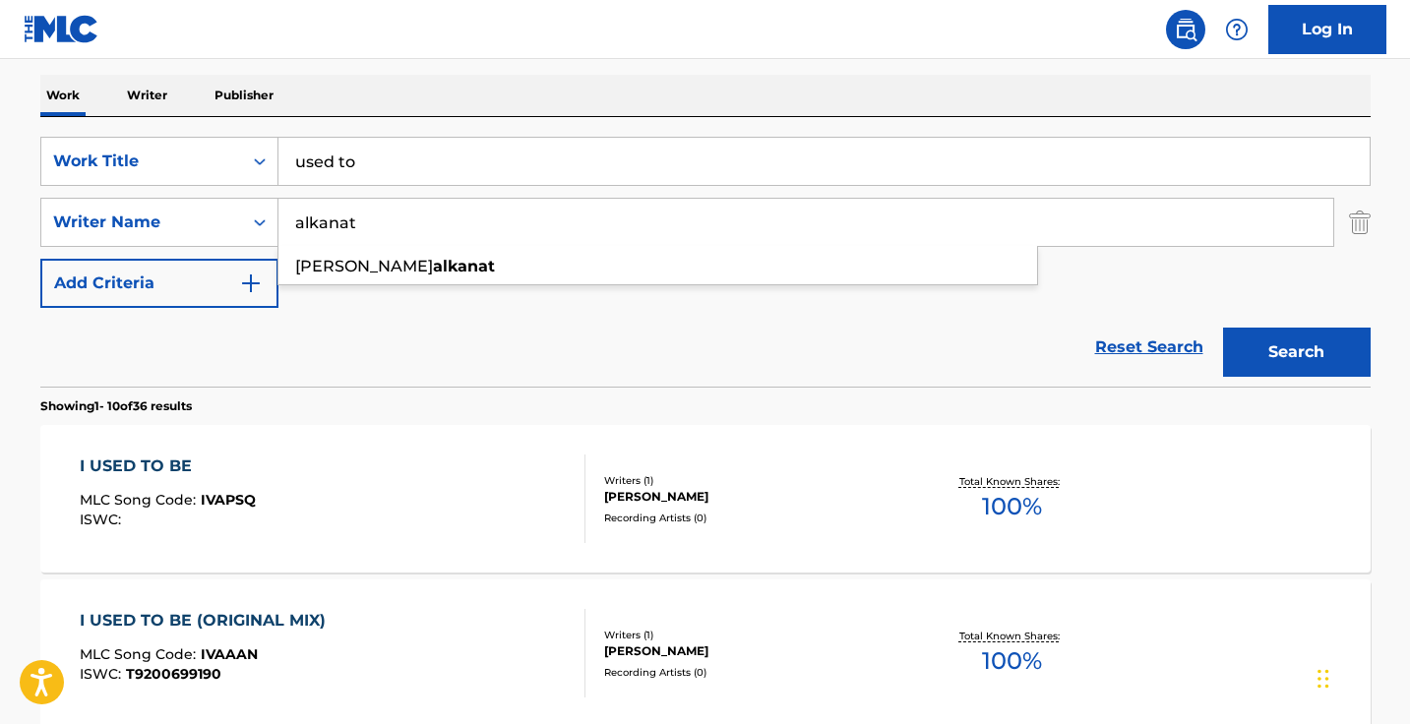
type input "alkanat"
click at [1295, 352] on button "Search" at bounding box center [1297, 352] width 148 height 49
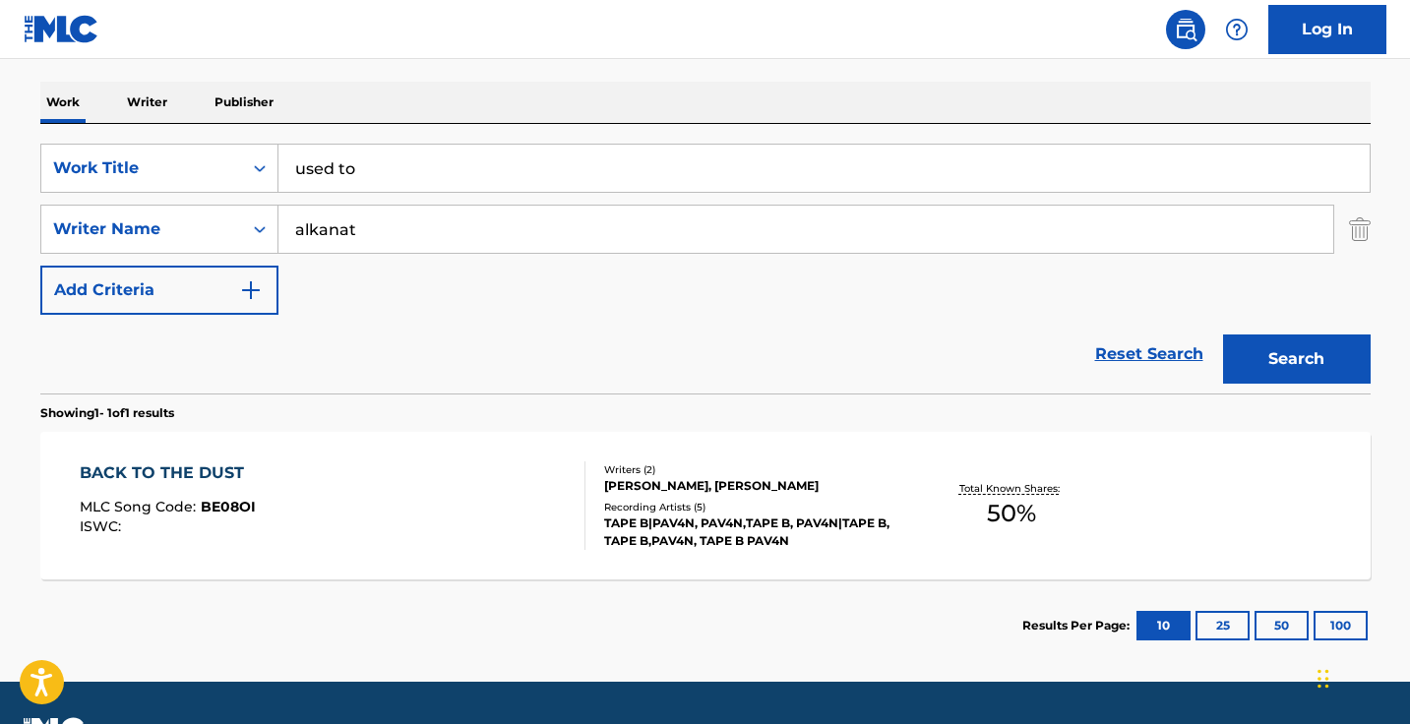
scroll to position [318, 0]
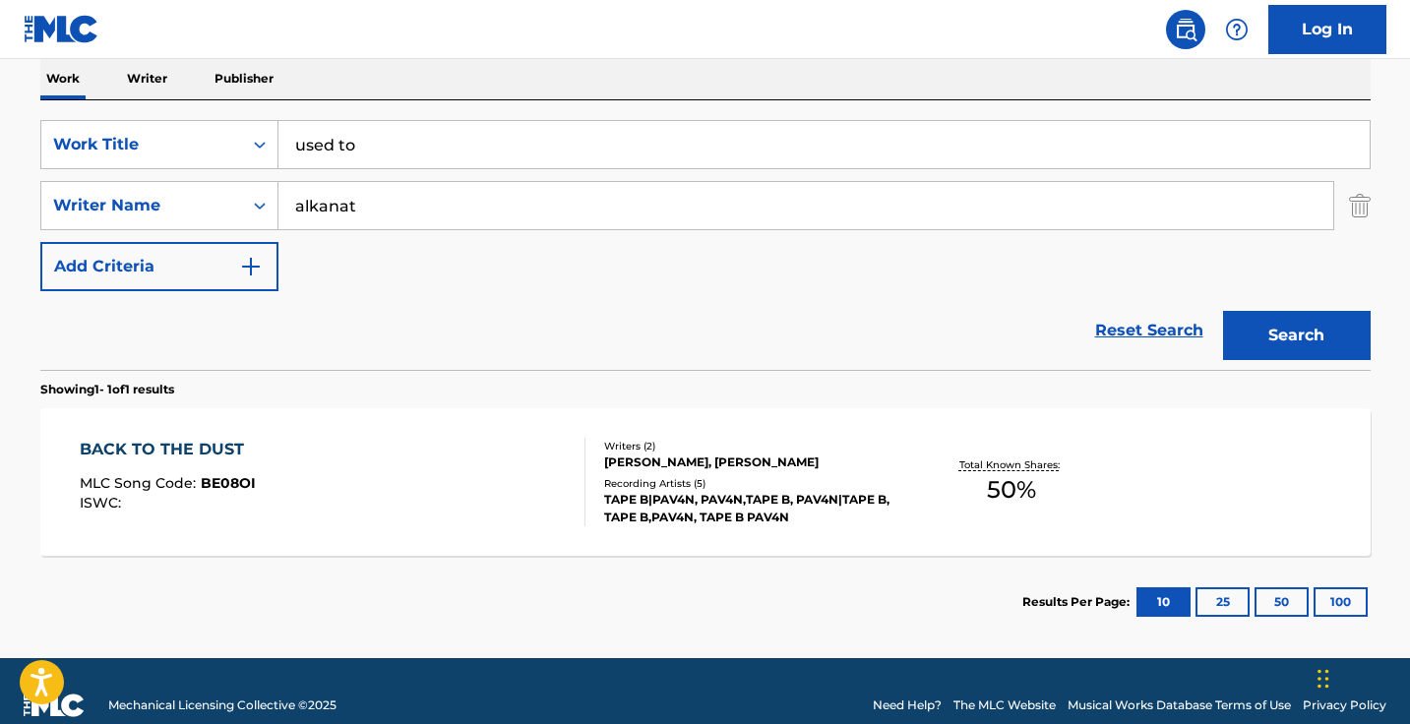
click at [459, 221] on input "alkanat" at bounding box center [805, 205] width 1054 height 47
click at [451, 151] on input "used to" at bounding box center [823, 144] width 1091 height 47
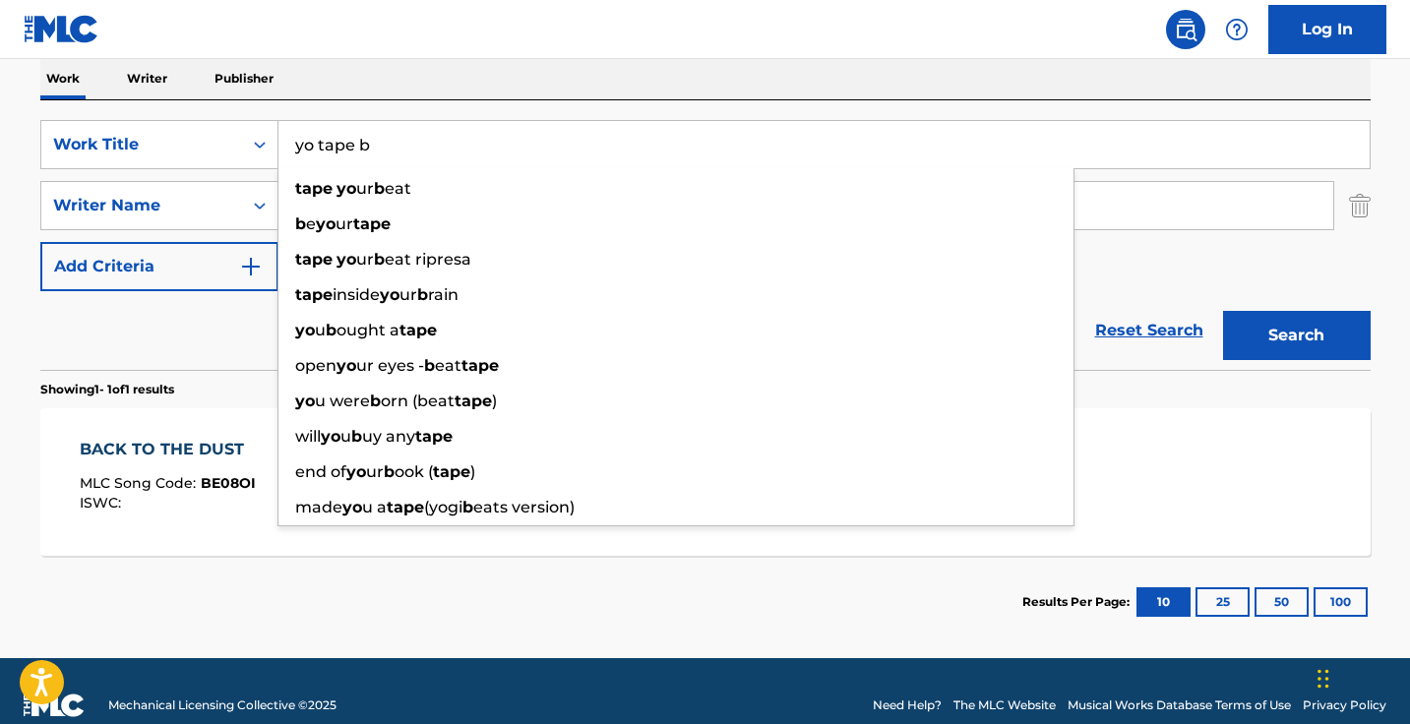
click at [1295, 335] on button "Search" at bounding box center [1297, 335] width 148 height 49
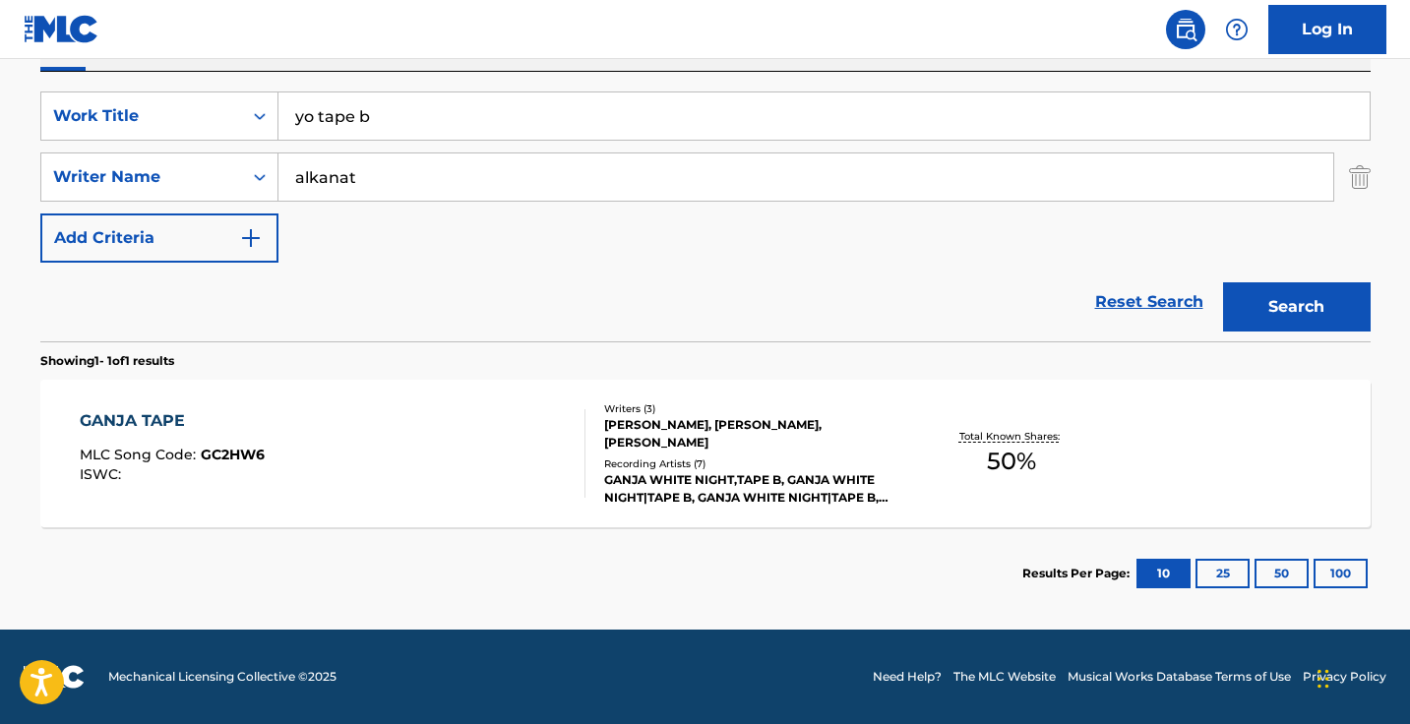
scroll to position [346, 0]
click at [563, 97] on input "yo tape b" at bounding box center [823, 115] width 1091 height 47
paste input "After Dark x Sweater Weather (Slowed + Reverb)"
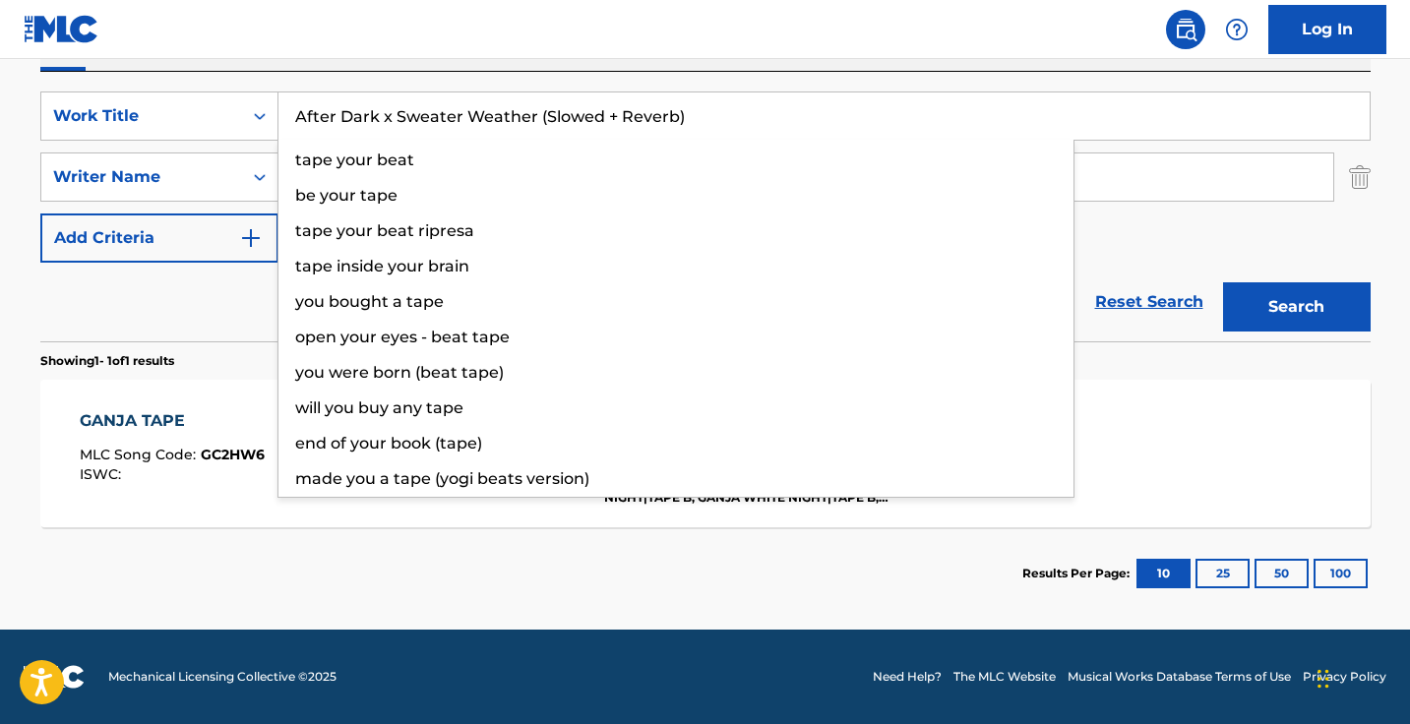
type input "After Dark x Sweater Weather (Slowed + Reverb)"
click at [1295, 307] on button "Search" at bounding box center [1297, 306] width 148 height 49
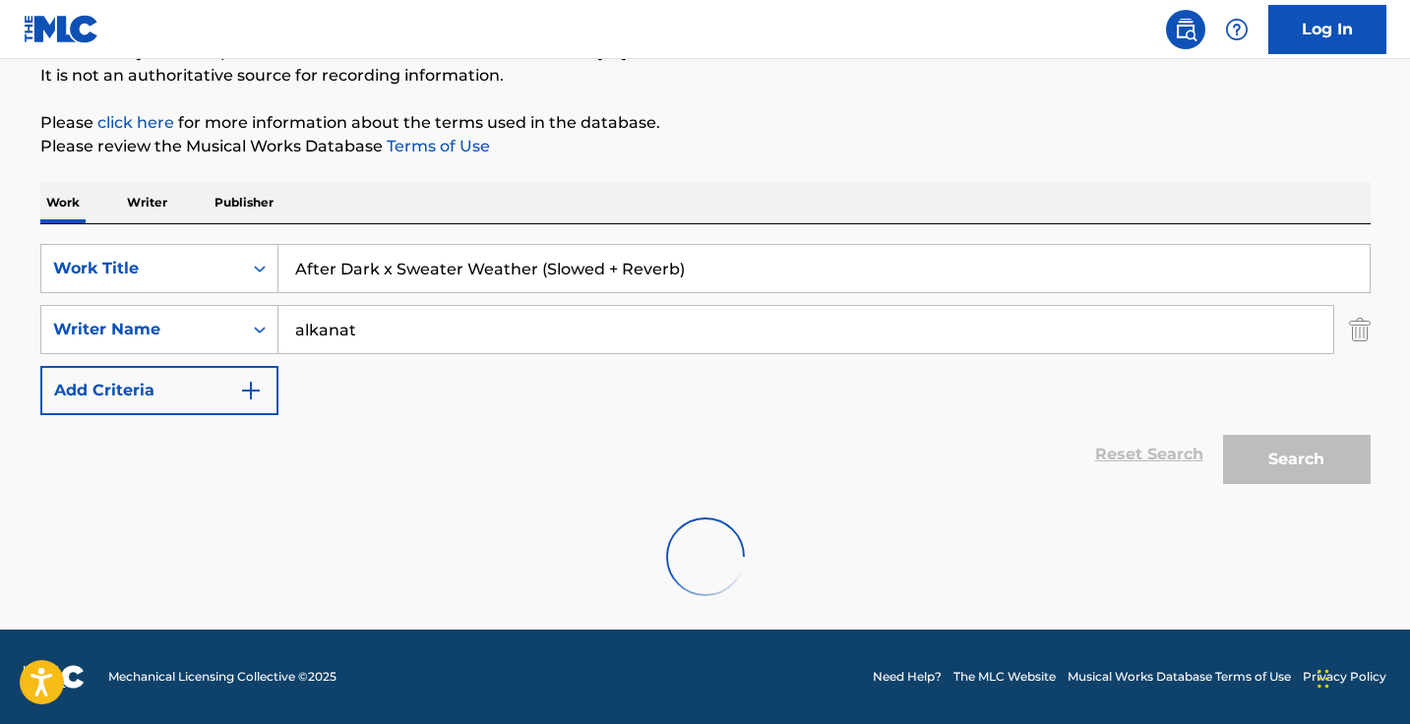
scroll to position [130, 0]
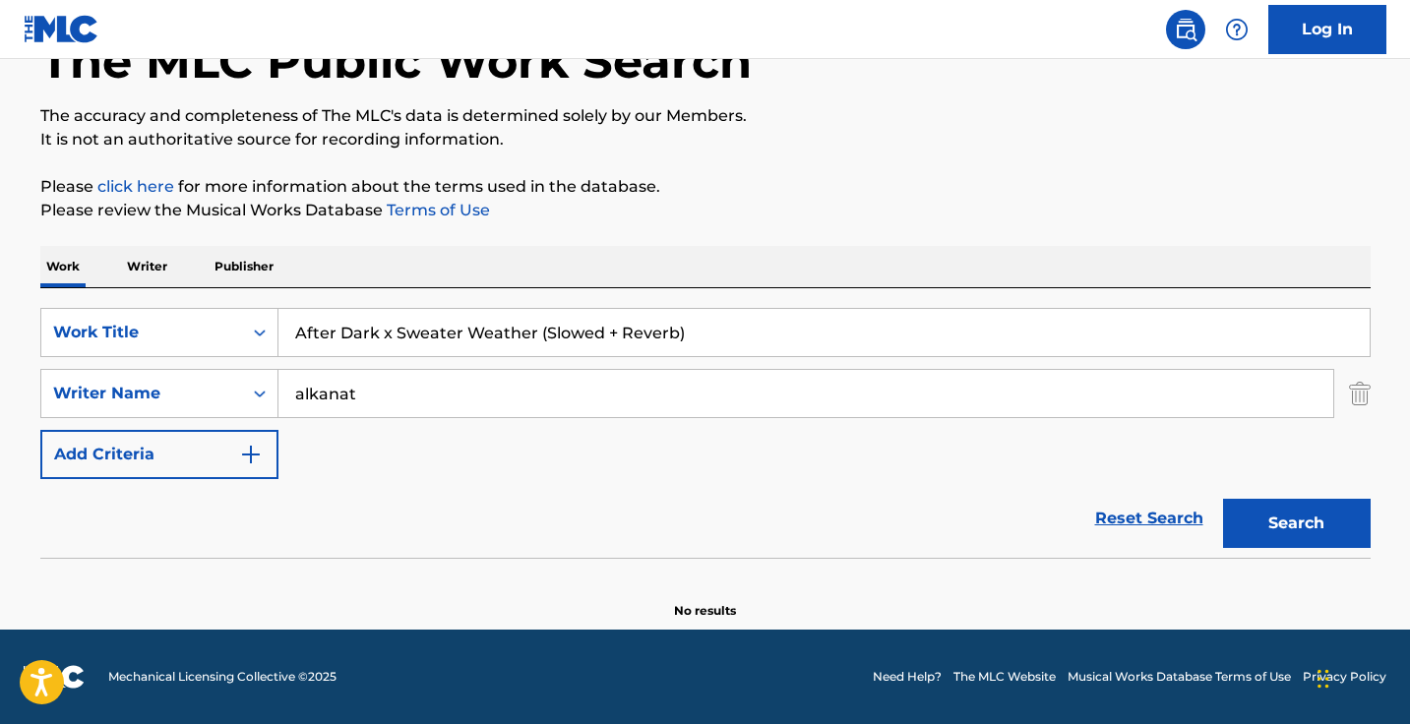
drag, startPoint x: 726, startPoint y: 327, endPoint x: 687, endPoint y: 327, distance: 39.3
click at [688, 327] on input "After Dark x Sweater Weather (Slowed + Reverb)" at bounding box center [823, 332] width 1091 height 47
click at [629, 378] on input "alkanat" at bounding box center [805, 393] width 1054 height 47
type input "\"
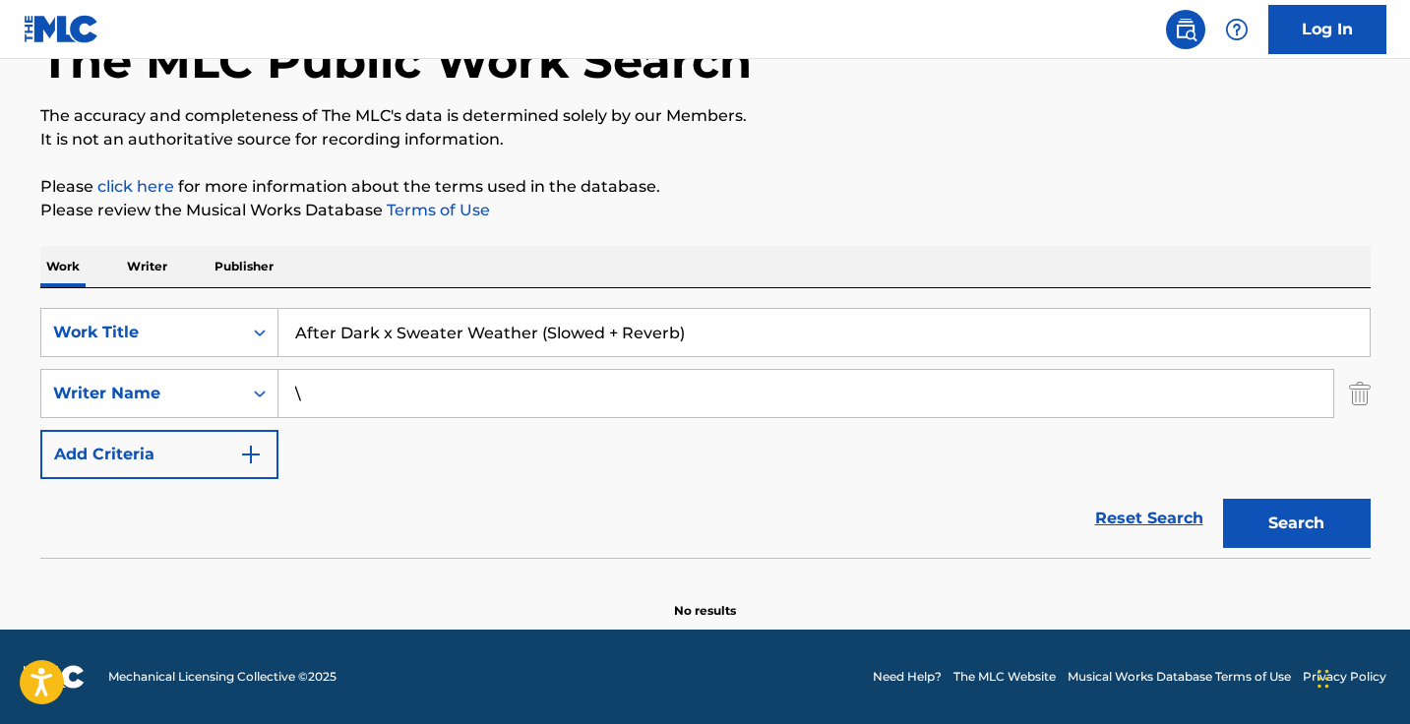
click at [1295, 523] on button "Search" at bounding box center [1297, 523] width 148 height 49
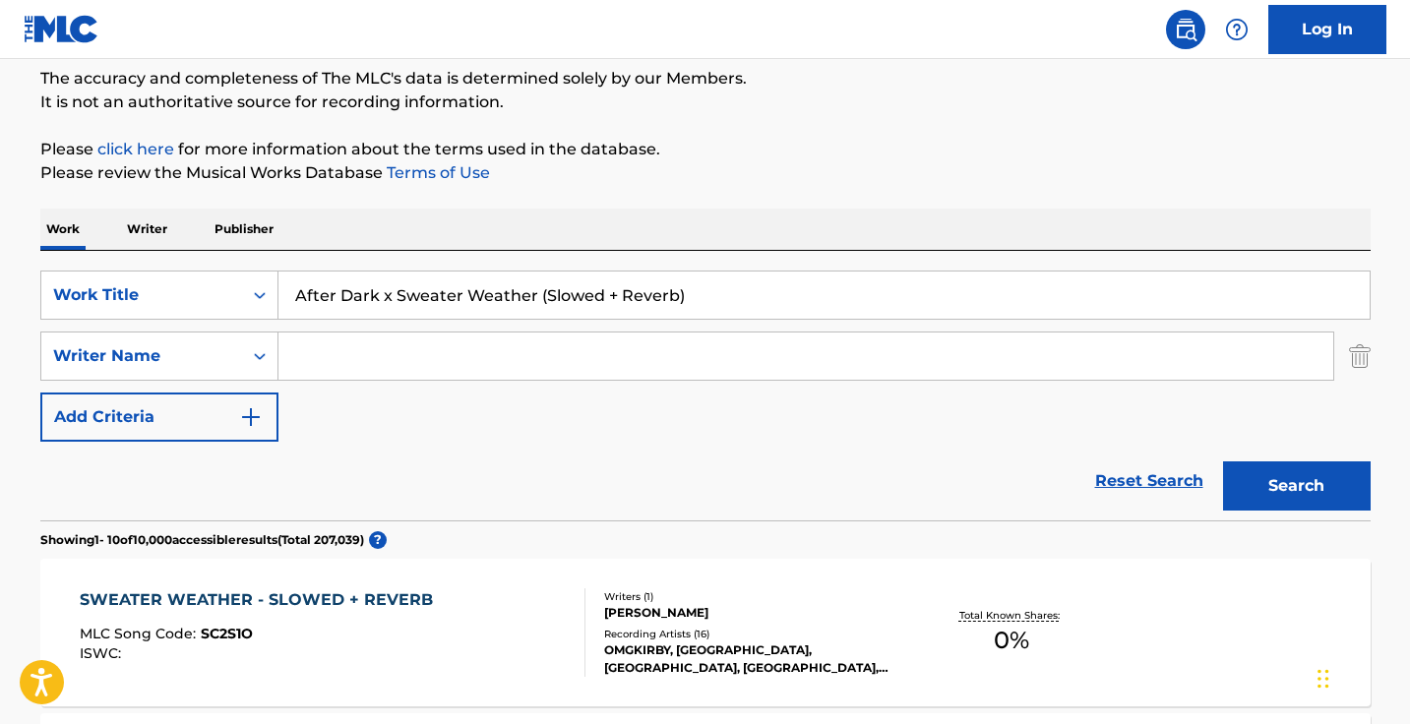
scroll to position [179, 0]
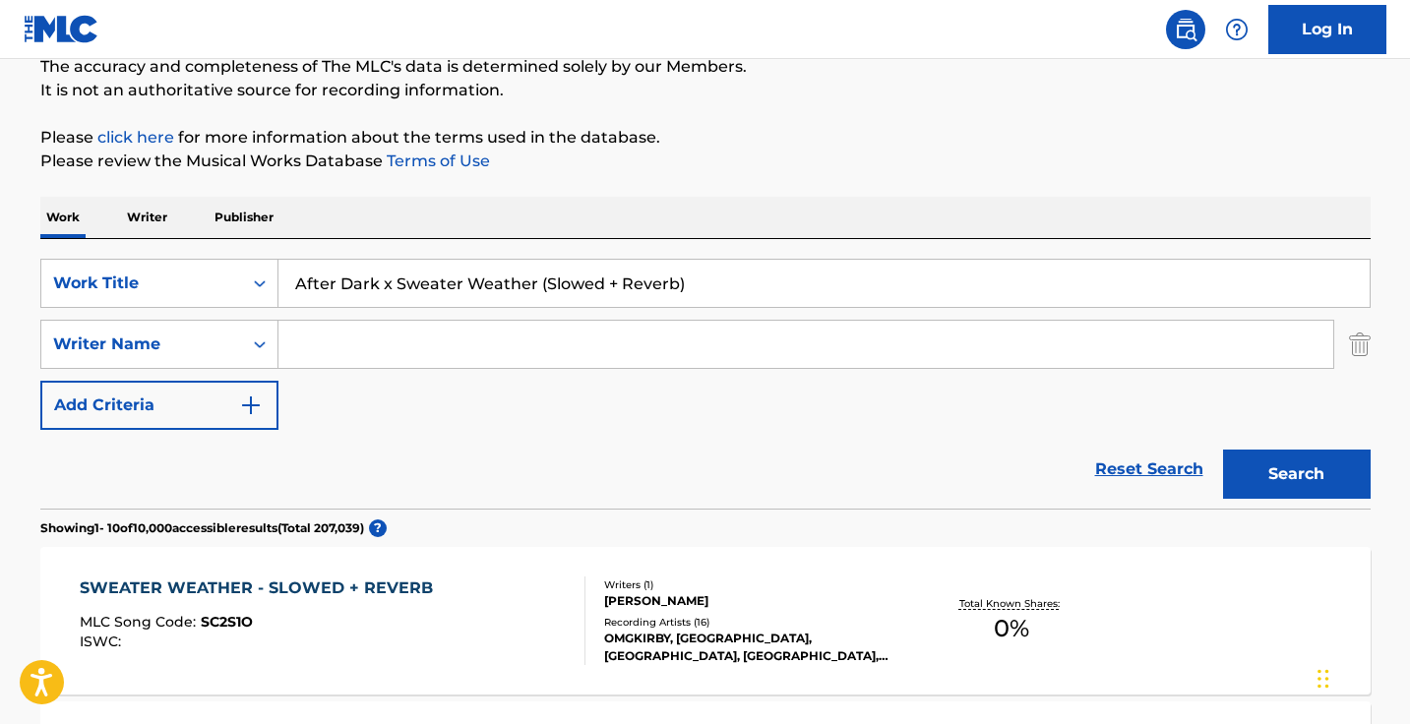
drag, startPoint x: 535, startPoint y: 280, endPoint x: 734, endPoint y: 256, distance: 200.2
click at [734, 256] on div "SearchWithCriteriaa6102e4f-7a58-42a4-9c5e-769db2c0cd15 Work Title After Dark x …" at bounding box center [705, 374] width 1330 height 270
click at [733, 270] on input "After Dark x Sweater Weather (Slowed + Reverb)" at bounding box center [823, 283] width 1091 height 47
click at [733, 287] on input "After Dark x Sweater Weather (Slowed + Reverb)" at bounding box center [823, 283] width 1091 height 47
type input "After Dark x Sweater Weather"
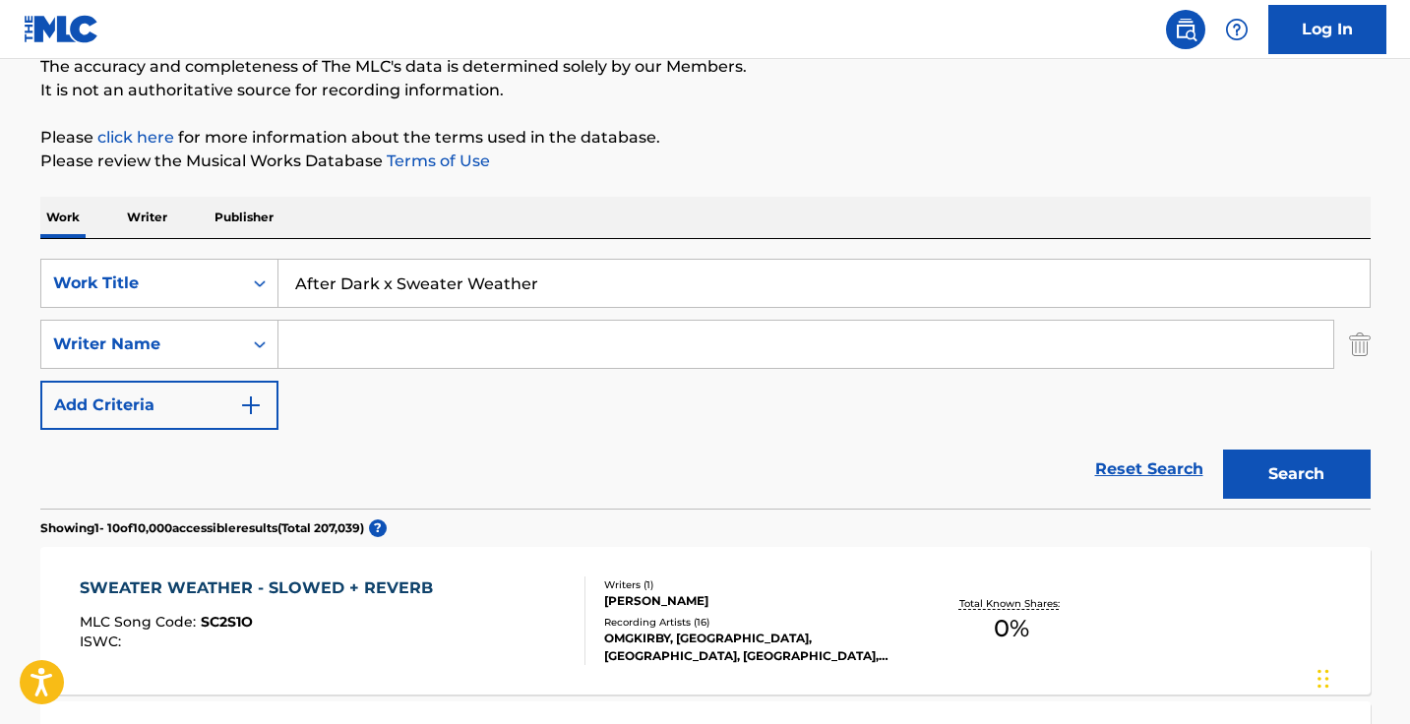
click at [1295, 474] on button "Search" at bounding box center [1297, 474] width 148 height 49
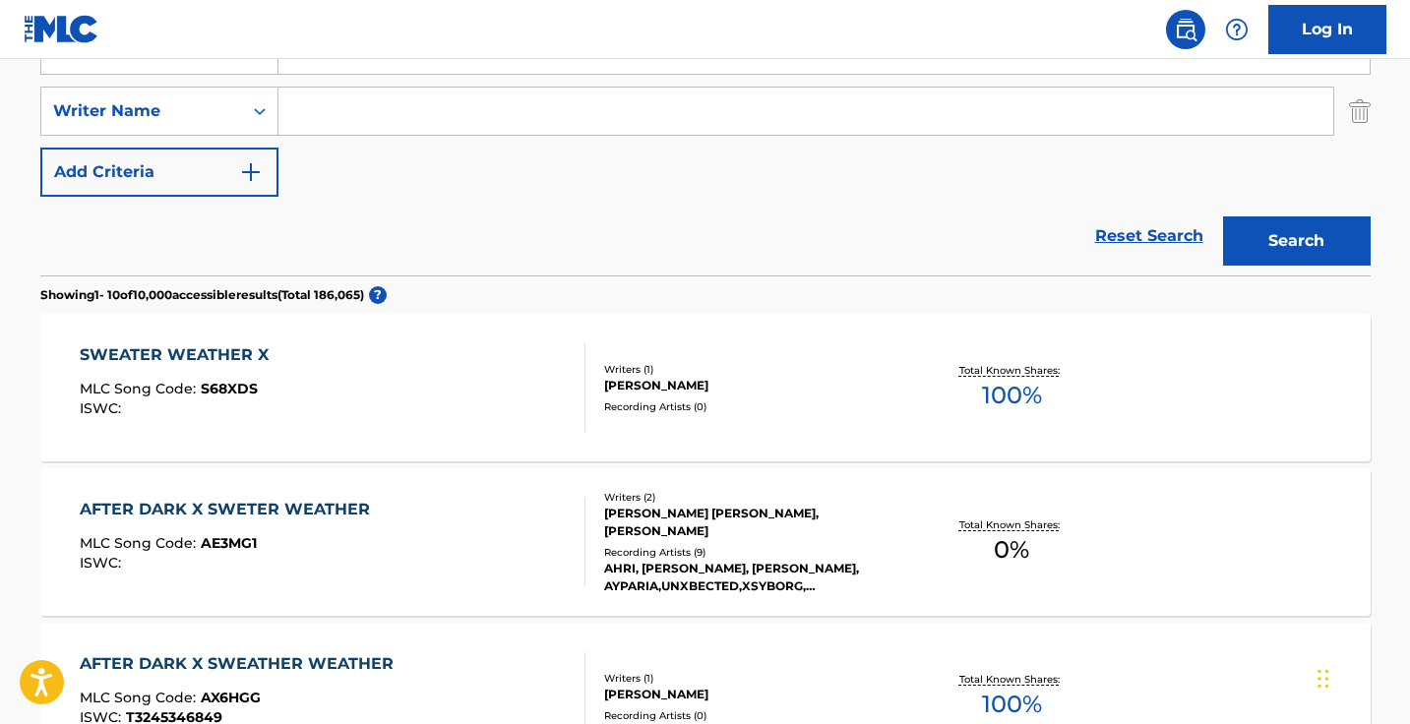
scroll to position [529, 0]
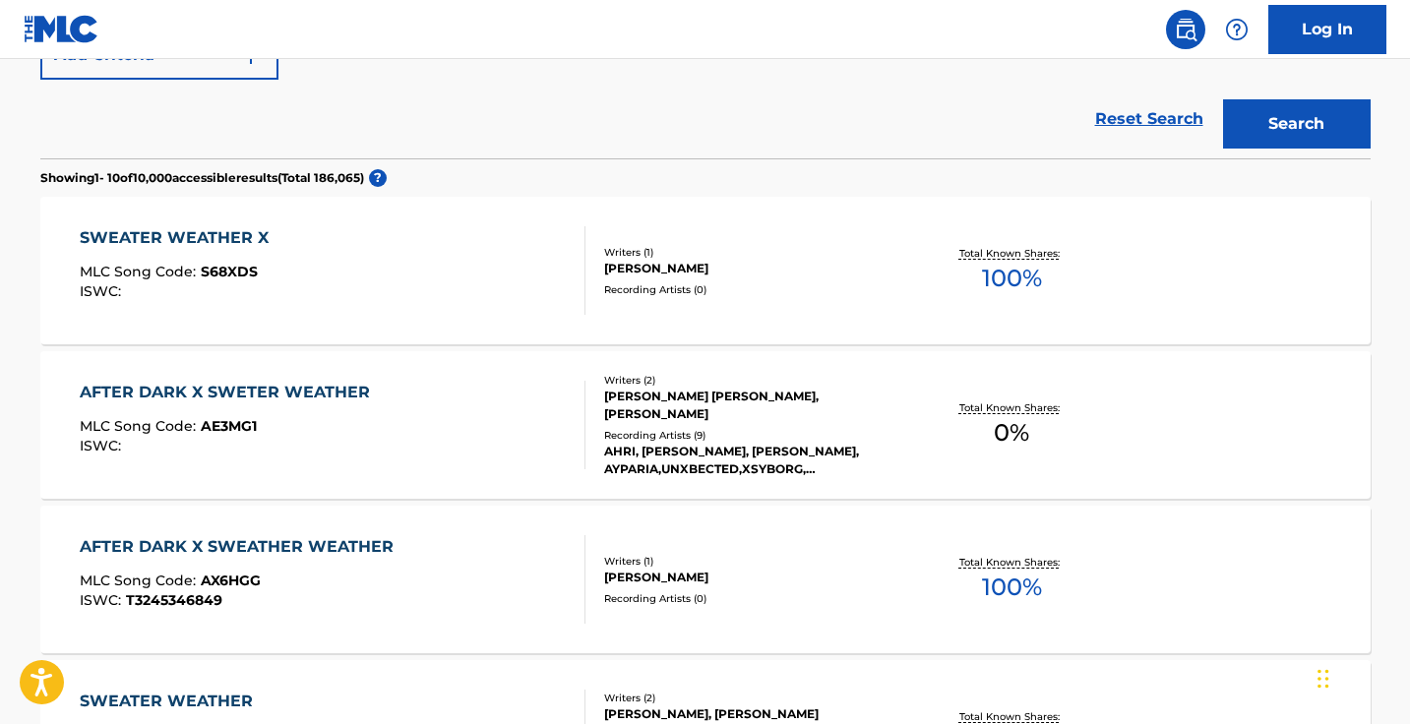
click at [563, 408] on div "AFTER DARK X SWETER WEATHER MLC Song Code : AE3MG1 ISWC :" at bounding box center [333, 425] width 506 height 89
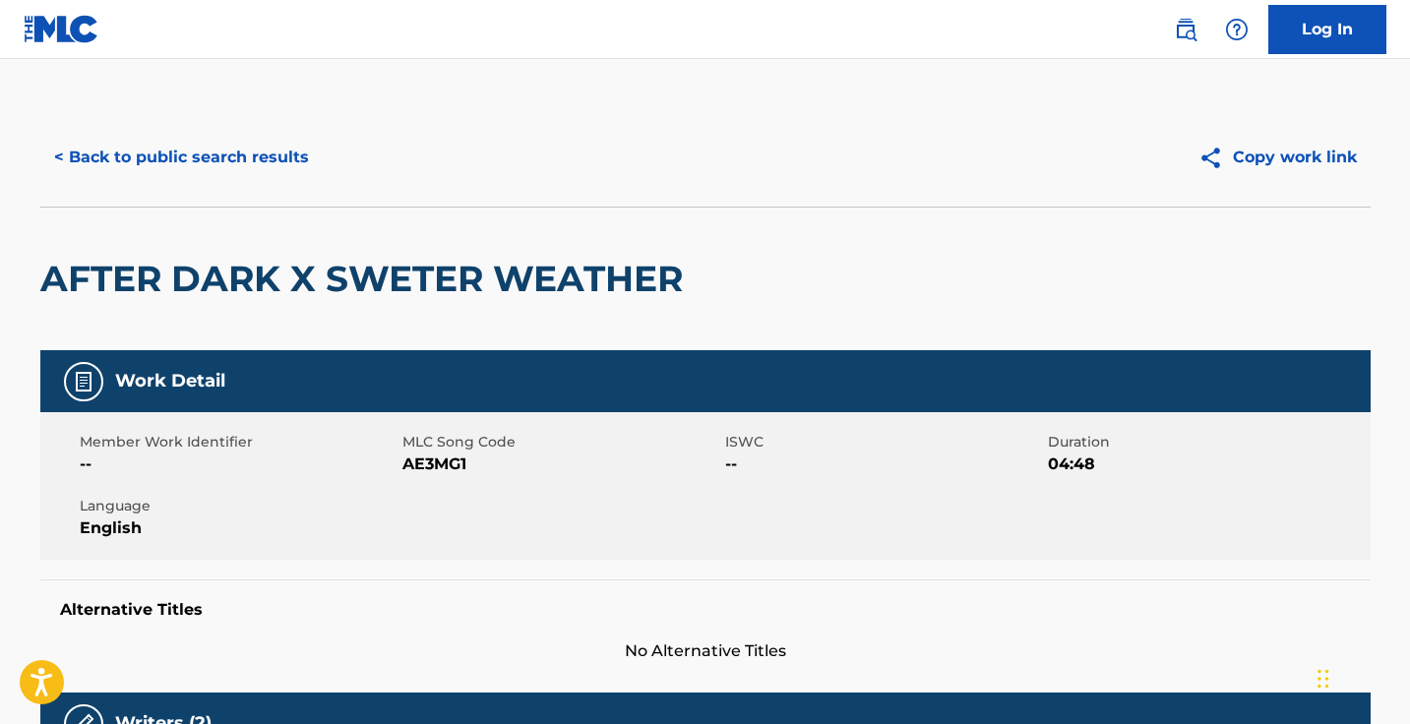
click at [239, 140] on button "< Back to public search results" at bounding box center [181, 157] width 282 height 49
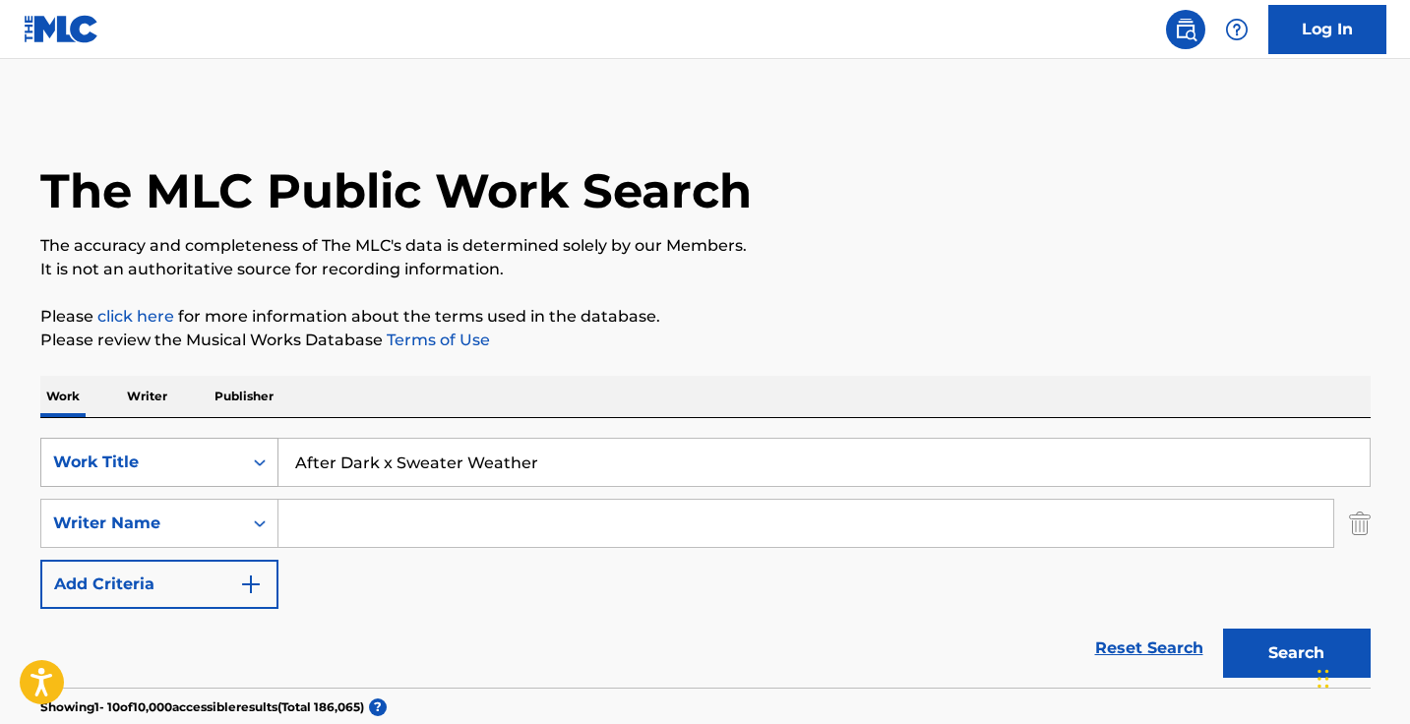
drag, startPoint x: 398, startPoint y: 461, endPoint x: 244, endPoint y: 445, distance: 155.3
click at [244, 445] on div "SearchWithCriteriaa6102e4f-7a58-42a4-9c5e-769db2c0cd15 Work Title After Dark x …" at bounding box center [705, 462] width 1330 height 49
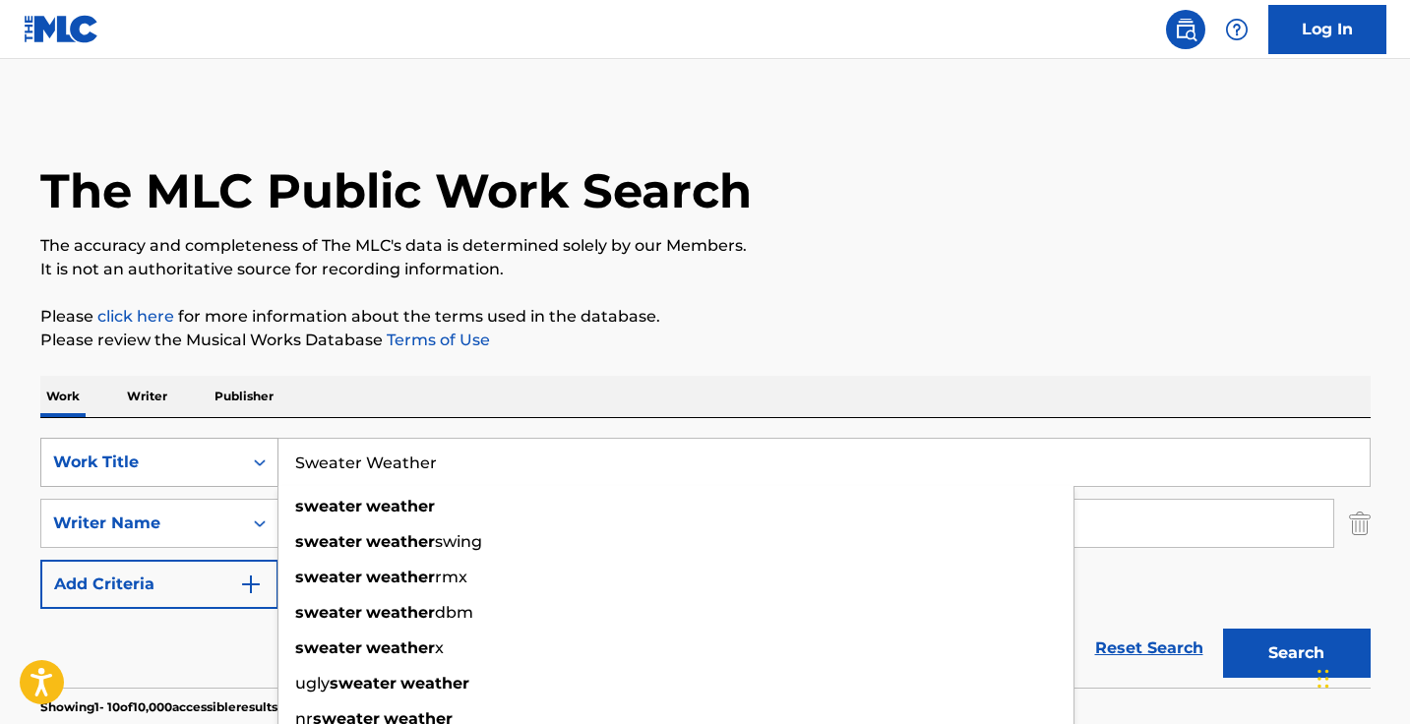
type input "Sweater Weather"
click at [1295, 653] on button "Search" at bounding box center [1297, 653] width 148 height 49
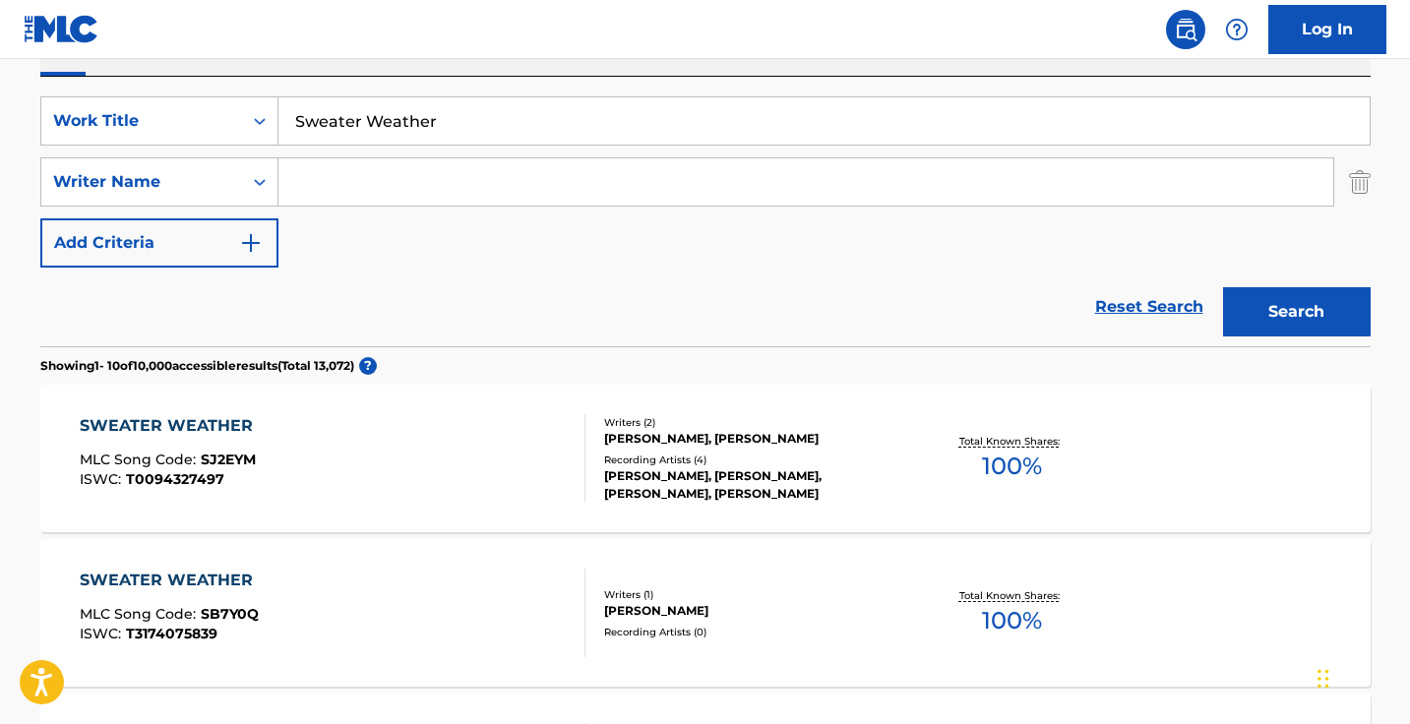
scroll to position [284, 0]
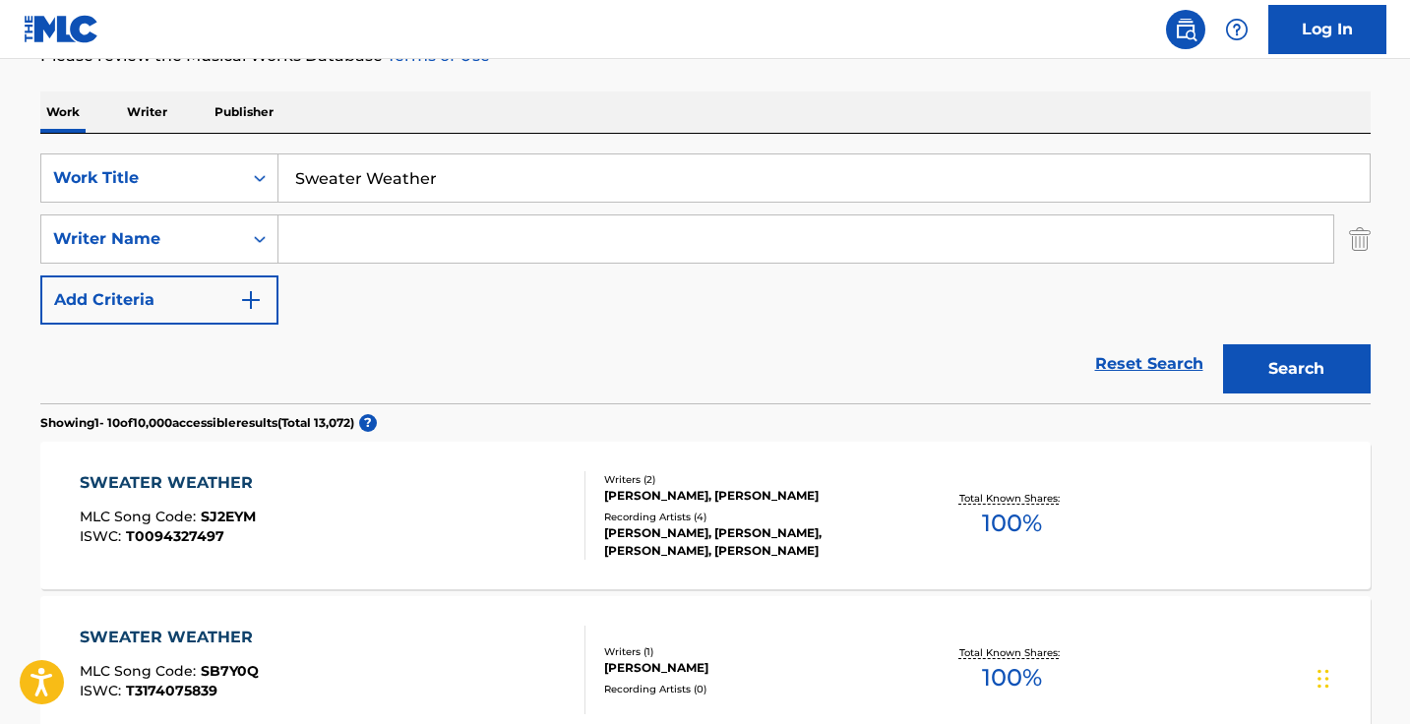
click at [479, 237] on input "Search Form" at bounding box center [805, 238] width 1054 height 47
click at [1295, 369] on button "Search" at bounding box center [1297, 368] width 148 height 49
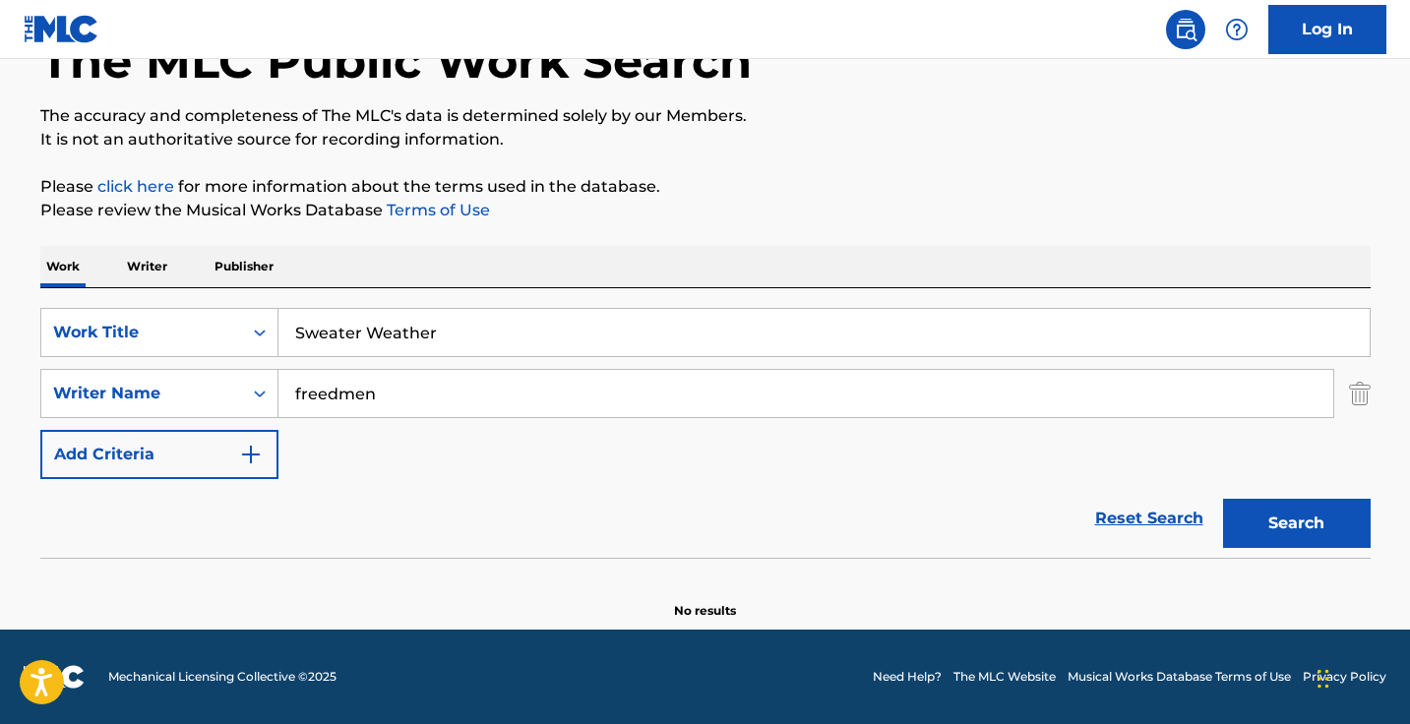
scroll to position [130, 0]
click at [528, 387] on input "freedmen" at bounding box center [805, 393] width 1054 height 47
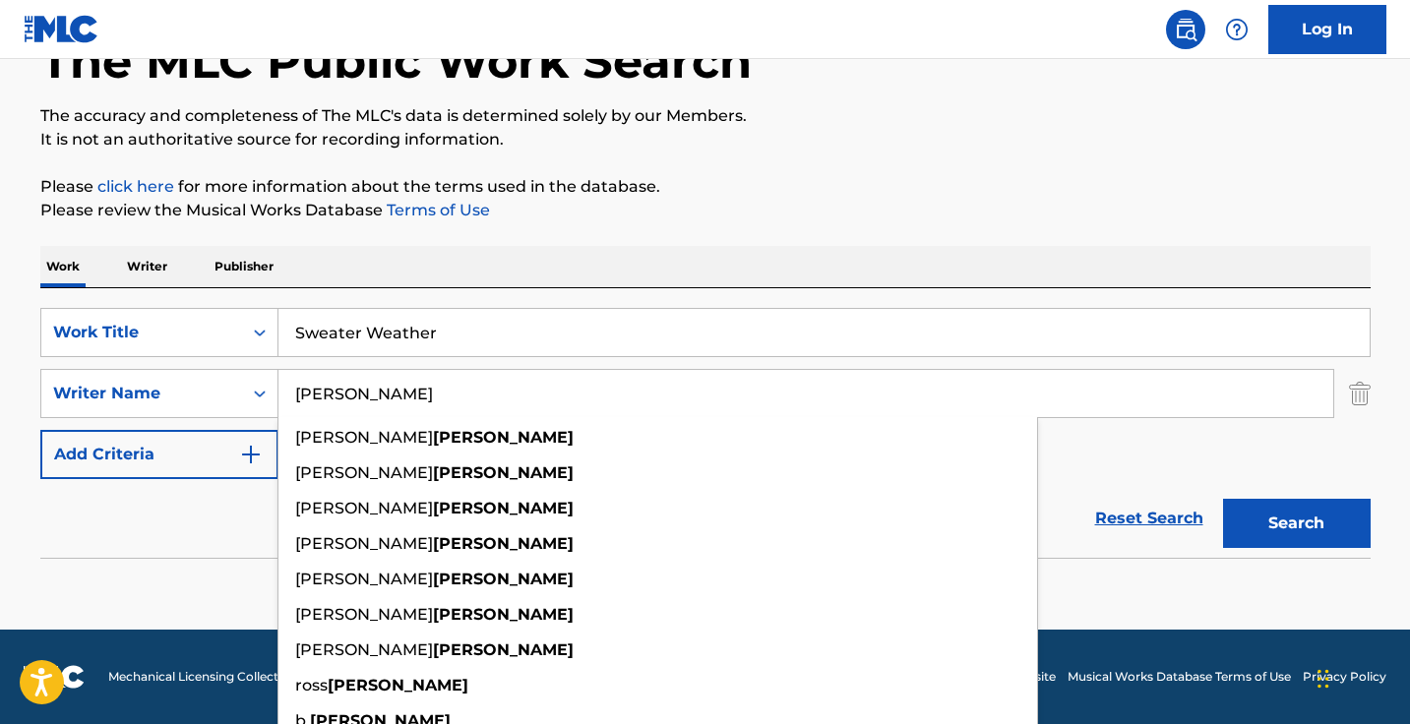
type input "freedman"
click at [1295, 523] on button "Search" at bounding box center [1297, 523] width 148 height 49
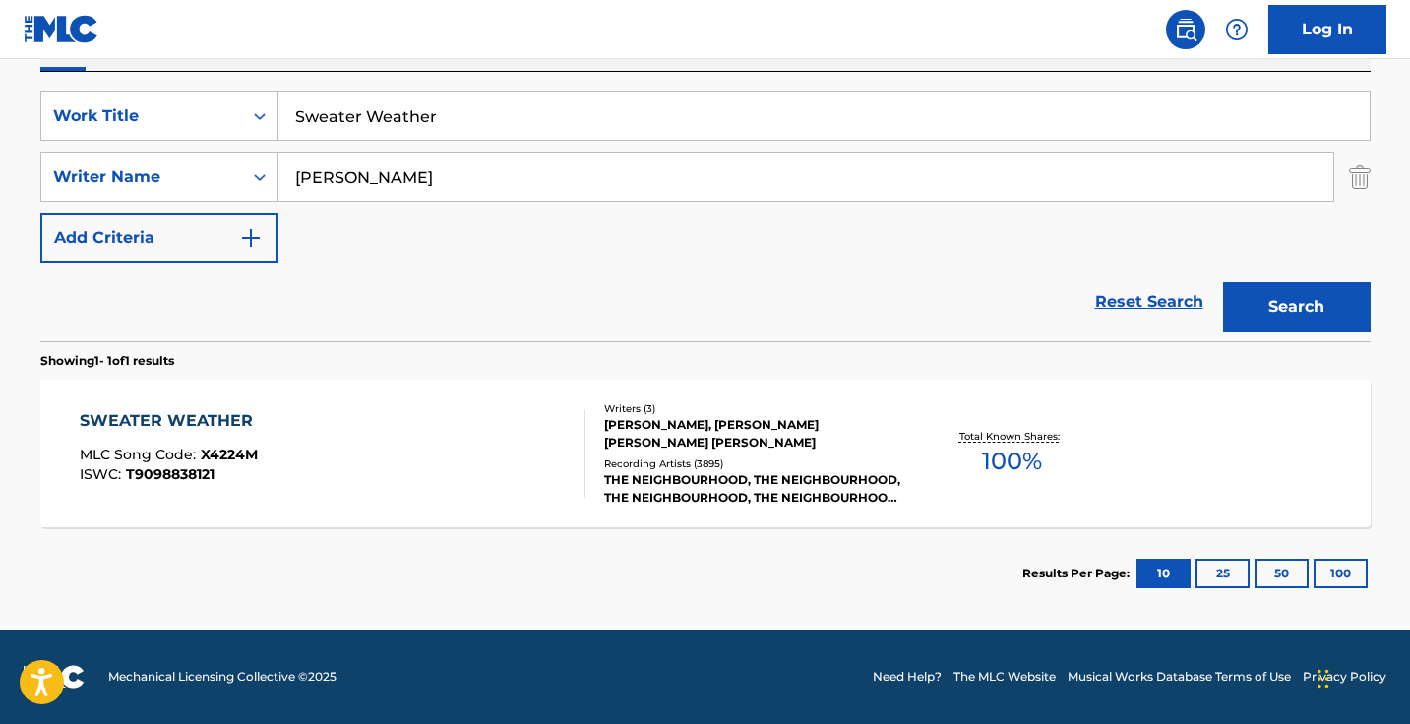
scroll to position [346, 0]
click at [514, 454] on div "SWEATER WEATHER MLC Song Code : X4224M ISWC : T9098838121" at bounding box center [333, 453] width 506 height 89
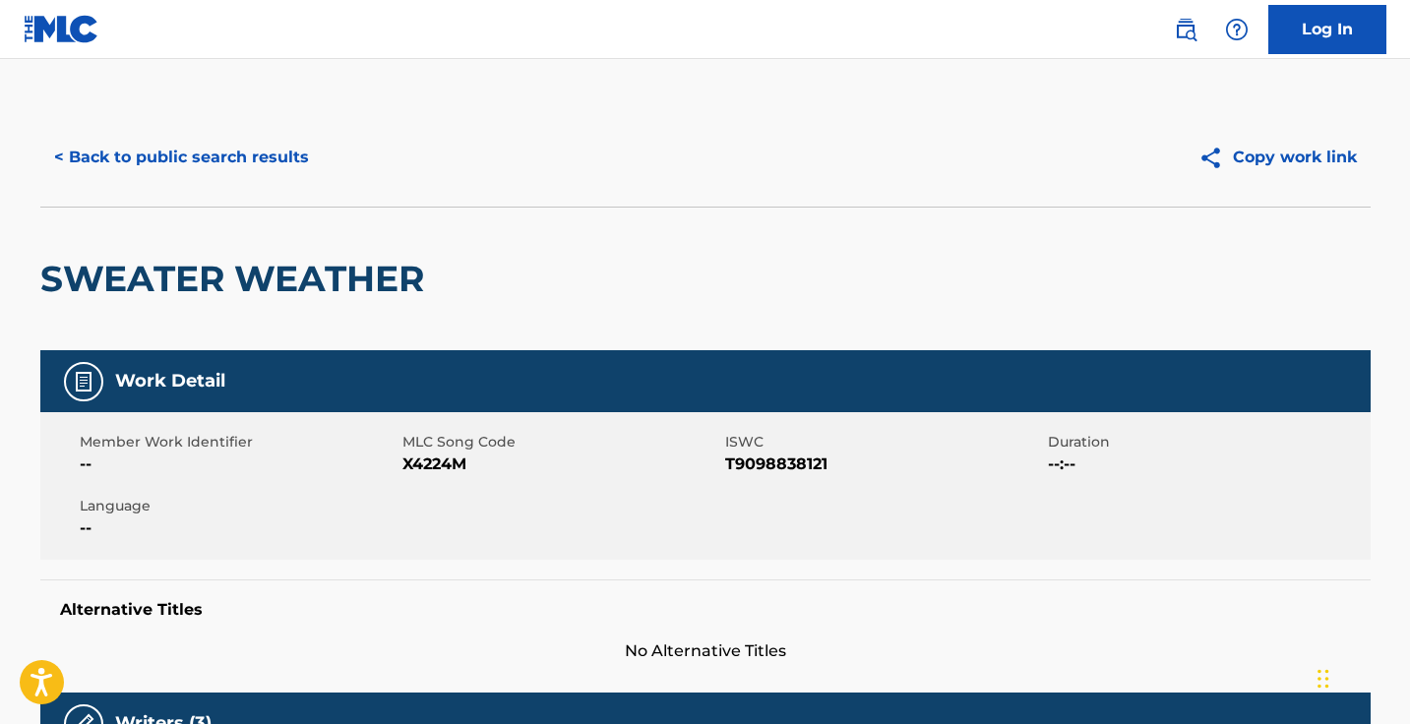
click at [432, 459] on span "X4224M" at bounding box center [561, 464] width 318 height 24
copy span "X4224M"
click at [473, 0] on nav "Log In" at bounding box center [705, 29] width 1410 height 59
click at [293, 144] on button "< Back to public search results" at bounding box center [181, 157] width 282 height 49
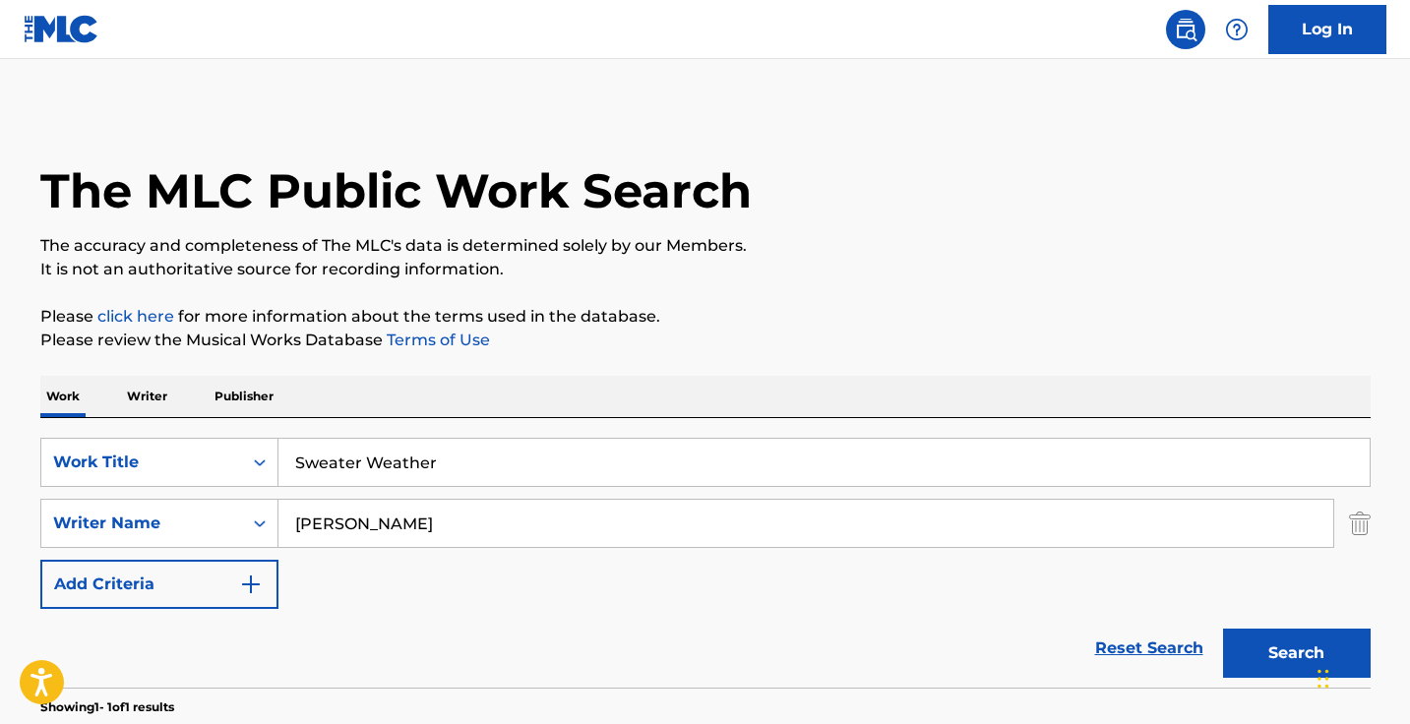
scroll to position [234, 0]
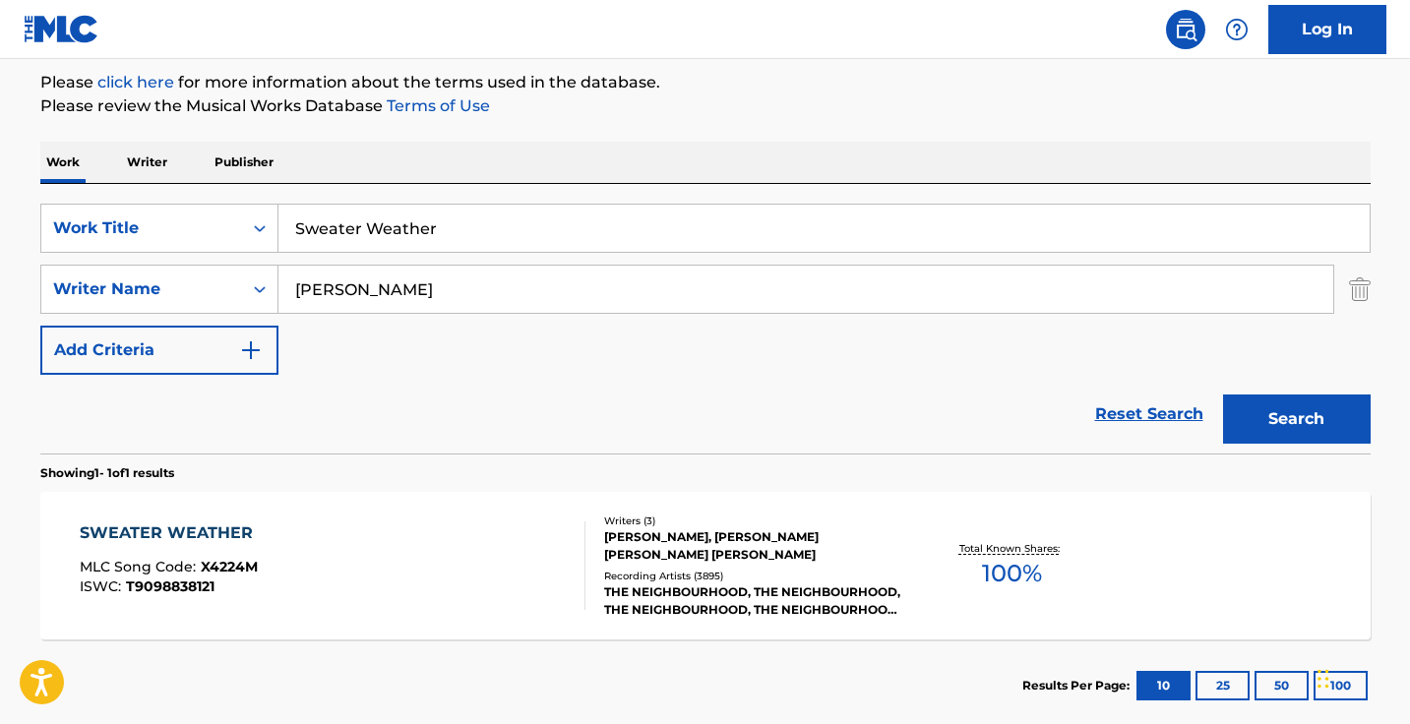
click at [429, 224] on input "Sweater Weather" at bounding box center [823, 228] width 1091 height 47
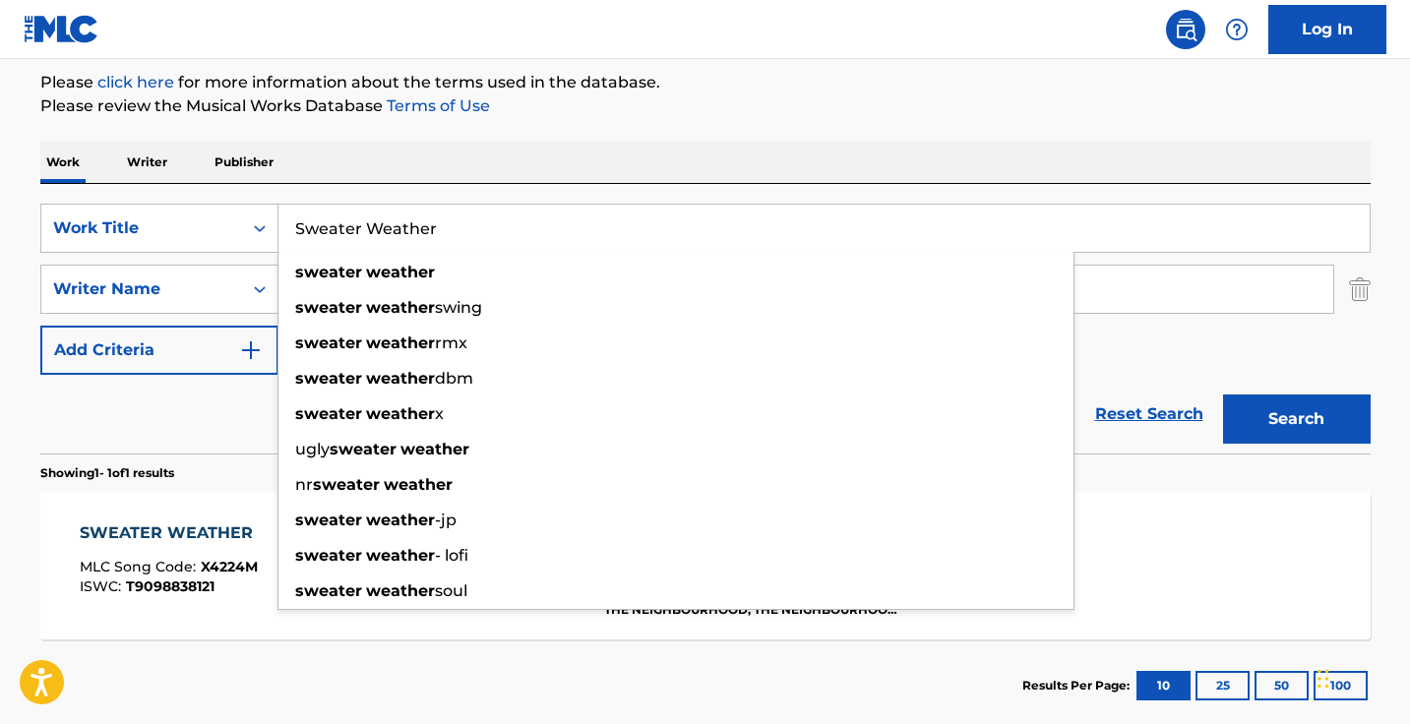
click at [429, 224] on input "Sweater Weather" at bounding box center [823, 228] width 1091 height 47
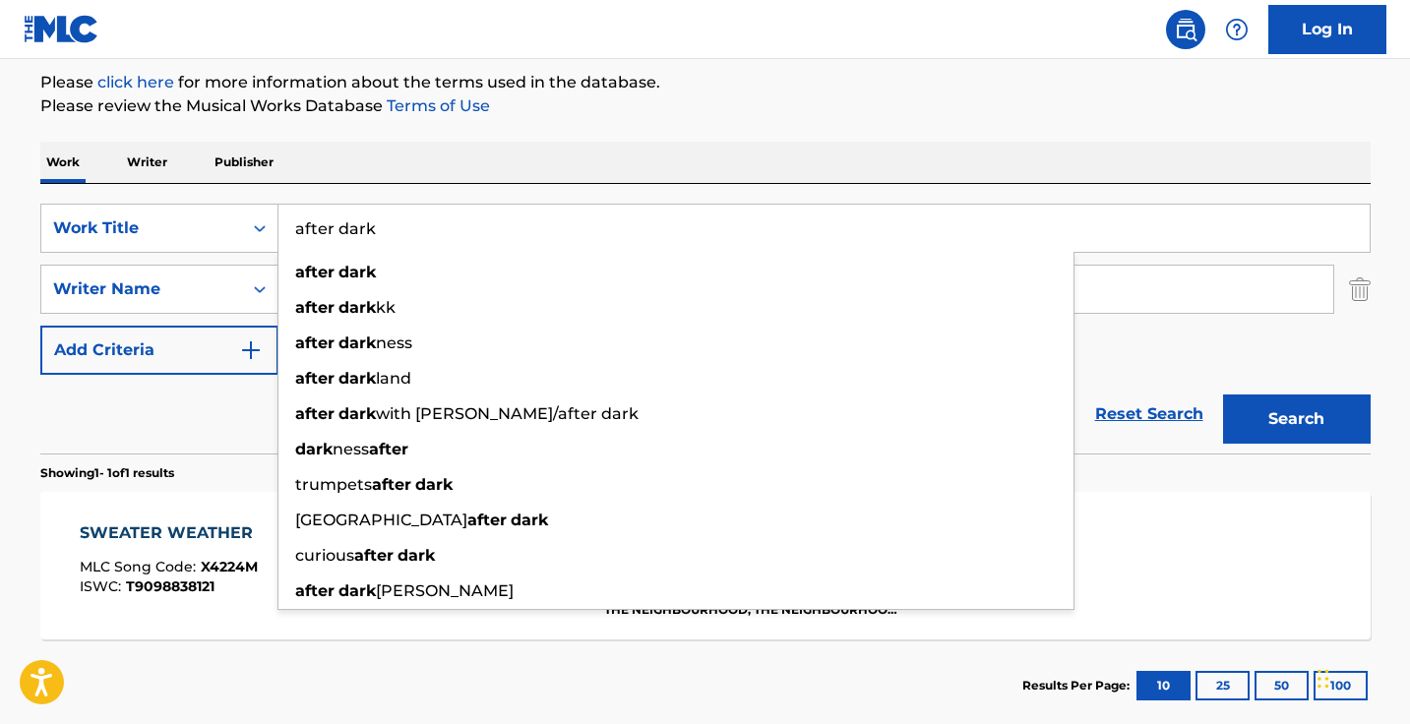
type input "after dark"
click at [552, 158] on div "Work Writer Publisher" at bounding box center [705, 162] width 1330 height 41
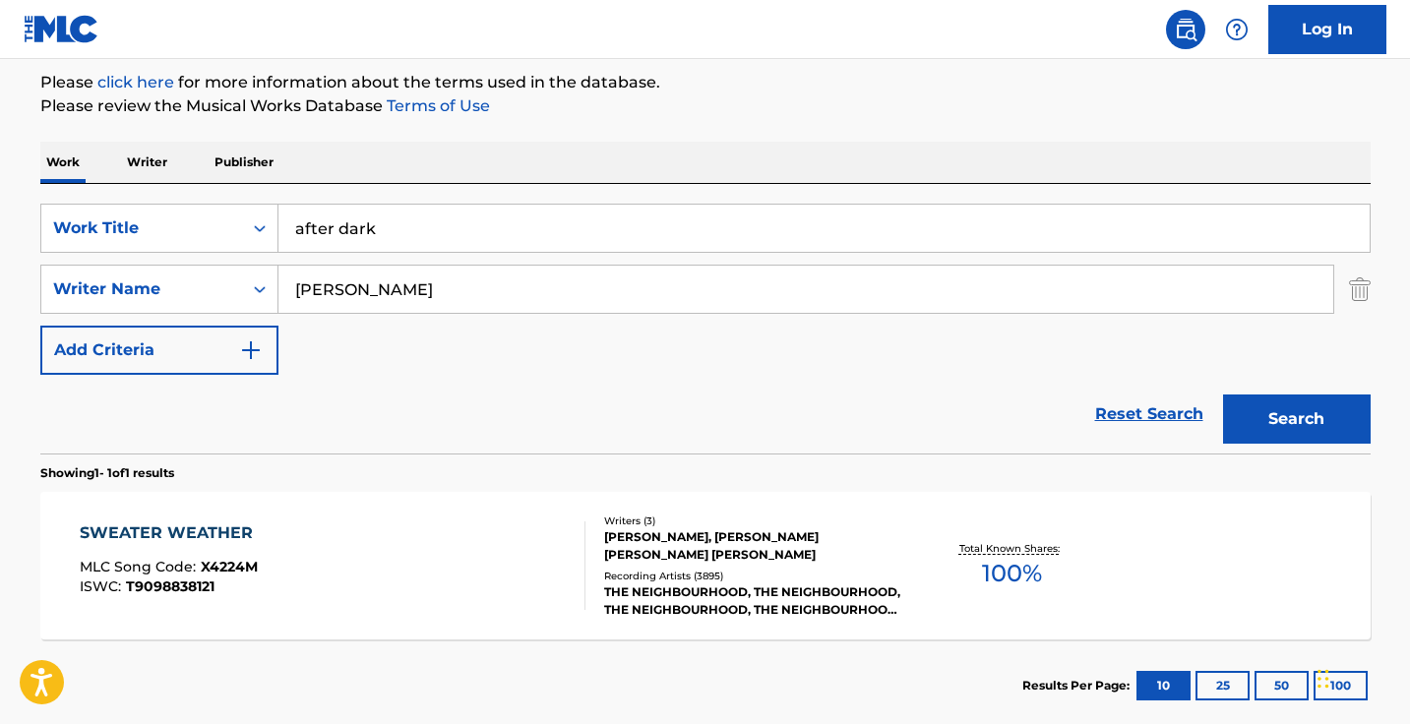
click at [536, 306] on input "freedman" at bounding box center [805, 289] width 1054 height 47
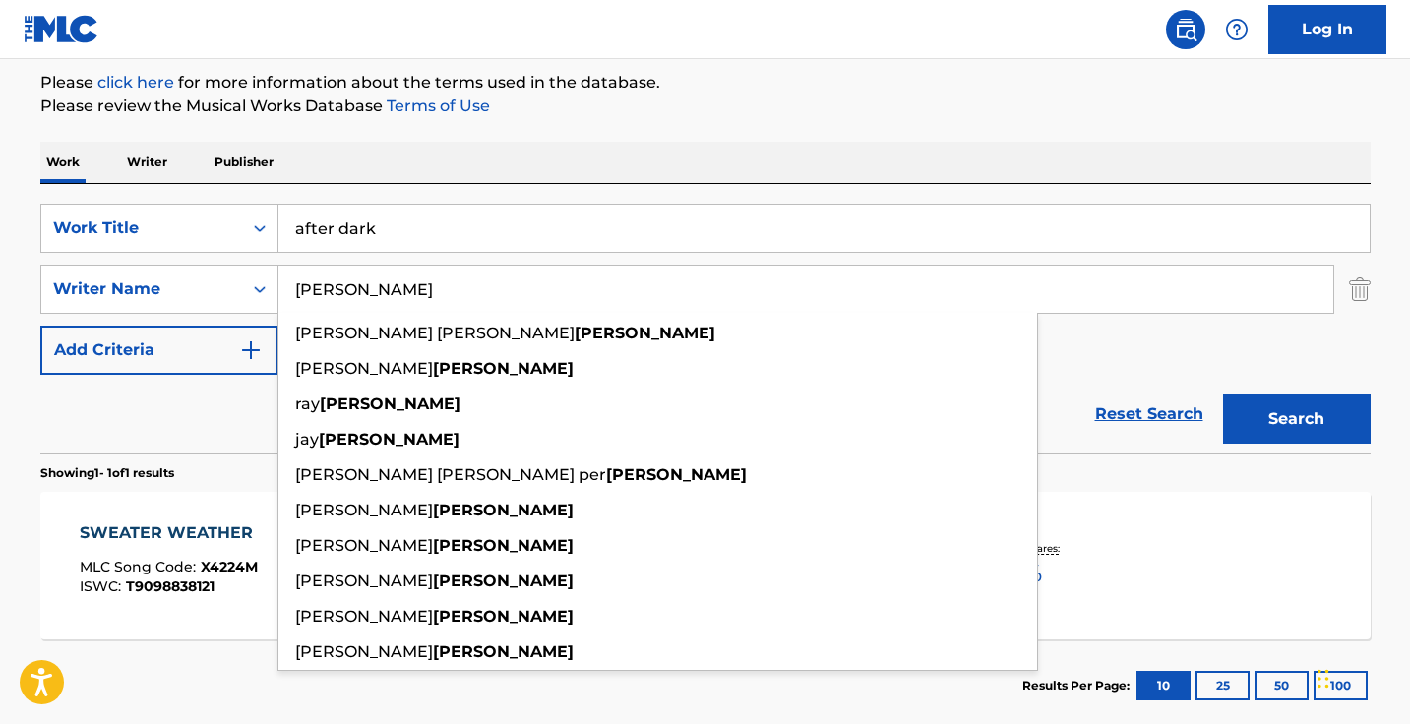
click at [536, 306] on input "freedman" at bounding box center [805, 289] width 1054 height 47
click at [1295, 419] on button "Search" at bounding box center [1297, 418] width 148 height 49
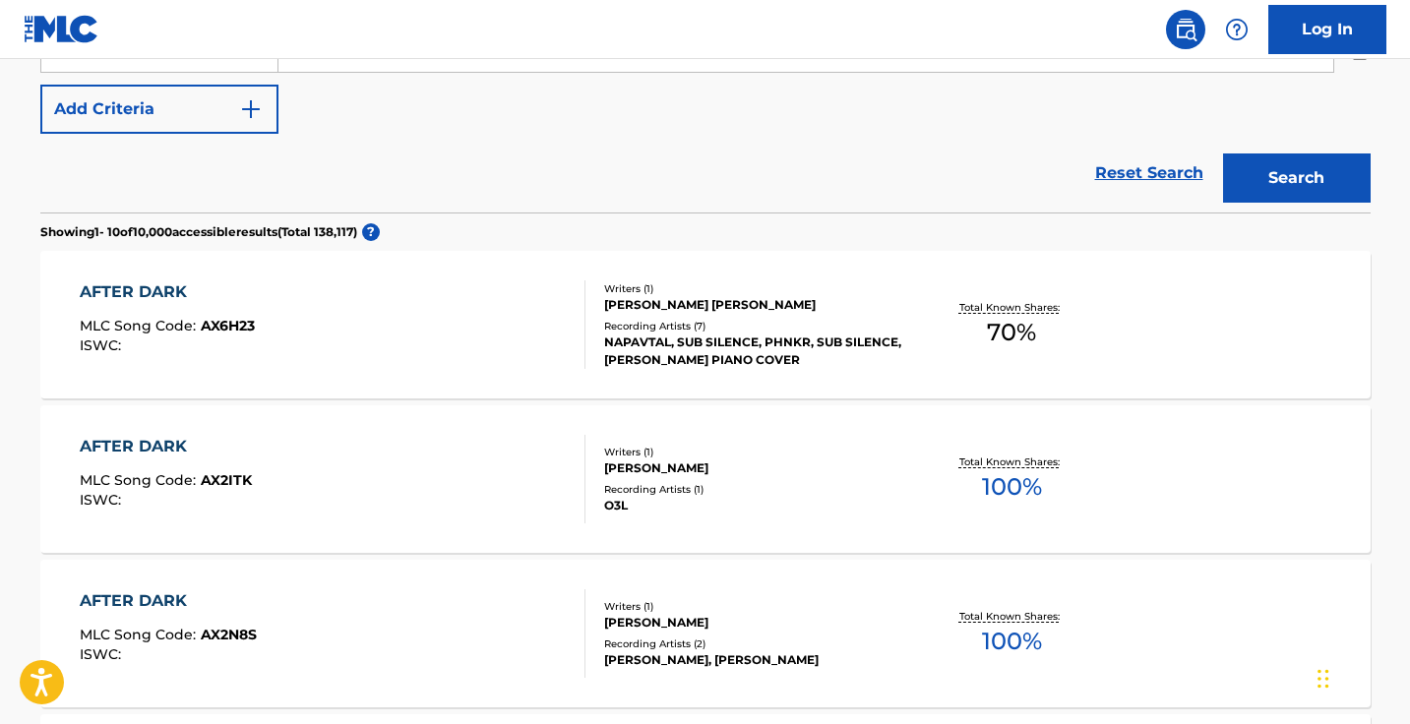
scroll to position [359, 0]
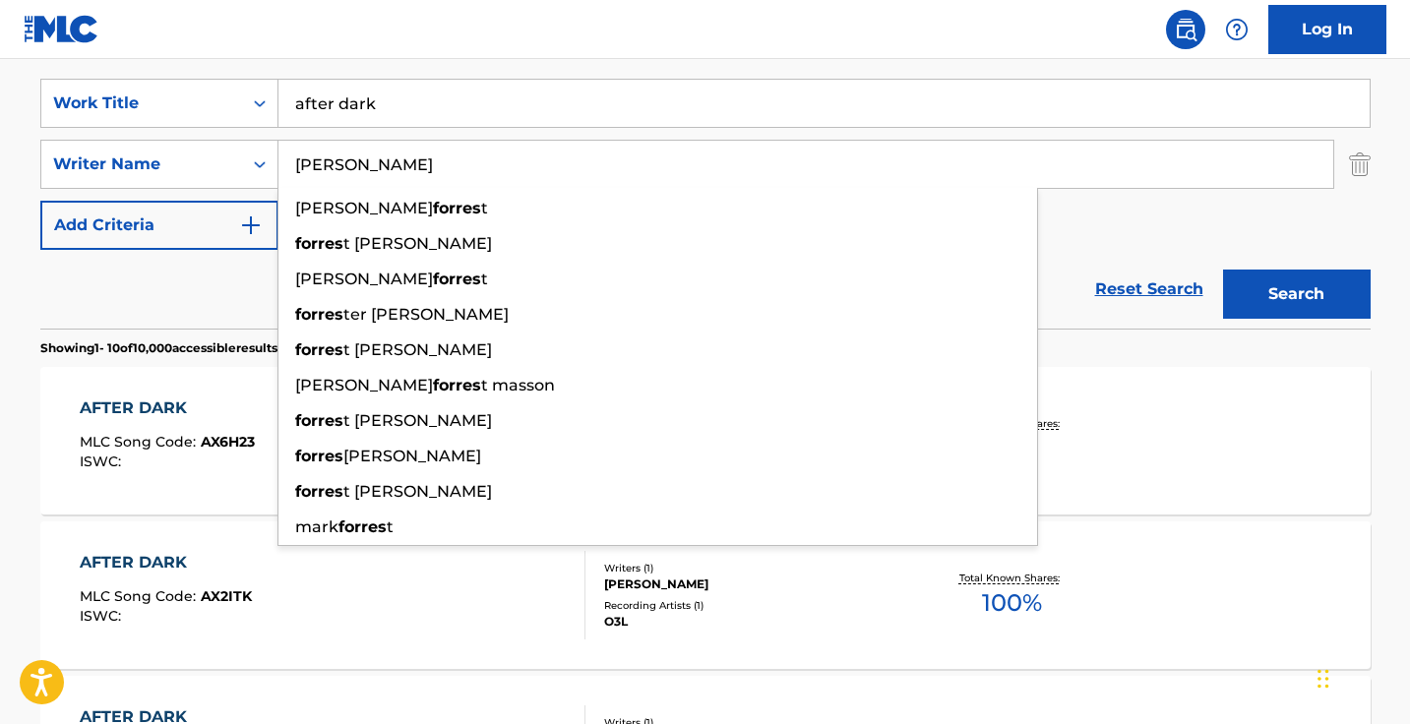
type input "forrest"
click at [1295, 294] on button "Search" at bounding box center [1297, 294] width 148 height 49
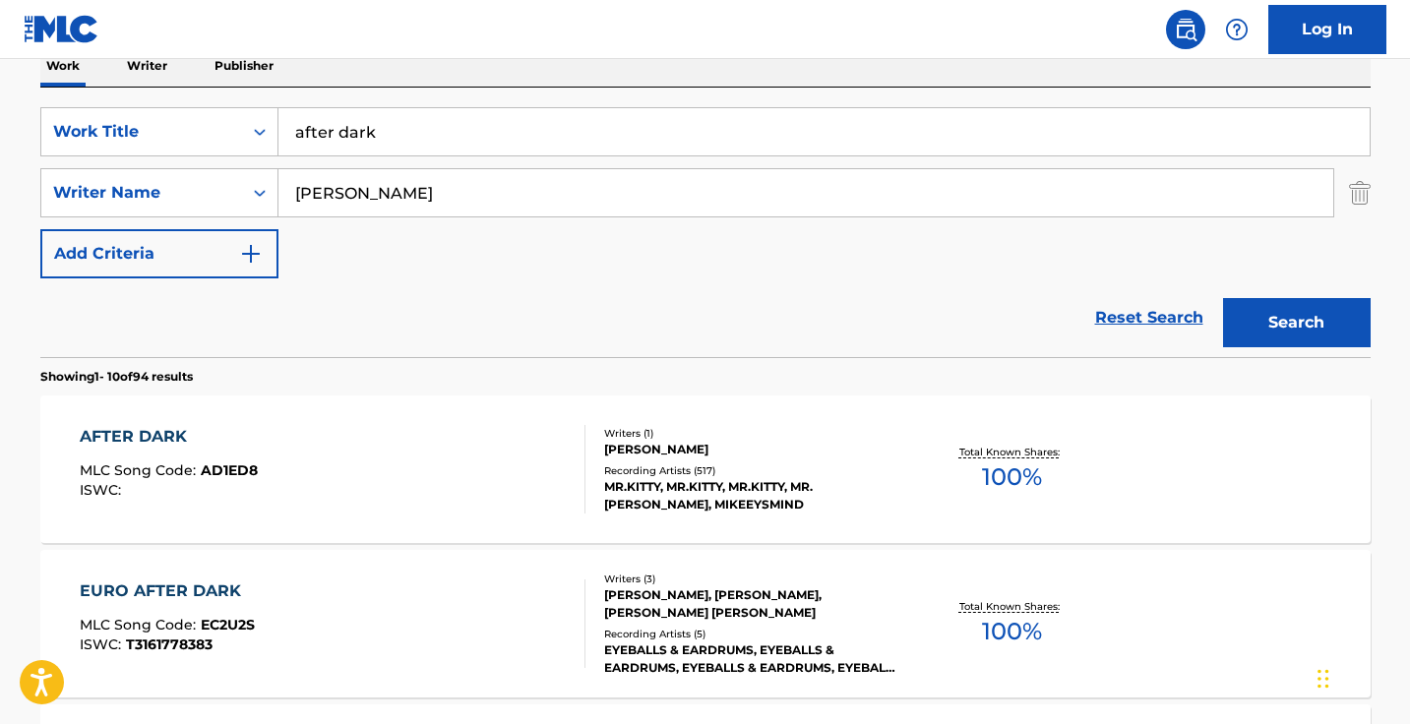
scroll to position [354, 0]
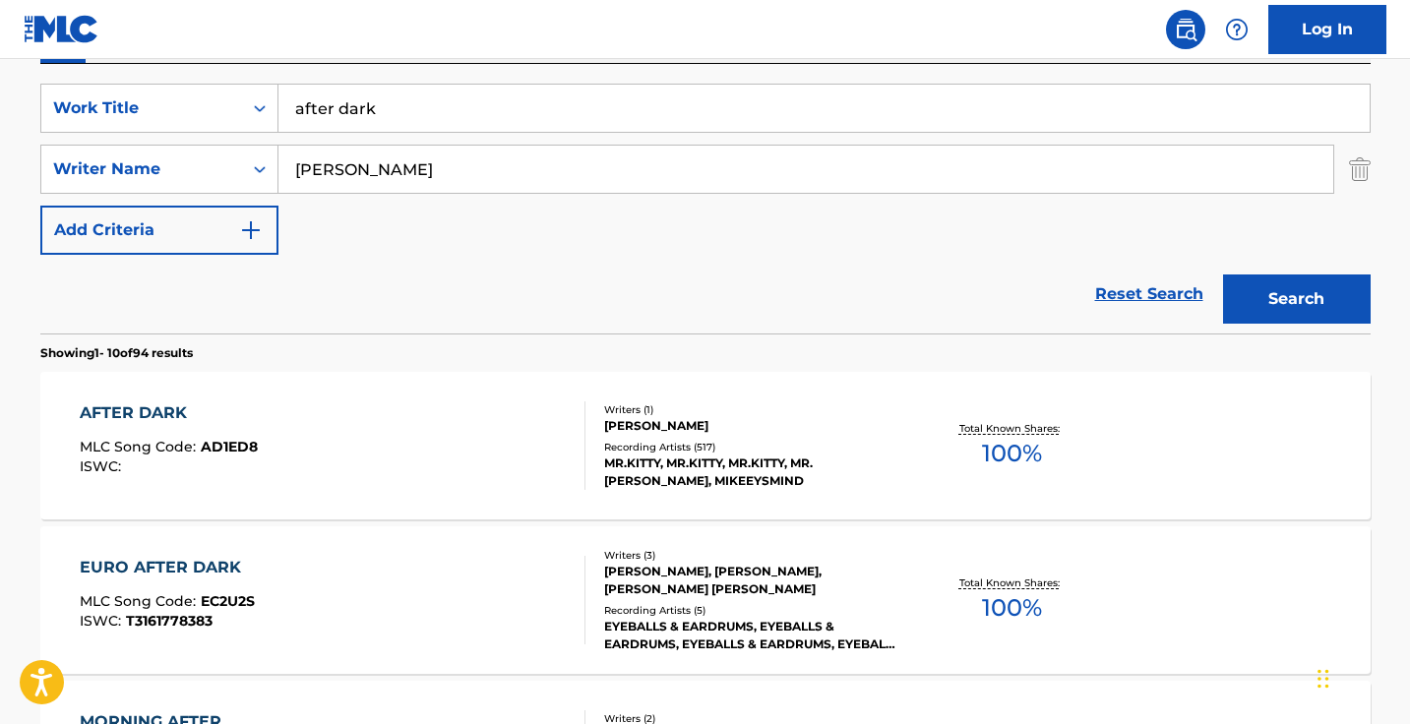
click at [491, 451] on div "AFTER DARK MLC Song Code : AD1ED8 ISWC :" at bounding box center [333, 445] width 506 height 89
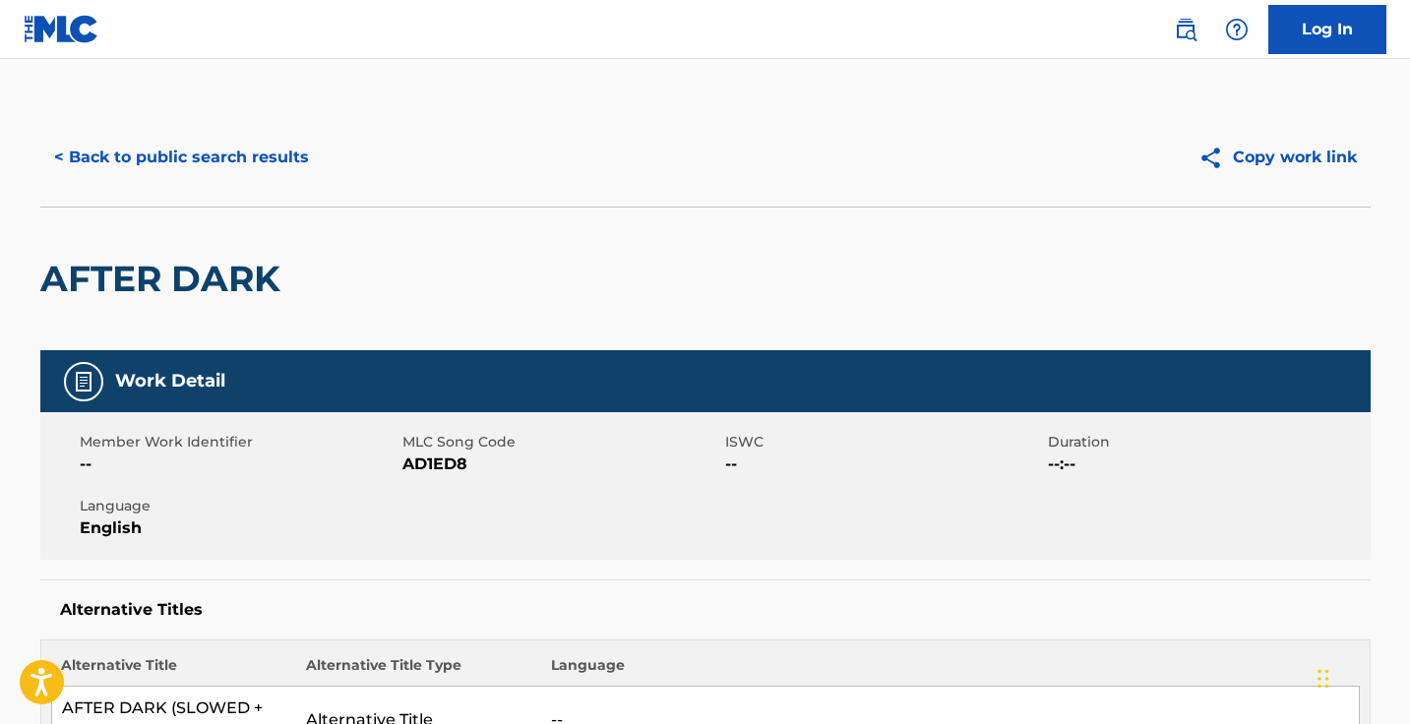
click at [452, 460] on span "AD1ED8" at bounding box center [561, 464] width 318 height 24
copy span "AD1ED8"
click at [284, 169] on button "< Back to public search results" at bounding box center [181, 157] width 282 height 49
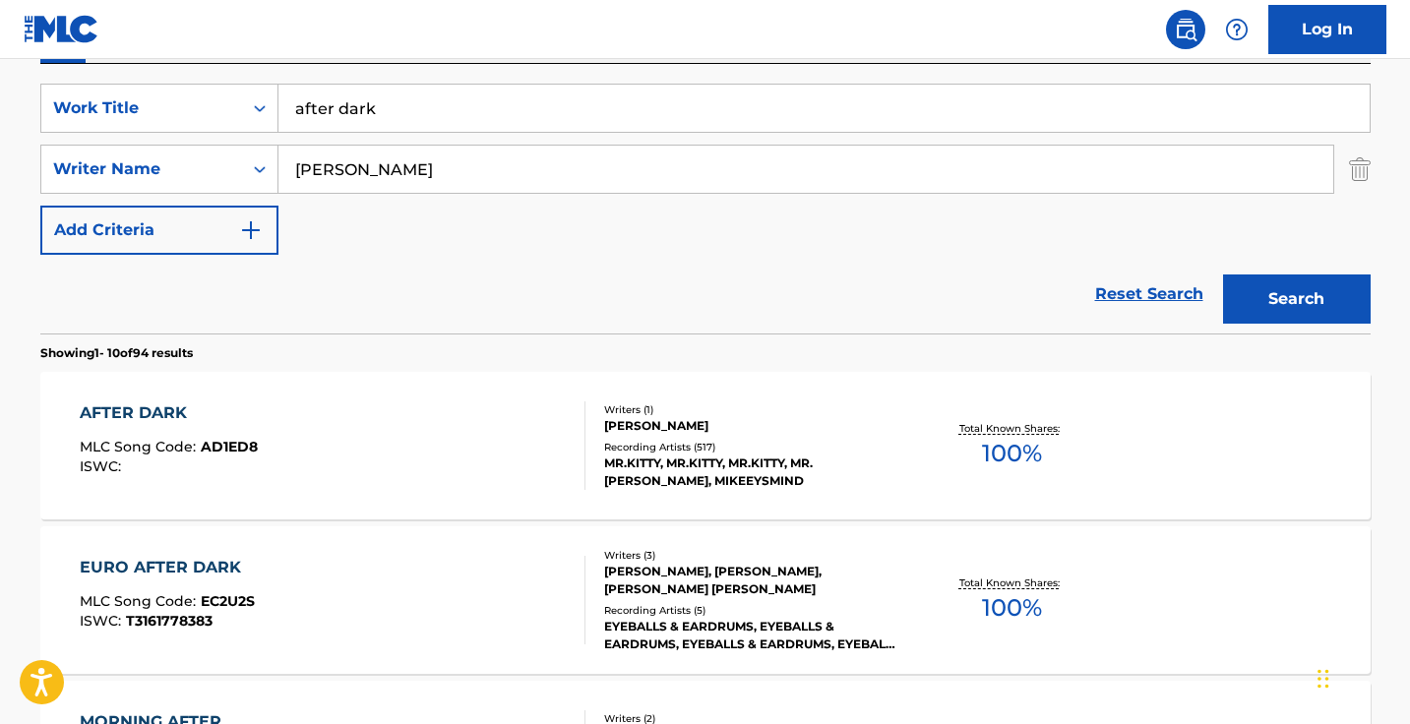
click at [454, 114] on input "after dark" at bounding box center [823, 108] width 1091 height 47
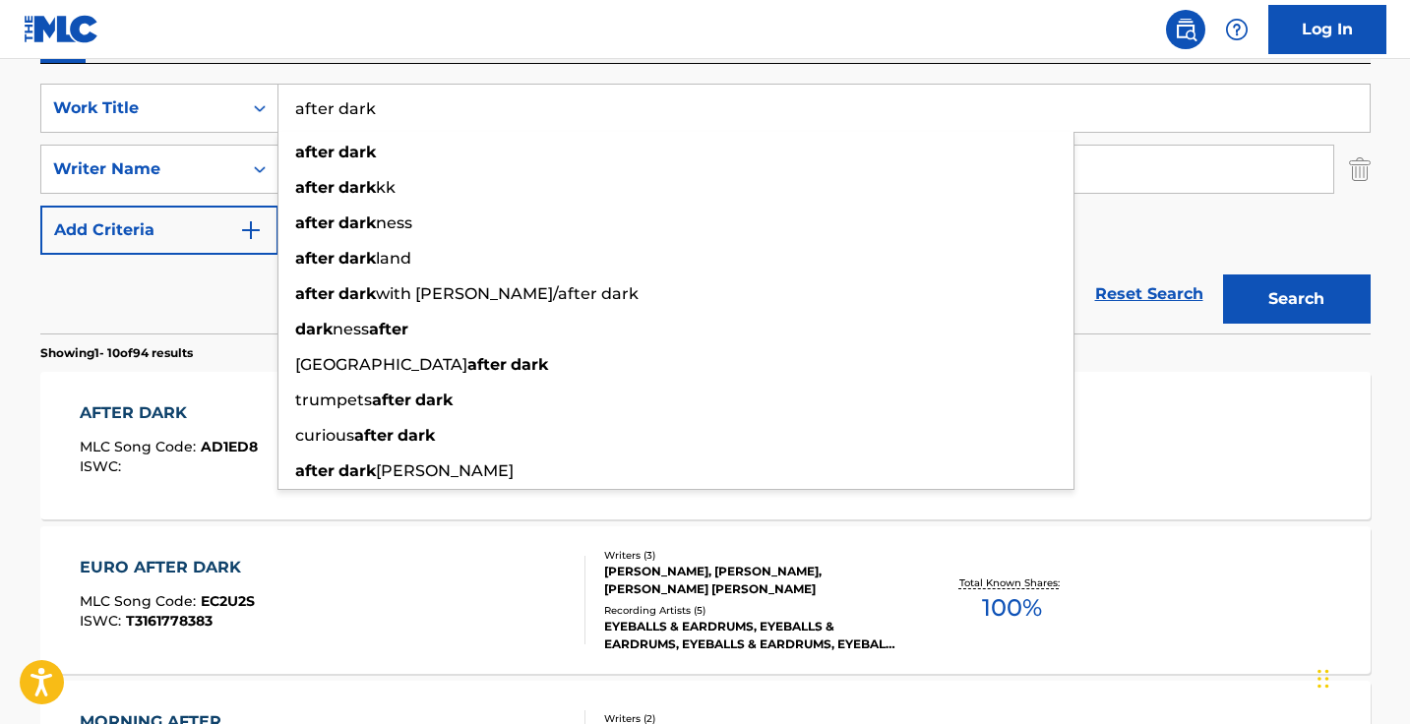
click at [454, 114] on input "after dark" at bounding box center [823, 108] width 1091 height 47
paste input "Bachata de Oro, Vol. 1"
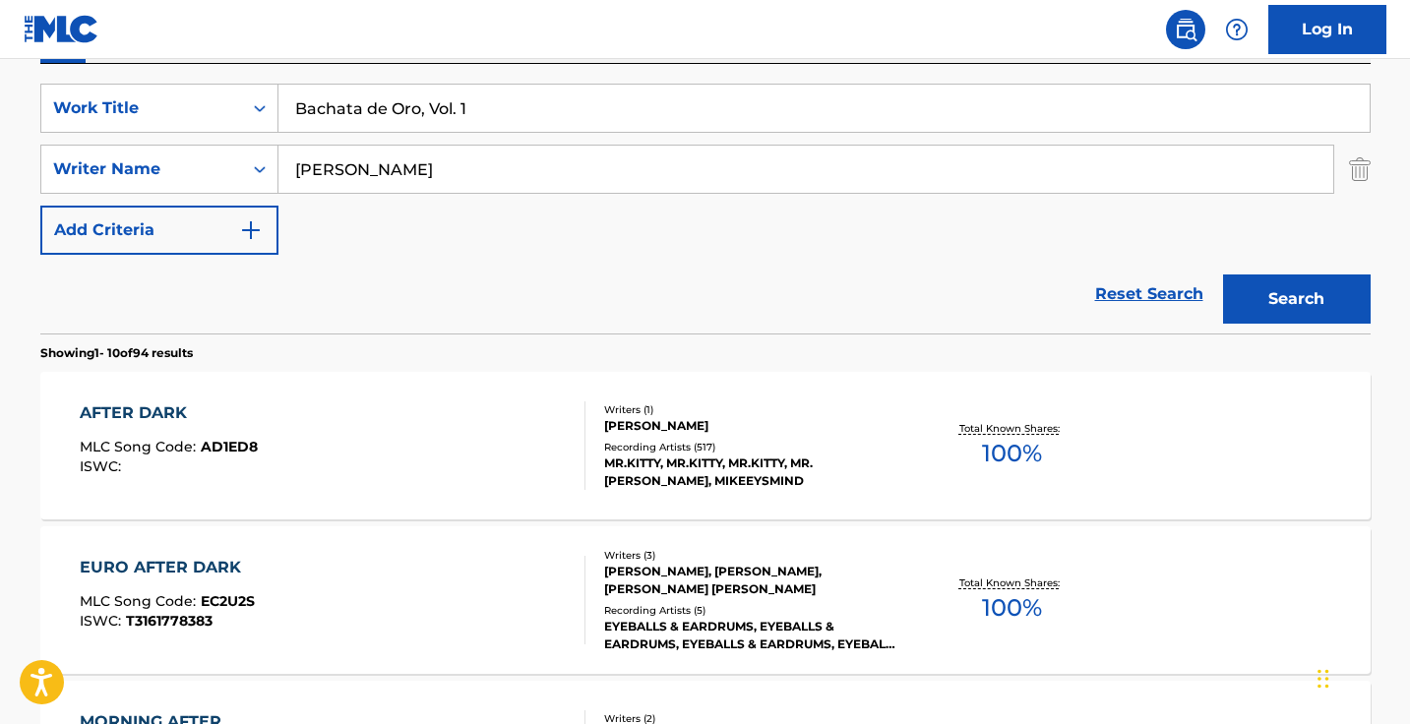
type input "Bachata de Oro, Vol. 1"
click at [174, 328] on div "Reset Search Search" at bounding box center [705, 294] width 1330 height 79
click at [380, 187] on input "forrest" at bounding box center [805, 169] width 1054 height 47
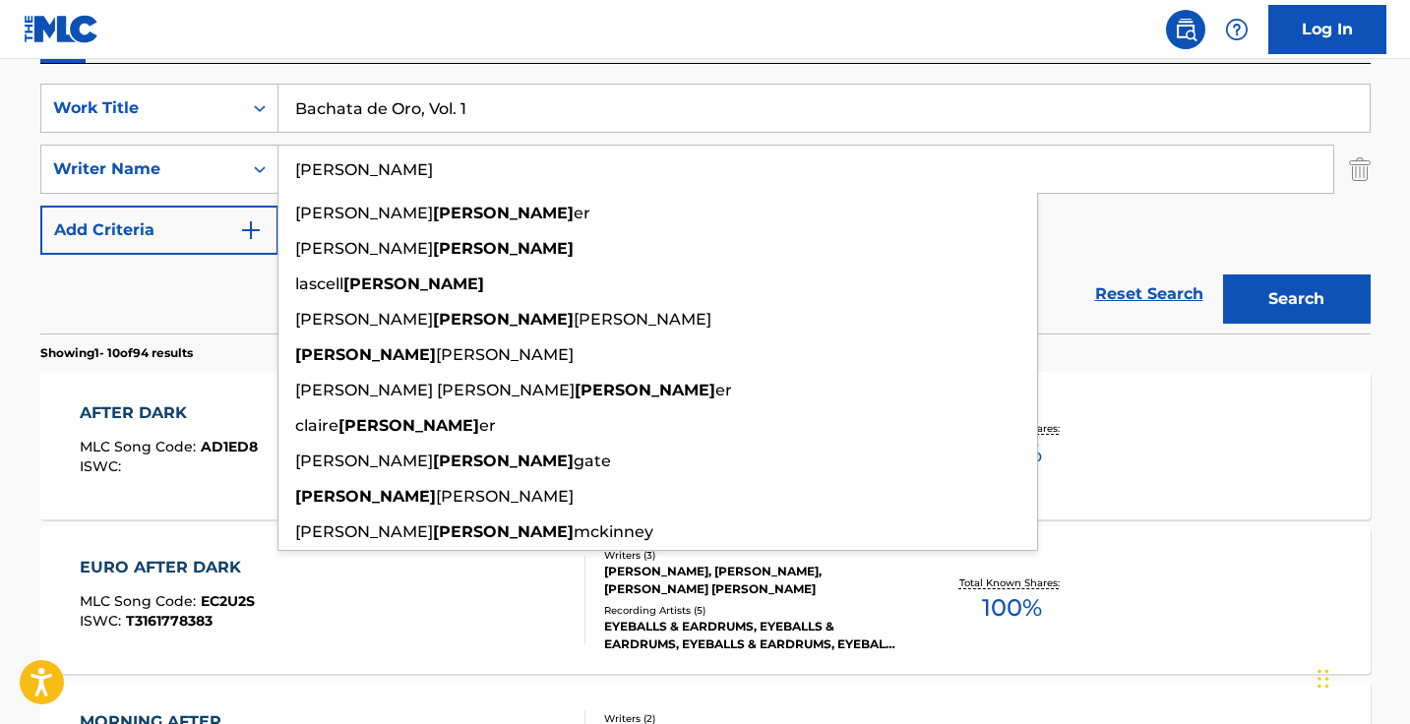
click at [380, 187] on input "forrest" at bounding box center [805, 169] width 1054 height 47
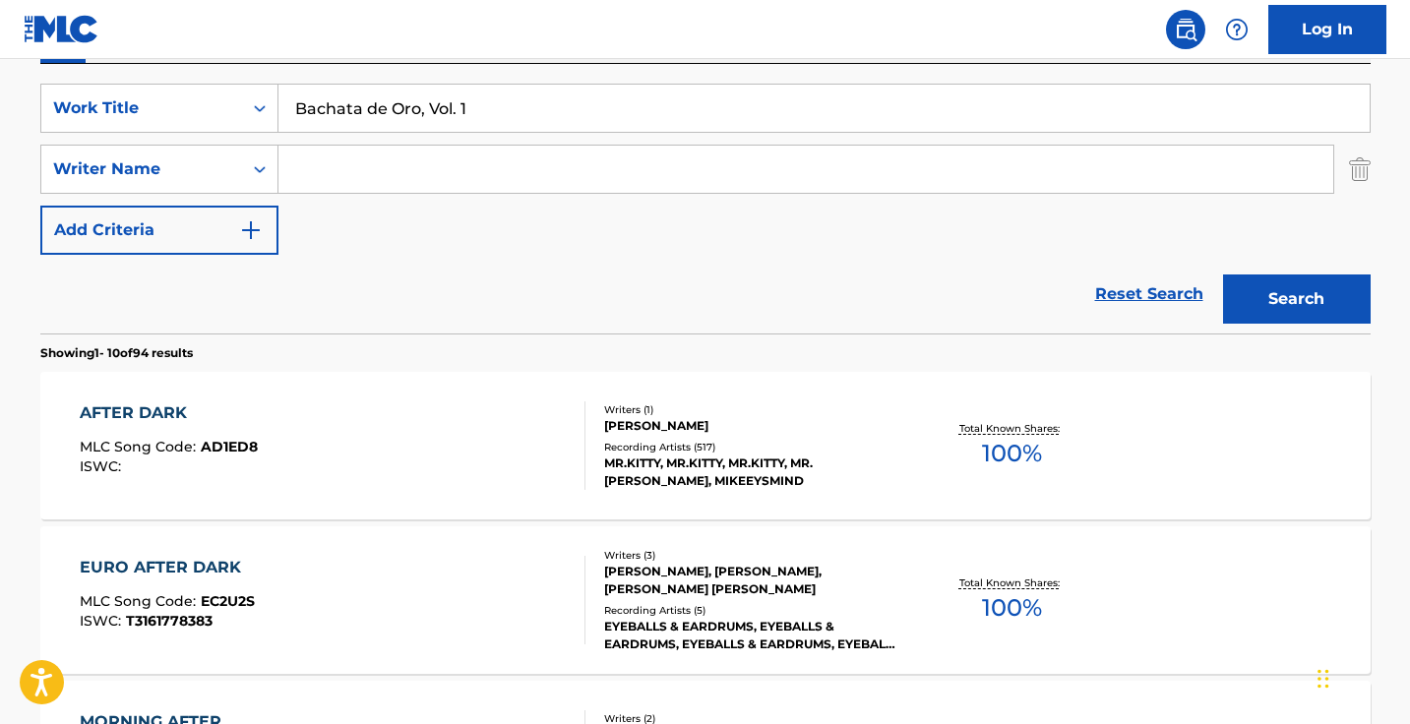
click at [1295, 299] on button "Search" at bounding box center [1297, 298] width 148 height 49
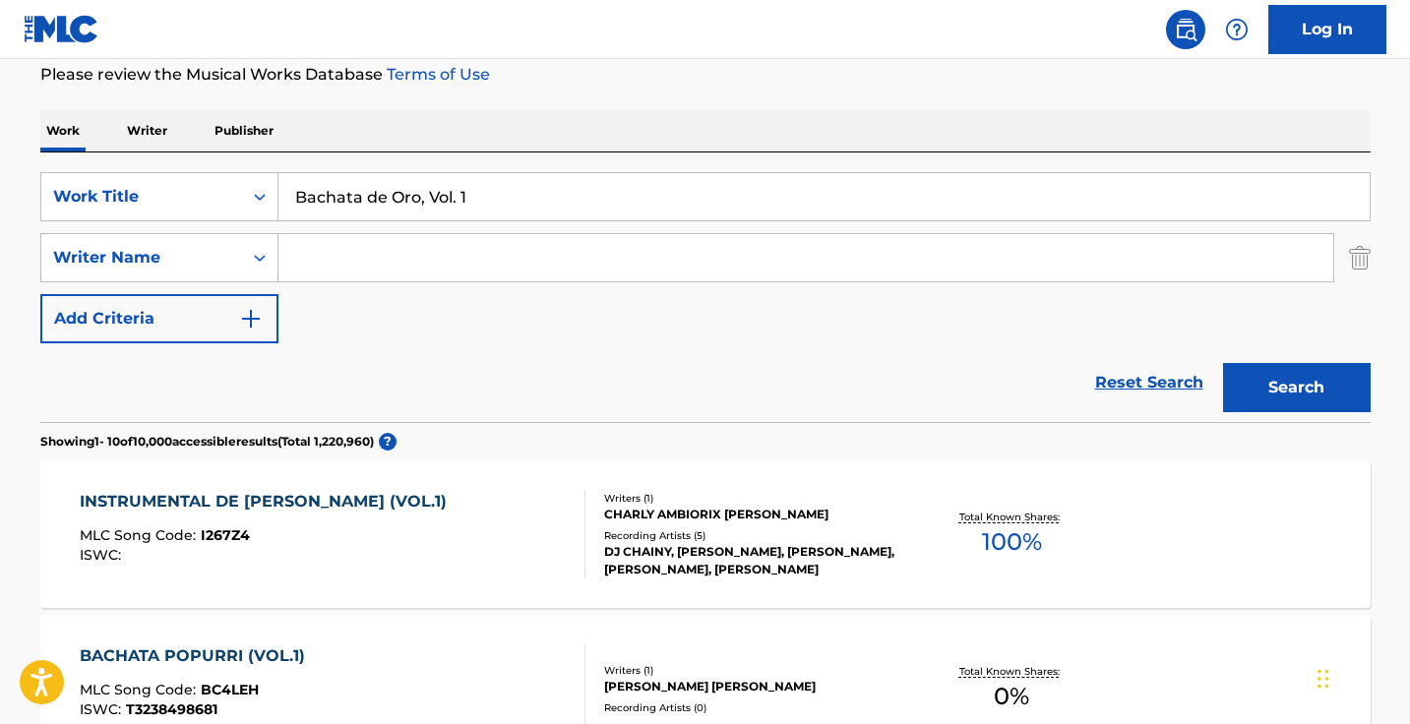
scroll to position [290, 0]
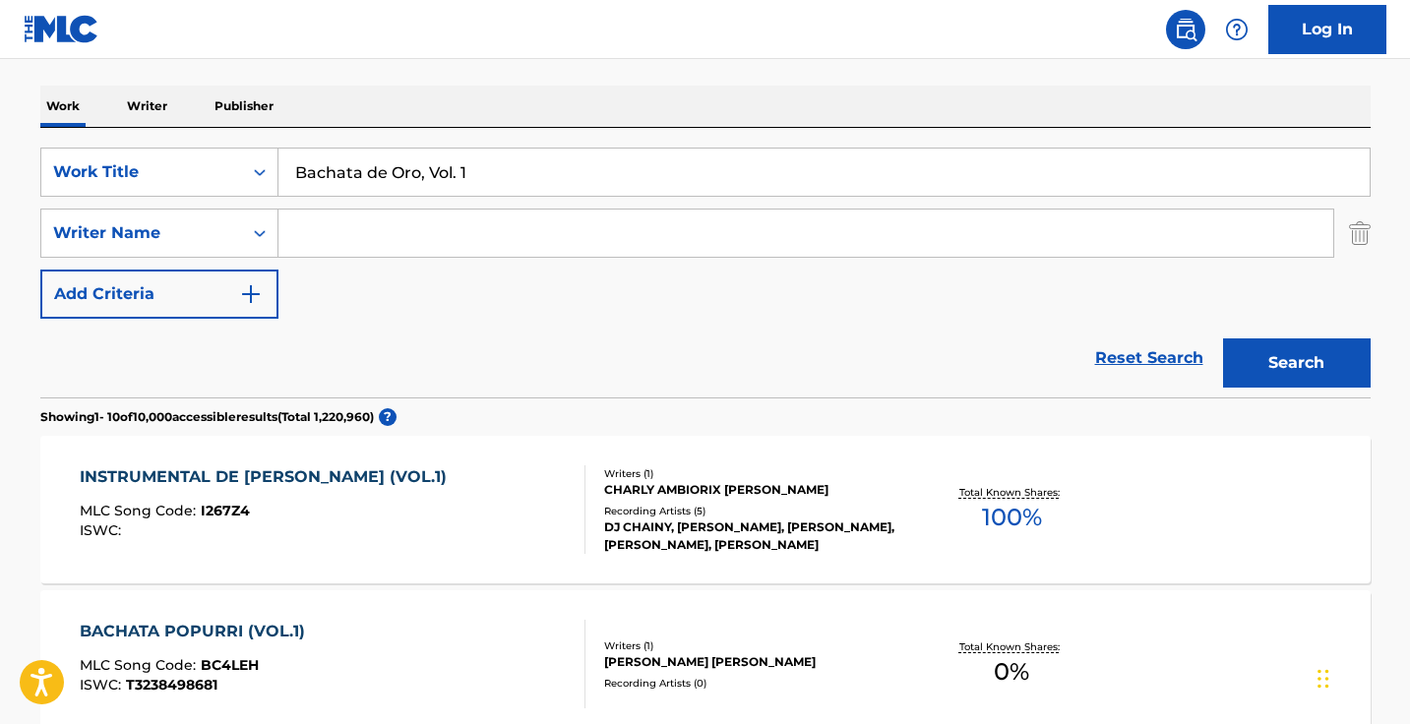
drag, startPoint x: 489, startPoint y: 184, endPoint x: 418, endPoint y: 179, distance: 71.0
click at [418, 179] on input "Bachata de Oro, Vol. 1" at bounding box center [823, 172] width 1091 height 47
click at [1295, 363] on button "Search" at bounding box center [1297, 362] width 148 height 49
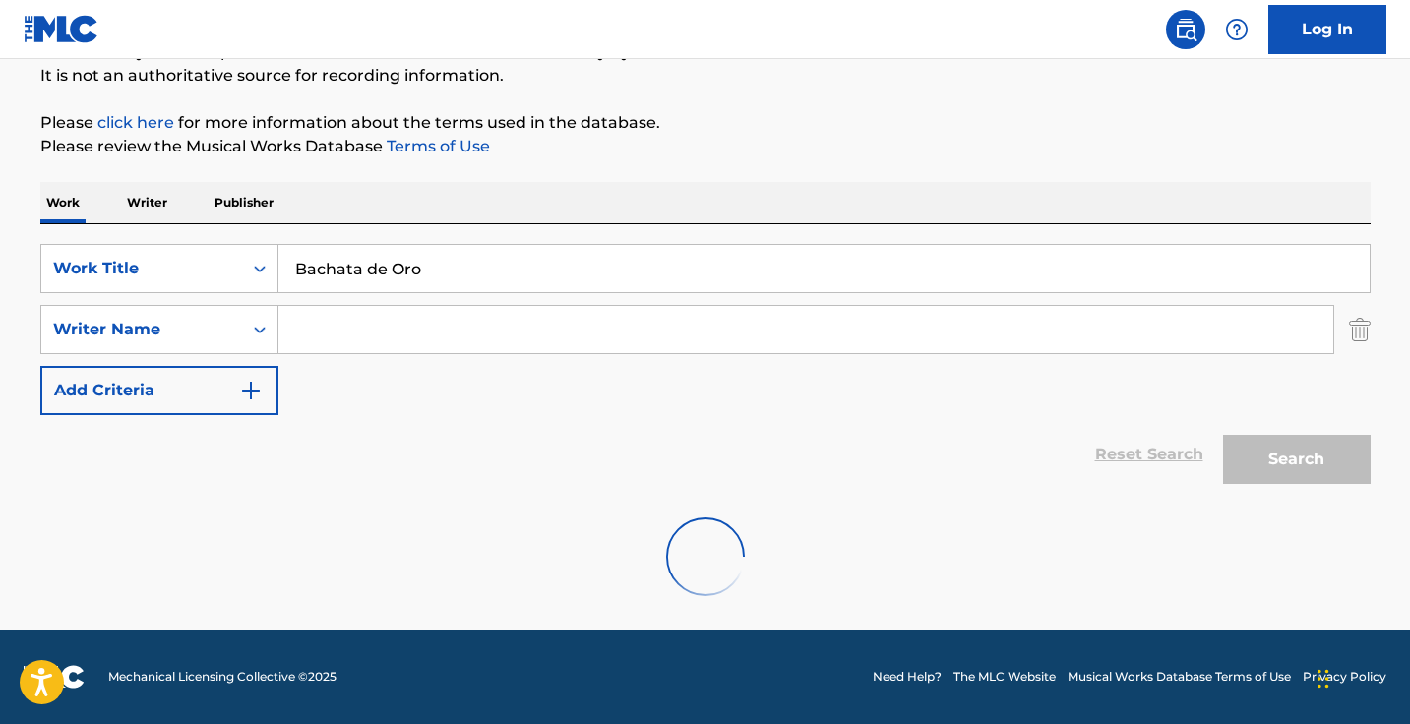
scroll to position [194, 0]
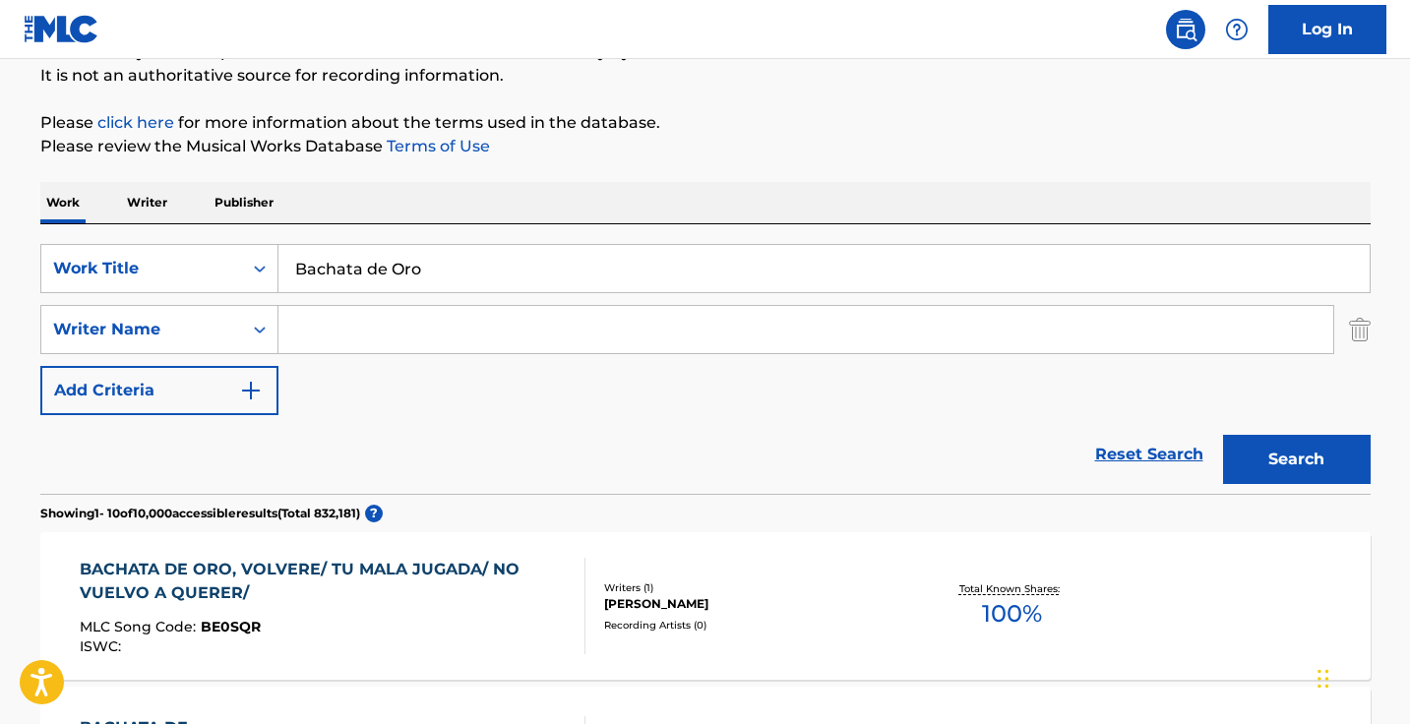
click at [471, 262] on input "Bachata de Oro" at bounding box center [823, 268] width 1091 height 47
paste input "Popurrí Bachata Viejas"
type input "Popurrí Bachata Viejas"
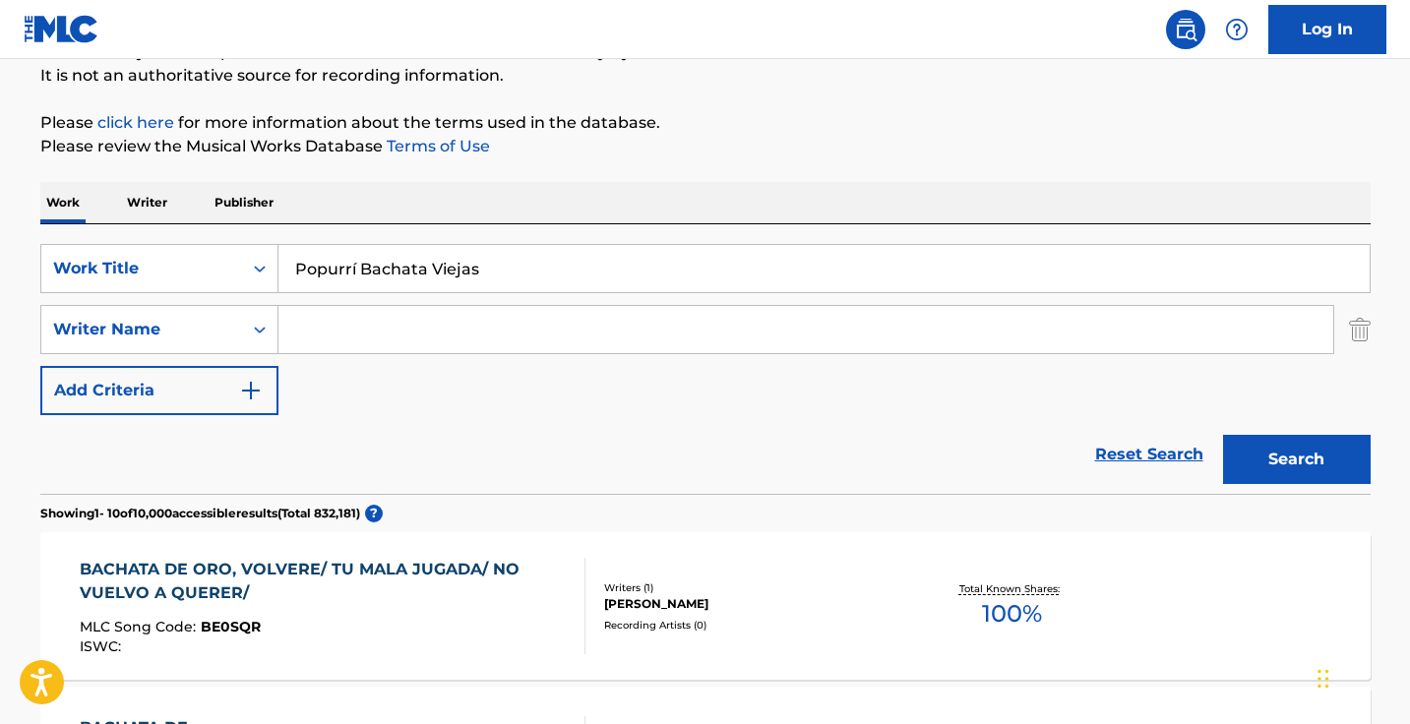
click at [1295, 459] on button "Search" at bounding box center [1297, 459] width 148 height 49
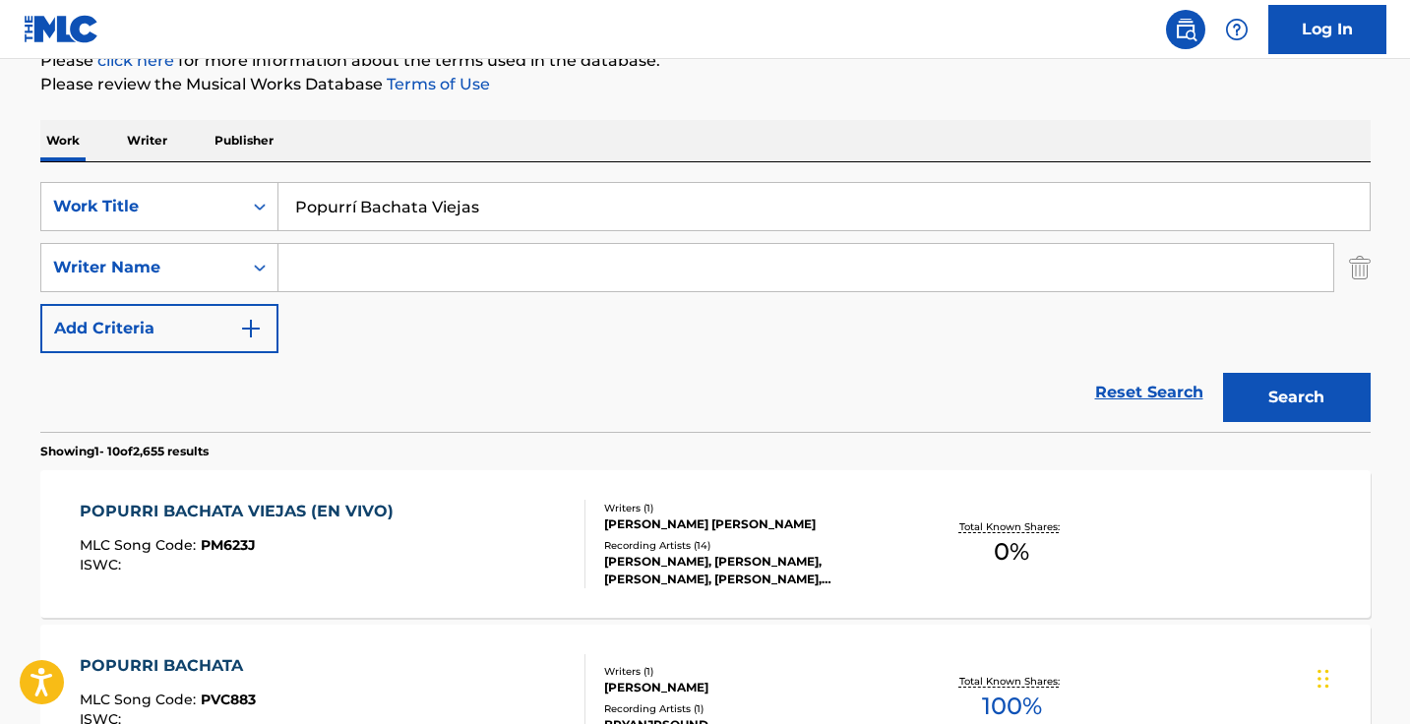
scroll to position [297, 0]
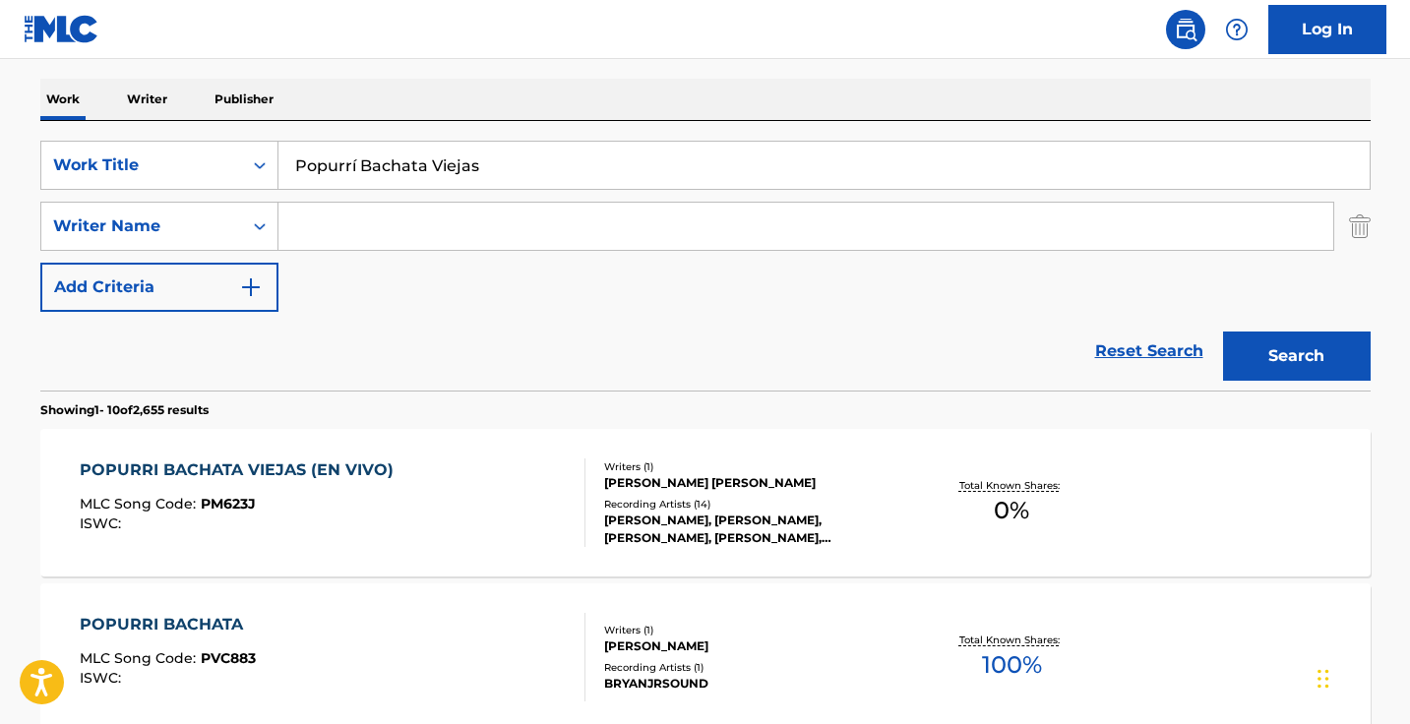
click at [533, 508] on div "POPURRI BACHATA VIEJAS (EN VIVO) MLC Song Code : PM623J ISWC :" at bounding box center [333, 502] width 506 height 89
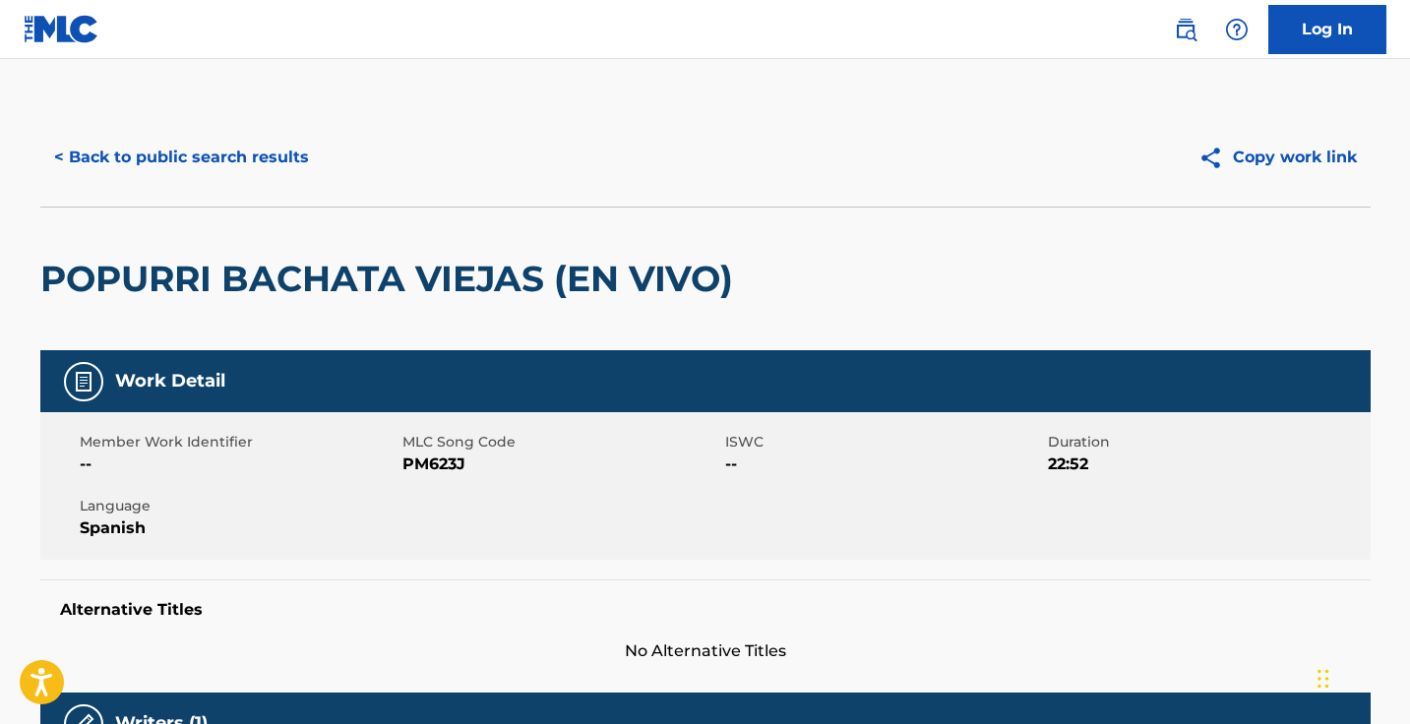
click at [451, 466] on span "PM623J" at bounding box center [561, 464] width 318 height 24
copy span "PM623J"
click at [246, 151] on button "< Back to public search results" at bounding box center [181, 157] width 282 height 49
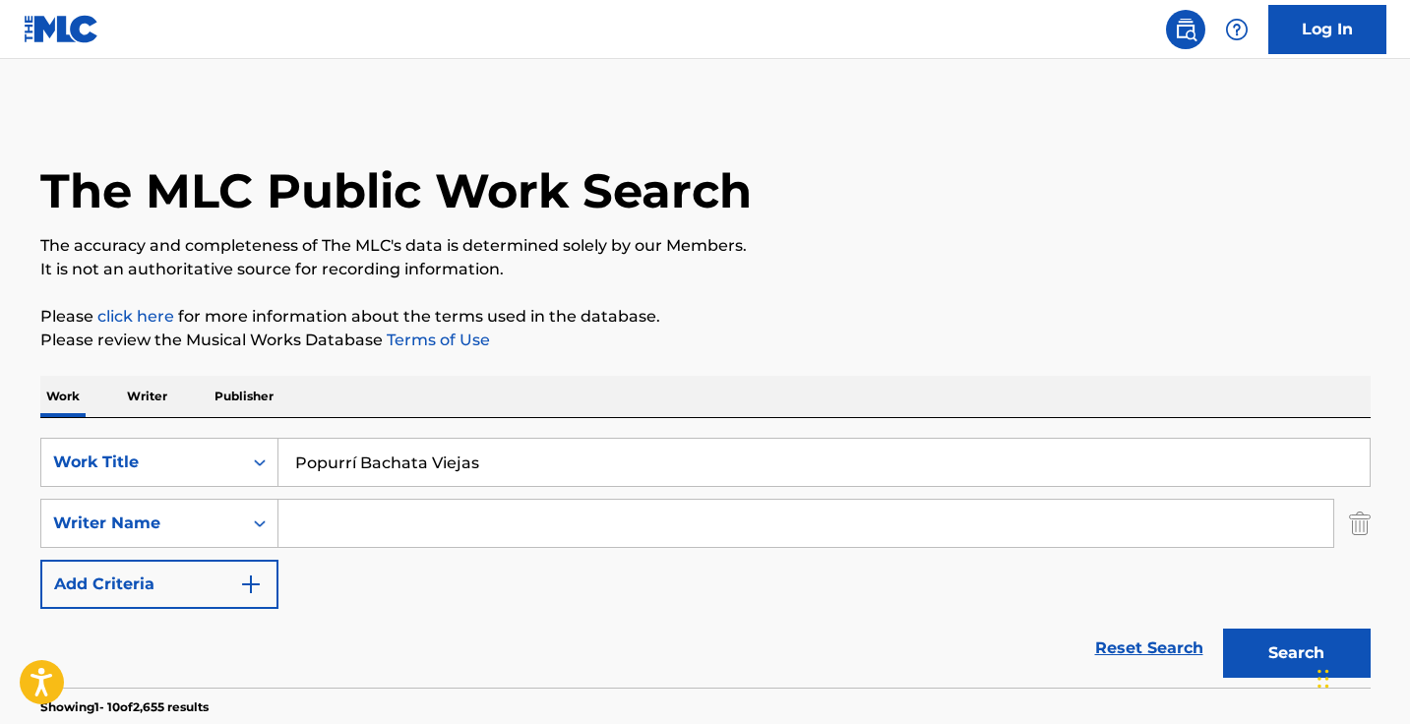
scroll to position [297, 0]
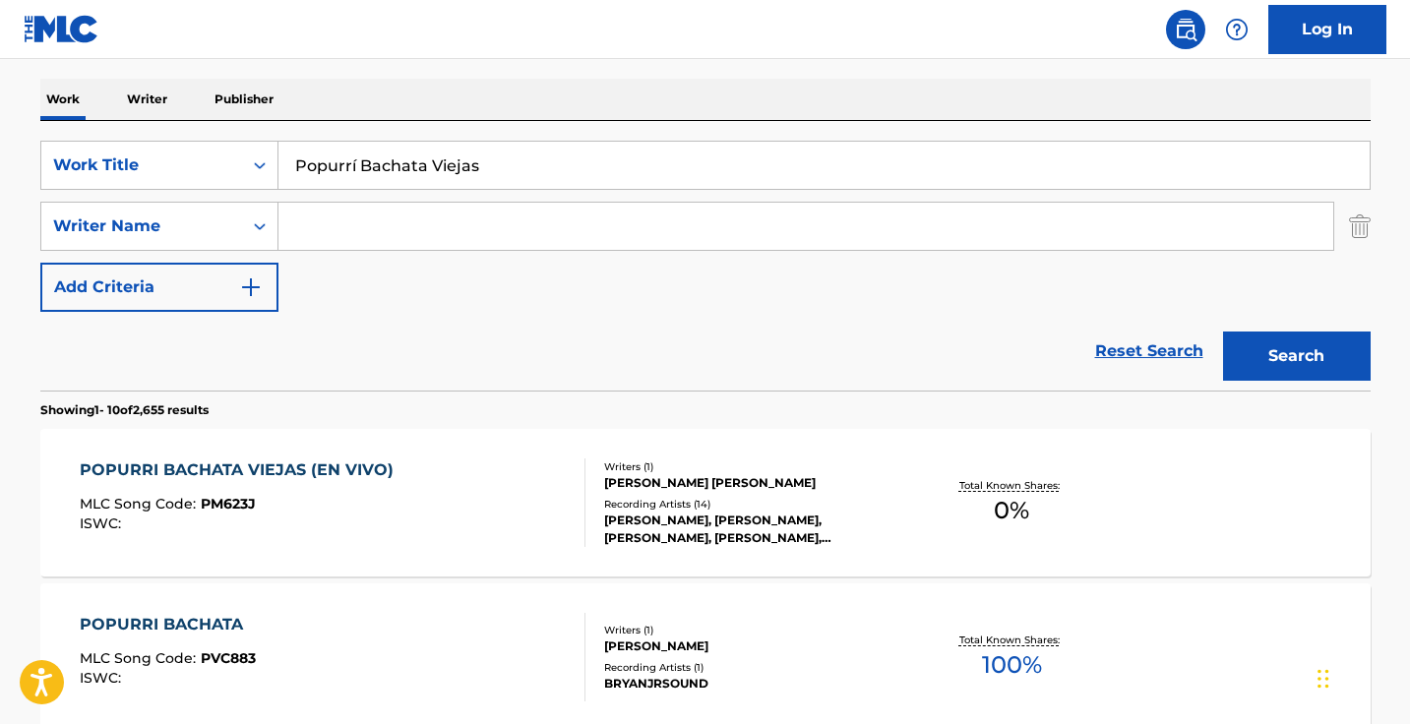
click at [506, 158] on input "Popurrí Bachata Viejas" at bounding box center [823, 165] width 1091 height 47
paste input "Bachatas de Cabaret"
click at [1295, 356] on button "Search" at bounding box center [1297, 355] width 148 height 49
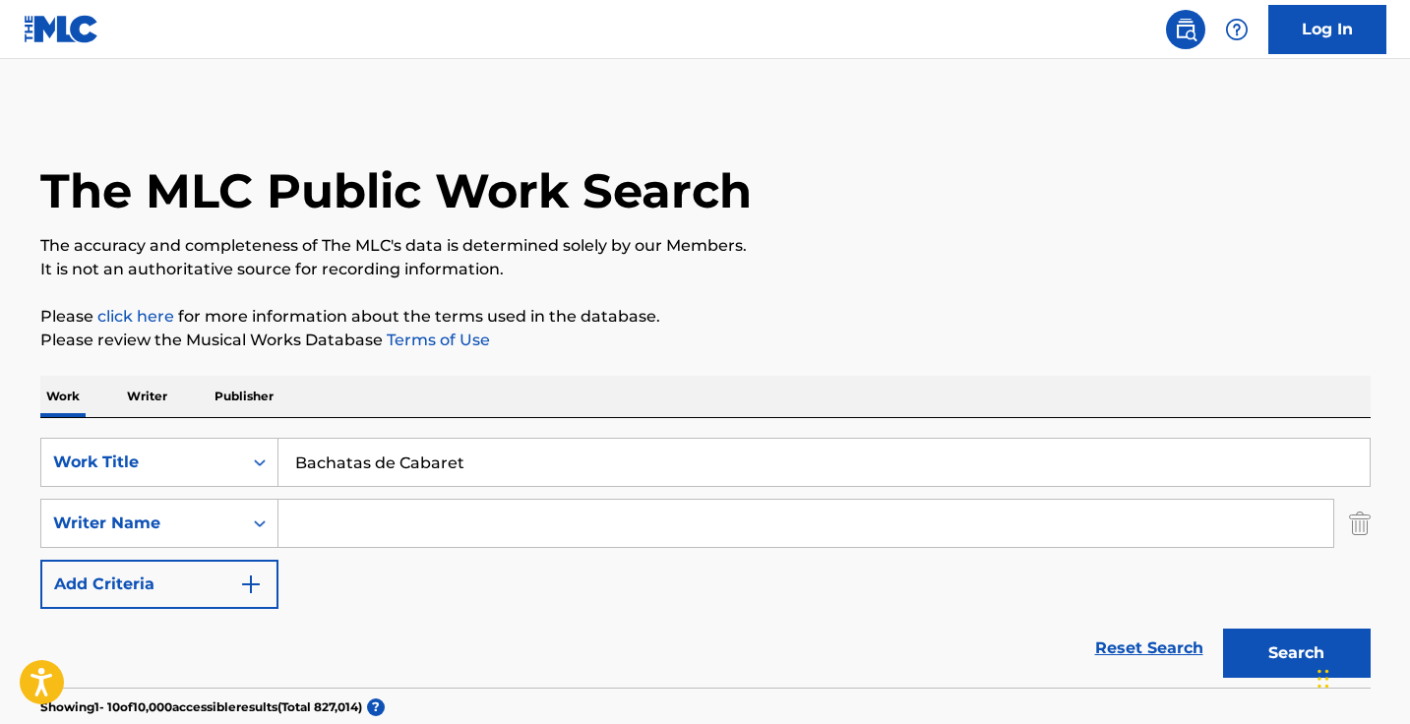
scroll to position [0, 0]
click at [418, 472] on input "Bachatas de Cabaret" at bounding box center [823, 462] width 1091 height 47
paste input "Dame Tu Cosita"
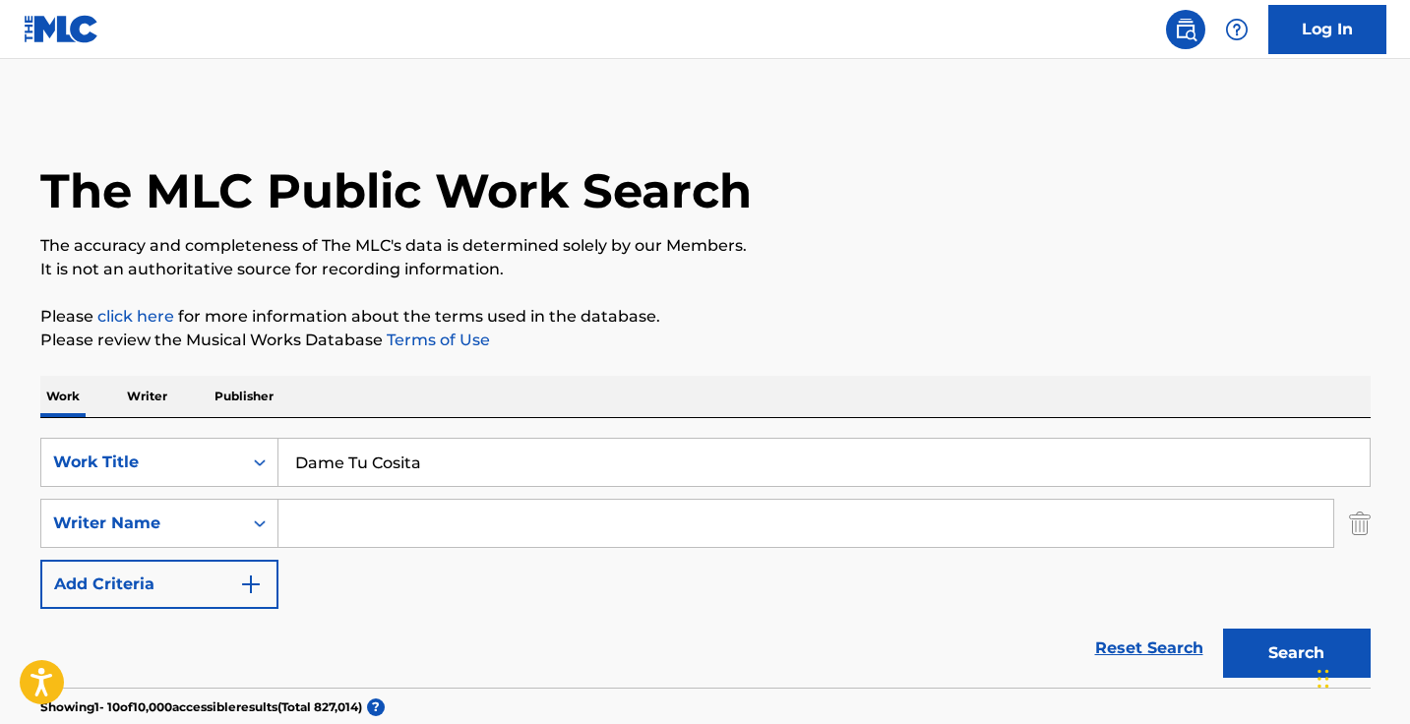
type input "Dame Tu Cosita"
click at [1295, 653] on button "Search" at bounding box center [1297, 653] width 148 height 49
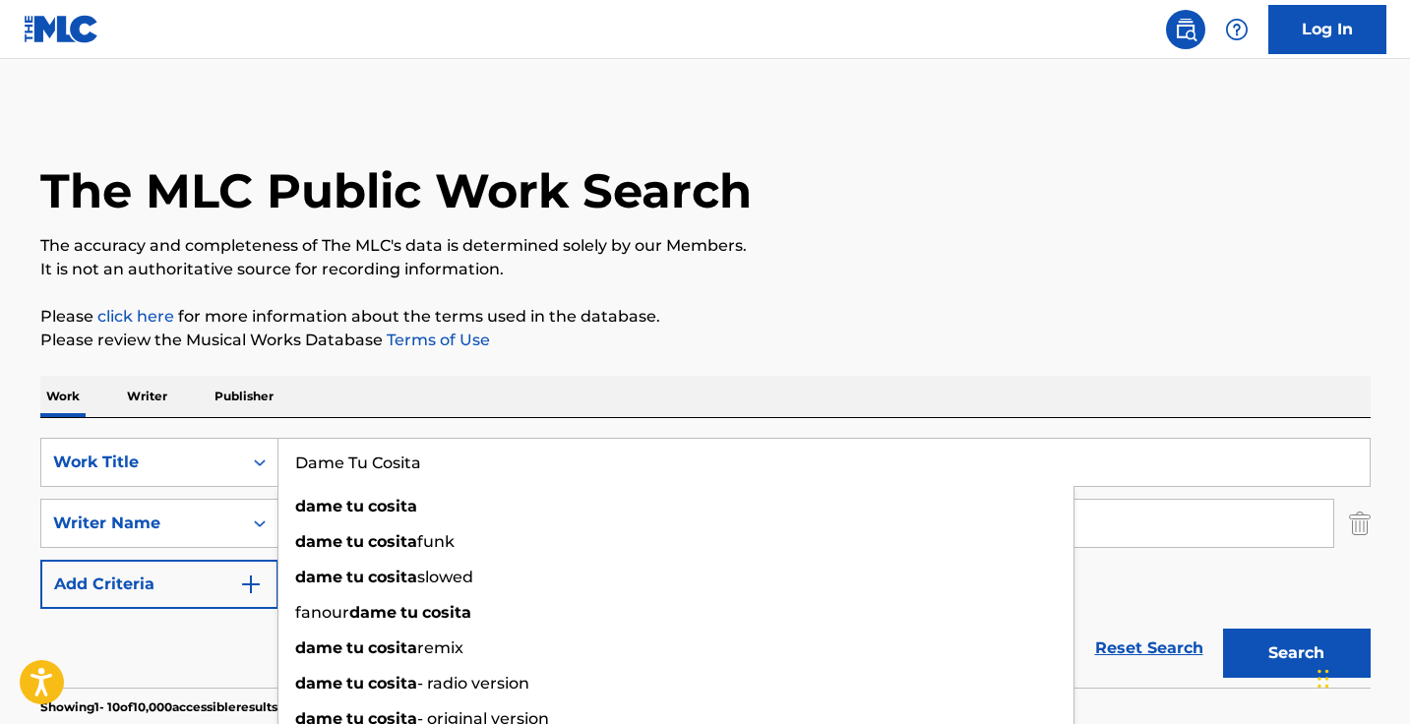
click at [585, 378] on div "Work Writer Publisher" at bounding box center [705, 396] width 1330 height 41
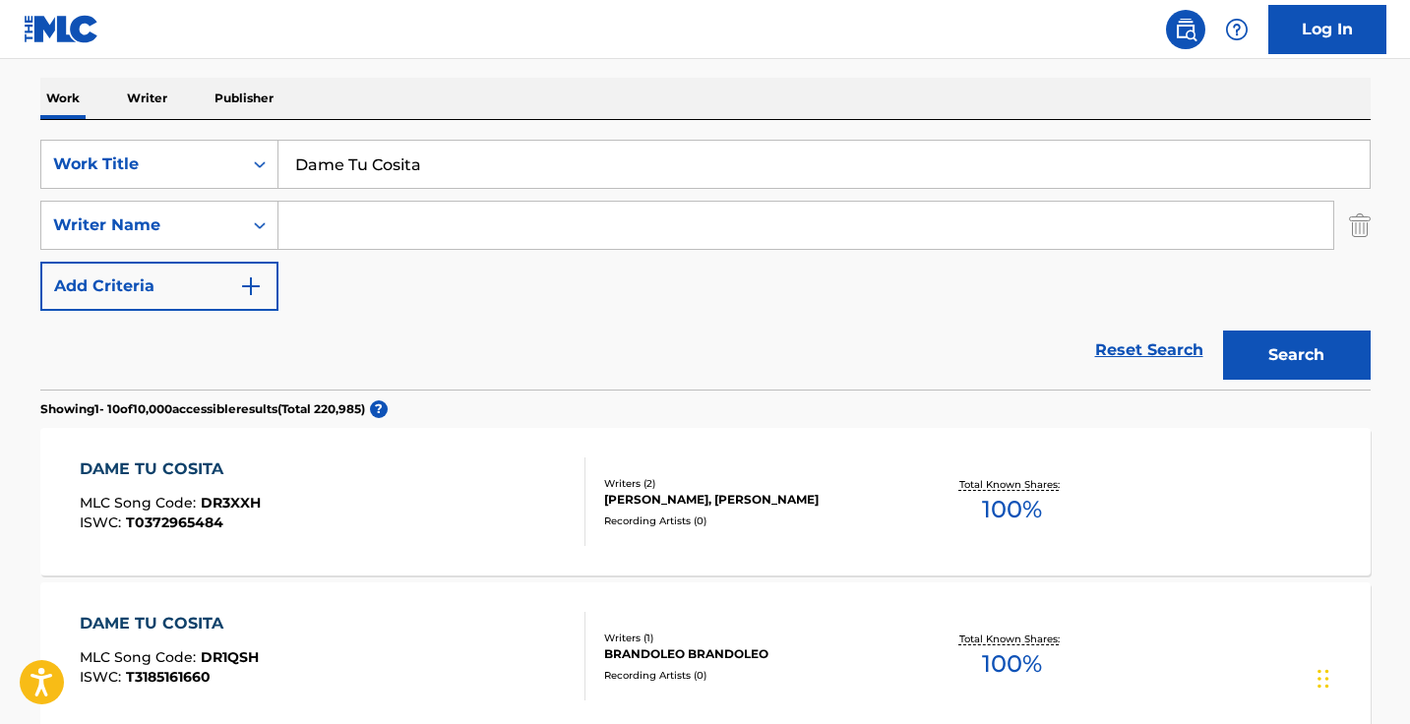
scroll to position [270, 0]
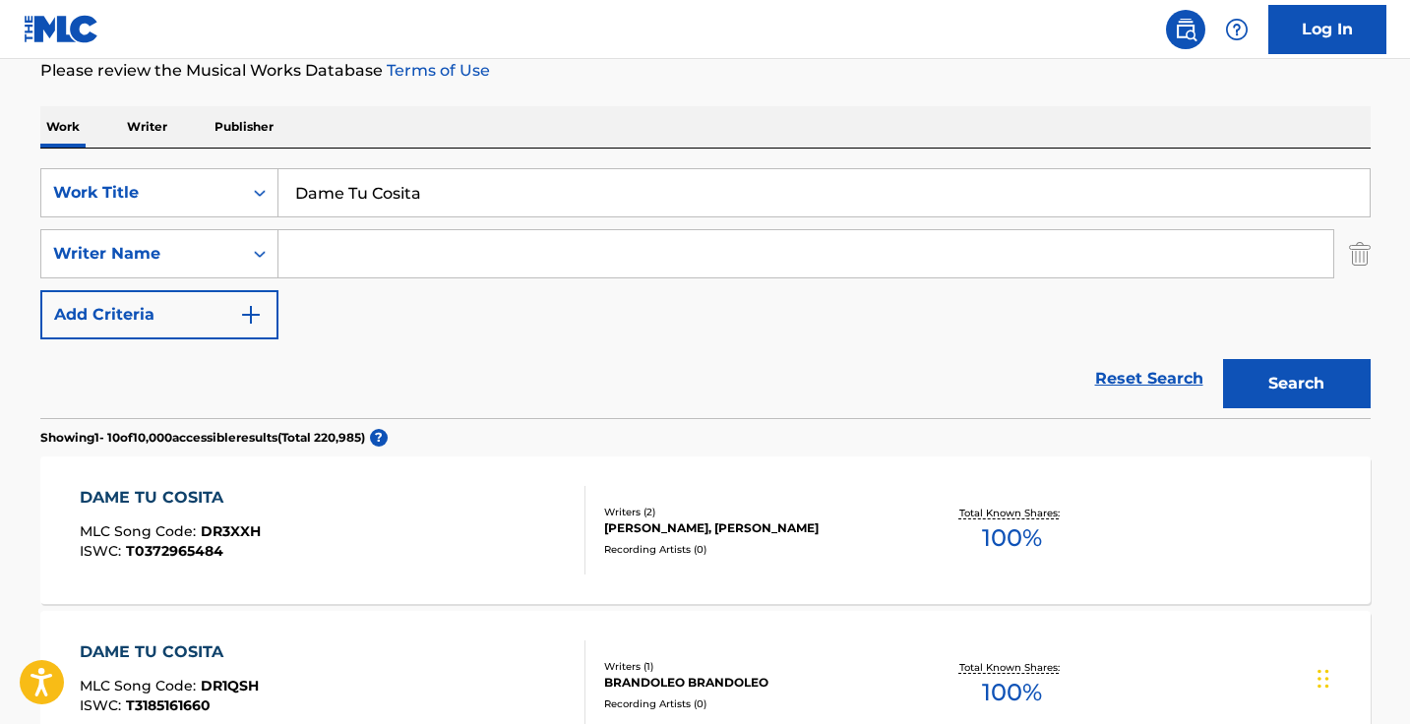
click at [499, 240] on input "Search Form" at bounding box center [805, 253] width 1054 height 47
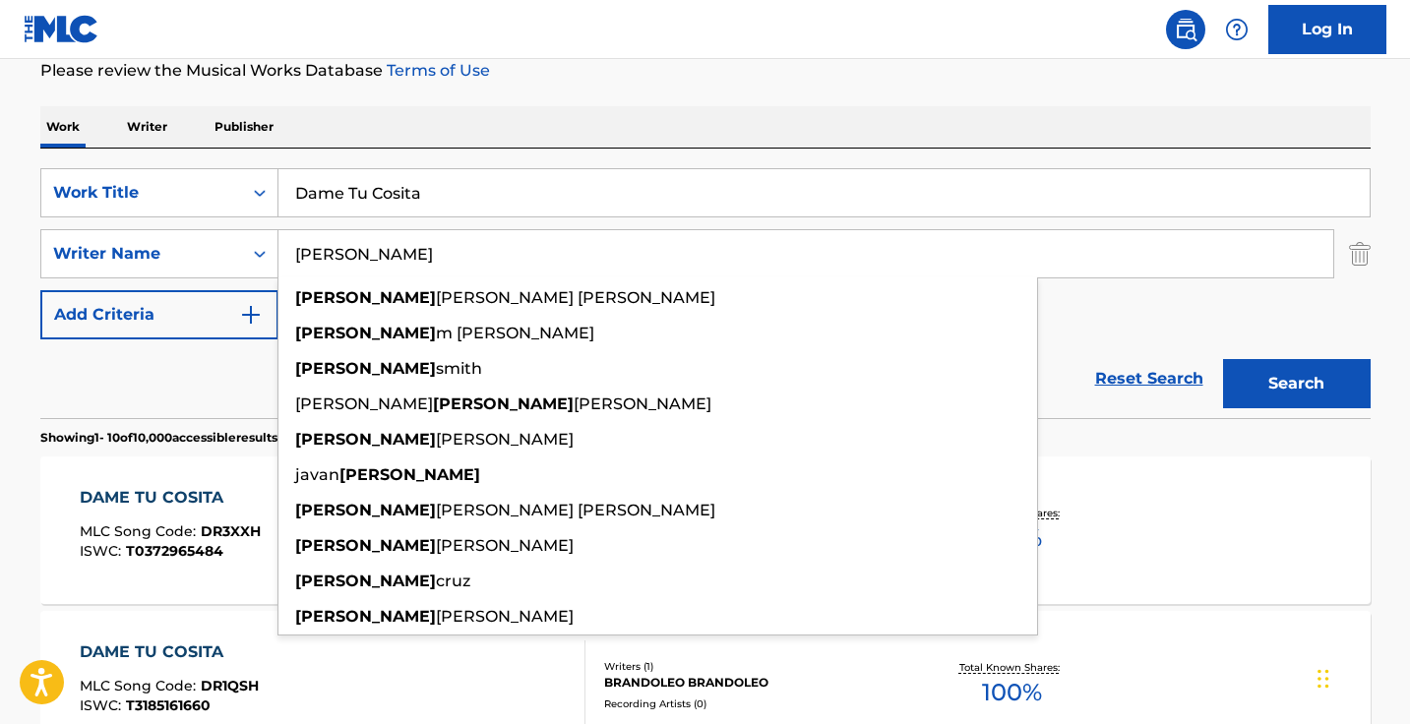
type input "rodney"
click at [1295, 384] on button "Search" at bounding box center [1297, 383] width 148 height 49
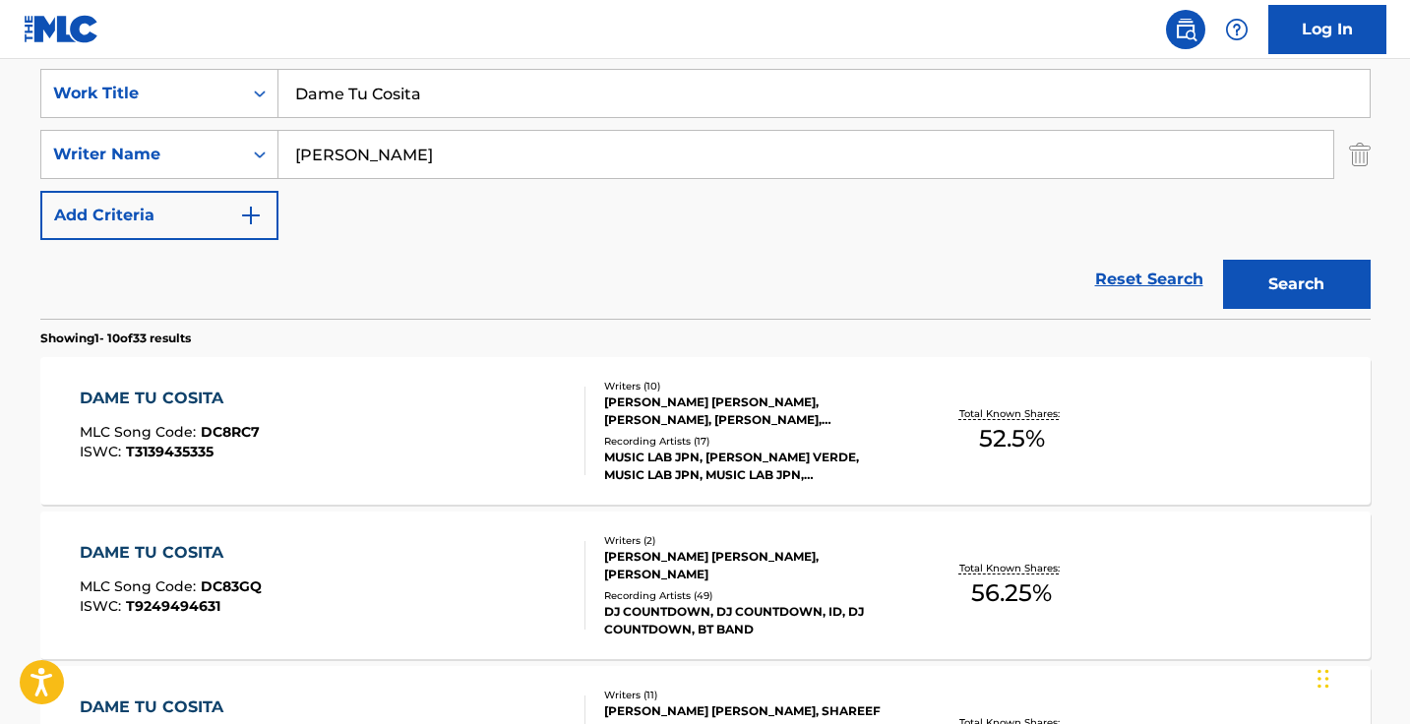
scroll to position [396, 0]
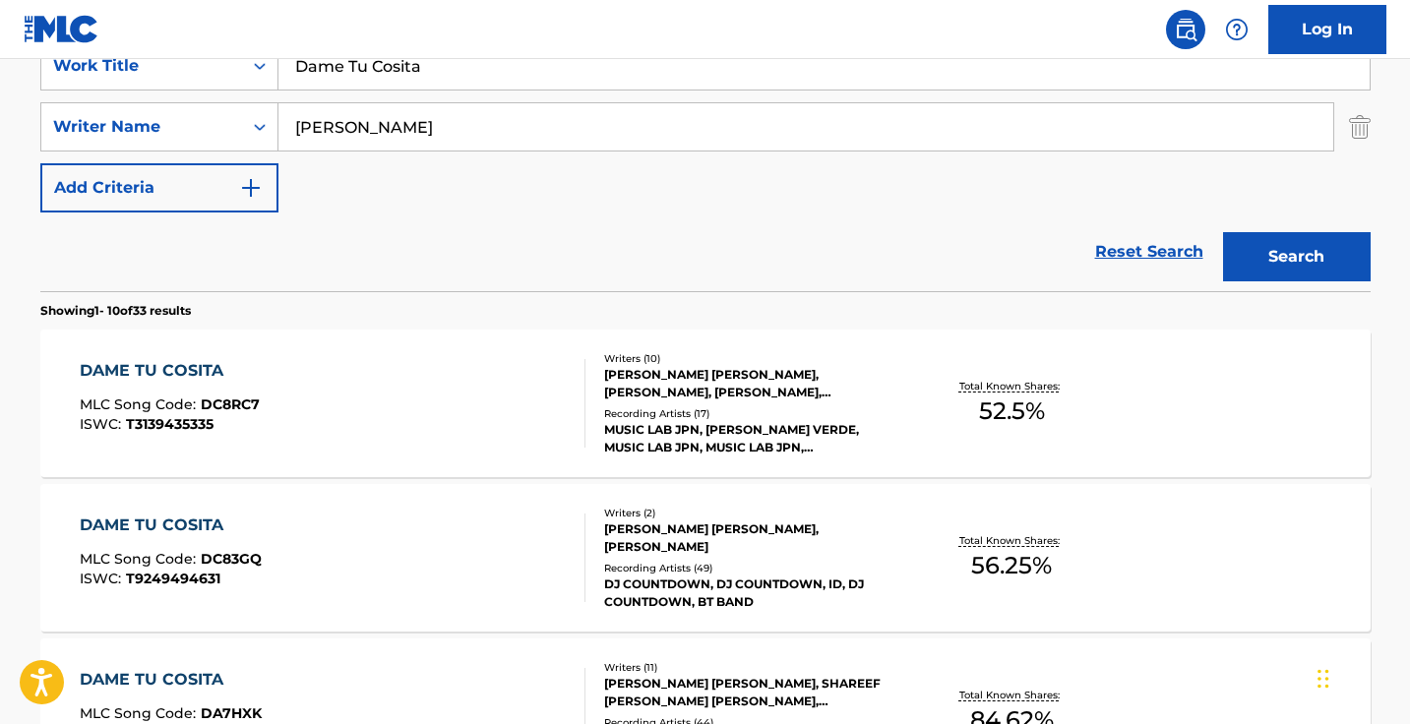
click at [498, 423] on div "DAME TU COSITA MLC Song Code : DC8RC7 ISWC : T3139435335" at bounding box center [333, 403] width 506 height 89
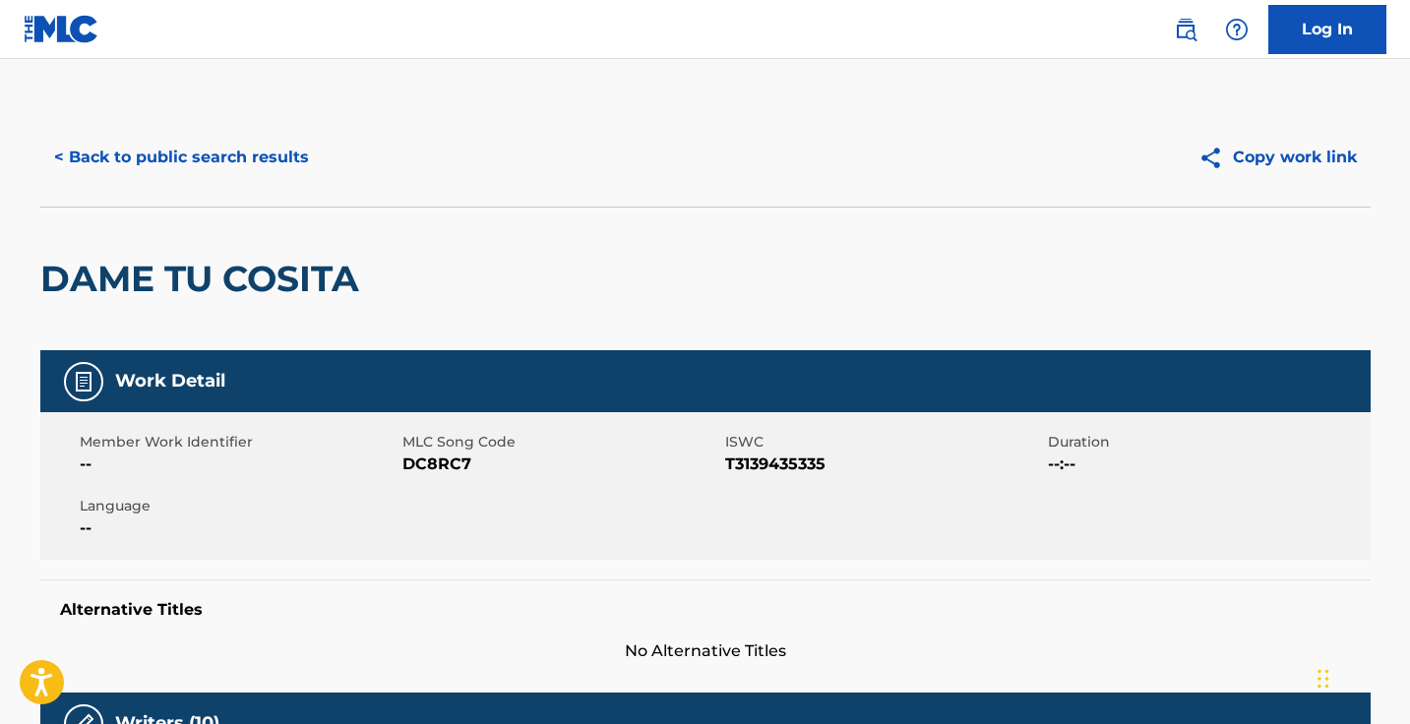
click at [453, 458] on span "DC8RC7" at bounding box center [561, 464] width 318 height 24
copy span "DC8RC7"
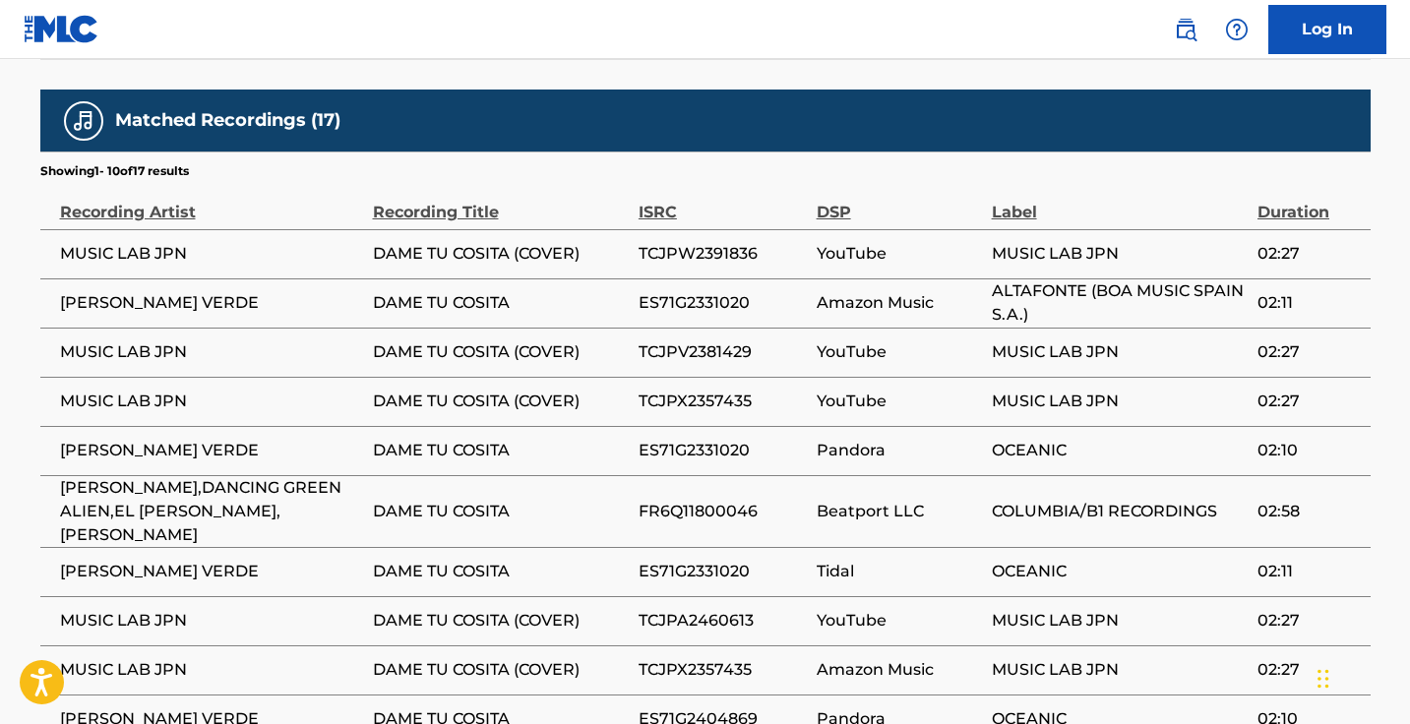
scroll to position [1863, 0]
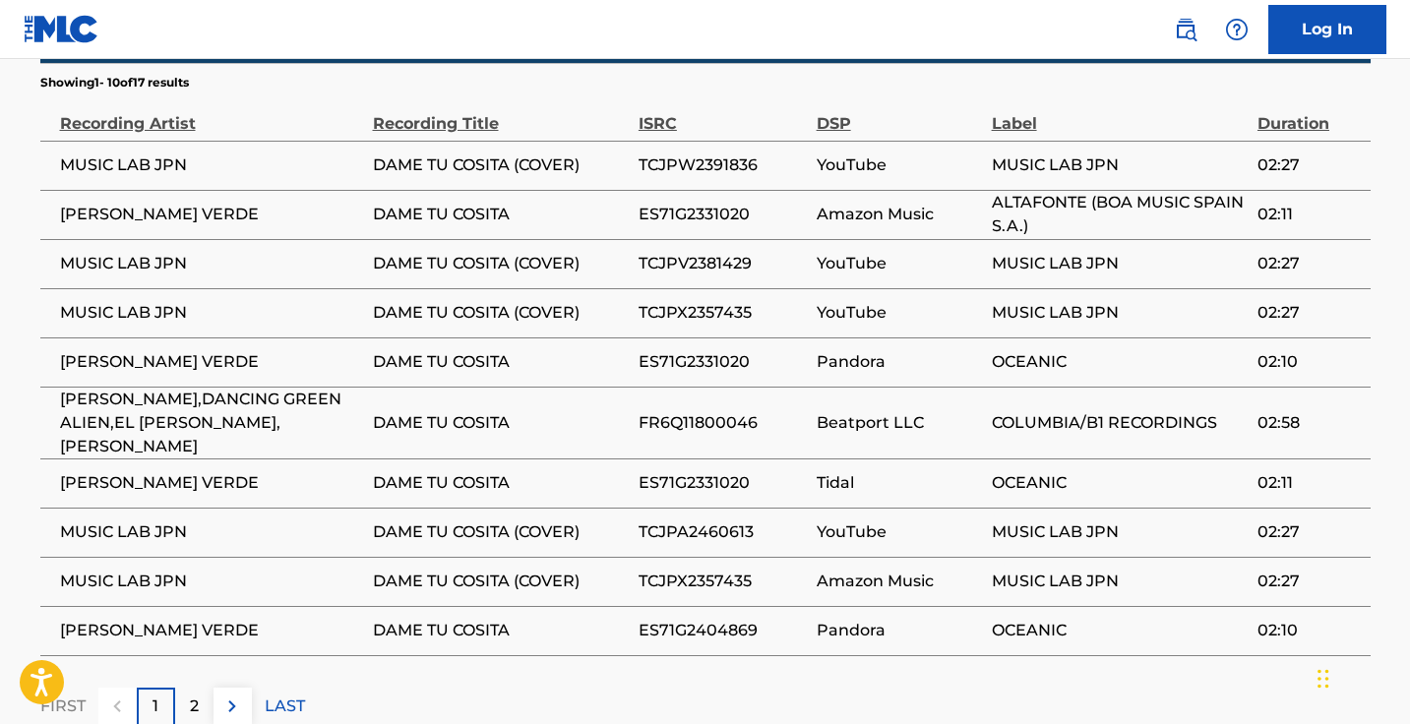
click at [241, 694] on img at bounding box center [232, 706] width 24 height 24
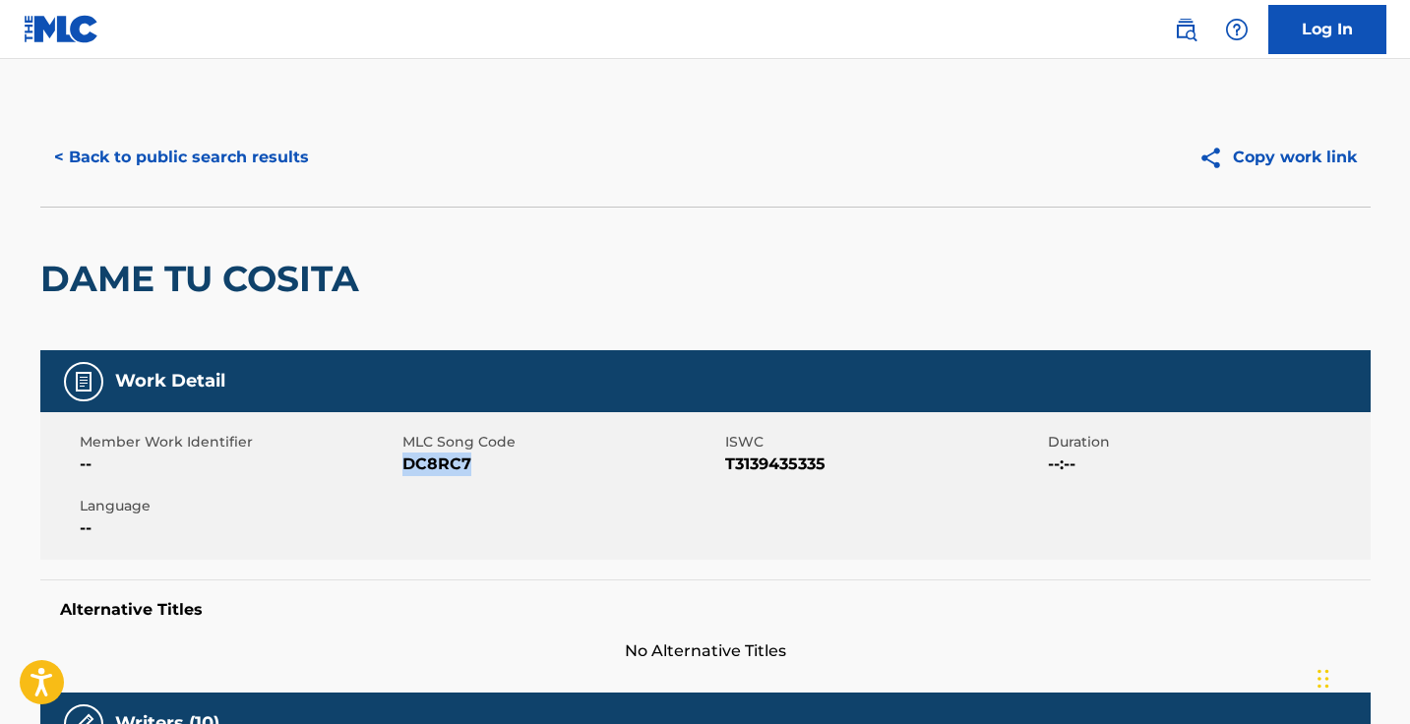
scroll to position [0, 0]
click at [266, 154] on button "< Back to public search results" at bounding box center [181, 157] width 282 height 49
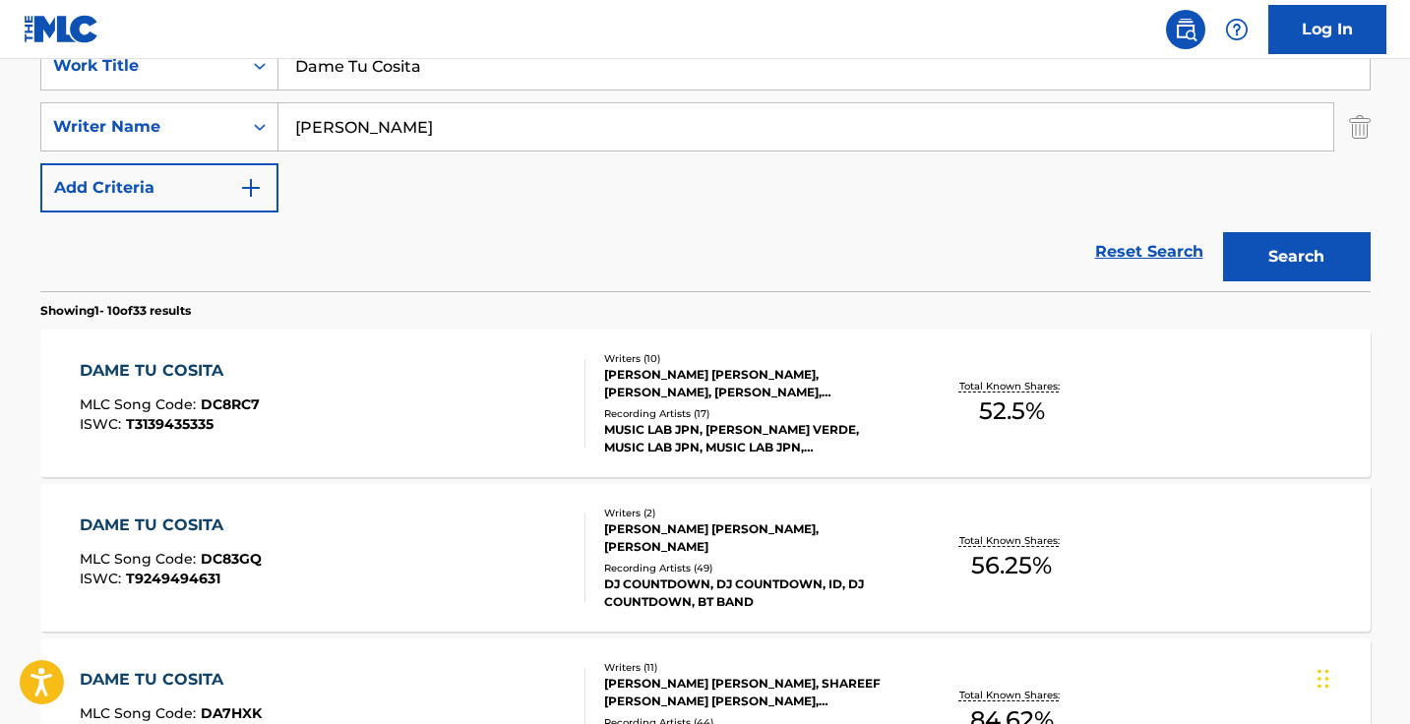
click at [520, 108] on input "rodney" at bounding box center [805, 126] width 1054 height 47
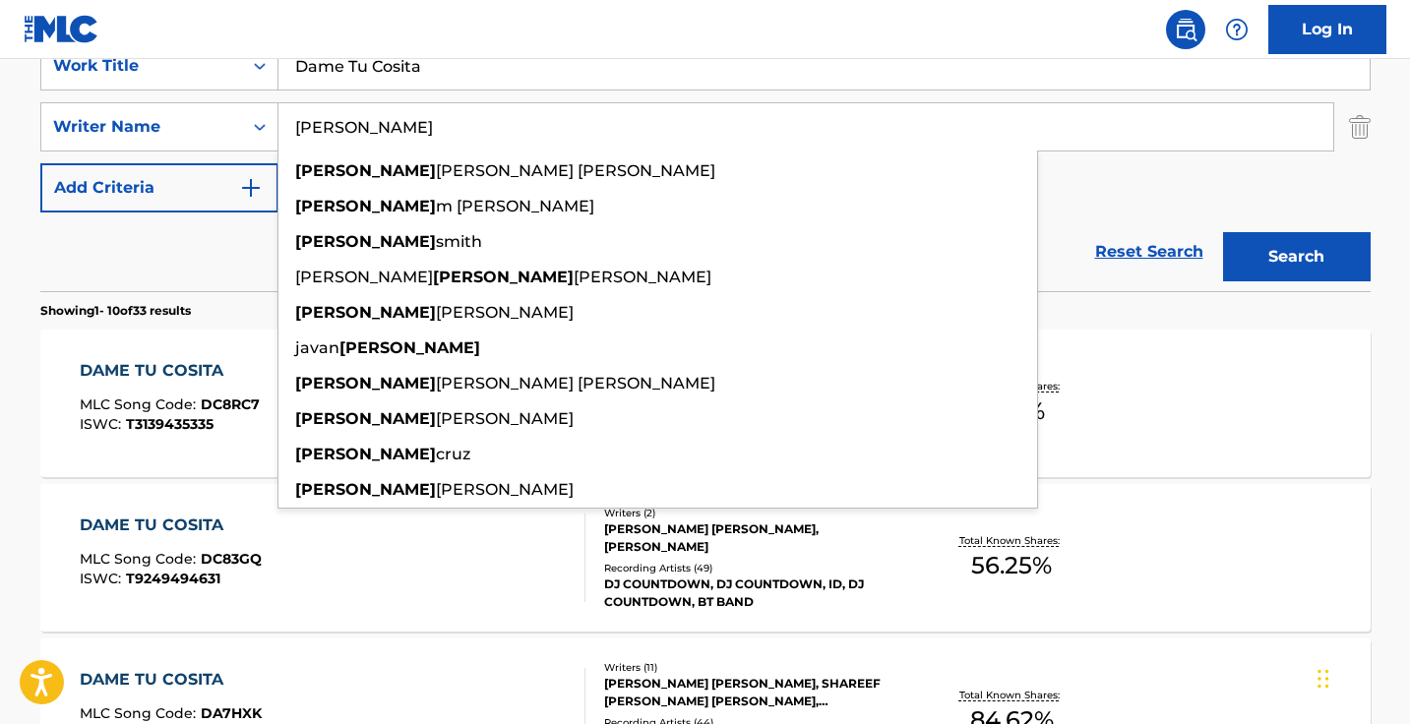
click at [520, 109] on input "rodney" at bounding box center [805, 126] width 1054 height 47
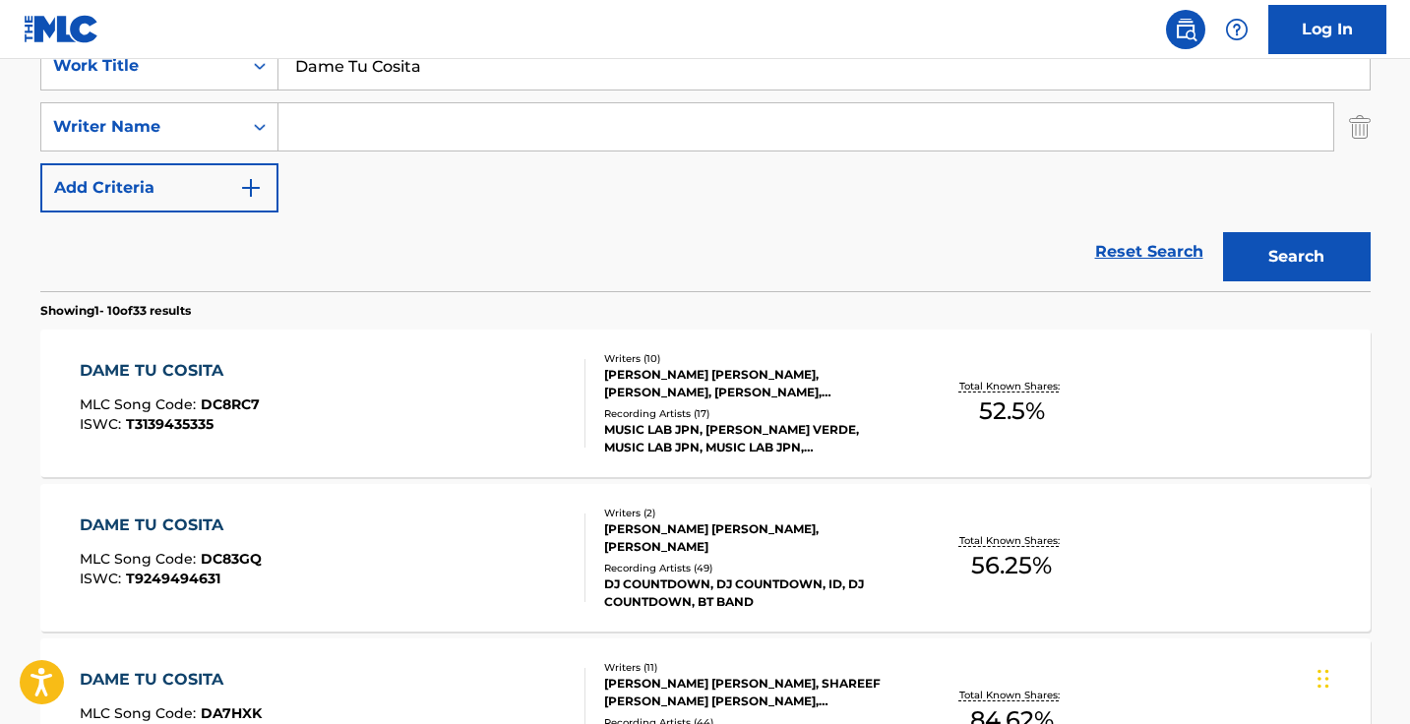
click at [515, 83] on input "Dame Tu Cosita" at bounding box center [823, 65] width 1091 height 47
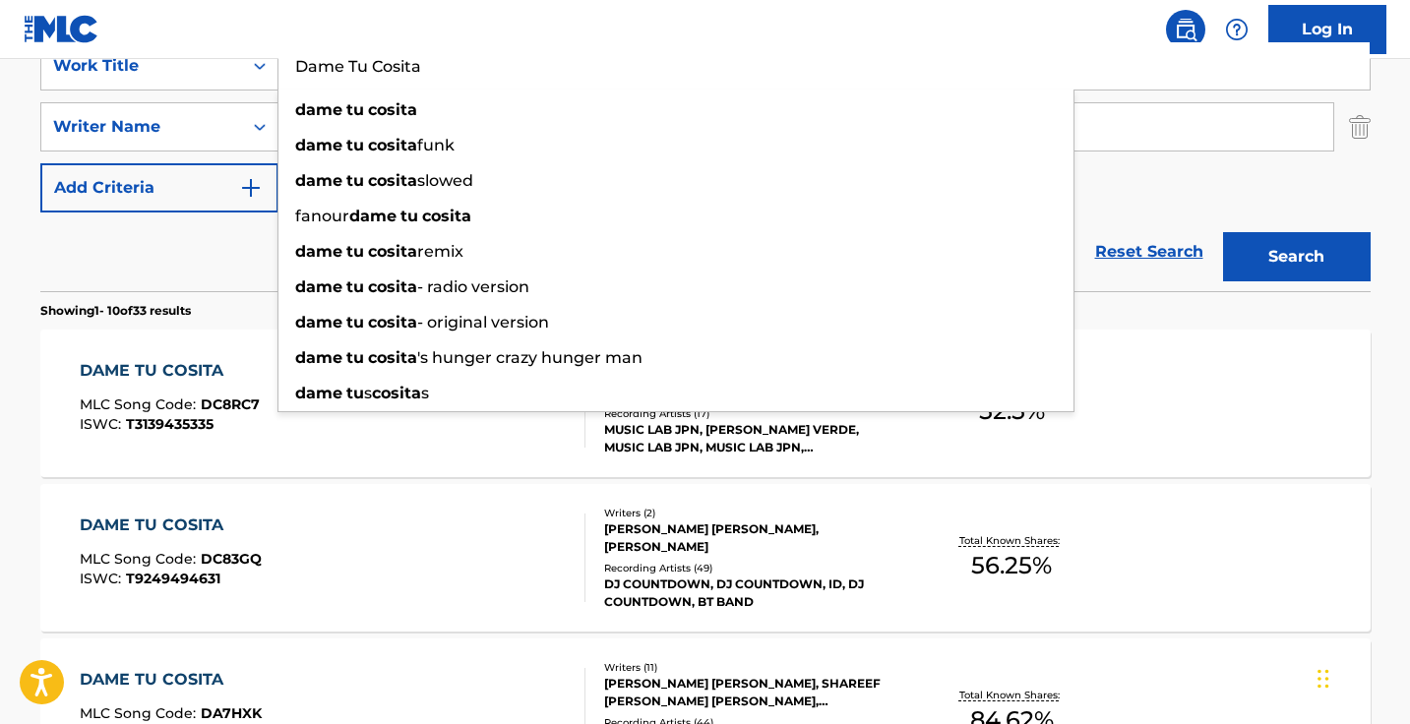
click at [515, 83] on input "Dame Tu Cosita" at bounding box center [823, 65] width 1091 height 47
paste input "Rafat Rafat"
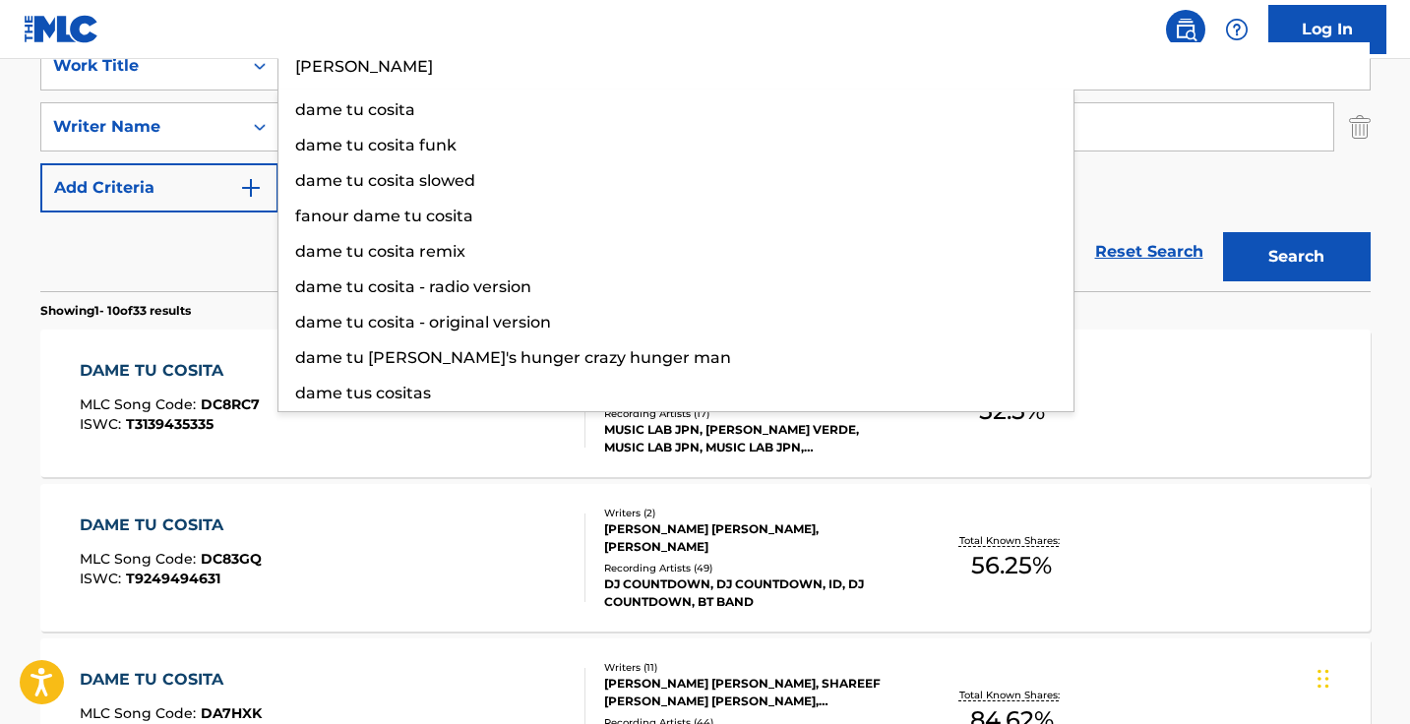
type input "Rafat Rafat"
click at [1295, 257] on button "Search" at bounding box center [1297, 256] width 148 height 49
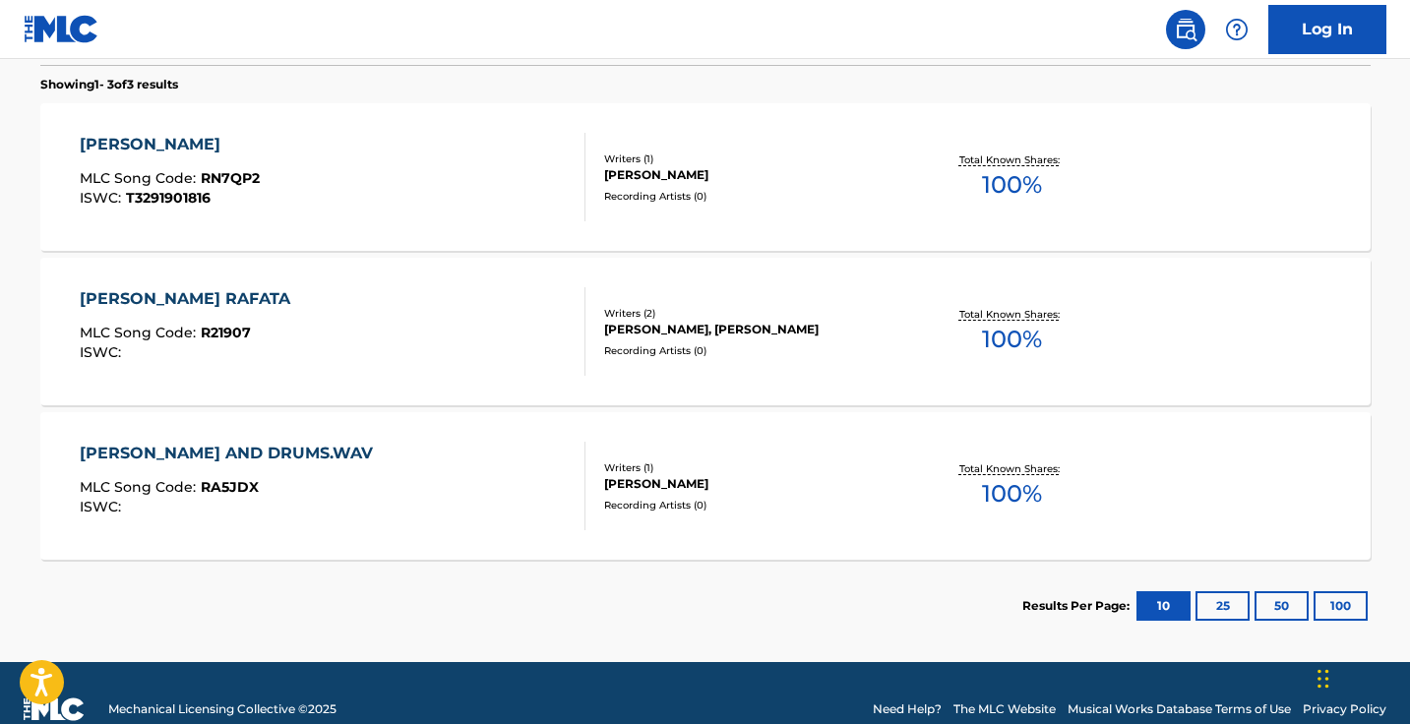
scroll to position [541, 0]
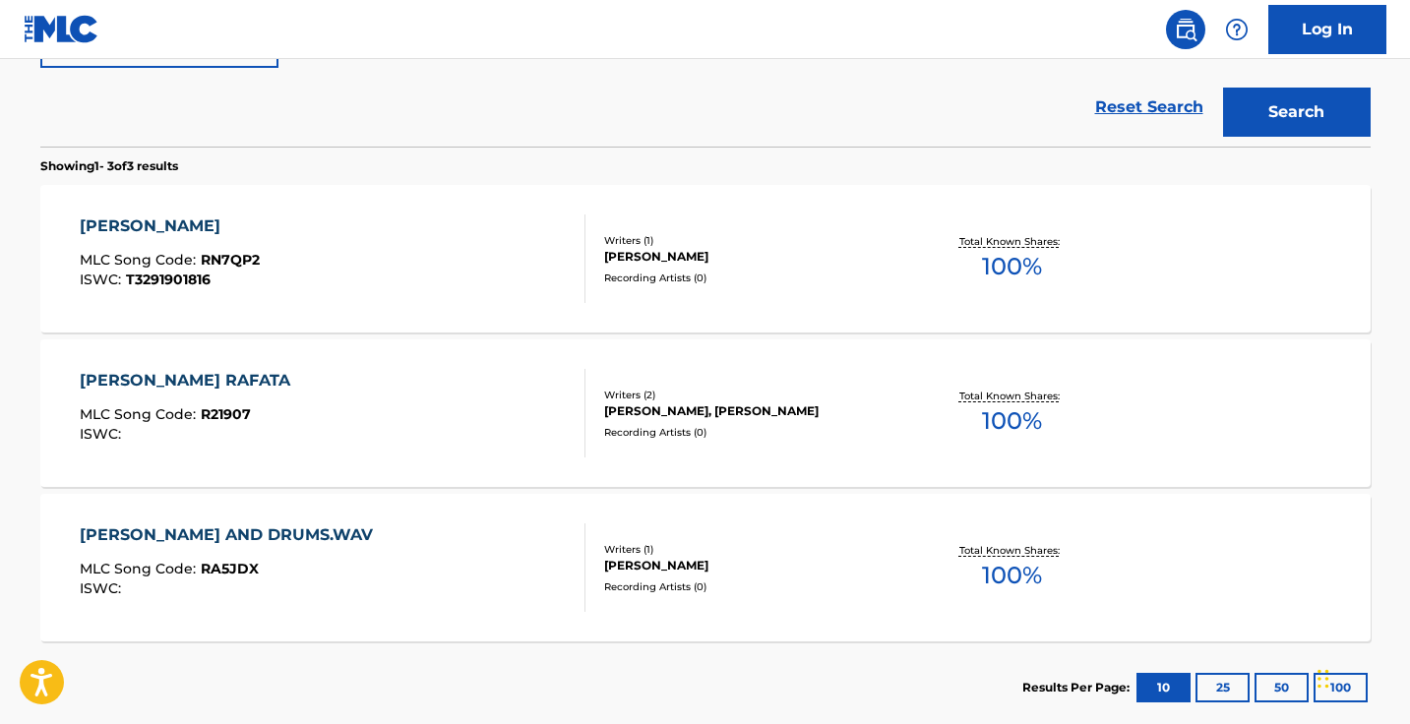
click at [462, 260] on div "RAFAT RAFAT MLC Song Code : RN7QP2 ISWC : T3291901816" at bounding box center [333, 258] width 506 height 89
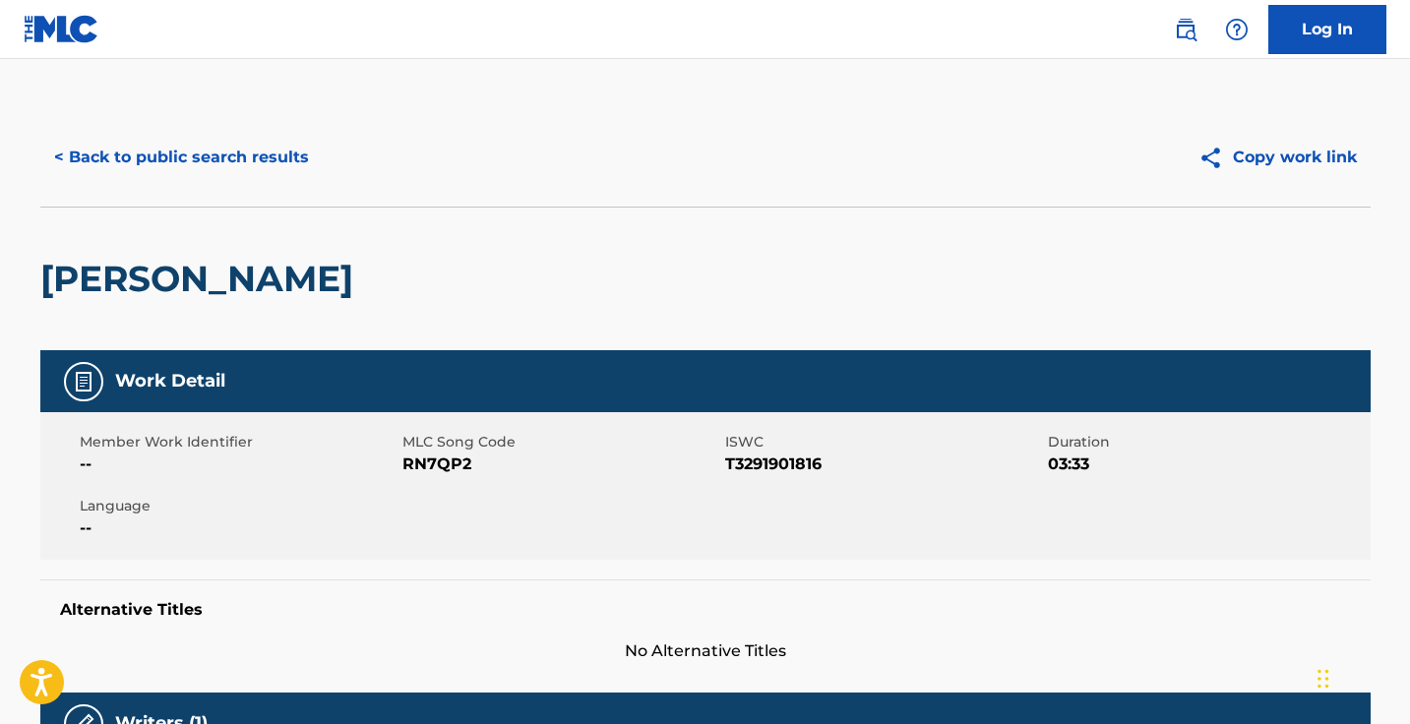
click at [272, 159] on button "< Back to public search results" at bounding box center [181, 157] width 282 height 49
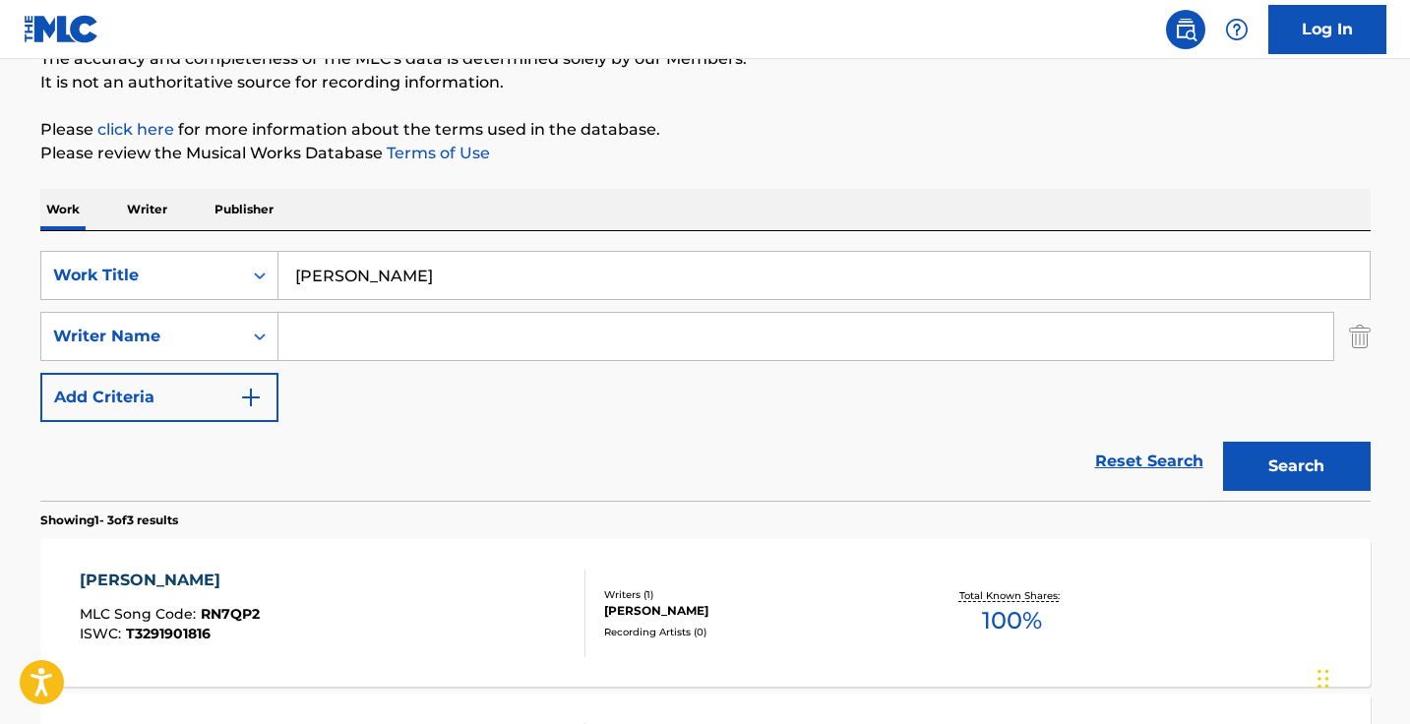
scroll to position [113, 0]
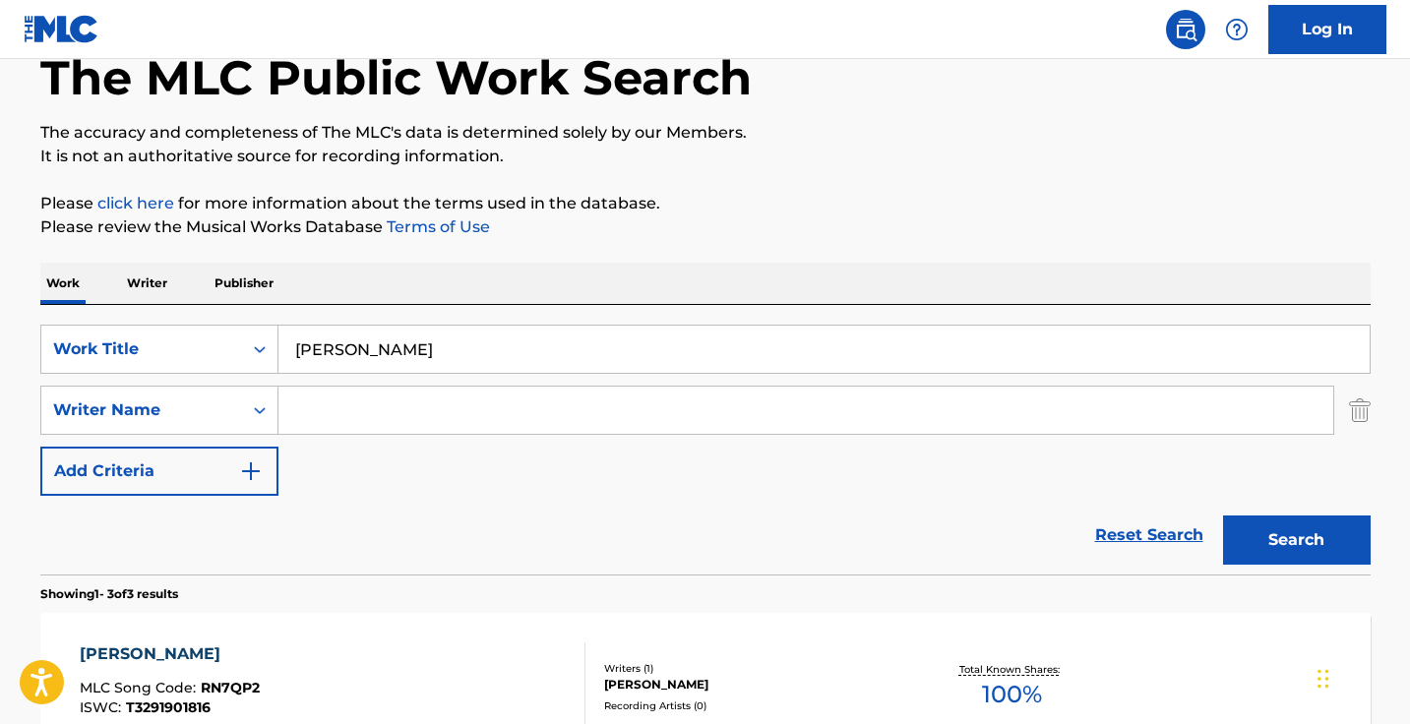
click at [437, 341] on input "Rafat Rafat" at bounding box center [823, 349] width 1091 height 47
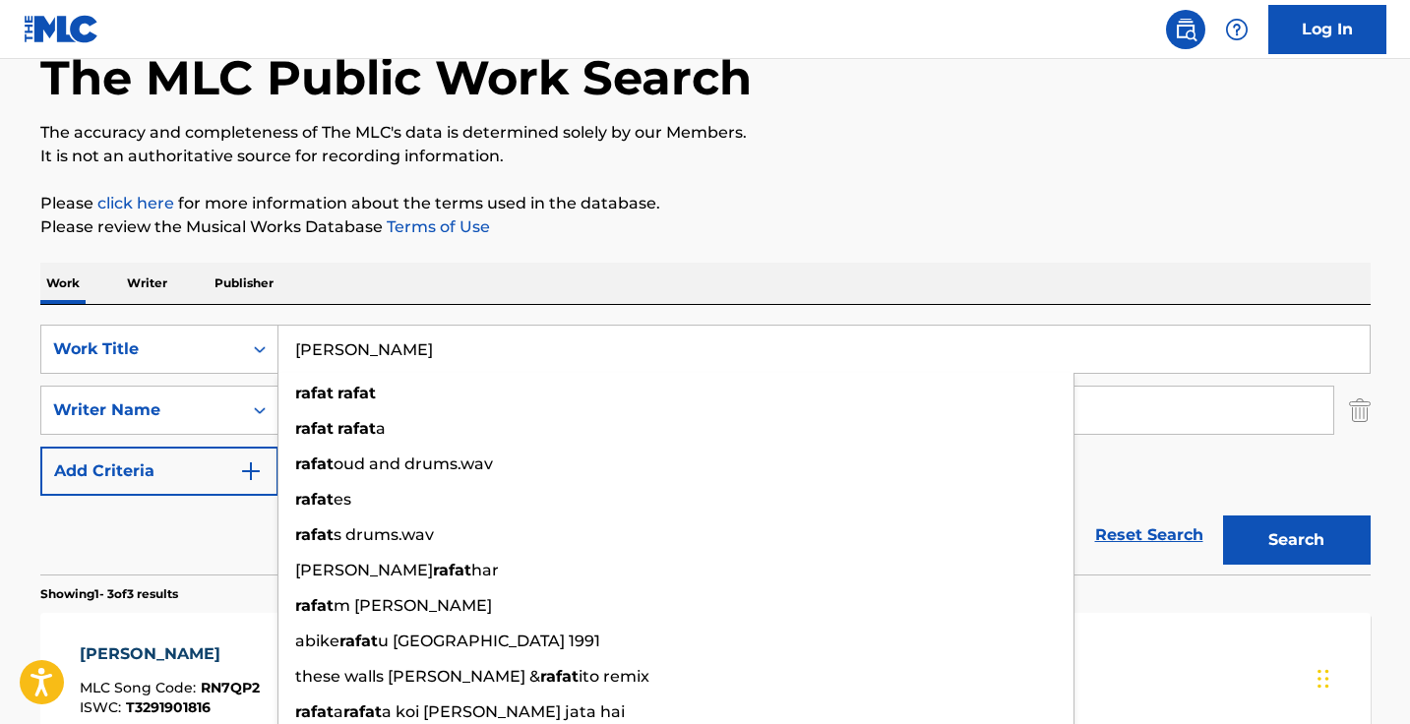
click at [437, 341] on input "Rafat Rafat" at bounding box center [823, 349] width 1091 height 47
paste input "Engine Madness"
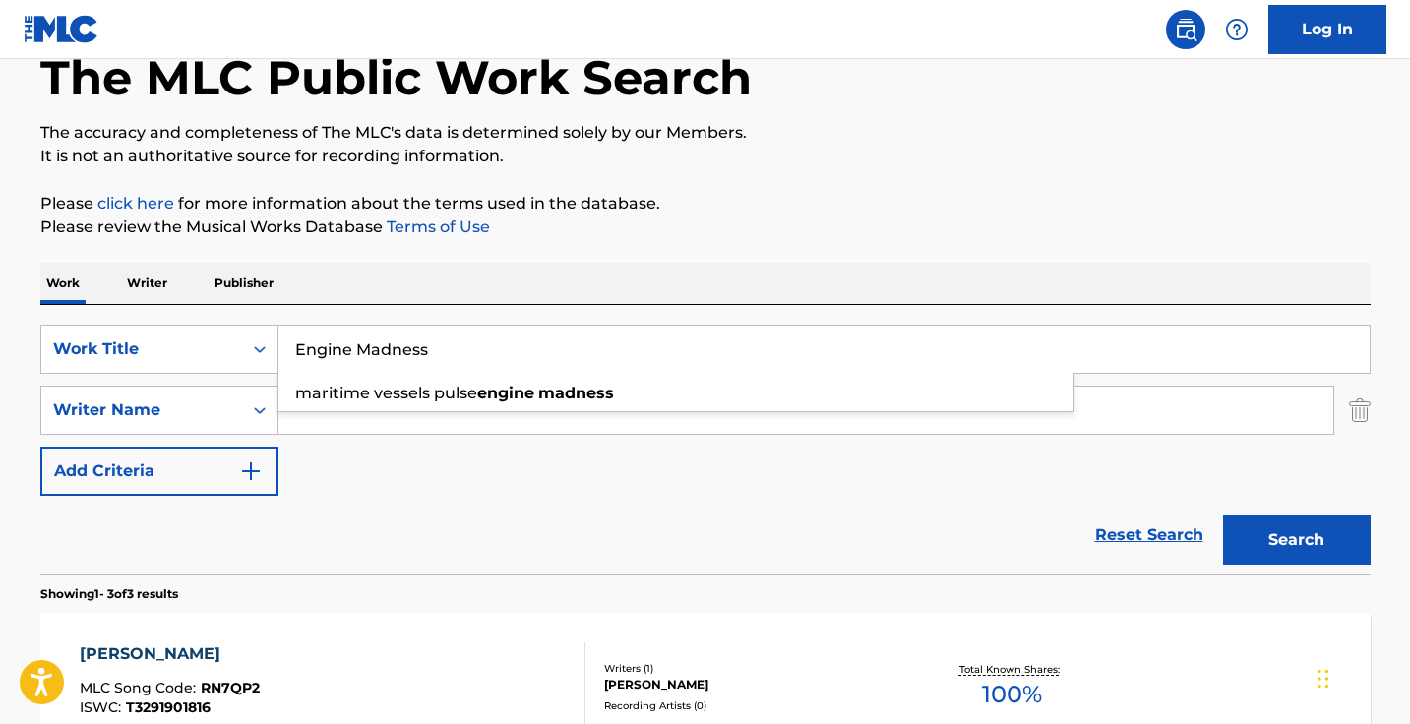
type input "Engine Madness"
click at [500, 280] on div "Work Writer Publisher" at bounding box center [705, 283] width 1330 height 41
click at [1325, 523] on button "Search" at bounding box center [1297, 539] width 148 height 49
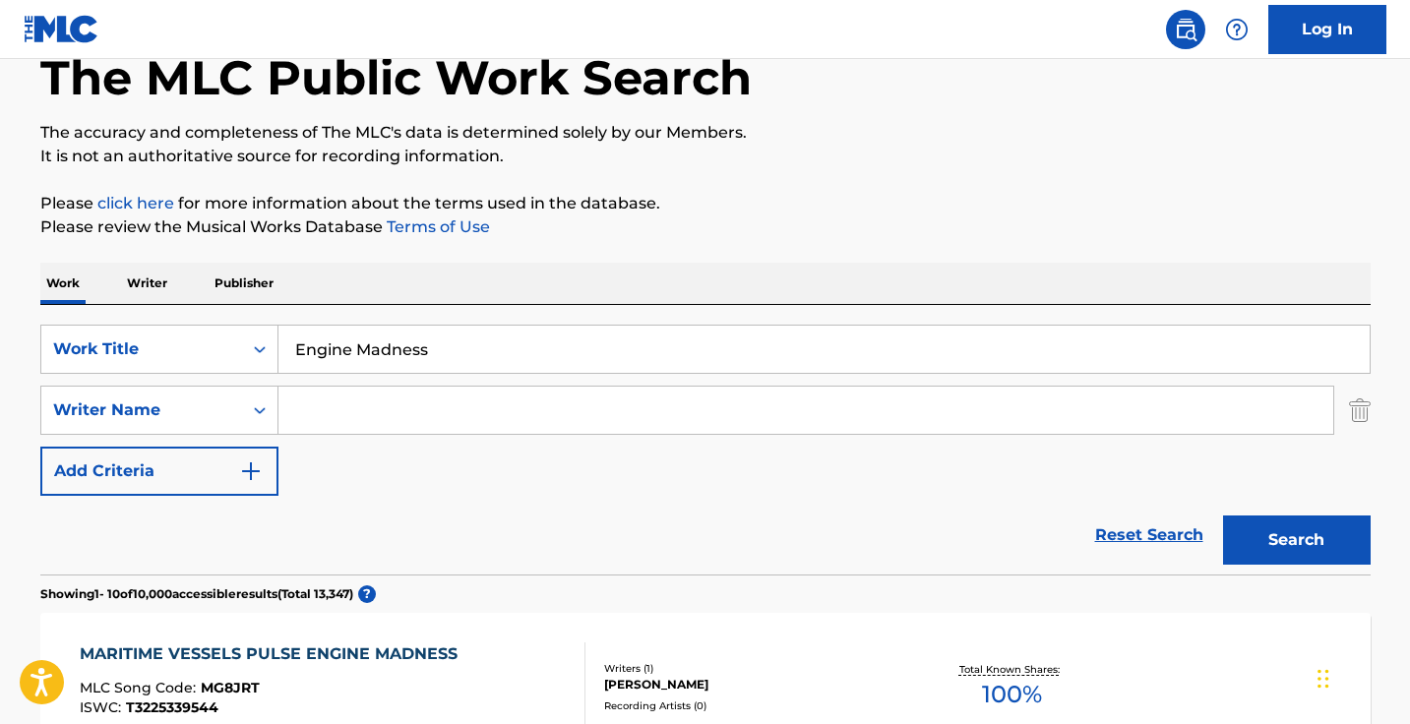
click at [155, 281] on p "Writer" at bounding box center [147, 283] width 52 height 41
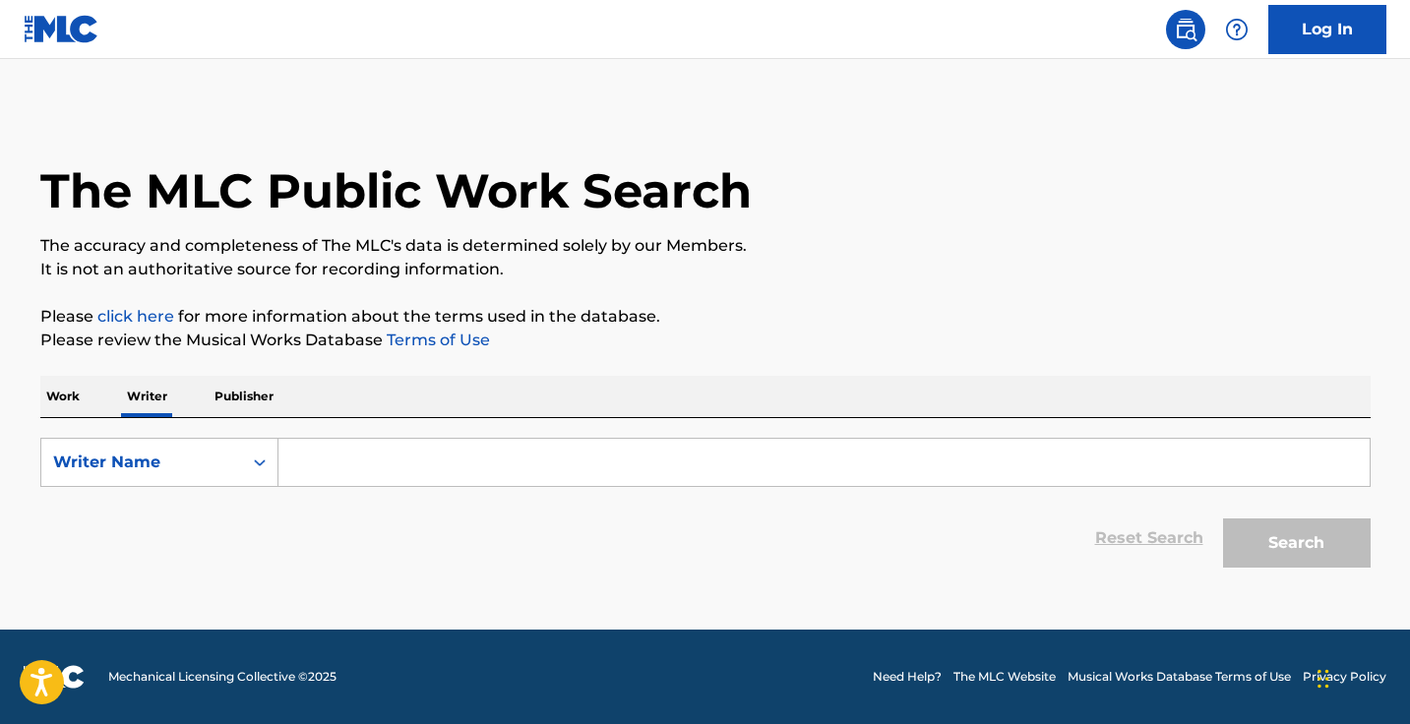
click at [426, 456] on input "Search Form" at bounding box center [823, 462] width 1091 height 47
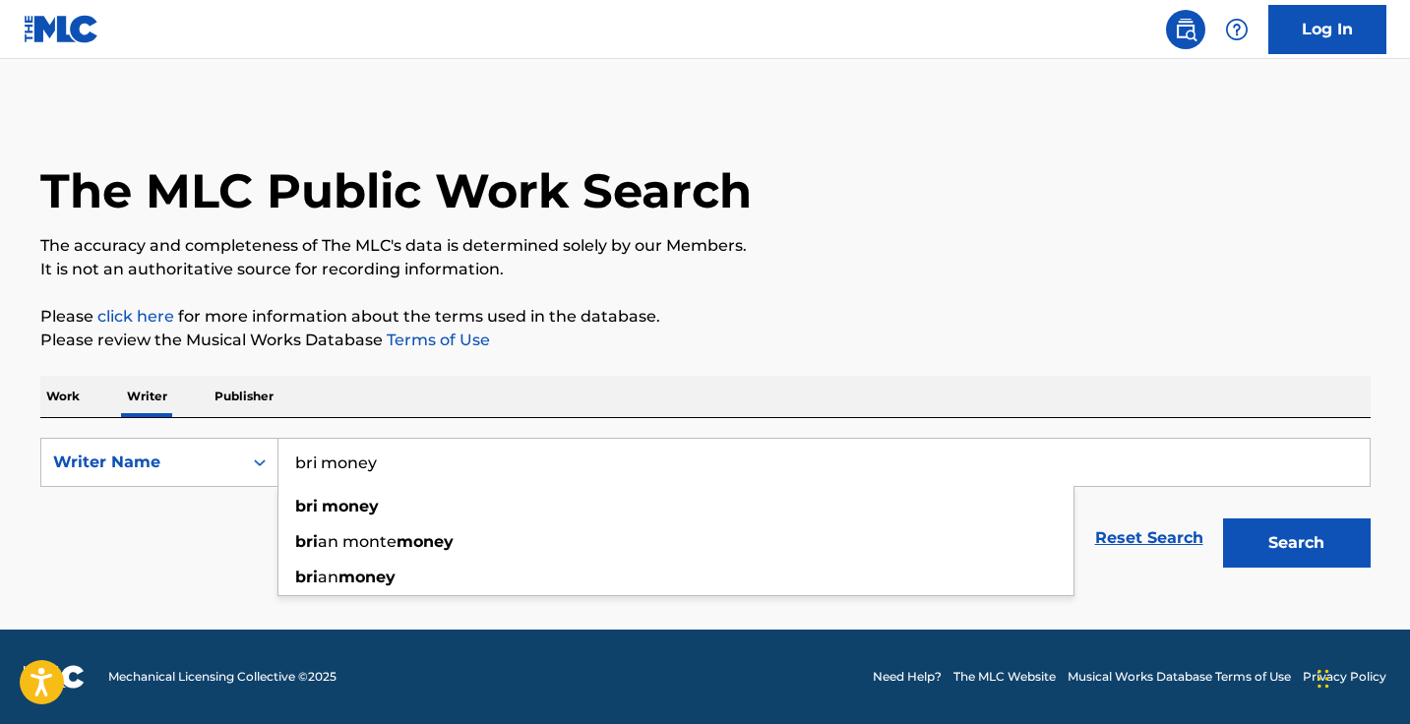
click at [1295, 543] on button "Search" at bounding box center [1297, 542] width 148 height 49
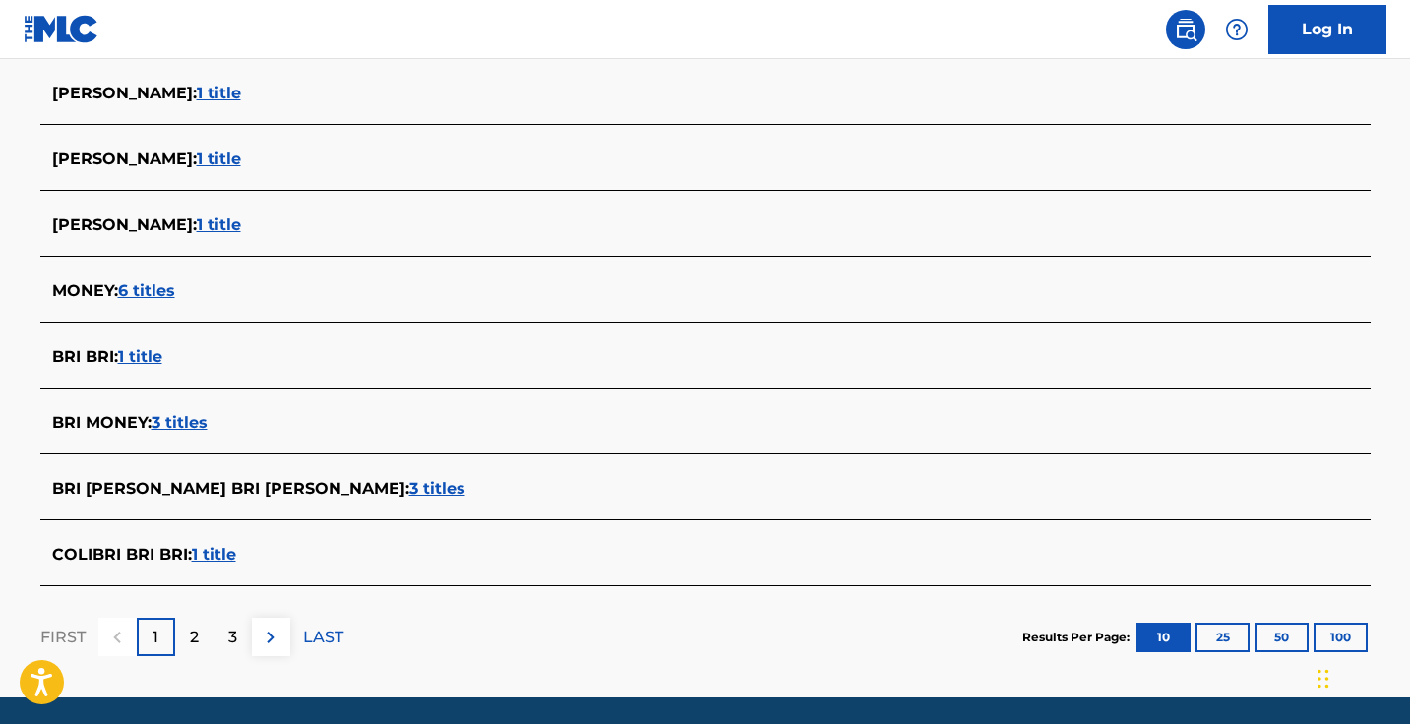
scroll to position [691, 0]
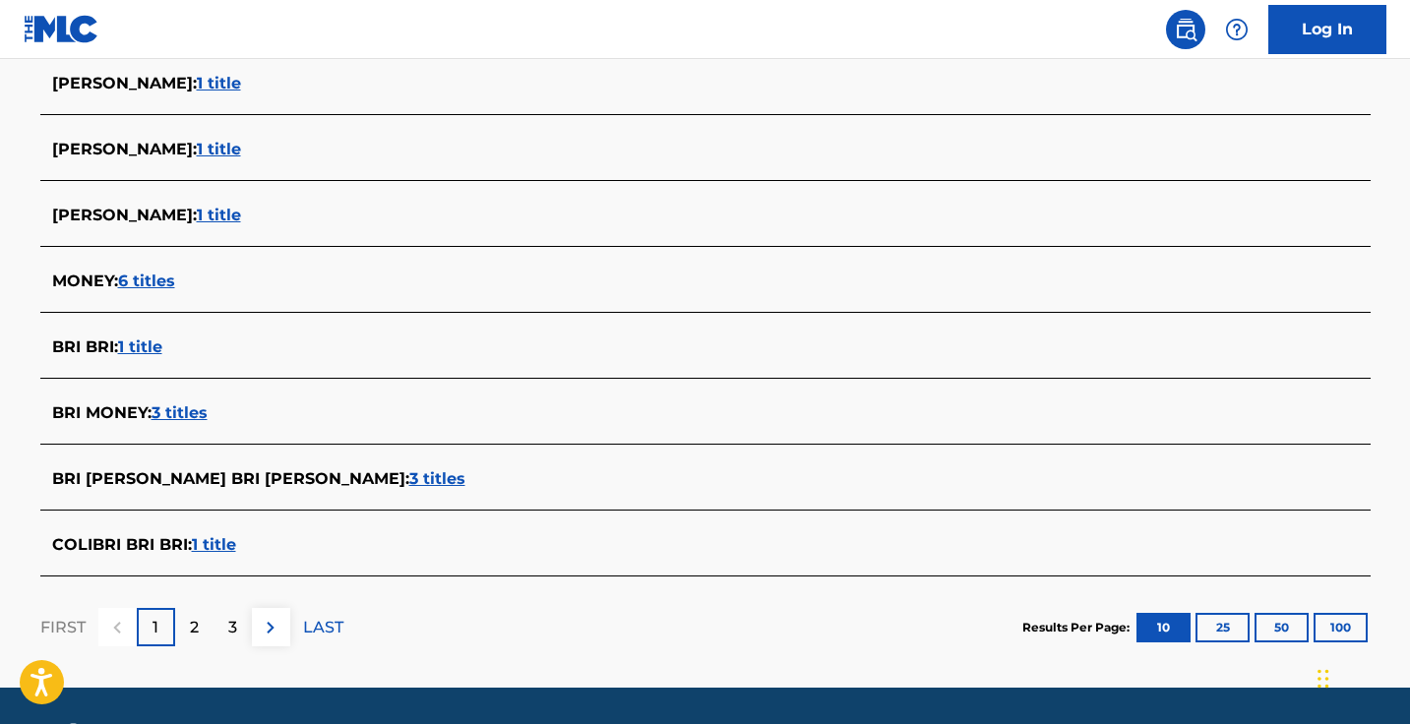
click at [182, 405] on span "3 titles" at bounding box center [179, 412] width 56 height 19
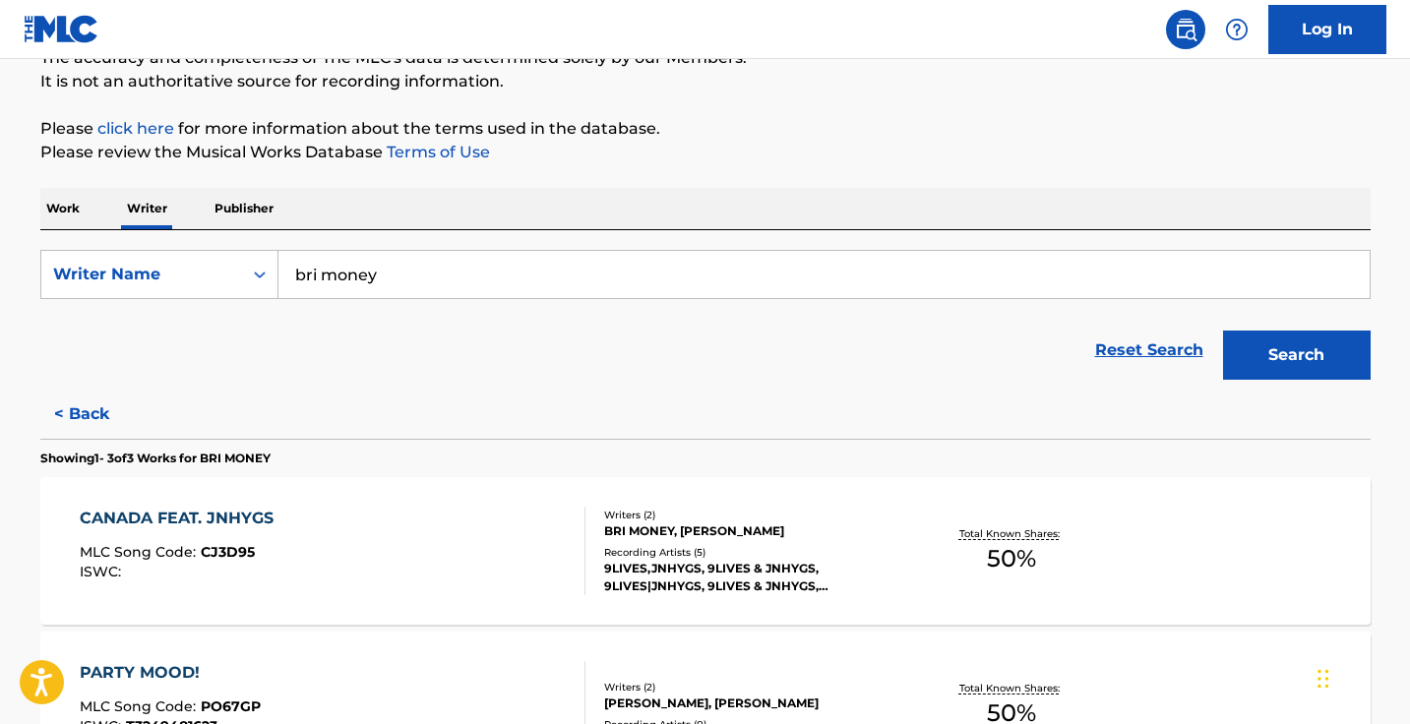
scroll to position [93, 0]
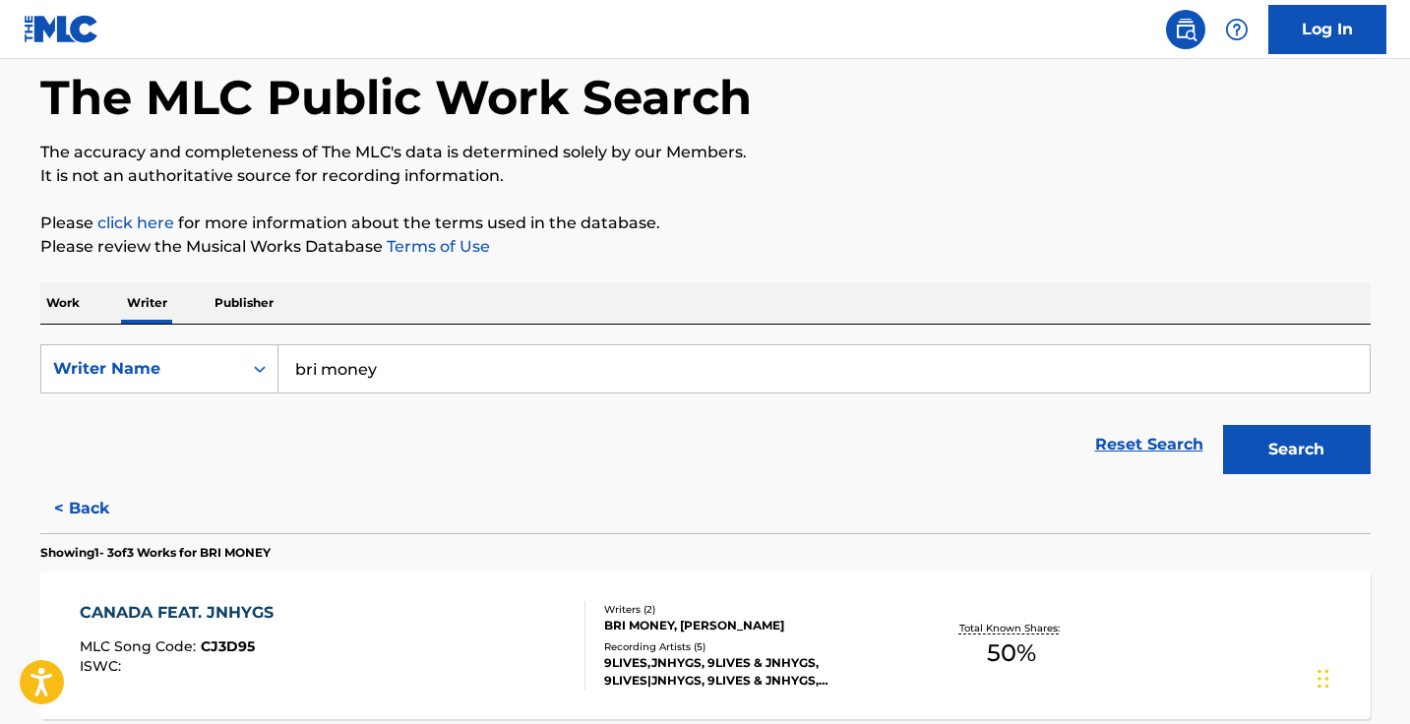
click at [384, 370] on input "bri money" at bounding box center [823, 368] width 1091 height 47
paste input ""Pujangga Perdos""
click at [329, 364] on input "bri "Pujangga Perdos" at bounding box center [823, 368] width 1091 height 47
click at [1295, 450] on button "Search" at bounding box center [1297, 449] width 148 height 49
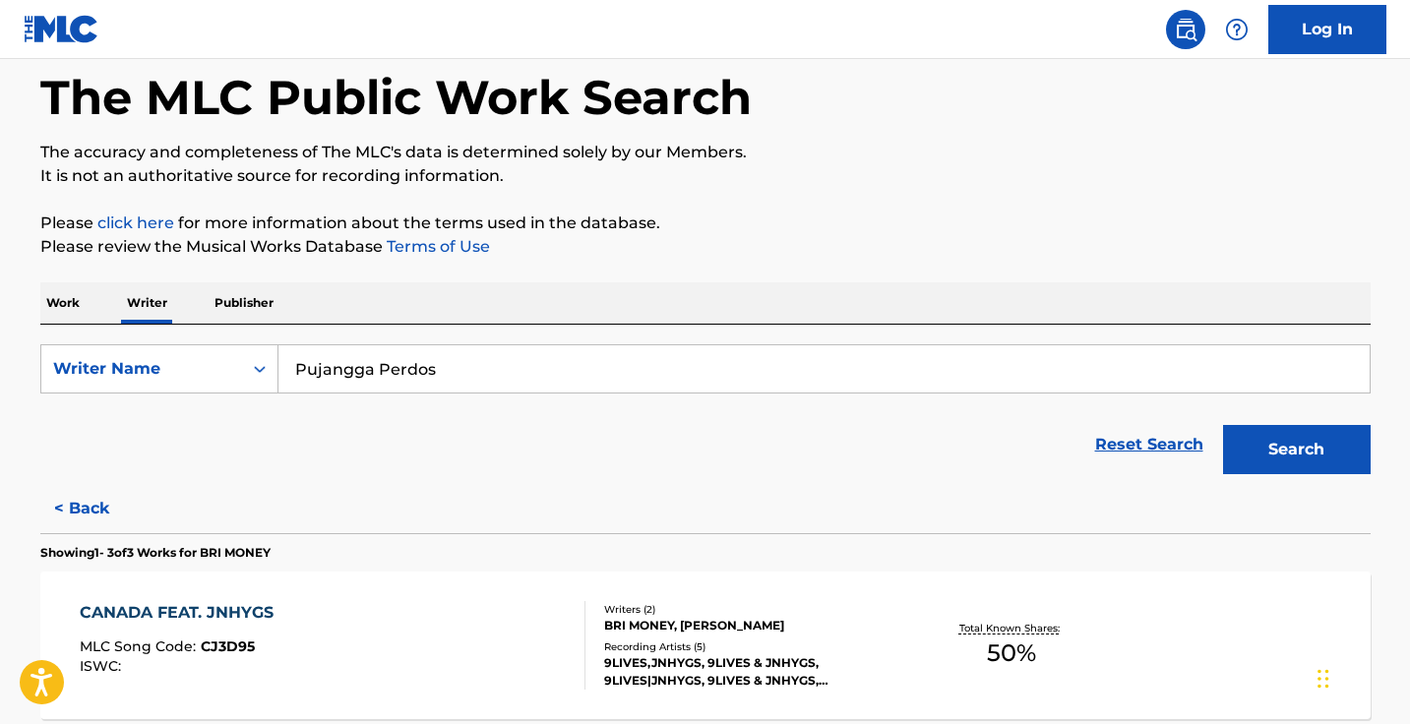
scroll to position [84, 0]
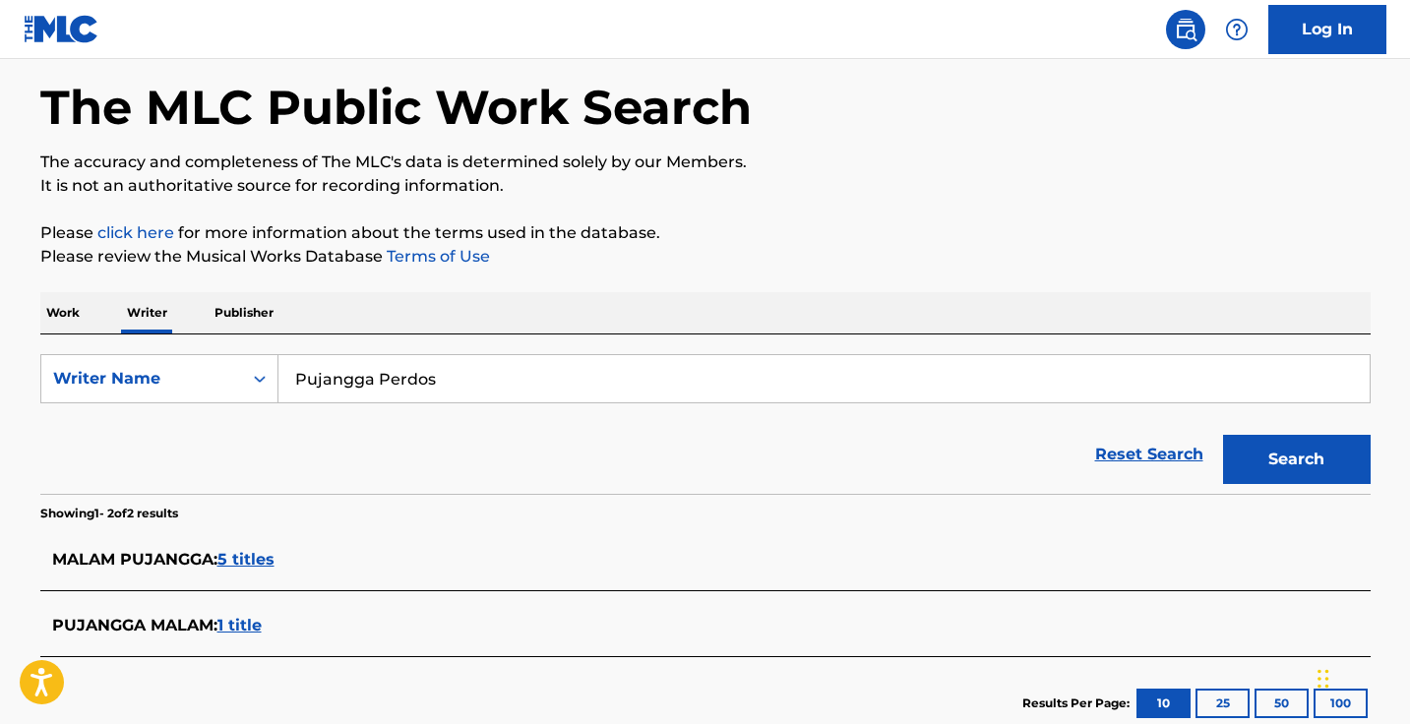
click at [451, 377] on input "Pujangga Perdos" at bounding box center [823, 378] width 1091 height 47
paste input ""Carlos Lara Audelo""
click at [300, 379] on input ""Carlos Lara Audelo" at bounding box center [823, 378] width 1091 height 47
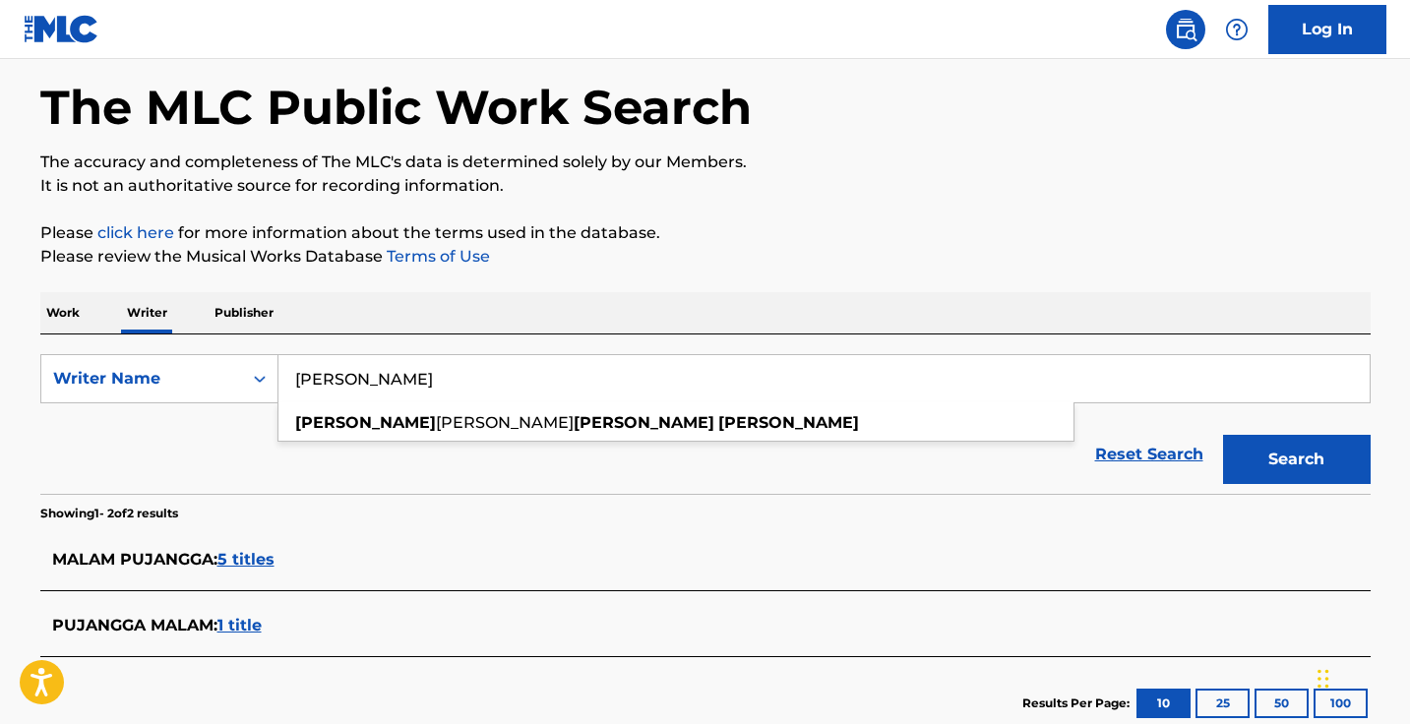
click at [1295, 459] on button "Search" at bounding box center [1297, 459] width 148 height 49
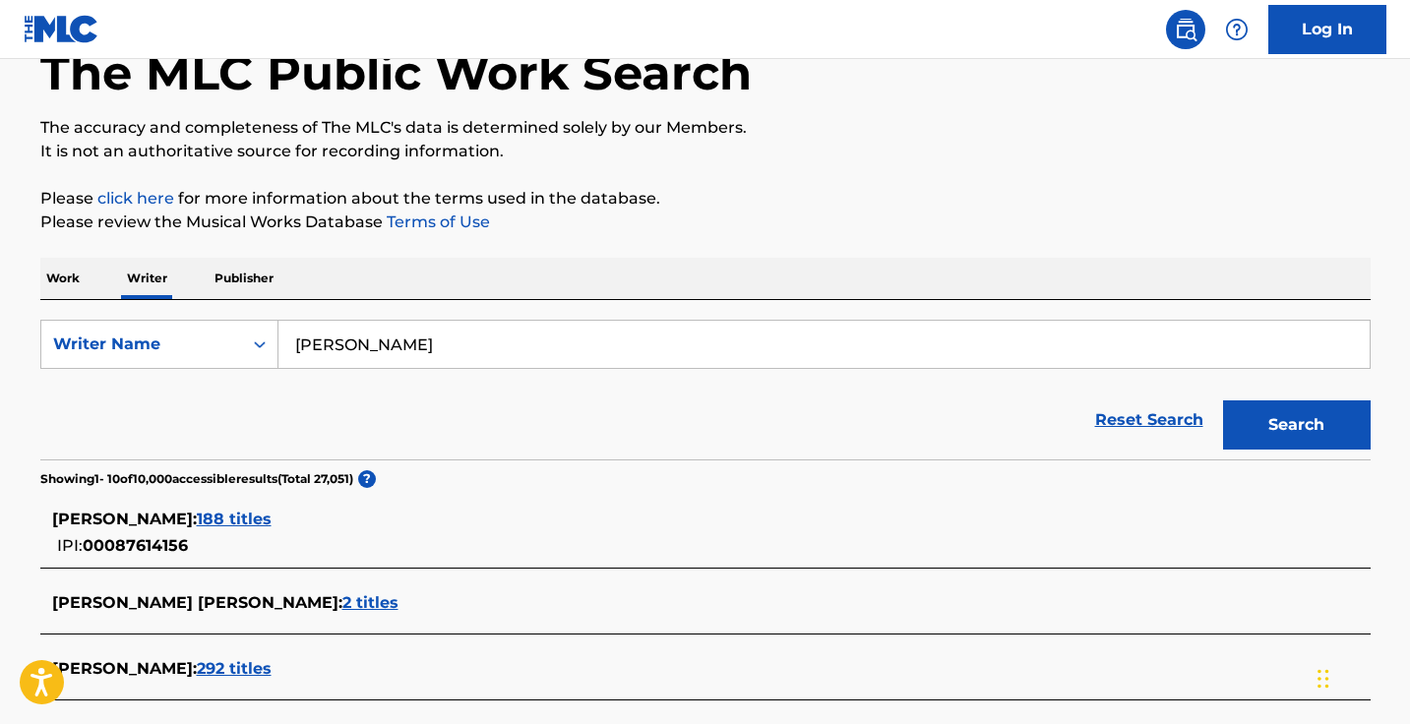
scroll to position [128, 0]
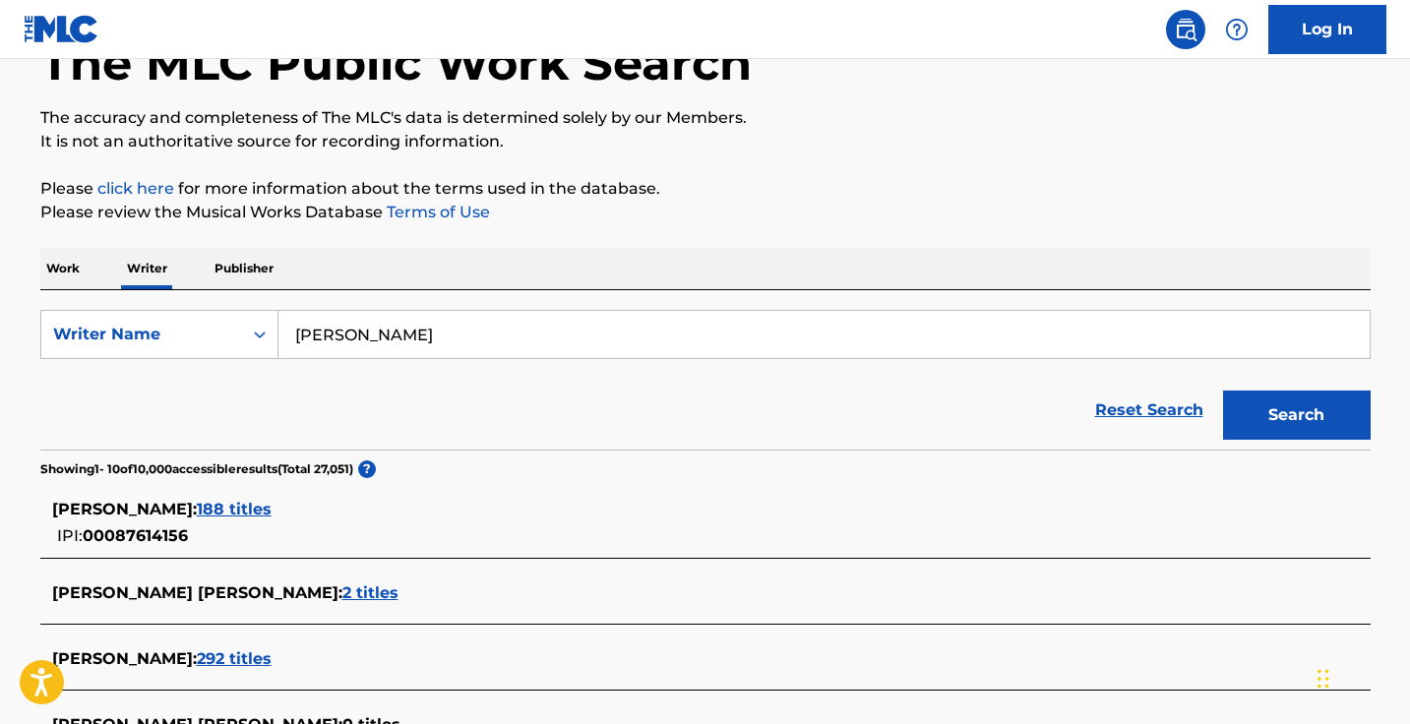
click at [470, 321] on input "Carlos Lara Audelo" at bounding box center [823, 334] width 1091 height 47
paste input ""Daniel Rustage""
click at [305, 330] on input ""Daniel Rustage" at bounding box center [823, 334] width 1091 height 47
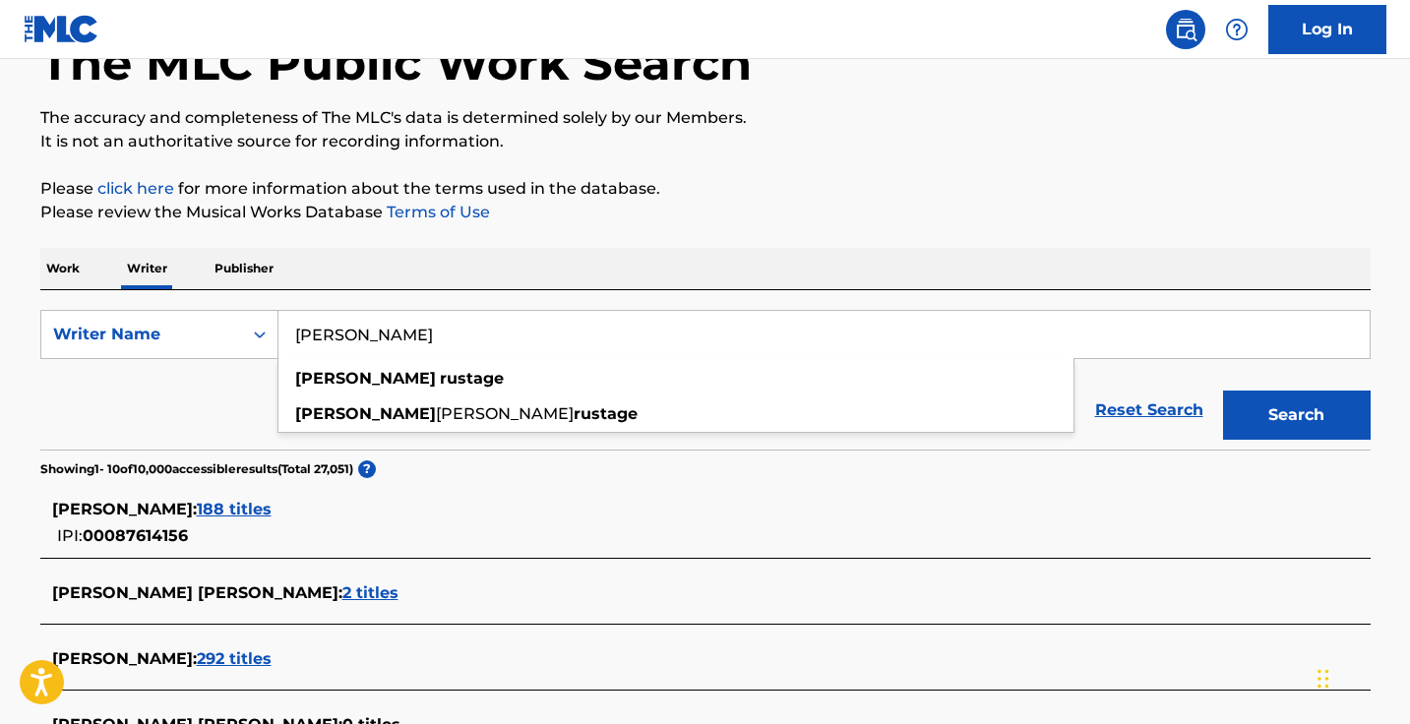
click at [1295, 415] on button "Search" at bounding box center [1297, 415] width 148 height 49
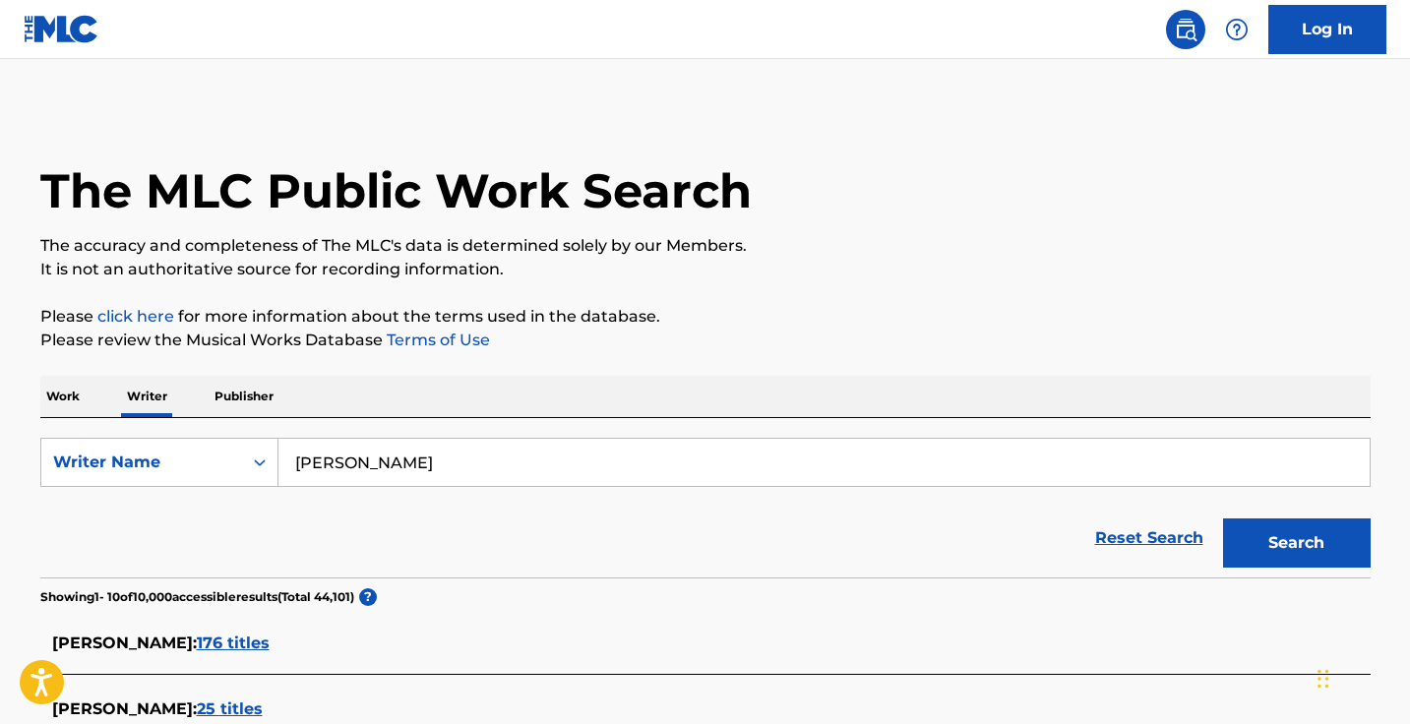
scroll to position [0, 0]
click at [460, 450] on input "Daniel Rustage" at bounding box center [823, 462] width 1091 height 47
paste input ""Issac Mansfield""
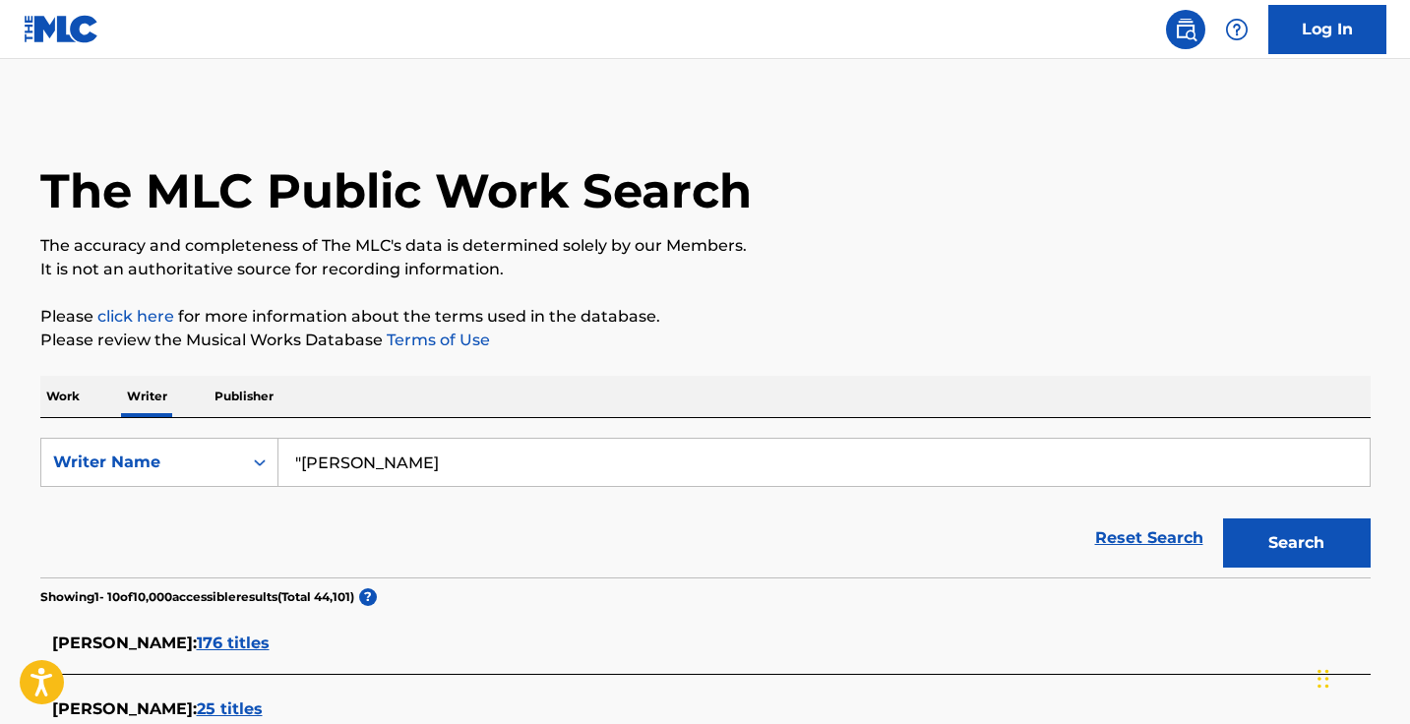
click at [303, 453] on input ""Issac Mansfield" at bounding box center [823, 462] width 1091 height 47
type input "Issac Mansfield"
click at [1295, 543] on button "Search" at bounding box center [1297, 542] width 148 height 49
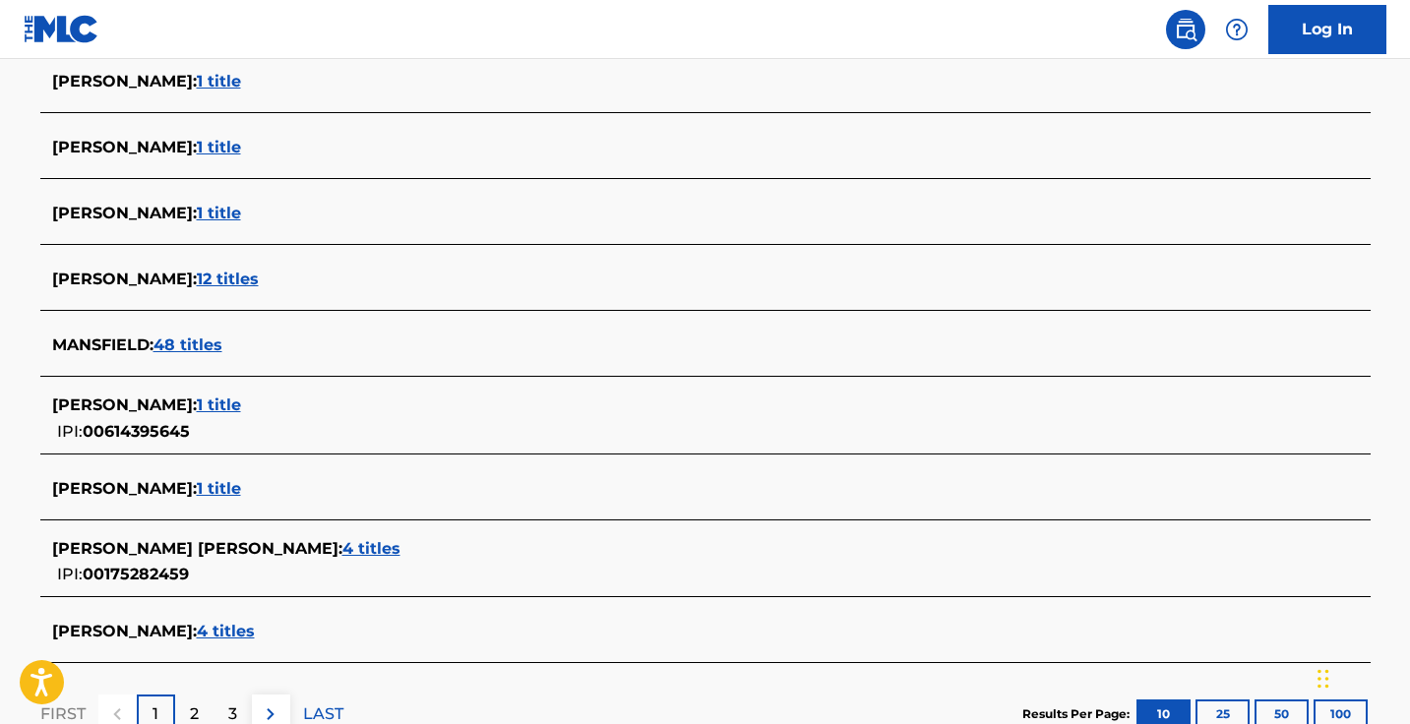
scroll to position [630, 0]
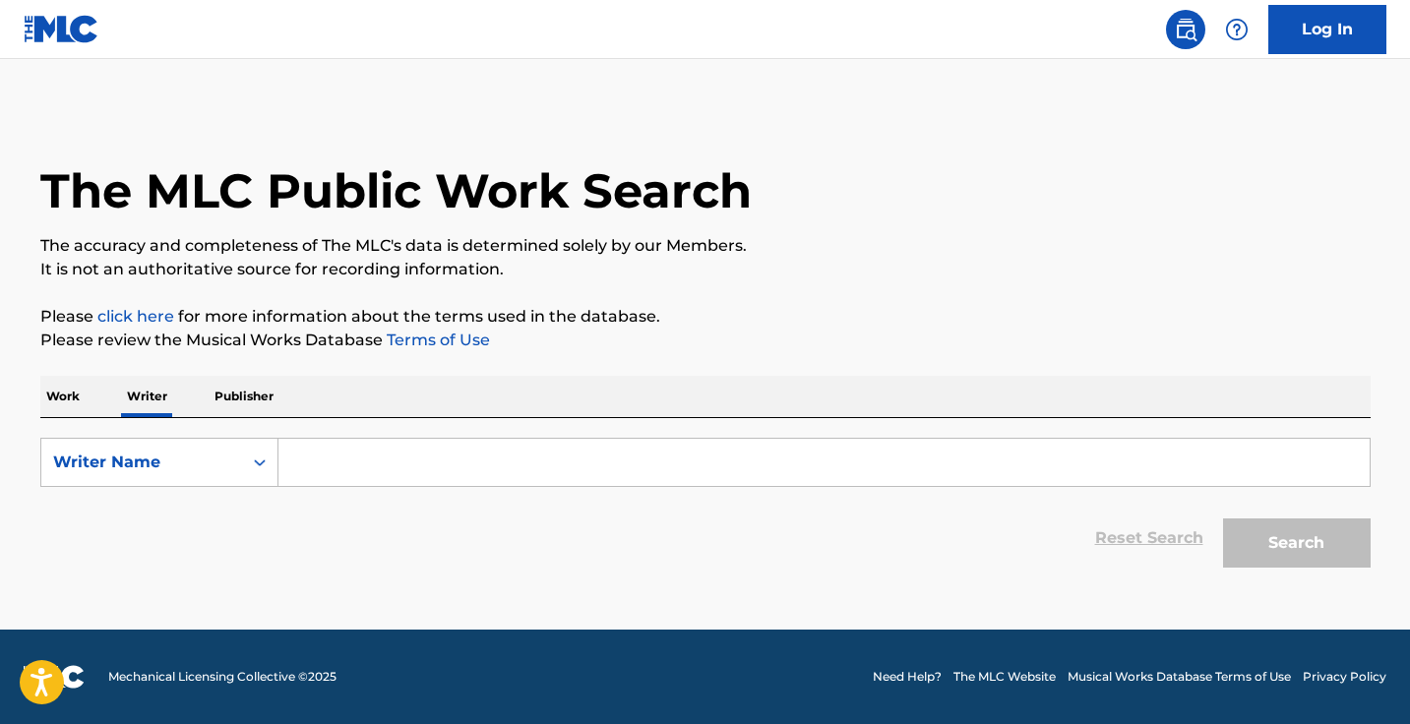
click at [525, 492] on form "SearchWithCriteria45f81b11-5c0a-4073-9e33-0adfe555a11d Writer Name Reset Search…" at bounding box center [705, 508] width 1330 height 140
click at [536, 471] on input "Search Form" at bounding box center [823, 462] width 1091 height 47
paste input ""Ricardo Colon""
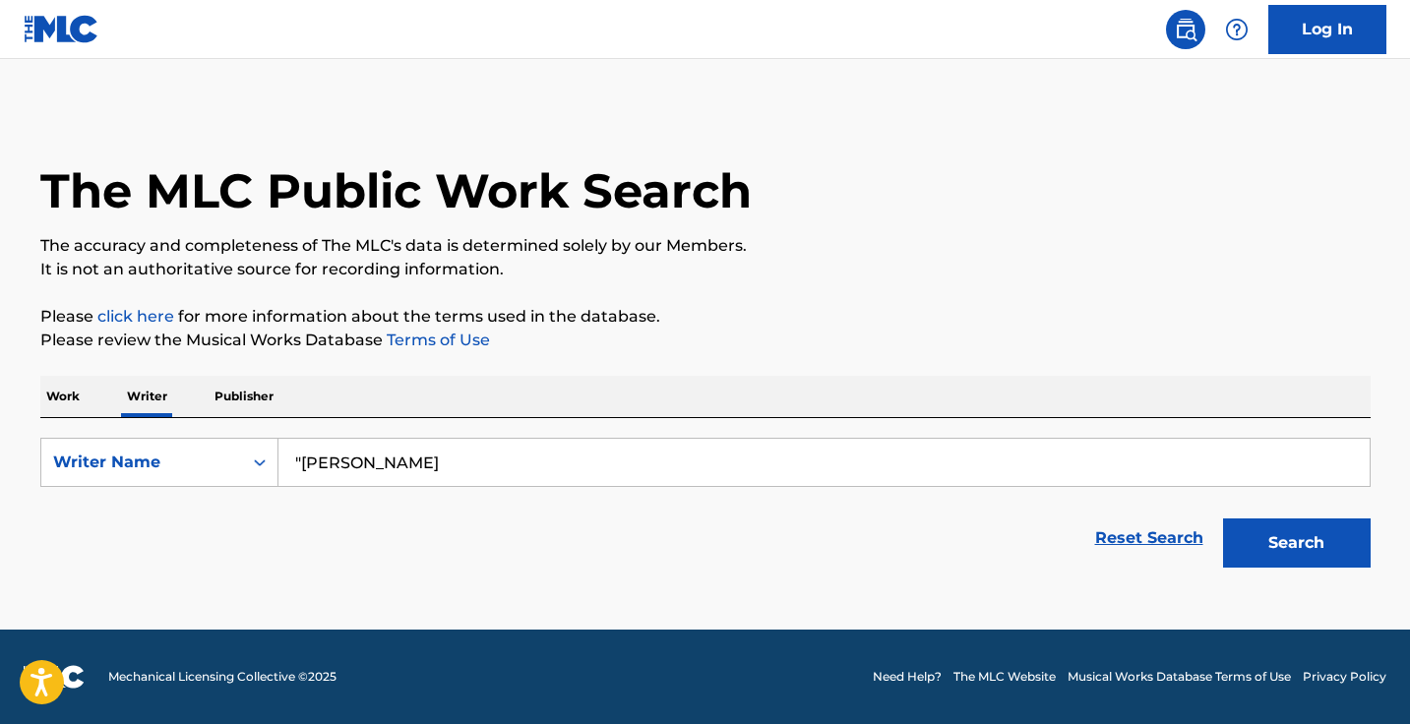
click at [303, 459] on input ""Ricardo Colon" at bounding box center [823, 462] width 1091 height 47
type input "Ricardo Colon"
click at [1295, 543] on button "Search" at bounding box center [1297, 542] width 148 height 49
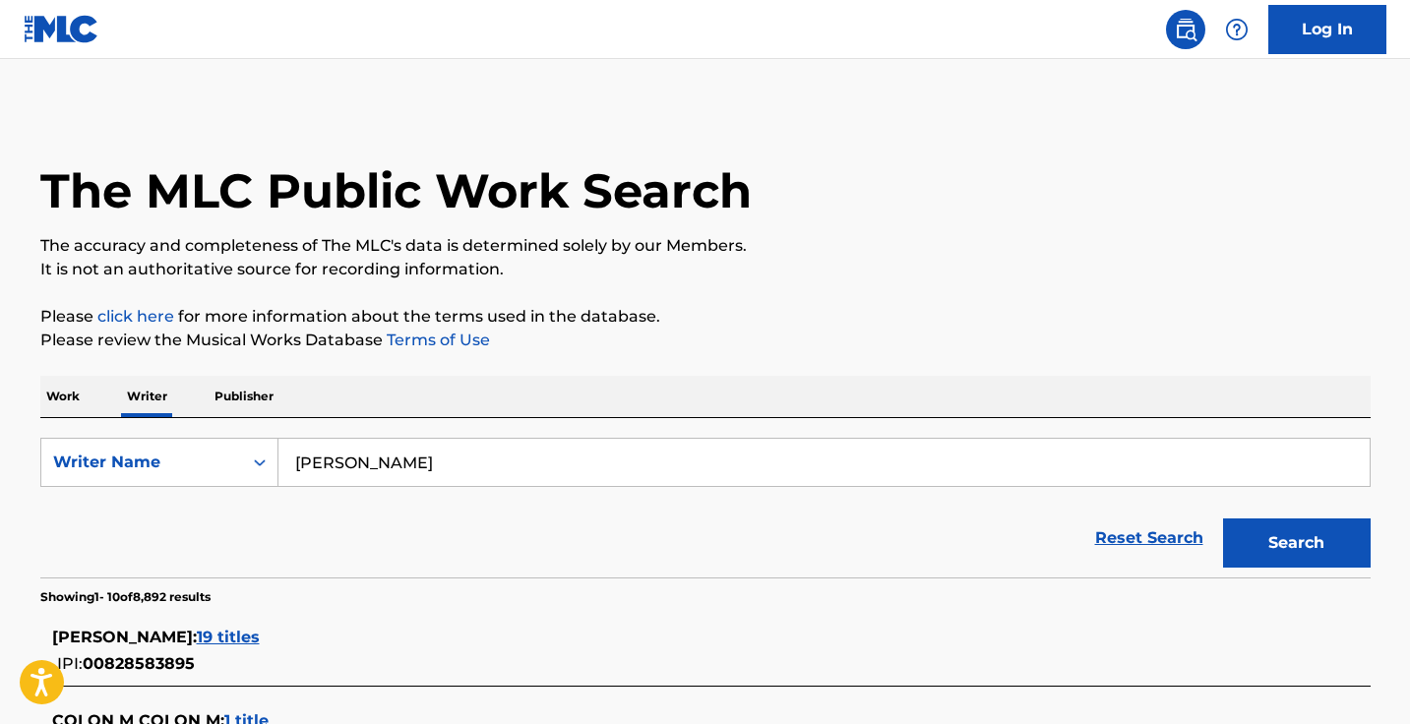
click at [383, 435] on div "SearchWithCriteria45f81b11-5c0a-4073-9e33-0adfe555a11d Writer Name Ricardo Colo…" at bounding box center [705, 497] width 1330 height 159
click at [378, 455] on input "Ricardo Colon" at bounding box center [823, 462] width 1091 height 47
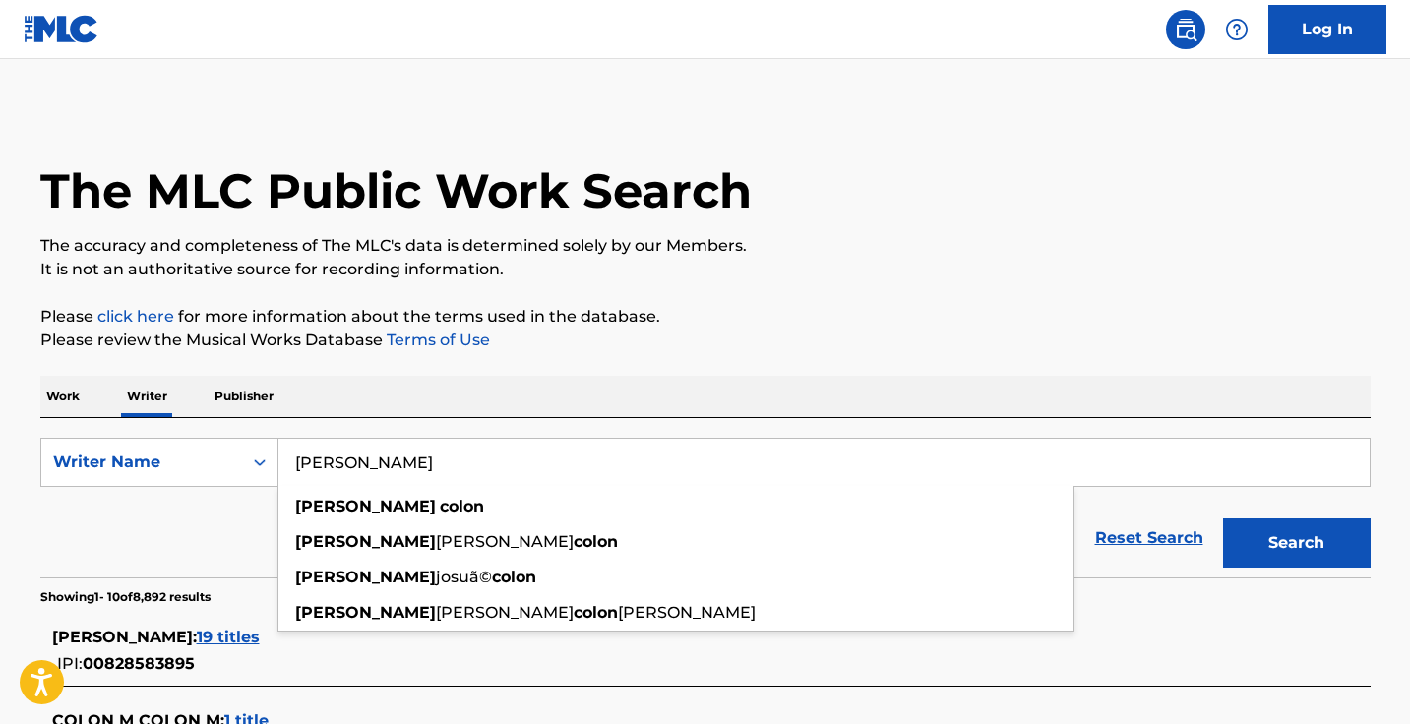
click at [378, 455] on input "Ricardo Colon" at bounding box center [823, 462] width 1091 height 47
click at [72, 395] on p "Work" at bounding box center [62, 396] width 45 height 41
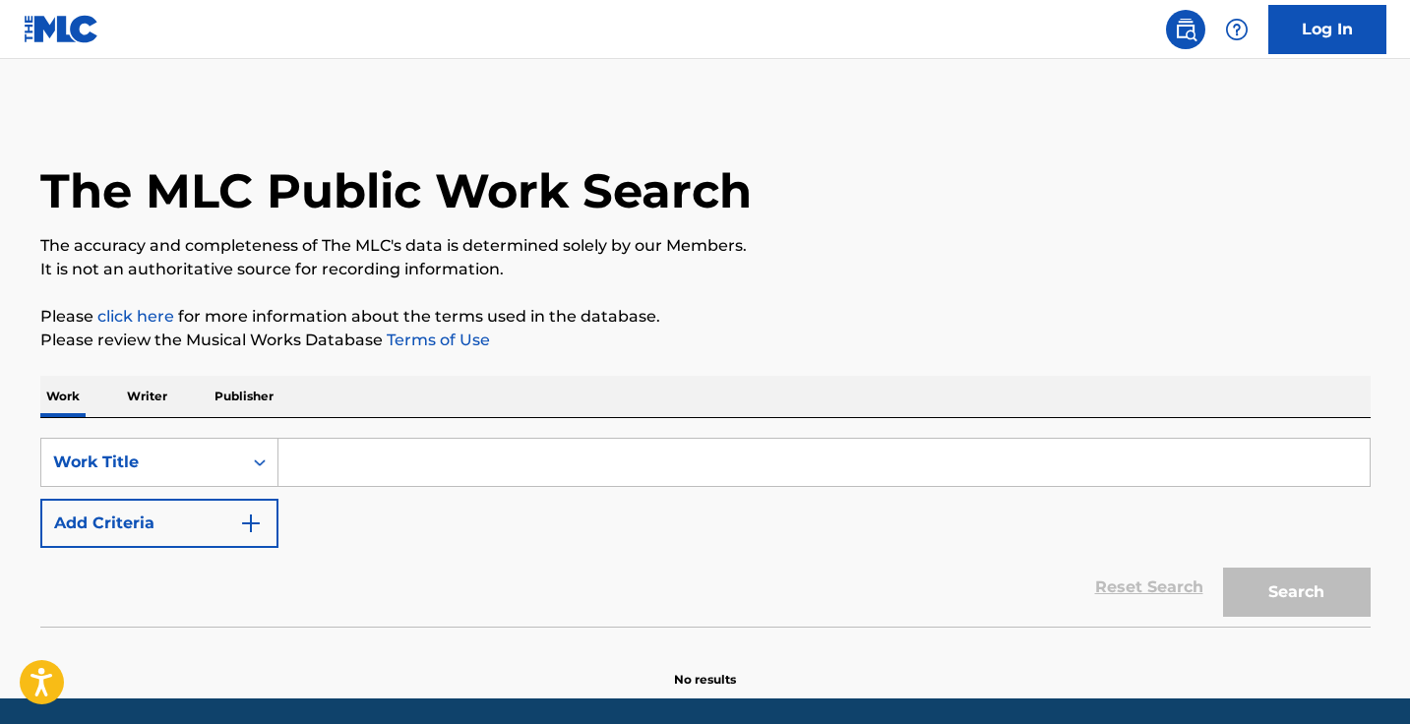
click at [242, 532] on img "Search Form" at bounding box center [251, 523] width 24 height 24
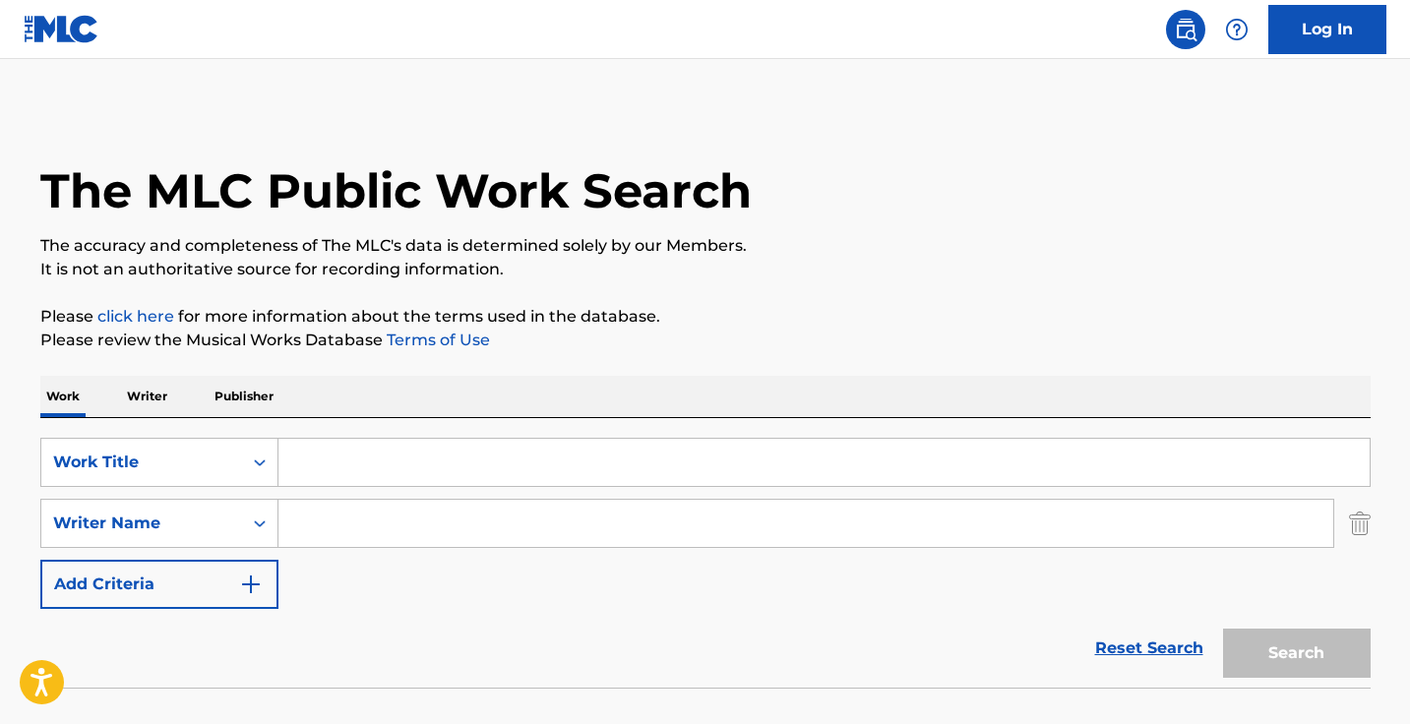
click at [337, 529] on input "Search Form" at bounding box center [805, 523] width 1054 height 47
paste input "Ricardo Colon"
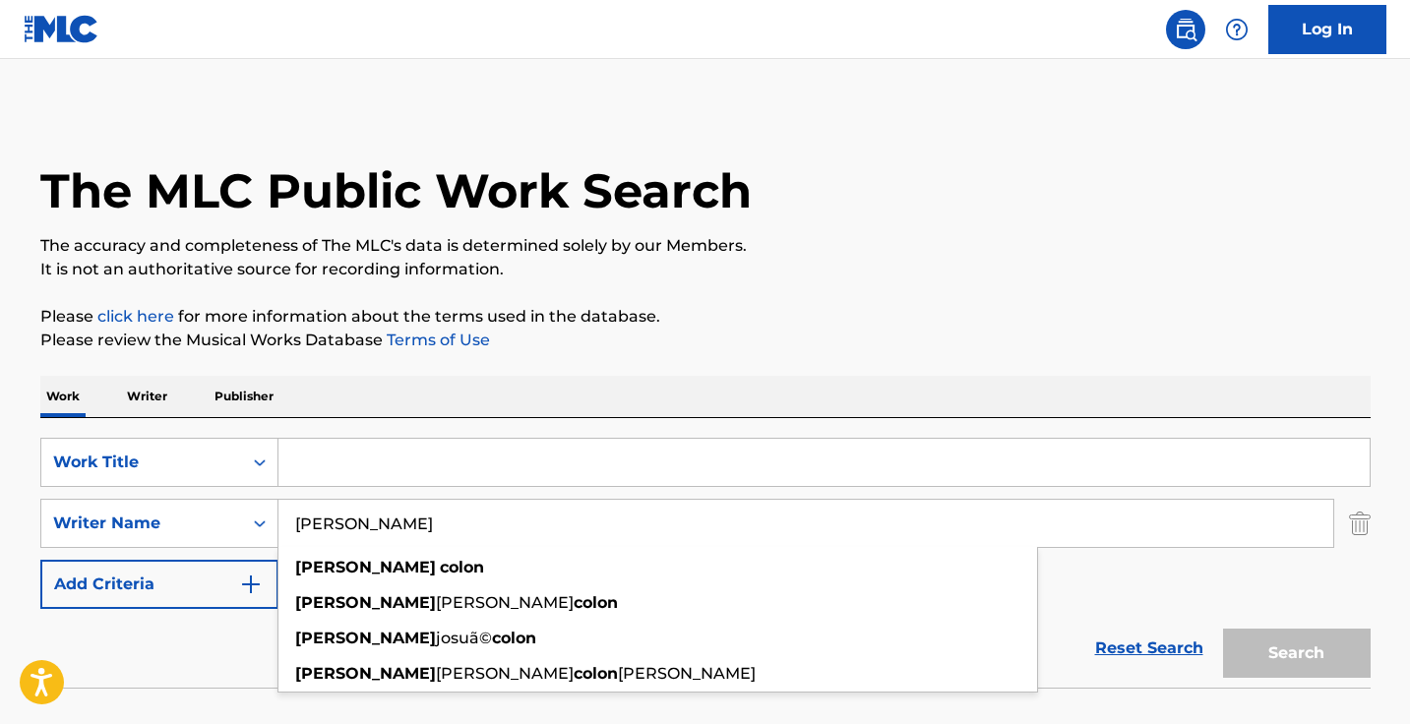
type input "Ricardo Colon"
click at [409, 458] on input "Search Form" at bounding box center [823, 462] width 1091 height 47
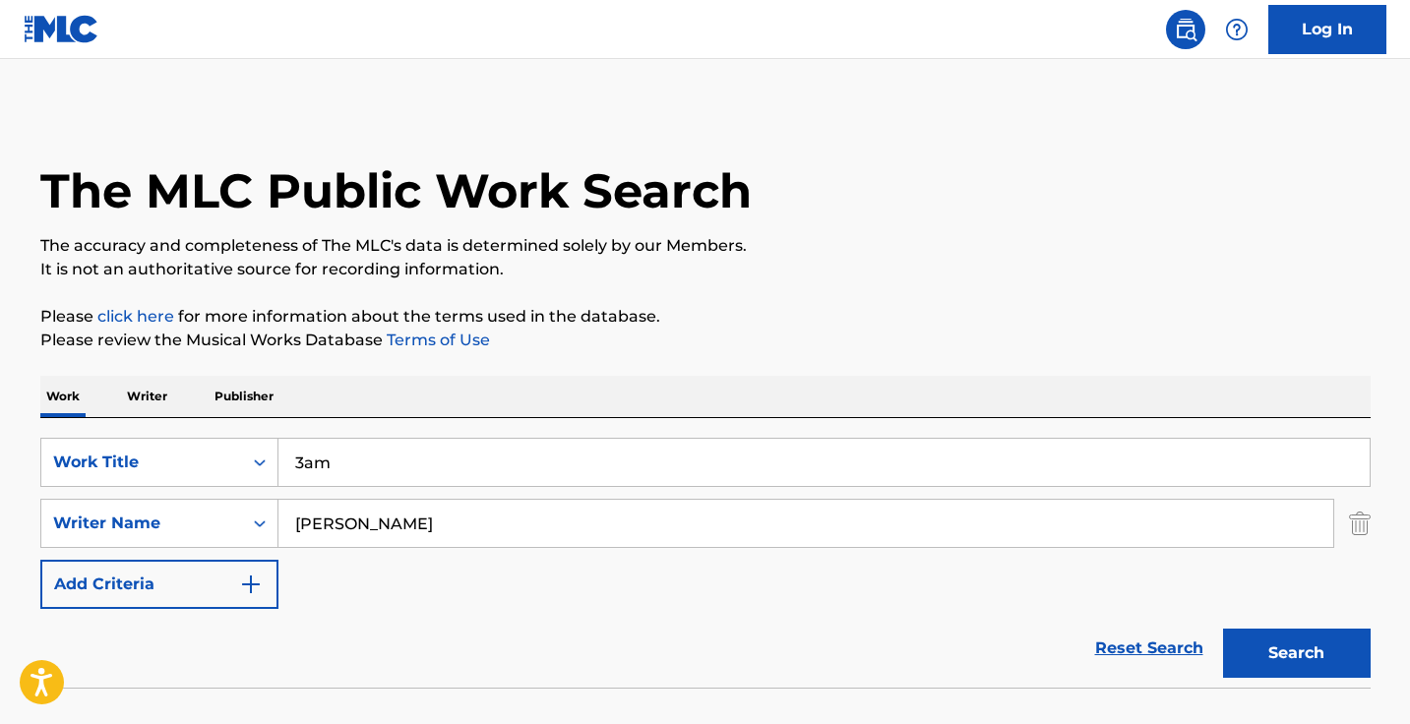
click at [1295, 653] on button "Search" at bounding box center [1297, 653] width 148 height 49
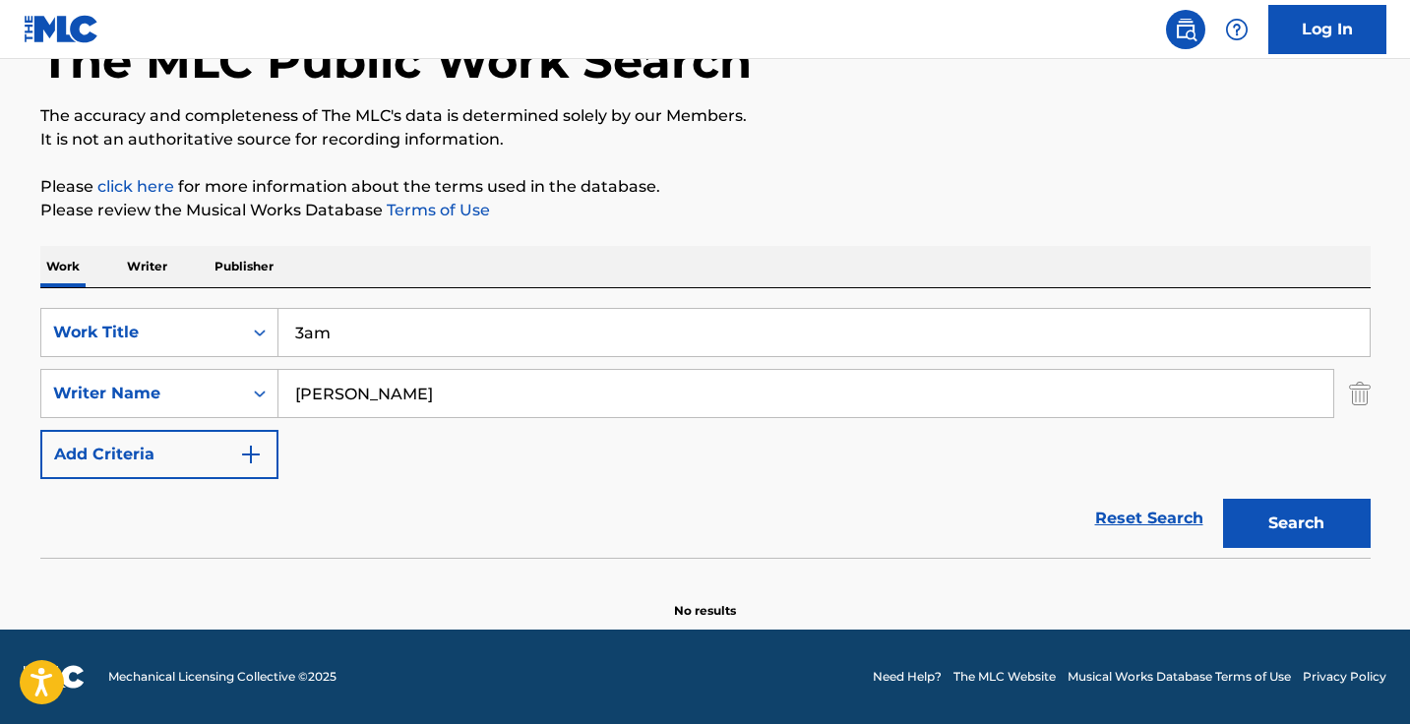
scroll to position [130, 0]
type input "3"
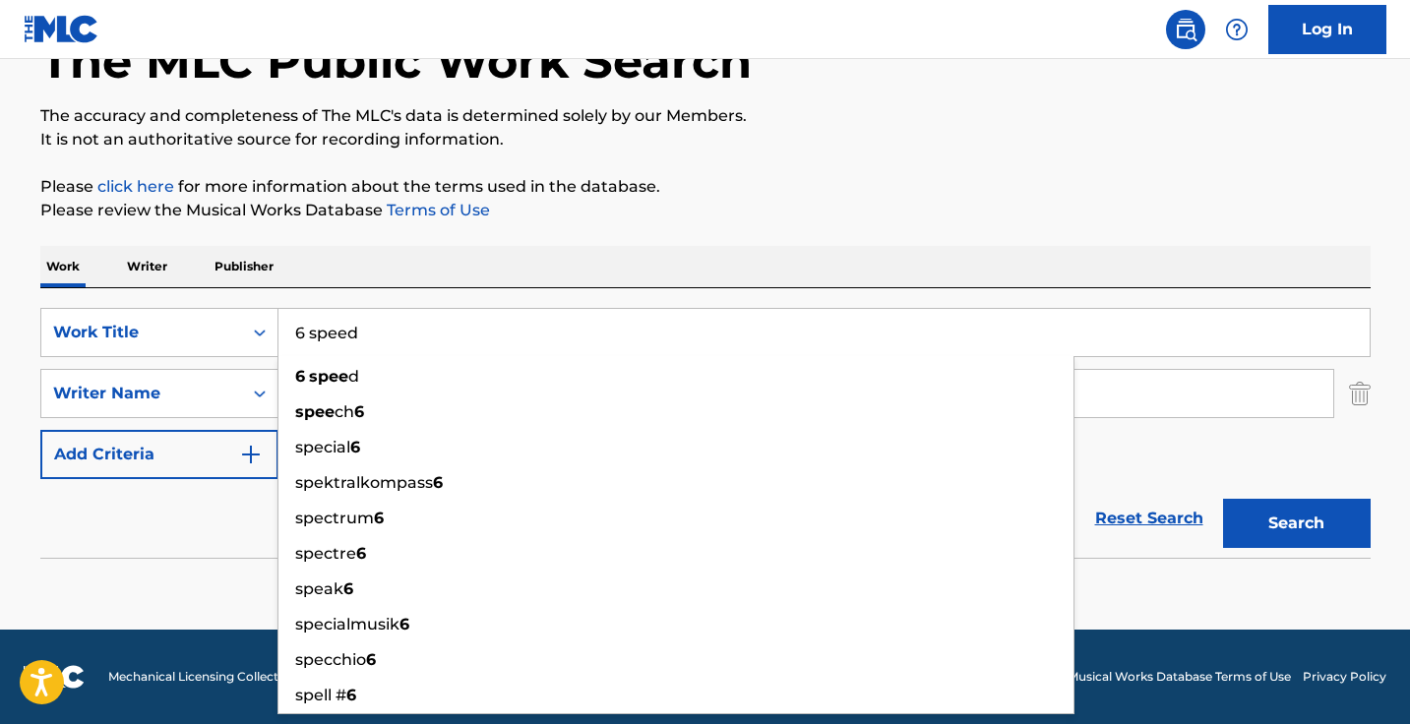
click at [1295, 523] on button "Search" at bounding box center [1297, 523] width 148 height 49
type input "6"
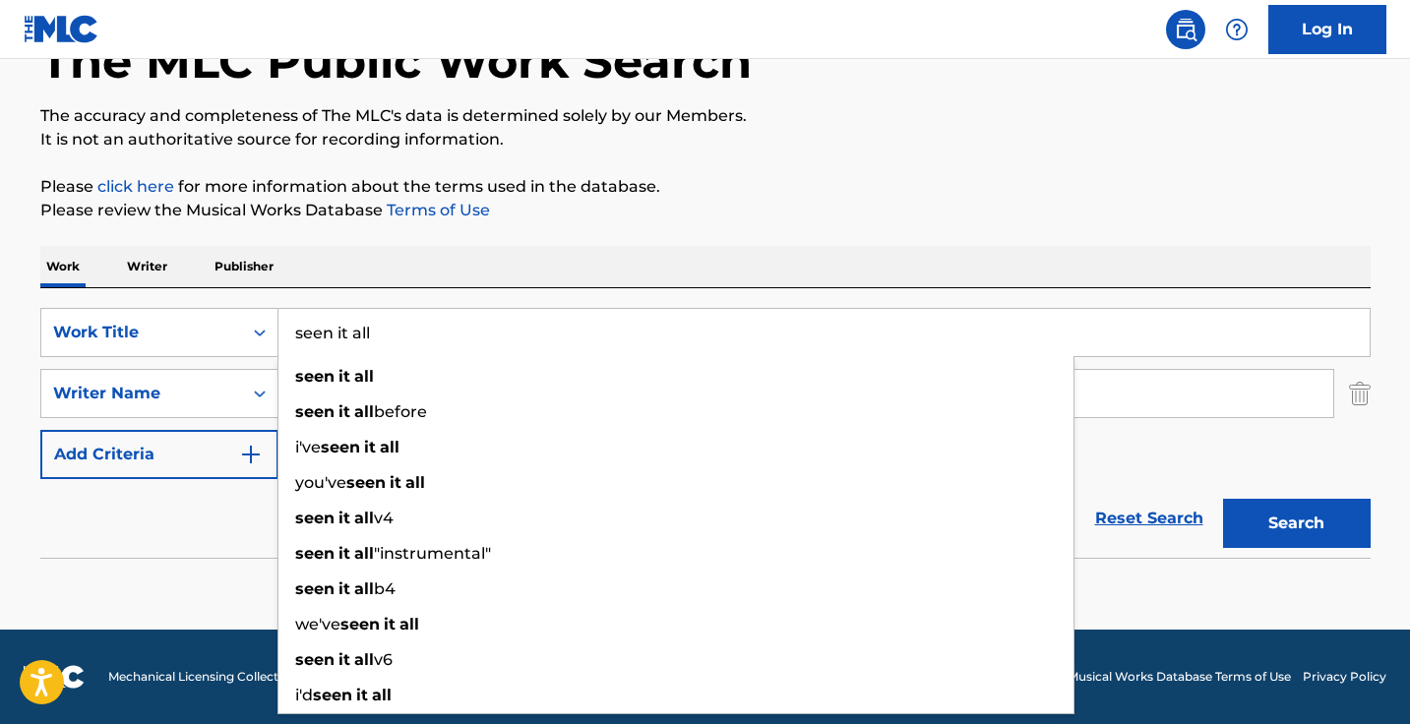
type input "seen it all"
click at [1295, 523] on button "Search" at bounding box center [1297, 523] width 148 height 49
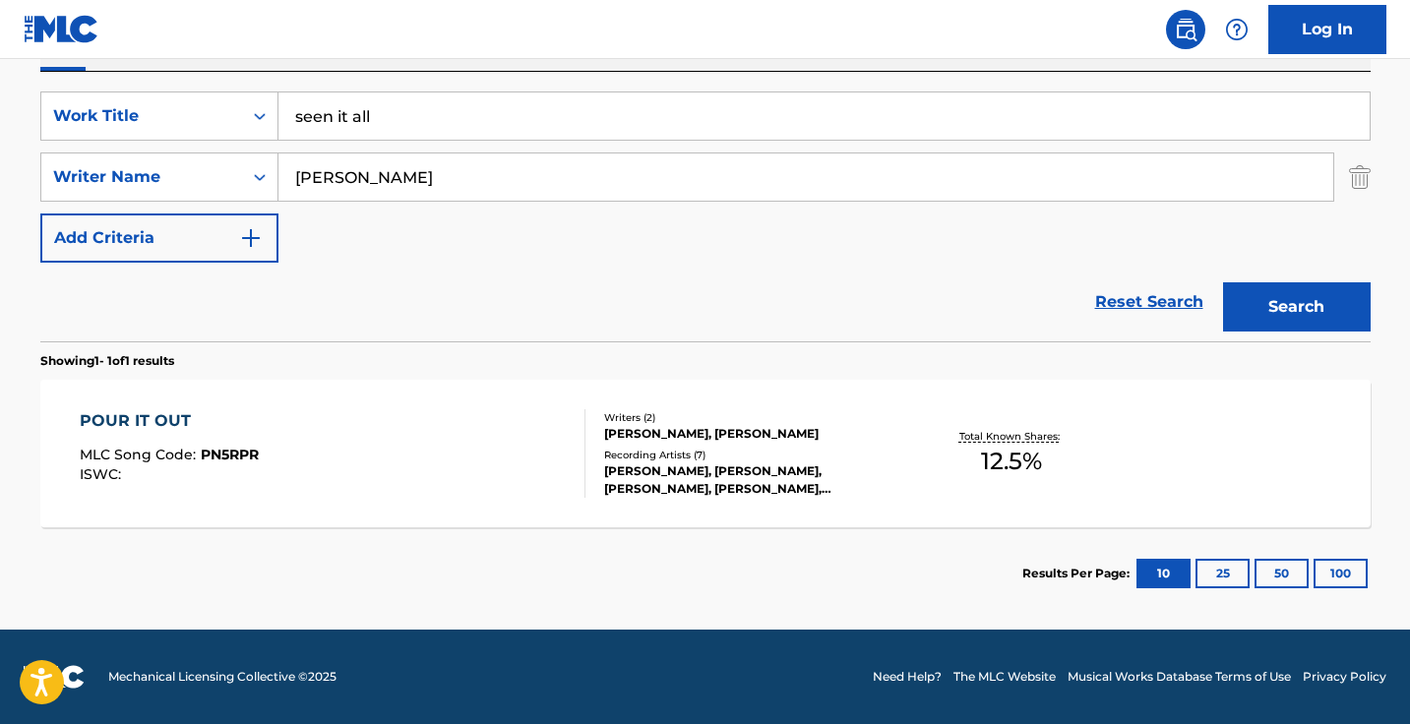
scroll to position [346, 0]
click at [424, 166] on input "Ricardo Colon" at bounding box center [805, 176] width 1054 height 47
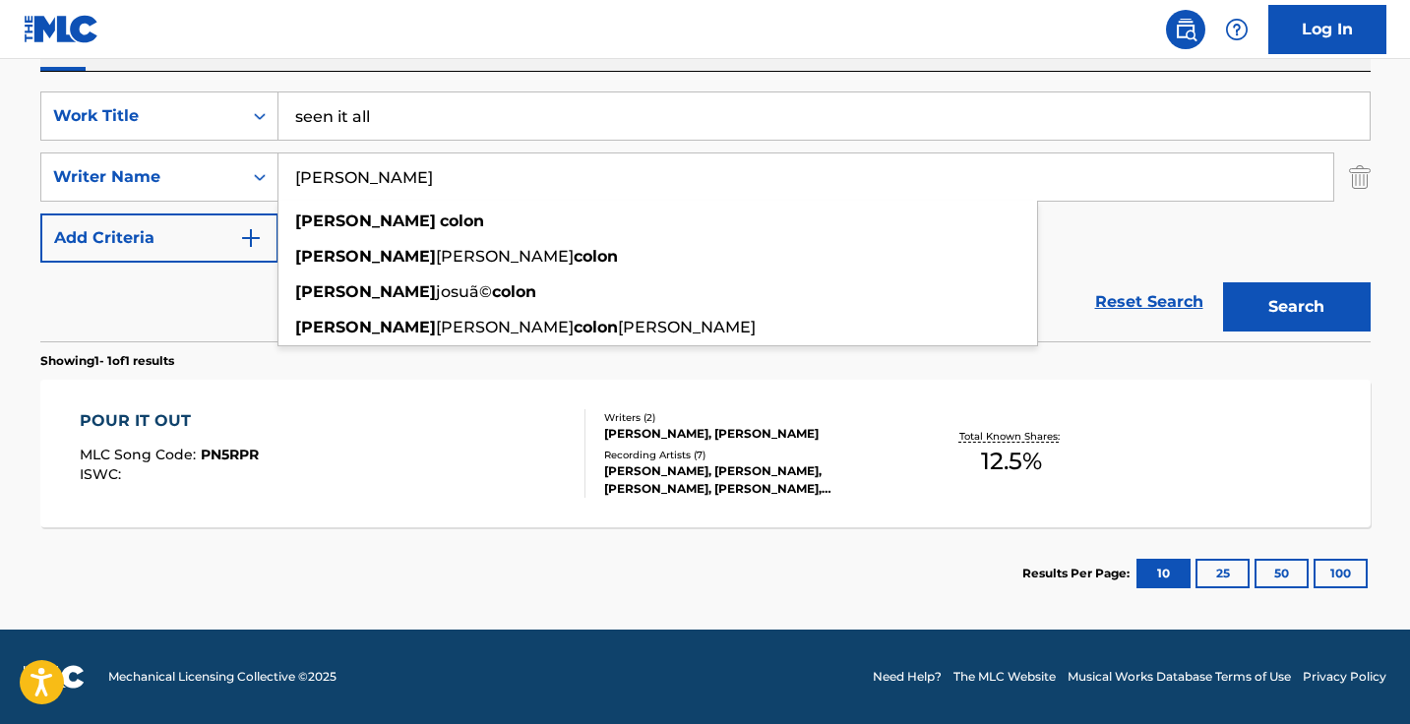
click at [424, 166] on input "Ricardo Colon" at bounding box center [805, 176] width 1054 height 47
paste input ""Daniel Irambona""
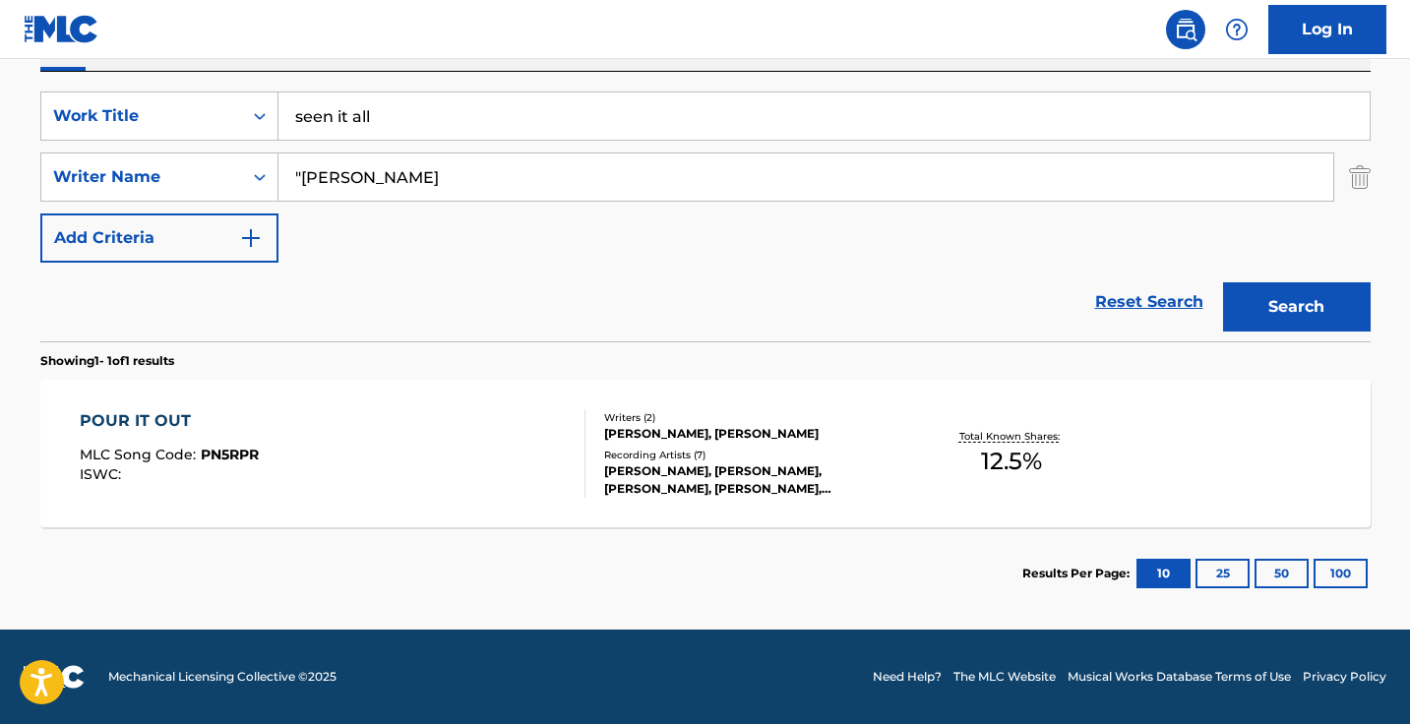
click at [298, 179] on input ""Daniel Irambona" at bounding box center [805, 176] width 1054 height 47
type input "Daniel Irambona"
click at [1295, 307] on button "Search" at bounding box center [1297, 306] width 148 height 49
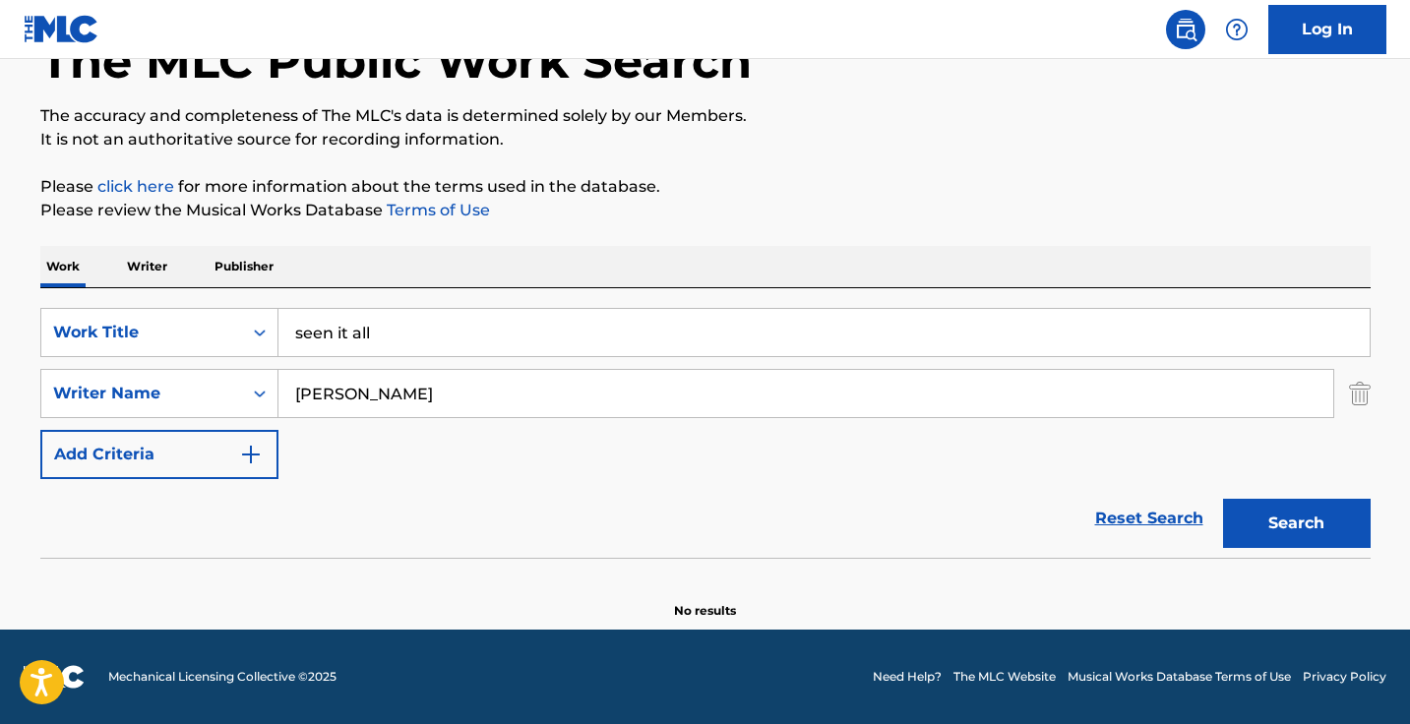
scroll to position [130, 0]
click at [570, 1] on nav "Log In" at bounding box center [705, 29] width 1410 height 59
click at [385, 317] on input "seen it all" at bounding box center [823, 332] width 1091 height 47
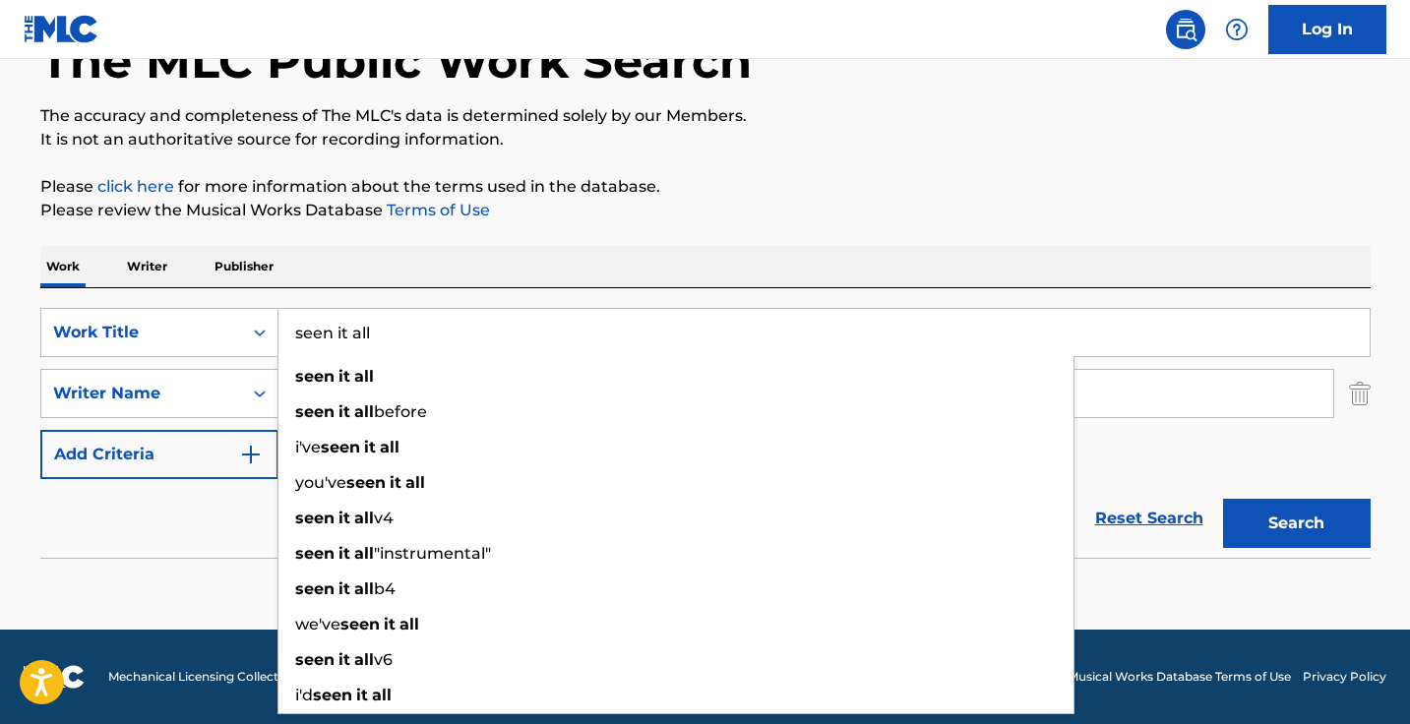
click at [385, 317] on input "seen it all" at bounding box center [823, 332] width 1091 height 47
paste input "A Thousand Miles"
click at [1295, 523] on button "Search" at bounding box center [1297, 523] width 148 height 49
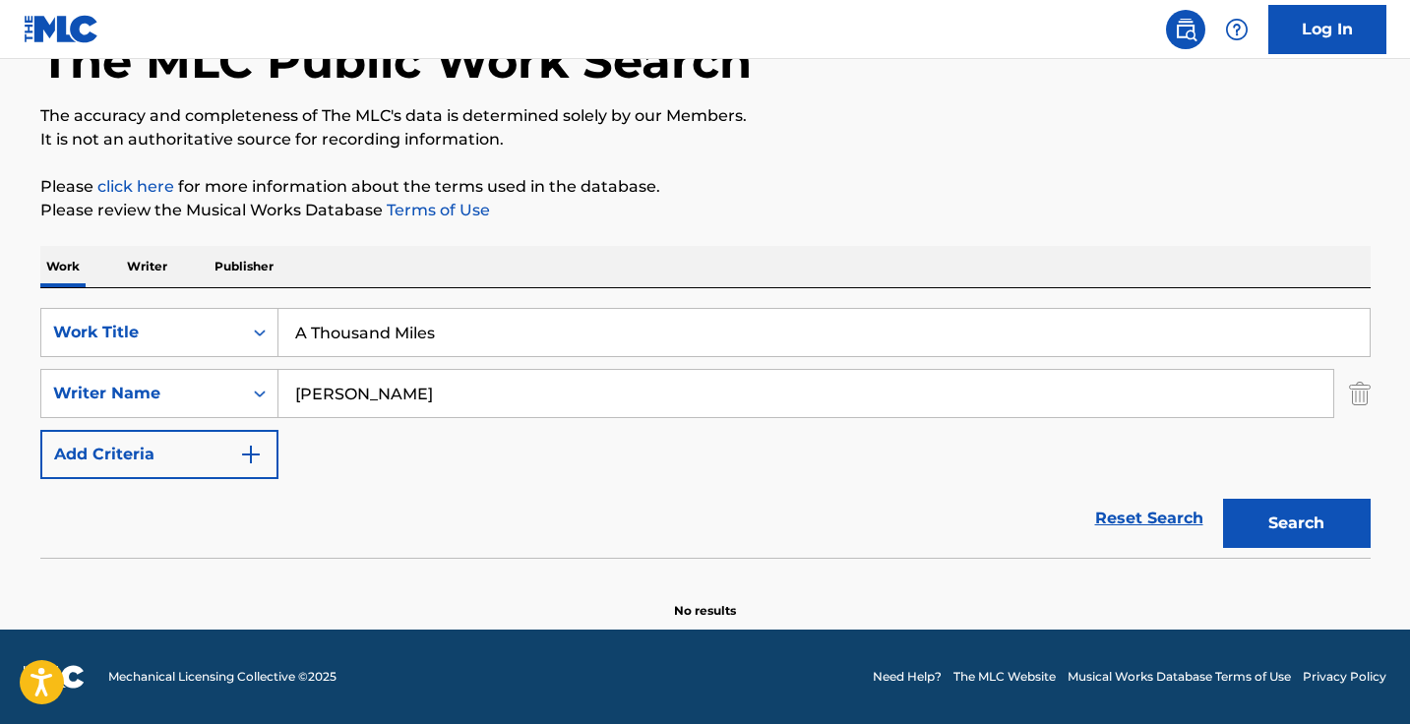
click at [471, 335] on input "A Thousand Miles" at bounding box center [823, 332] width 1091 height 47
paste input "lmighty God"
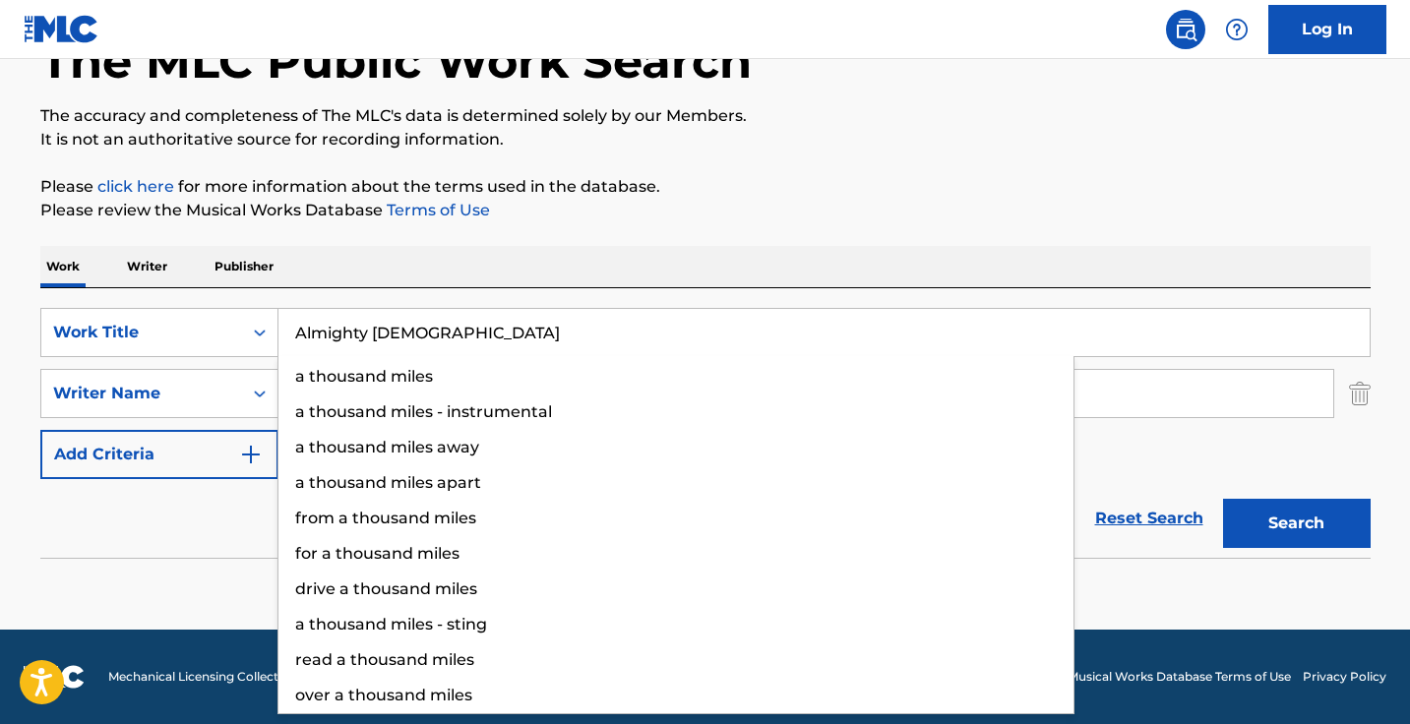
type input "Almighty God"
click at [1295, 523] on button "Search" at bounding box center [1297, 523] width 148 height 49
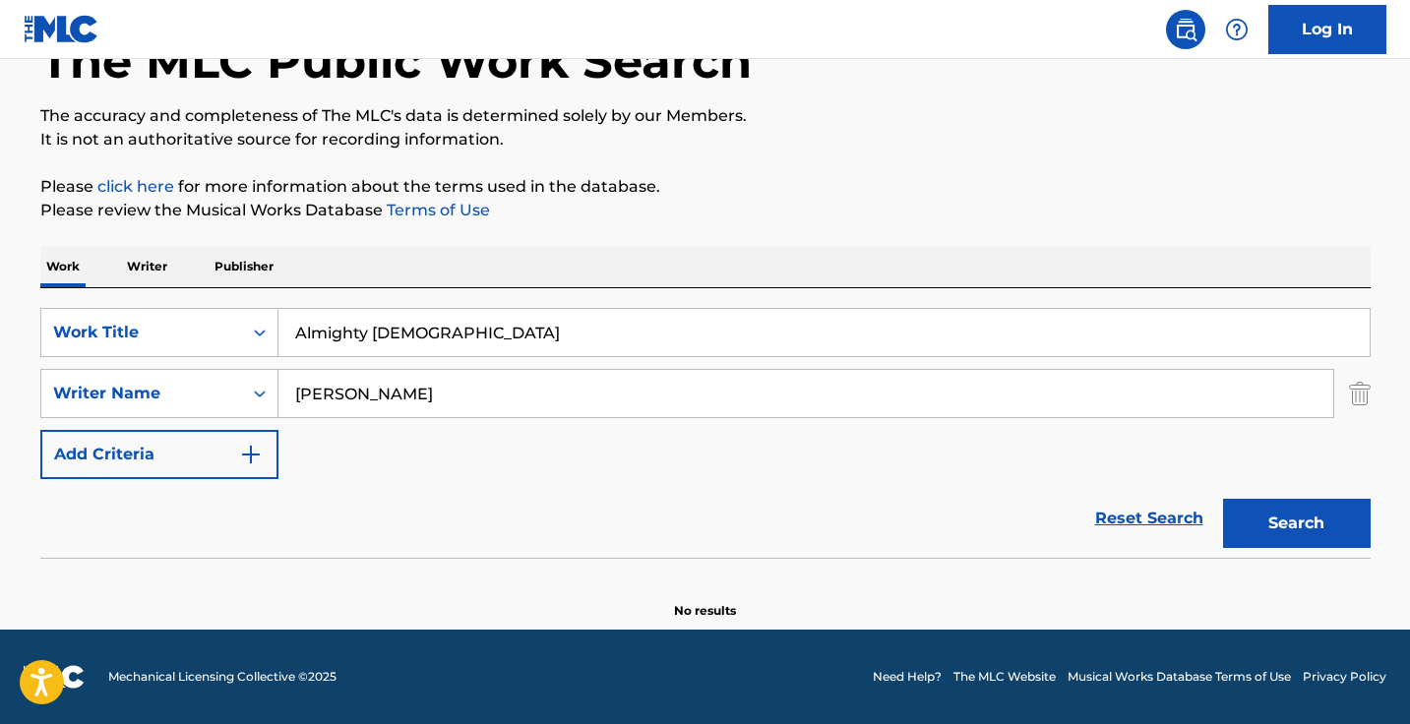
click at [505, 386] on input "Daniel Irambona" at bounding box center [805, 393] width 1054 height 47
click at [438, 397] on input "Daniel Irambona" at bounding box center [805, 393] width 1054 height 47
click at [405, 397] on input "Daniel Irambona" at bounding box center [805, 393] width 1054 height 47
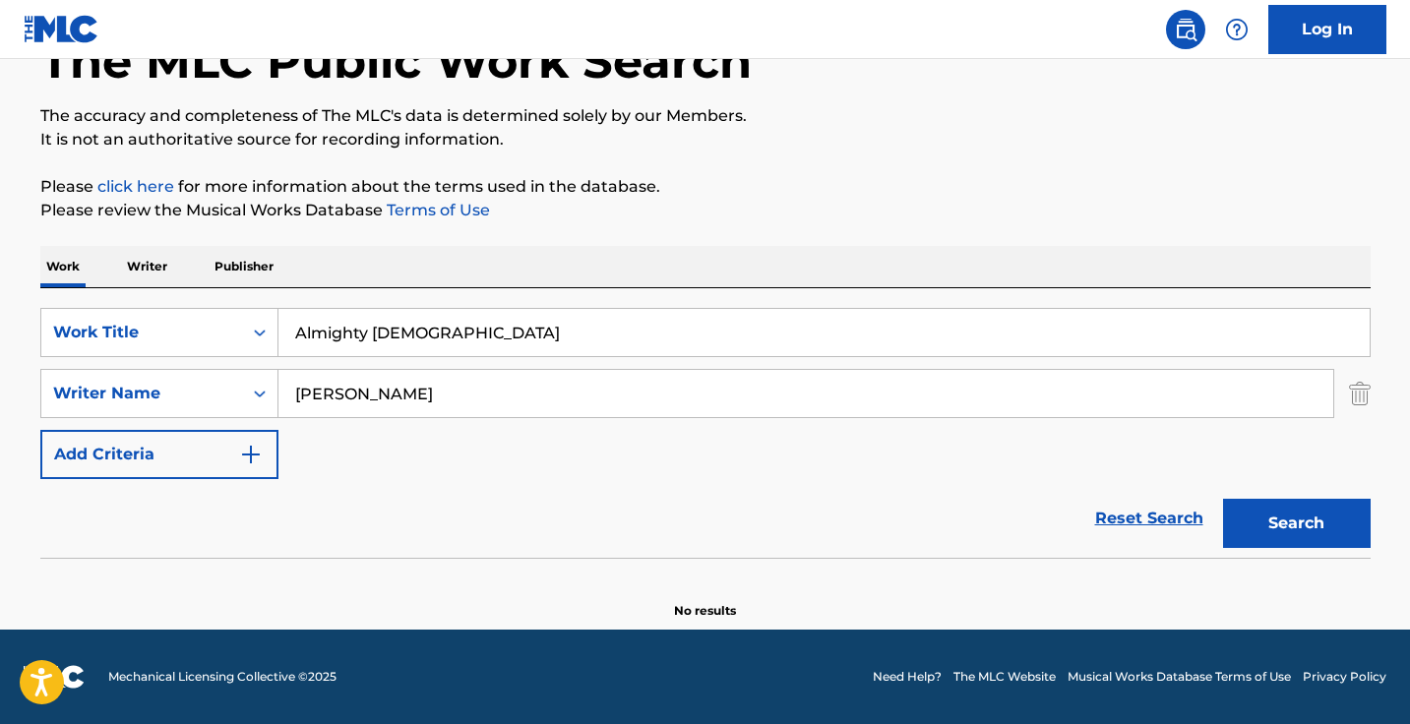
click at [405, 397] on input "Daniel Irambona" at bounding box center [805, 393] width 1054 height 47
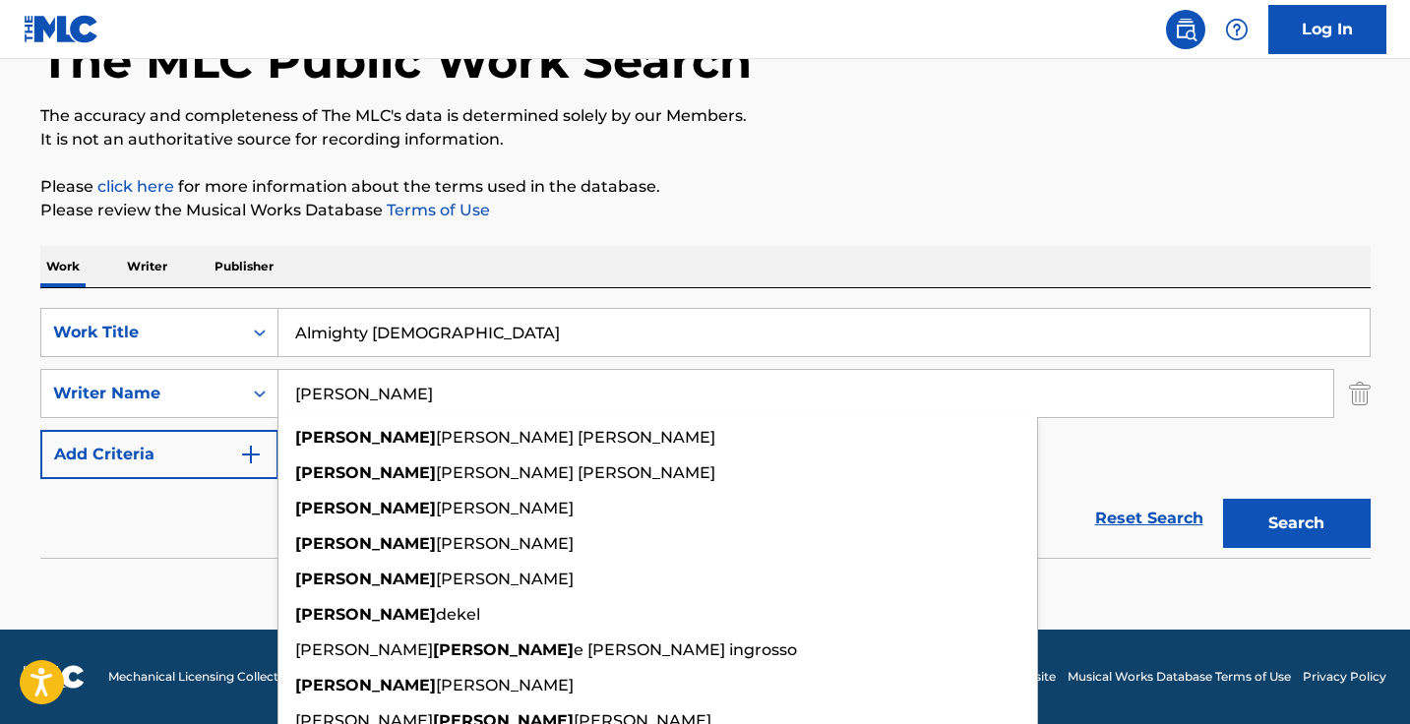
click at [1295, 523] on button "Search" at bounding box center [1297, 523] width 148 height 49
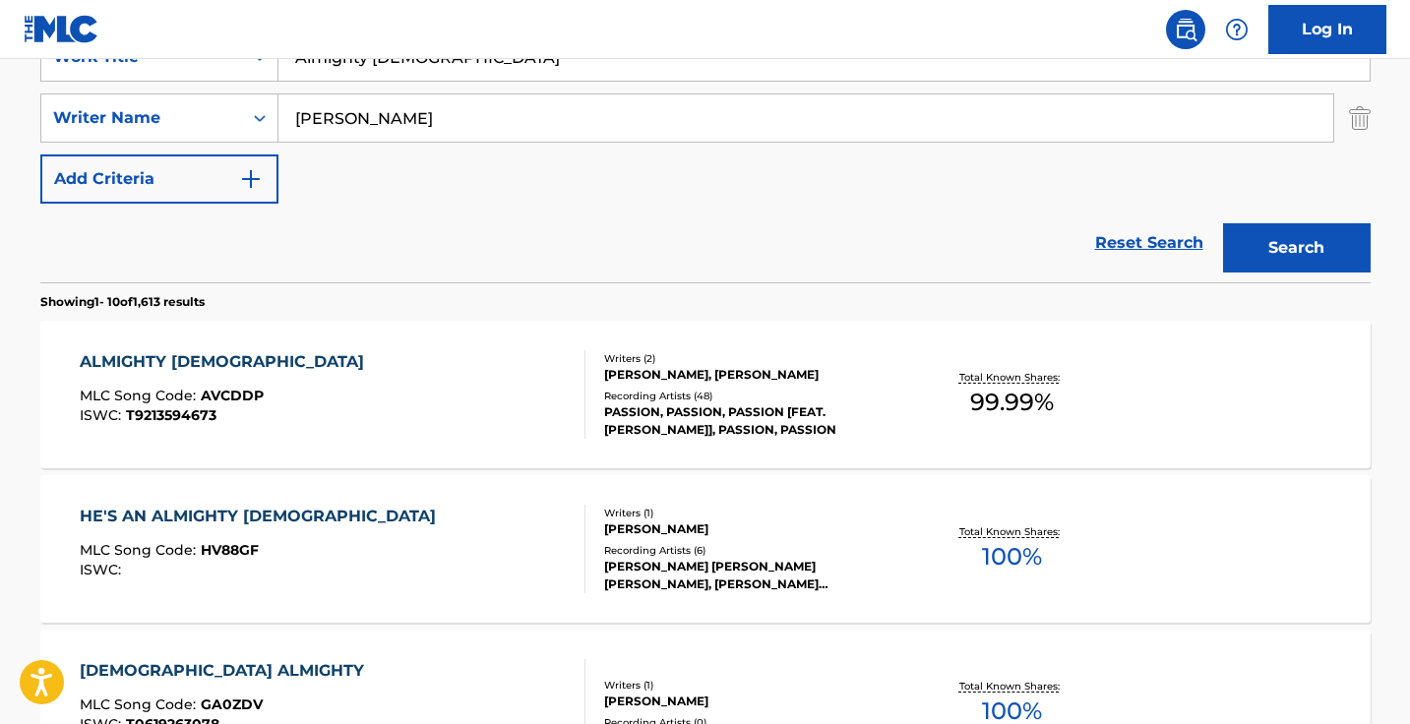
scroll to position [158, 0]
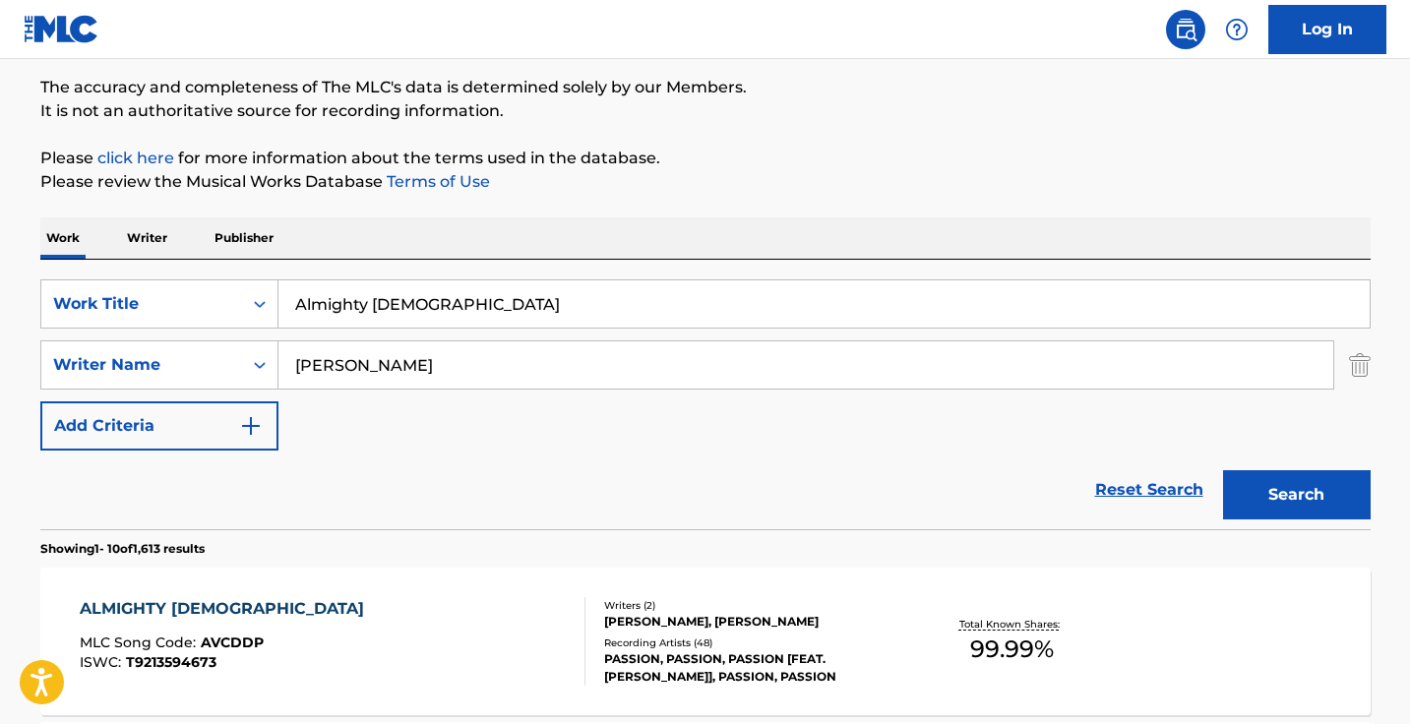
click at [409, 364] on input "Daniel" at bounding box center [805, 364] width 1054 height 47
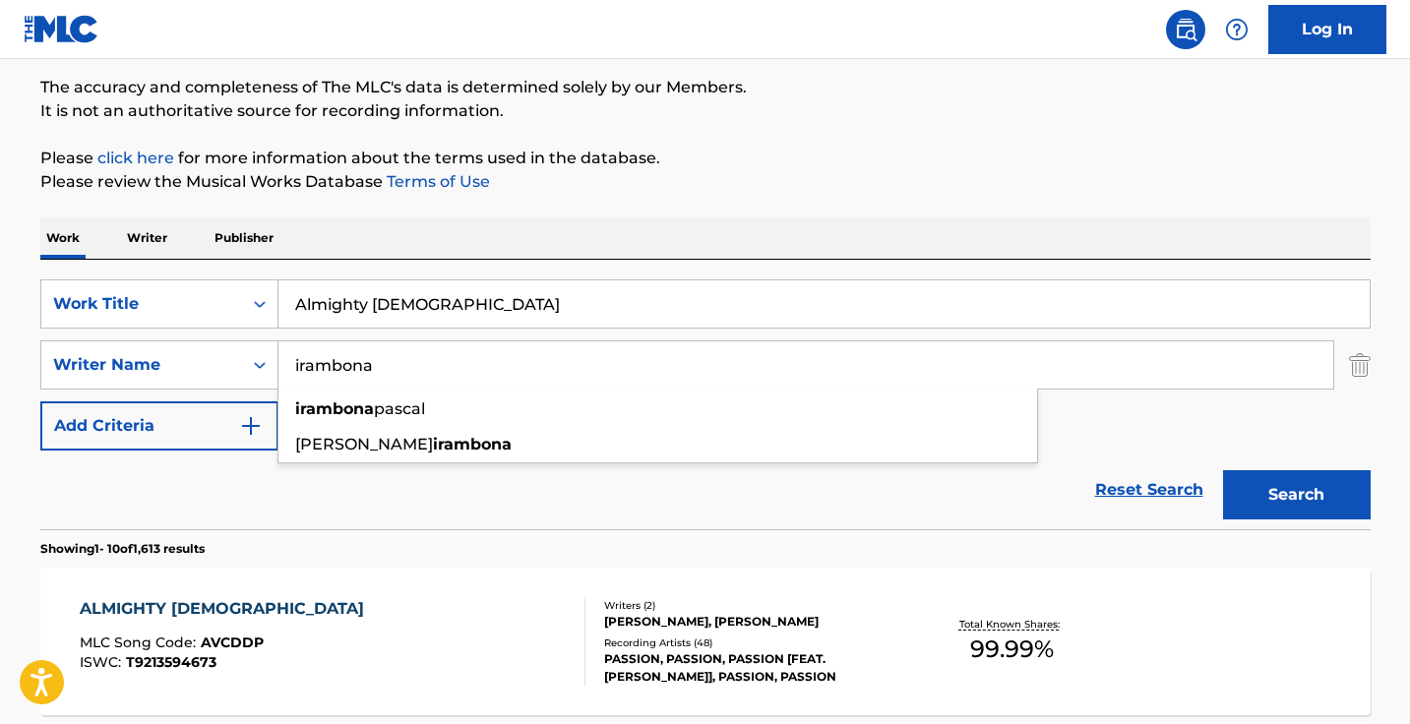
type input "irambona"
click at [1295, 495] on button "Search" at bounding box center [1297, 494] width 148 height 49
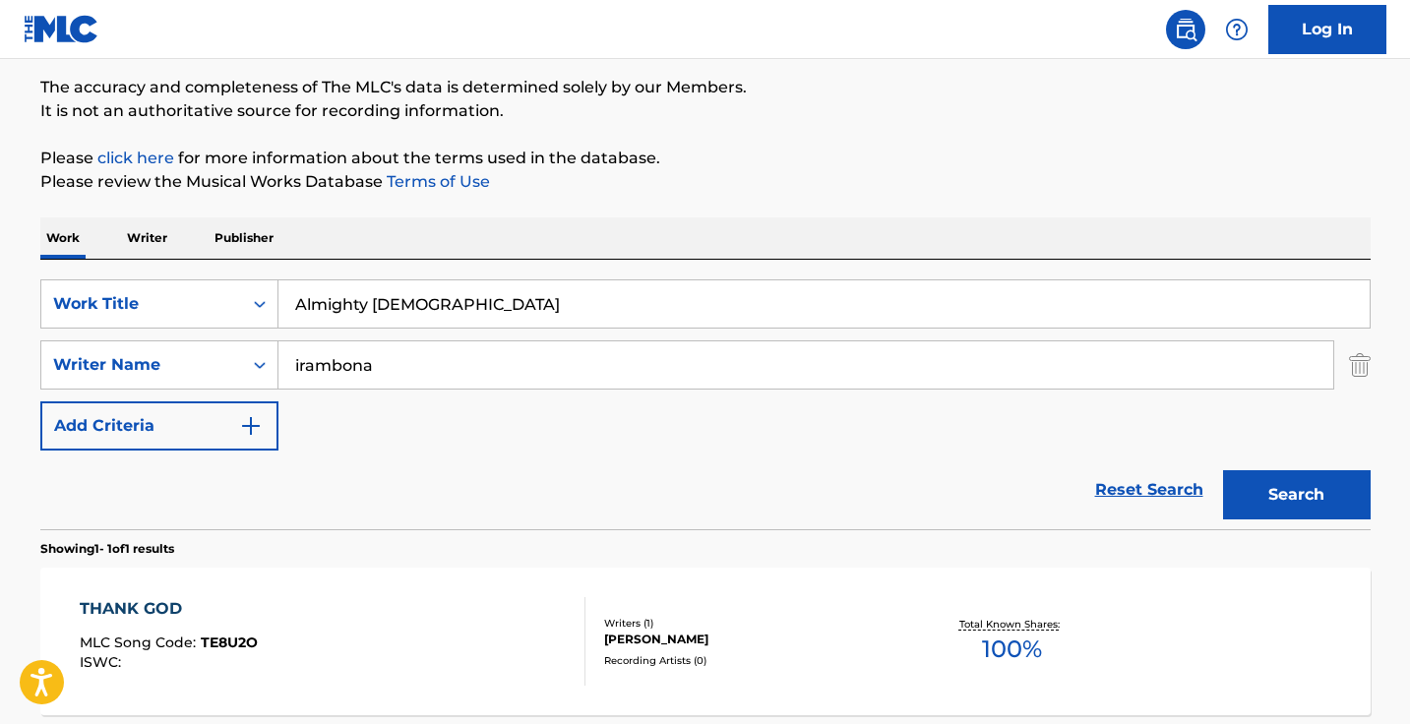
click at [417, 364] on input "irambona" at bounding box center [805, 364] width 1054 height 47
click at [458, 306] on input "Almighty God" at bounding box center [823, 303] width 1091 height 47
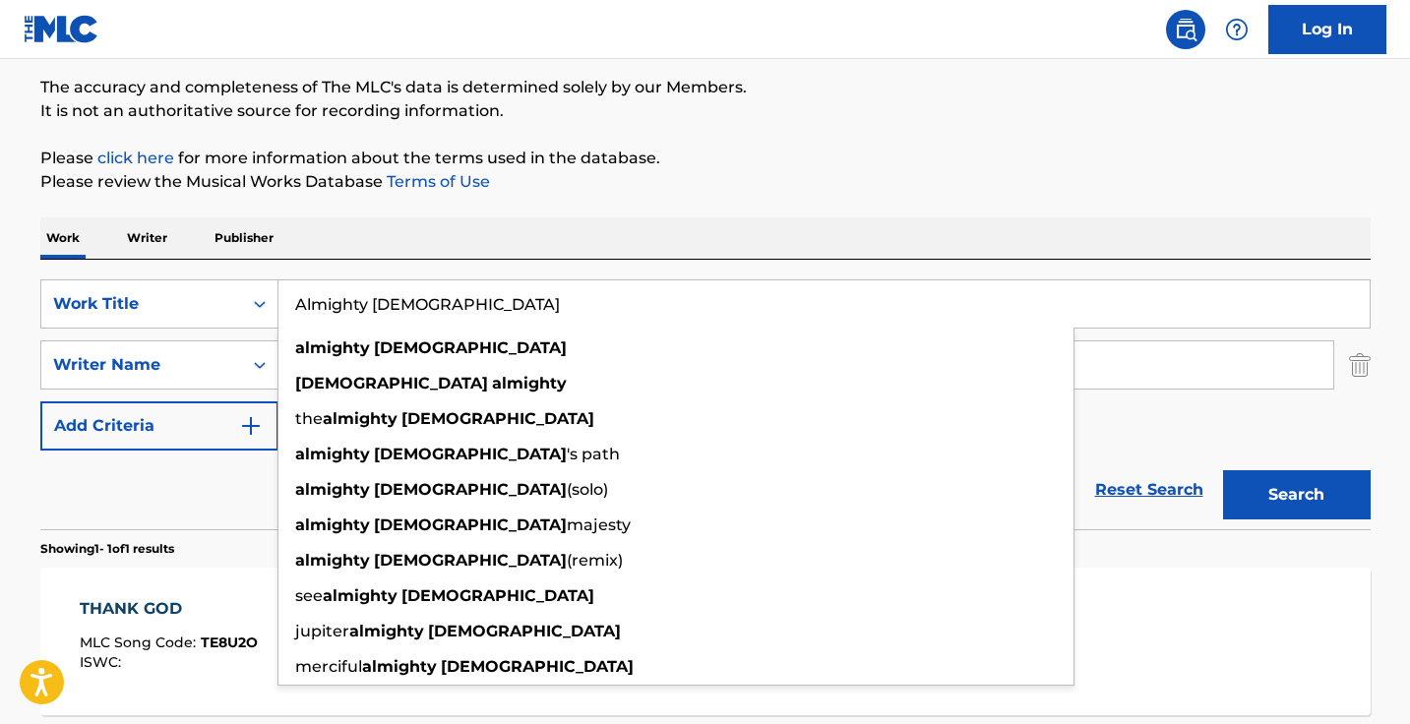
click at [458, 306] on input "Almighty God" at bounding box center [823, 303] width 1091 height 47
paste input "Brasi Flow 2"
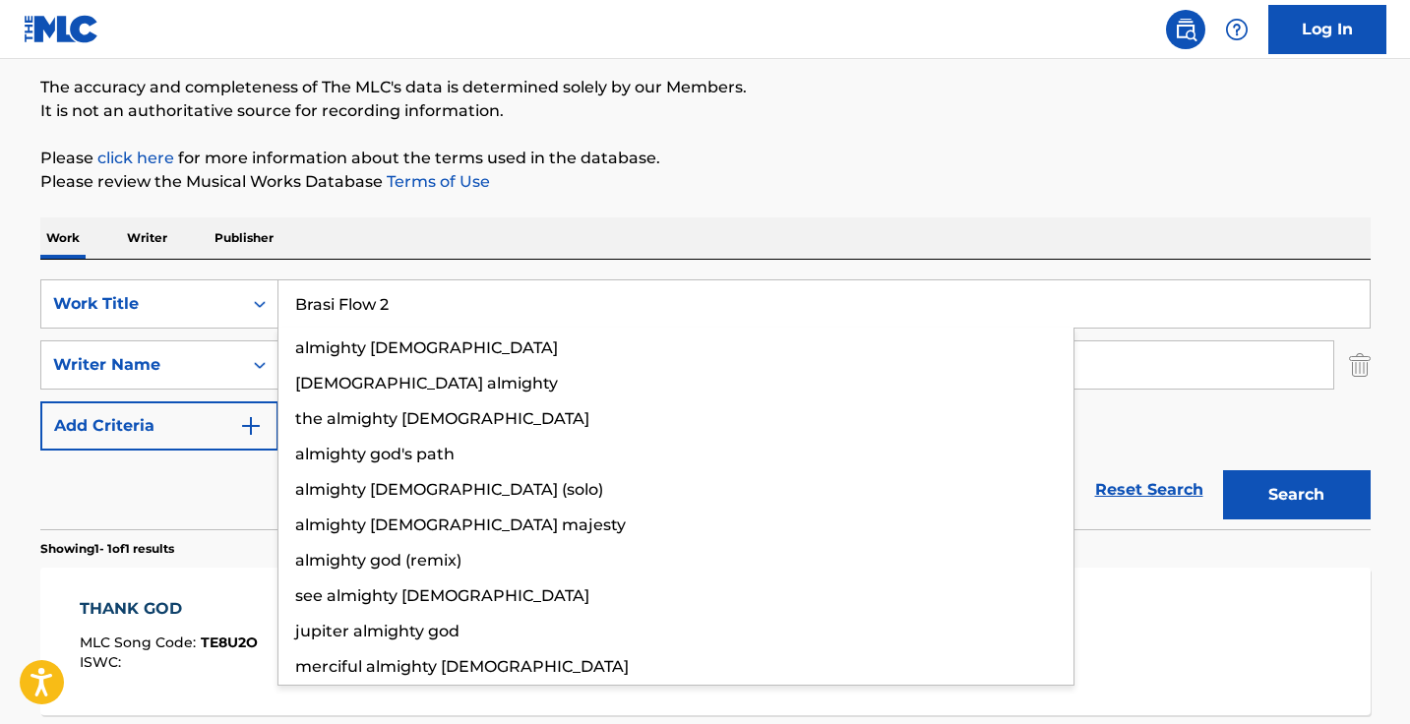
type input "Brasi Flow 2"
click at [1295, 495] on button "Search" at bounding box center [1297, 494] width 148 height 49
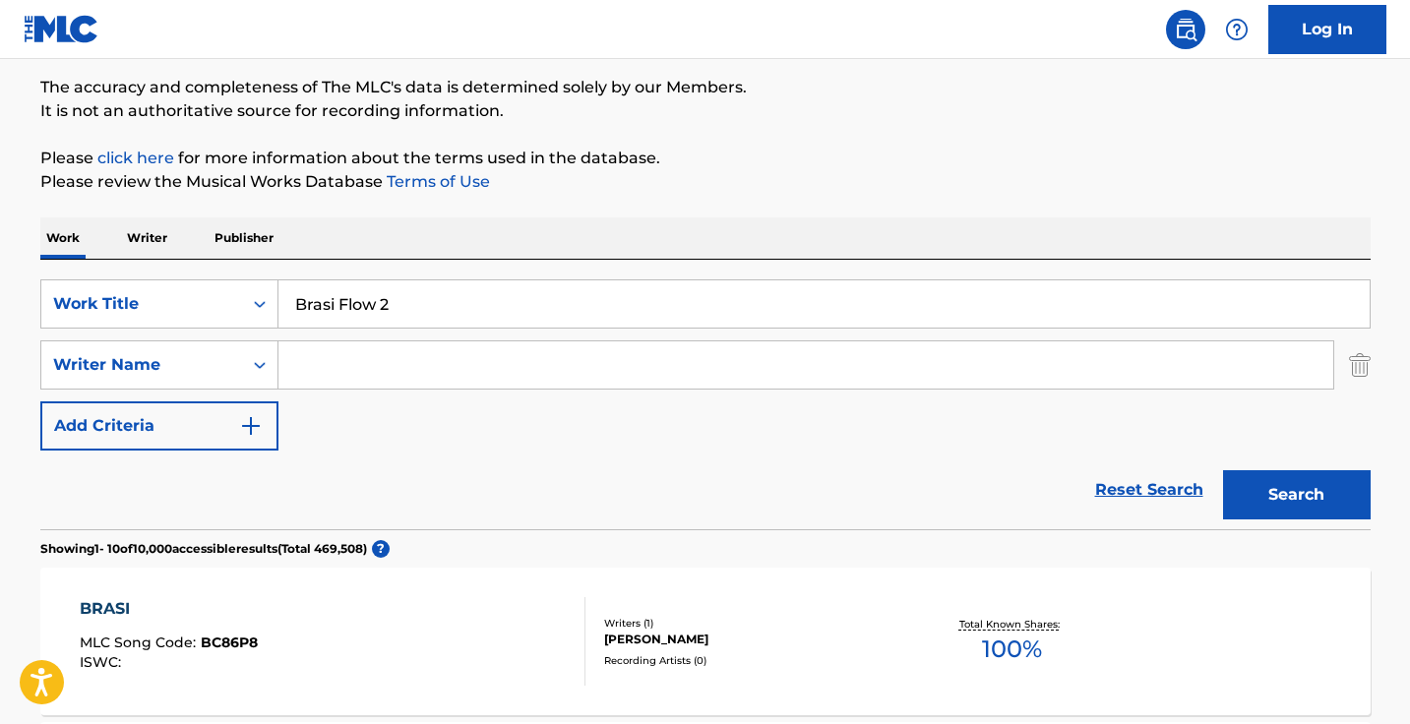
click at [394, 295] on input "Brasi Flow 2" at bounding box center [823, 303] width 1091 height 47
drag, startPoint x: 167, startPoint y: 240, endPoint x: 235, endPoint y: 265, distance: 72.2
click at [166, 240] on p "Writer" at bounding box center [147, 237] width 52 height 41
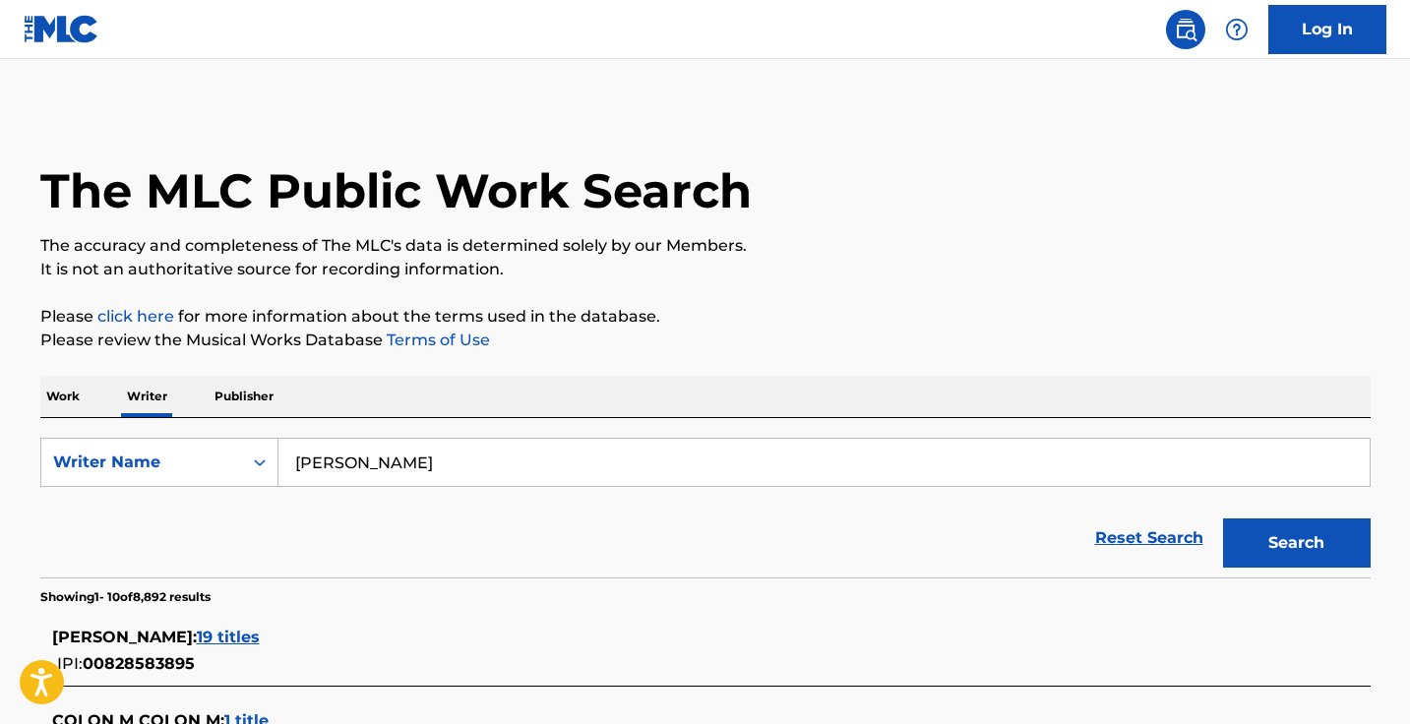
click at [455, 451] on input "Ricardo Colon" at bounding box center [823, 462] width 1091 height 47
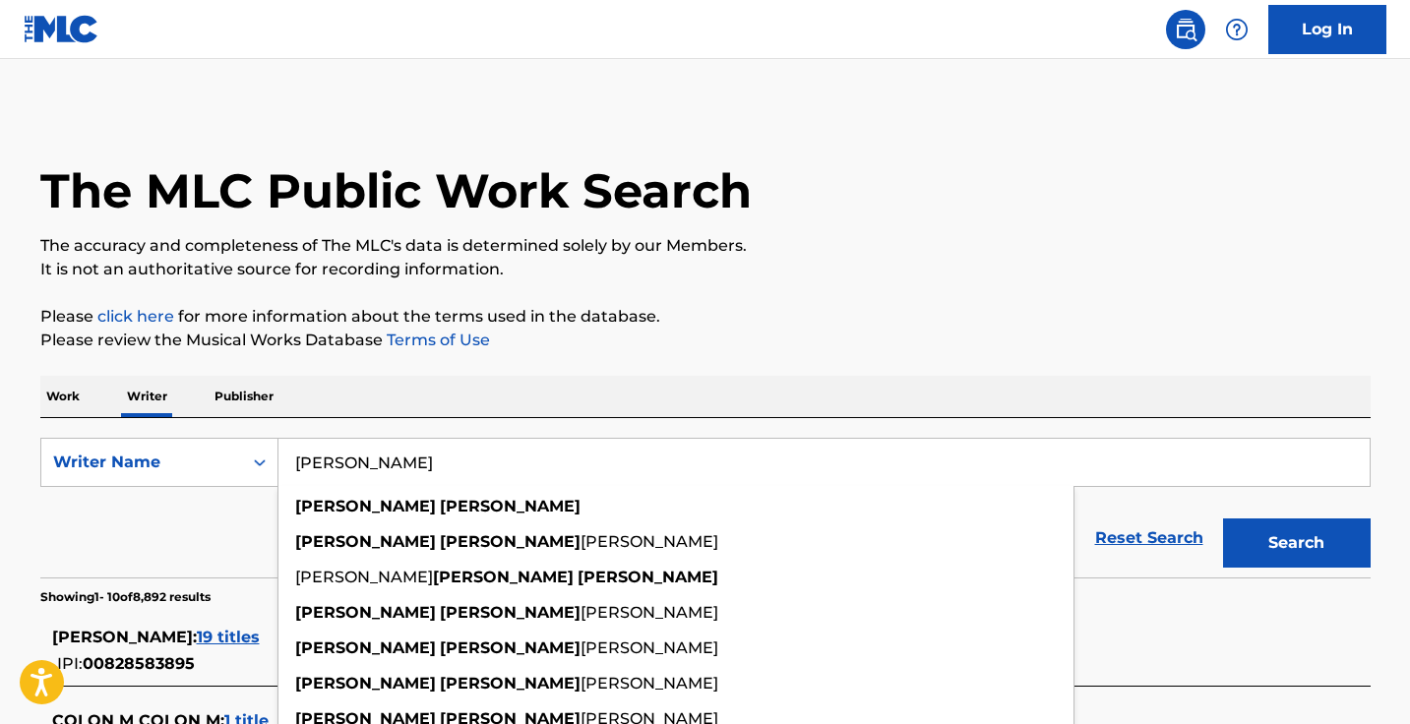
click at [1295, 543] on button "Search" at bounding box center [1297, 542] width 148 height 49
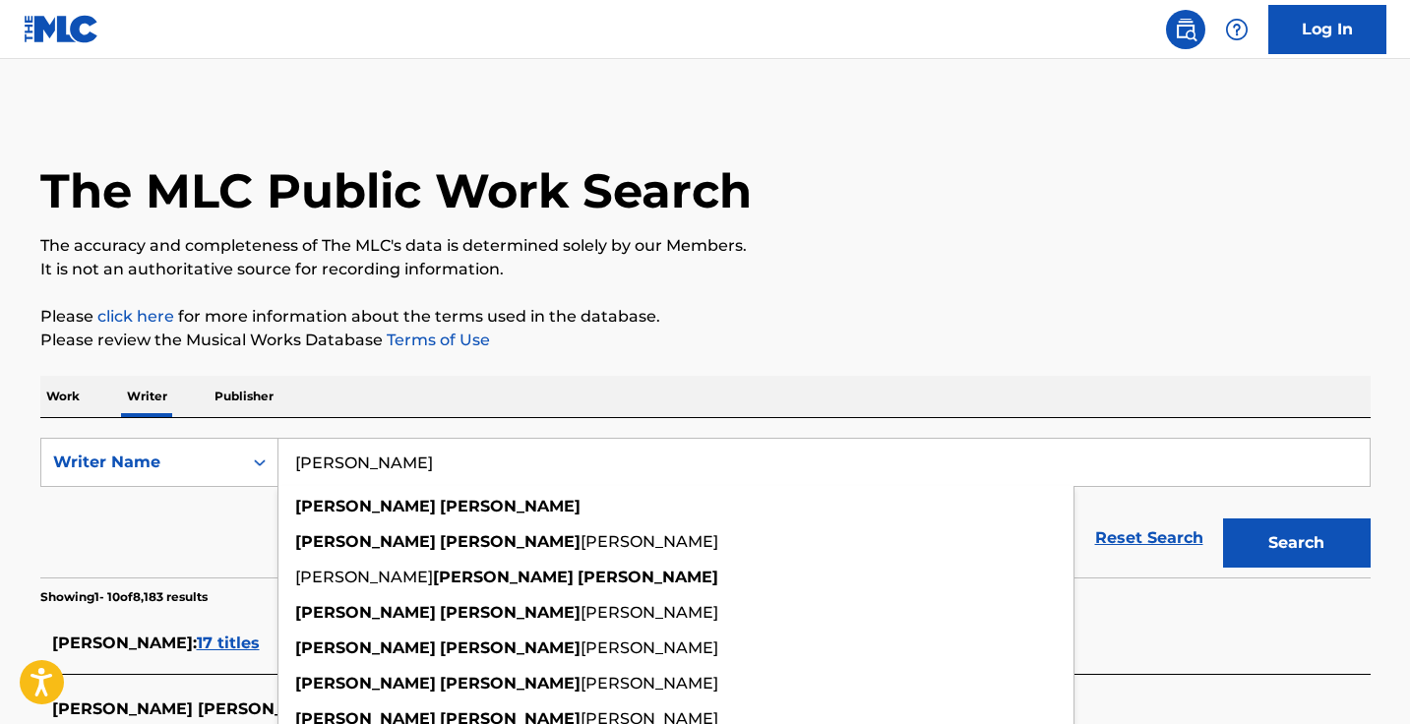
drag, startPoint x: 517, startPoint y: 450, endPoint x: 503, endPoint y: 457, distance: 16.7
click at [503, 457] on input "cameron Russell" at bounding box center [823, 462] width 1091 height 47
type input "cameron Russell"
click at [61, 389] on p "Work" at bounding box center [62, 396] width 45 height 41
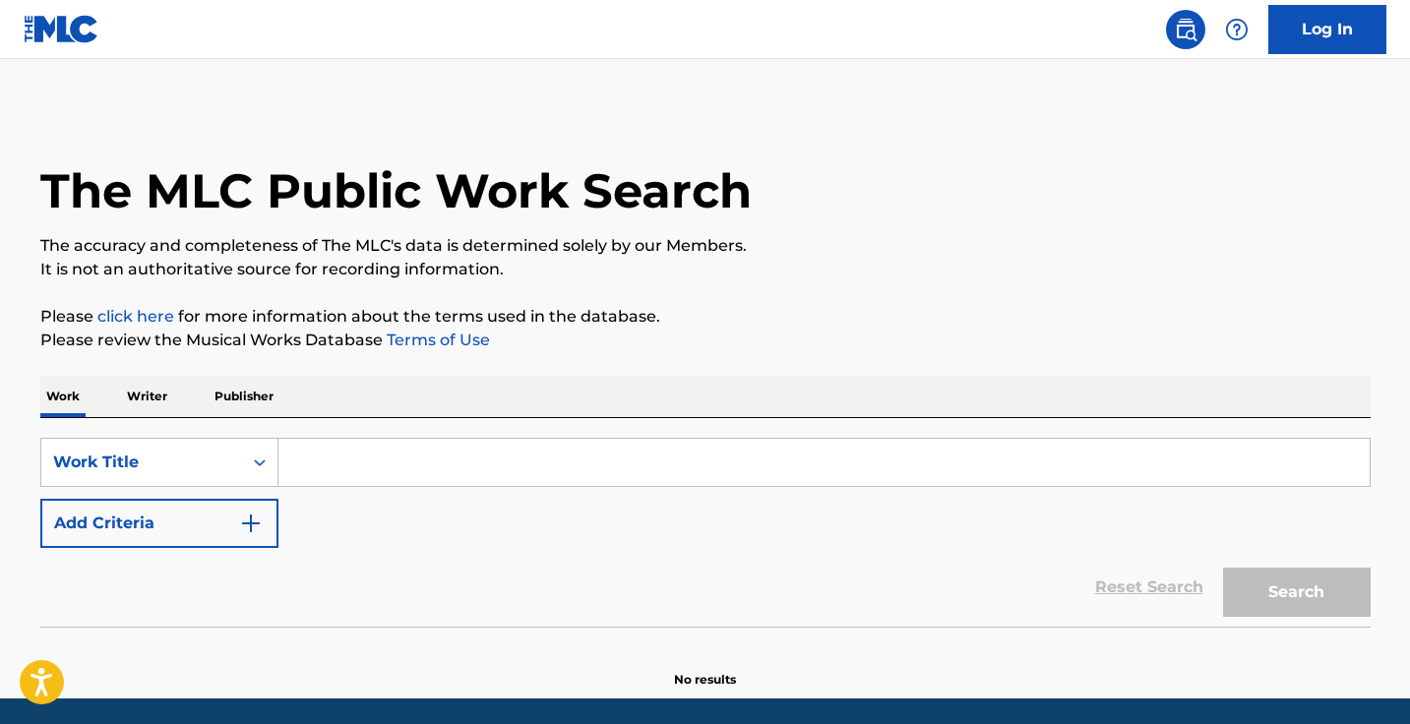
click at [264, 528] on button "Add Criteria" at bounding box center [159, 523] width 238 height 49
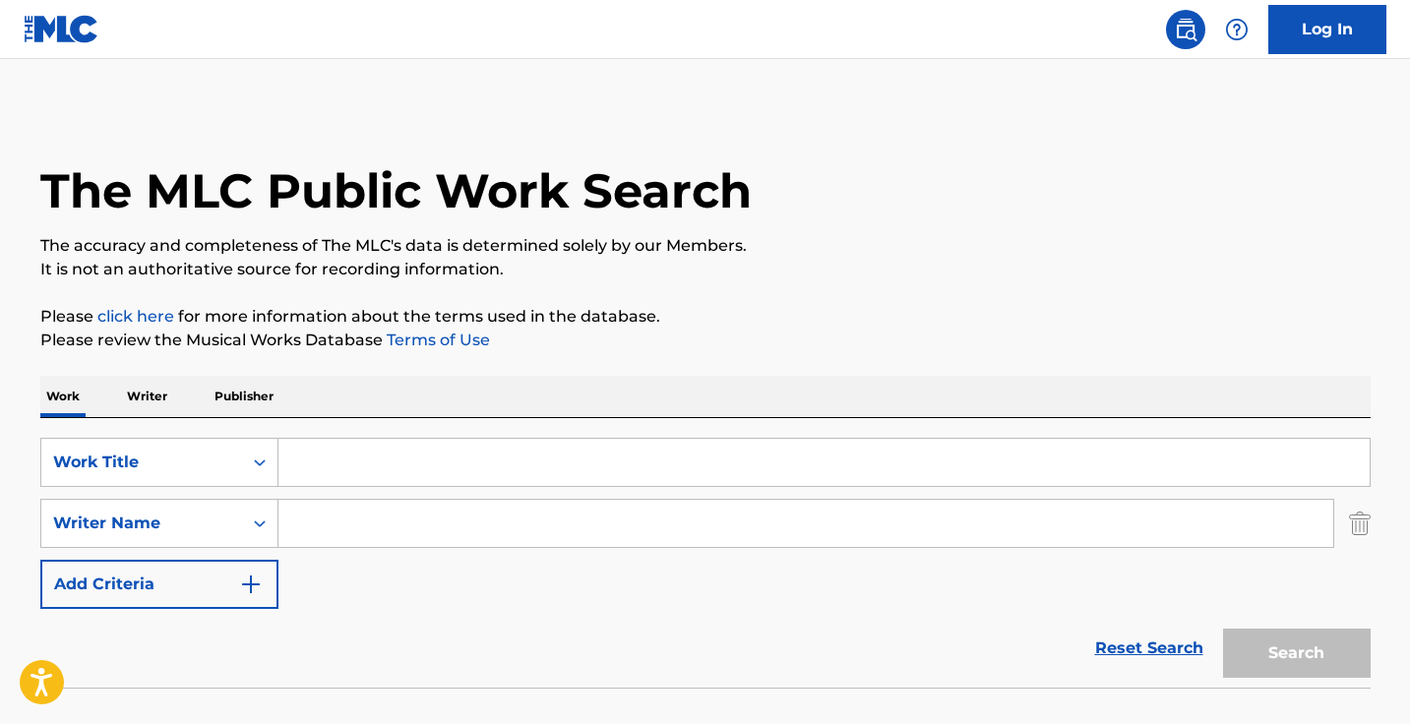
click at [409, 528] on input "Search Form" at bounding box center [805, 523] width 1054 height 47
paste input "cameron Russell"
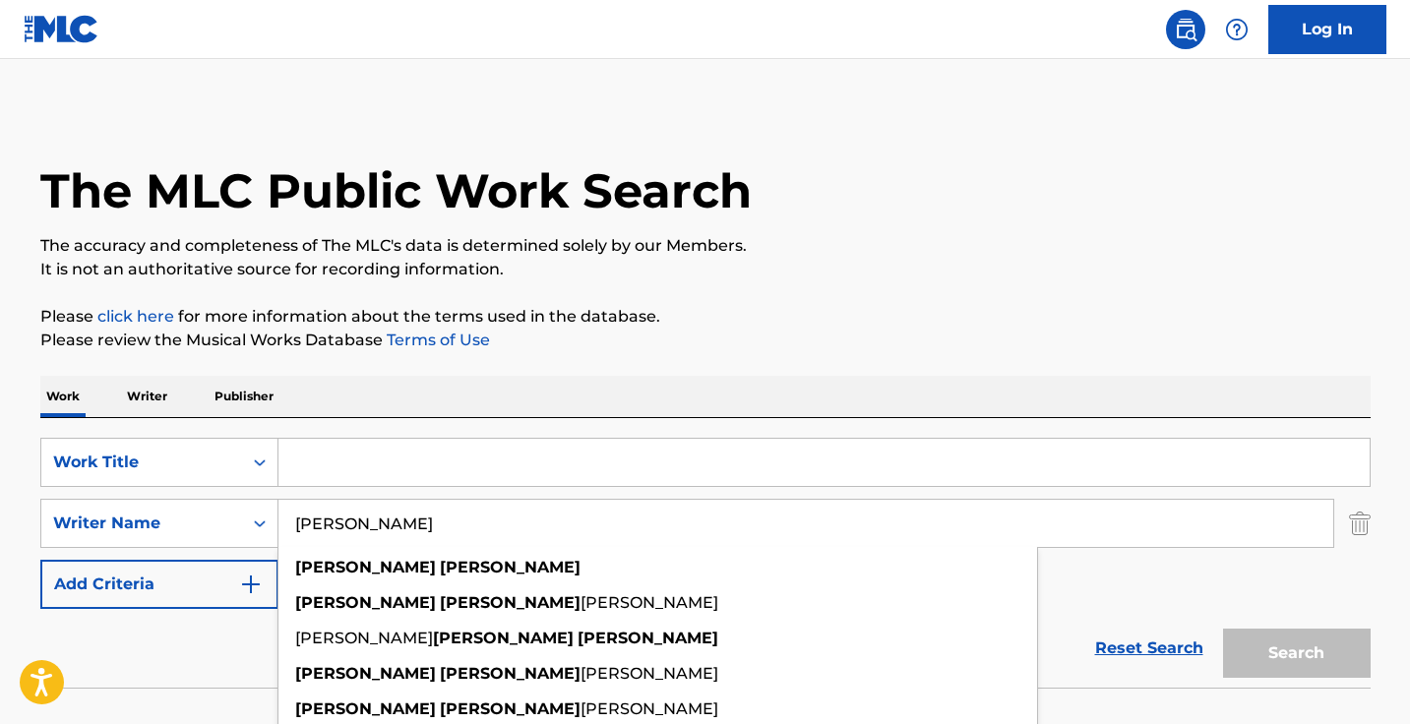
type input "cameron Russell"
click at [425, 453] on input "Search Form" at bounding box center [823, 462] width 1091 height 47
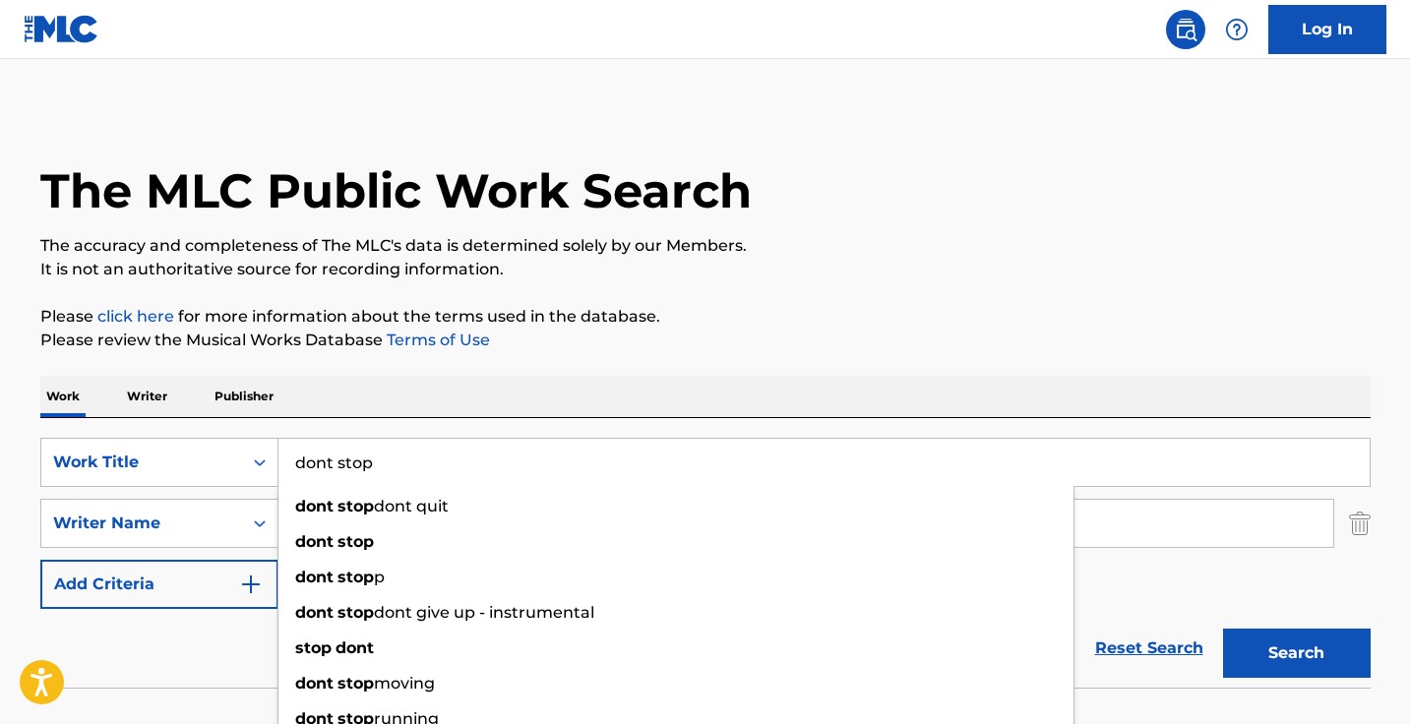
click at [1295, 653] on button "Search" at bounding box center [1297, 653] width 148 height 49
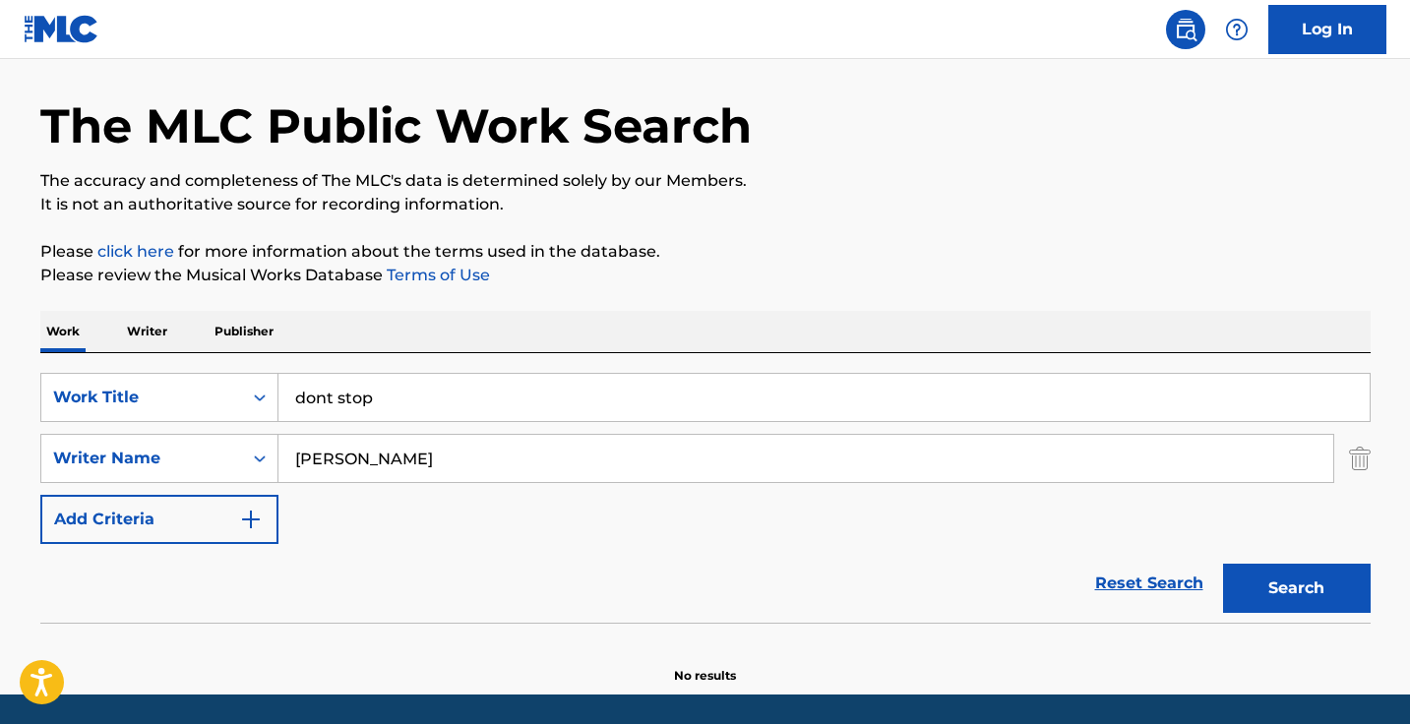
scroll to position [126, 0]
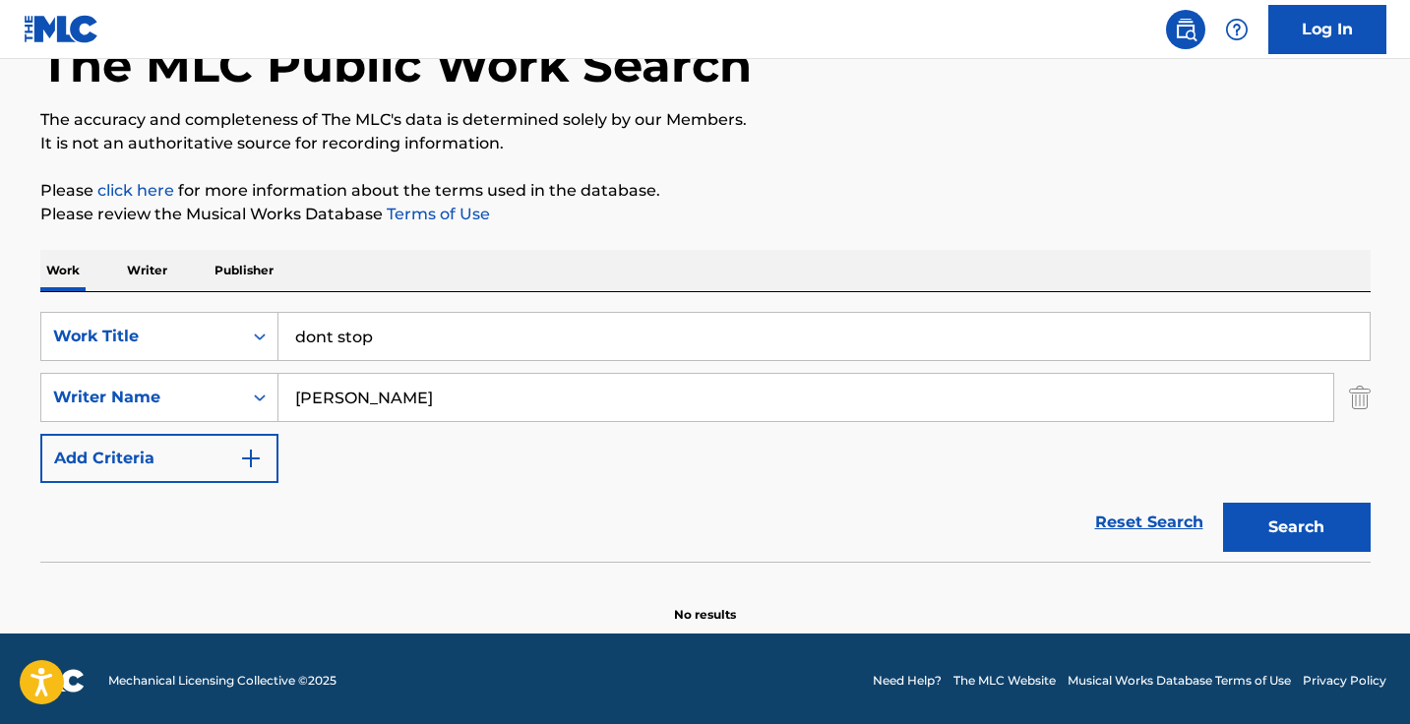
click at [363, 328] on input "dont stop" at bounding box center [823, 336] width 1091 height 47
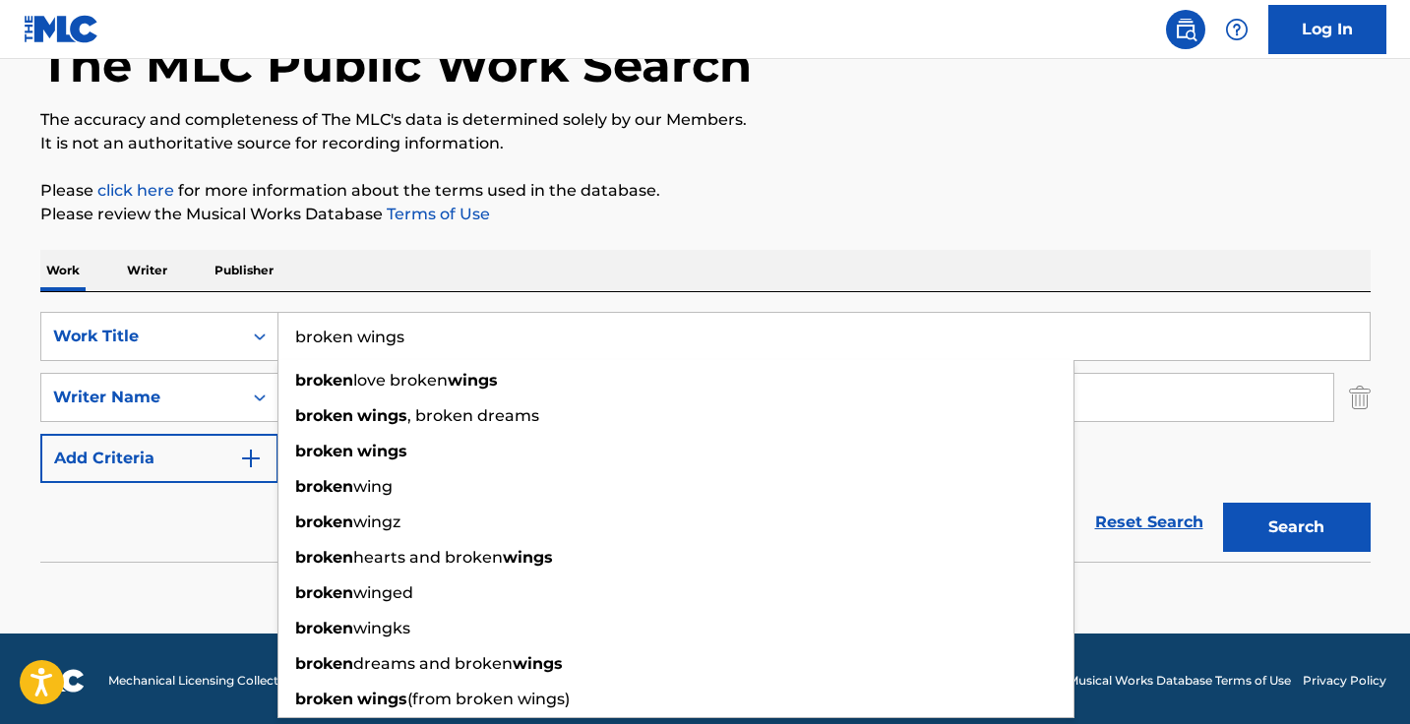
type input "broken wings"
click at [1295, 527] on button "Search" at bounding box center [1297, 527] width 148 height 49
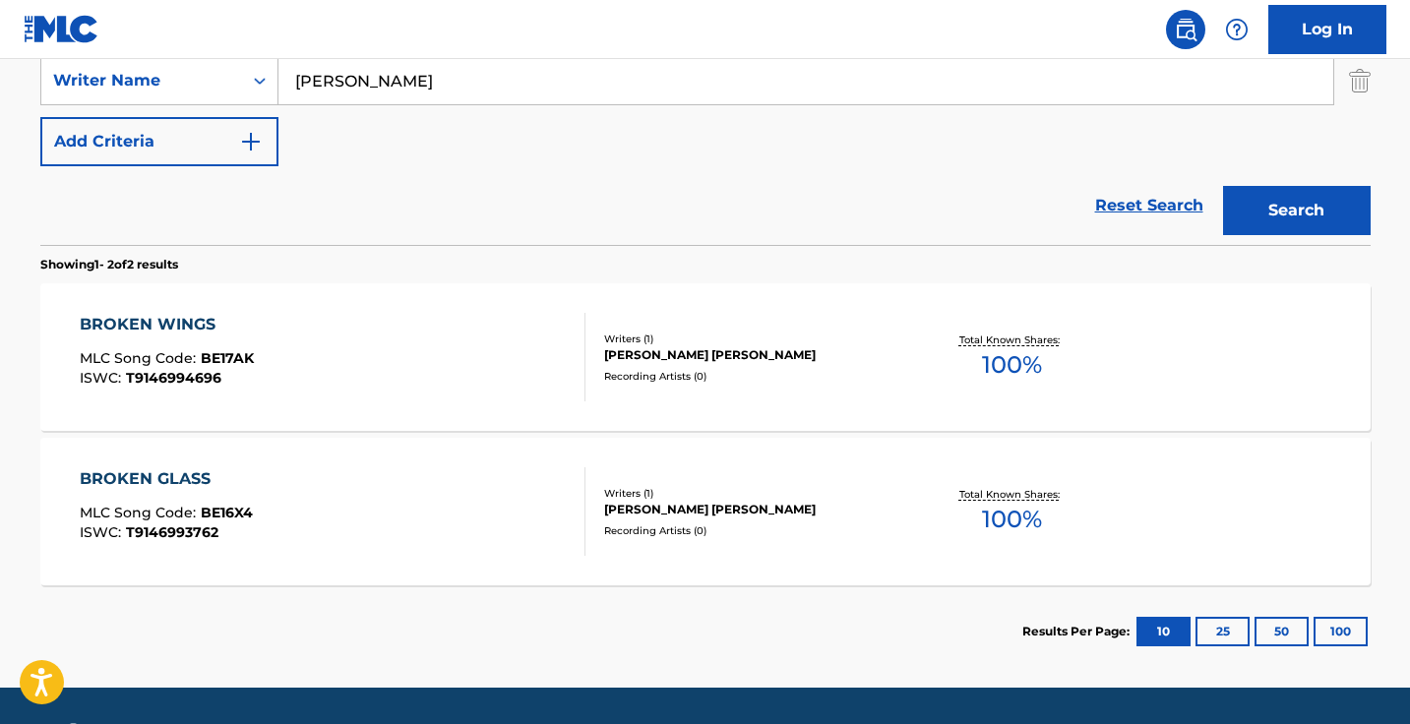
scroll to position [451, 0]
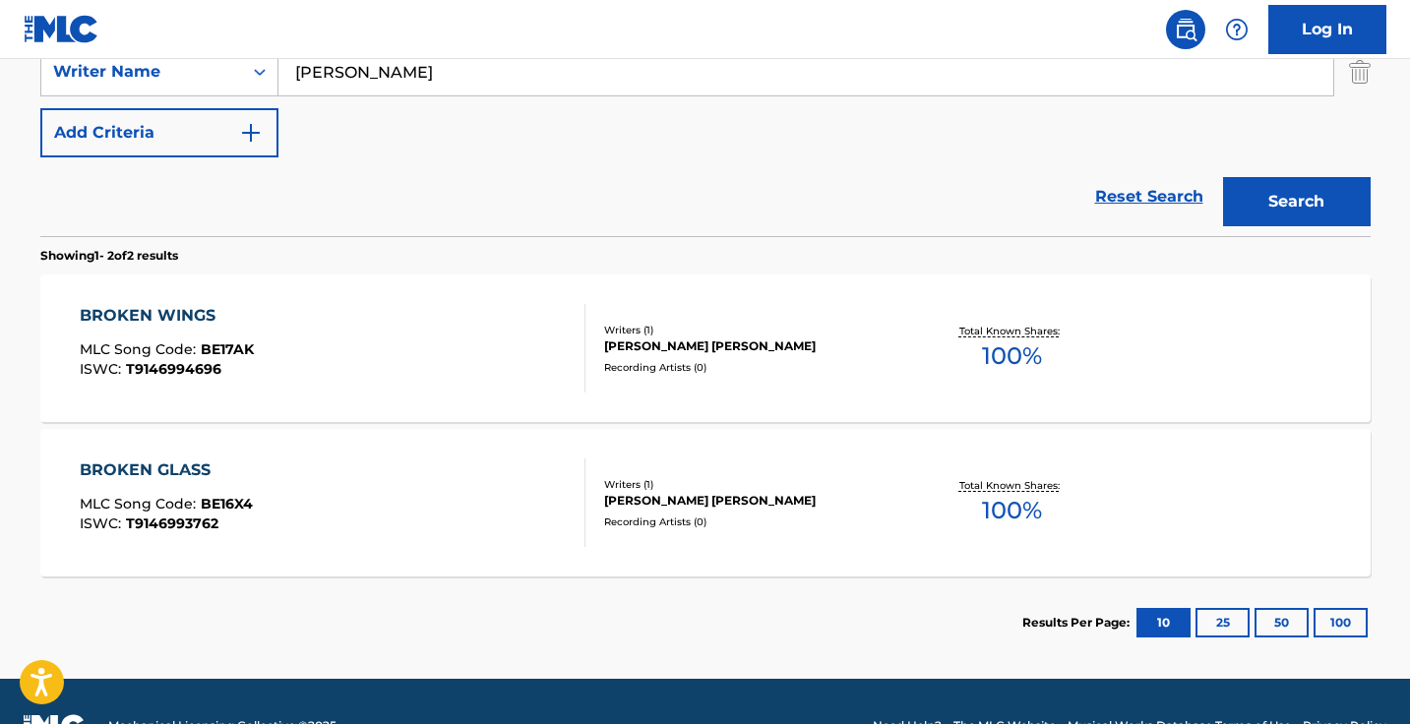
click at [461, 363] on div "BROKEN WINGS MLC Song Code : BE17AK ISWC : T9146994696" at bounding box center [333, 348] width 506 height 89
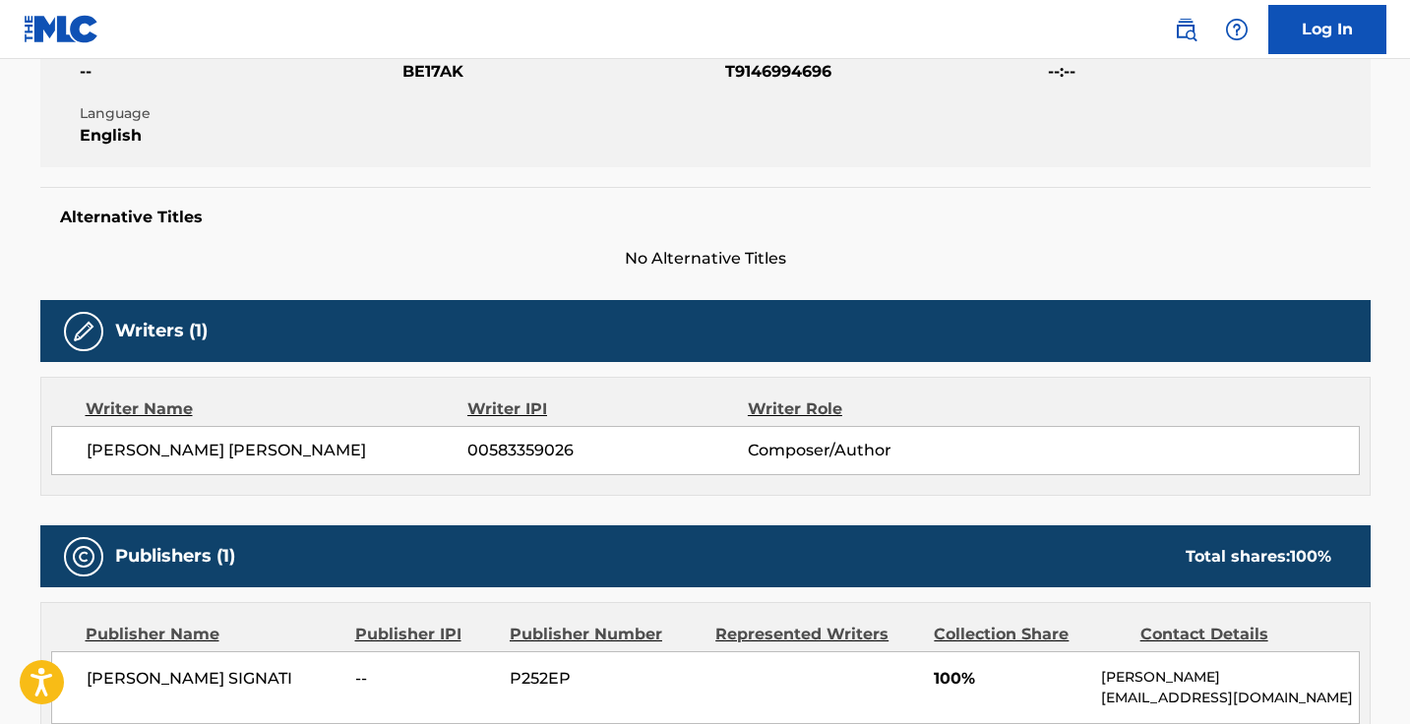
scroll to position [76, 0]
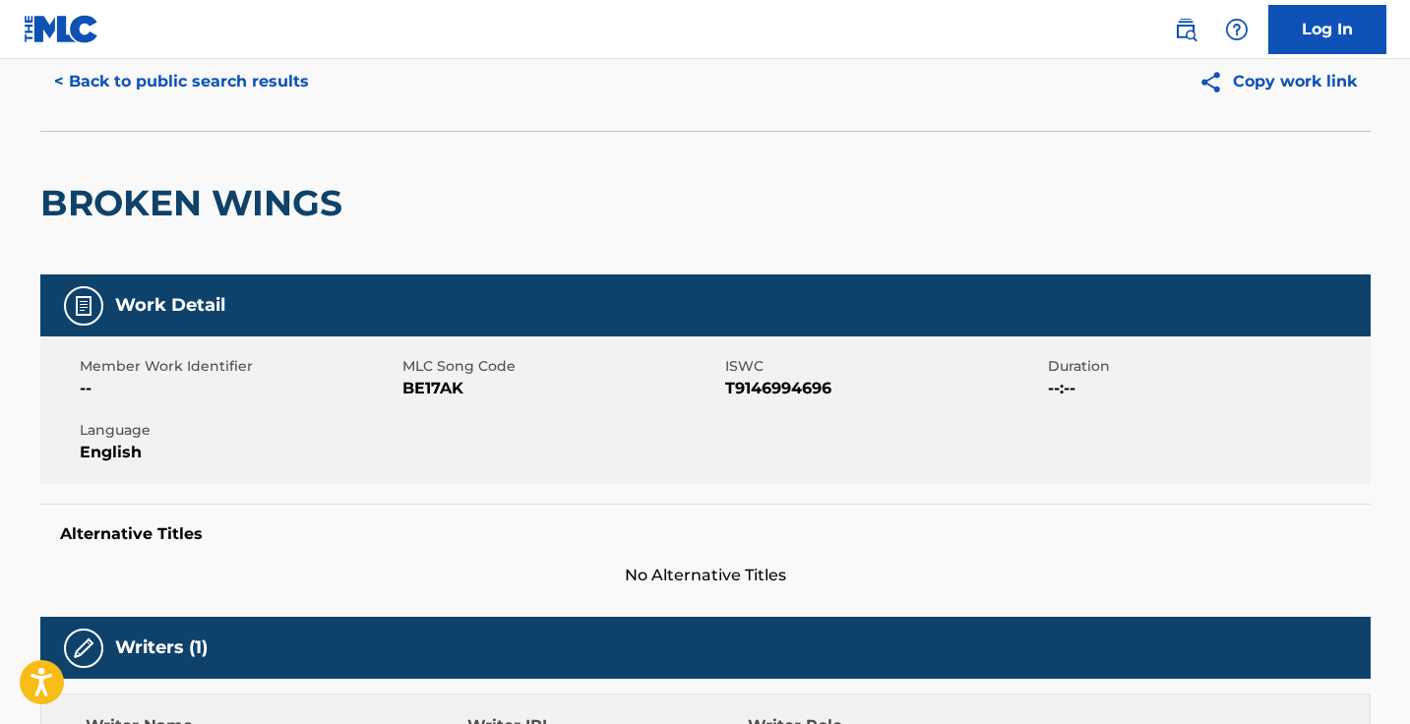
click at [459, 390] on span "BE17AK" at bounding box center [561, 389] width 318 height 24
click at [442, 388] on span "BE17AK" at bounding box center [561, 389] width 318 height 24
copy span "BE17AK"
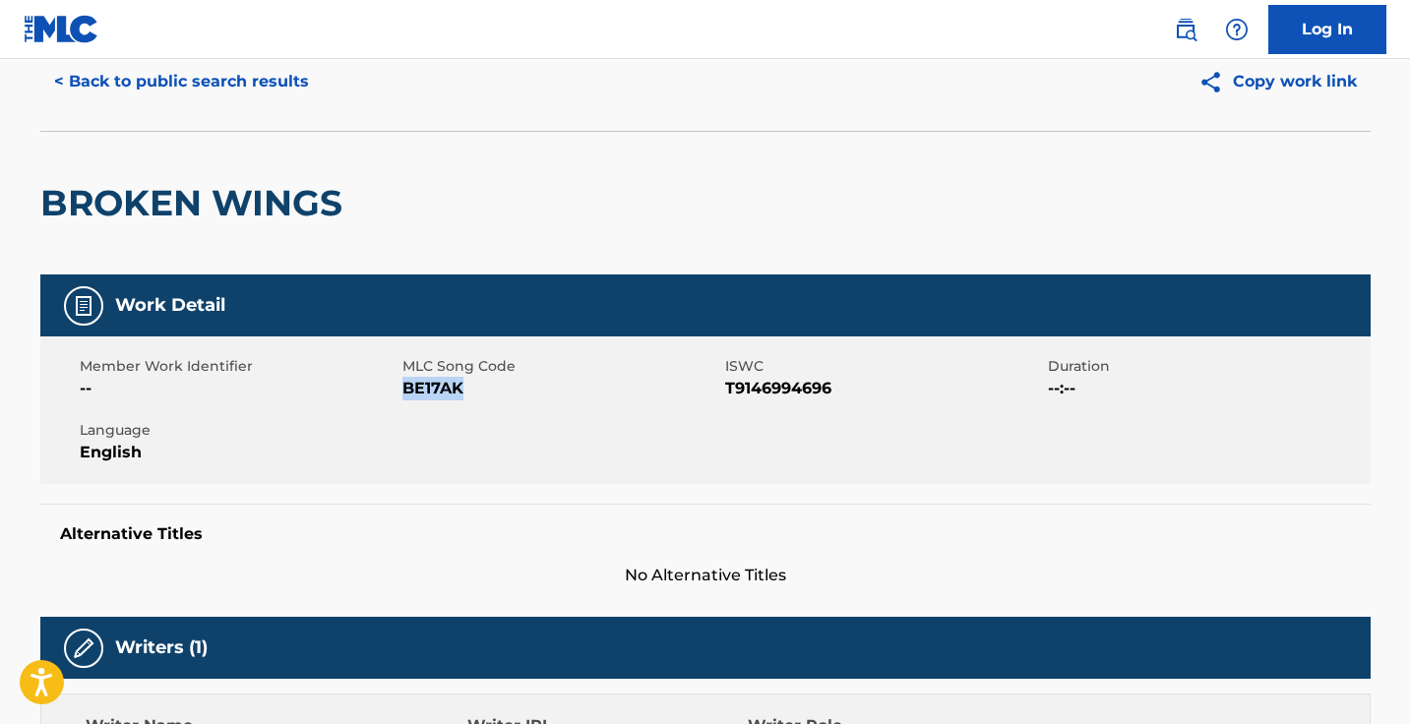
click at [281, 61] on button "< Back to public search results" at bounding box center [181, 81] width 282 height 49
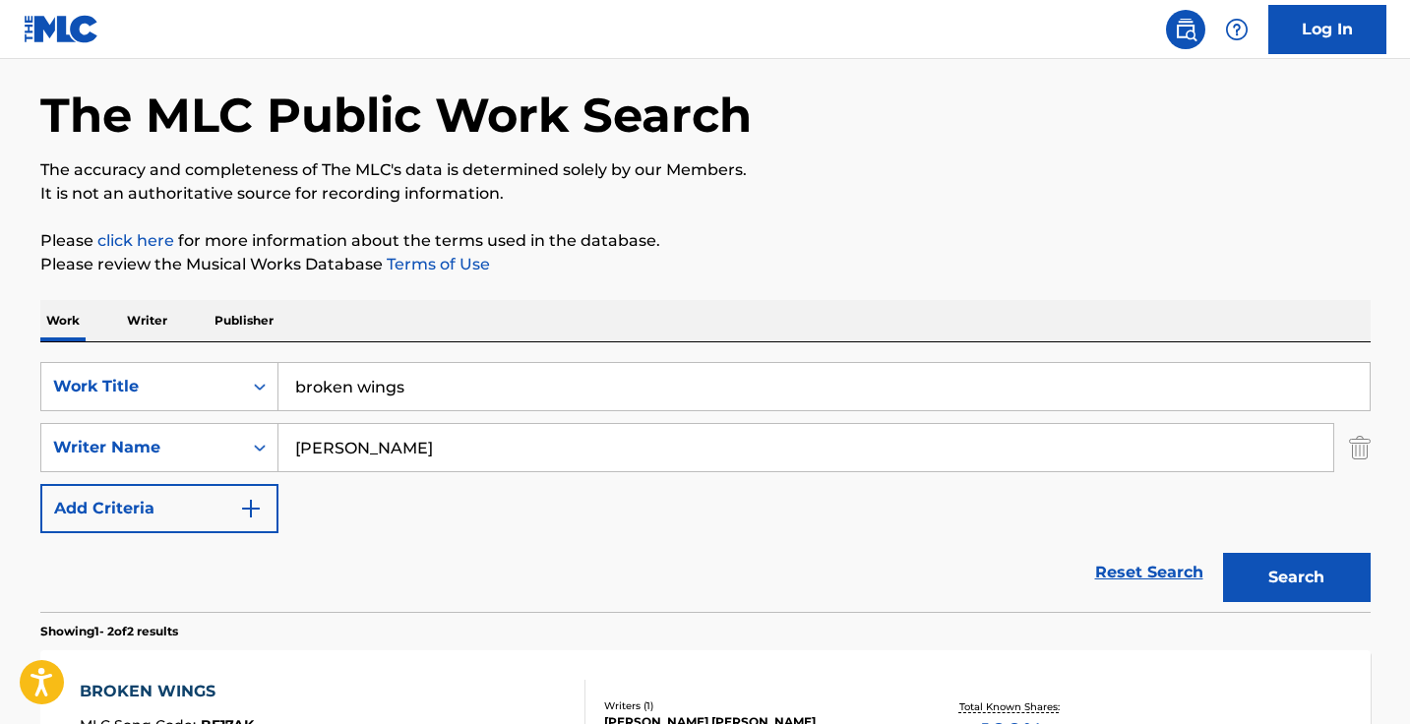
scroll to position [389, 0]
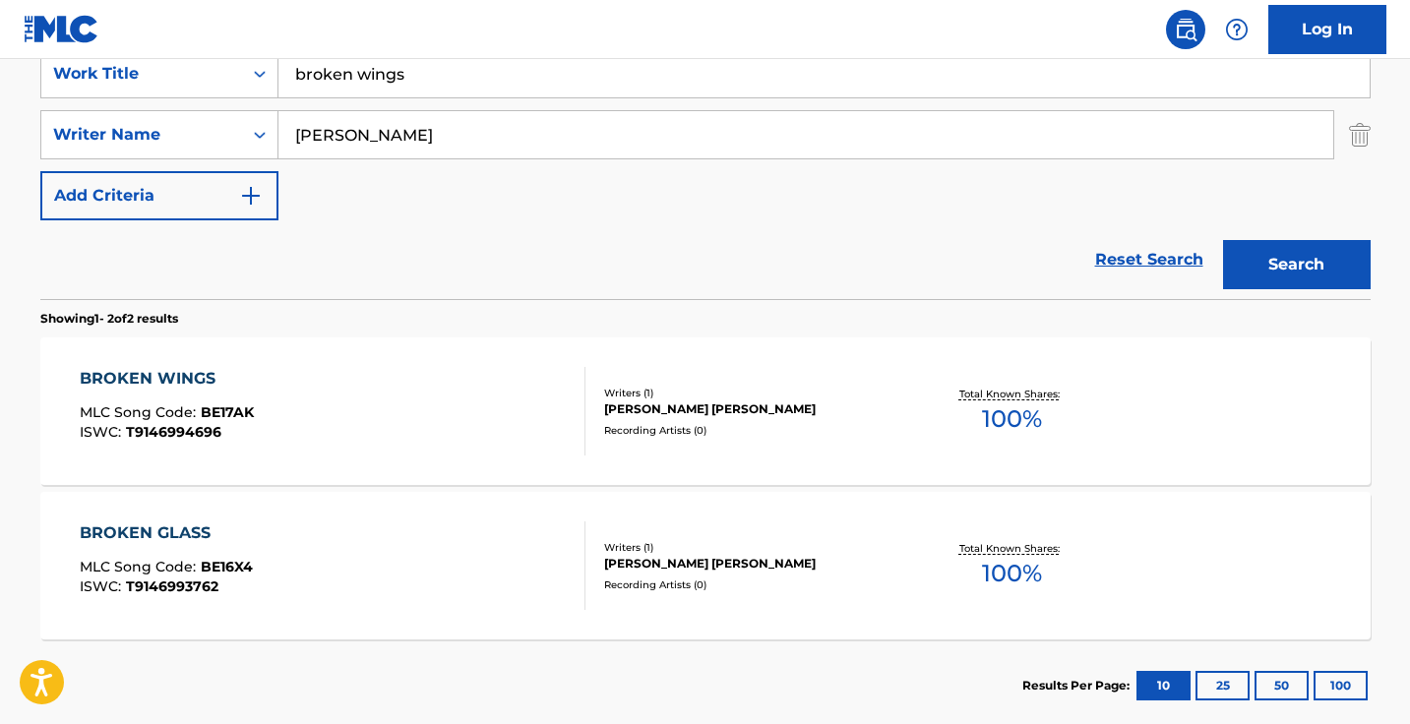
click at [461, 84] on input "broken wings" at bounding box center [823, 73] width 1091 height 47
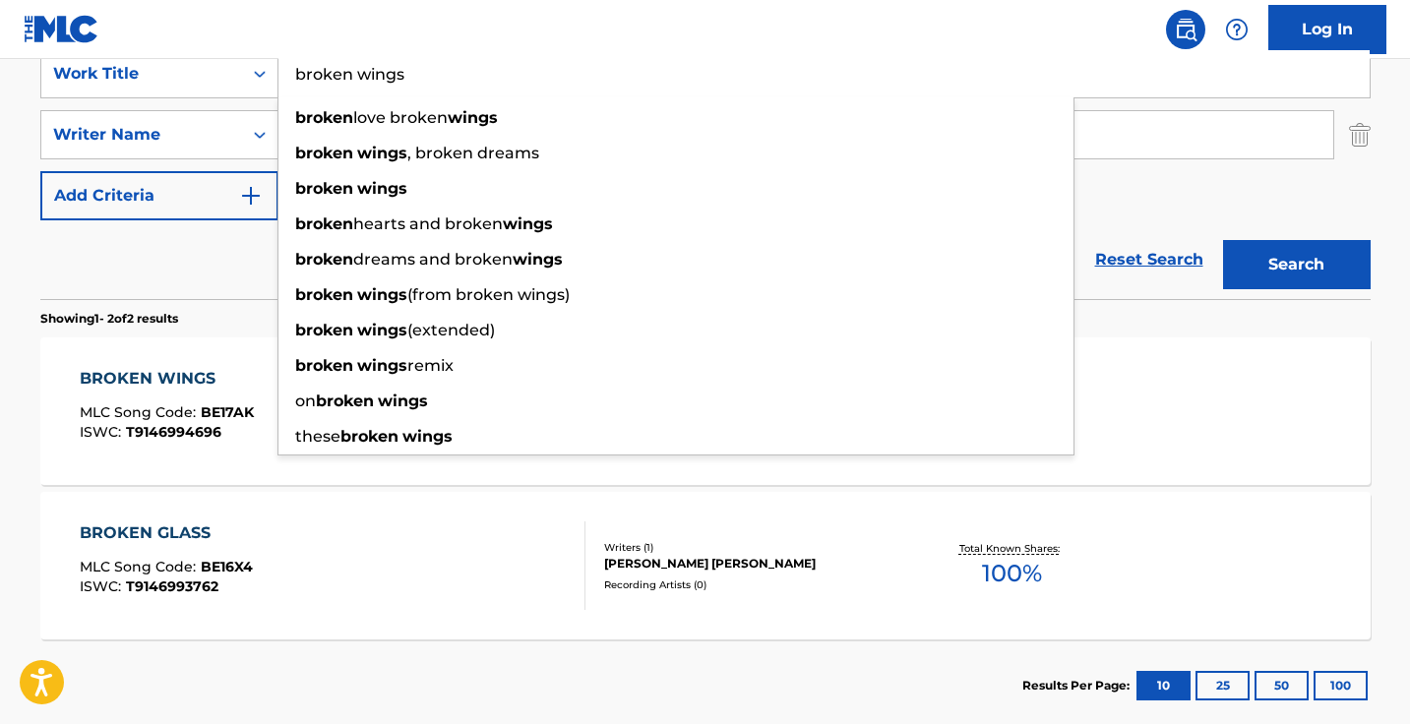
paste input "Dead Man Walking (feat. The Lacs)"
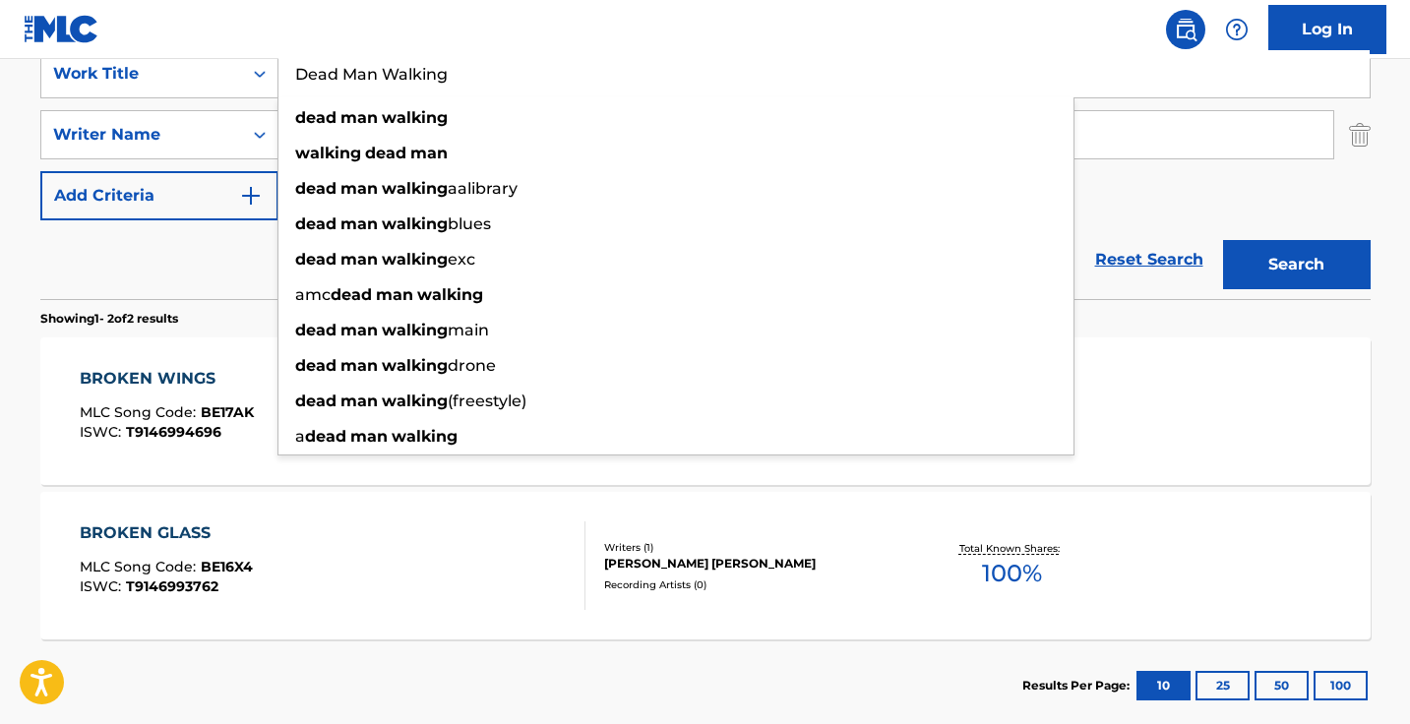
type input "Dead Man Walking"
click at [1295, 265] on button "Search" at bounding box center [1297, 264] width 148 height 49
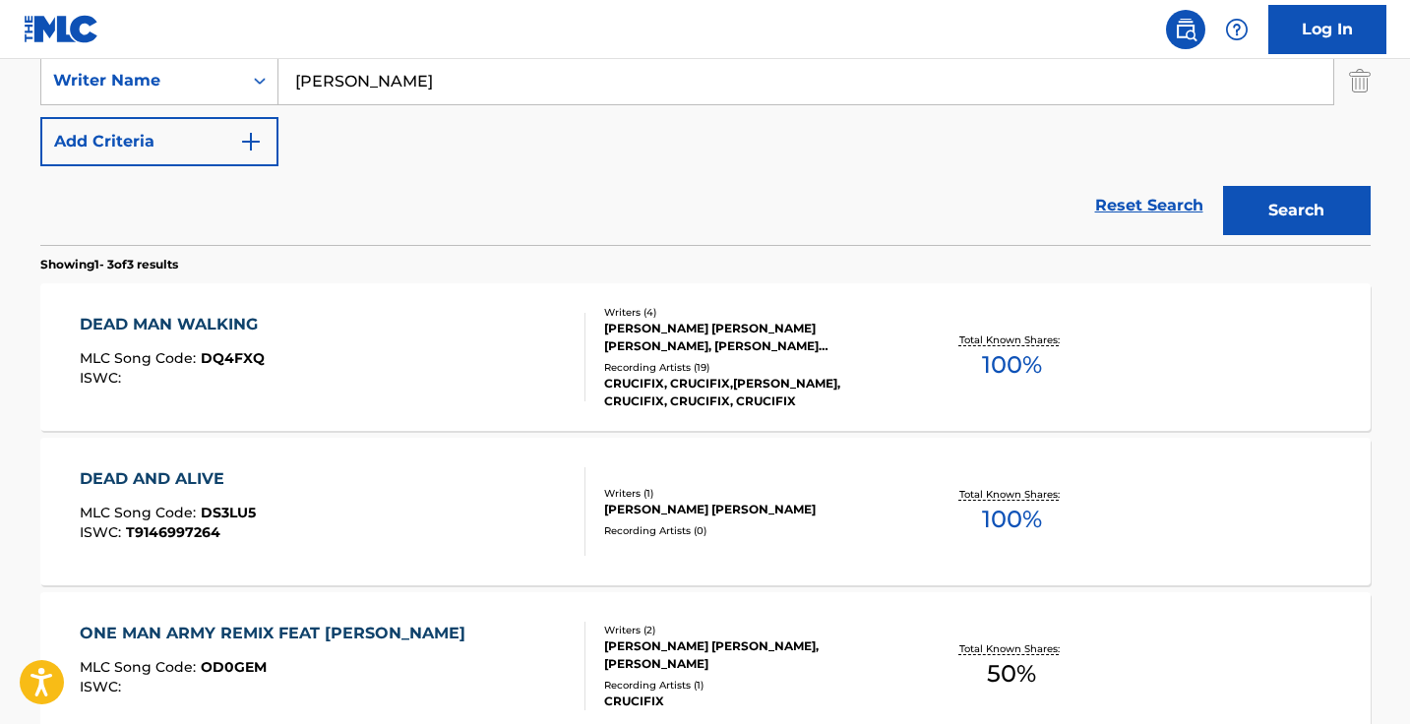
scroll to position [445, 0]
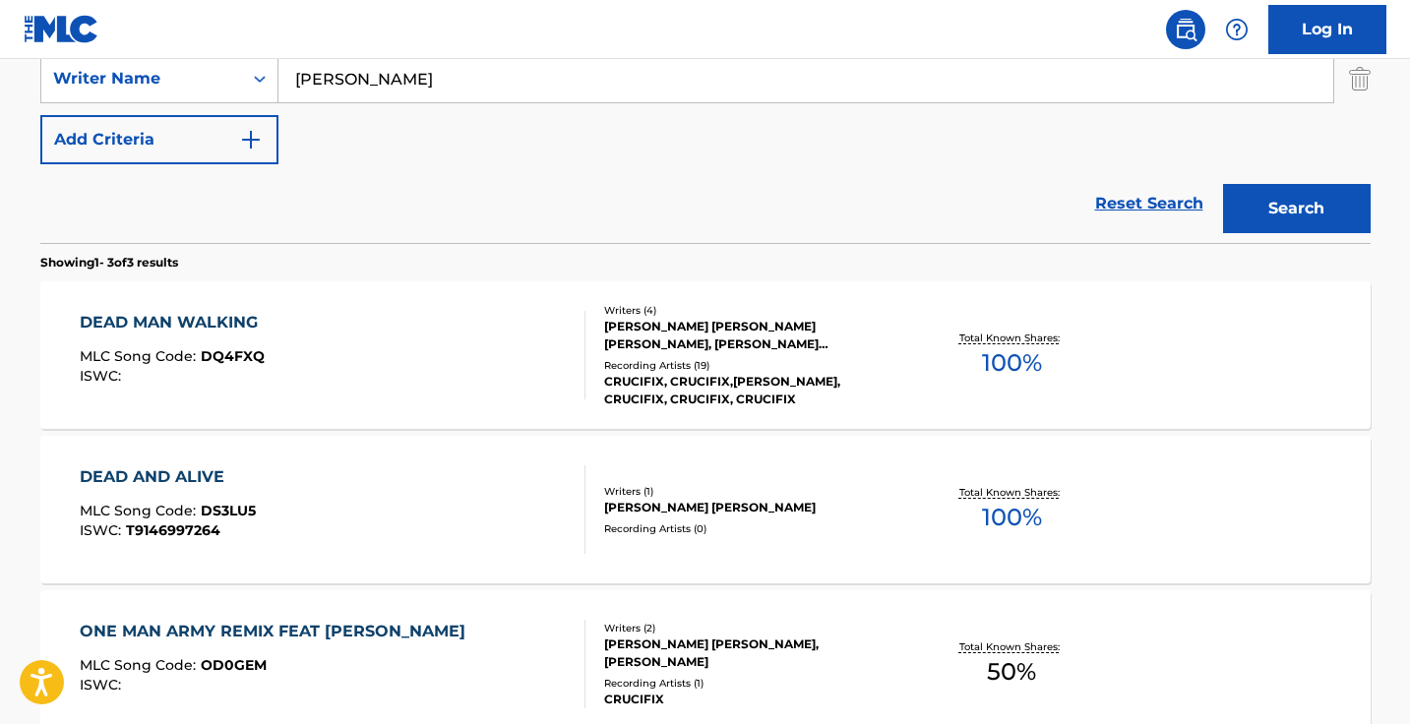
click at [500, 361] on div "DEAD MAN WALKING MLC Song Code : DQ4FXQ ISWC :" at bounding box center [333, 355] width 506 height 89
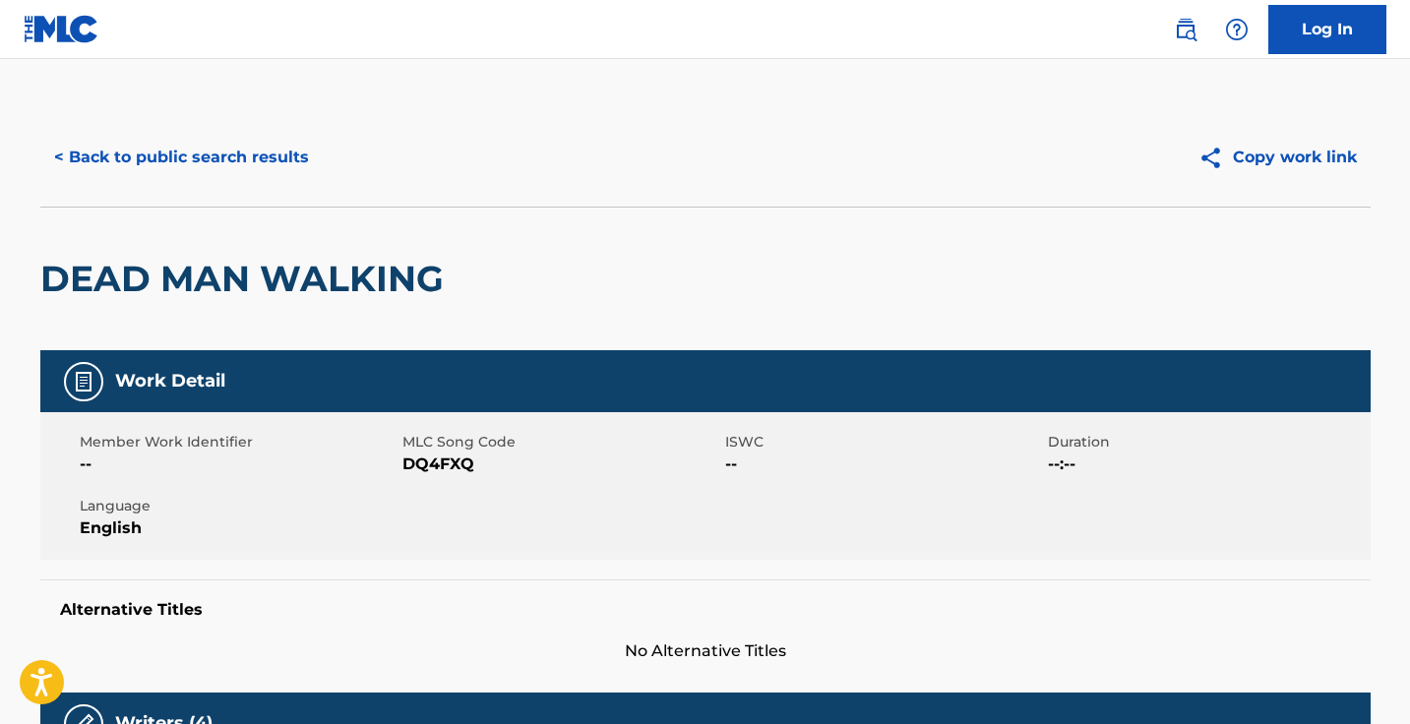
click at [451, 466] on span "DQ4FXQ" at bounding box center [561, 464] width 318 height 24
copy span "DQ4FXQ"
click at [261, 150] on button "< Back to public search results" at bounding box center [181, 157] width 282 height 49
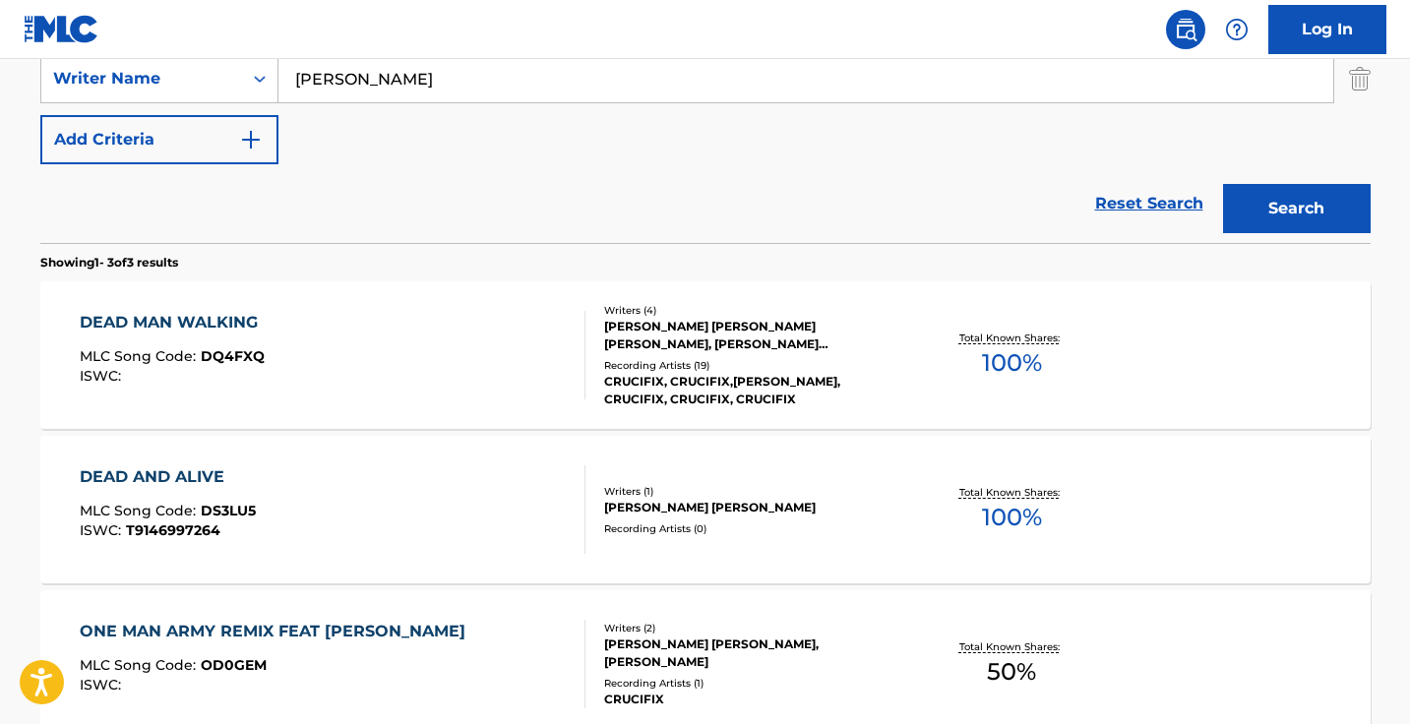
scroll to position [333, 0]
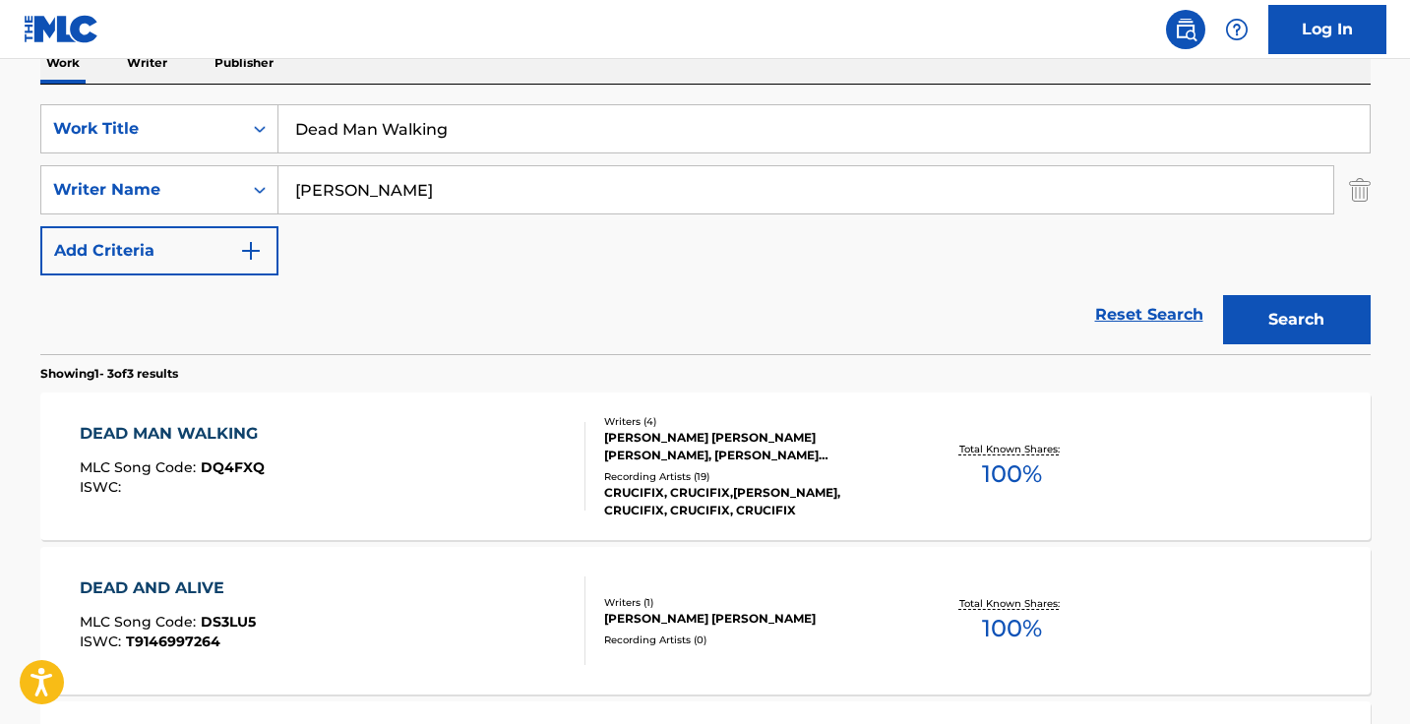
click at [502, 115] on input "Dead Man Walking" at bounding box center [823, 128] width 1091 height 47
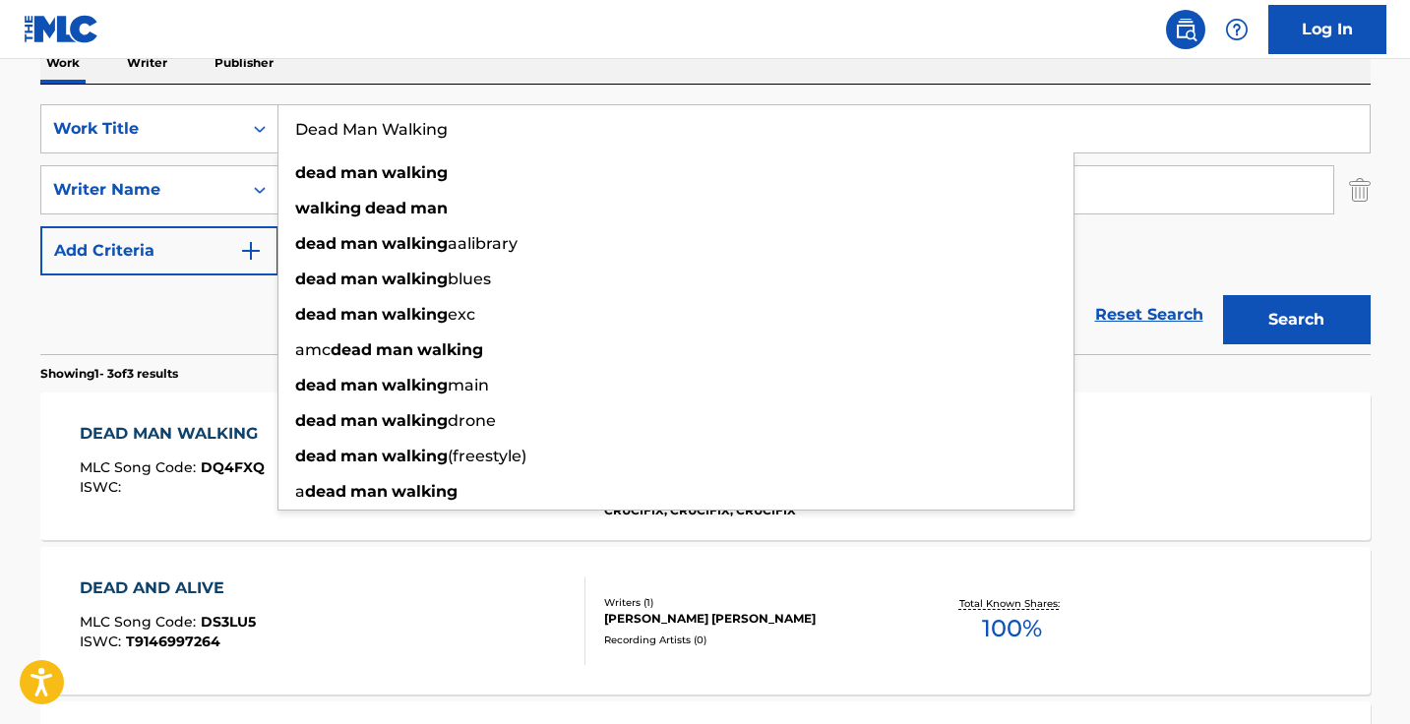
click at [502, 115] on input "Dead Man Walking" at bounding box center [823, 128] width 1091 height 47
paste input "Forsaken"
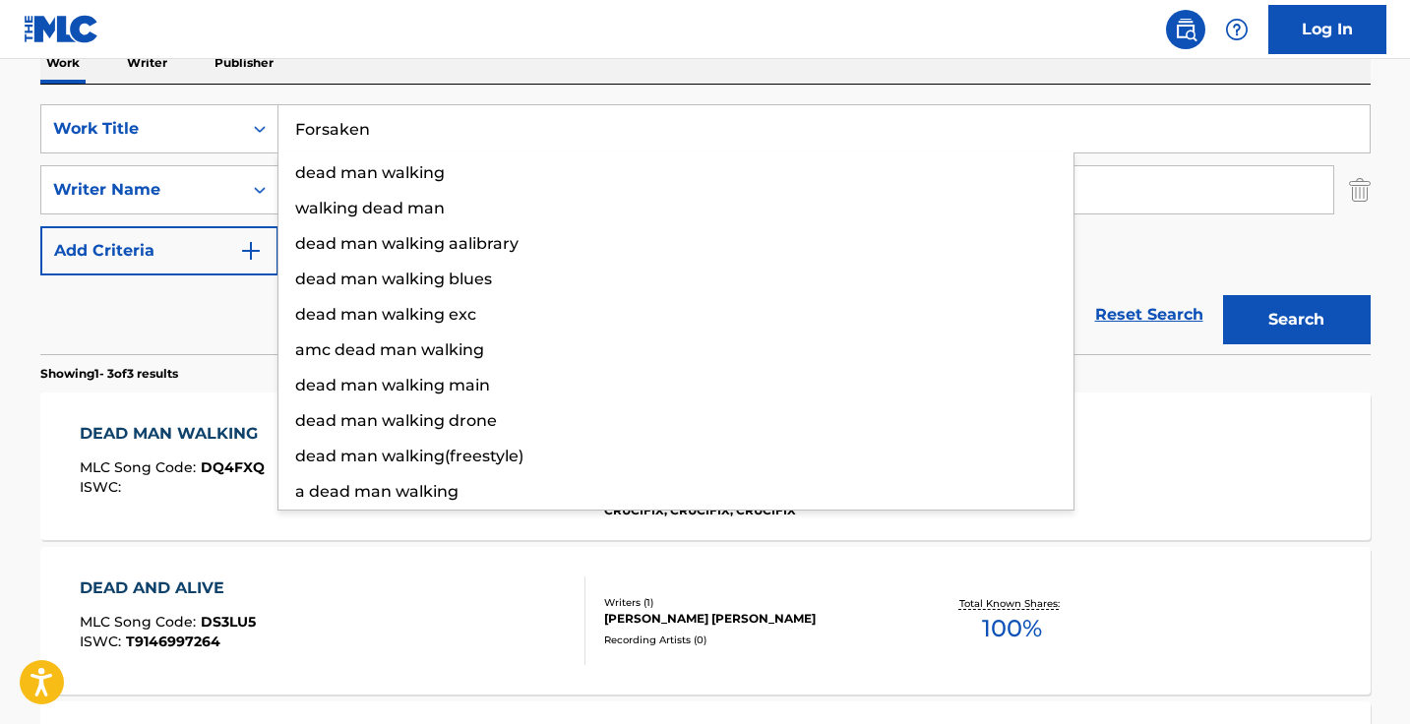
type input "Forsaken"
click at [1295, 320] on button "Search" at bounding box center [1297, 319] width 148 height 49
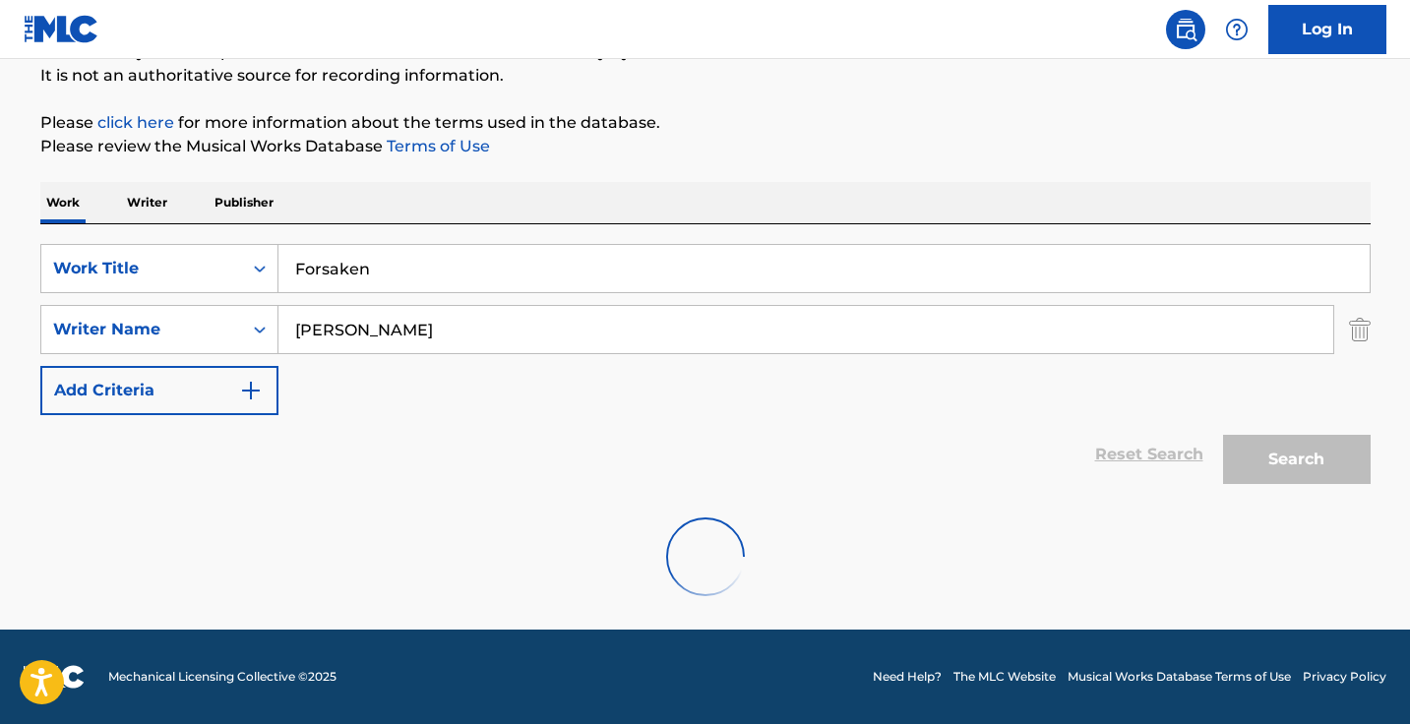
scroll to position [194, 0]
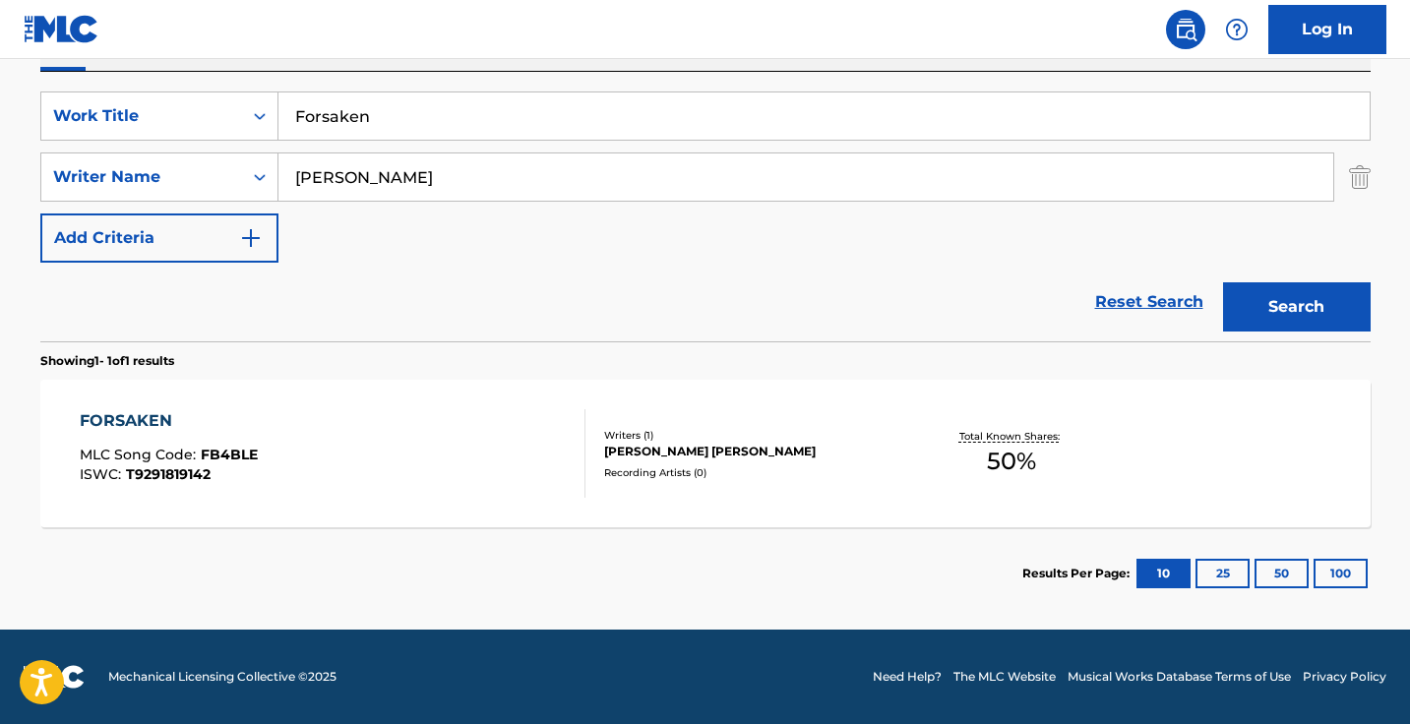
click at [476, 443] on div "FORSAKEN MLC Song Code : FB4BLE ISWC : T9291819142" at bounding box center [333, 453] width 506 height 89
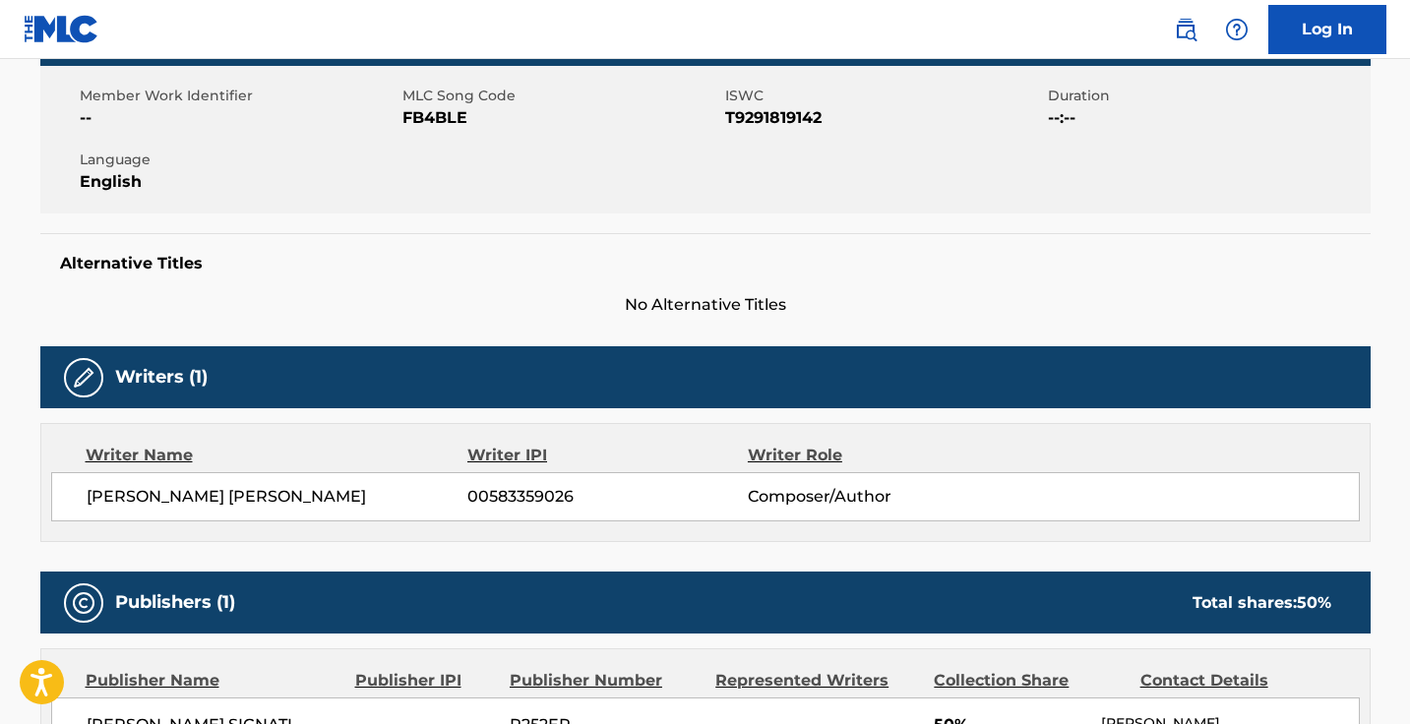
click at [441, 465] on div "Writer Name" at bounding box center [277, 456] width 383 height 24
click at [407, 420] on div "Writers (1) Writer Name Writer IPI Writer Role CAMERON SHAYNE RUSSELL 005833590…" at bounding box center [705, 444] width 1330 height 196
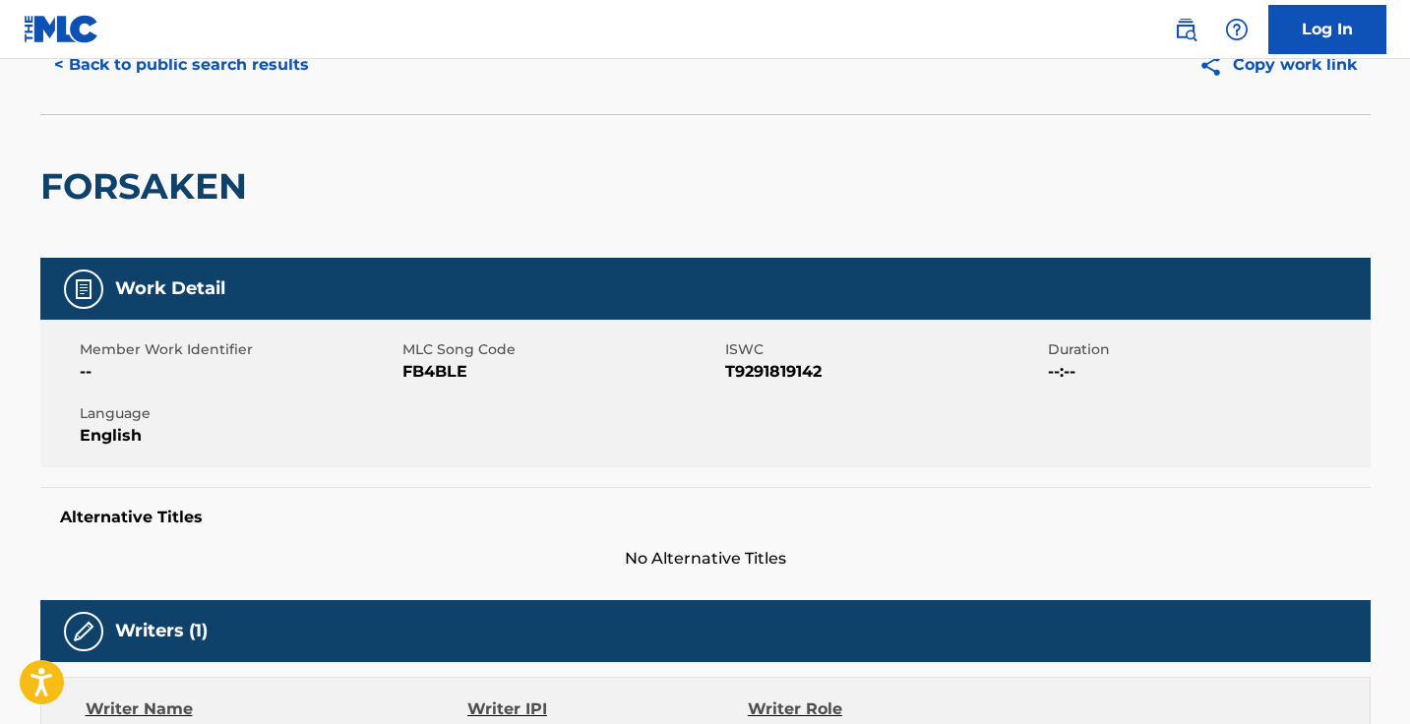
scroll to position [124, 0]
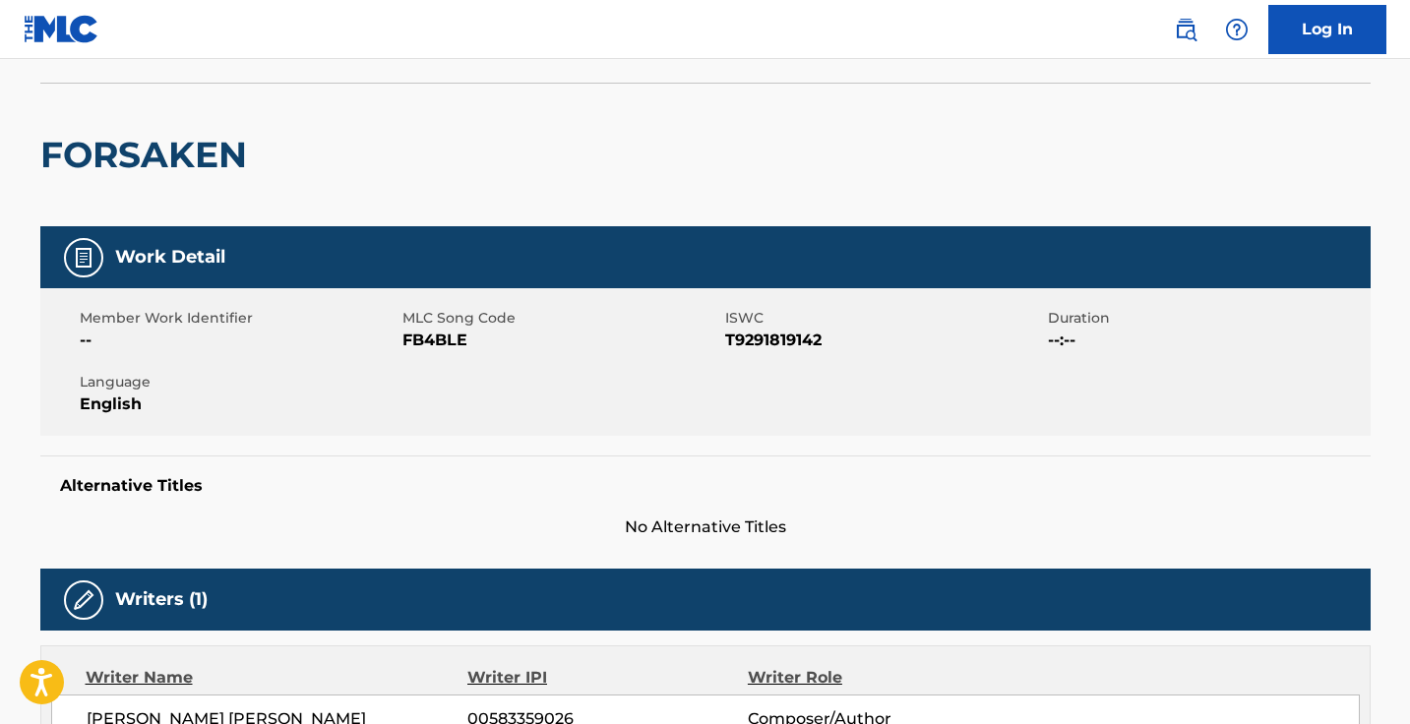
click at [451, 343] on span "FB4BLE" at bounding box center [561, 341] width 318 height 24
copy span "FB4BLE"
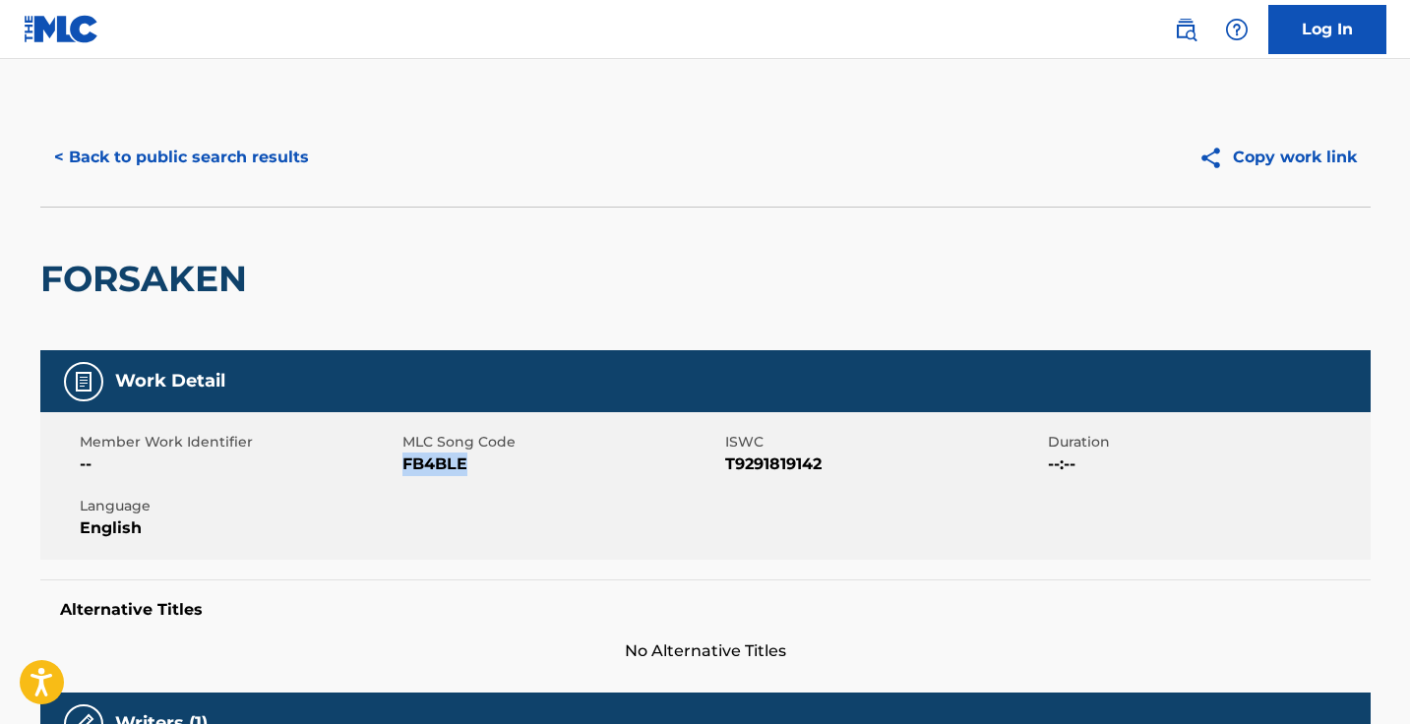
scroll to position [0, 0]
click at [214, 148] on button "< Back to public search results" at bounding box center [181, 157] width 282 height 49
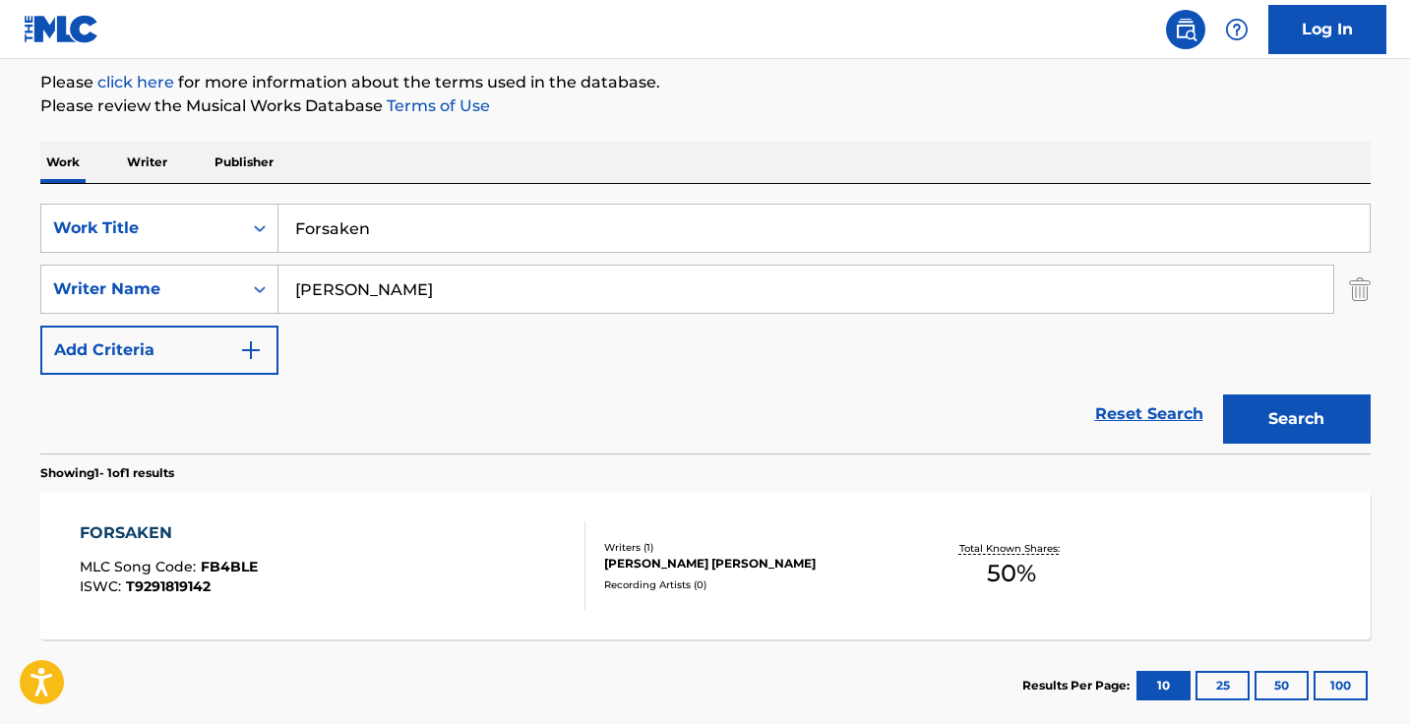
click at [622, 234] on input "Forsaken" at bounding box center [823, 228] width 1091 height 47
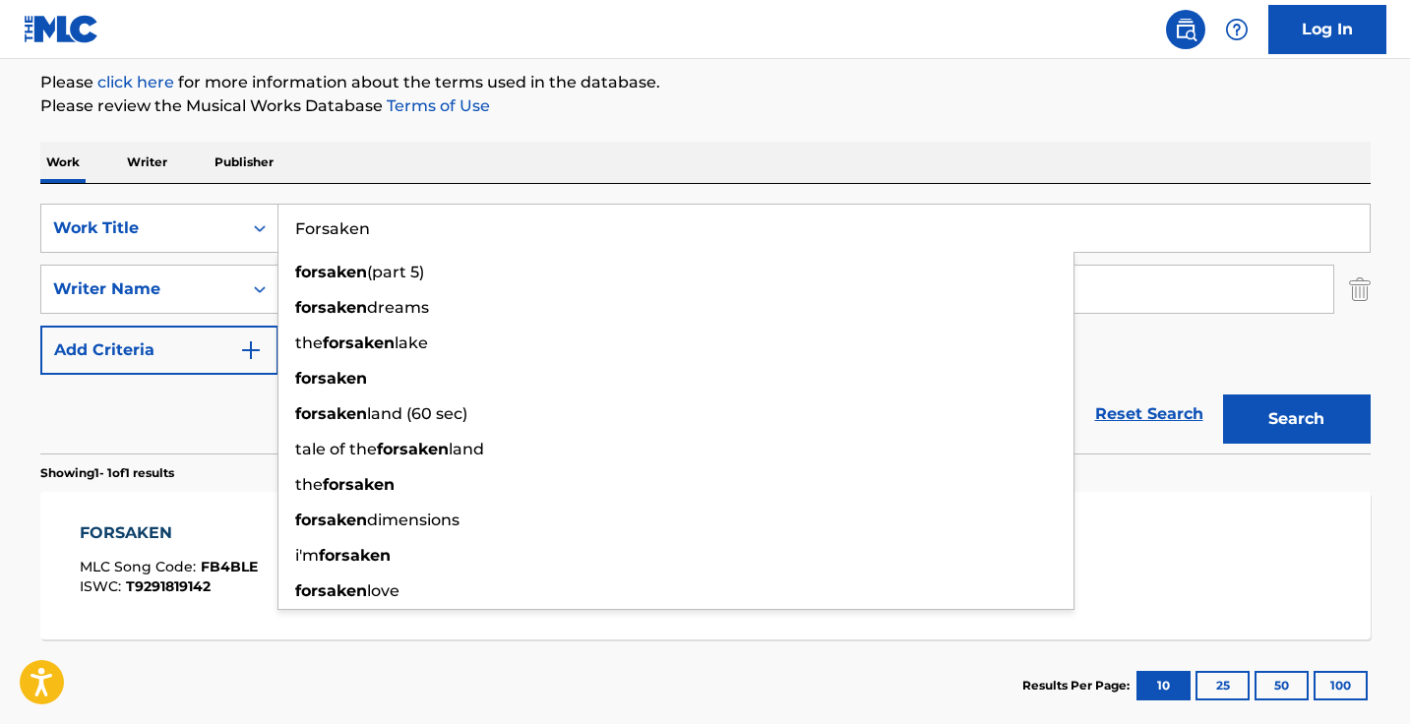
click at [622, 234] on input "Forsaken" at bounding box center [823, 228] width 1091 height 47
paste input "Hold My Beer"
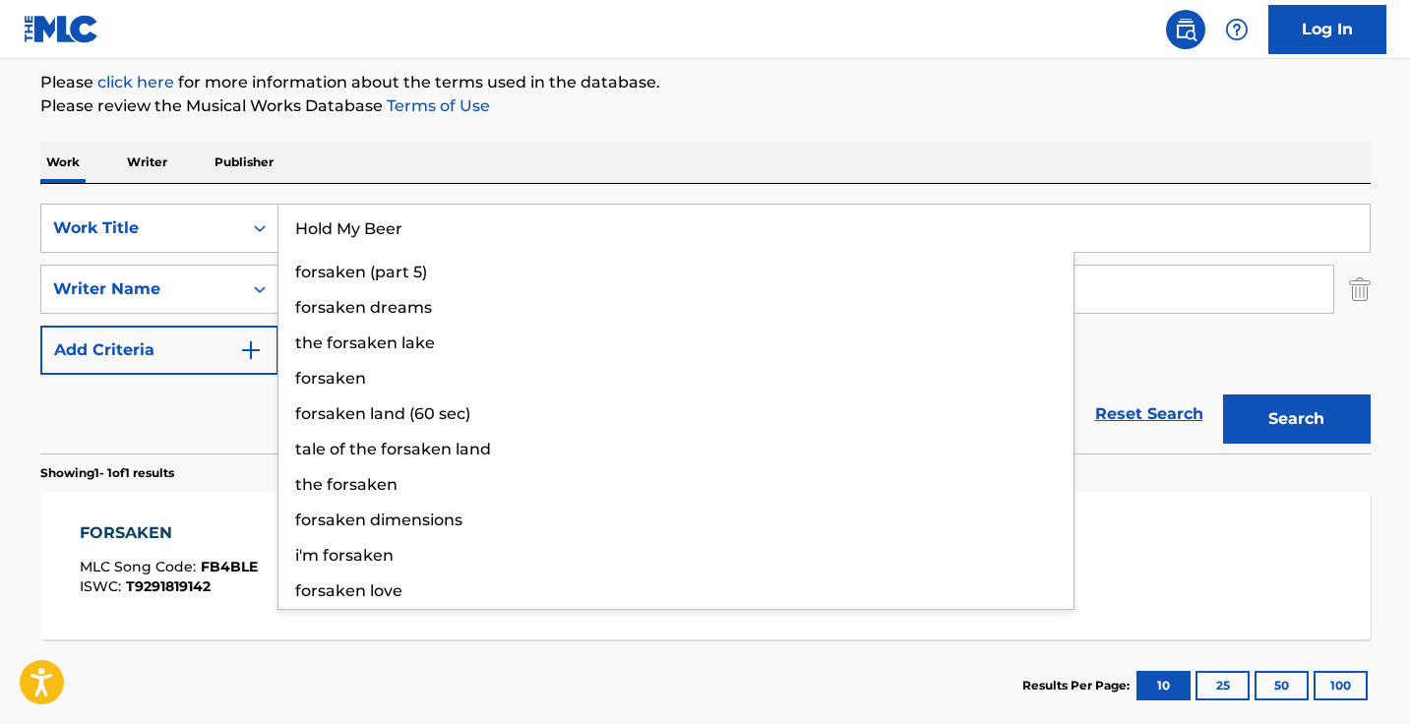
type input "Hold My Beer"
click at [1295, 419] on button "Search" at bounding box center [1297, 418] width 148 height 49
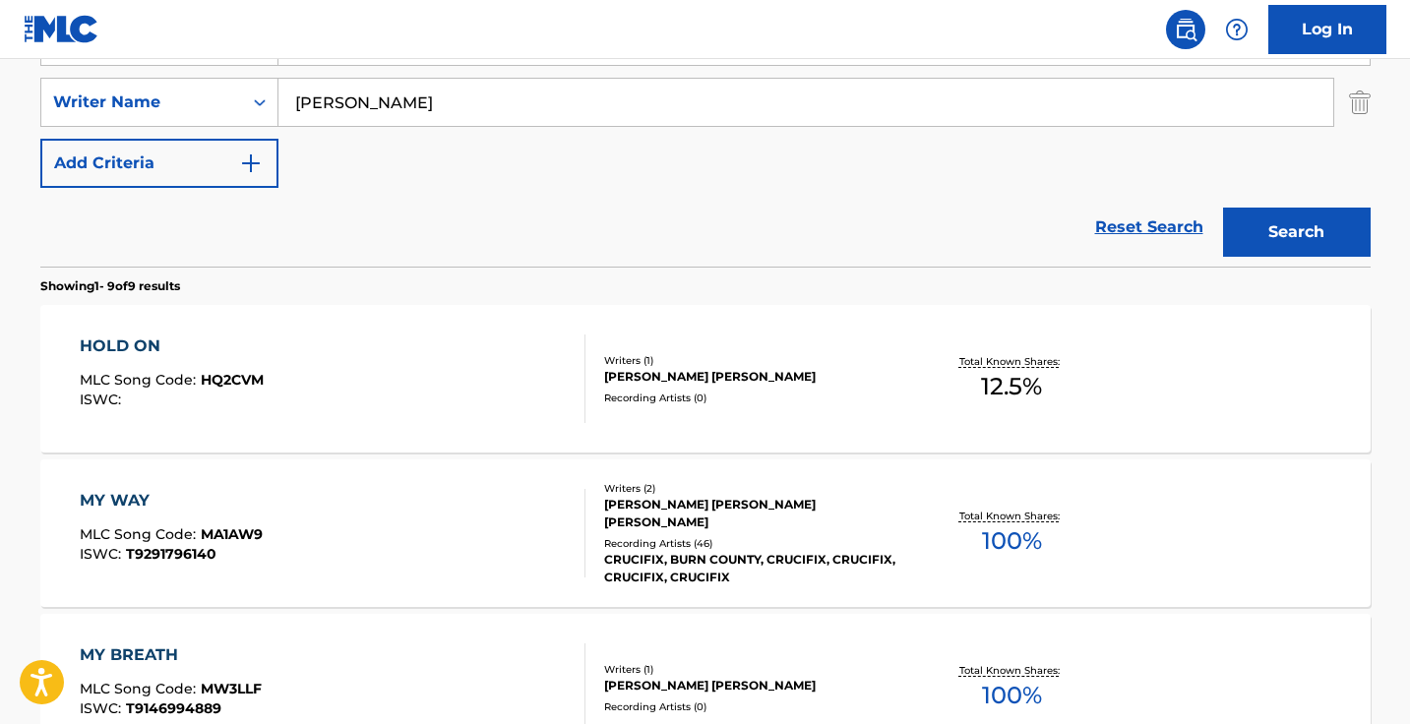
scroll to position [368, 0]
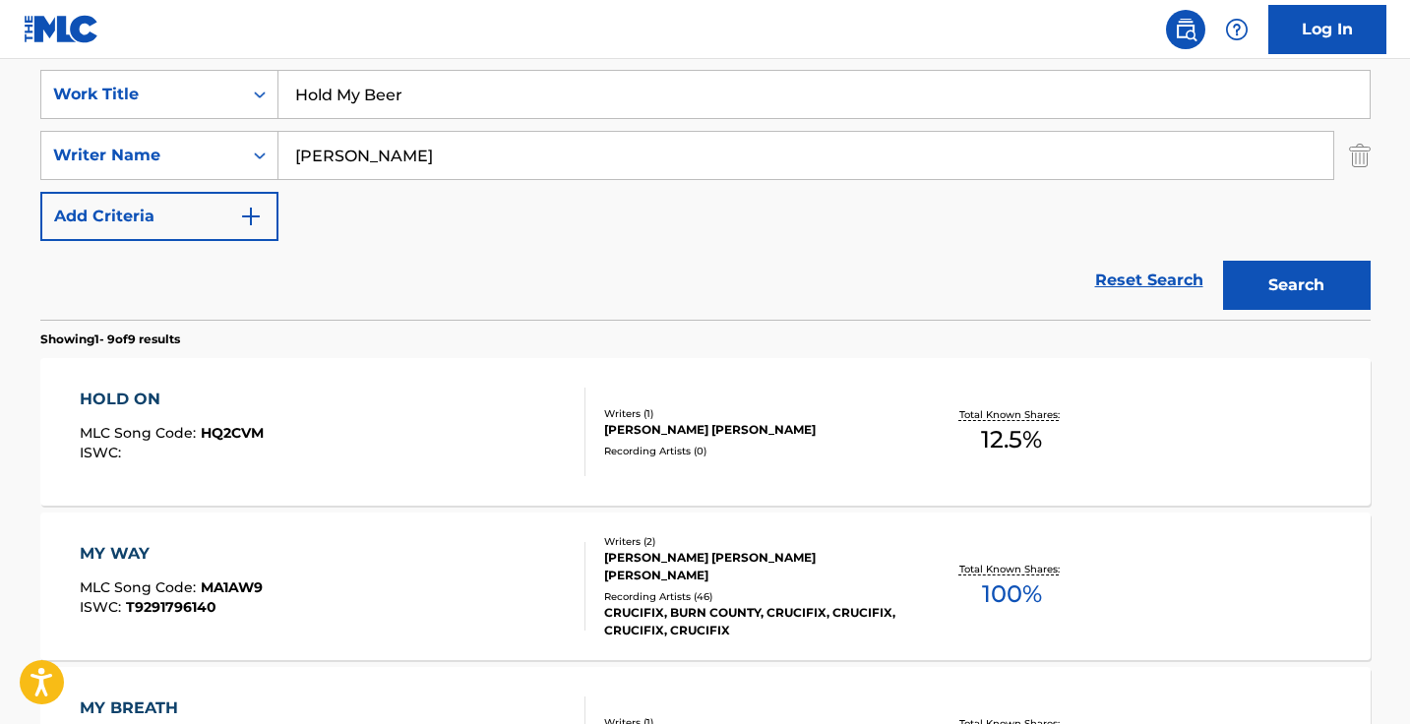
click at [488, 159] on input "cameron Russell" at bounding box center [805, 155] width 1054 height 47
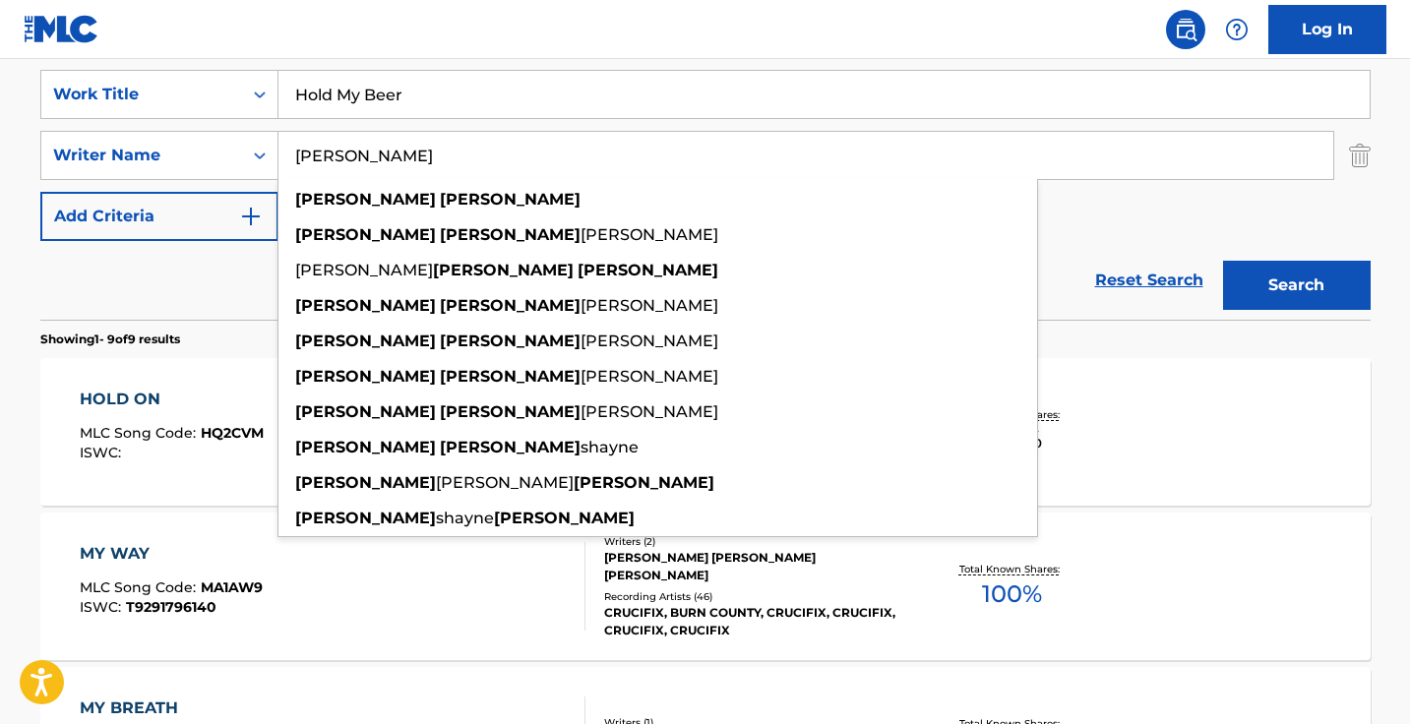
click at [488, 159] on input "cameron Russell" at bounding box center [805, 155] width 1054 height 47
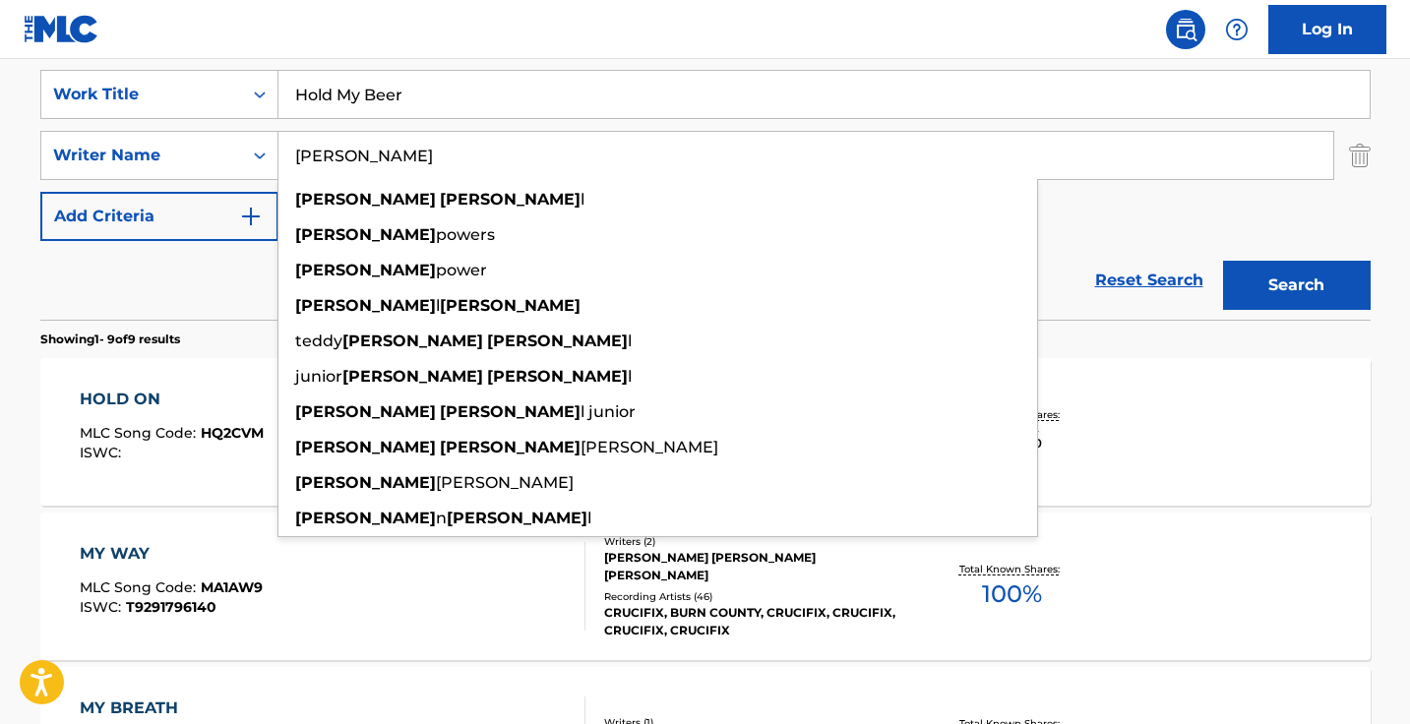
click at [1295, 285] on button "Search" at bounding box center [1297, 285] width 148 height 49
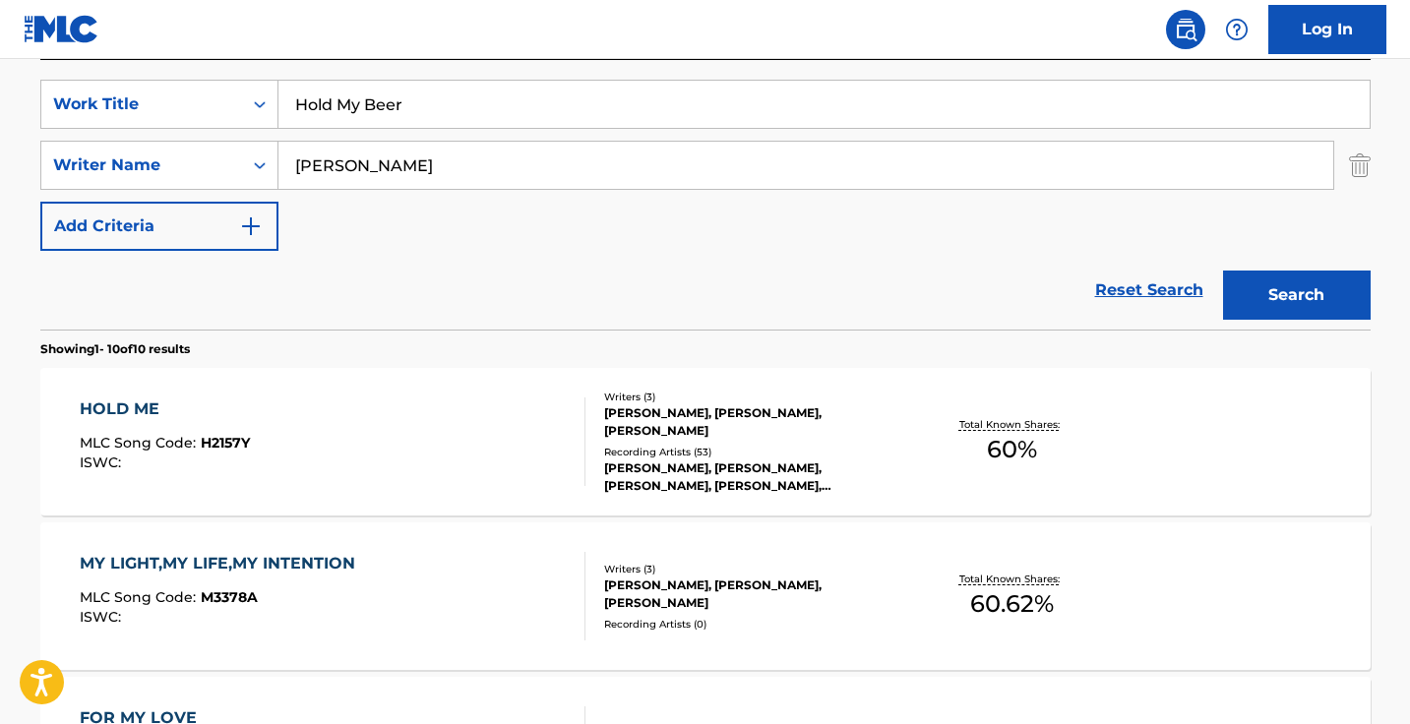
scroll to position [364, 0]
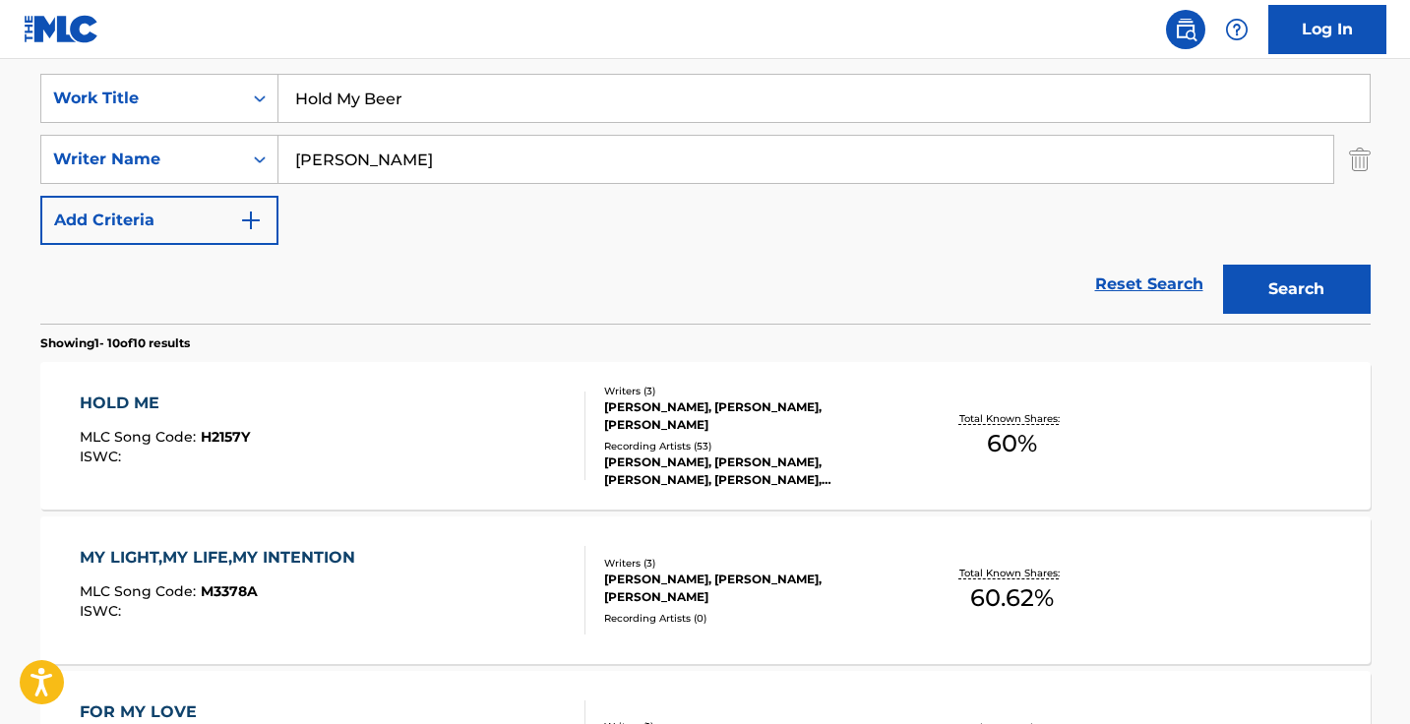
click at [375, 156] on input "Keith powell" at bounding box center [805, 159] width 1054 height 47
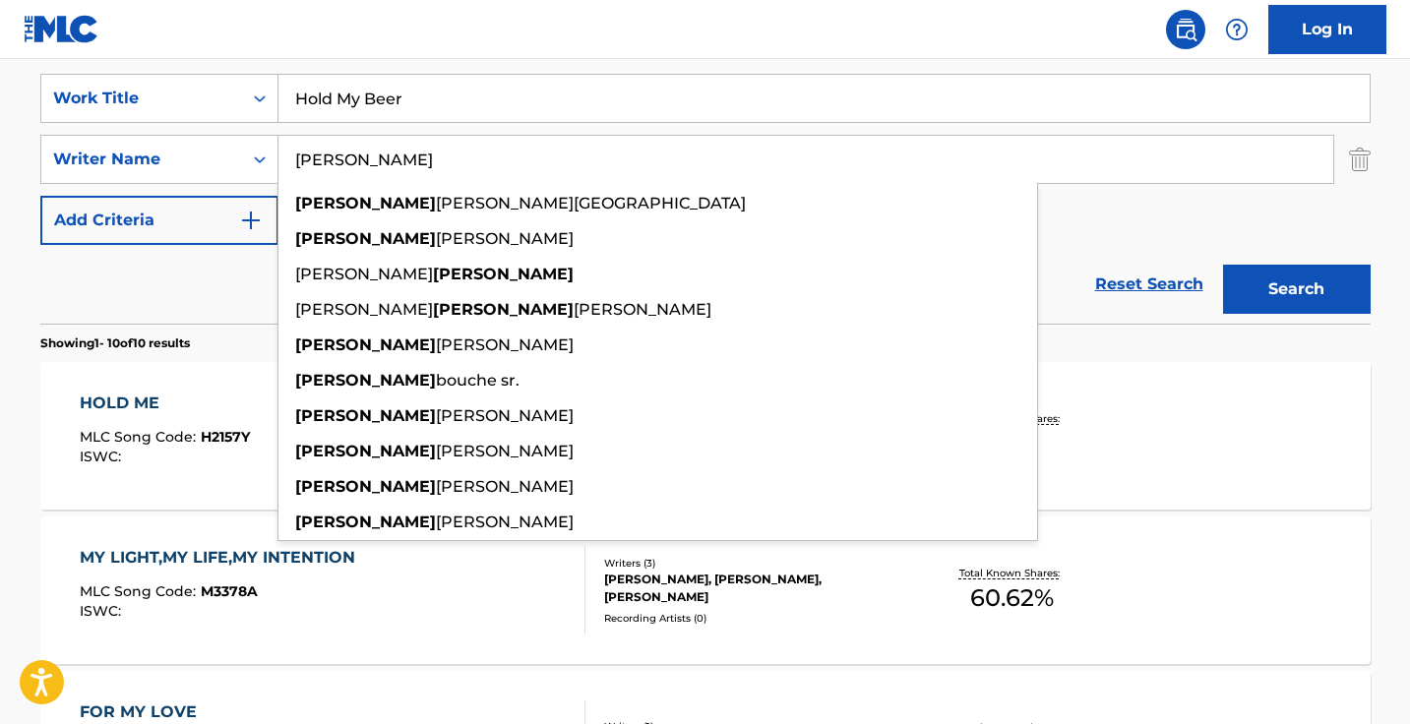
click at [1295, 289] on button "Search" at bounding box center [1297, 289] width 148 height 49
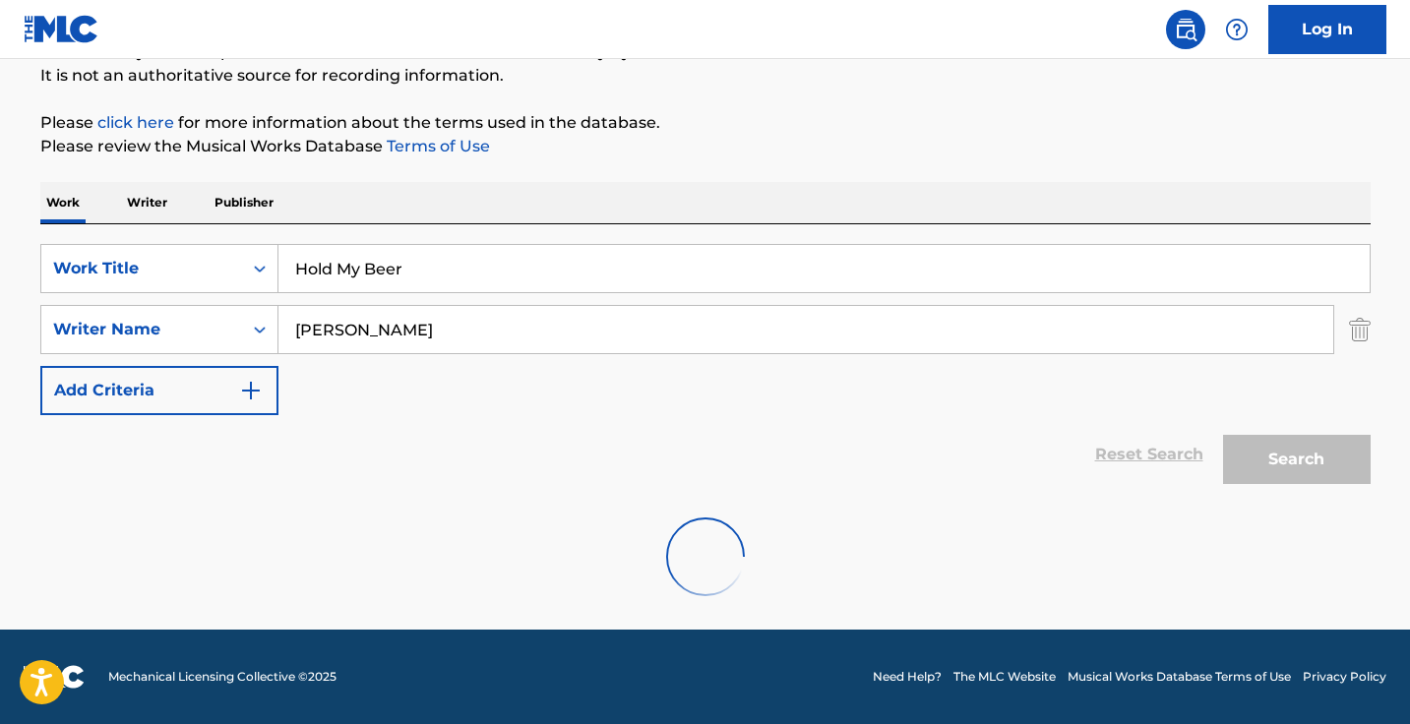
scroll to position [194, 0]
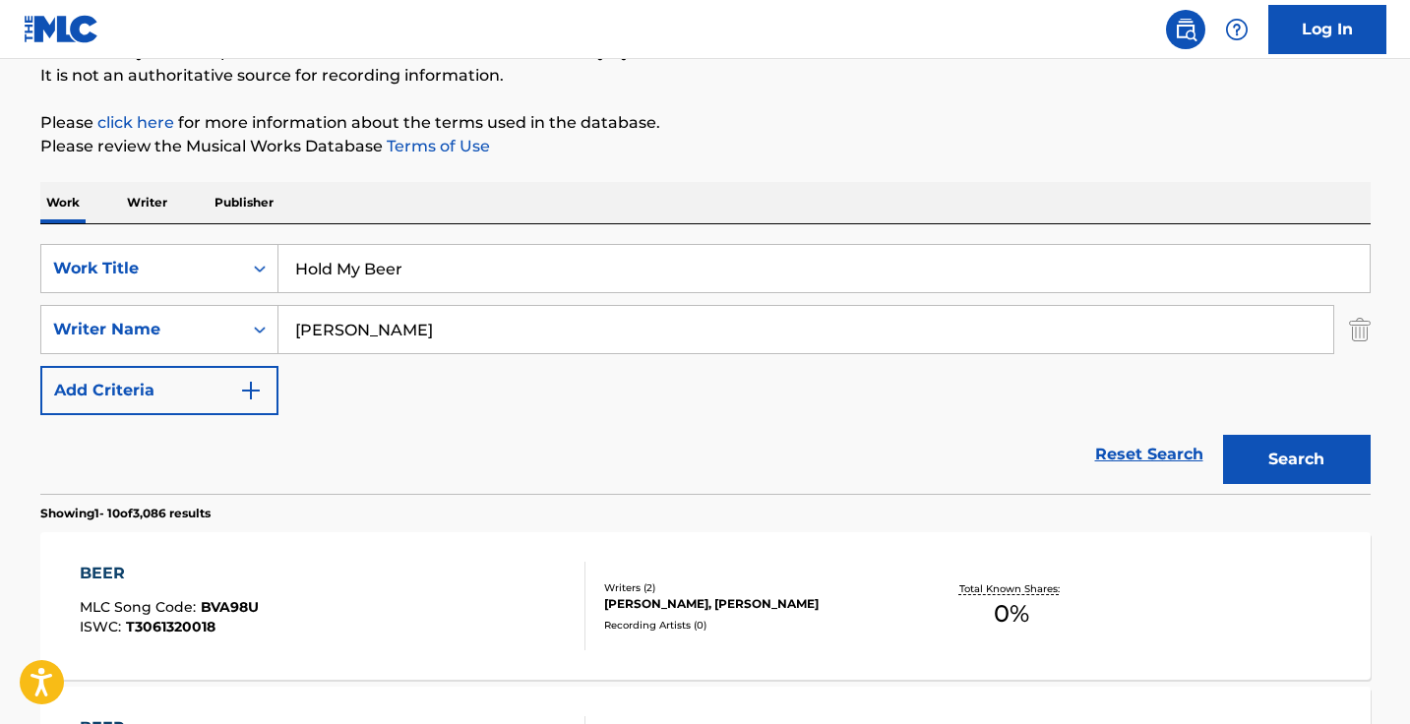
drag, startPoint x: 375, startPoint y: 155, endPoint x: 379, endPoint y: 421, distance: 265.6
click at [379, 421] on div "Reset Search Search" at bounding box center [705, 454] width 1330 height 79
click at [361, 349] on input "Keith" at bounding box center [805, 329] width 1054 height 47
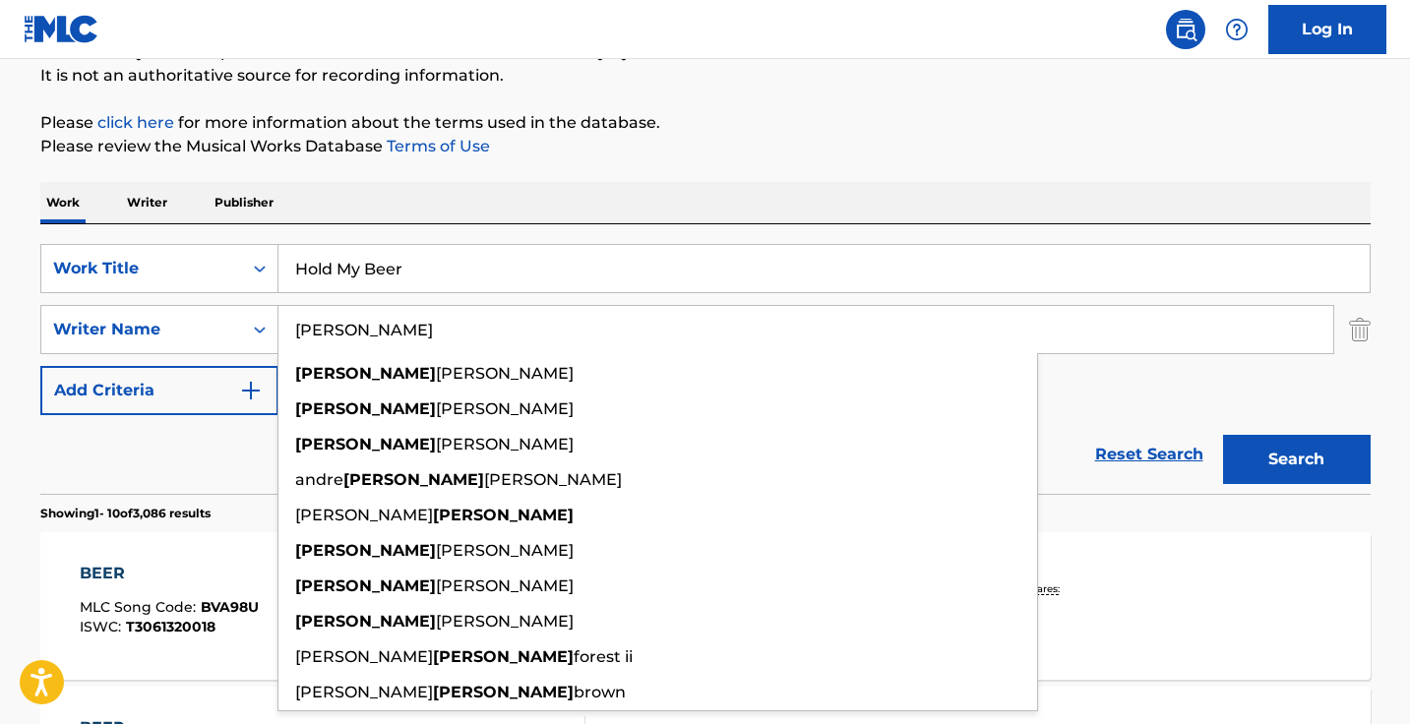
click at [361, 341] on input "Keith" at bounding box center [805, 329] width 1054 height 47
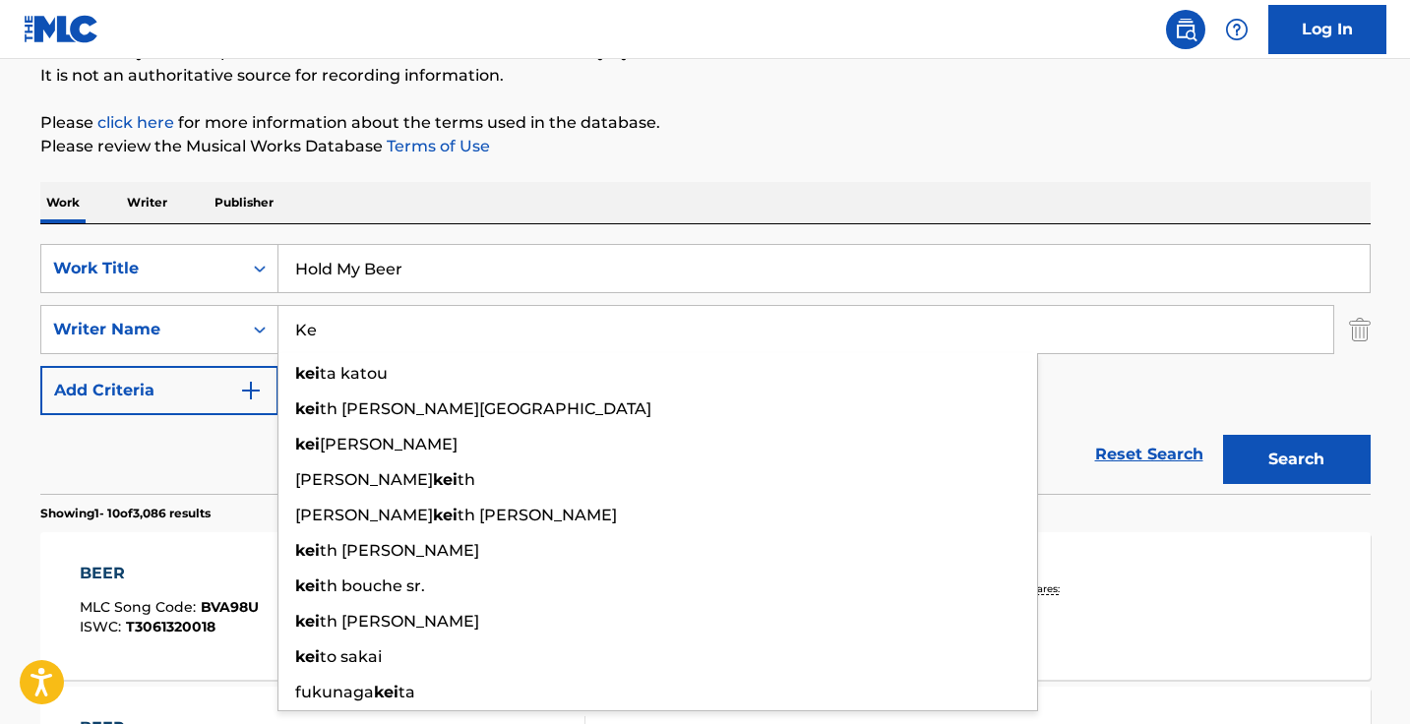
type input "K"
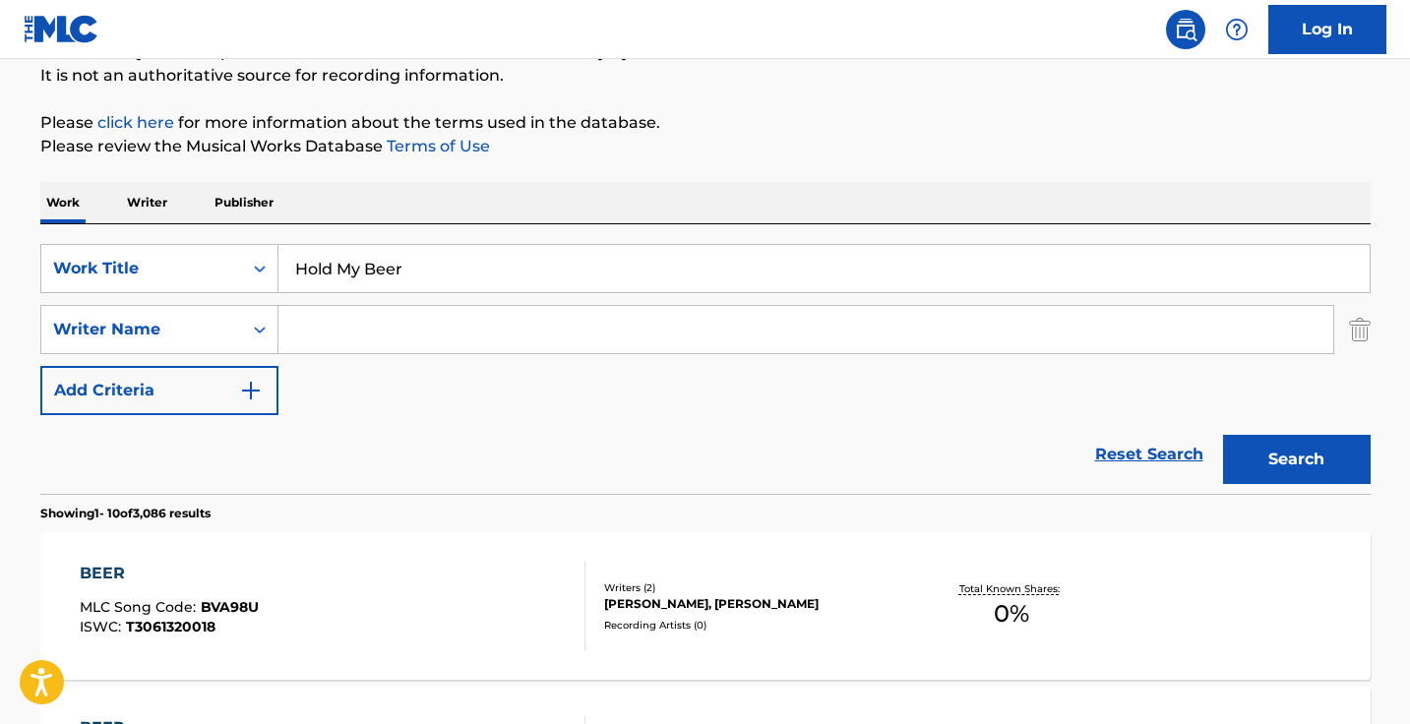
click at [1295, 459] on button "Search" at bounding box center [1297, 459] width 148 height 49
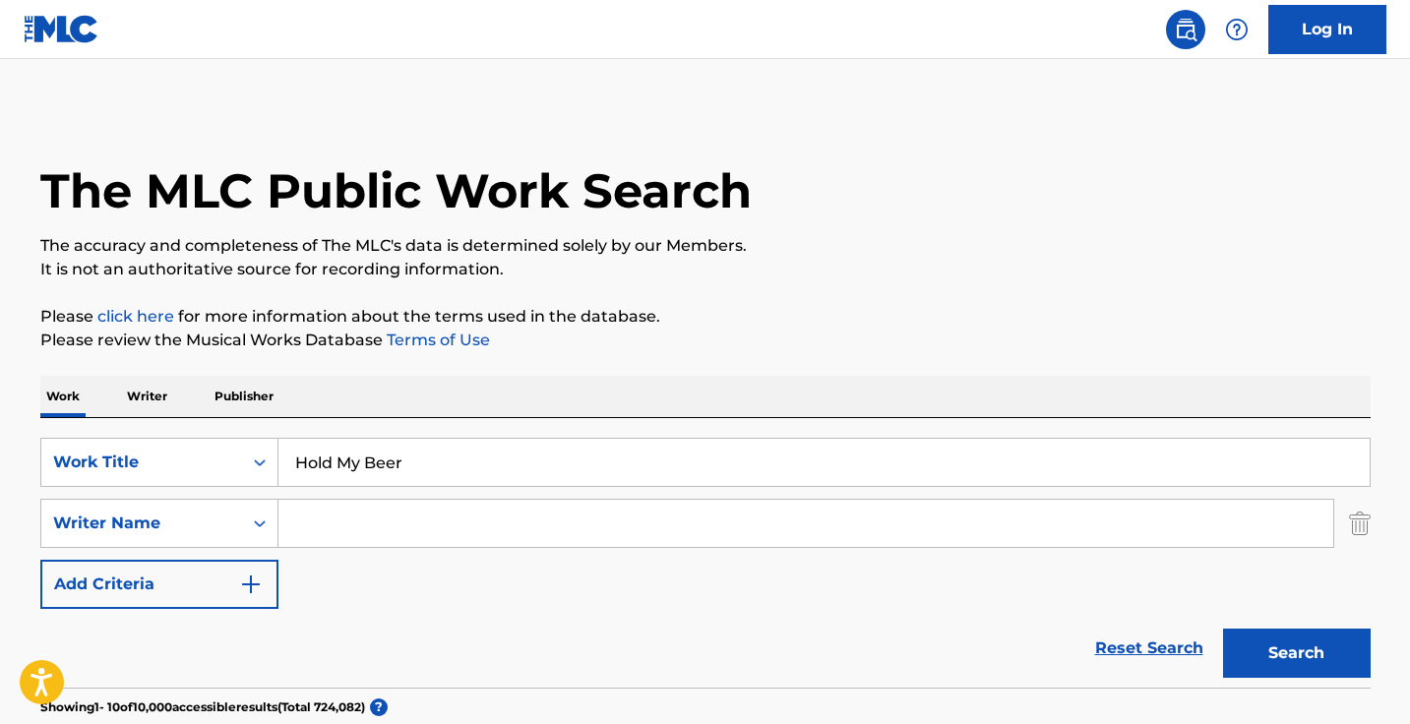
scroll to position [0, 0]
click at [474, 455] on input "Hold My Beer" at bounding box center [823, 462] width 1091 height 47
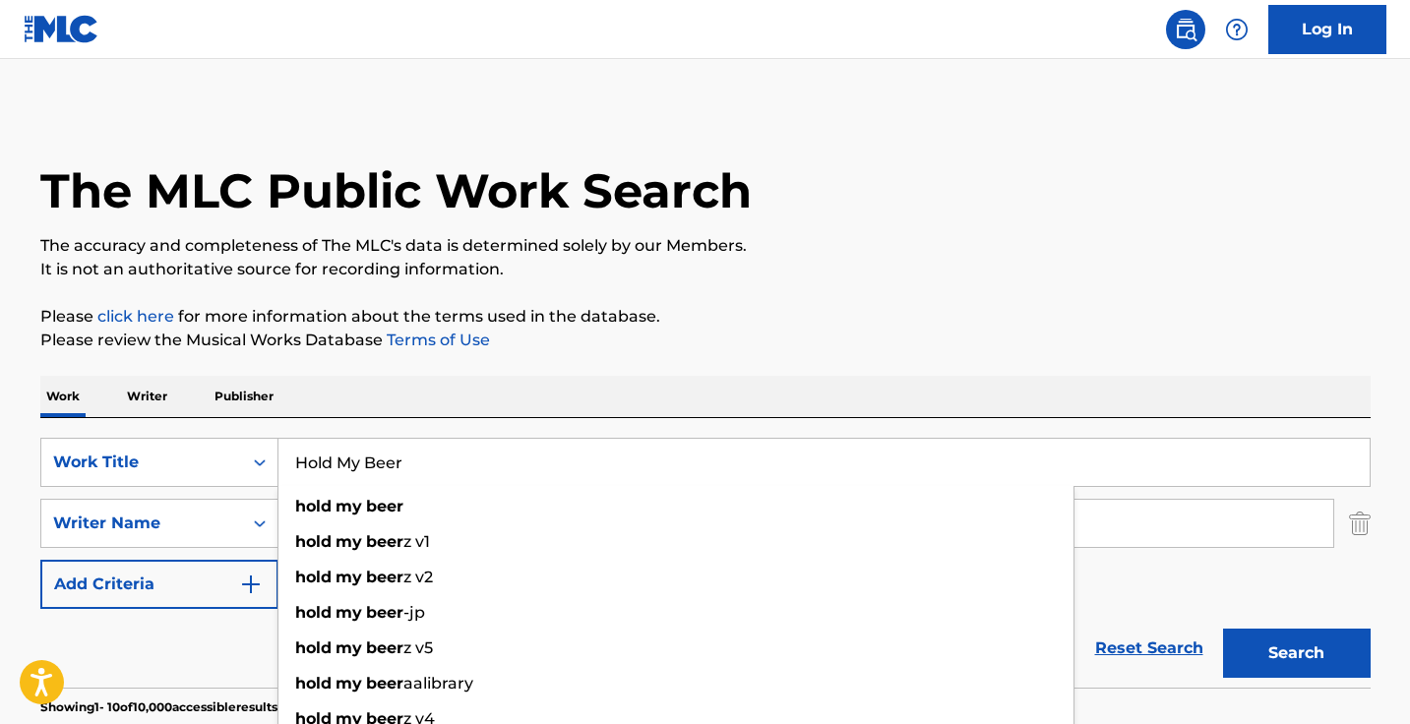
click at [474, 455] on input "Hold My Beer" at bounding box center [823, 462] width 1091 height 47
paste input "Letter To You"
type input "Letter To You"
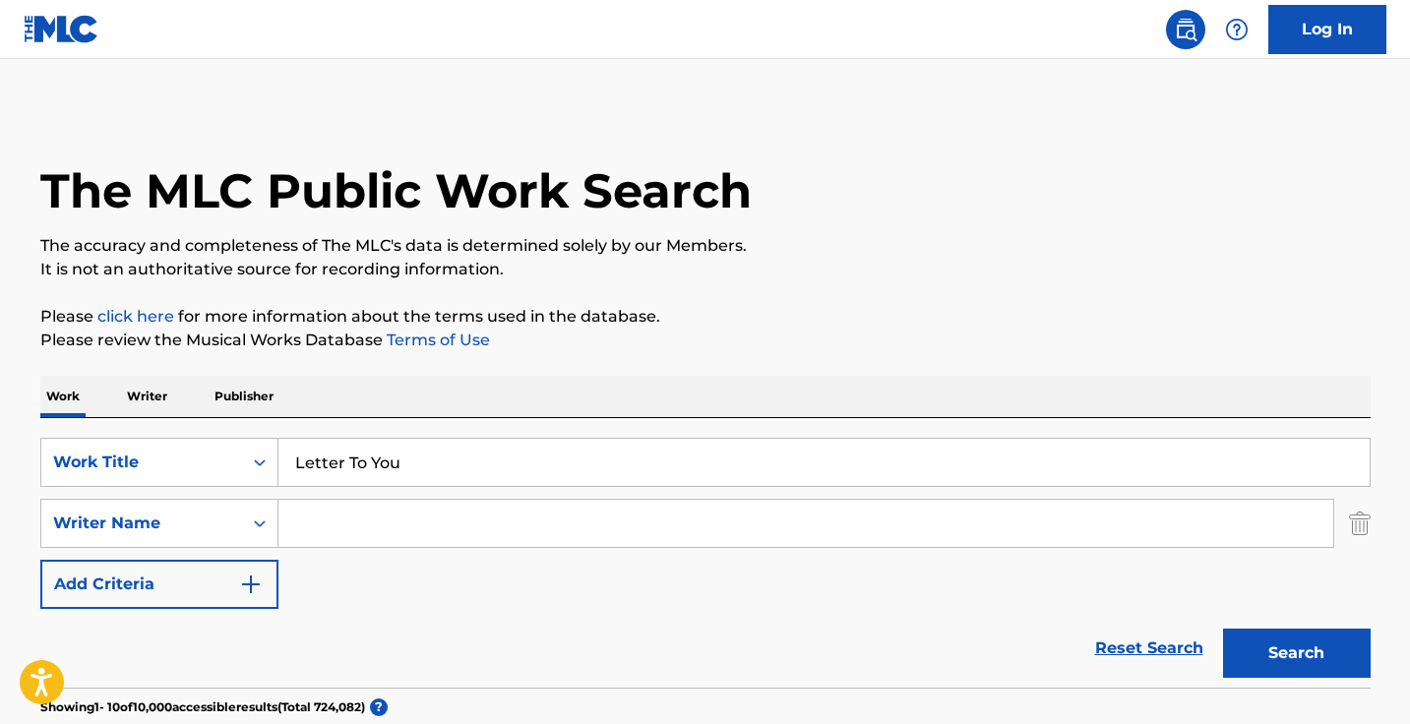
click at [488, 511] on input "Search Form" at bounding box center [805, 523] width 1054 height 47
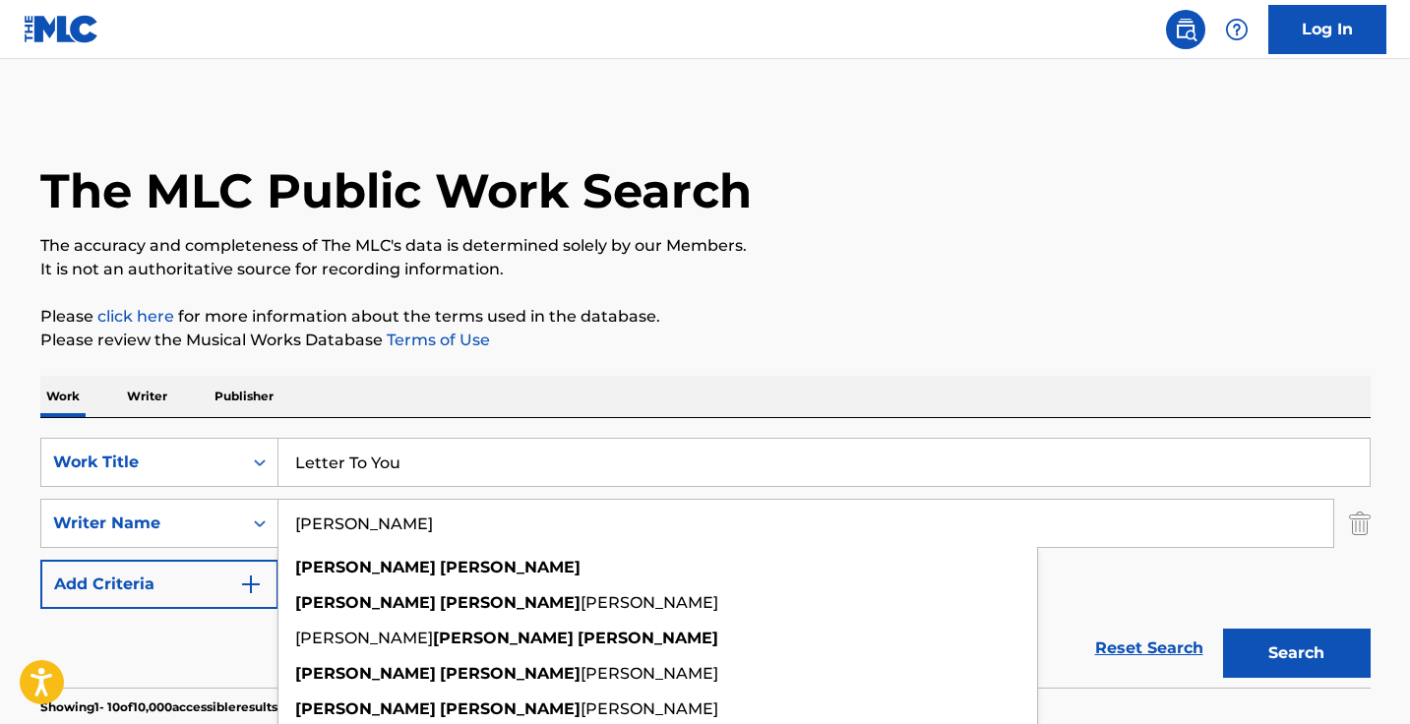
click at [1295, 653] on button "Search" at bounding box center [1297, 653] width 148 height 49
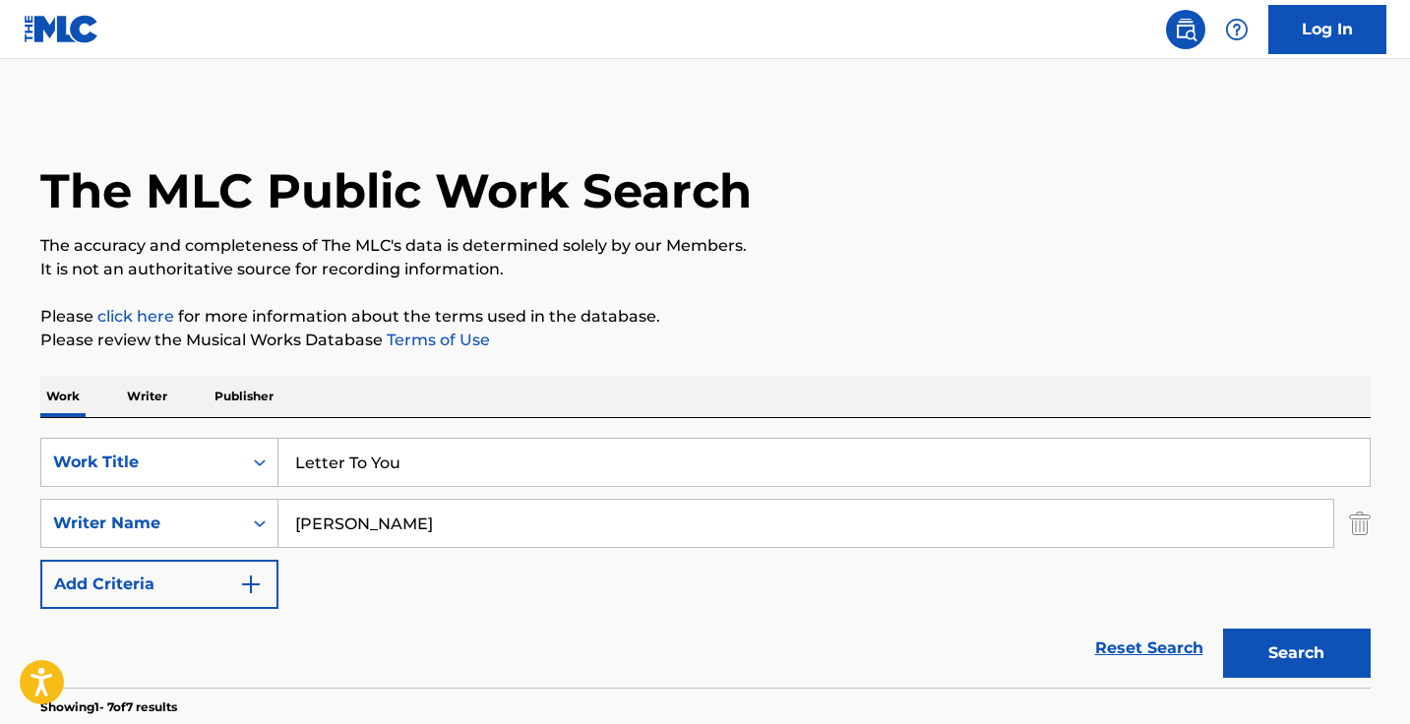
scroll to position [222, 0]
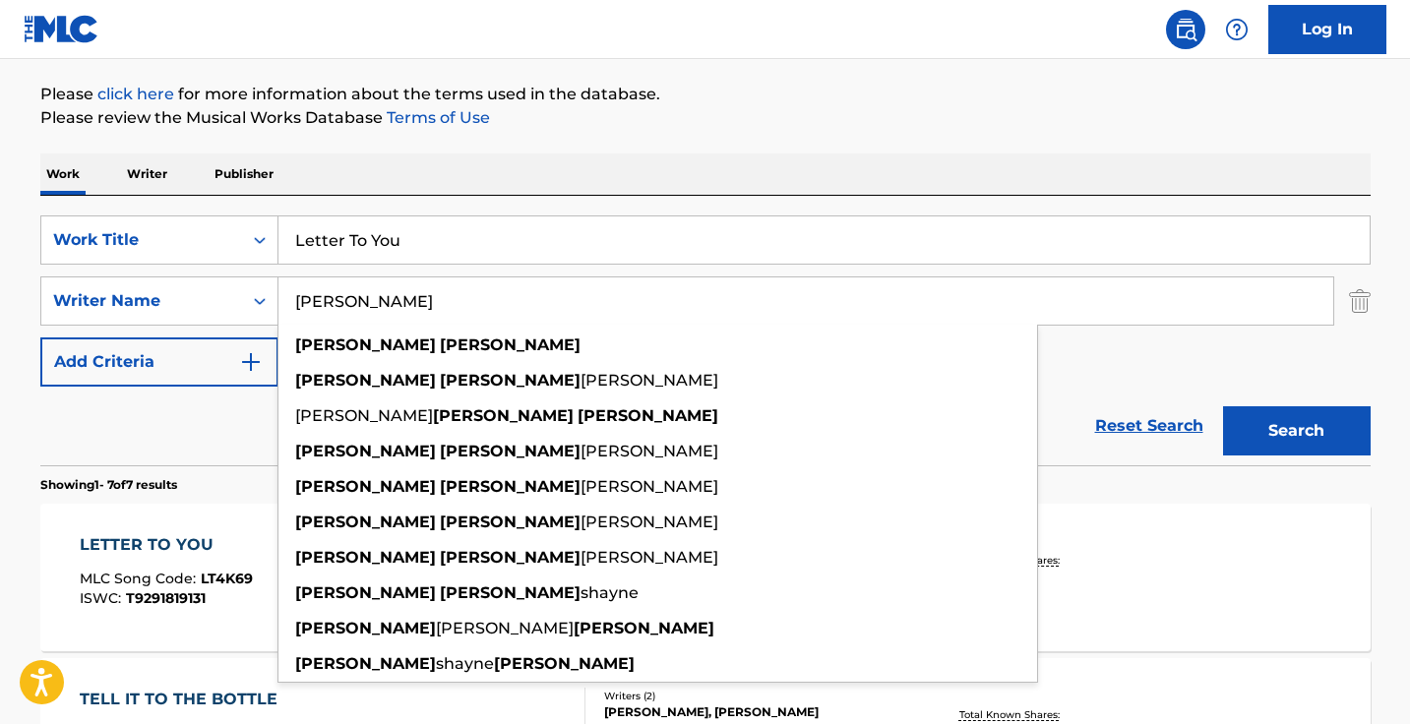
type input "cameron Russell"
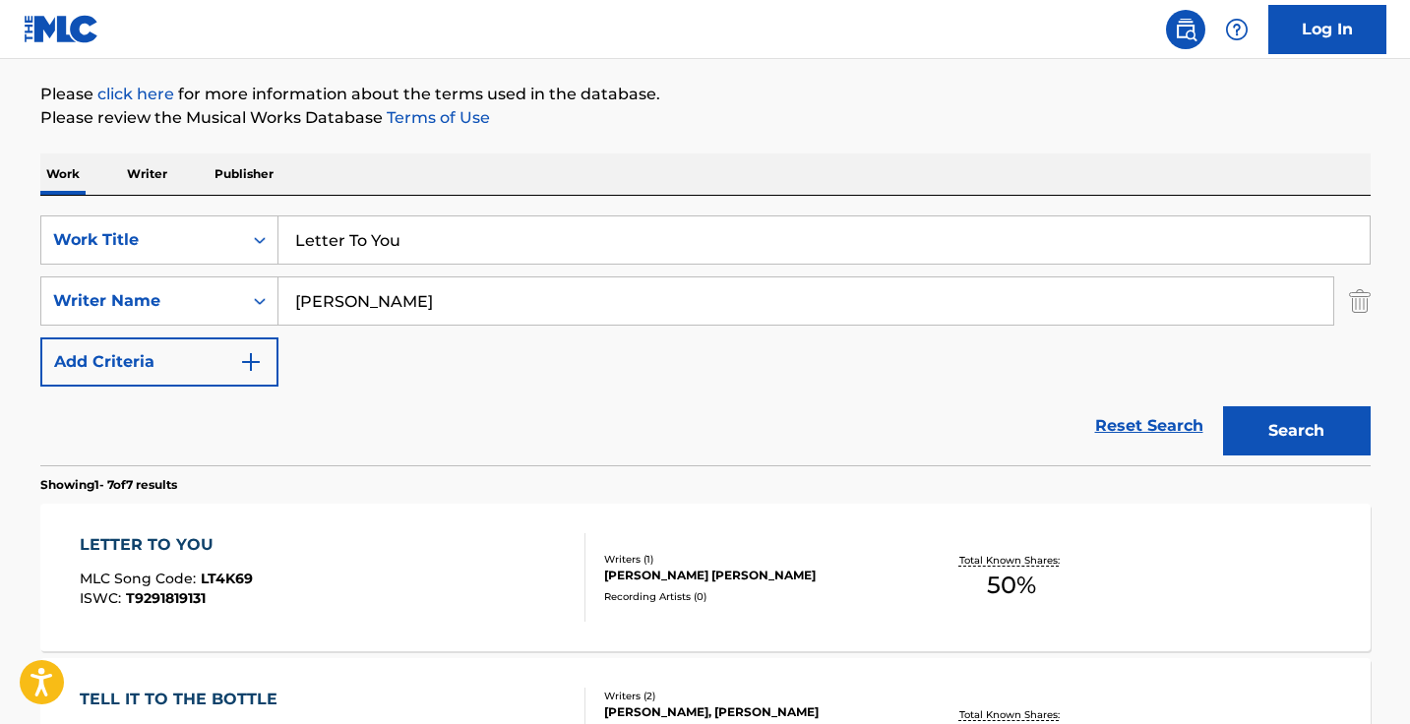
click at [1123, 371] on div "SearchWithCriteriae813d68d-0fda-48ac-bd4a-ec10090bf9fa Work Title Letter To You…" at bounding box center [705, 300] width 1330 height 171
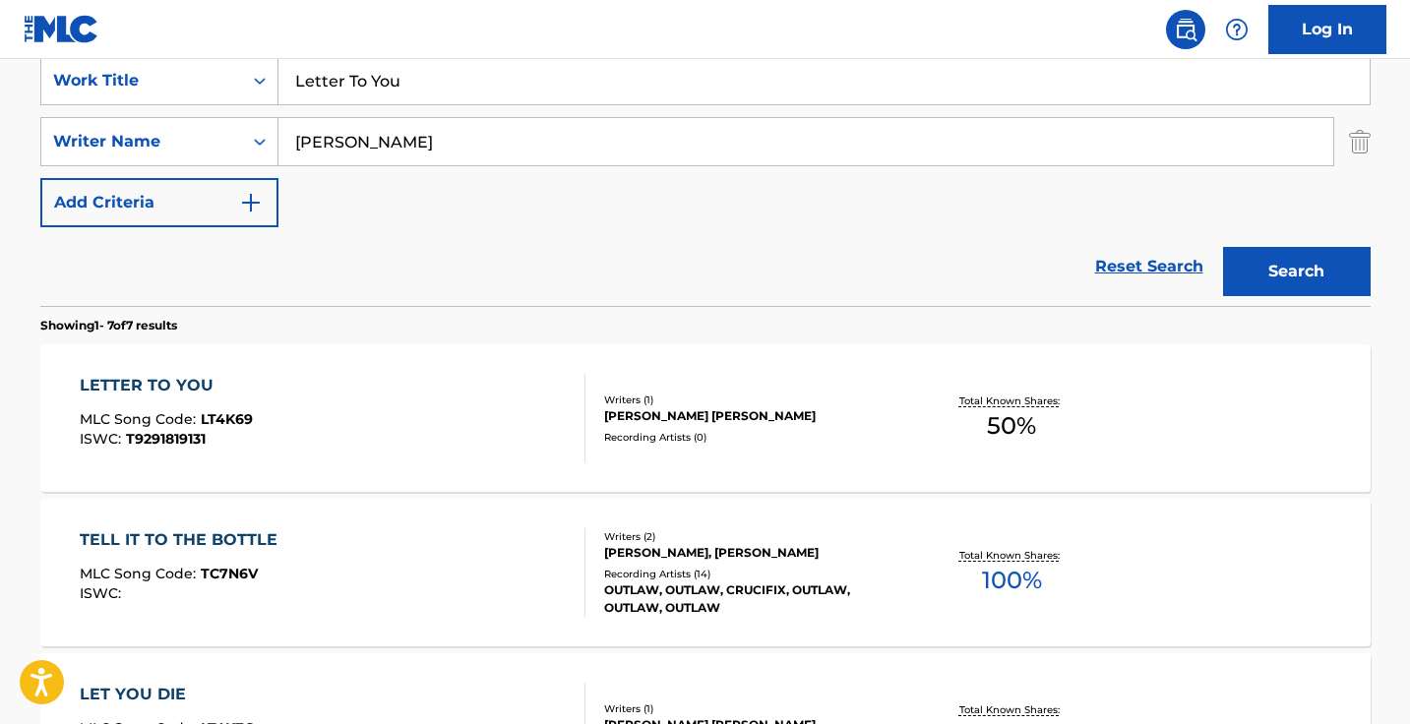
click at [506, 405] on div "LETTER TO YOU MLC Song Code : LT4K69 ISWC : T9291819131" at bounding box center [333, 418] width 506 height 89
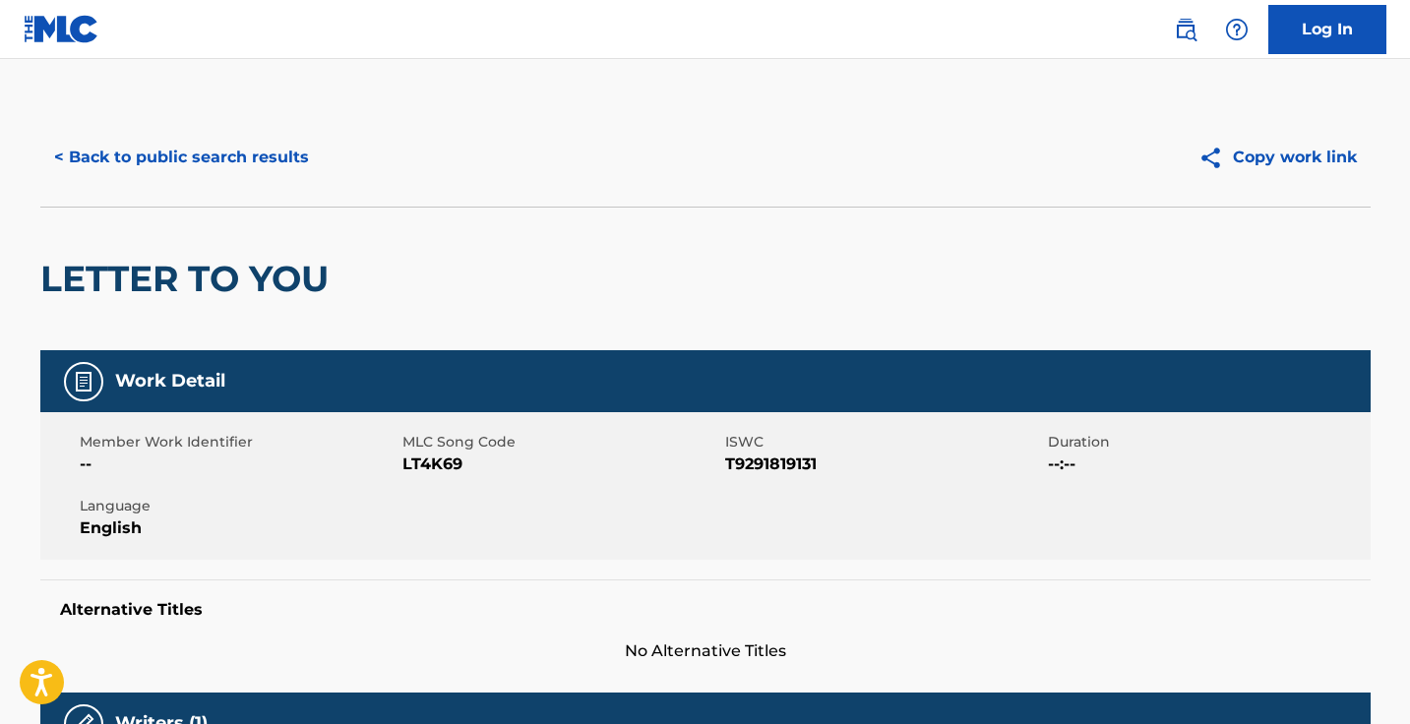
click at [441, 465] on span "LT4K69" at bounding box center [561, 464] width 318 height 24
copy span "LT4K69"
click at [234, 150] on button "< Back to public search results" at bounding box center [181, 157] width 282 height 49
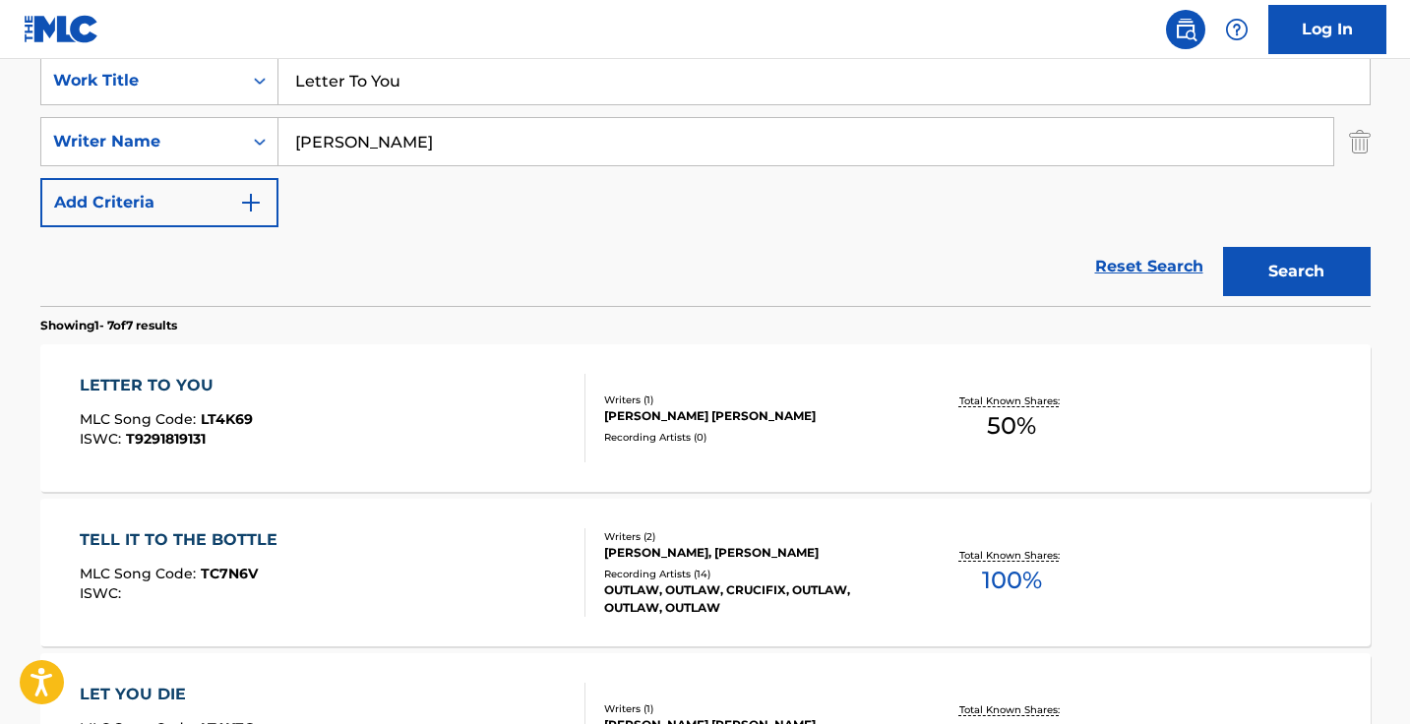
click at [467, 90] on input "Letter To You" at bounding box center [823, 80] width 1091 height 47
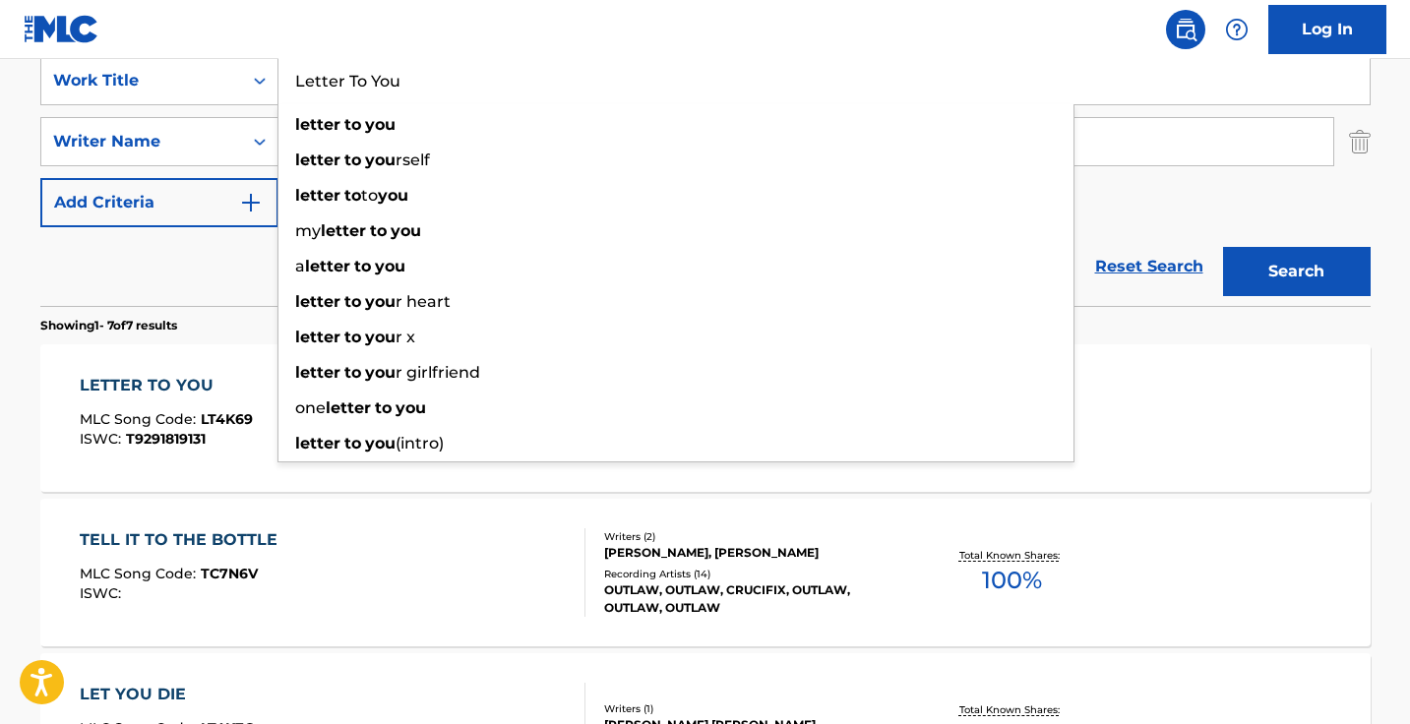
click at [467, 90] on input "Letter To You" at bounding box center [823, 80] width 1091 height 47
paste input "Ride Or Die Gurl"
type input "Ride Or Die Gurl"
click at [1295, 271] on button "Search" at bounding box center [1297, 271] width 148 height 49
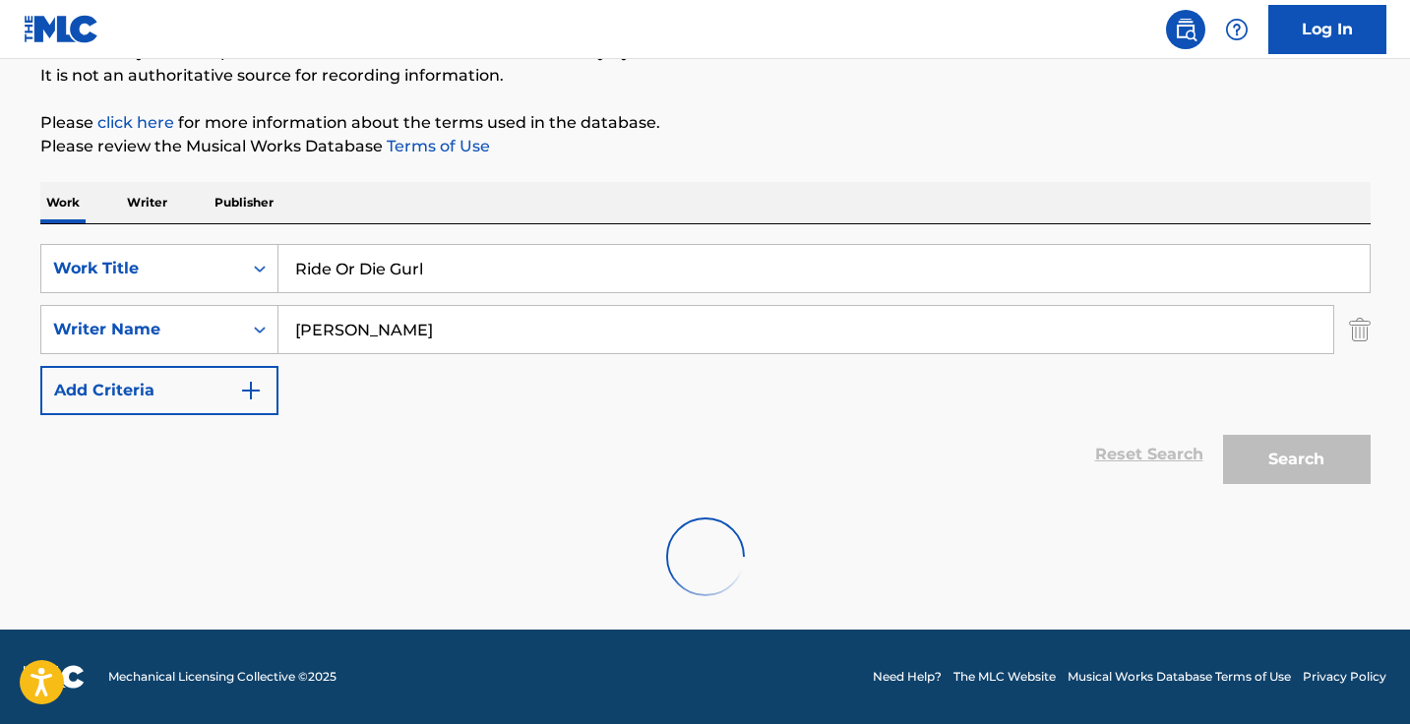
scroll to position [194, 0]
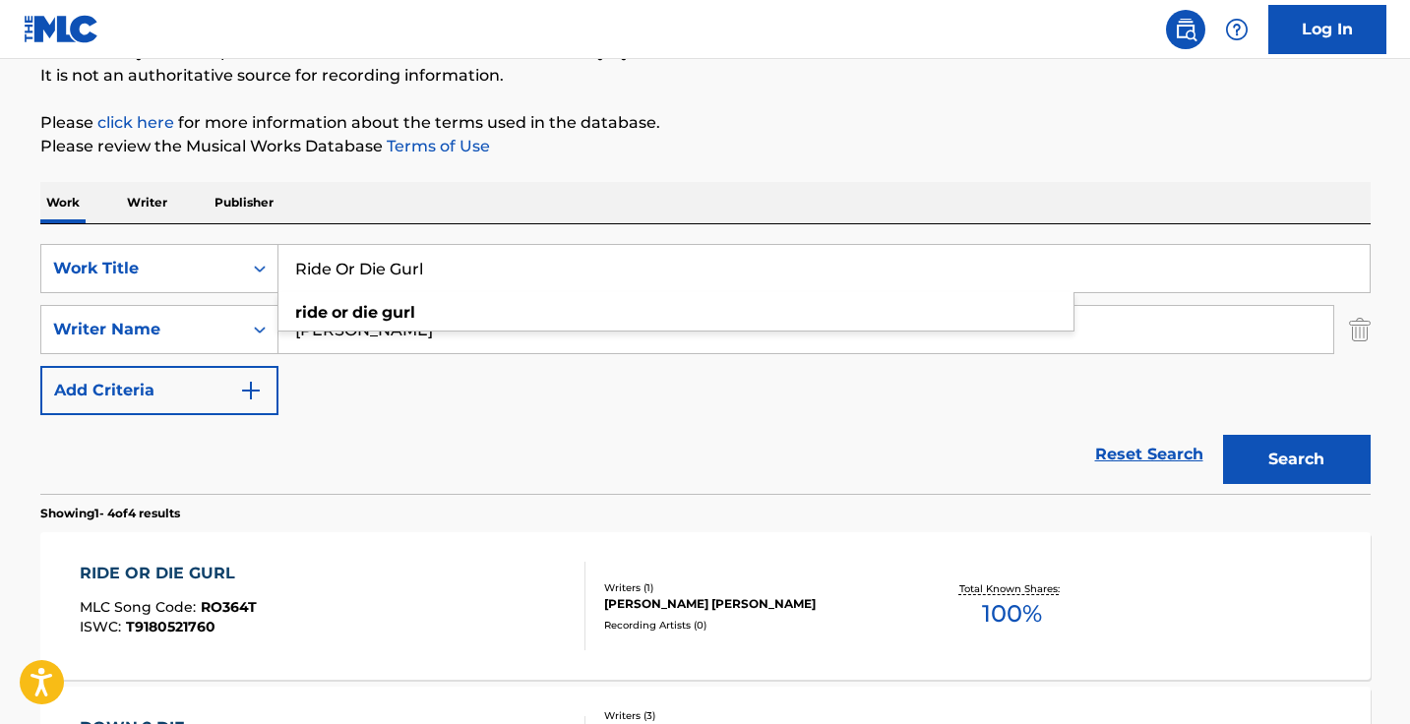
click at [534, 481] on div "Reset Search Search" at bounding box center [705, 454] width 1330 height 79
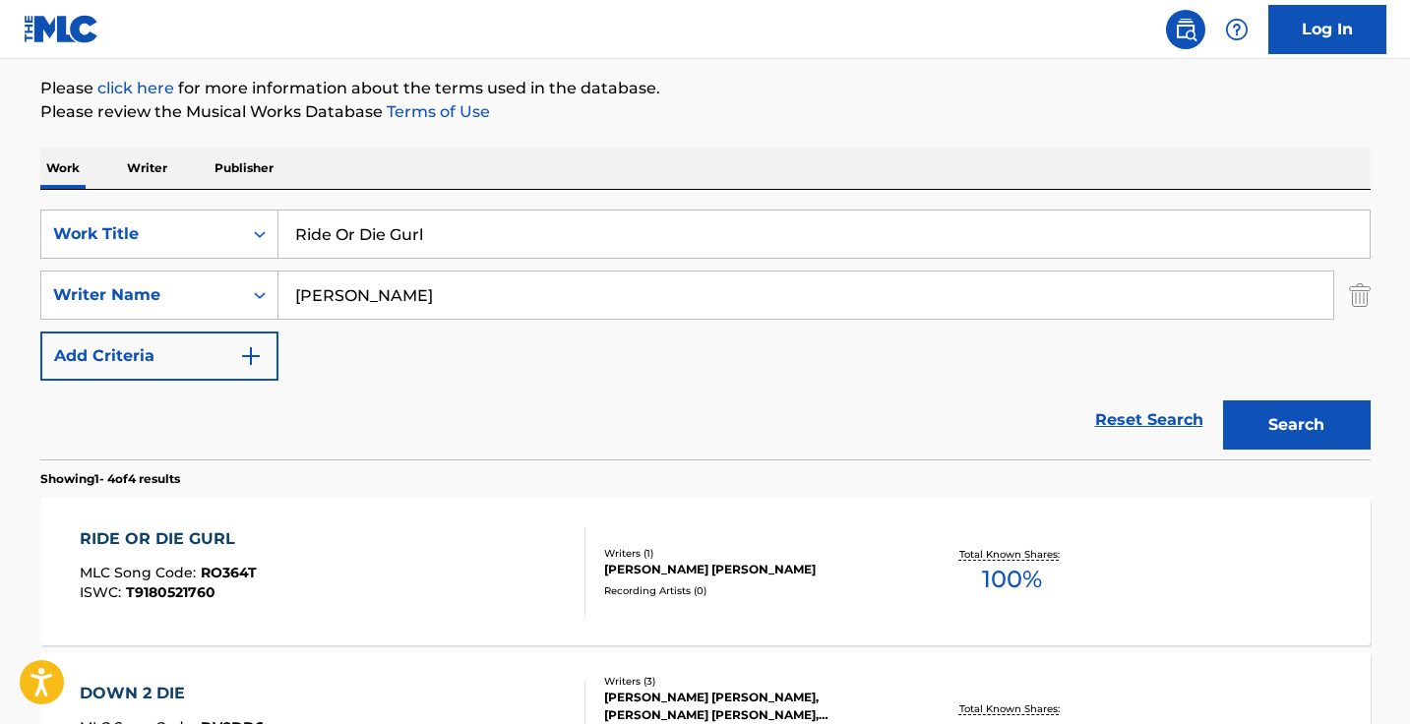
scroll to position [346, 0]
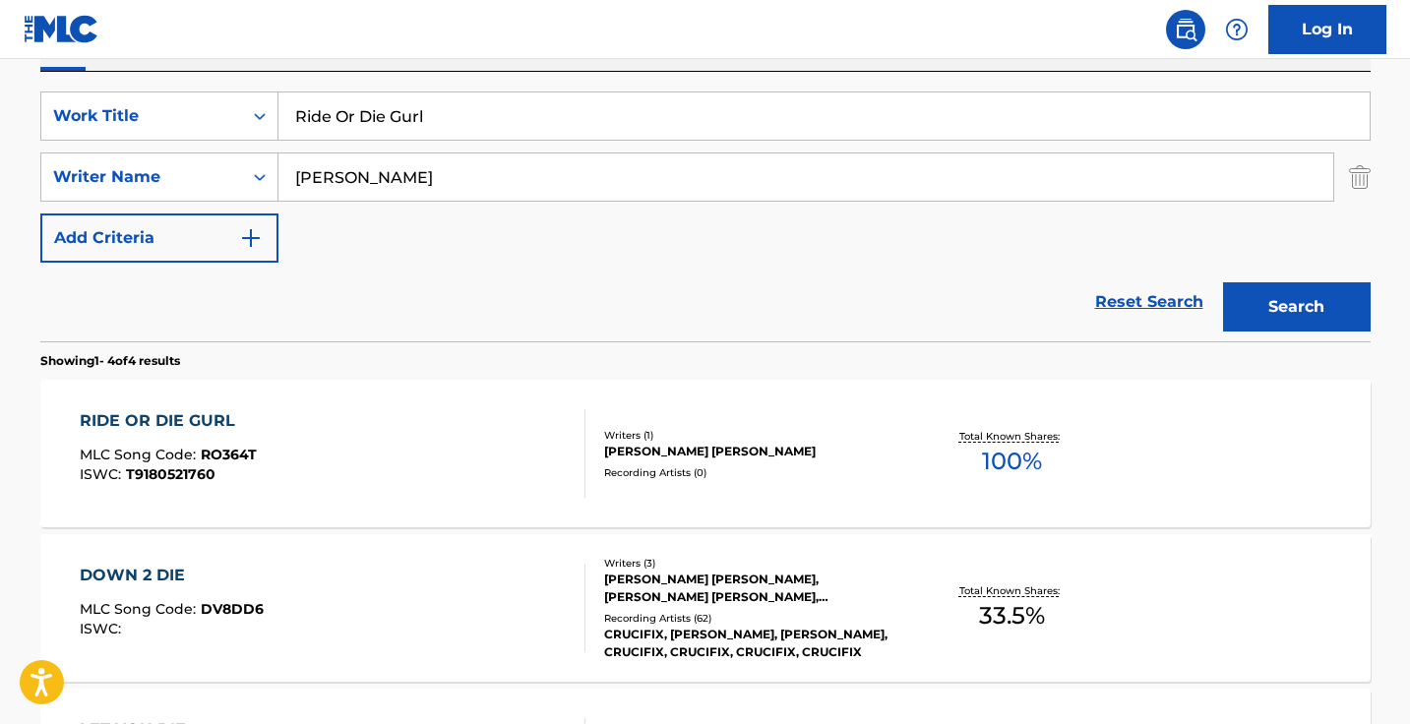
click at [511, 461] on div "RIDE OR DIE GURL MLC Song Code : RO364T ISWC : T9180521760" at bounding box center [333, 453] width 506 height 89
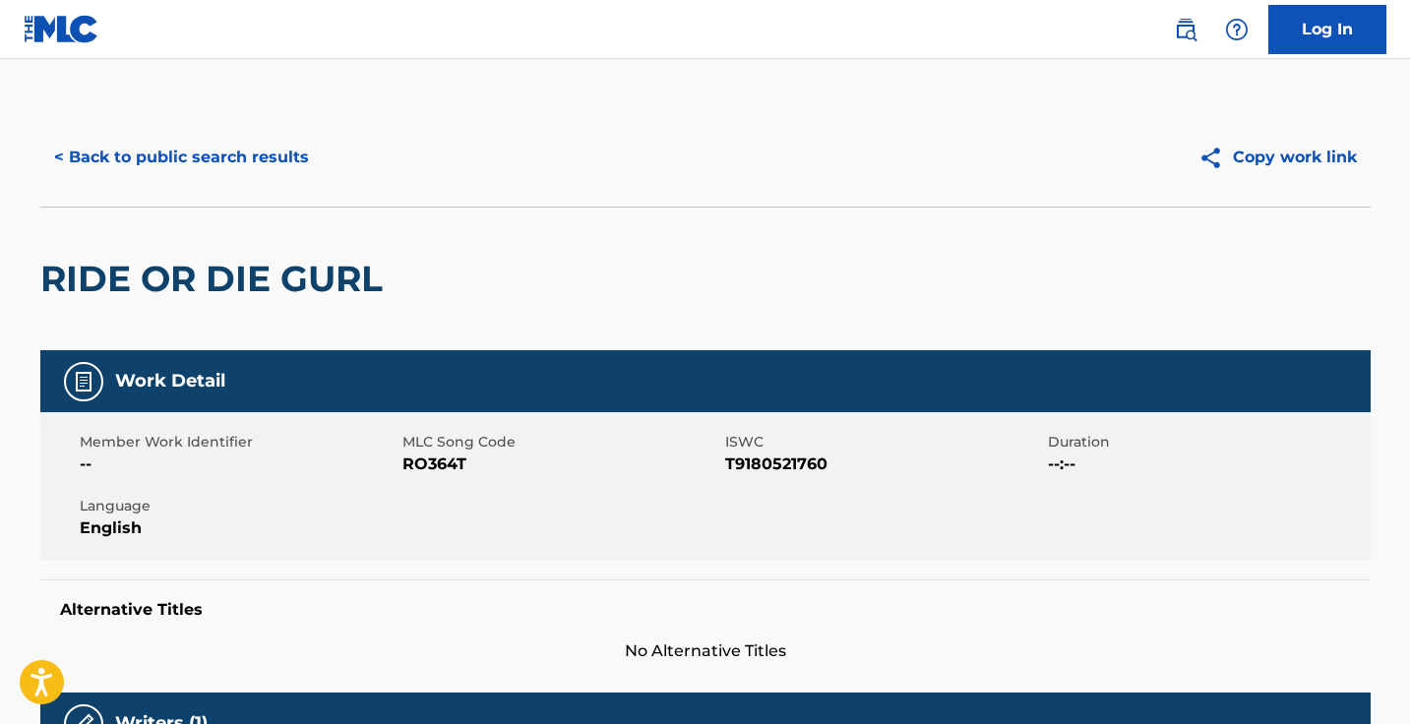
click at [436, 474] on span "RO364T" at bounding box center [561, 464] width 318 height 24
click at [436, 469] on span "RO364T" at bounding box center [561, 464] width 318 height 24
copy span "RO364T"
click at [272, 148] on button "< Back to public search results" at bounding box center [181, 157] width 282 height 49
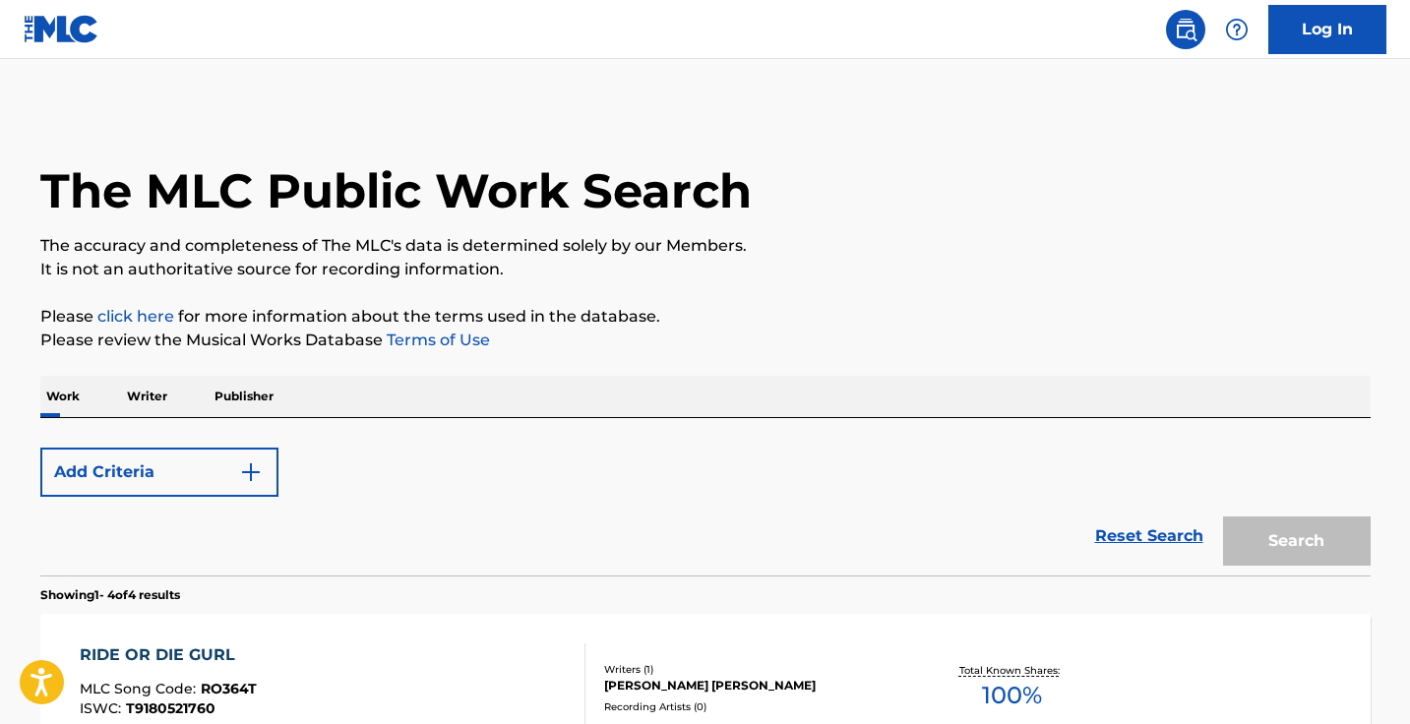
scroll to position [346, 0]
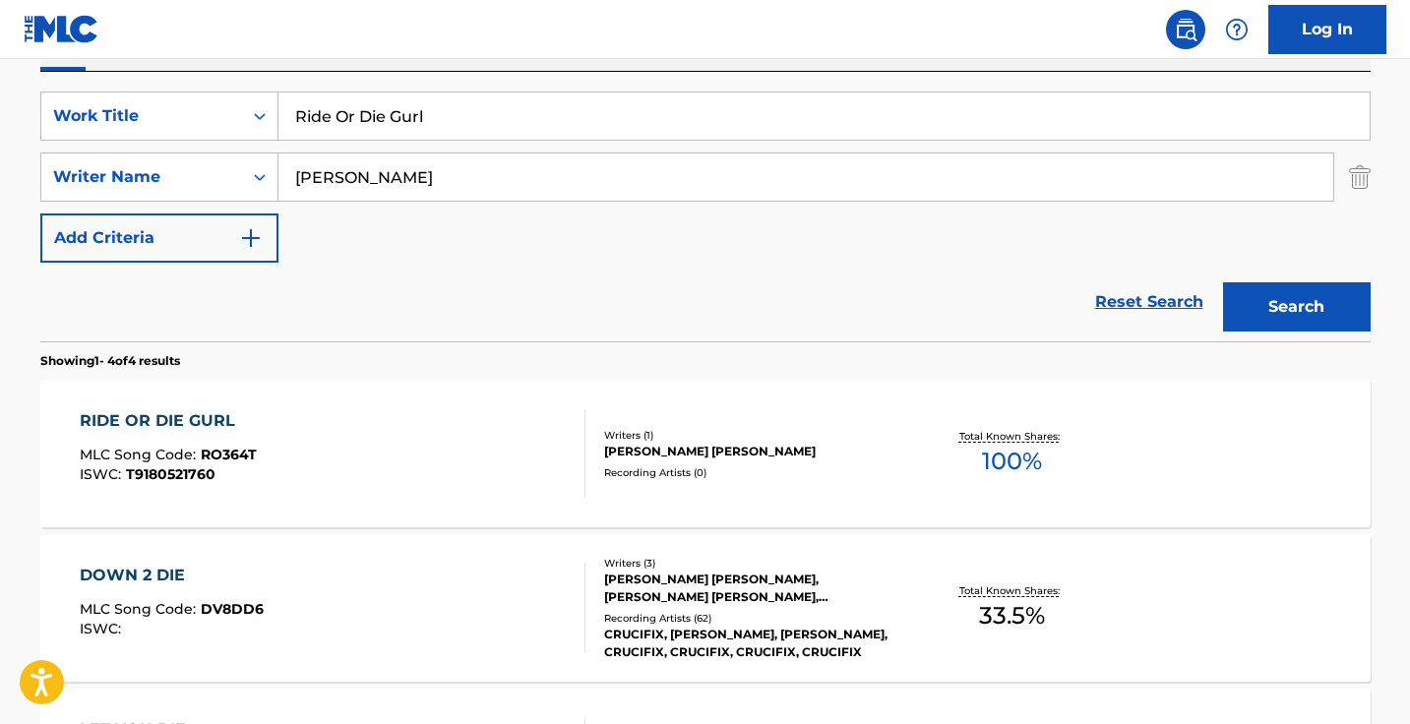
click at [565, 118] on input "Ride Or Die Gurl" at bounding box center [823, 115] width 1091 height 47
paste input "Stuck In My Wayz"
click at [565, 118] on input "Ride Or Die Stuck In My Wayz" at bounding box center [823, 115] width 1091 height 47
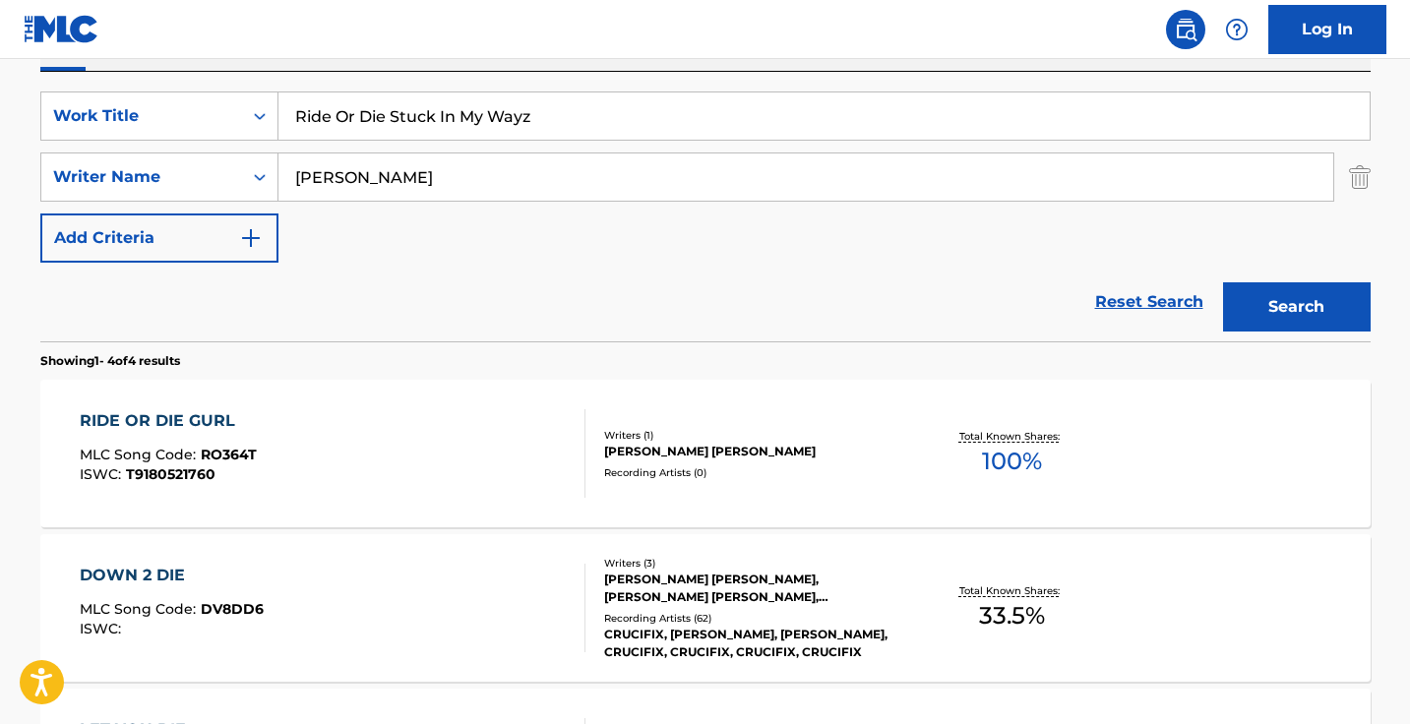
click at [565, 118] on input "Ride Or Die Stuck In My Wayz" at bounding box center [823, 115] width 1091 height 47
paste input "Search Form"
type input "Stuck In My Wayz"
click at [1295, 307] on button "Search" at bounding box center [1297, 306] width 148 height 49
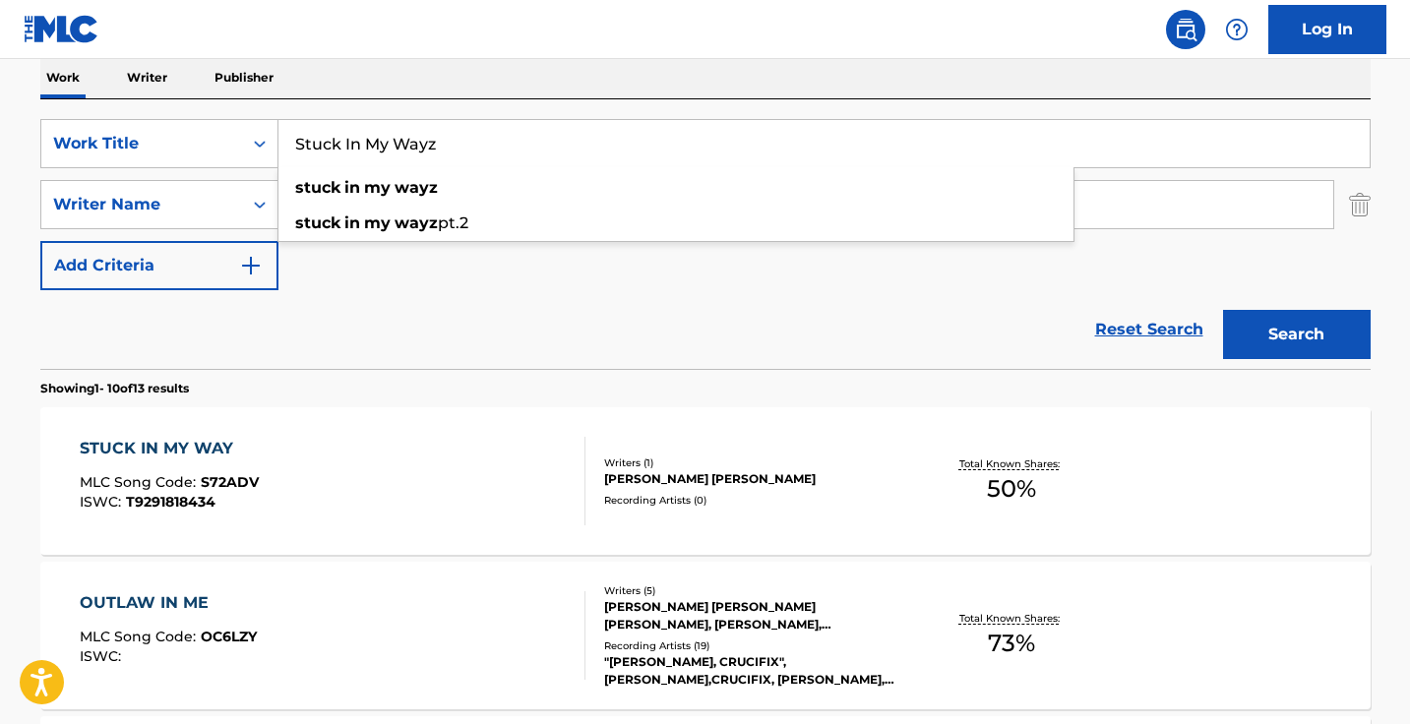
scroll to position [373, 0]
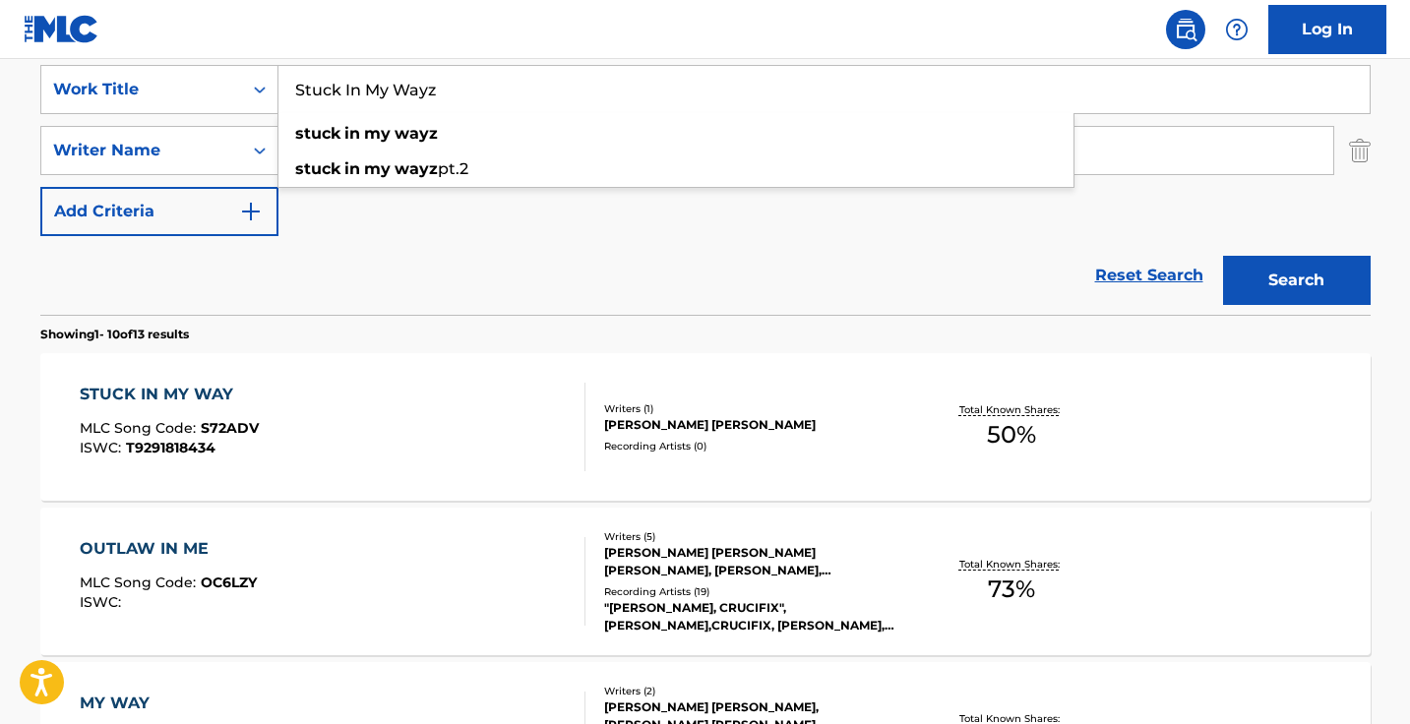
click at [513, 307] on div "Reset Search Search" at bounding box center [705, 275] width 1330 height 79
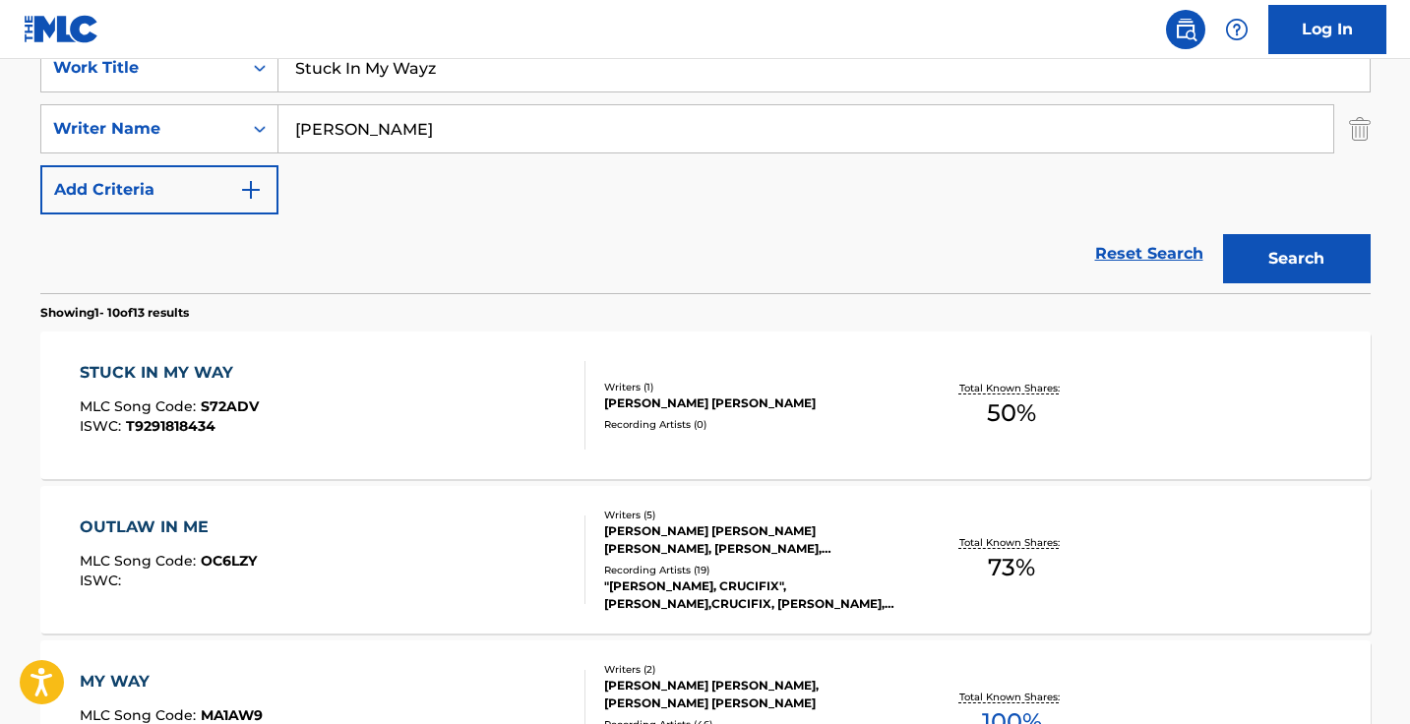
scroll to position [397, 0]
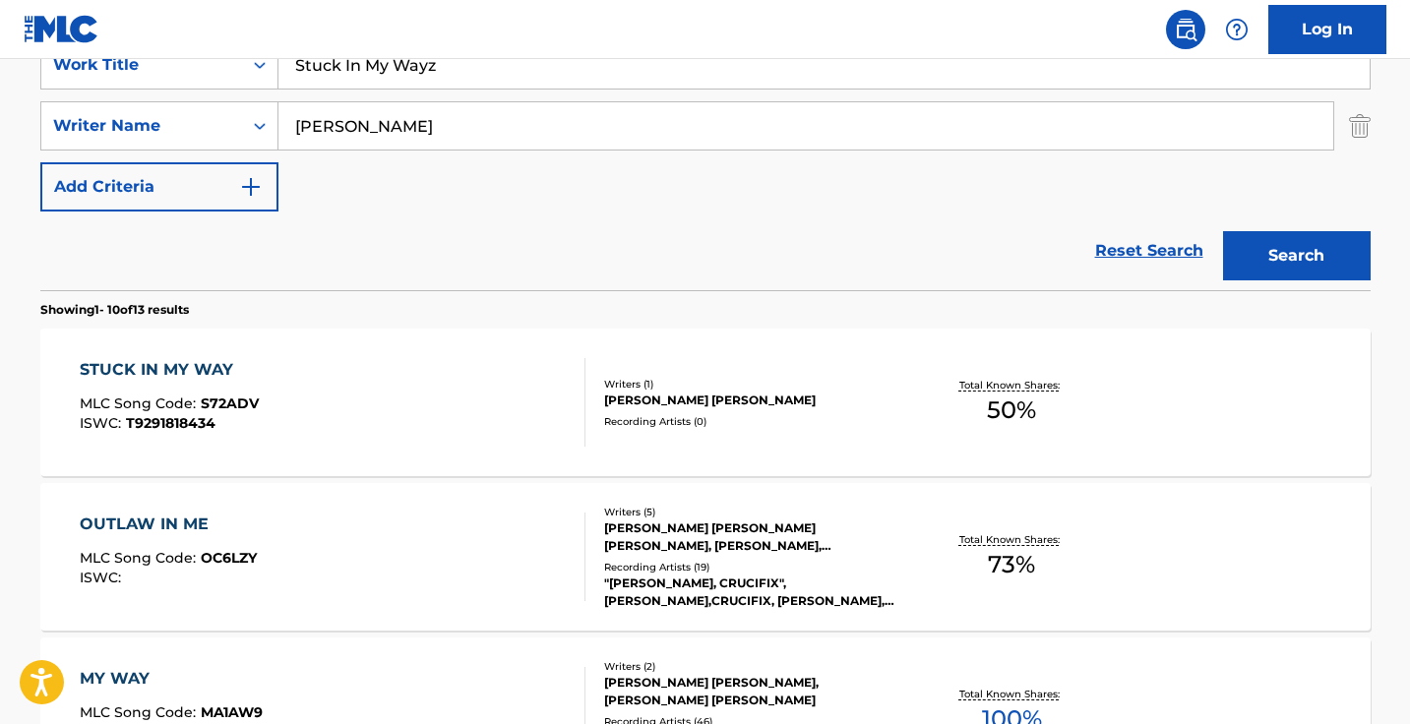
click at [477, 398] on div "STUCK IN MY WAY MLC Song Code : S72ADV ISWC : T9291818434" at bounding box center [333, 402] width 506 height 89
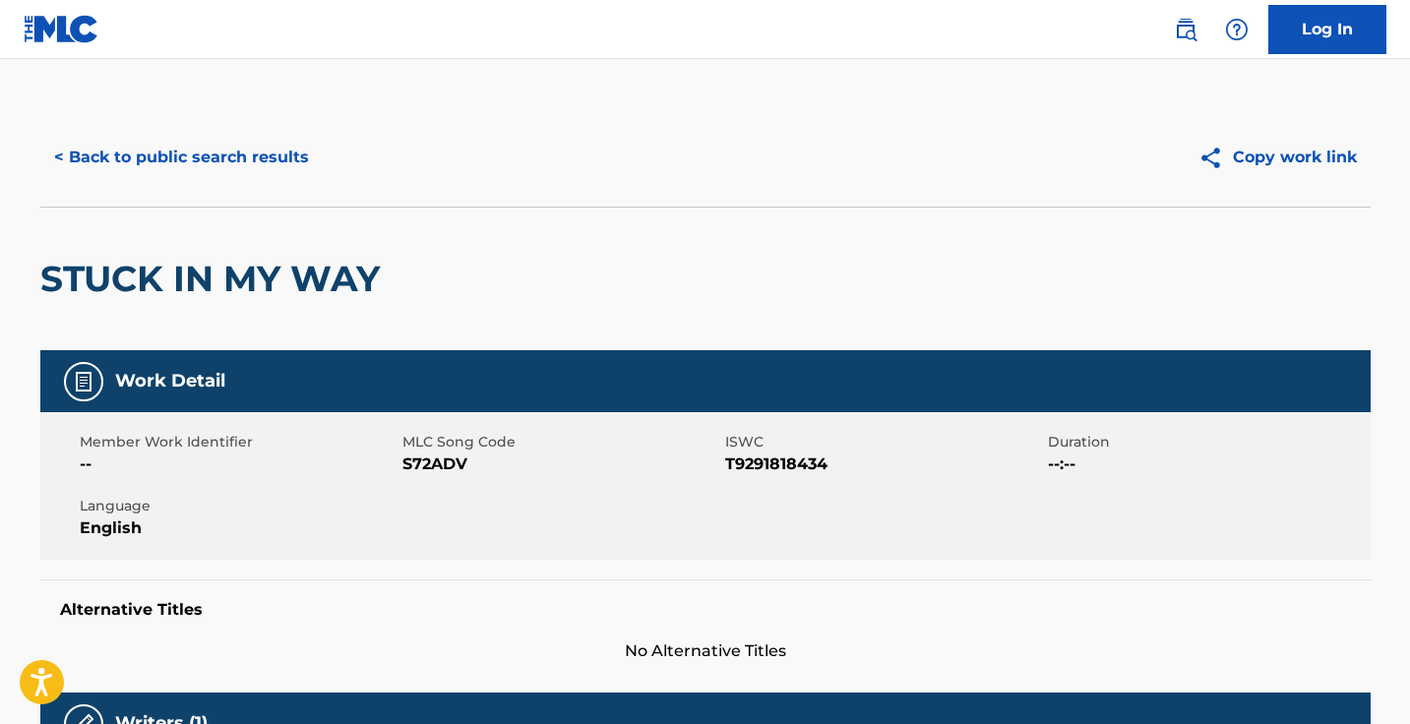
click at [445, 463] on span "S72ADV" at bounding box center [561, 464] width 318 height 24
copy span "S72ADV"
click at [246, 146] on button "< Back to public search results" at bounding box center [181, 157] width 282 height 49
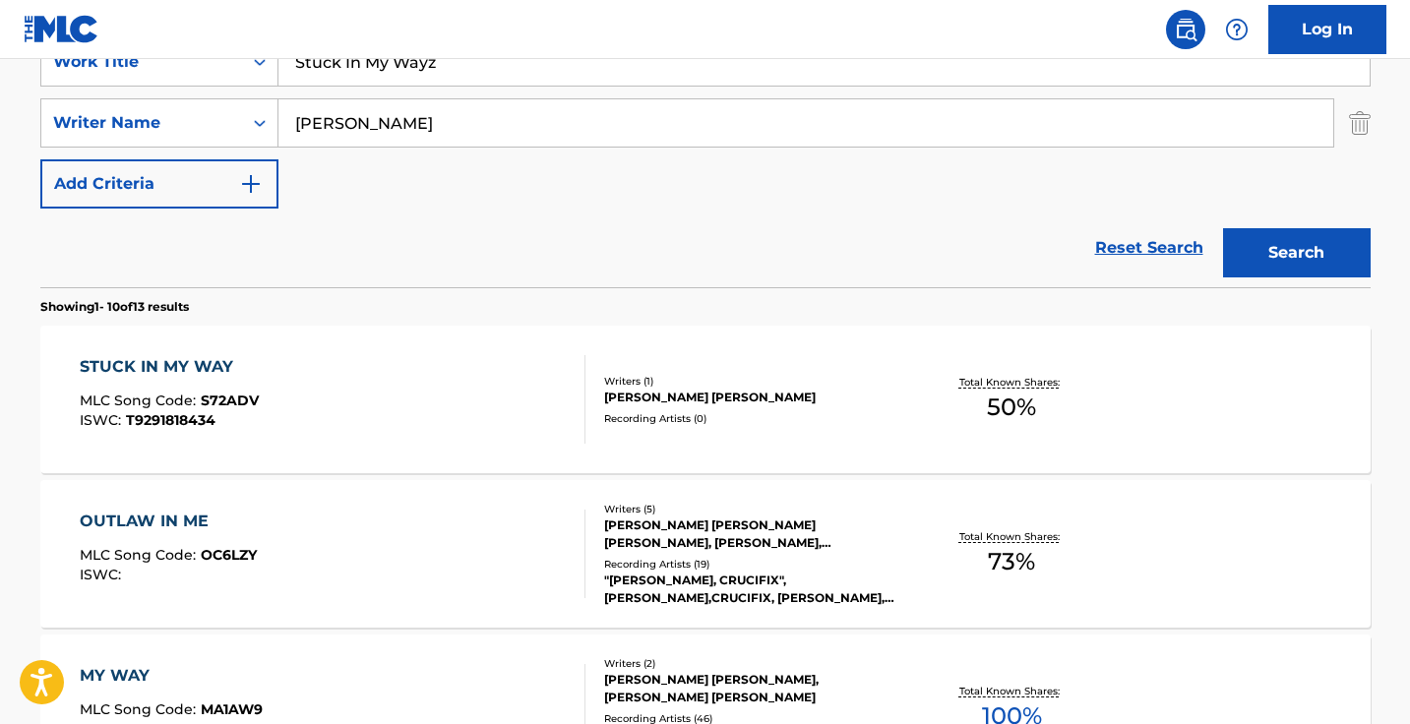
scroll to position [358, 0]
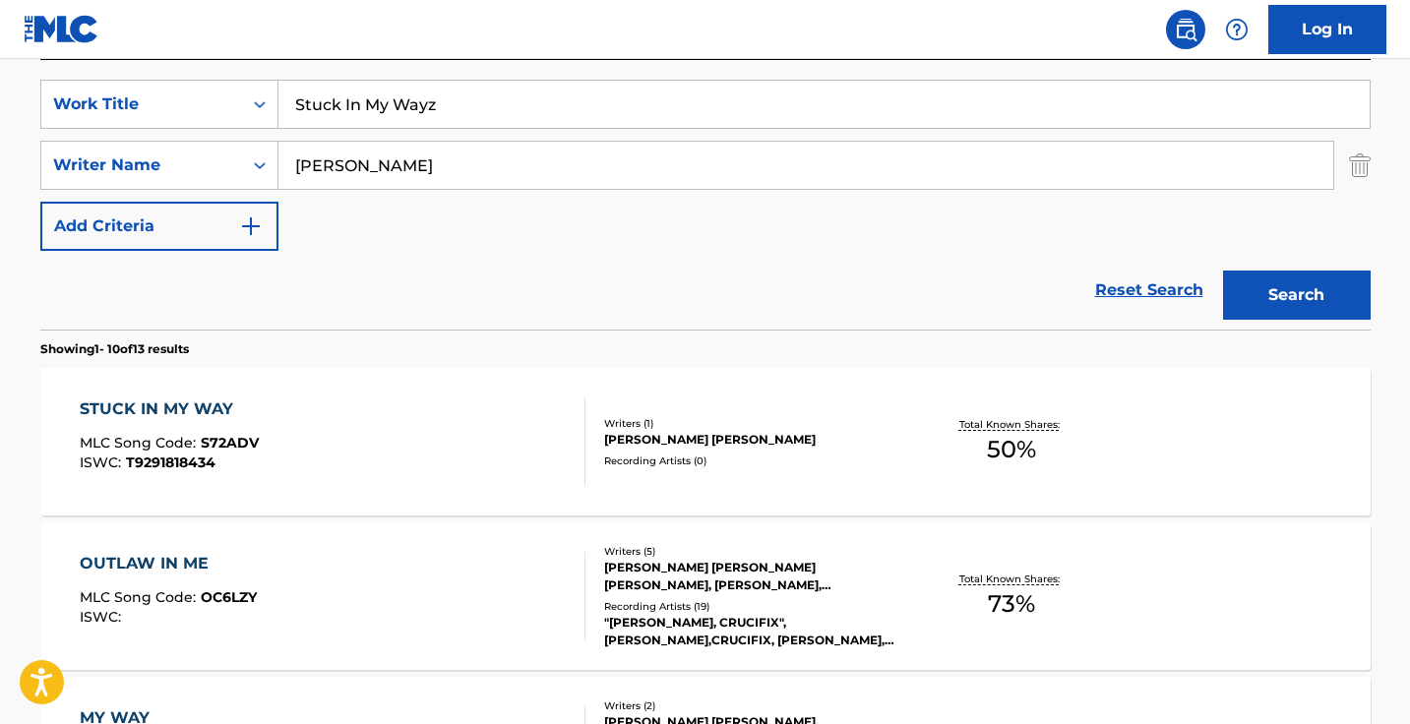
click at [454, 124] on input "Stuck In My Wayz" at bounding box center [823, 104] width 1091 height 47
click at [454, 120] on input "Stuck In My Wayz" at bounding box center [823, 104] width 1091 height 47
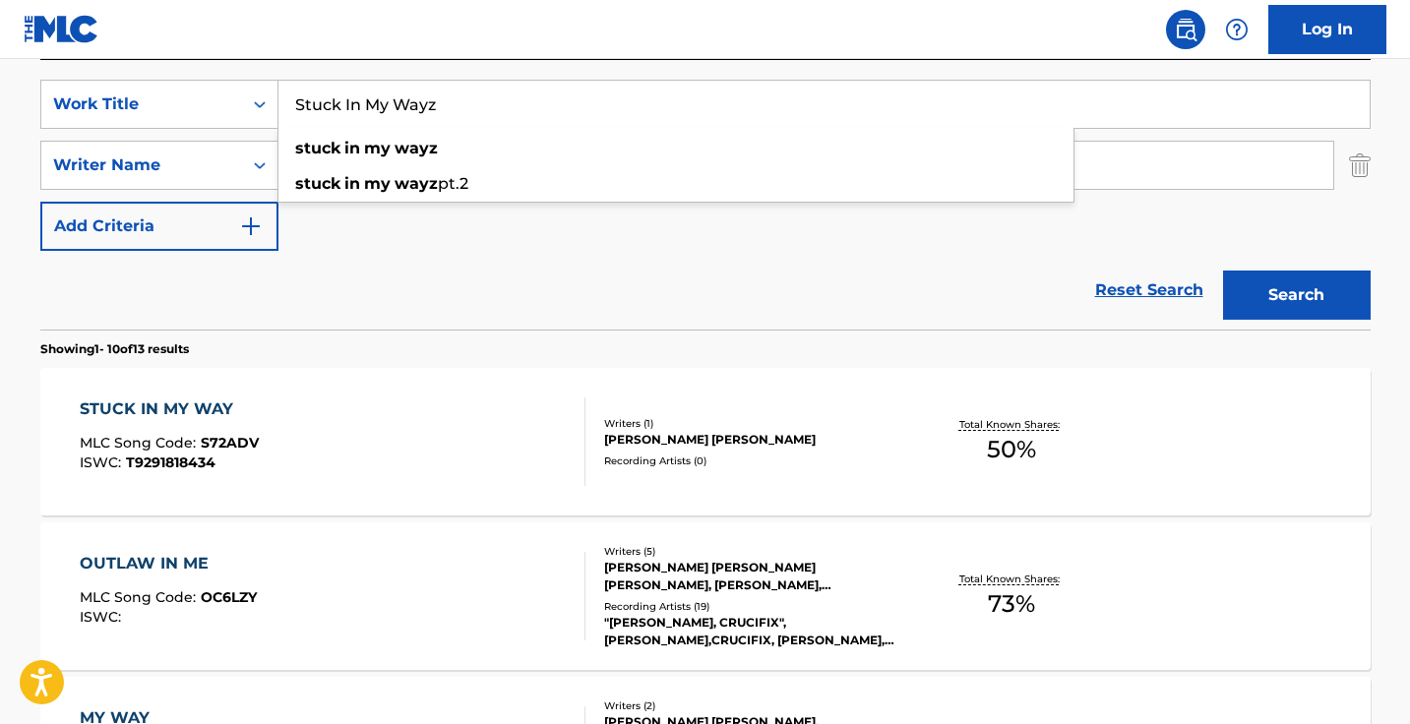
paste input "Trust Nobody"
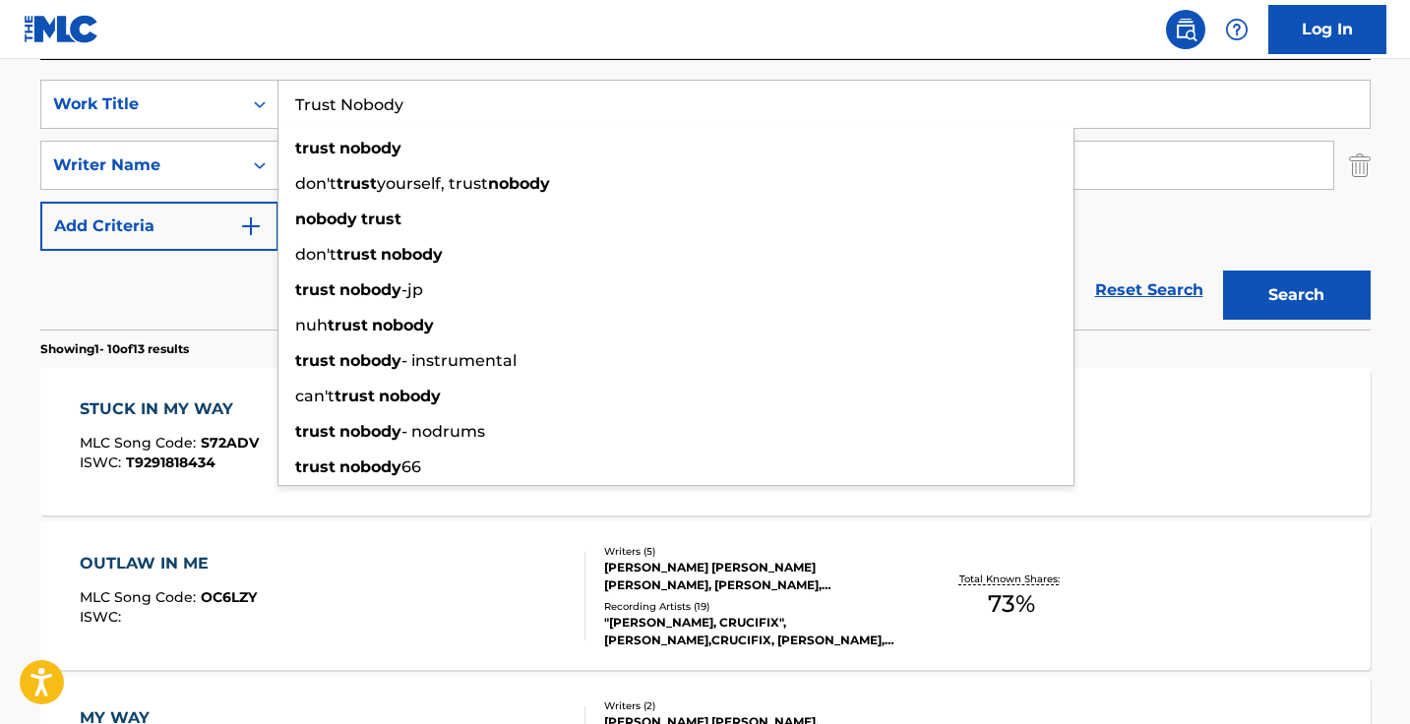
type input "Trust Nobody"
click at [1295, 295] on button "Search" at bounding box center [1297, 294] width 148 height 49
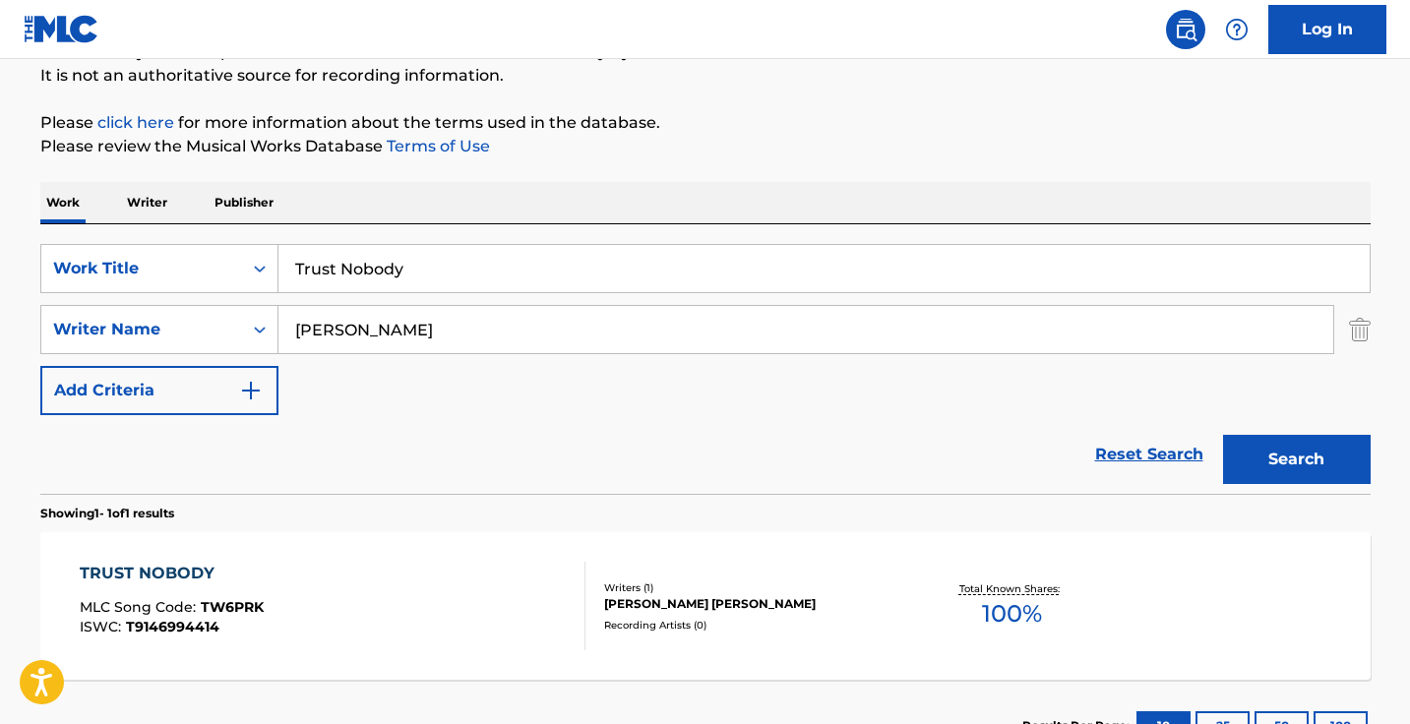
scroll to position [289, 0]
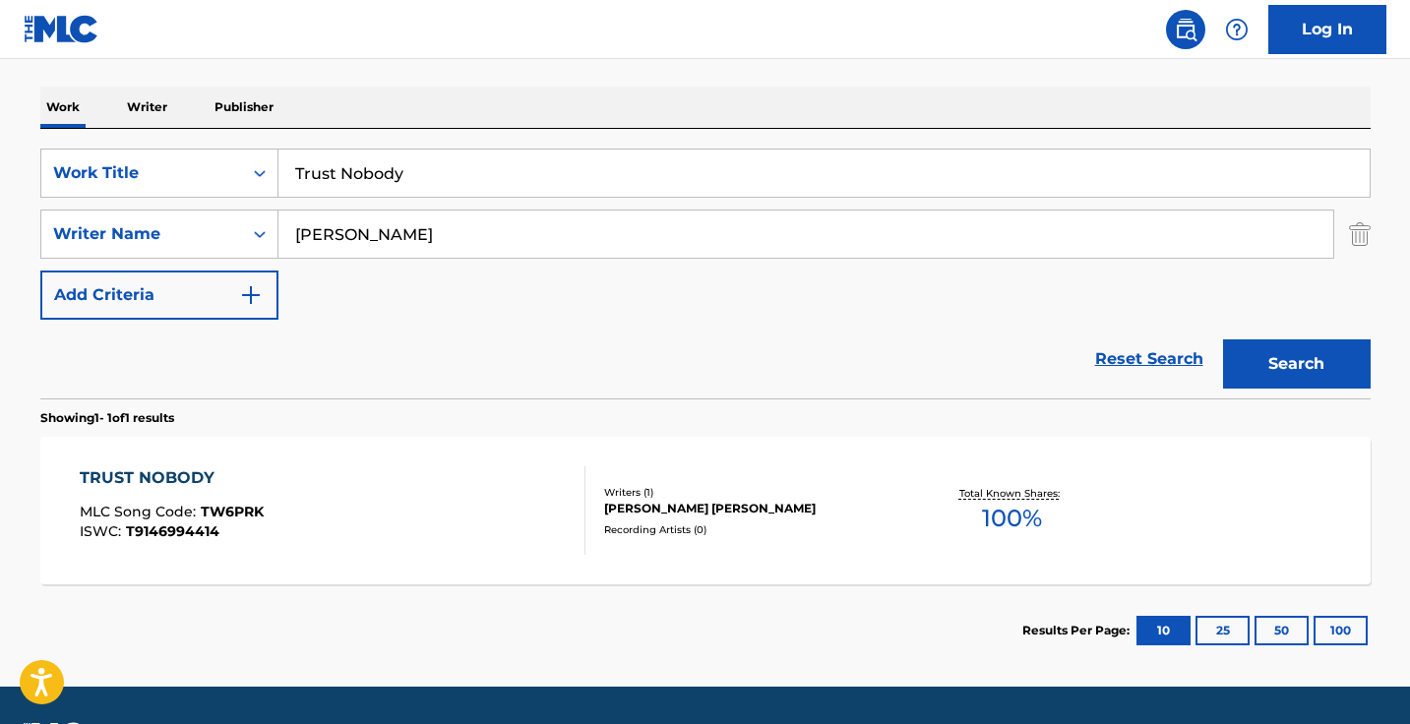
click at [468, 494] on div "TRUST NOBODY MLC Song Code : TW6PRK ISWC : T9146994414" at bounding box center [333, 510] width 506 height 89
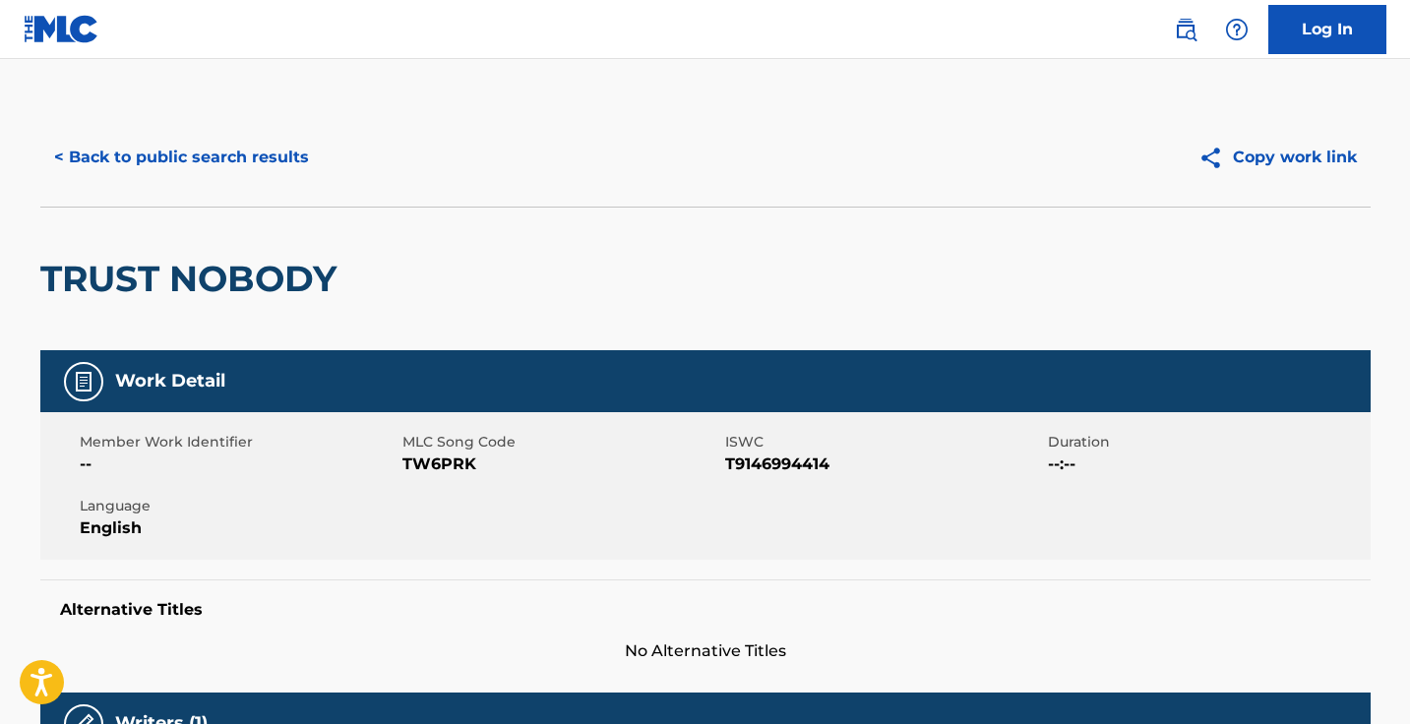
click at [453, 462] on span "TW6PRK" at bounding box center [561, 464] width 318 height 24
copy span "TW6PRK"
click at [234, 170] on button "< Back to public search results" at bounding box center [181, 157] width 282 height 49
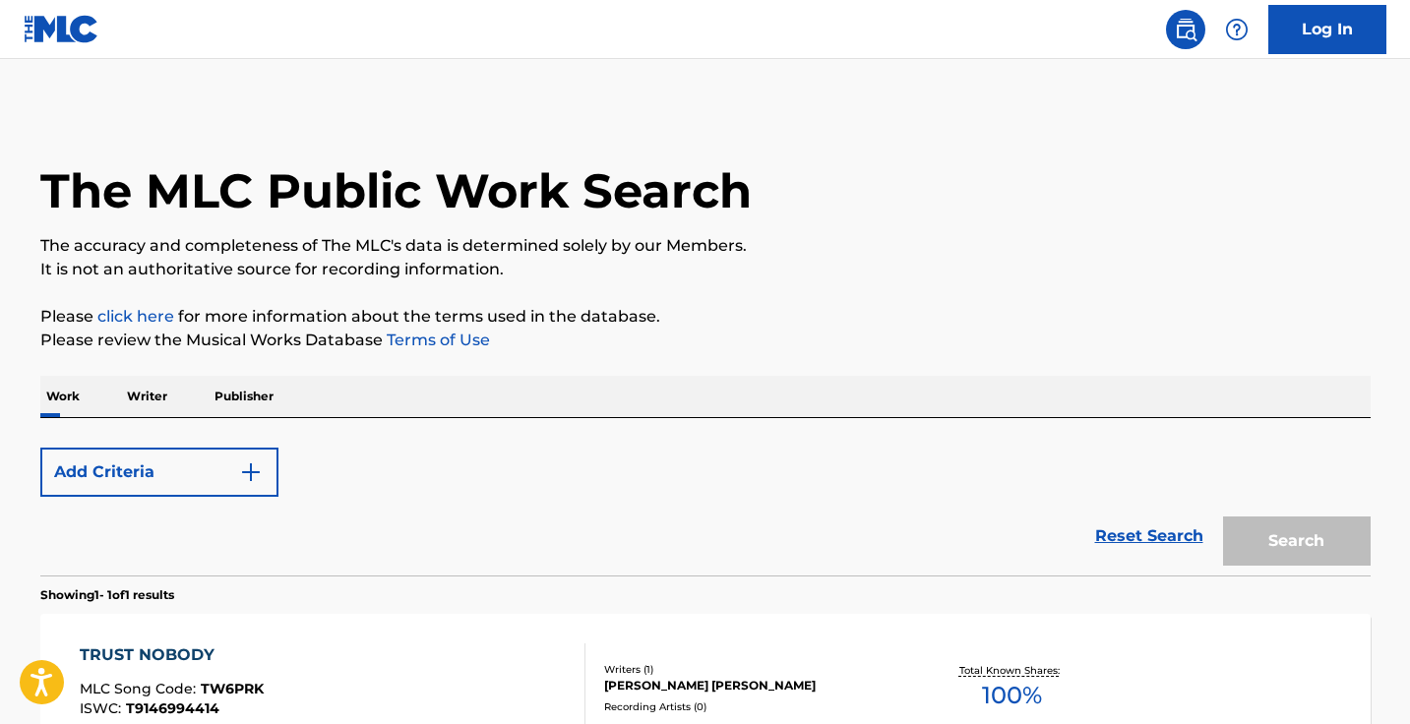
scroll to position [234, 0]
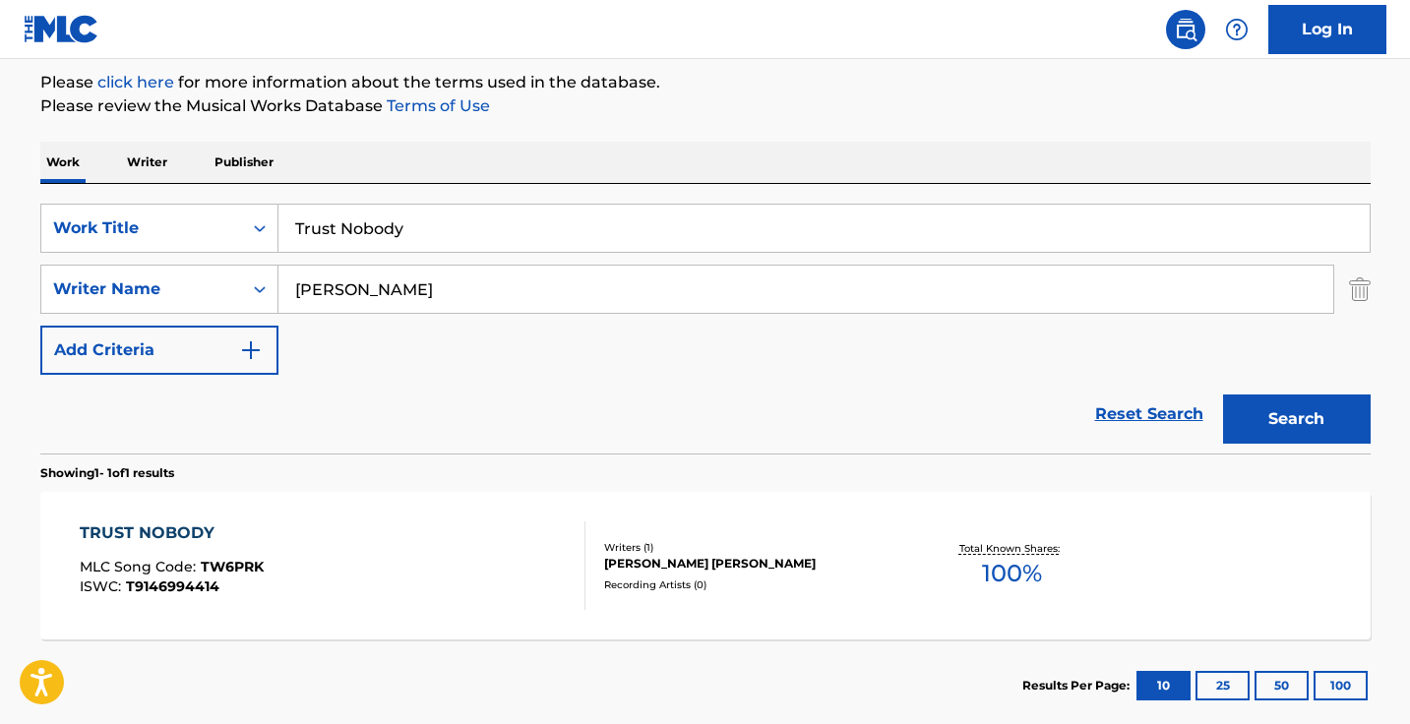
click at [562, 217] on input "Trust Nobody" at bounding box center [823, 228] width 1091 height 47
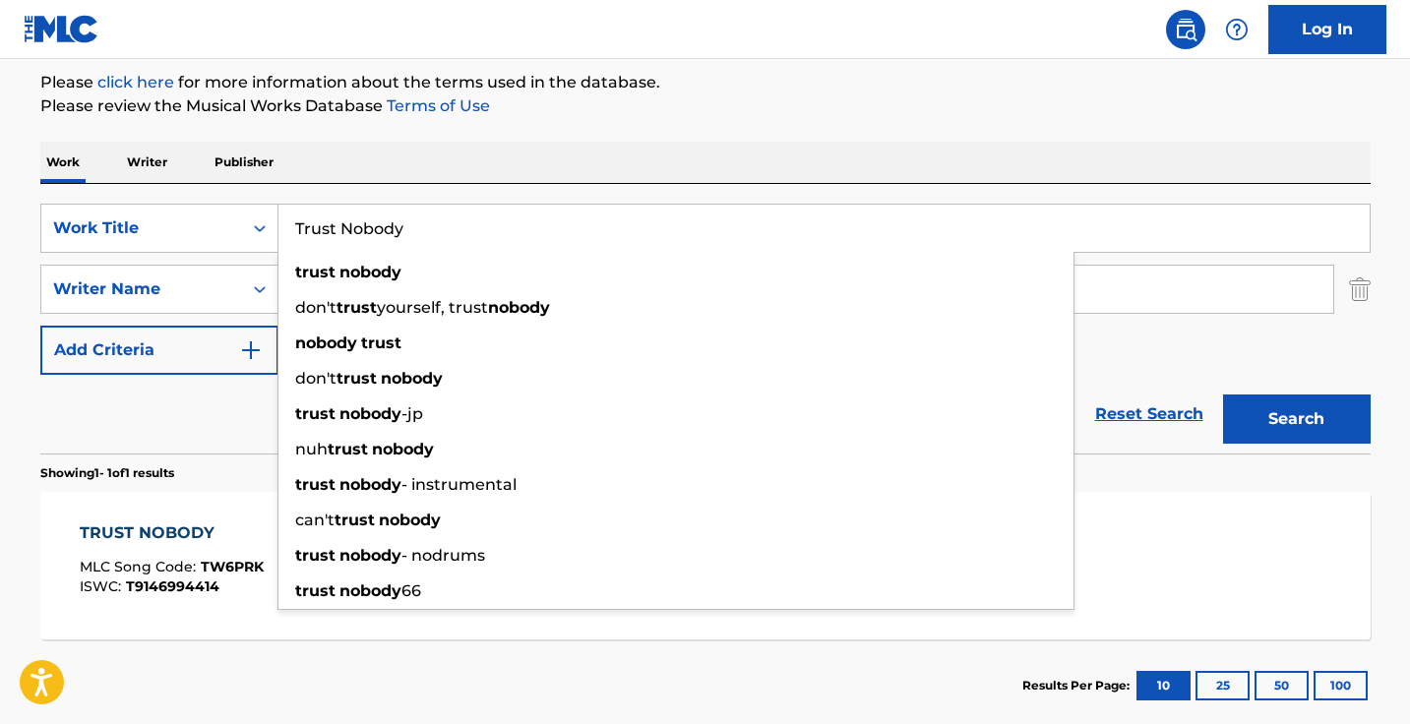
click at [562, 217] on input "Trust Nobody" at bounding box center [823, 228] width 1091 height 47
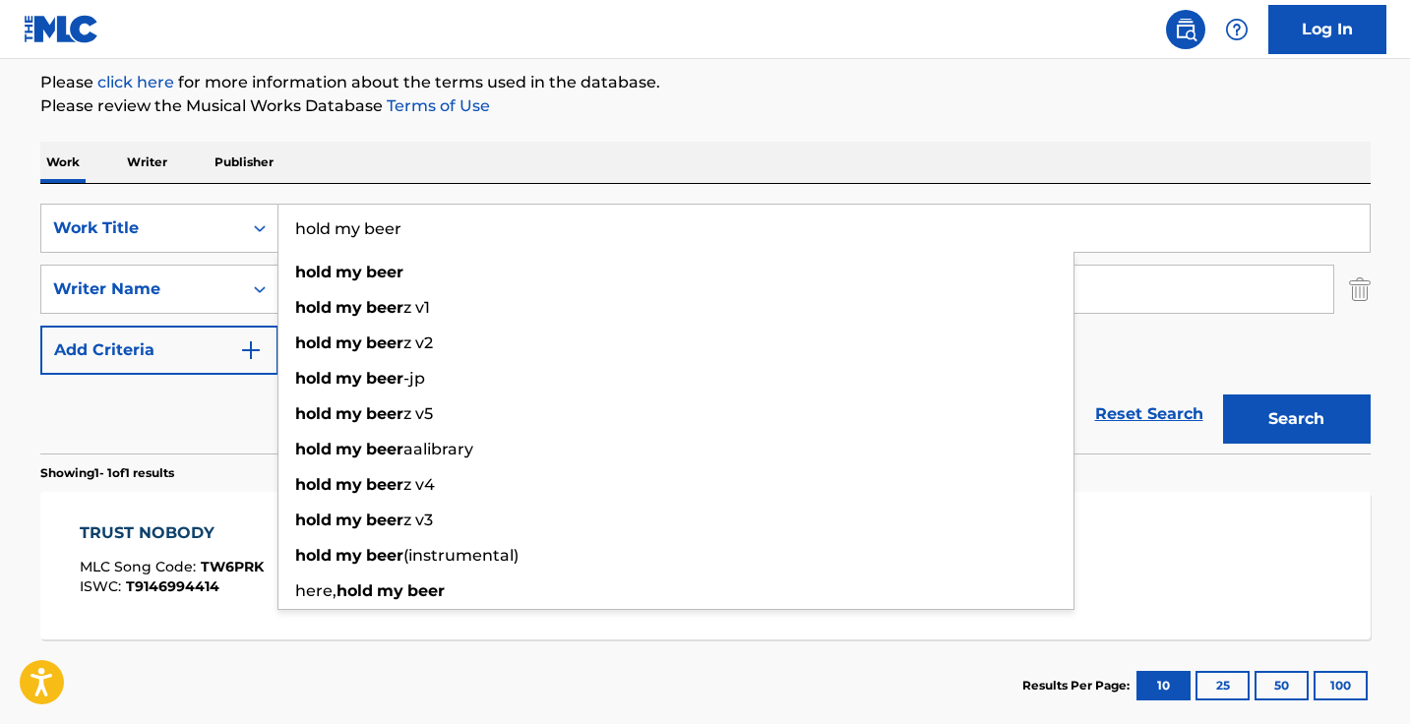
type input "hold my beer"
click at [638, 144] on div "Work Writer Publisher" at bounding box center [705, 162] width 1330 height 41
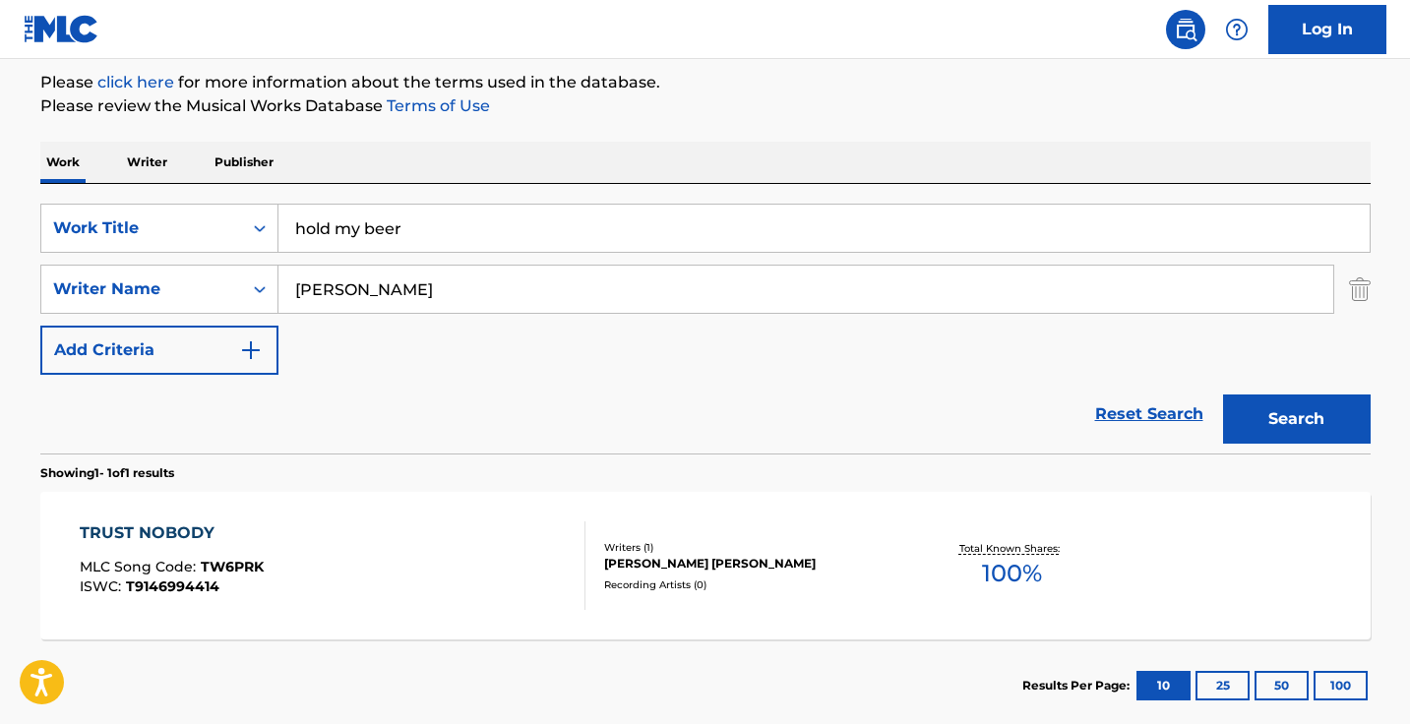
click at [503, 317] on div "SearchWithCriteriae813d68d-0fda-48ac-bd4a-ec10090bf9fa Work Title hold my beer …" at bounding box center [705, 289] width 1330 height 171
click at [503, 300] on input "cameron Russell" at bounding box center [805, 289] width 1054 height 47
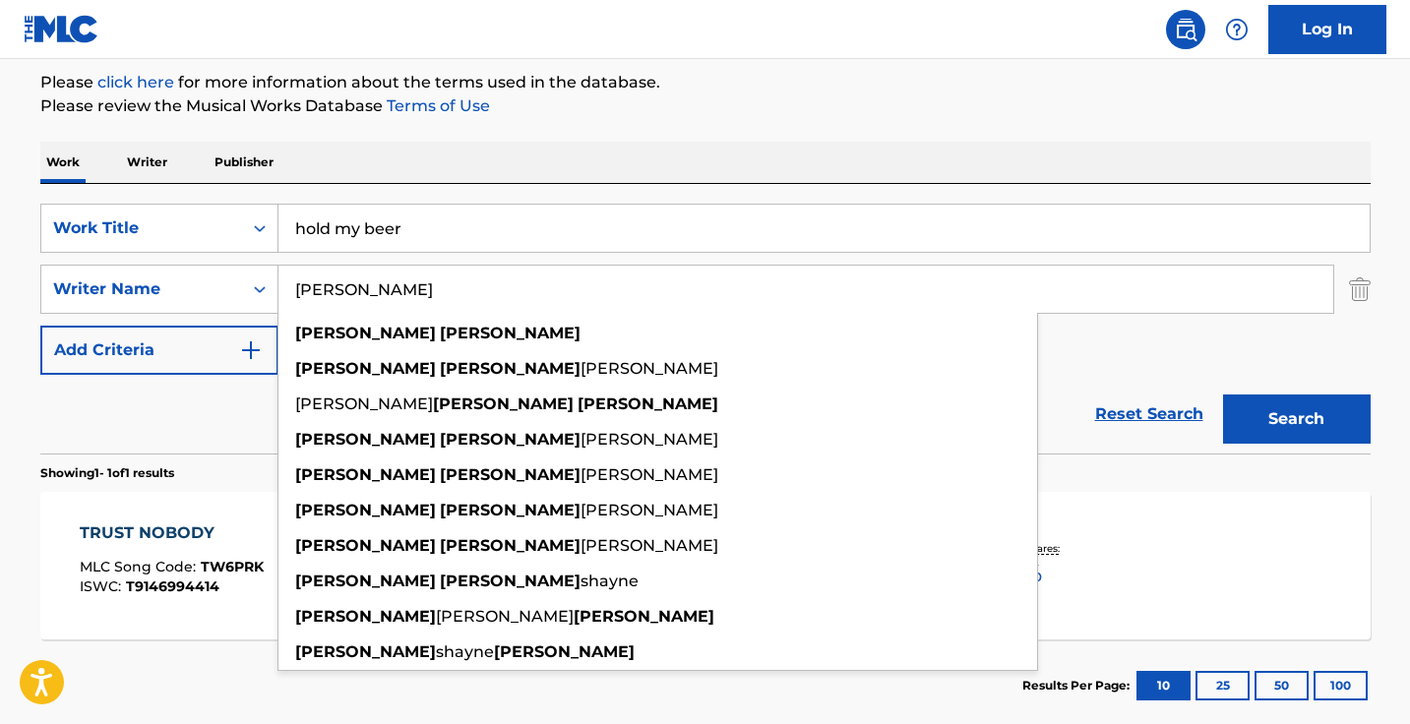
click at [503, 300] on input "cameron Russell" at bounding box center [805, 289] width 1054 height 47
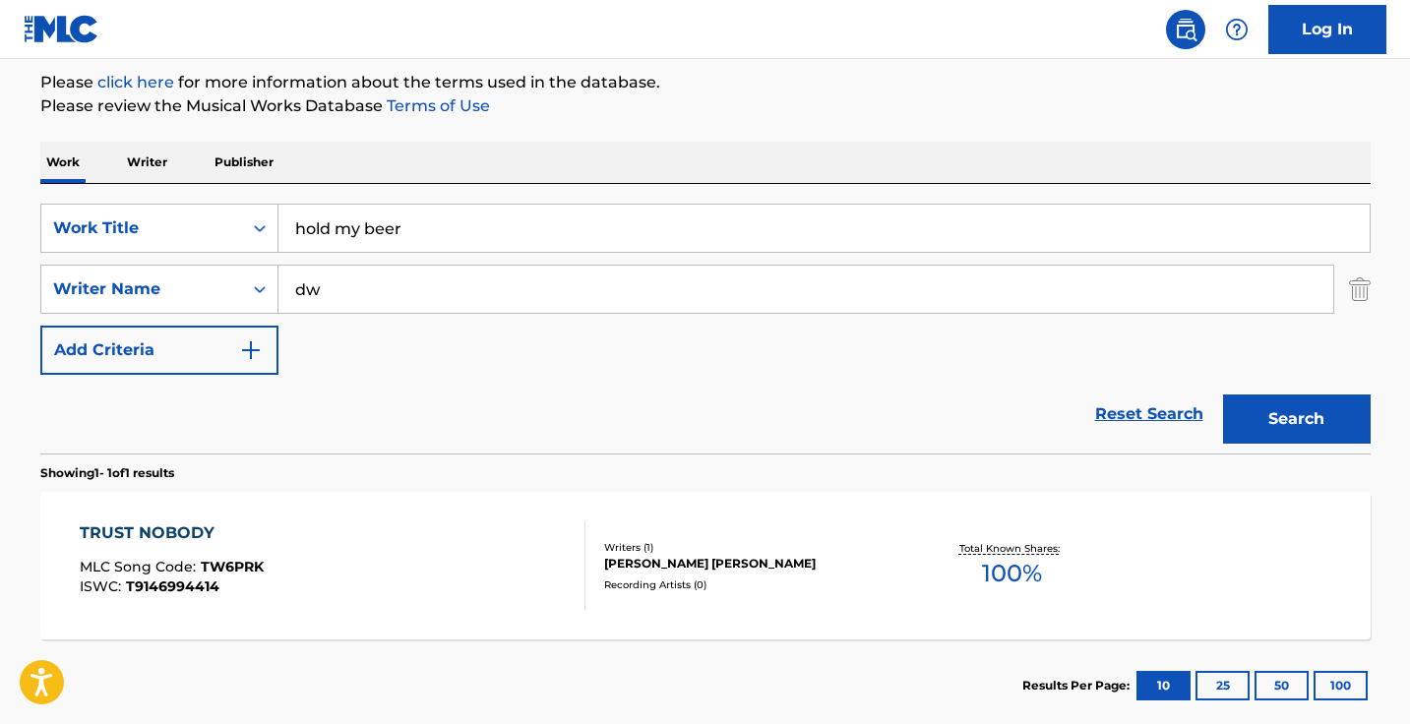
type input "d"
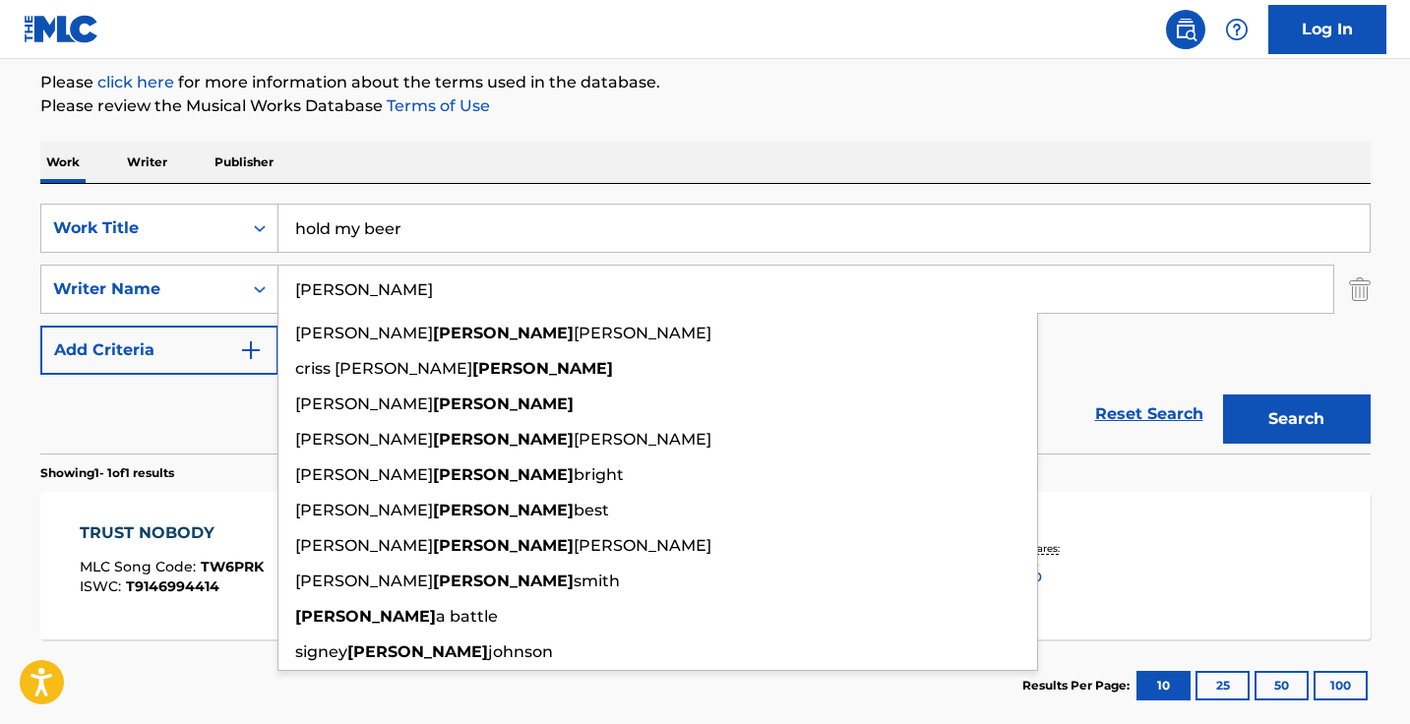
click at [1295, 419] on button "Search" at bounding box center [1297, 418] width 148 height 49
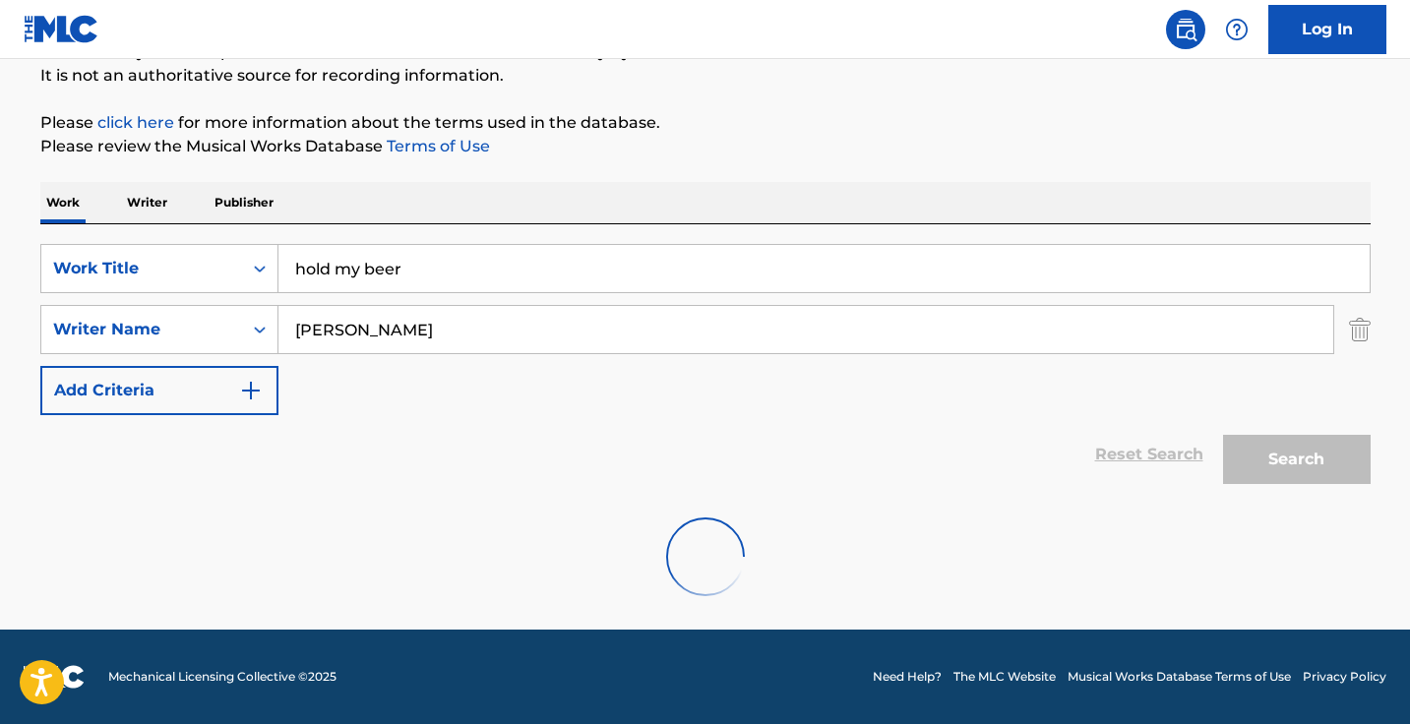
scroll to position [194, 0]
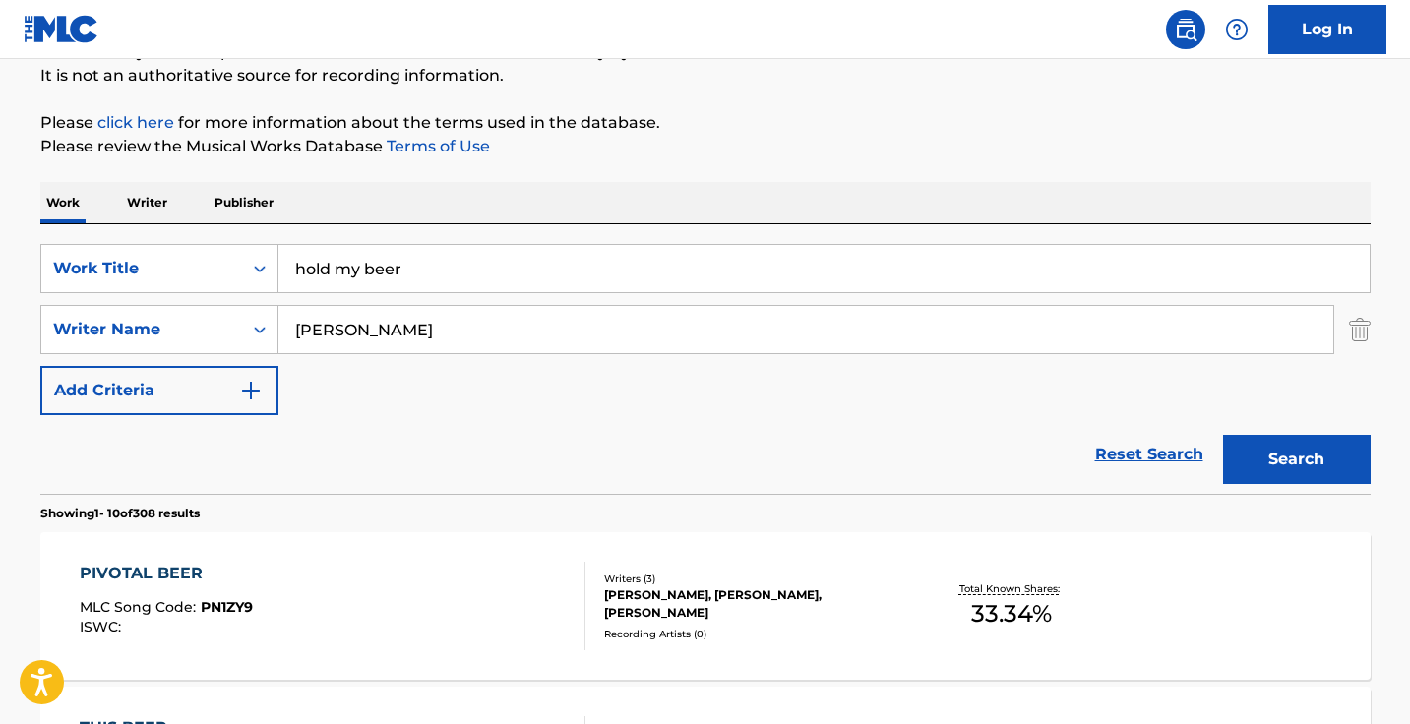
click at [377, 323] on input "dewayne" at bounding box center [805, 329] width 1054 height 47
click at [562, 303] on div "SearchWithCriteriae813d68d-0fda-48ac-bd4a-ec10090bf9fa Work Title hold my beer …" at bounding box center [705, 329] width 1330 height 171
click at [529, 322] on input "dewayne" at bounding box center [805, 329] width 1054 height 47
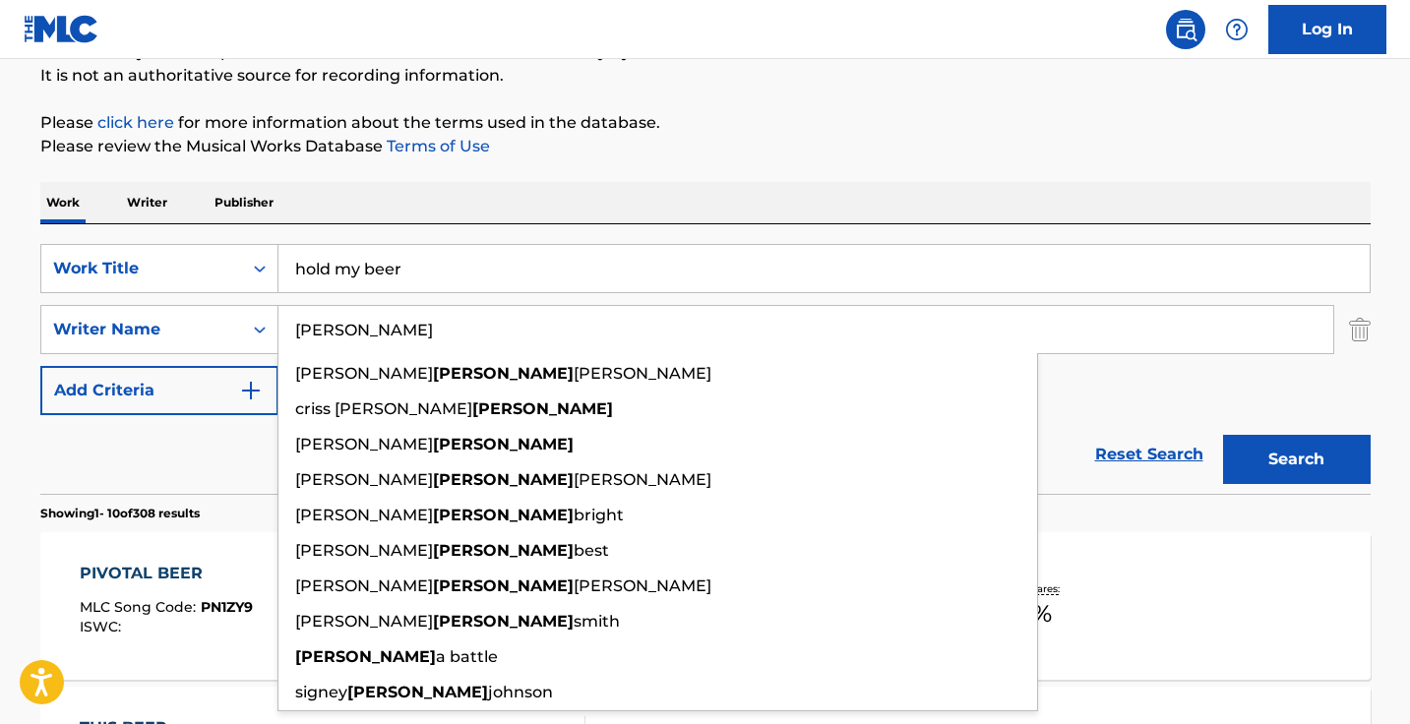
click at [529, 322] on input "dewayne" at bounding box center [805, 329] width 1054 height 47
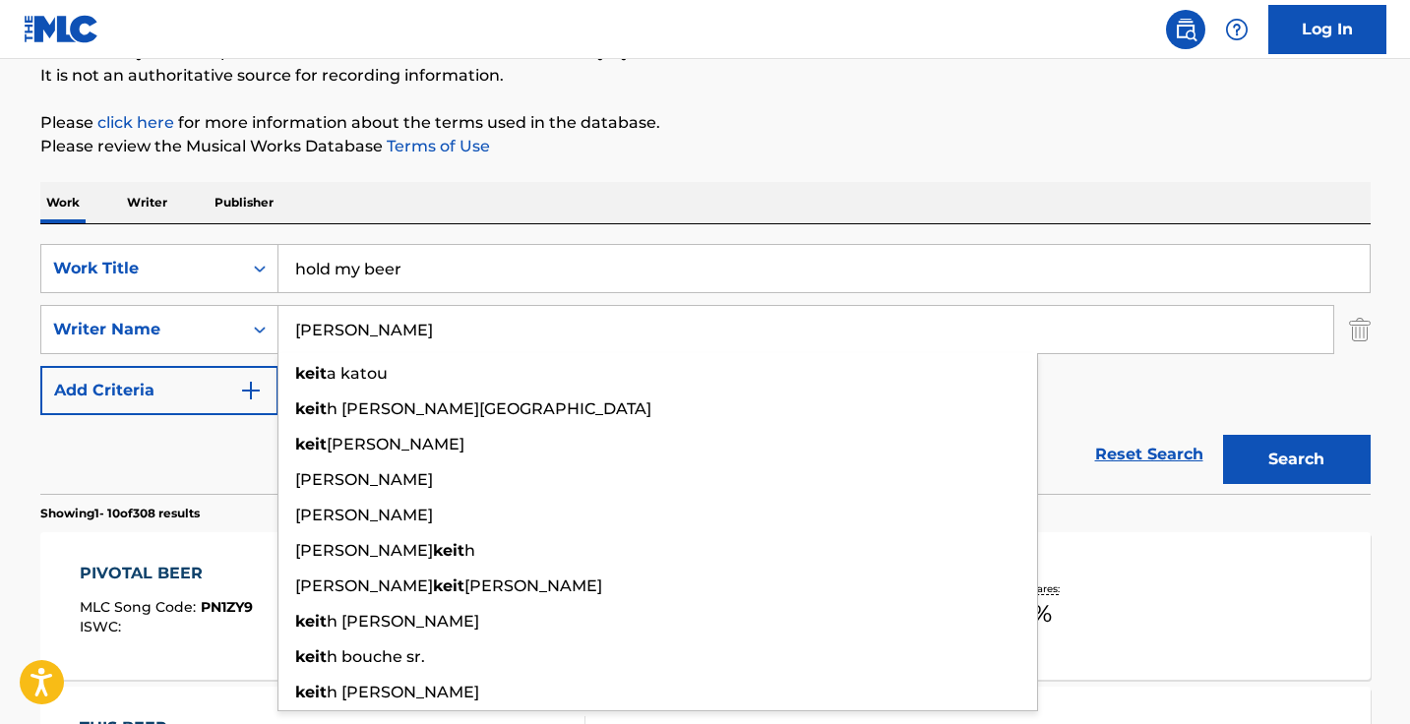
click at [1295, 459] on button "Search" at bounding box center [1297, 459] width 148 height 49
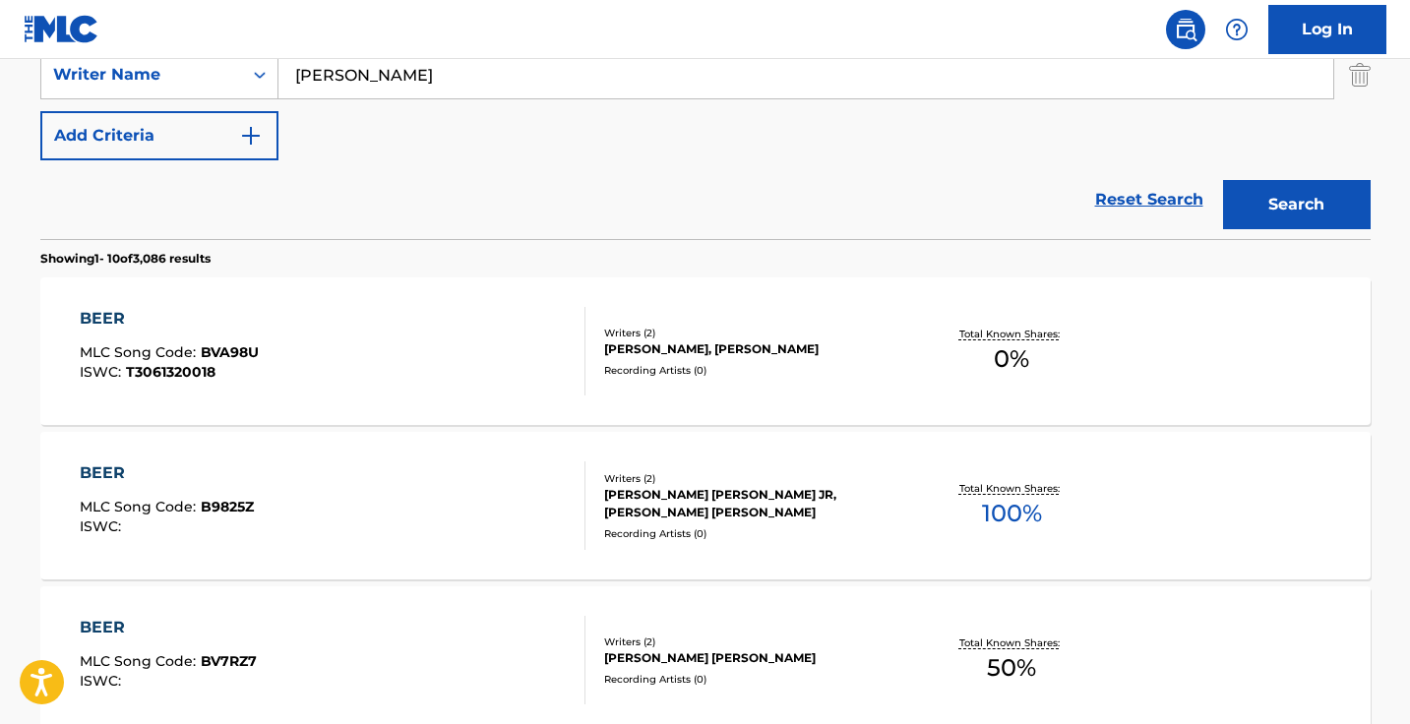
scroll to position [327, 0]
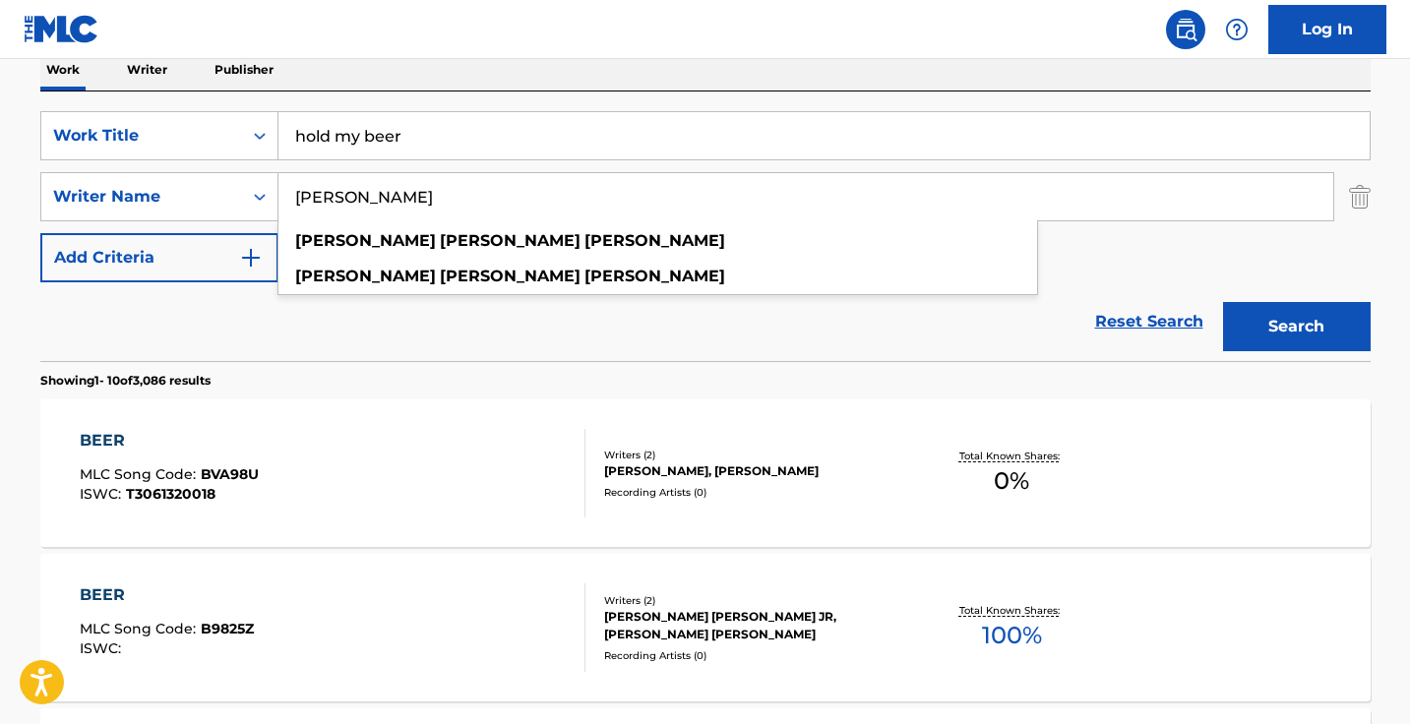
click at [1295, 327] on button "Search" at bounding box center [1297, 326] width 148 height 49
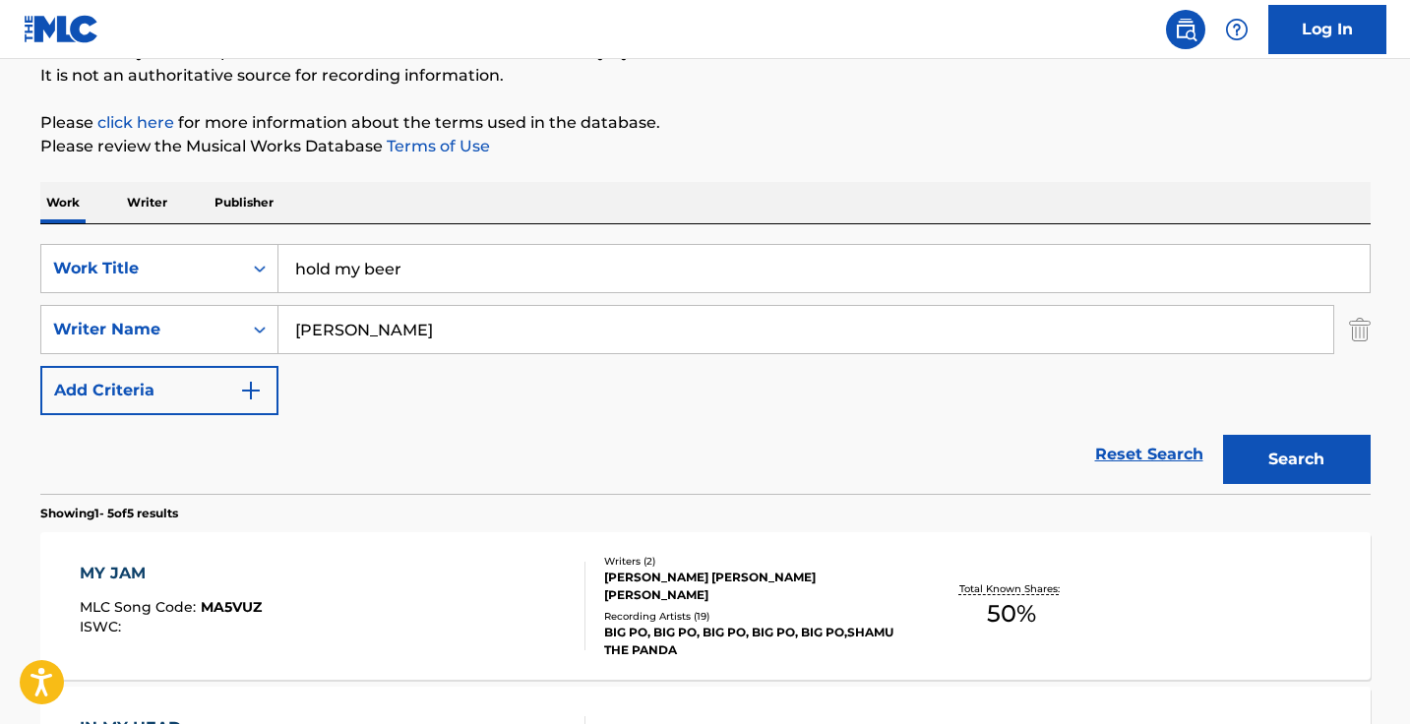
click at [367, 335] on input "keith dewayne powell" at bounding box center [805, 329] width 1054 height 47
click at [1295, 459] on button "Search" at bounding box center [1297, 459] width 148 height 49
click at [378, 325] on input "keith powell" at bounding box center [805, 329] width 1054 height 47
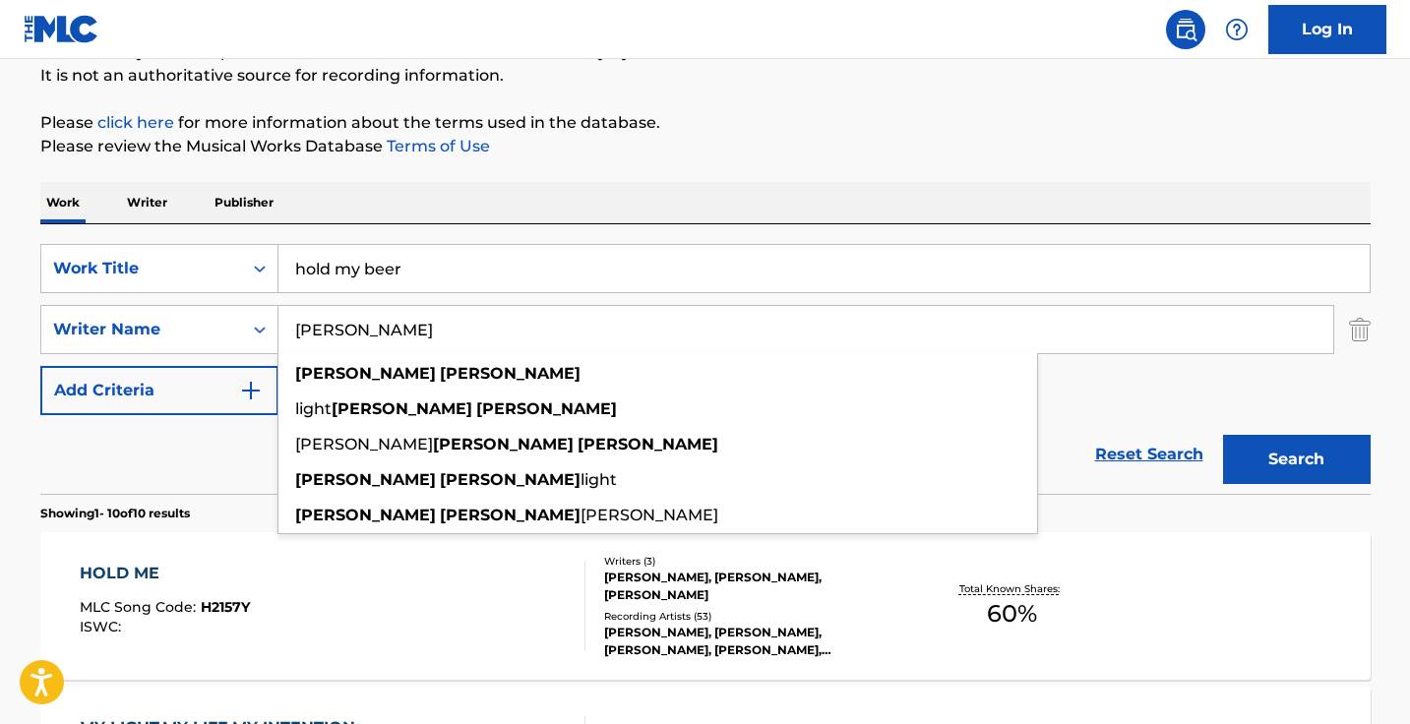
click at [1295, 459] on button "Search" at bounding box center [1297, 459] width 148 height 49
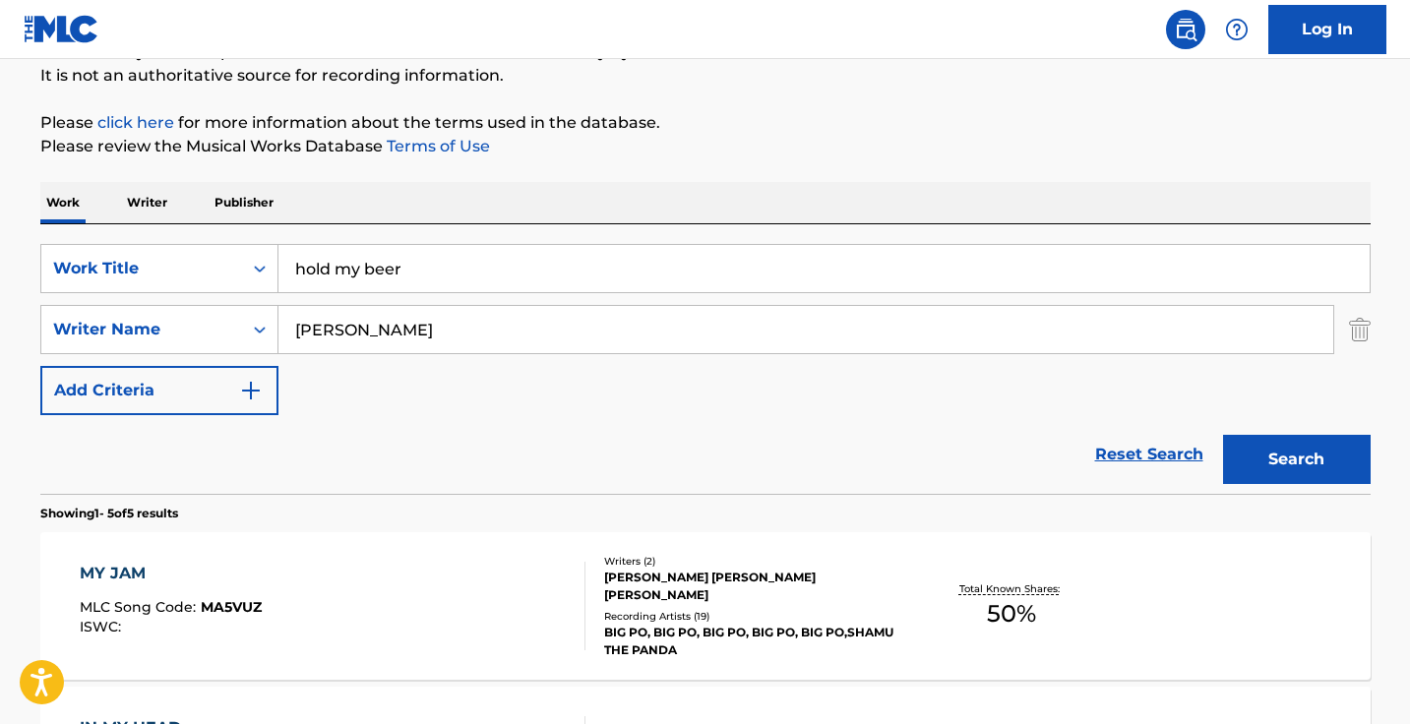
click at [368, 331] on input "keith dewayne" at bounding box center [805, 329] width 1054 height 47
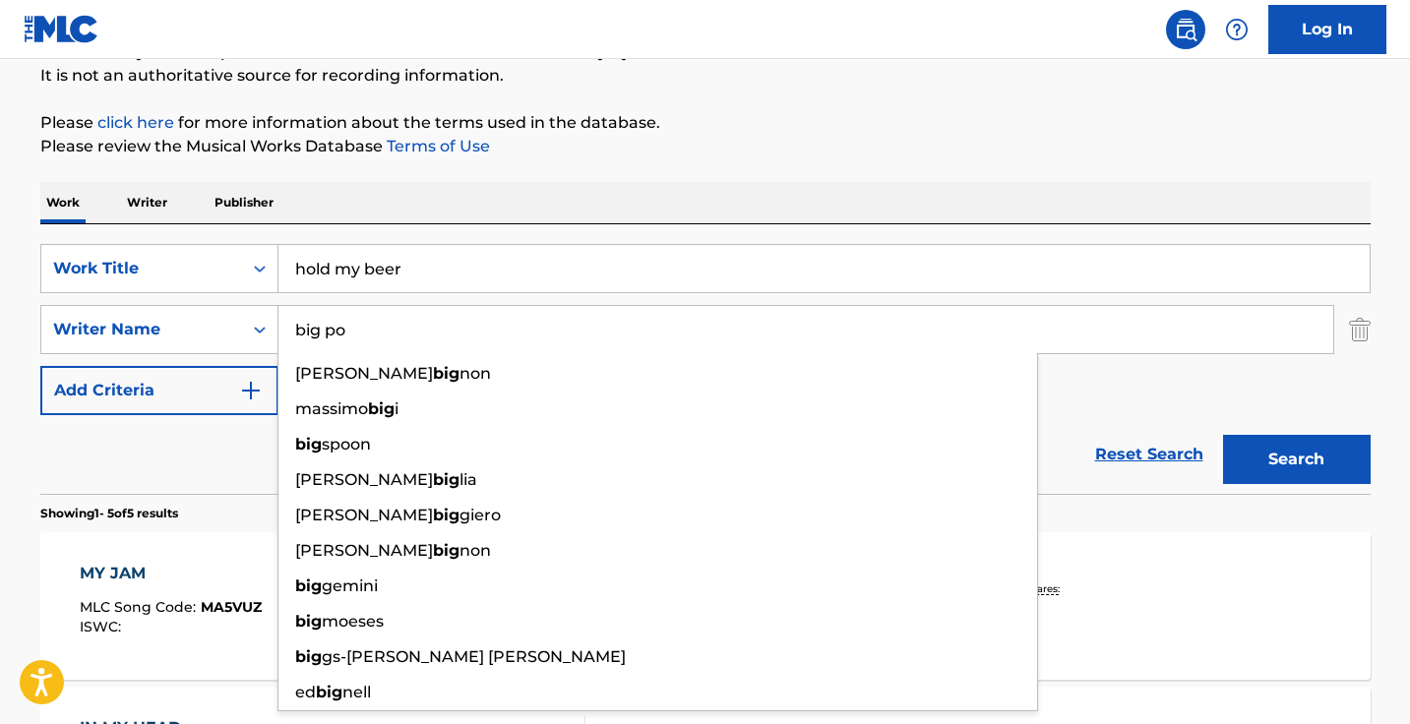
click at [1295, 459] on button "Search" at bounding box center [1297, 459] width 148 height 49
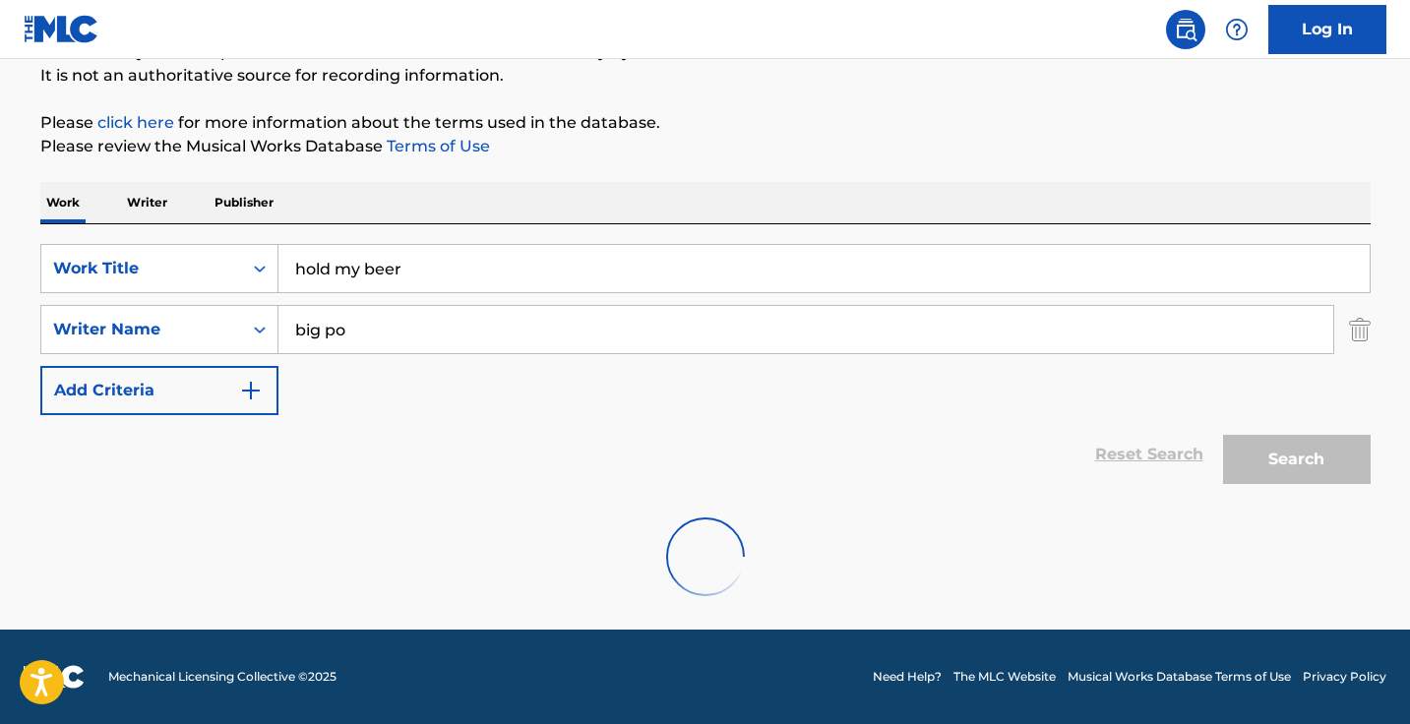
scroll to position [130, 0]
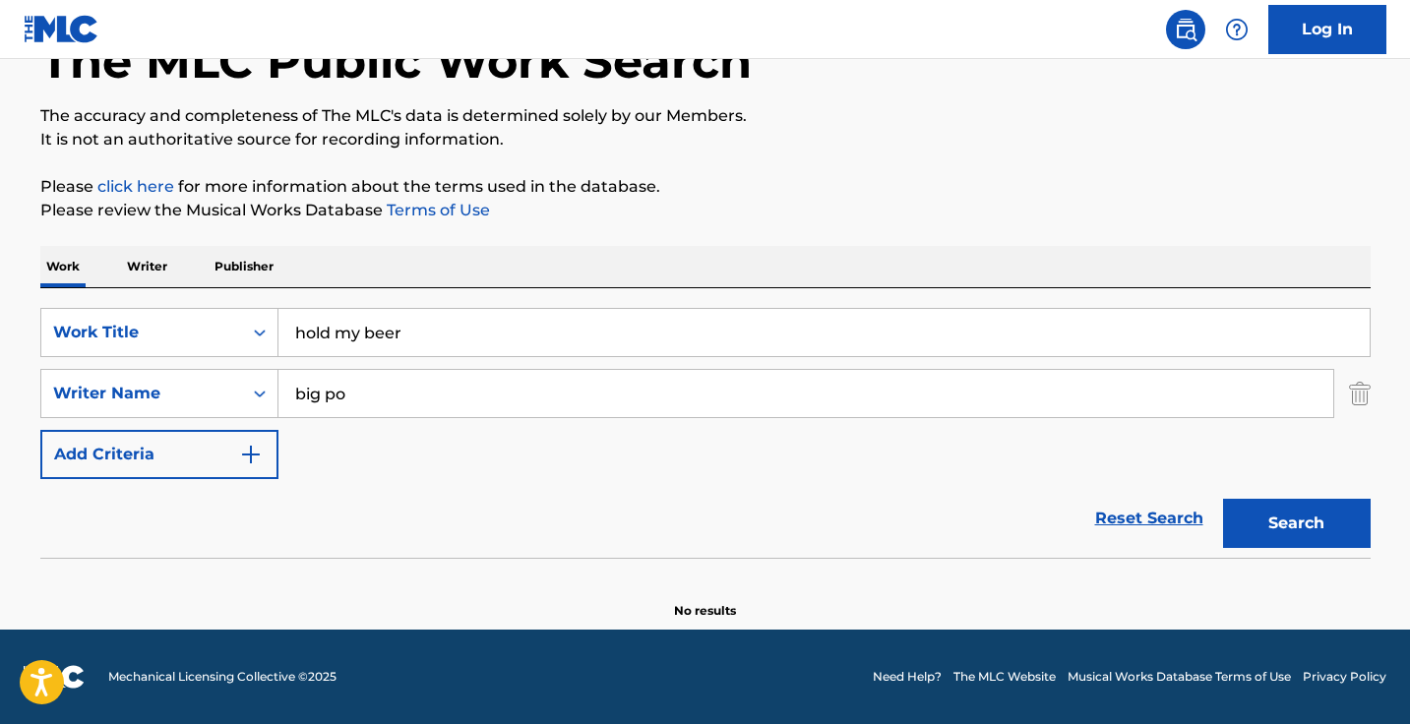
click at [407, 384] on input "big po" at bounding box center [805, 393] width 1054 height 47
type input "crucifix"
click at [1295, 523] on button "Search" at bounding box center [1297, 523] width 148 height 49
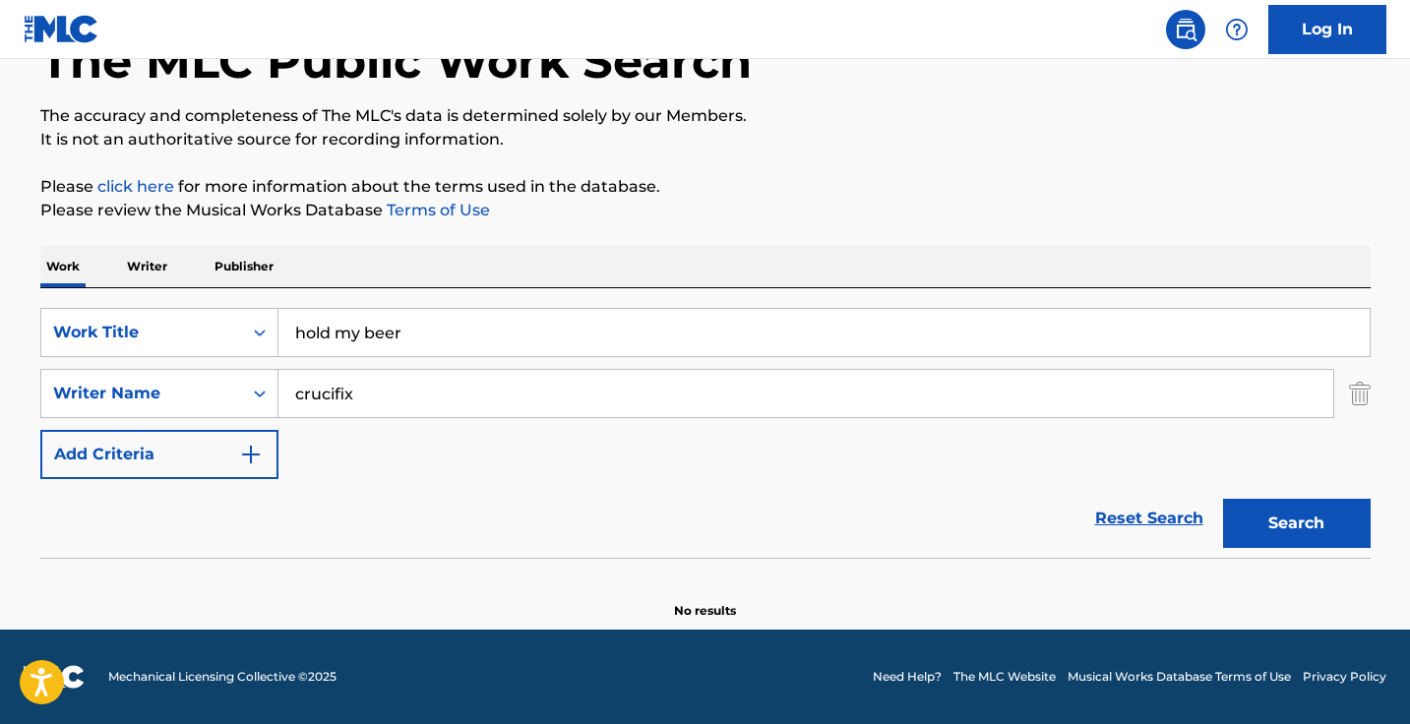
click at [414, 327] on input "hold my beer" at bounding box center [823, 332] width 1091 height 47
paste input "Skibidi Toilet Minion"
type input "Skibidi Toilet Minion"
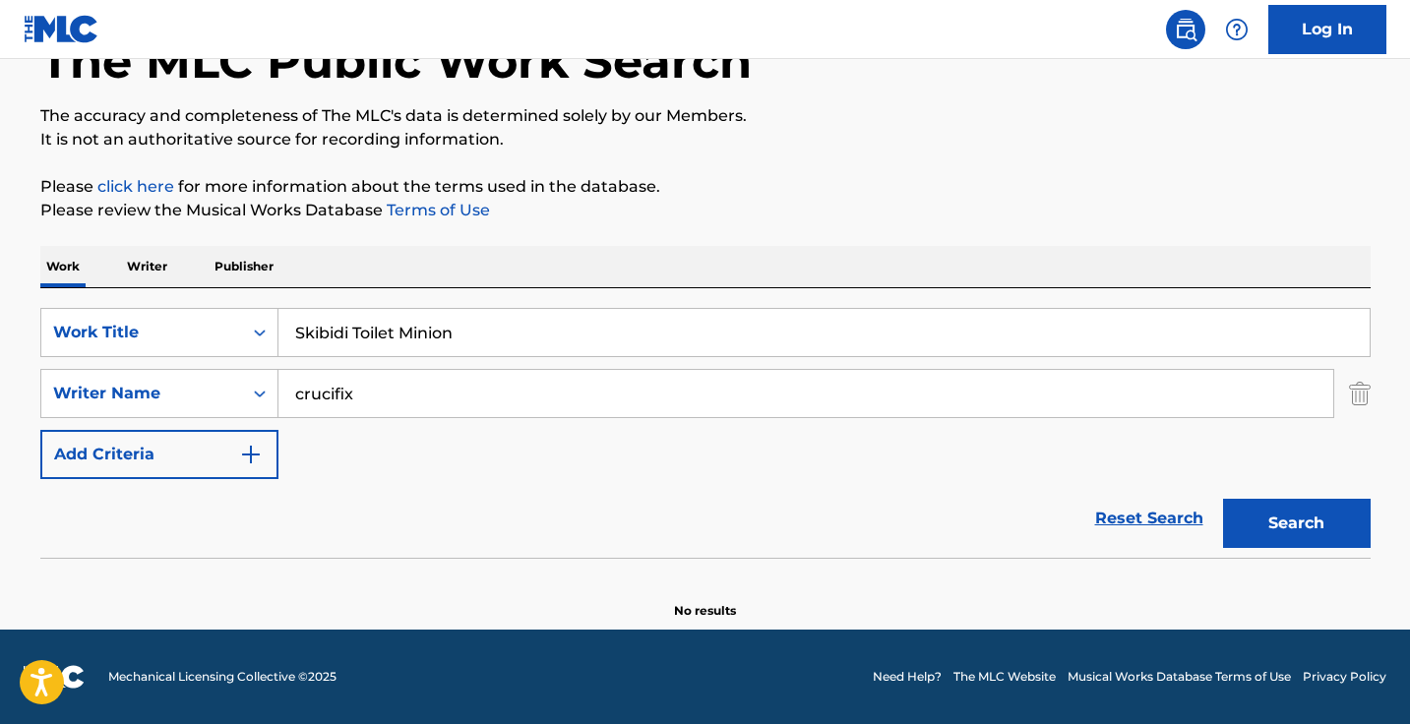
click at [353, 198] on p "Please click here for more information about the terms used in the database." at bounding box center [705, 187] width 1330 height 24
click at [398, 361] on div "SearchWithCriteriae813d68d-0fda-48ac-bd4a-ec10090bf9fa Work Title Skibidi Toile…" at bounding box center [705, 393] width 1330 height 171
click at [397, 381] on input "crucifix" at bounding box center [805, 393] width 1054 height 47
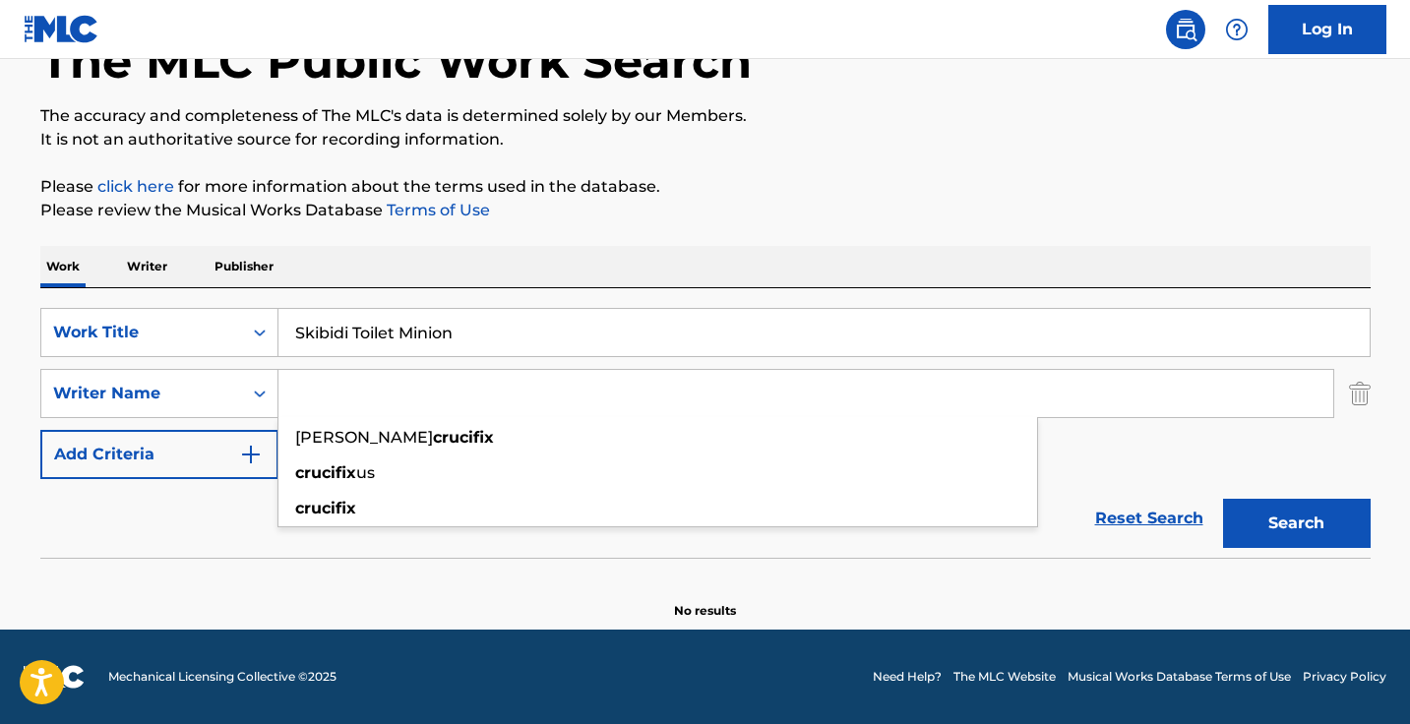
click at [1295, 523] on button "Search" at bounding box center [1297, 523] width 148 height 49
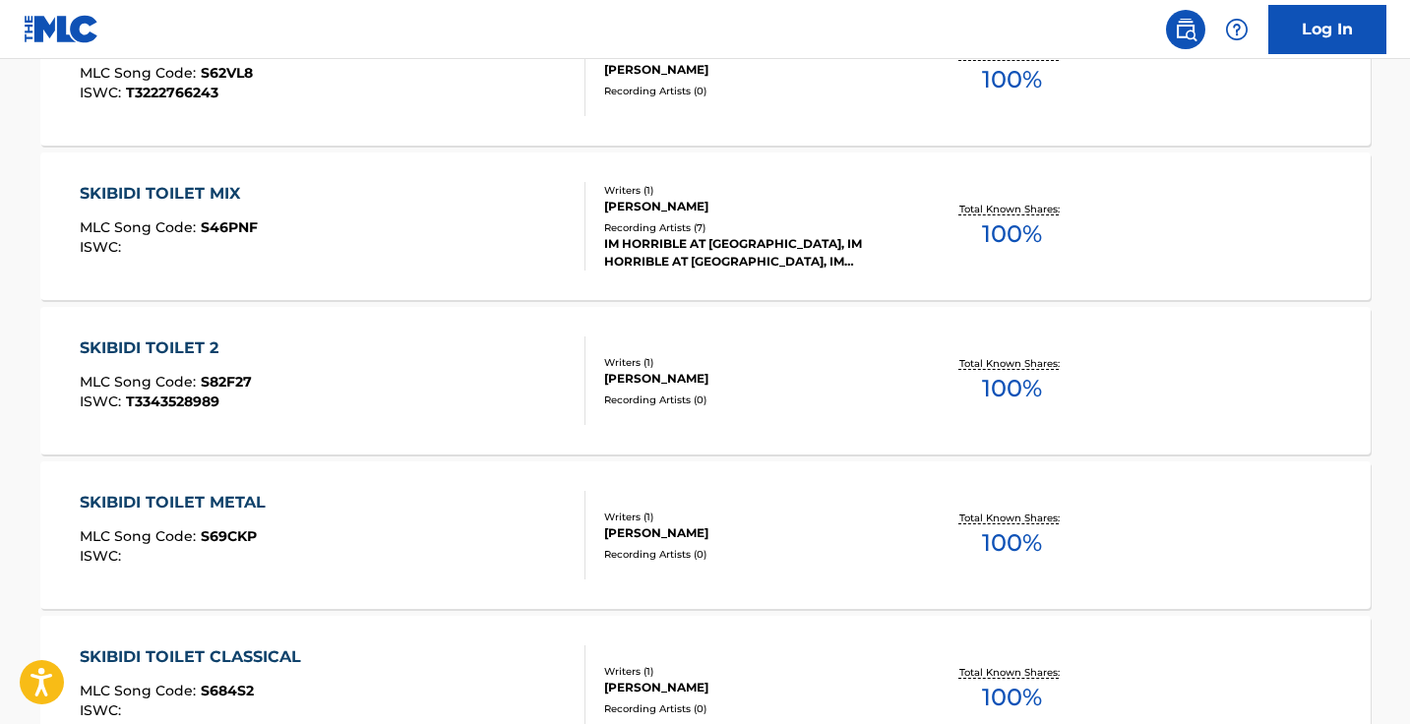
scroll to position [373, 0]
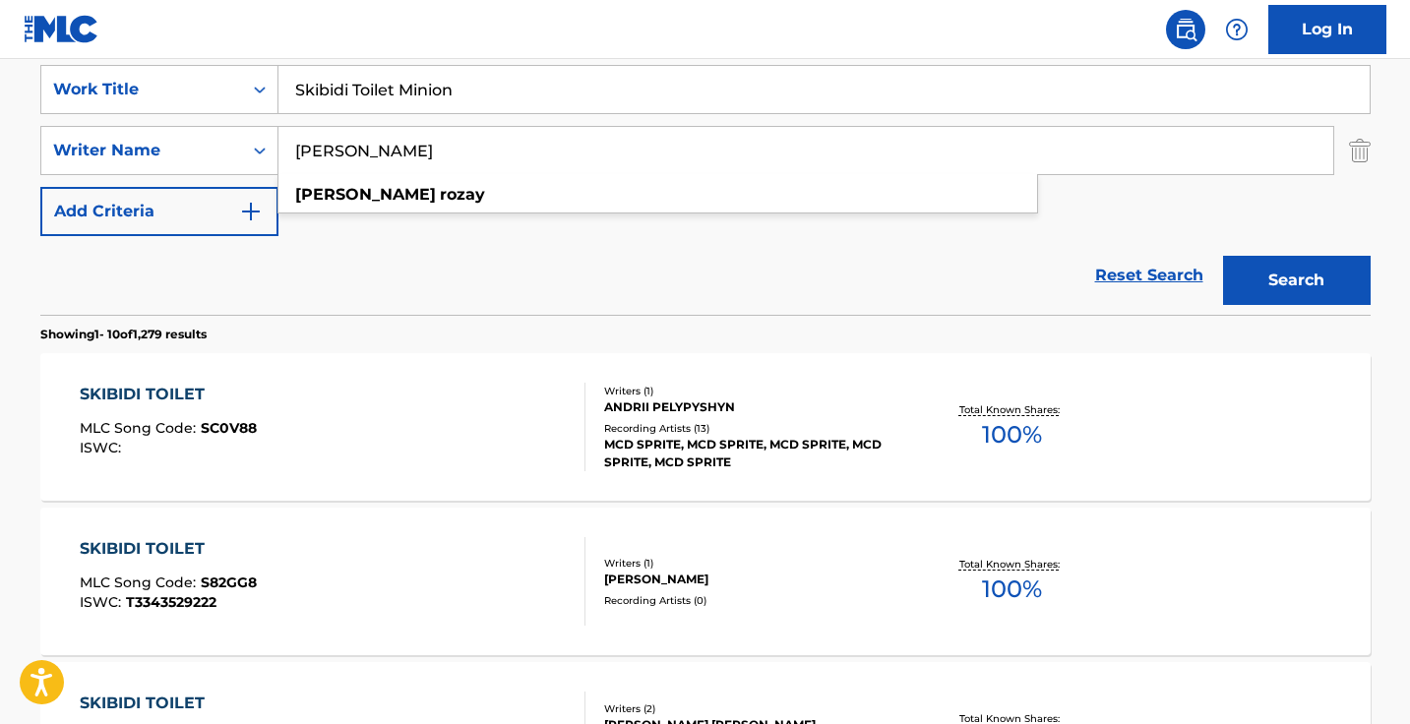
type input "richie rozay"
click at [1295, 280] on button "Search" at bounding box center [1297, 280] width 148 height 49
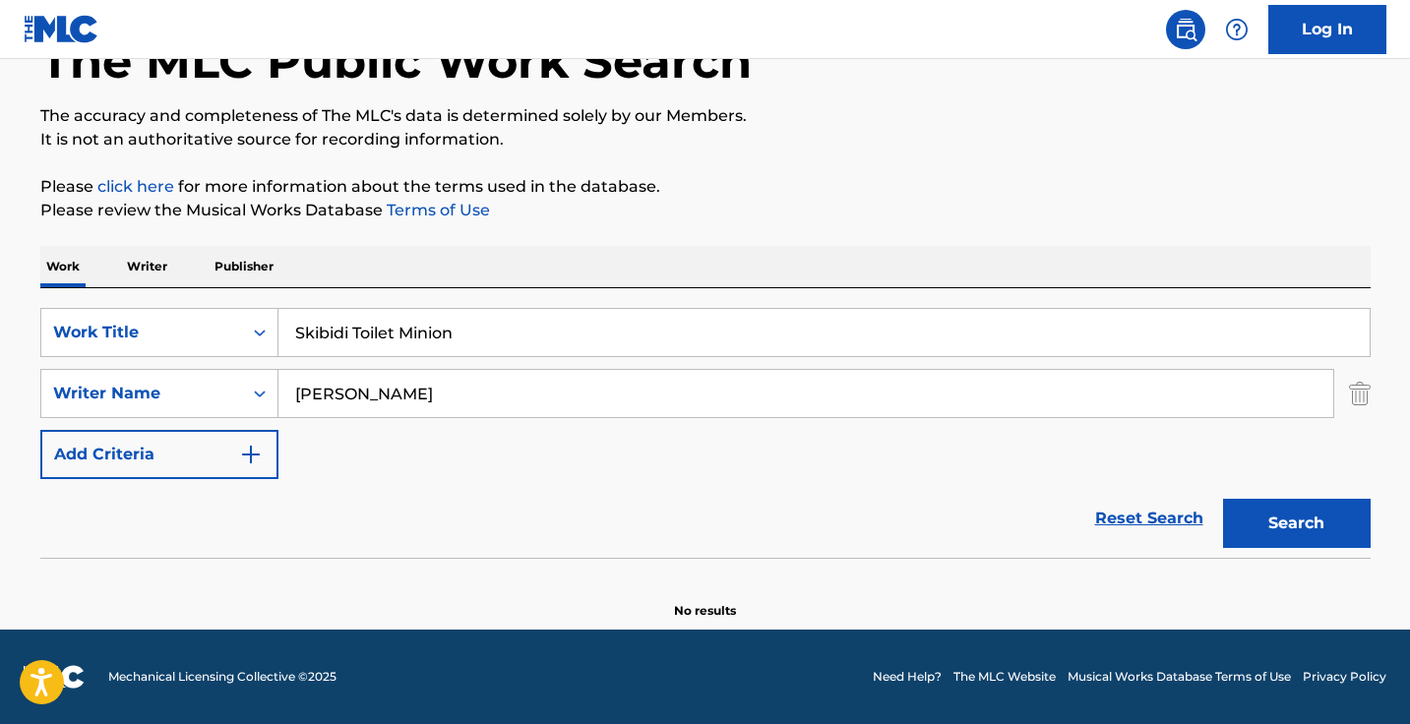
scroll to position [130, 0]
click at [451, 345] on input "Skibidi Toilet Minion" at bounding box center [823, 332] width 1091 height 47
paste input "3AM"
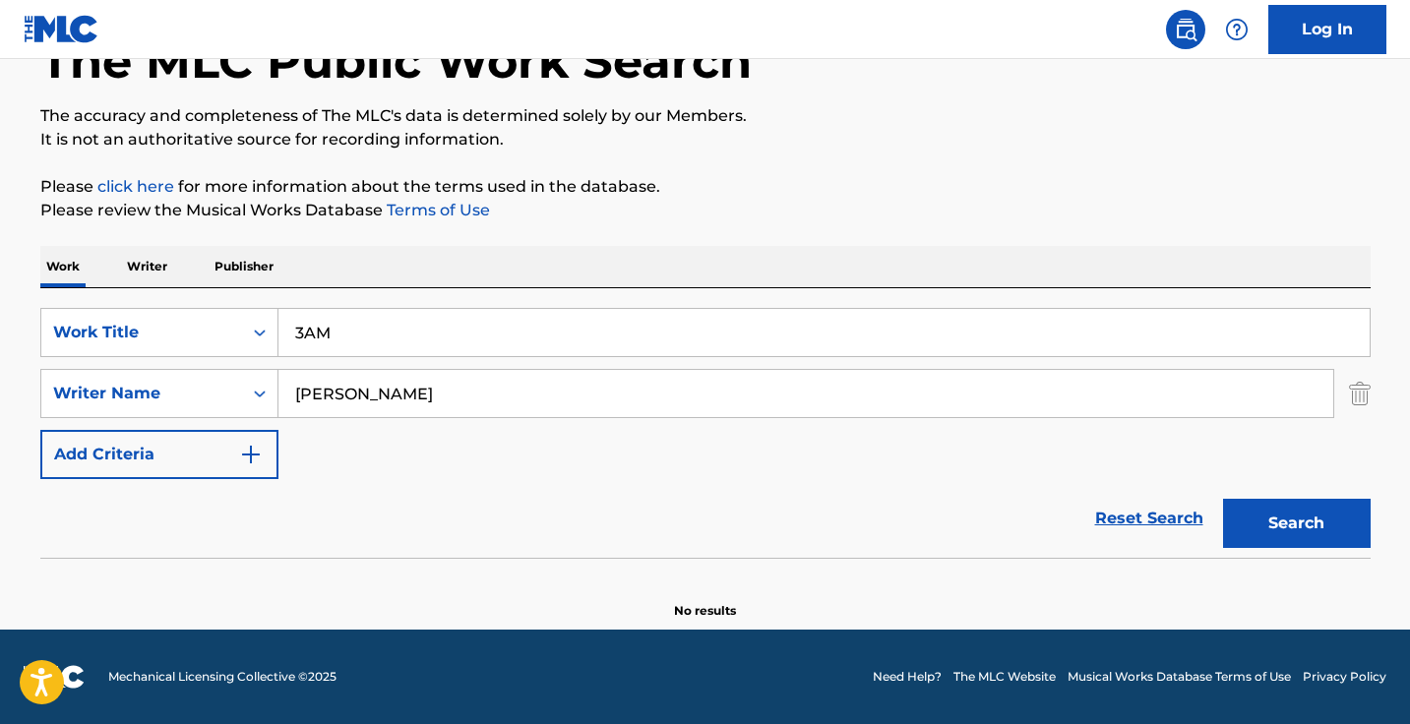
click at [1295, 523] on button "Search" at bounding box center [1297, 523] width 148 height 49
type input "3"
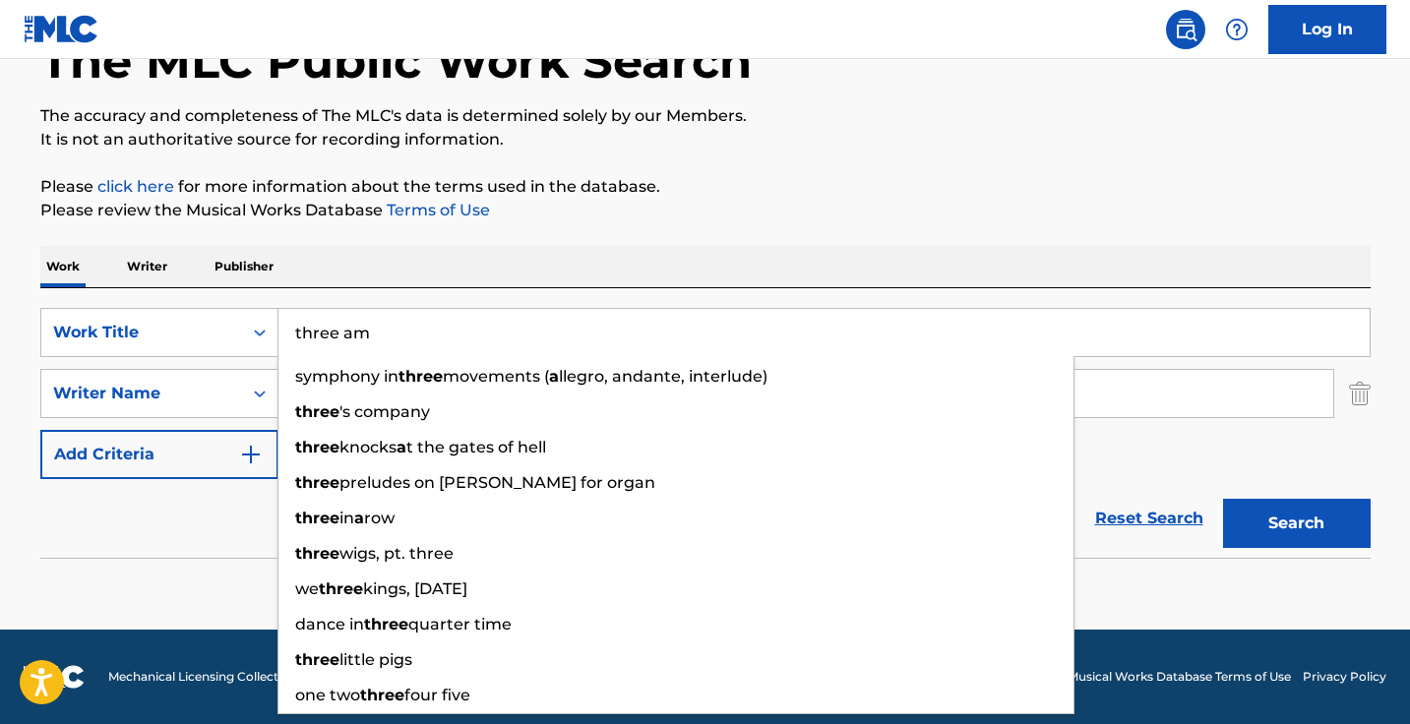
click at [1295, 523] on button "Search" at bounding box center [1297, 523] width 148 height 49
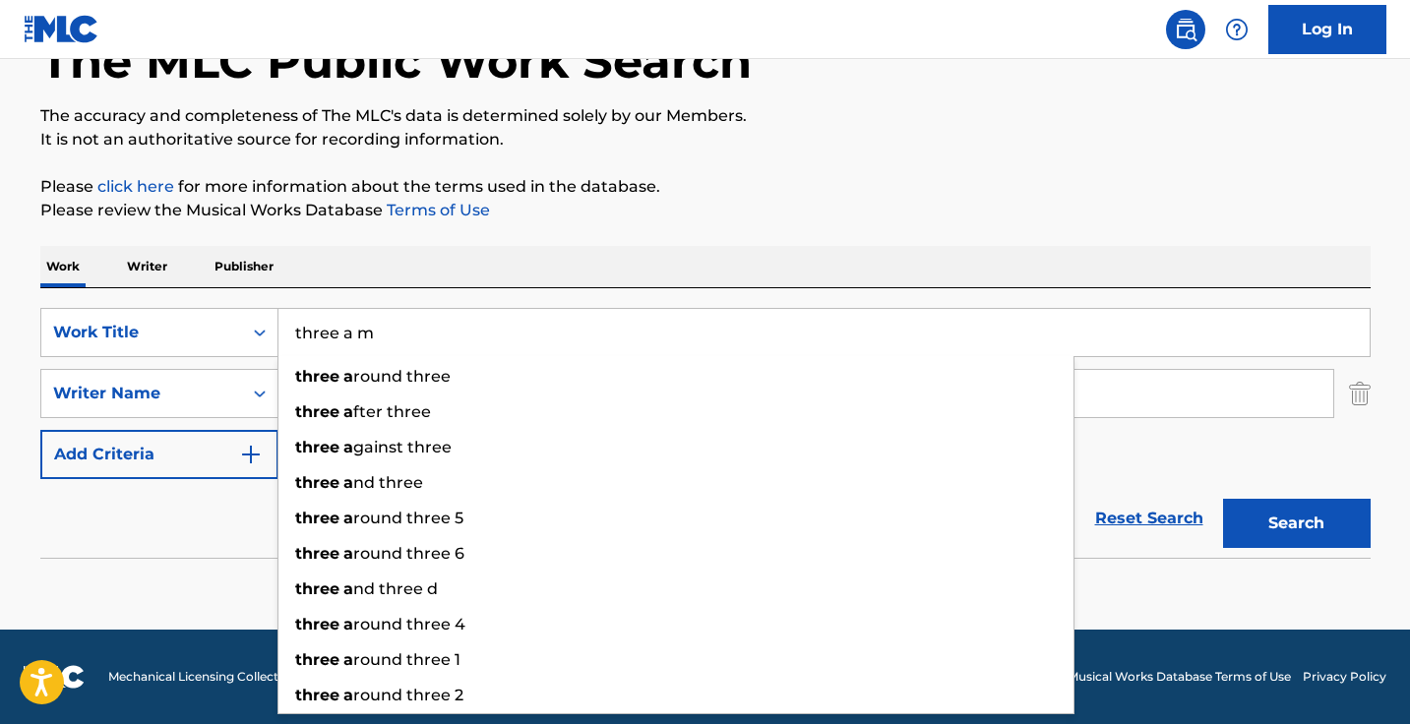
click at [1295, 523] on button "Search" at bounding box center [1297, 523] width 148 height 49
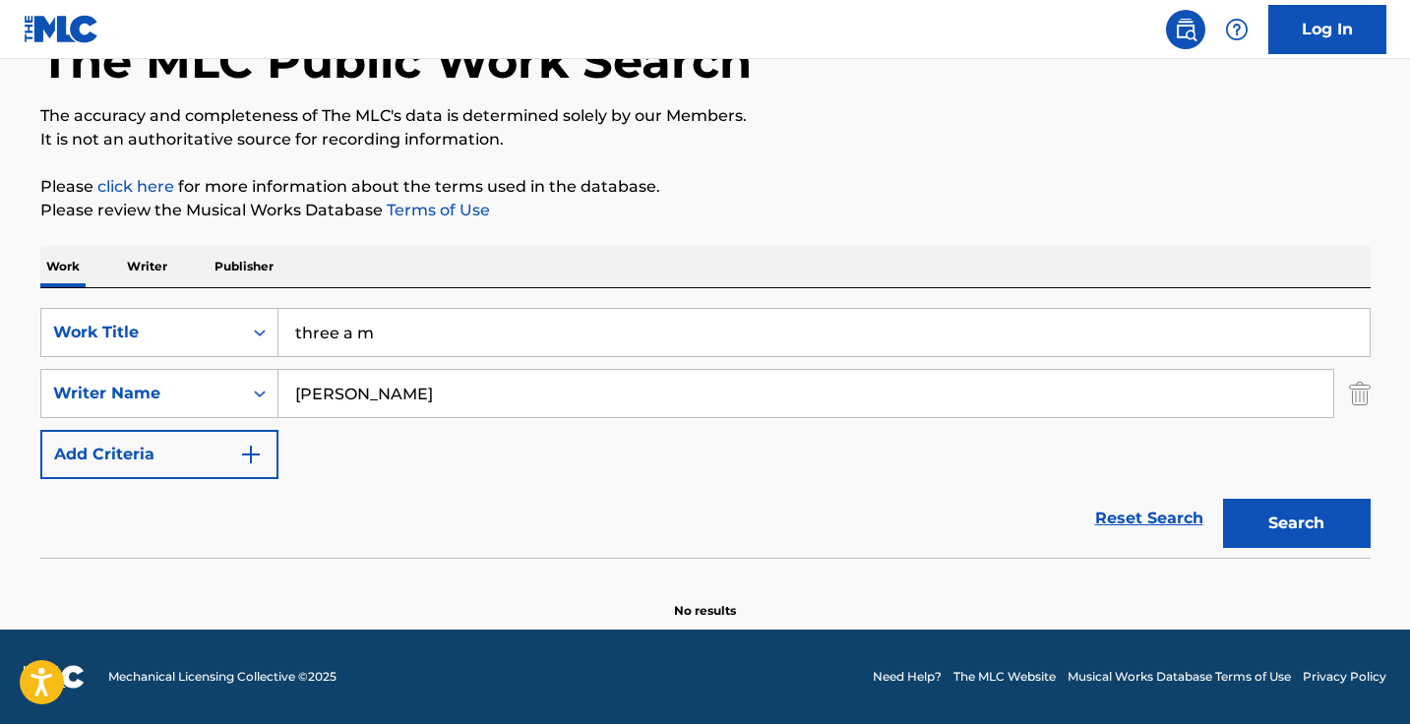
click at [502, 332] on input "three a m" at bounding box center [823, 332] width 1091 height 47
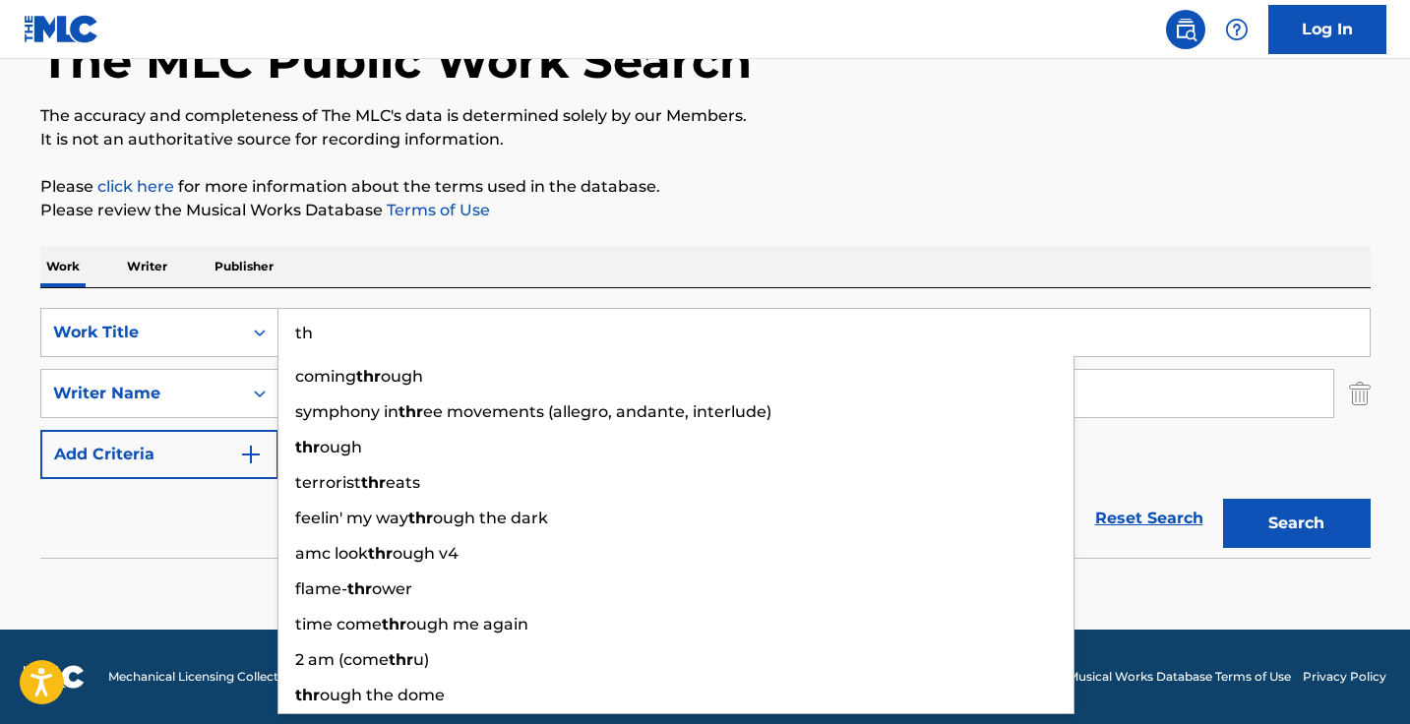
type input "t"
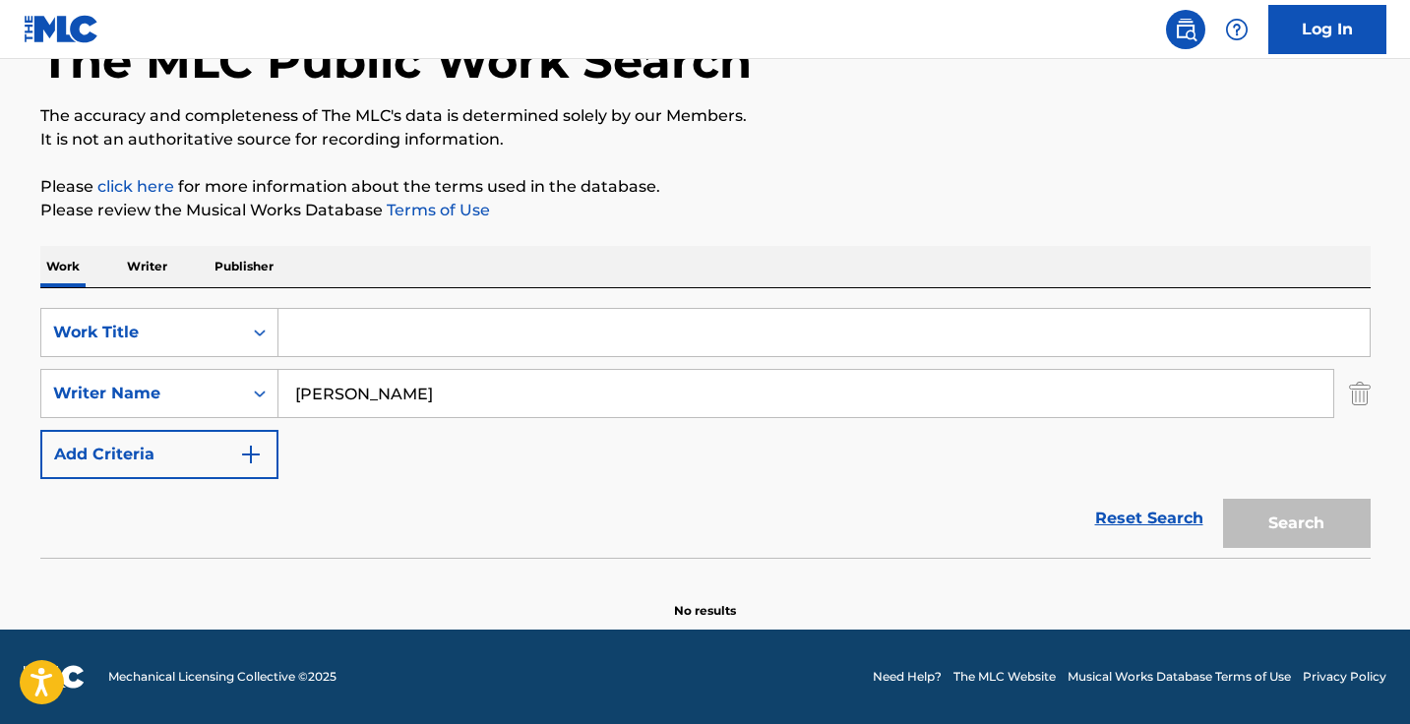
paste input "Alive or Living"
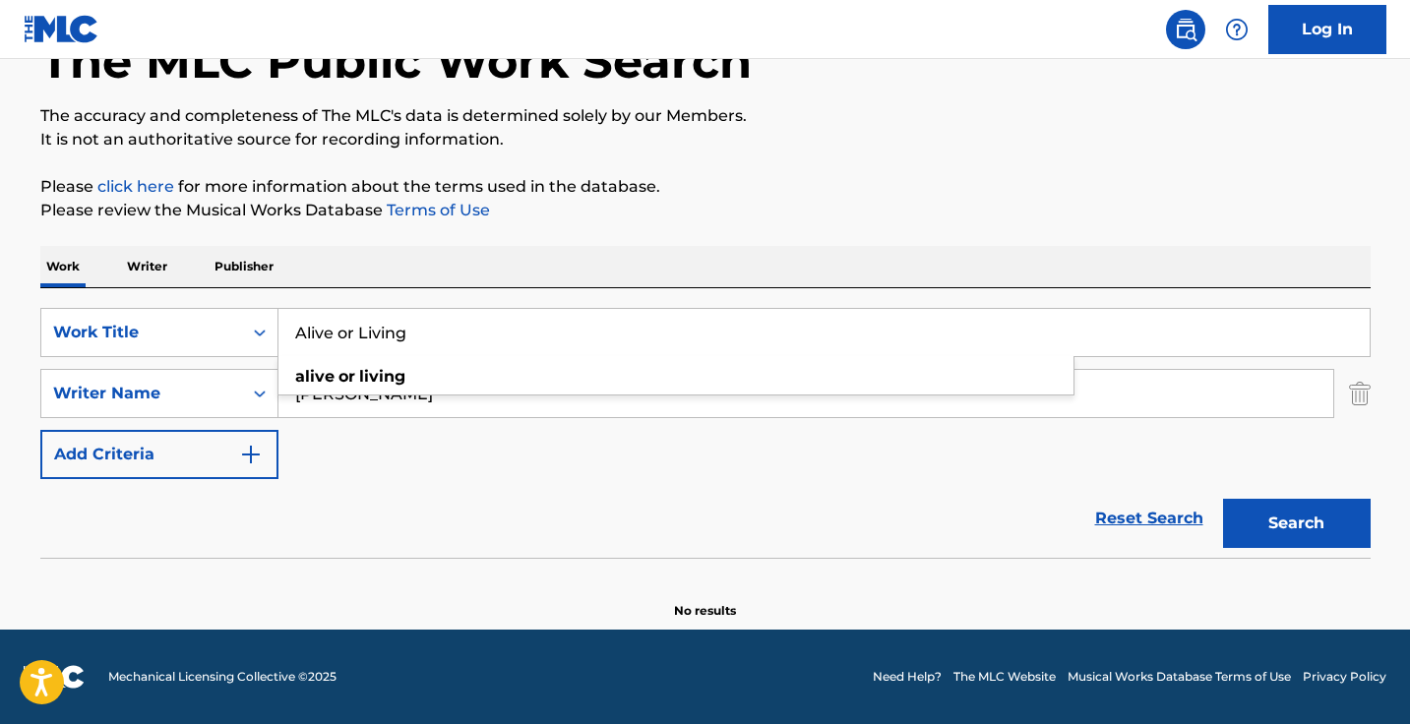
type input "Alive or Living"
click at [463, 400] on input "richie rozay" at bounding box center [805, 393] width 1054 height 47
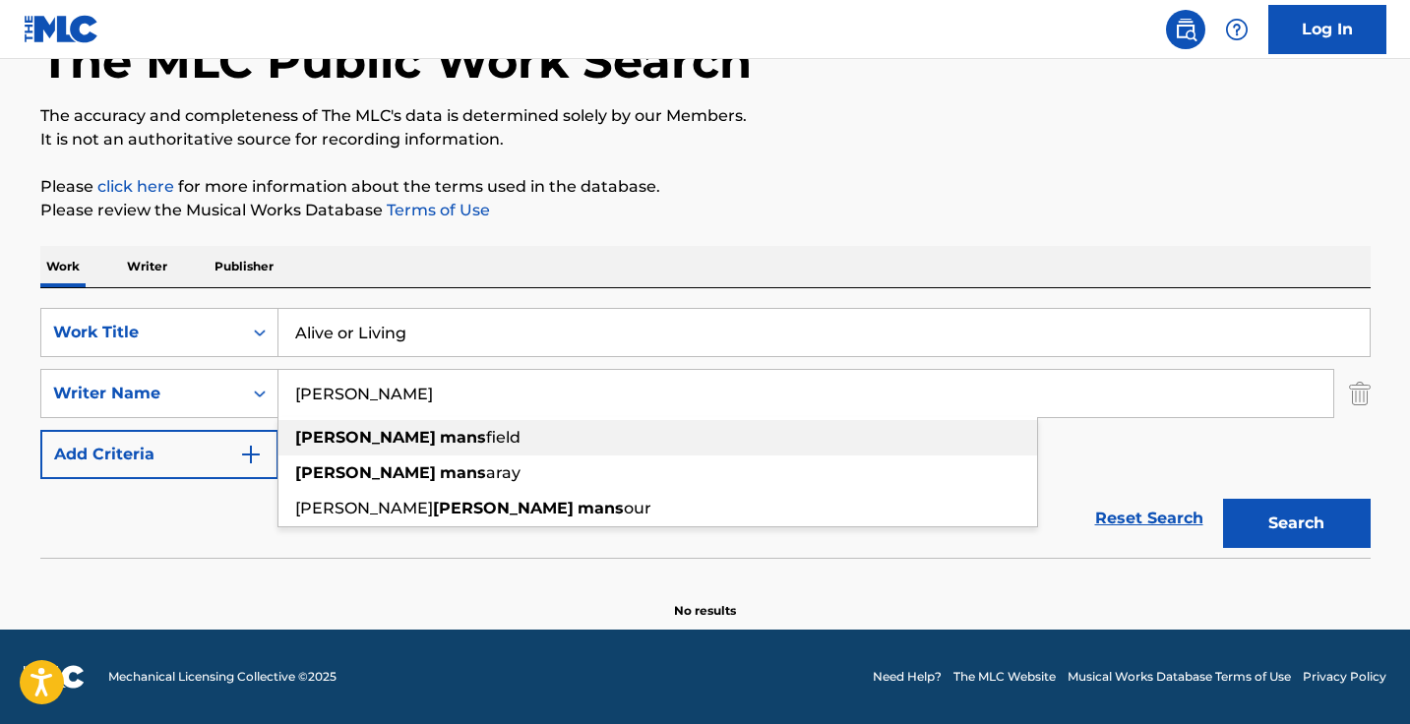
click at [433, 443] on div "isaac mans field" at bounding box center [657, 437] width 758 height 35
type input "isaac mansfield"
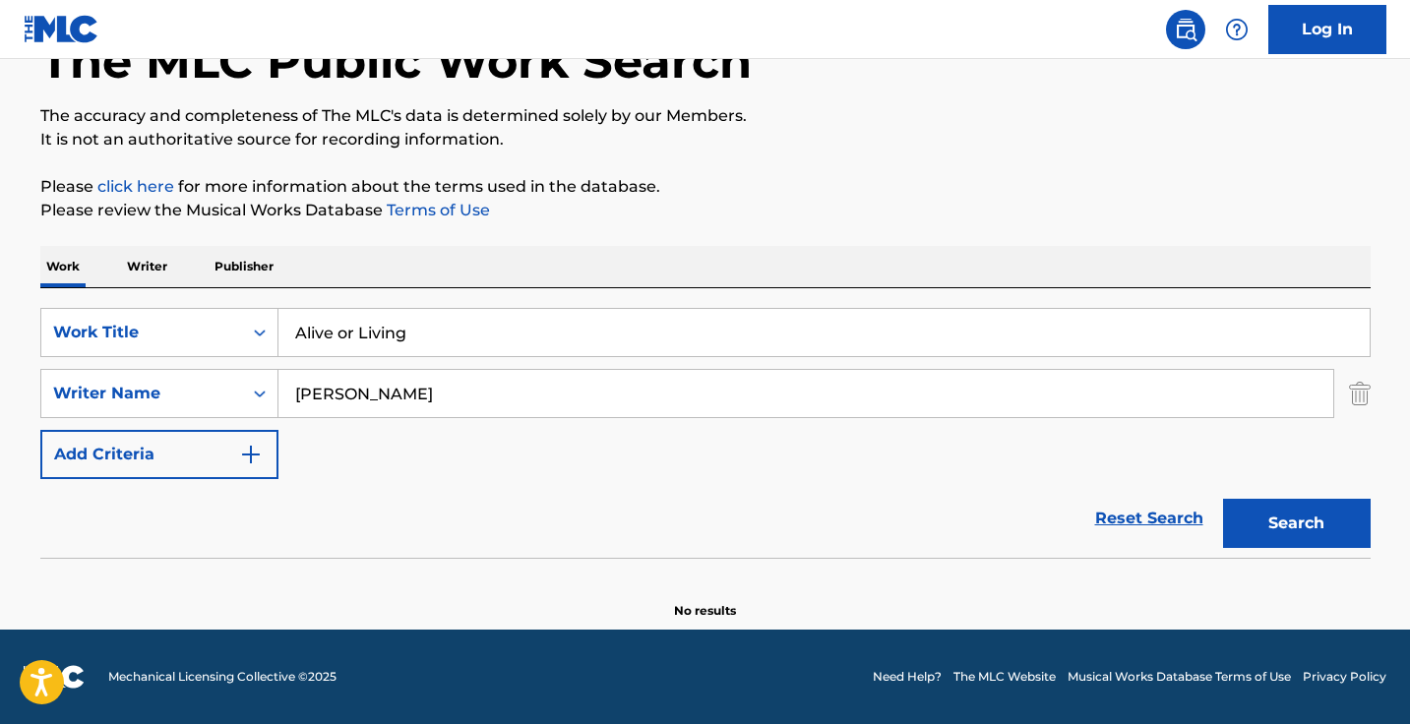
click at [1295, 523] on button "Search" at bounding box center [1297, 523] width 148 height 49
click at [474, 322] on input "Alive or Living" at bounding box center [823, 332] width 1091 height 47
paste input "Carry Weight"
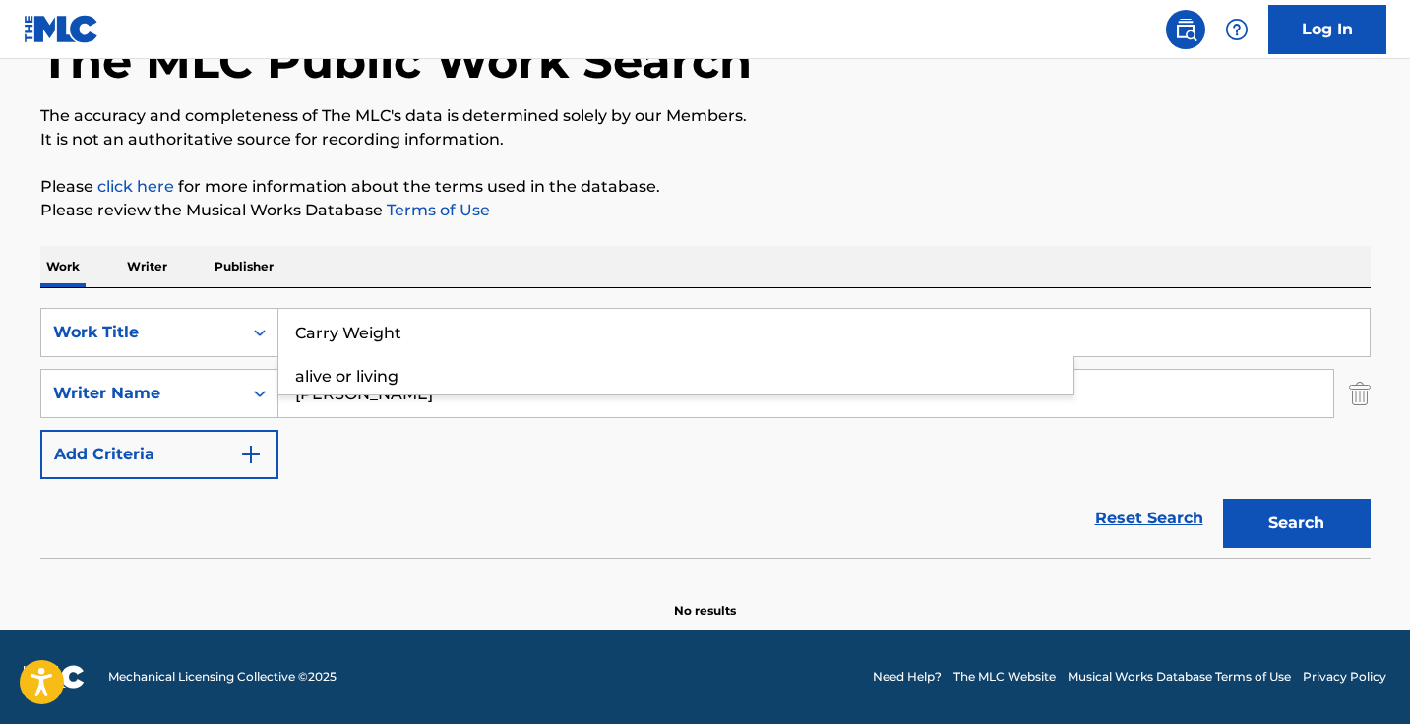
click at [1295, 523] on button "Search" at bounding box center [1297, 523] width 148 height 49
click at [502, 331] on input "Carry Weight" at bounding box center [823, 332] width 1091 height 47
paste input "Far"
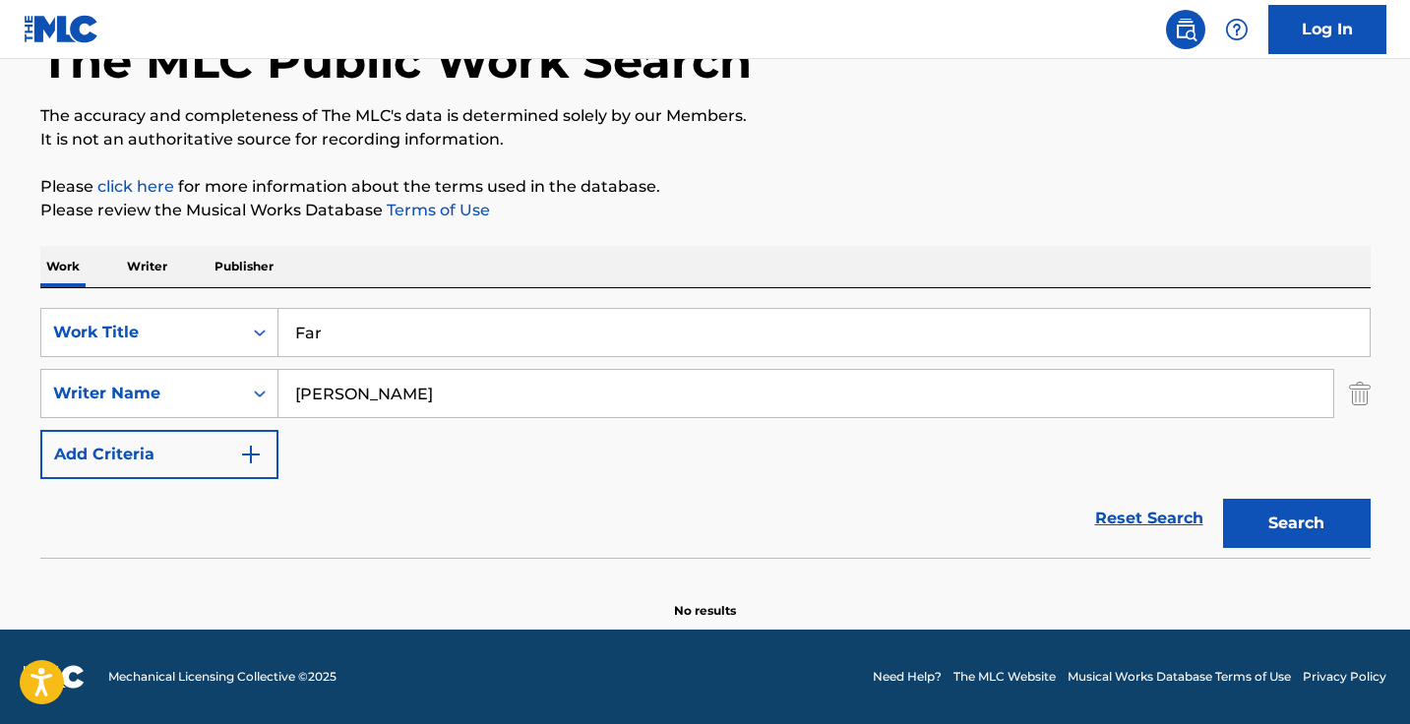
click at [1295, 523] on button "Search" at bounding box center [1297, 523] width 148 height 49
click at [567, 321] on input "Far" at bounding box center [823, 332] width 1091 height 47
paste input "Afterlife Party (Konosuba)"
type input "Afterlife Party (Konosuba)"
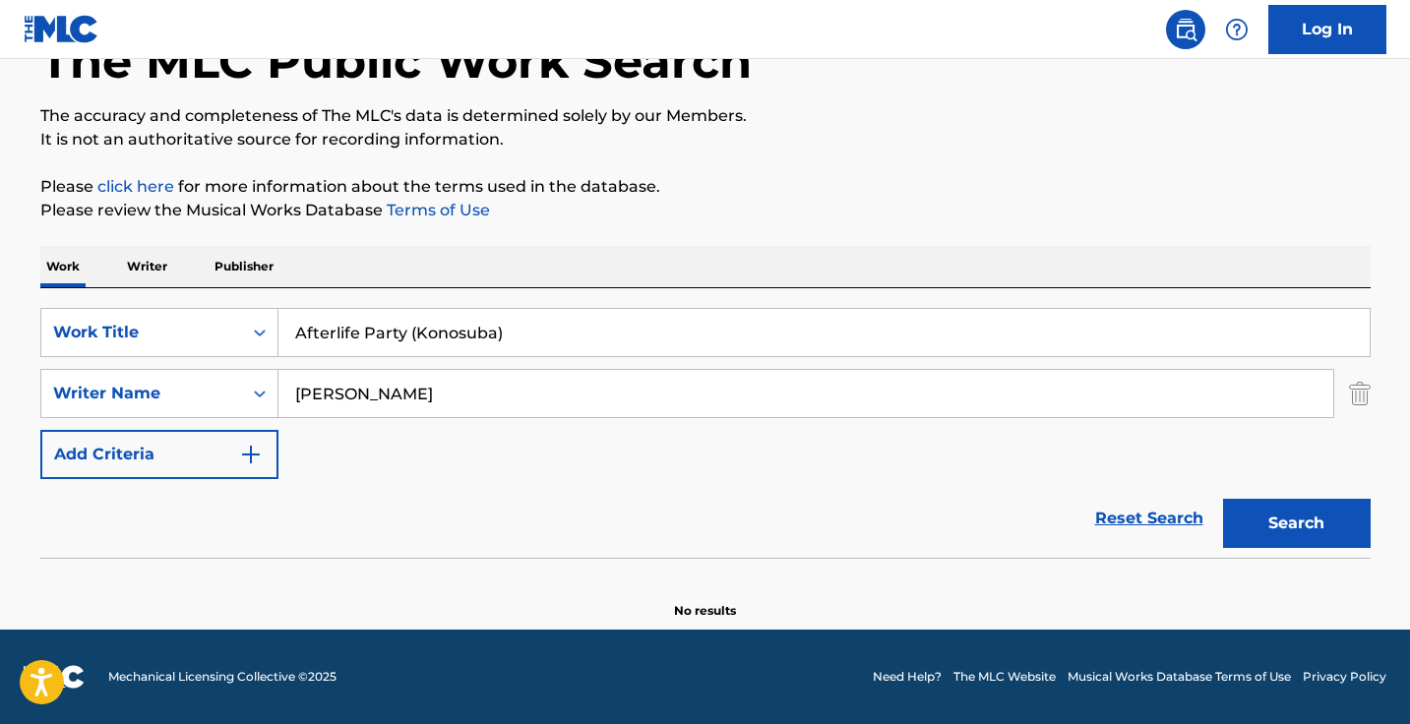
click at [567, 396] on input "isaac mansfield" at bounding box center [805, 393] width 1054 height 47
click at [1295, 523] on button "Search" at bounding box center [1297, 523] width 148 height 49
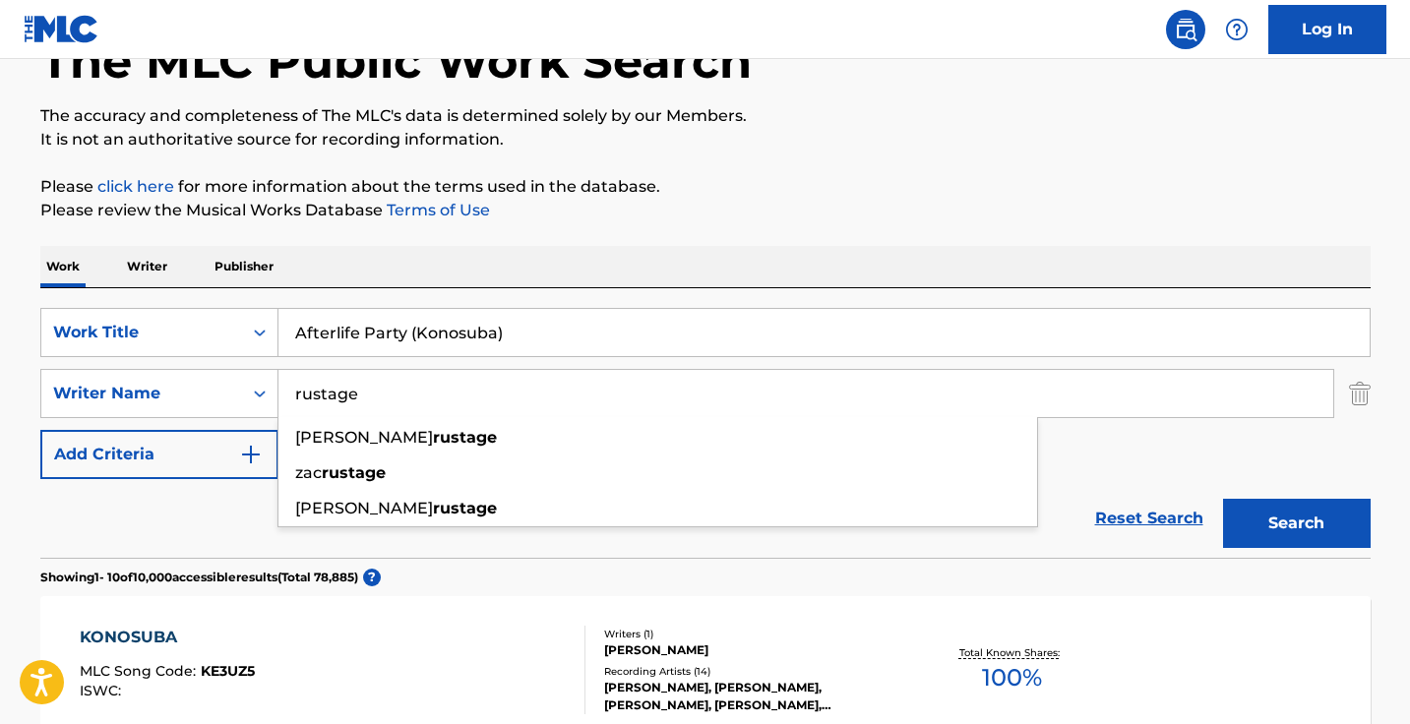
click at [1295, 523] on button "Search" at bounding box center [1297, 523] width 148 height 49
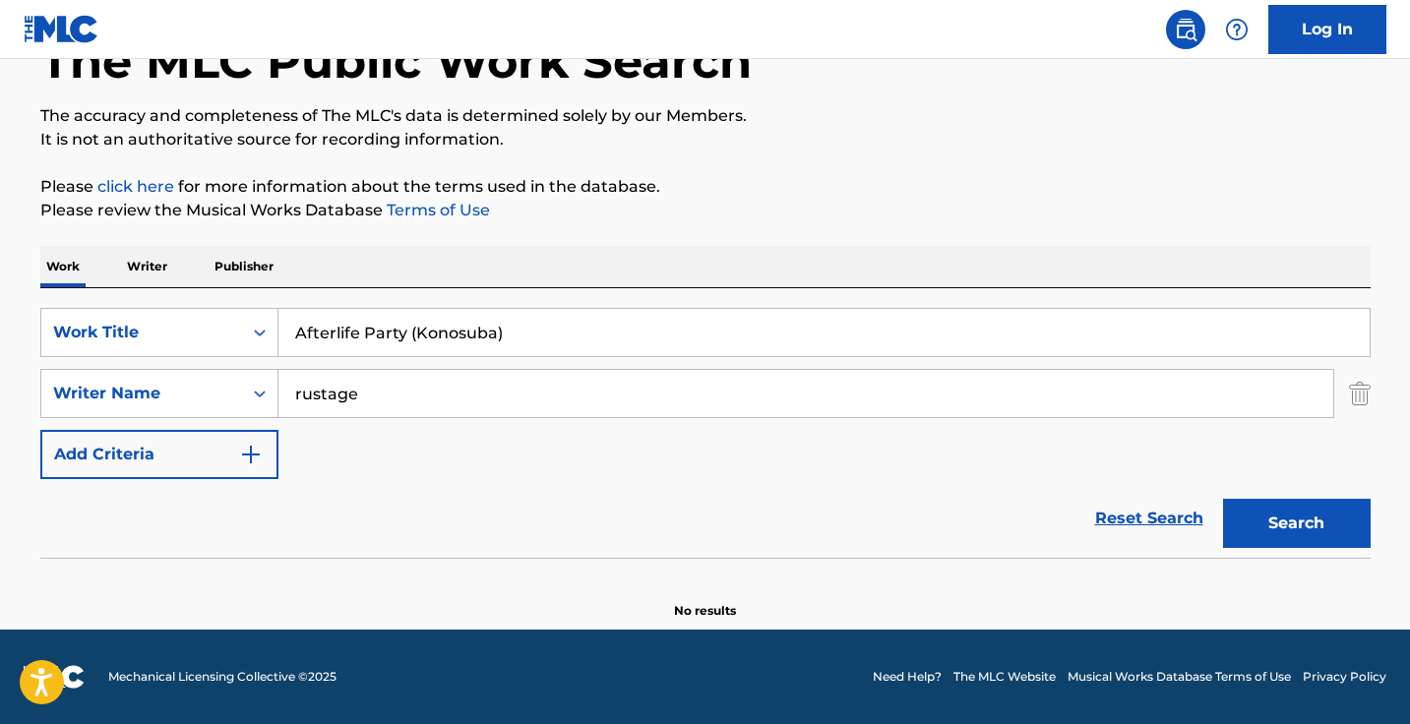
click at [432, 378] on input "rustage" at bounding box center [805, 393] width 1054 height 47
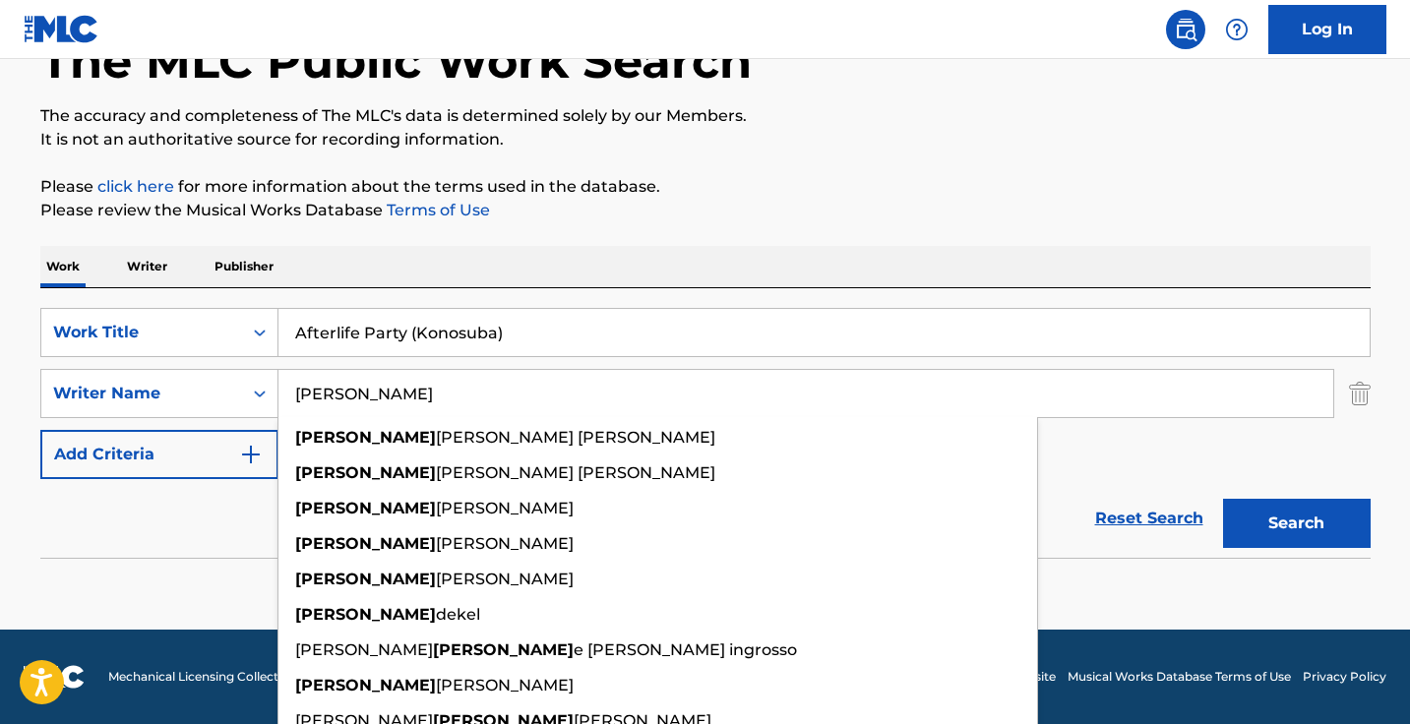
click at [1295, 523] on button "Search" at bounding box center [1297, 523] width 148 height 49
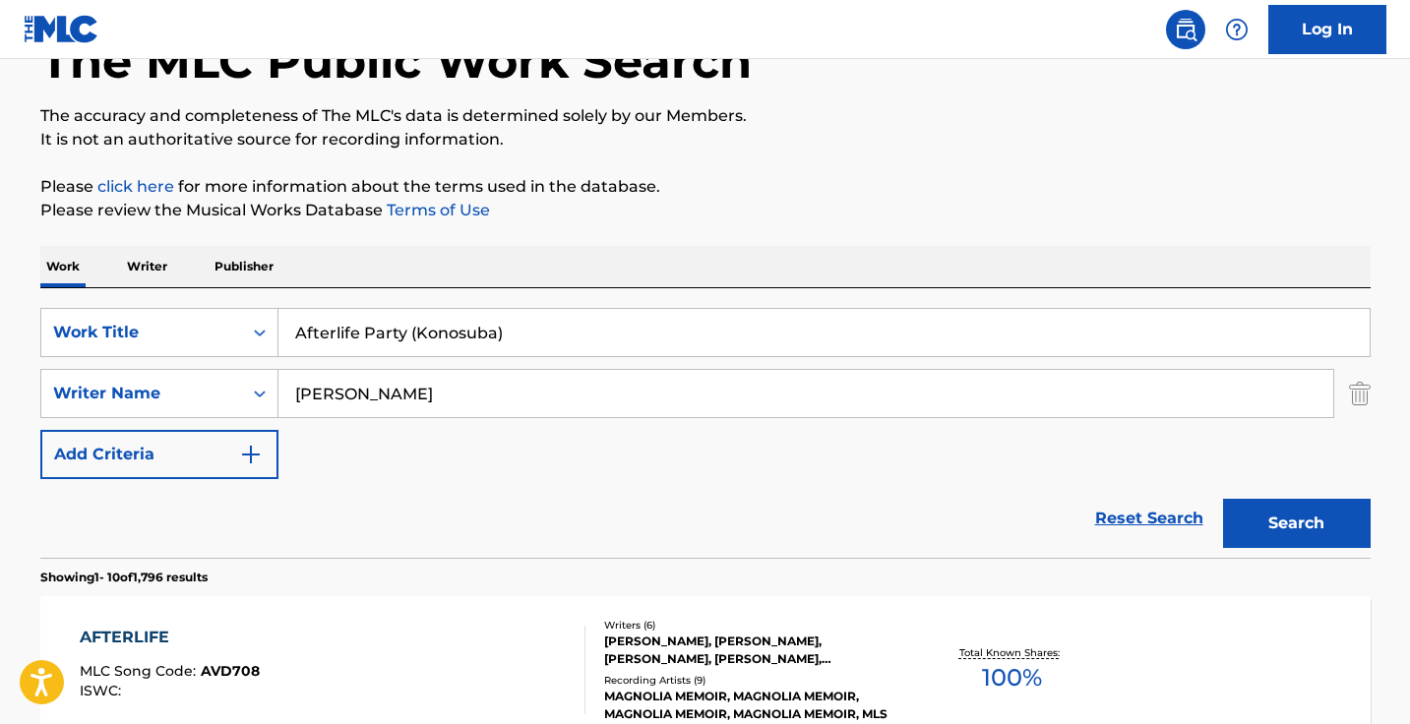
click at [390, 384] on input "daniel masson" at bounding box center [805, 393] width 1054 height 47
click at [390, 389] on input "daniel masson" at bounding box center [805, 393] width 1054 height 47
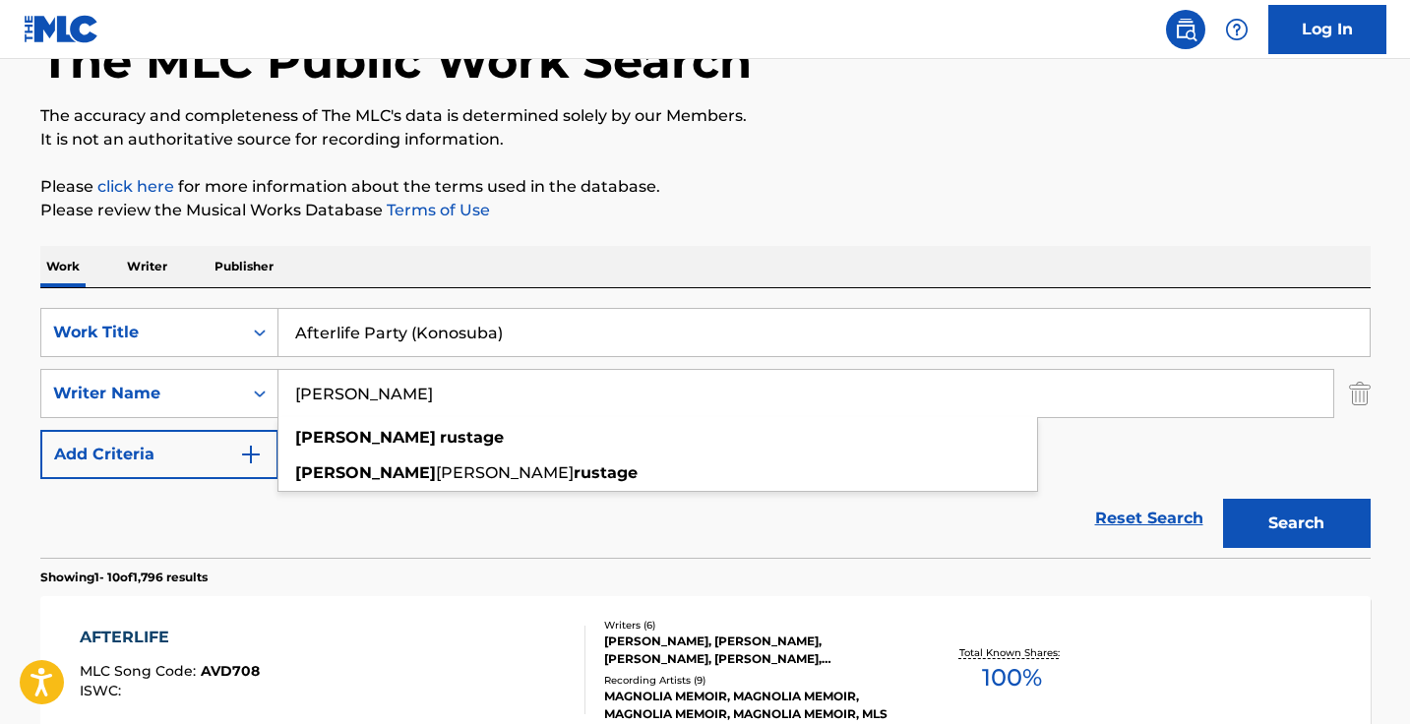
type input "daniel rustage"
click at [1295, 523] on button "Search" at bounding box center [1297, 523] width 148 height 49
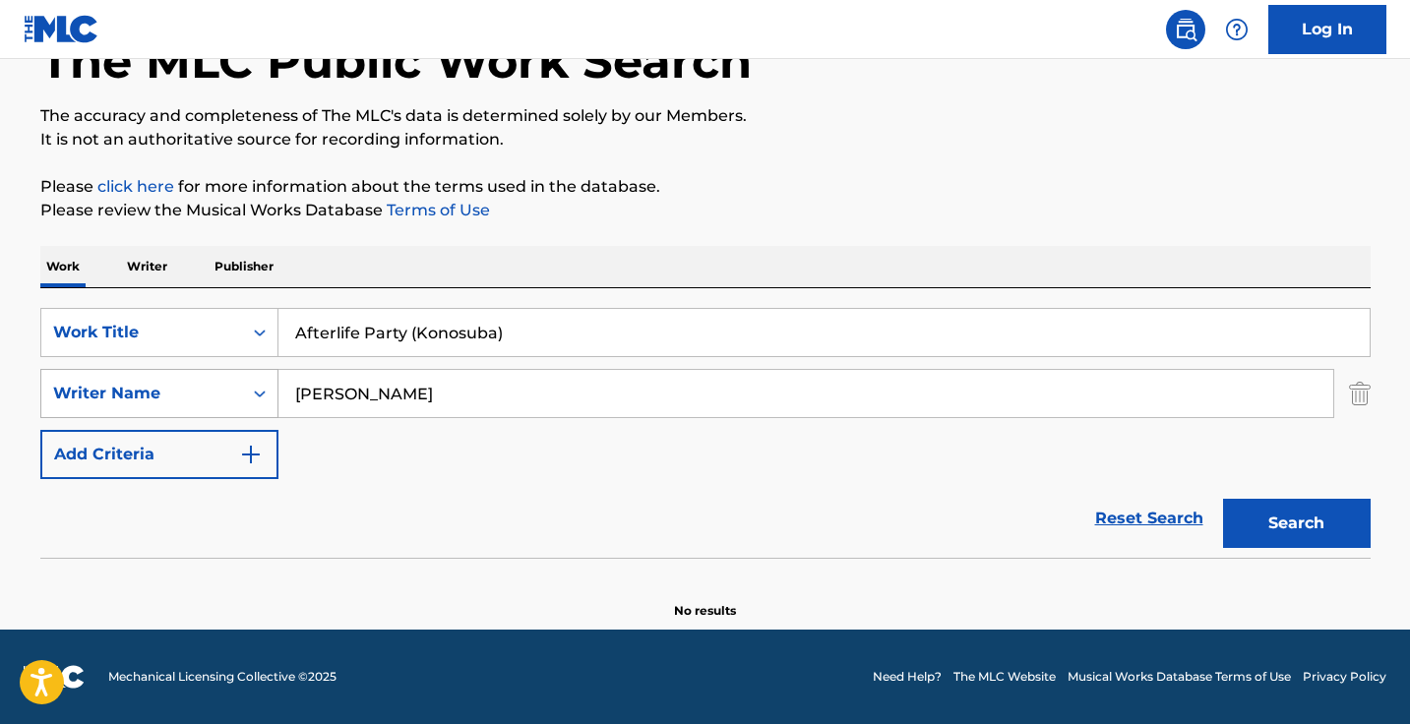
drag, startPoint x: 419, startPoint y: 381, endPoint x: 222, endPoint y: 383, distance: 196.7
click at [222, 383] on div "SearchWithCriteria69f986e3-a001-4adb-9aa6-3cde215f7bd5 Writer Name daniel rusta…" at bounding box center [705, 393] width 1330 height 49
click at [415, 381] on input "daniel rustage" at bounding box center [805, 393] width 1054 height 47
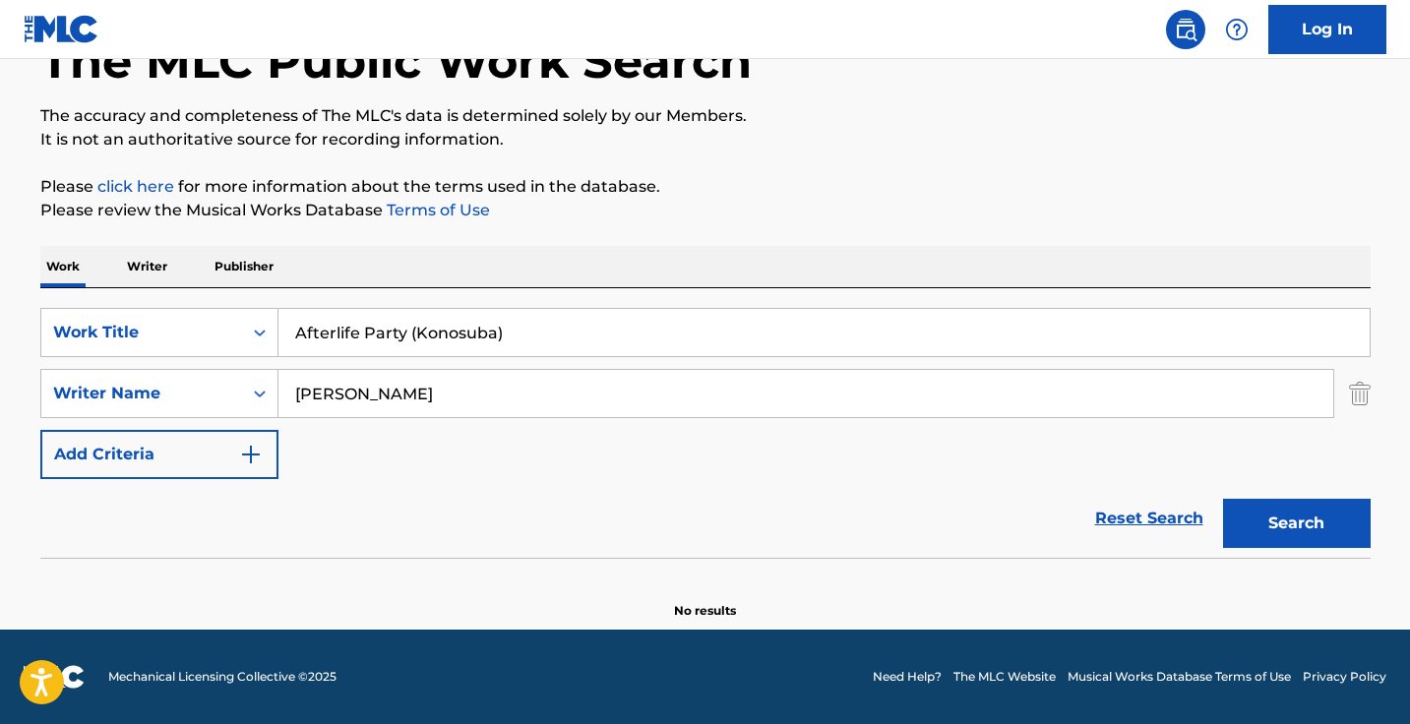
click at [145, 255] on p "Writer" at bounding box center [147, 266] width 52 height 41
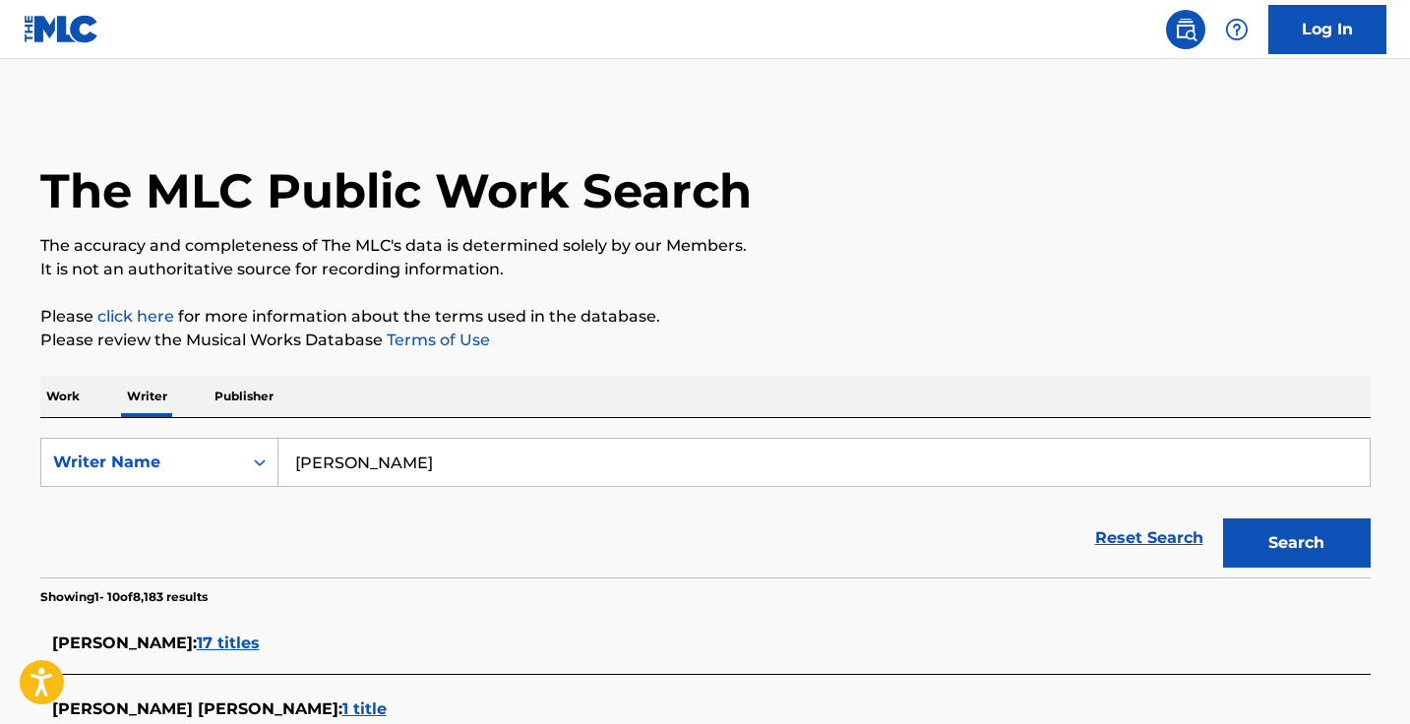
click at [413, 470] on input "cameron Russell" at bounding box center [823, 462] width 1091 height 47
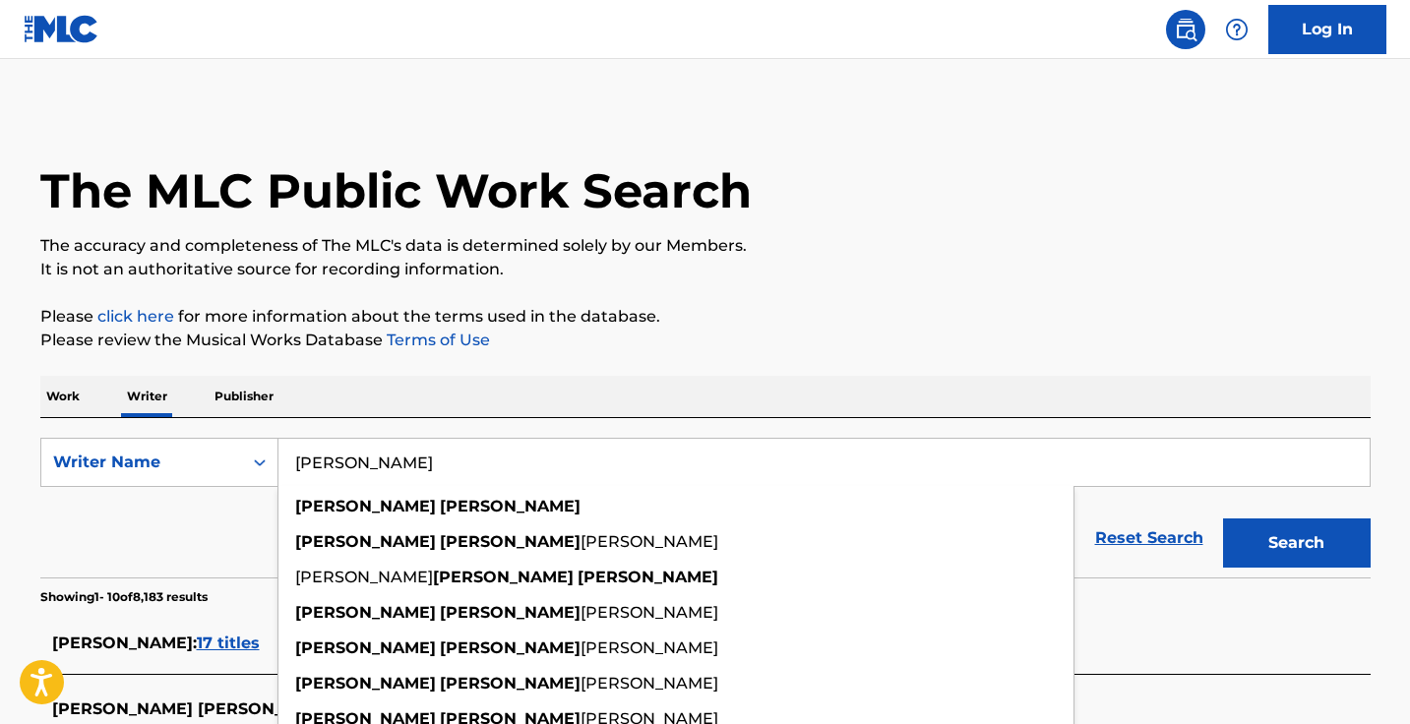
click at [413, 470] on input "cameron Russell" at bounding box center [823, 462] width 1091 height 47
paste input "daniel rustage"
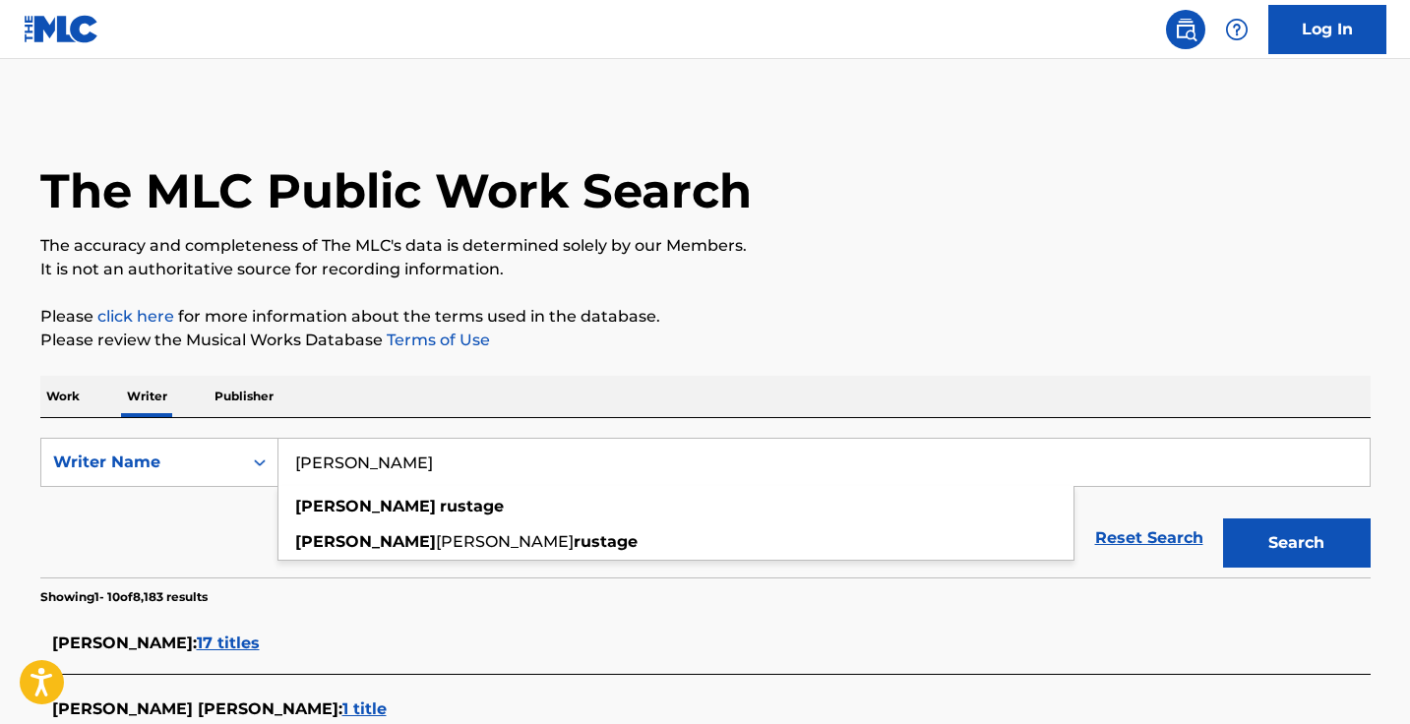
click at [1295, 543] on button "Search" at bounding box center [1297, 542] width 148 height 49
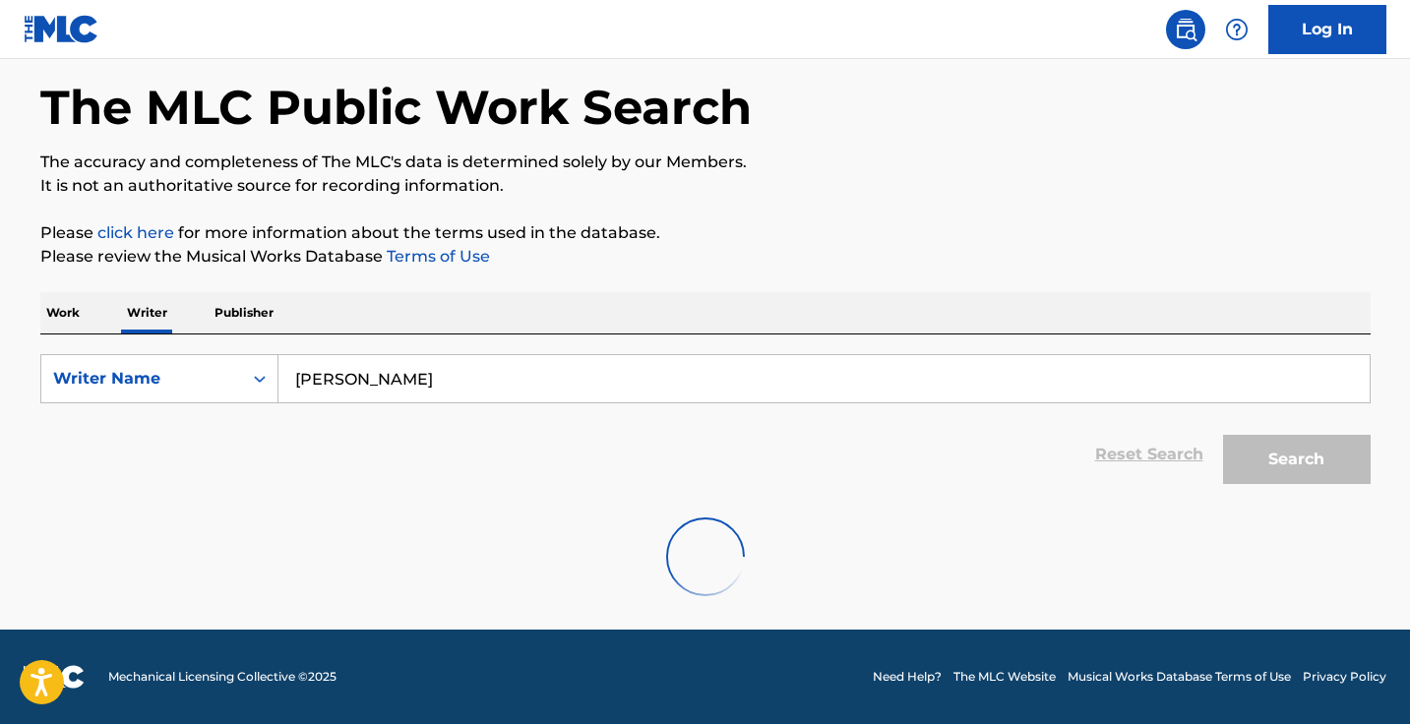
scroll to position [84, 0]
click at [369, 381] on input "daniel rustage" at bounding box center [823, 378] width 1091 height 47
paste input ""Aiden Katchorick""
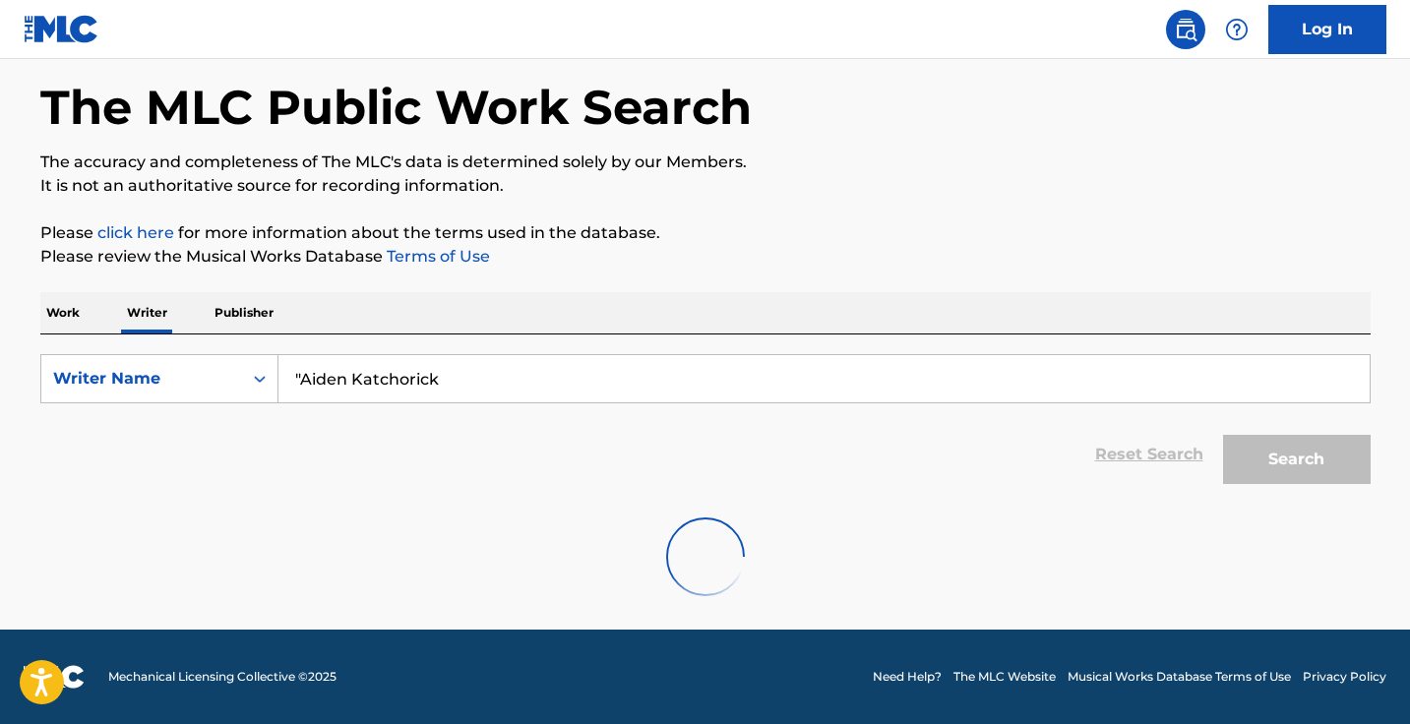
click at [305, 375] on input ""Aiden Katchorick" at bounding box center [823, 378] width 1091 height 47
type input "Aiden Katchorick"
click at [487, 384] on input "Aiden Katchorick" at bounding box center [823, 378] width 1091 height 47
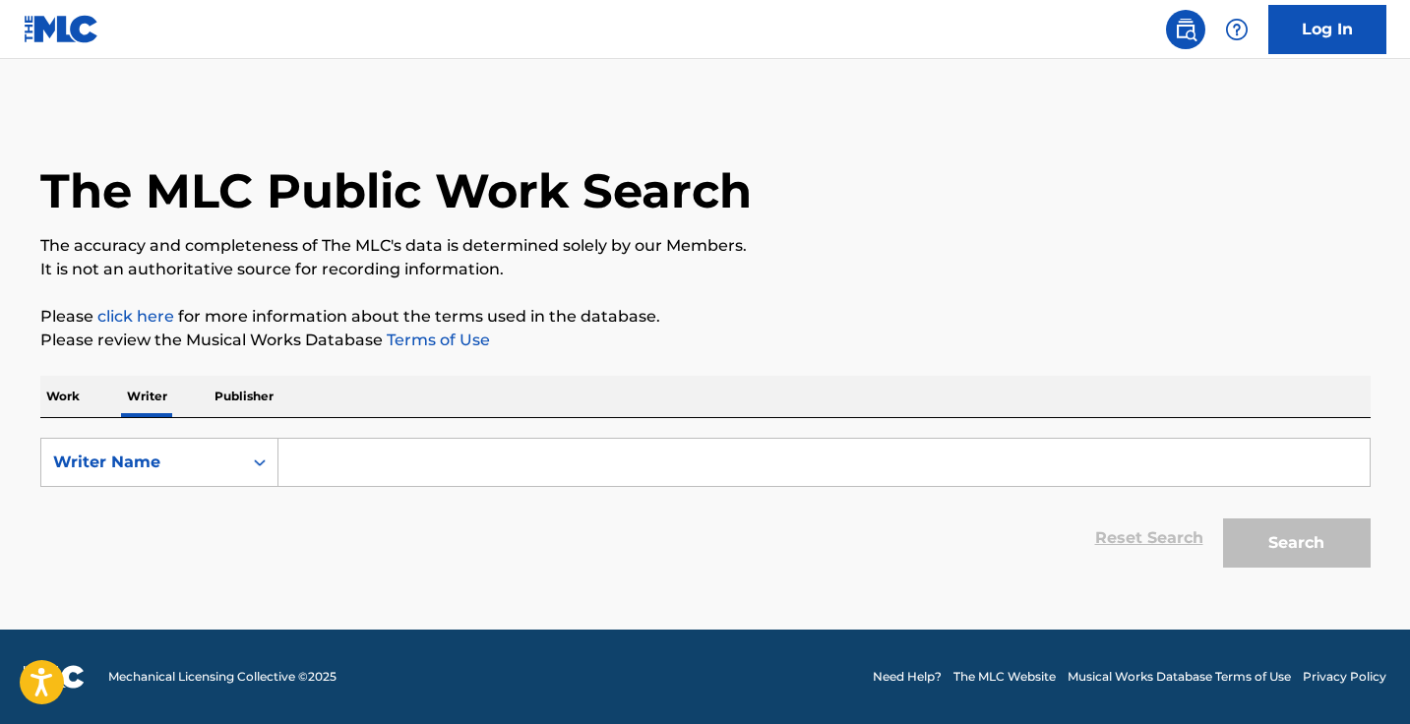
click at [371, 450] on input "Search Form" at bounding box center [823, 462] width 1091 height 47
paste input "Aiden Katchorick"
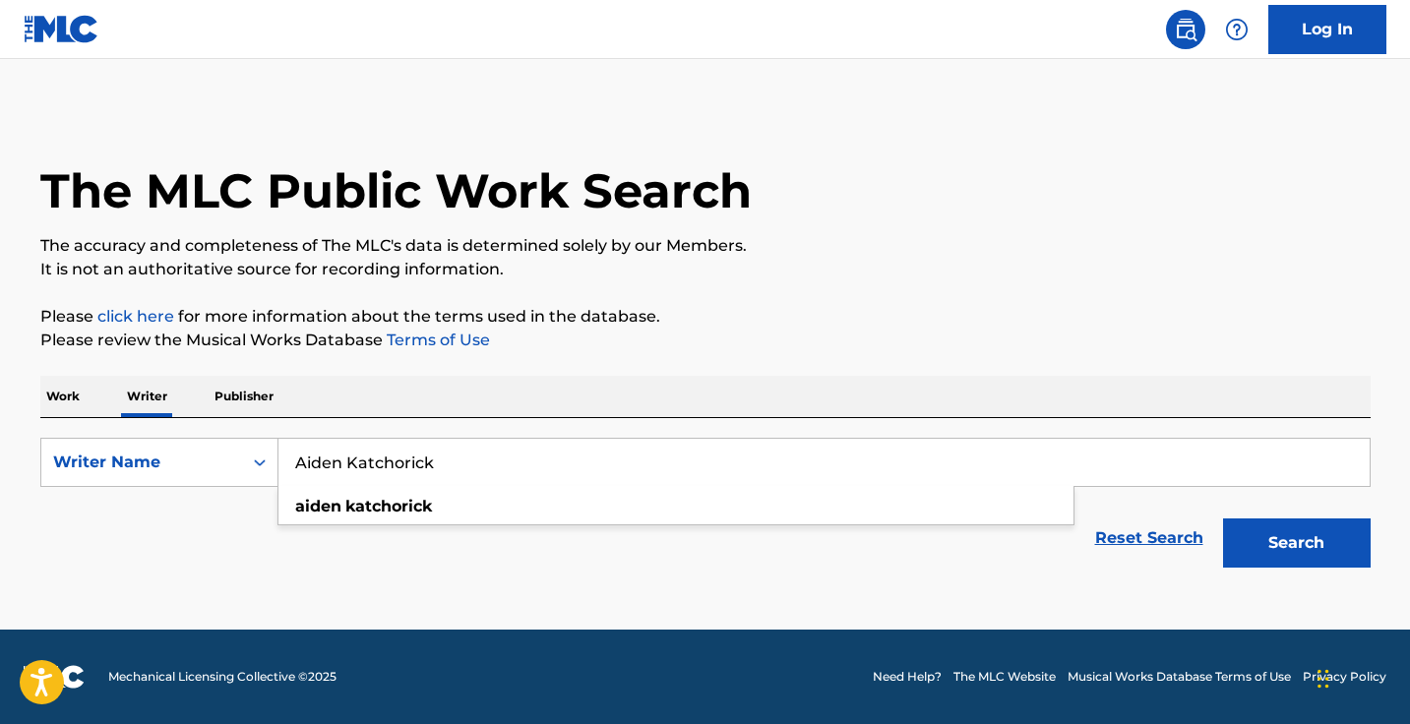
type input "Aiden Katchorick"
click at [1295, 543] on button "Search" at bounding box center [1297, 542] width 148 height 49
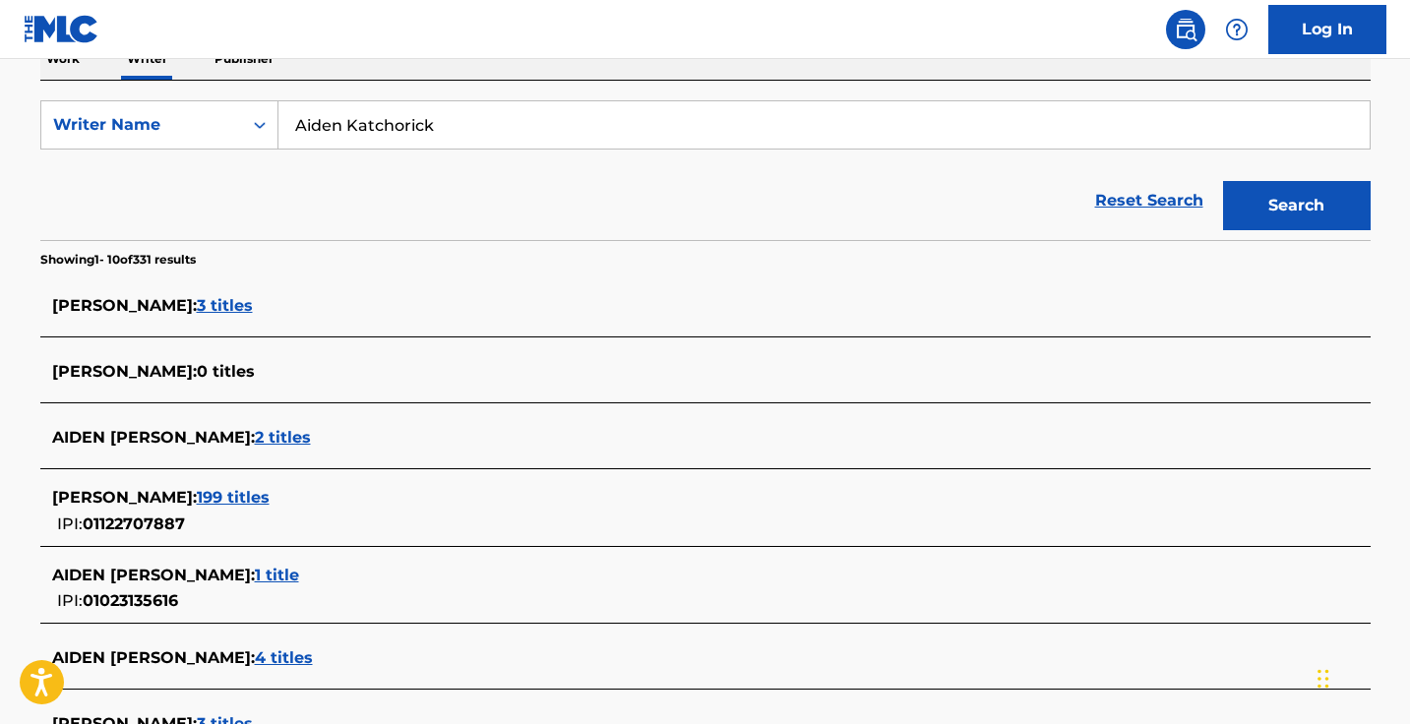
scroll to position [244, 0]
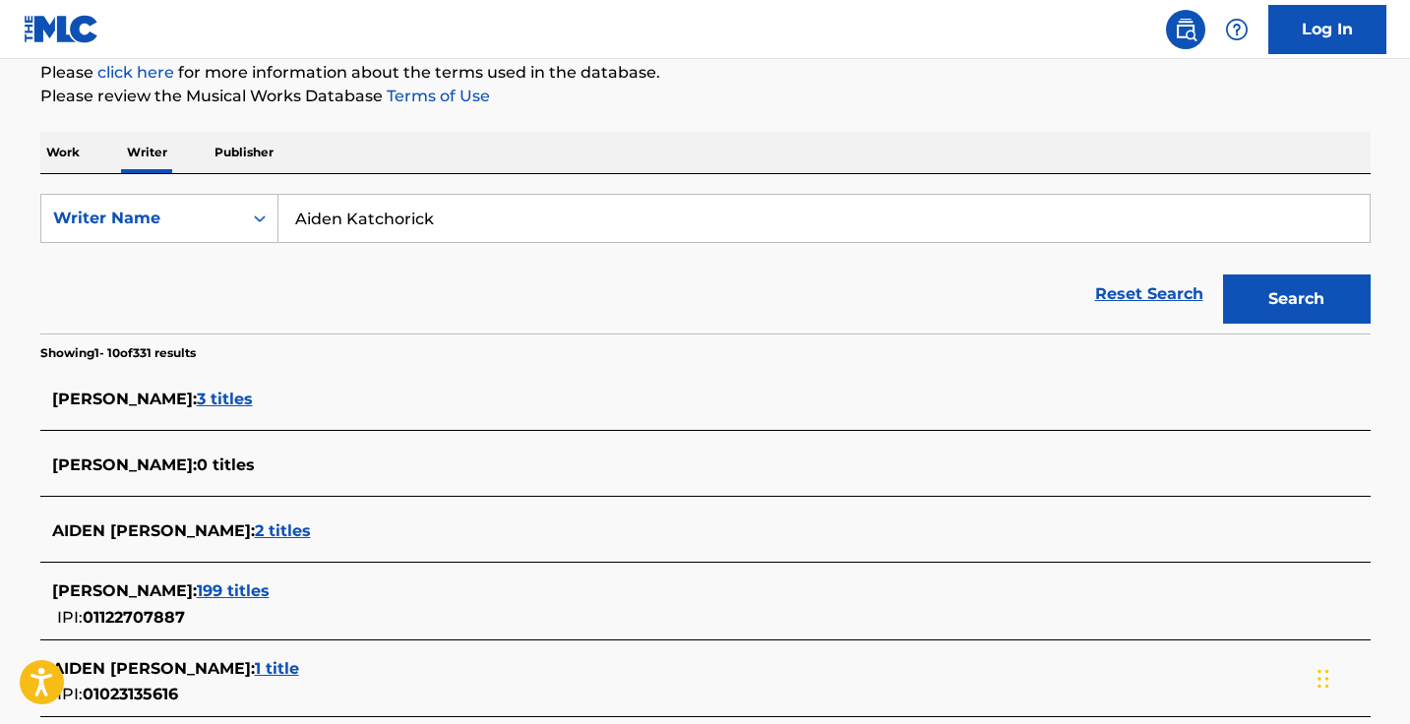
click at [73, 158] on p "Work" at bounding box center [62, 152] width 45 height 41
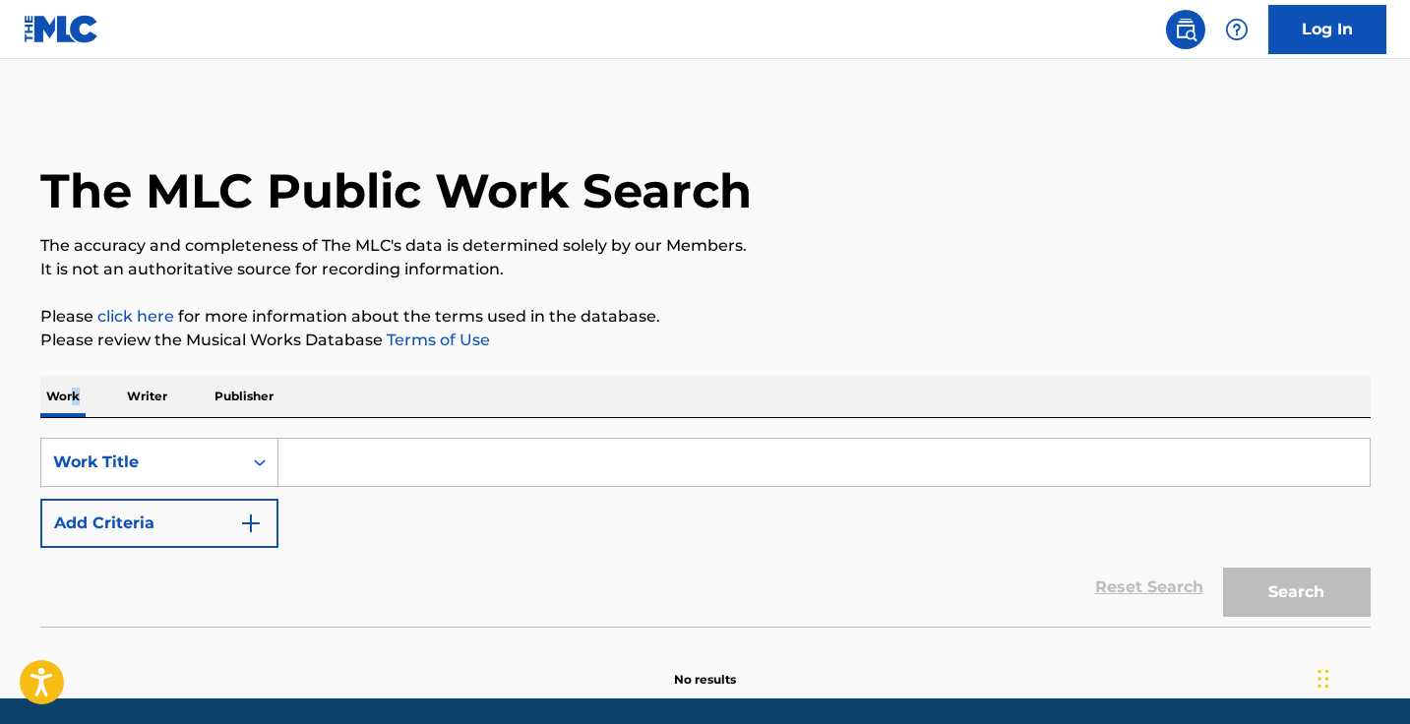
click at [211, 517] on button "Add Criteria" at bounding box center [159, 523] width 238 height 49
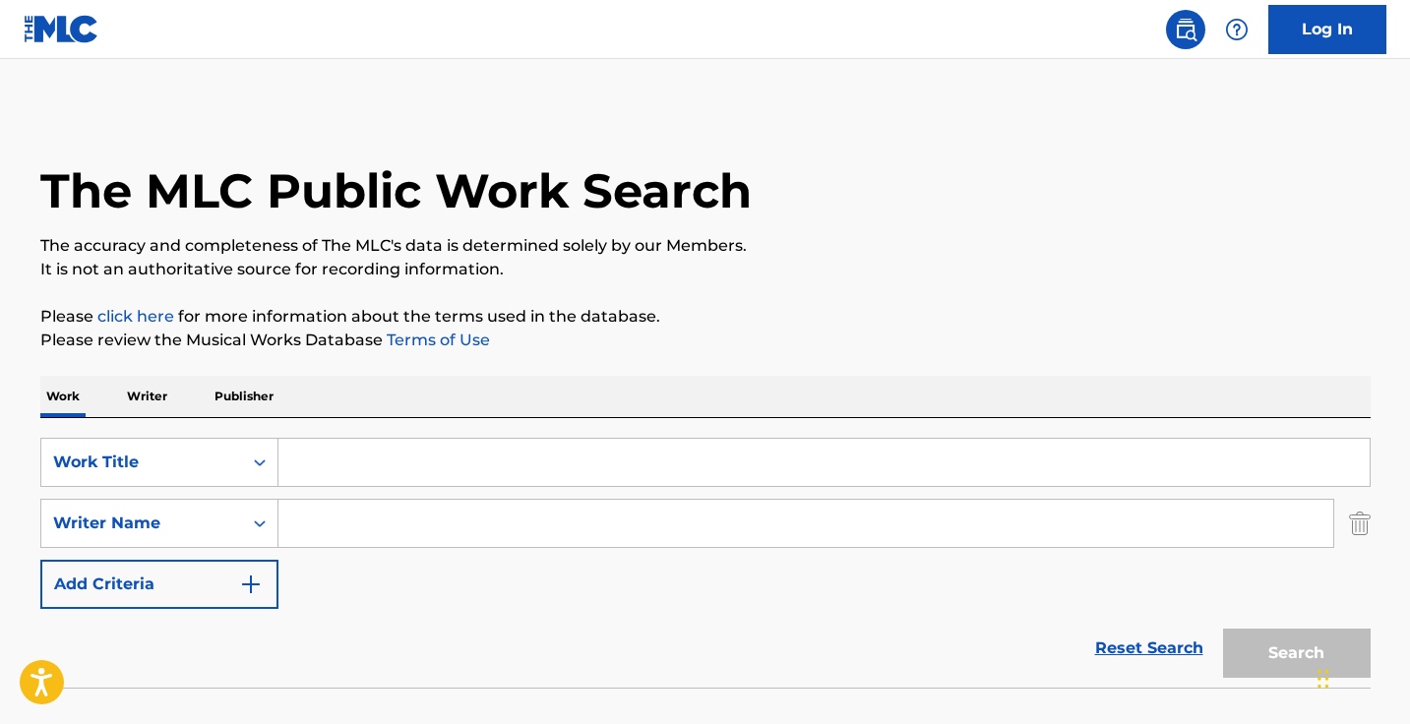
click at [361, 517] on input "Search Form" at bounding box center [805, 523] width 1054 height 47
paste input "Aiden Katchorick"
type input "Aiden Katchorick"
click at [450, 468] on input "Search Form" at bounding box center [823, 462] width 1091 height 47
paste input "Keep It Nice"
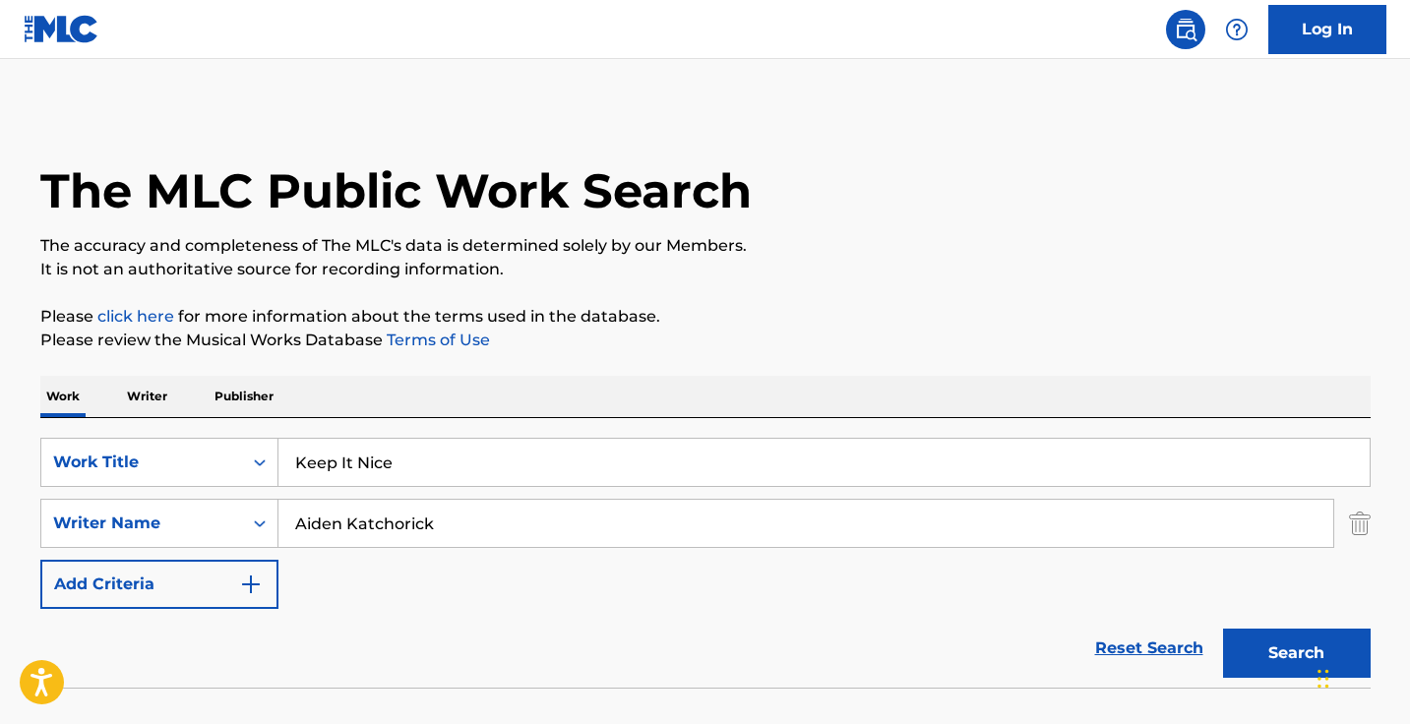
type input "Keep It Nice"
click at [1295, 653] on button "Search" at bounding box center [1297, 653] width 148 height 49
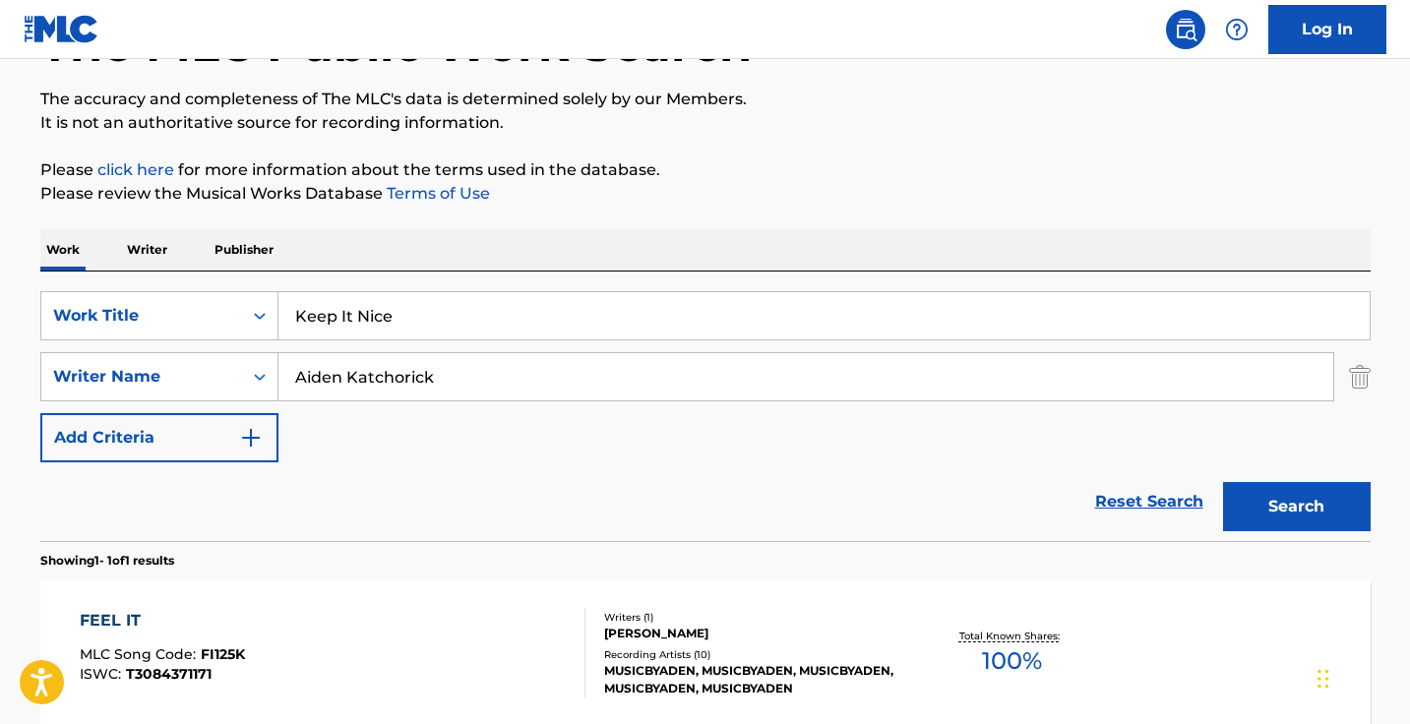
click at [443, 508] on div "Reset Search Search" at bounding box center [705, 501] width 1330 height 79
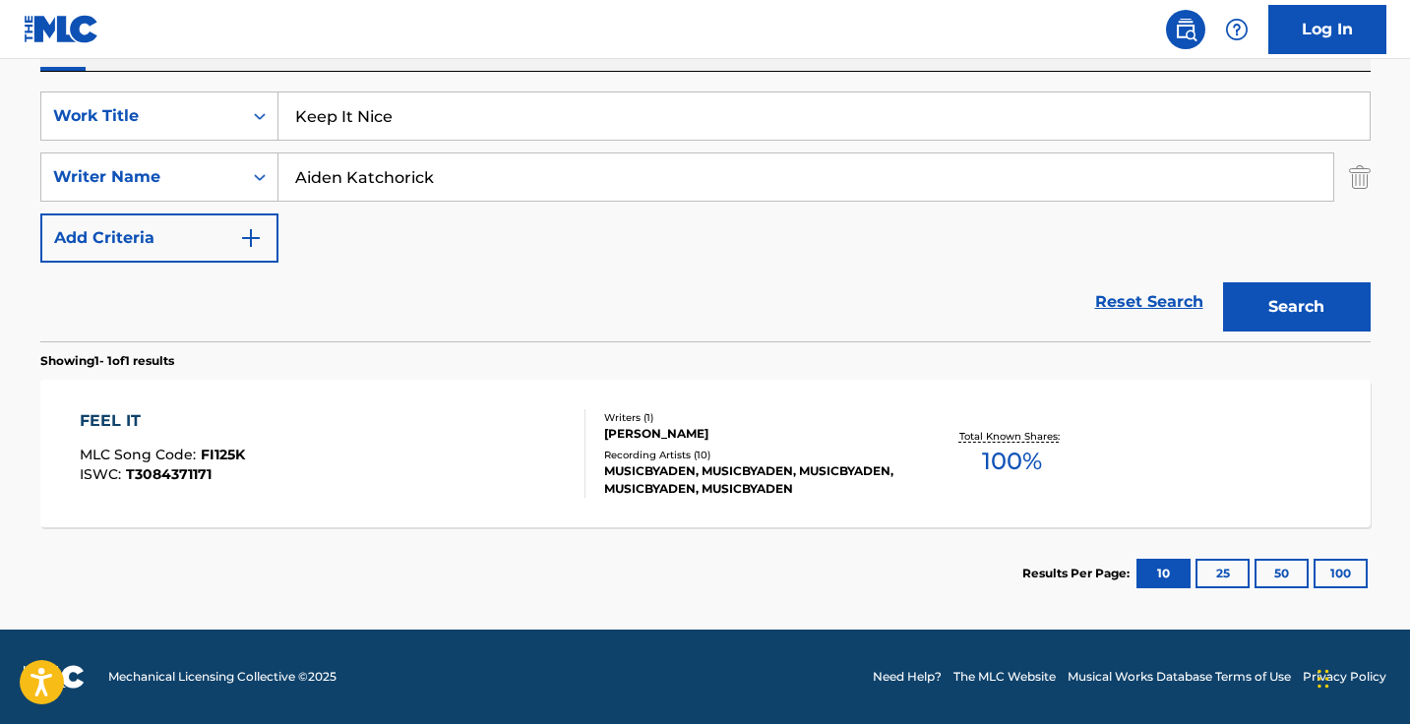
scroll to position [346, 0]
click at [461, 180] on input "Aiden Katchorick" at bounding box center [805, 176] width 1054 height 47
click at [481, 96] on input "Keep It Nice" at bounding box center [823, 115] width 1091 height 47
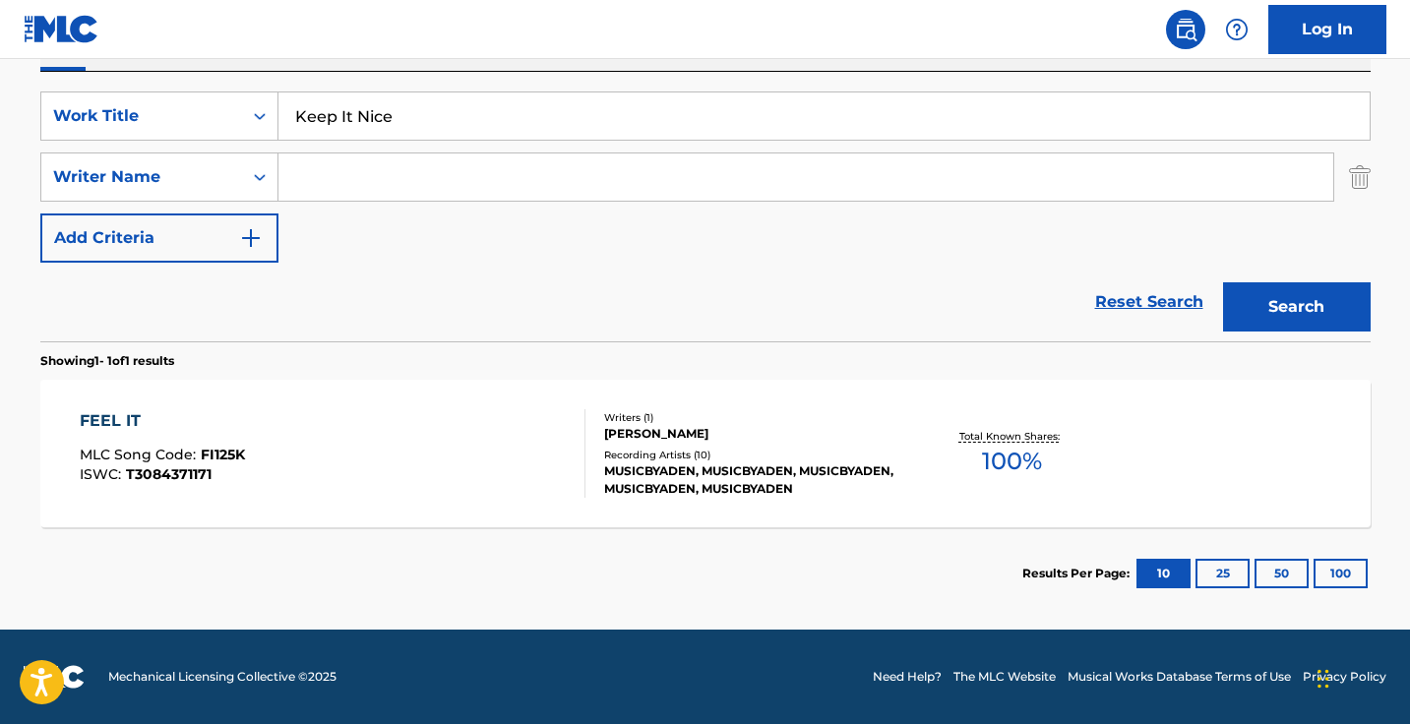
click at [481, 96] on input "Keep It Nice" at bounding box center [823, 115] width 1091 height 47
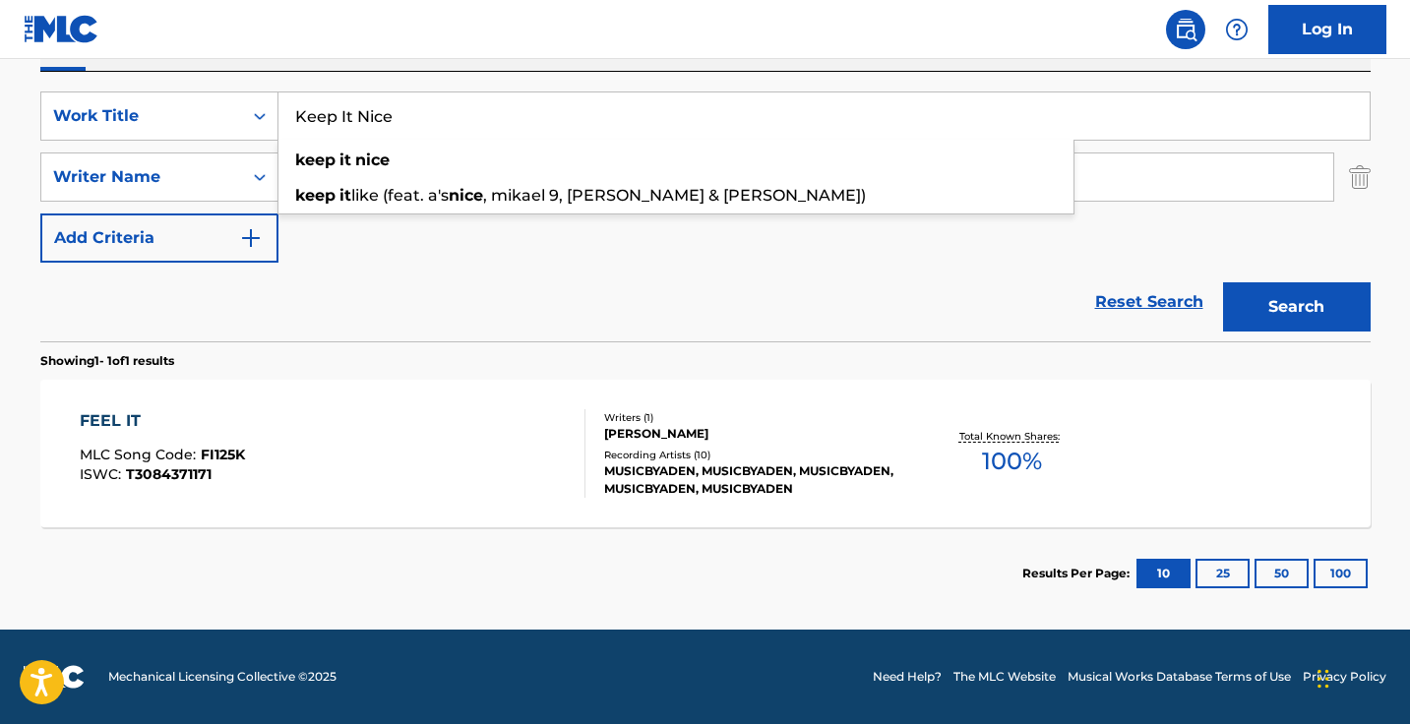
click at [481, 97] on input "Keep It Nice" at bounding box center [823, 115] width 1091 height 47
paste input "Bucket Hat Low (Feat. Papoose)"
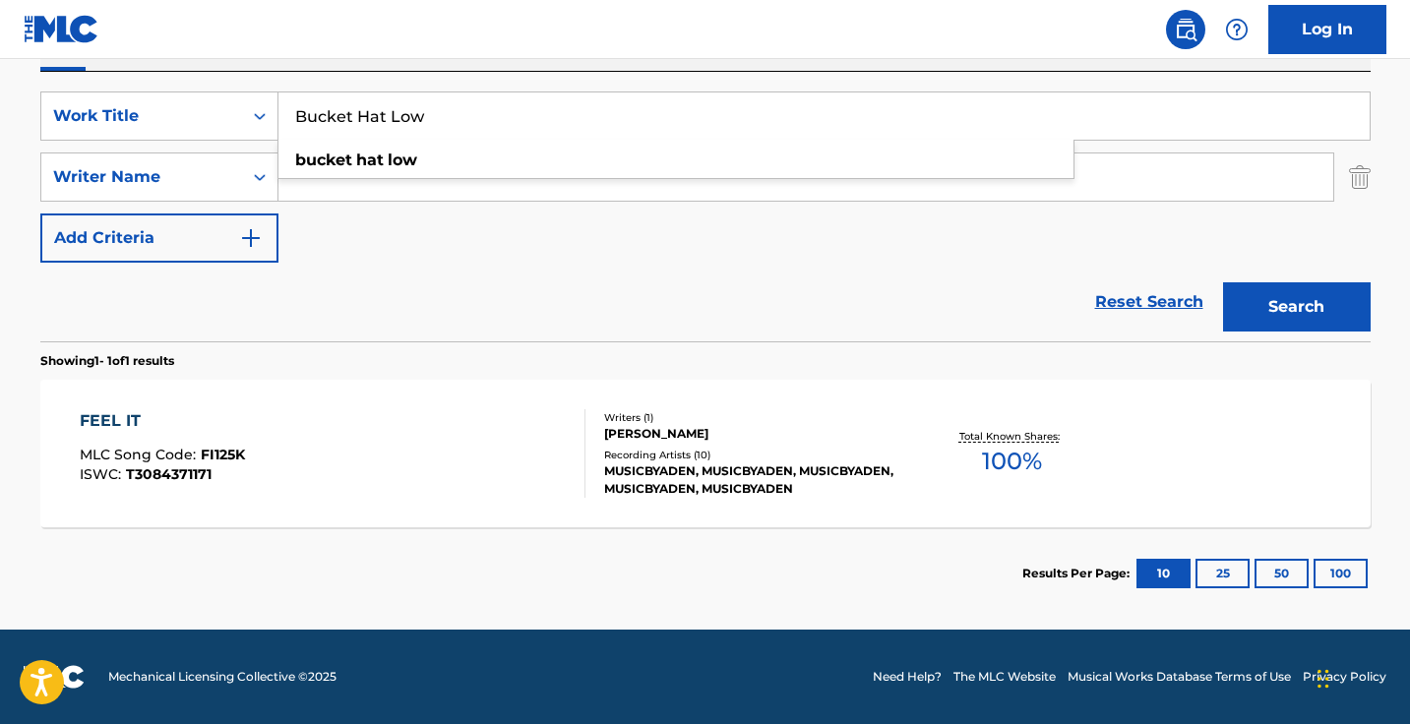
type input "Bucket Hat Low"
click at [1295, 307] on button "Search" at bounding box center [1297, 306] width 148 height 49
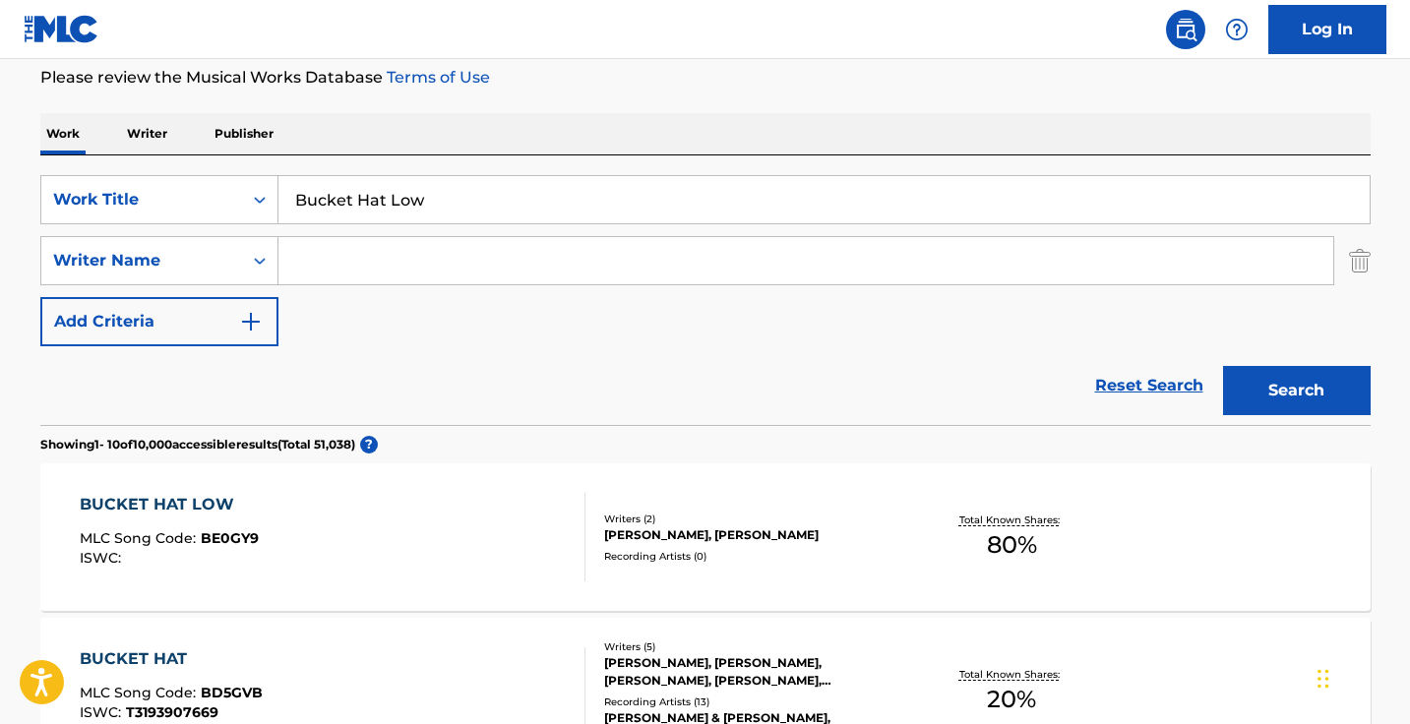
scroll to position [321, 0]
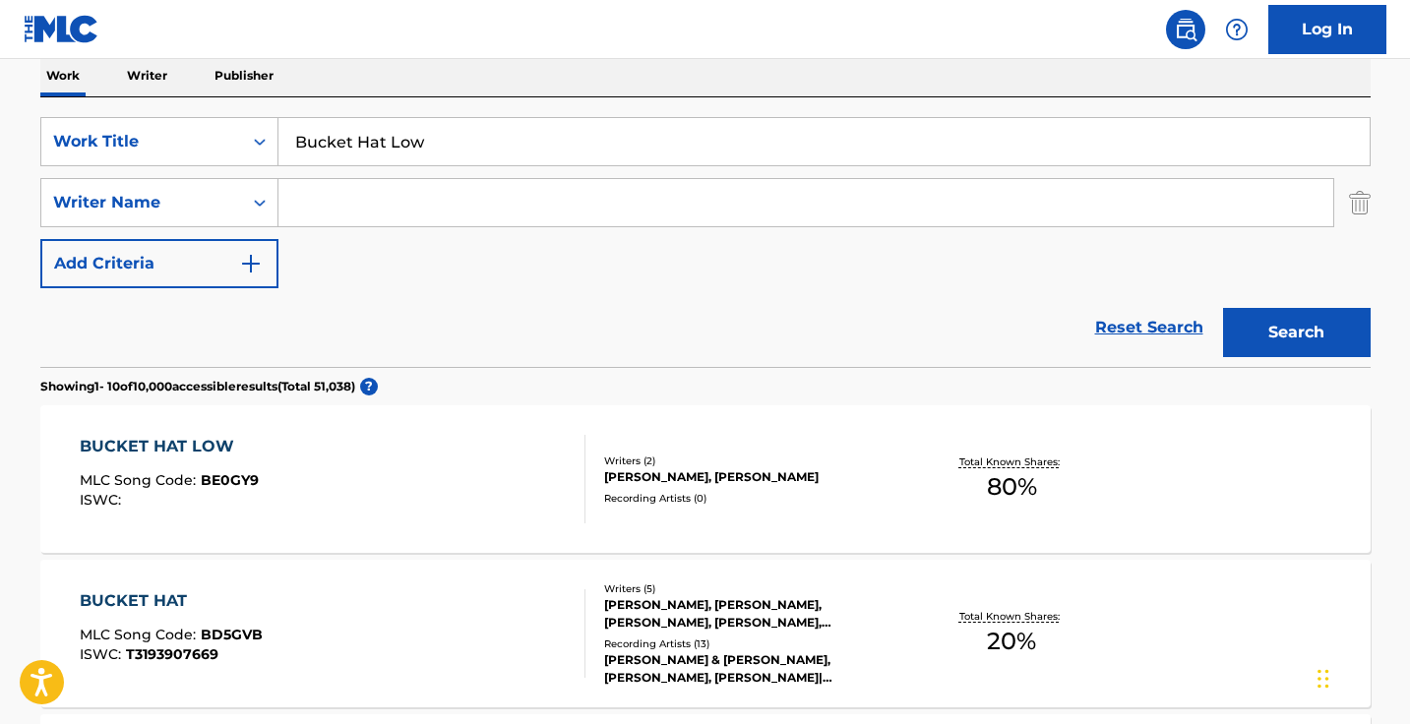
click at [484, 209] on input "Search Form" at bounding box center [805, 202] width 1054 height 47
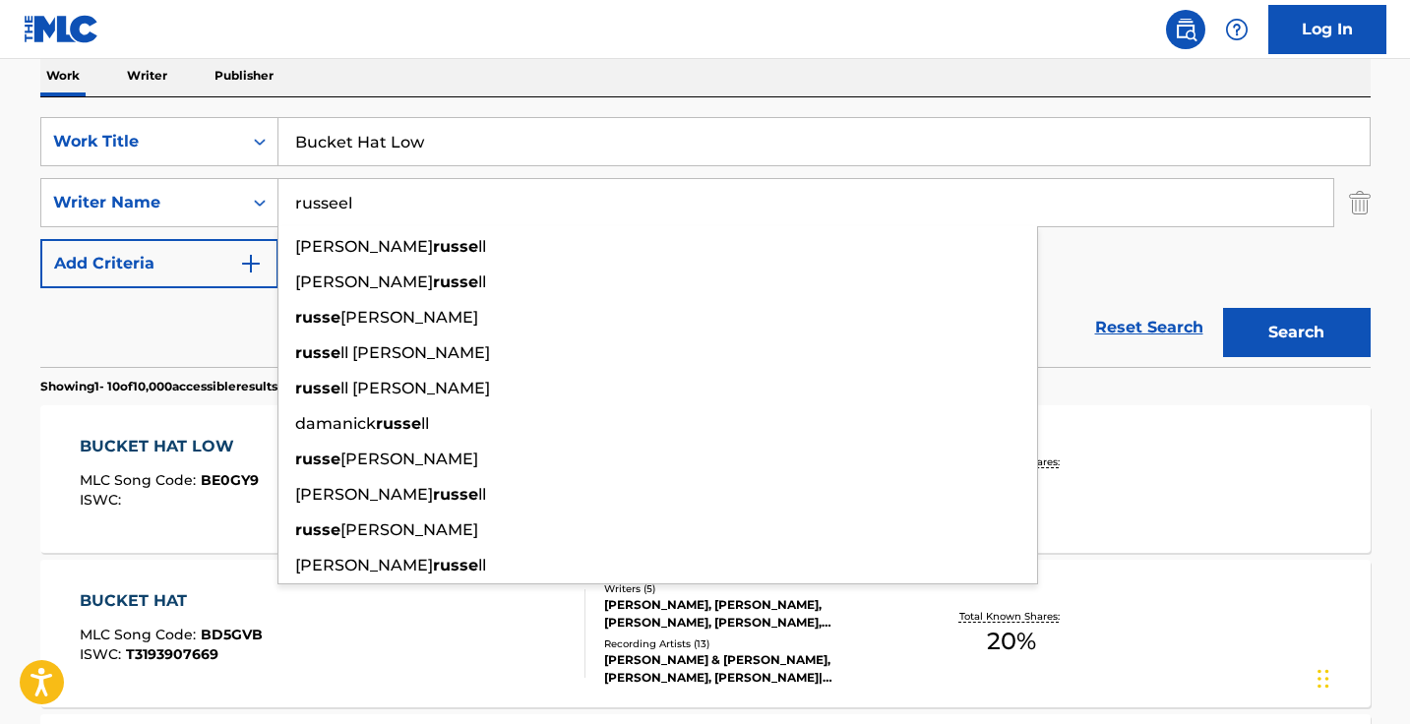
click at [1295, 332] on button "Search" at bounding box center [1297, 332] width 148 height 49
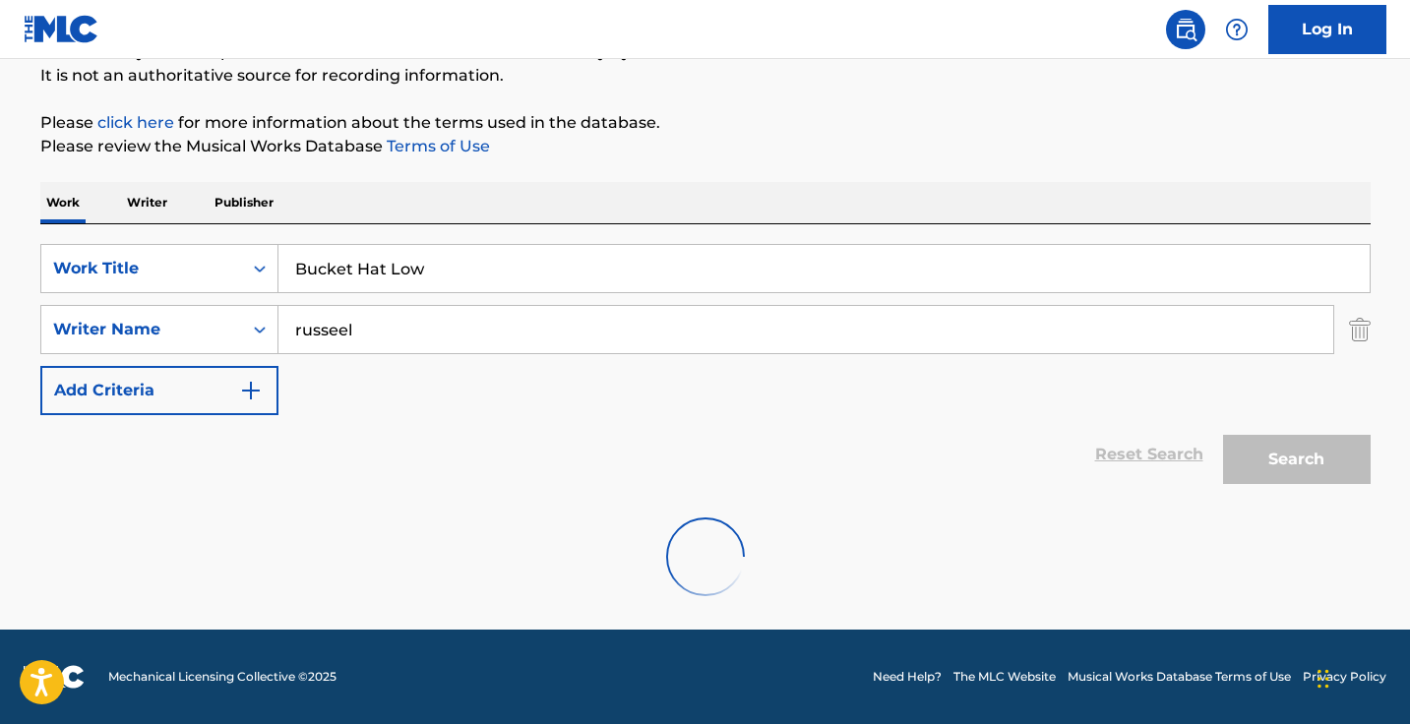
scroll to position [130, 0]
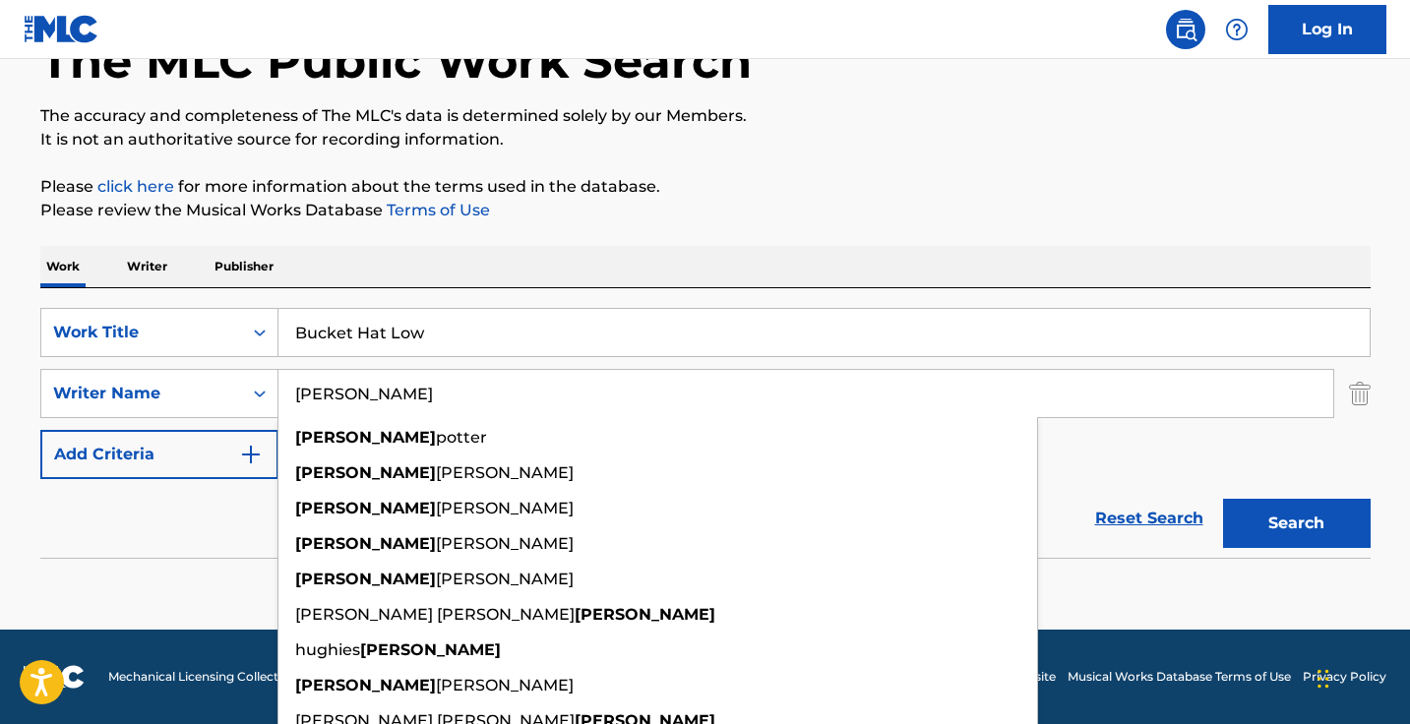
click at [1295, 523] on button "Search" at bounding box center [1297, 523] width 148 height 49
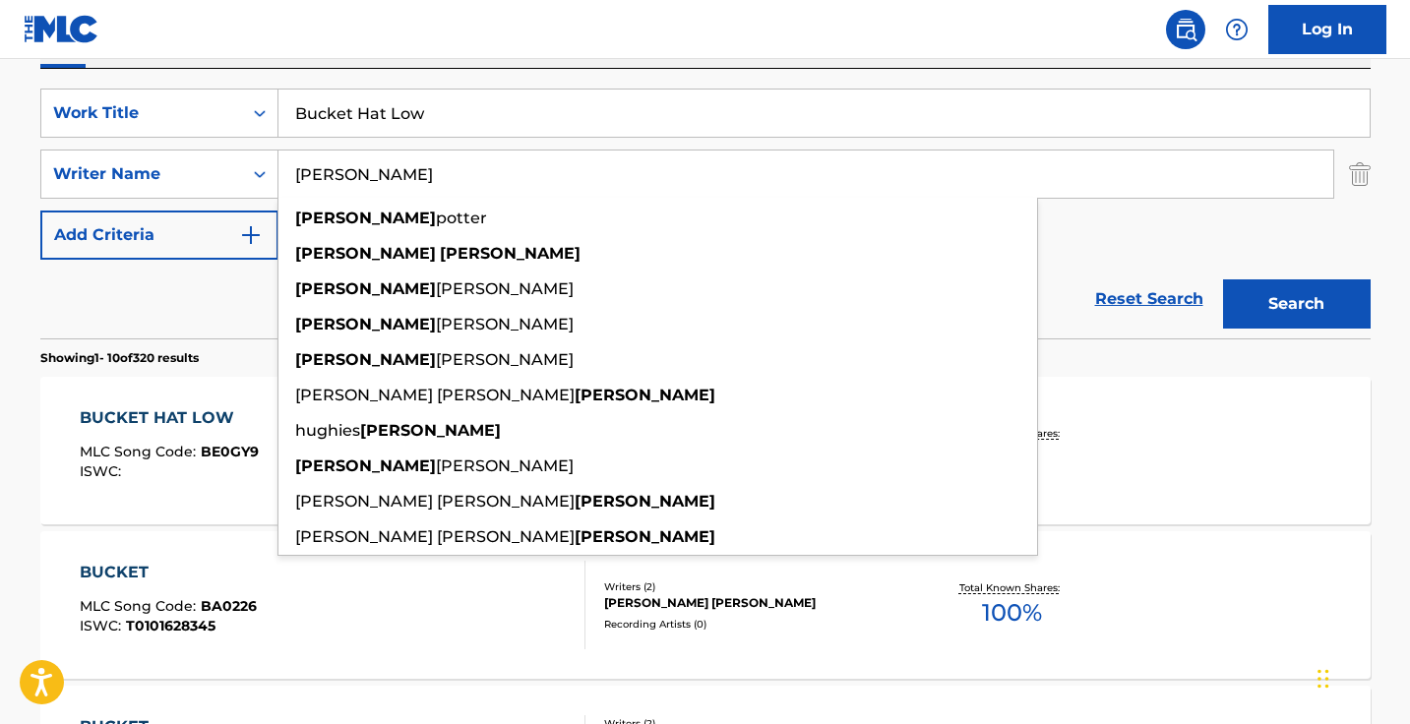
scroll to position [387, 0]
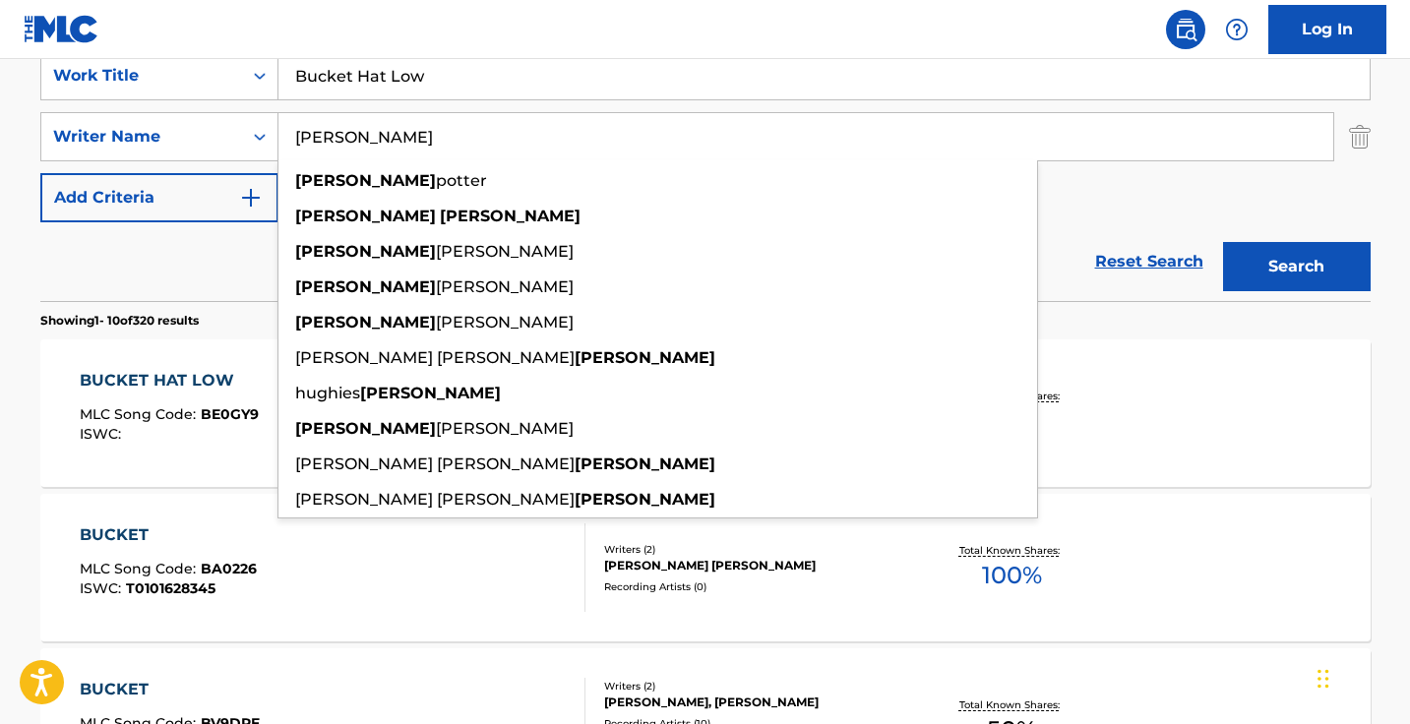
click at [208, 254] on div "Reset Search Search" at bounding box center [705, 261] width 1330 height 79
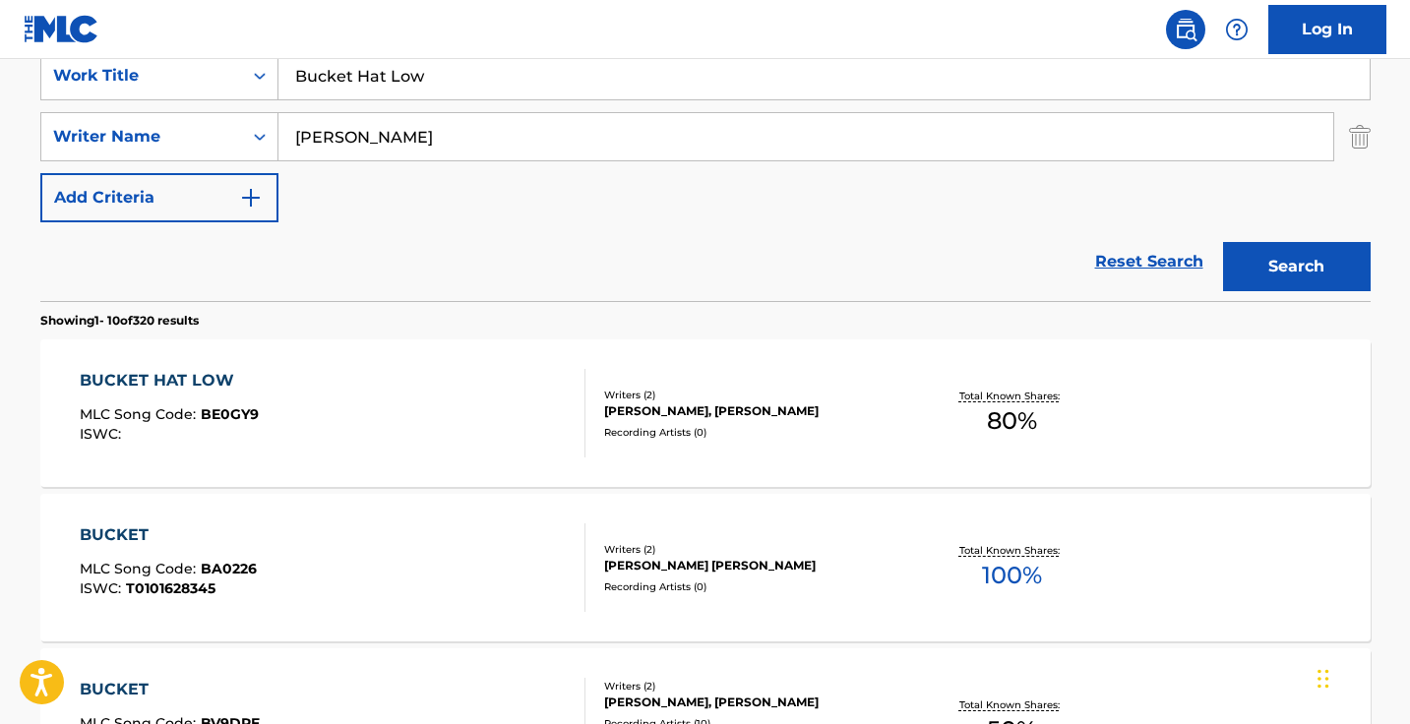
click at [440, 117] on input "russell tippins" at bounding box center [805, 136] width 1054 height 47
click at [440, 121] on input "russell tippins" at bounding box center [805, 136] width 1054 height 47
paste input ""Russell Vitale""
drag, startPoint x: 490, startPoint y: 132, endPoint x: 410, endPoint y: 128, distance: 79.8
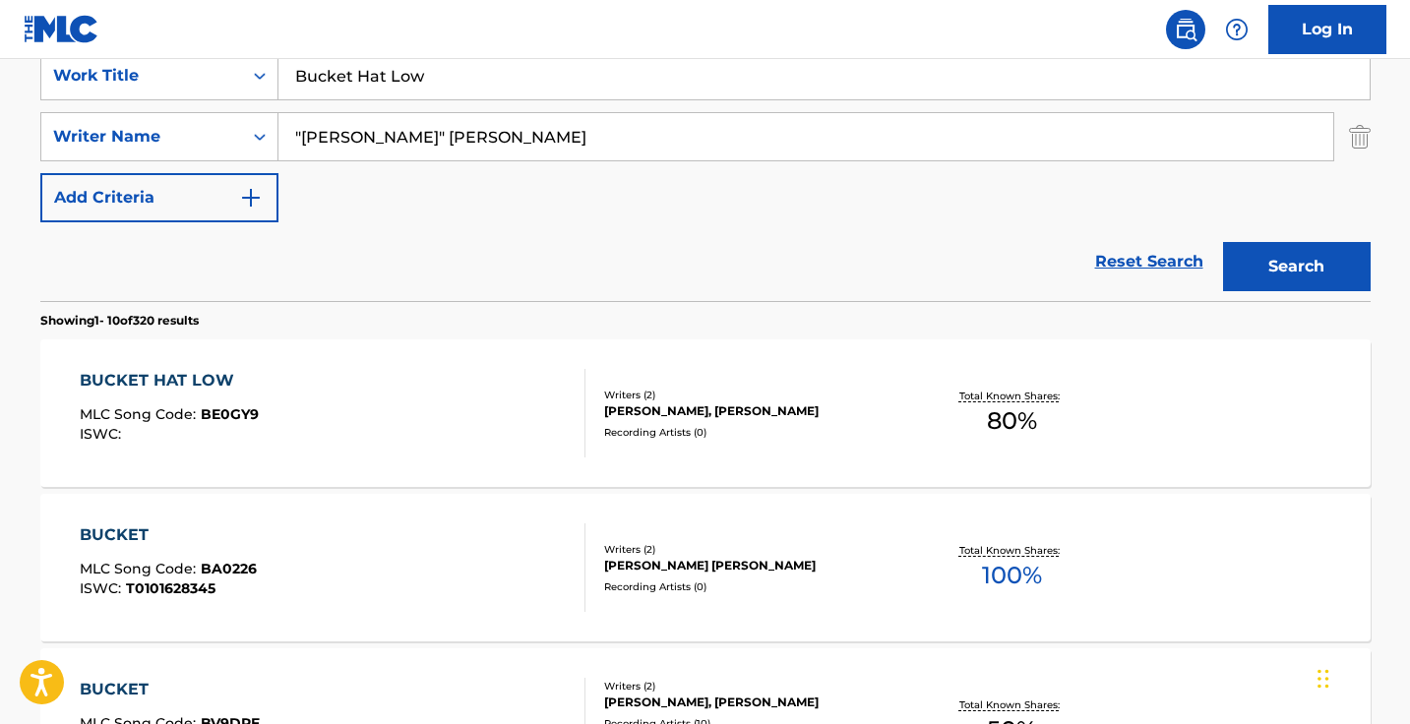
click at [410, 128] on input ""Russell Vitale" tippins" at bounding box center [805, 136] width 1054 height 47
click at [302, 138] on input ""Russell Vitale" at bounding box center [805, 136] width 1054 height 47
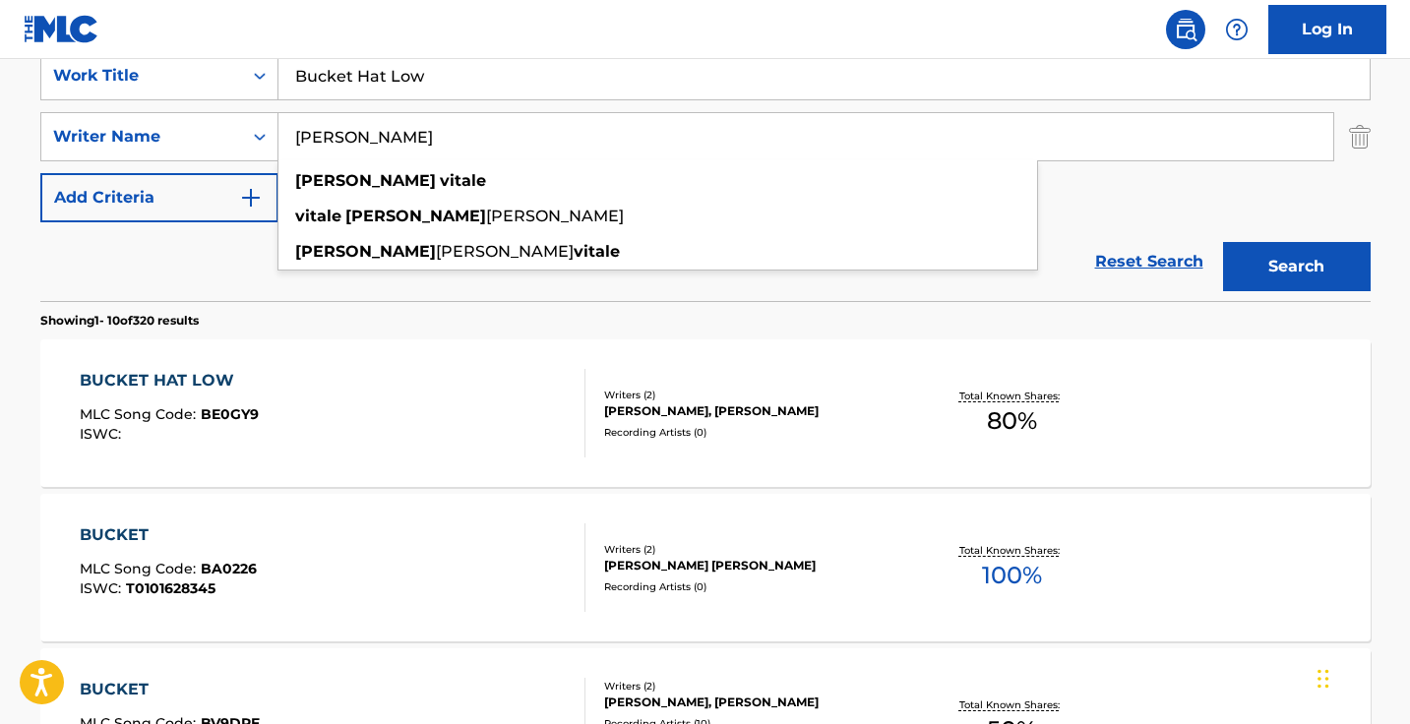
type input "Russell Vitale"
click at [1295, 267] on button "Search" at bounding box center [1297, 266] width 148 height 49
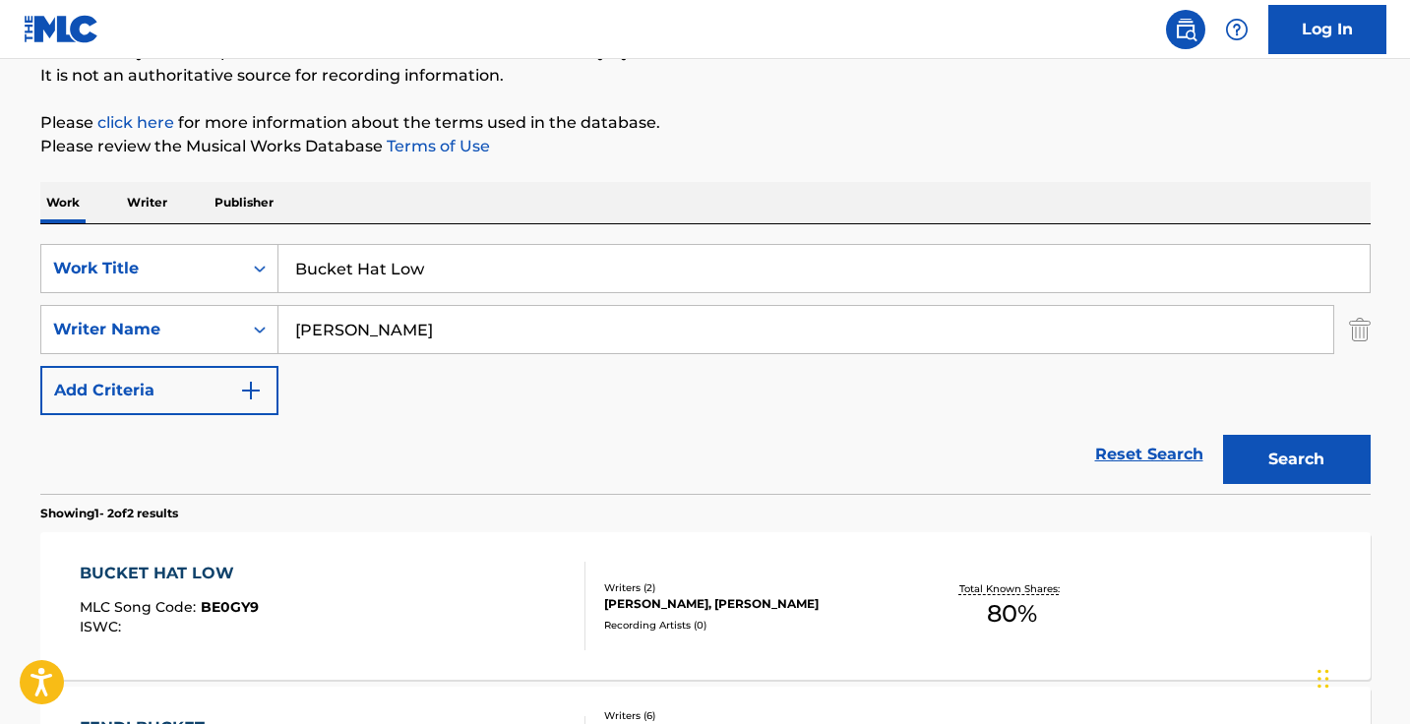
click at [459, 579] on div "BUCKET HAT LOW MLC Song Code : BE0GY9 ISWC :" at bounding box center [333, 606] width 506 height 89
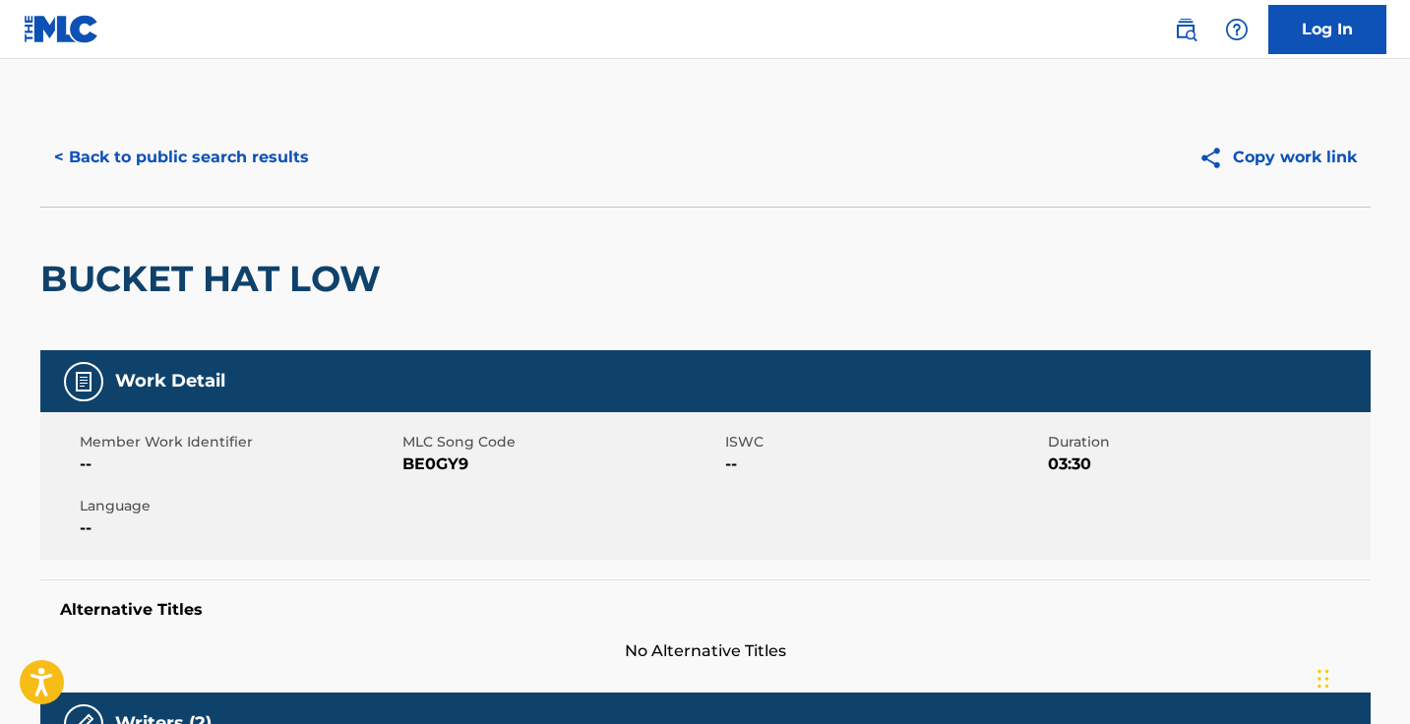
click at [451, 452] on span "BE0GY9" at bounding box center [561, 464] width 318 height 24
copy span "BE0GY9"
click at [294, 147] on button "< Back to public search results" at bounding box center [181, 157] width 282 height 49
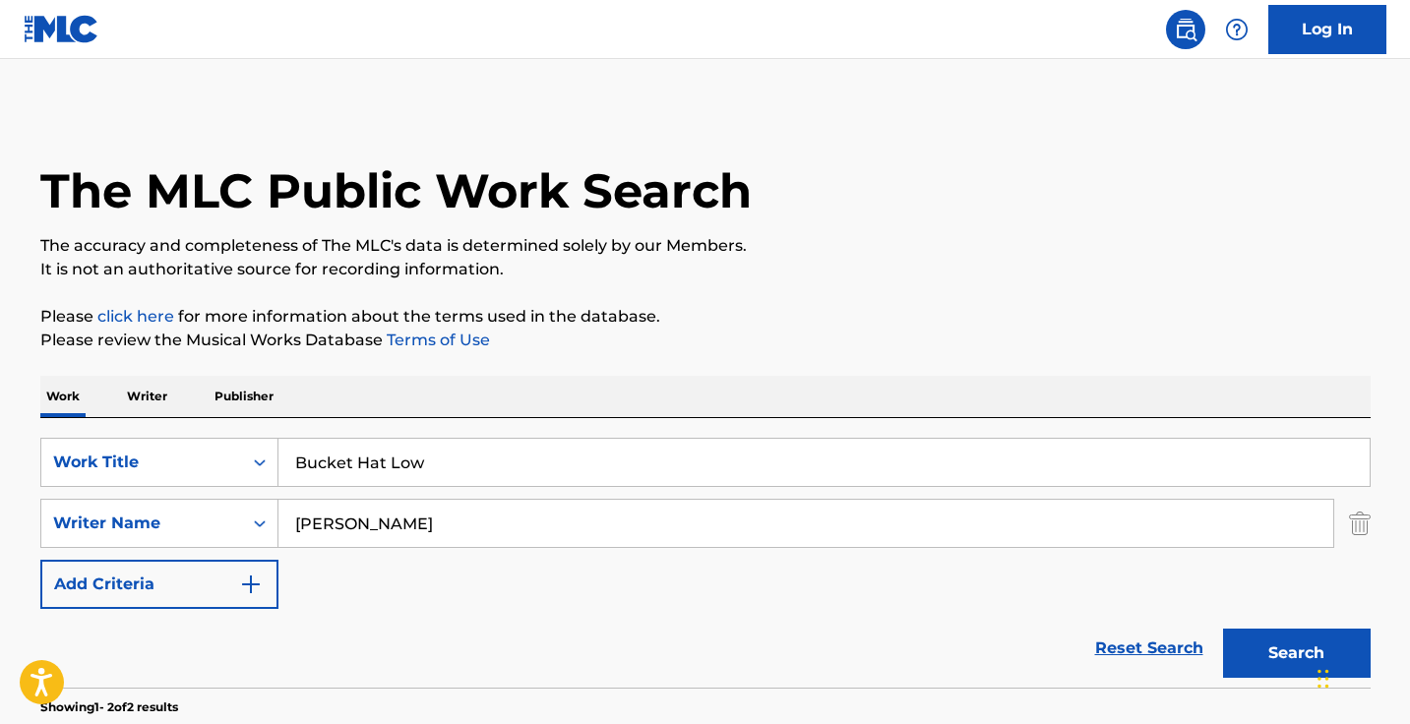
scroll to position [194, 0]
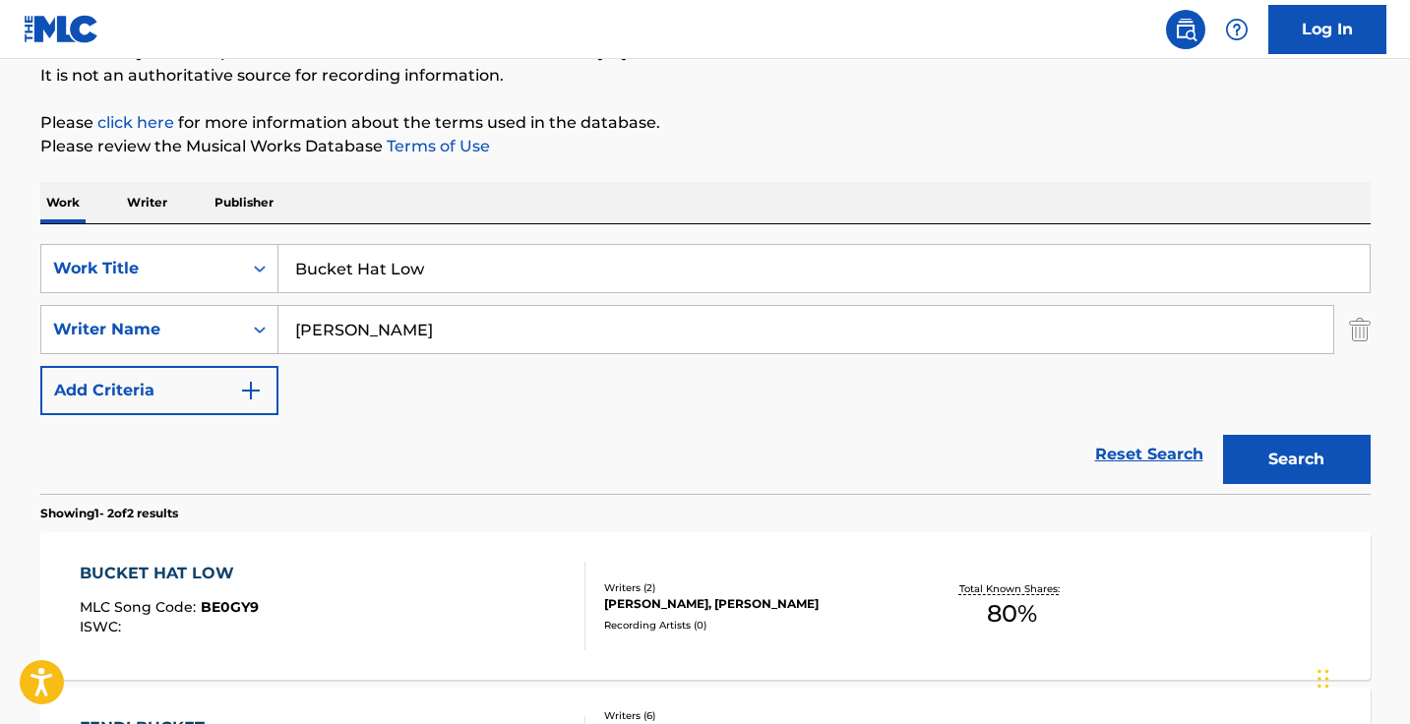
click at [445, 266] on input "Bucket Hat Low" at bounding box center [823, 268] width 1091 height 47
paste input "Cold Wind Blows Freestyle"
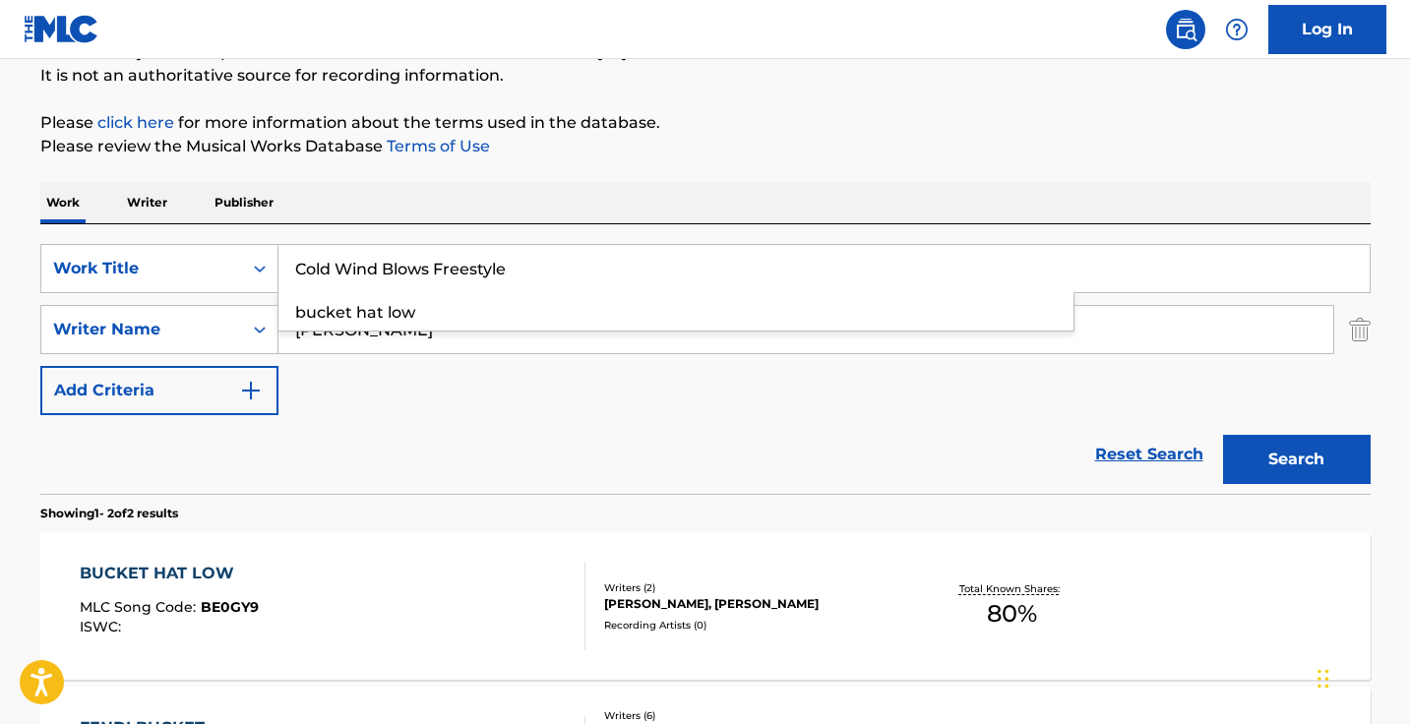
click at [1295, 459] on button "Search" at bounding box center [1297, 459] width 148 height 49
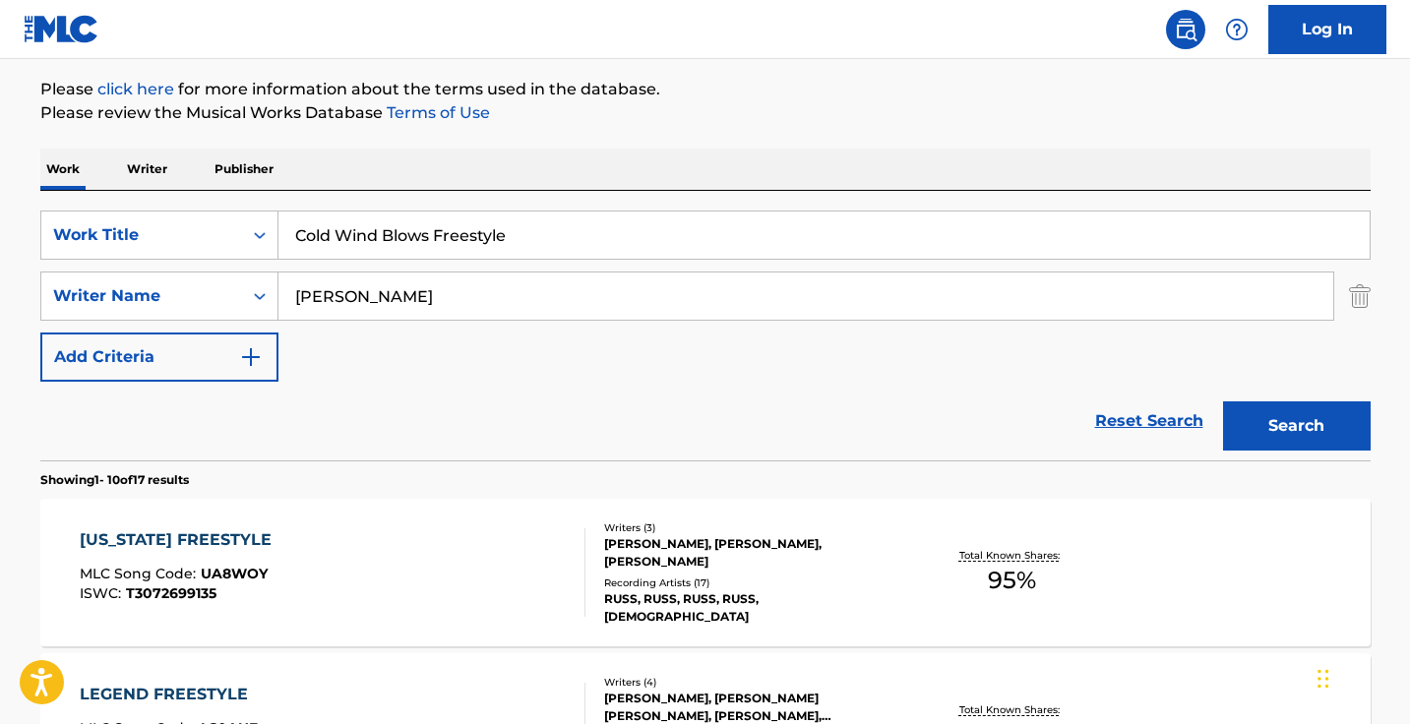
scroll to position [270, 0]
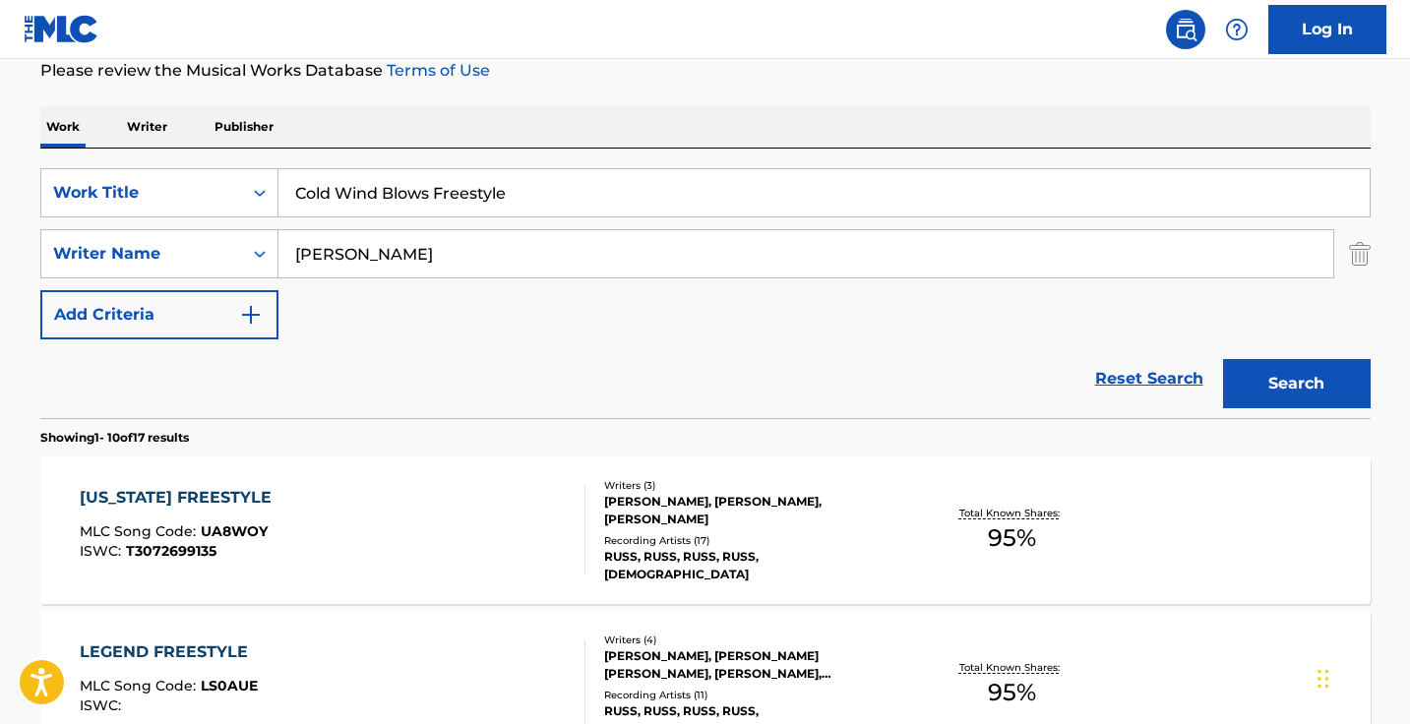
click at [438, 202] on input "Cold Wind Blows Freestyle" at bounding box center [823, 192] width 1091 height 47
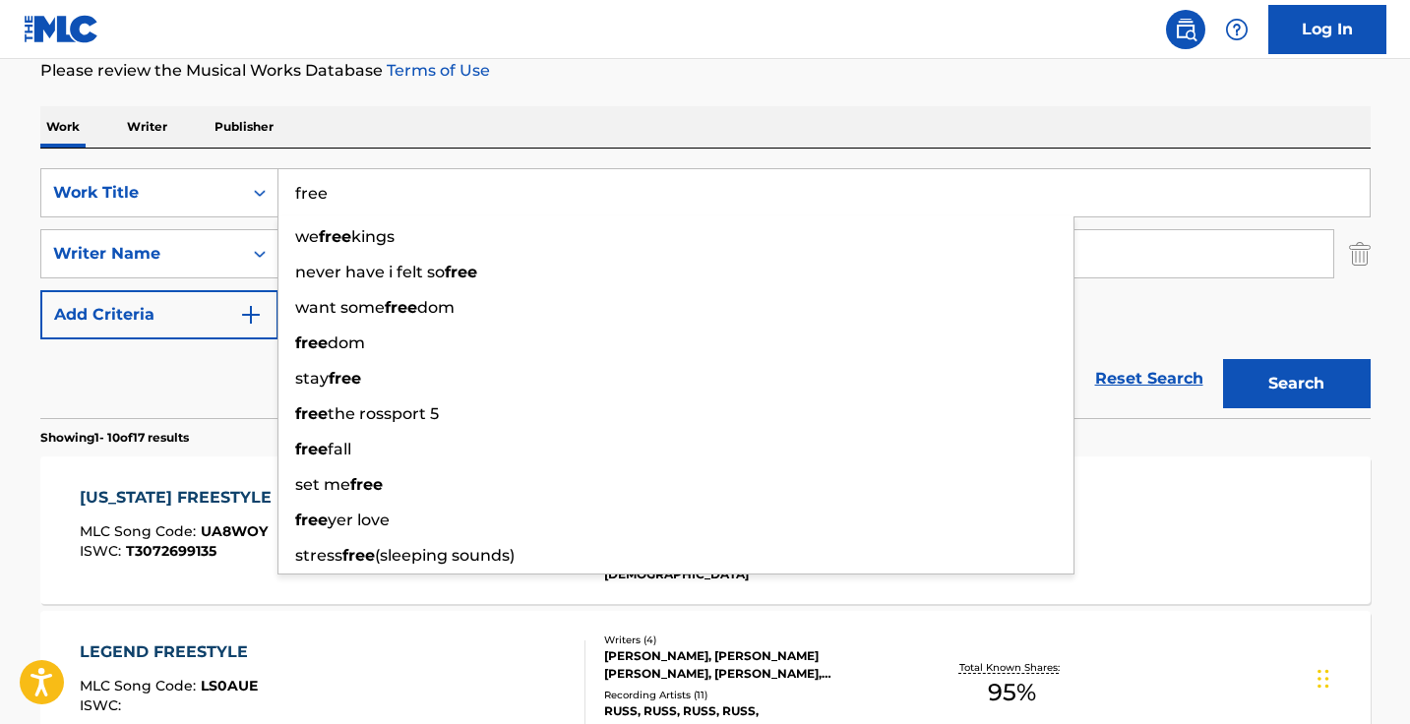
click at [1295, 384] on button "Search" at bounding box center [1297, 383] width 148 height 49
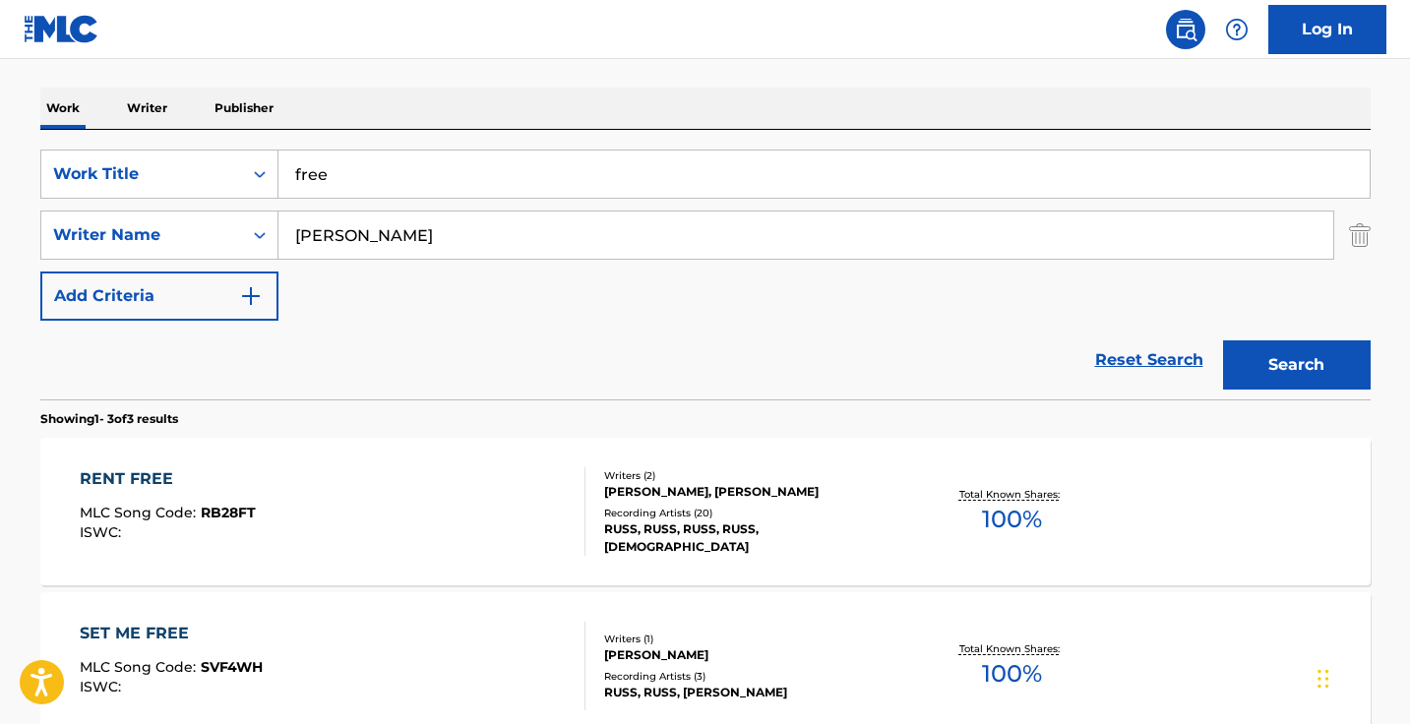
scroll to position [299, 0]
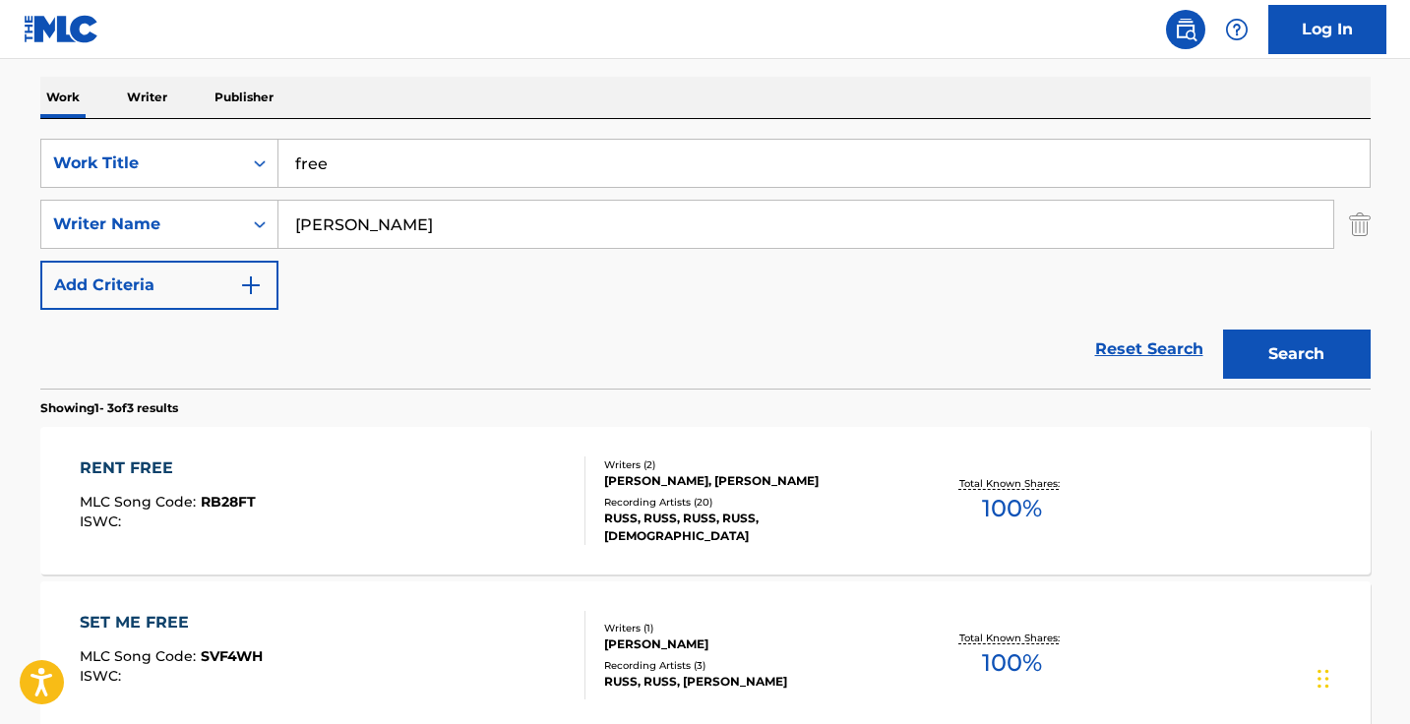
click at [432, 180] on input "free" at bounding box center [823, 163] width 1091 height 47
click at [449, 159] on input "free" at bounding box center [823, 163] width 1091 height 47
type input "s"
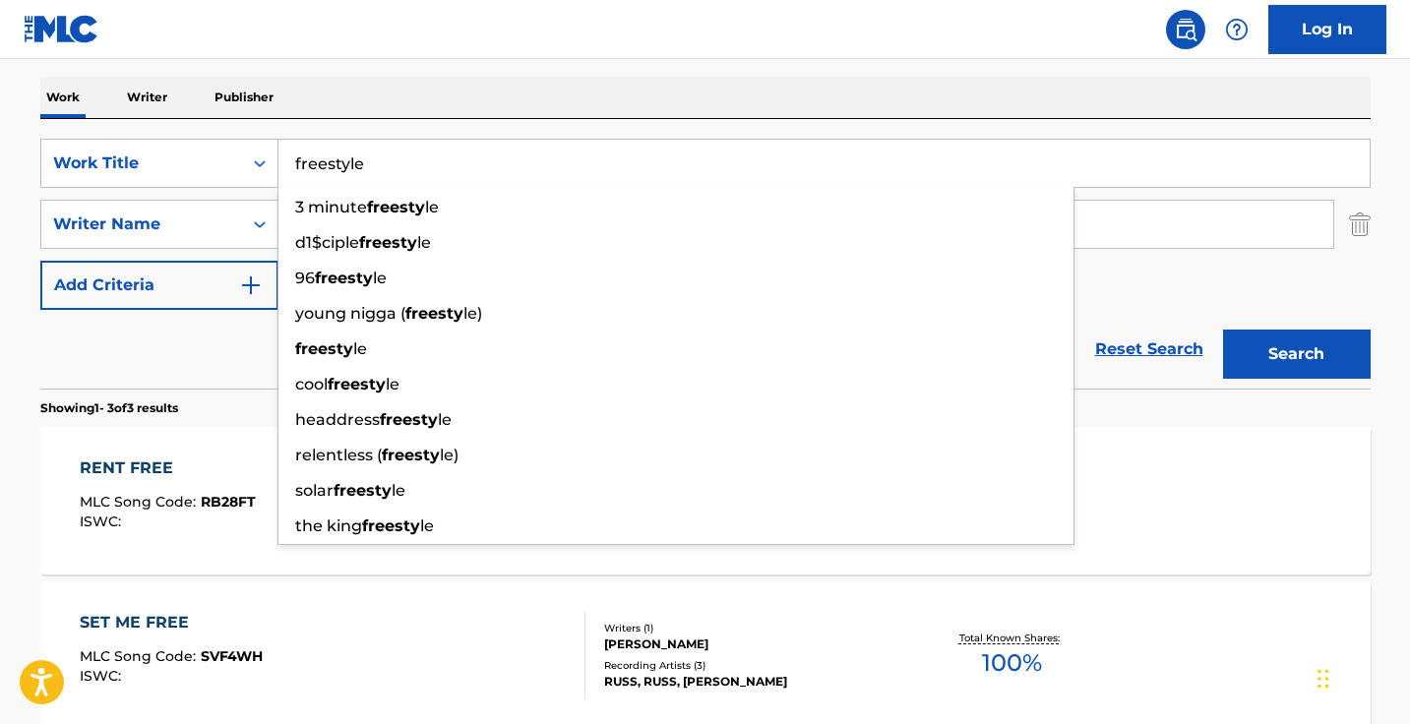
type input "freestyle"
click at [1295, 354] on button "Search" at bounding box center [1297, 354] width 148 height 49
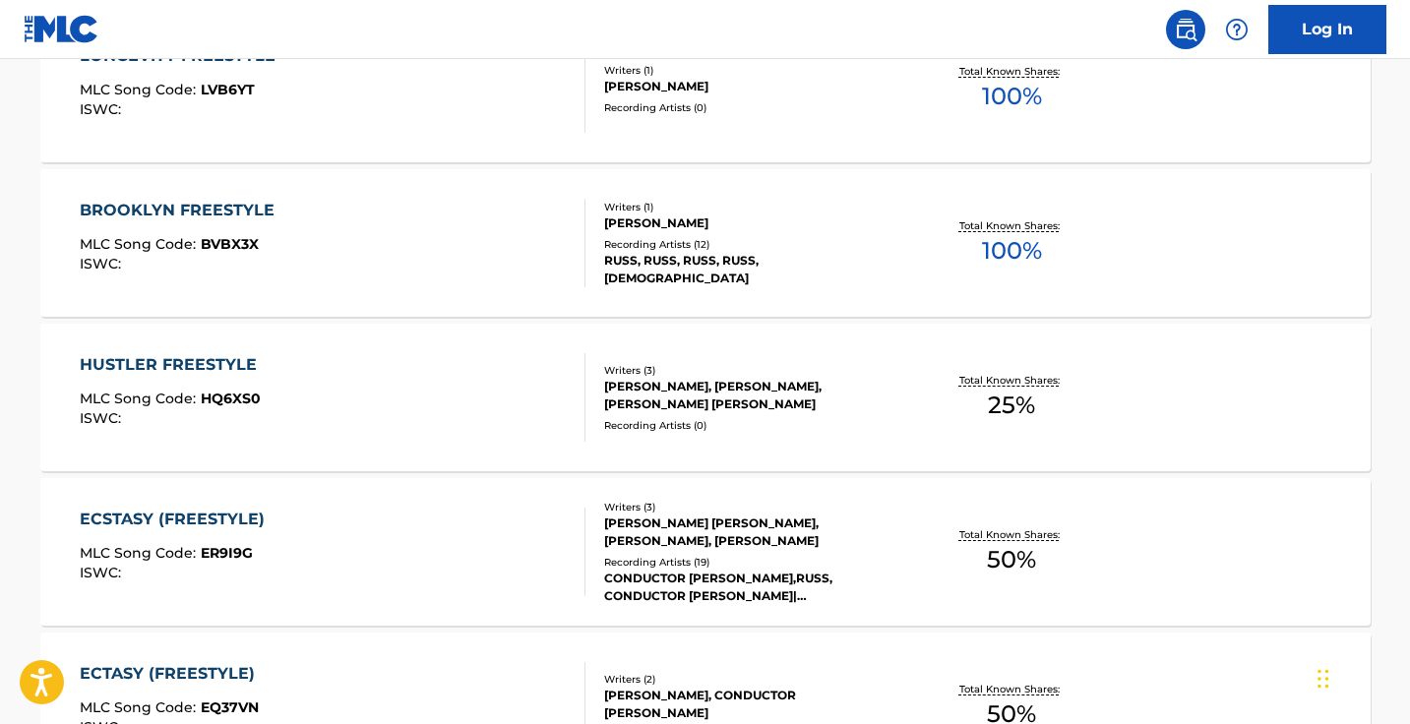
scroll to position [1330, 0]
click at [419, 408] on div "HUSTLER FREESTYLE MLC Song Code : HQ6XS0 ISWC :" at bounding box center [333, 396] width 506 height 89
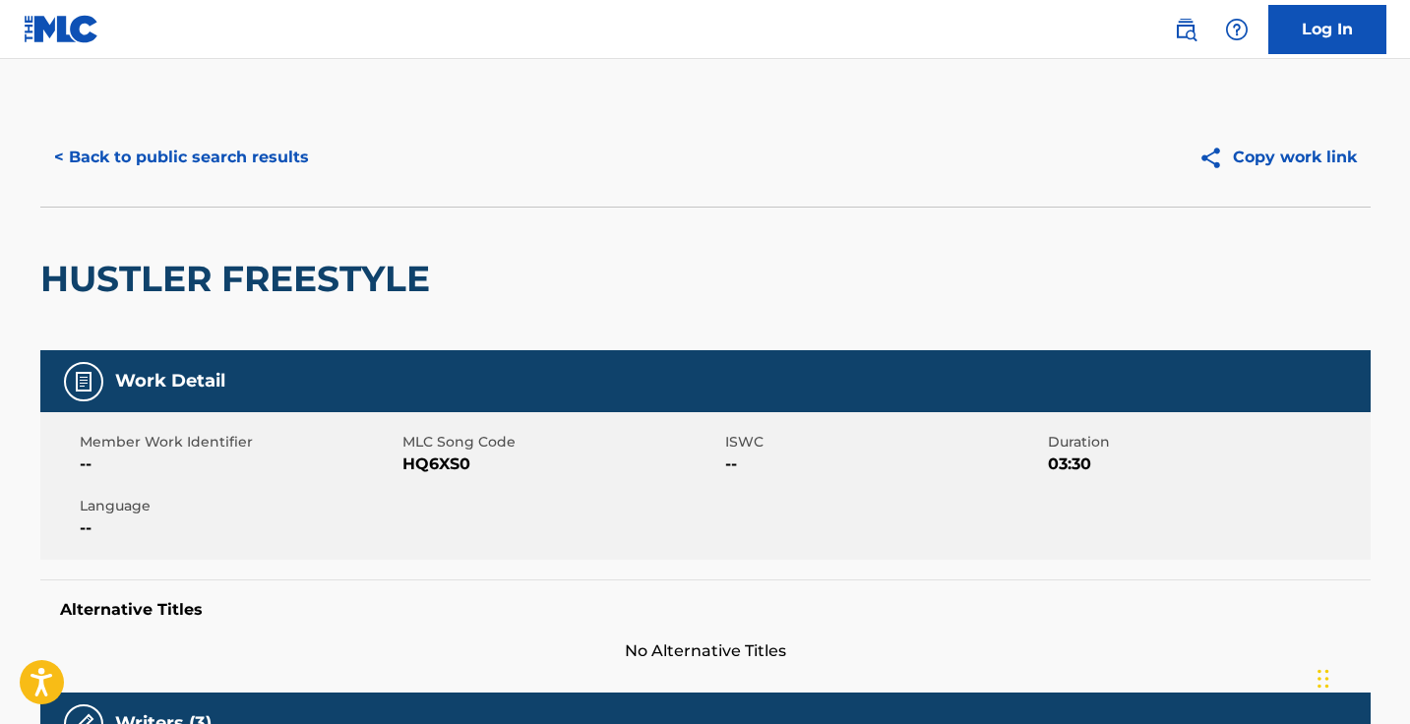
click at [444, 459] on span "HQ6XS0" at bounding box center [561, 464] width 318 height 24
copy span "HQ6XS0"
click at [288, 145] on button "< Back to public search results" at bounding box center [181, 157] width 282 height 49
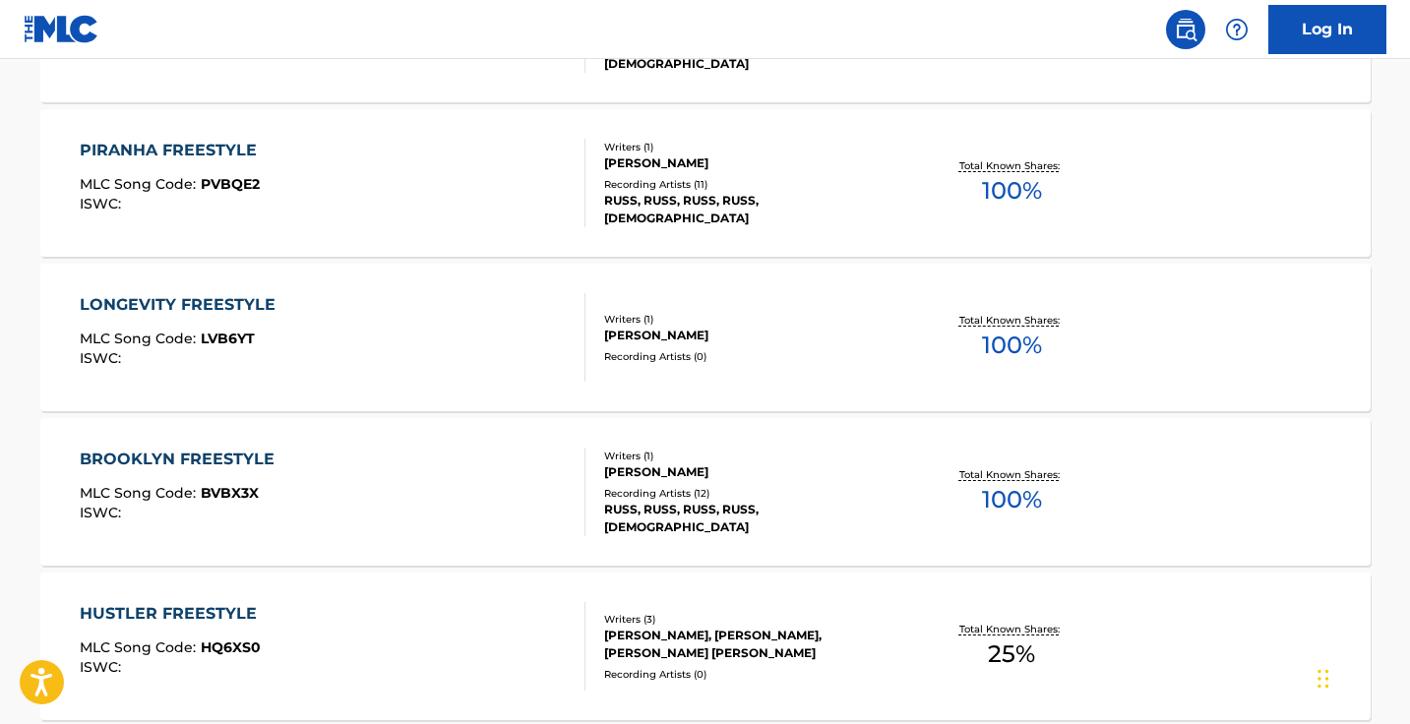
scroll to position [403, 0]
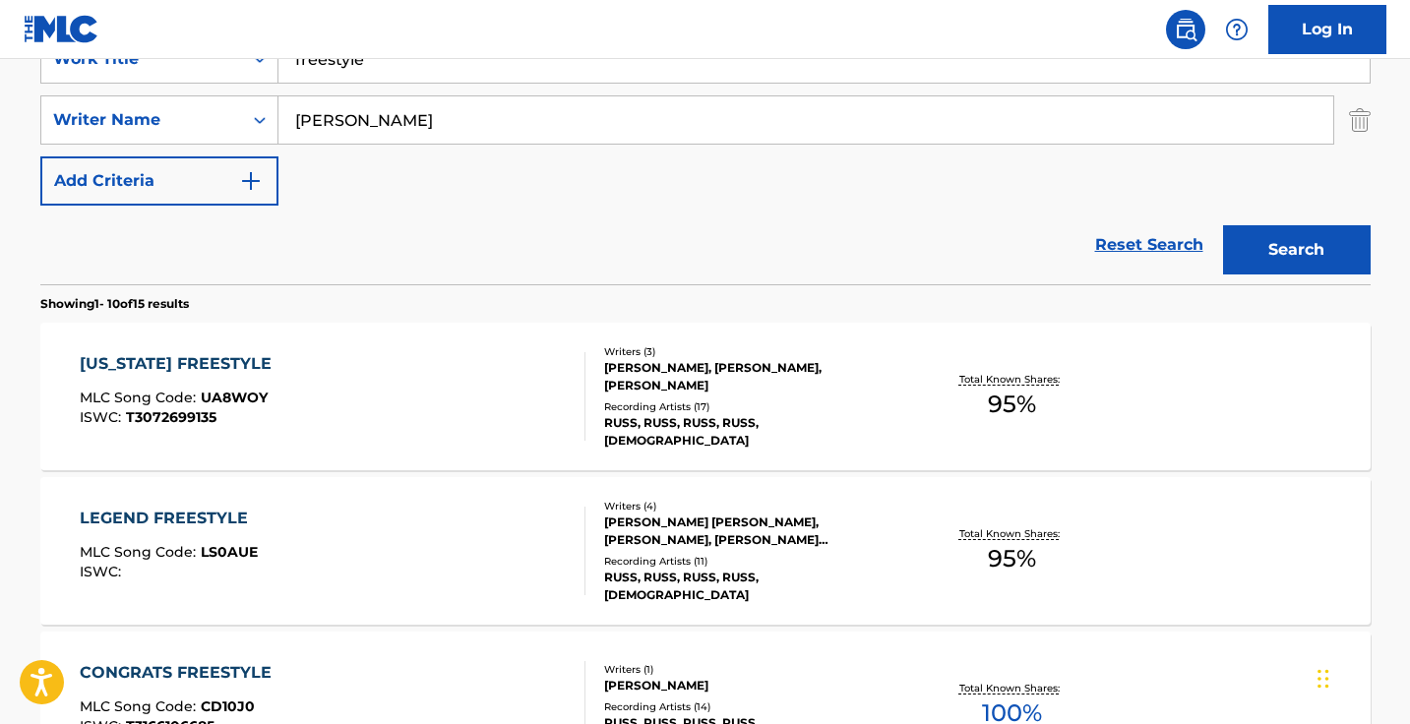
click at [470, 65] on input "freestyle" at bounding box center [823, 58] width 1091 height 47
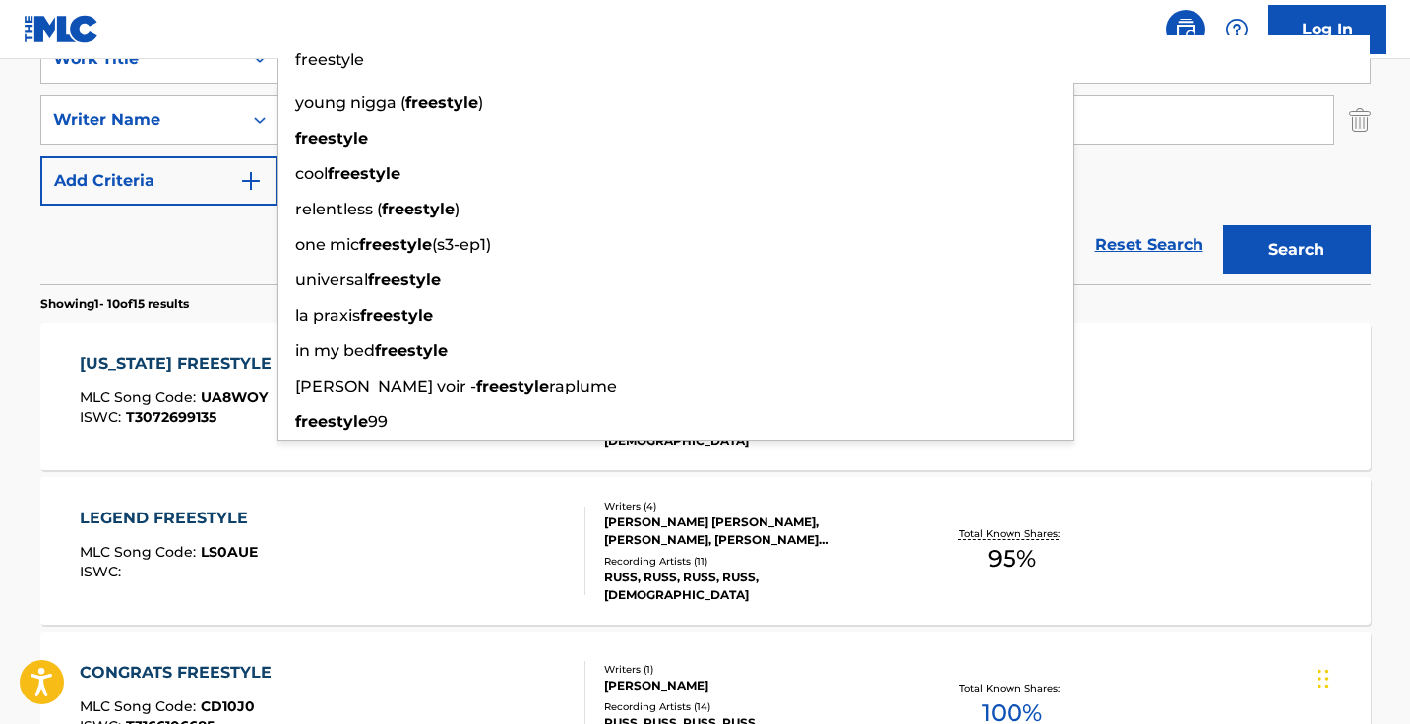
paste input "Nothin I Won't Do"
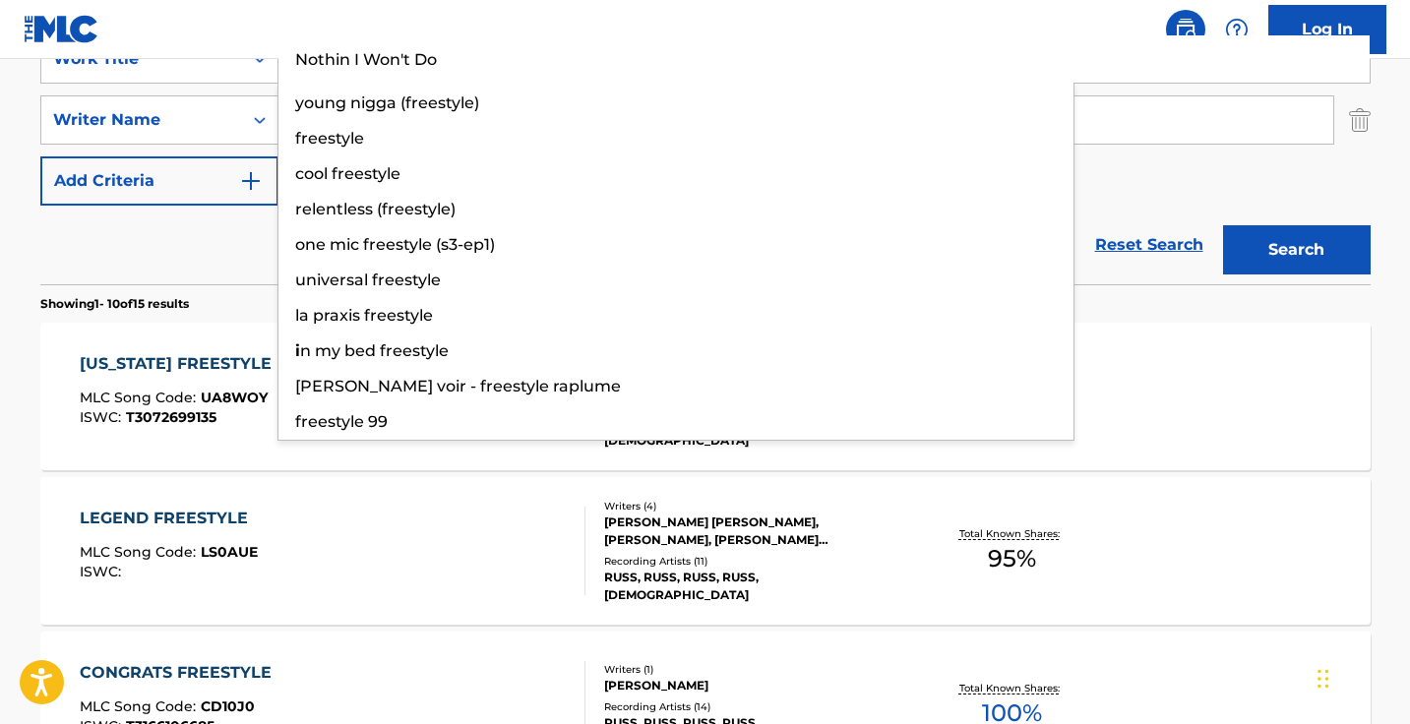
click at [1295, 250] on button "Search" at bounding box center [1297, 249] width 148 height 49
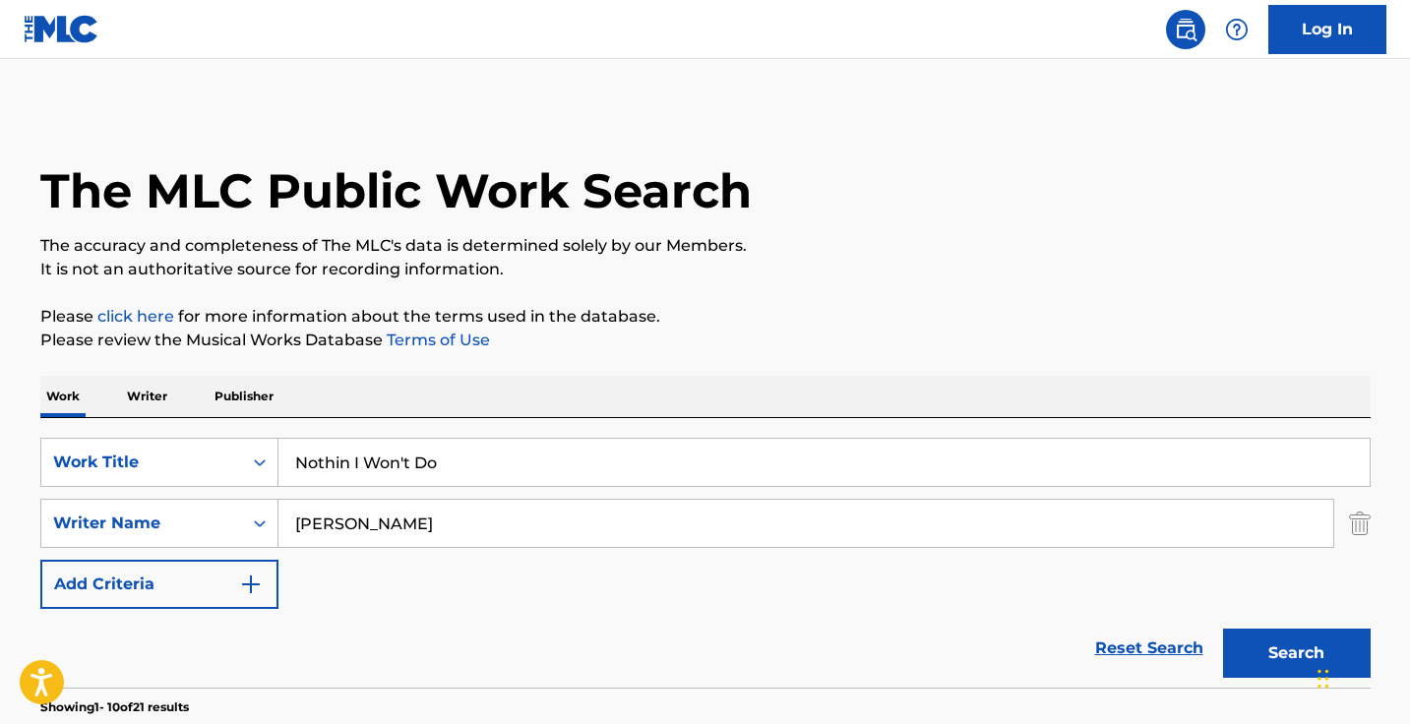
scroll to position [0, 0]
click at [454, 465] on input "Nothin I Won't Do" at bounding box center [823, 462] width 1091 height 47
paste input "That Was Me"
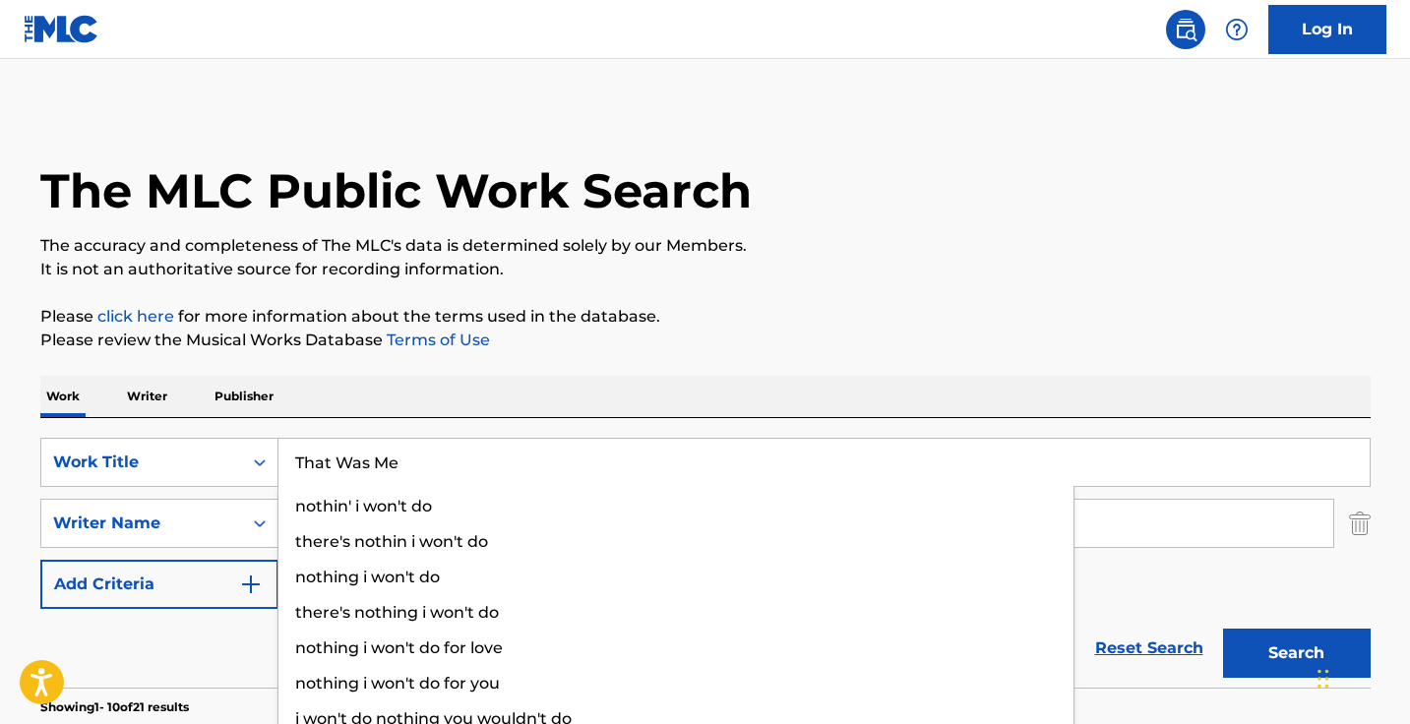
click at [1295, 653] on button "Search" at bounding box center [1297, 653] width 148 height 49
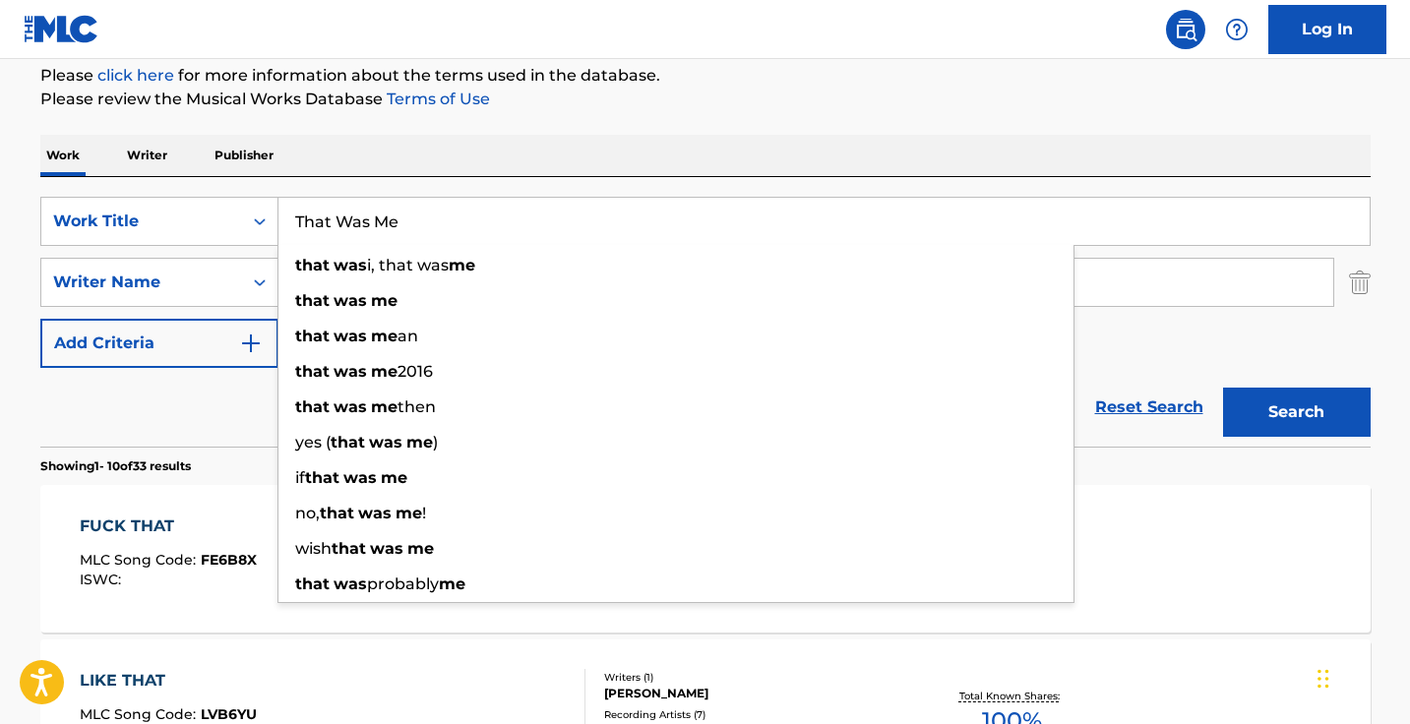
click at [161, 397] on div "Reset Search Search" at bounding box center [705, 407] width 1330 height 79
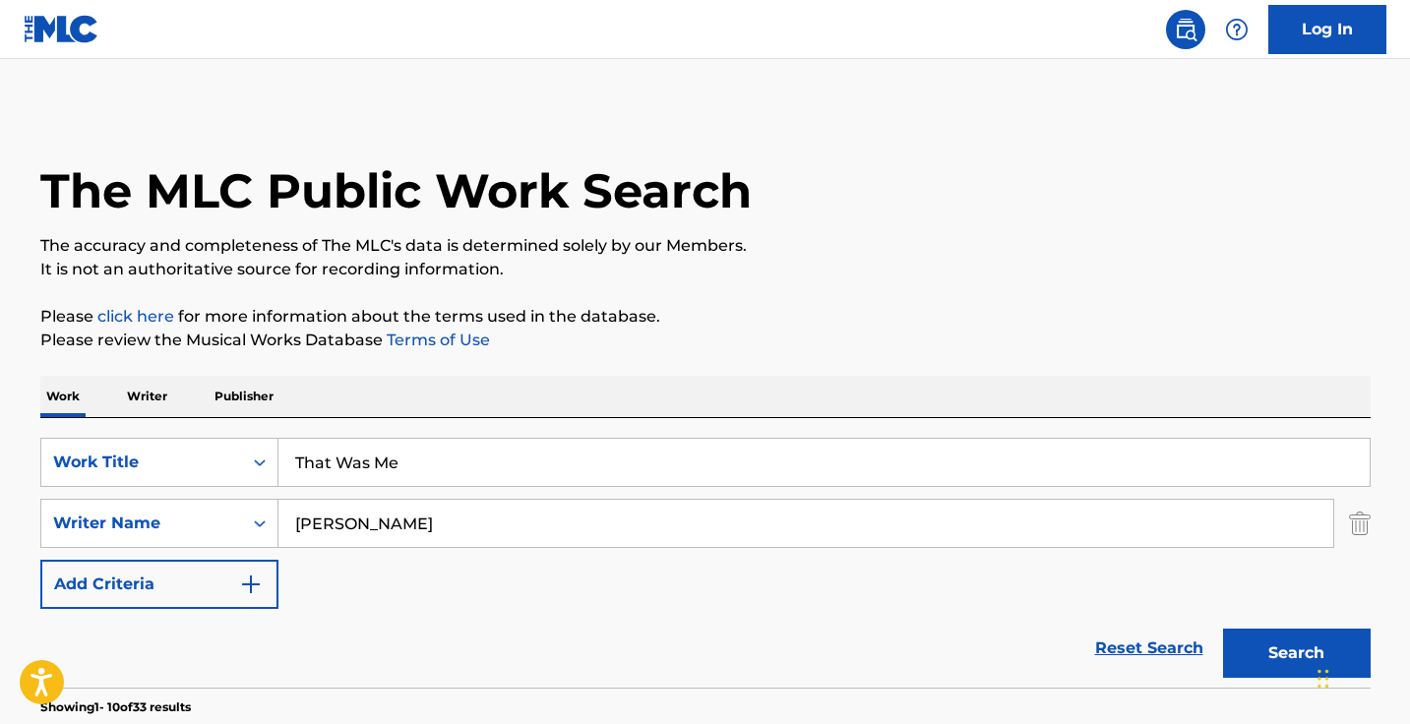
click at [447, 489] on div "SearchWithCriteria4f5f0afd-e778-4dd6-a261-f23e16e81b28 Work Title That Was Me S…" at bounding box center [705, 523] width 1330 height 171
click at [447, 483] on input "That Was Me" at bounding box center [823, 462] width 1091 height 47
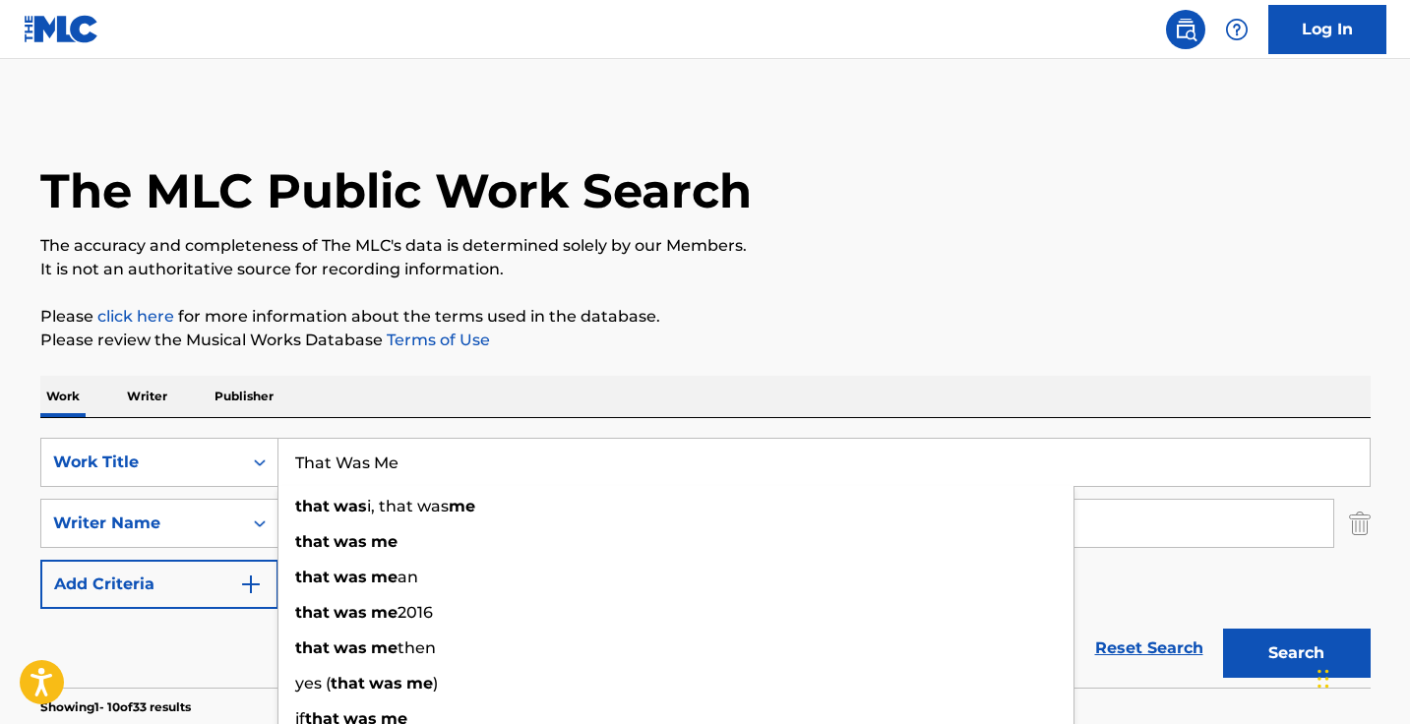
paste input "El Son Del Tlacololero"
type input "El Son Del Tlacololero"
drag, startPoint x: 492, startPoint y: 384, endPoint x: 482, endPoint y: 441, distance: 57.9
click at [492, 384] on div "Work Writer Publisher" at bounding box center [705, 396] width 1330 height 41
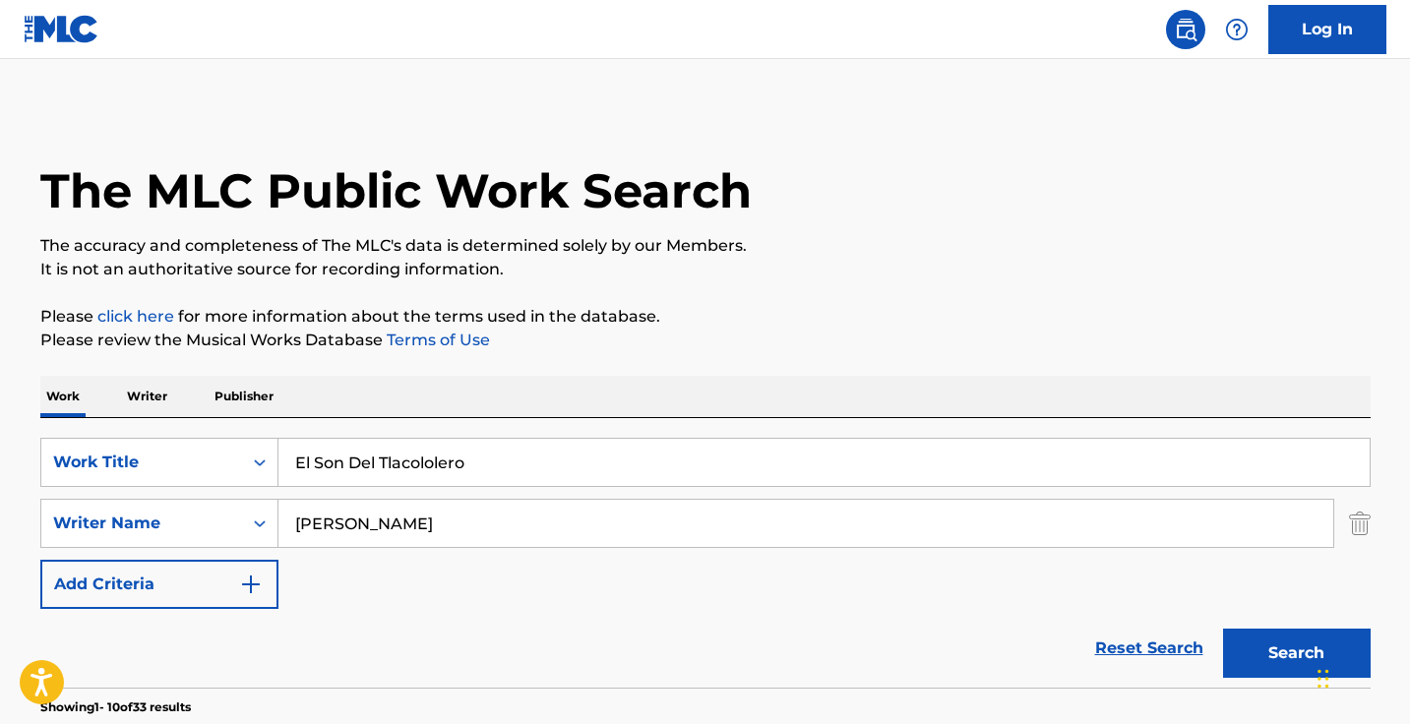
click at [471, 491] on div "SearchWithCriteria4f5f0afd-e778-4dd6-a261-f23e16e81b28 Work Title El Son Del Tl…" at bounding box center [705, 523] width 1330 height 171
click at [471, 508] on input "Russell Vitale" at bounding box center [805, 523] width 1054 height 47
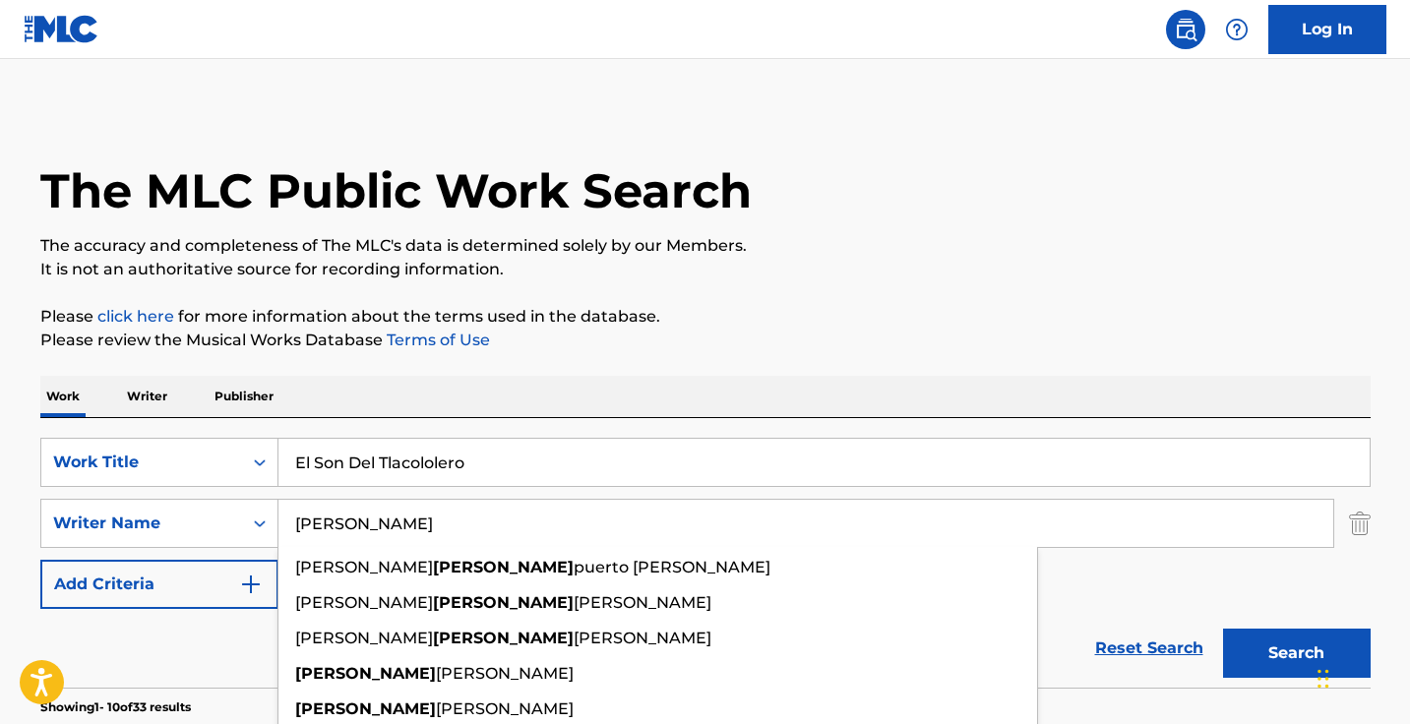
type input "[PERSON_NAME]"
click at [1295, 653] on button "Search" at bounding box center [1297, 653] width 148 height 49
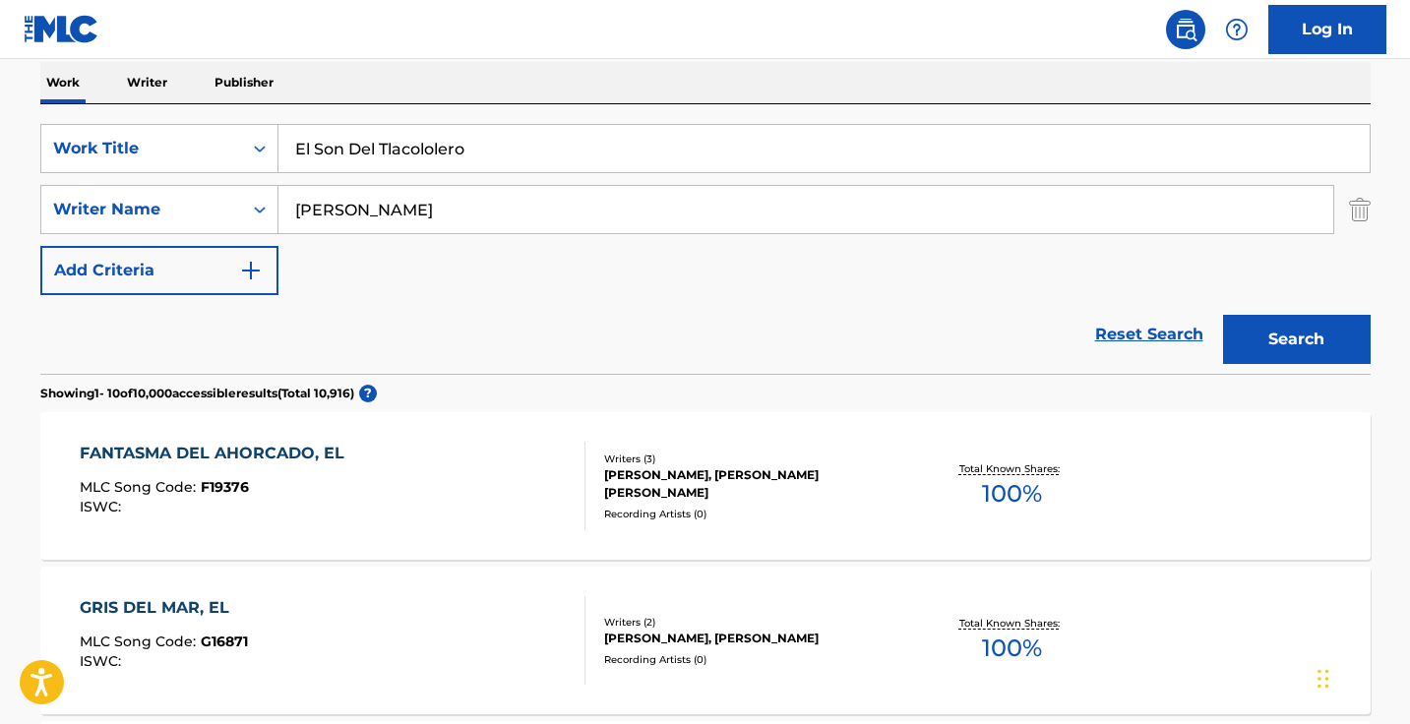
scroll to position [344, 0]
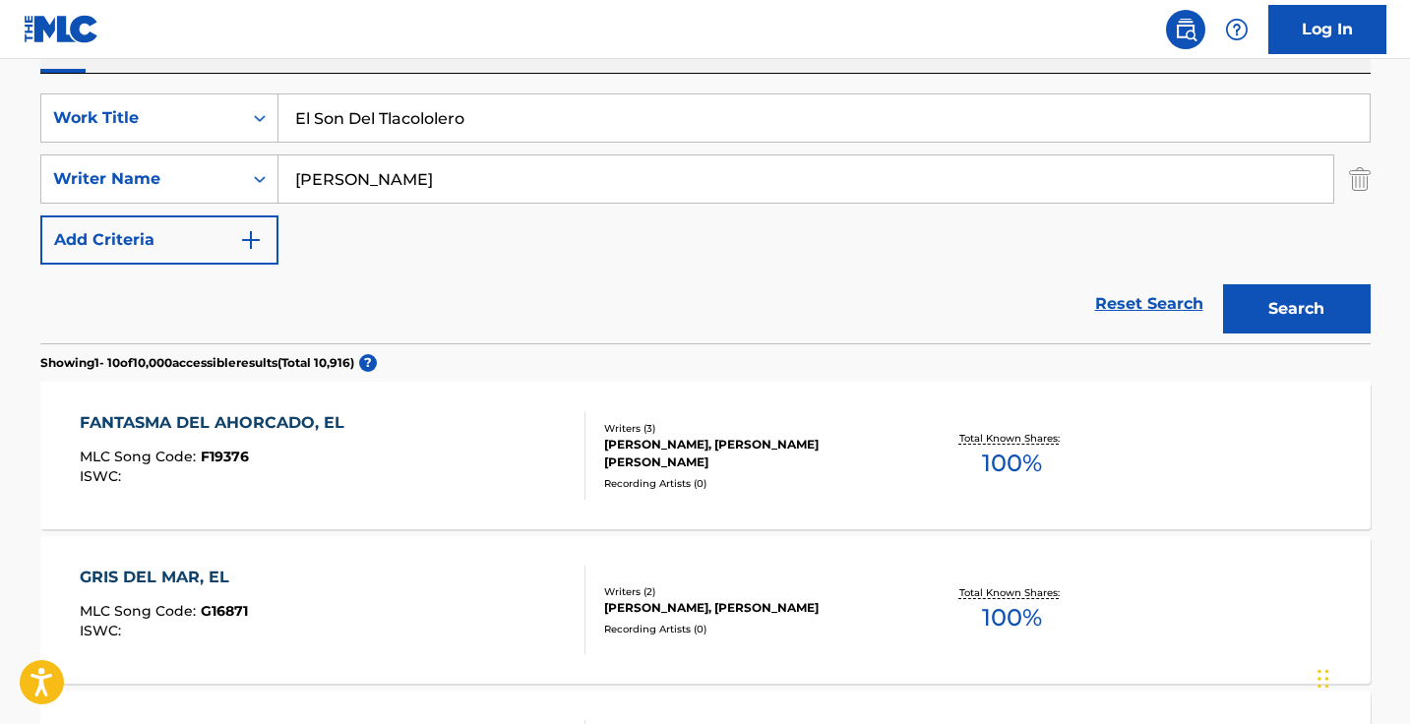
click at [511, 178] on input "[PERSON_NAME]" at bounding box center [805, 178] width 1054 height 47
click at [1295, 309] on button "Search" at bounding box center [1297, 308] width 148 height 49
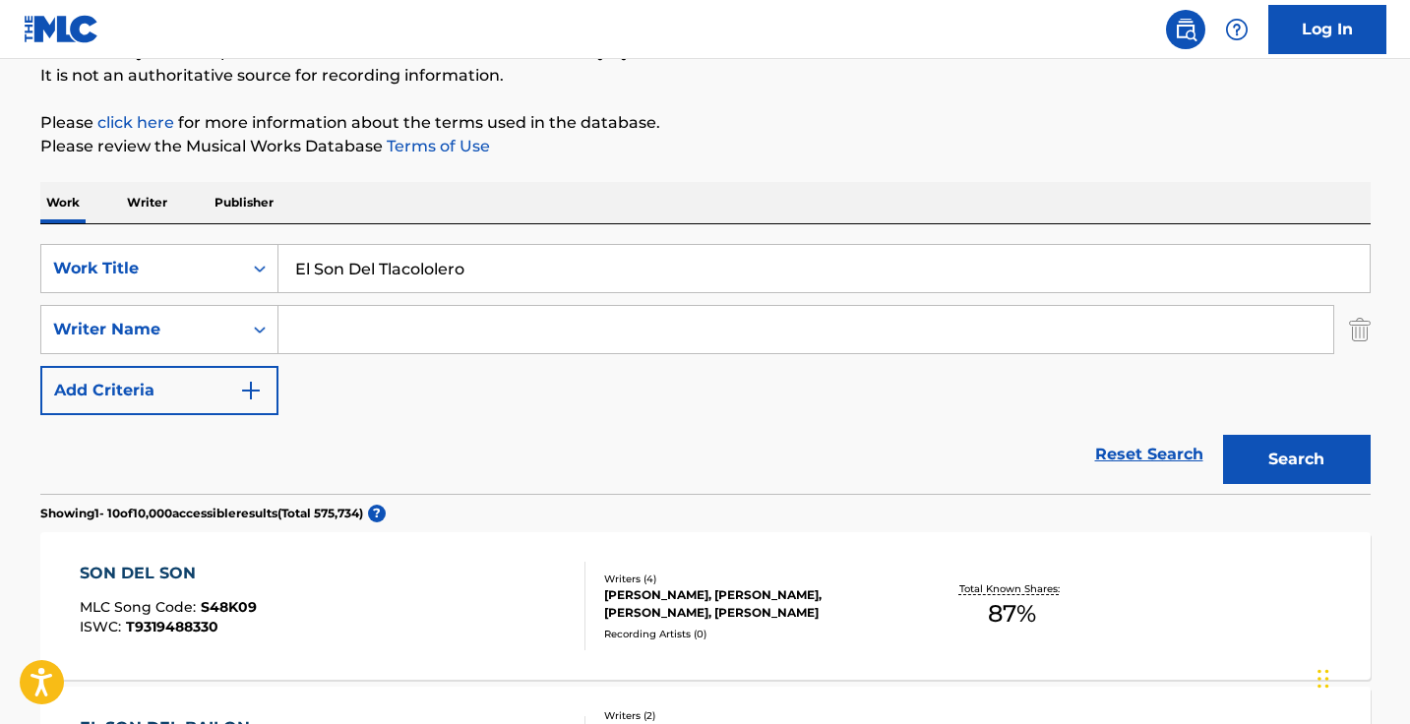
scroll to position [287, 0]
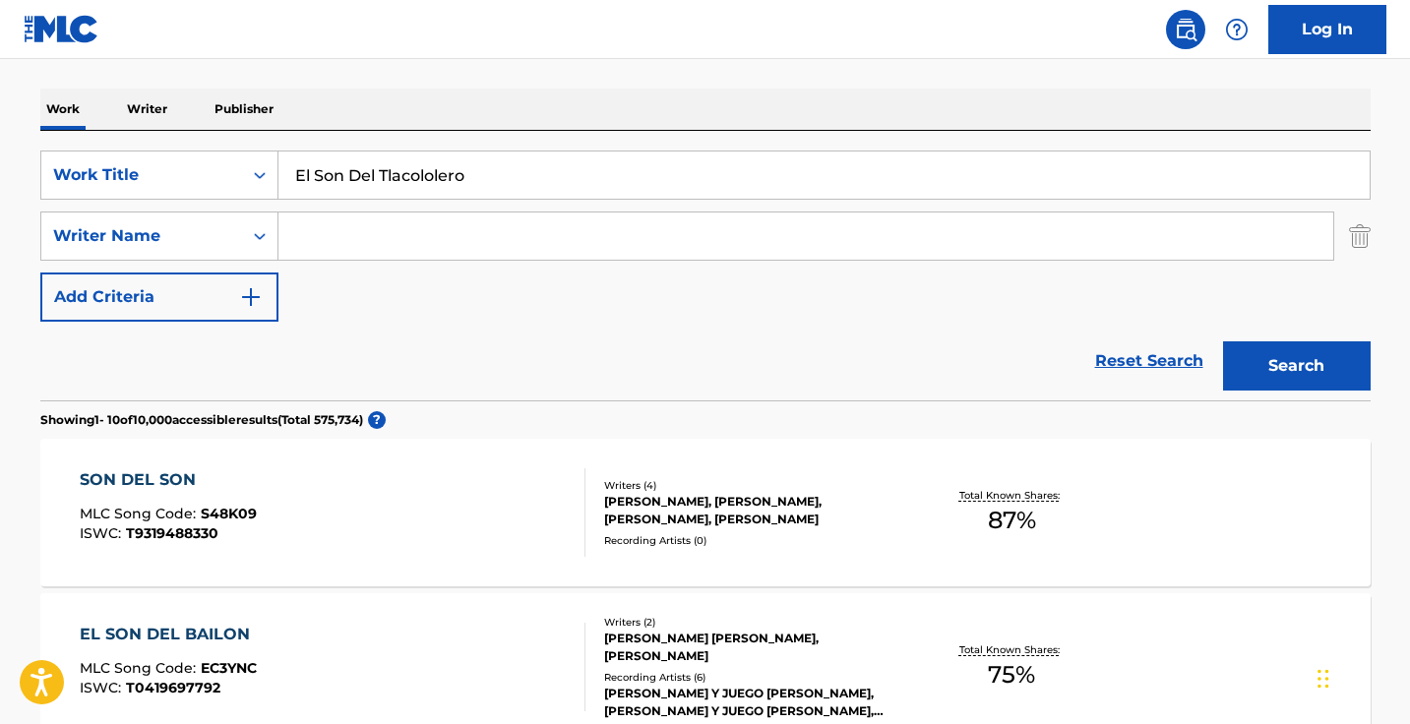
click at [420, 199] on div "El Son Del Tlacololero" at bounding box center [824, 174] width 1092 height 49
click at [420, 185] on input "El Son Del Tlacololero" at bounding box center [823, 174] width 1091 height 47
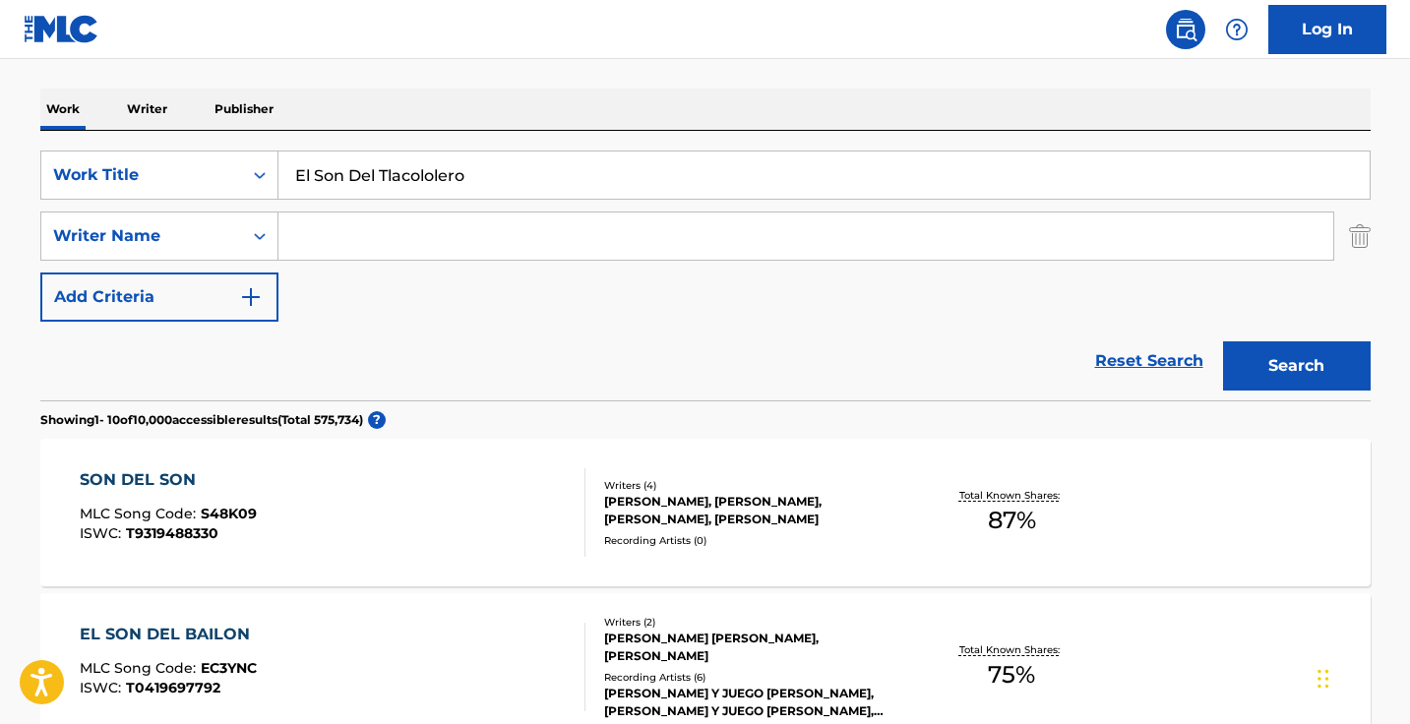
click at [1295, 366] on button "Search" at bounding box center [1297, 365] width 148 height 49
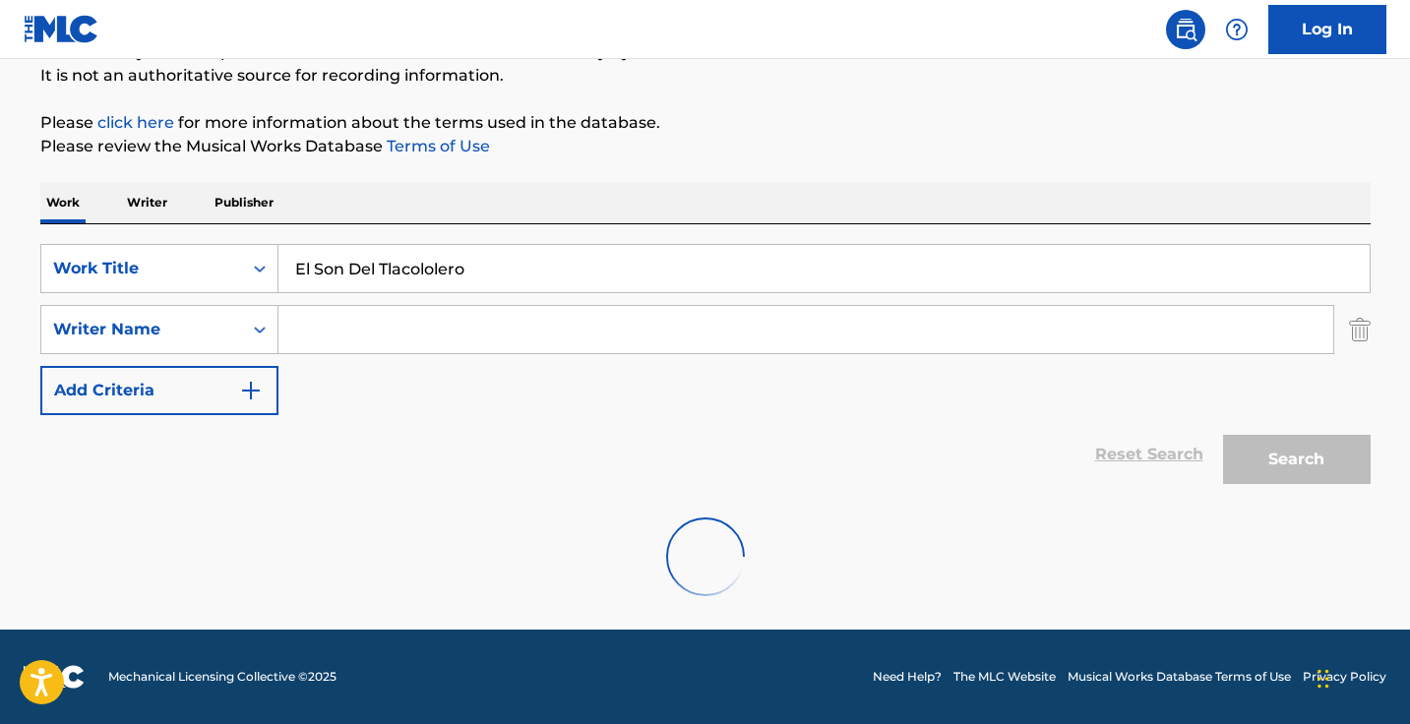
scroll to position [194, 0]
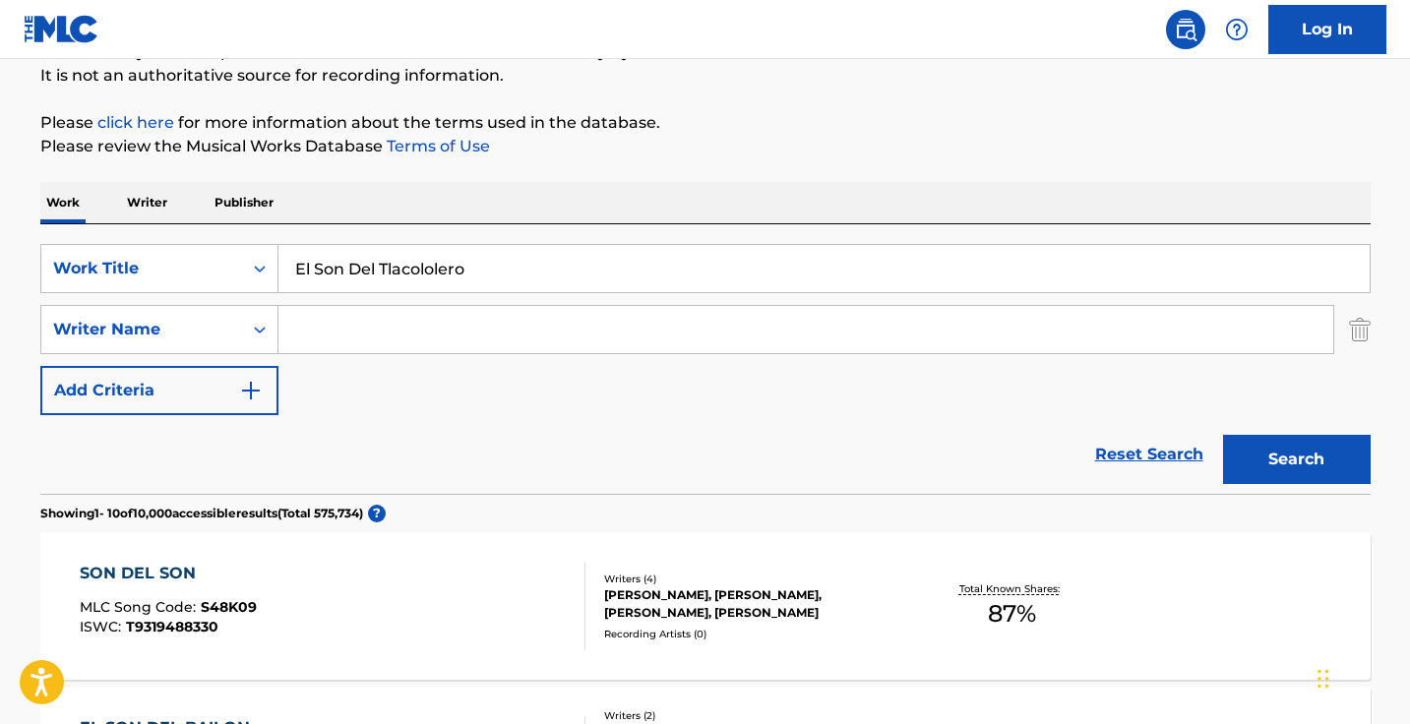
click at [563, 261] on input "El Son Del Tlacololero" at bounding box center [823, 268] width 1091 height 47
paste input "Search Form"
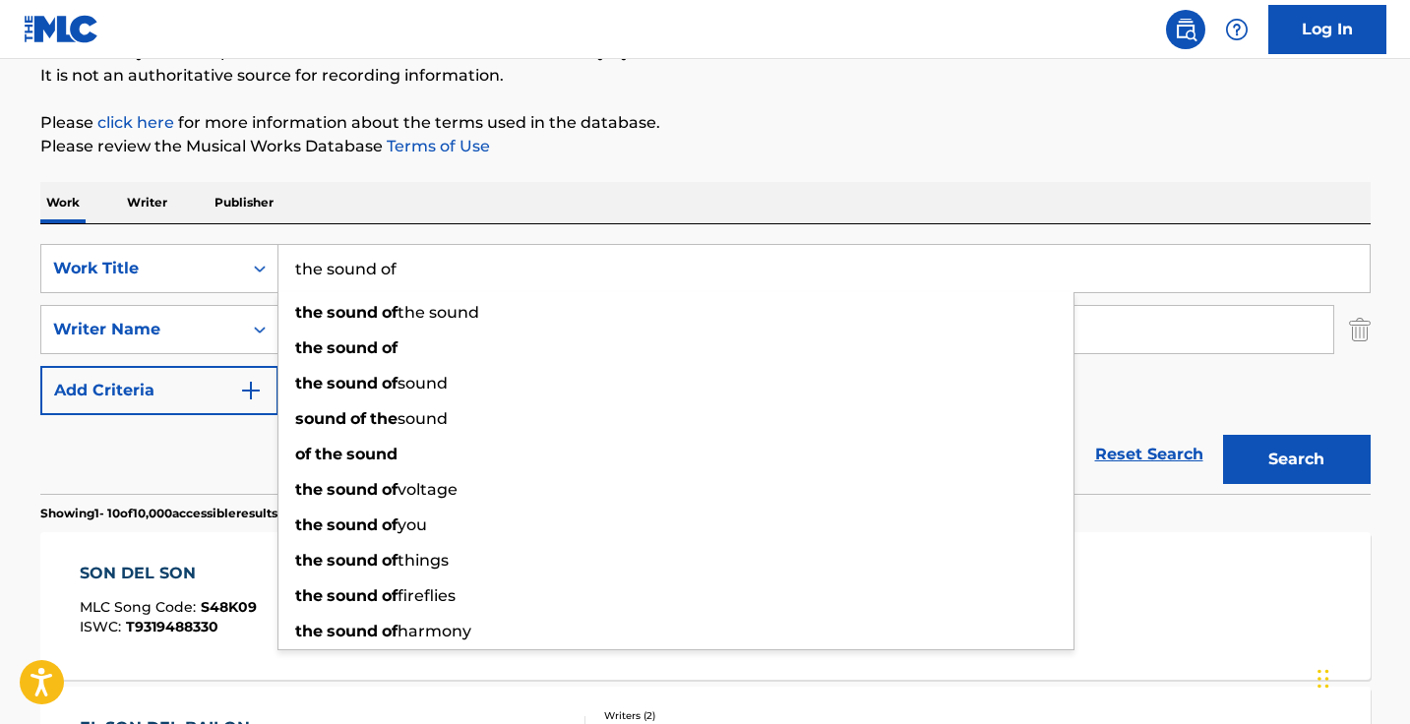
click at [610, 243] on div "SearchWithCriteria4f5f0afd-e778-4dd6-a261-f23e16e81b28 Work Title the sound of …" at bounding box center [705, 359] width 1330 height 270
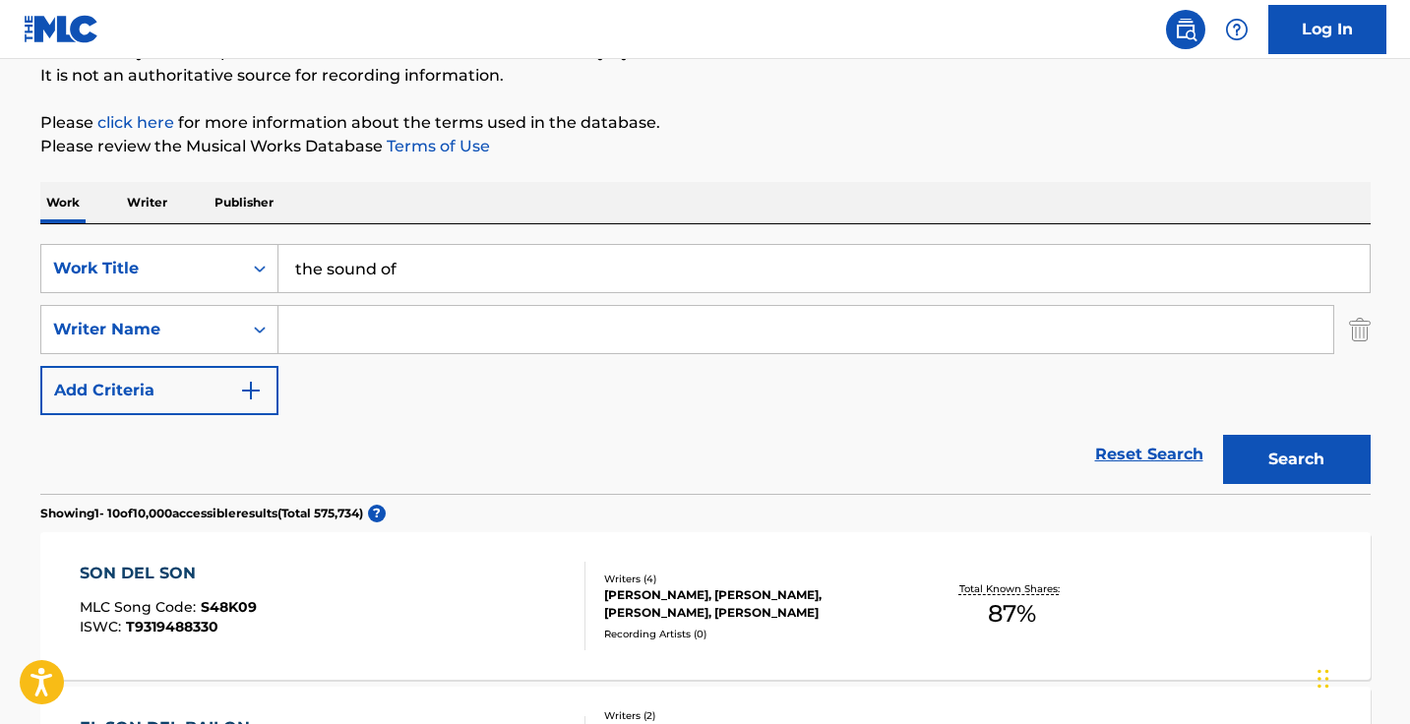
click at [610, 243] on div "SearchWithCriteria4f5f0afd-e778-4dd6-a261-f23e16e81b28 Work Title the sound of …" at bounding box center [705, 359] width 1330 height 270
click at [610, 272] on input "the sound of" at bounding box center [823, 268] width 1091 height 47
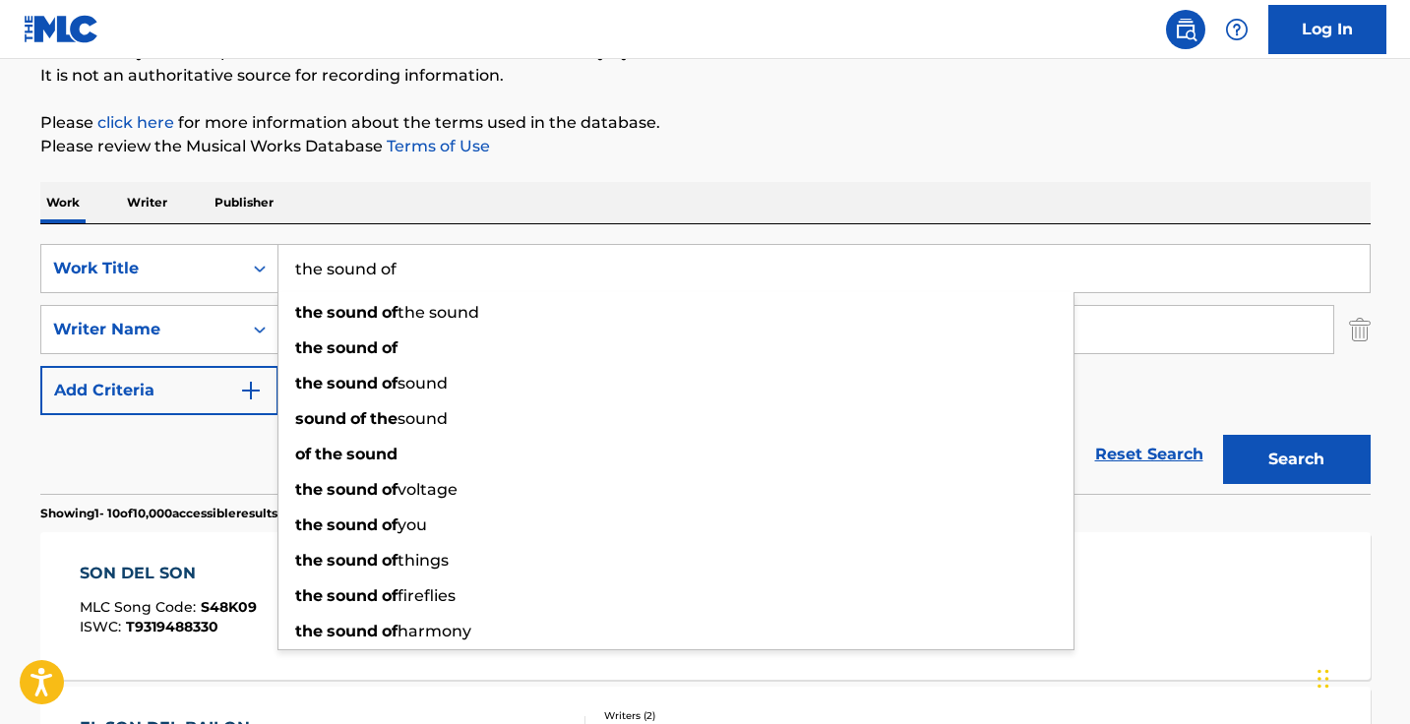
click at [610, 272] on input "the sound of" at bounding box center [823, 268] width 1091 height 47
paste input "The Sound of Tlacololero"
click at [1295, 459] on button "Search" at bounding box center [1297, 459] width 148 height 49
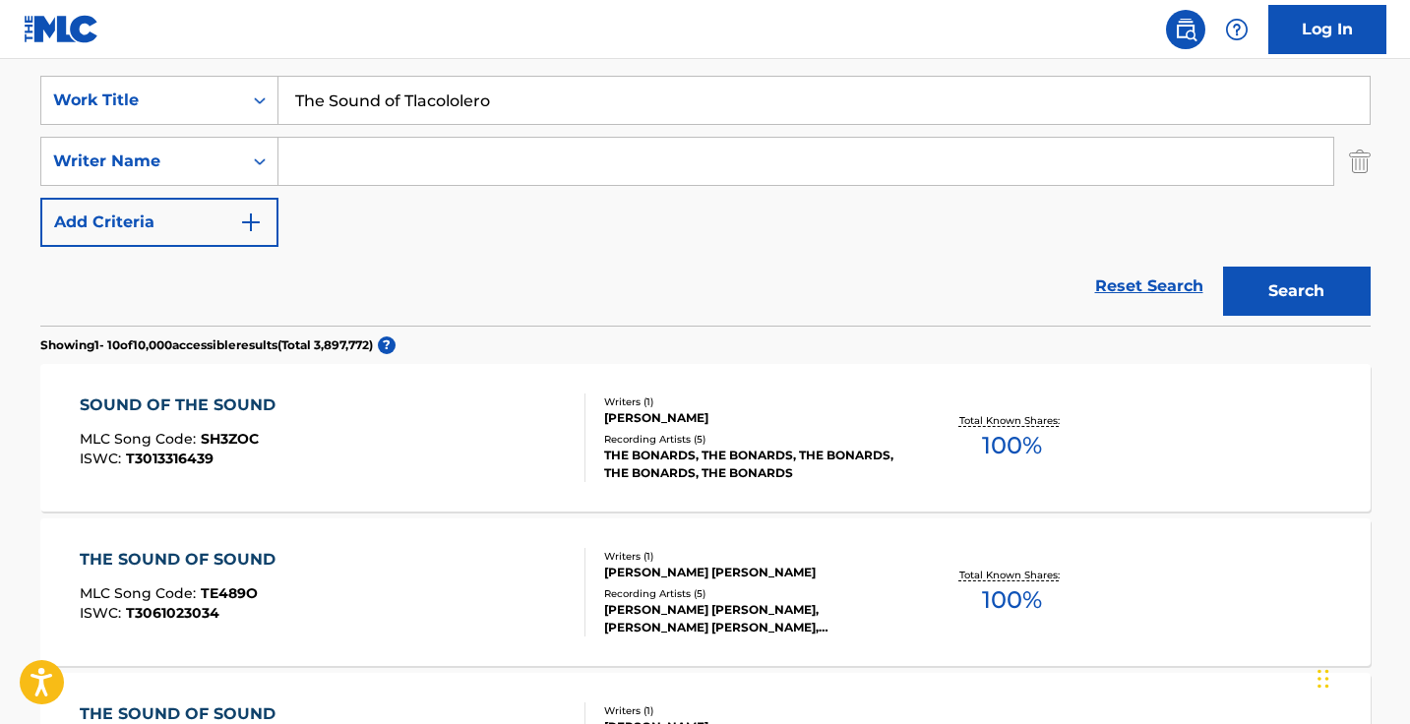
scroll to position [365, 0]
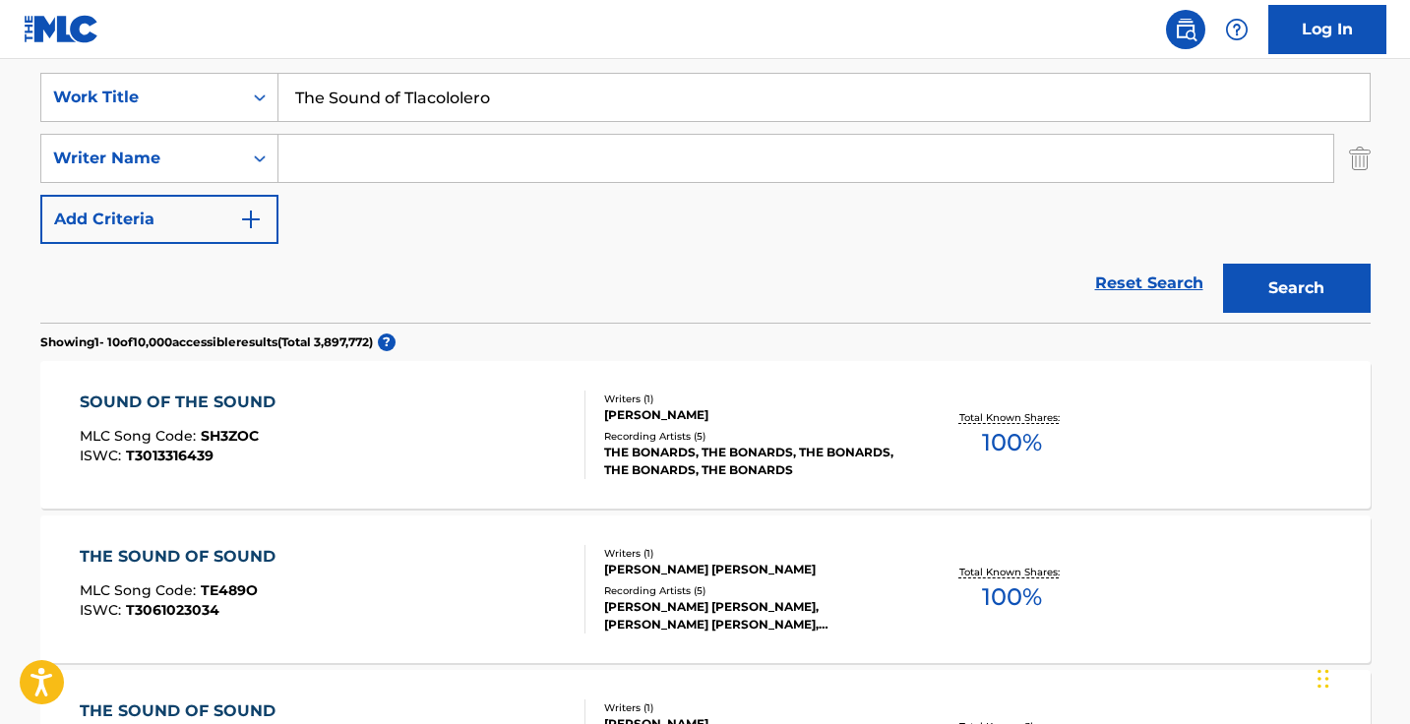
drag, startPoint x: 403, startPoint y: 99, endPoint x: 286, endPoint y: 96, distance: 117.1
click at [286, 96] on input "The Sound of Tlacololero" at bounding box center [823, 97] width 1091 height 47
type input "Tlacololero"
click at [1295, 288] on button "Search" at bounding box center [1297, 288] width 148 height 49
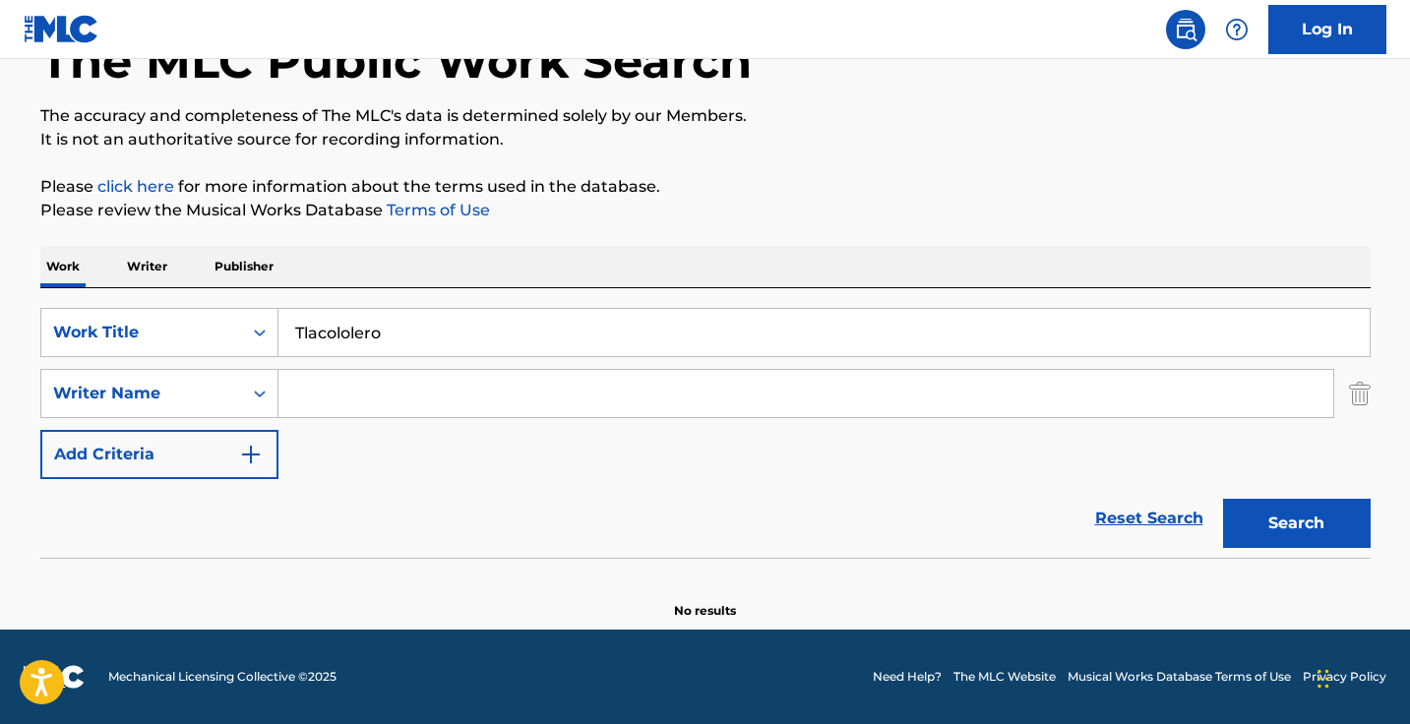
click at [522, 392] on input "Search Form" at bounding box center [805, 393] width 1054 height 47
paste input ""Javier Moreno Salgado""
click at [303, 388] on input ""Javier Moreno Salgado" at bounding box center [805, 393] width 1054 height 47
type input "Javier Moreno Salgado"
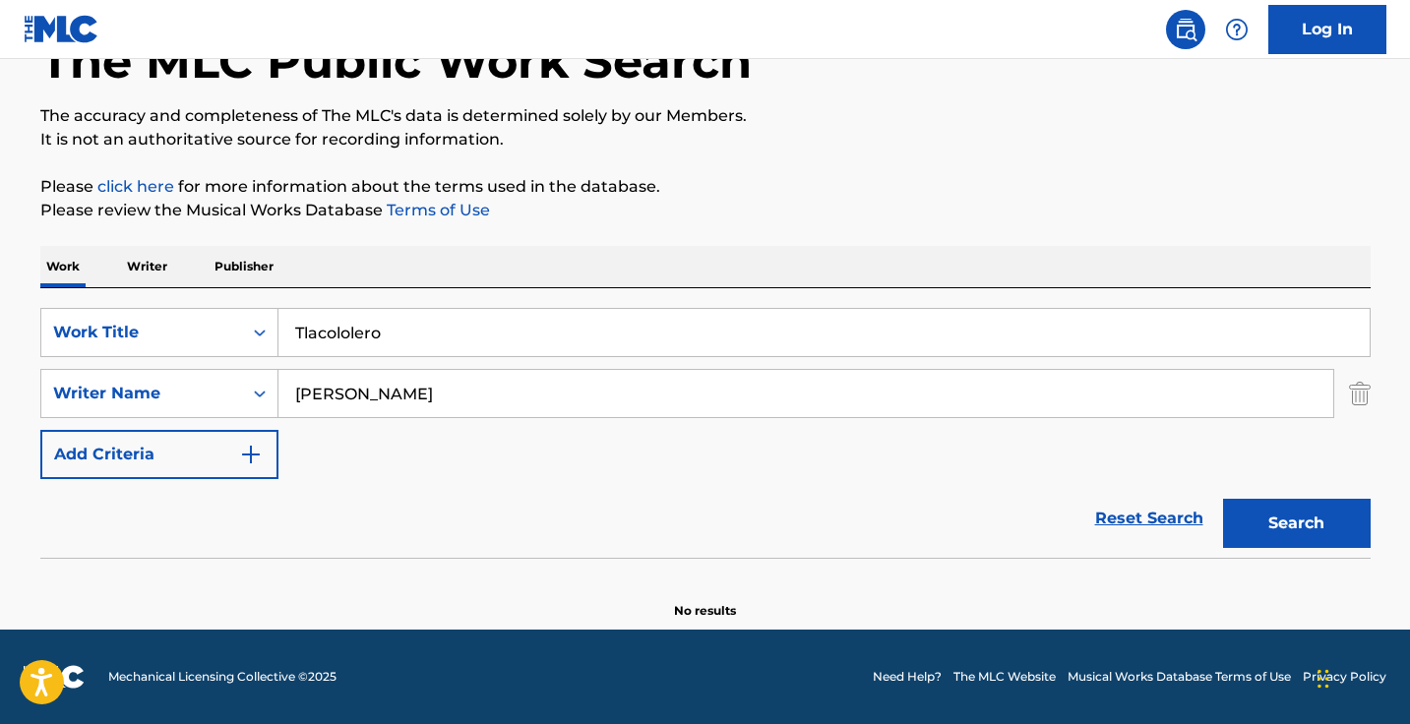
click at [1295, 523] on button "Search" at bounding box center [1297, 523] width 148 height 49
drag, startPoint x: 569, startPoint y: 394, endPoint x: 156, endPoint y: 365, distance: 413.2
click at [156, 365] on div "SearchWithCriteria4f5f0afd-e778-4dd6-a261-f23e16e81b28 Work Title Tlacololero S…" at bounding box center [705, 393] width 1330 height 171
click at [128, 247] on p "Writer" at bounding box center [147, 266] width 52 height 41
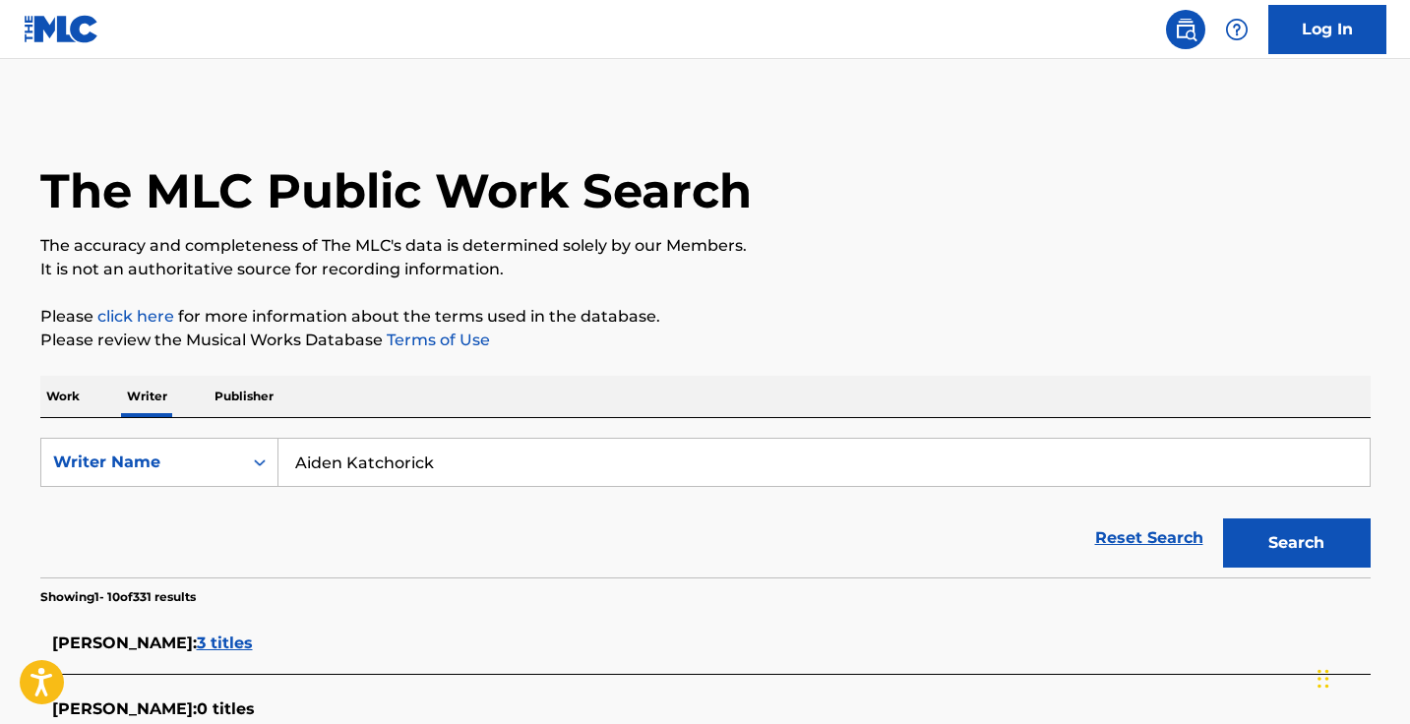
click at [434, 478] on input "Aiden Katchorick" at bounding box center [823, 462] width 1091 height 47
paste input "Javier Moreno Salgado"
type input "Javier Moreno Salgado"
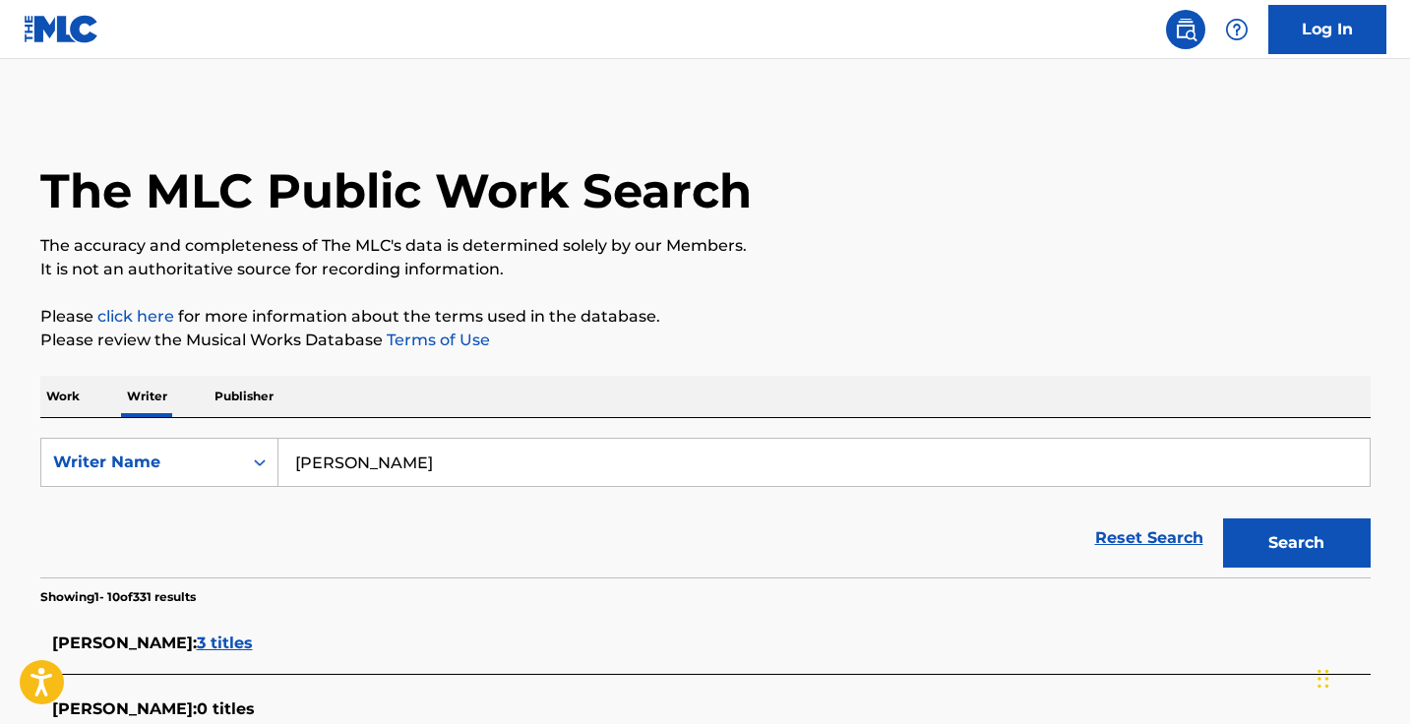
click at [1295, 543] on button "Search" at bounding box center [1297, 542] width 148 height 49
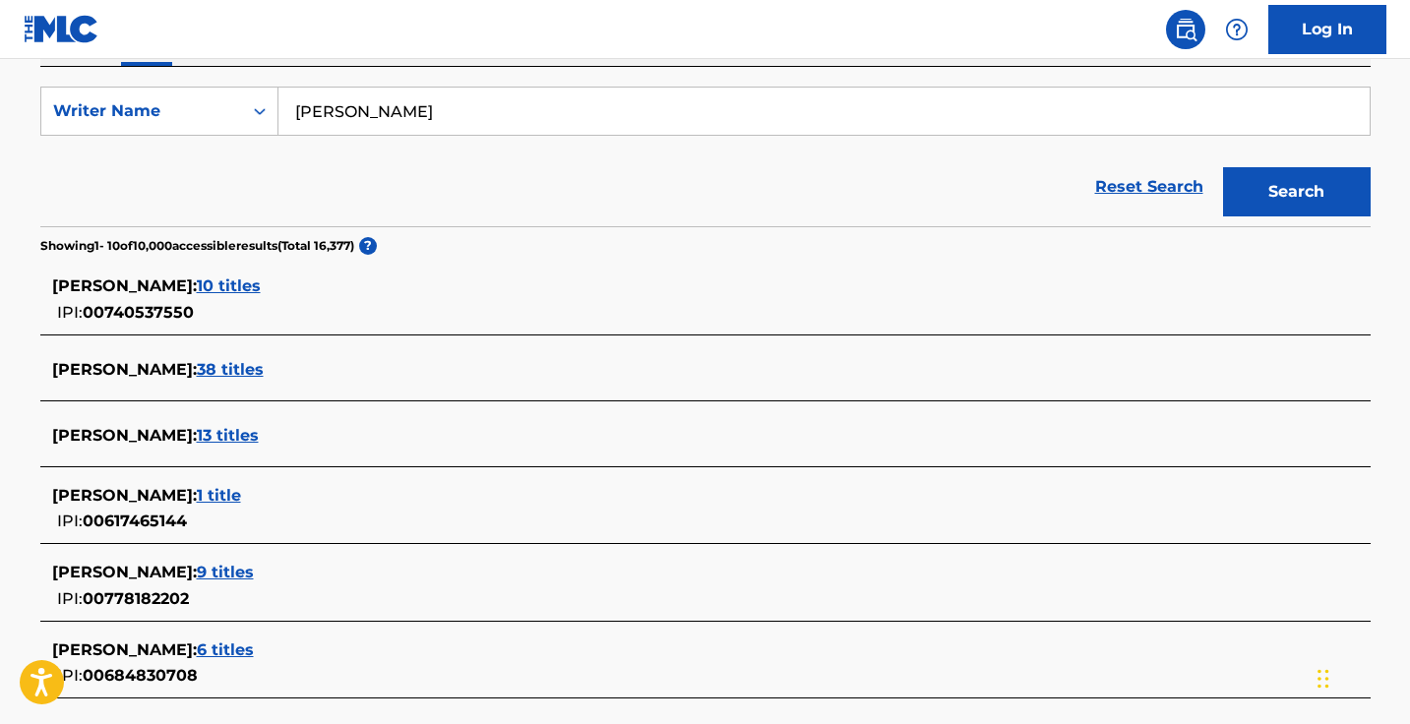
scroll to position [350, 0]
click at [261, 288] on span "10 titles" at bounding box center [229, 286] width 64 height 19
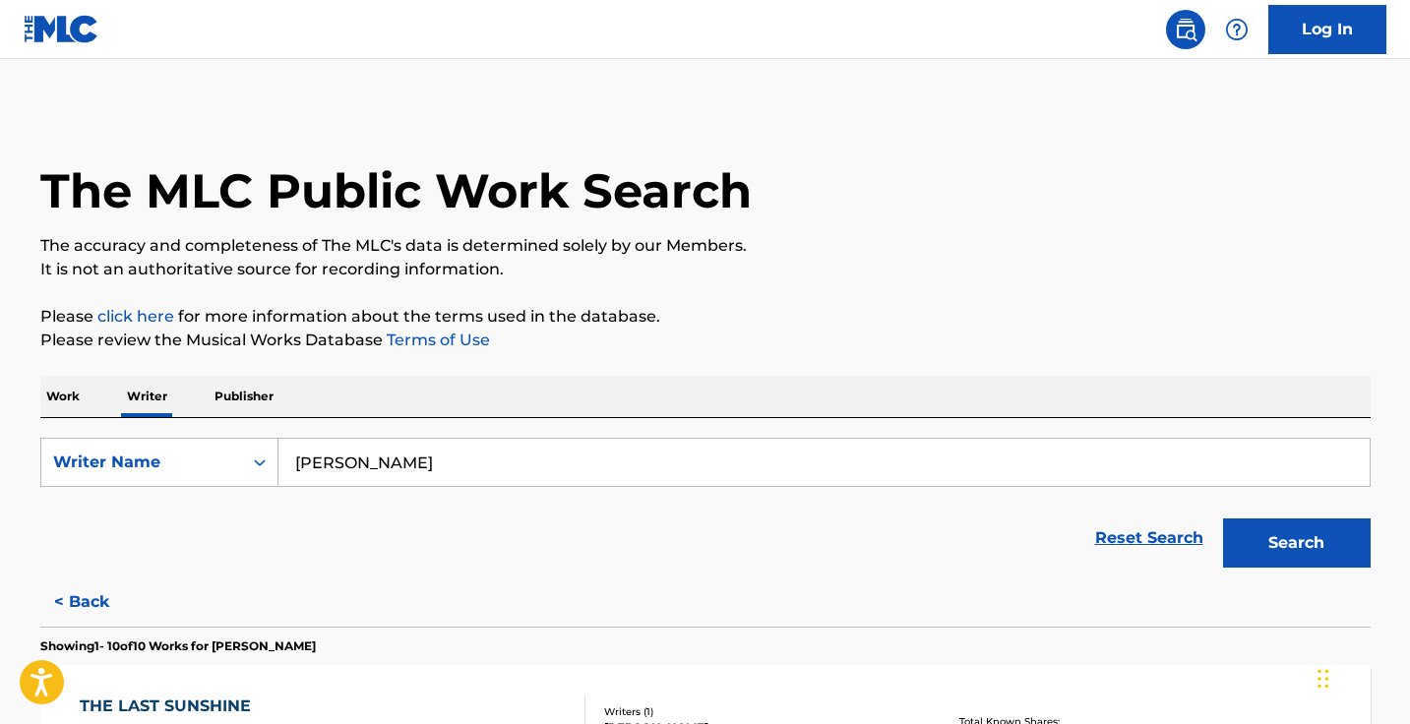
scroll to position [0, 0]
click at [95, 574] on div "Reset Search Search" at bounding box center [705, 538] width 1330 height 79
click at [90, 595] on button "< Back" at bounding box center [99, 601] width 118 height 49
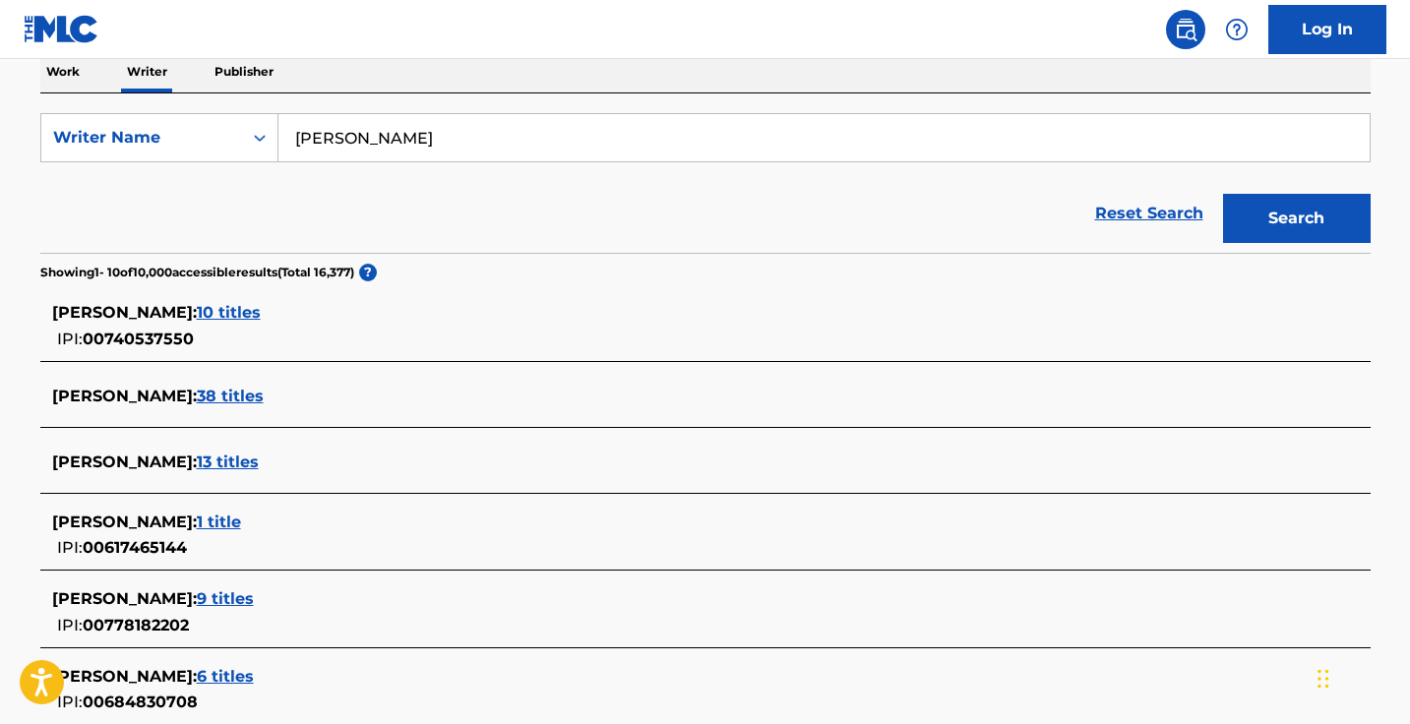
scroll to position [331, 0]
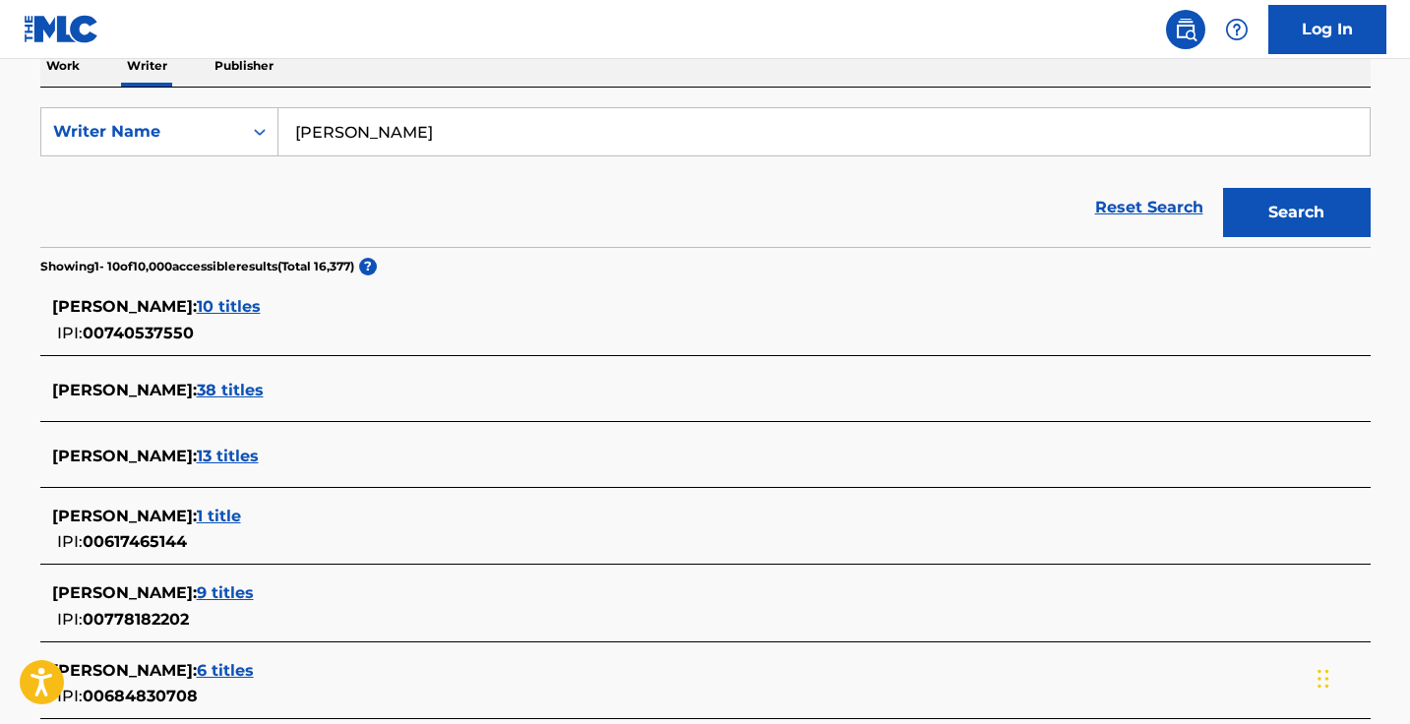
click at [222, 457] on span "13 titles" at bounding box center [228, 456] width 62 height 19
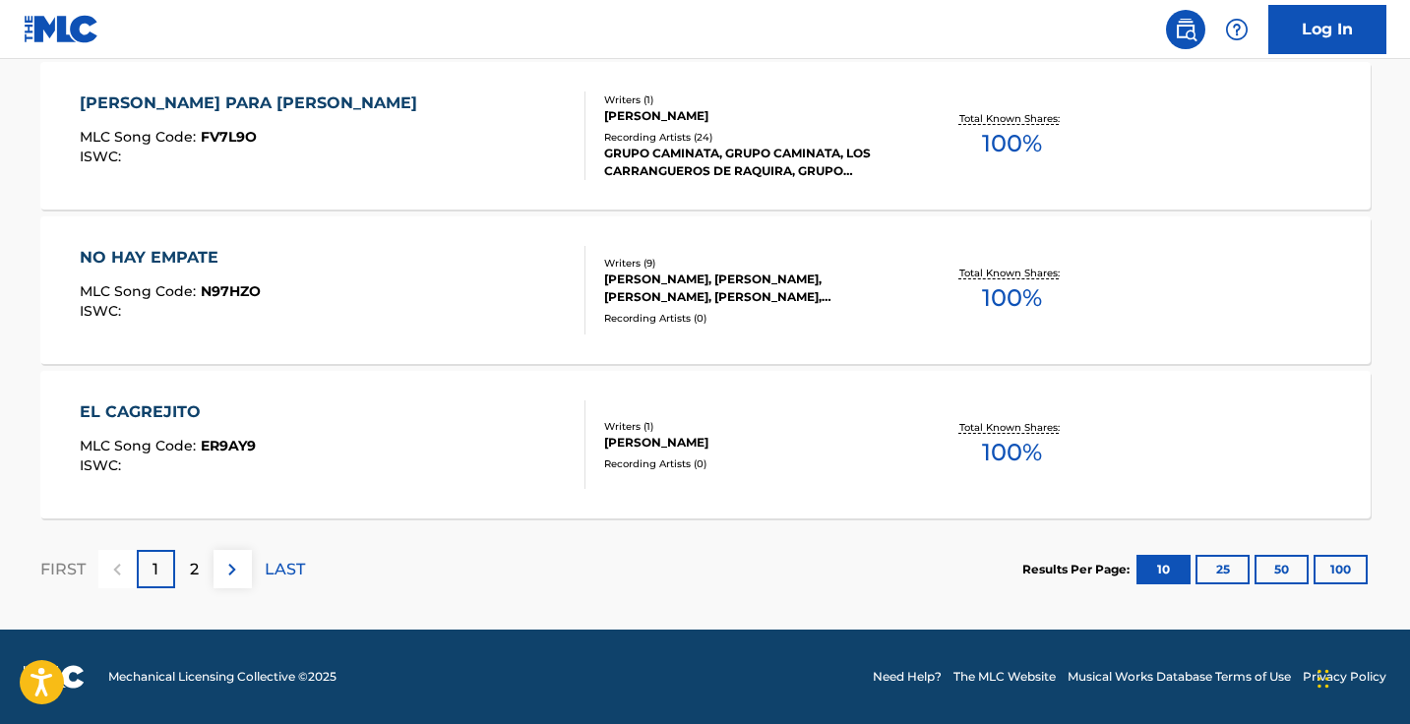
scroll to position [1684, 0]
click at [198, 572] on p "2" at bounding box center [194, 570] width 9 height 24
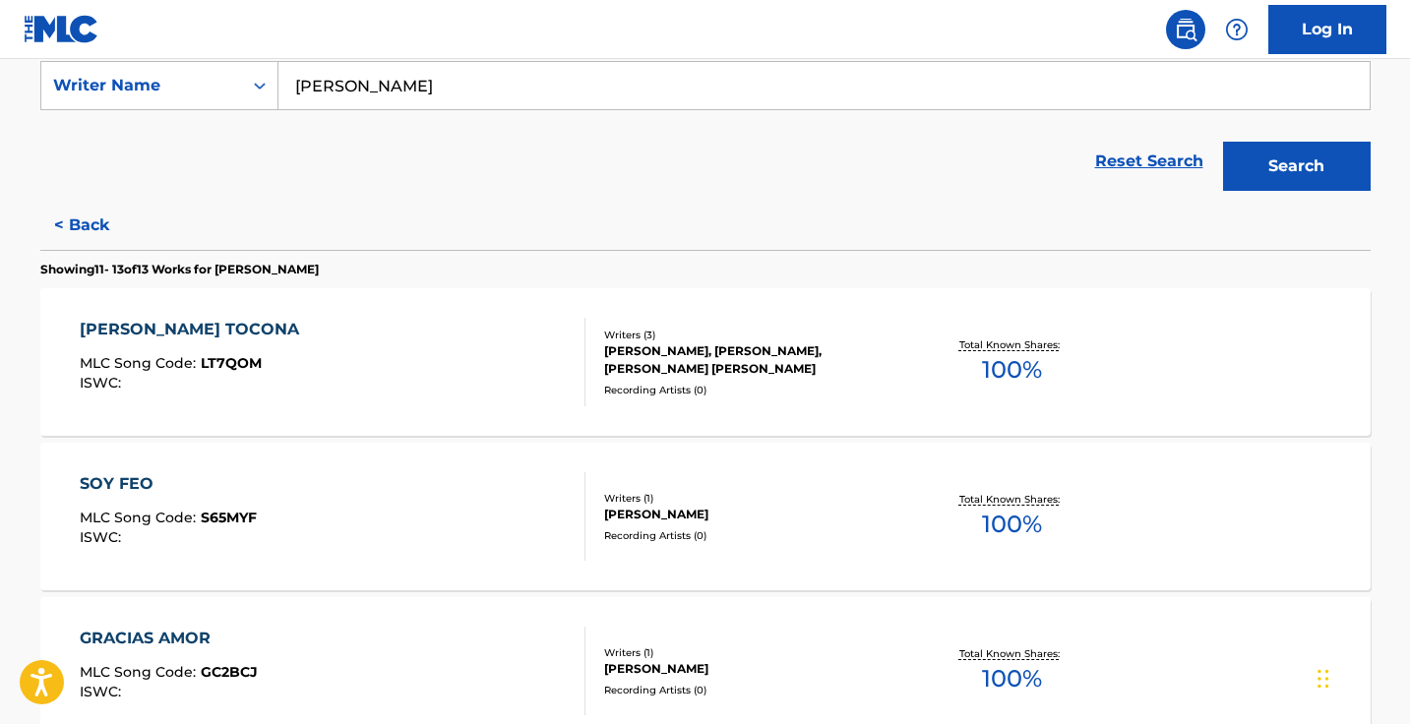
scroll to position [337, 0]
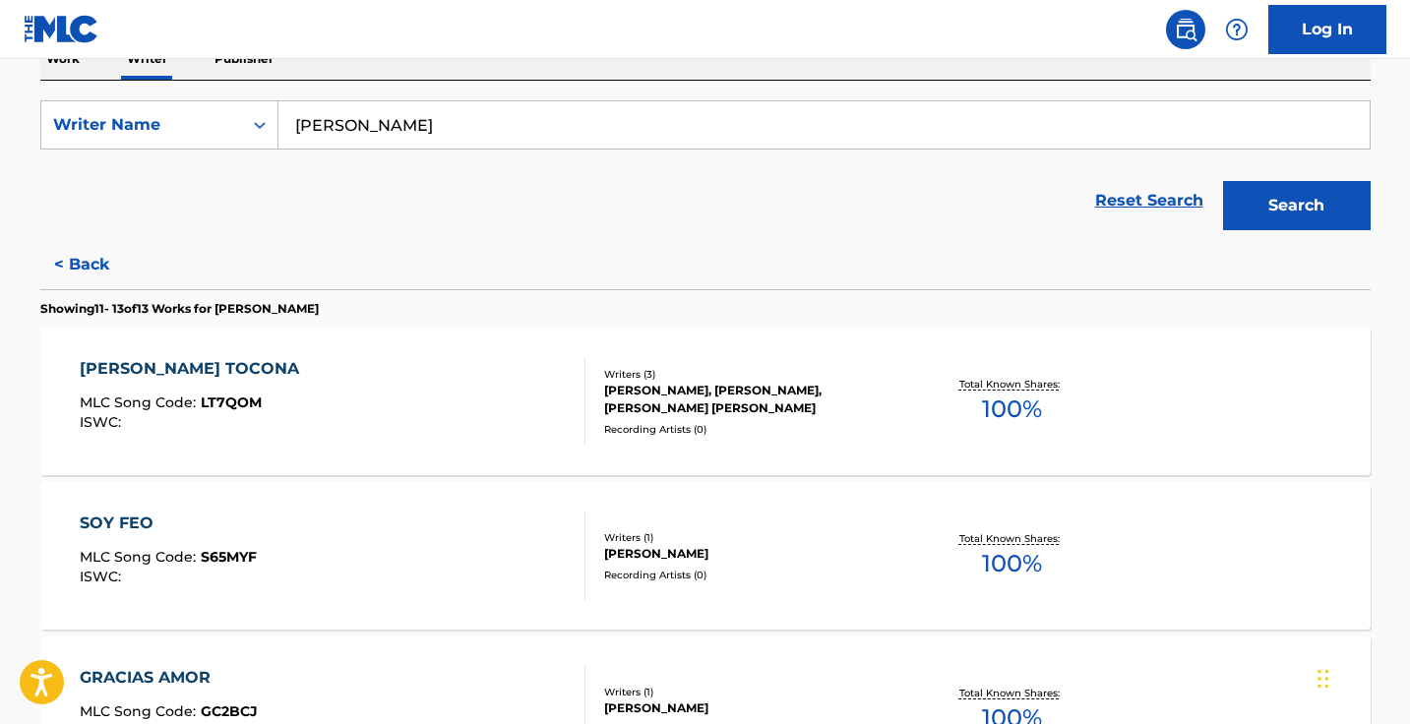
click at [81, 270] on button "< Back" at bounding box center [99, 264] width 118 height 49
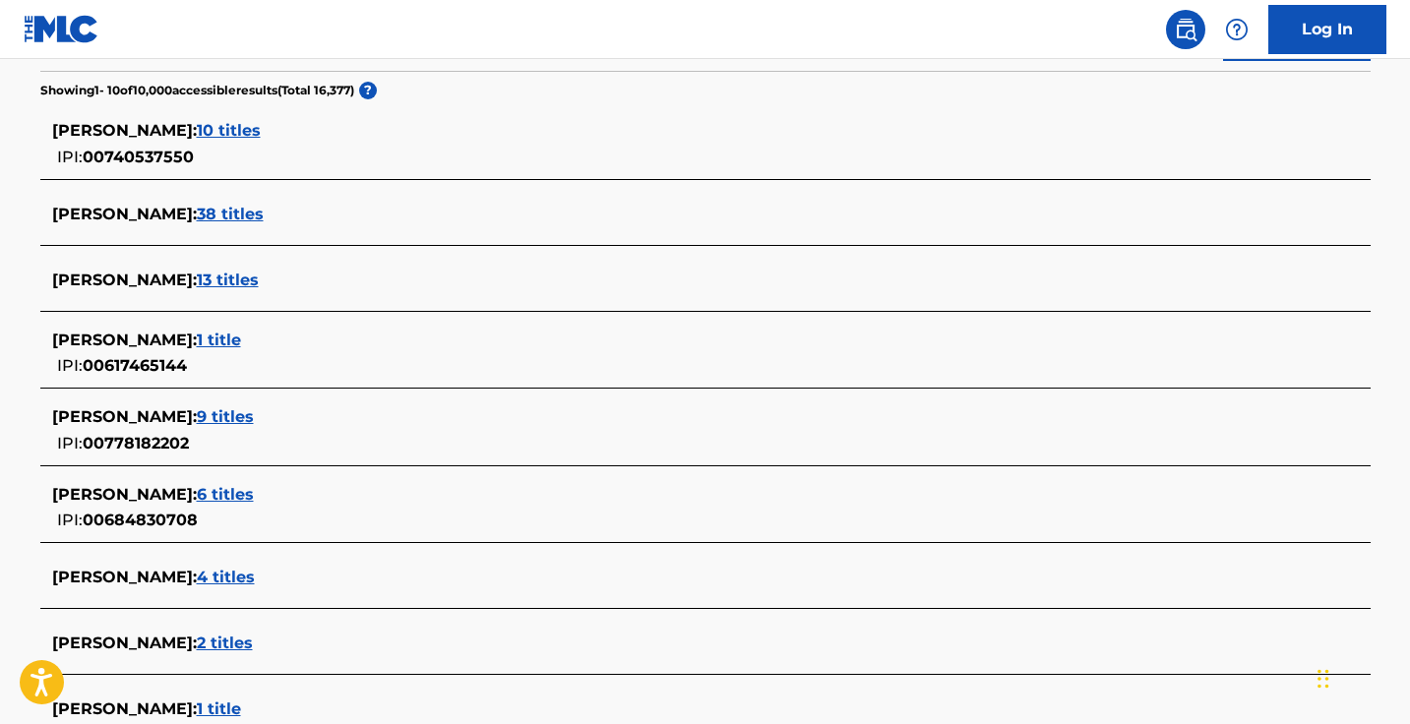
scroll to position [509, 0]
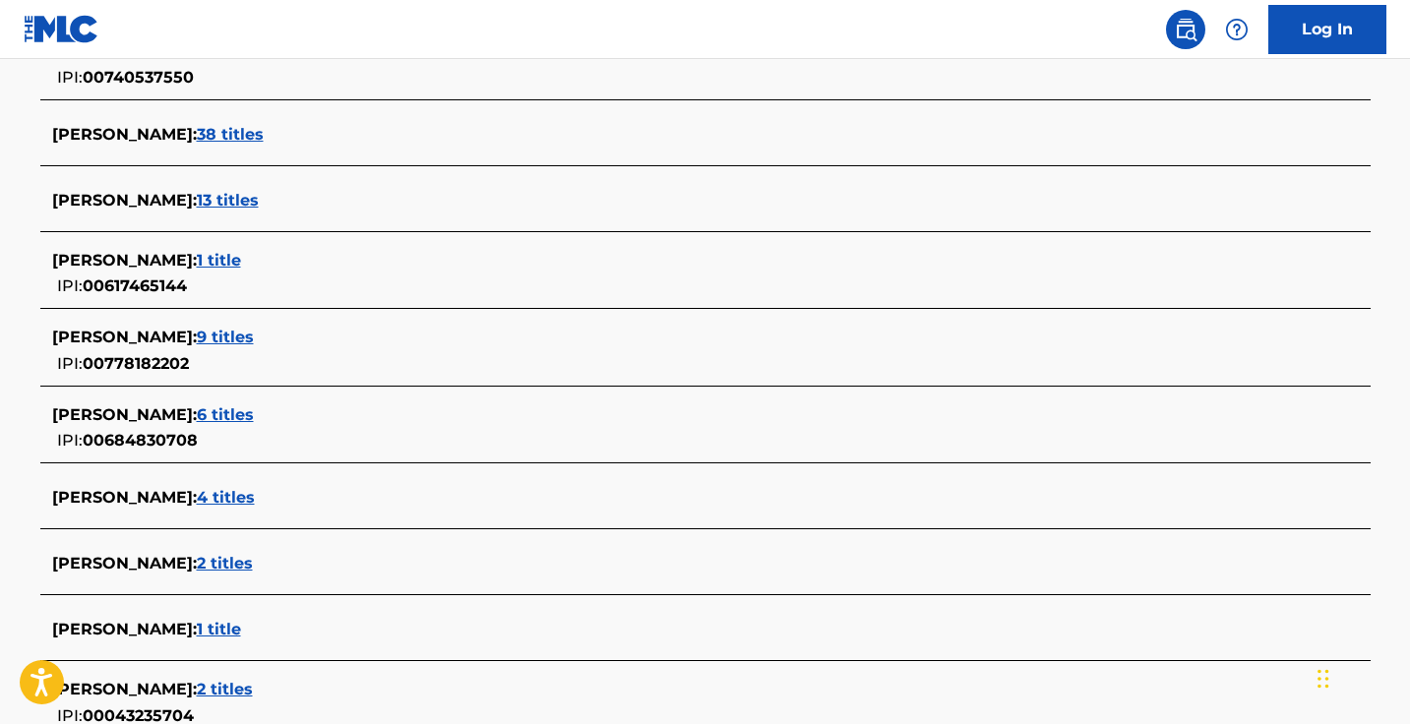
click at [241, 412] on span "6 titles" at bounding box center [225, 414] width 57 height 19
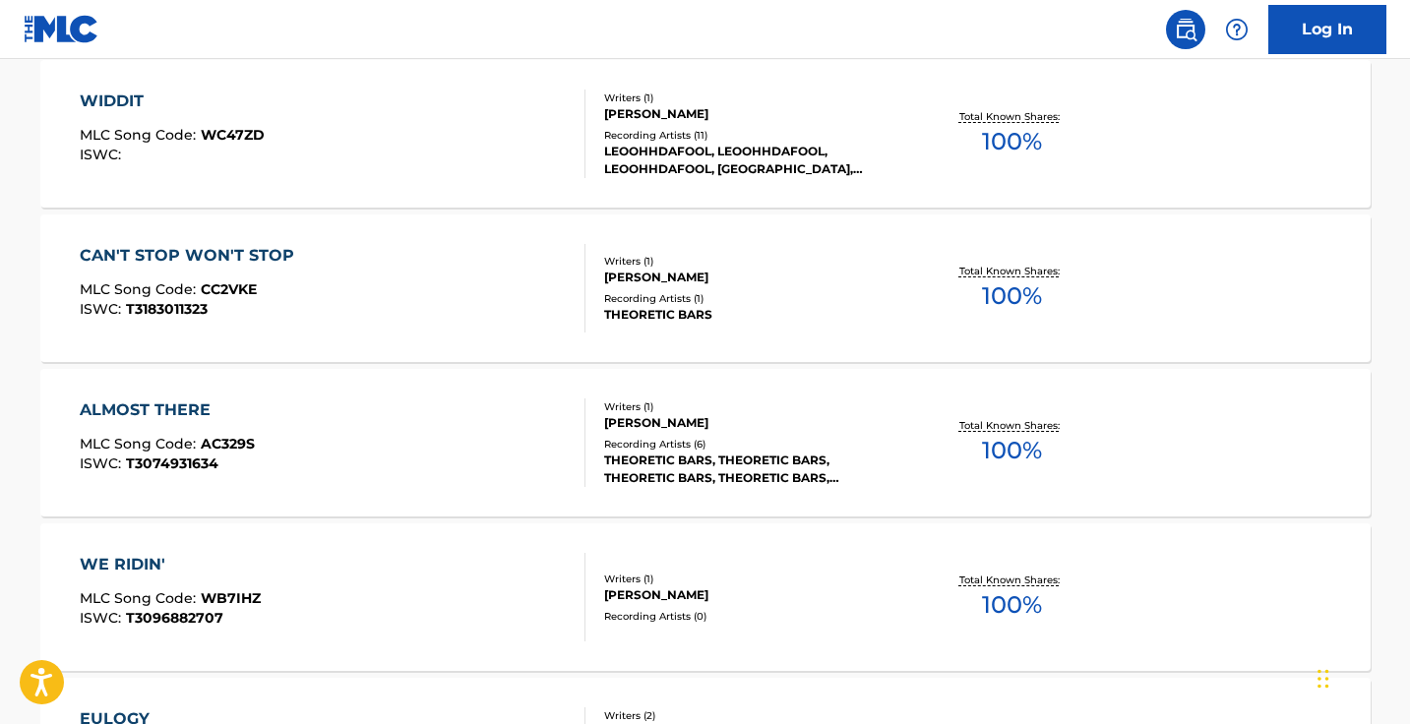
scroll to position [461, 0]
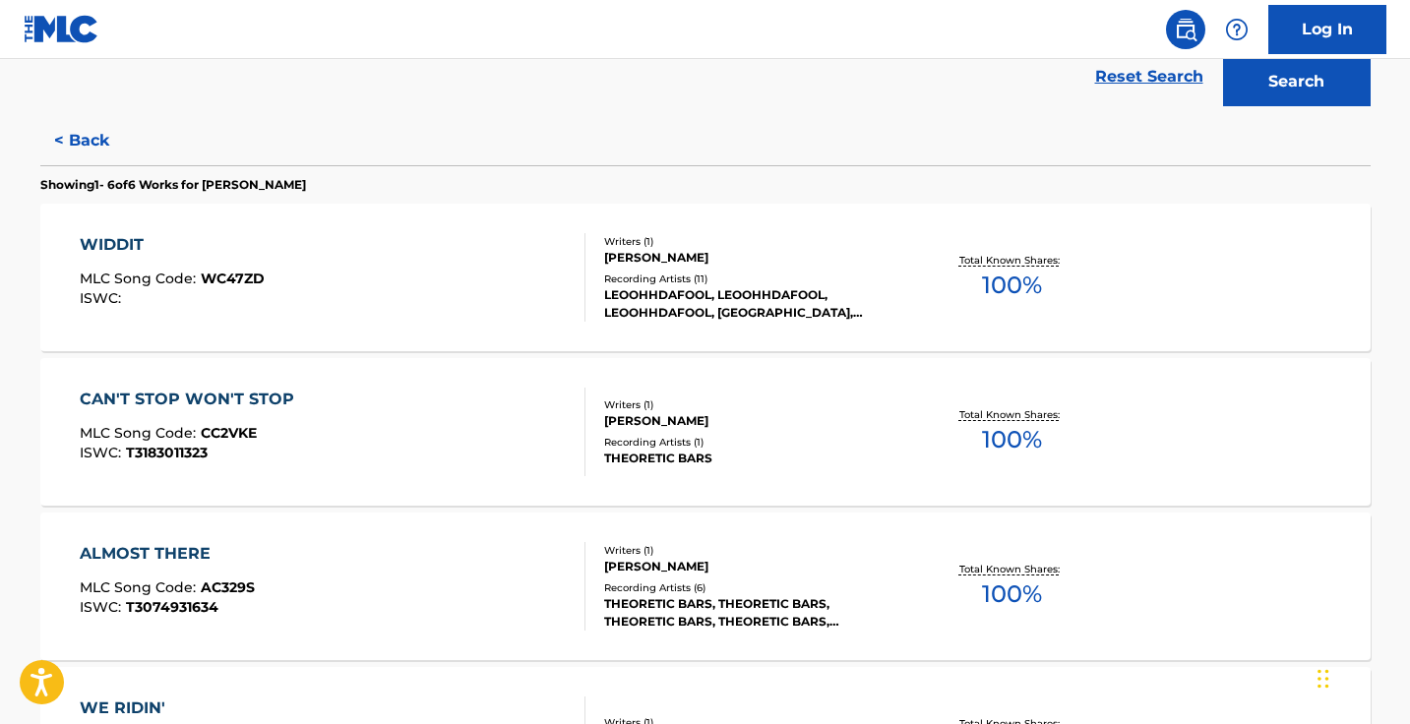
click at [97, 155] on button "< Back" at bounding box center [99, 140] width 118 height 49
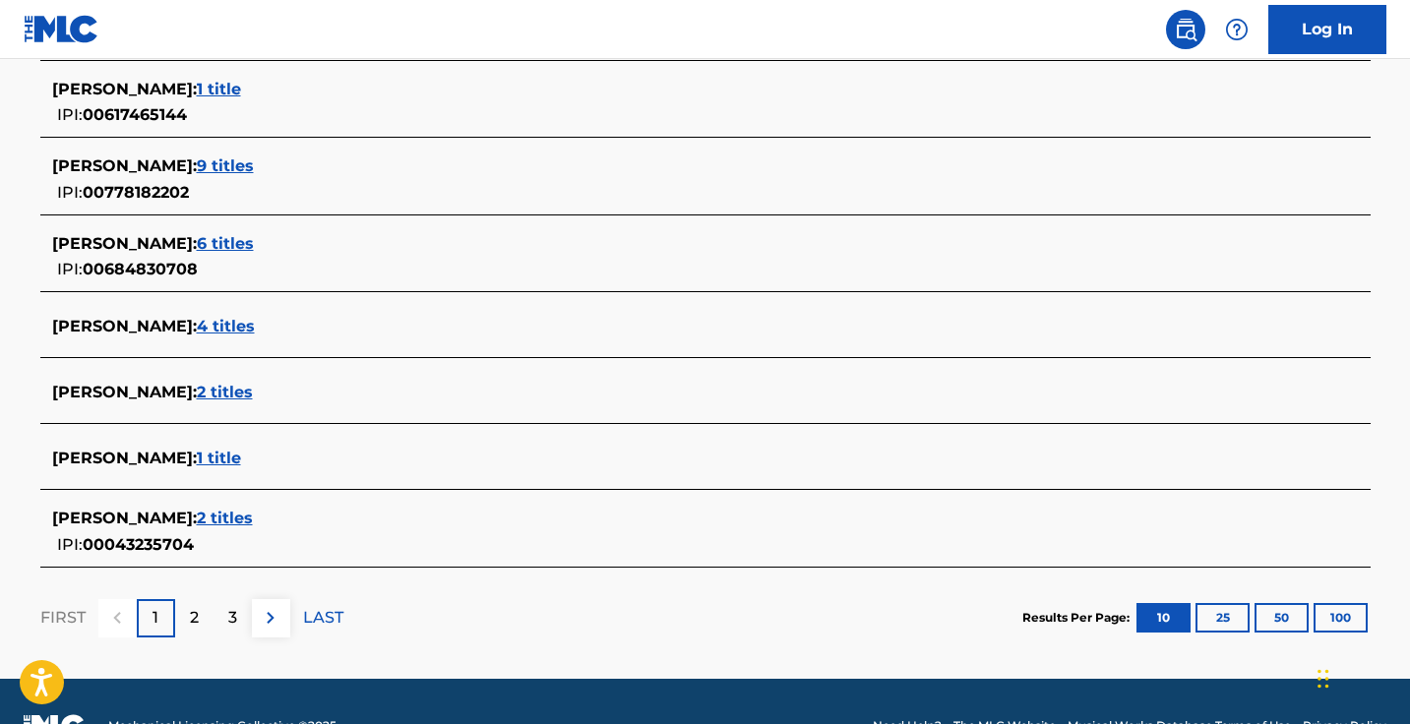
scroll to position [762, 0]
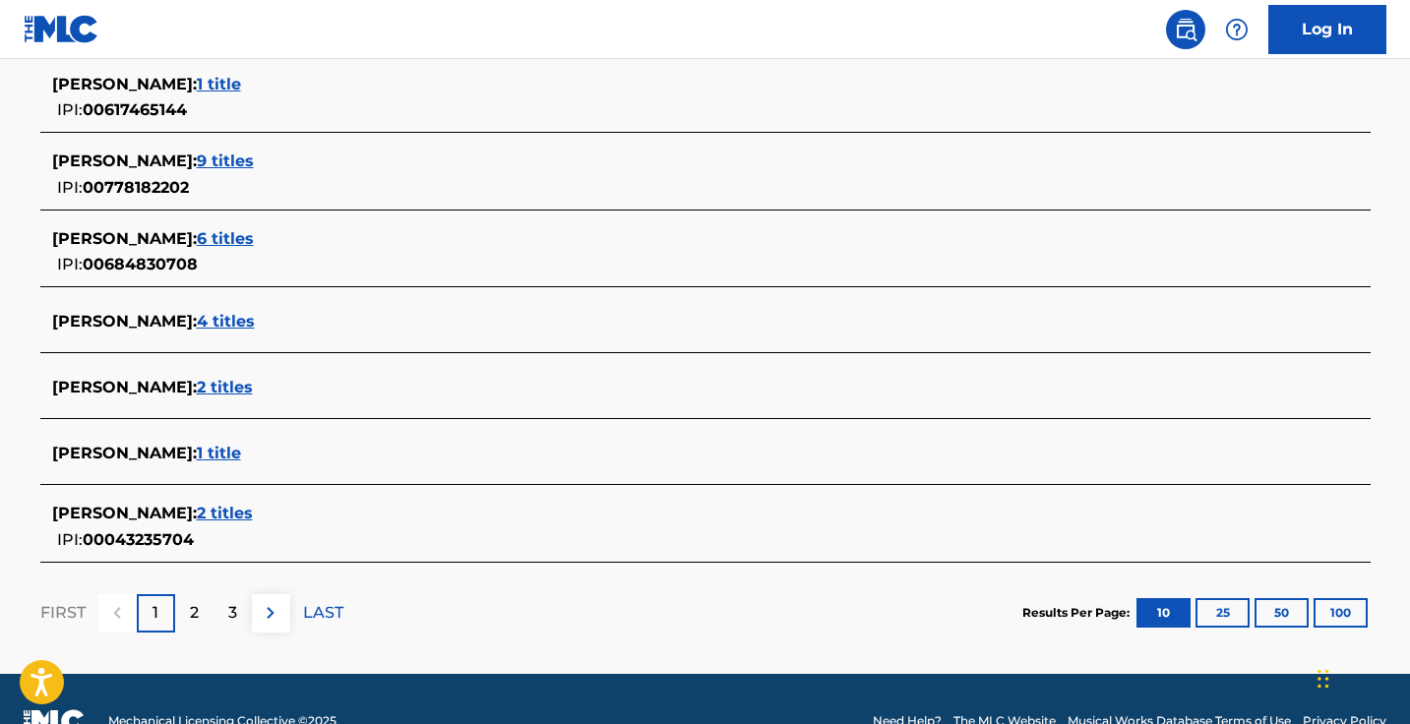
click at [238, 456] on span "1 title" at bounding box center [219, 453] width 44 height 19
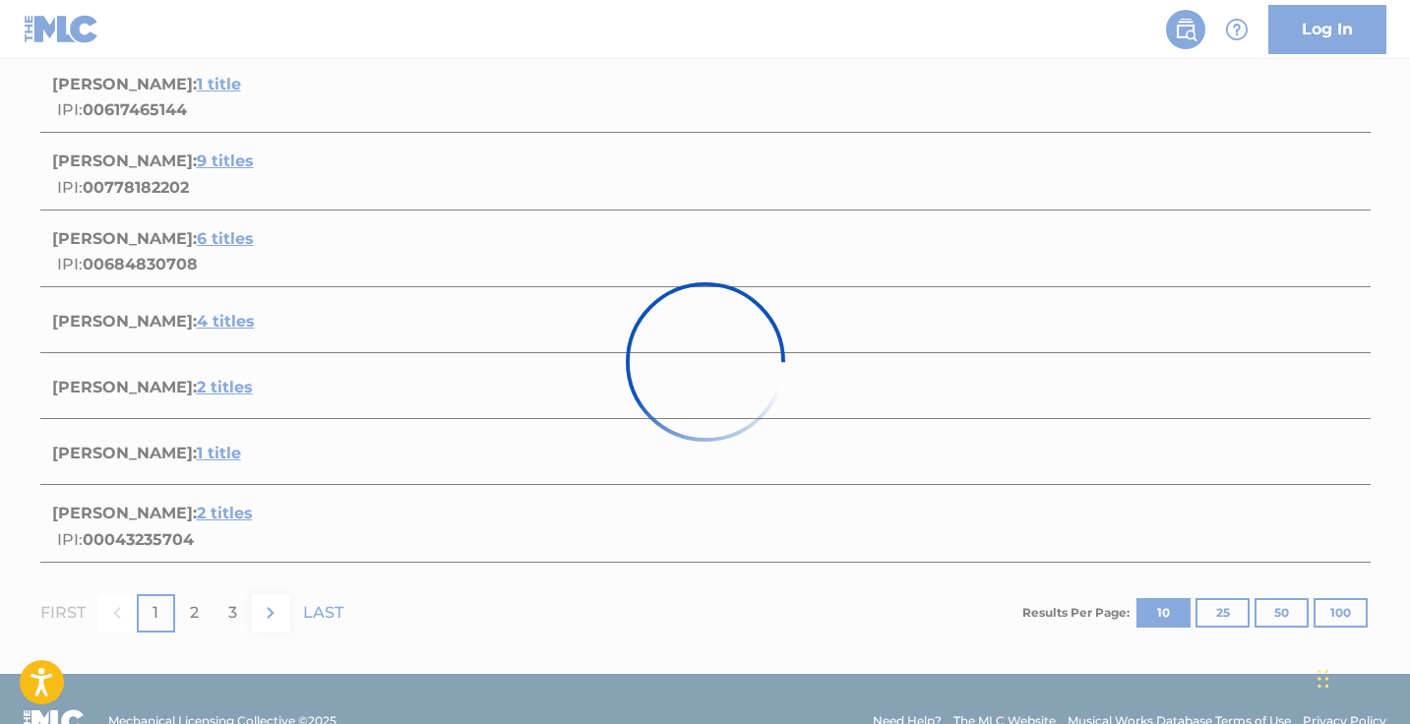
scroll to position [285, 0]
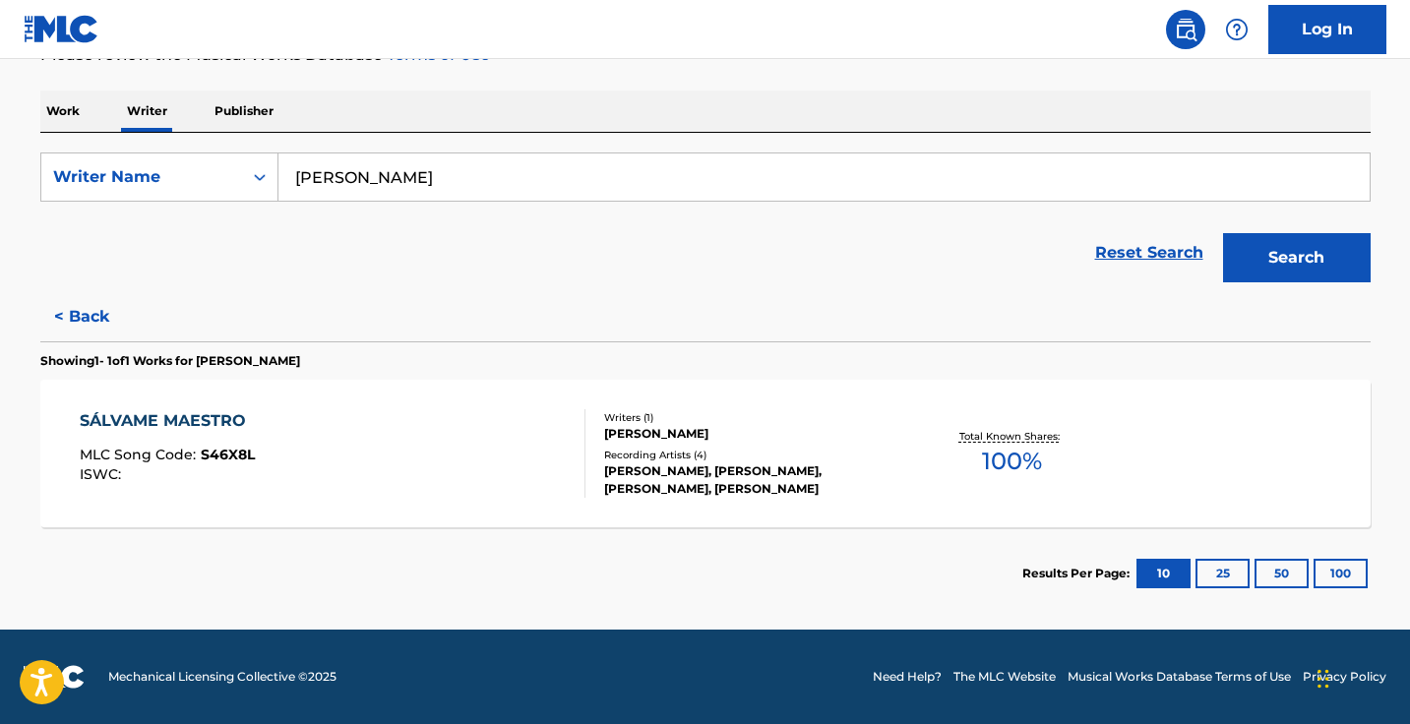
click at [84, 305] on button "< Back" at bounding box center [99, 316] width 118 height 49
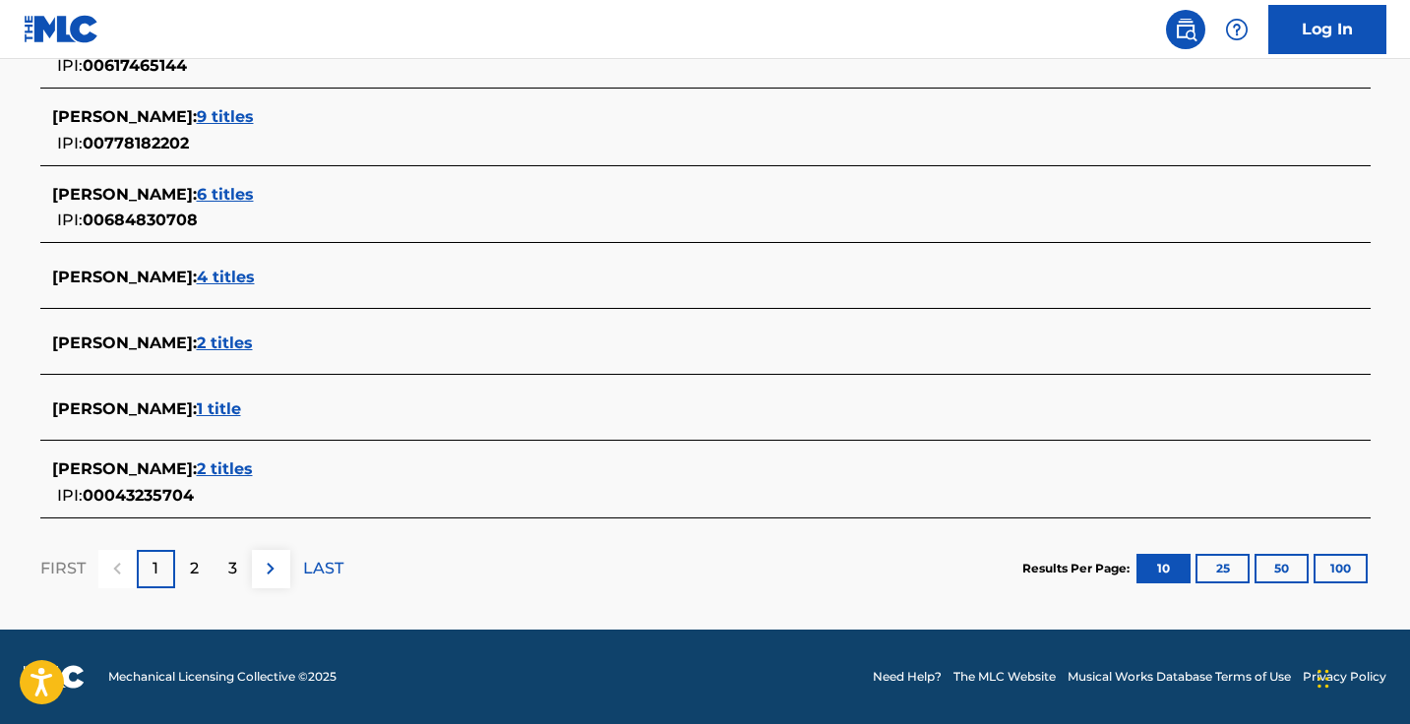
scroll to position [807, 0]
click at [270, 559] on img at bounding box center [271, 569] width 24 height 24
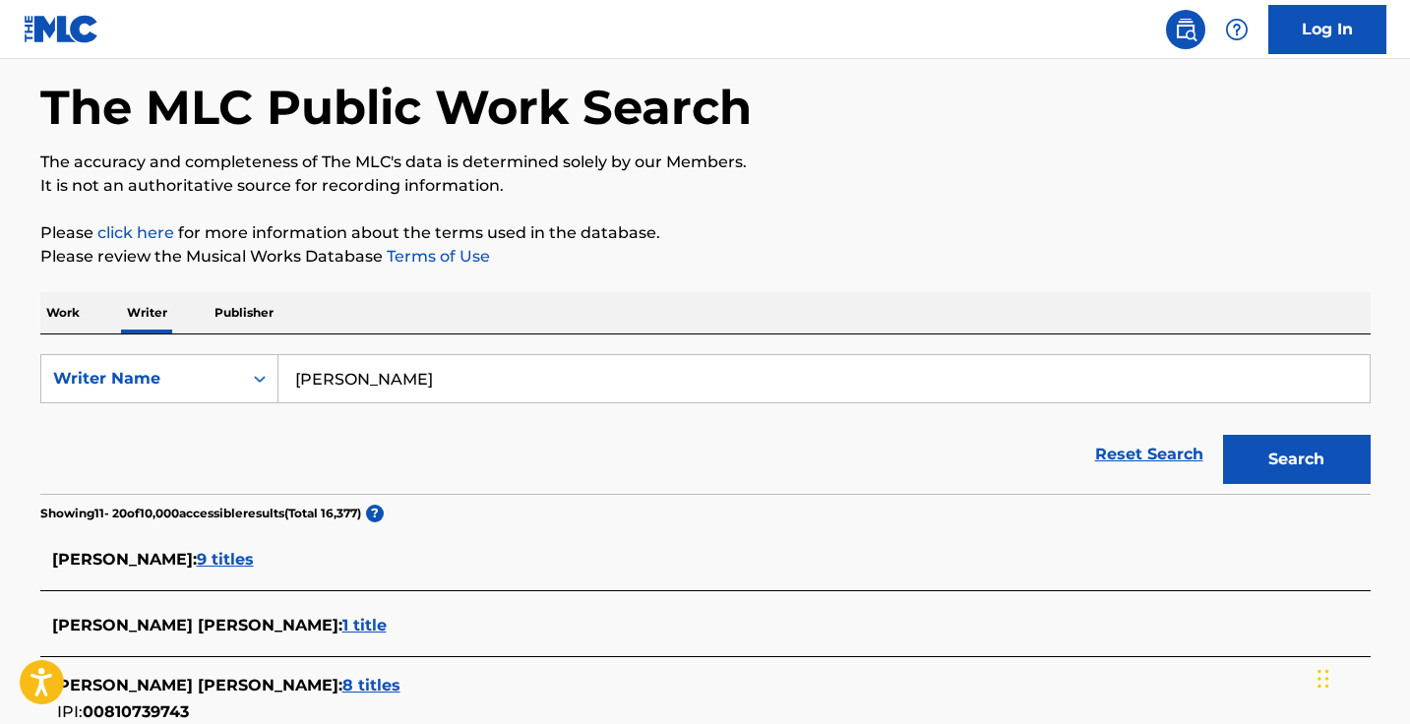
click at [73, 321] on p "Work" at bounding box center [62, 312] width 45 height 41
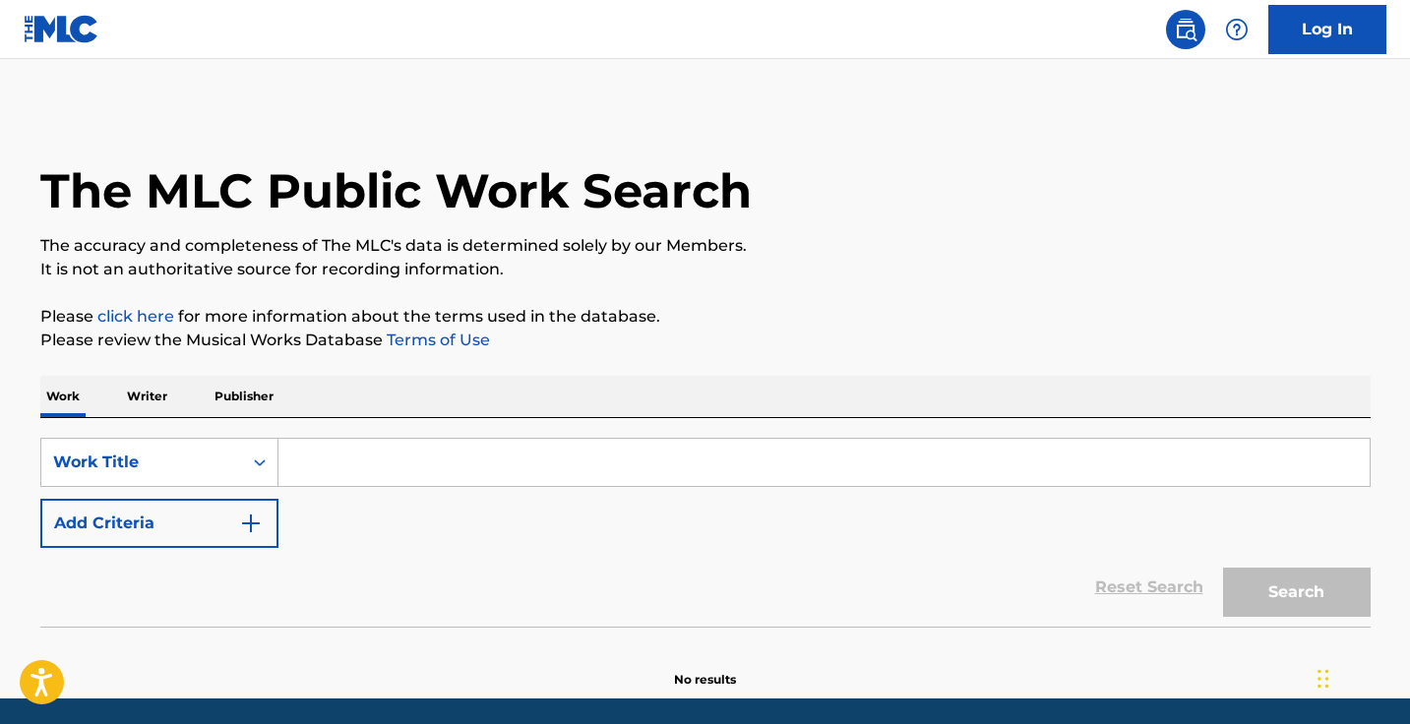
click at [410, 469] on input "Search Form" at bounding box center [823, 462] width 1091 height 47
paste input "Camacho"
type input "Camacho"
click at [1295, 592] on button "Search" at bounding box center [1297, 592] width 148 height 49
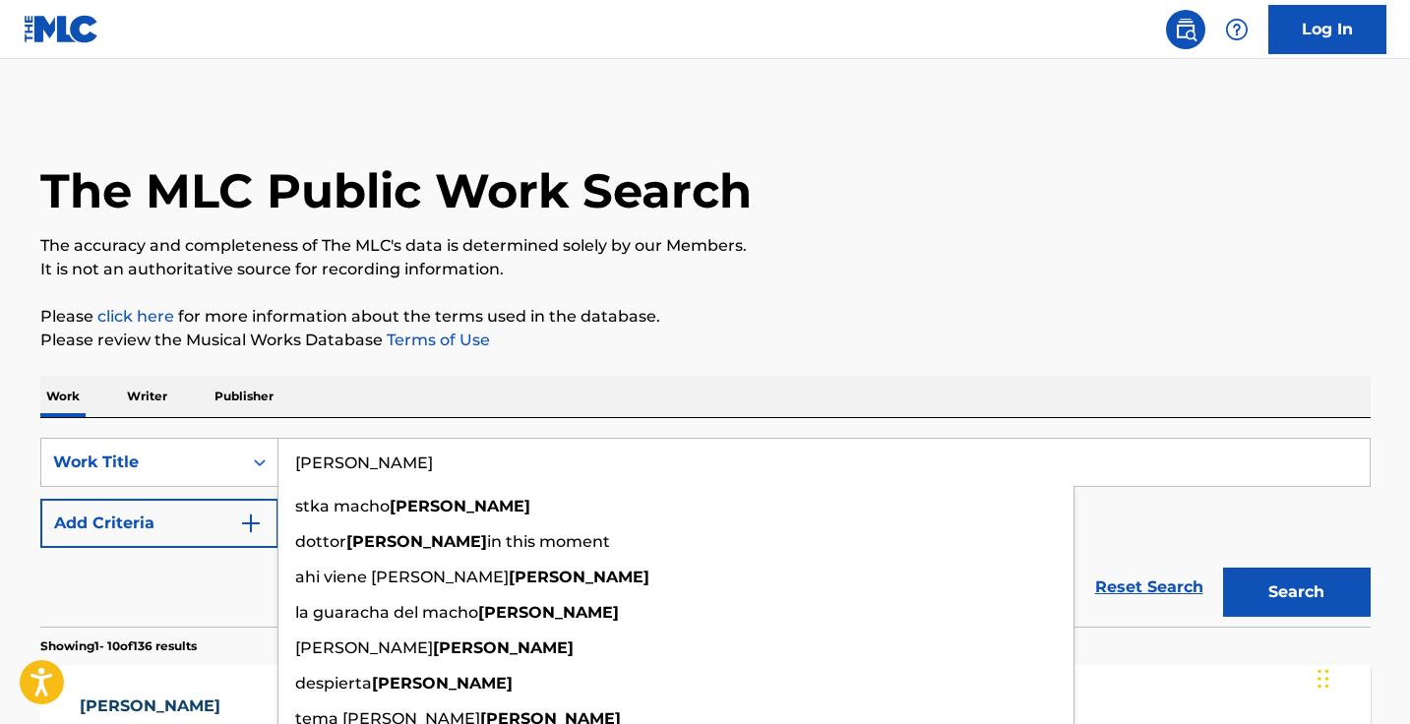
click at [793, 326] on p "Please click here for more information about the terms used in the database." at bounding box center [705, 317] width 1330 height 24
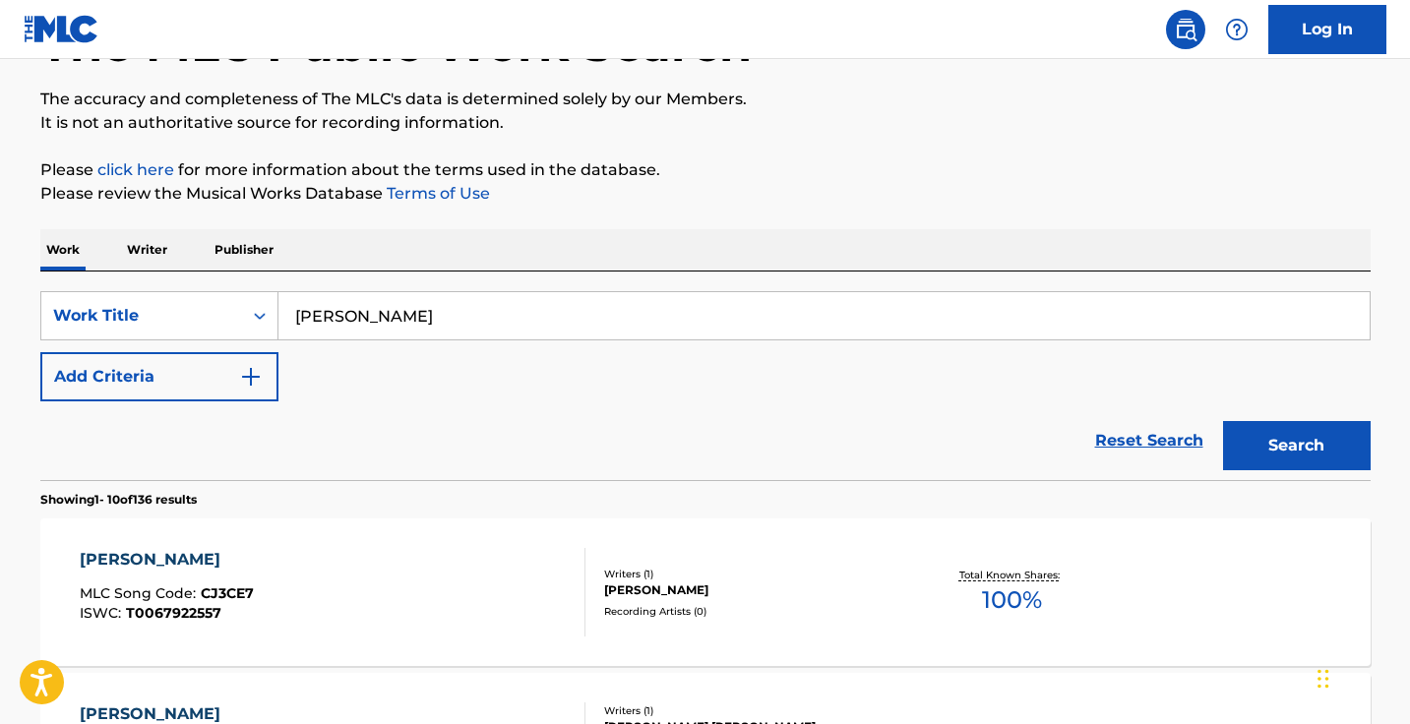
scroll to position [269, 0]
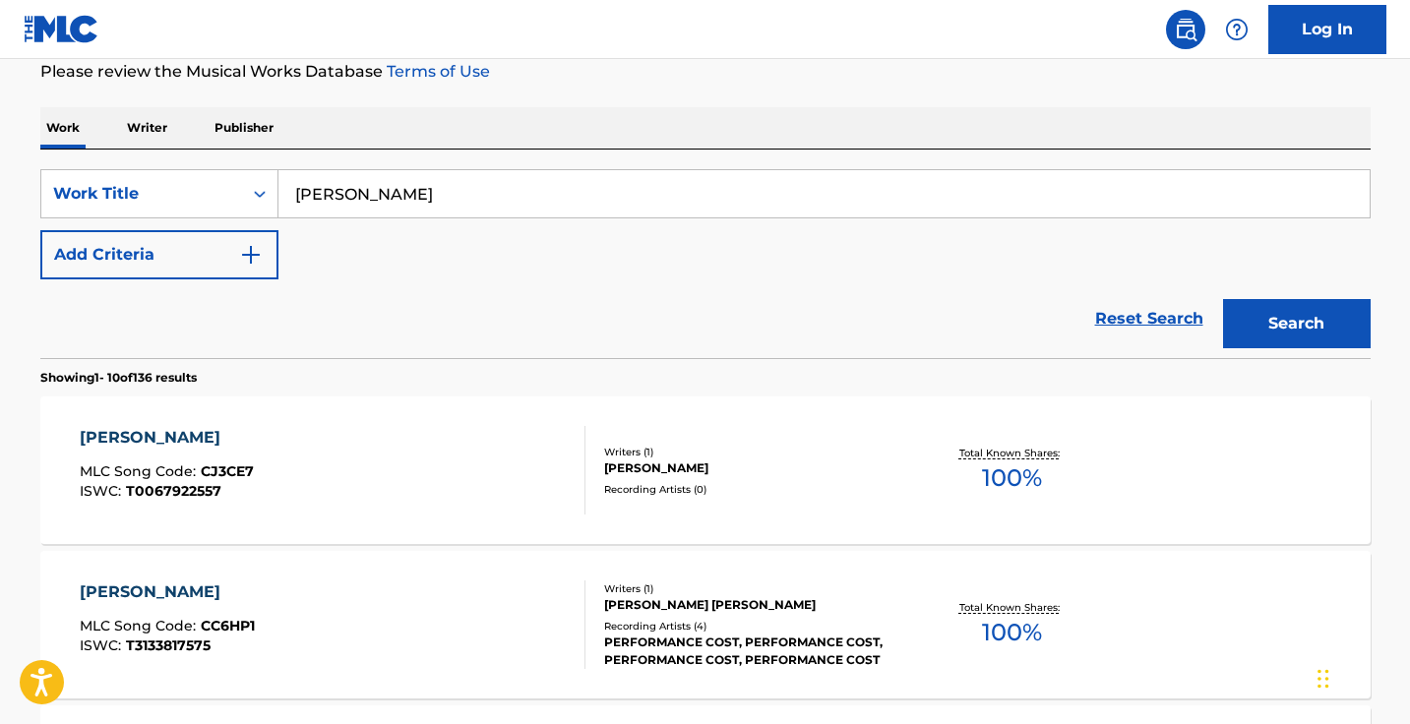
click at [259, 250] on img "Search Form" at bounding box center [251, 255] width 24 height 24
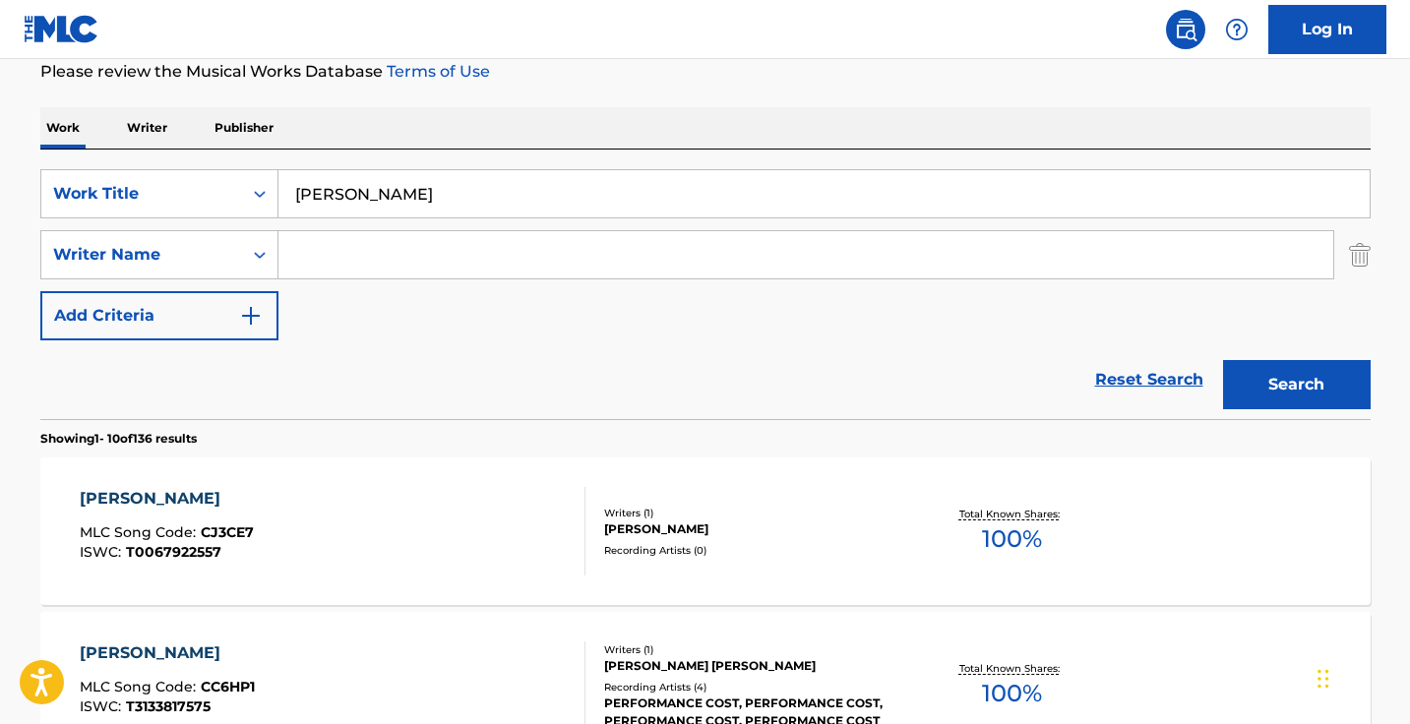
click at [337, 252] on input "Search Form" at bounding box center [805, 254] width 1054 height 47
click at [304, 252] on input ""Carlos Lara Audelo" at bounding box center [805, 254] width 1054 height 47
type input "Carlos Lara Audelo"
click at [1295, 385] on button "Search" at bounding box center [1297, 384] width 148 height 49
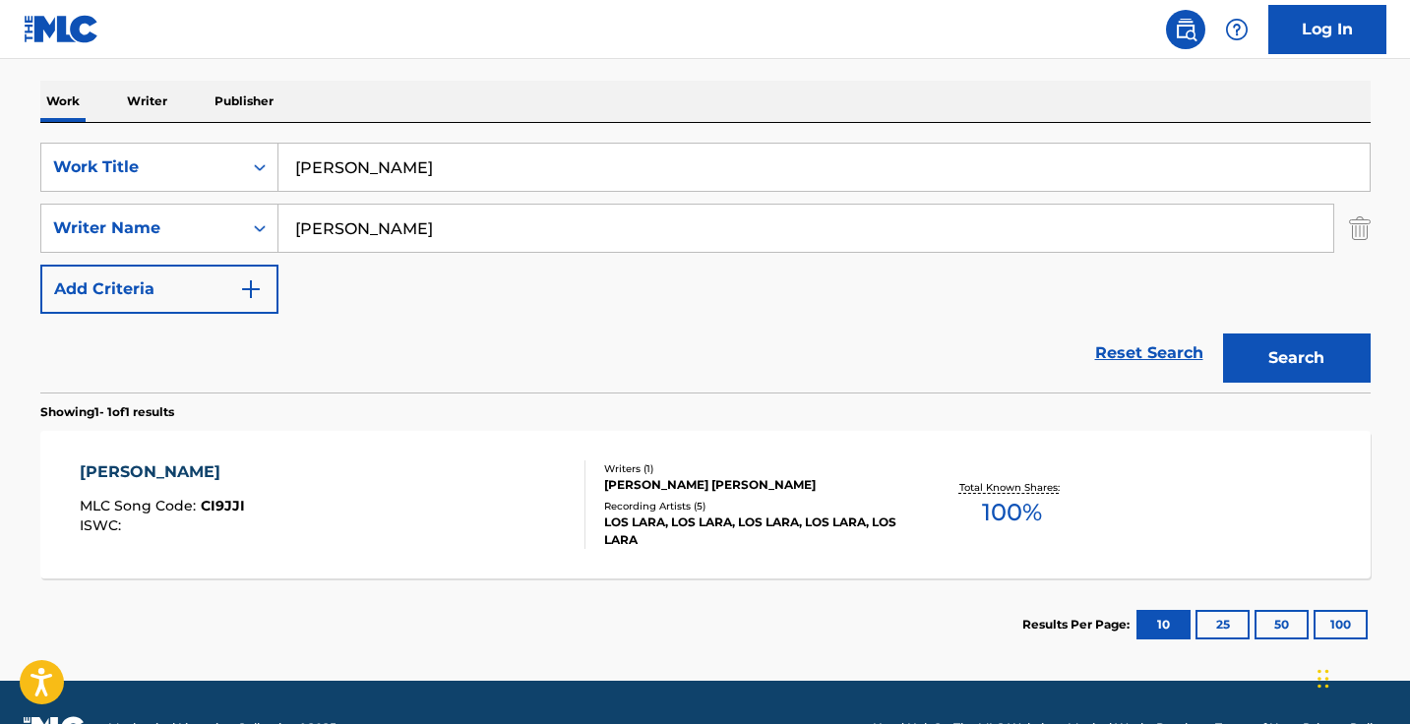
scroll to position [314, 0]
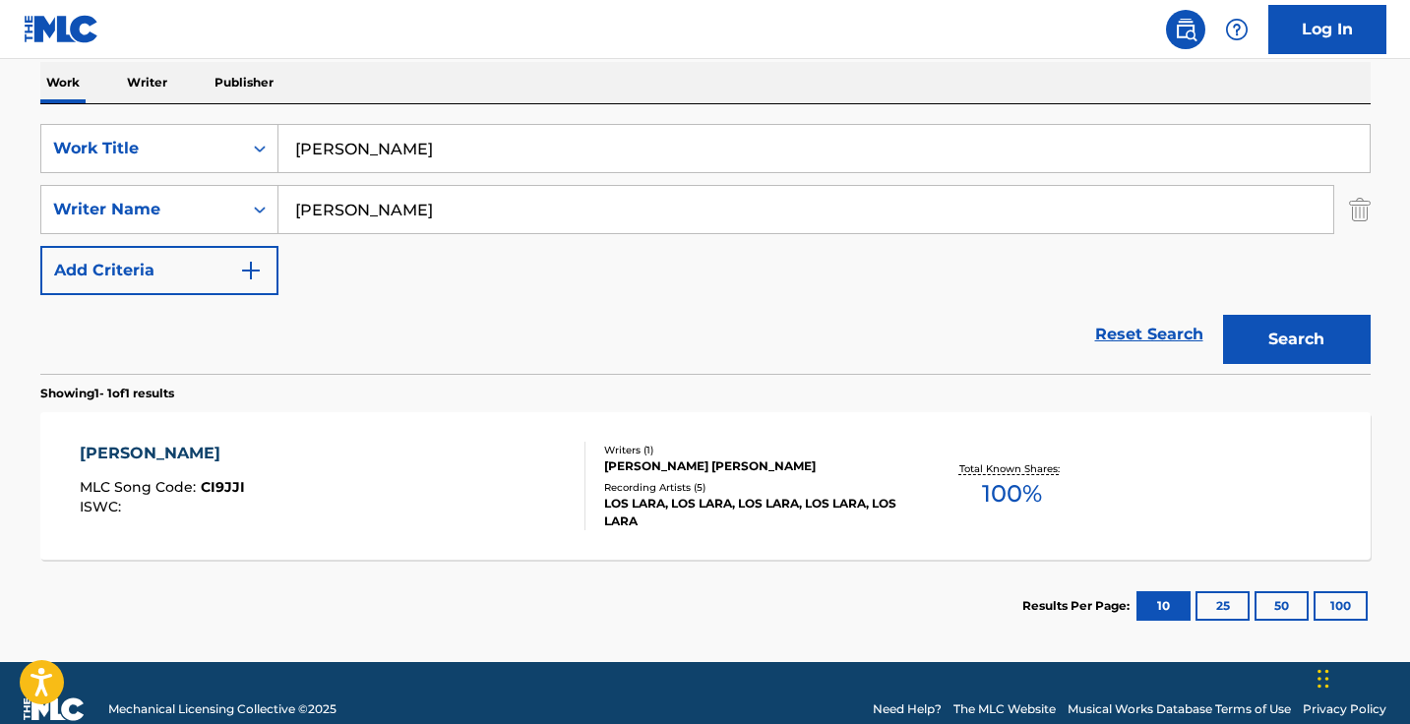
click at [362, 542] on div "CAMACHO MLC Song Code : CI9JJI ISWC : Writers ( 1 ) CARLOS LIBORIO LARA AUDELO …" at bounding box center [705, 486] width 1330 height 148
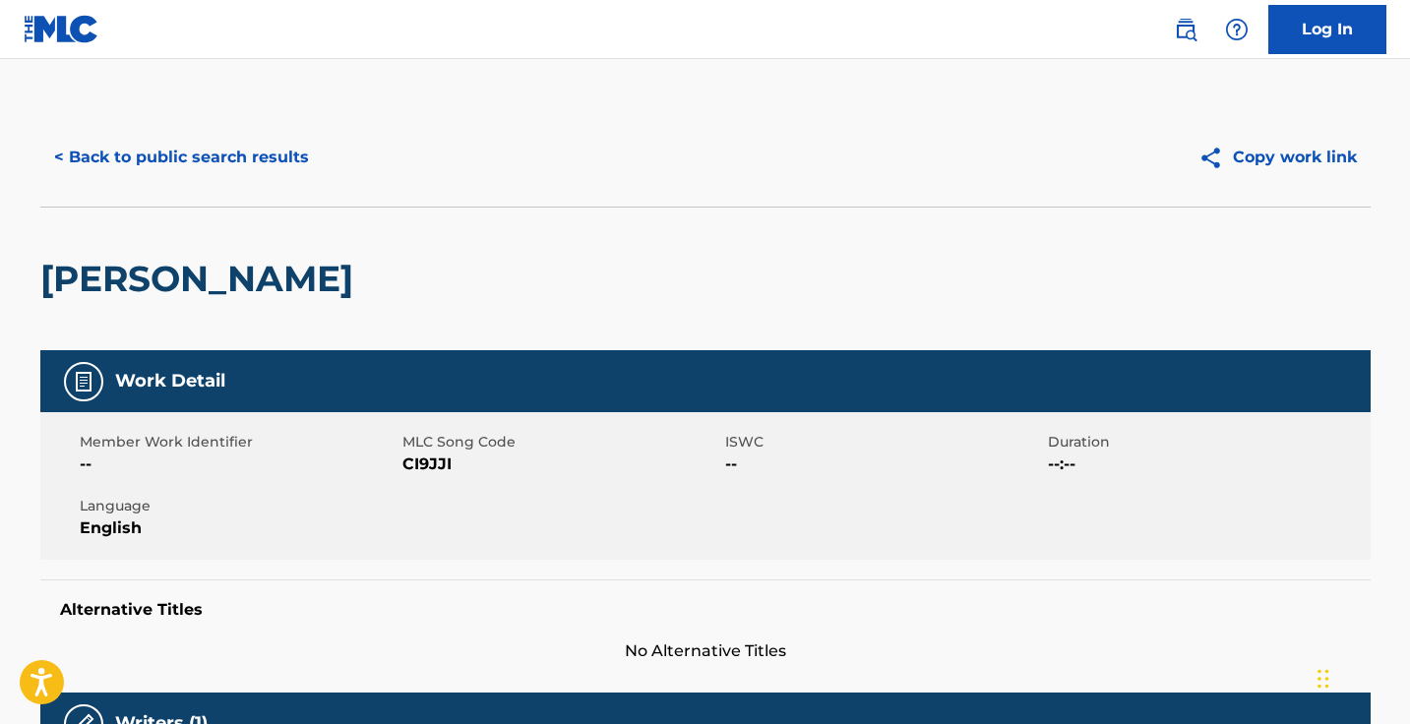
click at [425, 467] on span "CI9JJI" at bounding box center [561, 464] width 318 height 24
copy span "CI9JJI"
click at [227, 155] on button "< Back to public search results" at bounding box center [181, 157] width 282 height 49
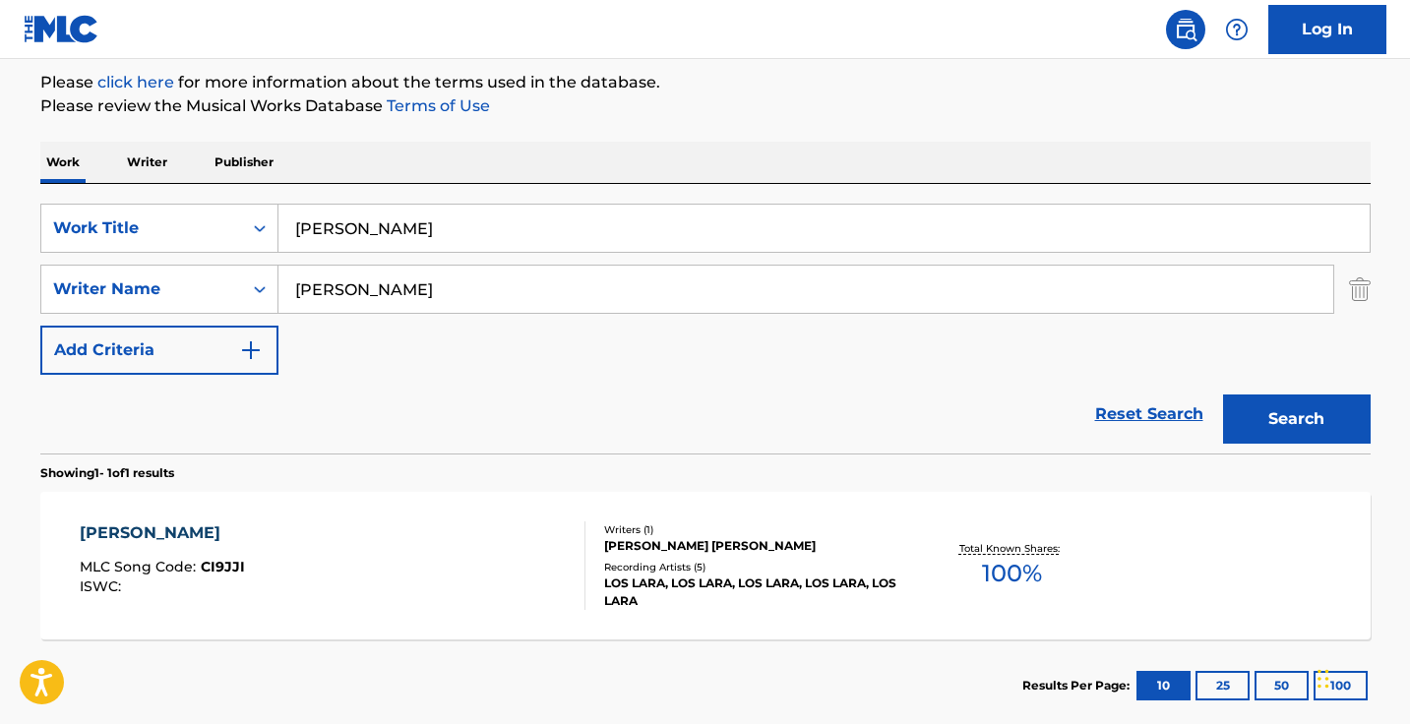
click at [464, 233] on input "Camacho" at bounding box center [823, 228] width 1091 height 47
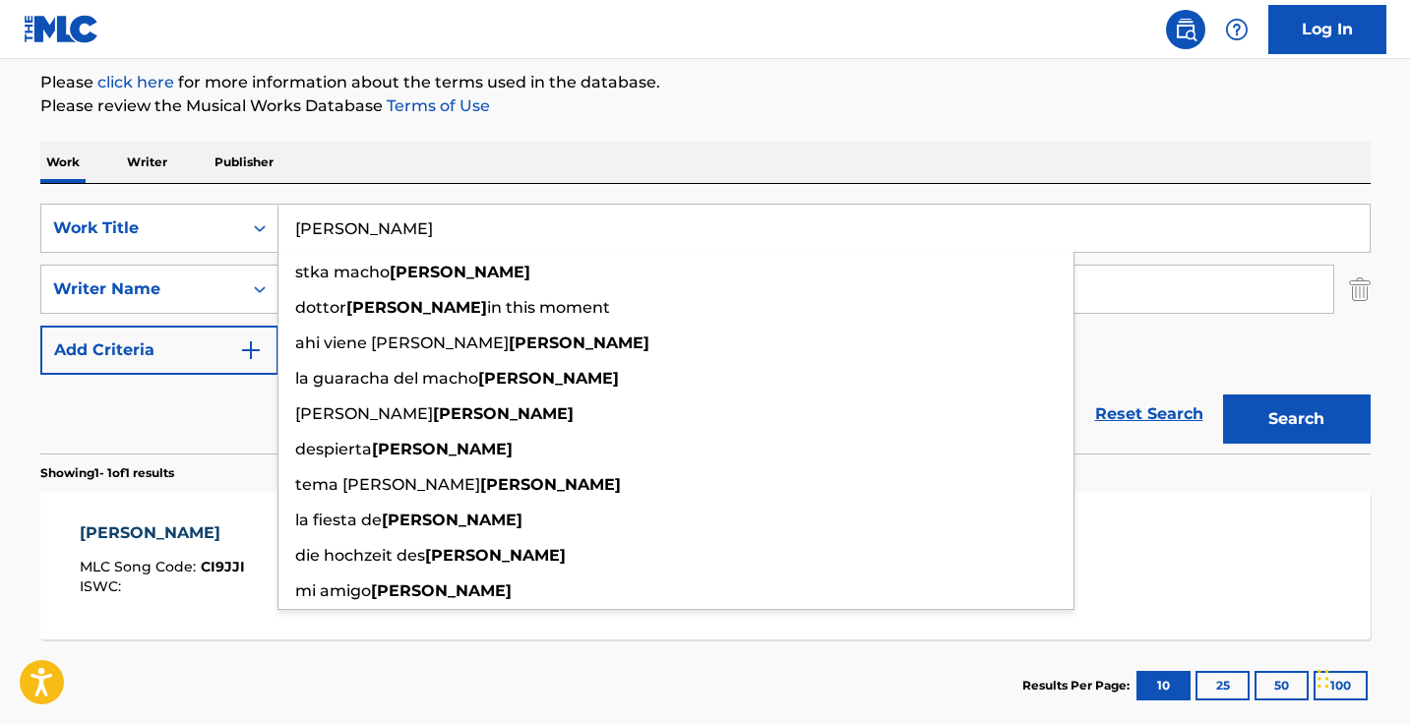
click at [464, 233] on input "Camacho" at bounding box center [823, 228] width 1091 height 47
paste input "El 2652"
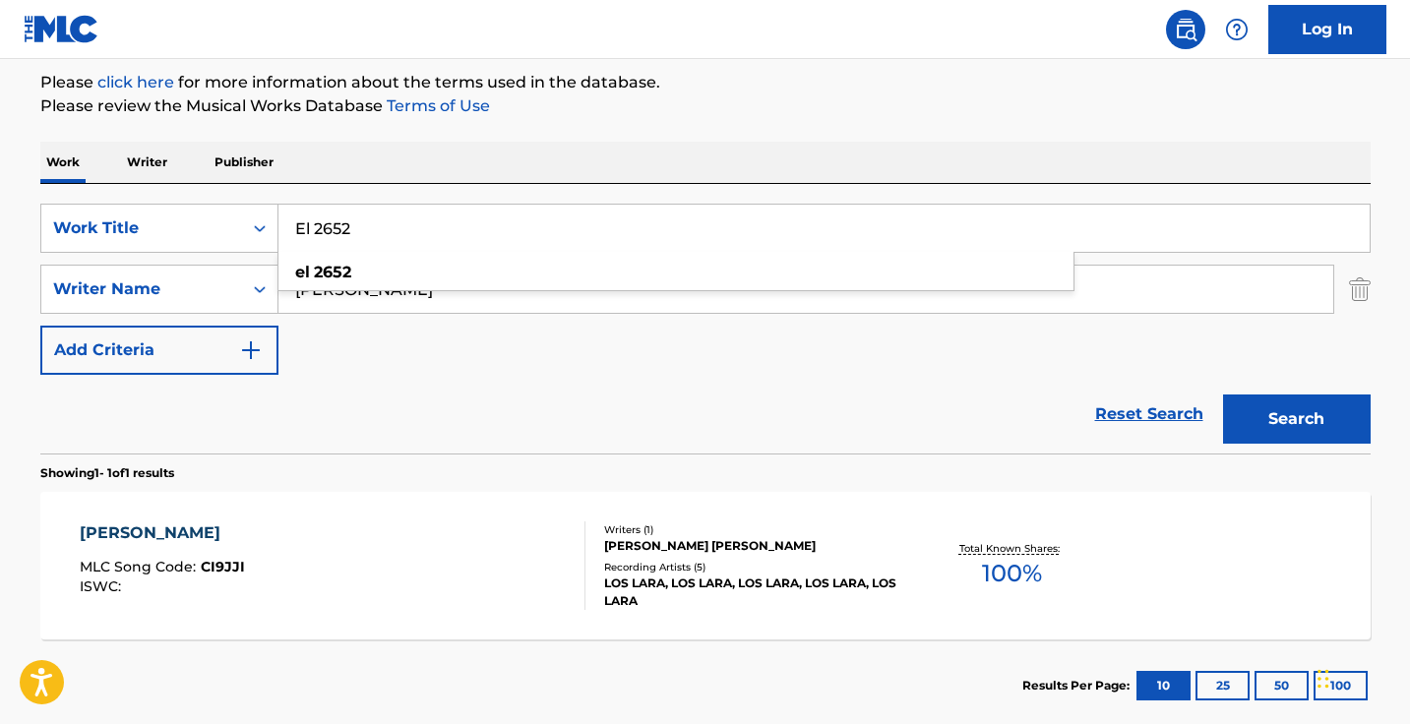
type input "El 2652"
click at [1295, 419] on button "Search" at bounding box center [1297, 418] width 148 height 49
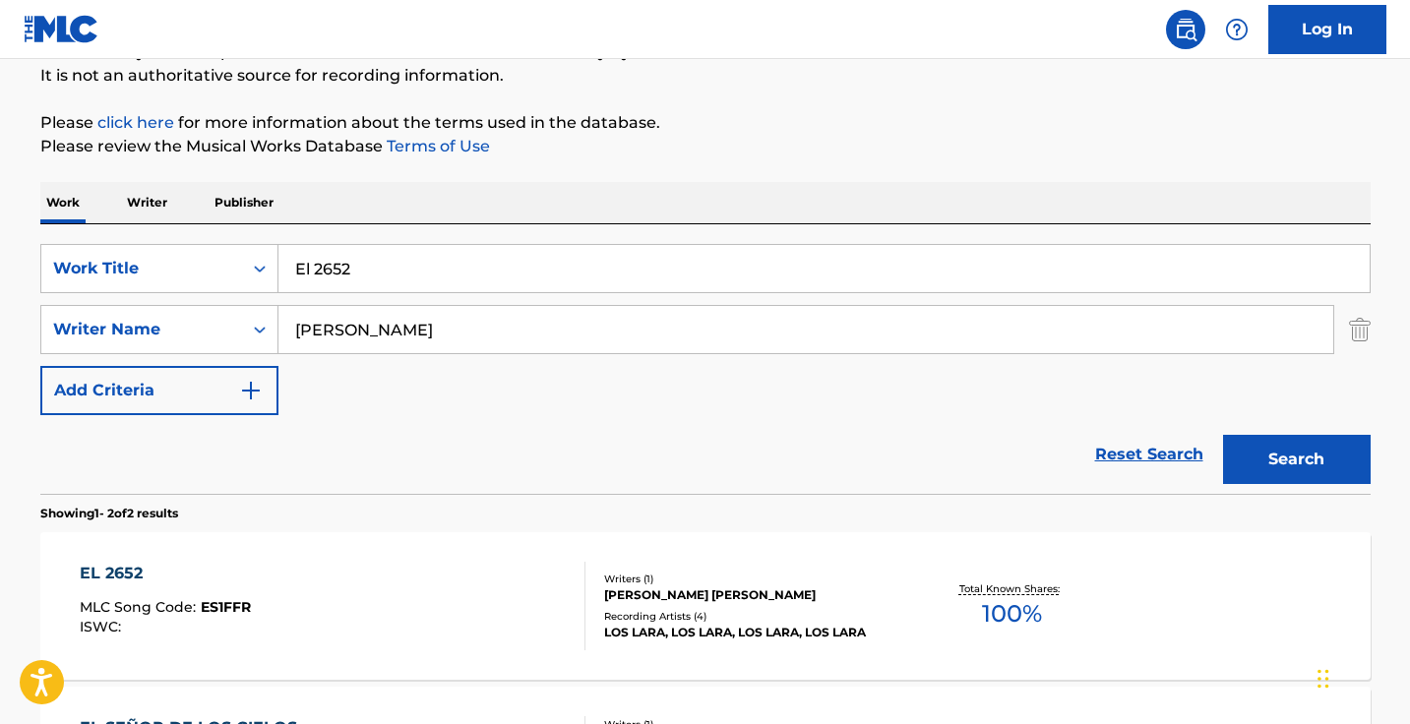
click at [493, 648] on div "EL 2652 MLC Song Code : ES1FFR ISWC :" at bounding box center [333, 606] width 506 height 89
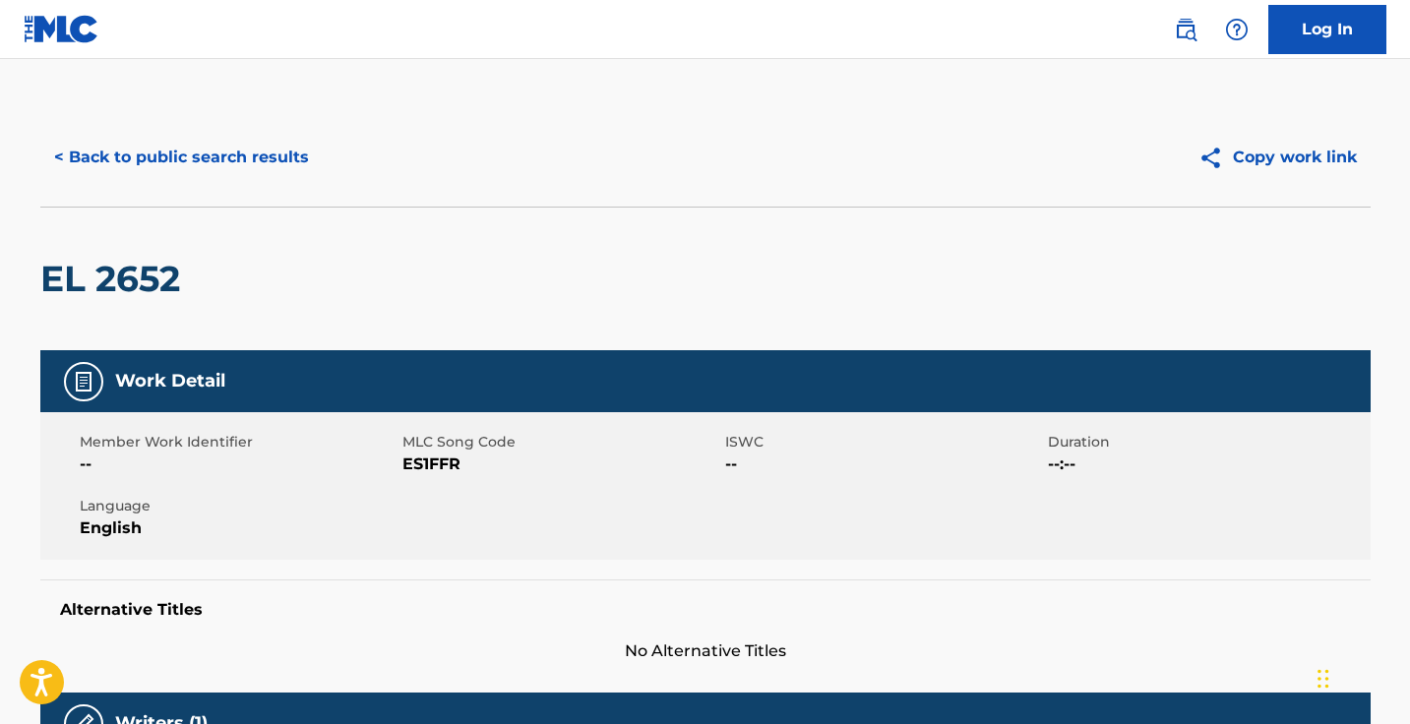
click at [433, 464] on span "ES1FFR" at bounding box center [561, 464] width 318 height 24
copy span "ES1FFR"
click at [262, 132] on div "< Back to public search results Copy work link" at bounding box center [705, 157] width 1330 height 98
click at [291, 178] on button "< Back to public search results" at bounding box center [181, 157] width 282 height 49
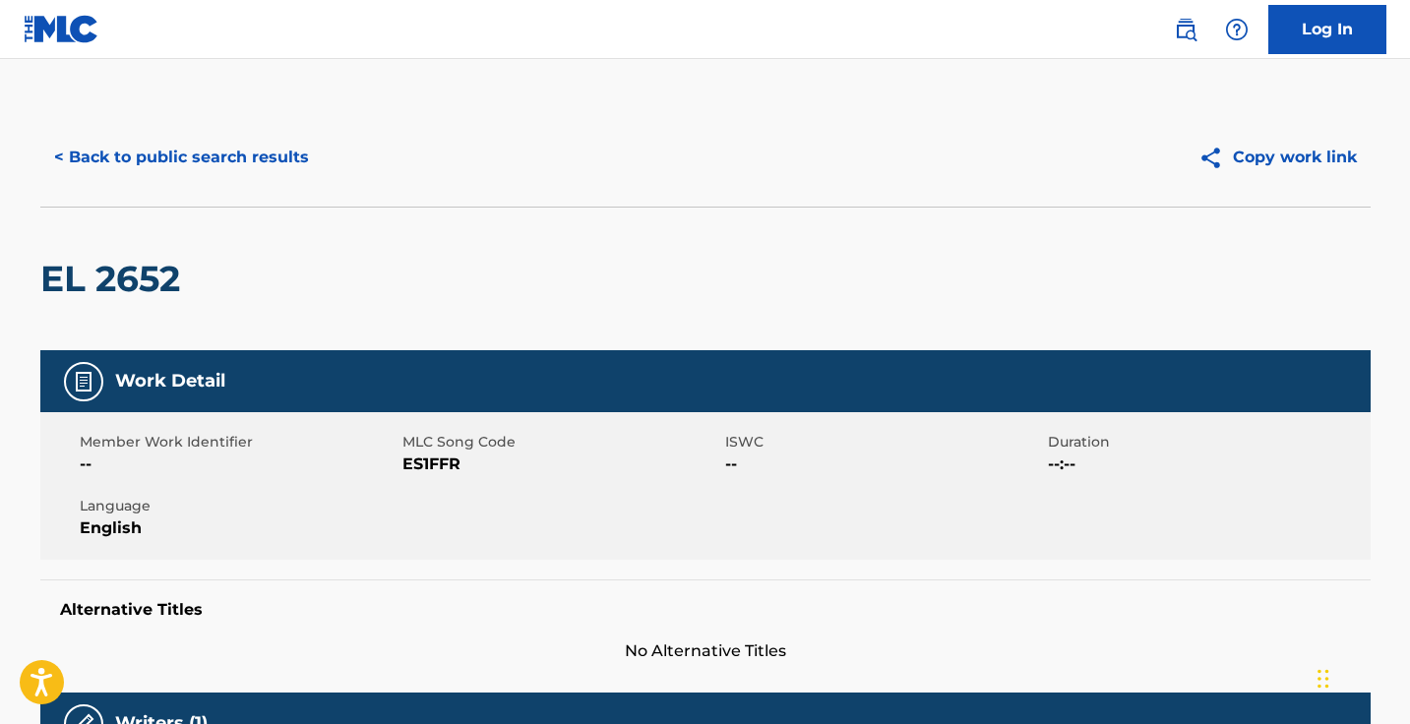
scroll to position [194, 0]
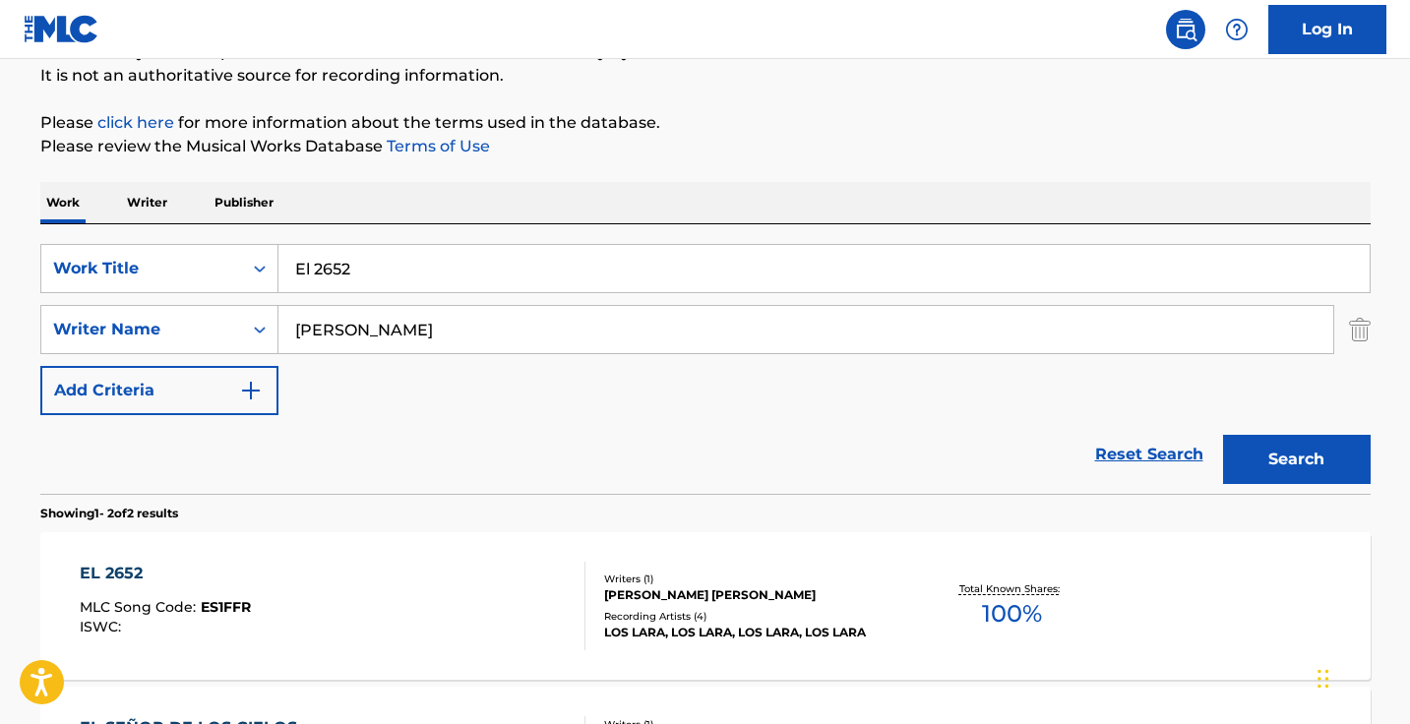
click at [361, 263] on input "El 2652" at bounding box center [823, 268] width 1091 height 47
paste input "Señor De Los Cielos"
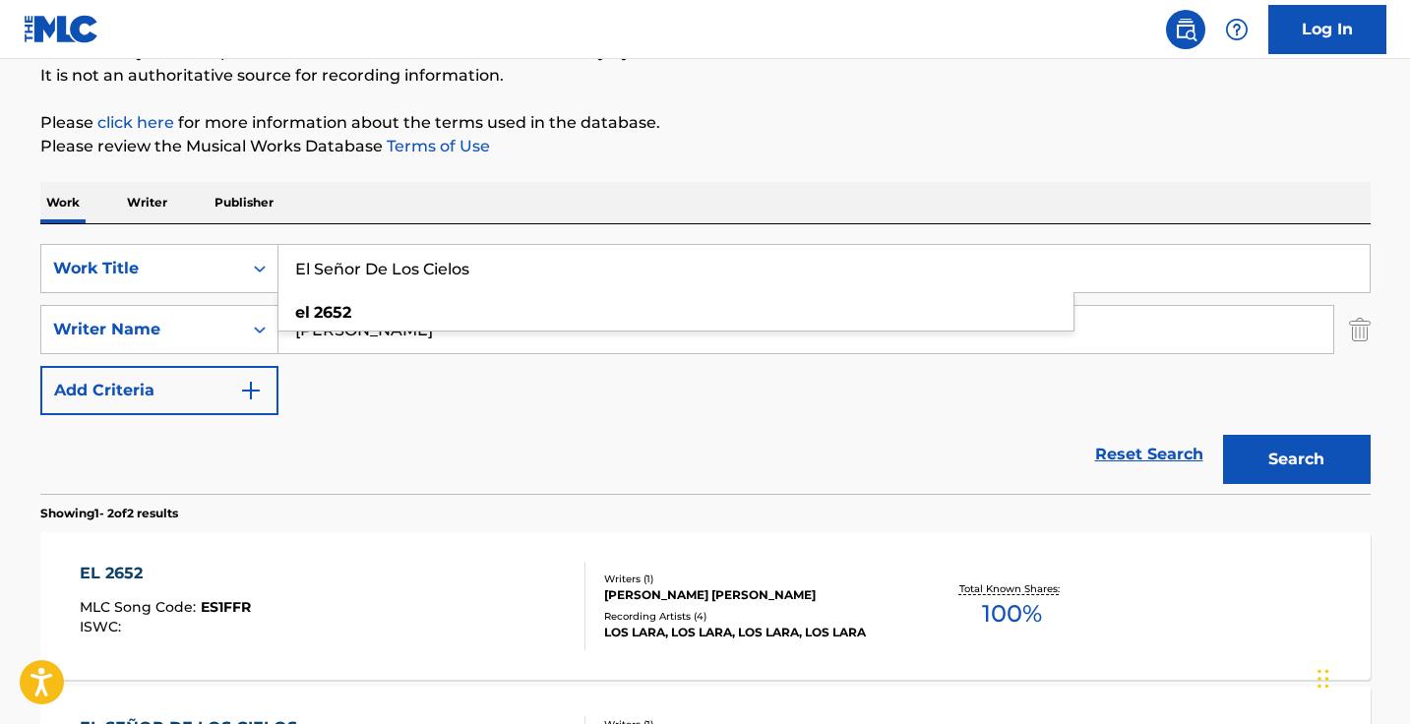
type input "El Señor De Los Cielos"
click at [1295, 459] on button "Search" at bounding box center [1297, 459] width 148 height 49
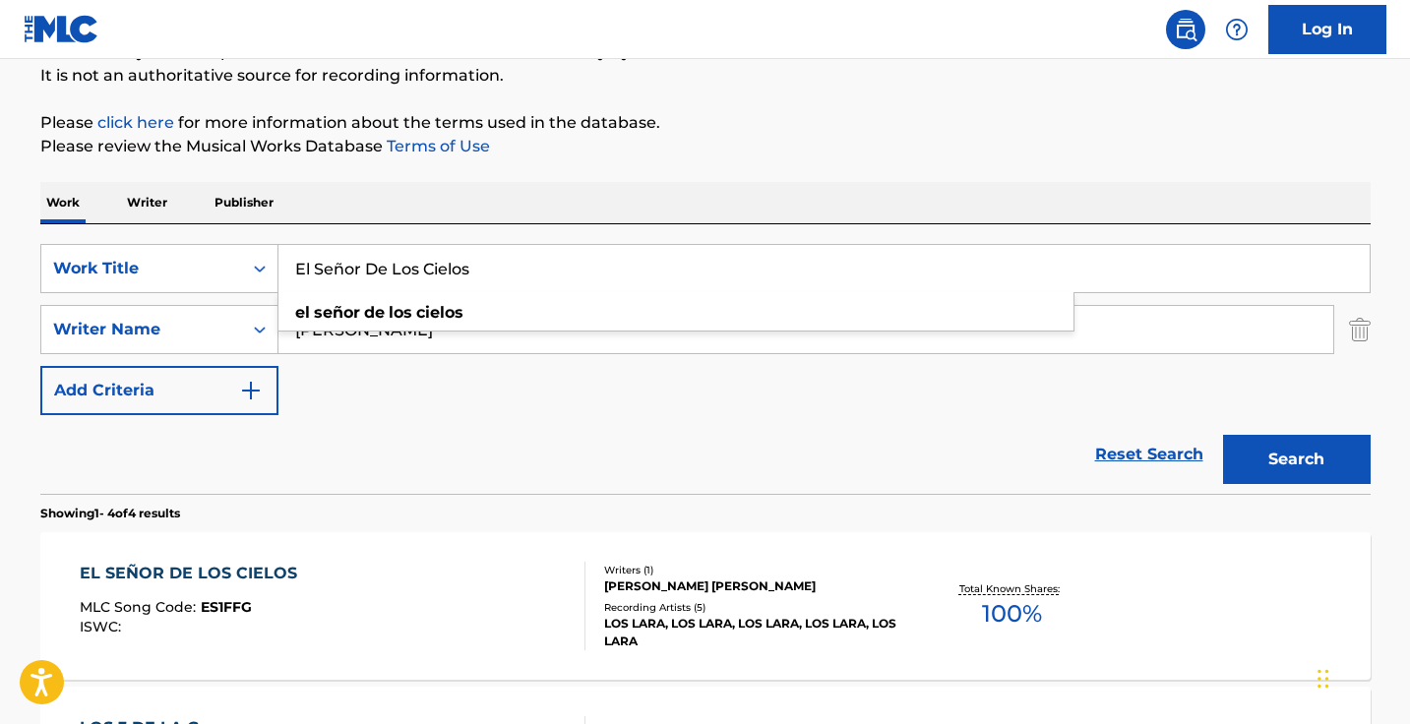
scroll to position [328, 0]
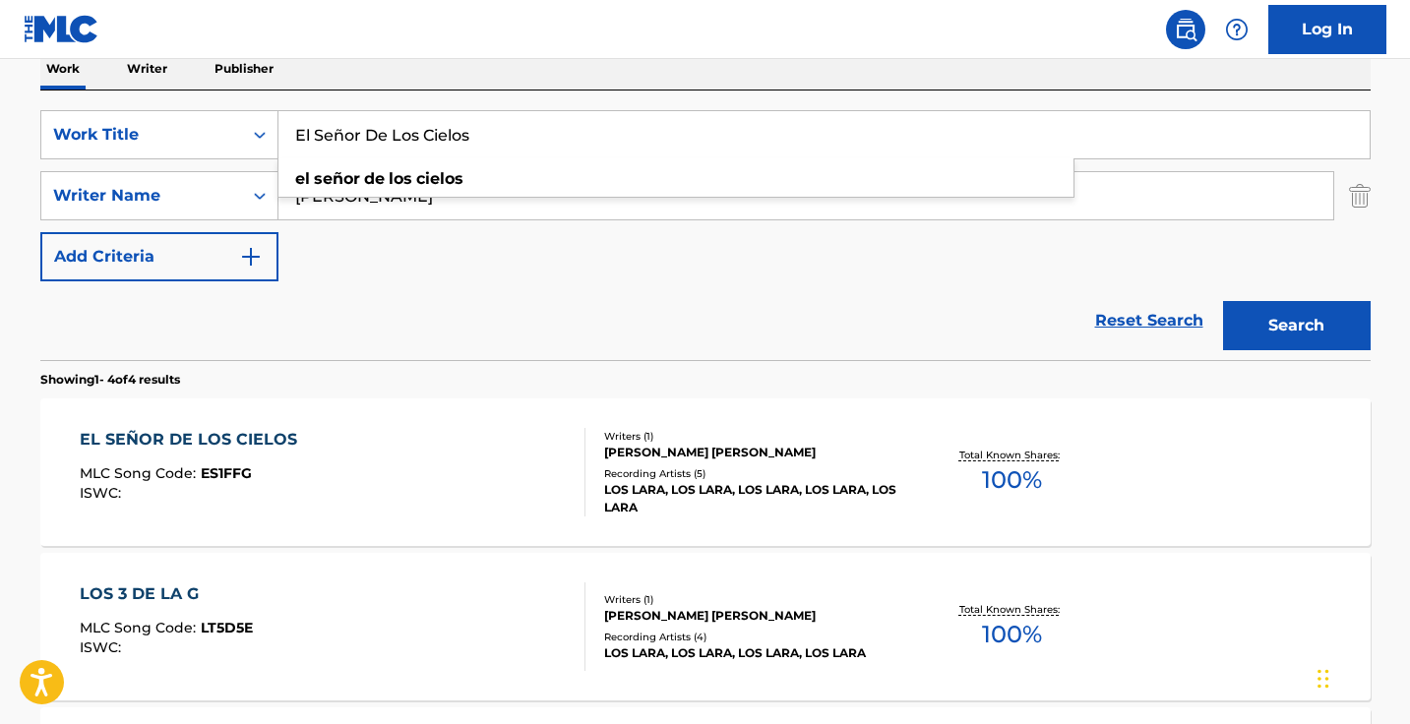
click at [437, 479] on div "EL SEÑOR DE LOS CIELOS MLC Song Code : ES1FFG ISWC :" at bounding box center [333, 472] width 506 height 89
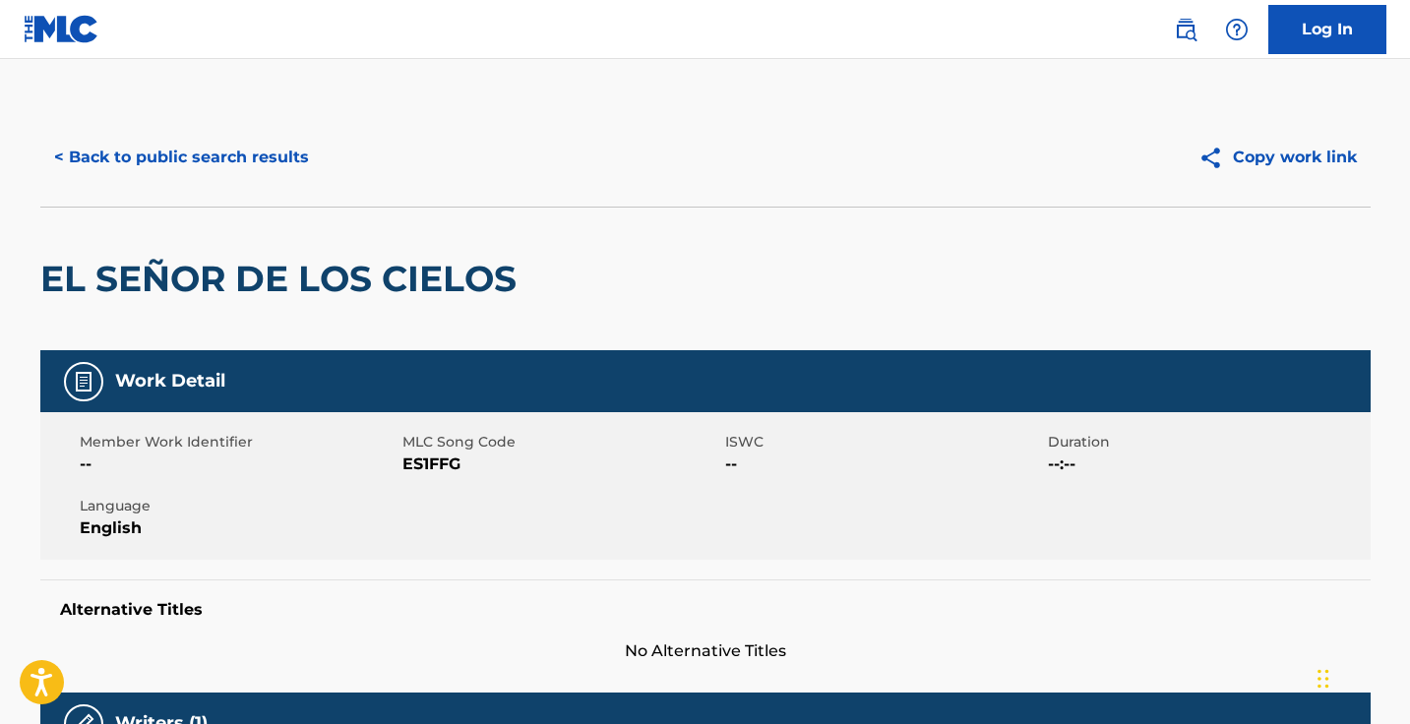
click at [192, 150] on button "< Back to public search results" at bounding box center [181, 157] width 282 height 49
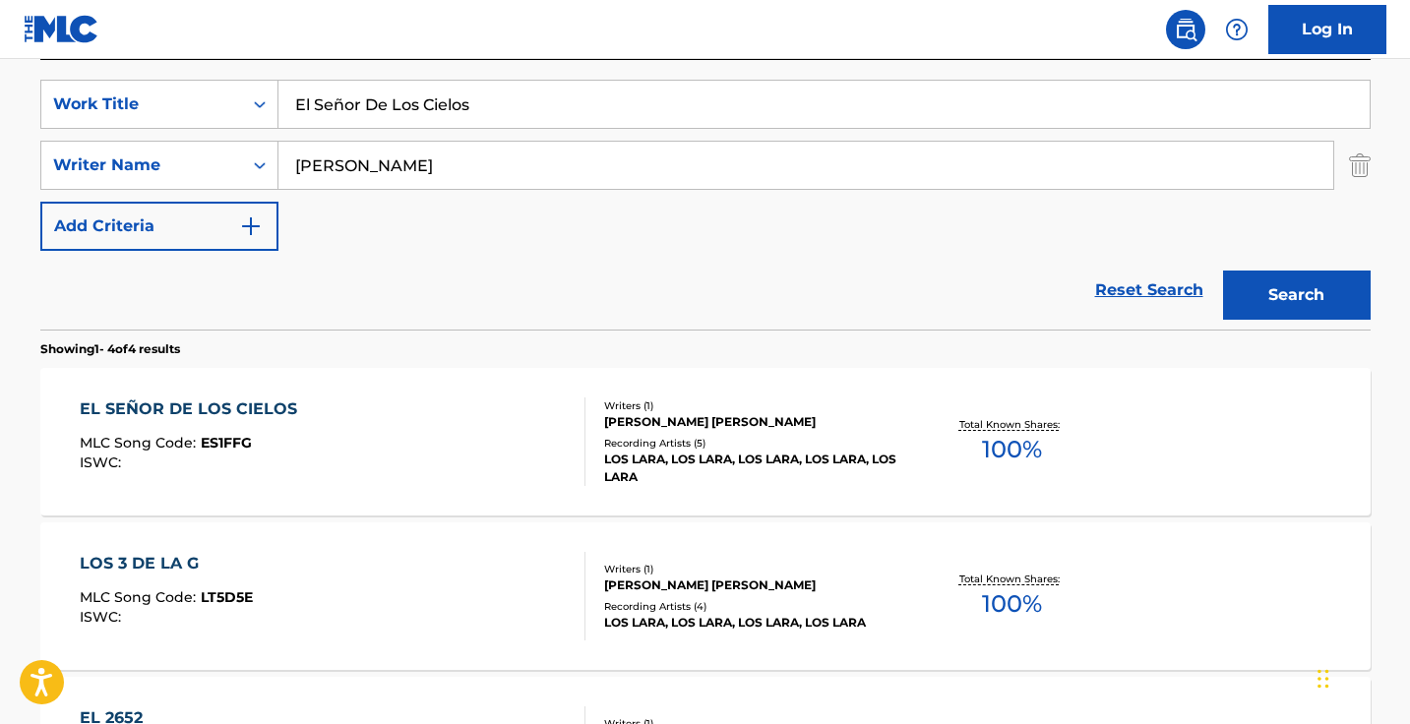
scroll to position [379, 0]
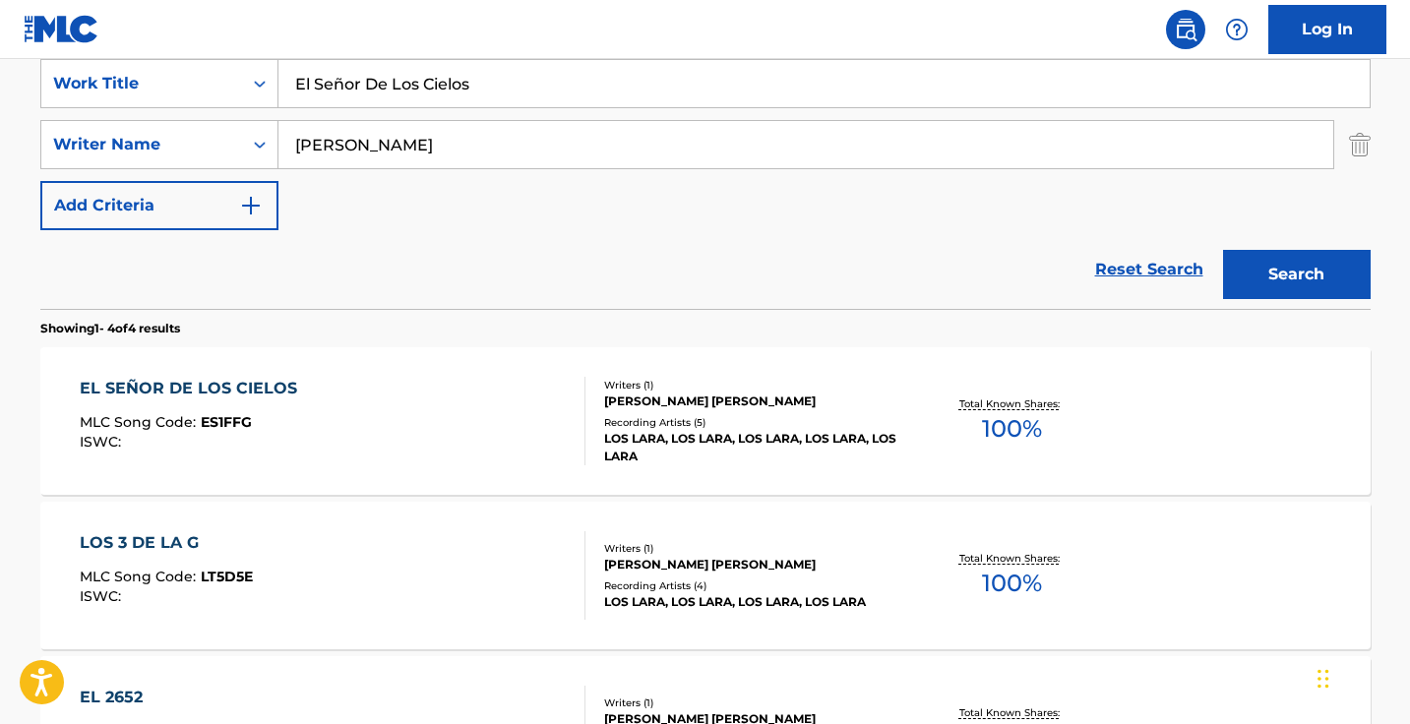
click at [449, 417] on div "EL SEÑOR DE LOS CIELOS MLC Song Code : ES1FFG ISWC :" at bounding box center [333, 421] width 506 height 89
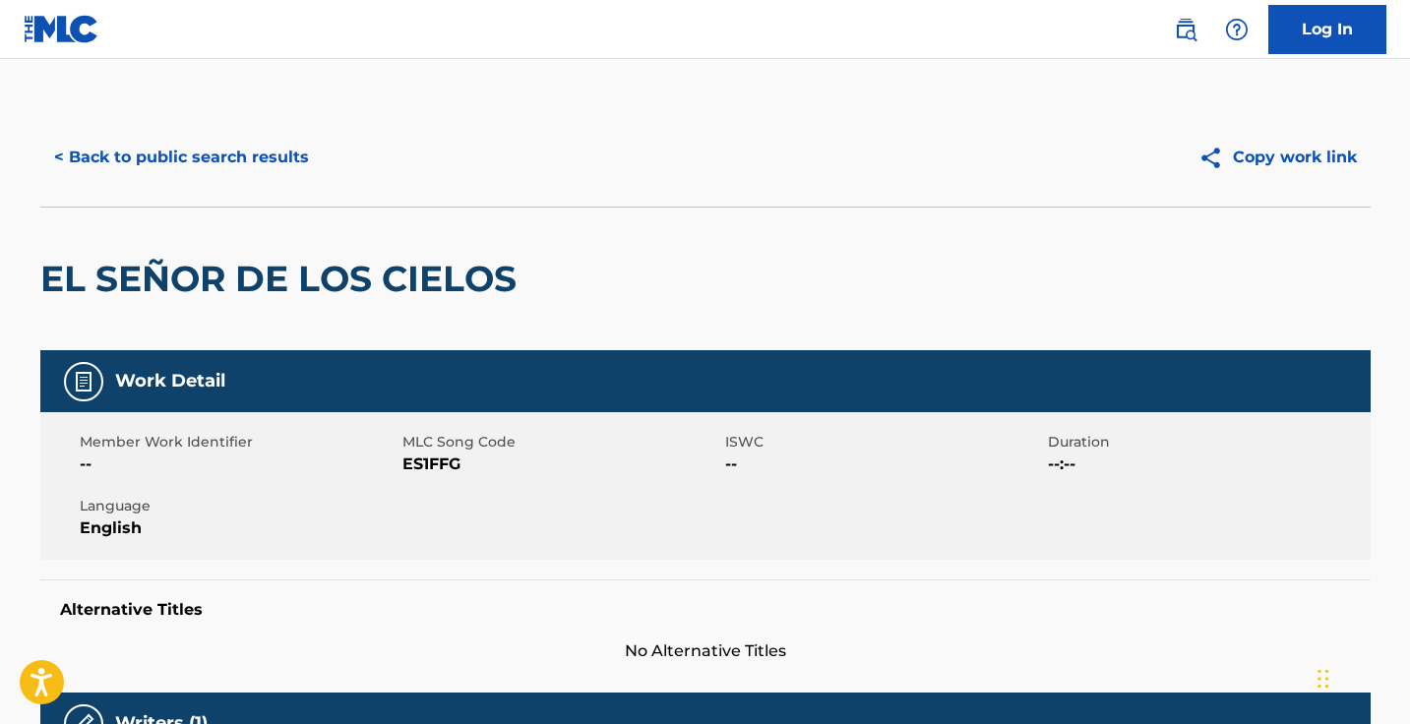
click at [431, 460] on span "ES1FFG" at bounding box center [561, 464] width 318 height 24
copy span "ES1FFG"
click at [231, 156] on button "< Back to public search results" at bounding box center [181, 157] width 282 height 49
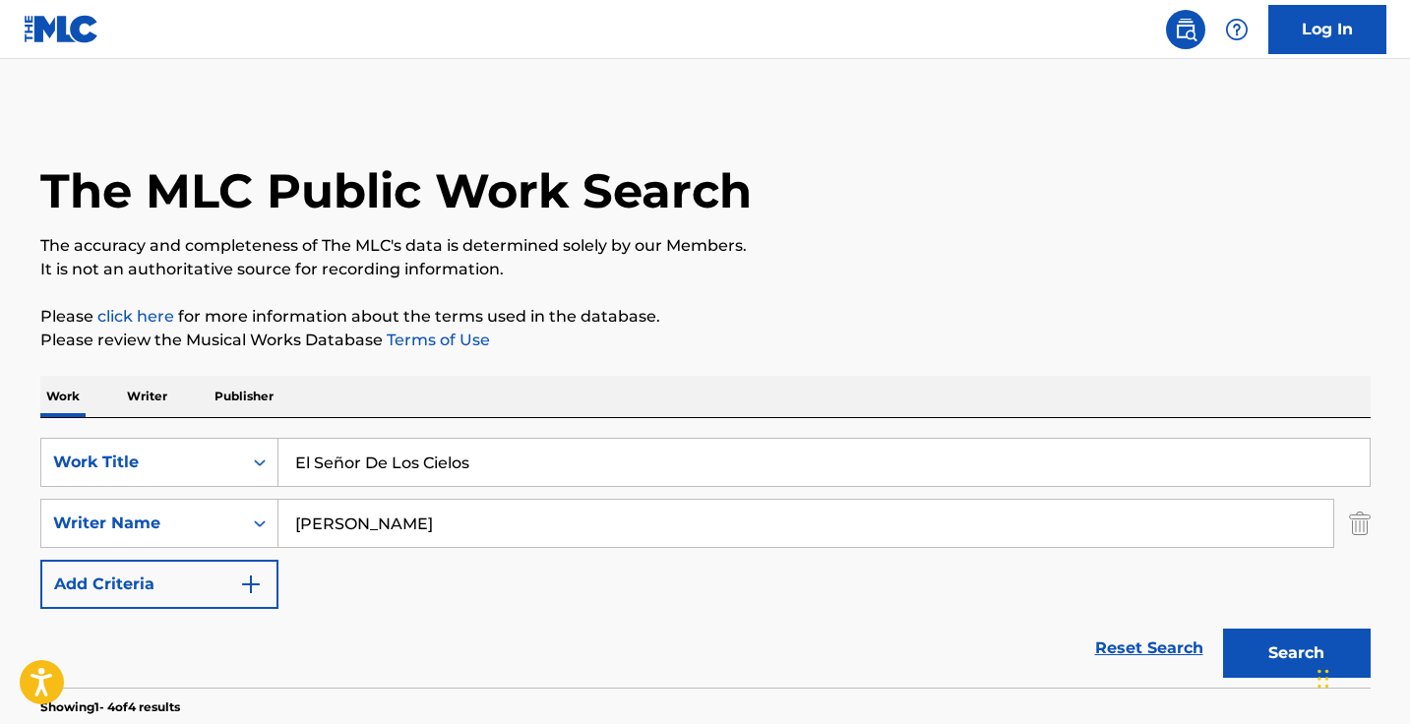
scroll to position [379, 0]
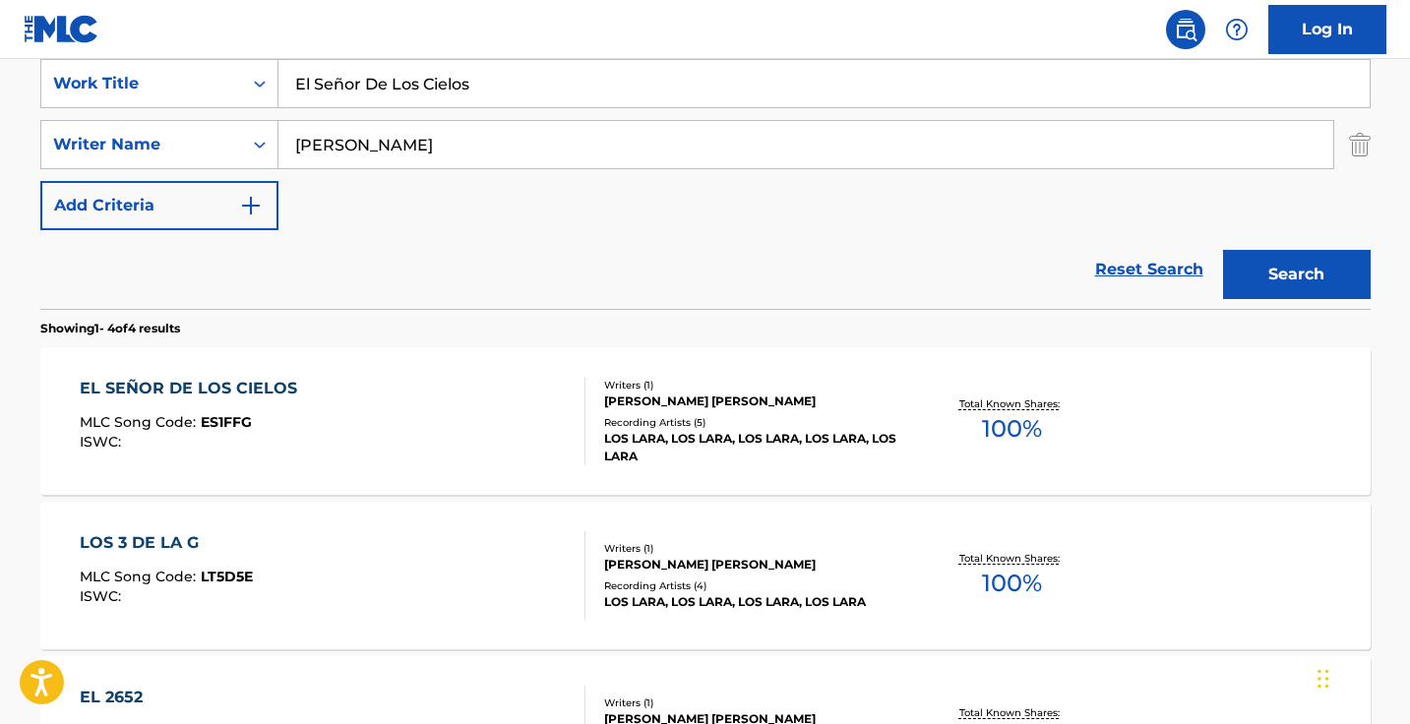
click at [503, 86] on input "El Señor De Los Cielos" at bounding box center [823, 83] width 1091 height 47
paste input "namorado de la Muerte"
type input "Enamorado de la Muerte"
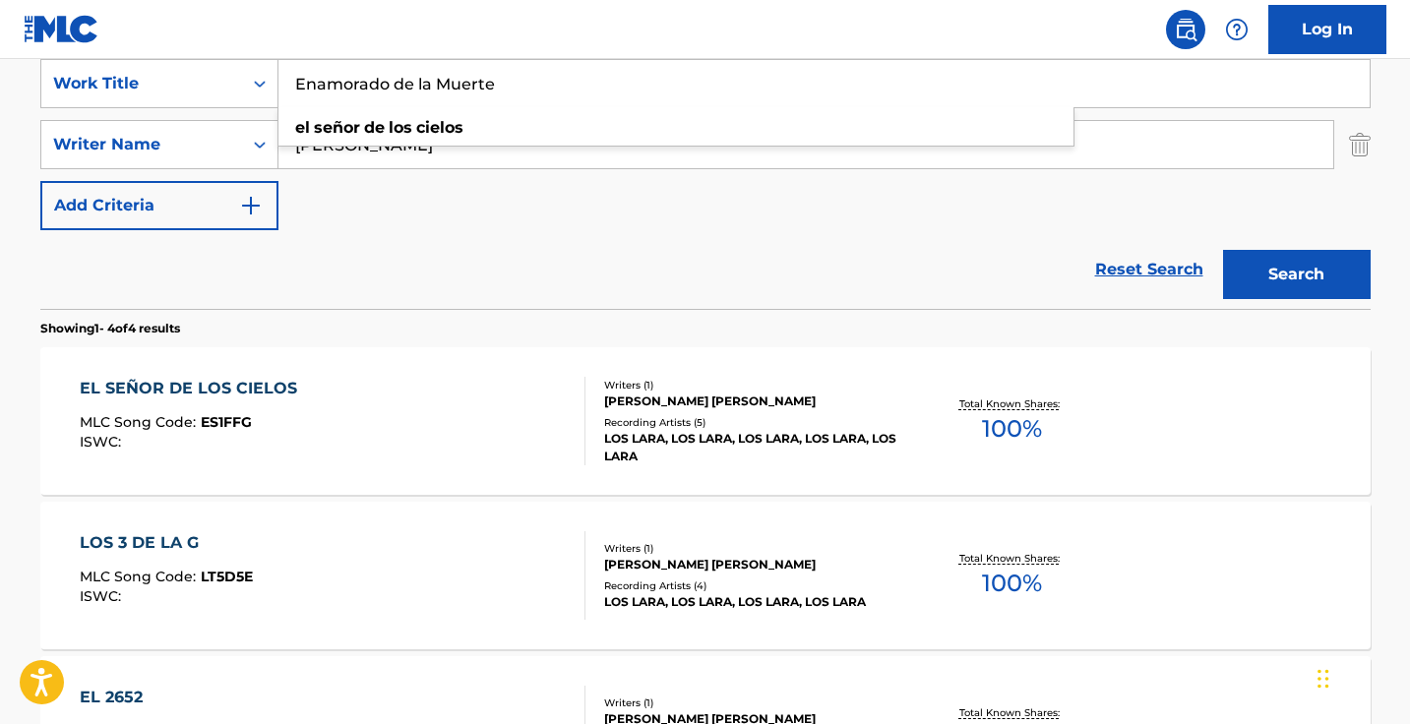
click at [1295, 274] on button "Search" at bounding box center [1297, 274] width 148 height 49
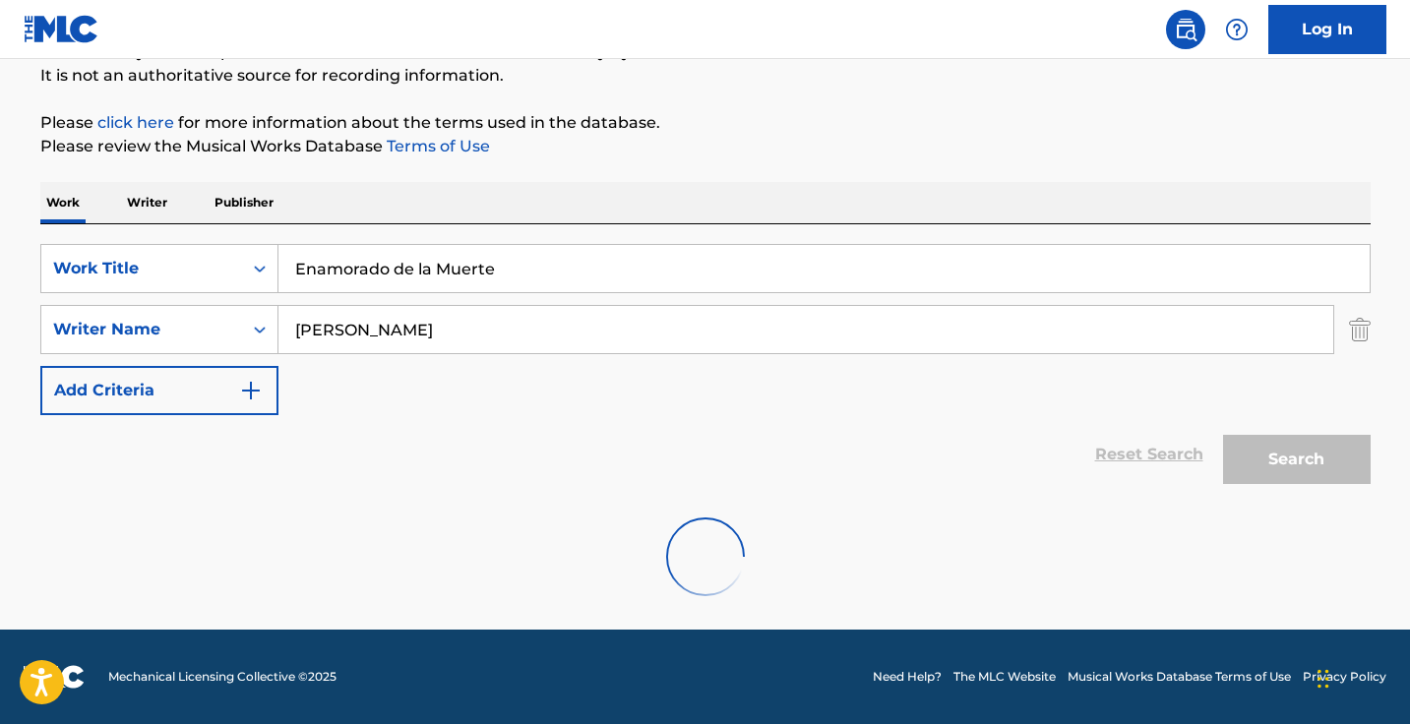
scroll to position [194, 0]
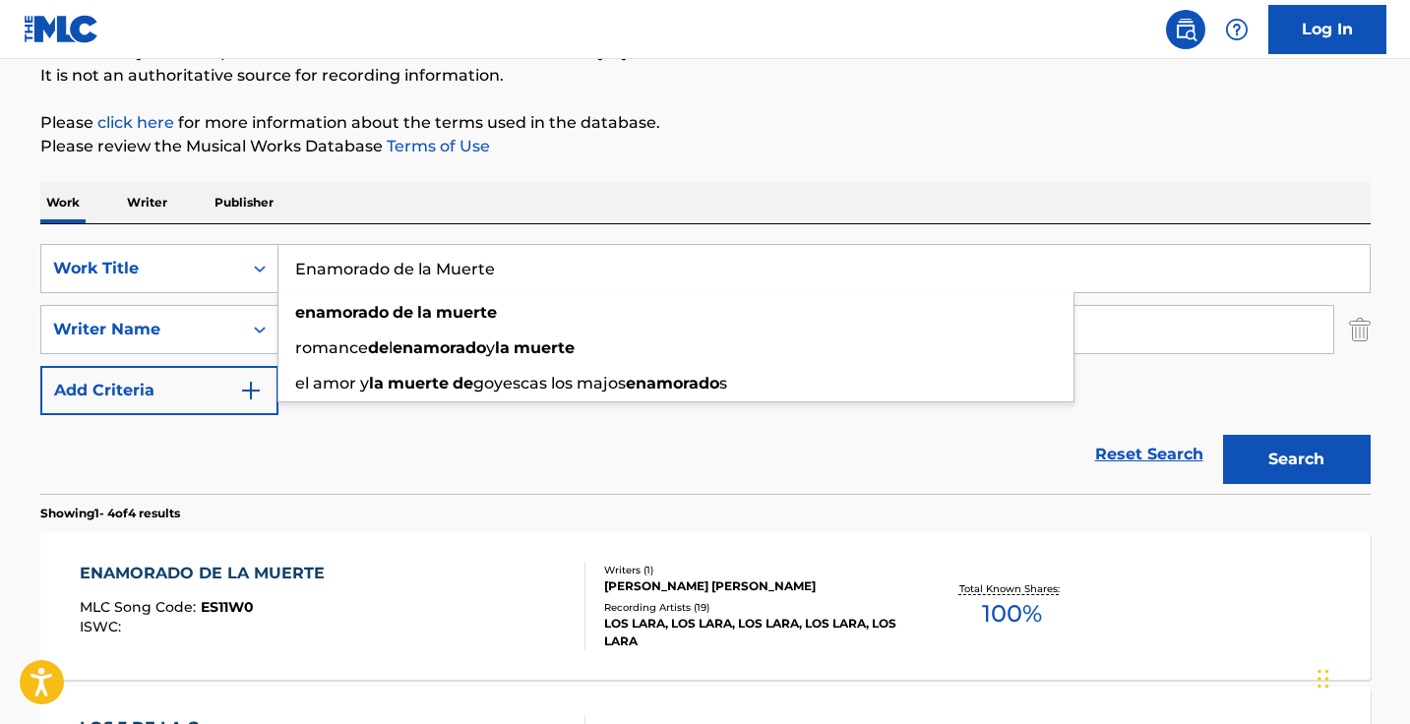
click at [591, 556] on div "ENAMORADO DE LA MUERTE MLC Song Code : ES11W0 ISWC : Writers ( 1 ) CARLOS LIBOR…" at bounding box center [705, 606] width 1330 height 148
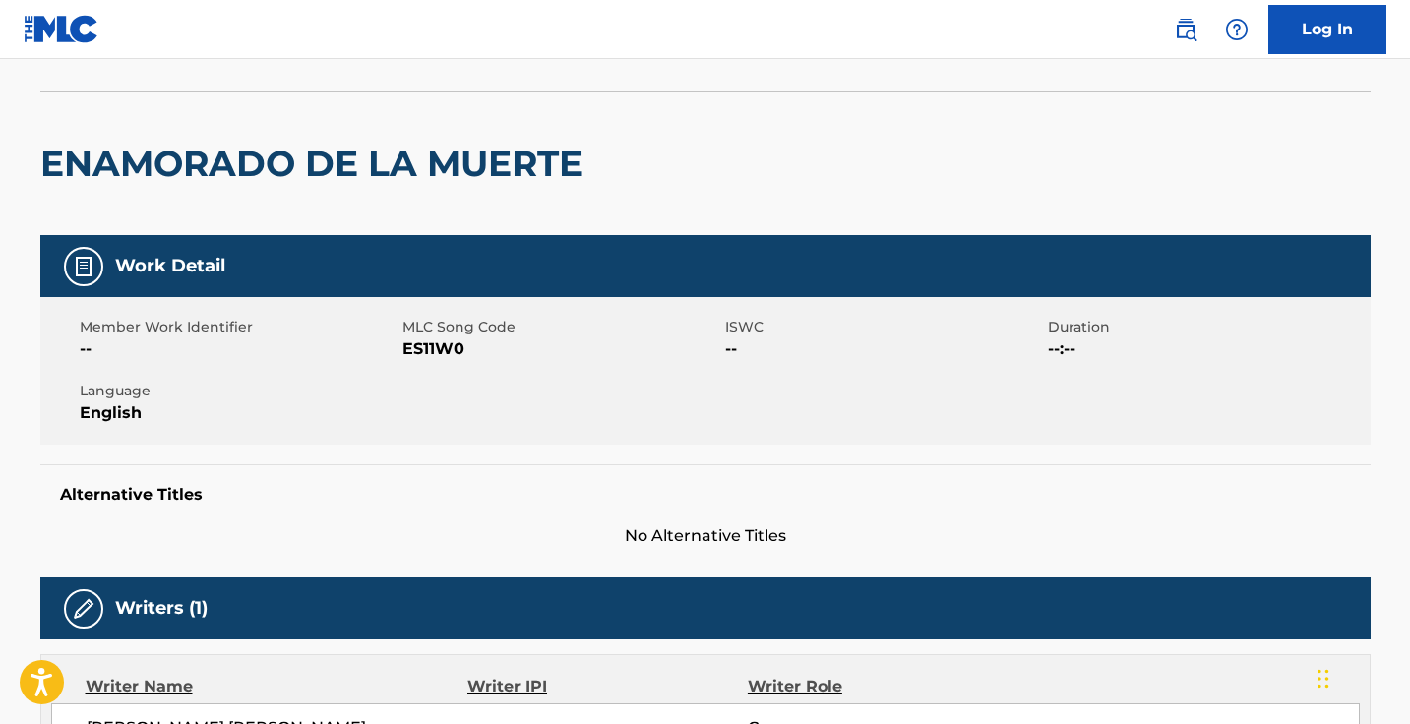
scroll to position [211, 0]
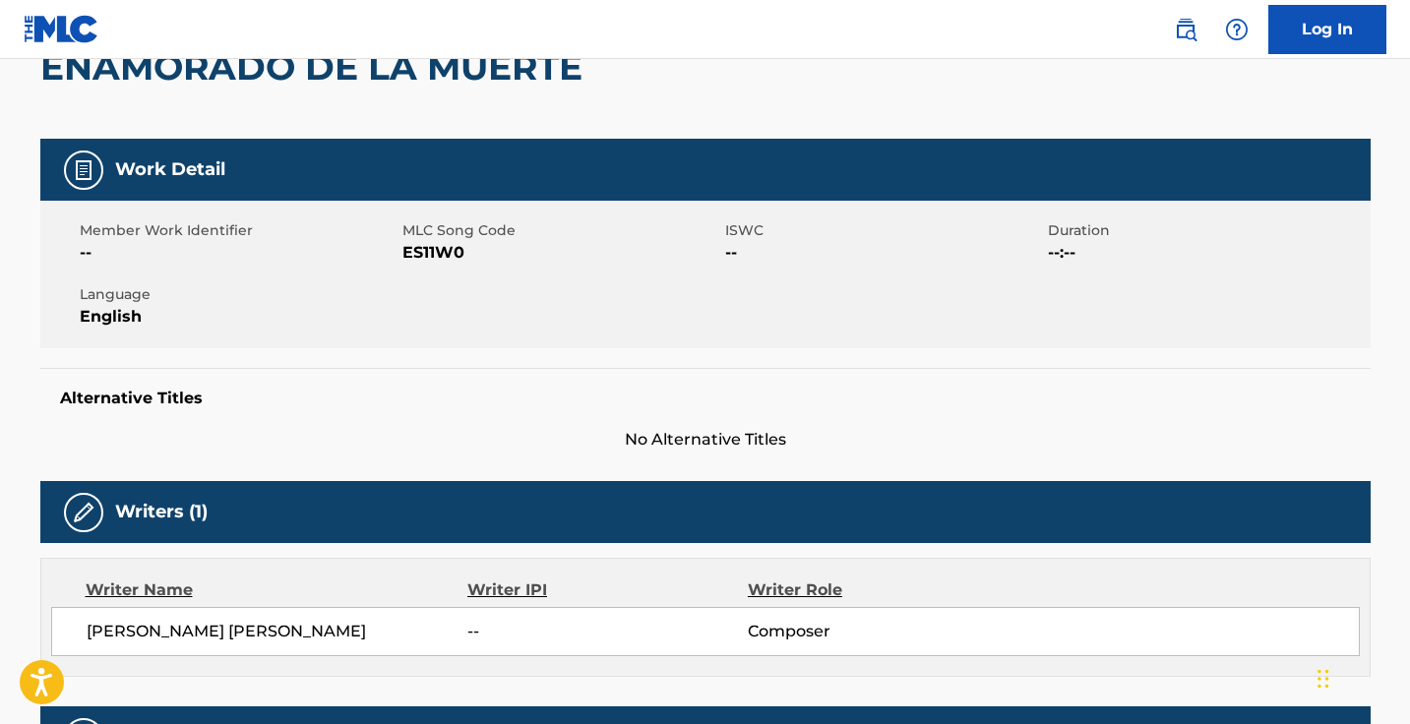
click at [440, 255] on span "ES11W0" at bounding box center [561, 253] width 318 height 24
copy span "ES11W0"
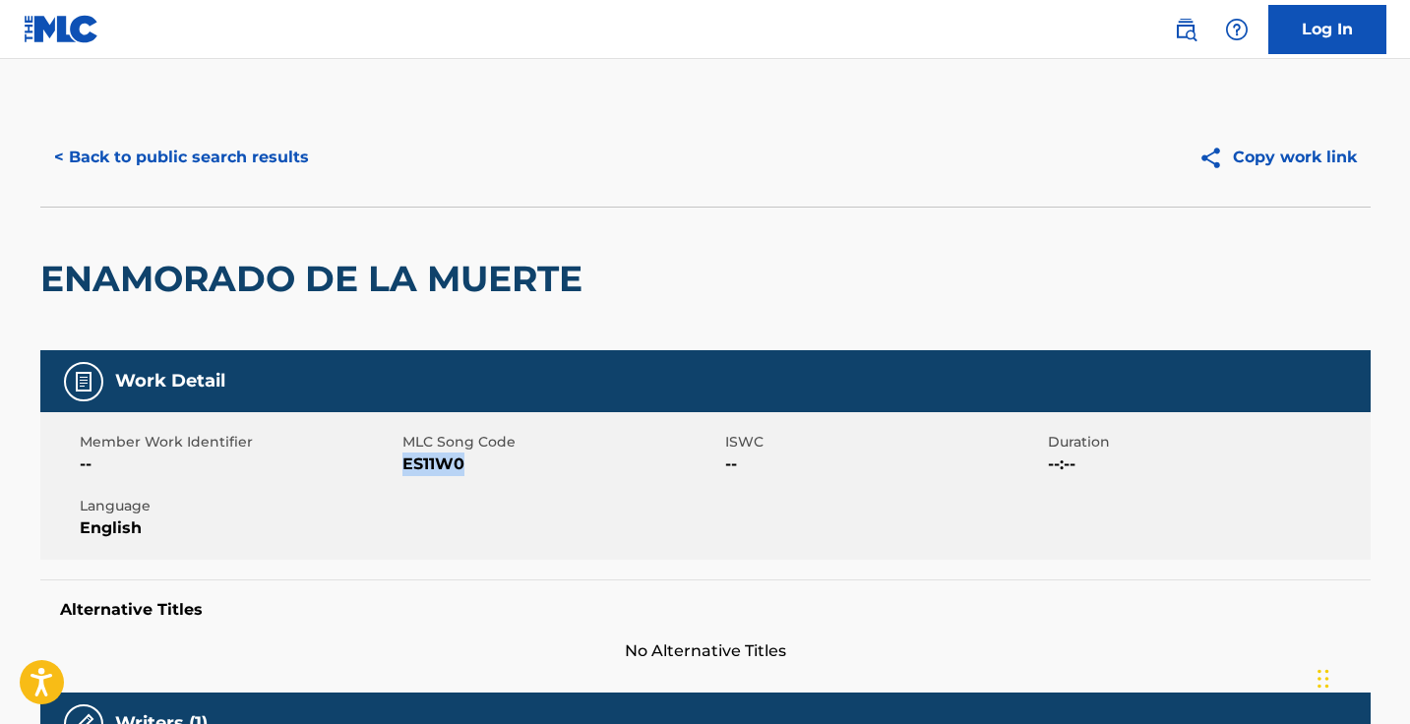
click at [222, 146] on button "< Back to public search results" at bounding box center [181, 157] width 282 height 49
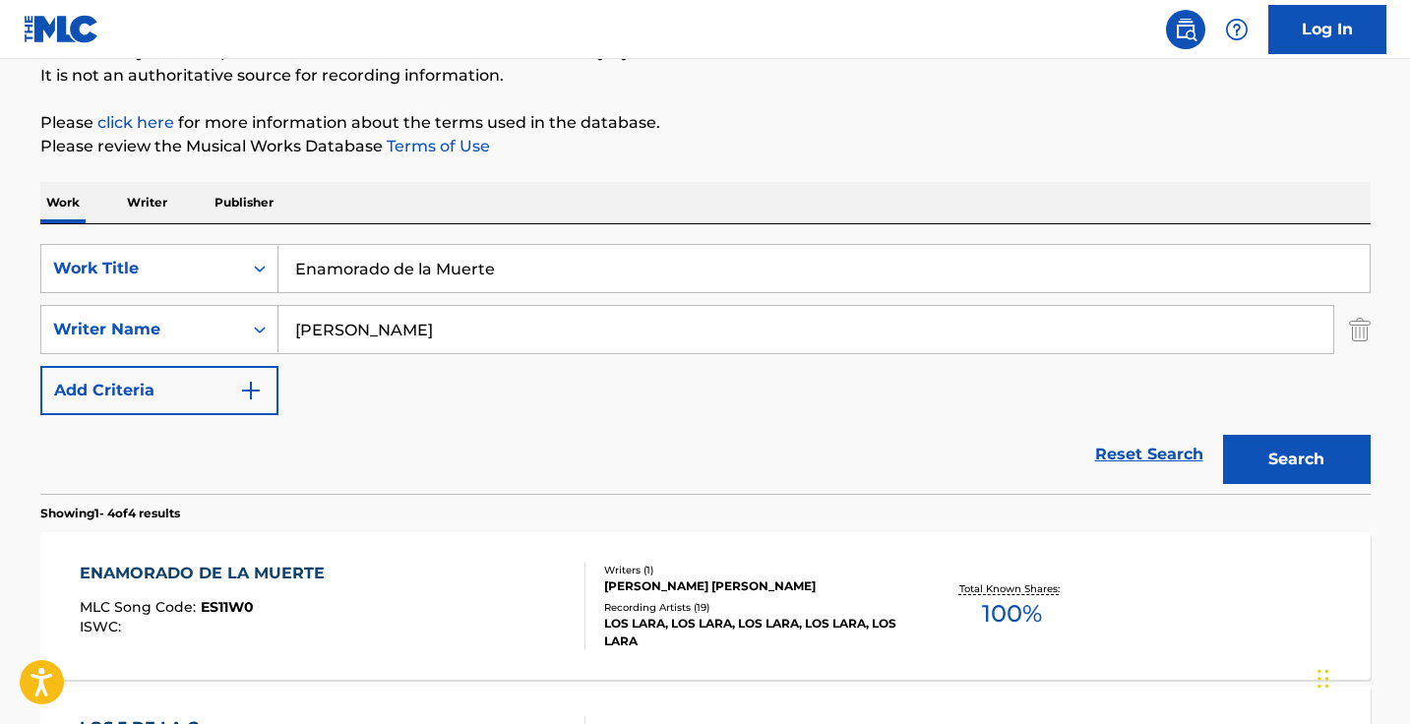
scroll to position [335, 0]
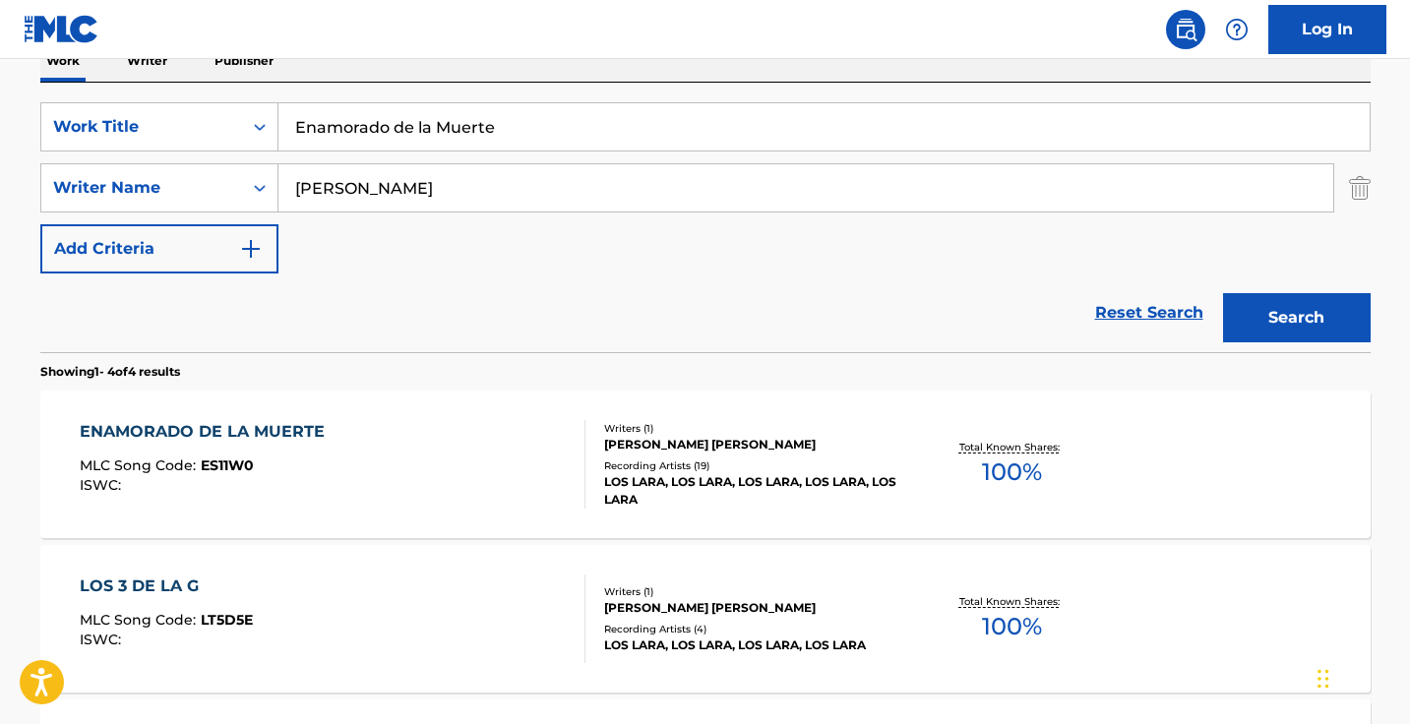
click at [502, 131] on input "Enamorado de la Muerte" at bounding box center [823, 126] width 1091 height 47
paste input "Jesús Cruz Lorenzo"
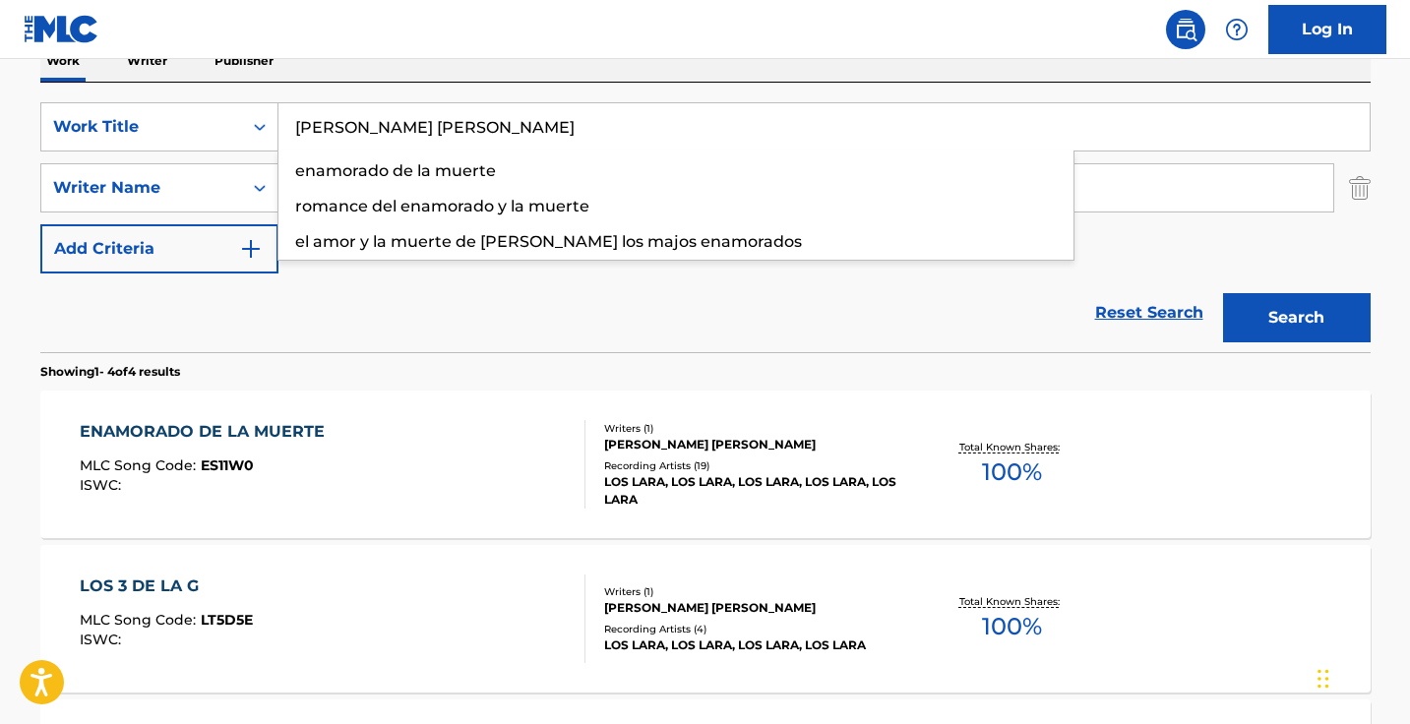
type input "Jesús Cruz Lorenzo"
click at [1295, 318] on button "Search" at bounding box center [1297, 317] width 148 height 49
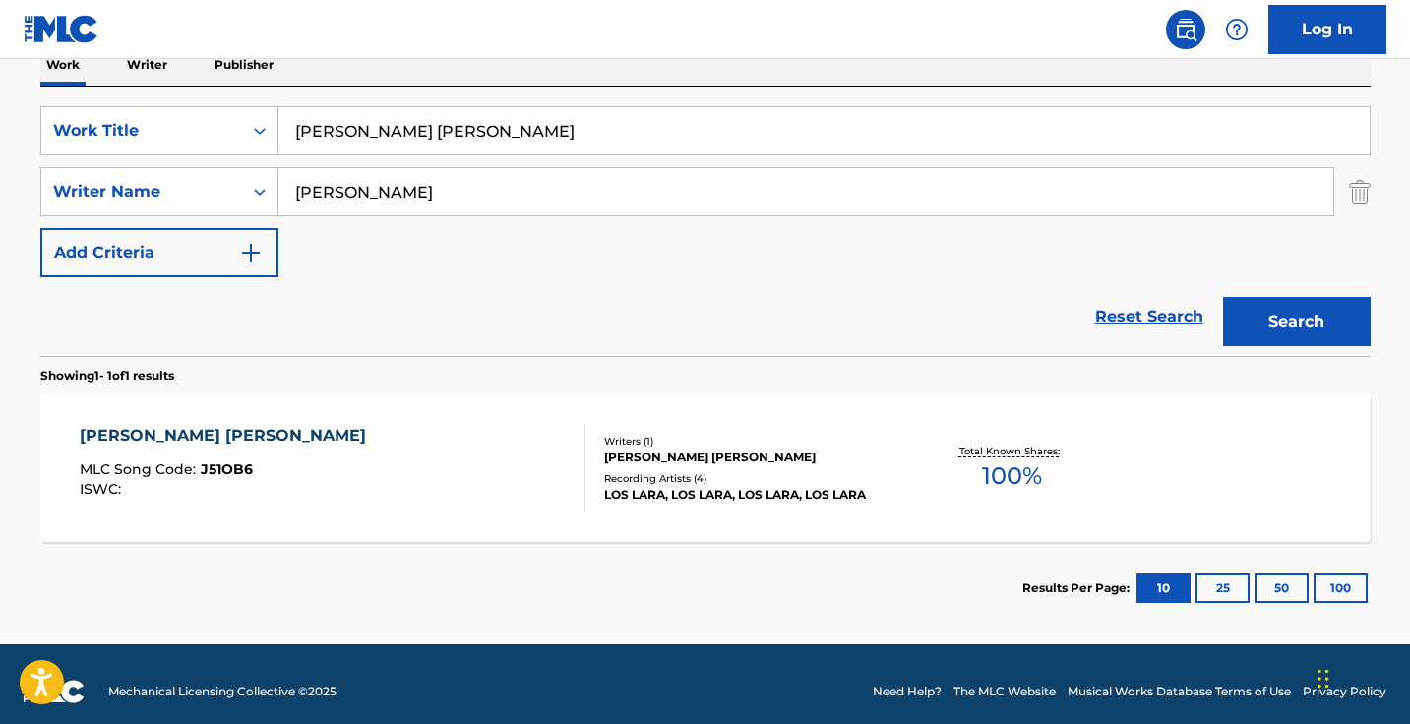
scroll to position [333, 0]
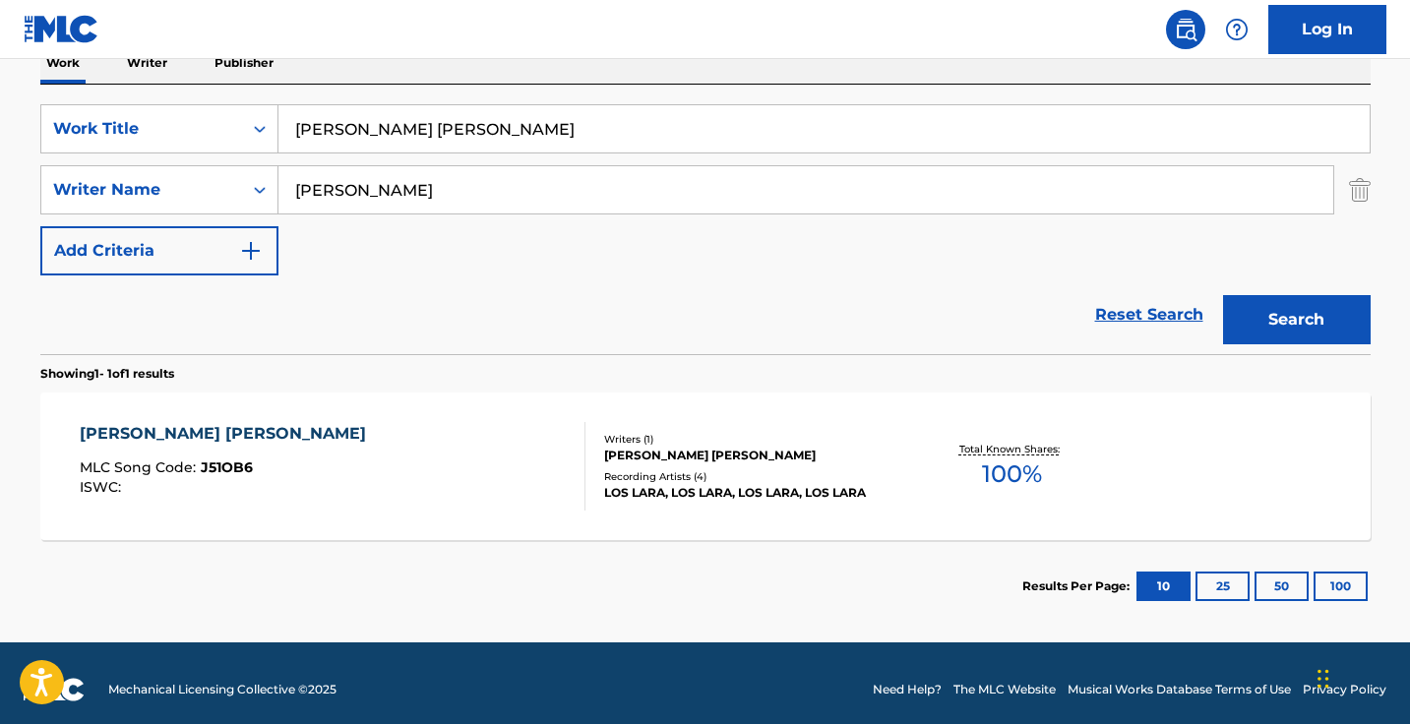
click at [482, 476] on div "JESUS CRUZ LORENZO MLC Song Code : J51OB6 ISWC :" at bounding box center [333, 466] width 506 height 89
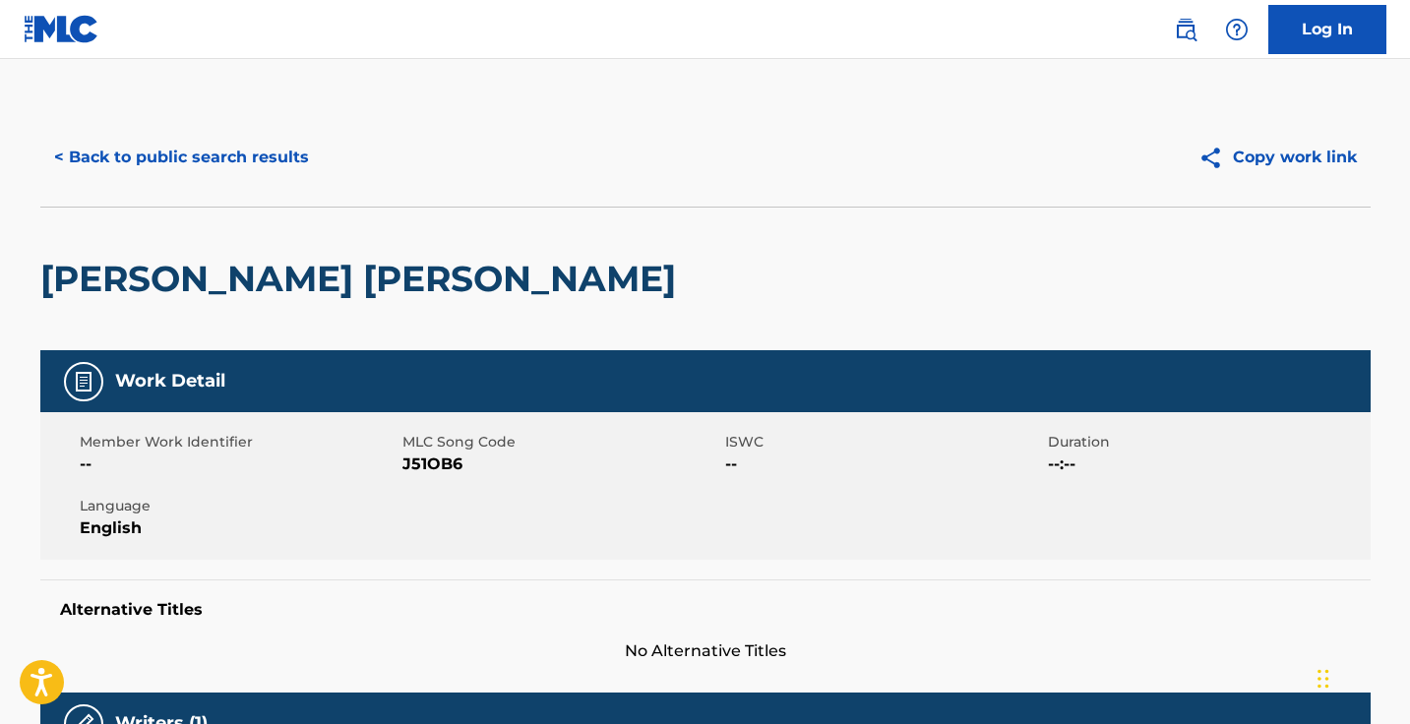
click at [436, 468] on span "J51OB6" at bounding box center [561, 464] width 318 height 24
copy span "J51OB6"
click at [297, 157] on button "< Back to public search results" at bounding box center [181, 157] width 282 height 49
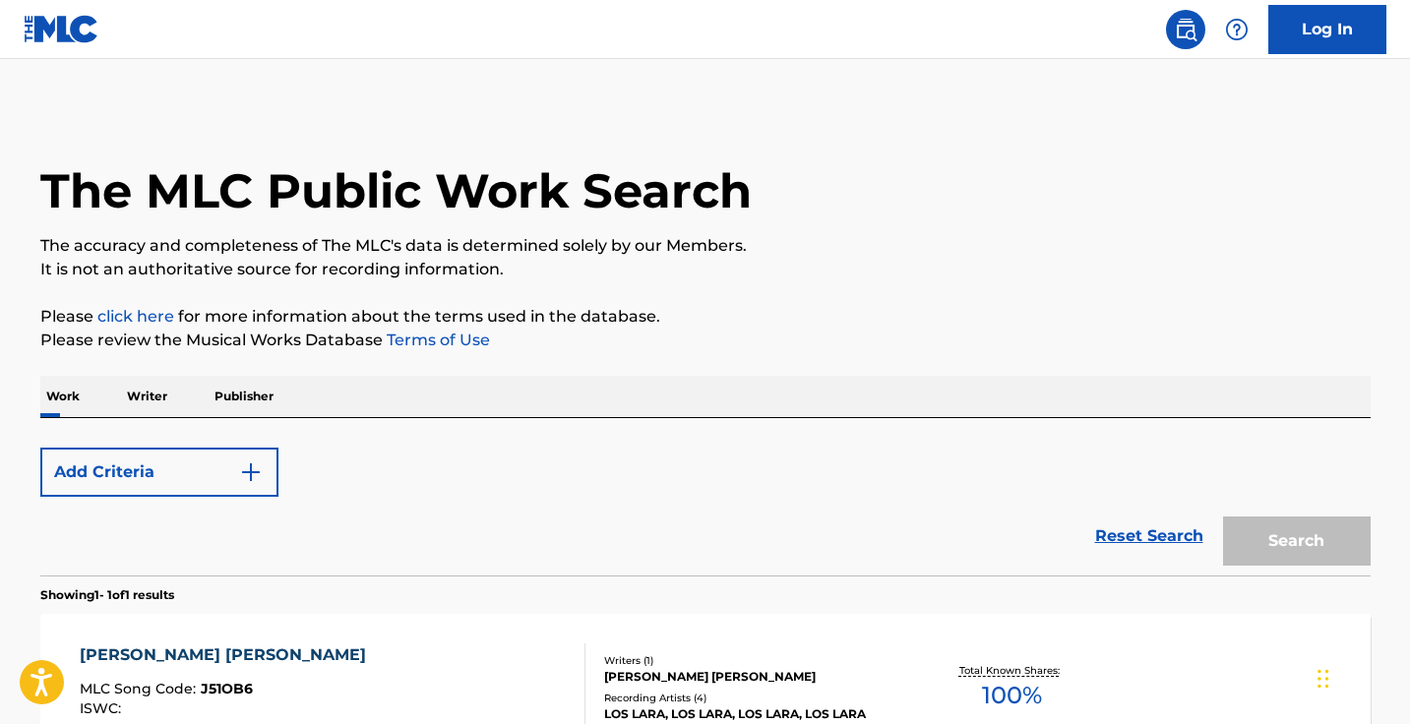
scroll to position [234, 0]
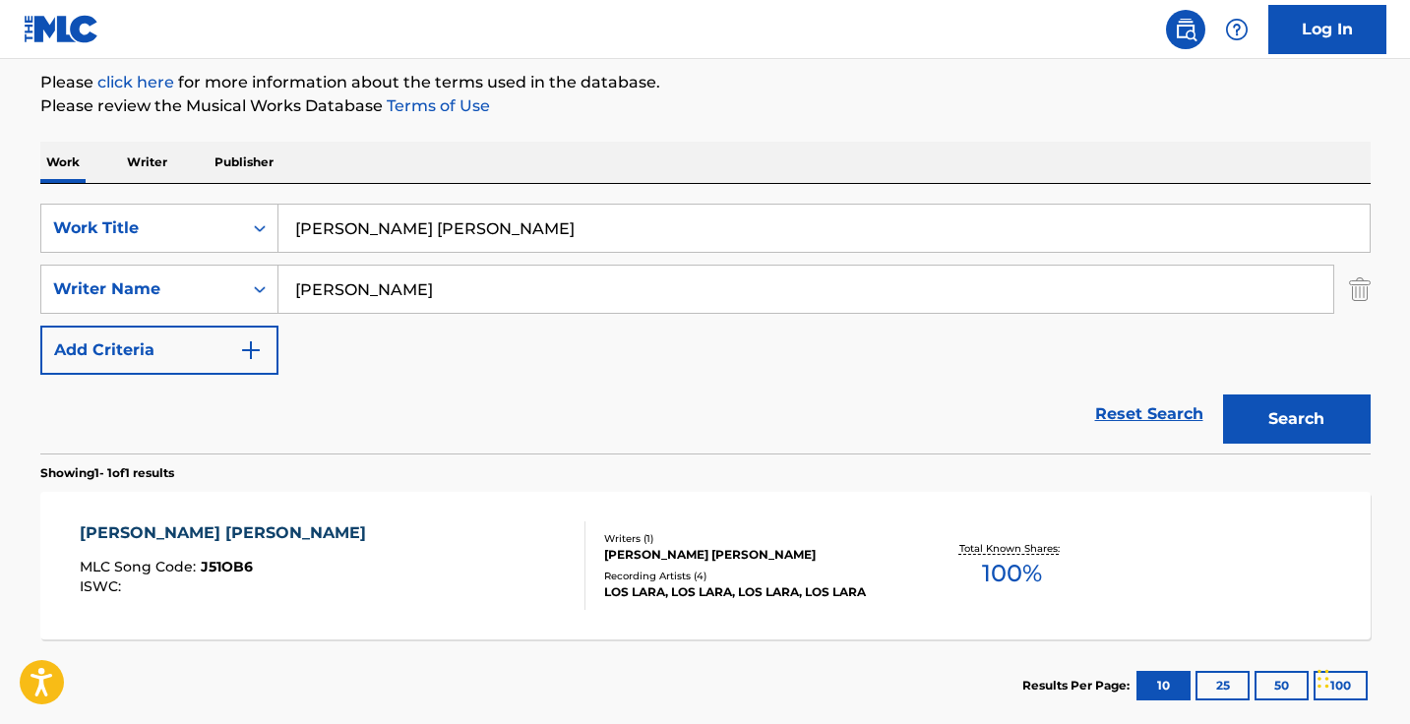
click at [455, 231] on input "Jesús Cruz Lorenzo" at bounding box center [823, 228] width 1091 height 47
paste input "La Lic"
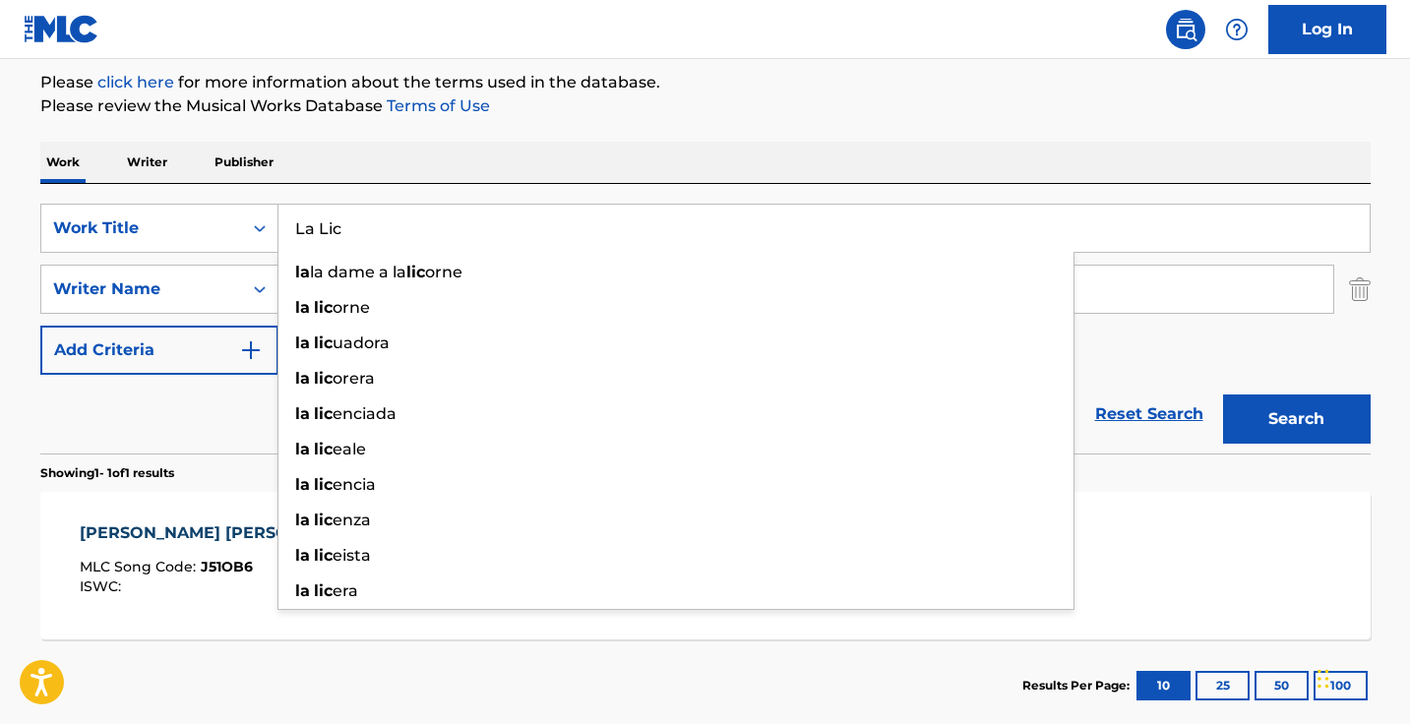
type input "La Lic"
click at [1295, 419] on button "Search" at bounding box center [1297, 418] width 148 height 49
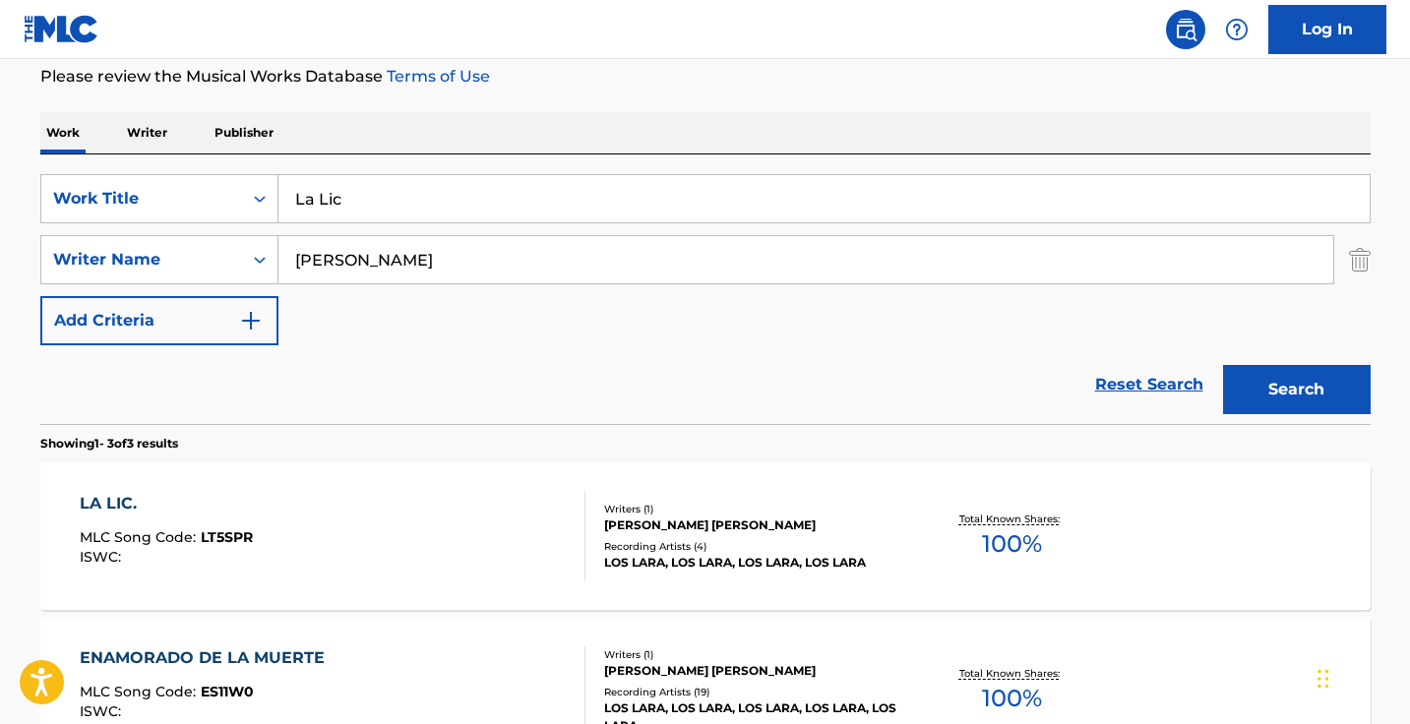
scroll to position [294, 0]
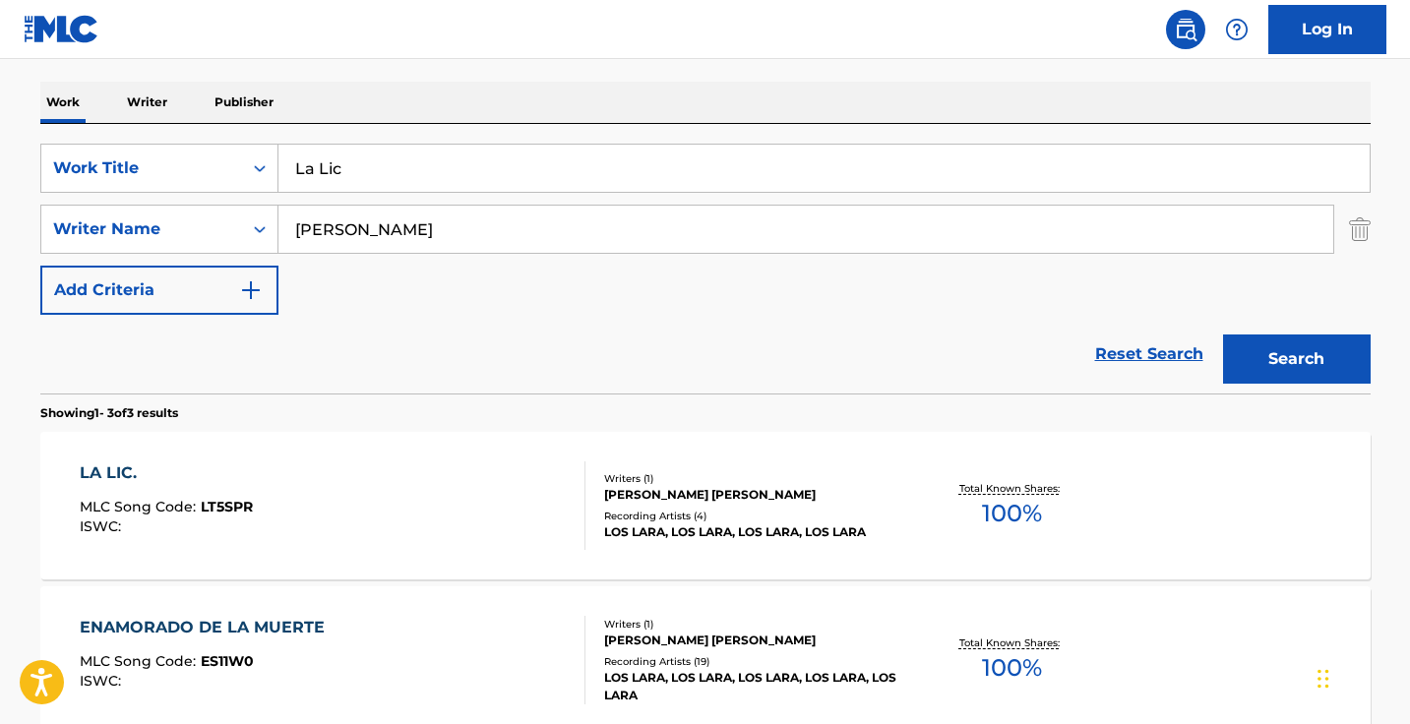
click at [413, 488] on div "LA LIC. MLC Song Code : LT5SPR ISWC :" at bounding box center [333, 505] width 506 height 89
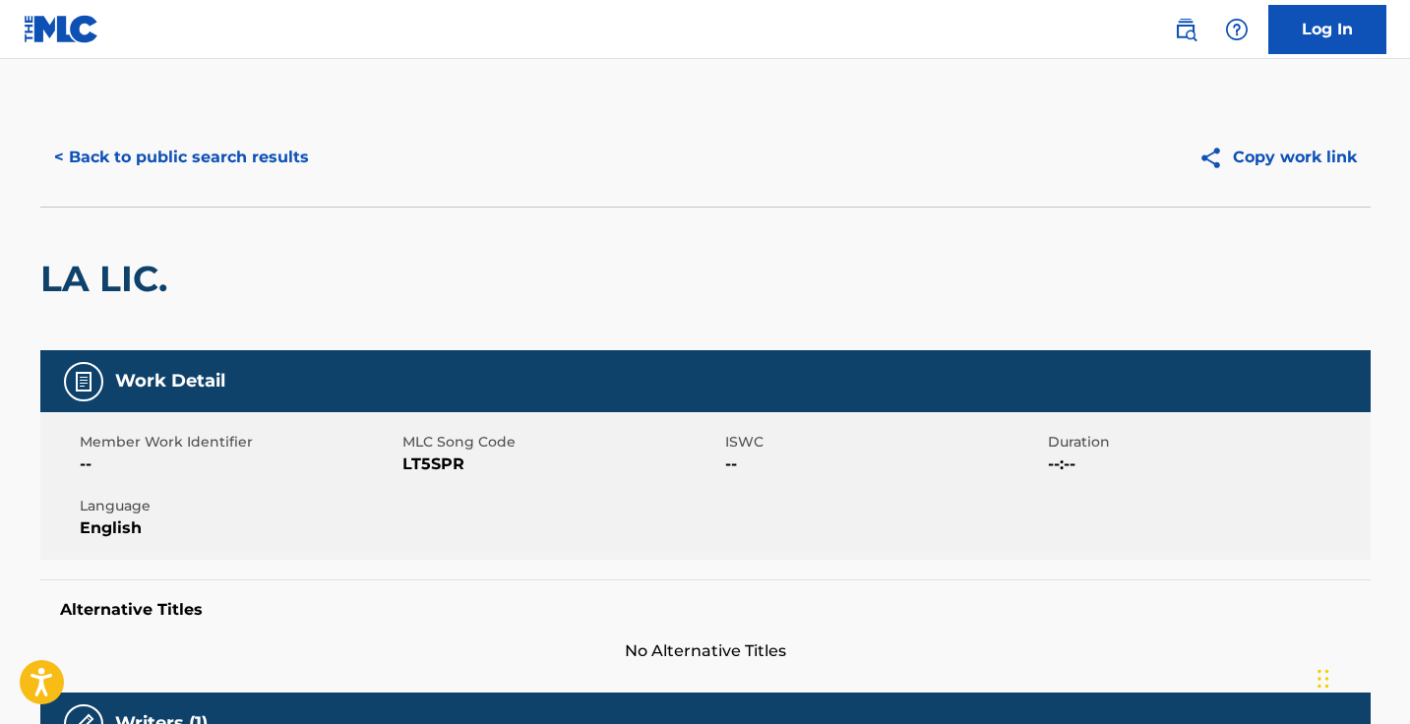
click at [445, 462] on span "LT5SPR" at bounding box center [561, 464] width 318 height 24
copy span "LT5SPR"
click at [254, 158] on button "< Back to public search results" at bounding box center [181, 157] width 282 height 49
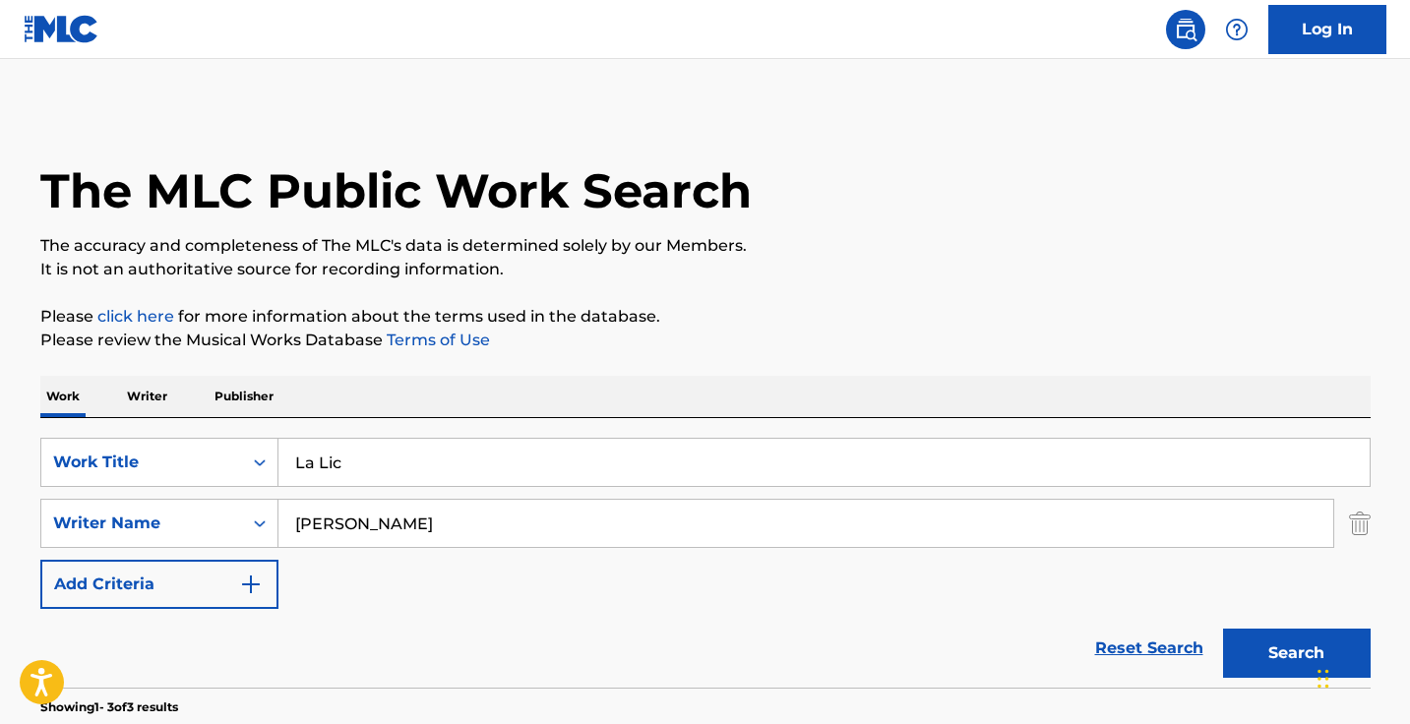
scroll to position [294, 0]
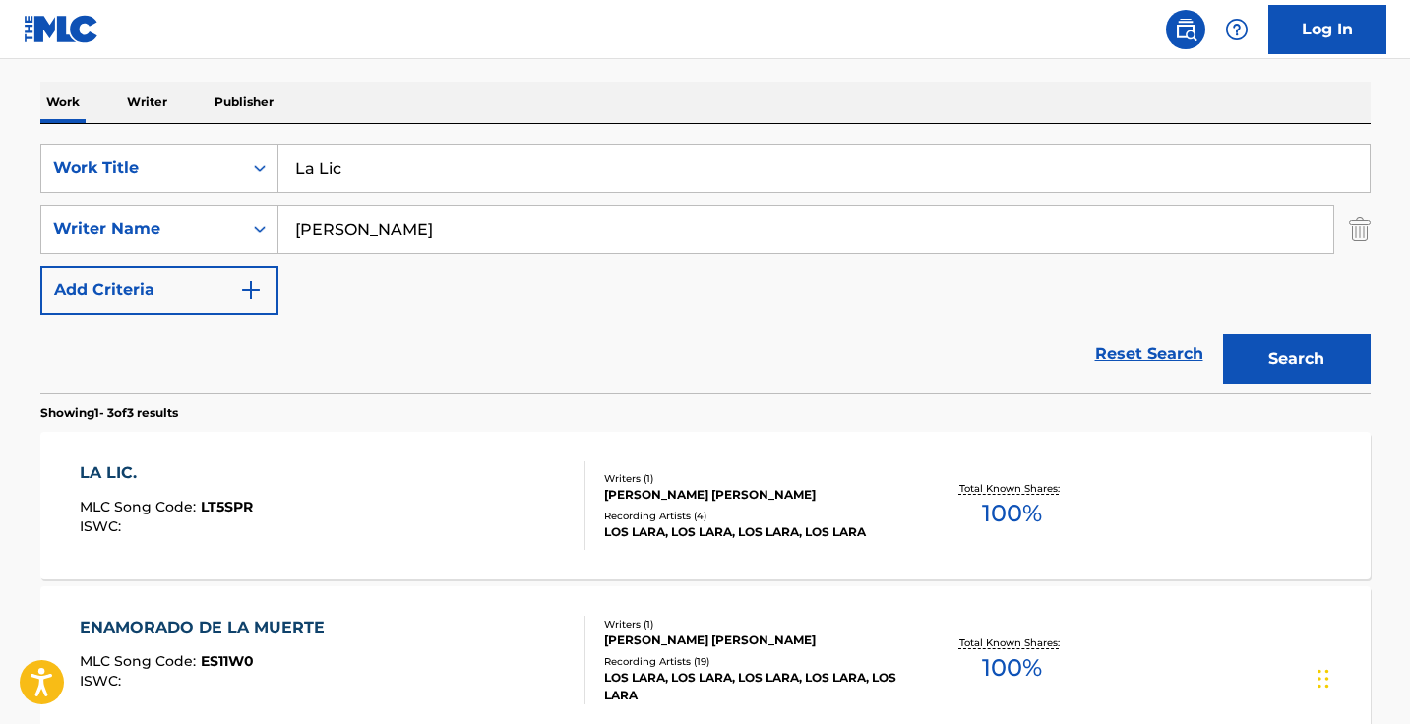
click at [475, 157] on input "La Lic" at bounding box center [823, 168] width 1091 height 47
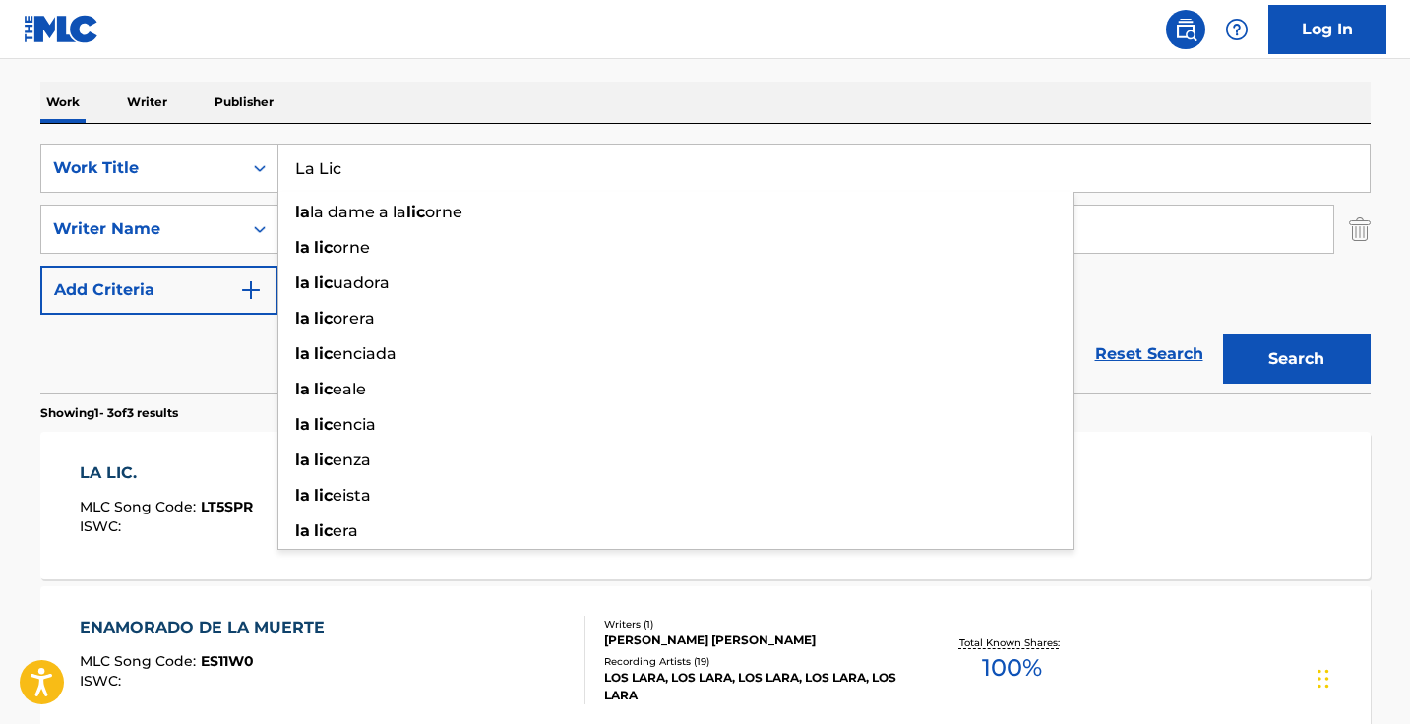
click at [475, 157] on input "La Lic" at bounding box center [823, 168] width 1091 height 47
paste input "os 3 De La G"
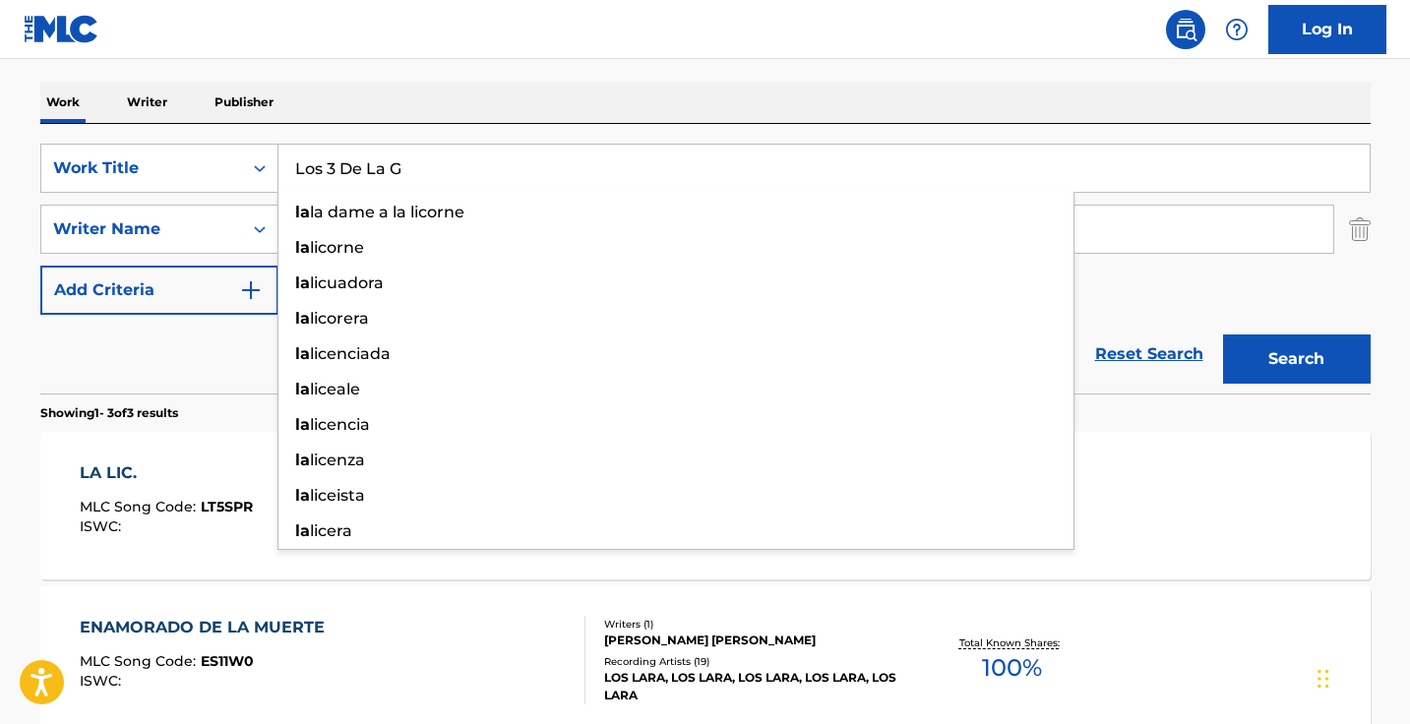
type input "Los 3 De La G"
click at [1295, 359] on button "Search" at bounding box center [1297, 358] width 148 height 49
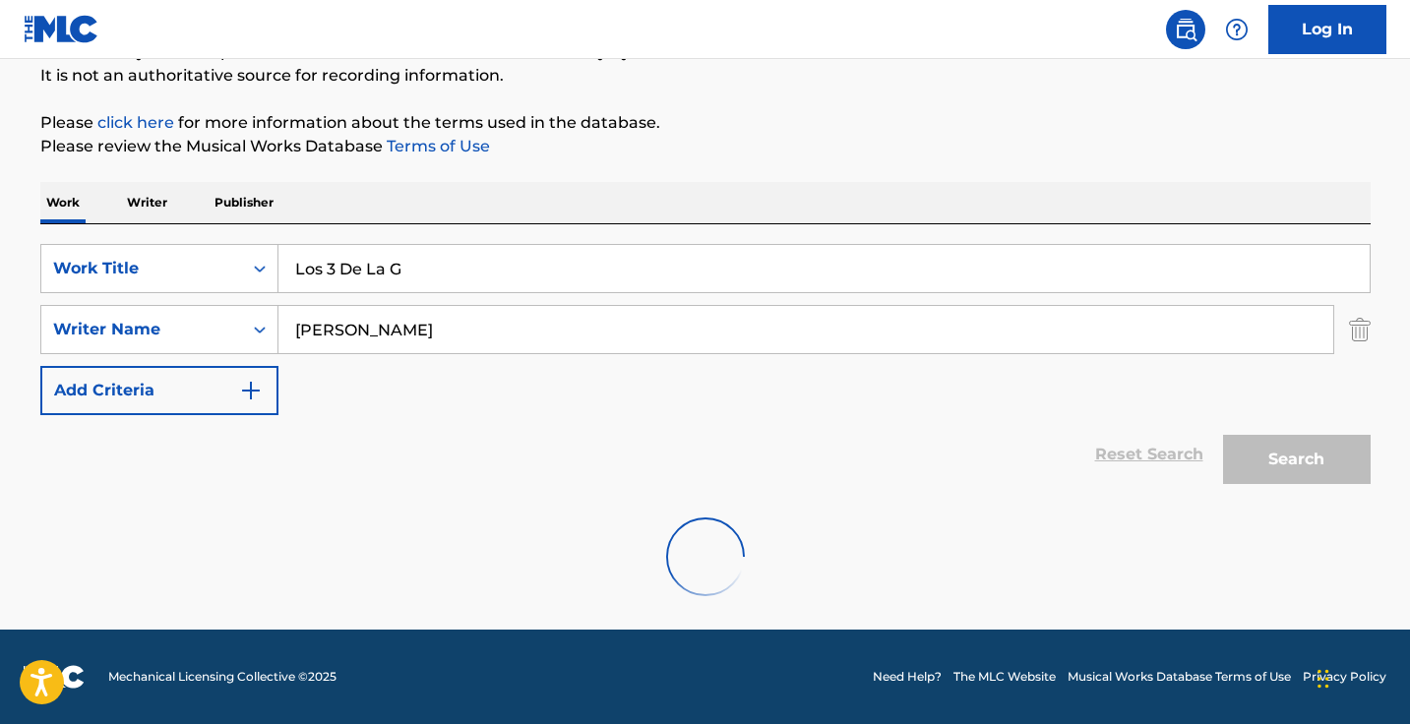
click at [661, 110] on div "The MLC Public Work Search The accuracy and completeness of The MLC's data is d…" at bounding box center [705, 266] width 1377 height 705
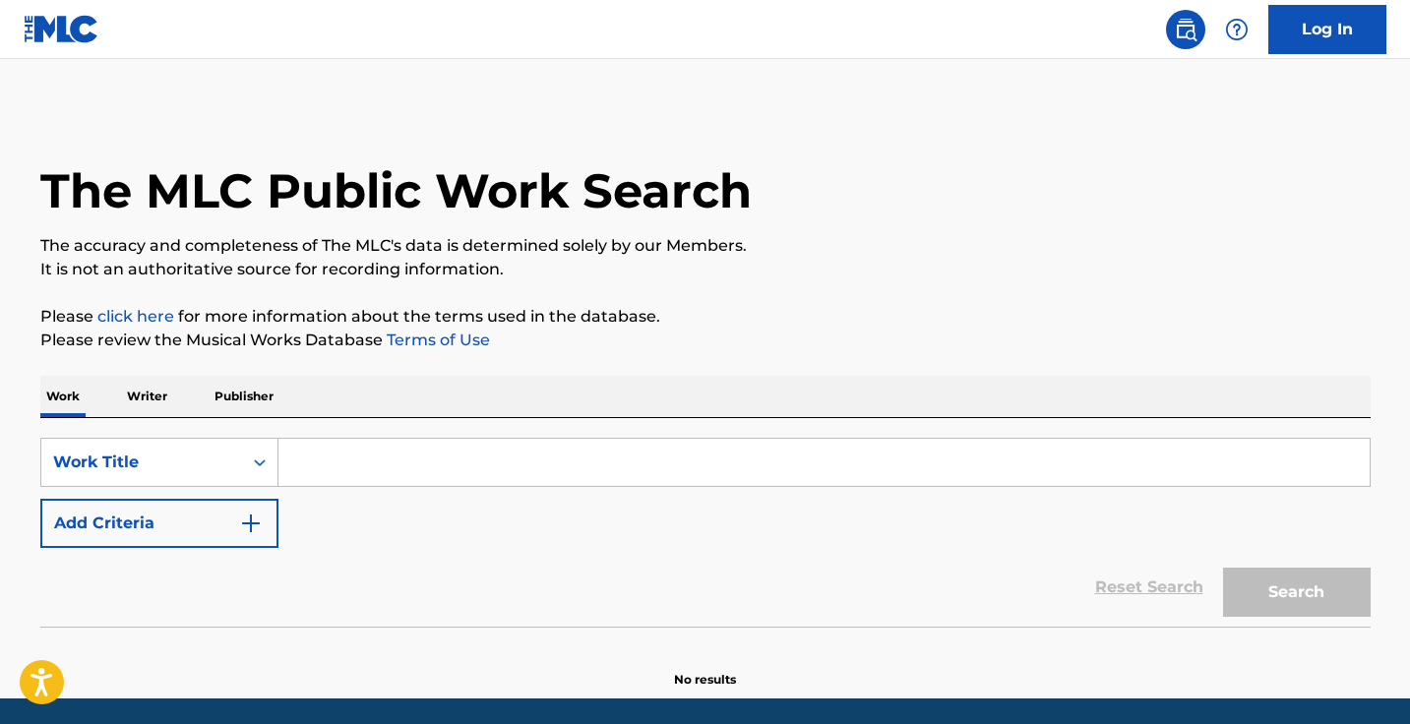
click at [451, 472] on input "Search Form" at bounding box center [823, 462] width 1091 height 47
paste input "Los 3 De La G"
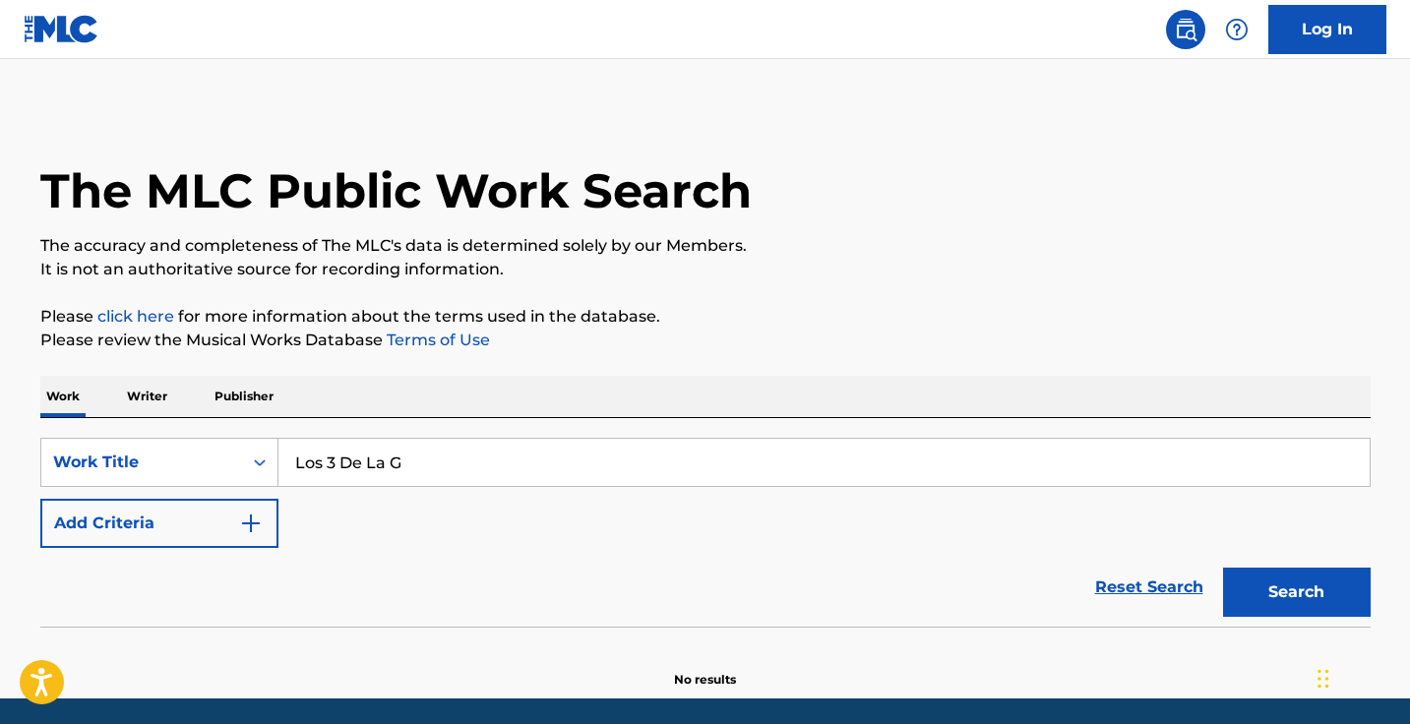
type input "Los 3 De La G"
click at [265, 540] on button "Add Criteria" at bounding box center [159, 523] width 238 height 49
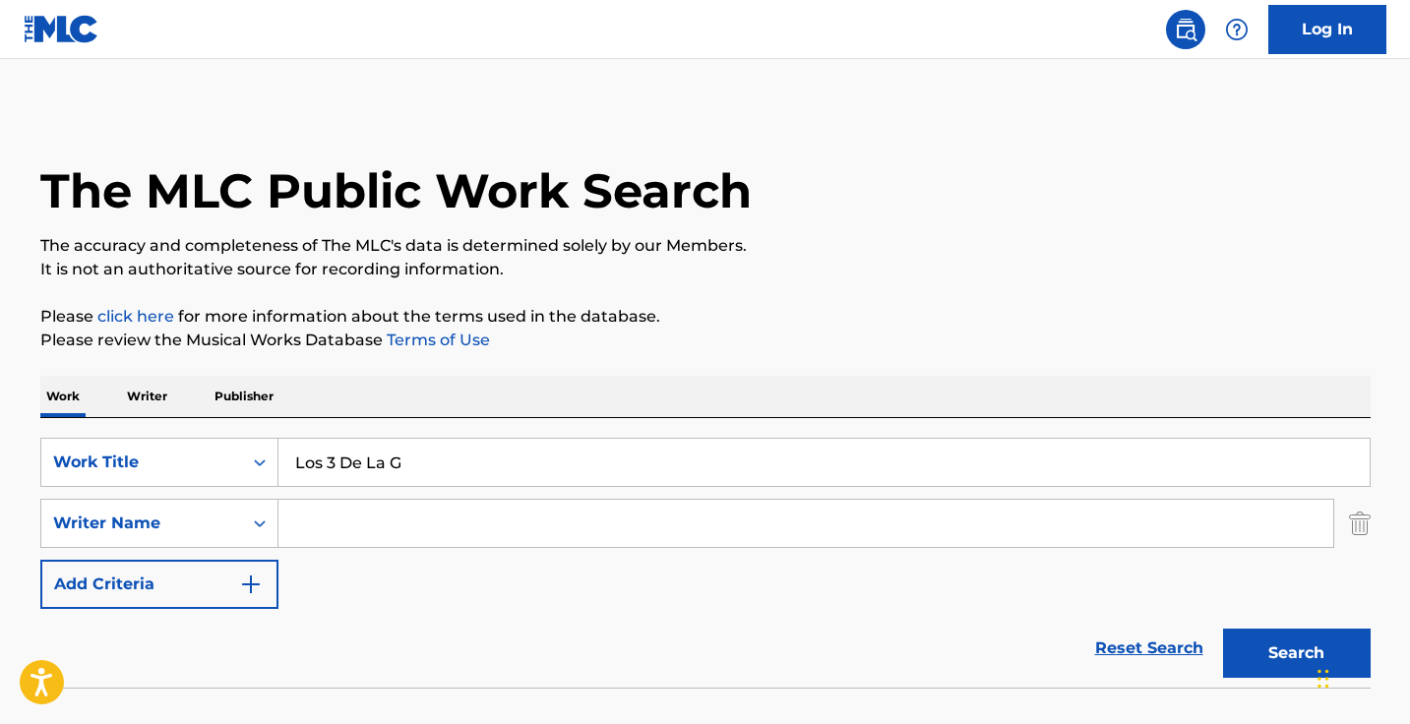
click at [336, 539] on input "Search Form" at bounding box center [805, 523] width 1054 height 47
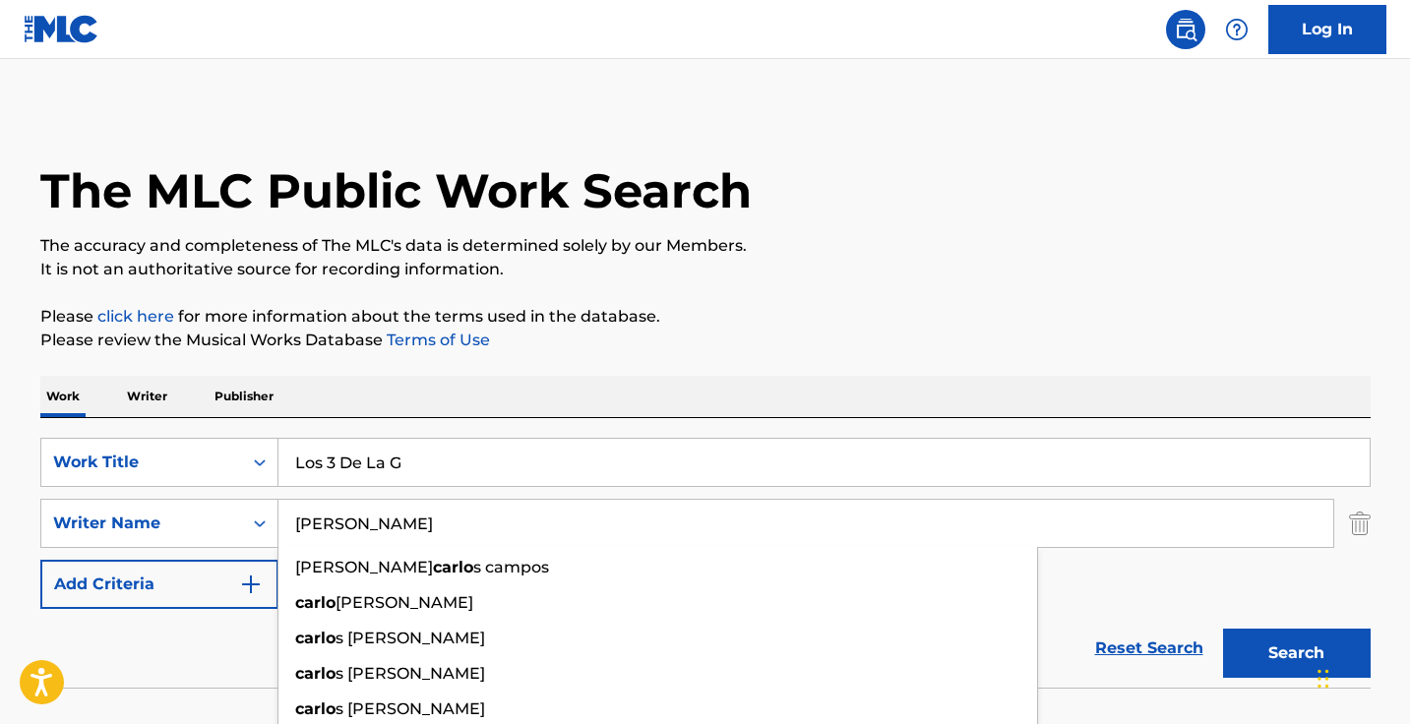
click at [1295, 653] on button "Search" at bounding box center [1297, 653] width 148 height 49
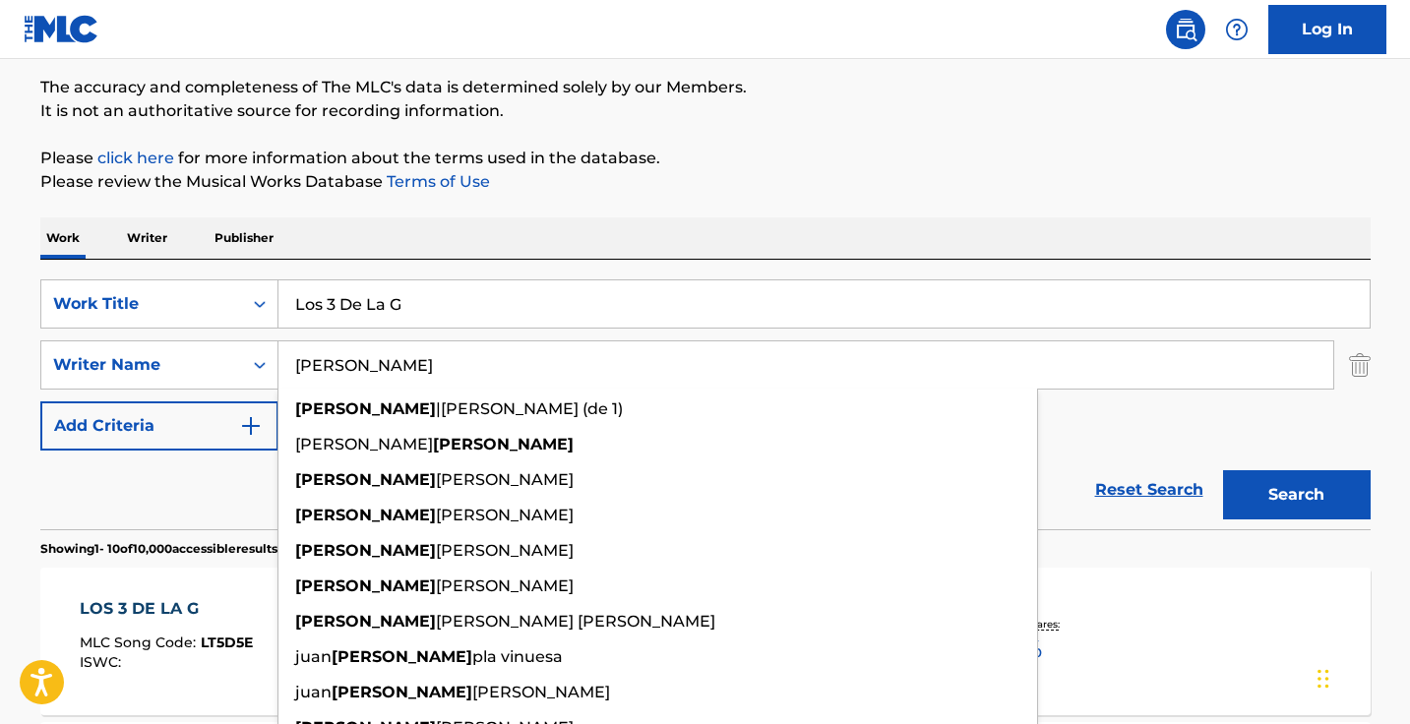
scroll to position [283, 0]
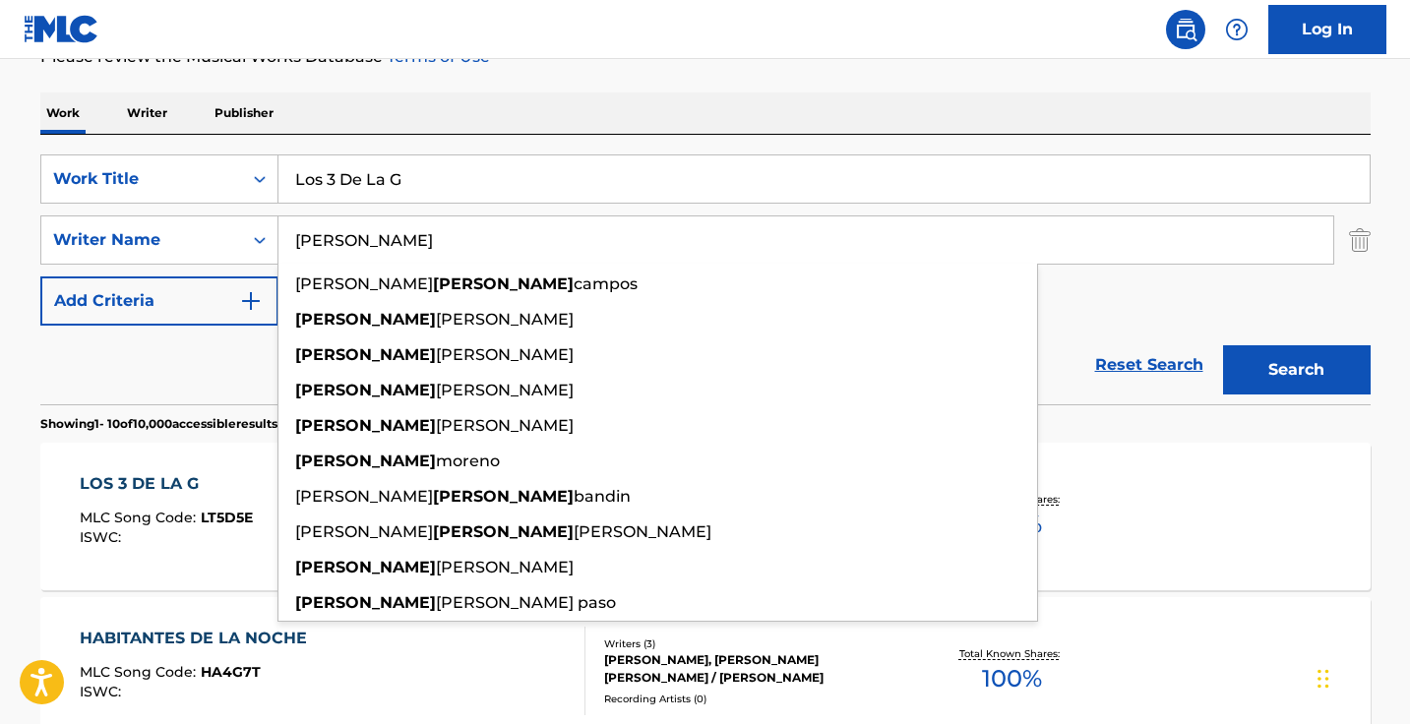
type input "[PERSON_NAME]"
click at [179, 329] on div "Reset Search Search" at bounding box center [705, 365] width 1330 height 79
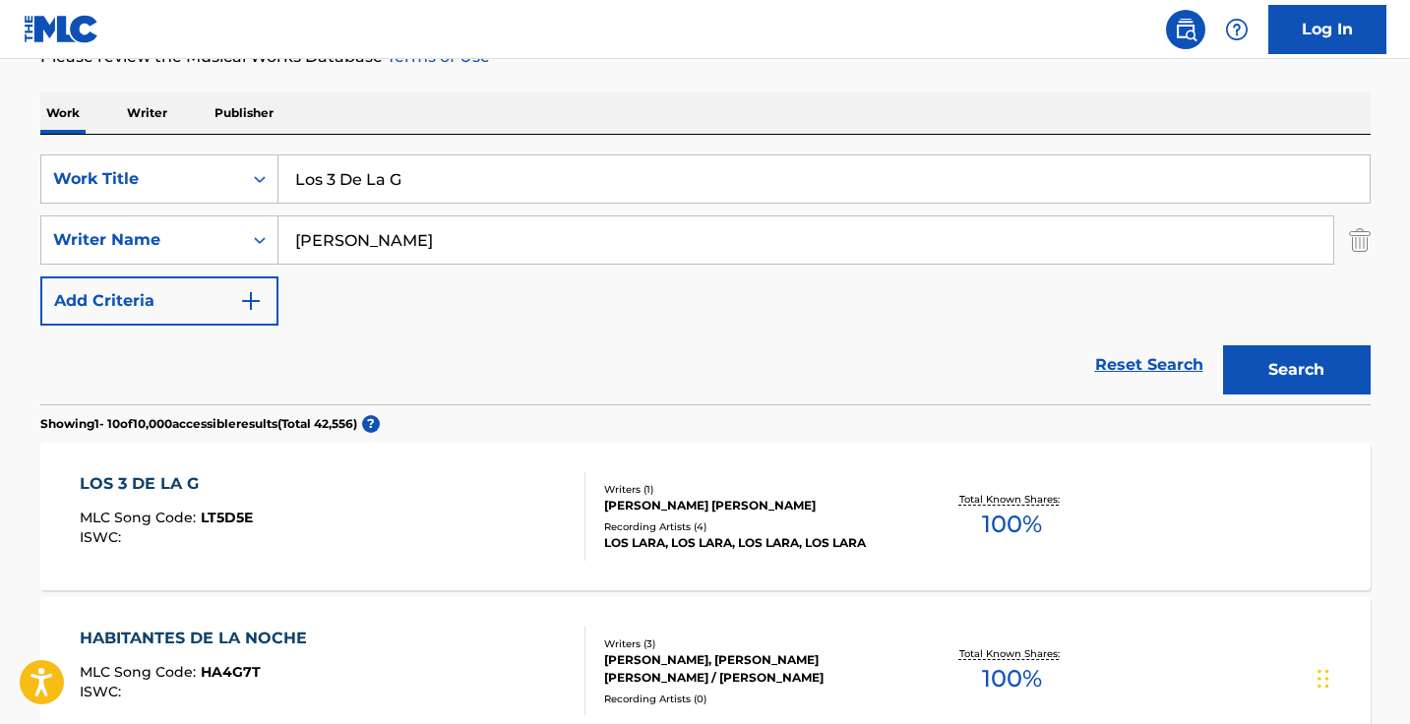
scroll to position [443, 0]
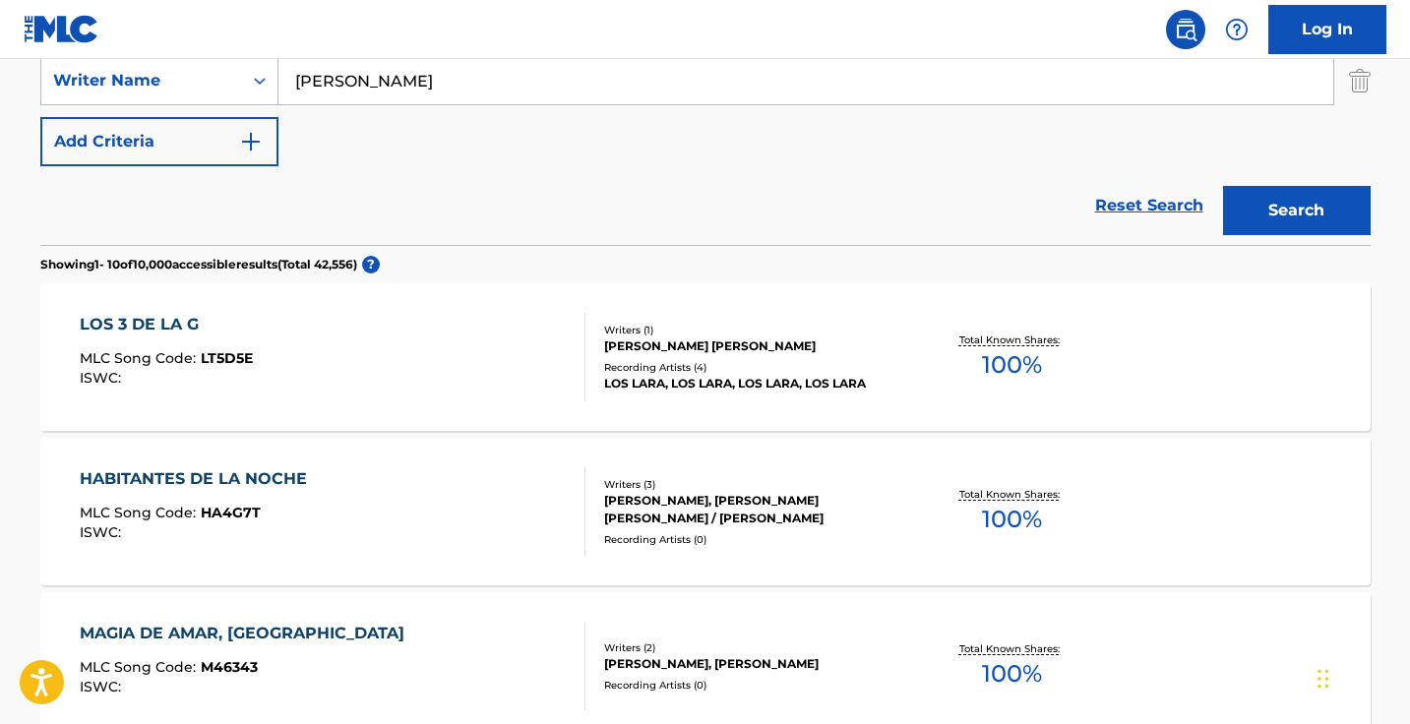
click at [446, 344] on div "LOS 3 DE LA G MLC Song Code : LT5D5E ISWC :" at bounding box center [333, 357] width 506 height 89
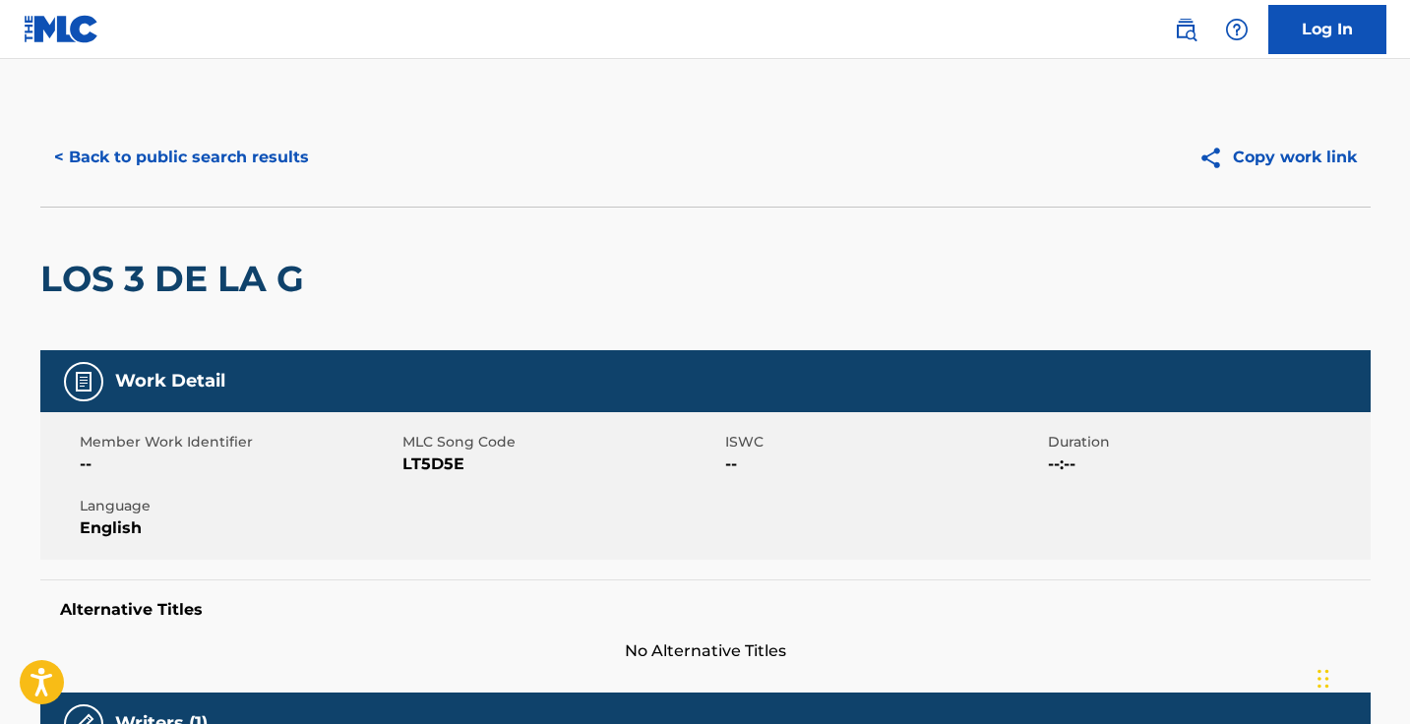
click at [443, 464] on span "LT5D5E" at bounding box center [561, 464] width 318 height 24
copy span "LT5D5E"
click at [316, 169] on button "< Back to public search results" at bounding box center [181, 157] width 282 height 49
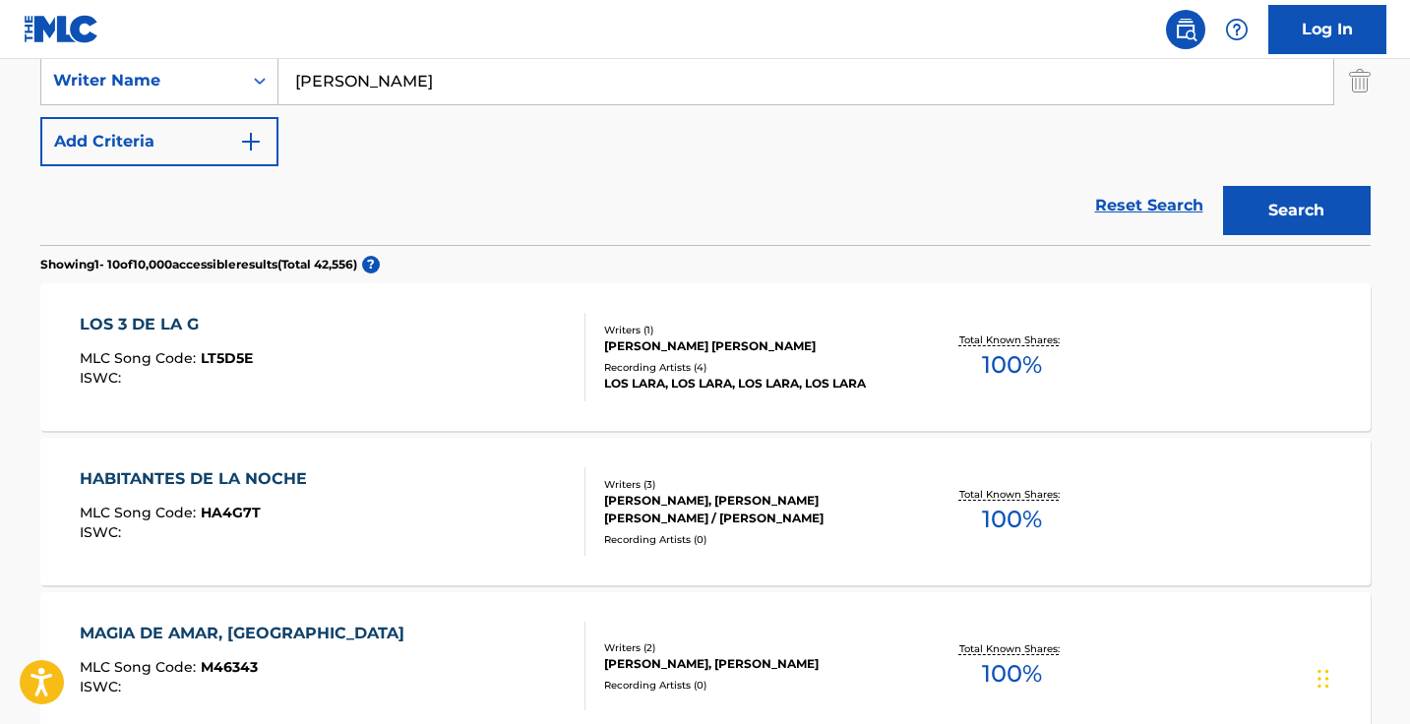
scroll to position [384, 0]
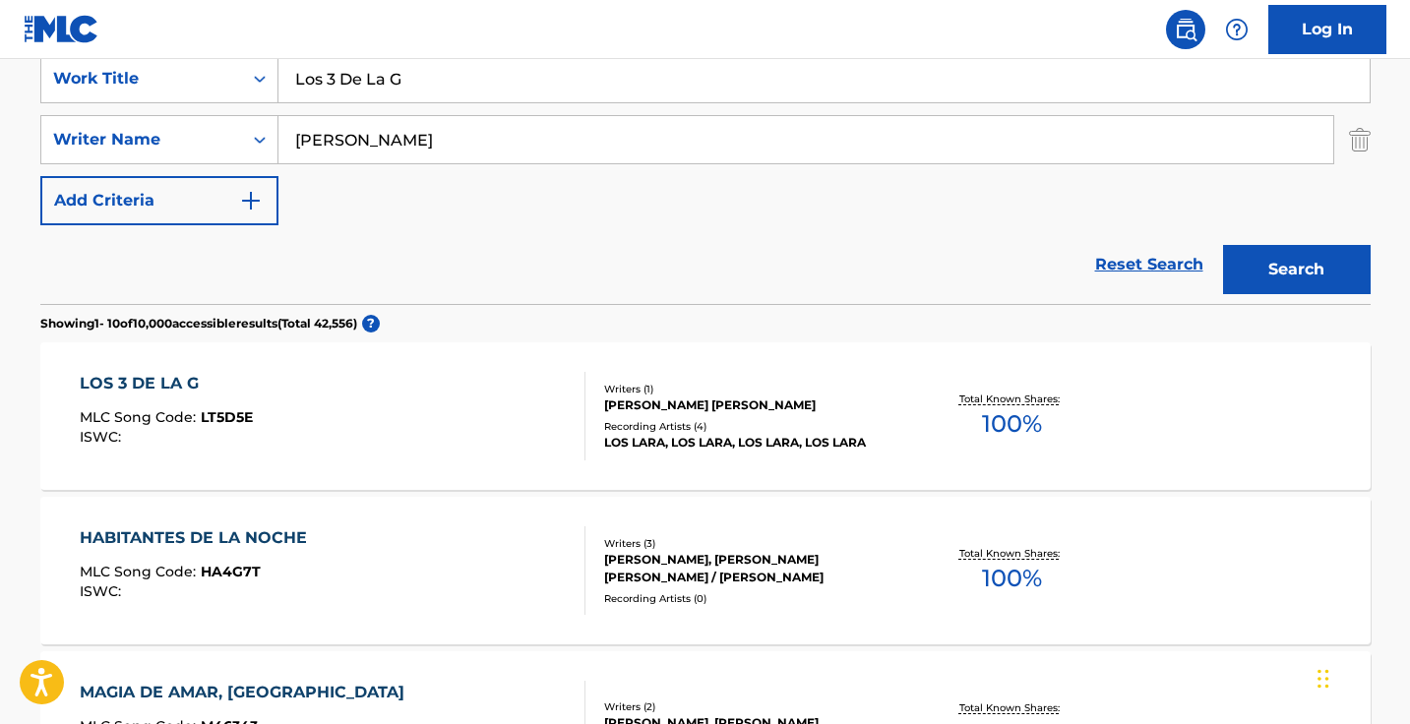
click at [446, 97] on input "Los 3 De La G" at bounding box center [823, 78] width 1091 height 47
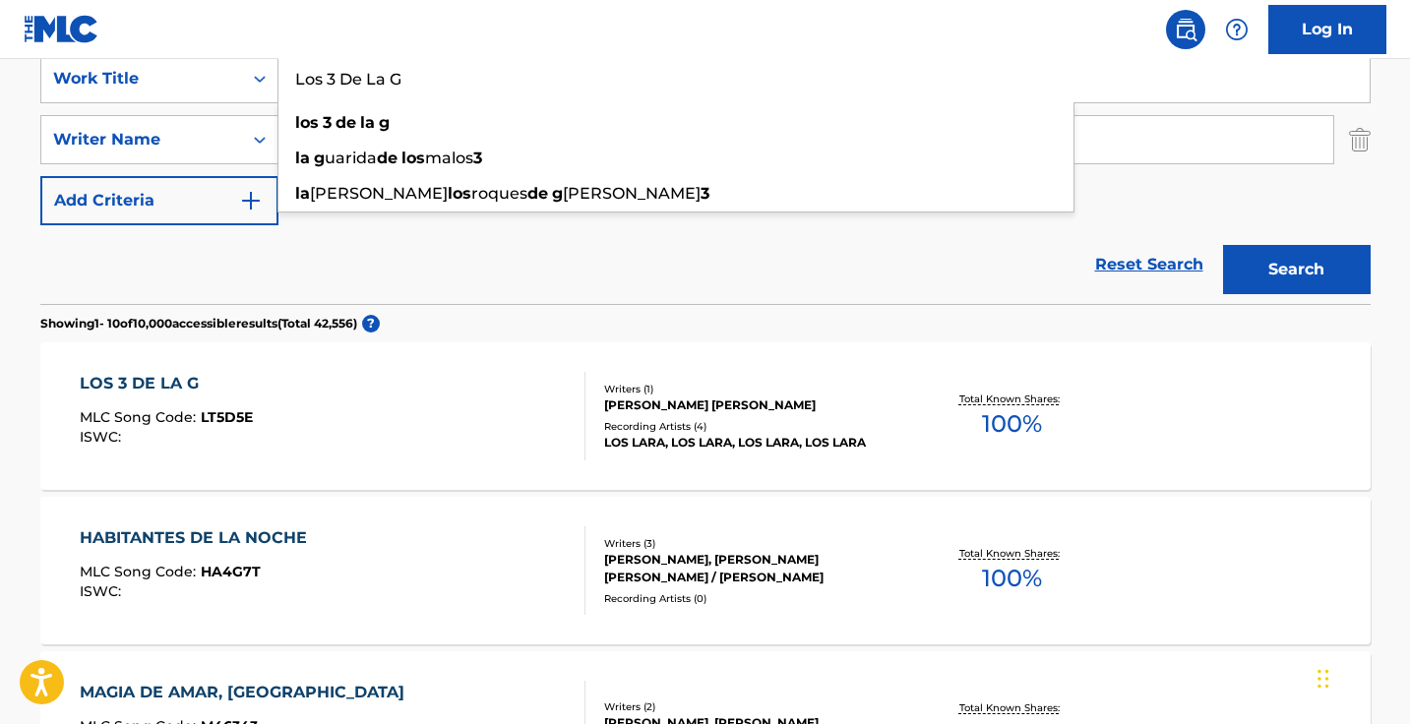
click at [446, 97] on input "Los 3 De La G" at bounding box center [823, 78] width 1091 height 47
paste input "[PERSON_NAME]"
type input "[PERSON_NAME]"
click at [1295, 270] on button "Search" at bounding box center [1297, 269] width 148 height 49
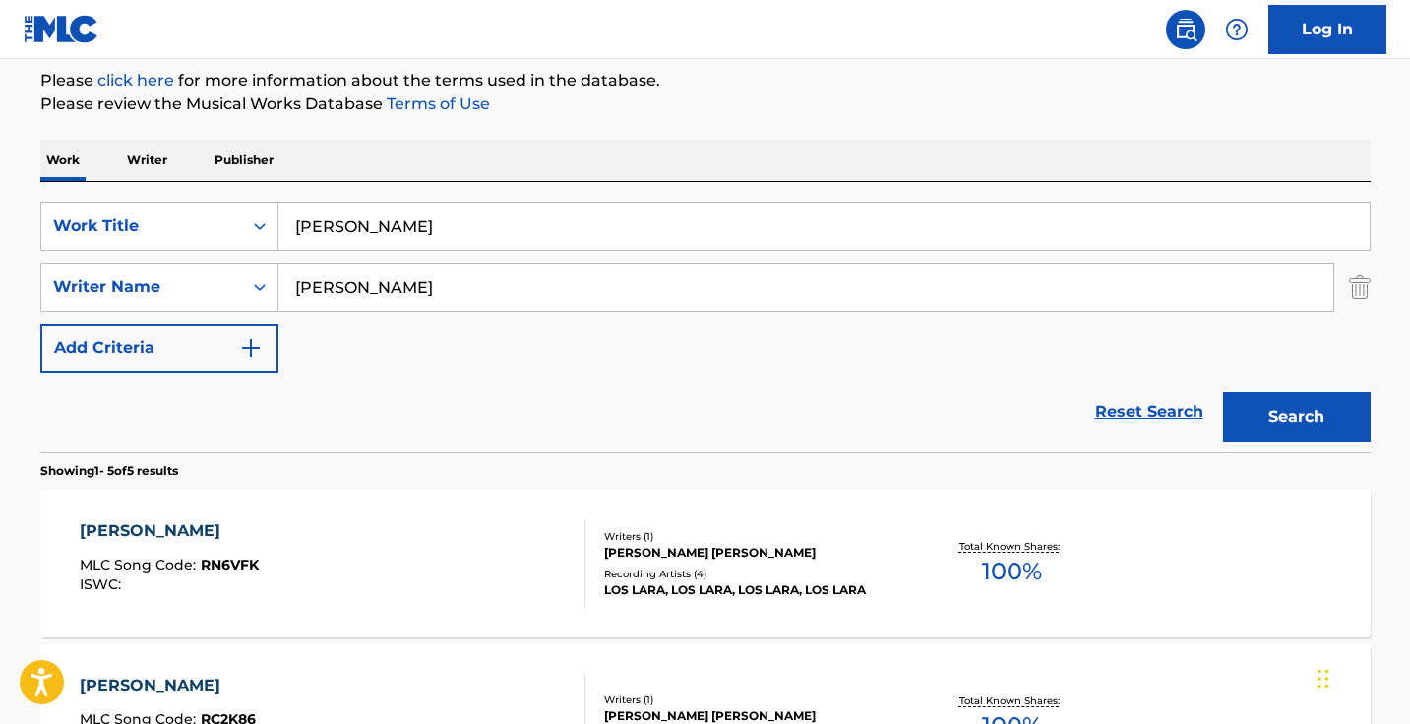
scroll to position [273, 0]
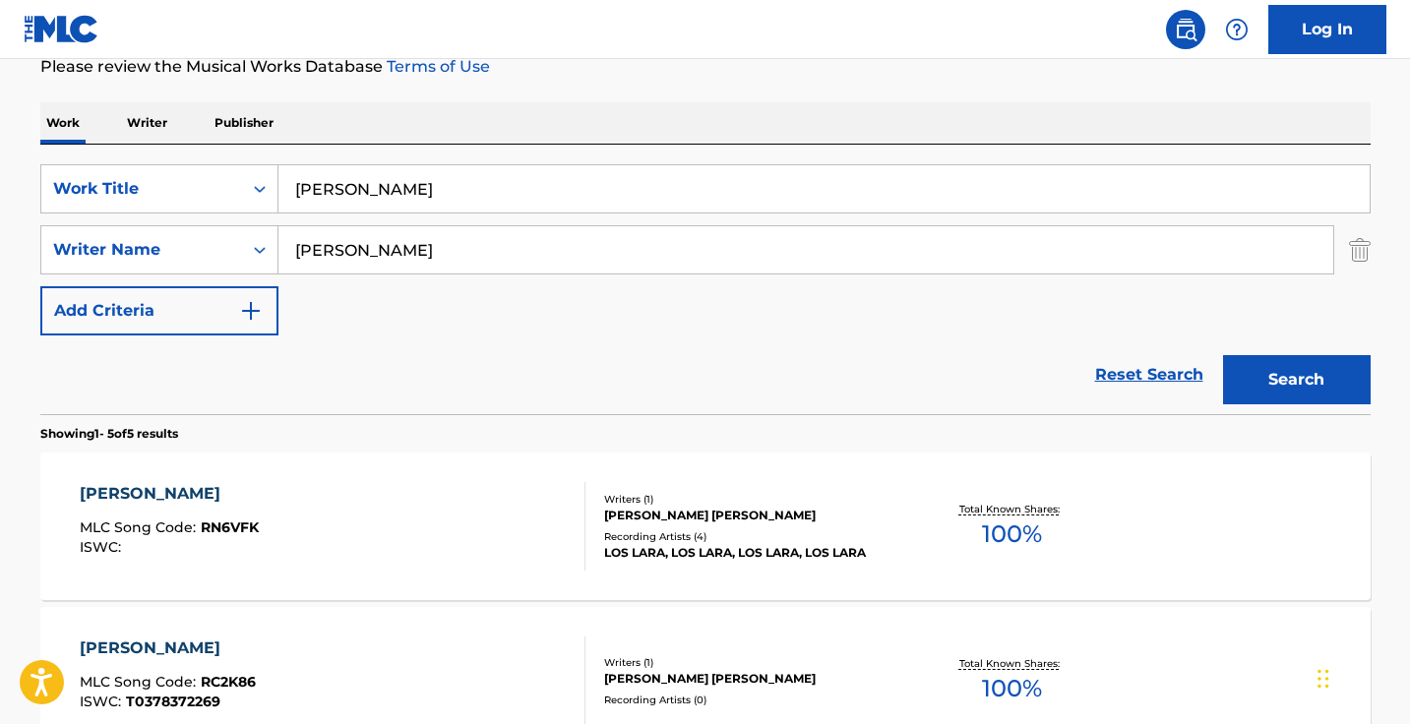
click at [480, 500] on div "[PERSON_NAME] MLC Song Code : RN6VFK ISWC :" at bounding box center [333, 526] width 506 height 89
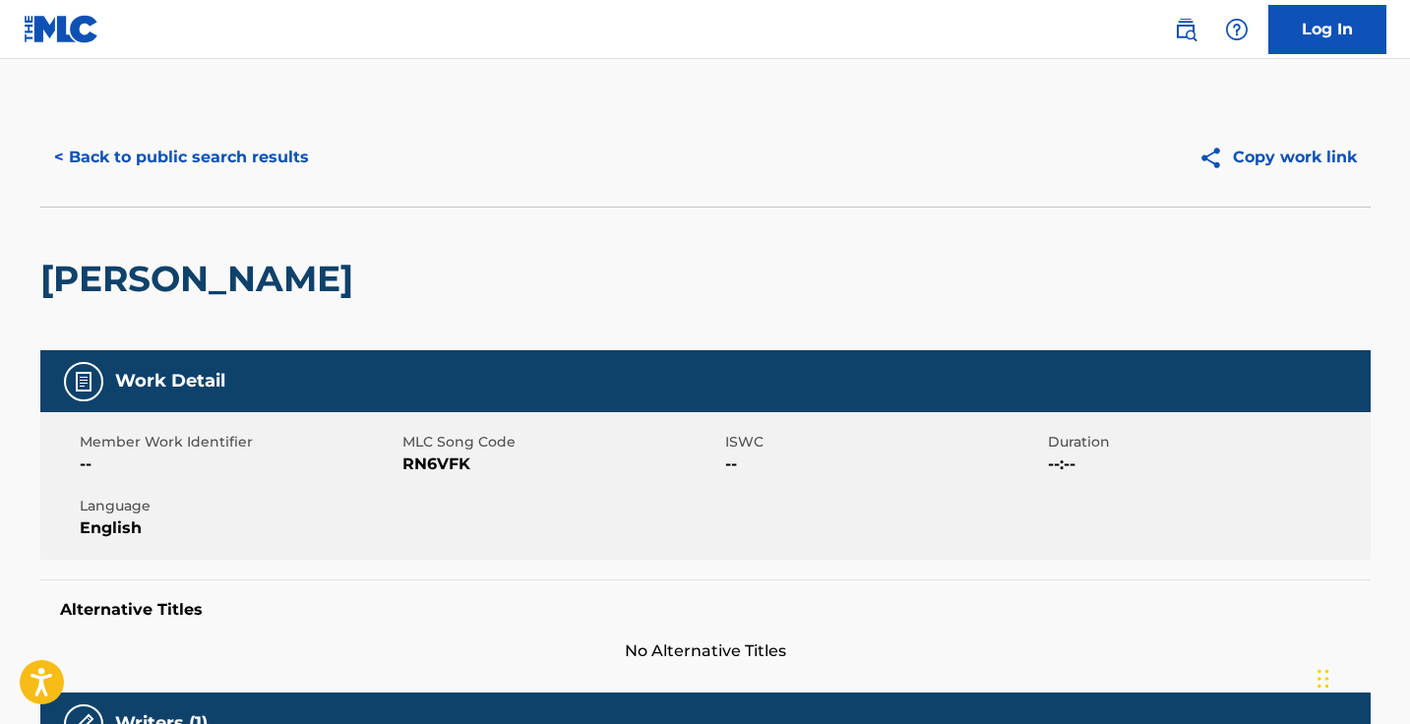
click at [441, 461] on span "RN6VFK" at bounding box center [561, 464] width 318 height 24
copy span "RN6VFK"
click at [270, 162] on button "< Back to public search results" at bounding box center [181, 157] width 282 height 49
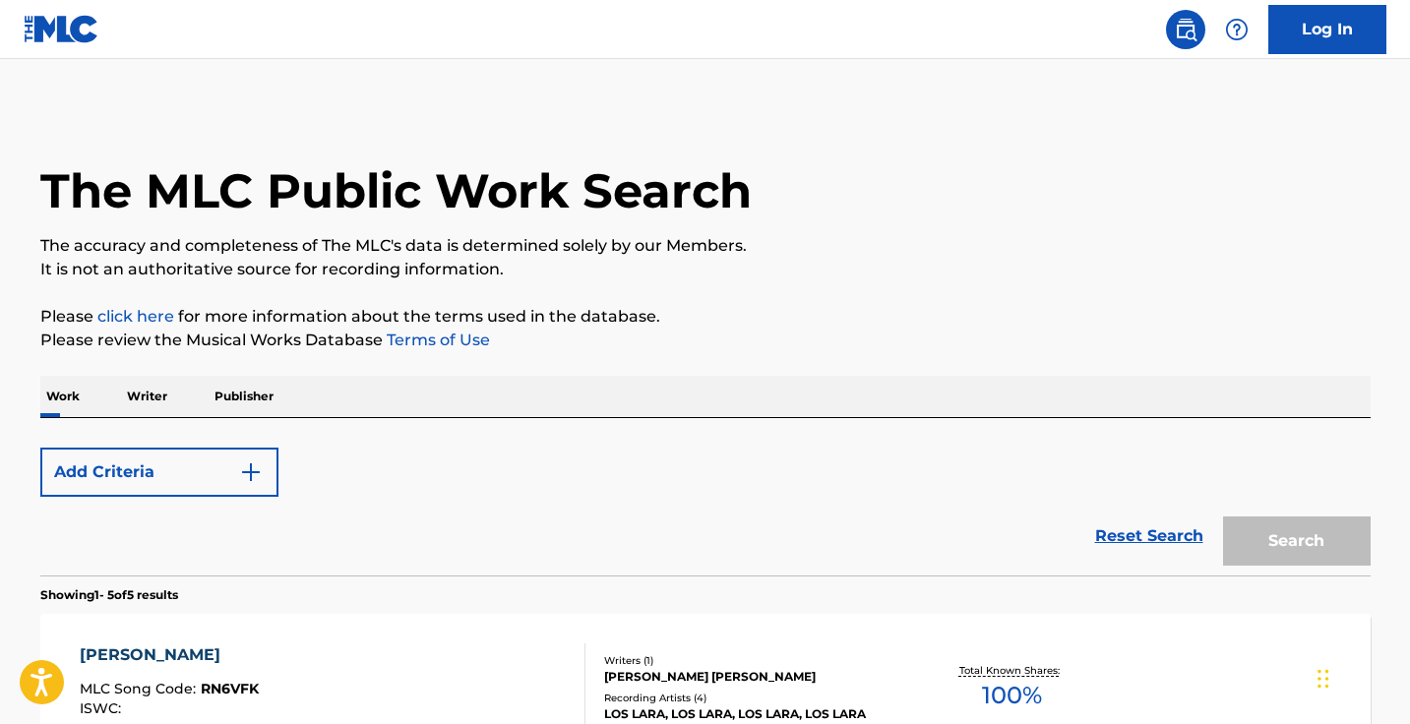
scroll to position [273, 0]
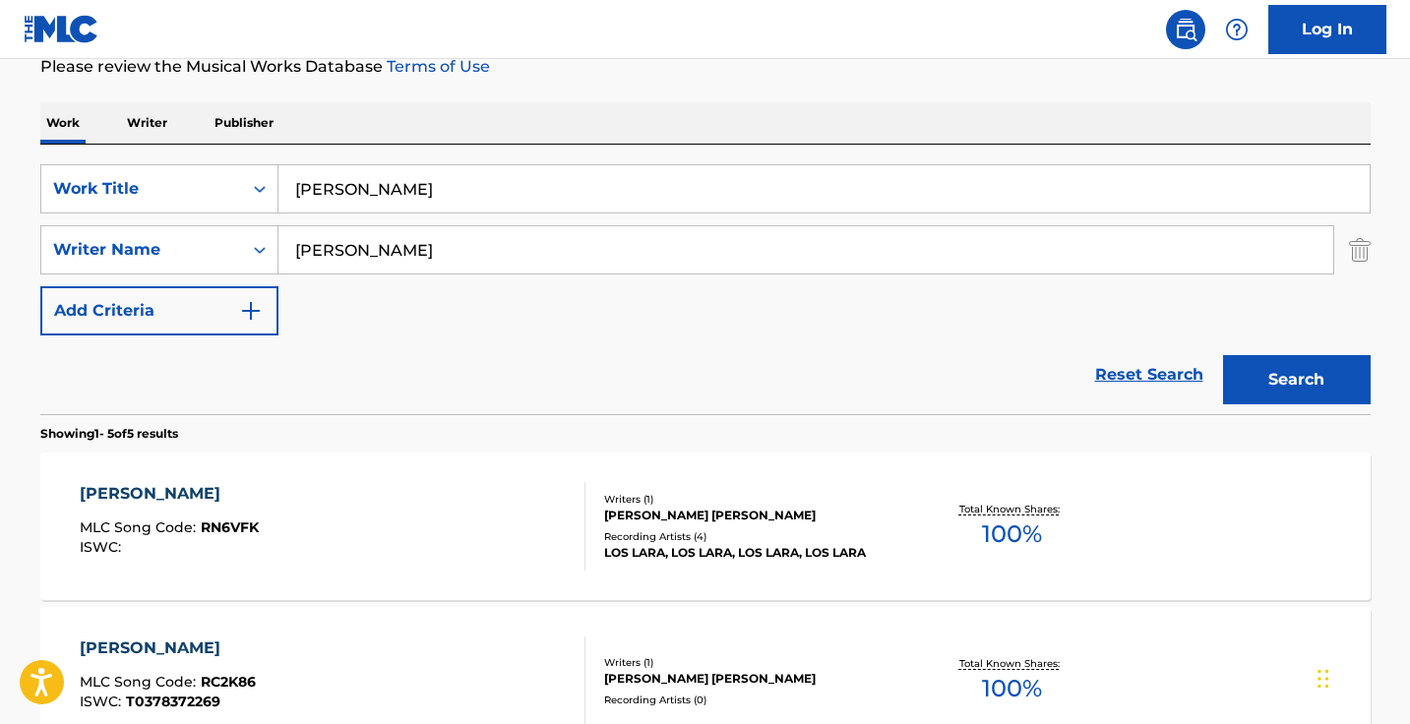
click at [490, 210] on input "[PERSON_NAME]" at bounding box center [823, 188] width 1091 height 47
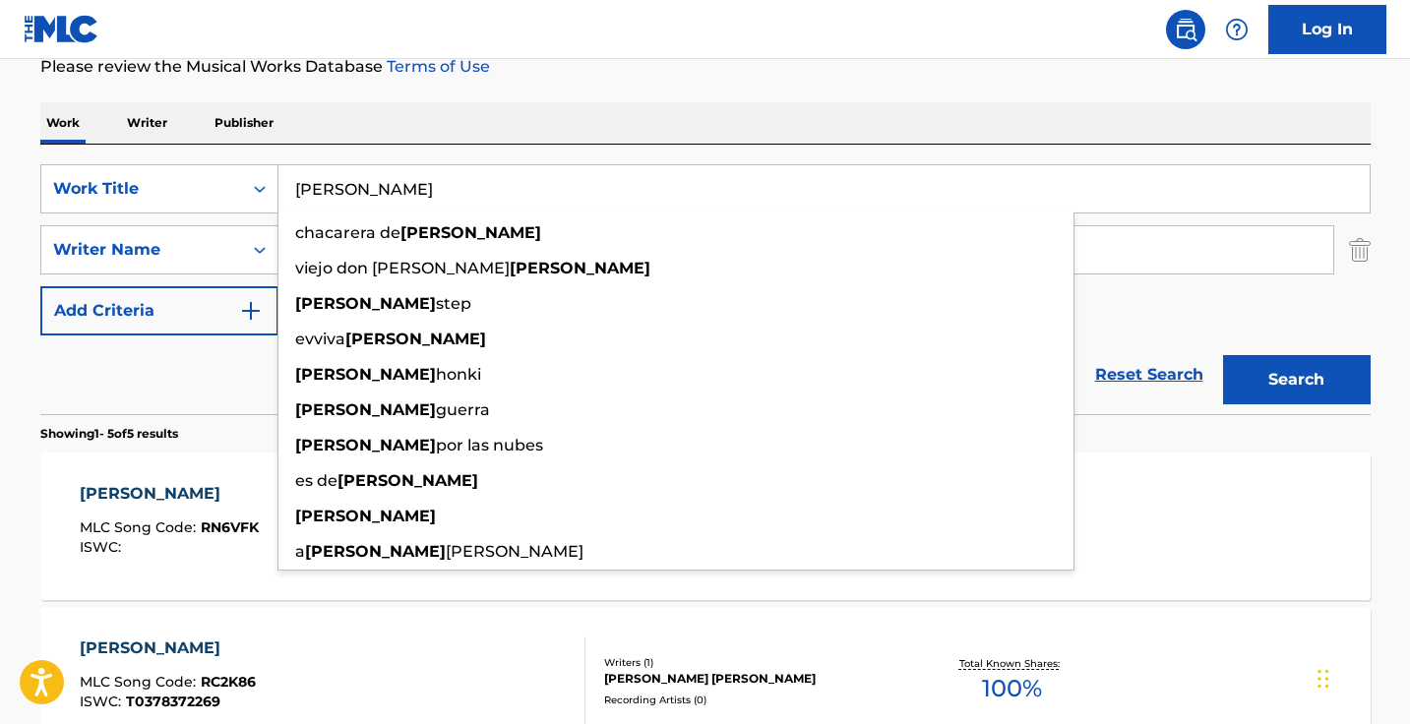
click at [490, 210] on input "[PERSON_NAME]" at bounding box center [823, 188] width 1091 height 47
paste input "Hoop Session"
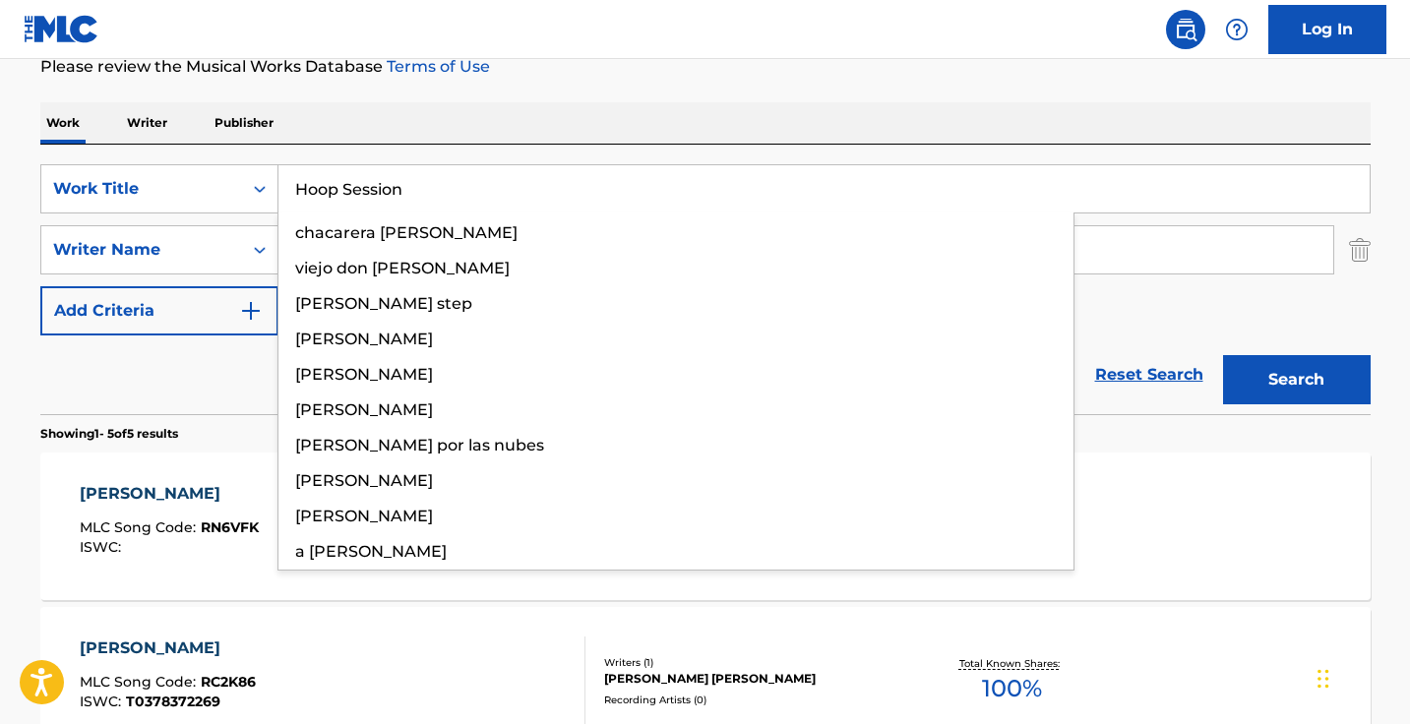
type input "Hoop Session"
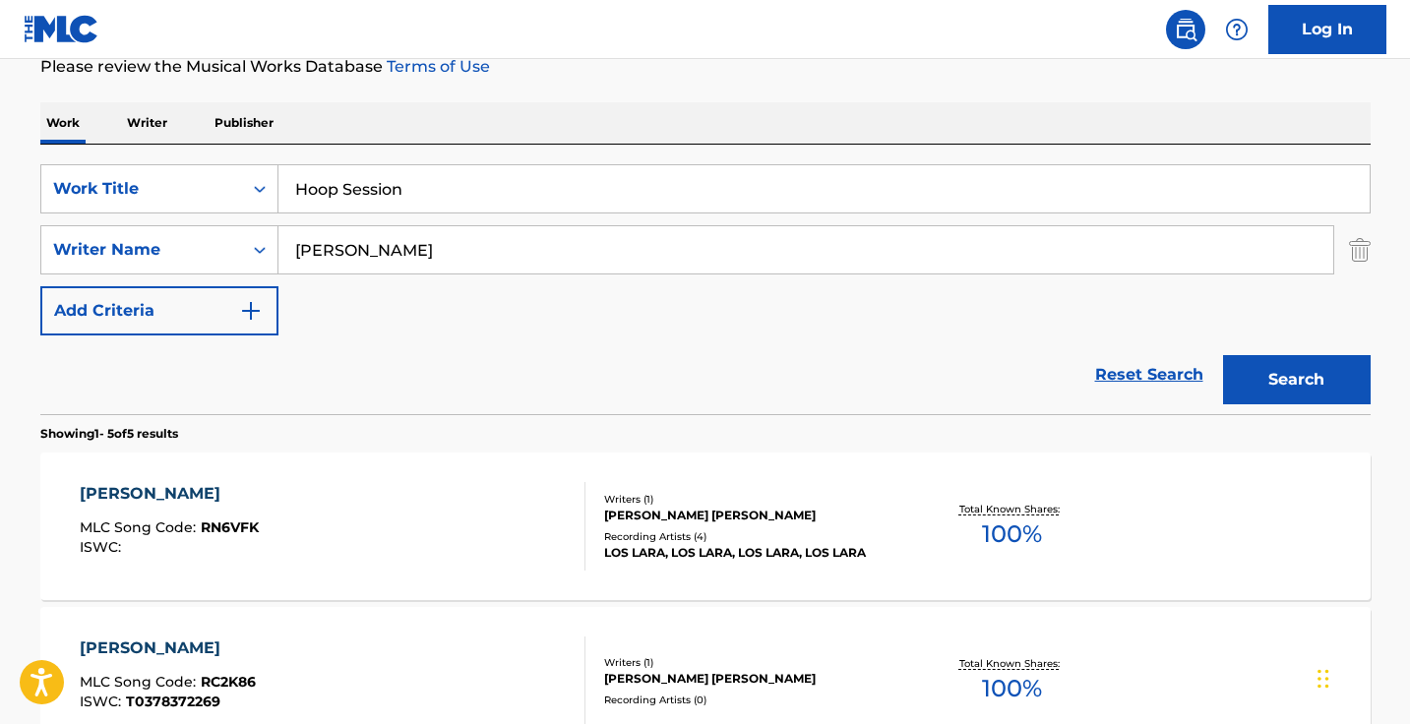
click at [537, 121] on div "Work Writer Publisher" at bounding box center [705, 122] width 1330 height 41
click at [471, 262] on input "[PERSON_NAME]" at bounding box center [805, 249] width 1054 height 47
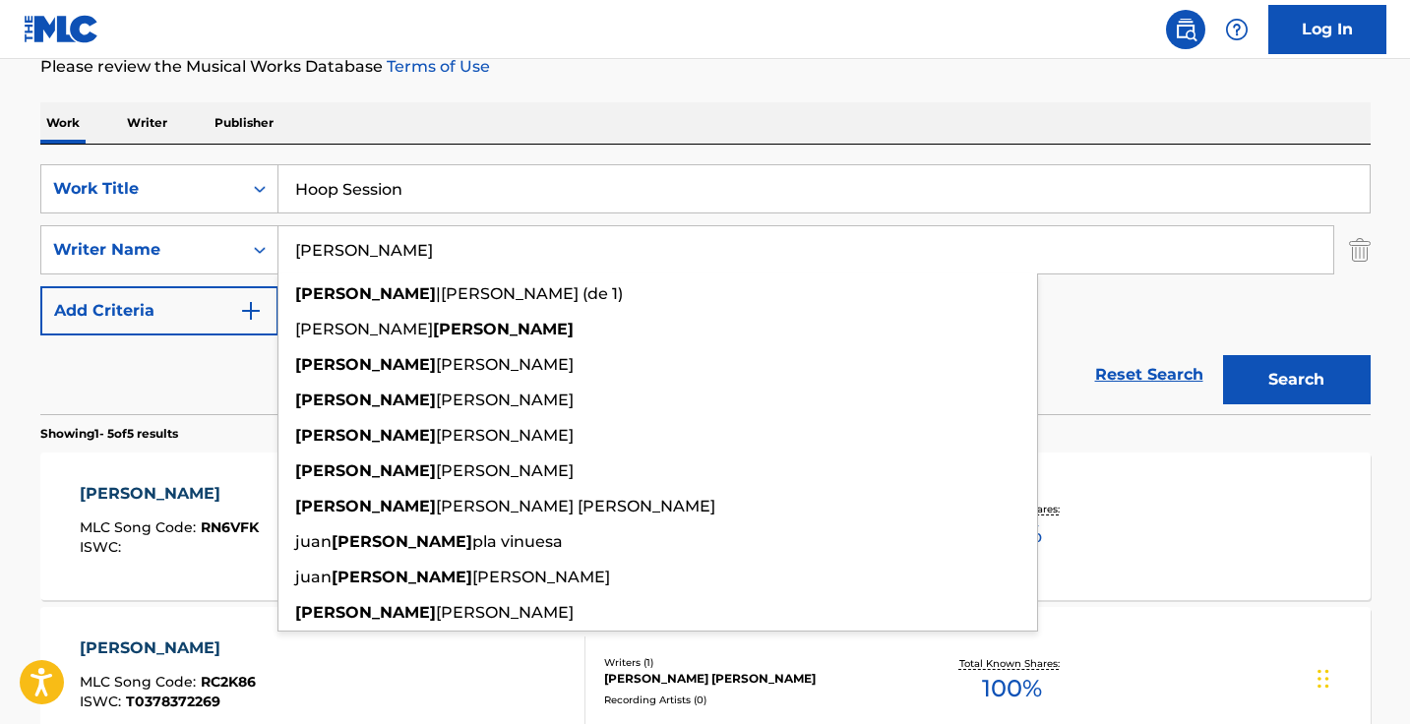
click at [471, 262] on input "[PERSON_NAME]" at bounding box center [805, 249] width 1054 height 47
click at [1295, 380] on button "Search" at bounding box center [1297, 379] width 148 height 49
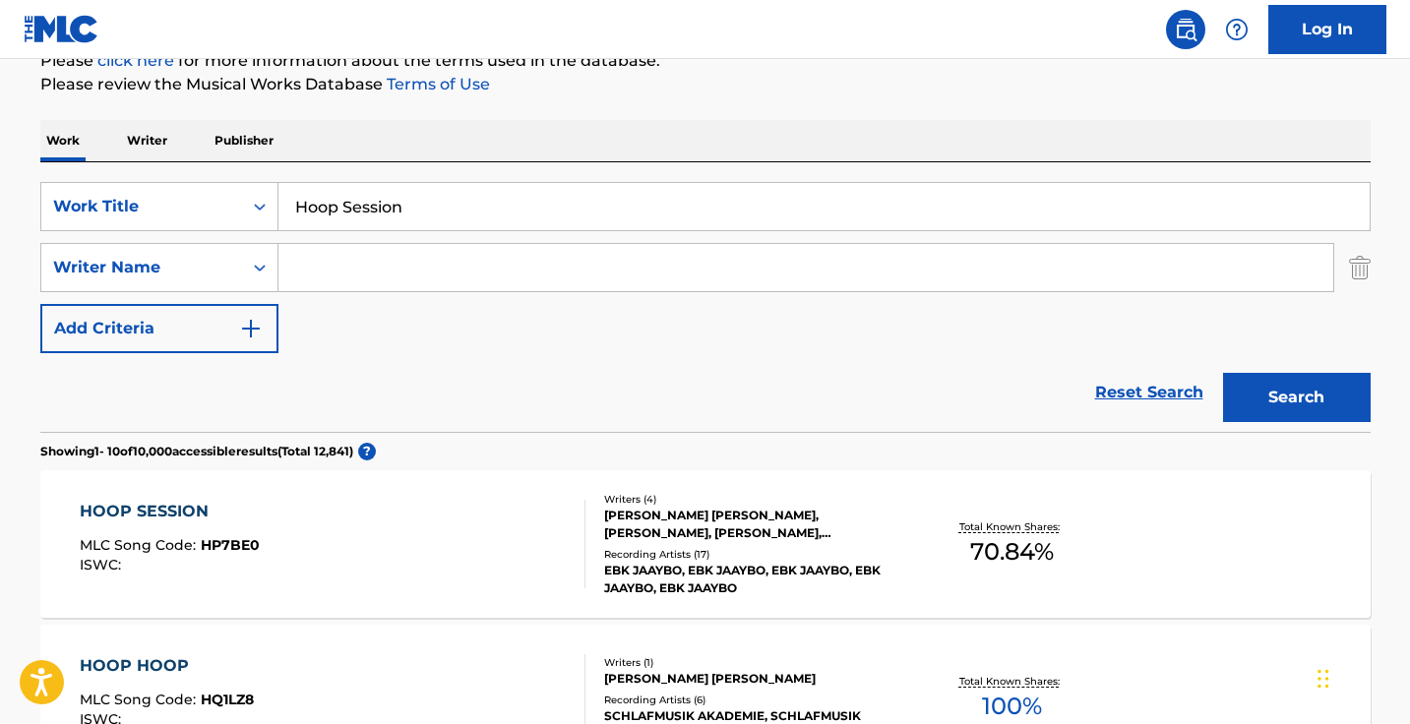
scroll to position [385, 0]
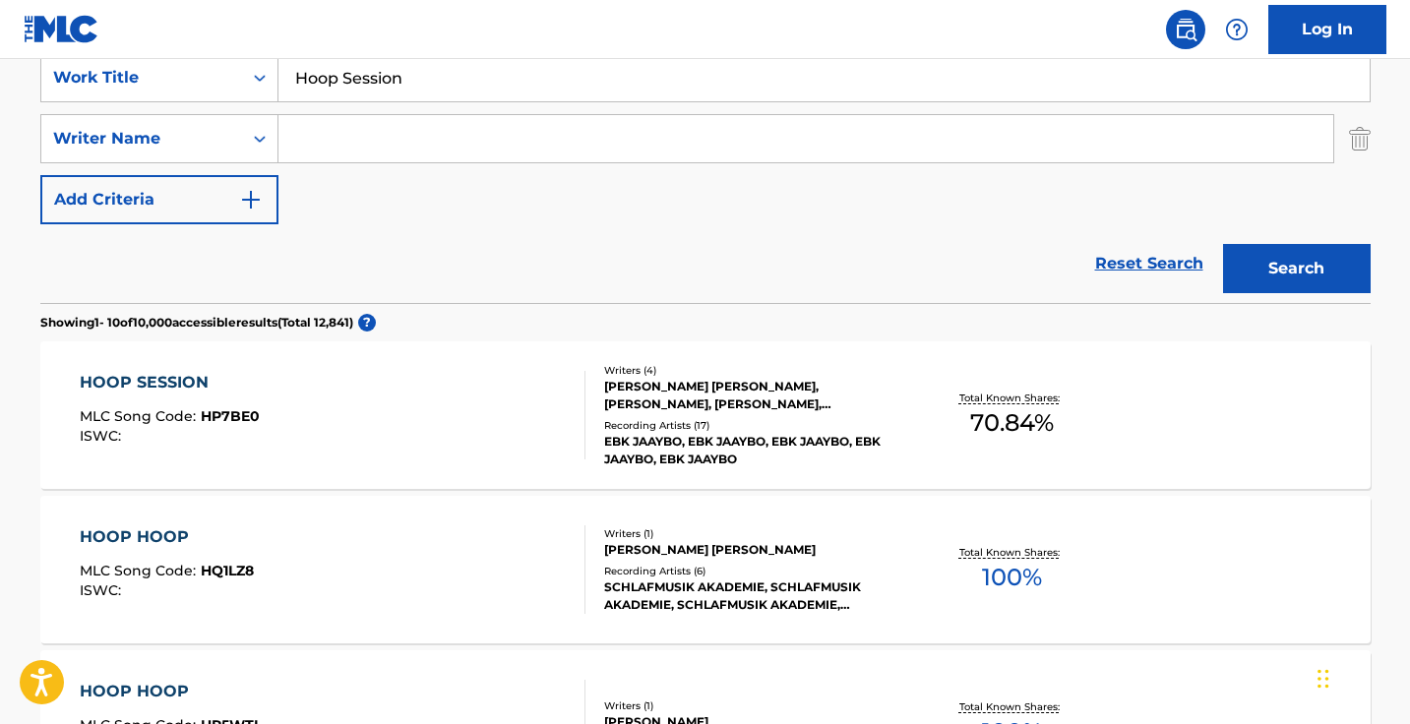
click at [456, 379] on div "HOOP SESSION MLC Song Code : HP7BE0 ISWC :" at bounding box center [333, 415] width 506 height 89
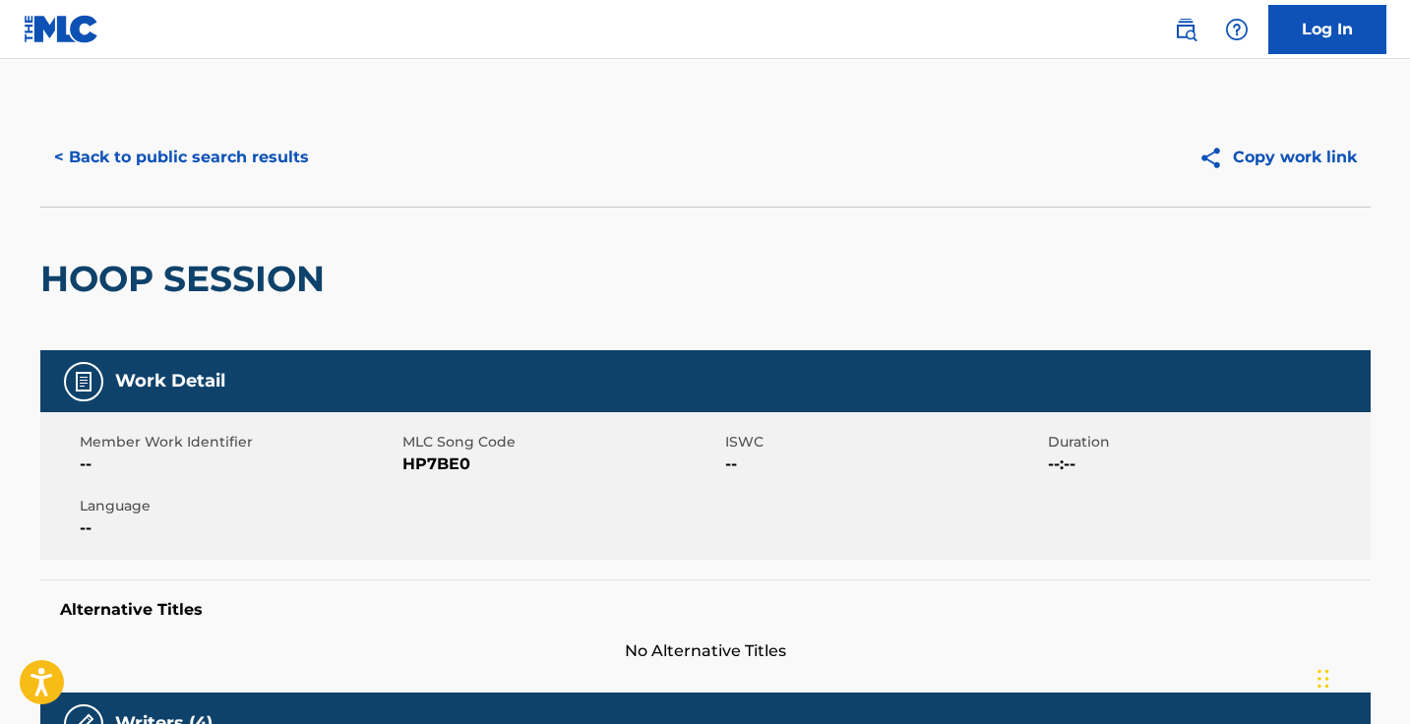
click at [443, 459] on span "HP7BE0" at bounding box center [561, 464] width 318 height 24
copy span "HP7BE0"
click at [274, 148] on button "< Back to public search results" at bounding box center [181, 157] width 282 height 49
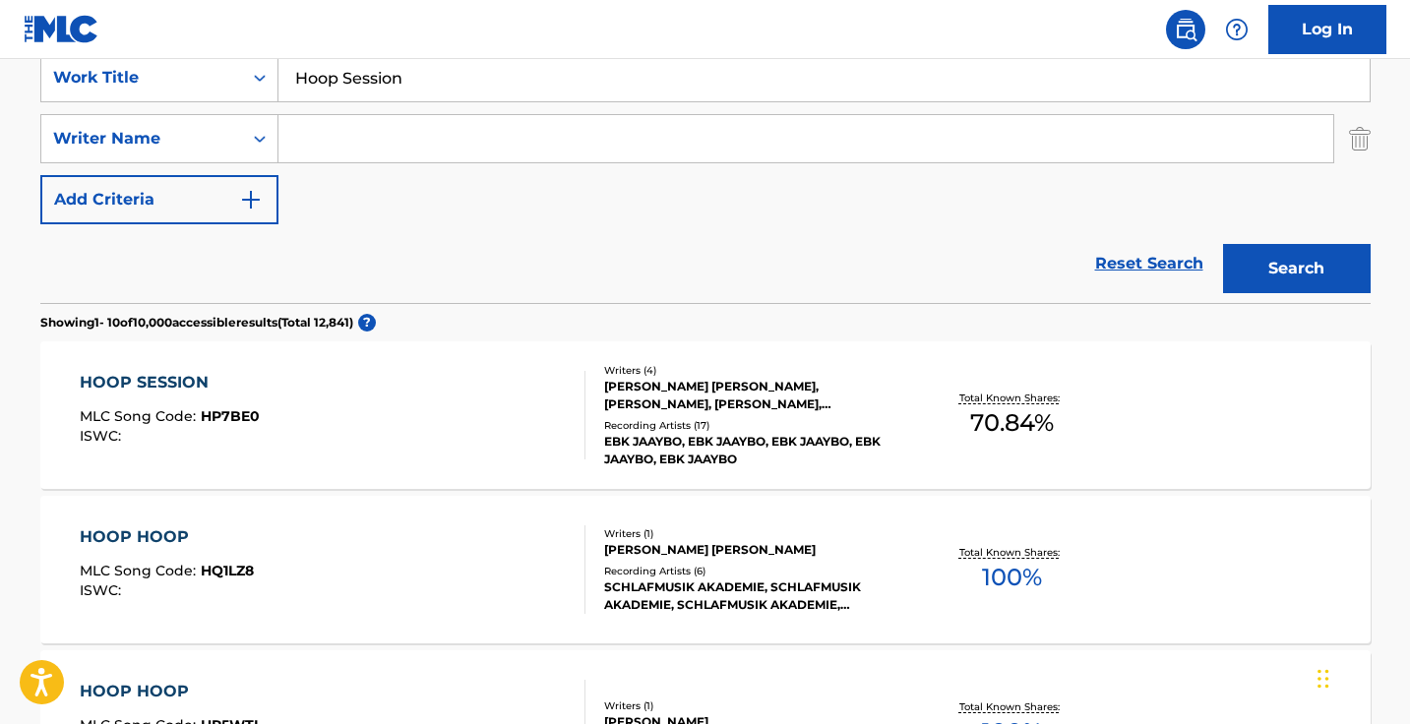
scroll to position [231, 0]
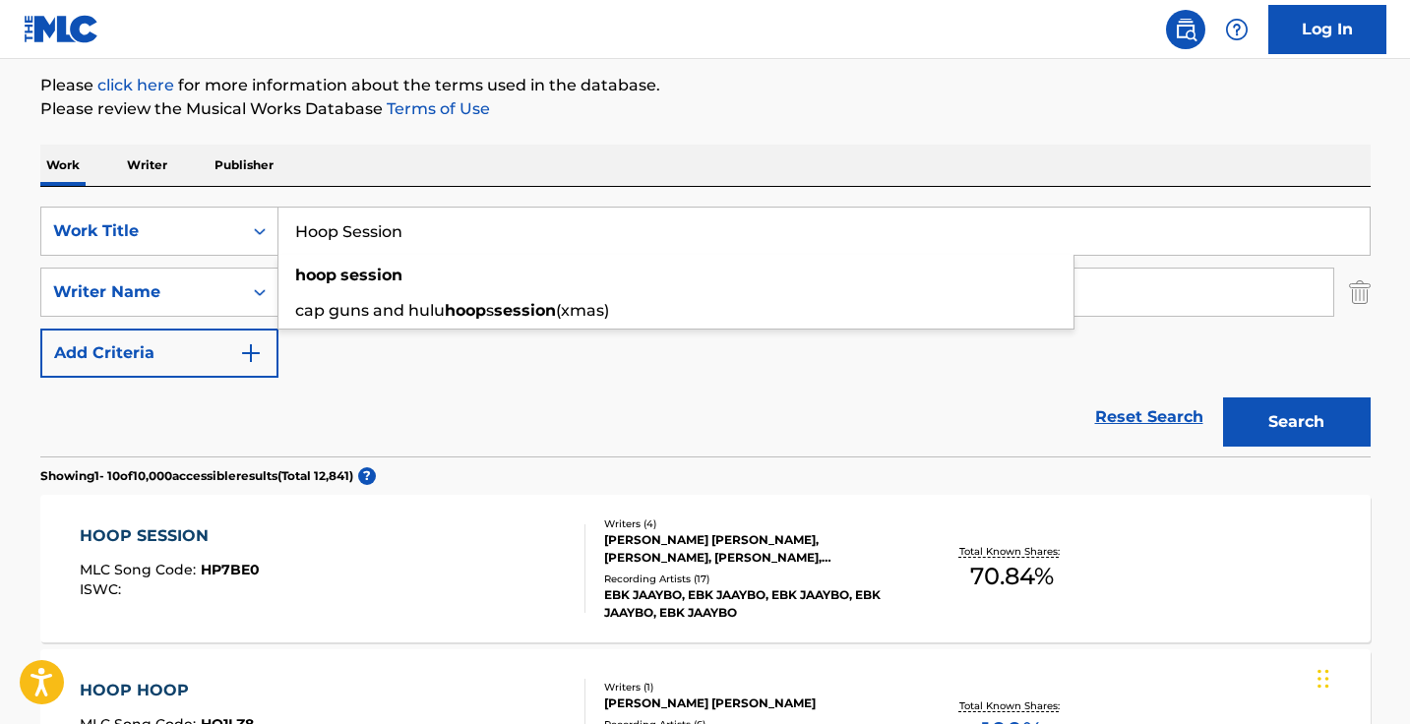
drag, startPoint x: 461, startPoint y: 223, endPoint x: 208, endPoint y: 193, distance: 255.6
click at [208, 193] on div "SearchWithCriteriab2f91703-bbf9-4ab6-9530-8396a163a992 Work Title Hoop Session …" at bounding box center [705, 322] width 1330 height 270
paste input "Kaboom"
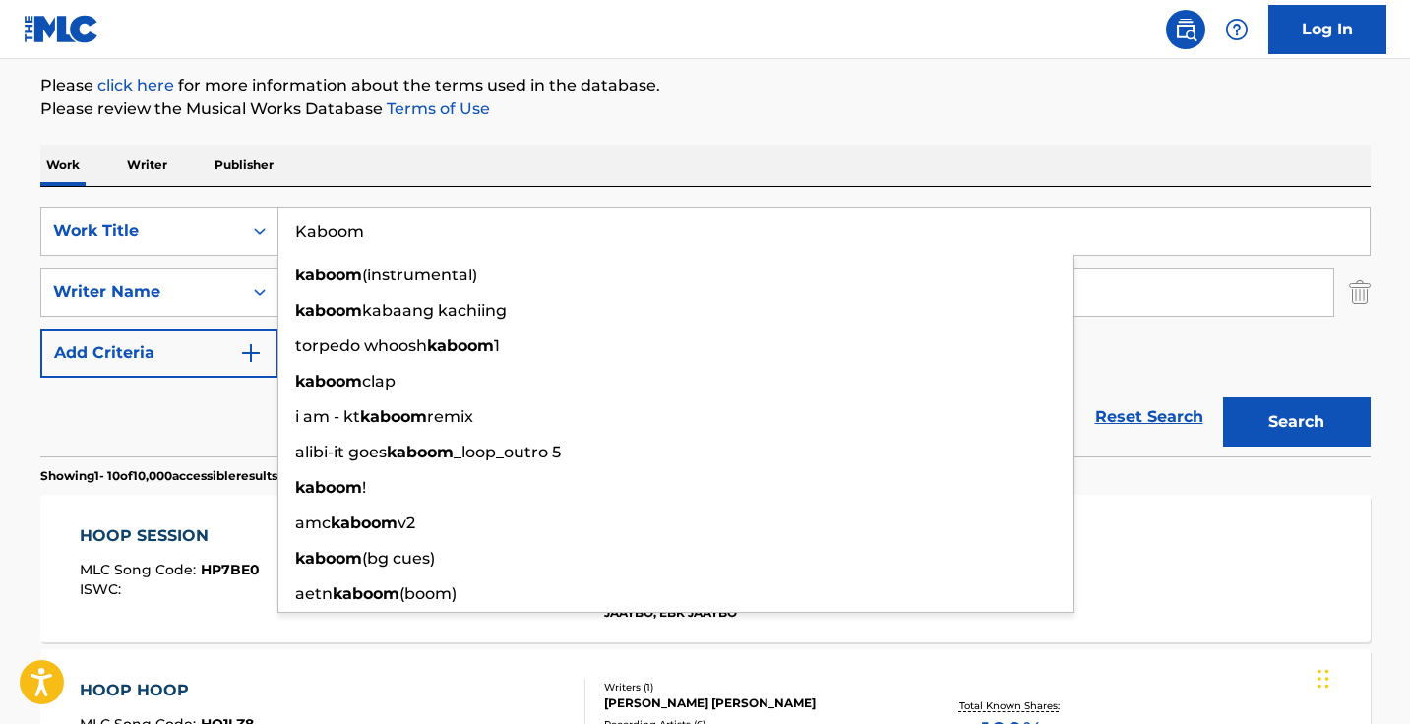
type input "Kaboom"
click at [534, 151] on div "Work Writer Publisher" at bounding box center [705, 165] width 1330 height 41
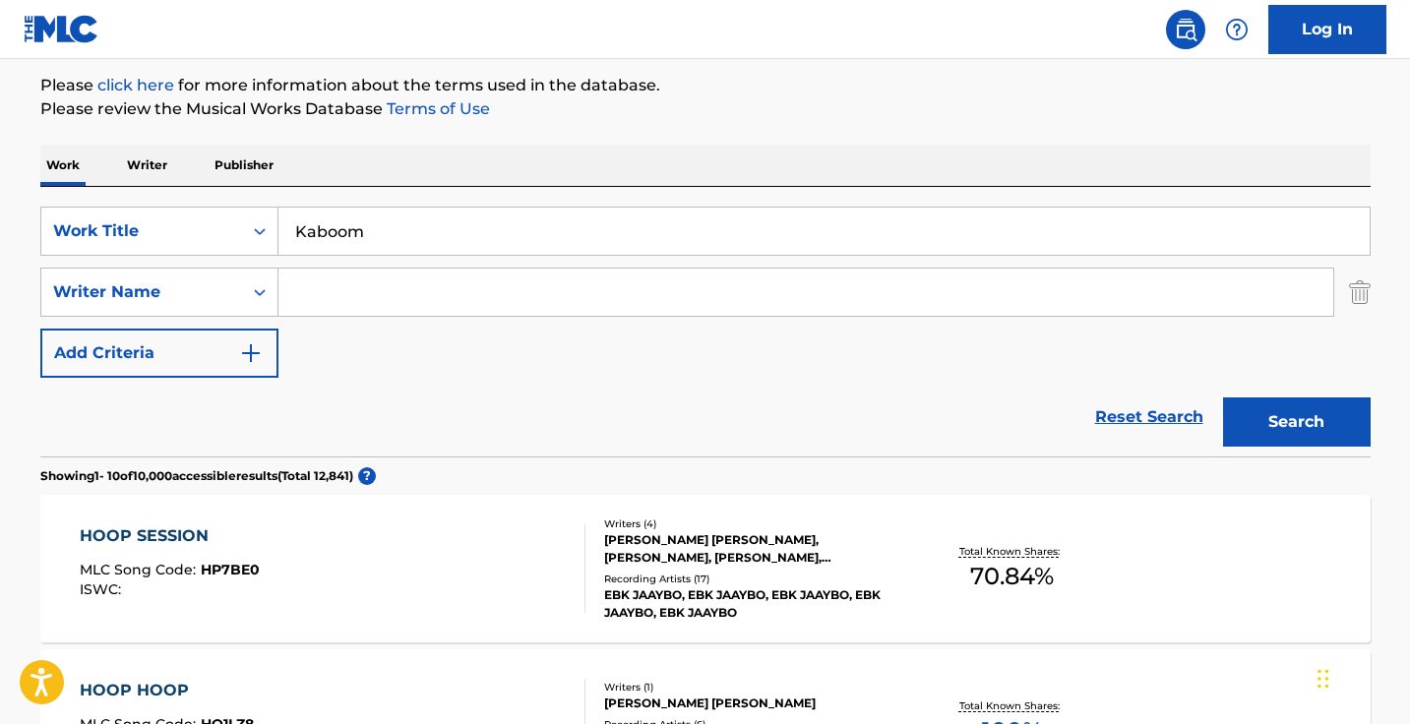
click at [465, 282] on input "Search Form" at bounding box center [805, 292] width 1054 height 47
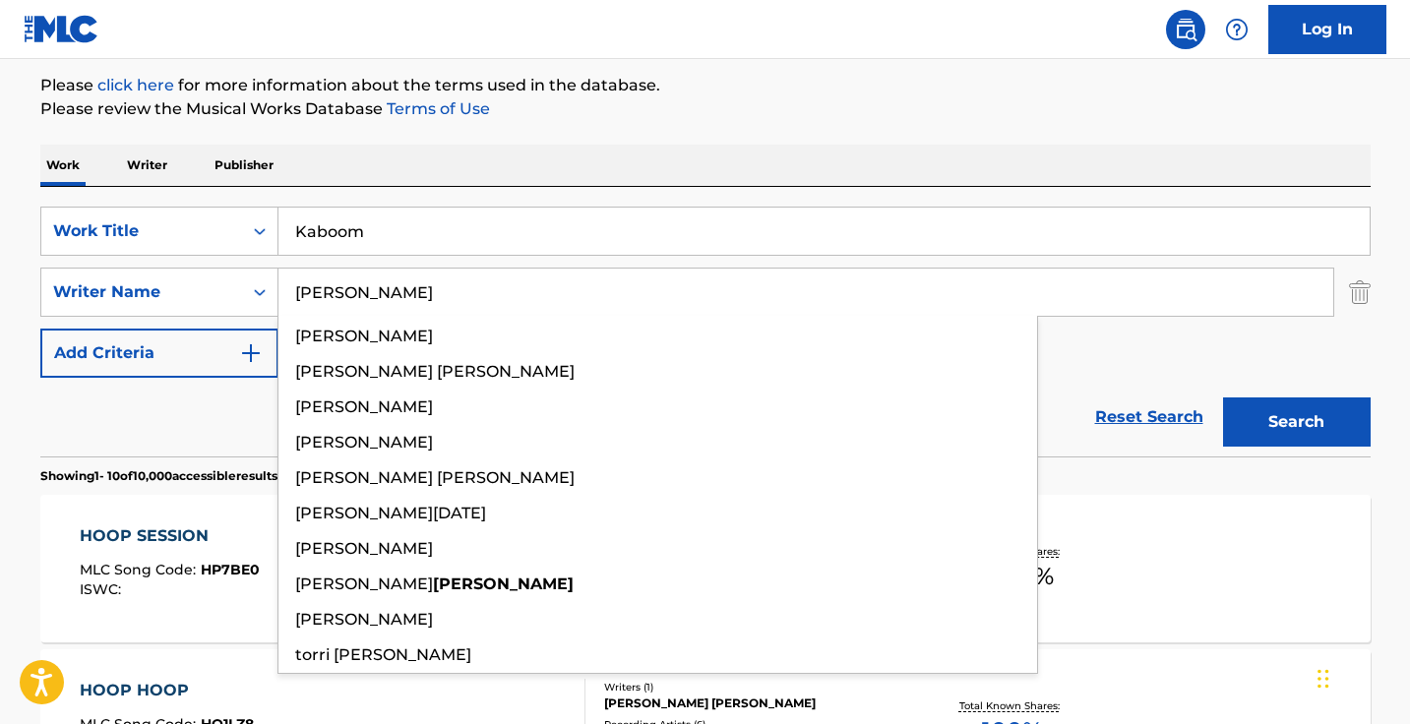
type input "[PERSON_NAME]"
click at [1295, 422] on button "Search" at bounding box center [1297, 421] width 148 height 49
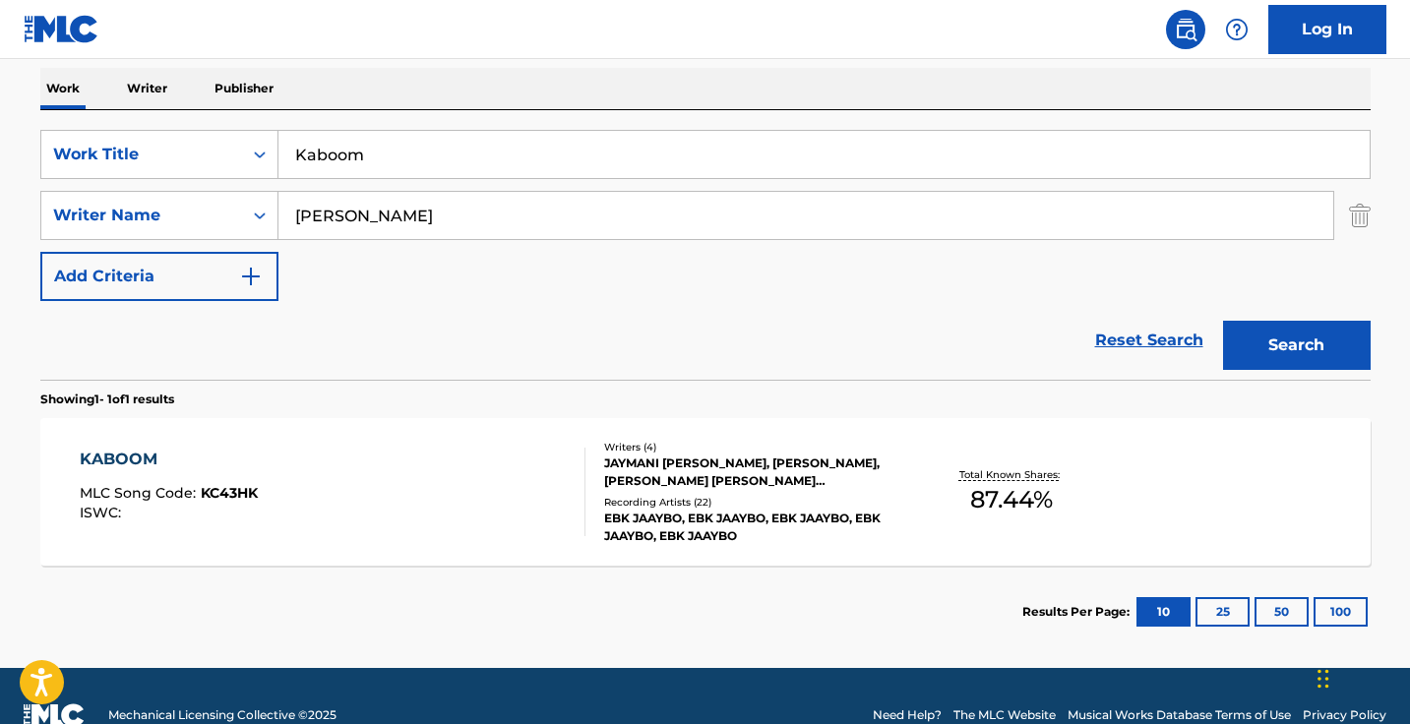
scroll to position [331, 0]
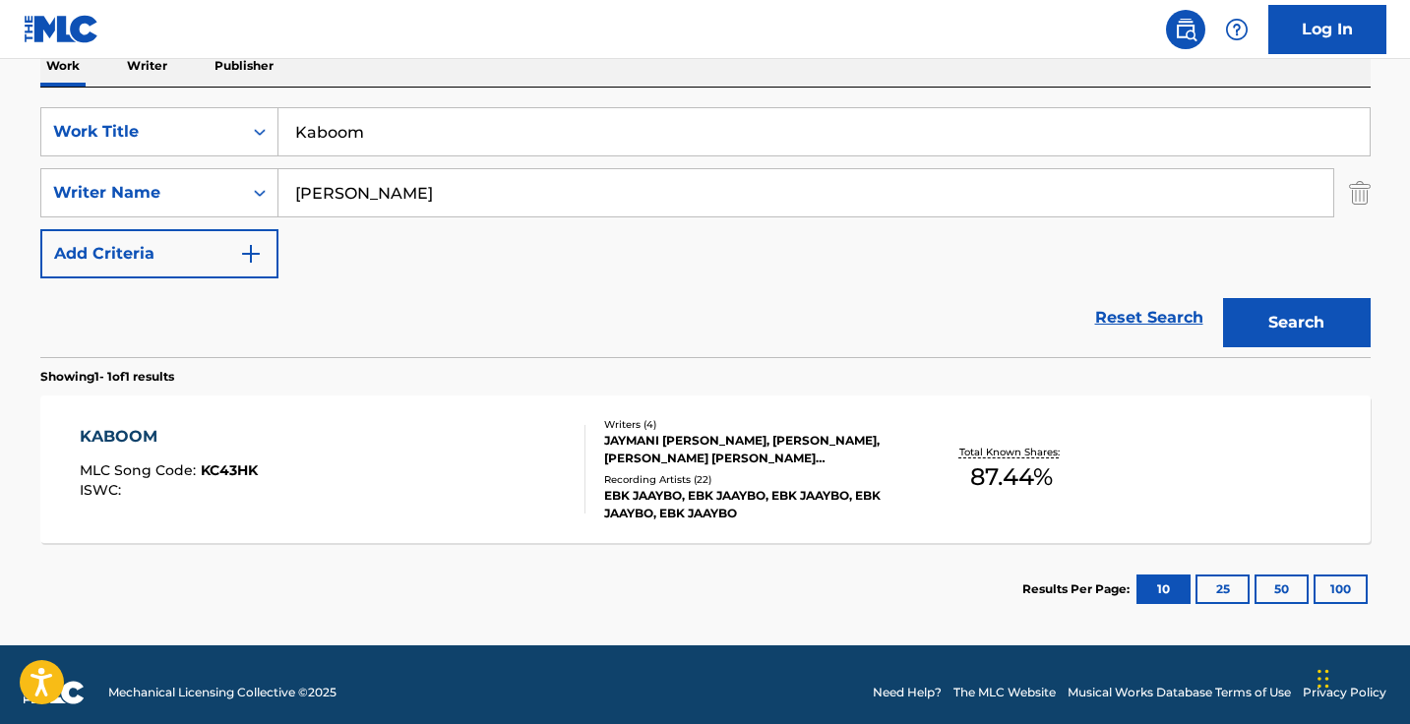
click at [492, 465] on div "KABOOM MLC Song Code : KC43HK ISWC :" at bounding box center [333, 469] width 506 height 89
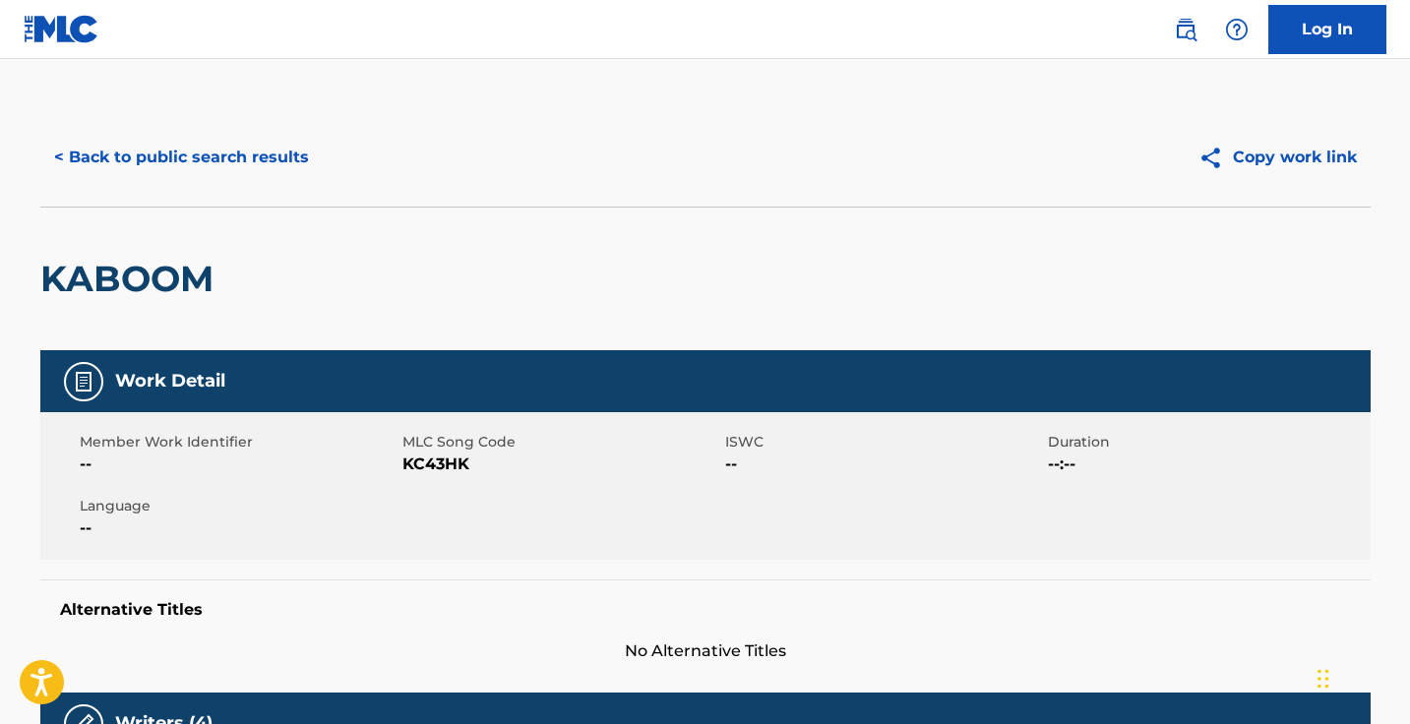
click at [460, 463] on span "KC43HK" at bounding box center [561, 464] width 318 height 24
copy span "KC43HK"
click at [302, 158] on button "< Back to public search results" at bounding box center [181, 157] width 282 height 49
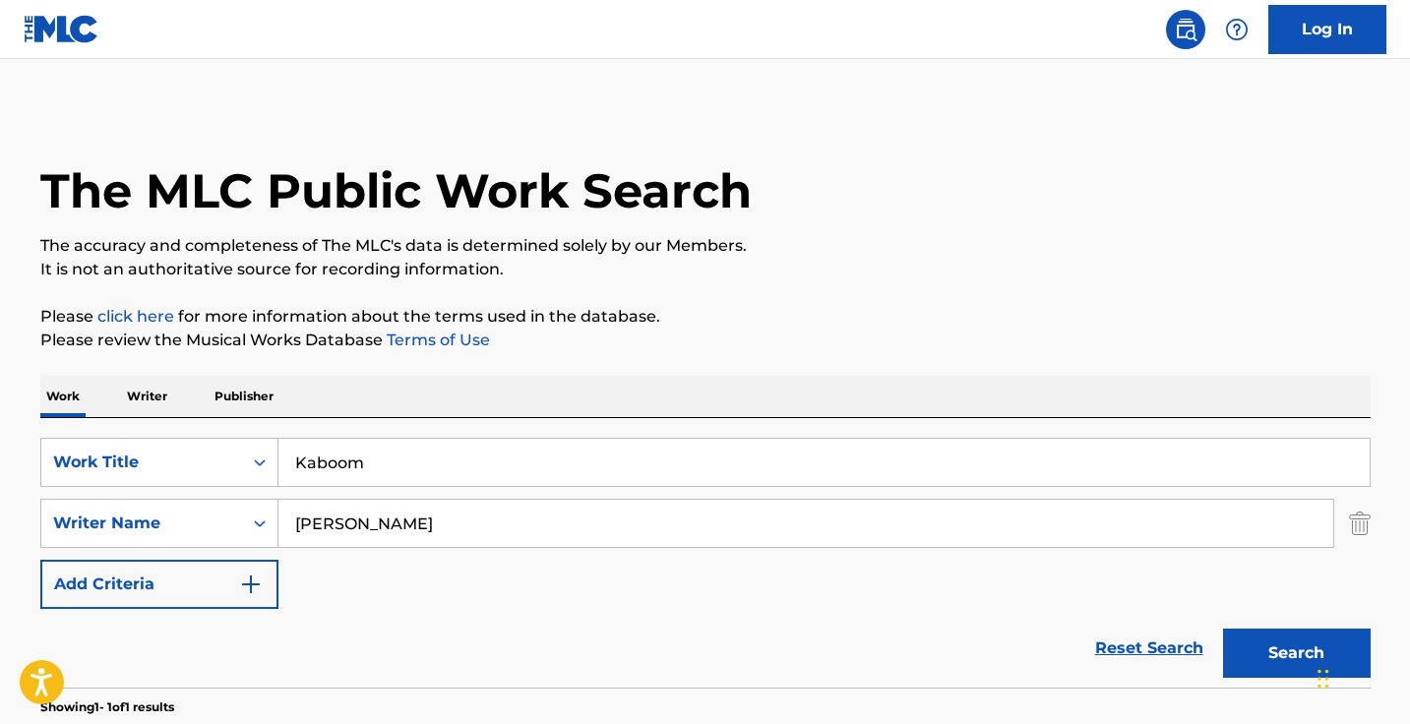
scroll to position [234, 0]
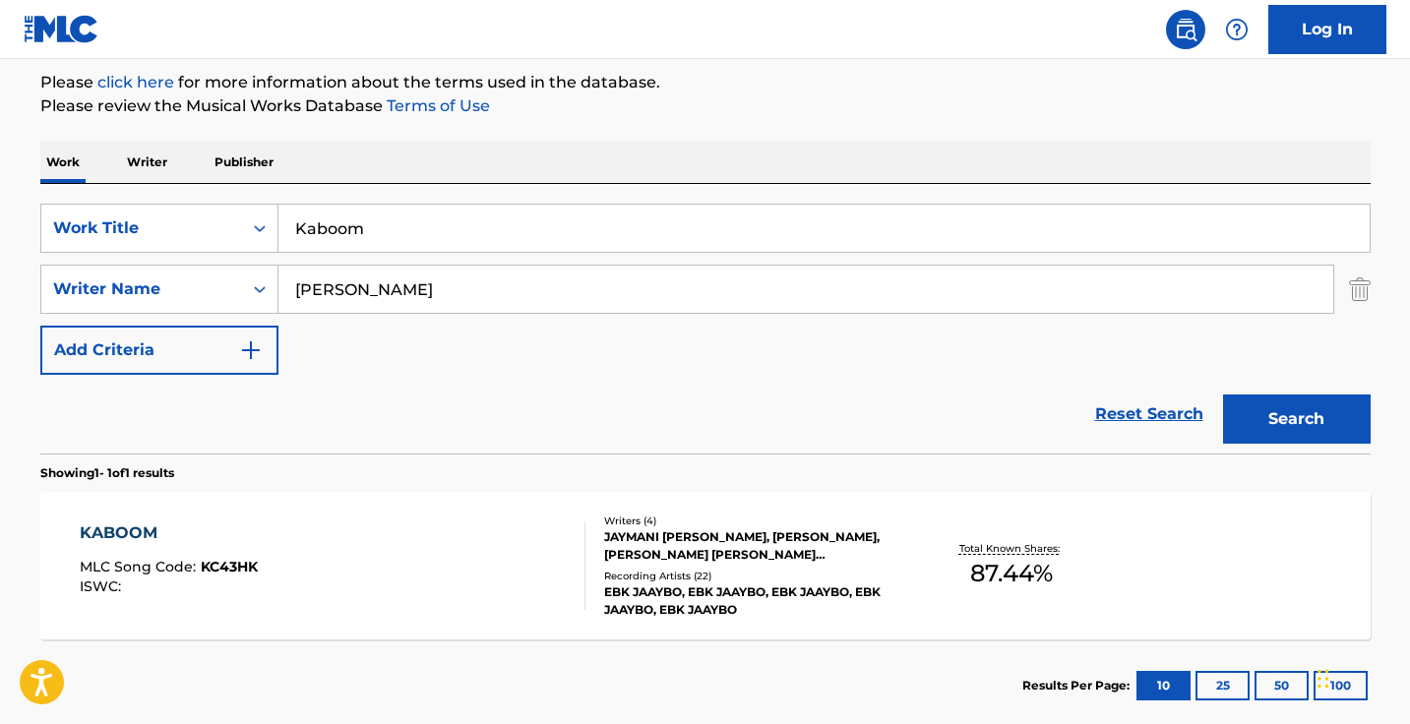
click at [455, 302] on input "[PERSON_NAME]" at bounding box center [805, 289] width 1054 height 47
click at [482, 226] on input "Kaboom" at bounding box center [823, 228] width 1091 height 47
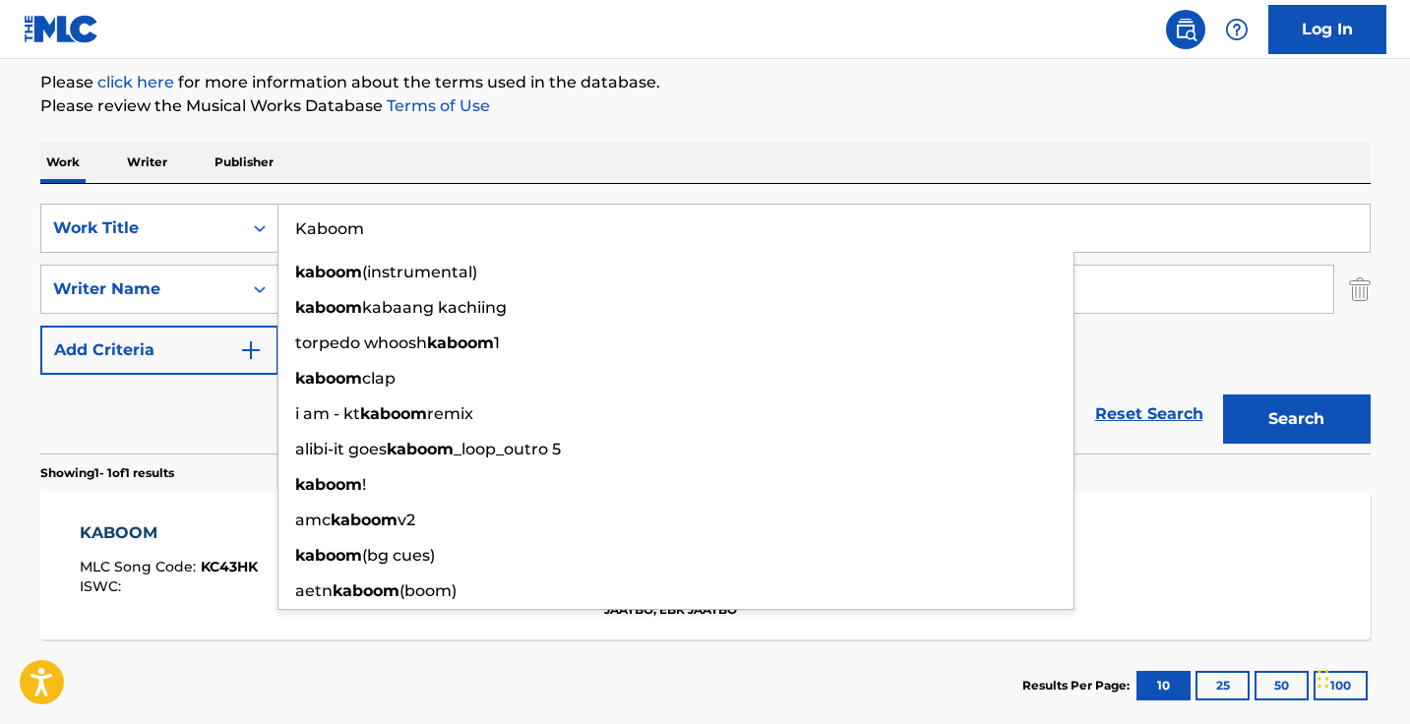
paste input "Me Pongo Belikon"
type input "Me Pongo Belikon"
click at [1295, 419] on button "Search" at bounding box center [1297, 418] width 148 height 49
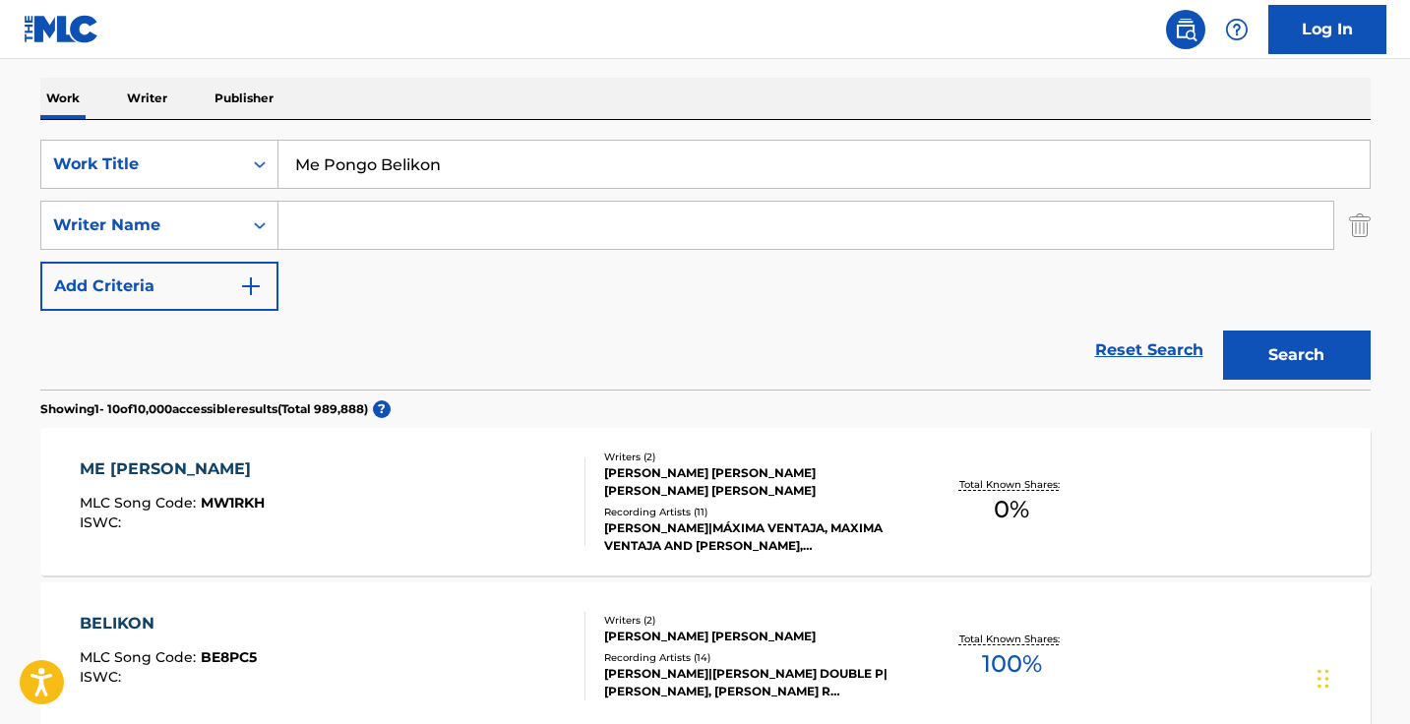
scroll to position [331, 0]
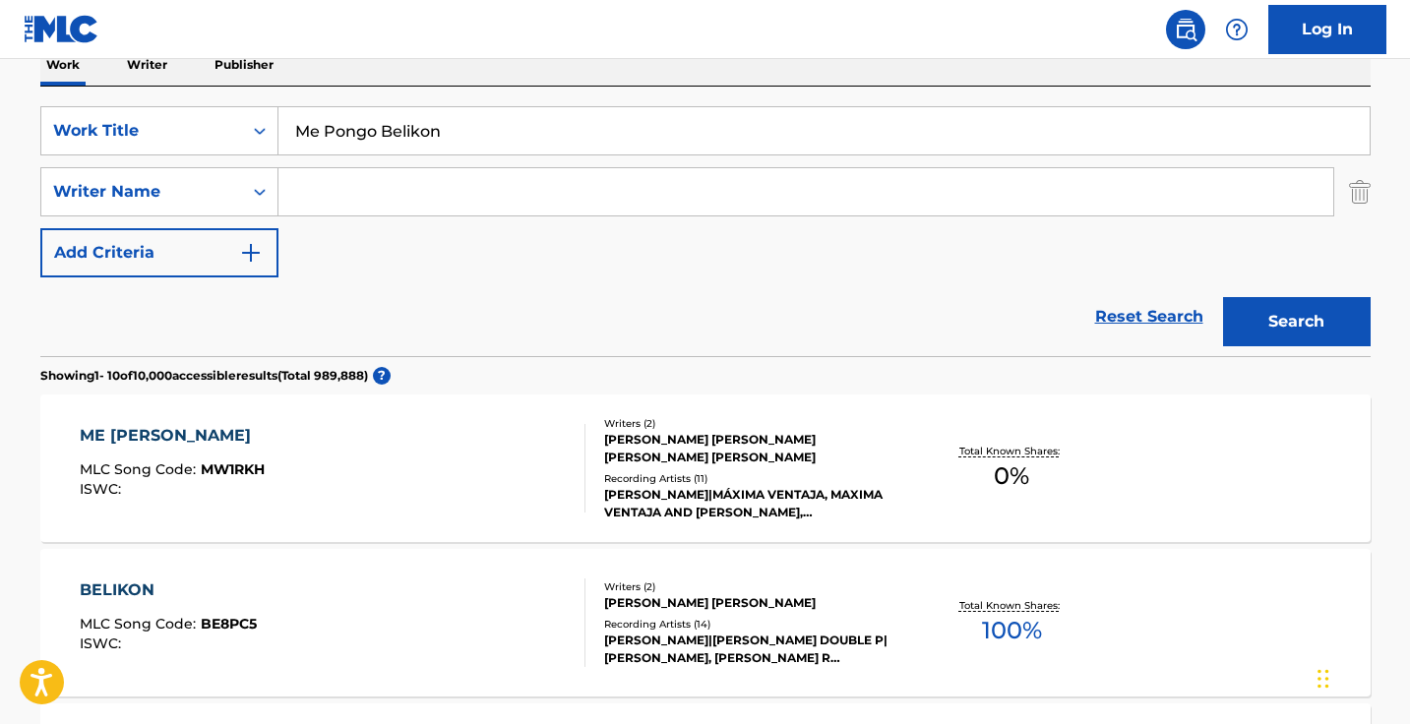
click at [464, 487] on div "ME PONGO BELIKON MLC Song Code : MW1RKH ISWC :" at bounding box center [333, 468] width 506 height 89
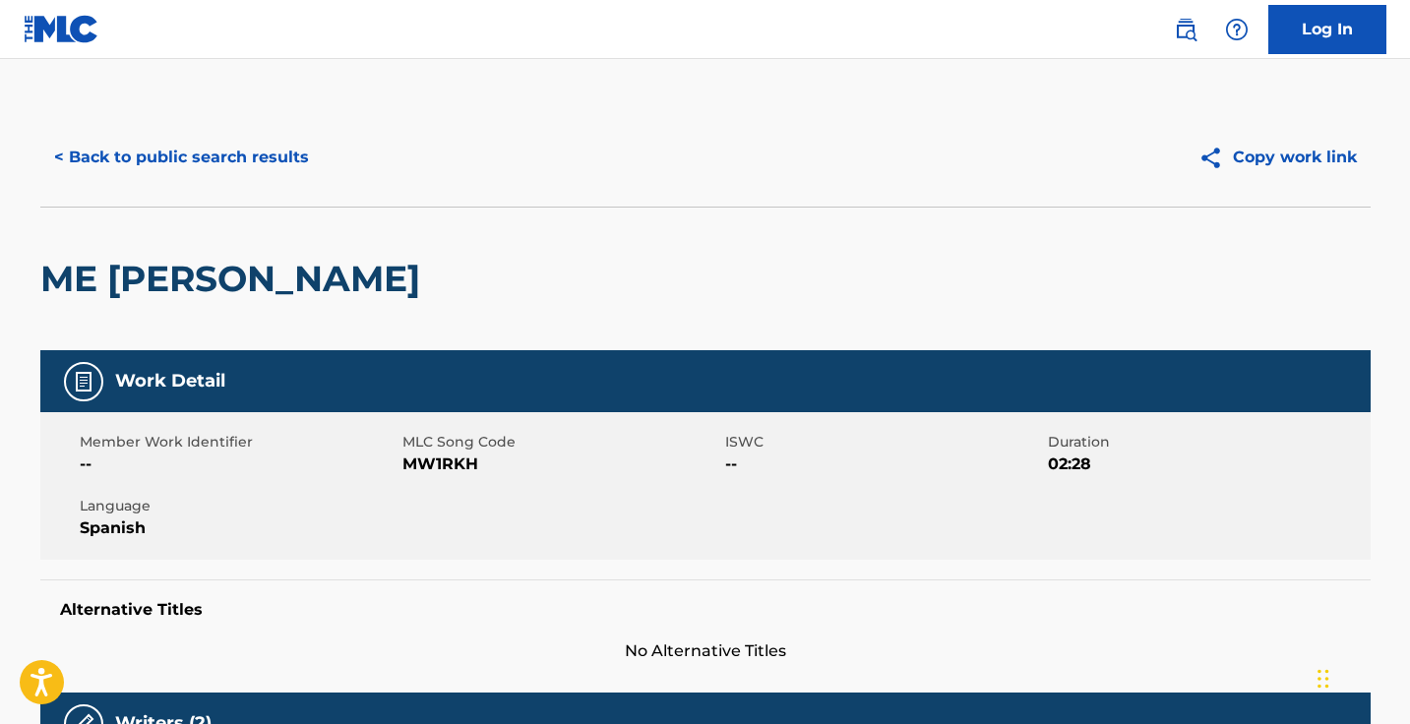
click at [448, 464] on span "MW1RKH" at bounding box center [561, 464] width 318 height 24
copy span "MW1RKH"
